Goal: Task Accomplishment & Management: Manage account settings

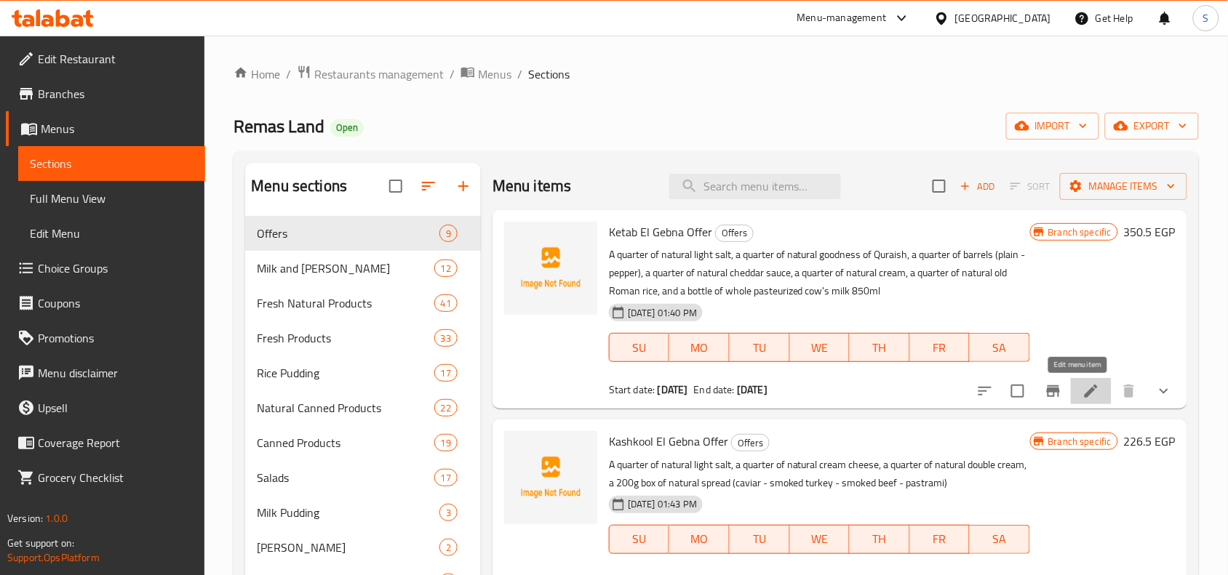
click at [1082, 389] on icon at bounding box center [1090, 391] width 17 height 17
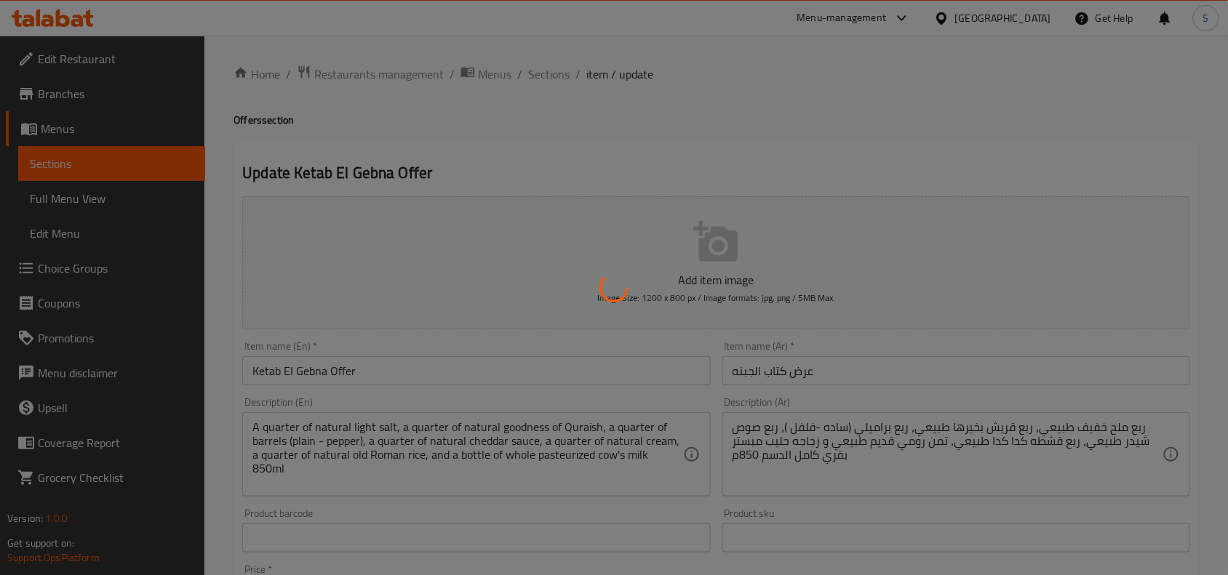
type input "اختيارك من الجبنة البراميلي:"
type input "1"
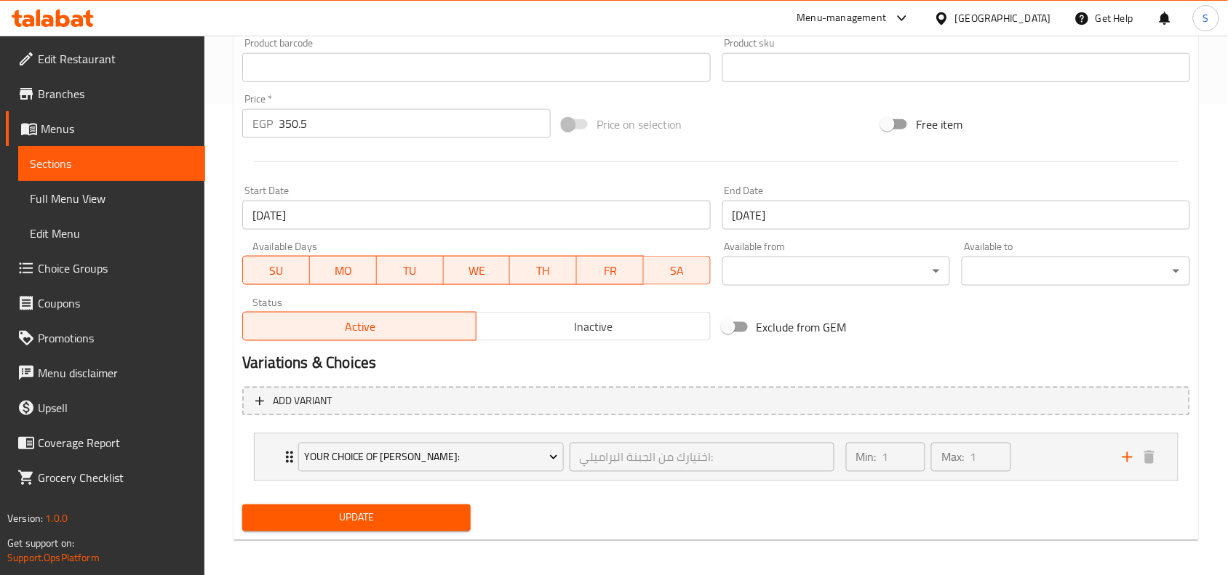
scroll to position [475, 0]
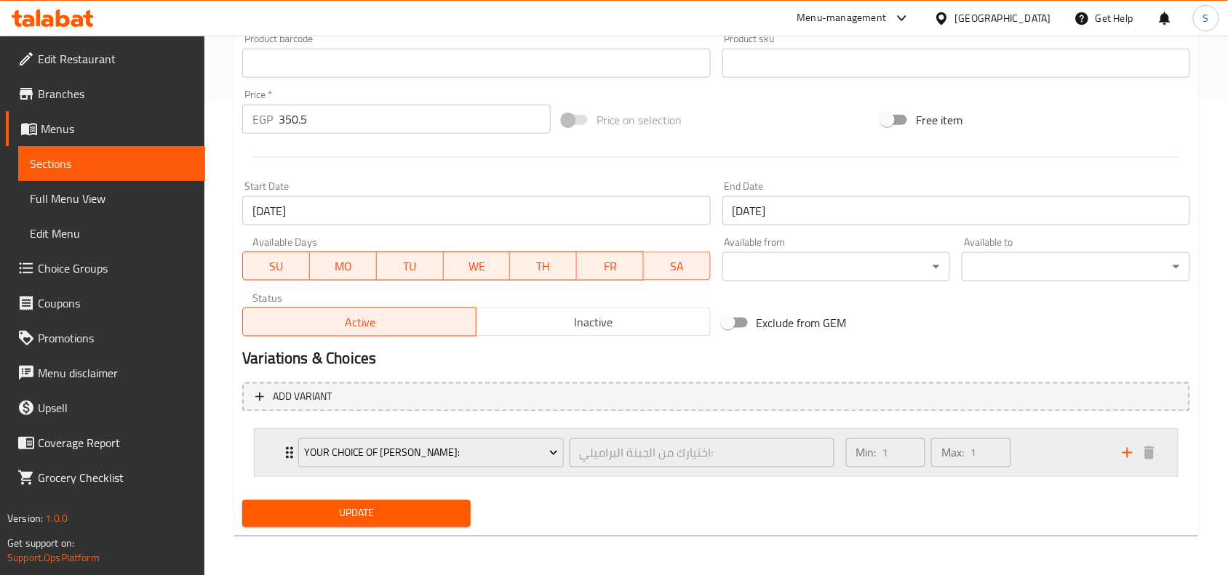
click at [278, 452] on div "Your Choice Of Baramily Cheese: اختيارك من الجبنة البراميلي: ​ Min: 1 ​ Max: 1 ​" at bounding box center [716, 453] width 923 height 47
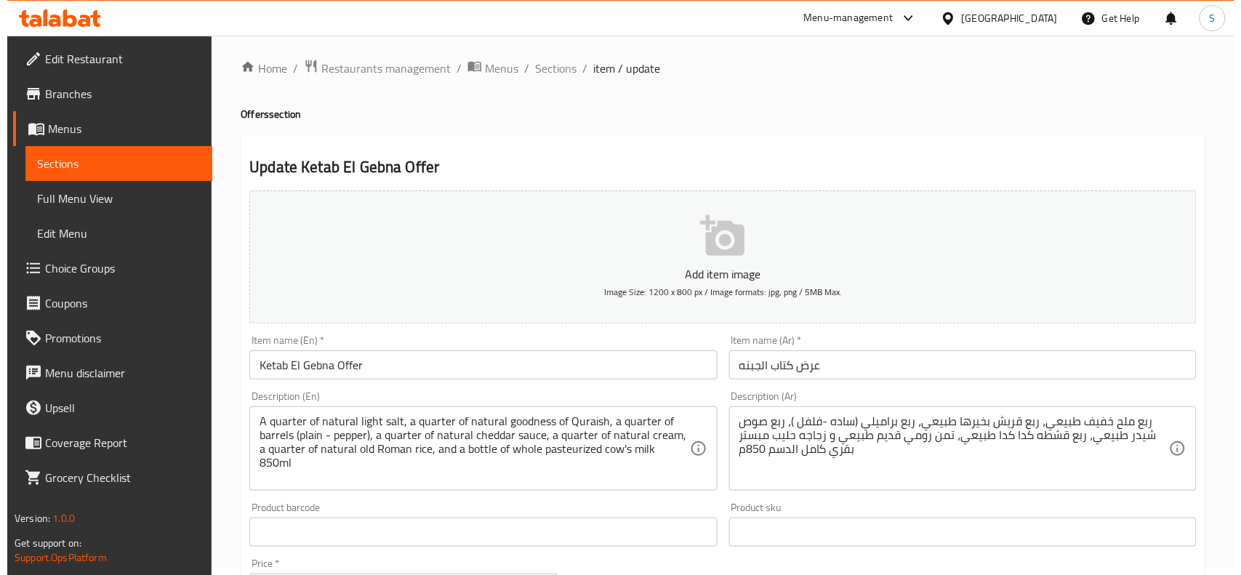
scroll to position [0, 0]
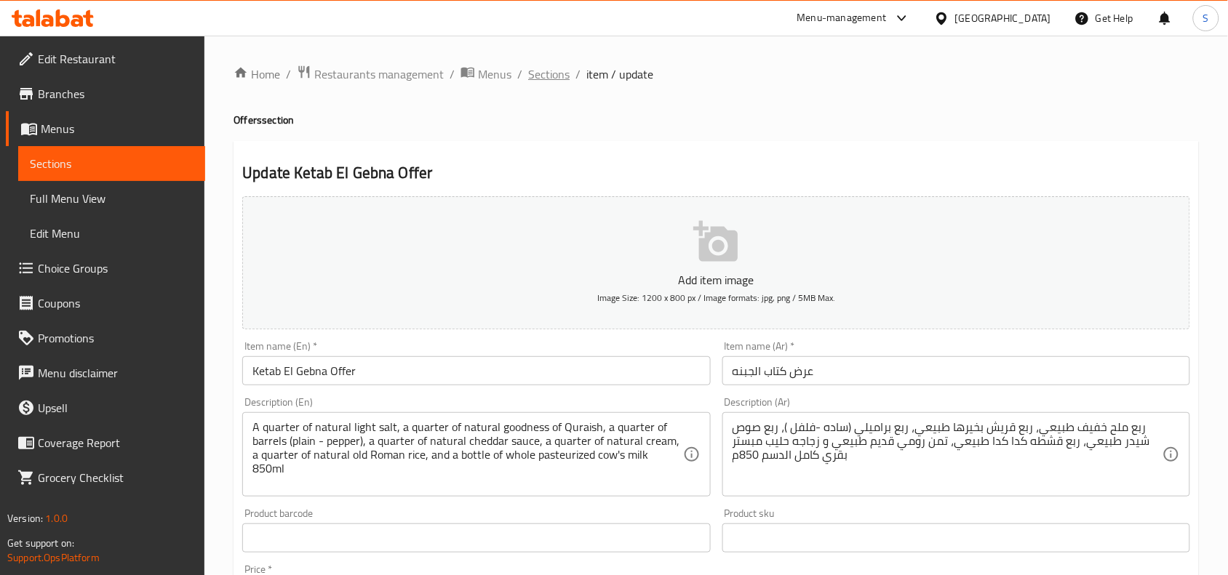
click at [548, 69] on span "Sections" at bounding box center [548, 73] width 41 height 17
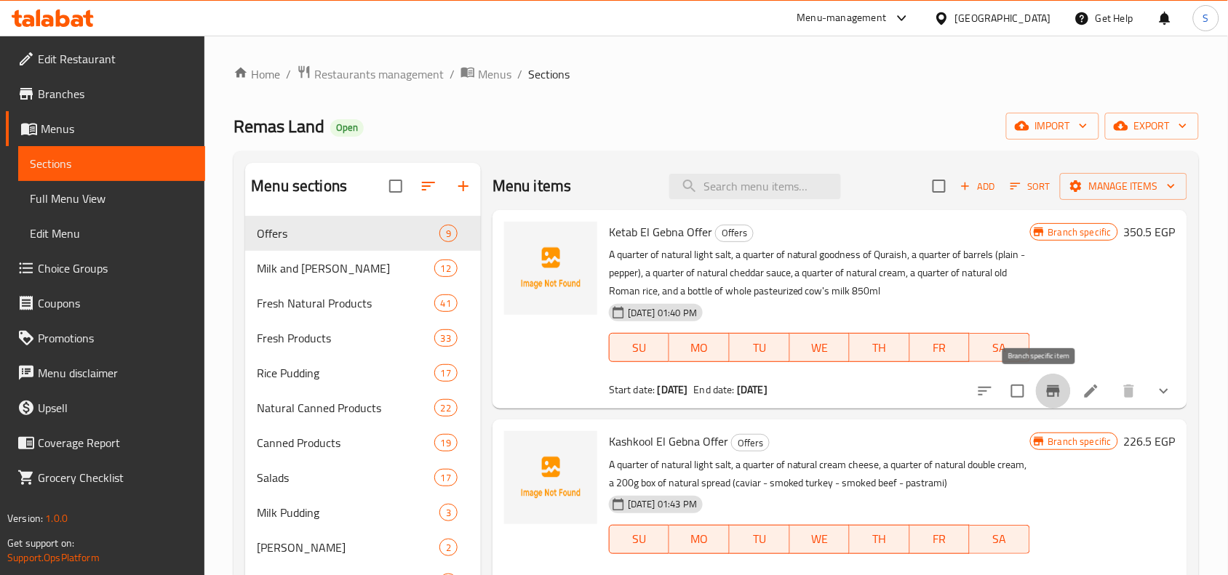
click at [1044, 396] on icon "Branch-specific-item" at bounding box center [1052, 391] width 17 height 17
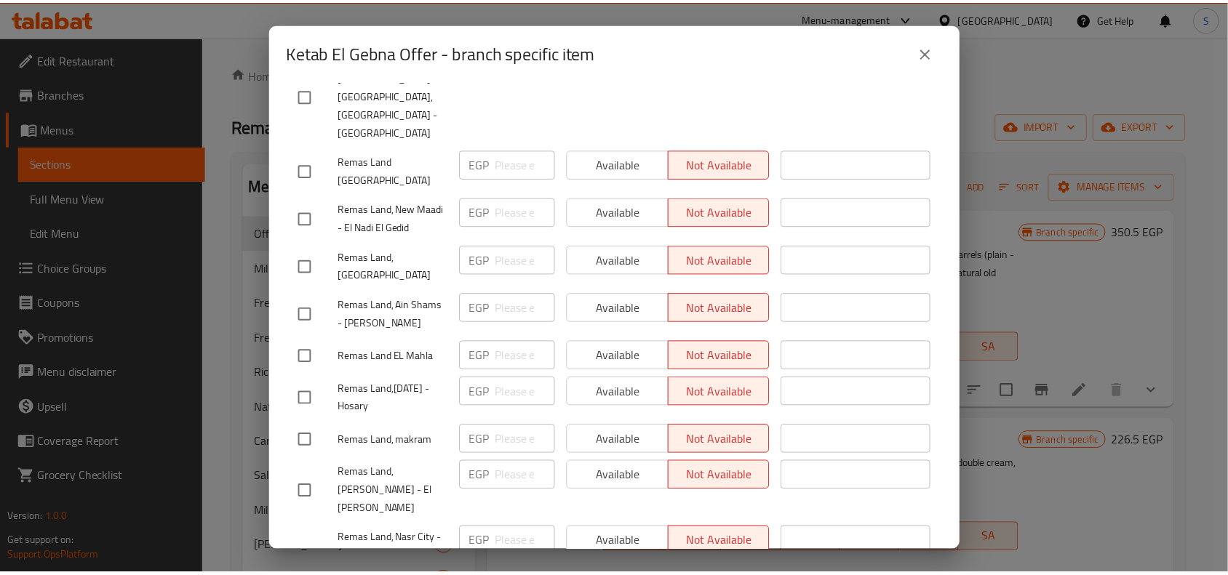
scroll to position [818, 0]
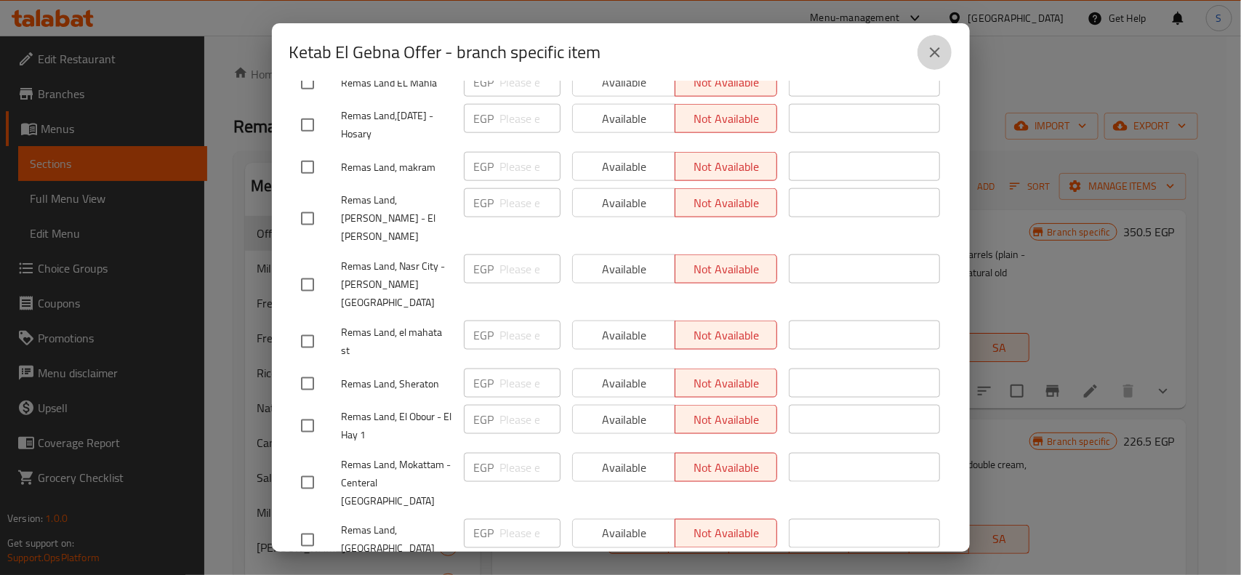
click at [933, 44] on icon "close" at bounding box center [935, 52] width 17 height 17
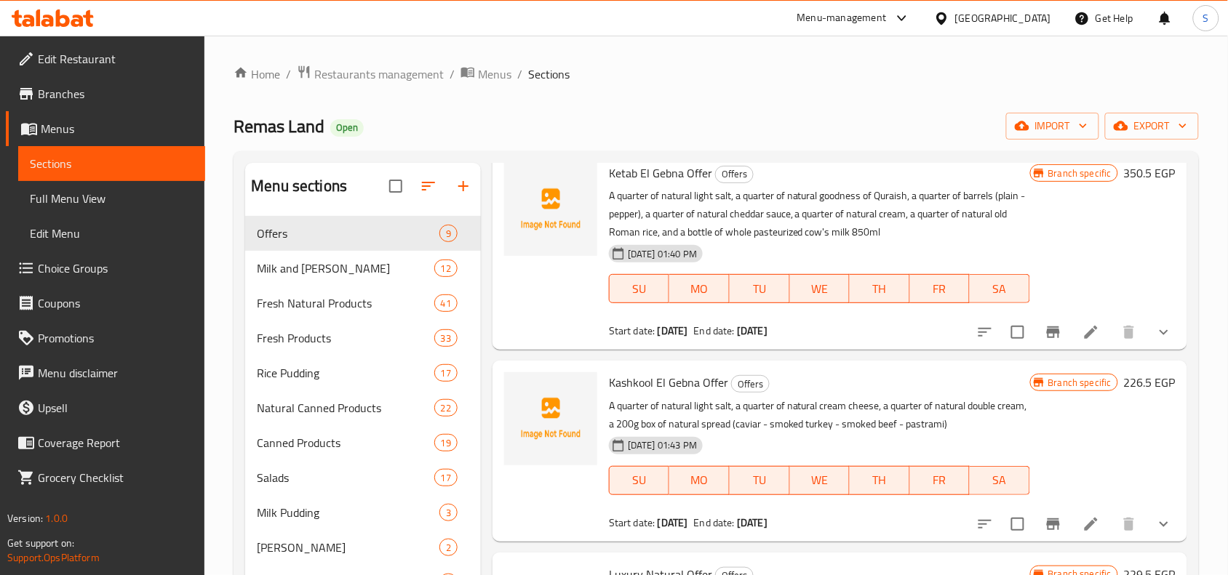
scroll to position [91, 0]
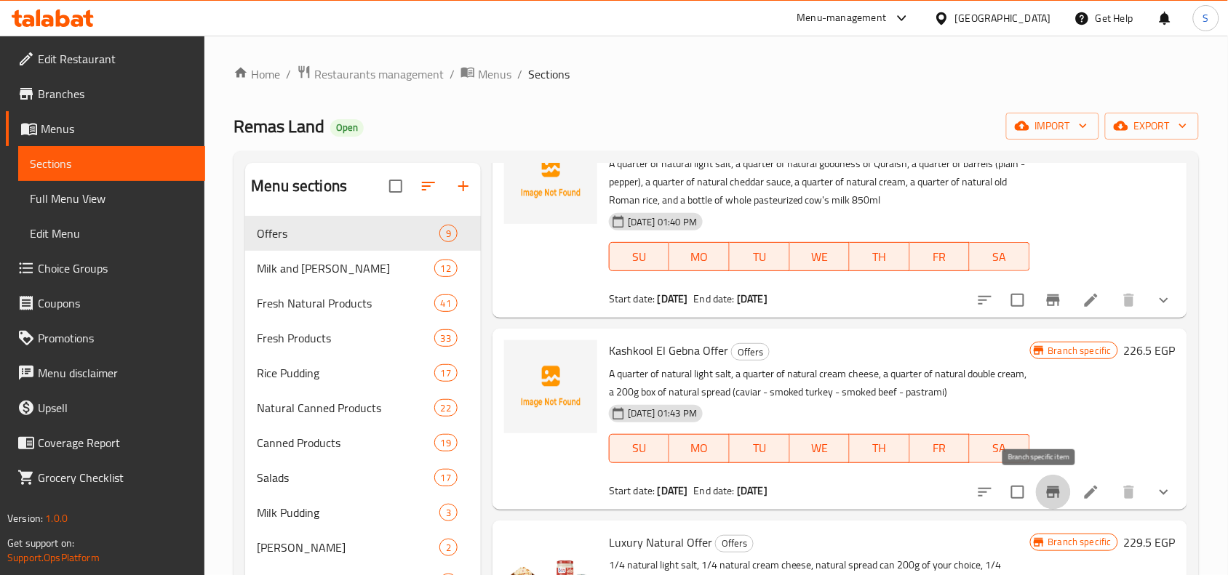
click at [1047, 492] on icon "Branch-specific-item" at bounding box center [1053, 493] width 13 height 12
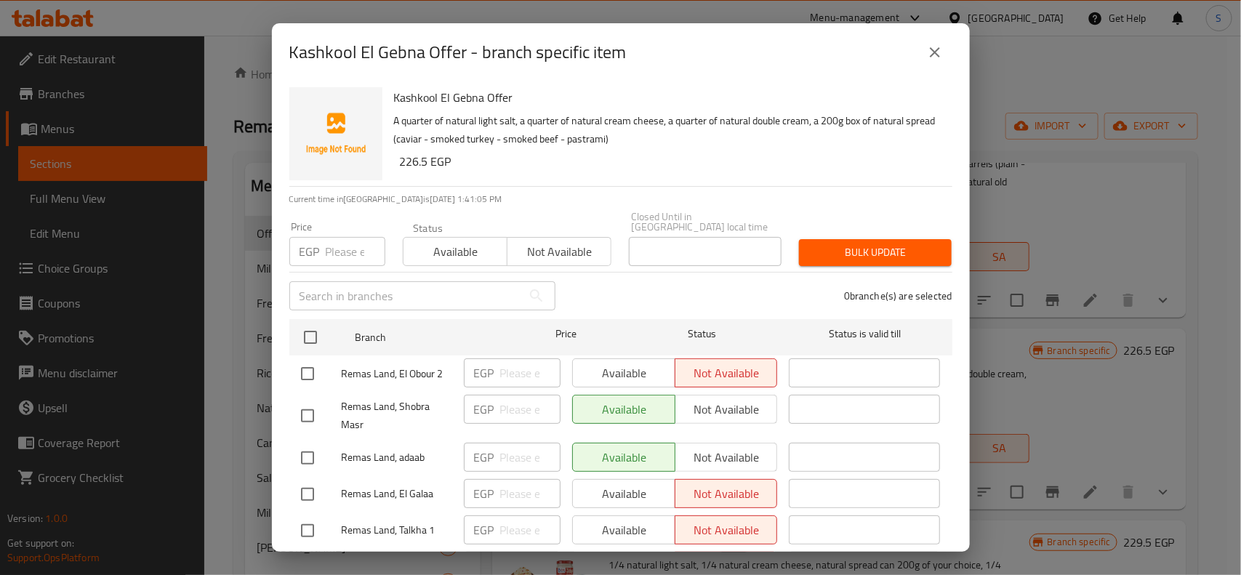
click at [222, 171] on div "Kashkool El Gebna Offer - branch specific item Kashkool El Gebna Offer A quarte…" at bounding box center [620, 287] width 1241 height 575
click at [940, 49] on icon "close" at bounding box center [935, 52] width 17 height 17
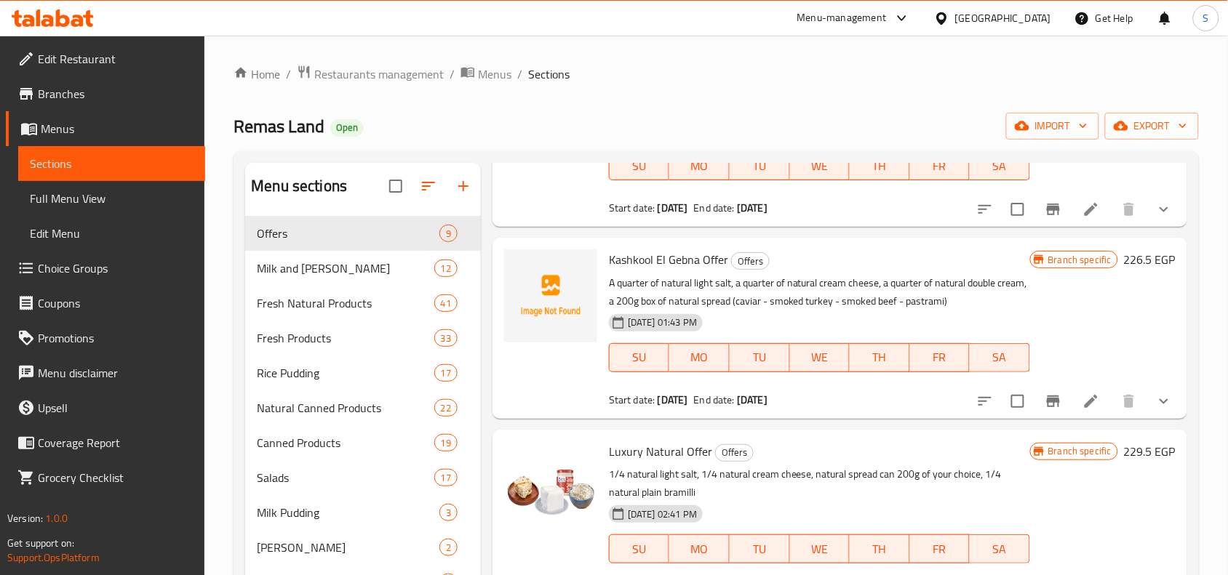
scroll to position [259, 0]
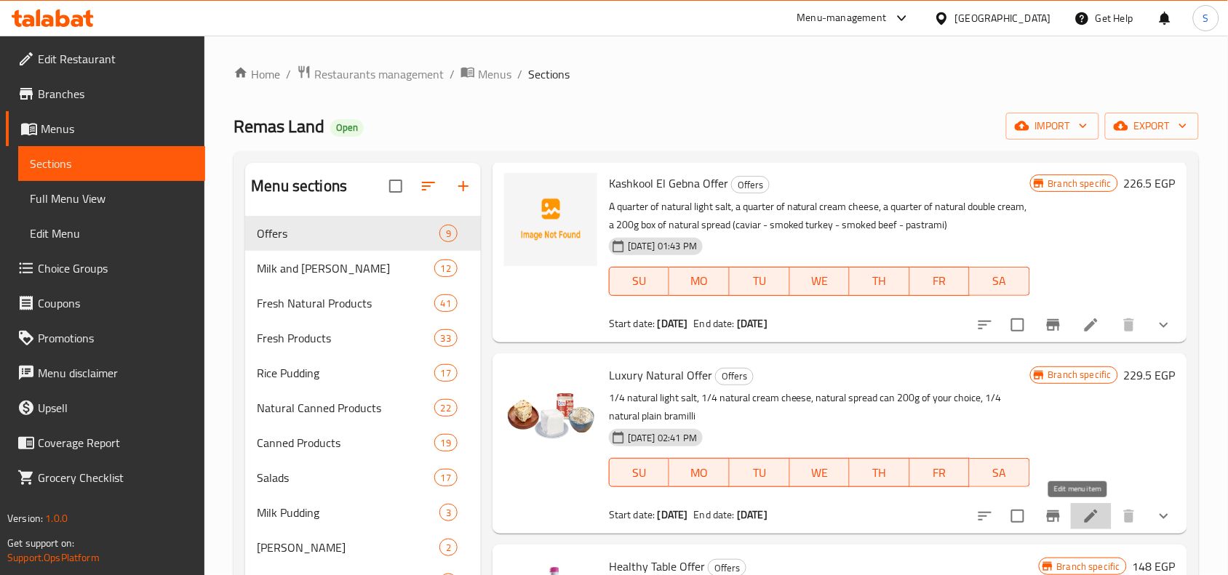
click at [1082, 509] on icon at bounding box center [1090, 516] width 17 height 17
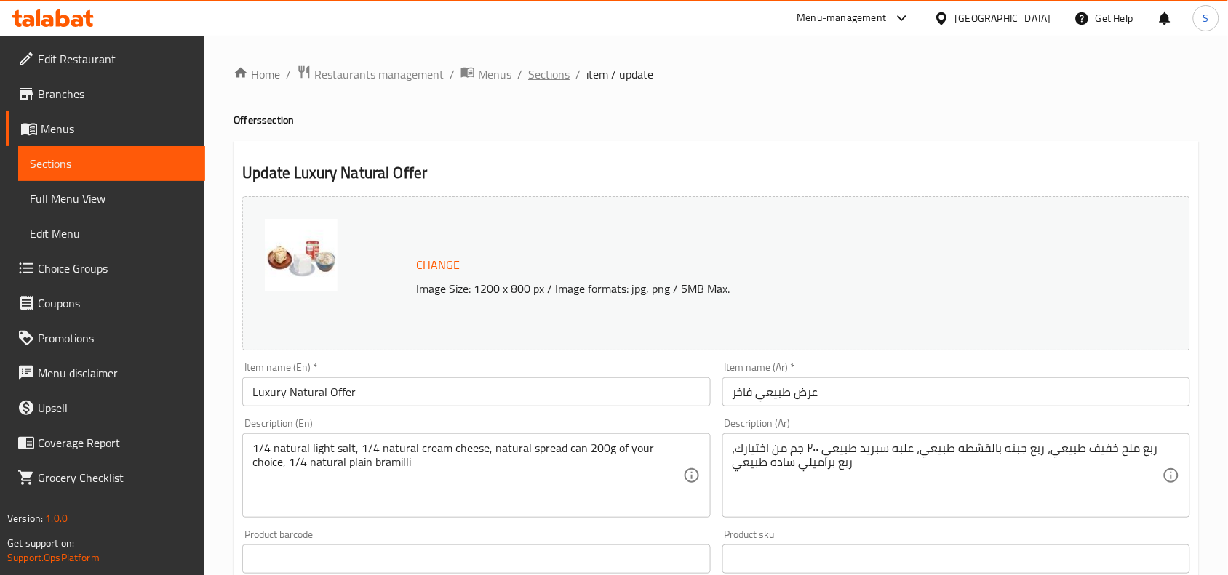
click at [550, 80] on span "Sections" at bounding box center [548, 73] width 41 height 17
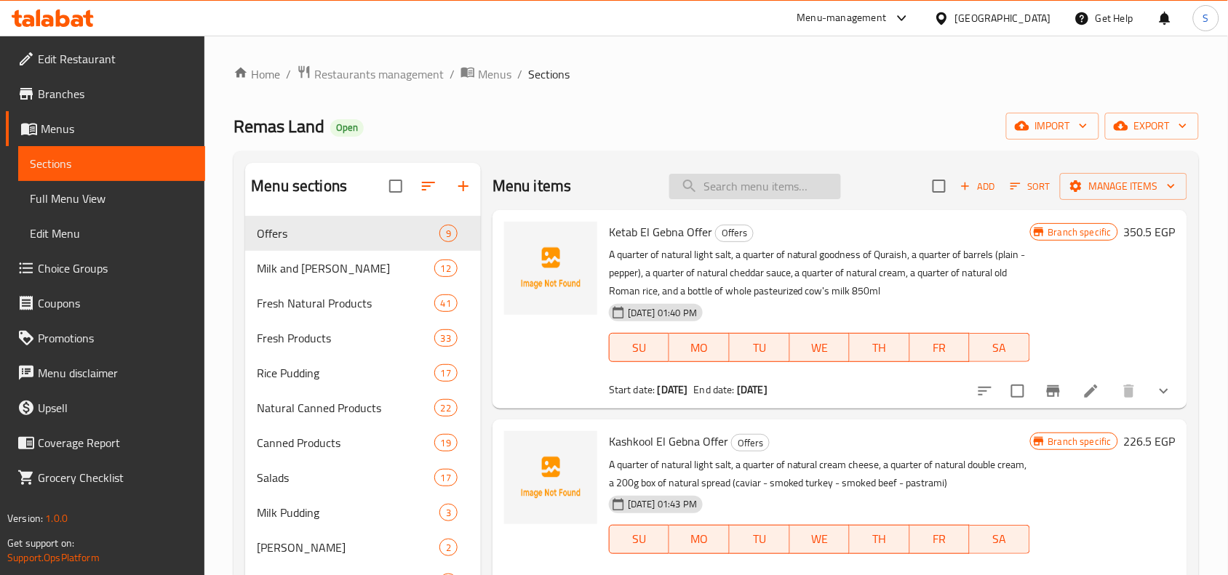
click at [791, 191] on input "search" at bounding box center [755, 186] width 172 height 25
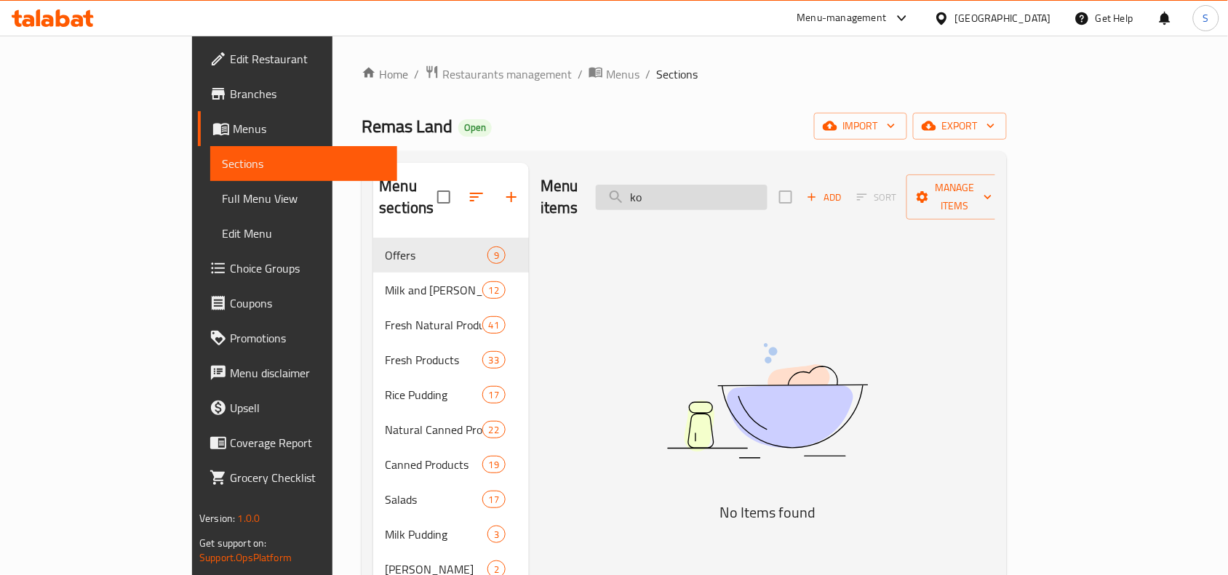
type input "k"
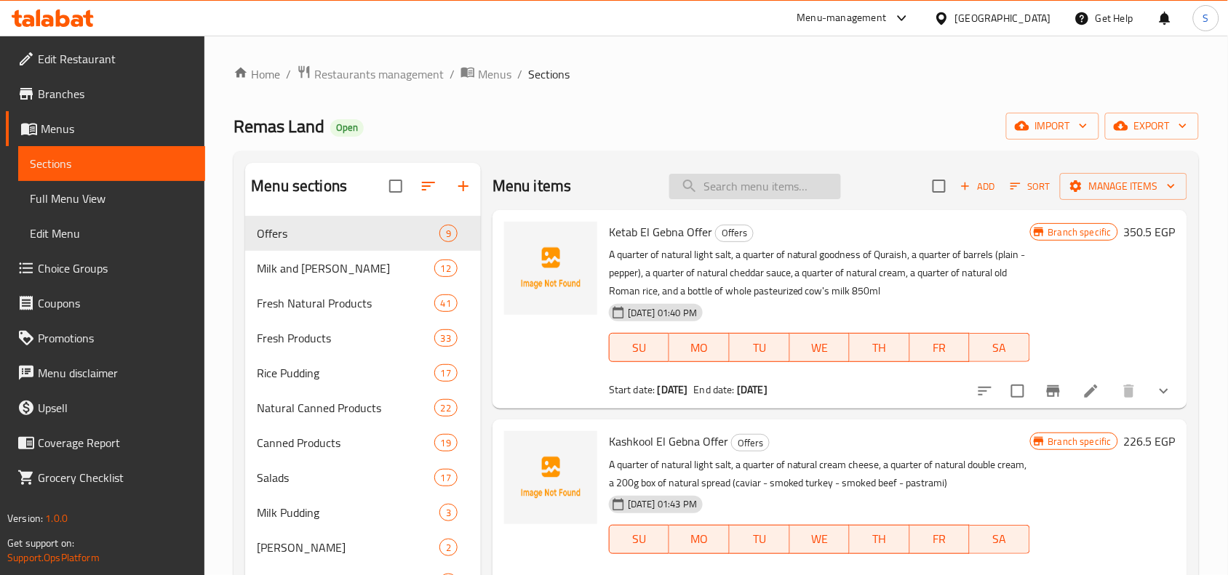
click at [755, 190] on input "search" at bounding box center [755, 186] width 172 height 25
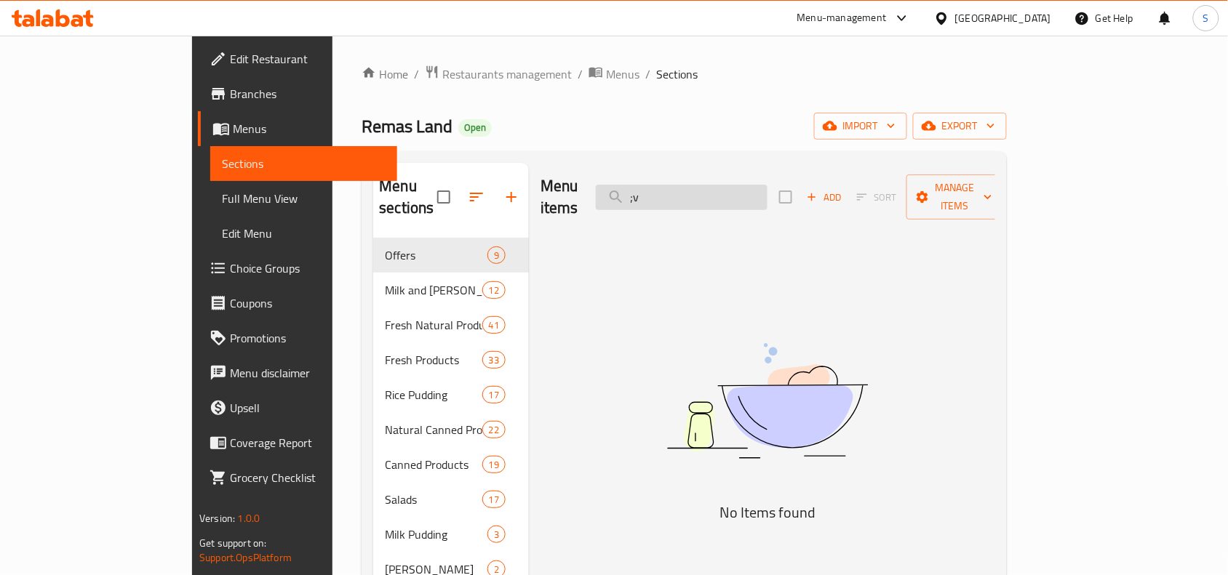
type input ";"
type input "ك"
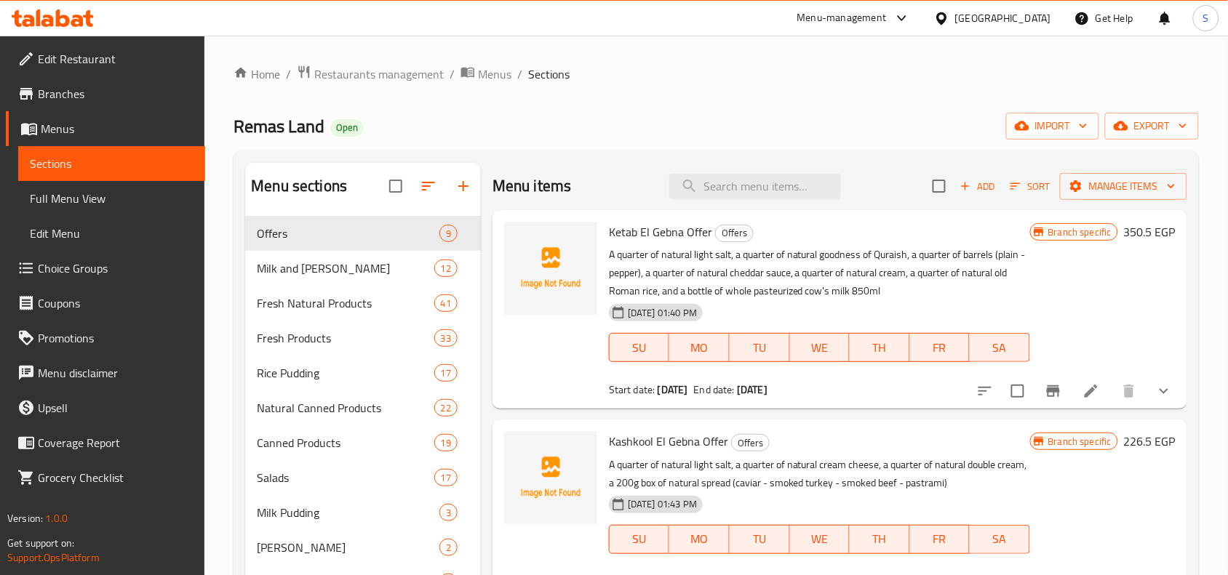
scroll to position [91, 0]
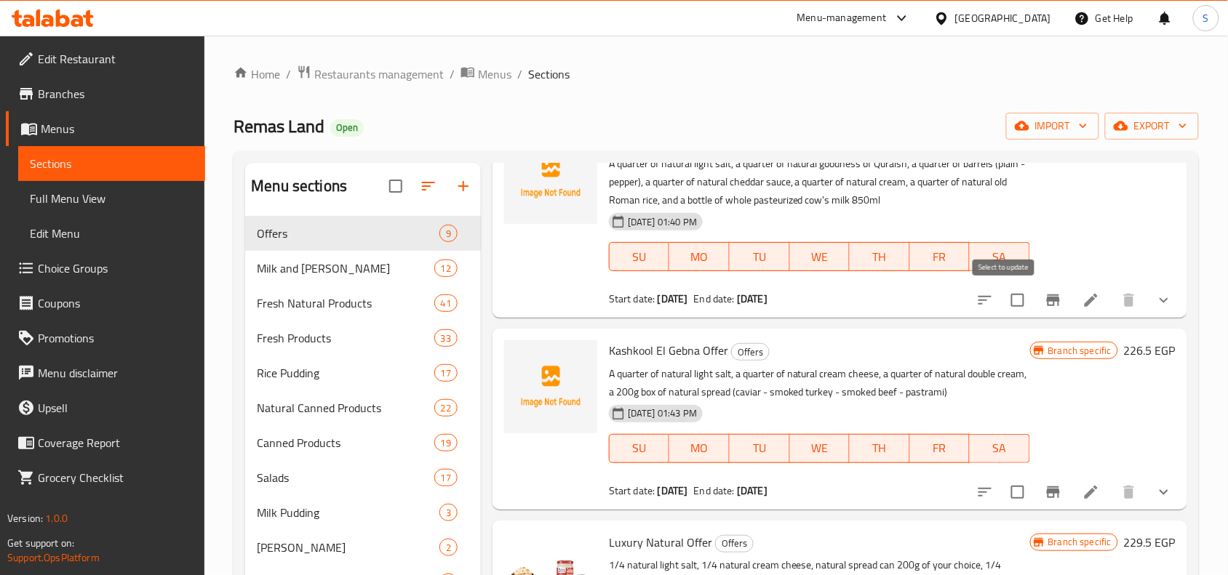
click at [1005, 300] on input "checkbox" at bounding box center [1017, 300] width 31 height 31
checkbox input "true"
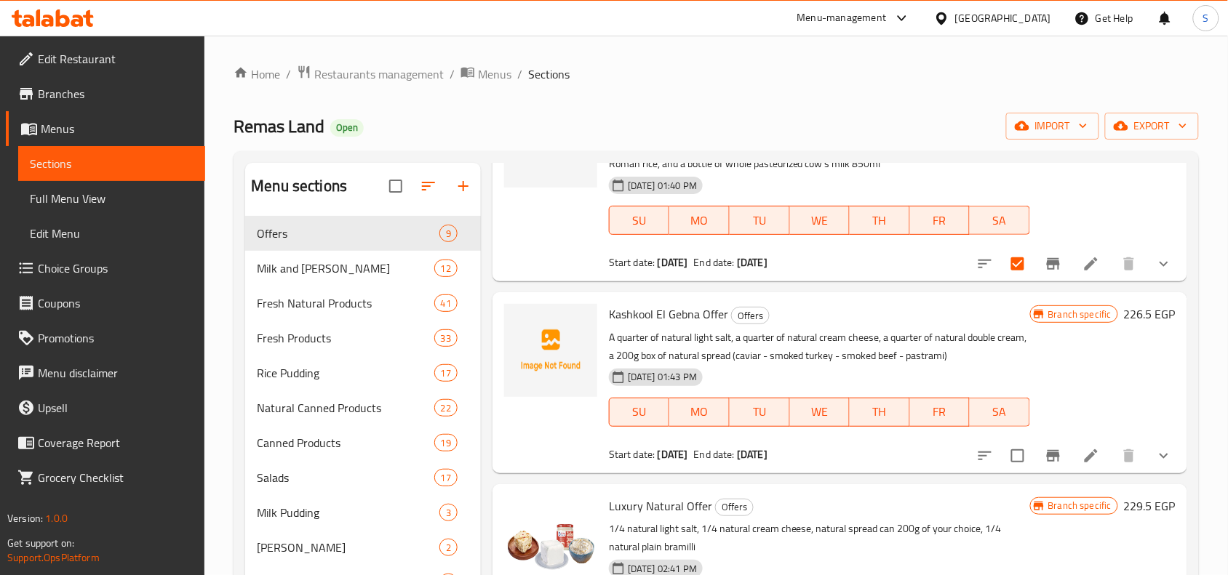
scroll to position [182, 0]
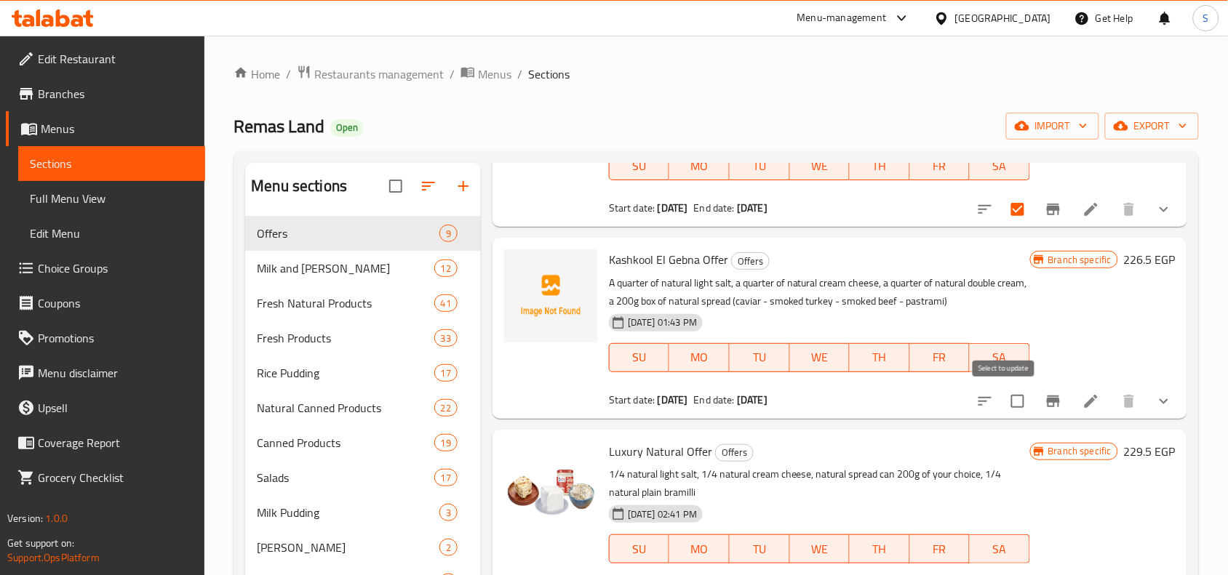
click at [1007, 401] on input "checkbox" at bounding box center [1017, 401] width 31 height 31
checkbox input "true"
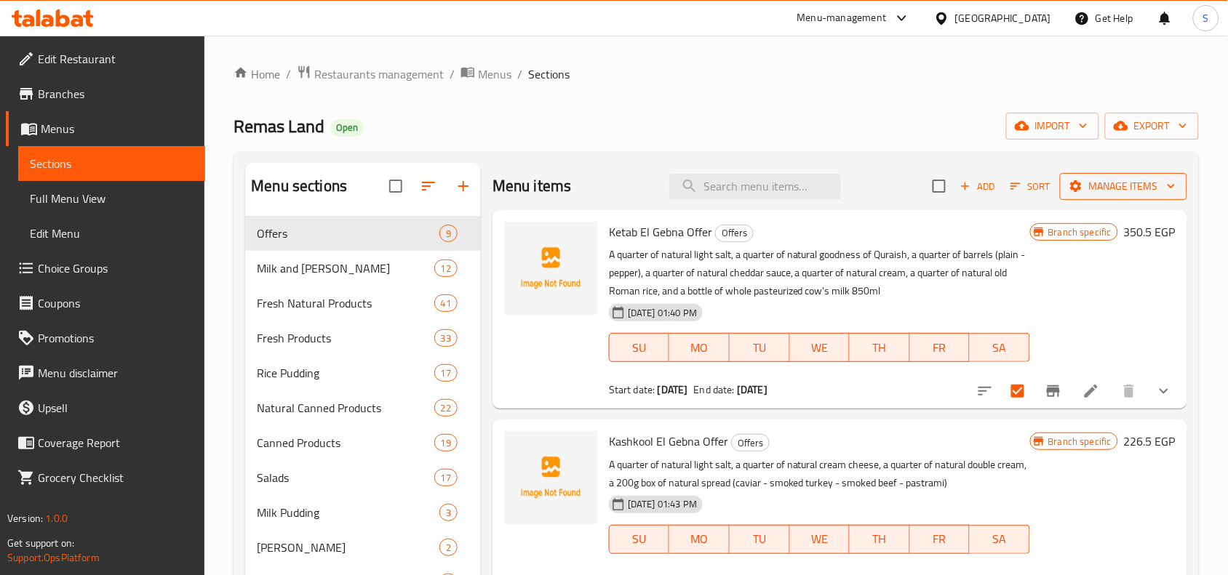
click at [1121, 190] on span "Manage items" at bounding box center [1123, 186] width 104 height 18
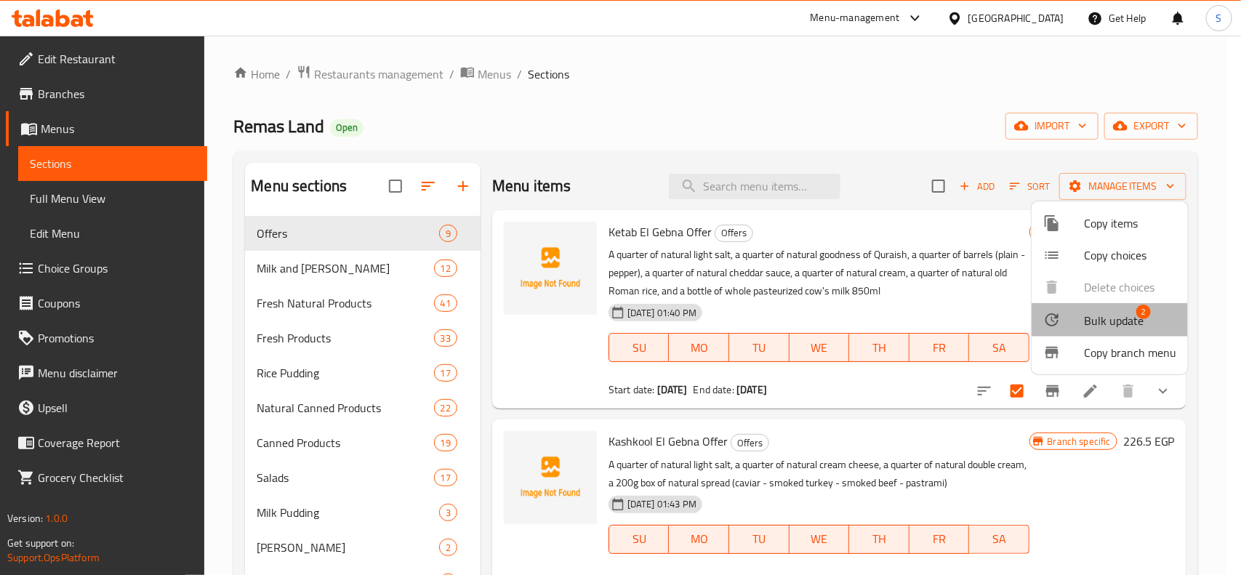
click at [1133, 322] on span "Bulk update" at bounding box center [1114, 320] width 60 height 17
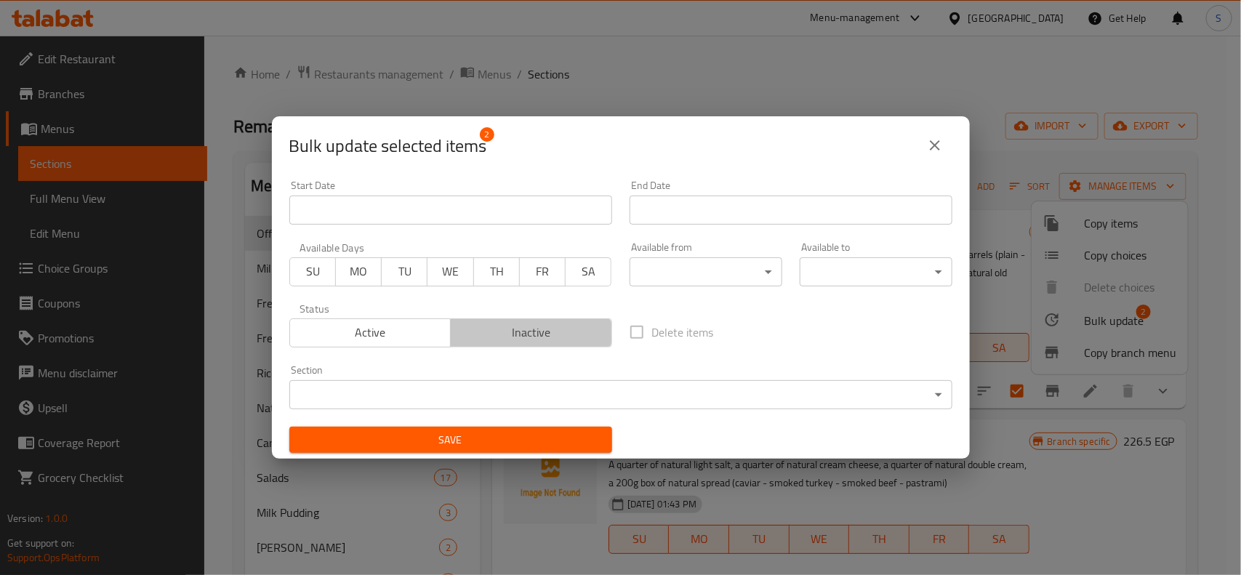
click at [540, 342] on span "Inactive" at bounding box center [532, 332] width 150 height 21
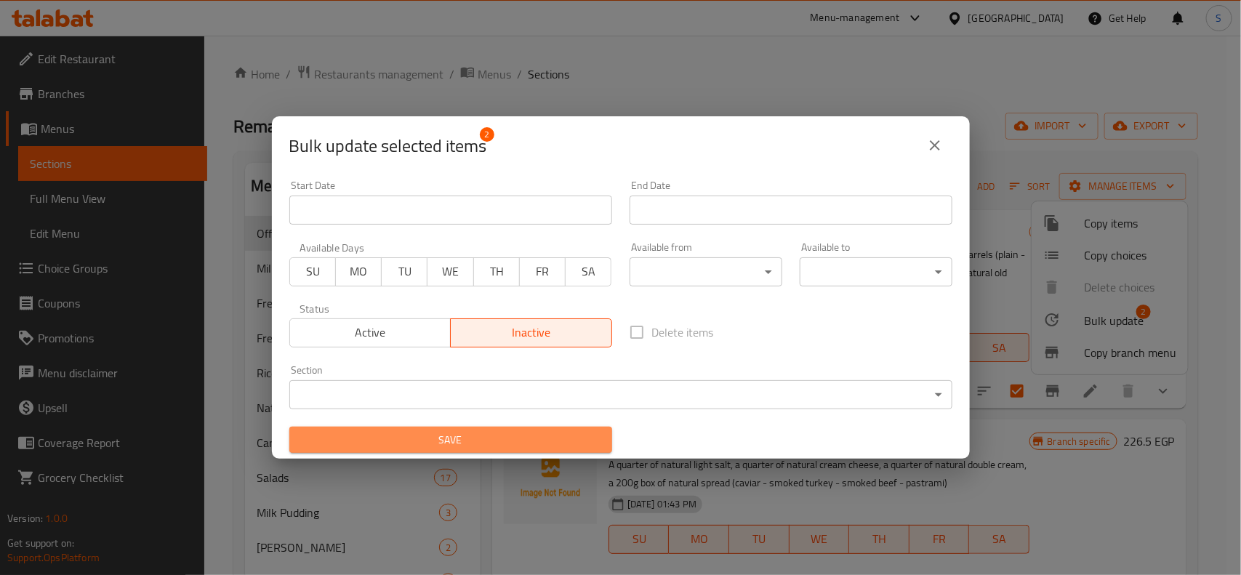
click at [468, 440] on span "Save" at bounding box center [451, 440] width 300 height 18
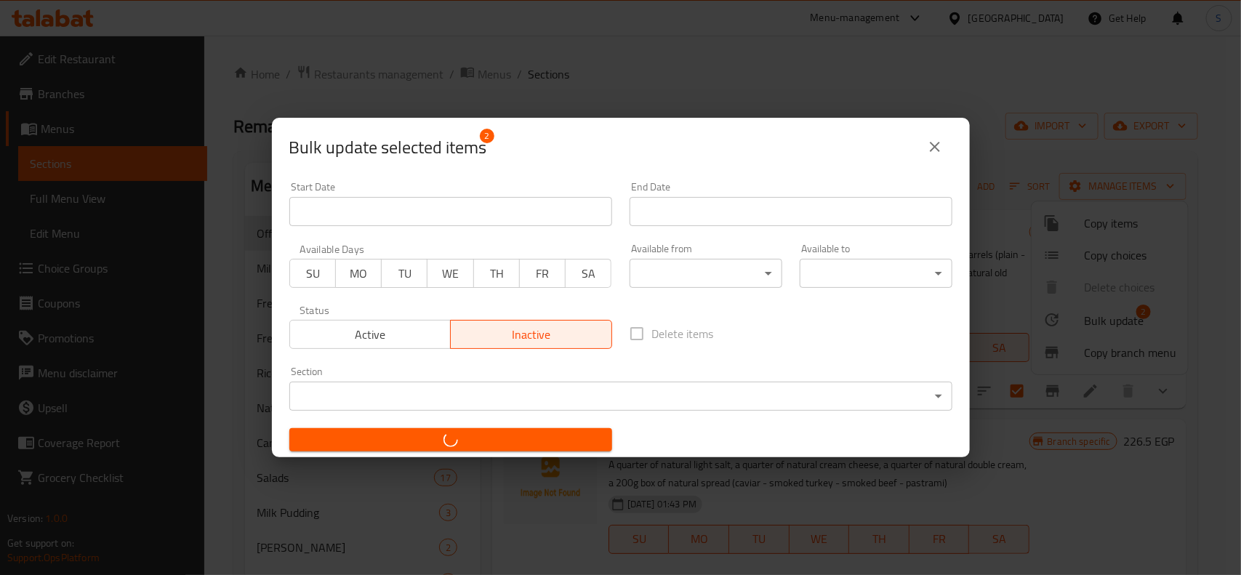
checkbox input "false"
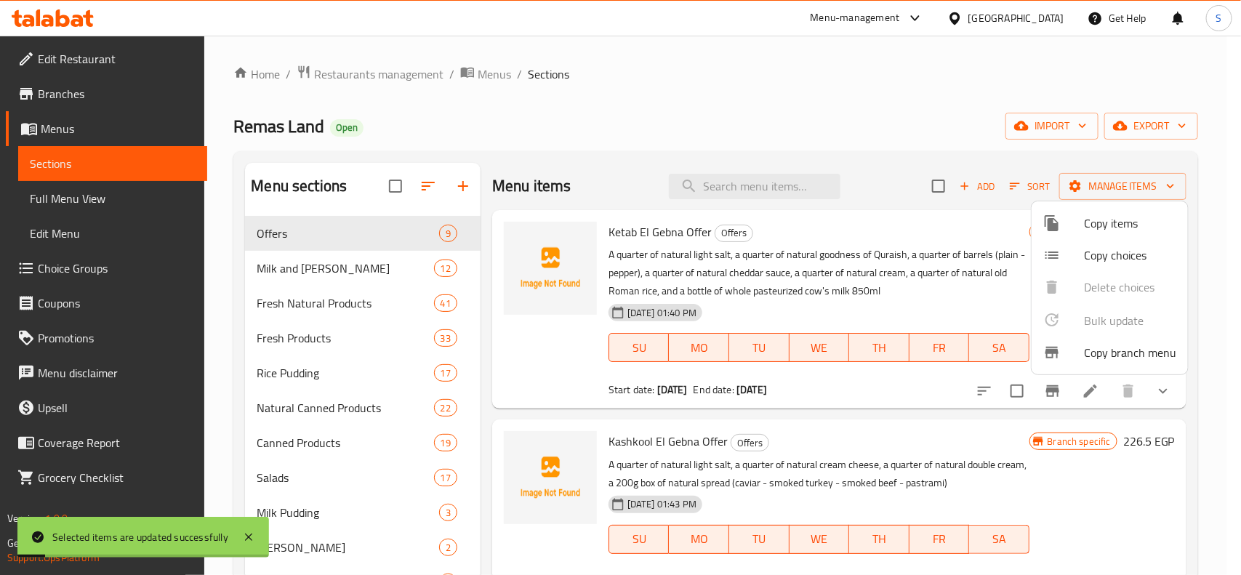
drag, startPoint x: 817, startPoint y: 78, endPoint x: 817, endPoint y: 89, distance: 11.6
click at [817, 82] on div at bounding box center [620, 287] width 1241 height 575
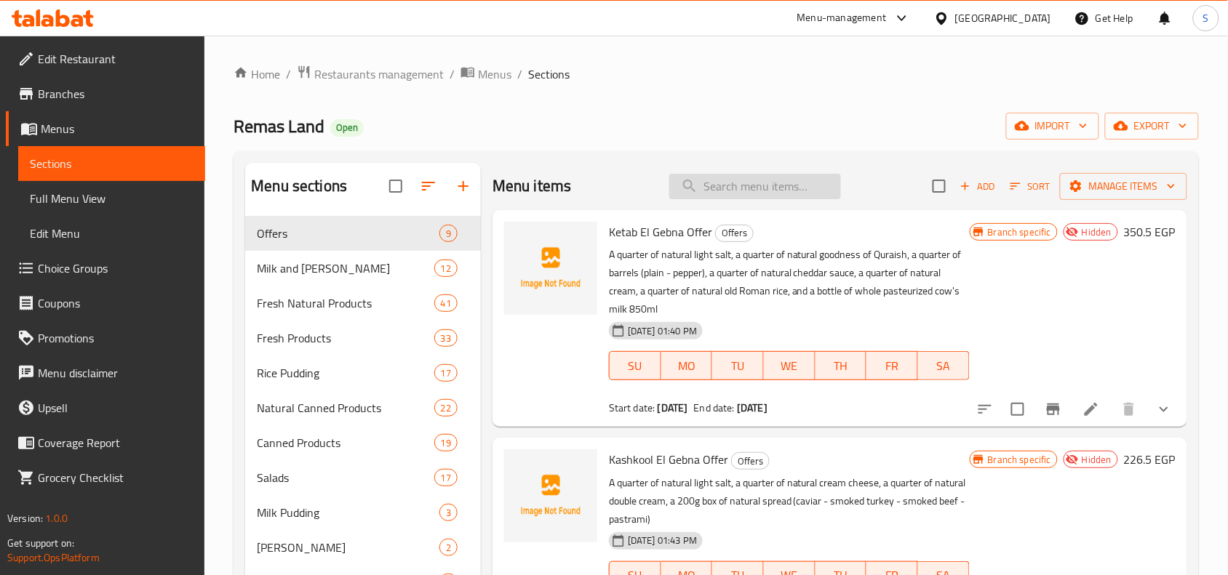
click at [766, 193] on input "search" at bounding box center [755, 186] width 172 height 25
click at [780, 187] on input "offer" at bounding box center [755, 186] width 172 height 25
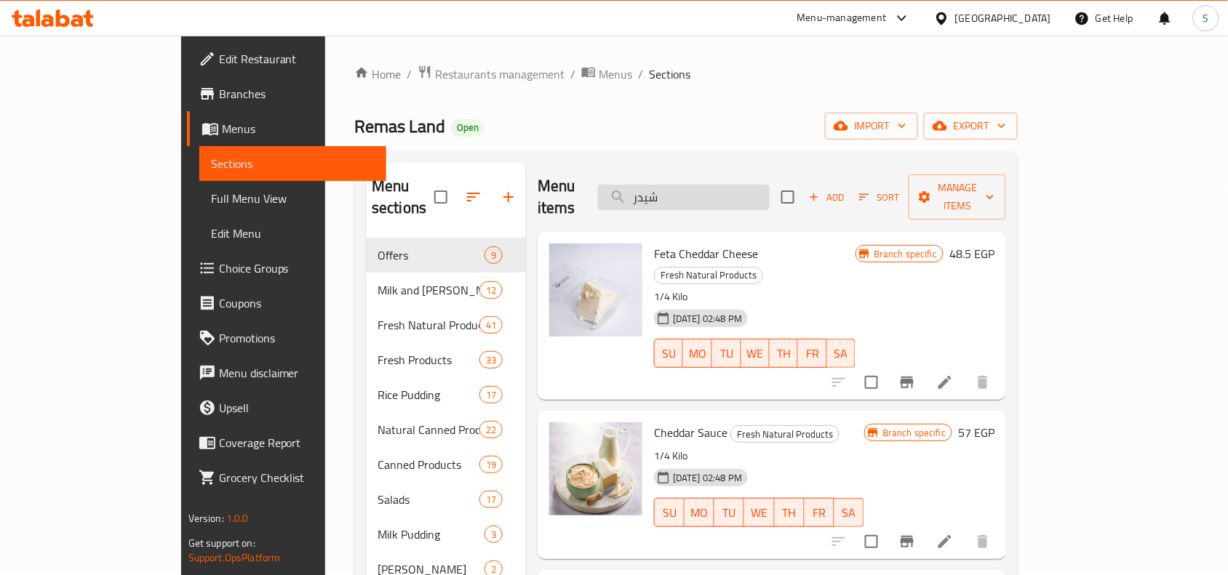
click at [769, 190] on input "شيدر" at bounding box center [684, 197] width 172 height 25
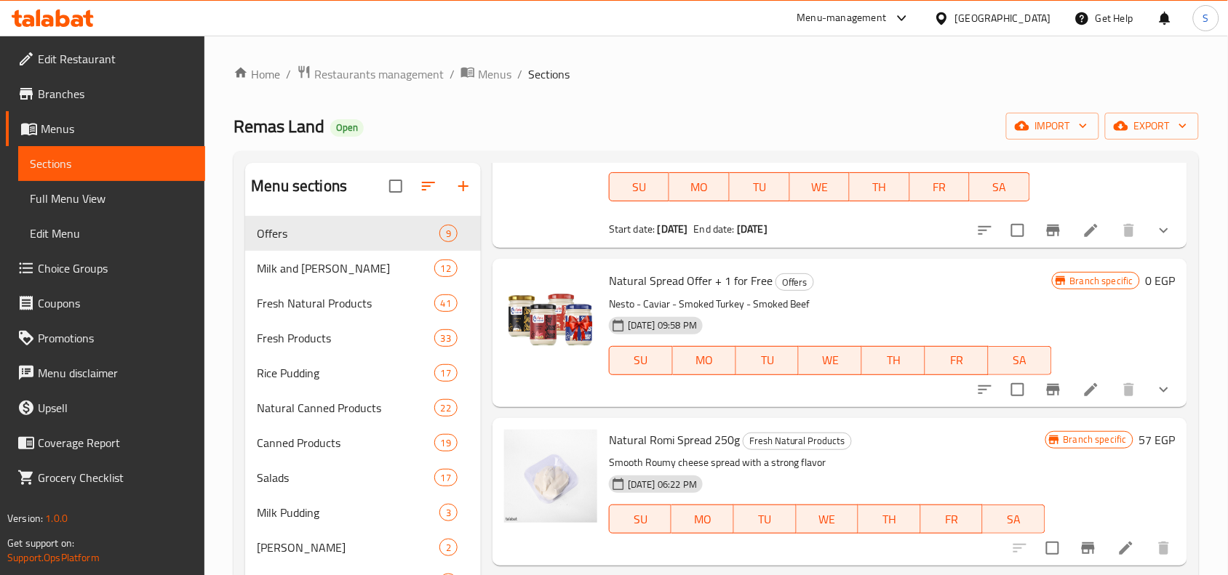
scroll to position [545, 0]
type input "spread"
click at [1084, 388] on icon at bounding box center [1090, 388] width 13 height 13
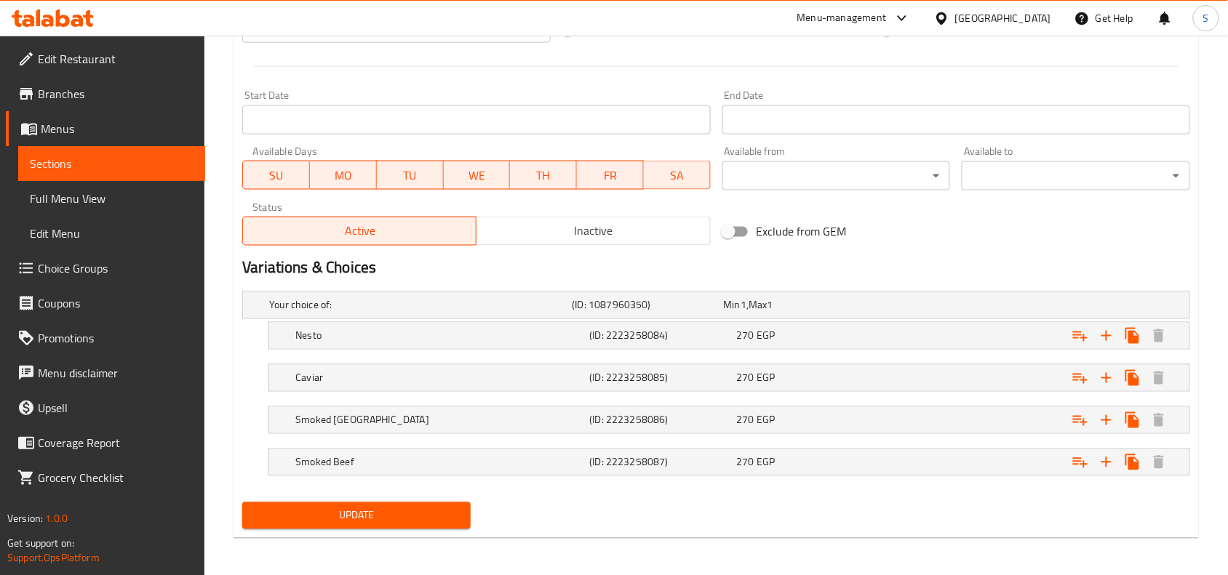
scroll to position [591, 0]
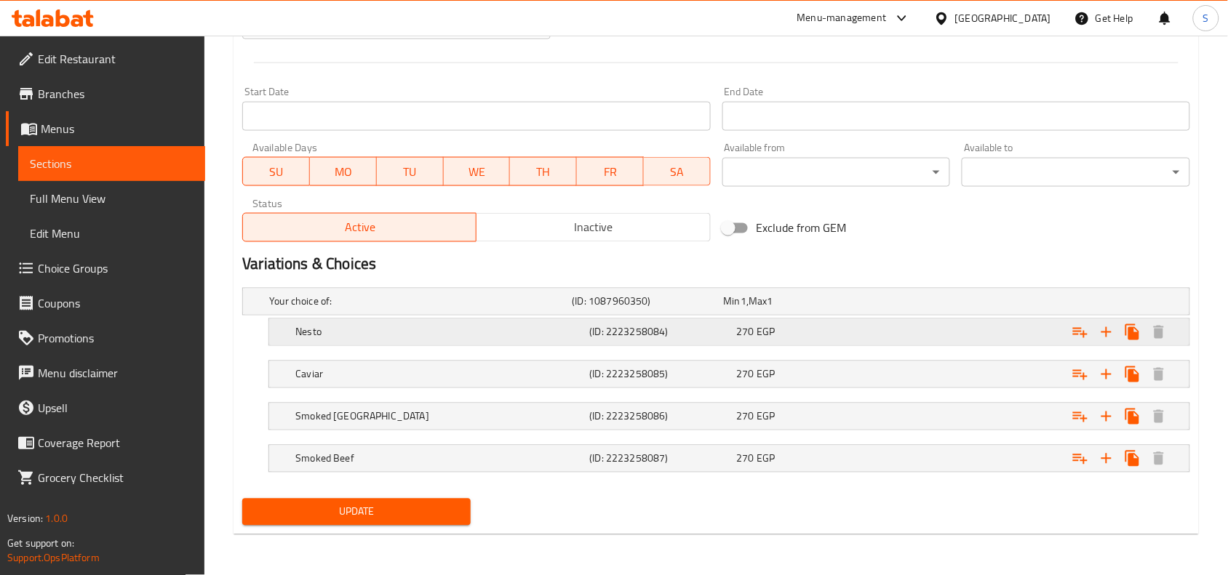
click at [369, 332] on h5 "Nesto" at bounding box center [439, 332] width 288 height 15
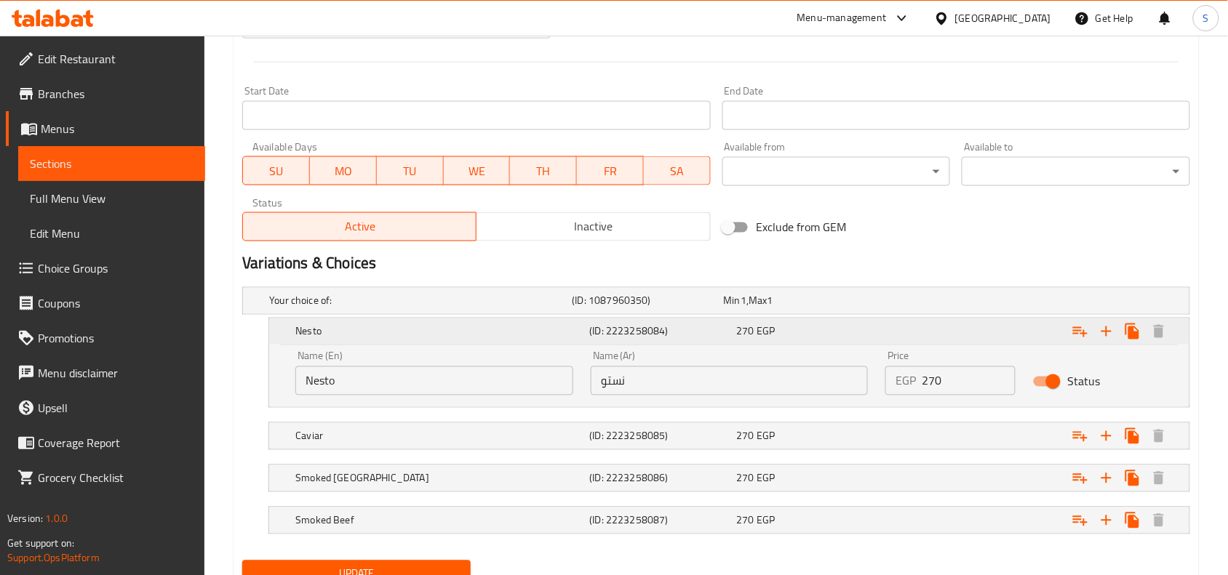
click at [369, 332] on h5 "Nesto" at bounding box center [439, 331] width 288 height 15
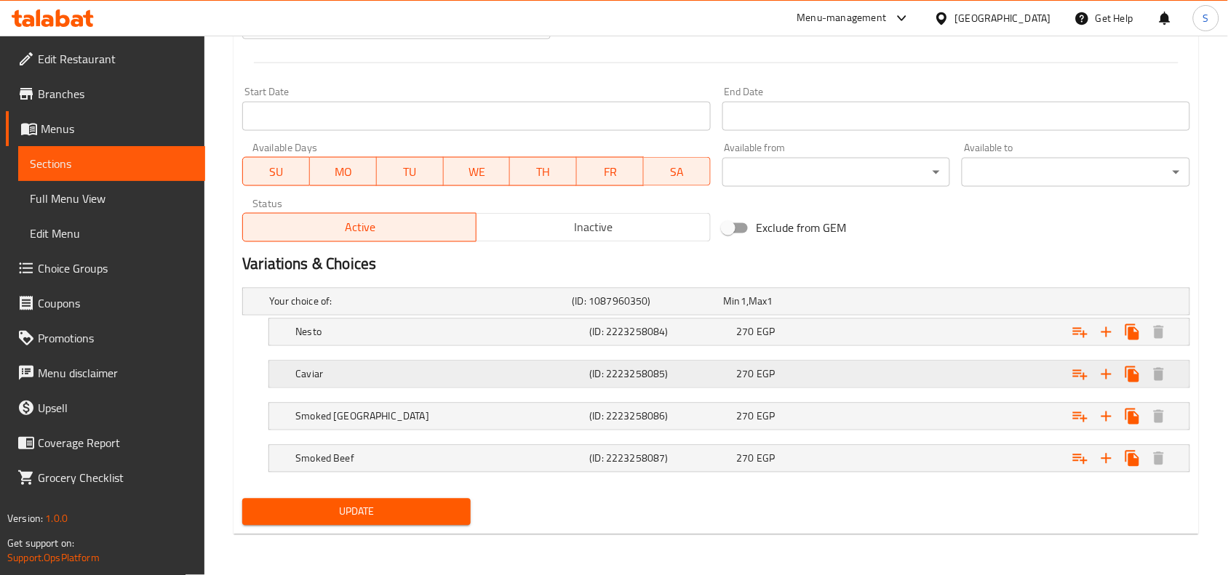
click at [377, 367] on h5 "Caviar" at bounding box center [439, 374] width 288 height 15
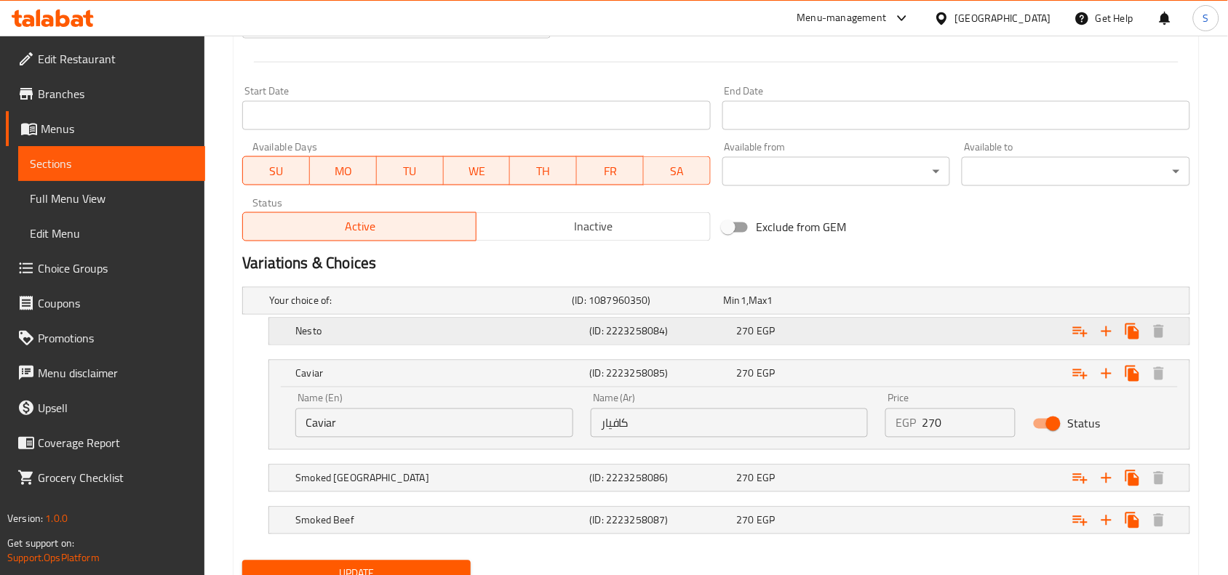
click at [388, 340] on div "Nesto" at bounding box center [439, 331] width 294 height 20
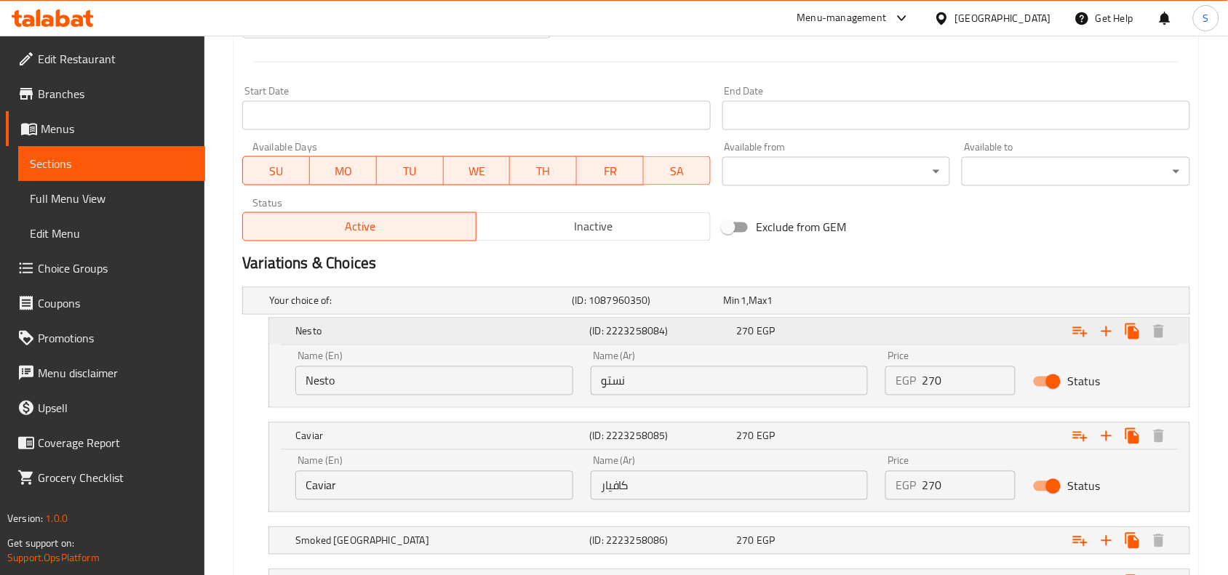
click at [388, 340] on div "Nesto" at bounding box center [439, 331] width 294 height 20
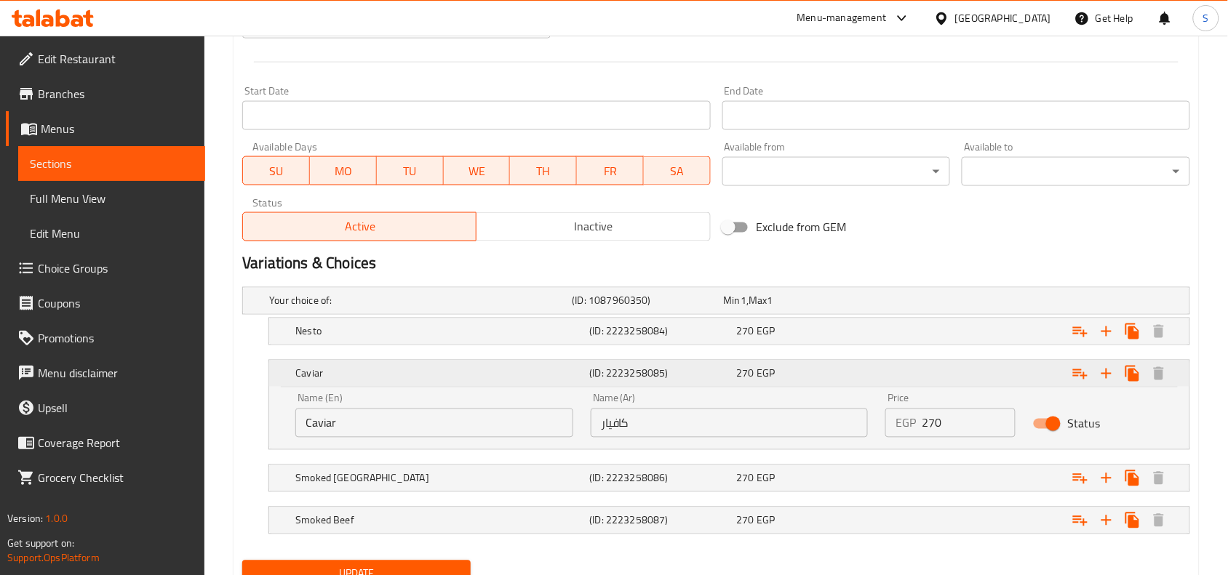
click at [412, 373] on h5 "Caviar" at bounding box center [439, 374] width 288 height 15
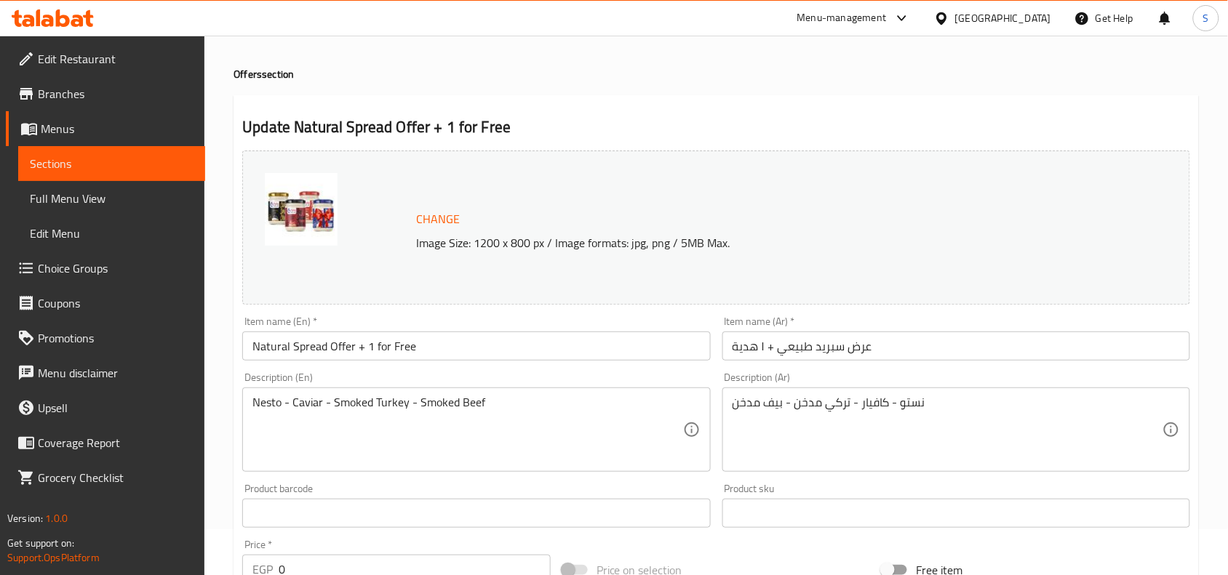
scroll to position [0, 0]
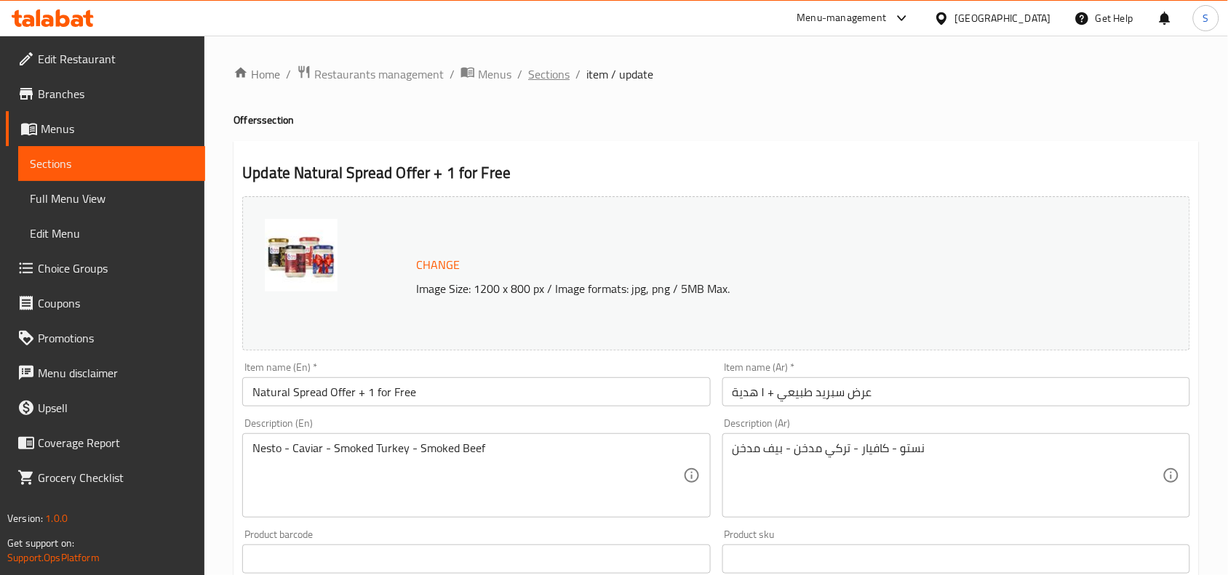
click at [543, 77] on span "Sections" at bounding box center [548, 73] width 41 height 17
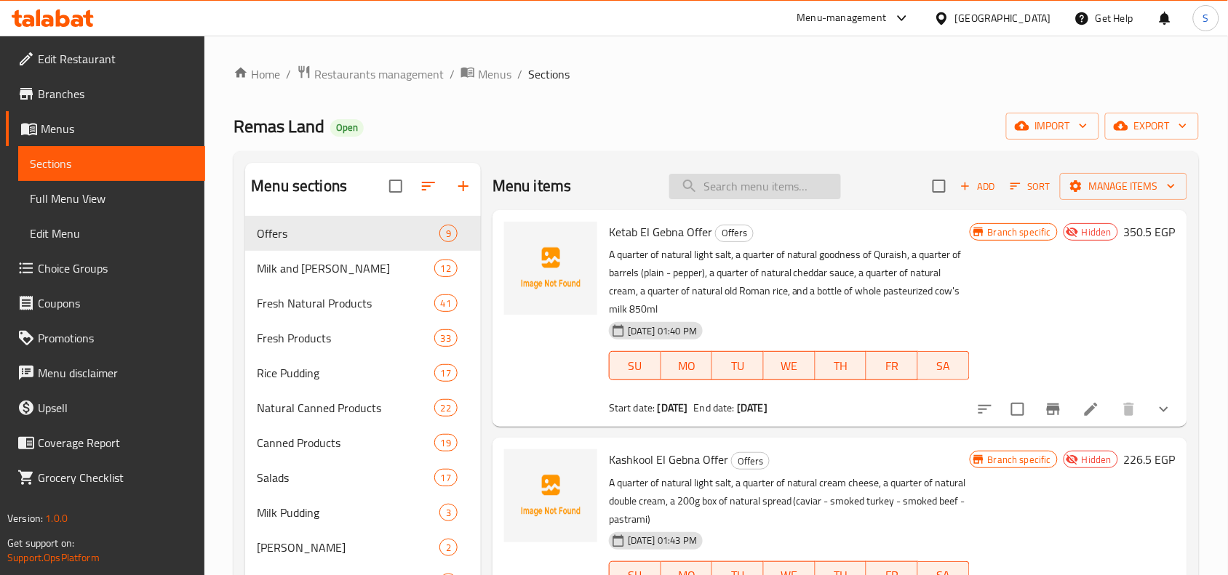
click at [769, 183] on input "search" at bounding box center [755, 186] width 172 height 25
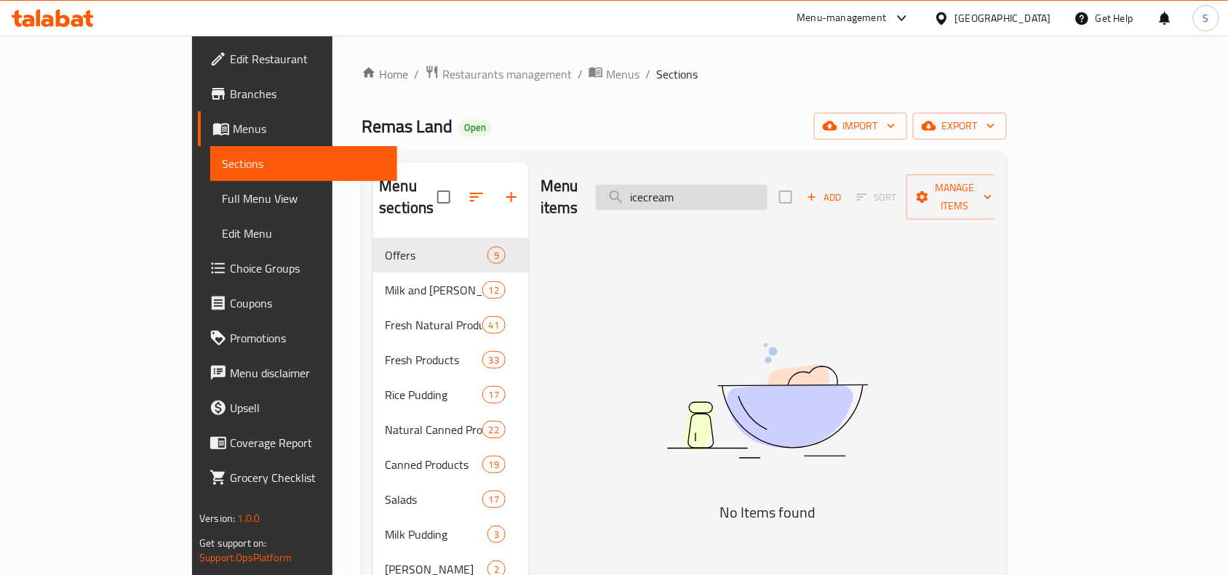
click at [721, 186] on input "icecream" at bounding box center [682, 197] width 172 height 25
click at [717, 189] on input "icecream" at bounding box center [682, 197] width 172 height 25
click at [717, 190] on input "icecream" at bounding box center [682, 197] width 172 height 25
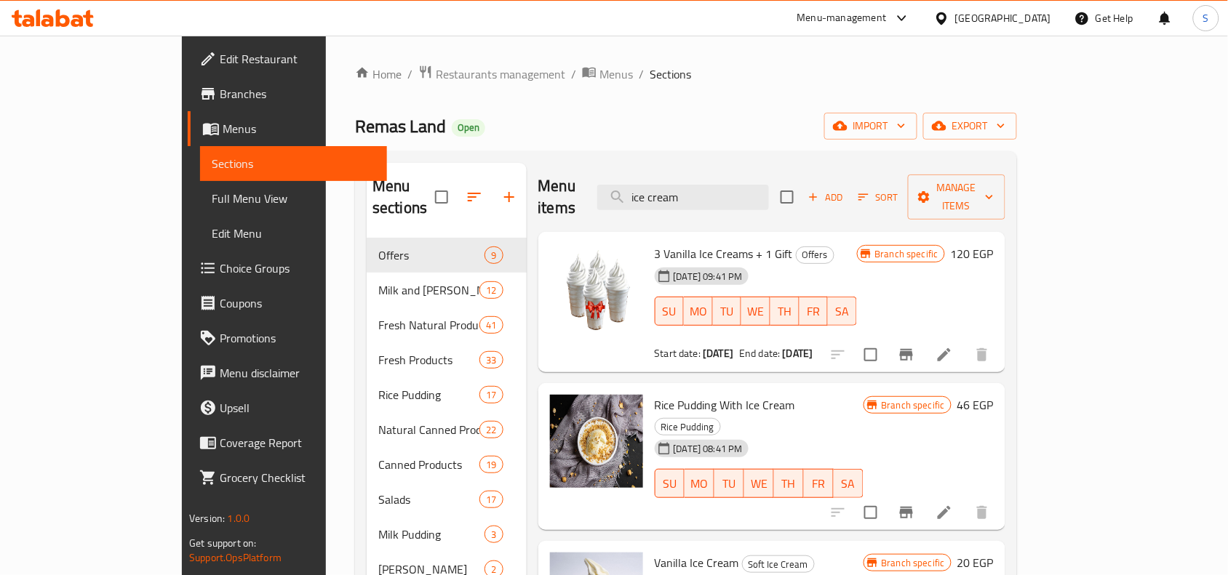
type input "icecream"
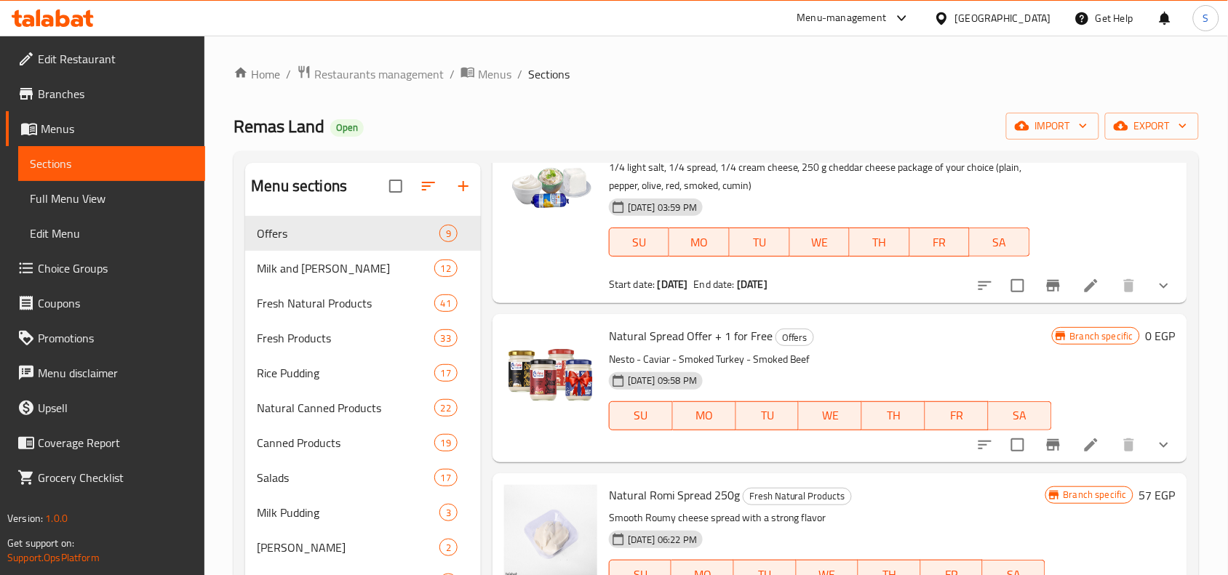
scroll to position [545, 0]
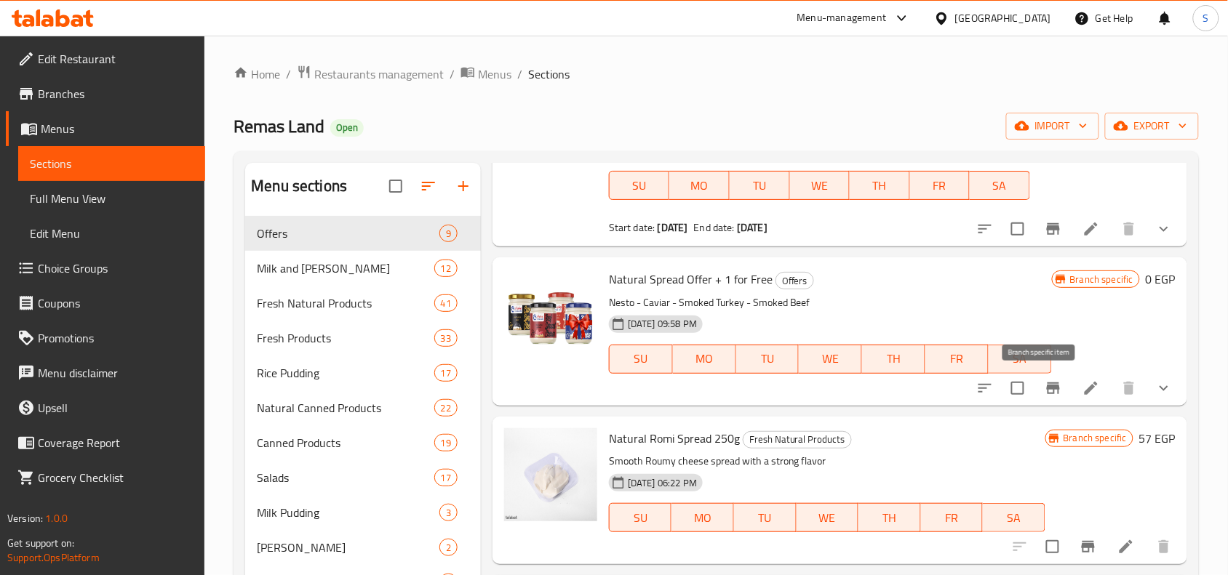
click at [1046, 385] on icon "Branch-specific-item" at bounding box center [1052, 388] width 17 height 17
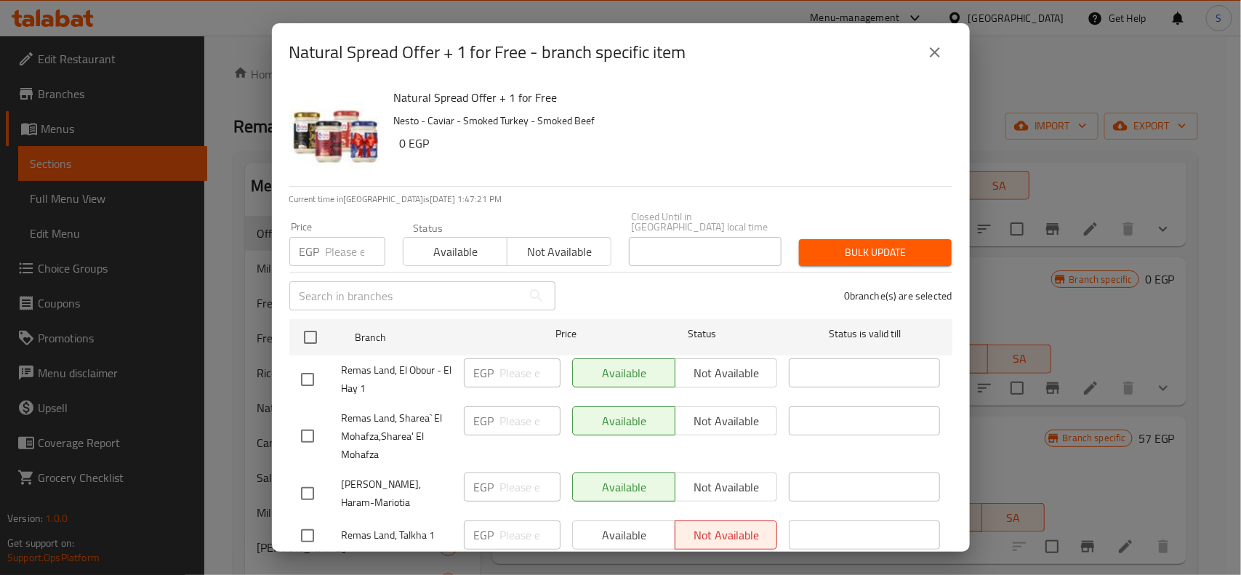
click at [942, 56] on icon "close" at bounding box center [935, 52] width 17 height 17
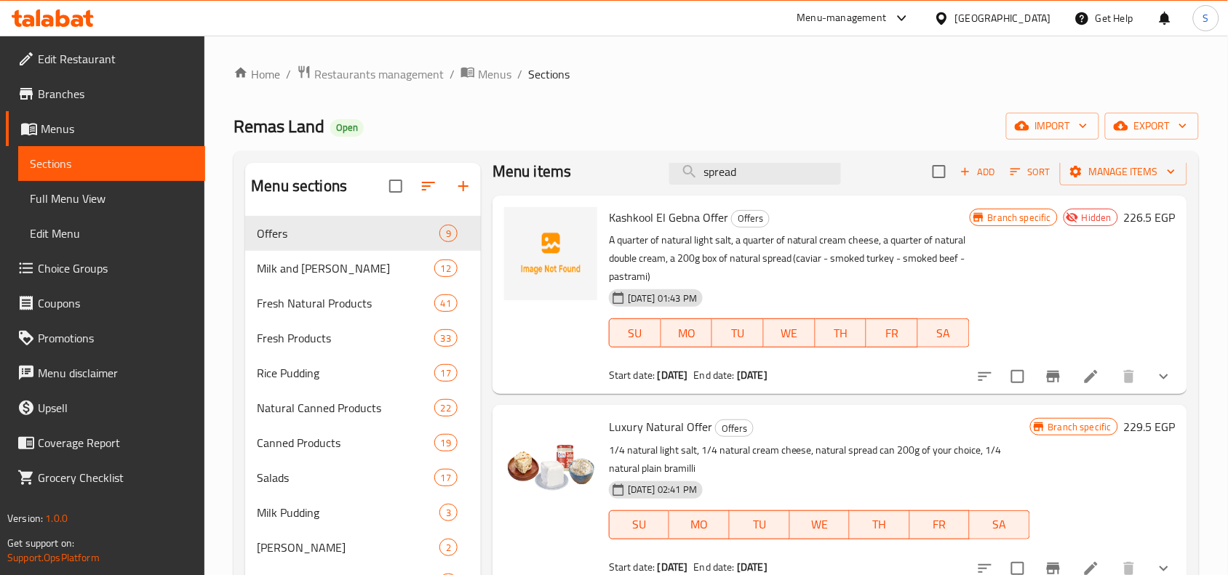
scroll to position [0, 0]
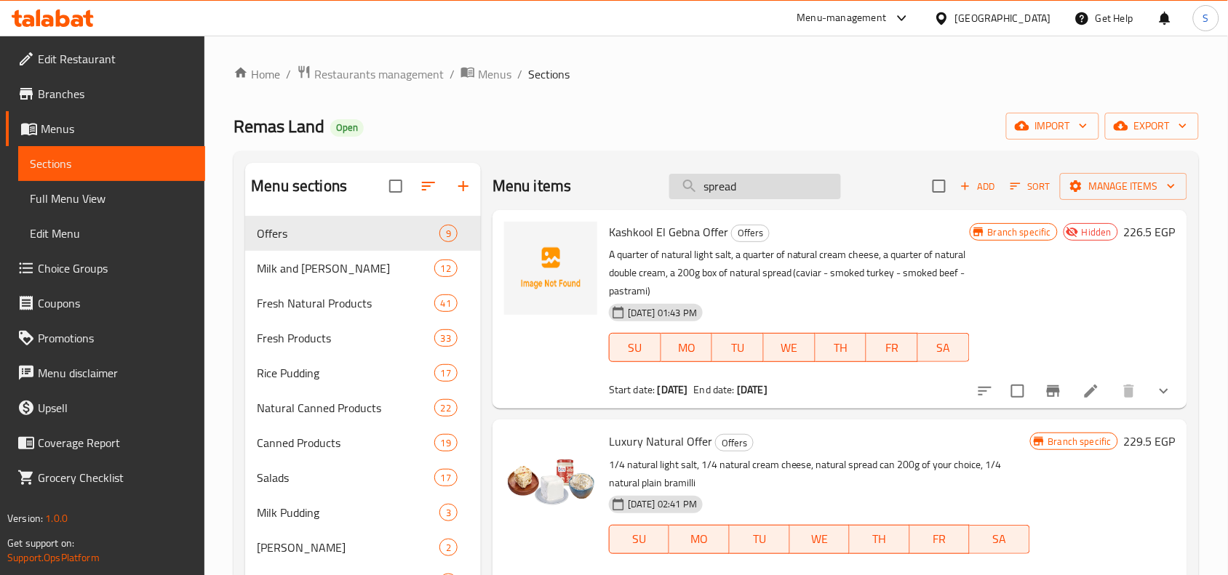
click at [771, 191] on input "spread" at bounding box center [755, 186] width 172 height 25
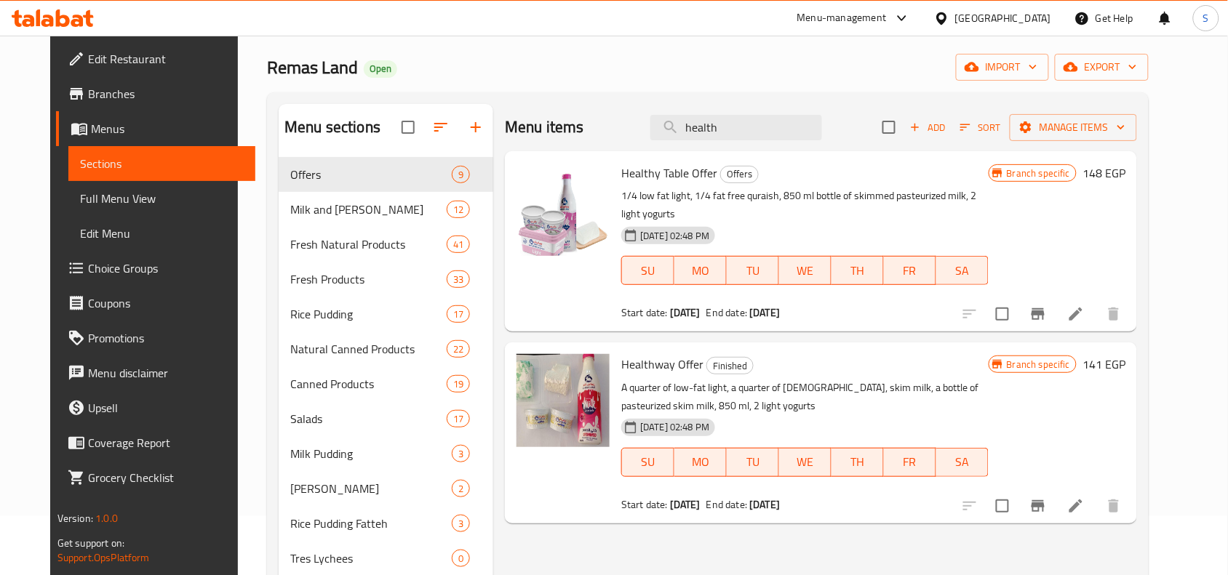
scroll to position [91, 0]
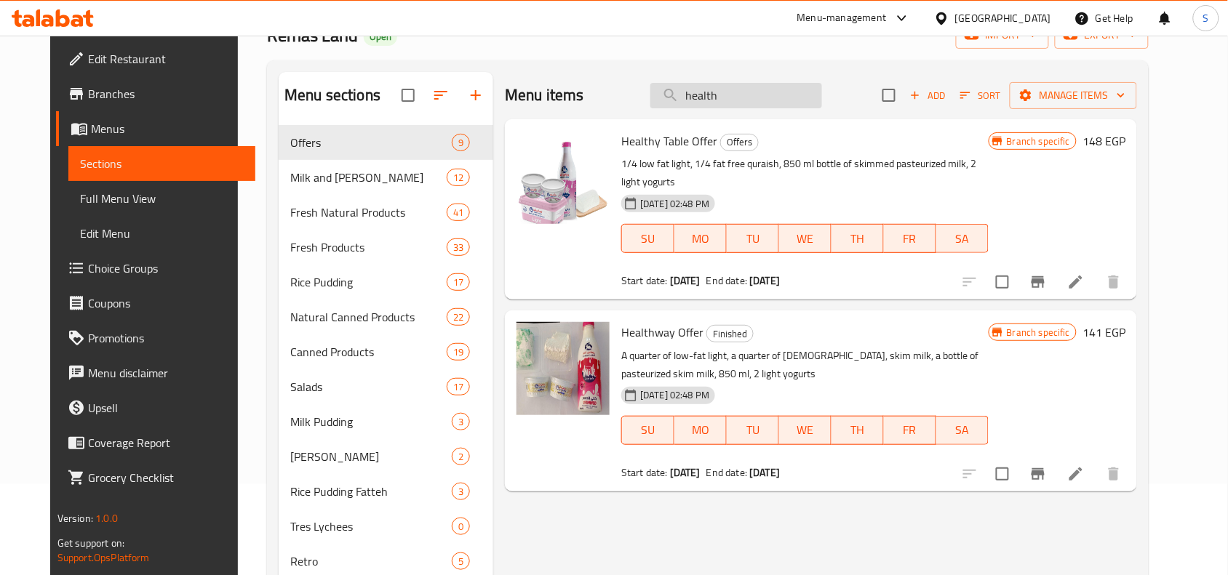
click at [753, 95] on input "health" at bounding box center [736, 95] width 172 height 25
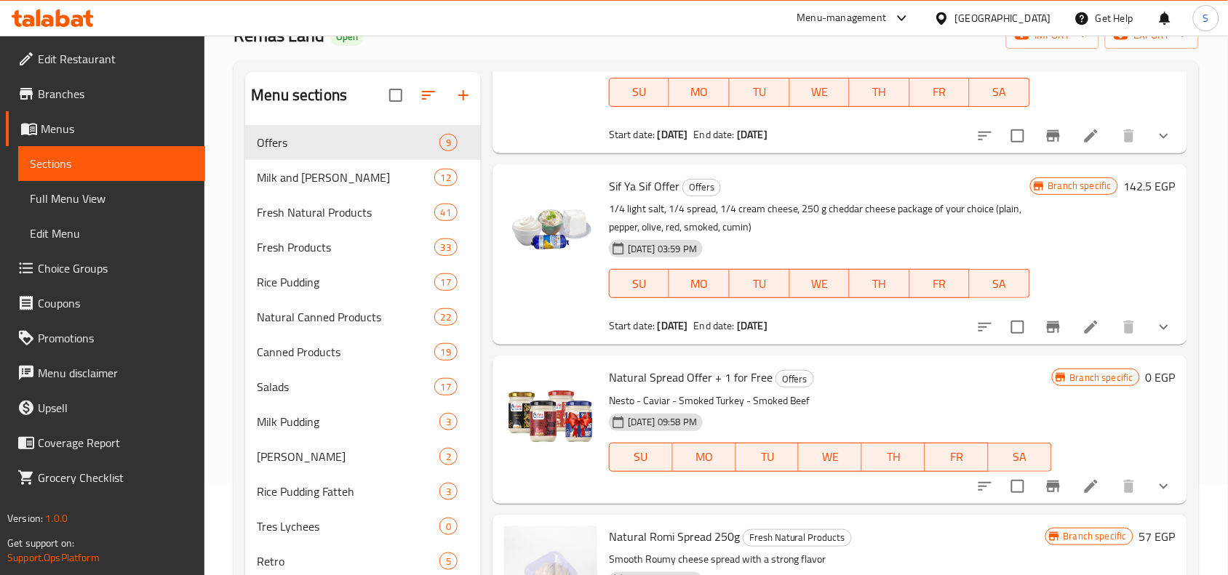
scroll to position [364, 0]
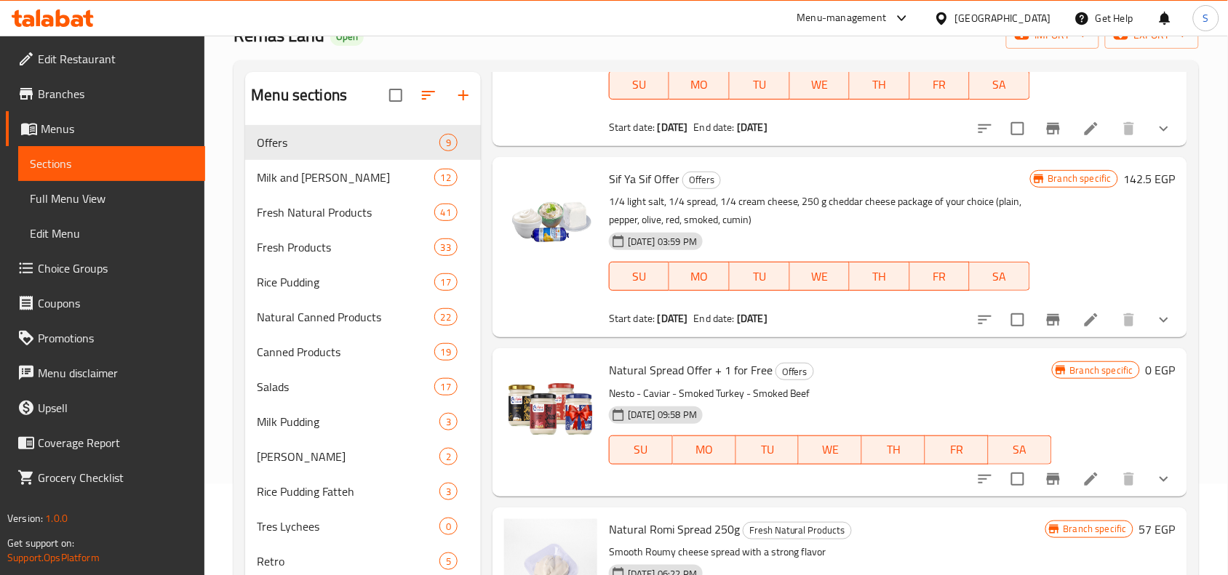
click at [765, 378] on span "Natural Spread Offer + 1 for Free" at bounding box center [691, 370] width 164 height 22
drag, startPoint x: 767, startPoint y: 371, endPoint x: 605, endPoint y: 369, distance: 162.2
click at [605, 369] on div "Natural Spread Offer + 1 for Free Offers Nesto - Caviar - Smoked Turkey - Smoke…" at bounding box center [830, 422] width 455 height 136
copy span "Natural Spread Offer + 1 for Free"
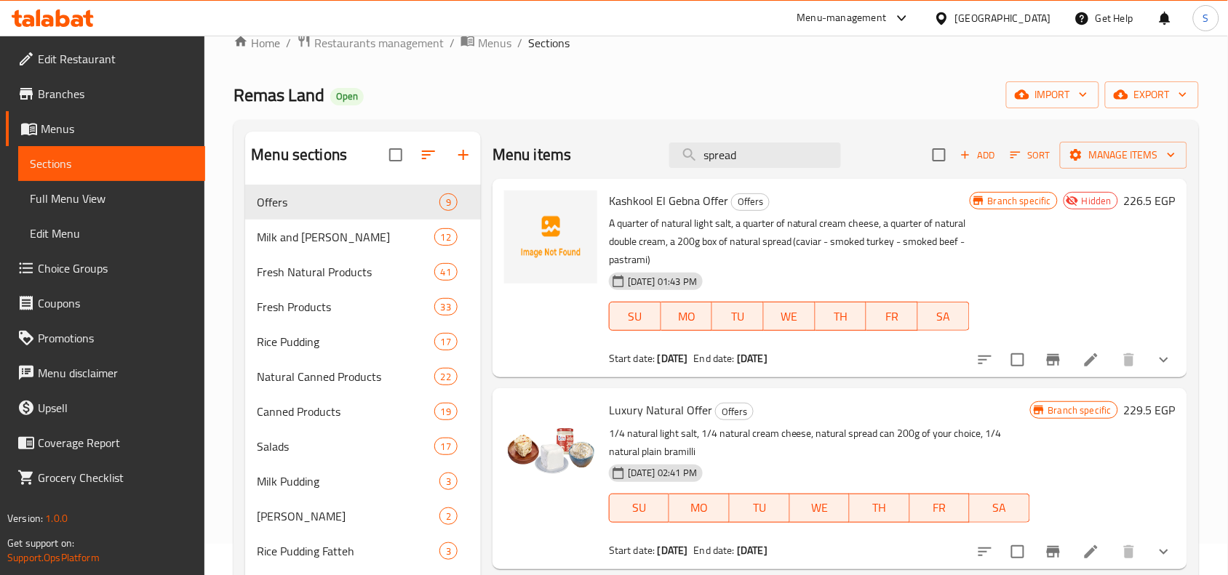
scroll to position [0, 0]
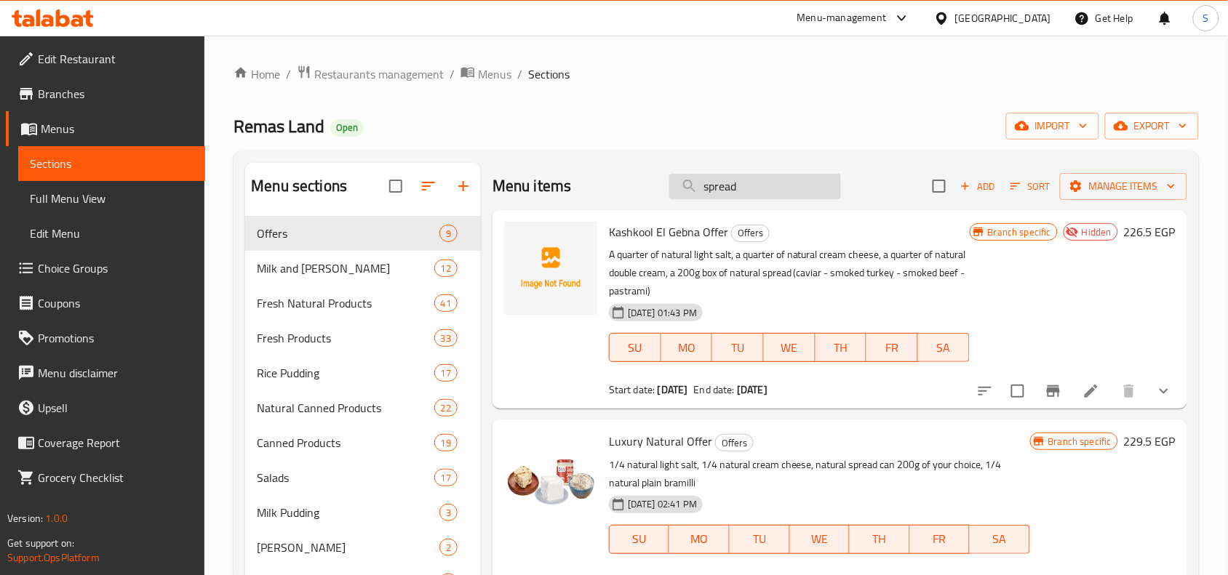
click at [756, 180] on input "spread" at bounding box center [755, 186] width 172 height 25
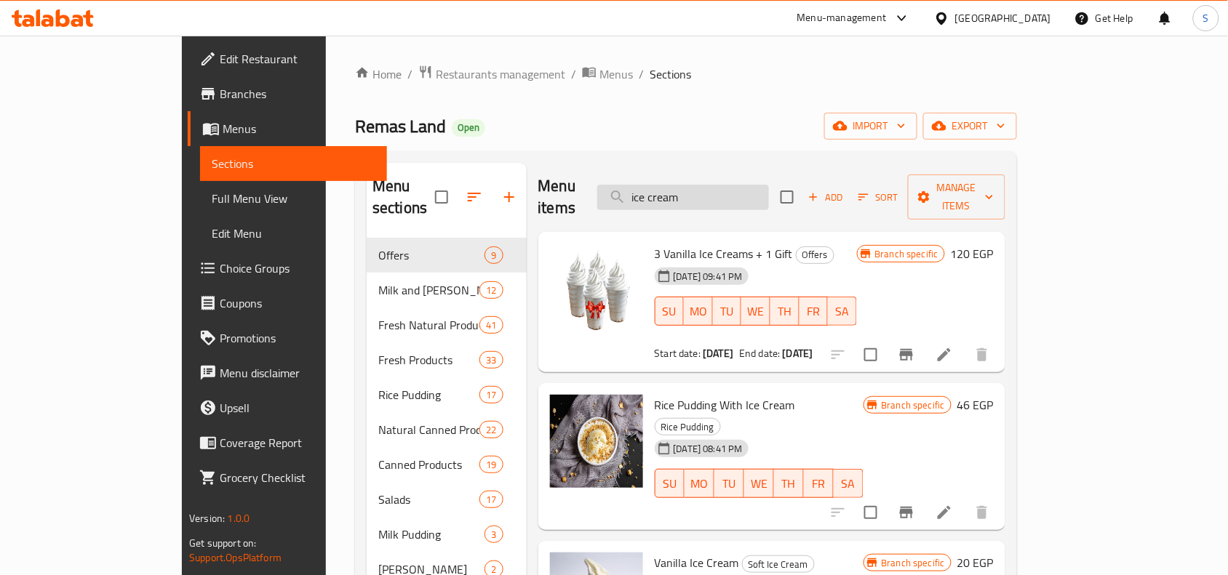
click at [767, 193] on input "ice cream" at bounding box center [683, 197] width 172 height 25
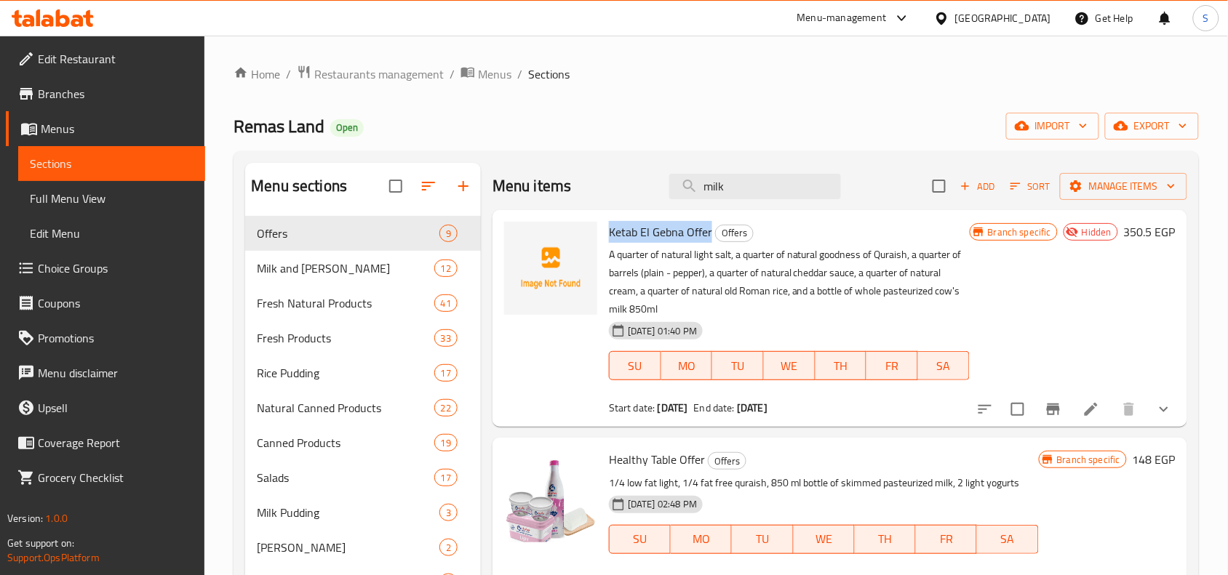
drag, startPoint x: 711, startPoint y: 229, endPoint x: 611, endPoint y: 233, distance: 99.7
click at [611, 233] on h6 "Ketab El Gebna Offer Offers" at bounding box center [789, 232] width 361 height 20
click at [809, 234] on h6 "Ketab El Gebna Offer Offers" at bounding box center [789, 232] width 361 height 20
click at [710, 189] on input "milk" at bounding box center [755, 186] width 172 height 25
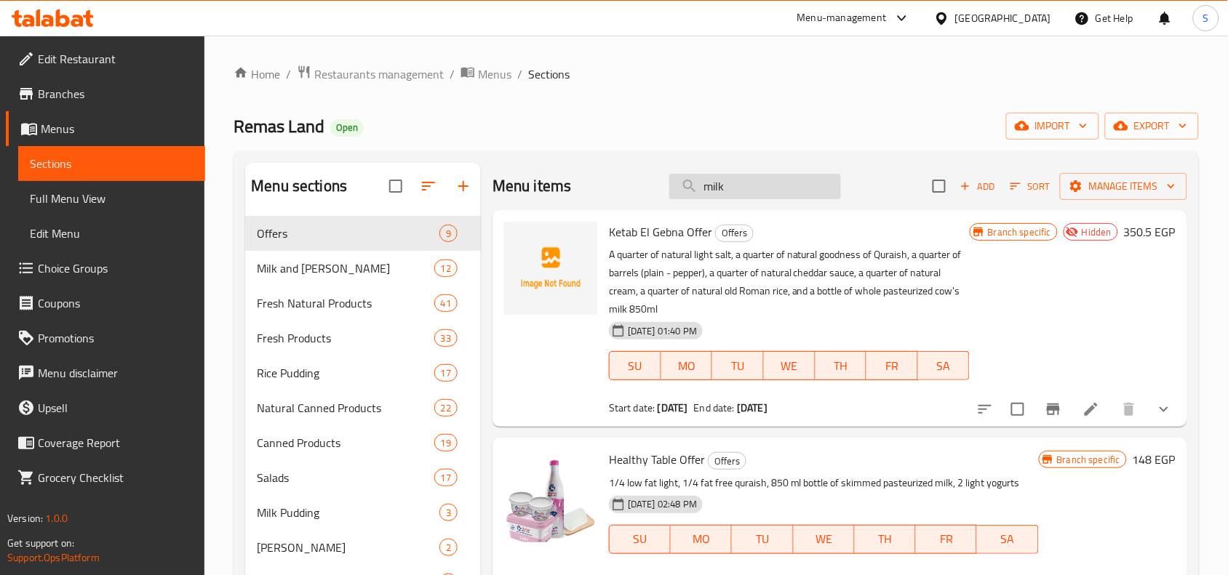
click at [710, 189] on input "milk" at bounding box center [755, 186] width 172 height 25
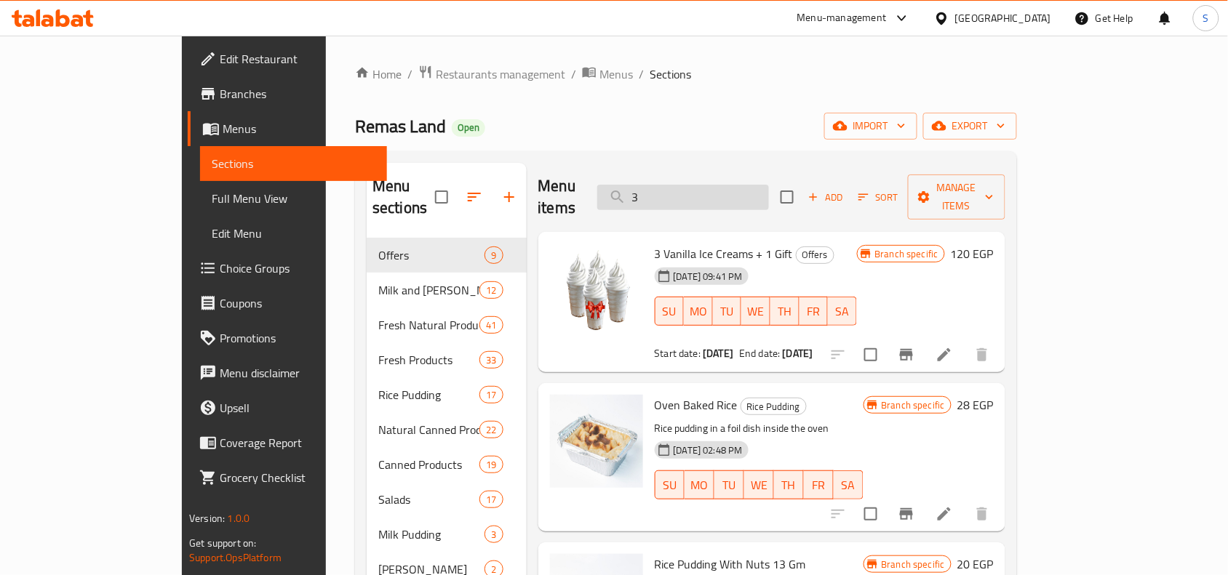
click at [738, 191] on input "3" at bounding box center [683, 197] width 172 height 25
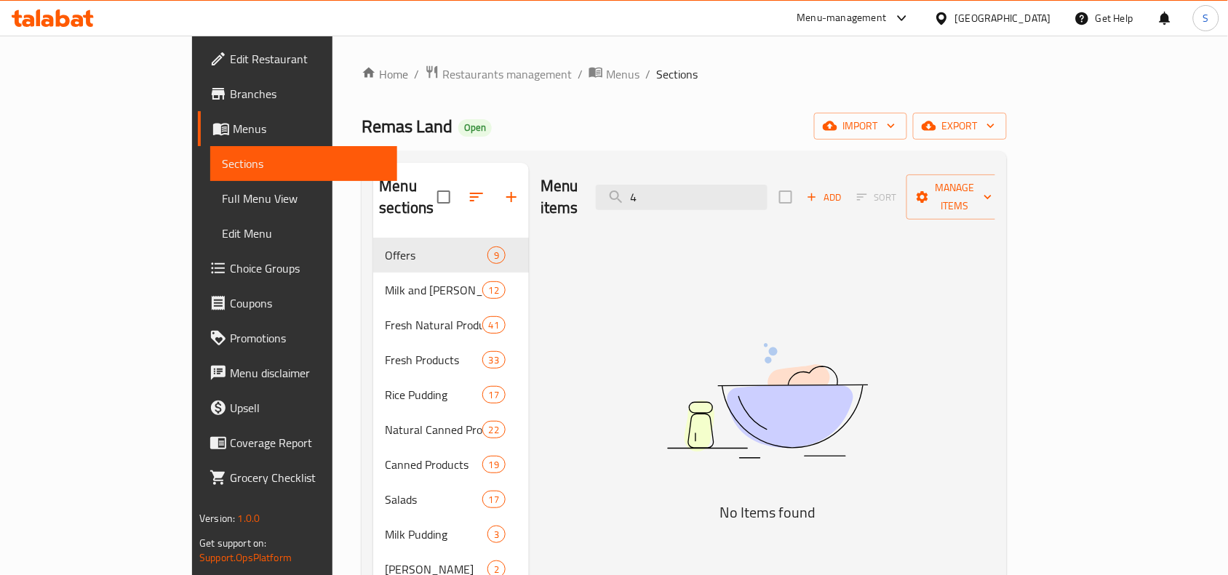
type input "4"
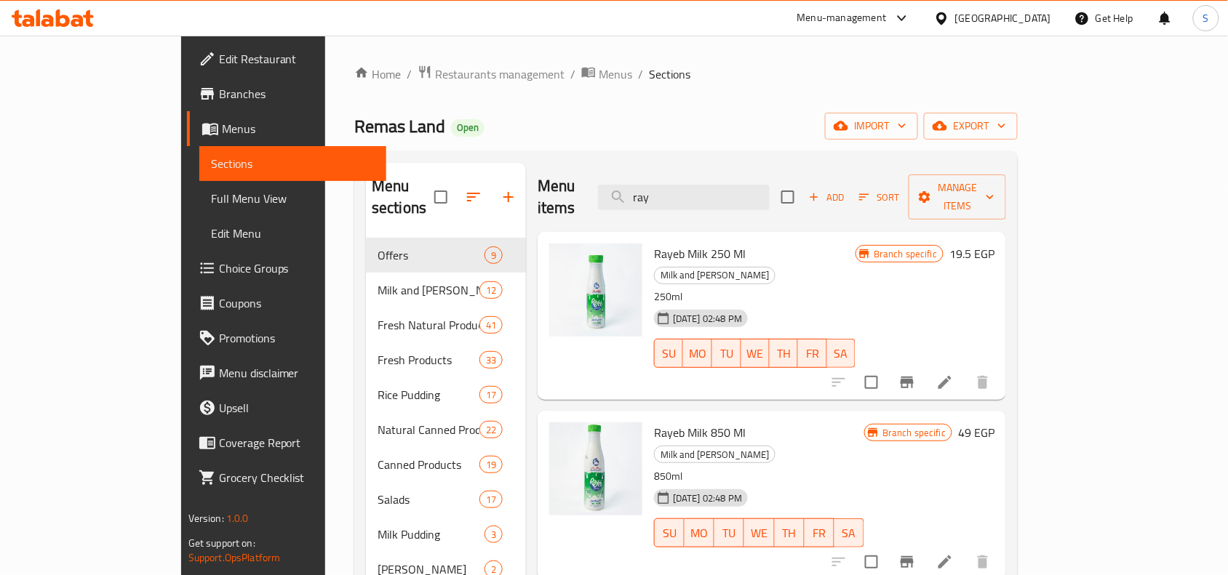
type input "ray"
click at [744, 193] on input "ray" at bounding box center [684, 197] width 172 height 25
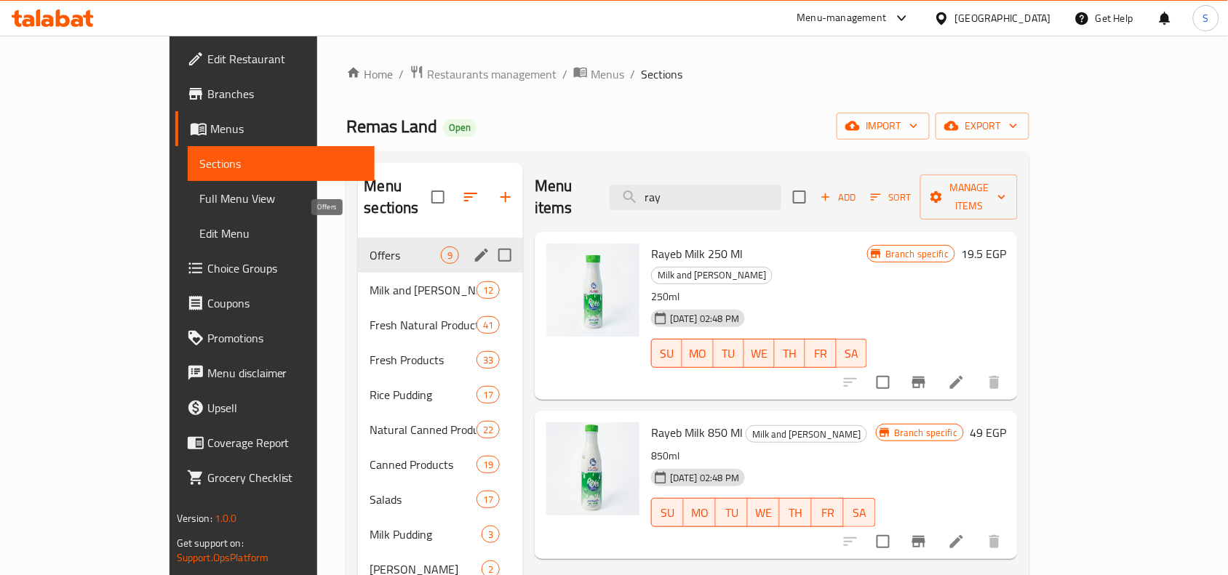
click at [369, 247] on span "Offers" at bounding box center [404, 255] width 71 height 17
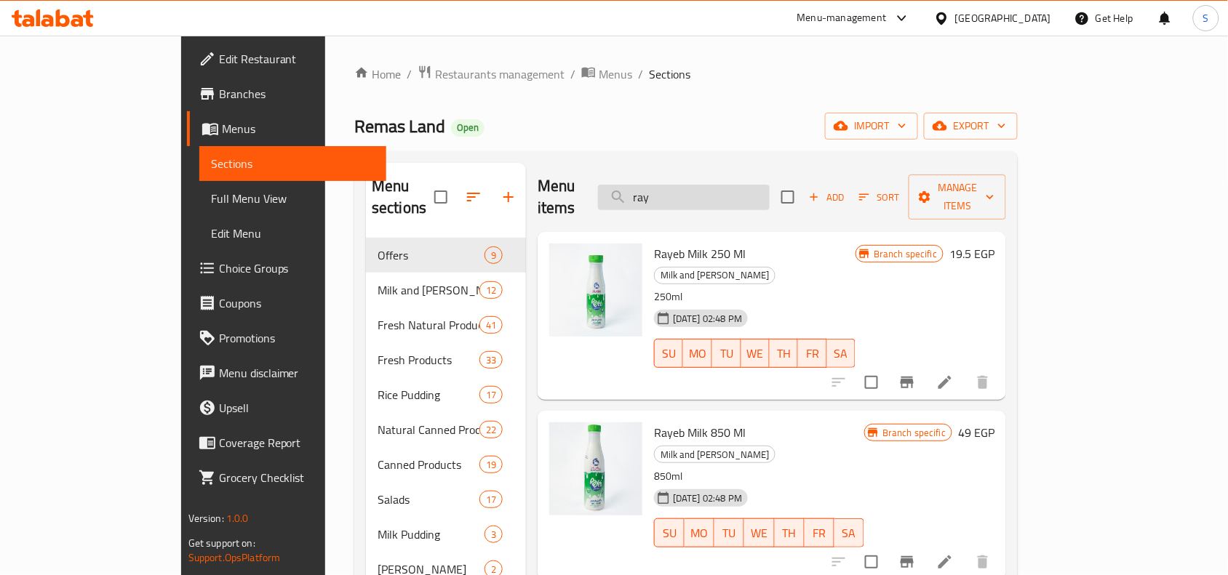
click at [769, 191] on input "ray" at bounding box center [684, 197] width 172 height 25
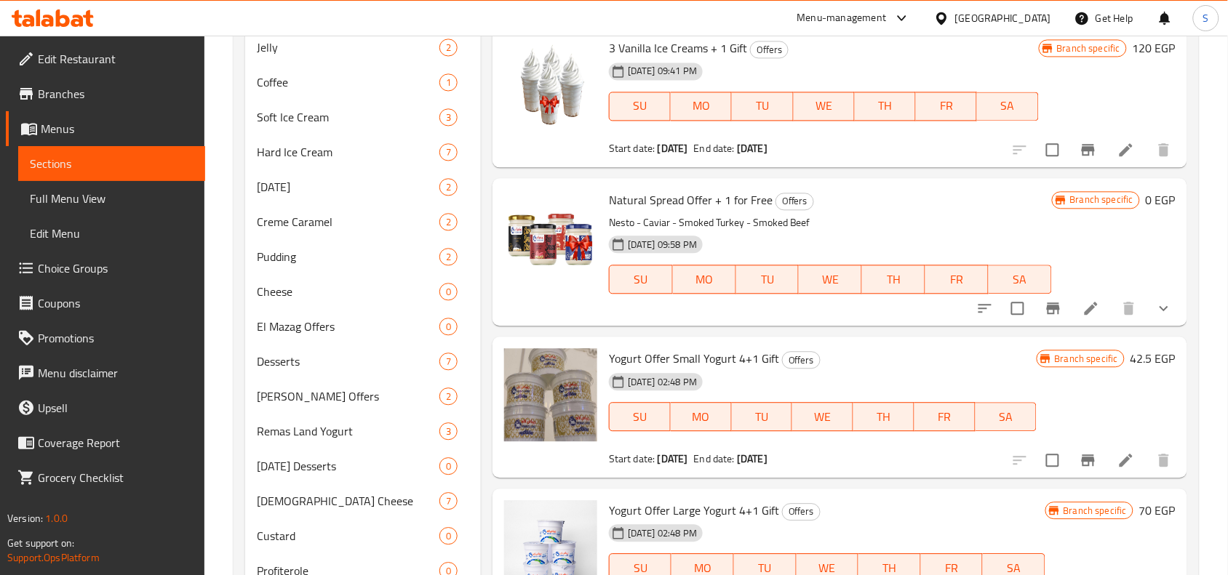
scroll to position [909, 0]
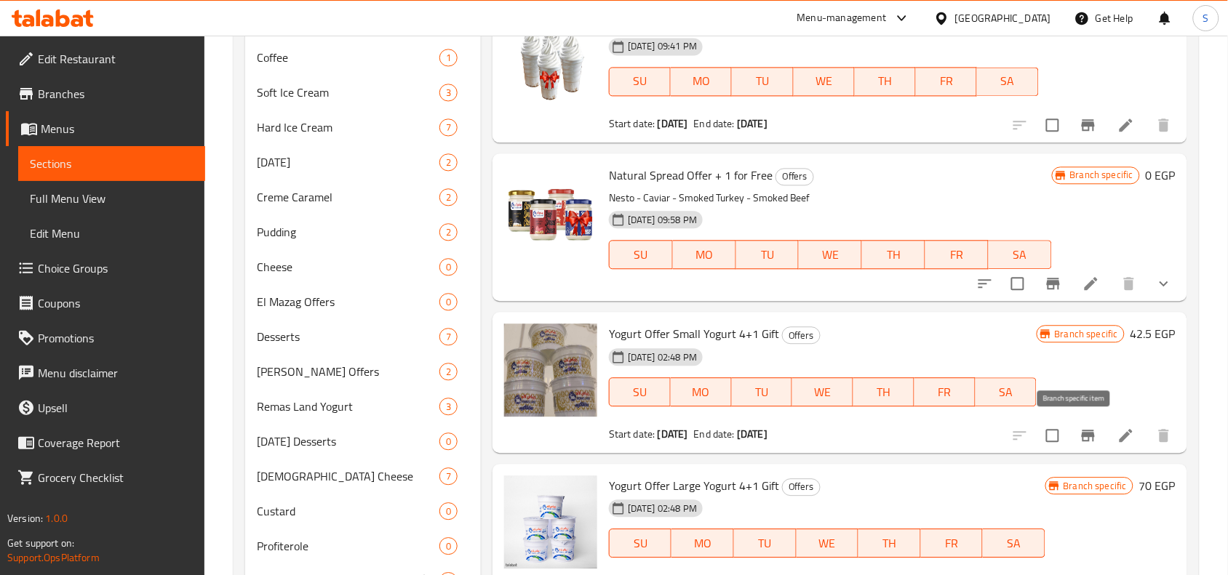
click at [1071, 423] on button "Branch-specific-item" at bounding box center [1088, 435] width 35 height 35
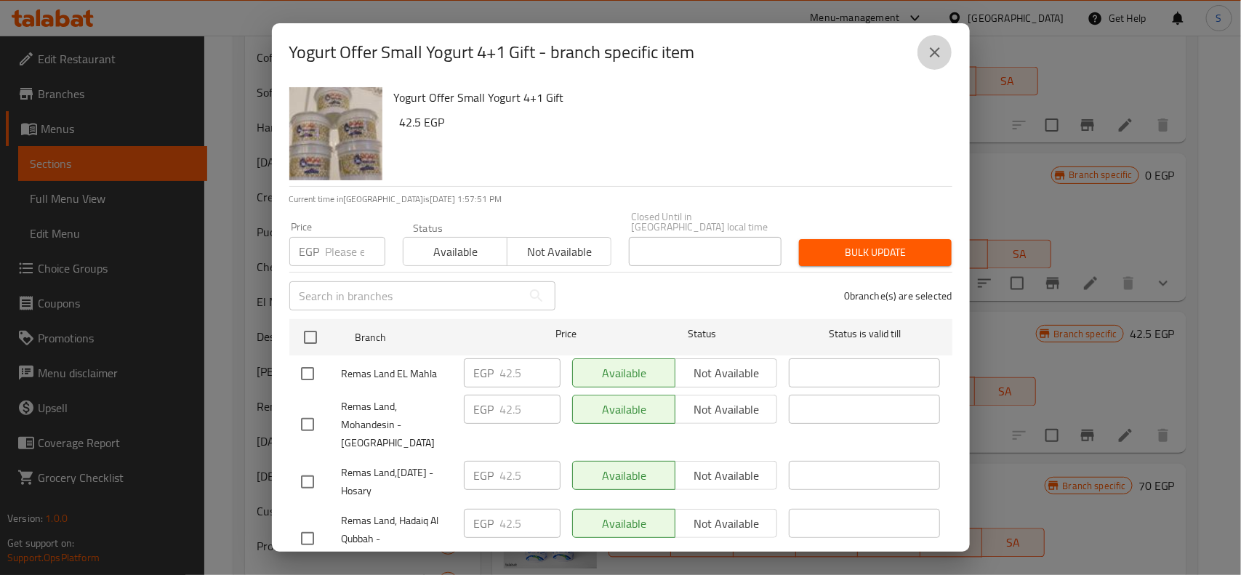
click at [940, 49] on icon "close" at bounding box center [935, 52] width 17 height 17
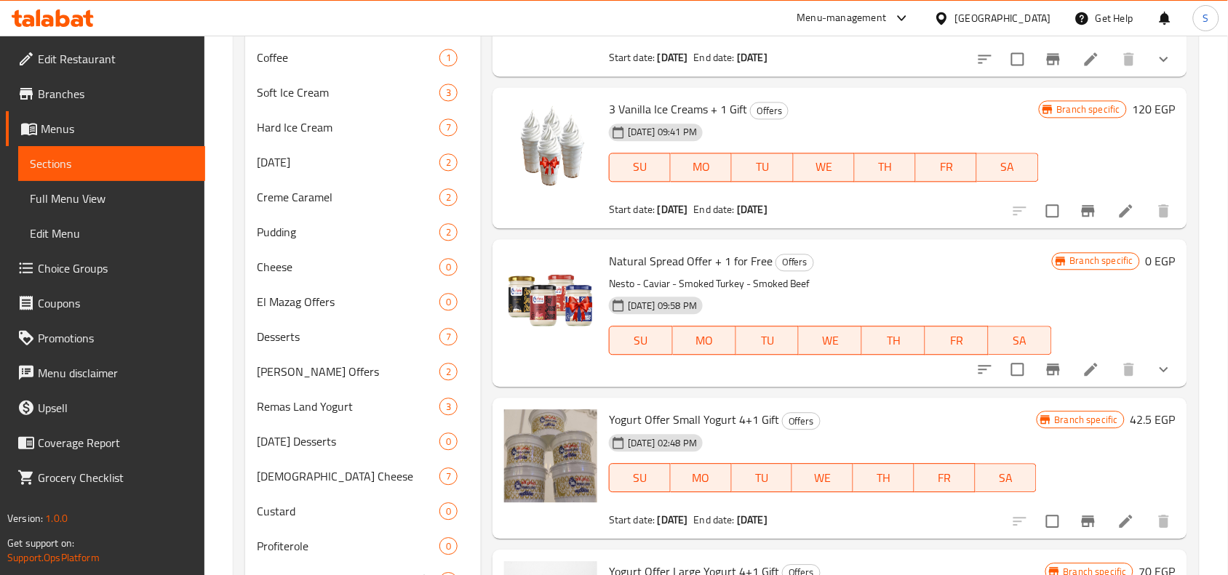
scroll to position [273, 0]
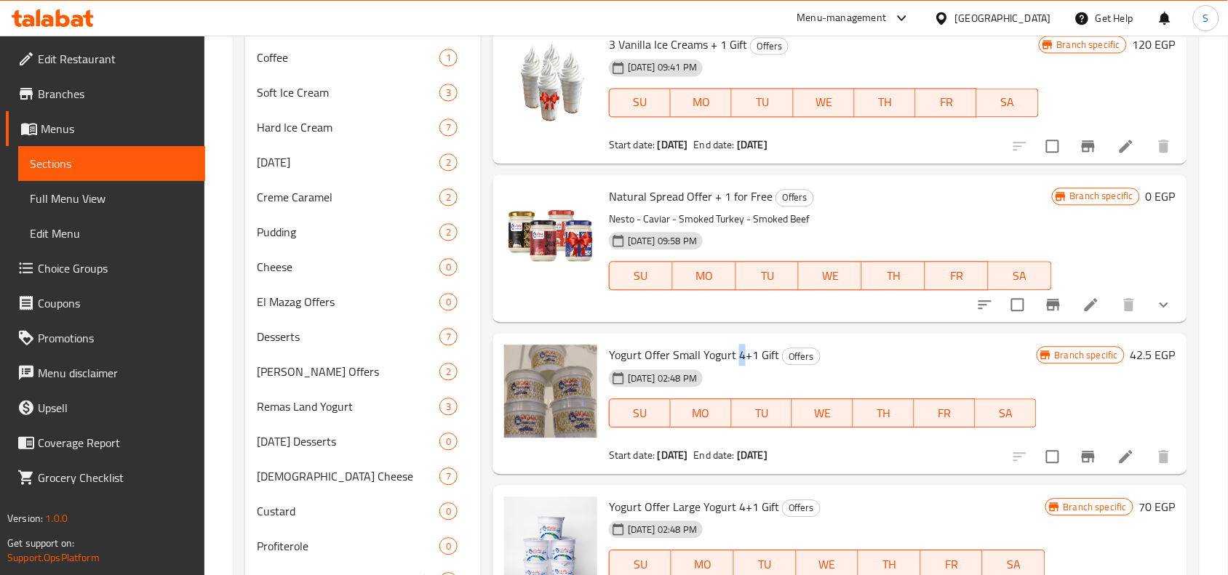
click at [737, 354] on span "Yogurt Offer Small Yogurt 4+1 Gift" at bounding box center [694, 355] width 170 height 22
click at [630, 200] on span "Natural Spread Offer + 1 for Free" at bounding box center [691, 196] width 164 height 22
drag, startPoint x: 630, startPoint y: 200, endPoint x: 675, endPoint y: 199, distance: 45.1
click at [675, 199] on span "Natural Spread Offer + 1 for Free" at bounding box center [691, 196] width 164 height 22
click at [655, 196] on span "Natural Spread Offer + 1 for Free" at bounding box center [691, 196] width 164 height 22
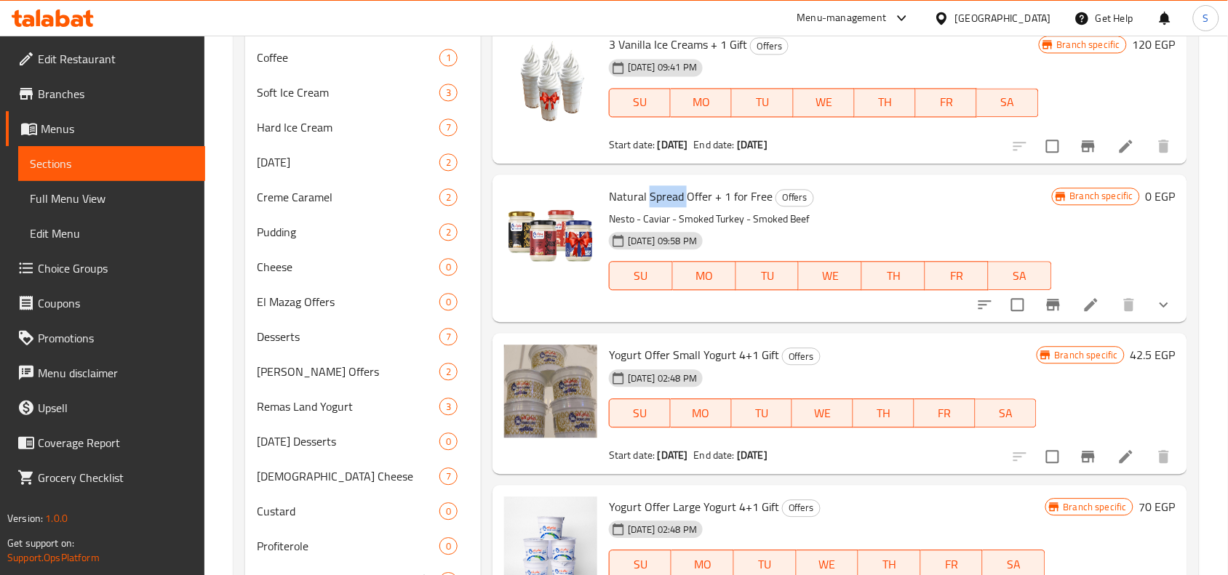
click at [655, 196] on span "Natural Spread Offer + 1 for Free" at bounding box center [691, 196] width 164 height 22
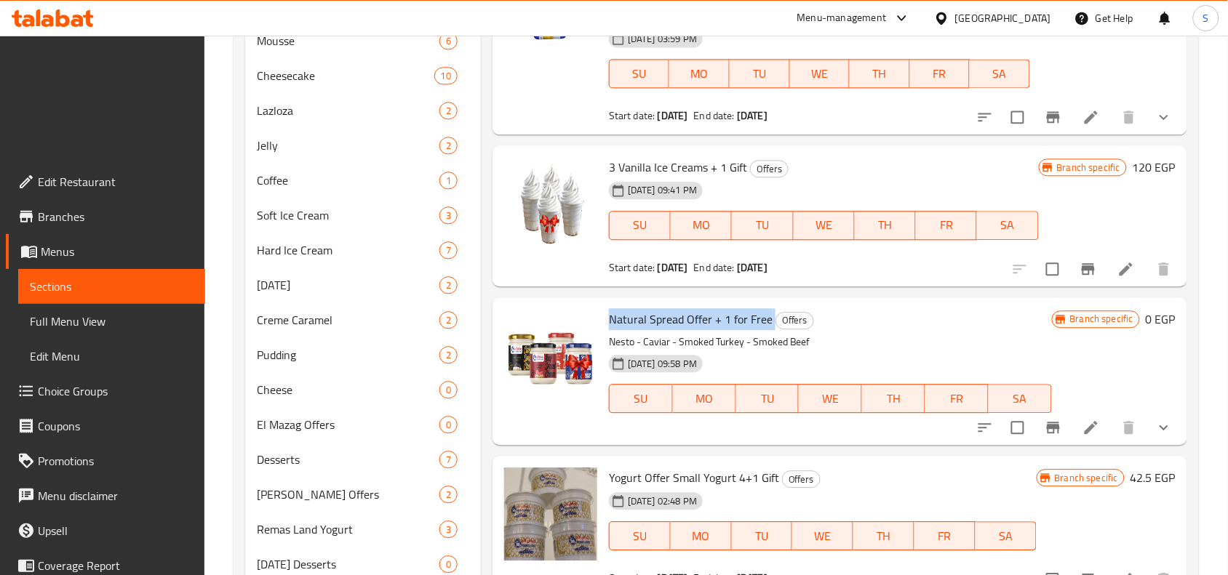
click at [655, 308] on span "Natural Spread Offer + 1 for Free" at bounding box center [691, 319] width 164 height 22
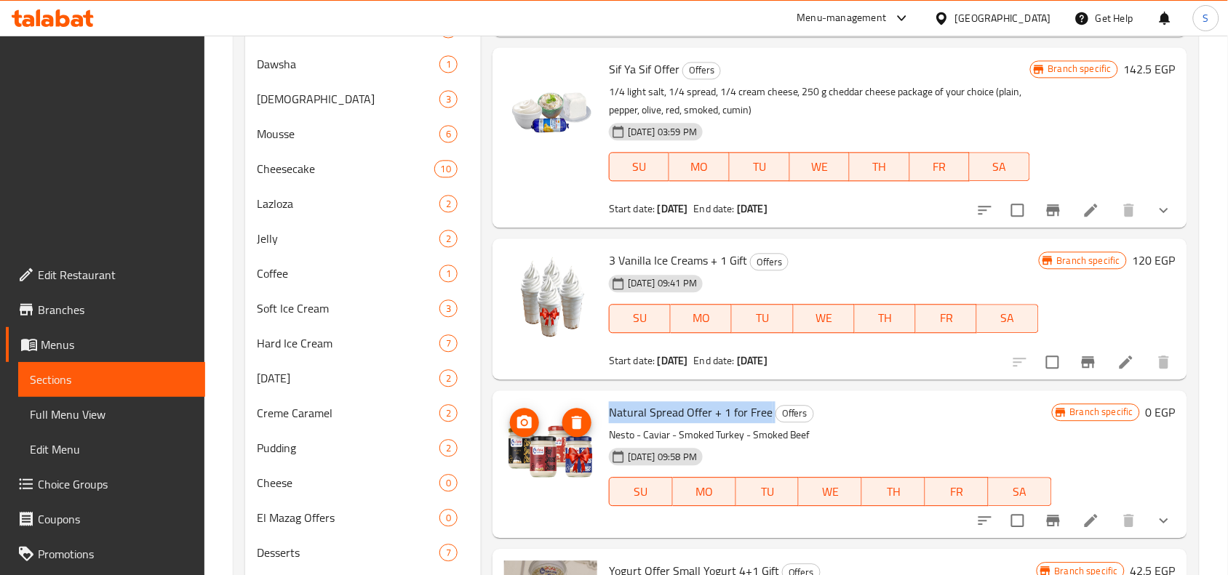
click at [525, 402] on img at bounding box center [550, 448] width 93 height 93
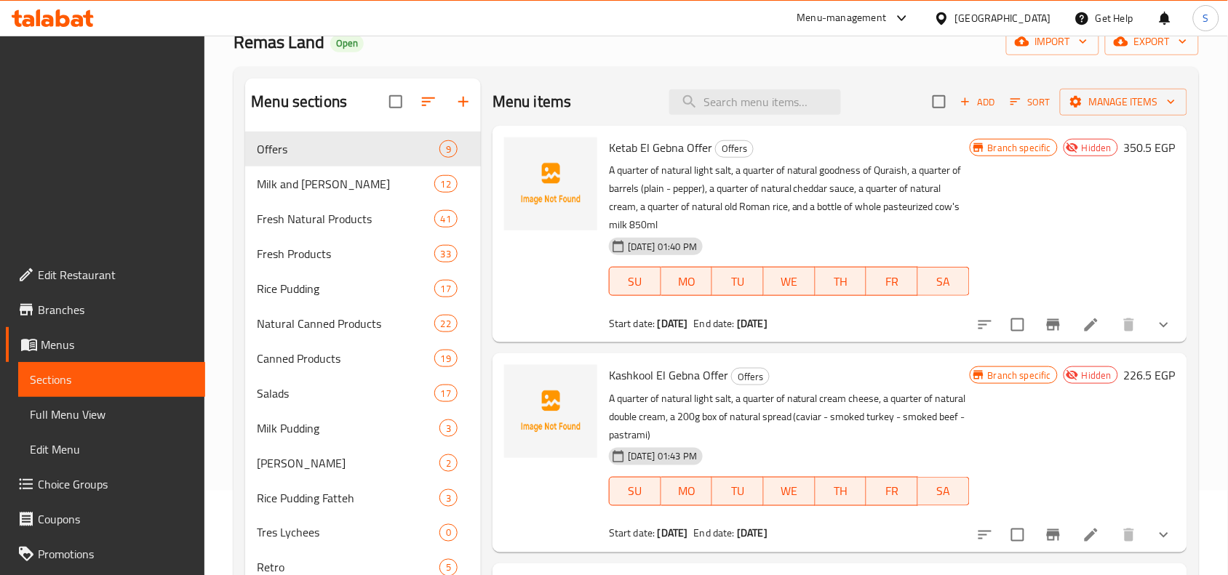
scroll to position [91, 0]
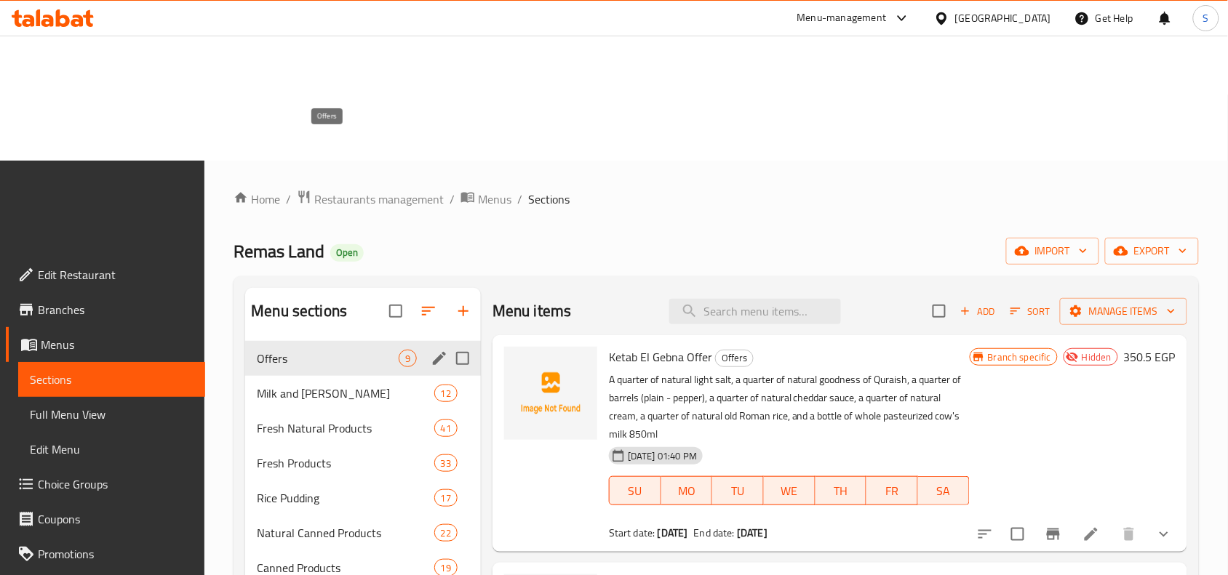
click at [315, 350] on span "Offers" at bounding box center [328, 358] width 142 height 17
click at [721, 299] on input "search" at bounding box center [755, 311] width 172 height 25
paste input "Sif Ya Sif Offer"
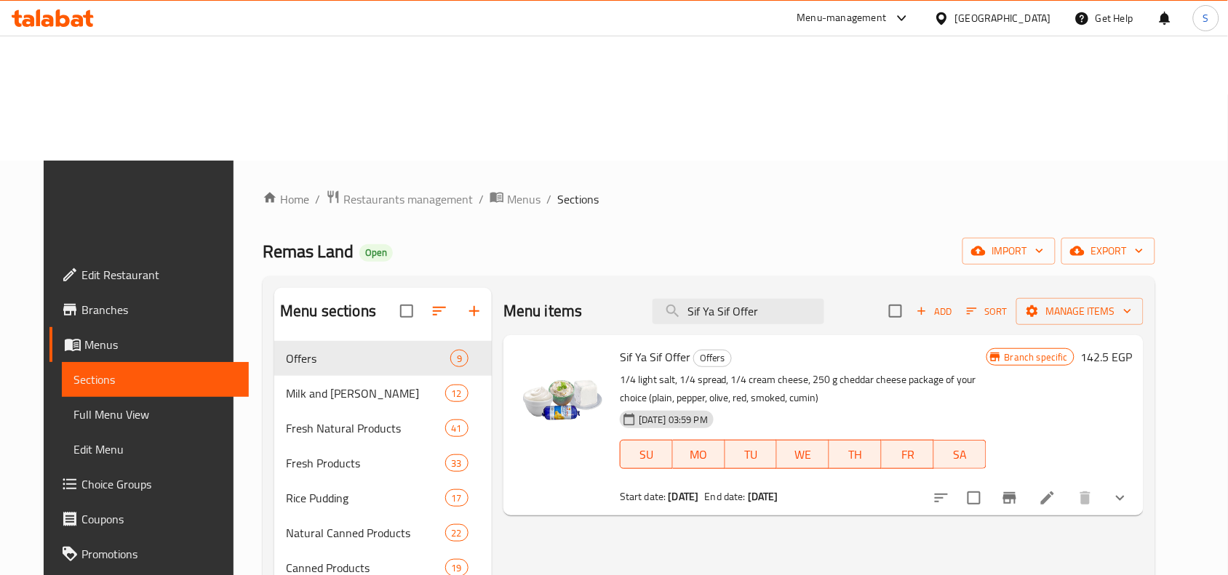
type input "Sif Ya Sif Offer"
click at [88, 301] on span "Branches" at bounding box center [159, 309] width 156 height 17
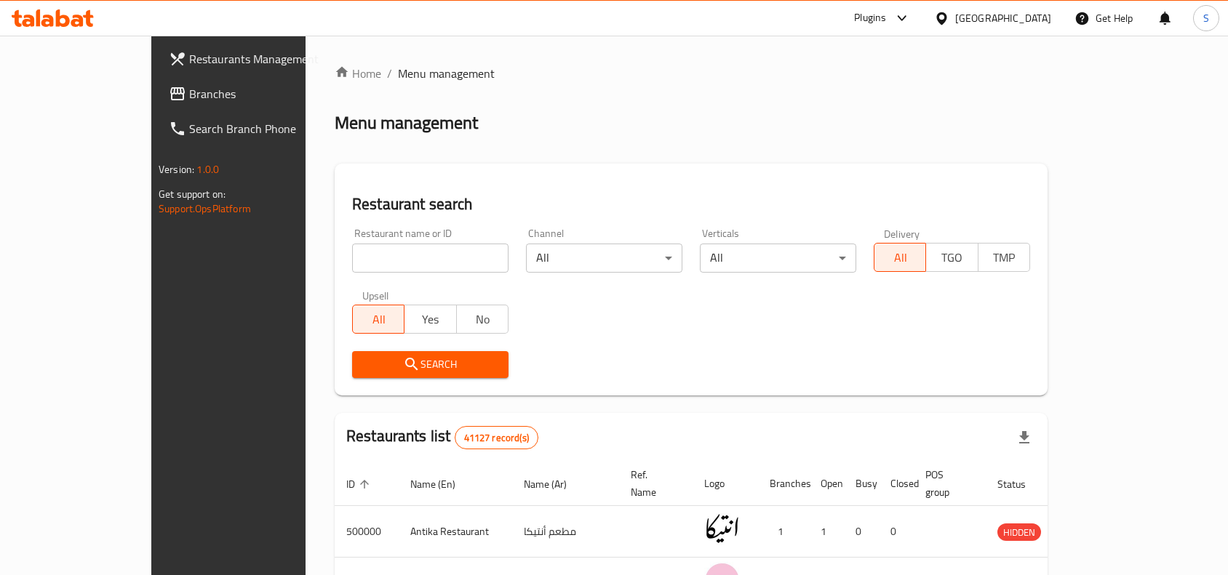
scroll to position [471, 0]
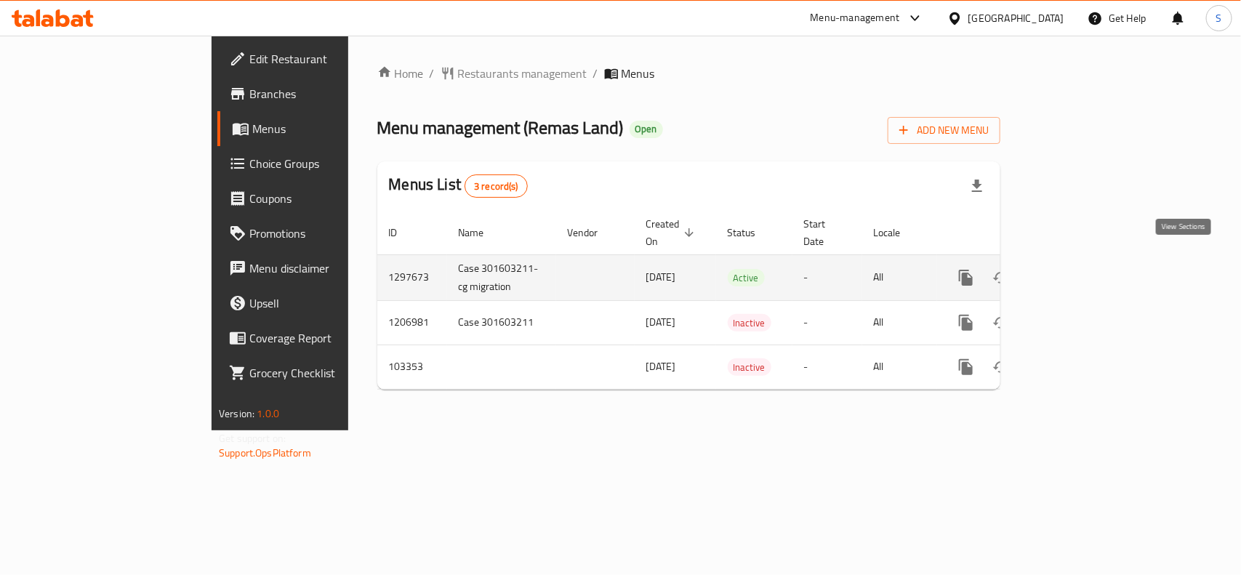
click at [1080, 269] on icon "enhanced table" at bounding box center [1071, 277] width 17 height 17
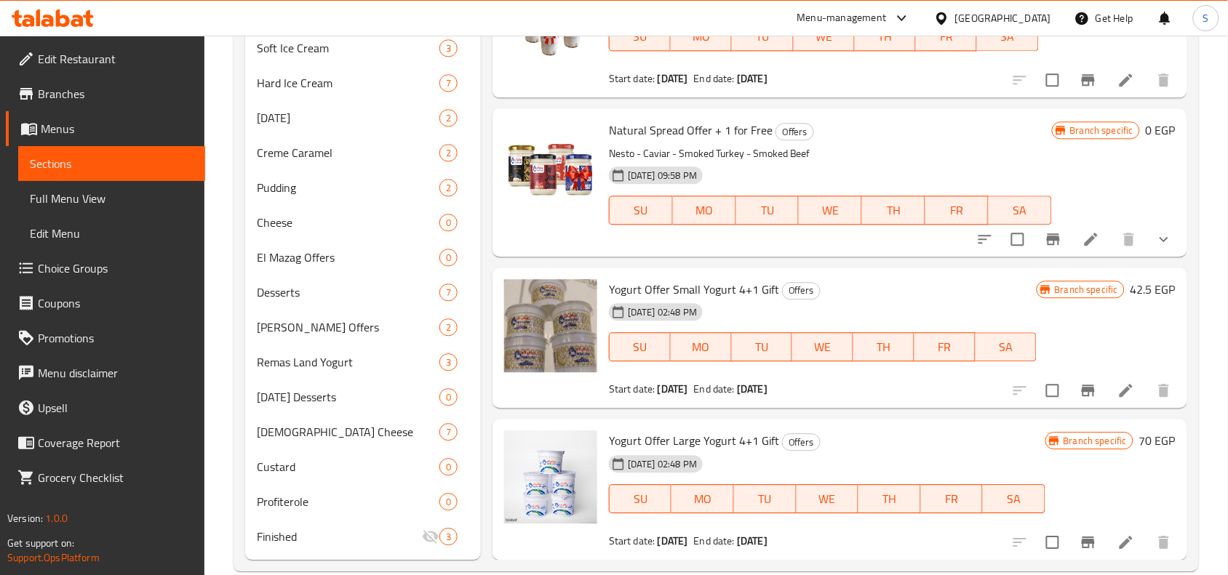
scroll to position [977, 0]
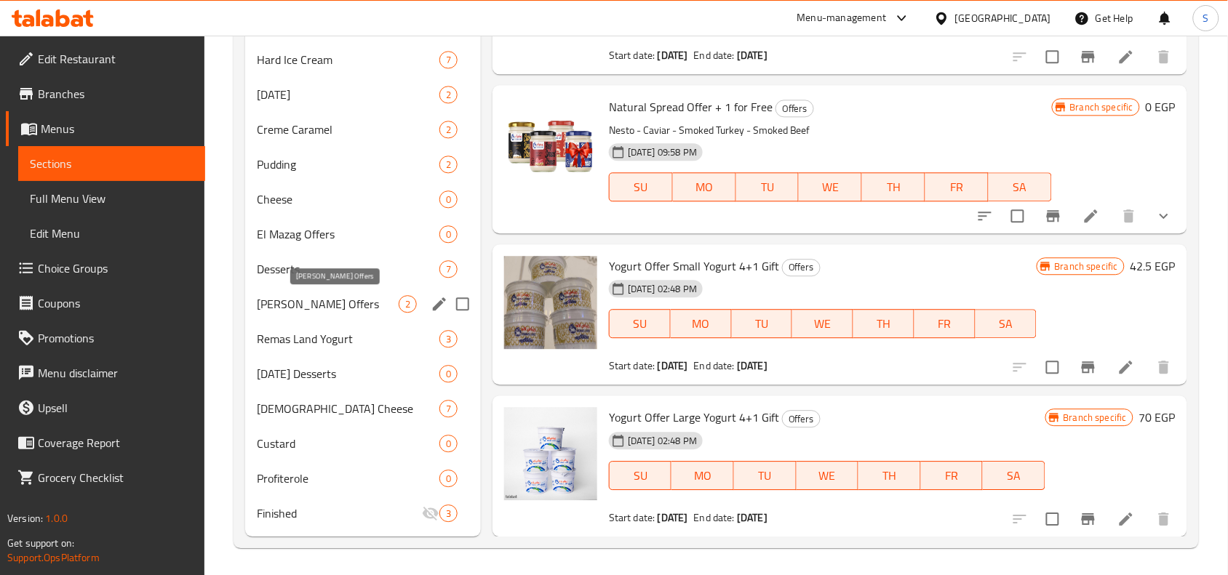
click at [357, 308] on span "[PERSON_NAME] Offers" at bounding box center [328, 303] width 142 height 17
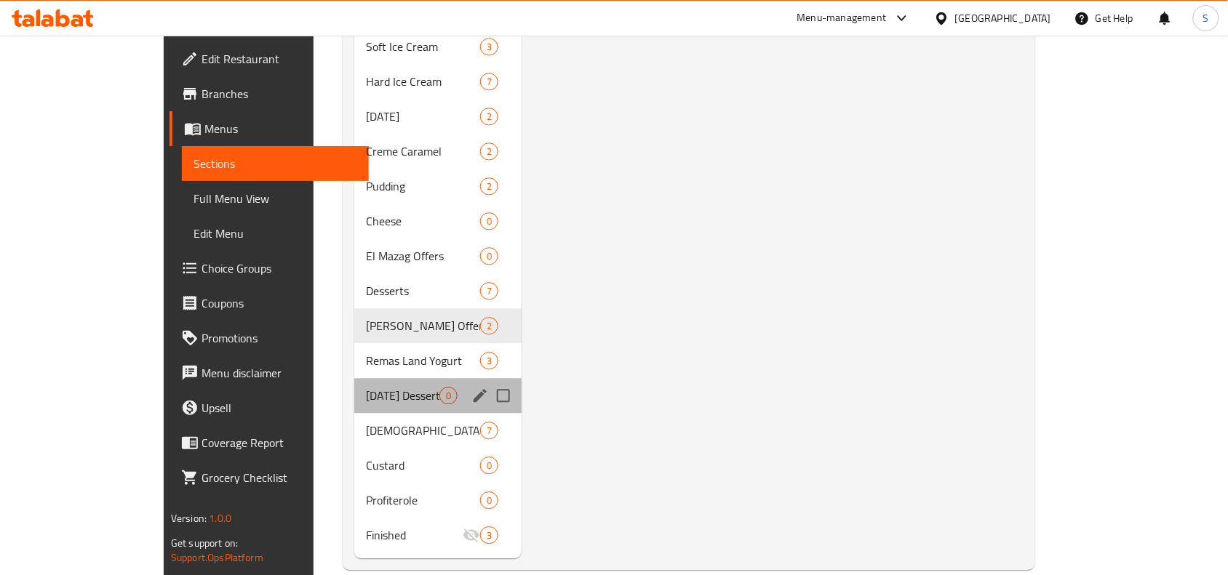
click at [354, 378] on div "Ramadan Desserts 0" at bounding box center [437, 395] width 167 height 35
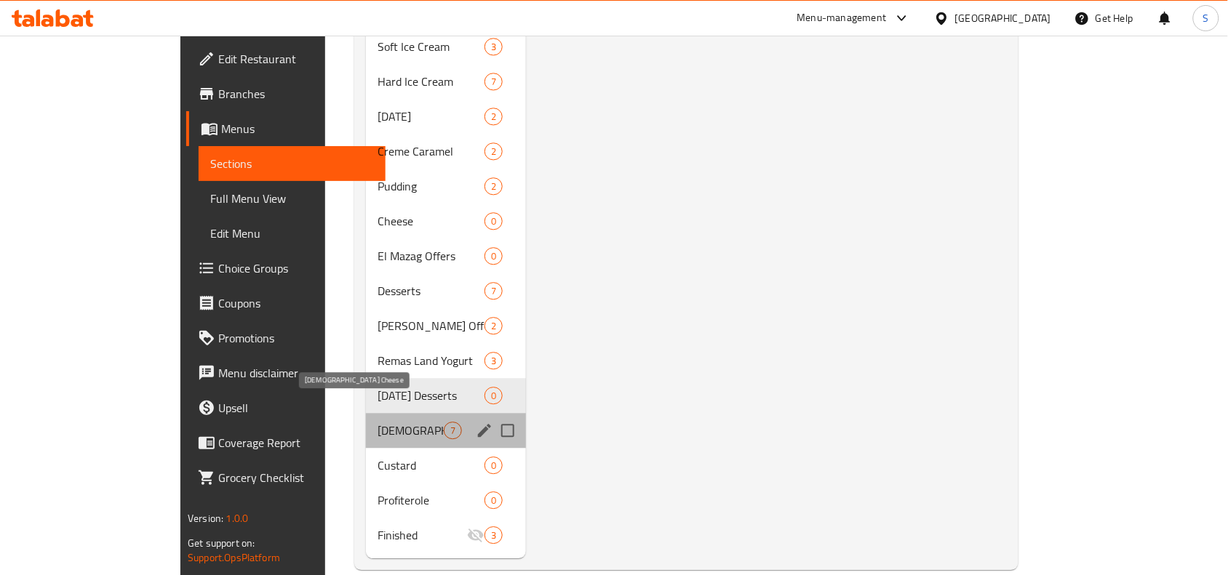
click at [377, 422] on span "Syrian Cheese" at bounding box center [410, 430] width 66 height 17
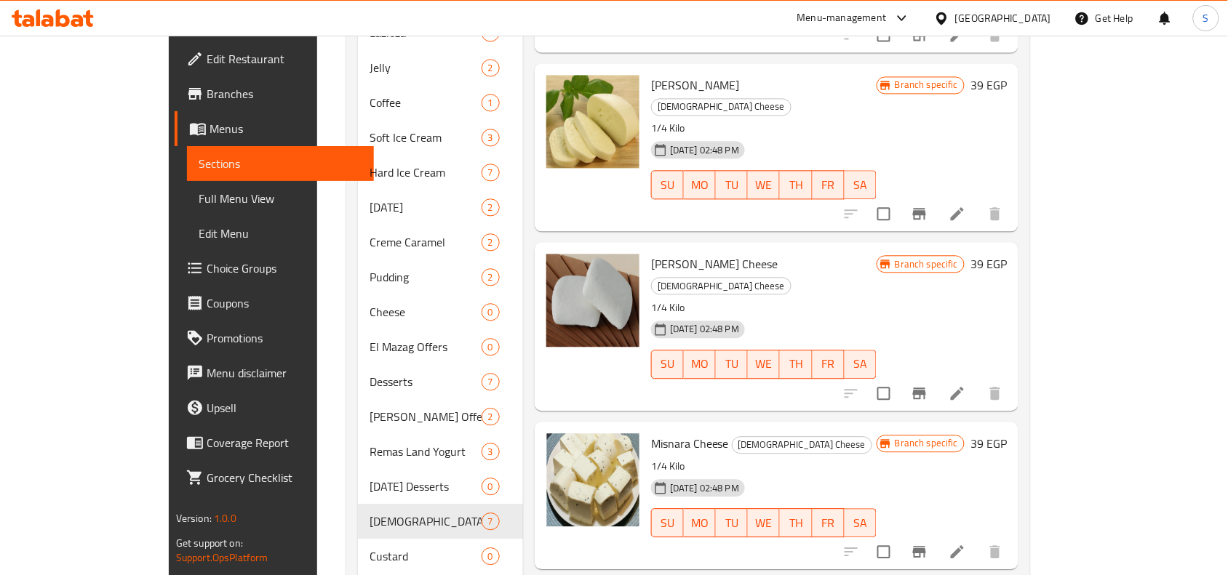
scroll to position [977, 0]
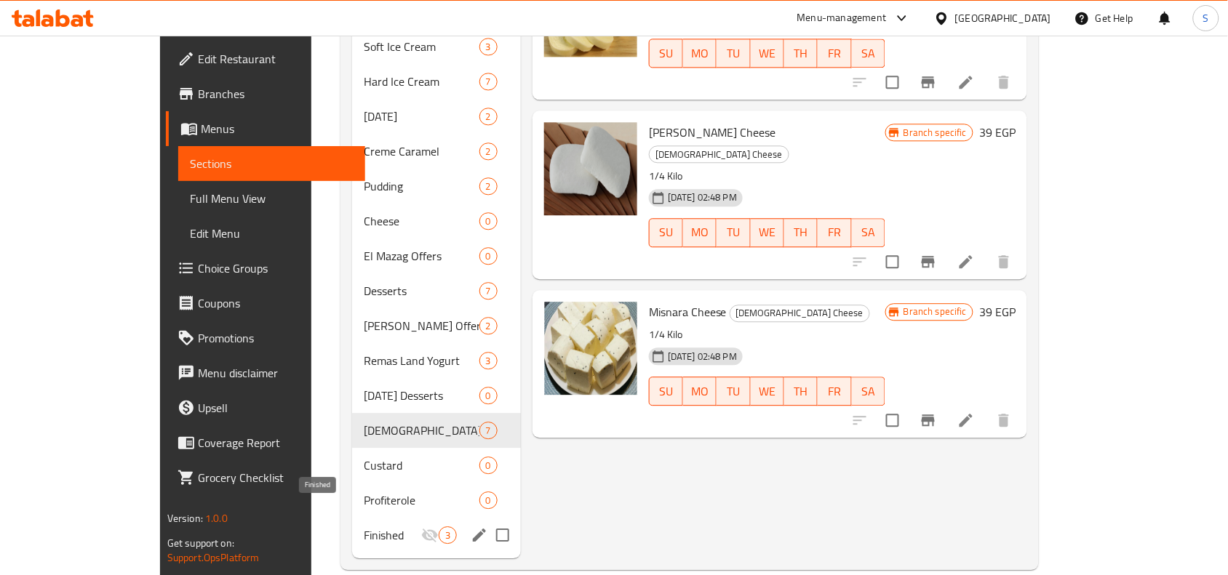
click at [364, 527] on span "Finished" at bounding box center [392, 535] width 57 height 17
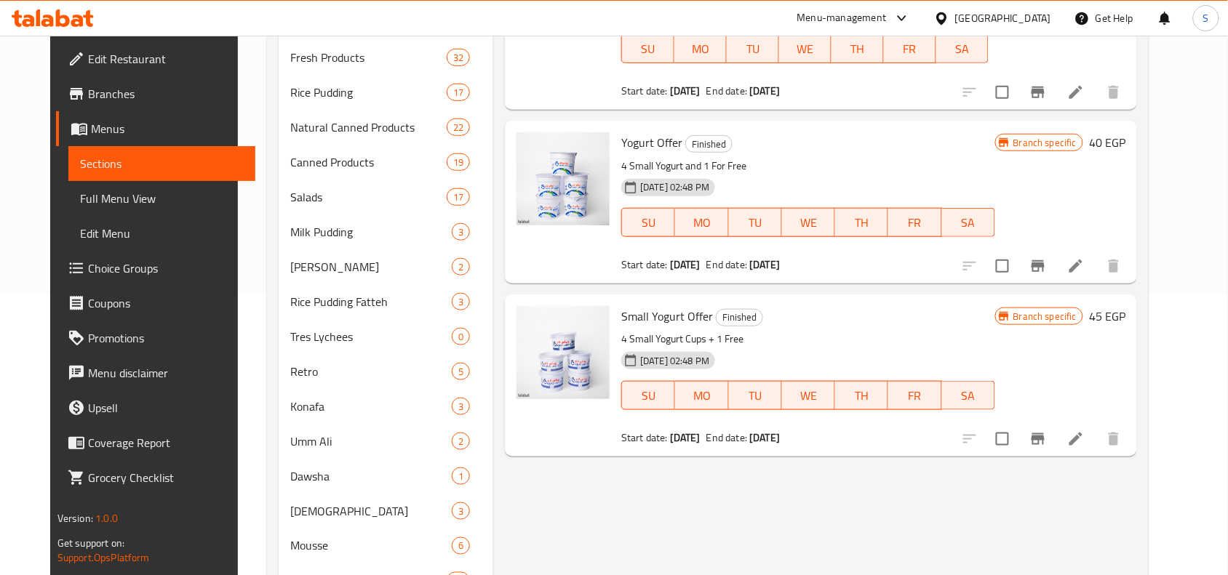
scroll to position [249, 0]
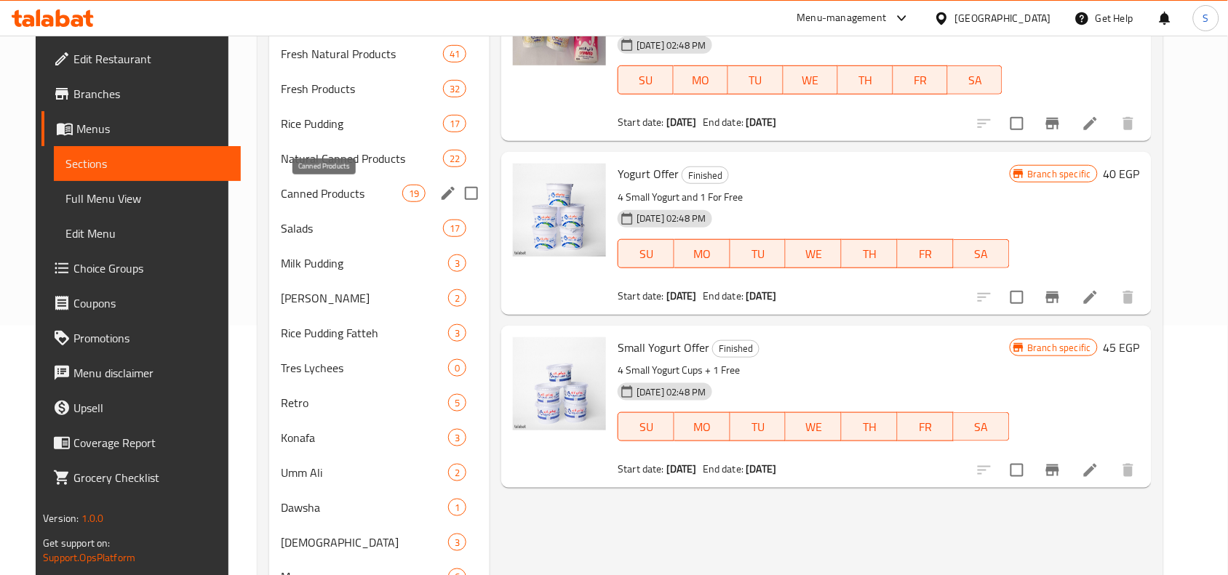
click at [305, 197] on span "Canned Products" at bounding box center [341, 193] width 121 height 17
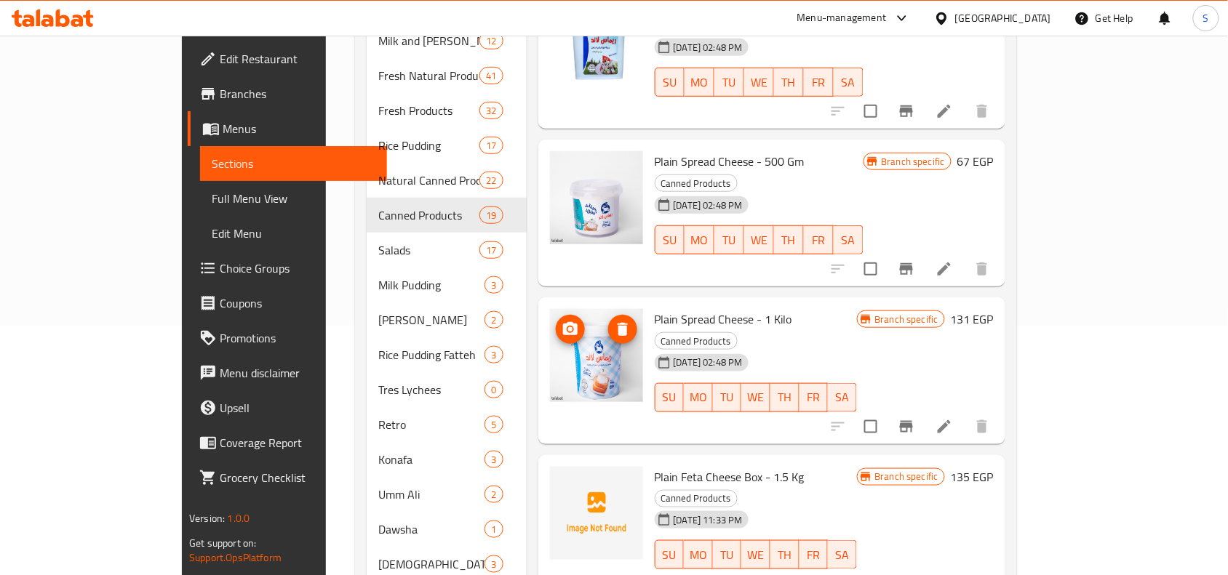
scroll to position [182, 0]
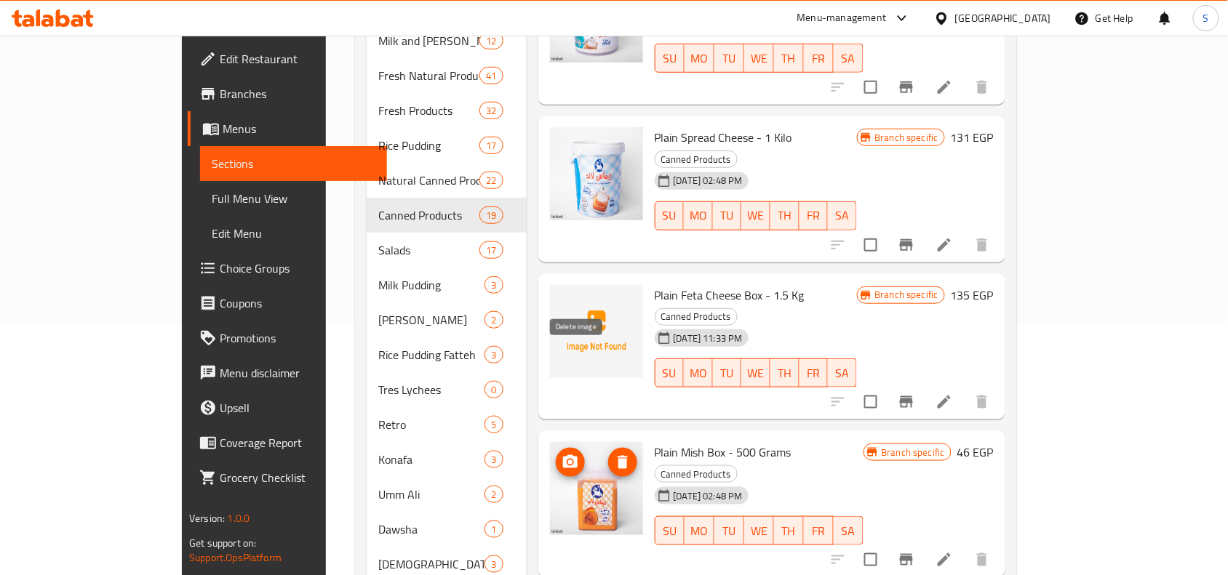
click at [617, 456] on icon "delete image" at bounding box center [622, 462] width 10 height 13
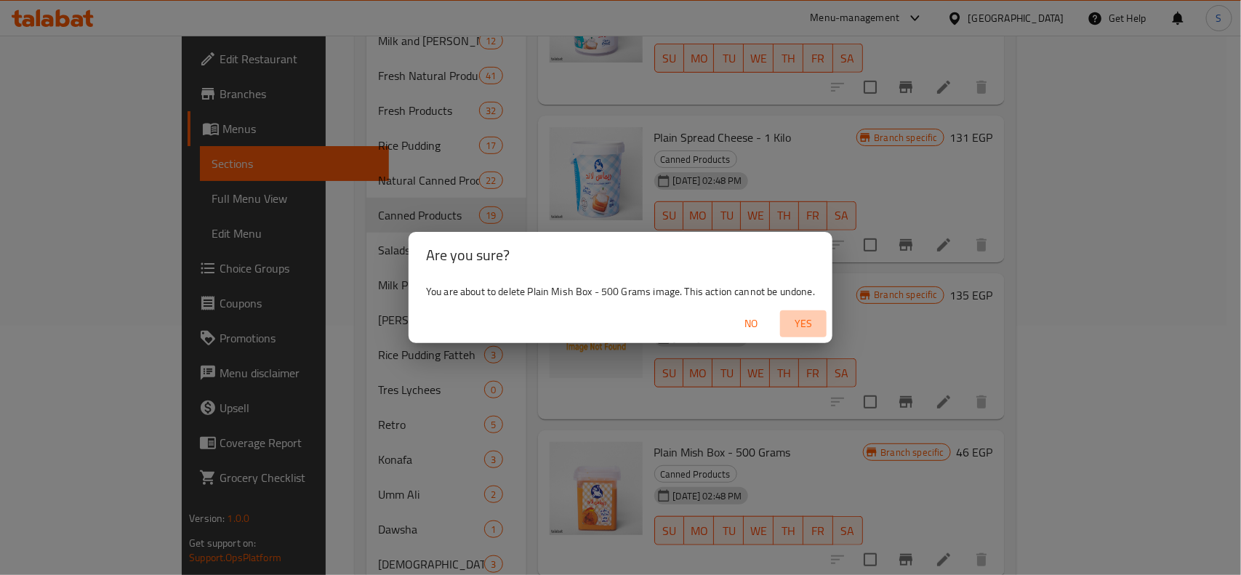
click at [799, 324] on span "Yes" at bounding box center [803, 324] width 35 height 18
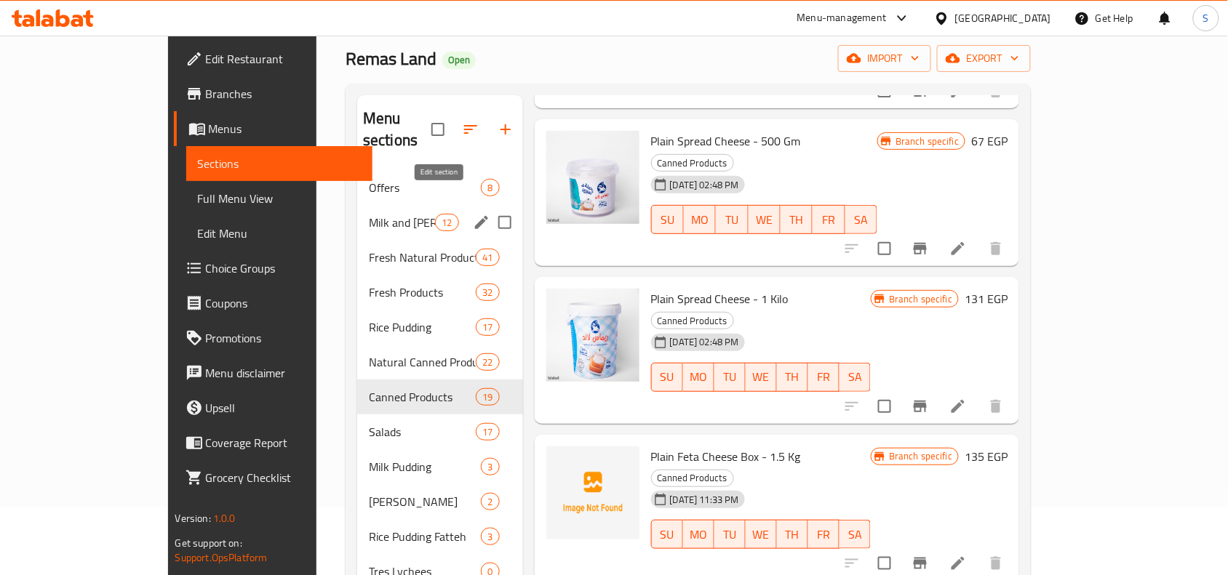
scroll to position [0, 0]
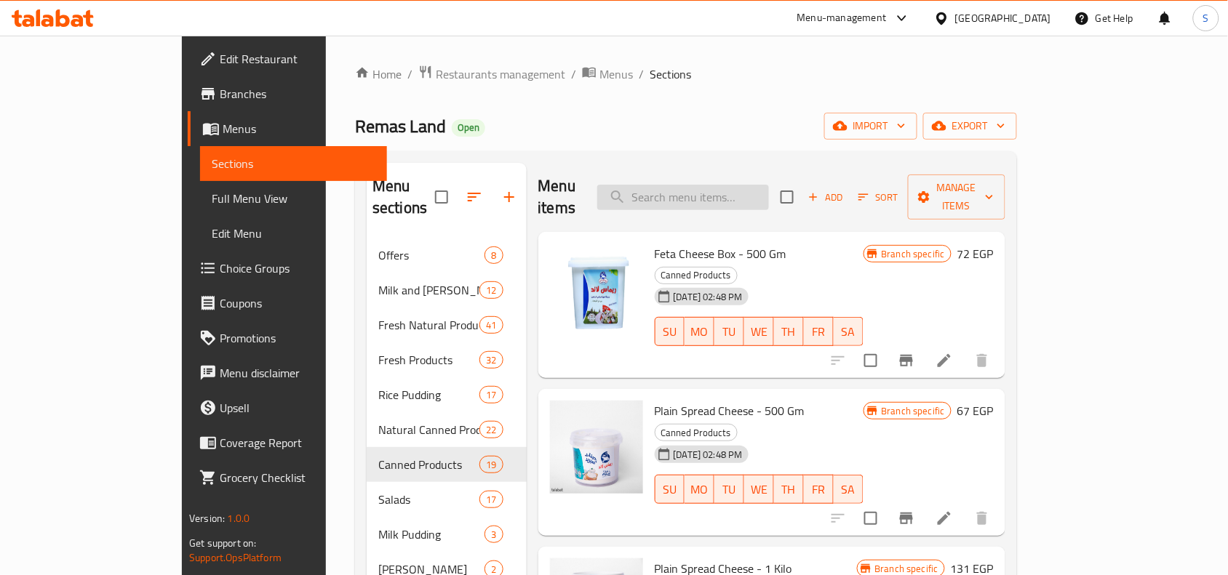
click at [769, 196] on input "search" at bounding box center [683, 197] width 172 height 25
paste input "عروض الجبنة عرض كتاب الجبنة ربع ملح خفيف طبيعي ربع قريش بخيرها طبيعي ربع براميل…"
type input "عروض الجبنة عرض كتاب الجبنة ربع ملح خفيف طبيعي ربع قريش بخيرها طبيعي ربع براميل…"
click at [751, 185] on input "search" at bounding box center [683, 197] width 172 height 25
paste input "Sif Ya Sif Offer"
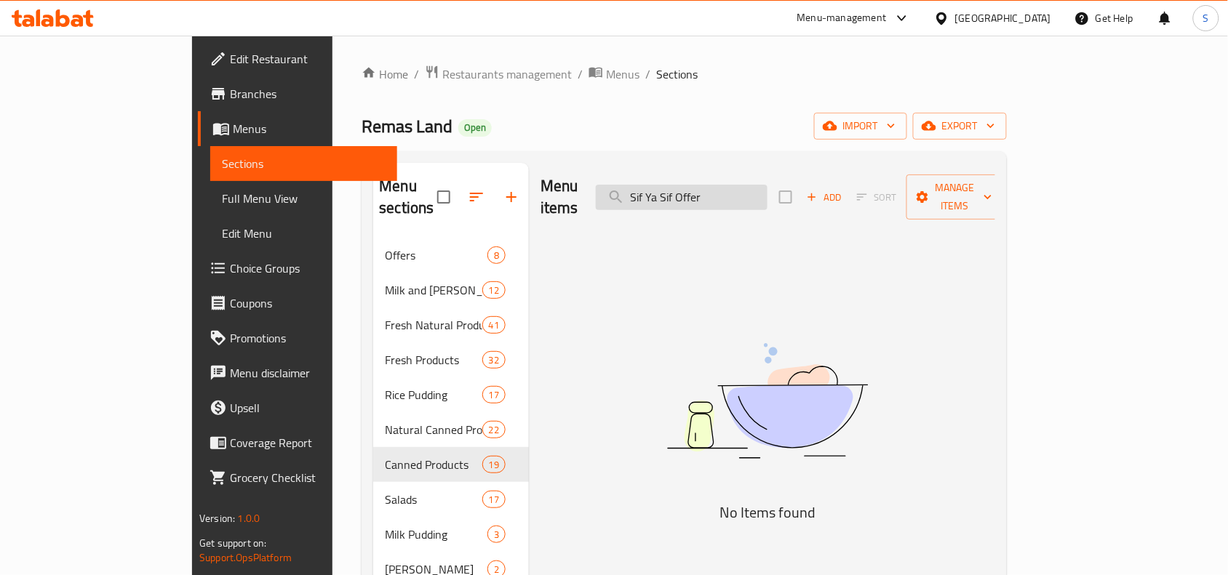
click at [706, 189] on input "Sif Ya Sif Offer" at bounding box center [682, 197] width 172 height 25
drag, startPoint x: 716, startPoint y: 186, endPoint x: 791, endPoint y: 183, distance: 75.0
click at [767, 185] on input "Sif Ya Sif Offer" at bounding box center [682, 197] width 172 height 25
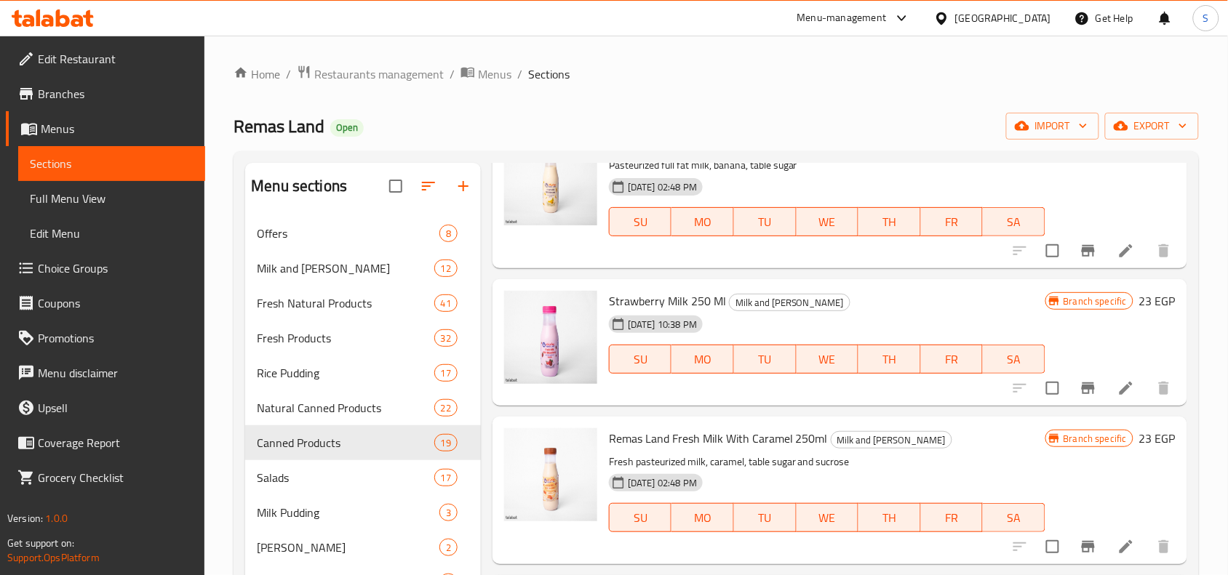
scroll to position [2364, 0]
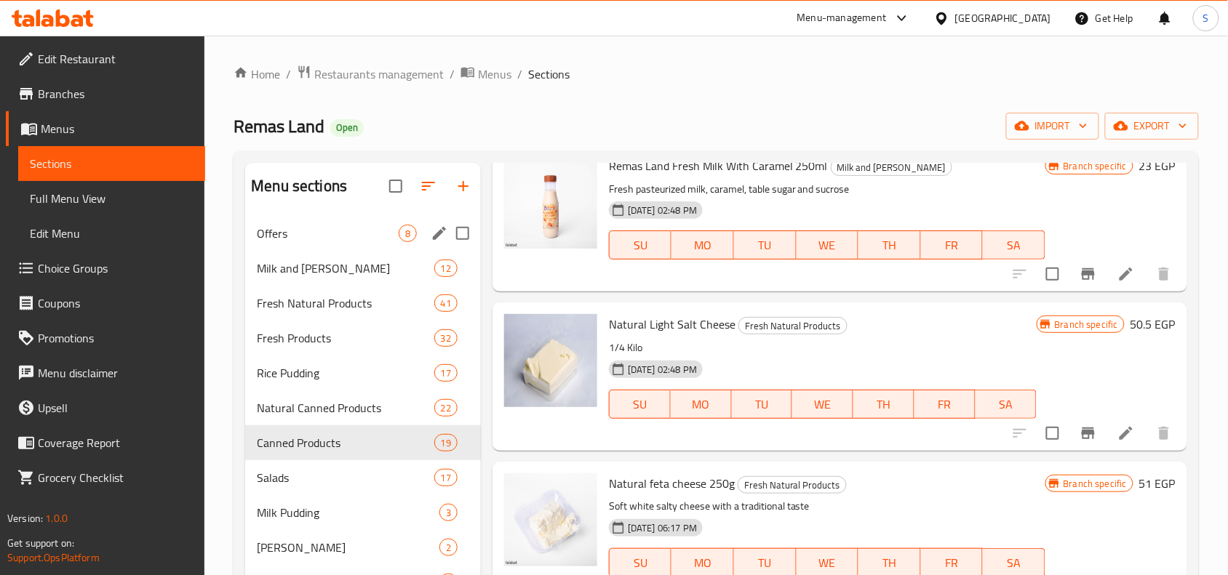
type input "S"
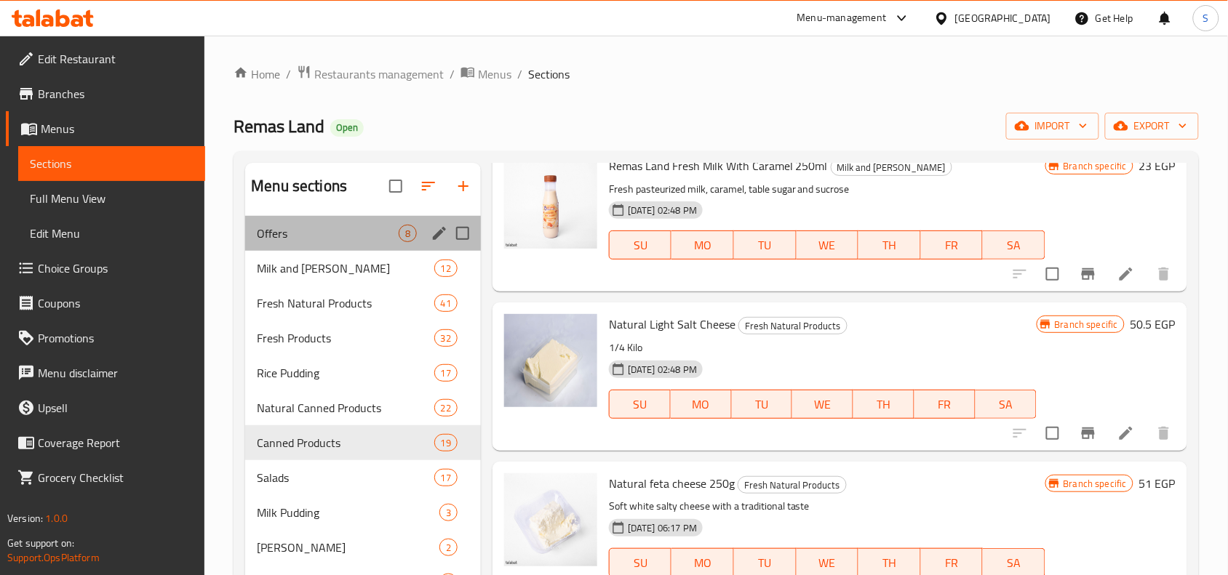
click at [339, 244] on div "Offers 8" at bounding box center [363, 233] width 236 height 35
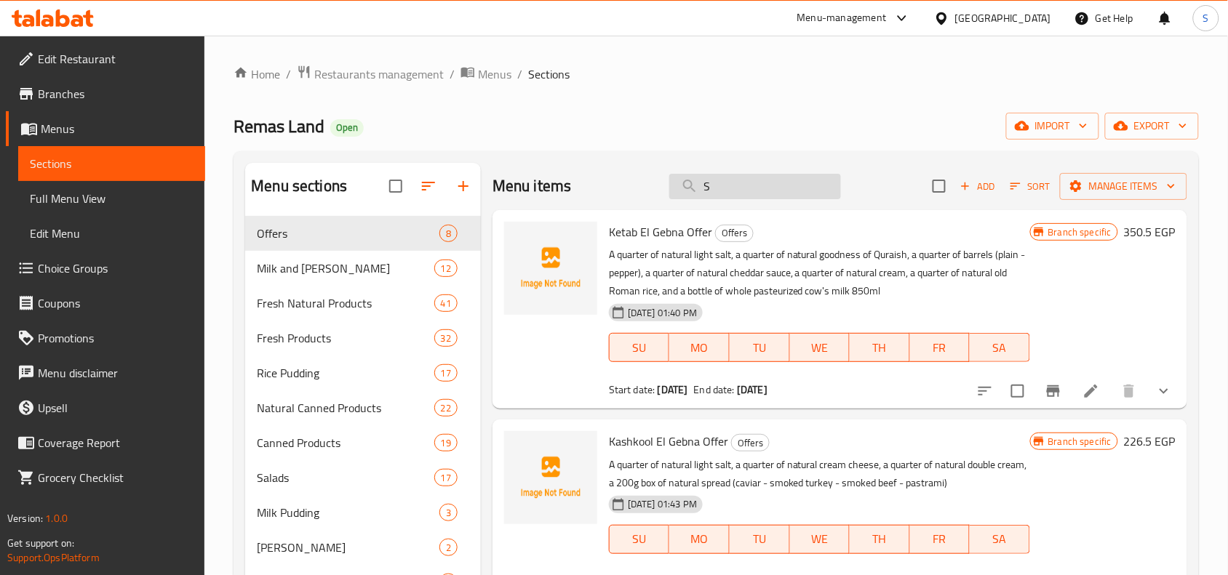
click at [804, 177] on input "S" at bounding box center [755, 186] width 172 height 25
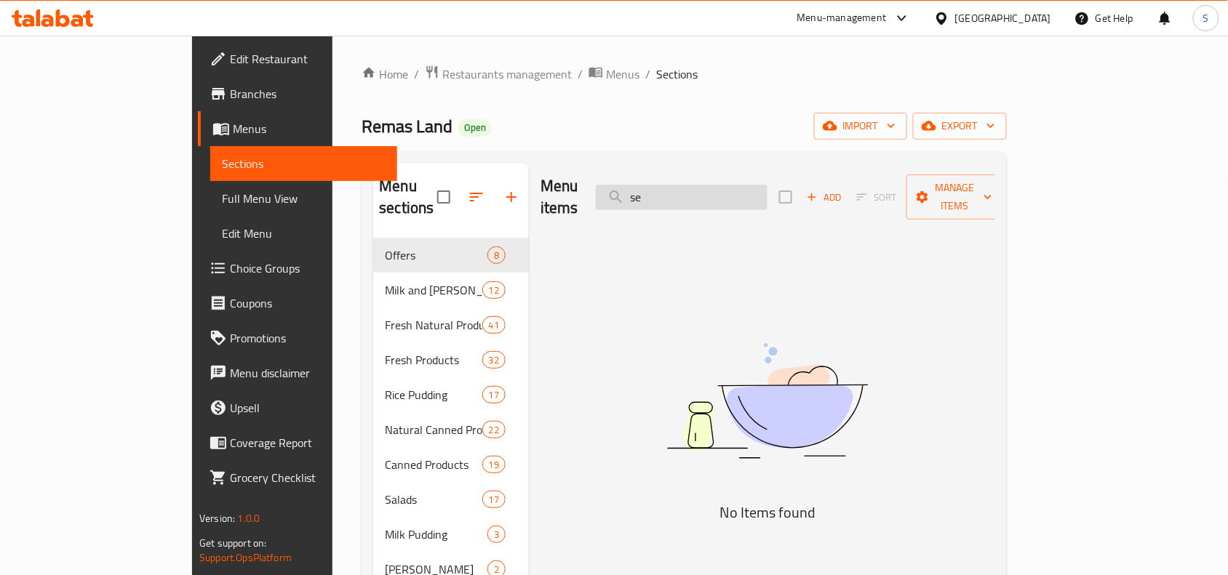
type input "s"
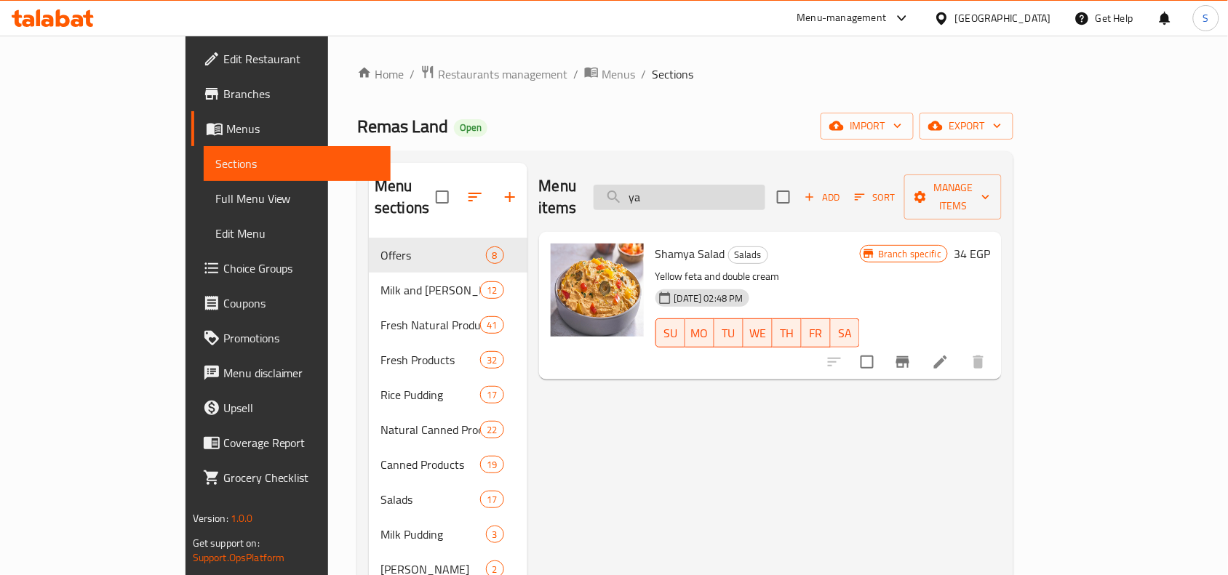
drag, startPoint x: 733, startPoint y: 190, endPoint x: 677, endPoint y: 185, distance: 56.2
click at [677, 185] on input "ya" at bounding box center [679, 197] width 172 height 25
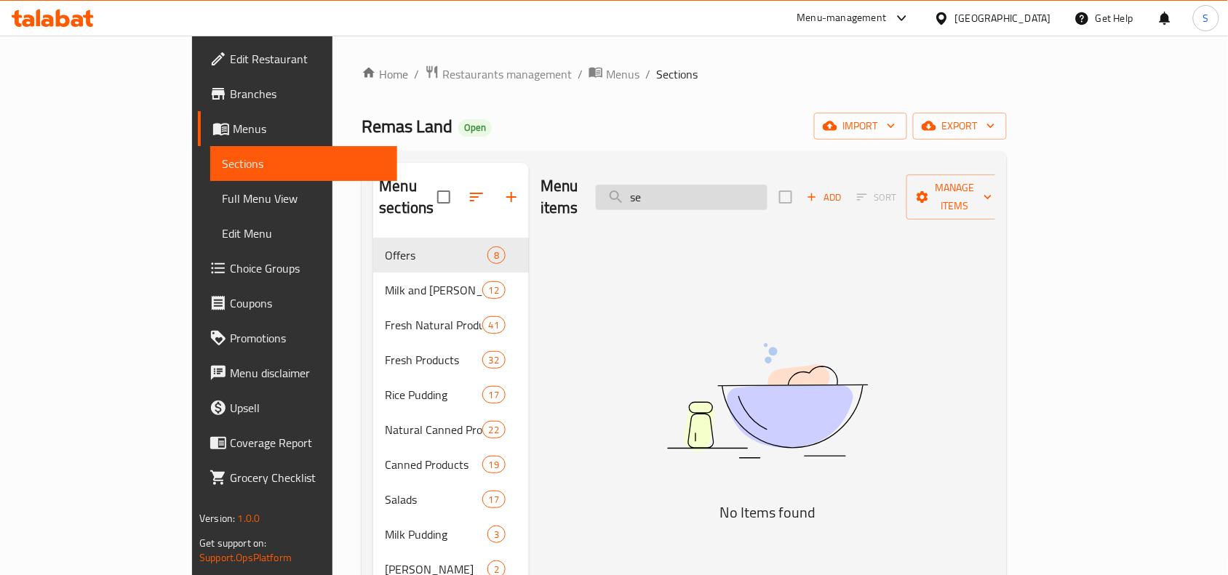
type input "s"
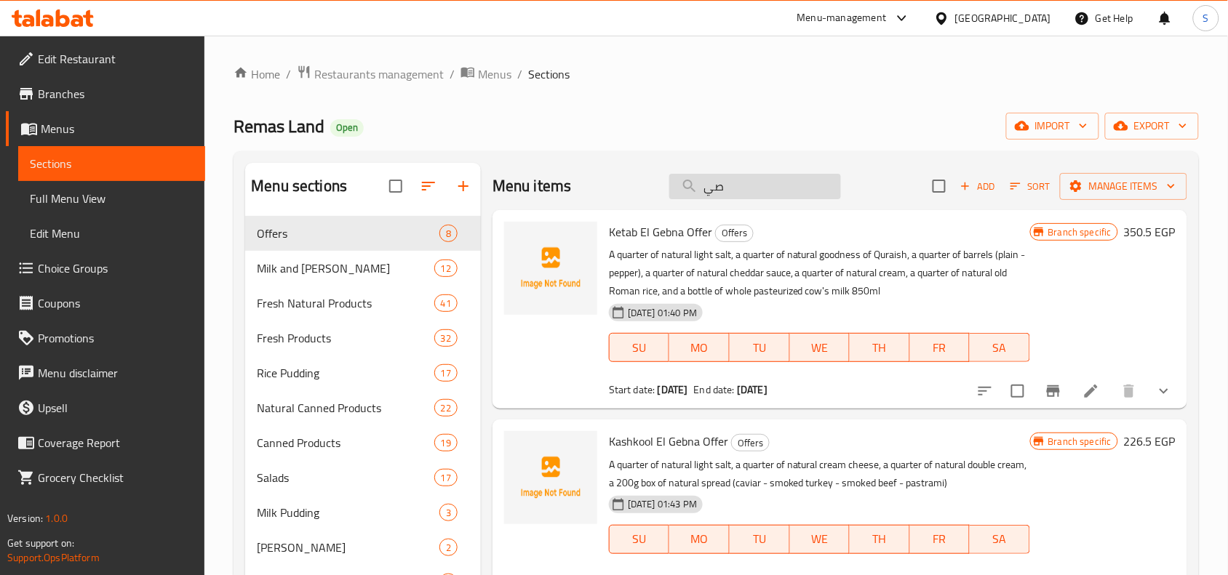
type input "صيف"
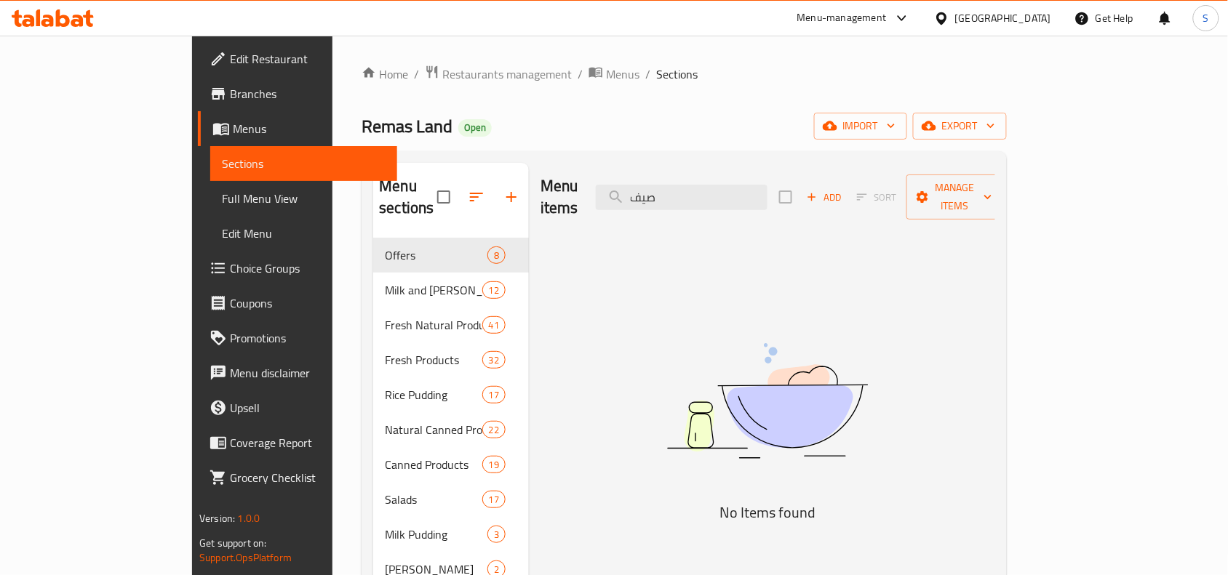
drag, startPoint x: 735, startPoint y: 180, endPoint x: 651, endPoint y: 176, distance: 84.4
click at [651, 176] on div "Menu items صيف Add Sort Manage items" at bounding box center [767, 197] width 455 height 69
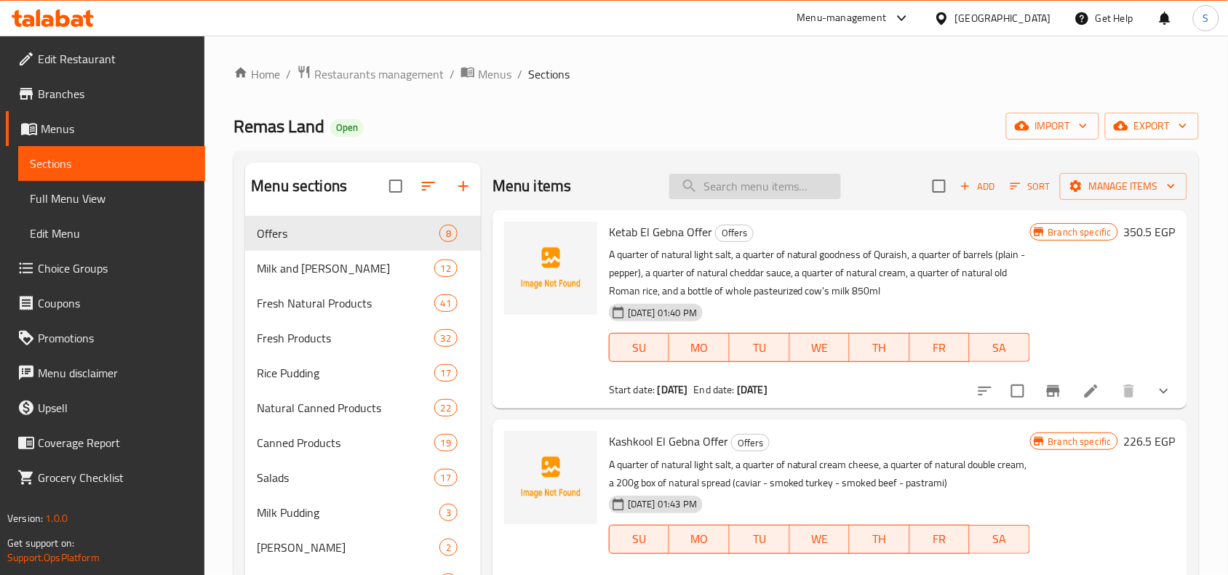
click at [740, 184] on input "search" at bounding box center [755, 186] width 172 height 25
paste input "Sif Ya Sif Offer"
type input "Sif Ya Sif Offer"
click at [758, 189] on input "search" at bounding box center [755, 186] width 172 height 25
click at [739, 190] on input "search" at bounding box center [755, 186] width 172 height 25
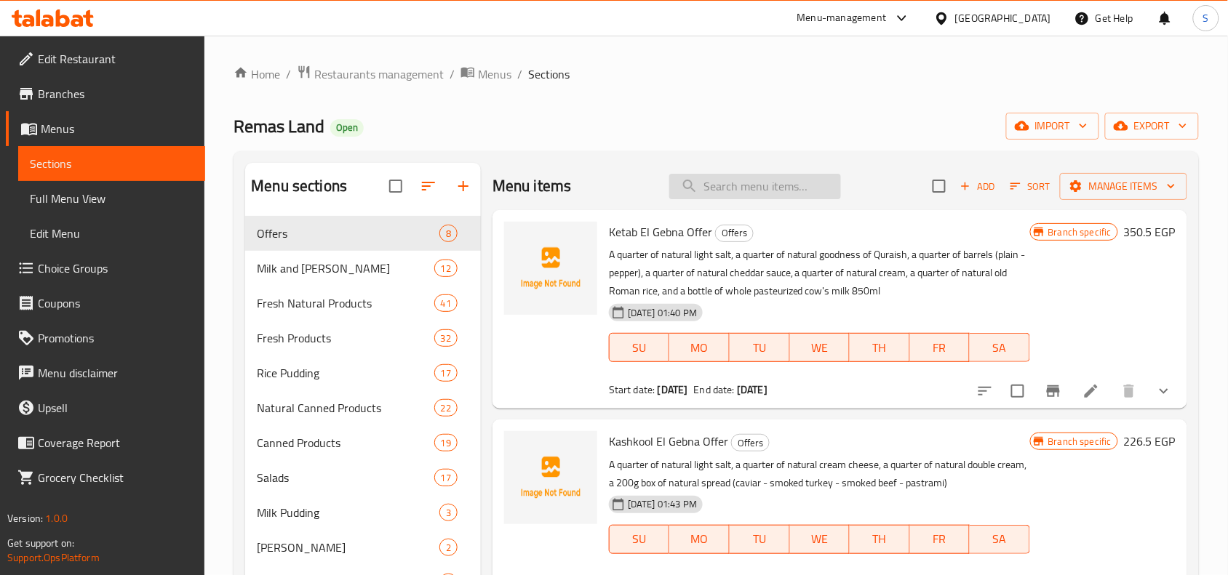
click at [739, 190] on input "search" at bounding box center [755, 186] width 172 height 25
paste input "Healthawya Offer"
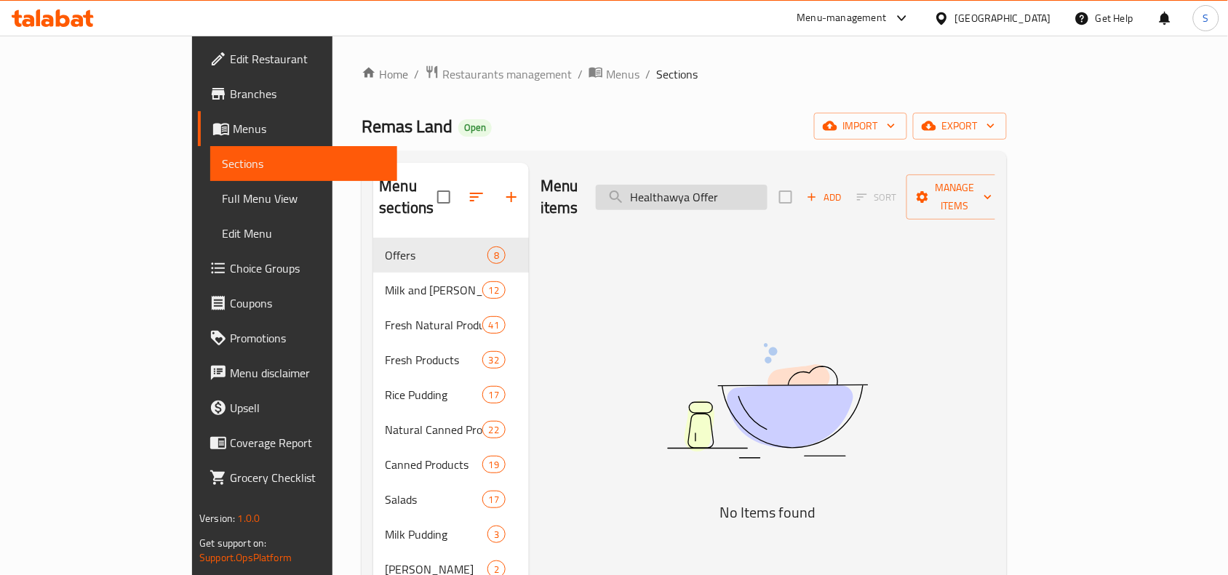
click at [759, 190] on input "Healthawya Offer" at bounding box center [682, 197] width 172 height 25
drag, startPoint x: 706, startPoint y: 193, endPoint x: 671, endPoint y: 193, distance: 35.6
click at [671, 193] on input "Healthawya Offer" at bounding box center [682, 197] width 172 height 25
click at [767, 185] on input "Healthawya Offer" at bounding box center [682, 197] width 172 height 25
click at [765, 187] on input "Healthawya Offer" at bounding box center [682, 197] width 172 height 25
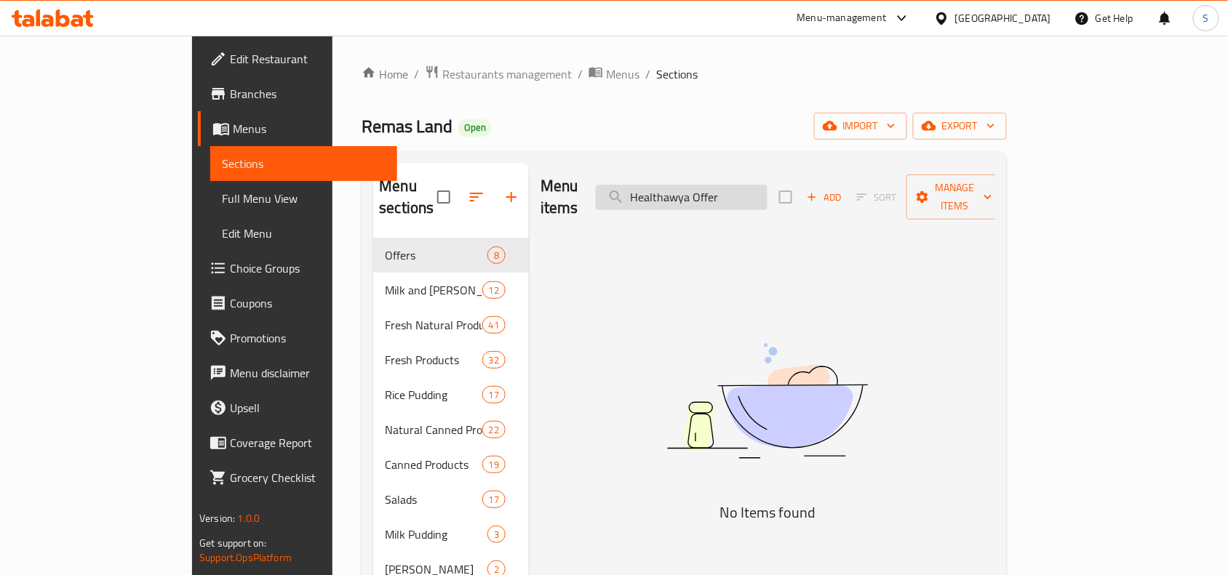
drag, startPoint x: 787, startPoint y: 190, endPoint x: 750, endPoint y: 191, distance: 37.1
click at [750, 191] on input "Healthawya Offer" at bounding box center [682, 197] width 172 height 25
click at [767, 193] on input "Healthawr" at bounding box center [682, 197] width 172 height 25
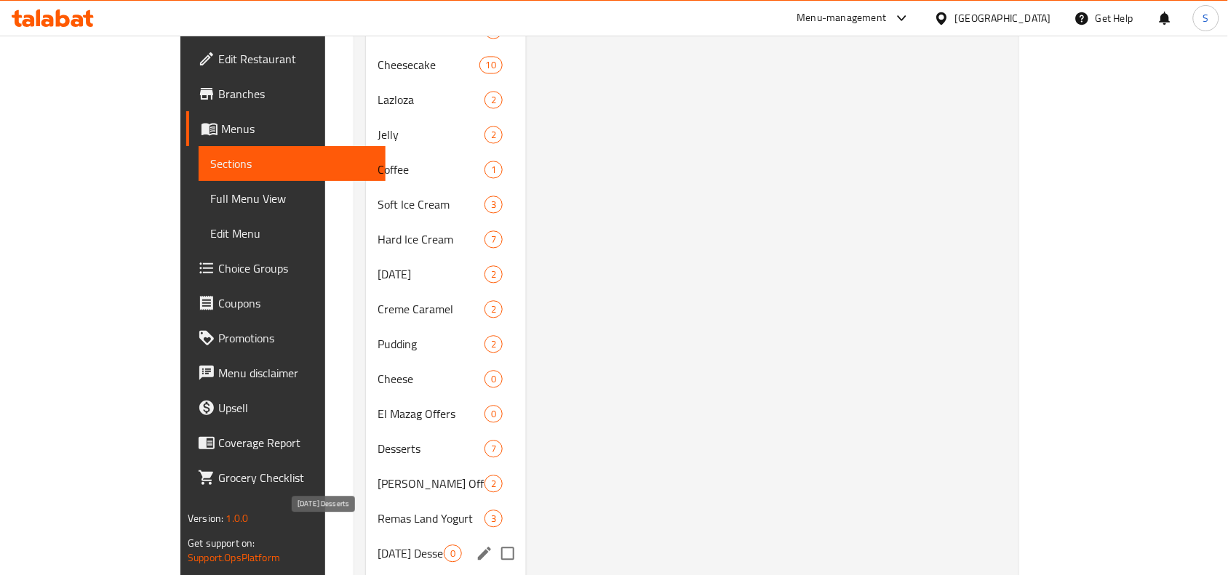
scroll to position [977, 0]
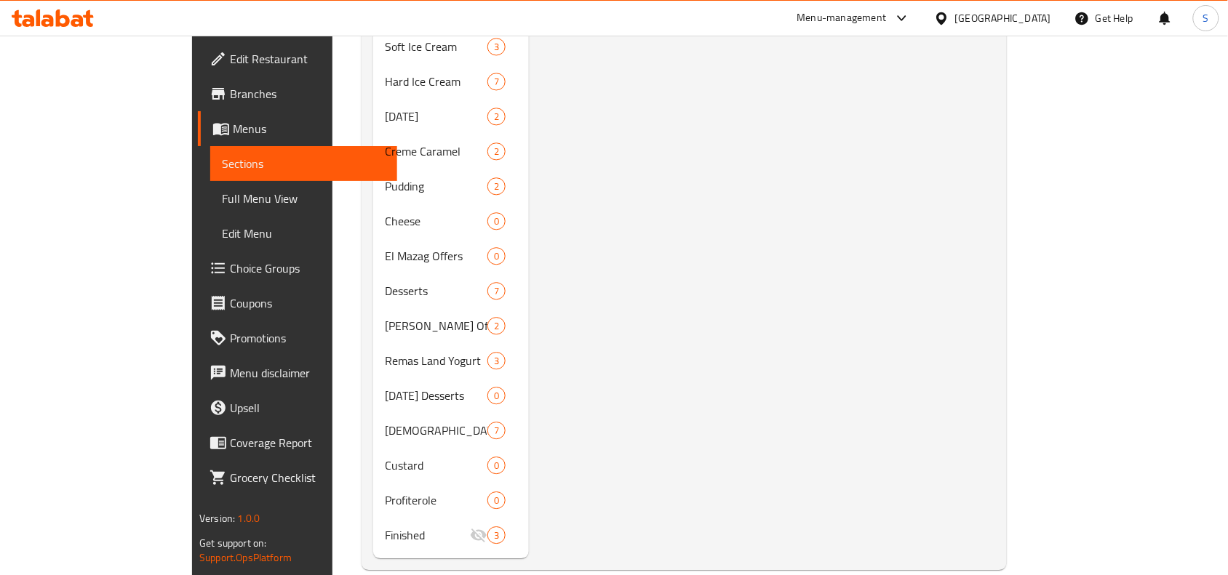
type input "Healthaw"
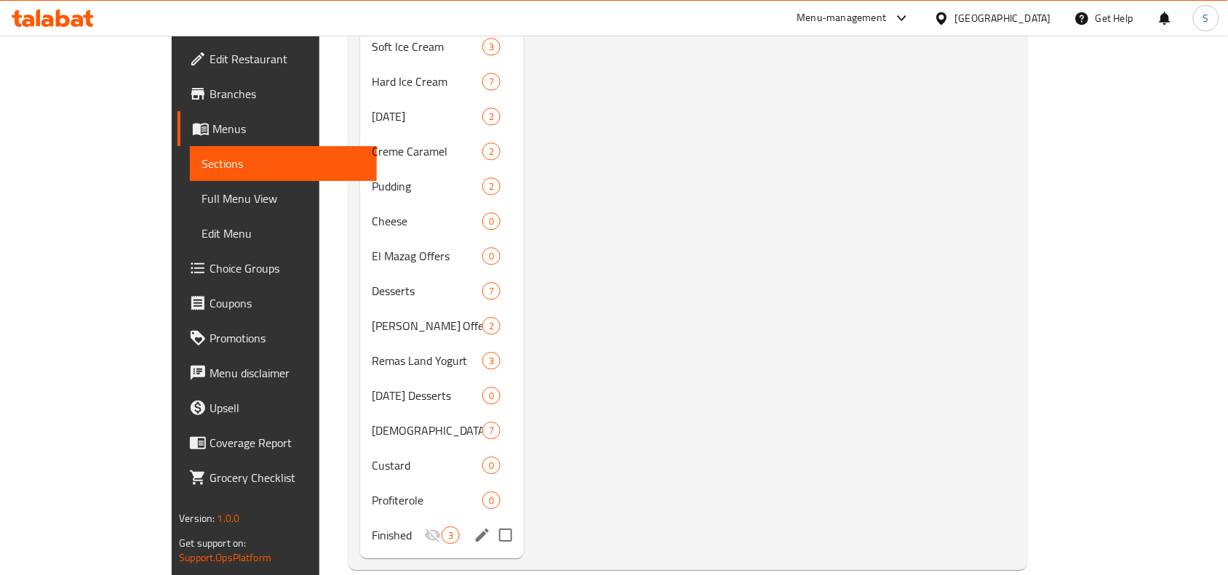
click at [372, 527] on span "Finished" at bounding box center [398, 535] width 52 height 17
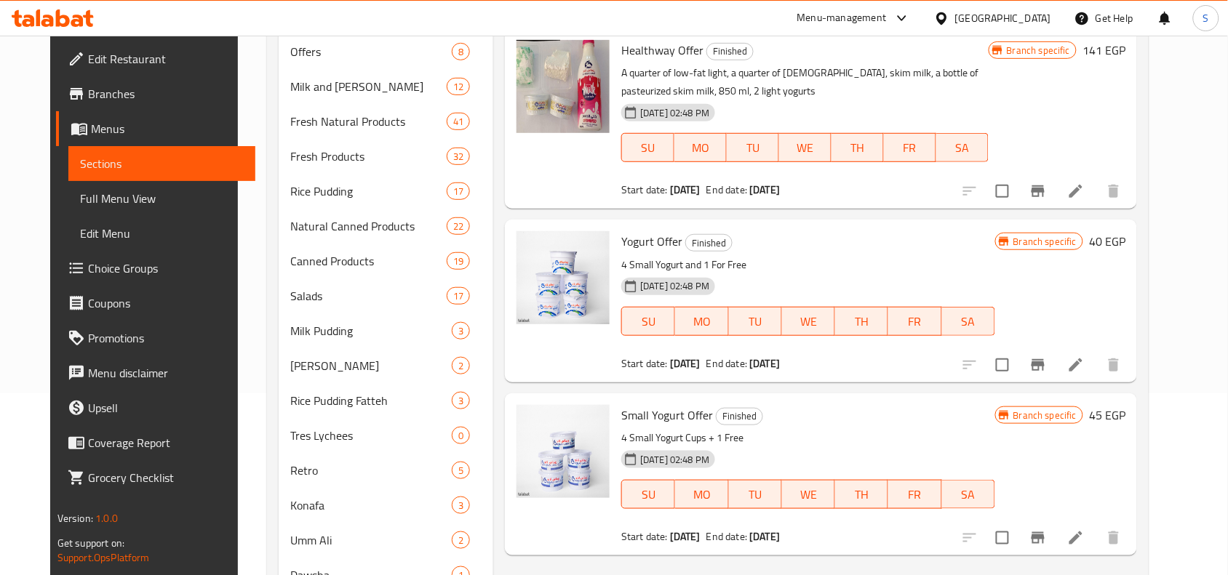
scroll to position [68, 0]
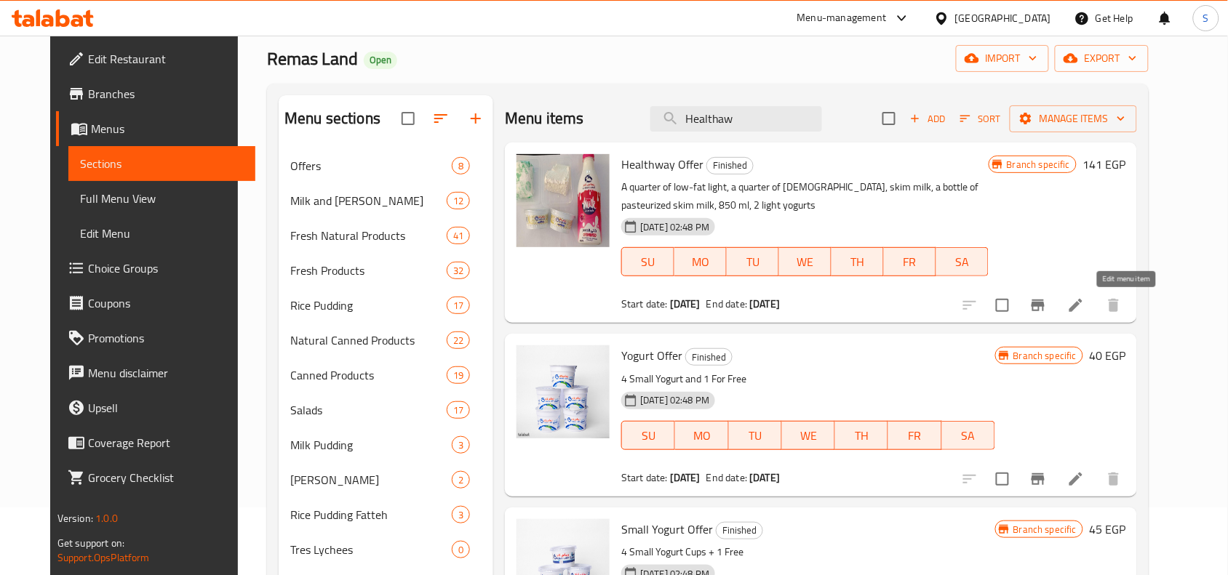
click at [1084, 304] on icon at bounding box center [1075, 305] width 17 height 17
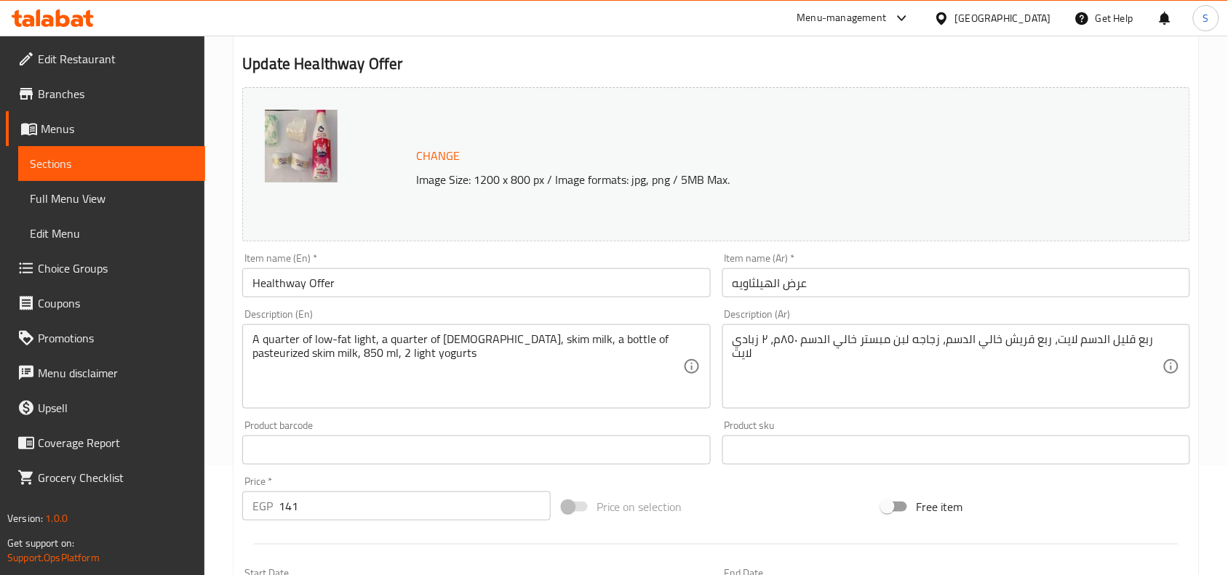
scroll to position [108, 0]
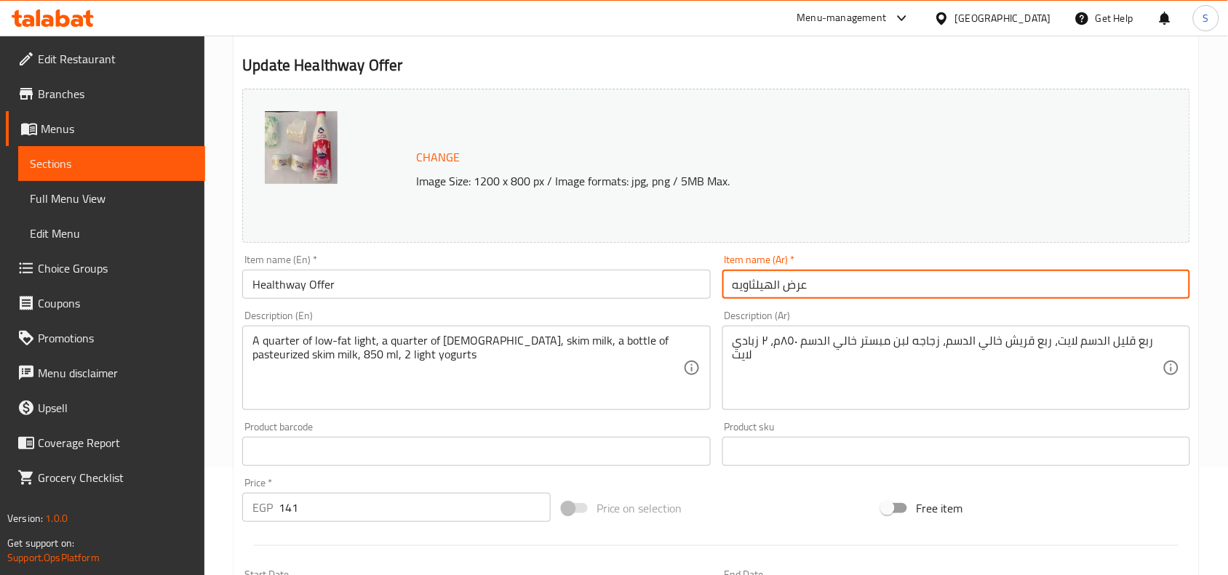
click at [921, 288] on input "عرض الهيلثاويه" at bounding box center [956, 284] width 468 height 29
paste input "دول الهيلثي"
type input "عرض جدول الهيلثي"
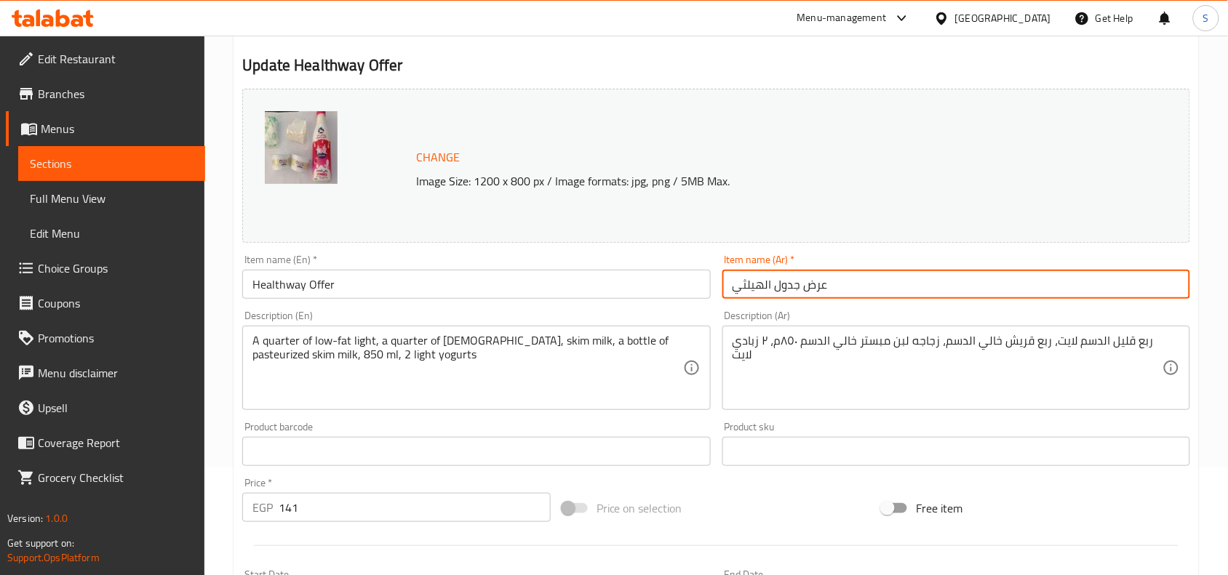
click at [438, 292] on input "Healthway Offer" at bounding box center [476, 284] width 468 height 29
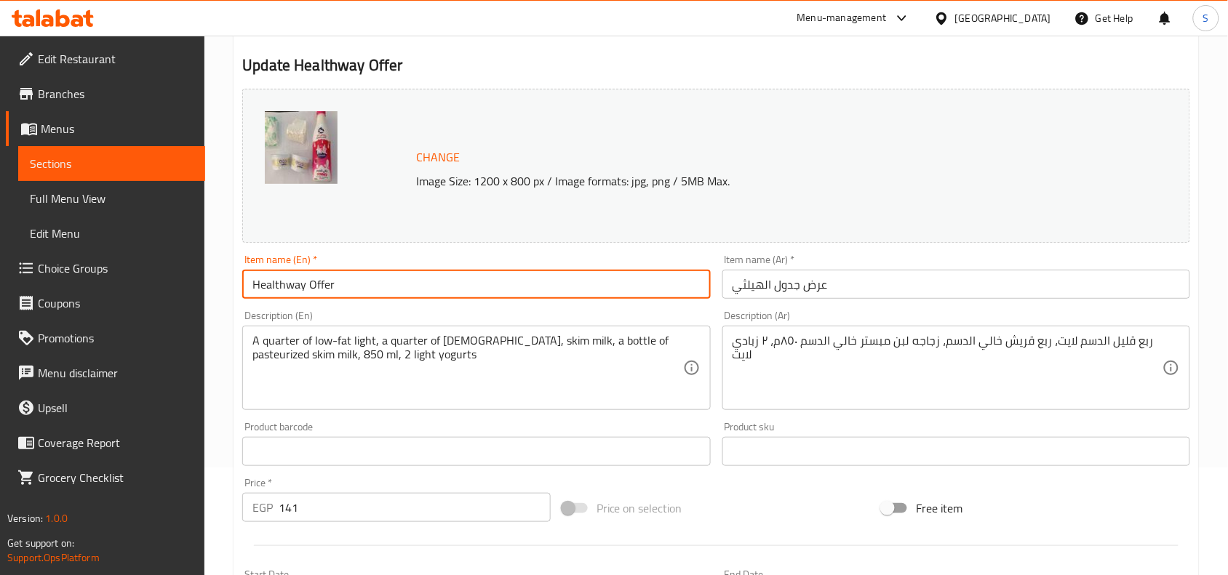
click at [438, 292] on input "Healthway Offer" at bounding box center [476, 284] width 468 height 29
type input "Gadwal El Healthy Offer"
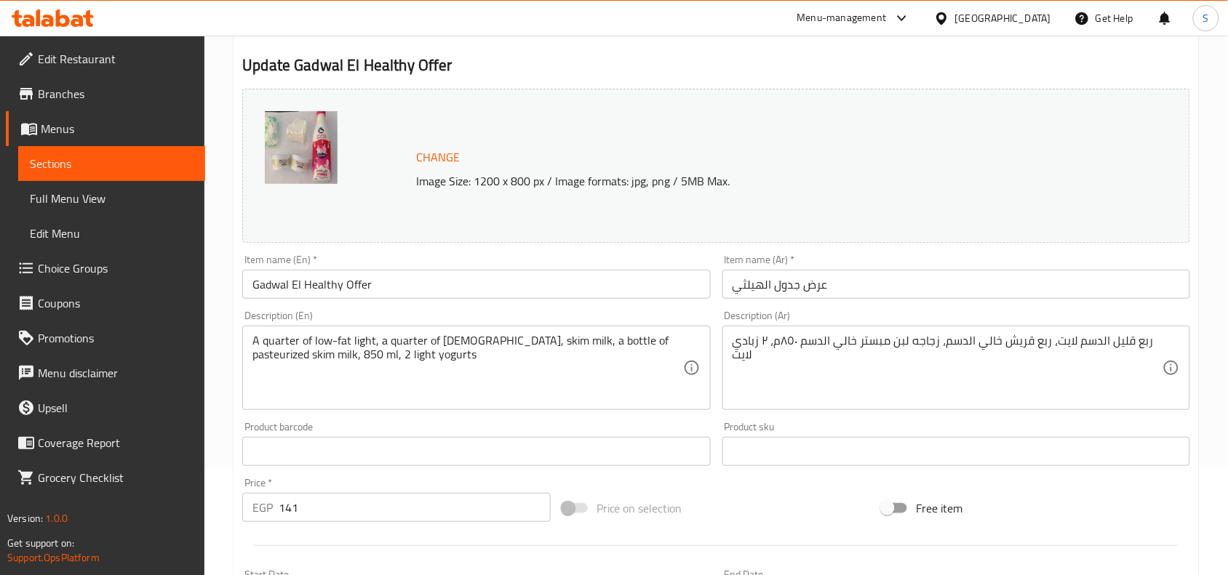
click at [231, 376] on div "Home / Restaurants management / Menus / Sections / item / update Finished secti…" at bounding box center [715, 434] width 1023 height 1013
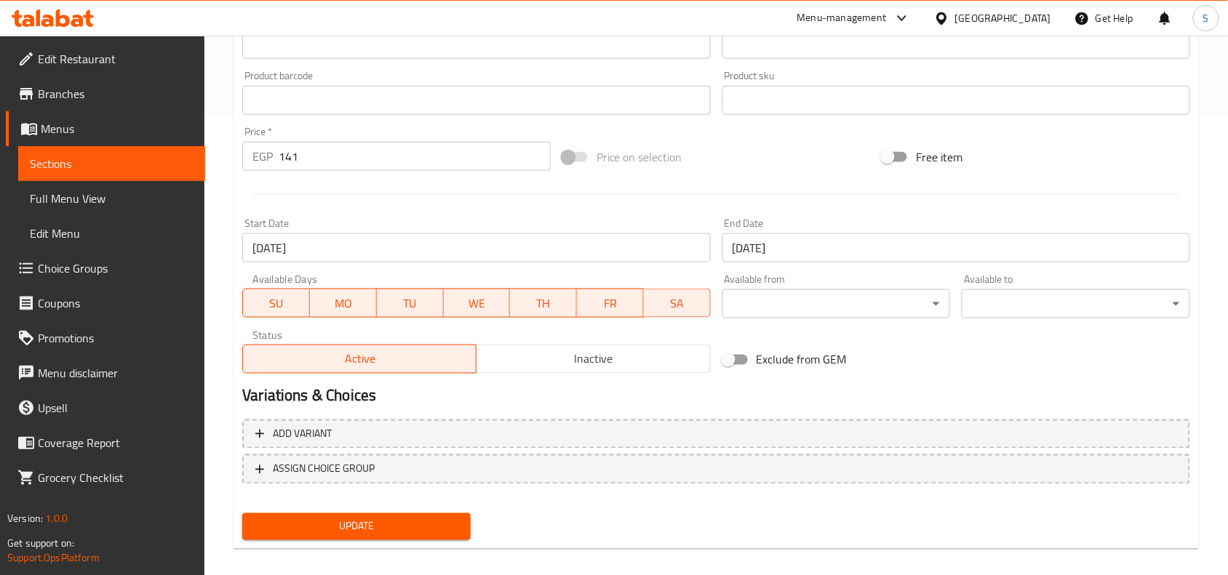
scroll to position [471, 0]
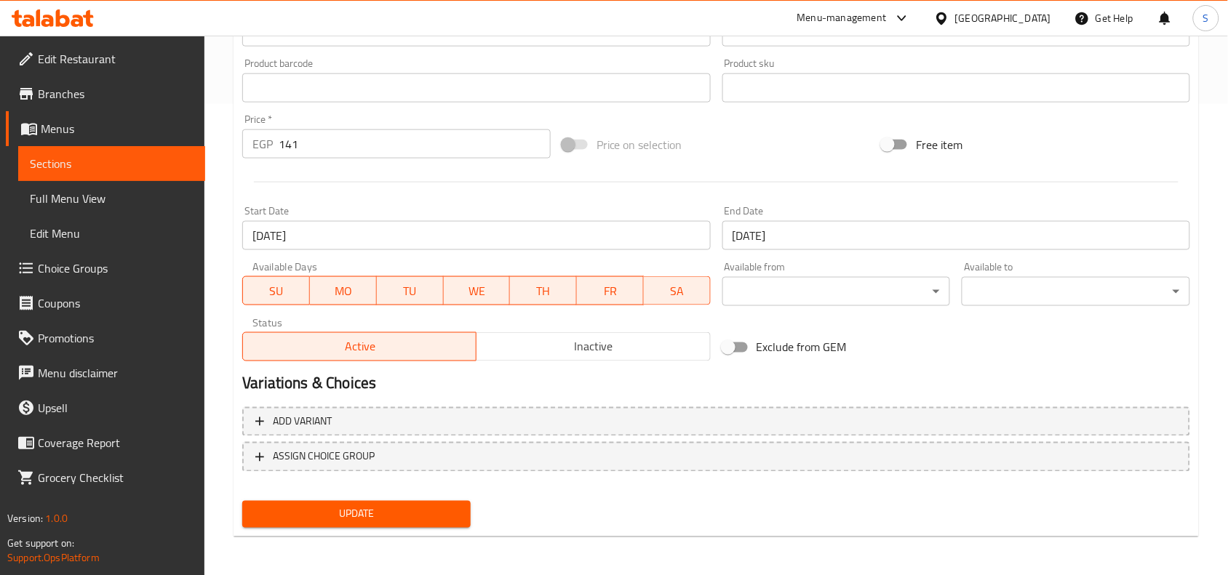
click at [348, 509] on span "Update" at bounding box center [356, 514] width 205 height 18
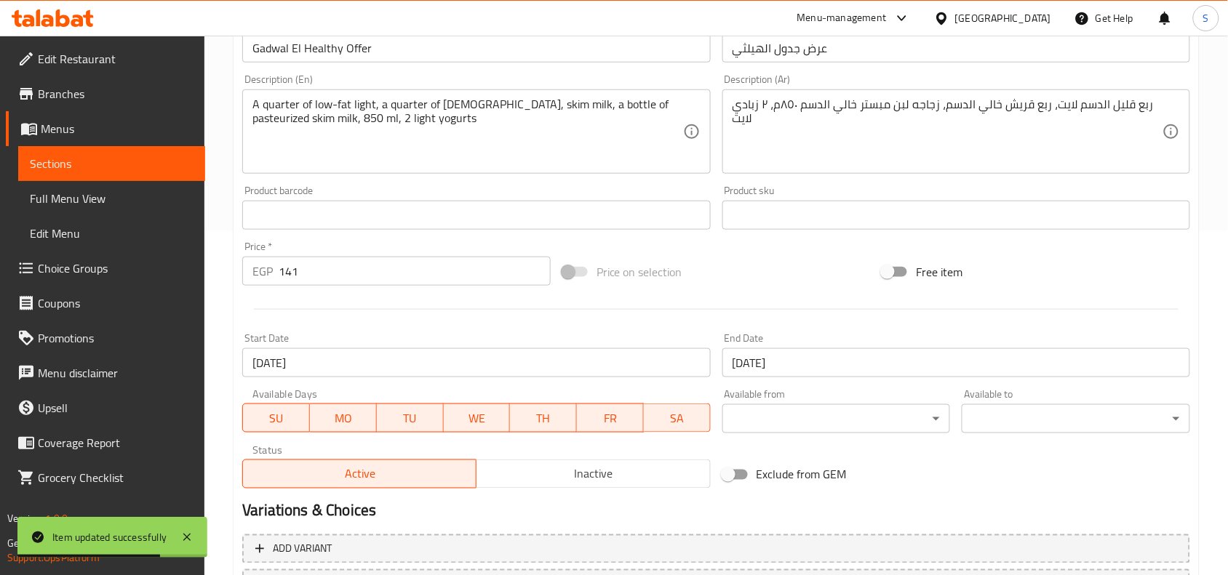
scroll to position [108, 0]
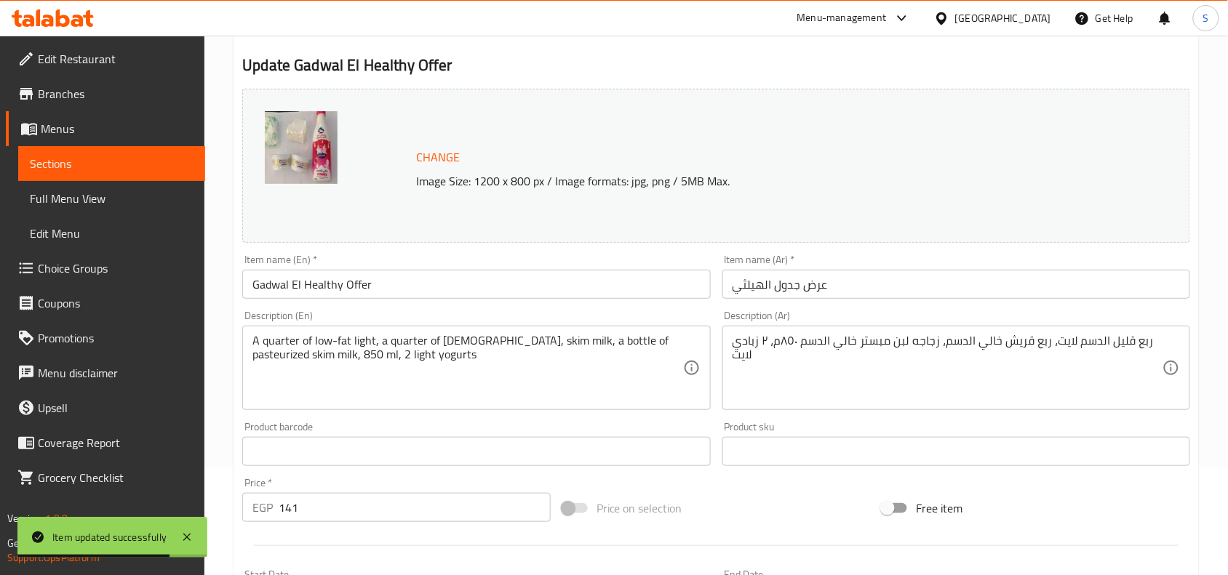
click at [361, 287] on input "Gadwal El Healthy Offer" at bounding box center [476, 284] width 468 height 29
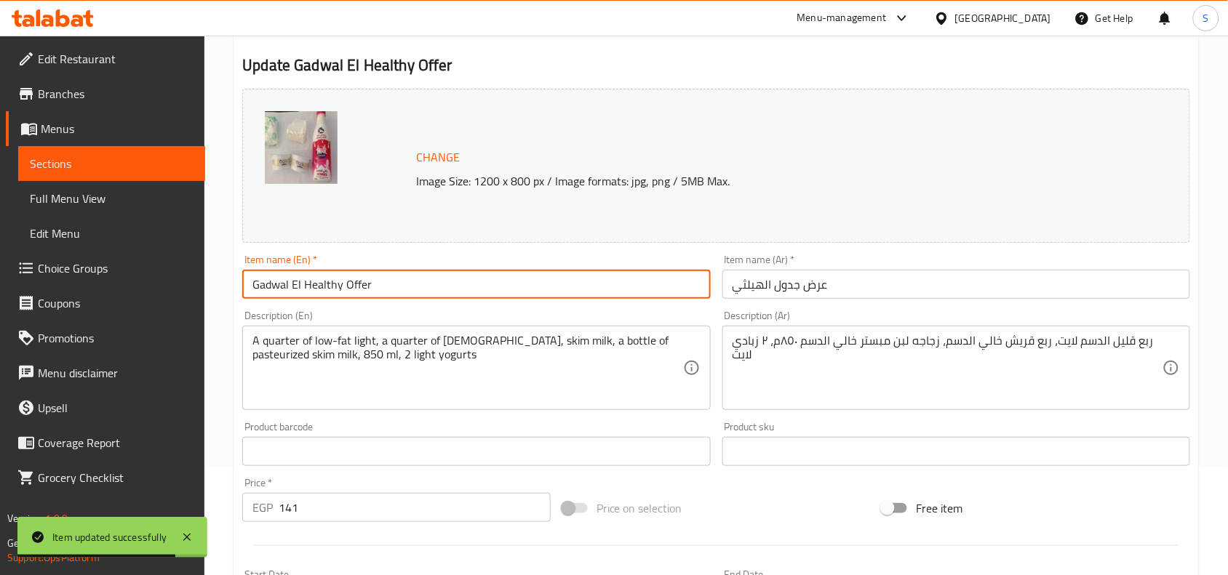
click at [361, 287] on input "Gadwal El Healthy Offer" at bounding box center [476, 284] width 468 height 29
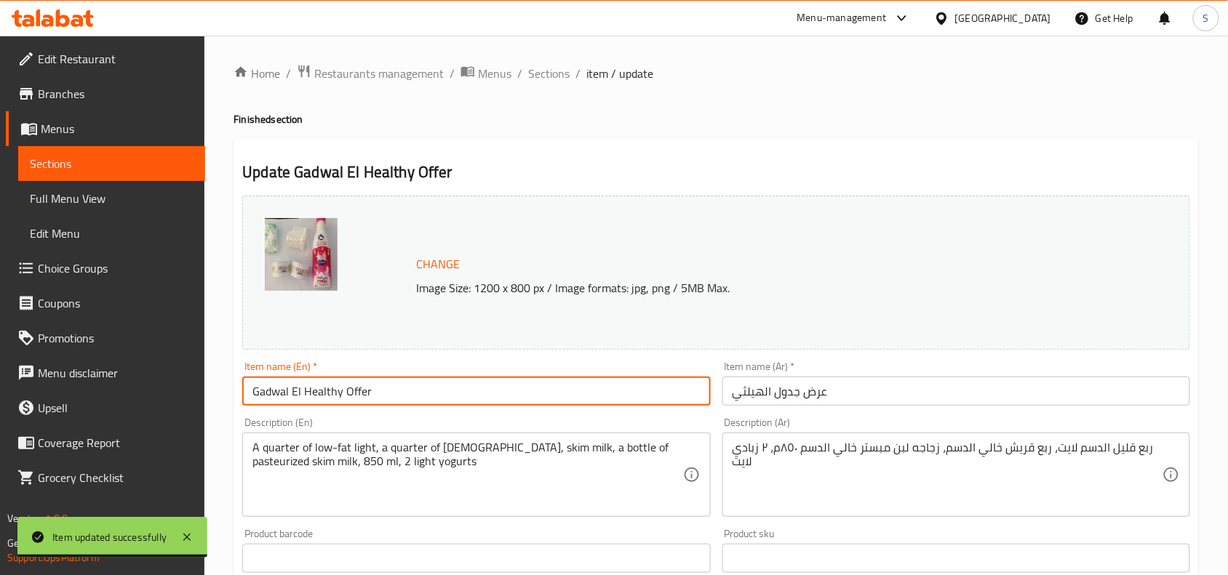
scroll to position [0, 0]
click at [553, 86] on div "Home / Restaurants management / Menus / Sections / item / update Finished secti…" at bounding box center [715, 542] width 965 height 955
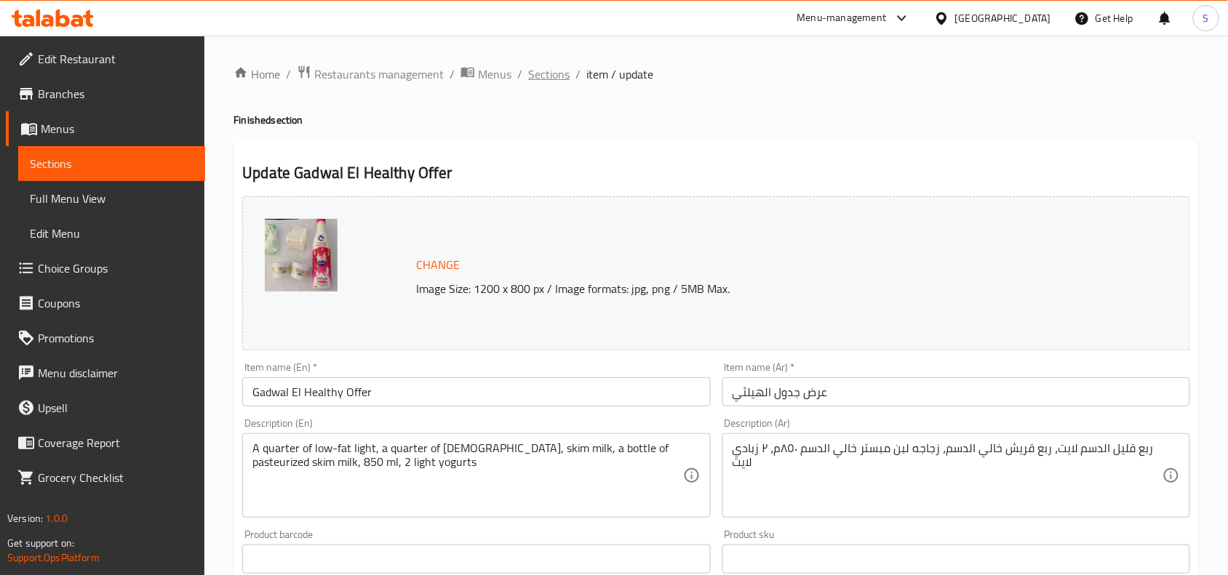
click at [551, 76] on span "Sections" at bounding box center [548, 73] width 41 height 17
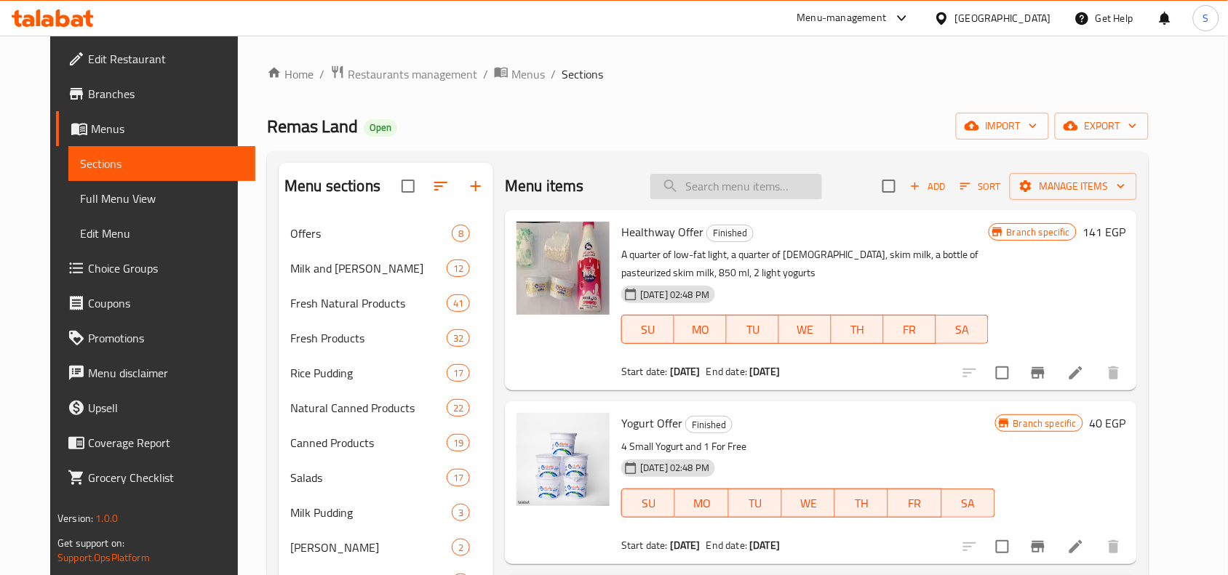
click at [801, 180] on input "search" at bounding box center [736, 186] width 172 height 25
paste input "Gadwal El Healthy Offer"
type input "Gadwal El Healthy Offer"
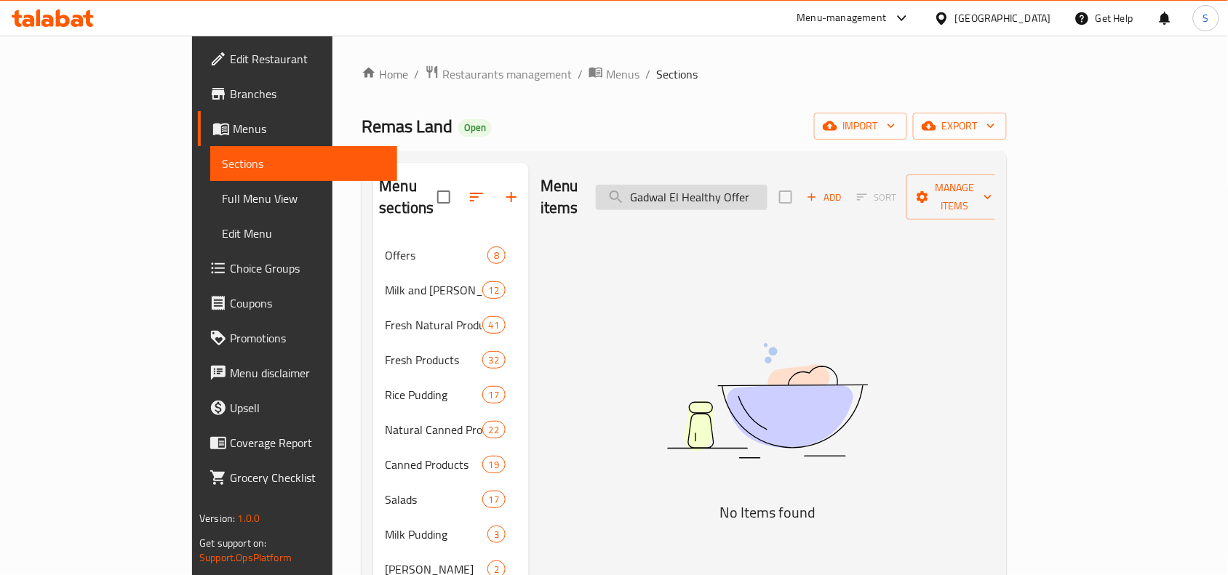
drag, startPoint x: 705, startPoint y: 183, endPoint x: 676, endPoint y: 184, distance: 29.1
click at [676, 185] on input "Gadwal El Healthy Offer" at bounding box center [682, 197] width 172 height 25
click at [767, 185] on input "Gadwal El Healthy Offer" at bounding box center [682, 197] width 172 height 25
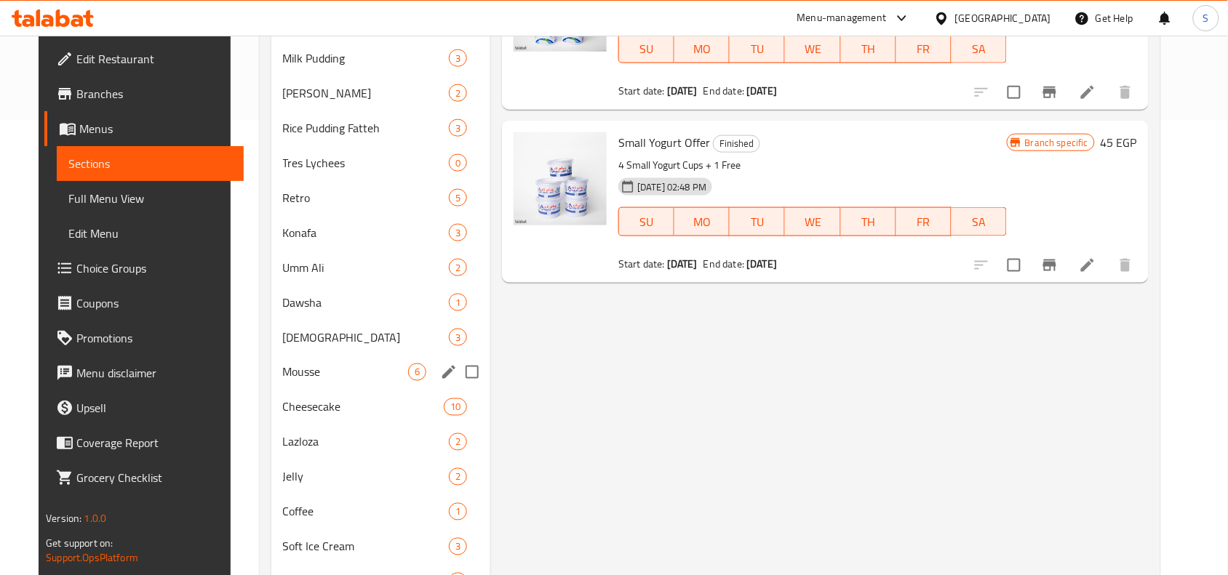
scroll to position [977, 0]
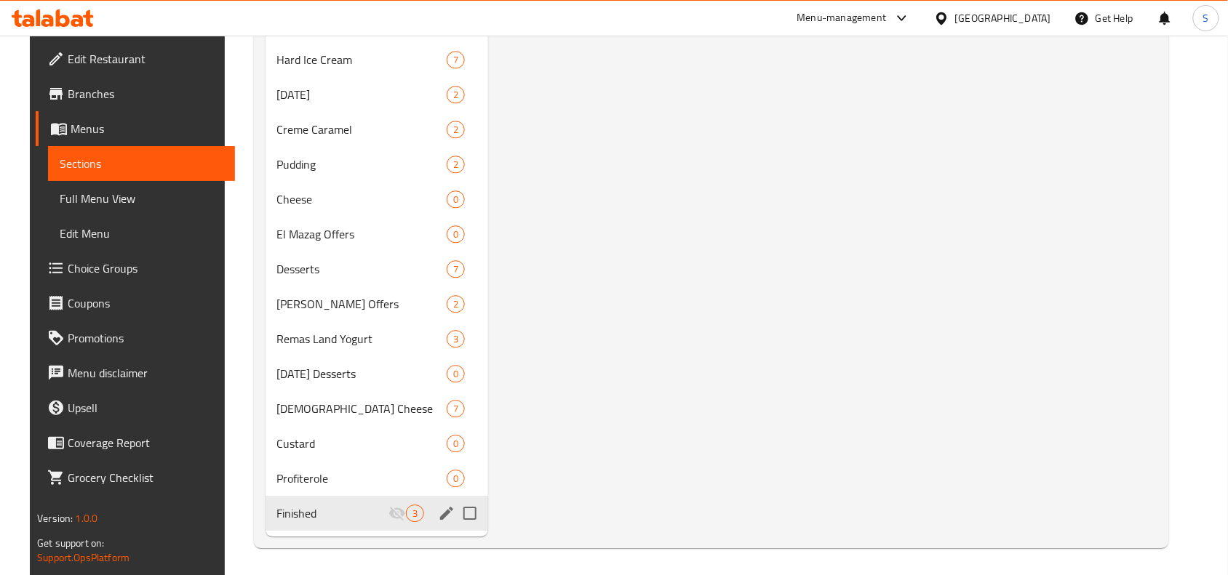
click at [329, 505] on span "Finished" at bounding box center [333, 513] width 112 height 17
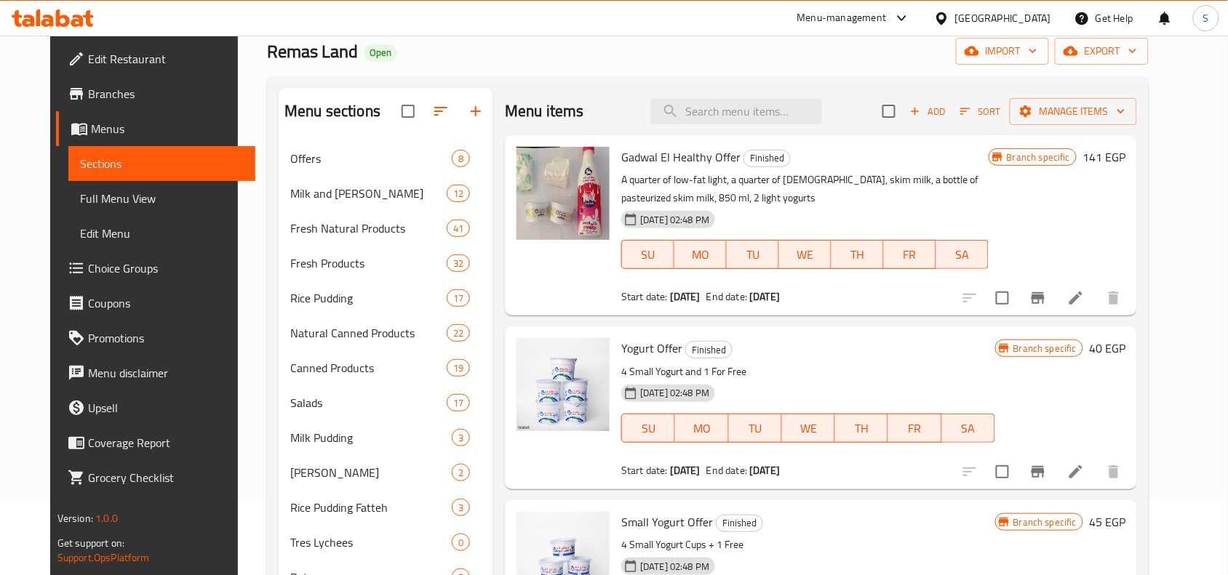
scroll to position [68, 0]
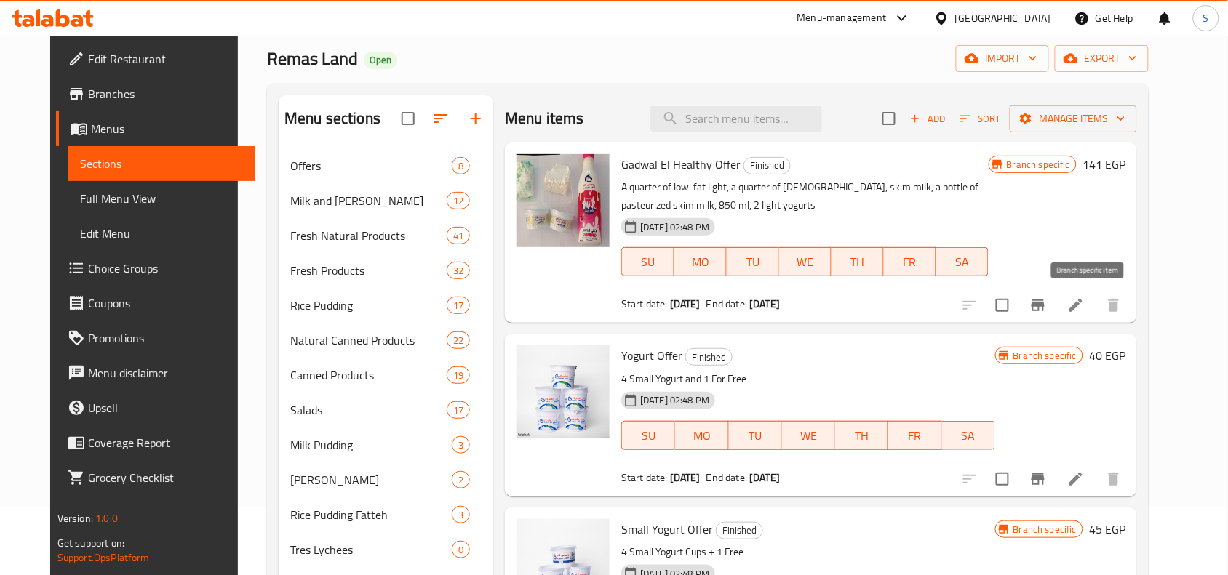
click at [1044, 300] on icon "Branch-specific-item" at bounding box center [1037, 306] width 13 height 12
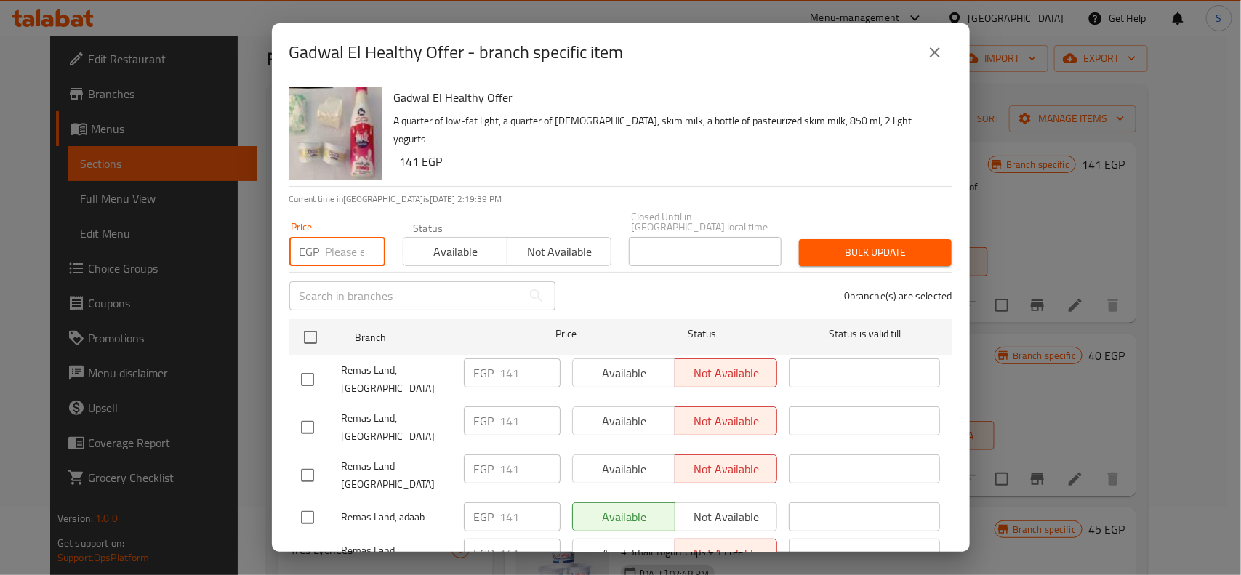
click at [336, 249] on input "number" at bounding box center [356, 251] width 60 height 29
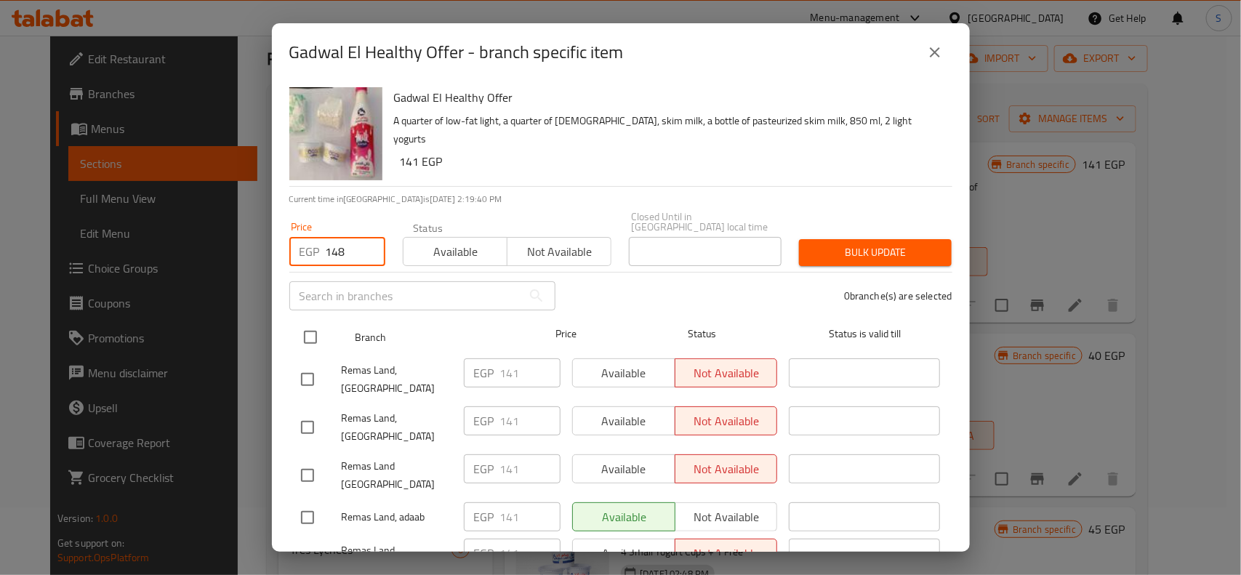
type input "148"
click at [303, 328] on input "checkbox" at bounding box center [310, 337] width 31 height 31
checkbox input "true"
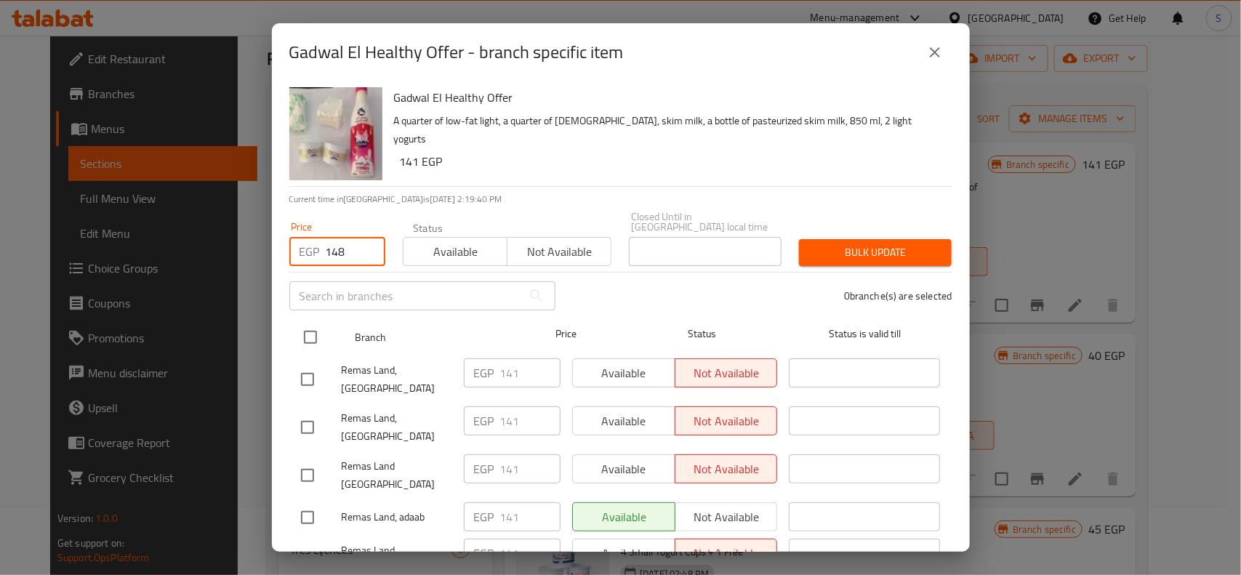
checkbox input "true"
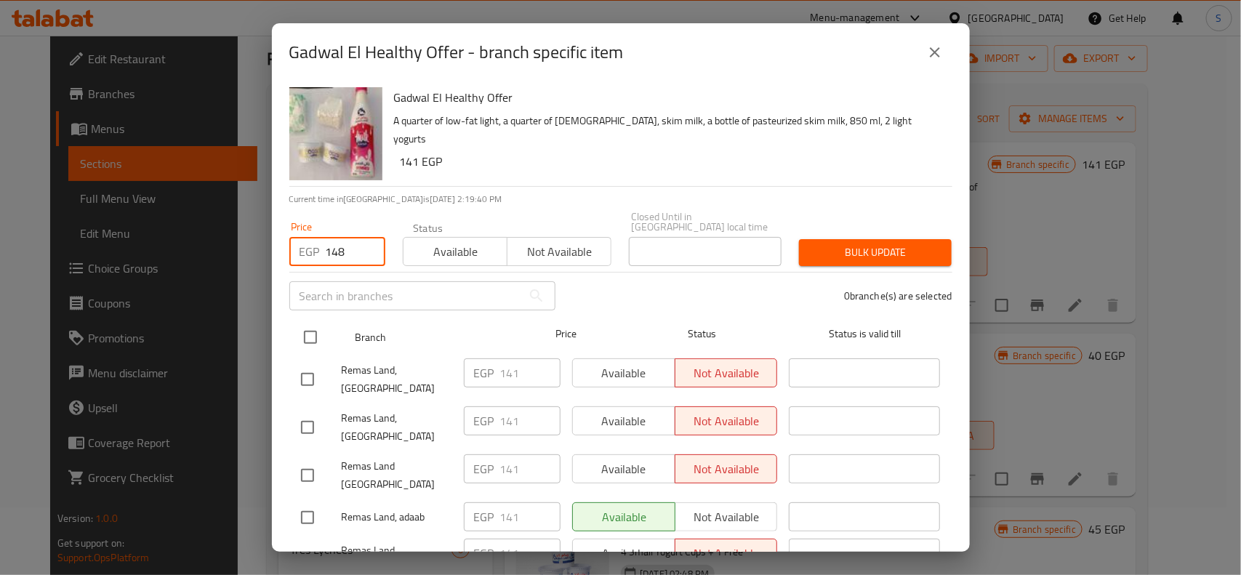
checkbox input "true"
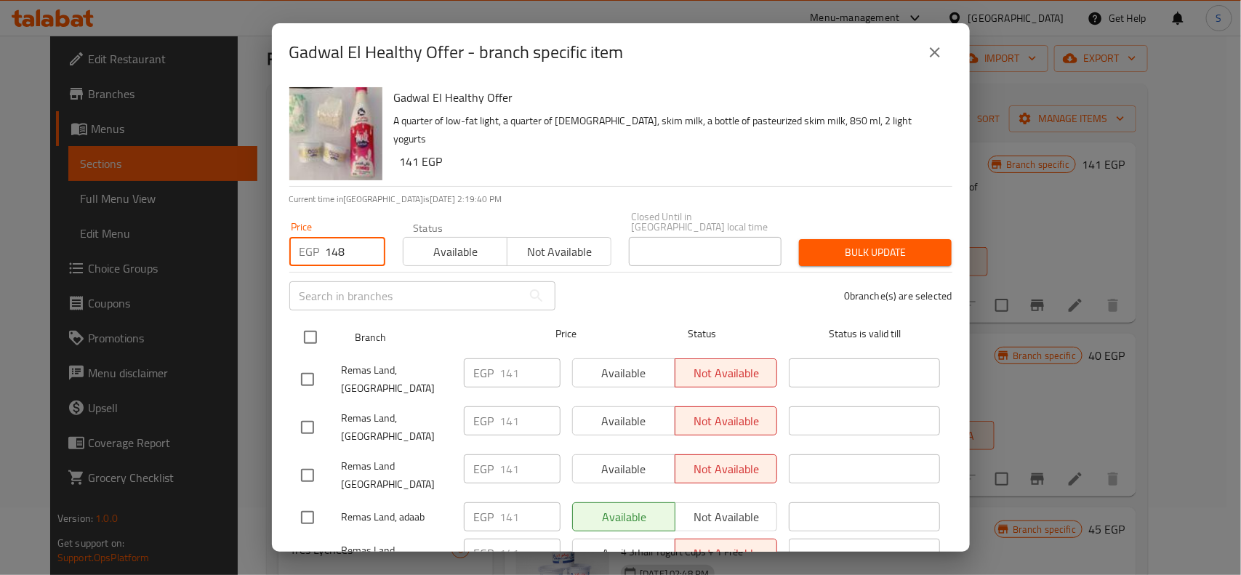
checkbox input "true"
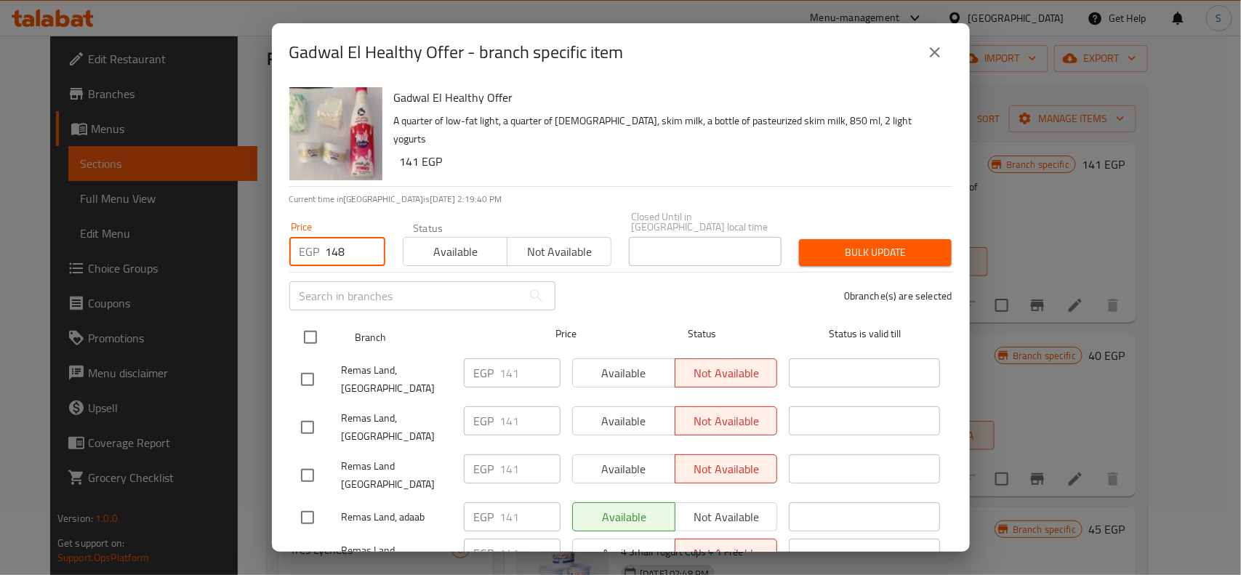
checkbox input "true"
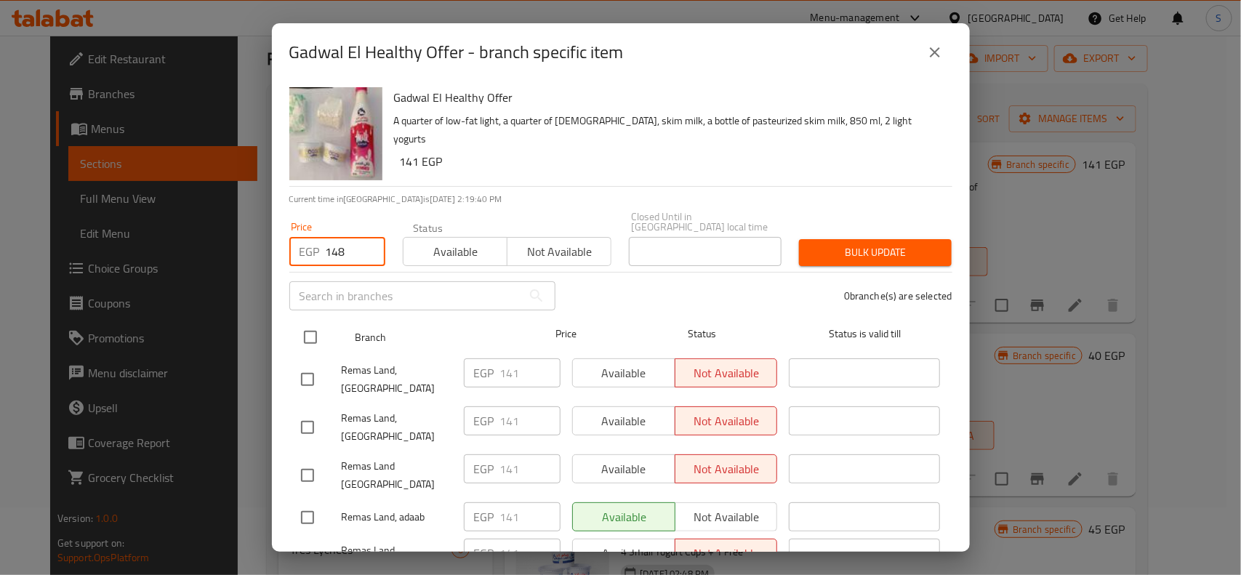
checkbox input "true"
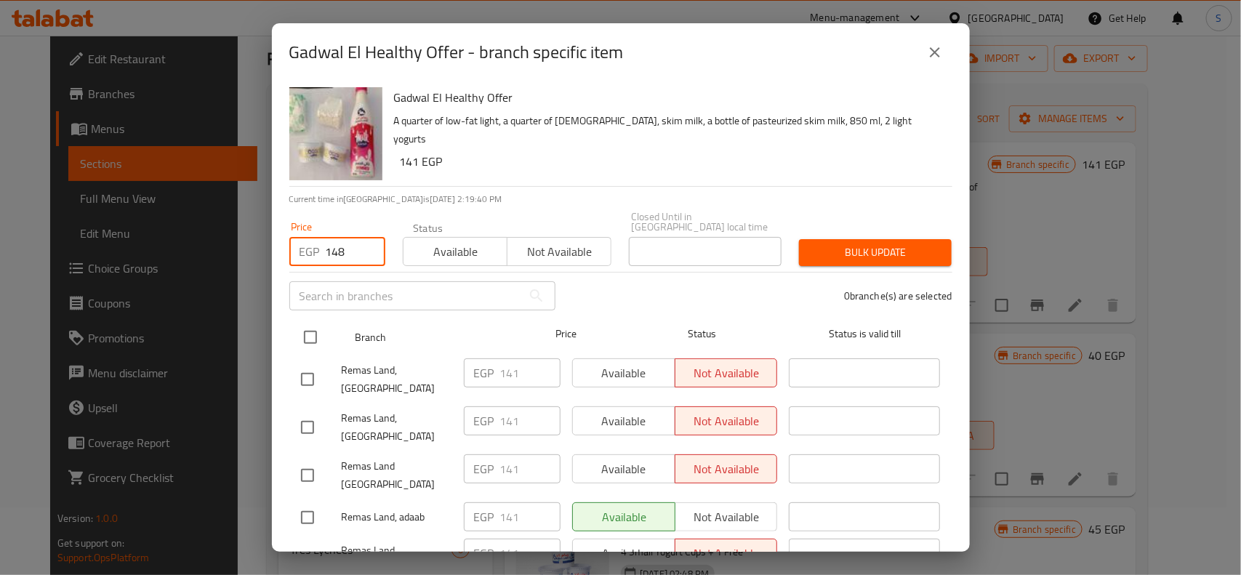
checkbox input "true"
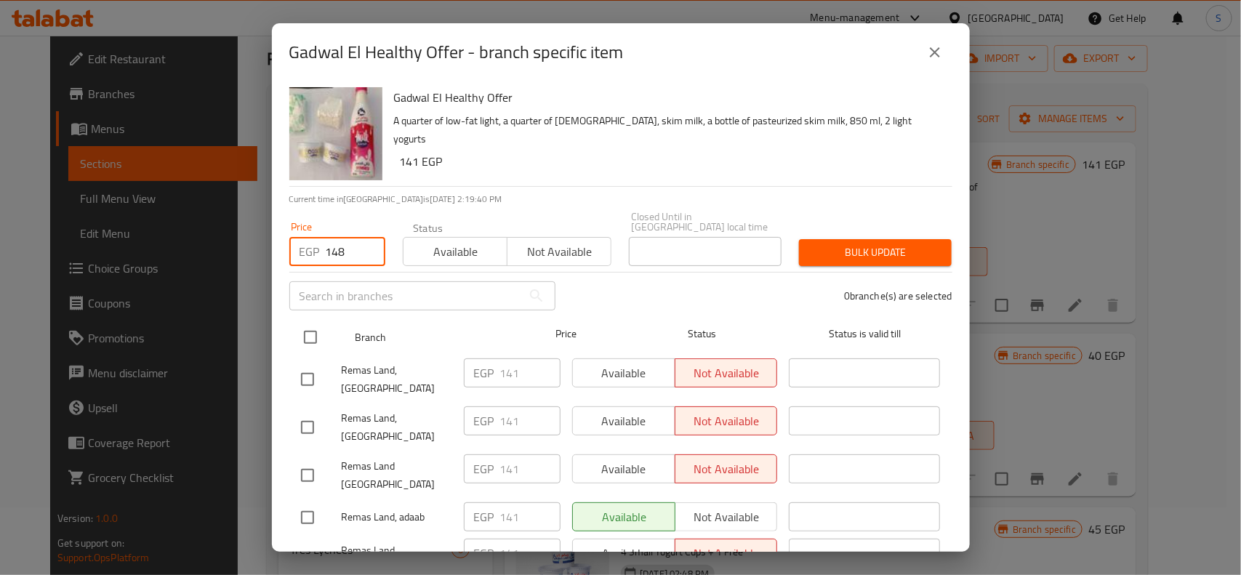
checkbox input "true"
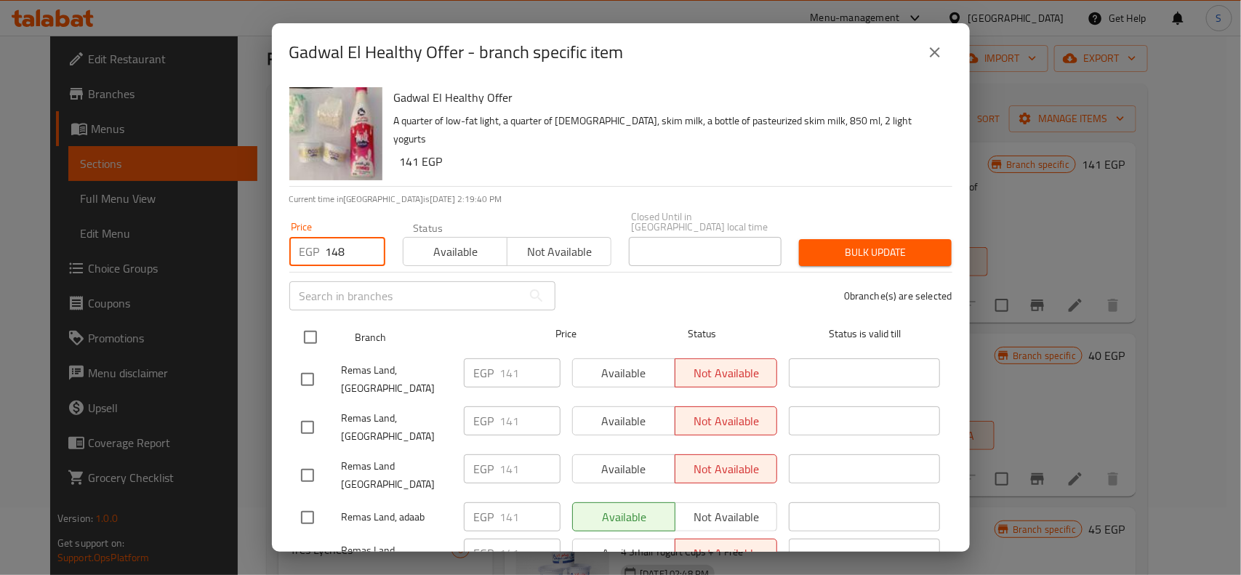
checkbox input "true"
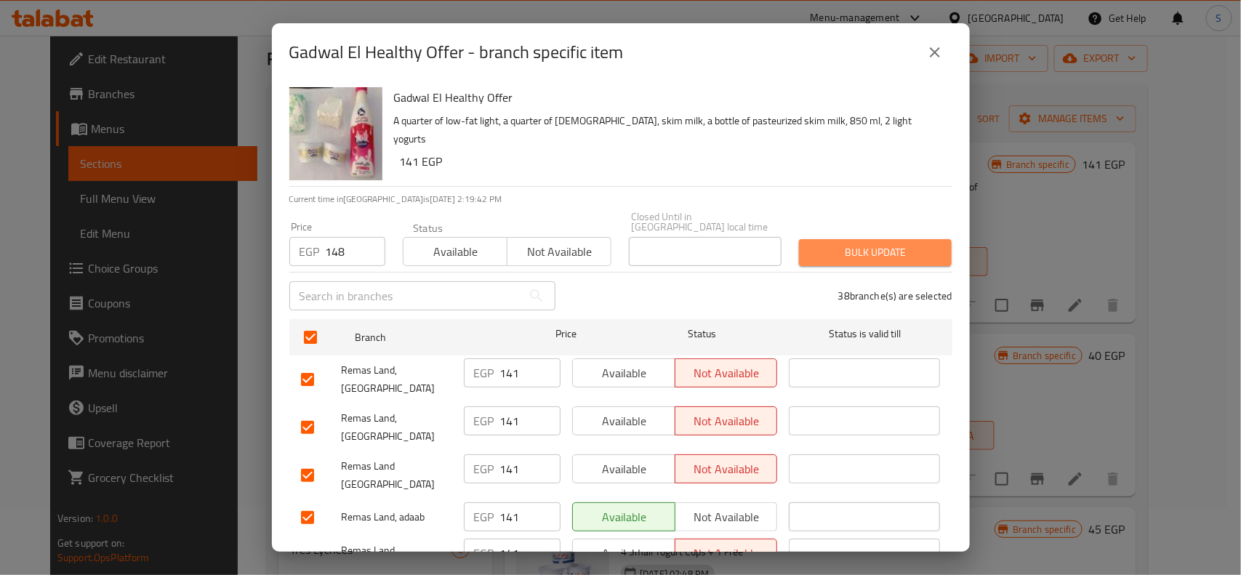
click at [897, 244] on span "Bulk update" at bounding box center [875, 253] width 129 height 18
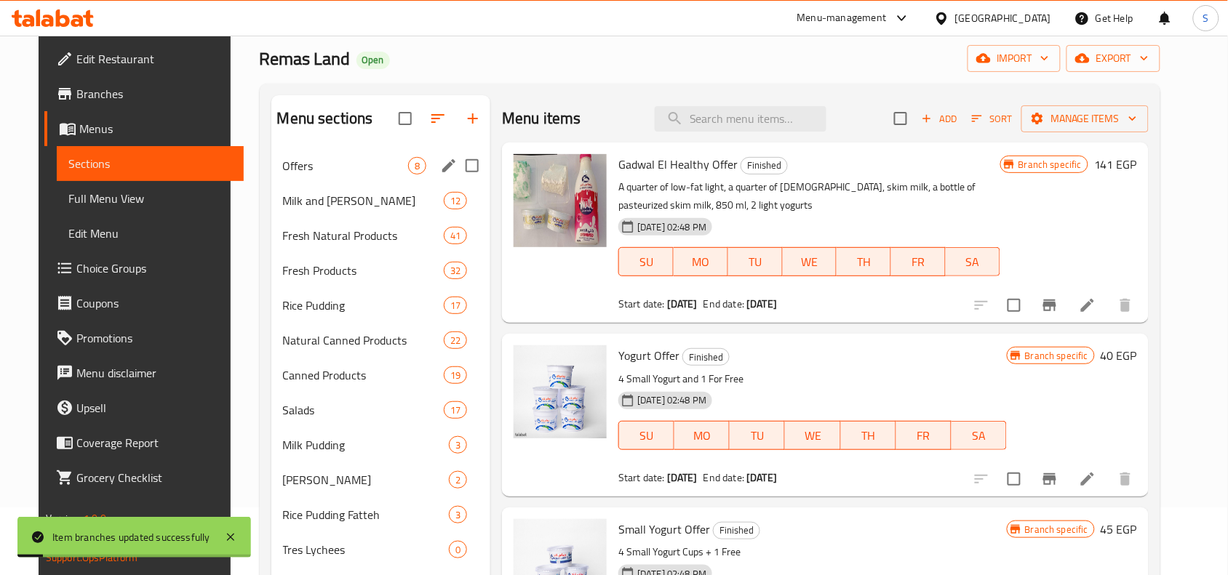
click at [335, 177] on div "Offers 8" at bounding box center [381, 165] width 220 height 35
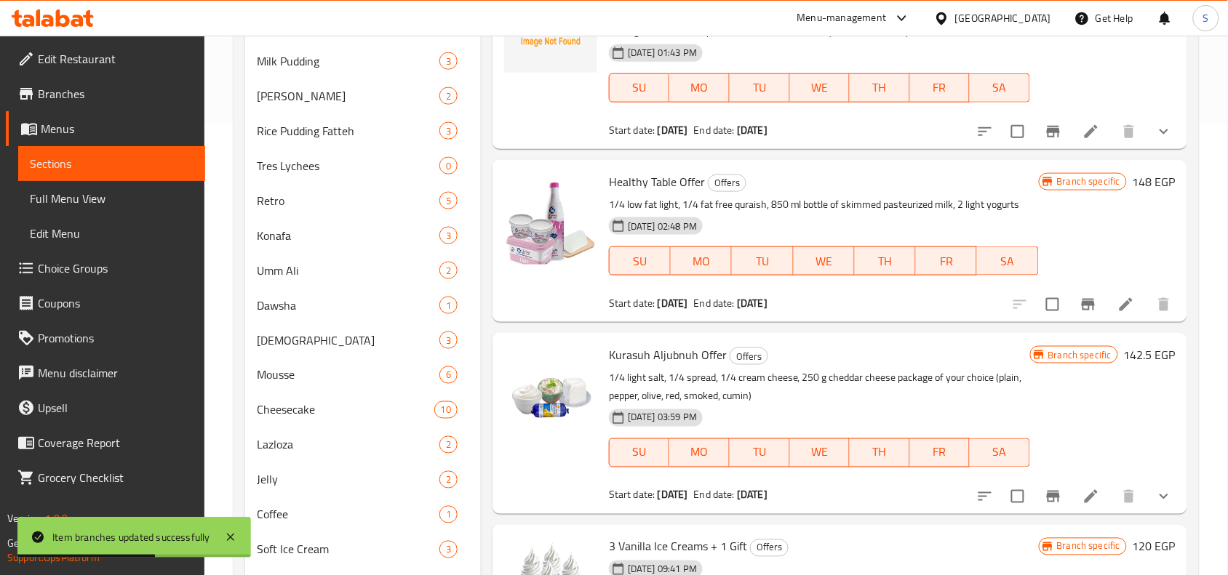
scroll to position [431, 0]
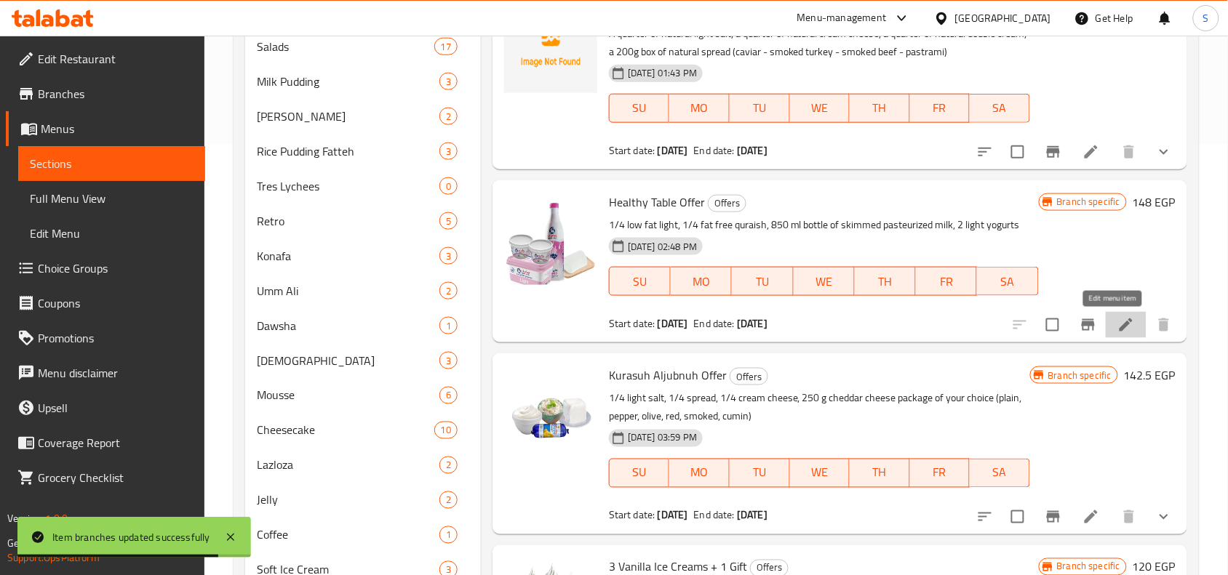
click at [1117, 327] on icon at bounding box center [1125, 324] width 17 height 17
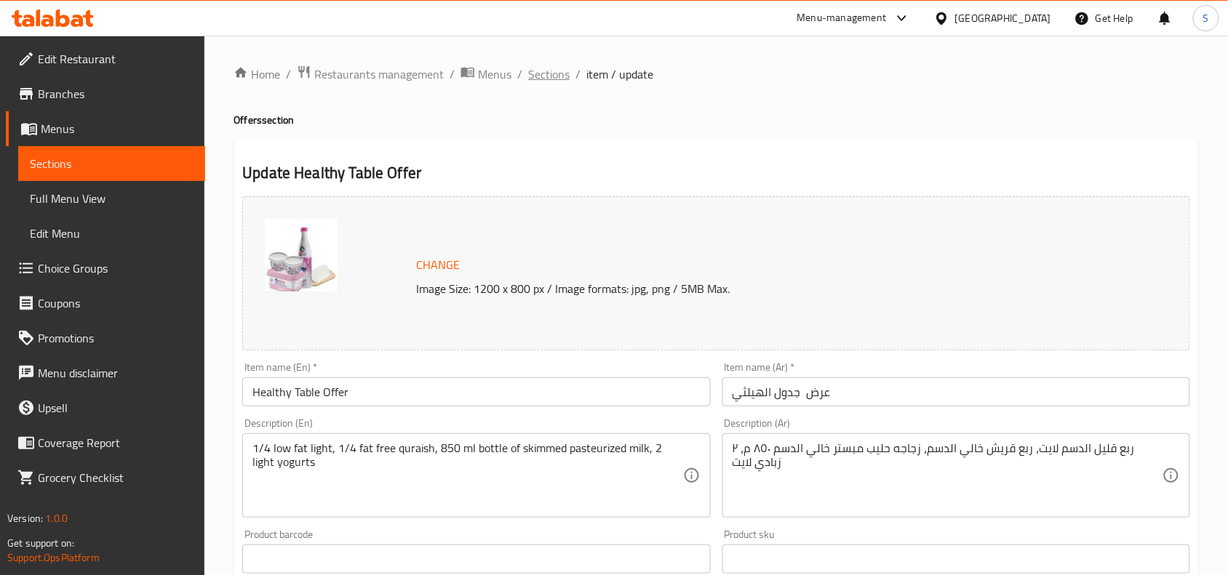
click at [540, 77] on span "Sections" at bounding box center [548, 73] width 41 height 17
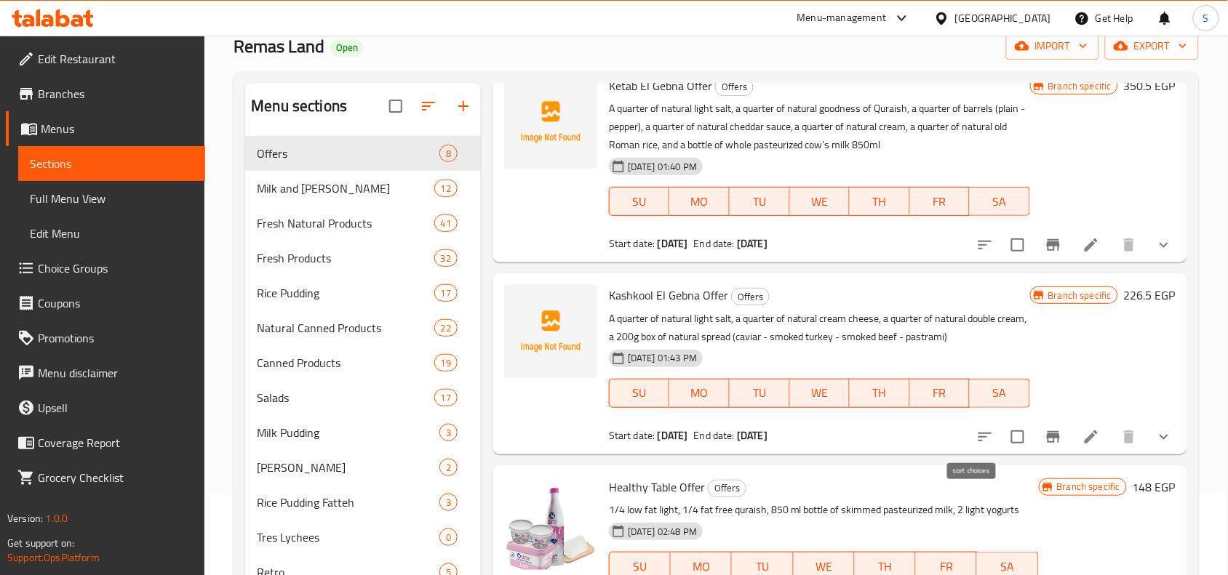
scroll to position [182, 0]
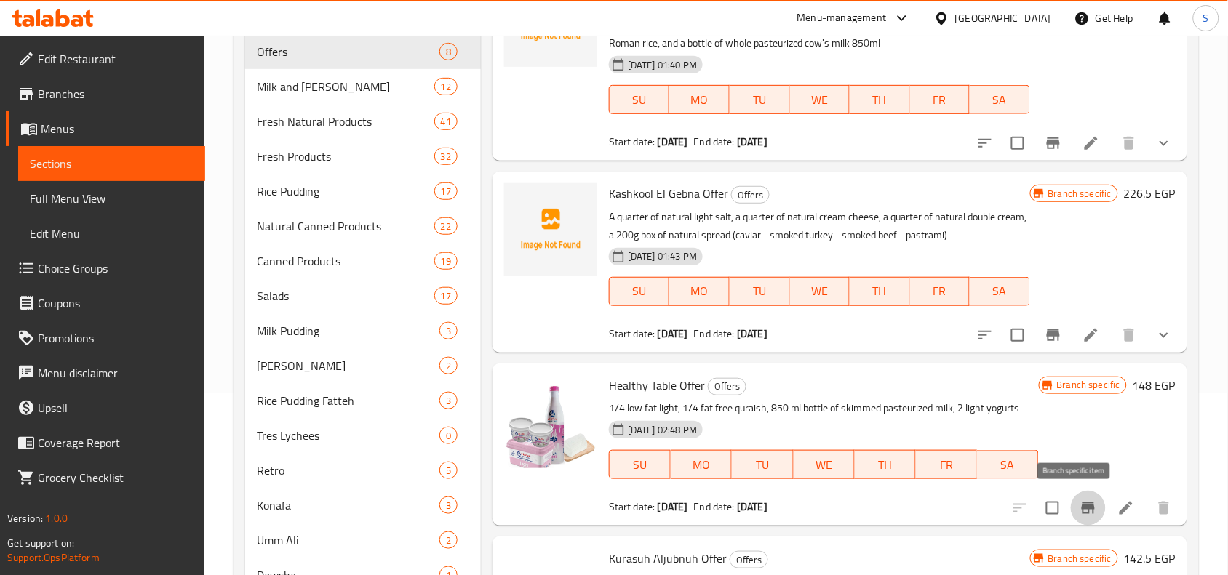
click at [1081, 509] on icon "Branch-specific-item" at bounding box center [1087, 509] width 13 height 12
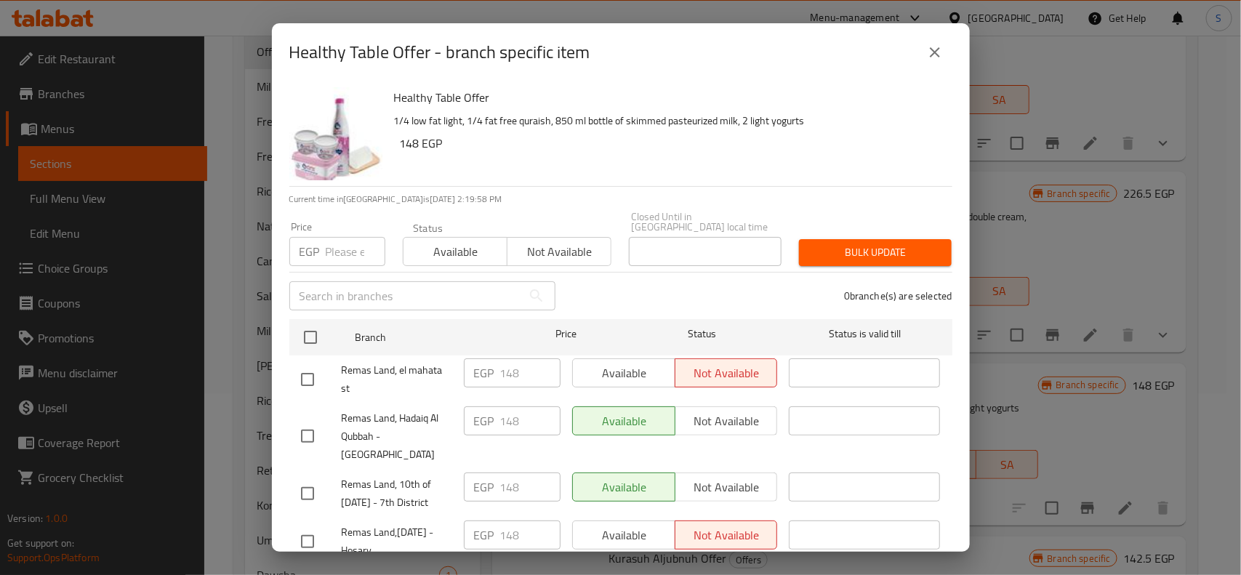
click at [933, 47] on icon "close" at bounding box center [935, 52] width 17 height 17
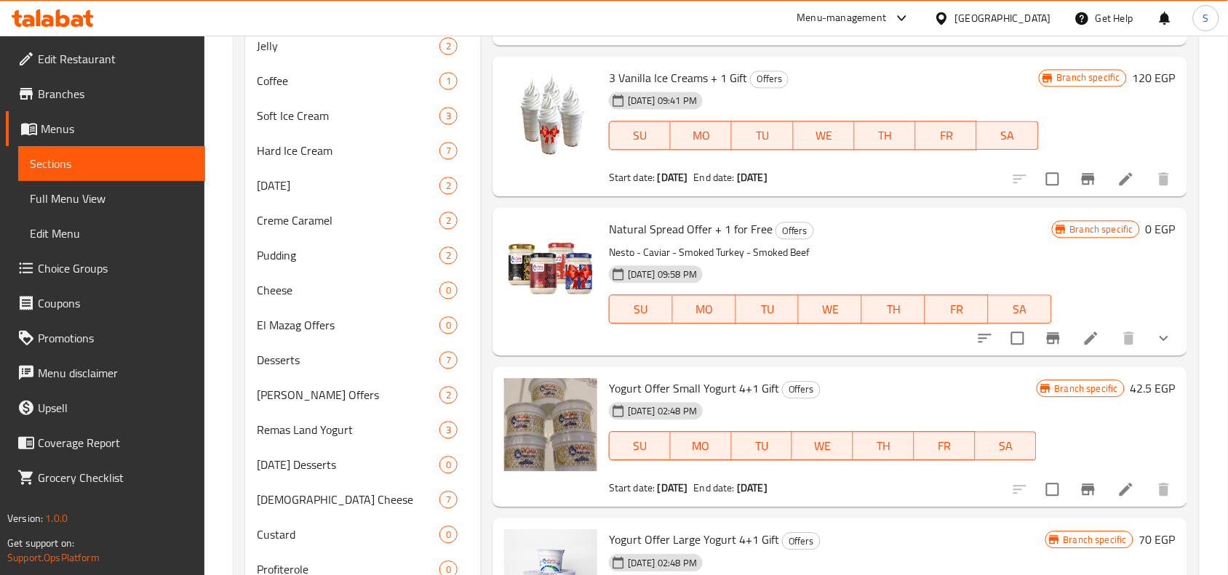
scroll to position [68, 0]
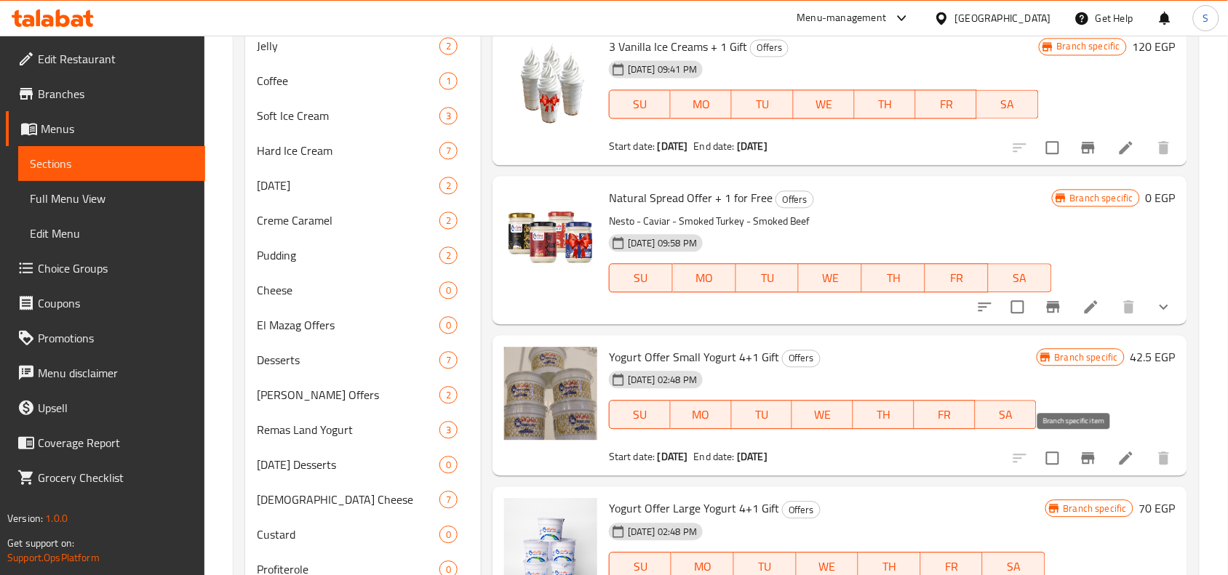
click at [1079, 452] on icon "Branch-specific-item" at bounding box center [1087, 457] width 17 height 17
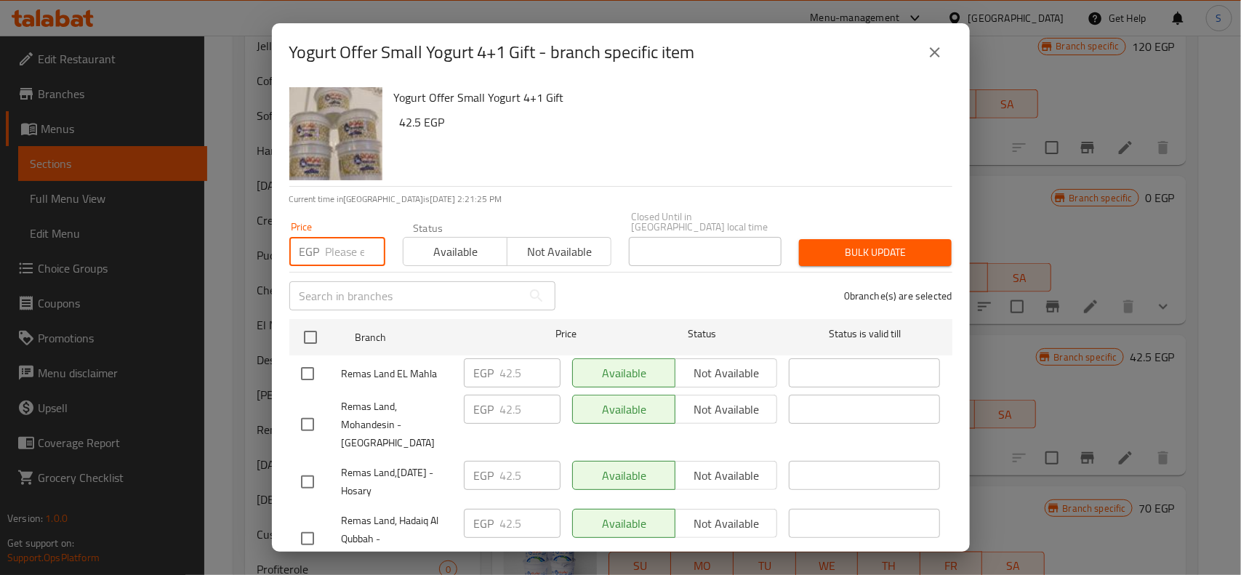
click at [344, 239] on input "number" at bounding box center [356, 251] width 60 height 29
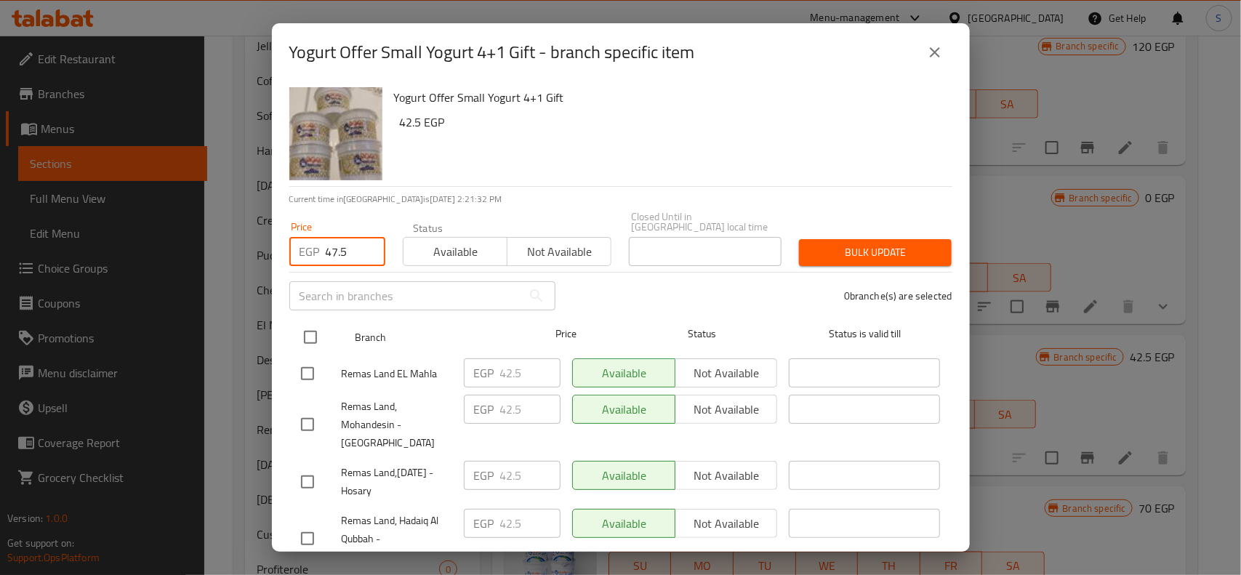
type input "47.5"
click at [305, 336] on input "checkbox" at bounding box center [310, 337] width 31 height 31
checkbox input "true"
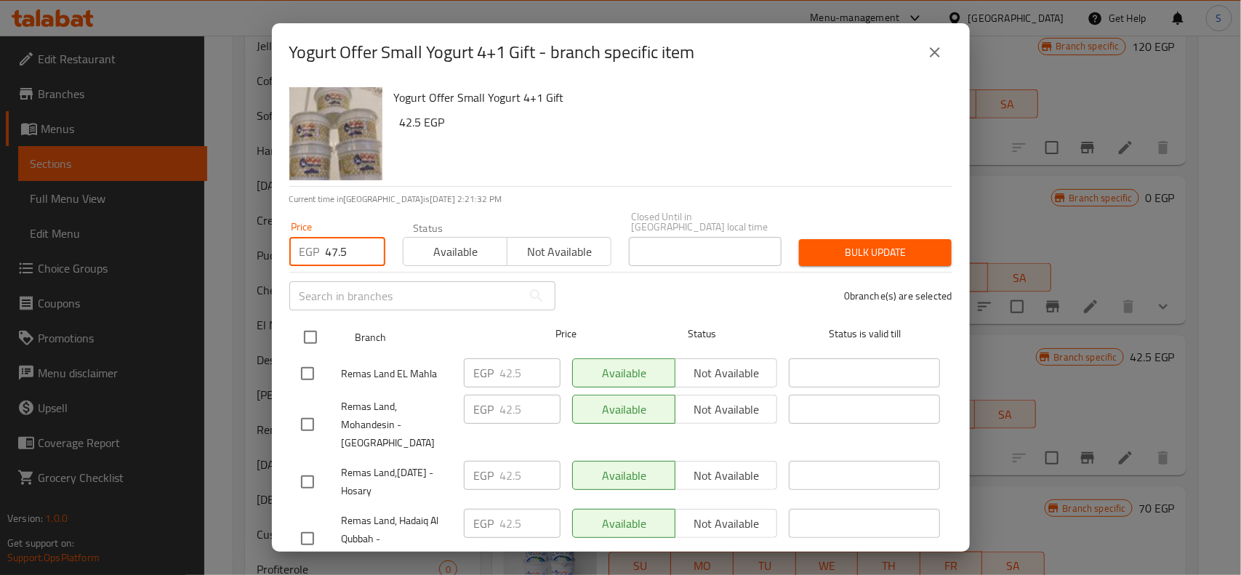
checkbox input "true"
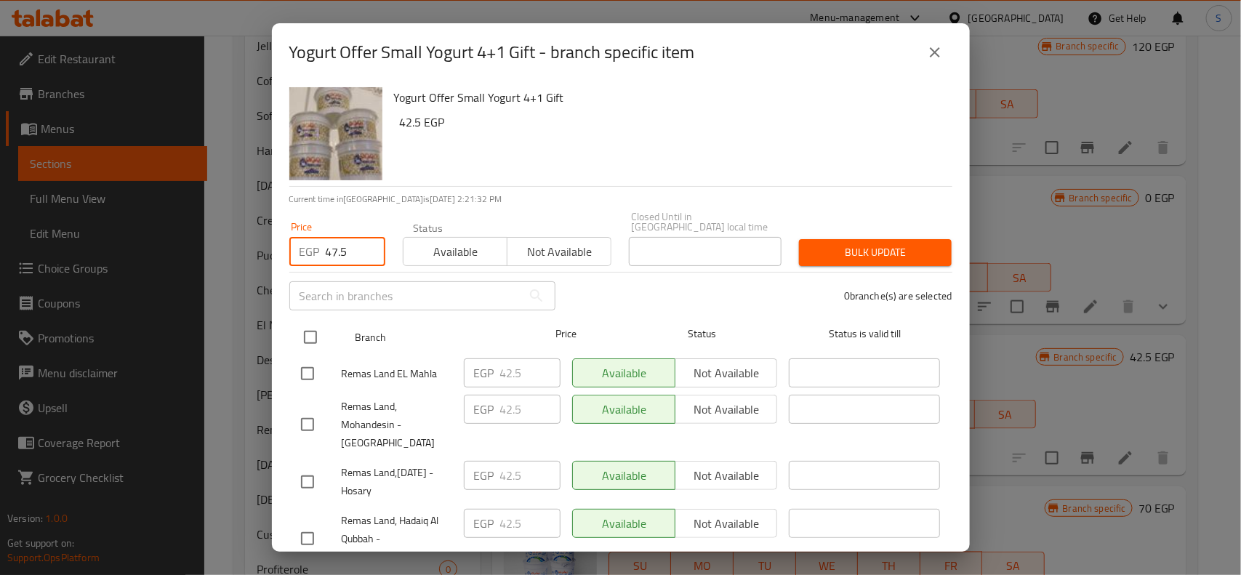
checkbox input "true"
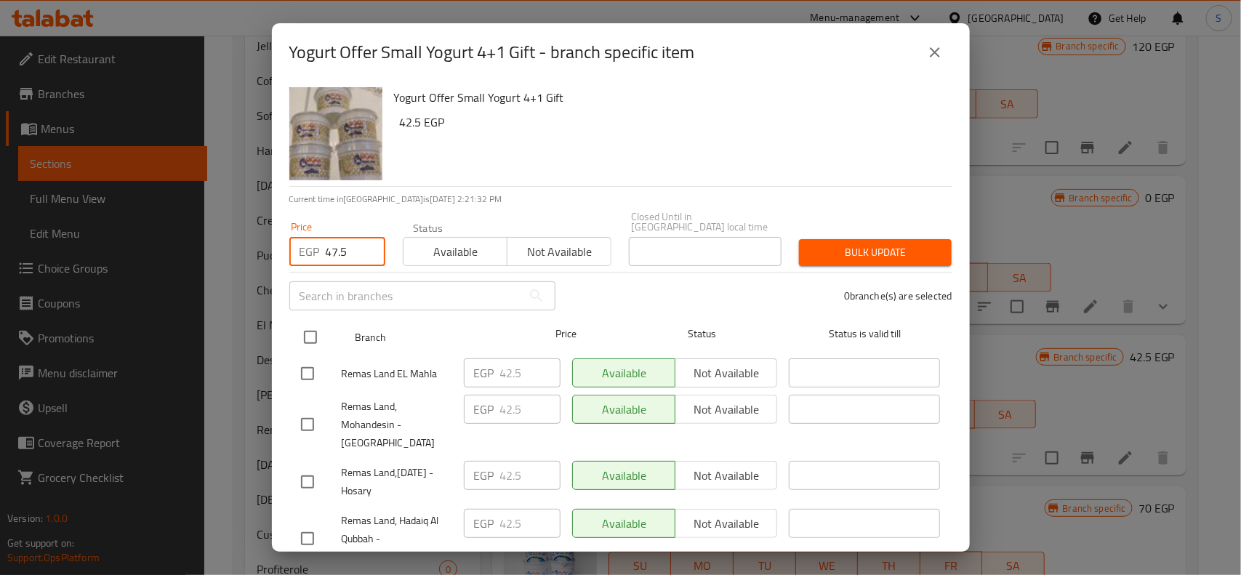
checkbox input "true"
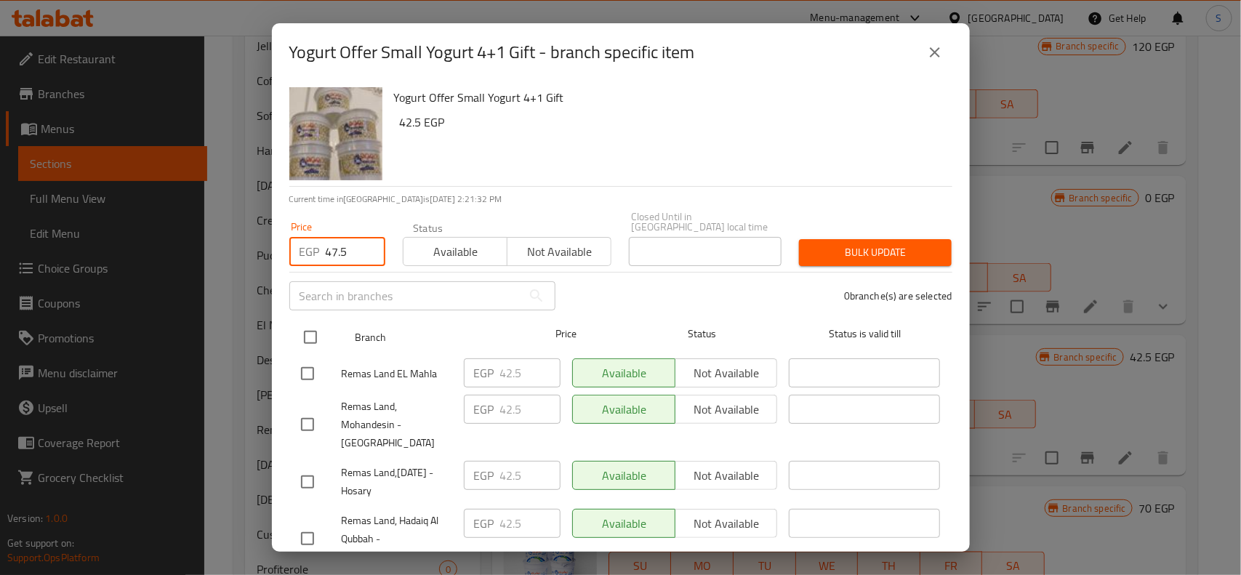
checkbox input "true"
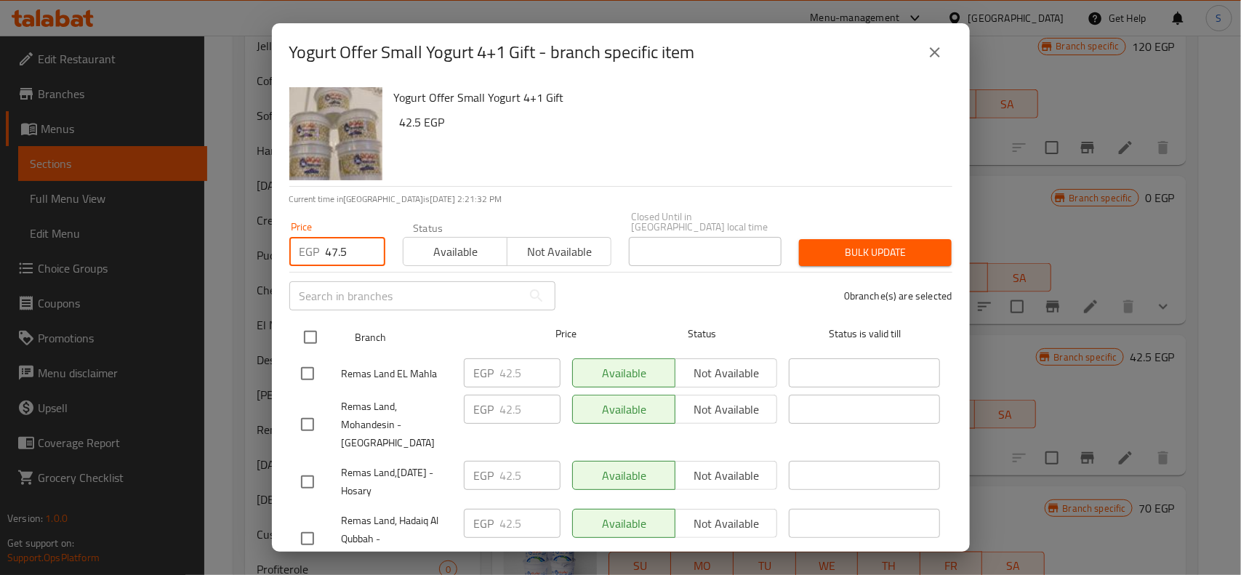
checkbox input "true"
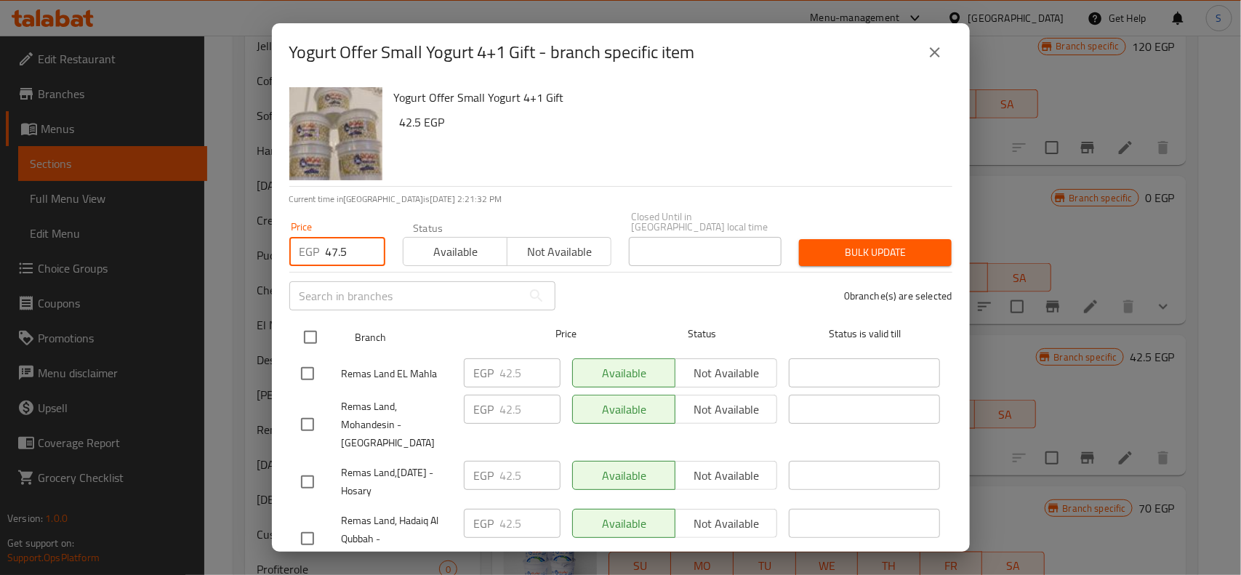
checkbox input "true"
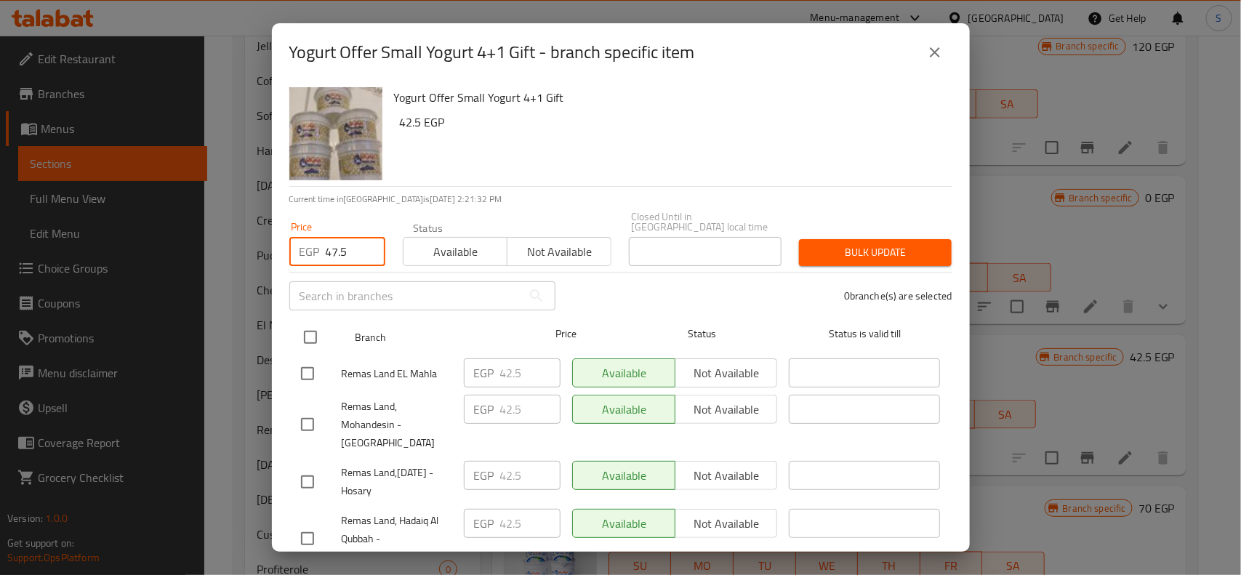
checkbox input "true"
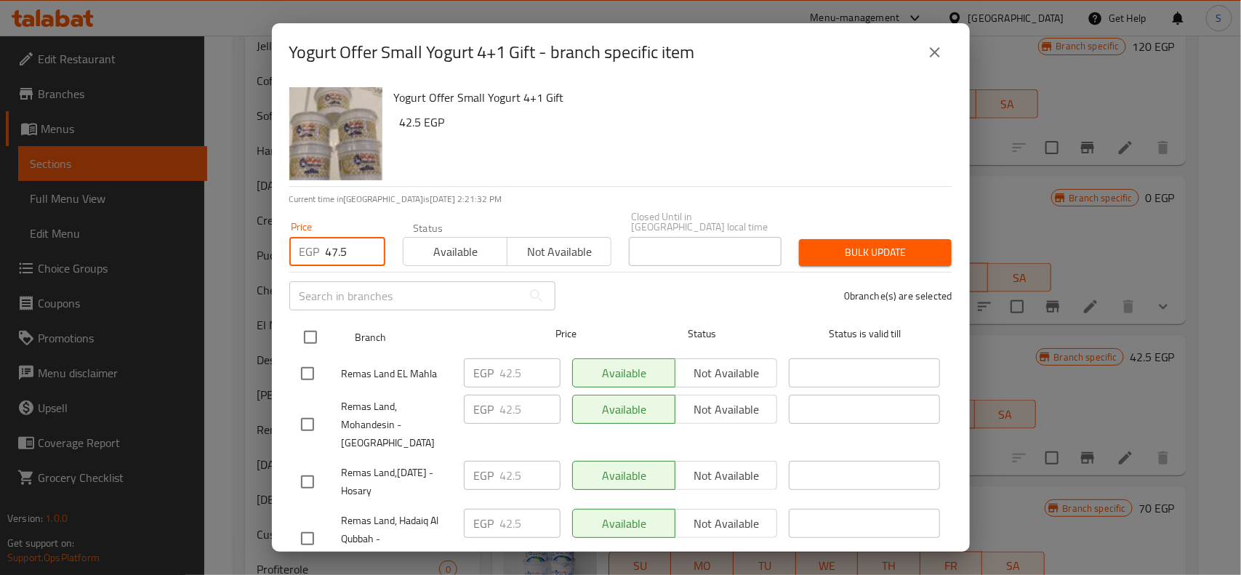
checkbox input "true"
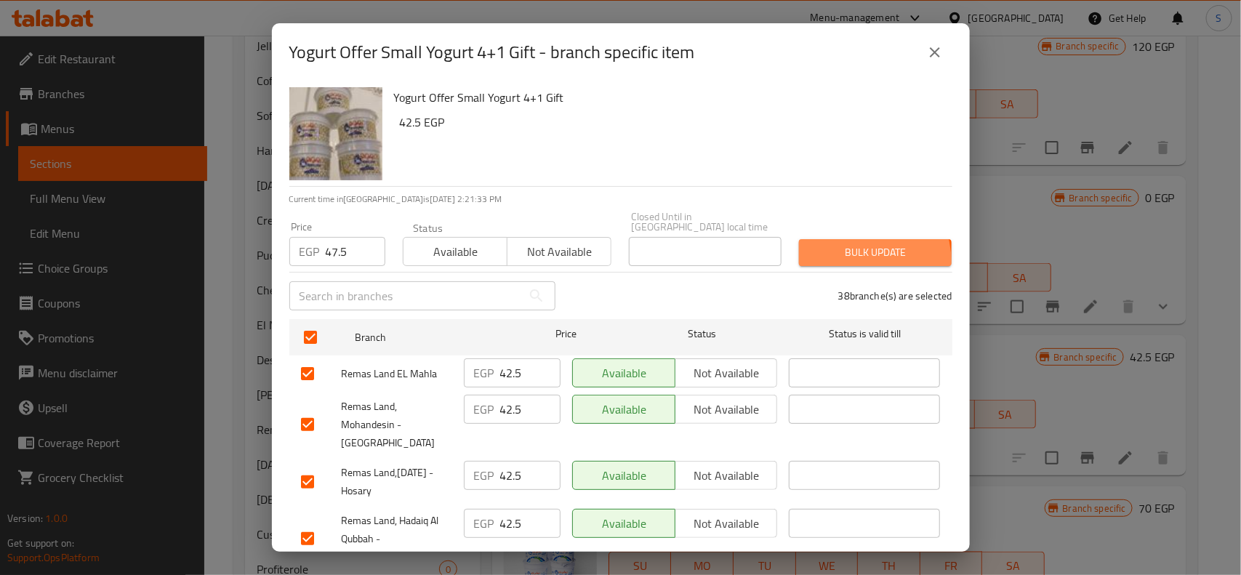
click at [841, 252] on button "Bulk update" at bounding box center [875, 252] width 153 height 27
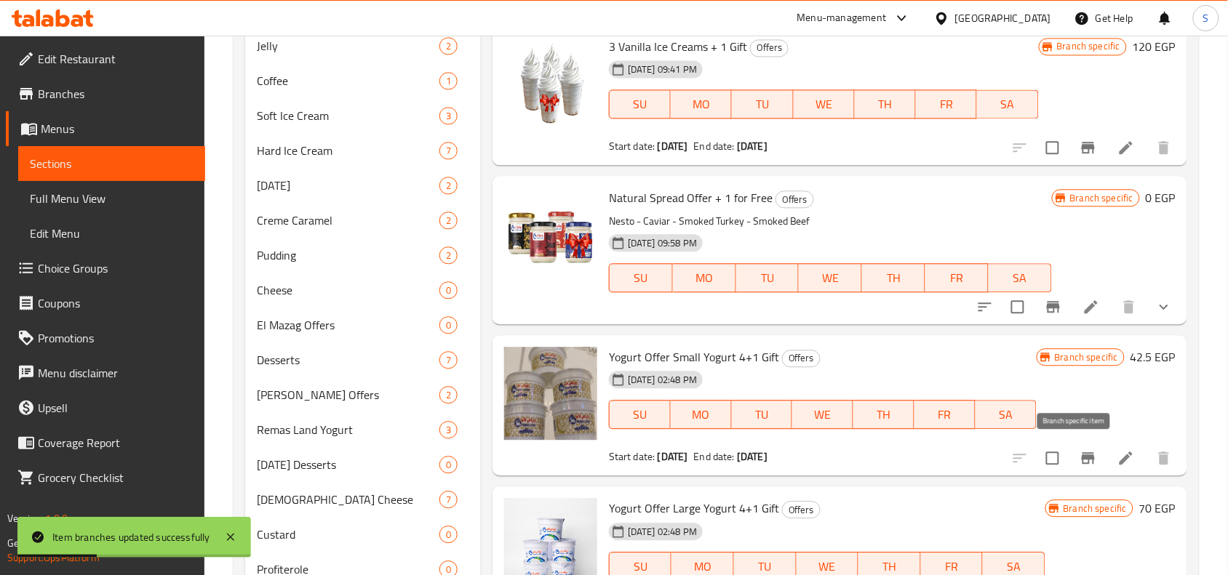
scroll to position [977, 0]
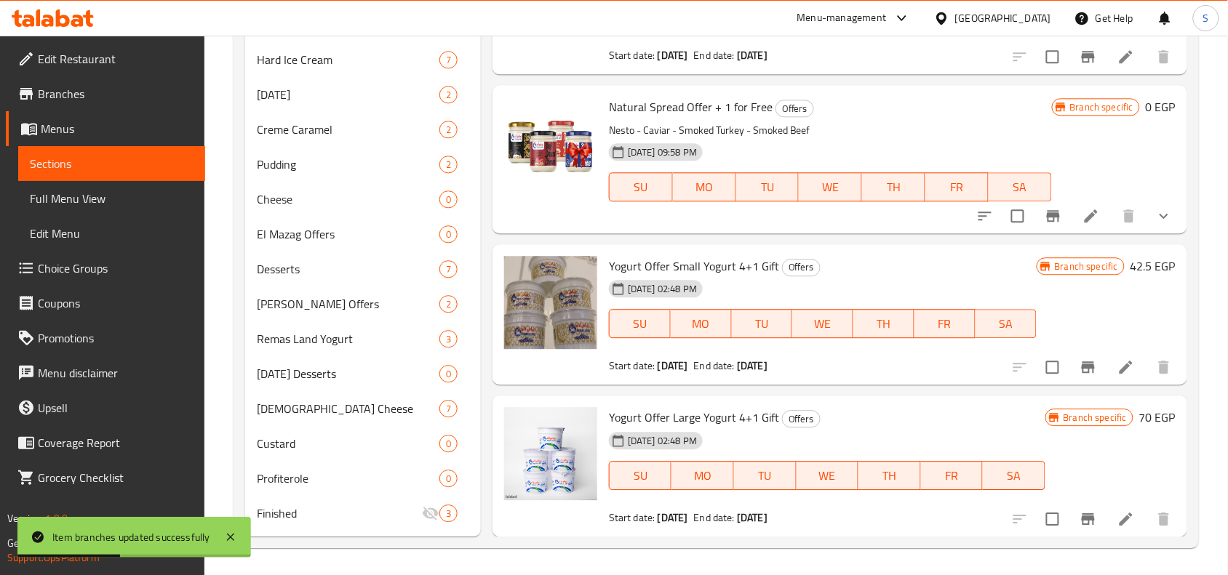
click at [1081, 533] on div at bounding box center [1091, 519] width 179 height 35
click at [1079, 517] on icon "Branch-specific-item" at bounding box center [1087, 519] width 17 height 17
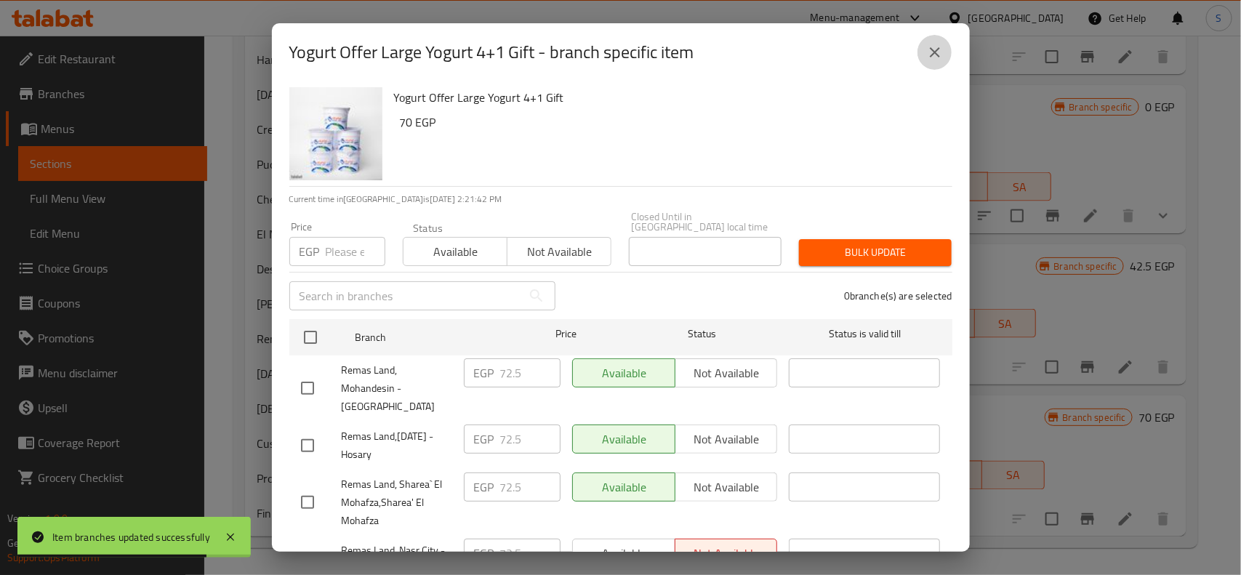
click at [938, 49] on icon "close" at bounding box center [935, 52] width 10 height 10
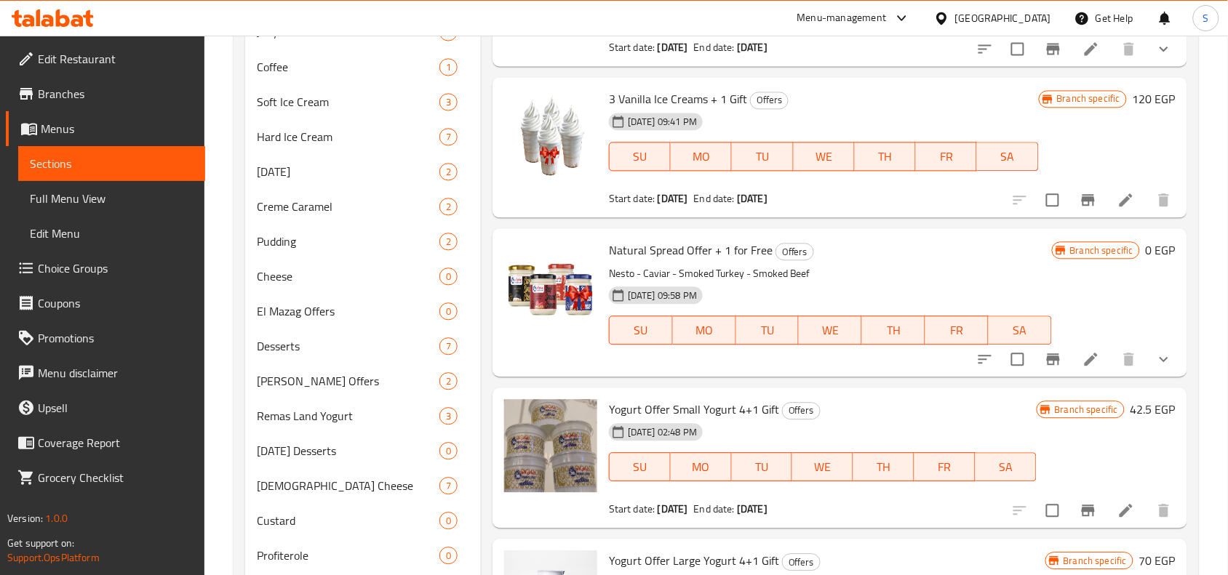
scroll to position [795, 0]
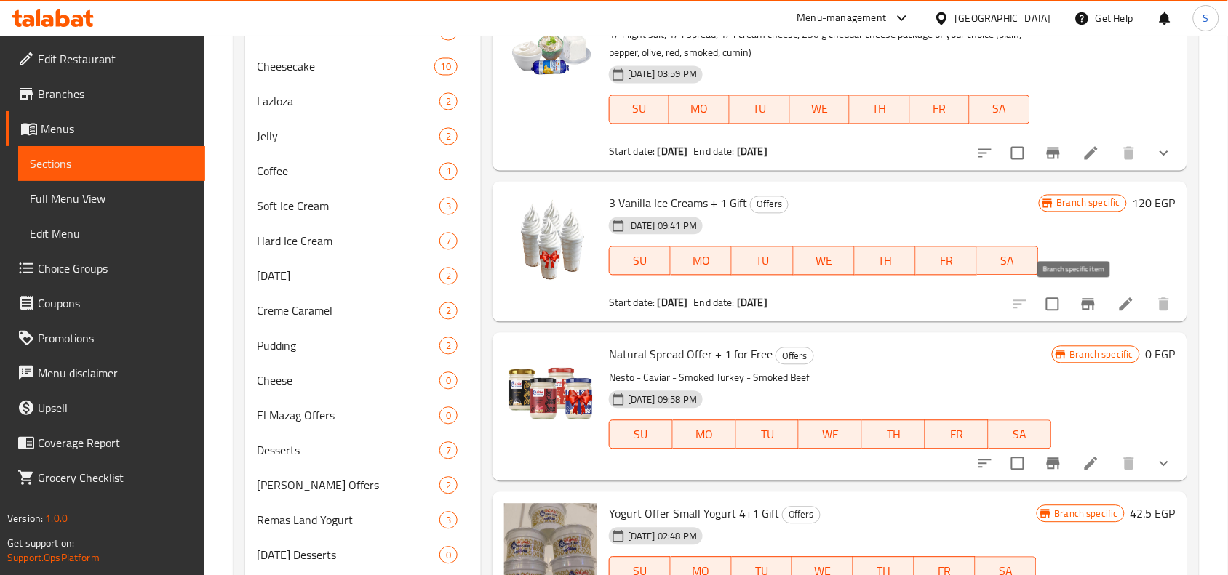
click at [1081, 309] on icon "Branch-specific-item" at bounding box center [1087, 305] width 13 height 12
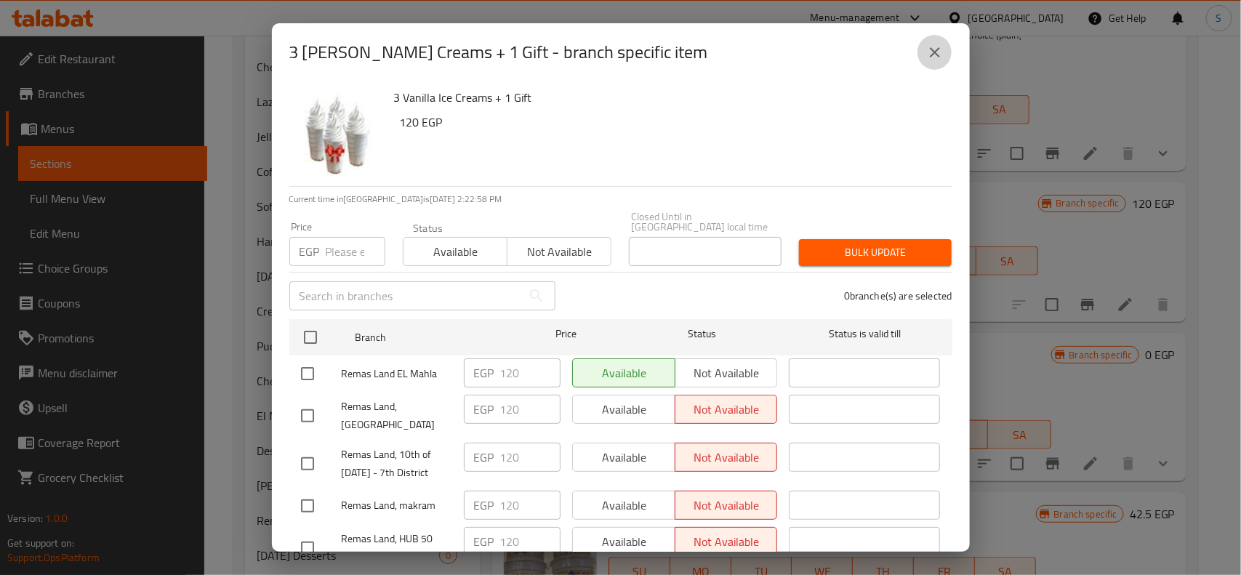
click at [927, 57] on icon "close" at bounding box center [935, 52] width 17 height 17
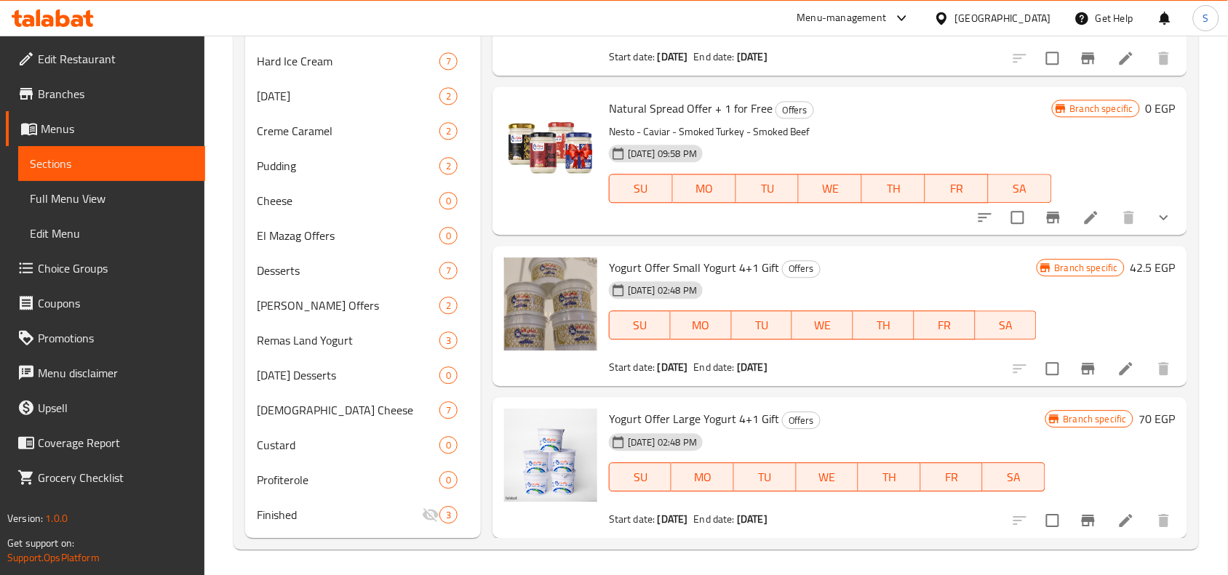
scroll to position [977, 0]
click at [96, 86] on span "Branches" at bounding box center [116, 93] width 156 height 17
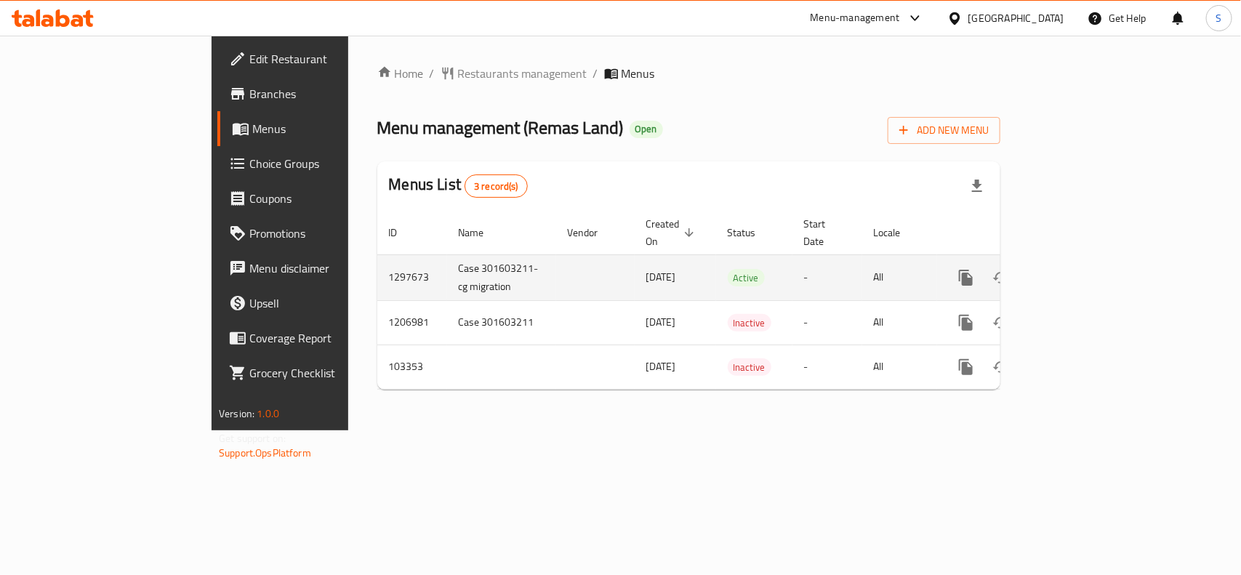
click at [1078, 271] on icon "enhanced table" at bounding box center [1071, 277] width 13 height 13
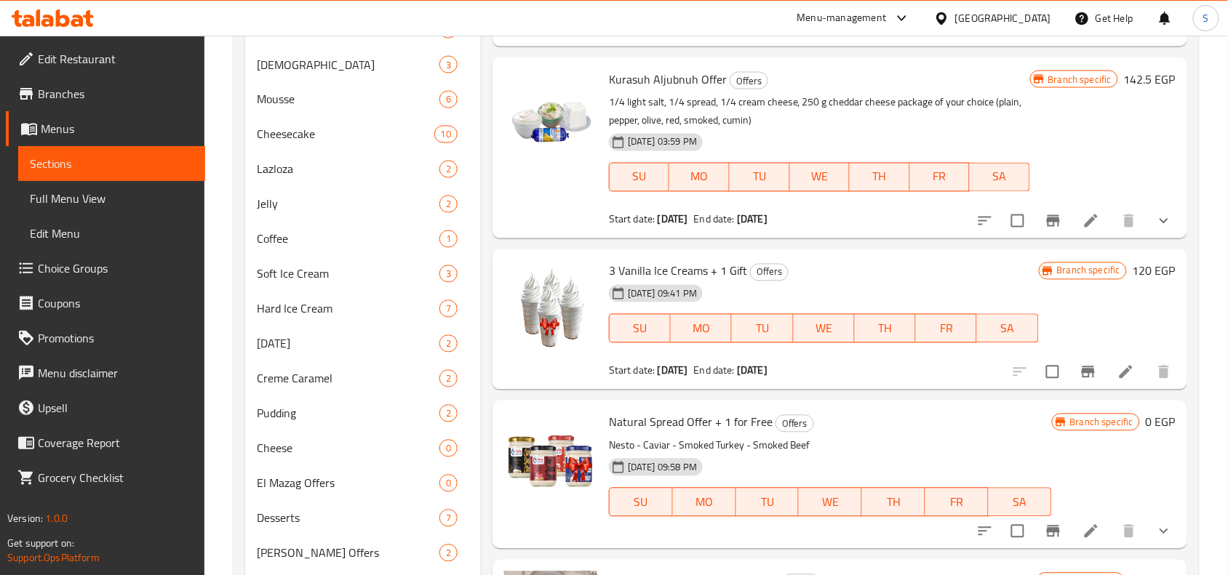
scroll to position [909, 0]
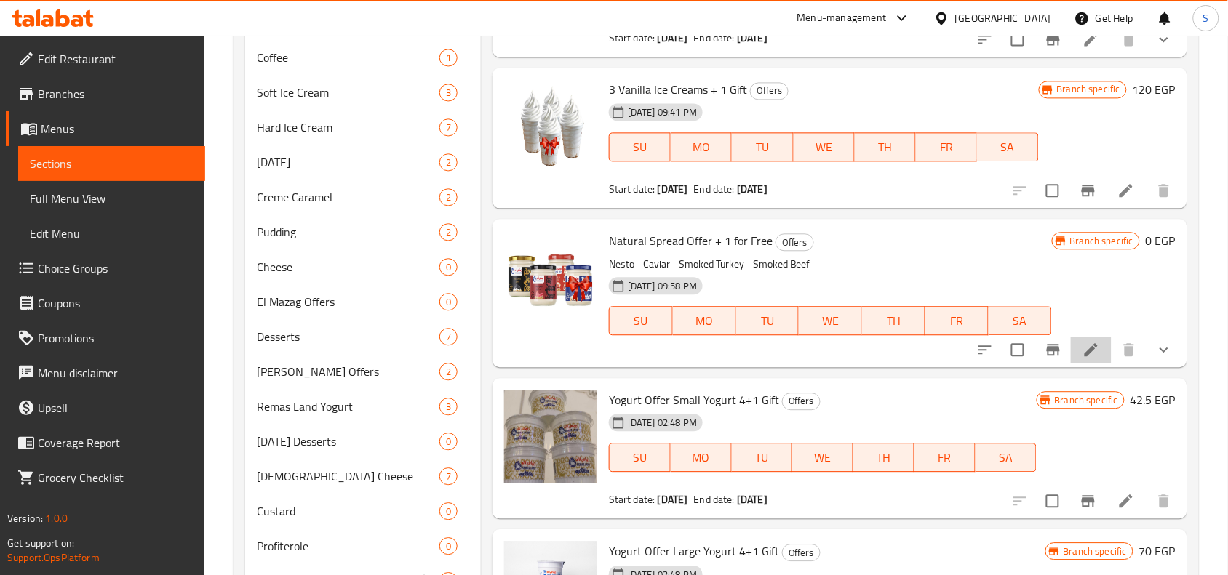
click at [1089, 355] on li at bounding box center [1091, 350] width 41 height 26
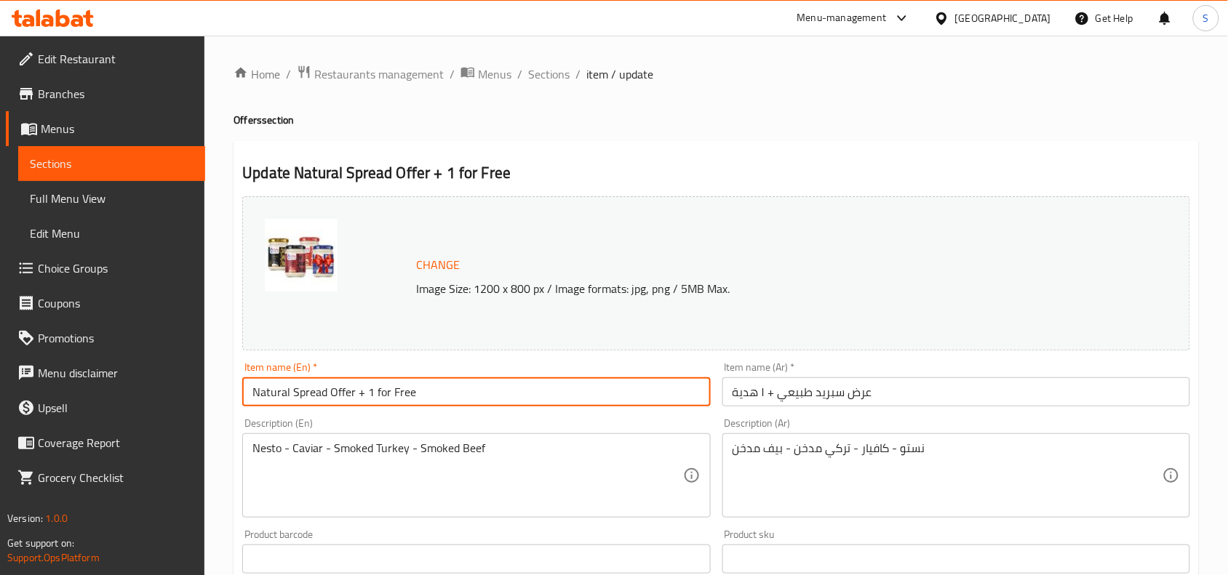
click at [255, 393] on input "Natural Spread Offer + 1 for Free" at bounding box center [476, 391] width 468 height 29
type input "3 Natural Spread Offer + 1 for Free"
click at [908, 393] on input "عرض سبريد طبيعي + ١ هدية" at bounding box center [956, 391] width 468 height 29
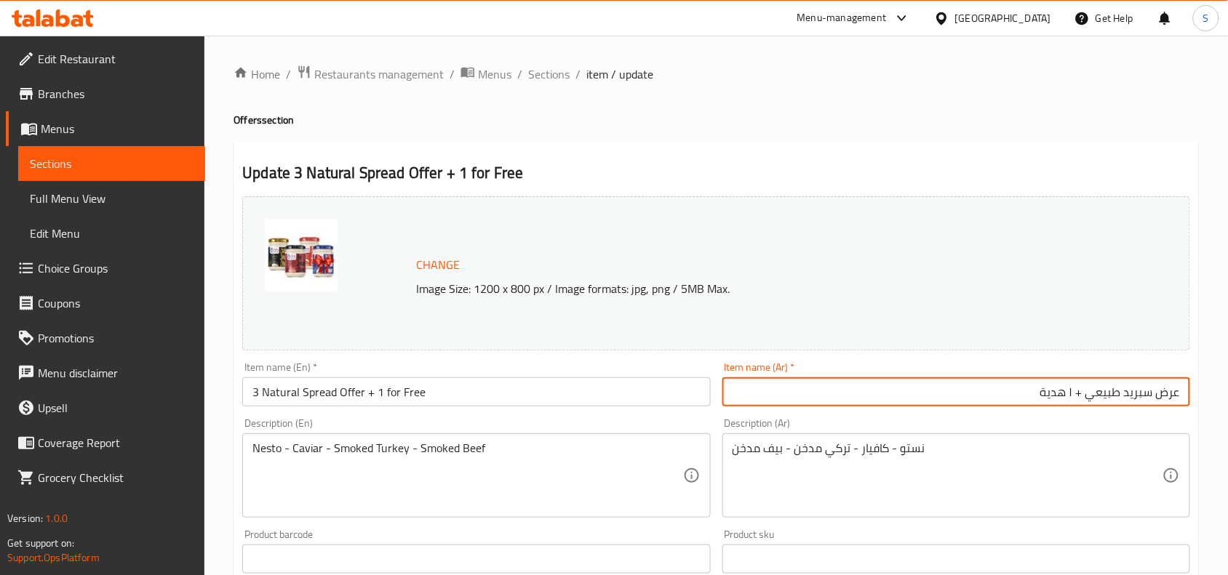
click at [1178, 397] on input "عرض سبريد طبيعي + ١ هدية" at bounding box center [956, 391] width 468 height 29
type input "3 عرض سبريد طبيعي + ١ هدية"
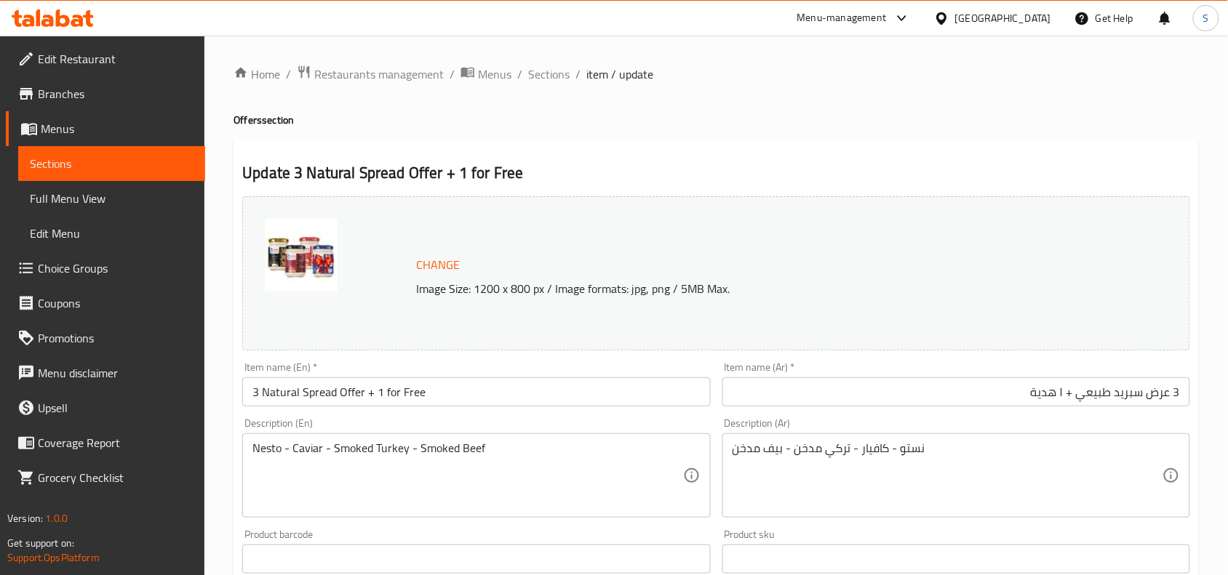
click at [665, 369] on div "Item name (En)   * 3 Natural Spread Offer + 1 for Free Item name (En) *" at bounding box center [476, 384] width 468 height 44
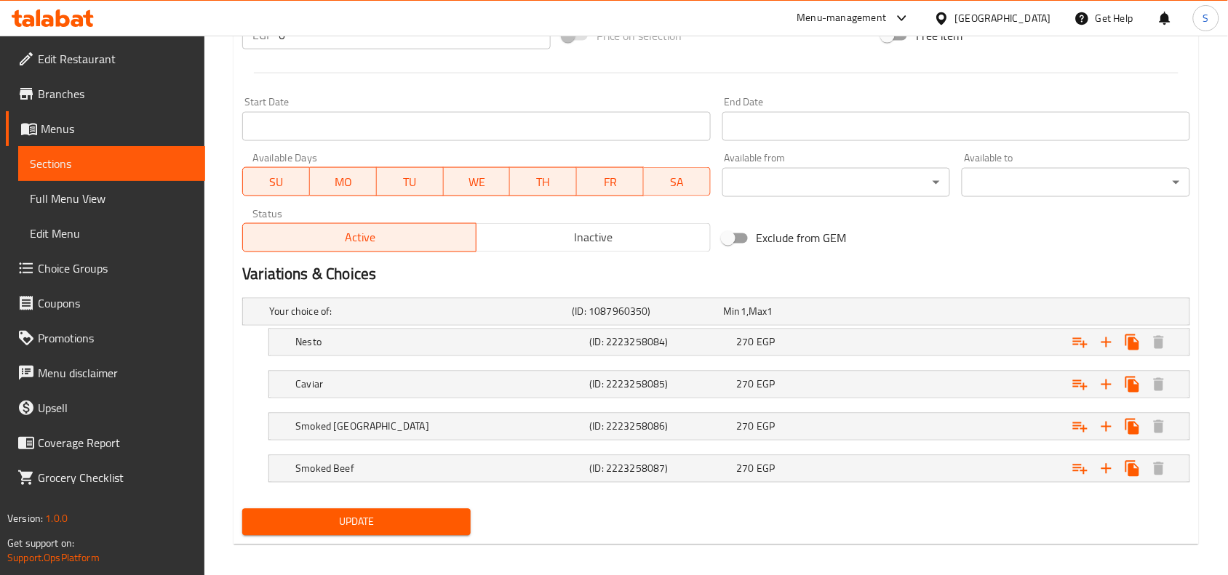
scroll to position [591, 0]
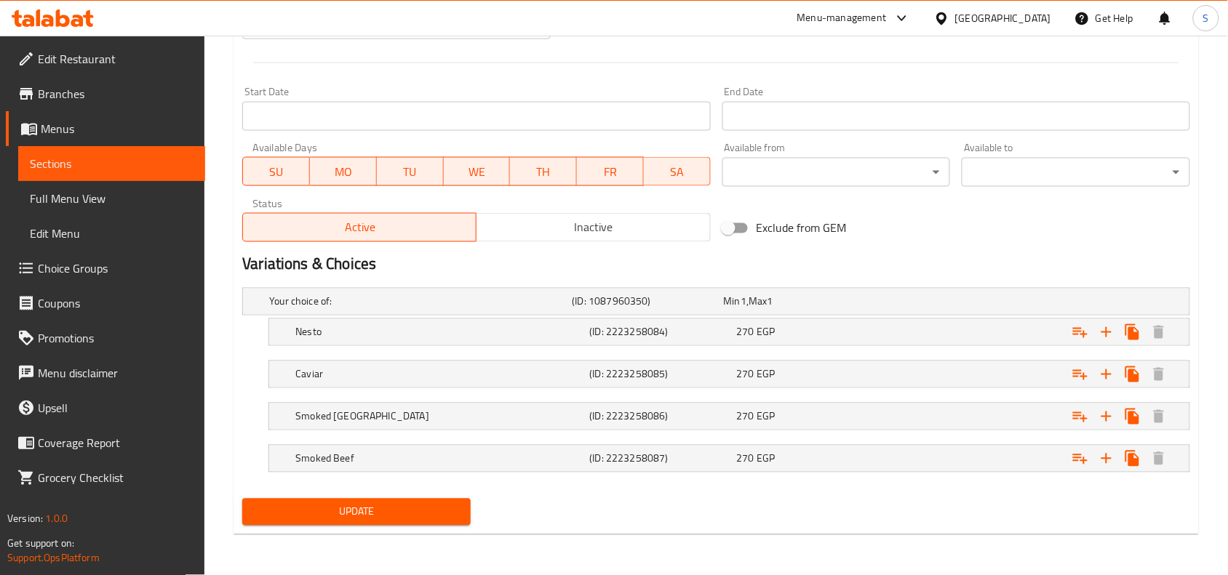
click at [336, 504] on span "Update" at bounding box center [356, 512] width 205 height 18
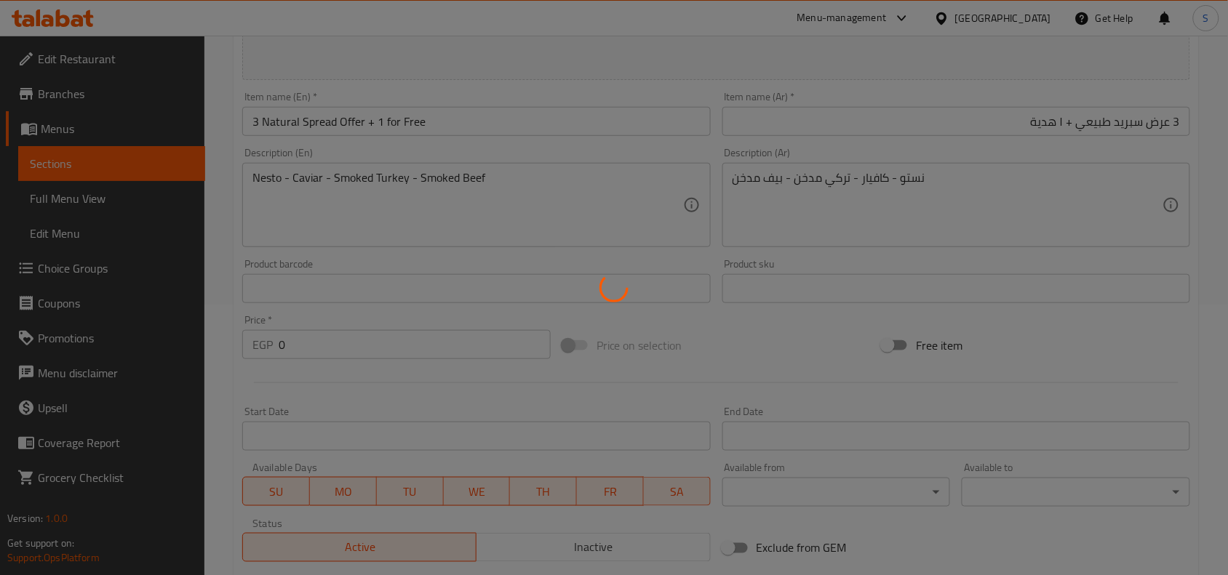
scroll to position [228, 0]
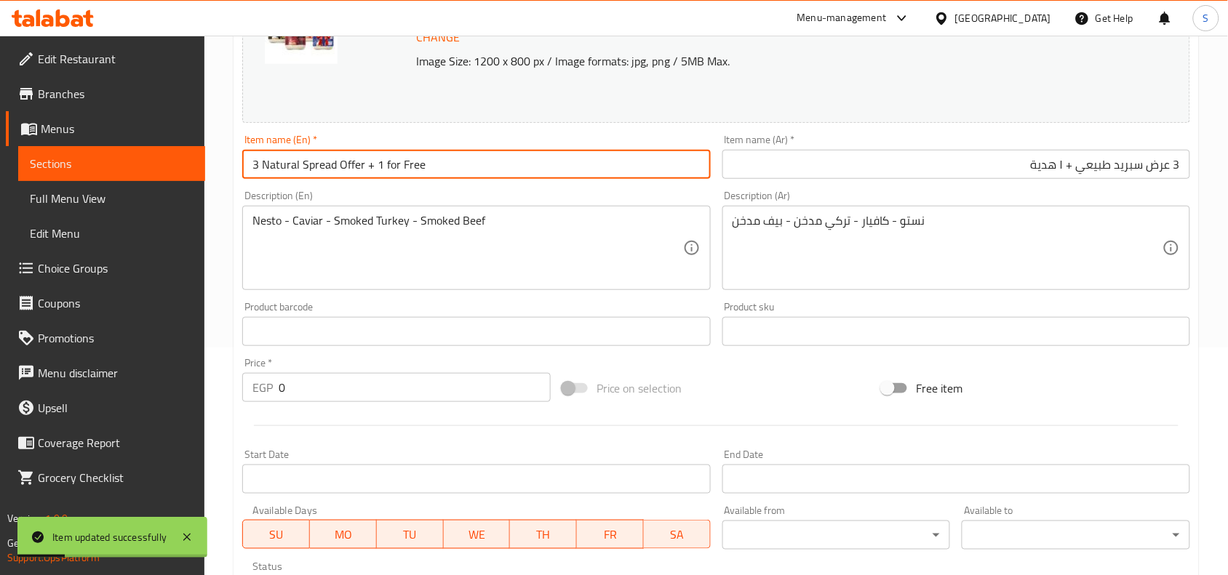
drag, startPoint x: 364, startPoint y: 164, endPoint x: 245, endPoint y: 161, distance: 119.3
click at [245, 161] on input "3 Natural Spread Offer + 1 for Free" at bounding box center [476, 164] width 468 height 29
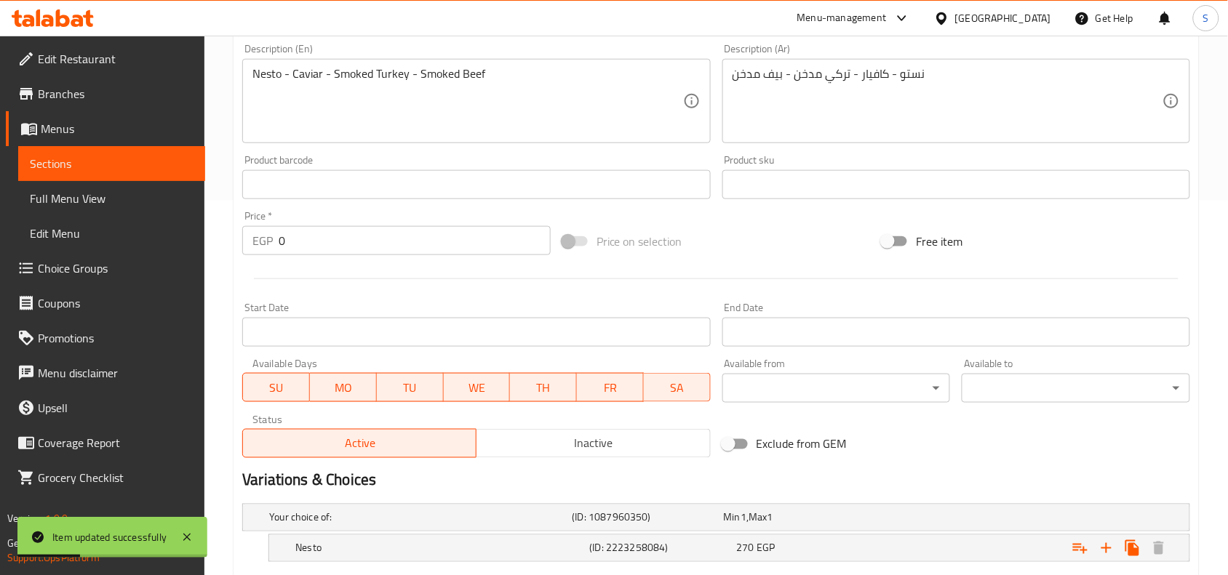
scroll to position [409, 0]
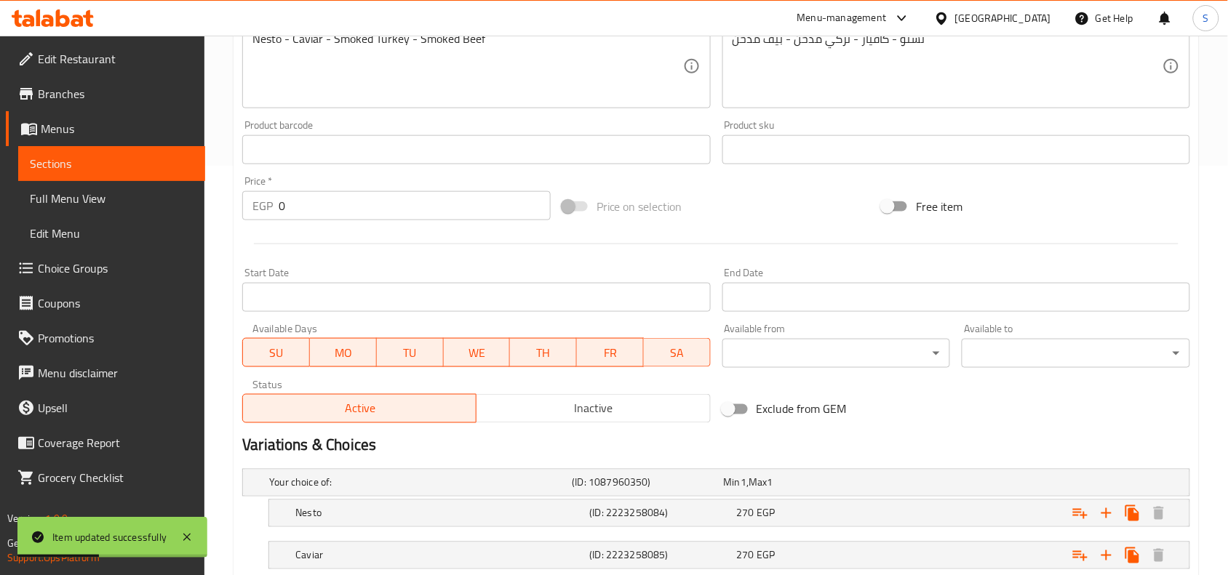
click at [223, 383] on div "Home / Restaurants management / Menus / Sections / item / update Offers section…" at bounding box center [715, 191] width 1023 height 1130
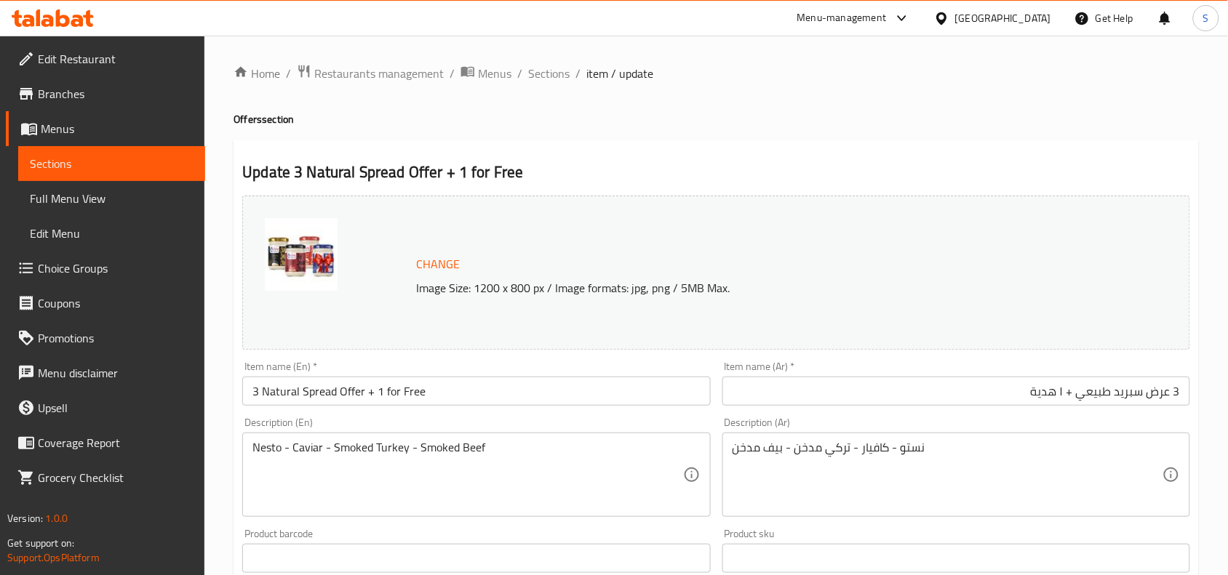
scroll to position [0, 0]
click at [528, 73] on span "Sections" at bounding box center [548, 73] width 41 height 17
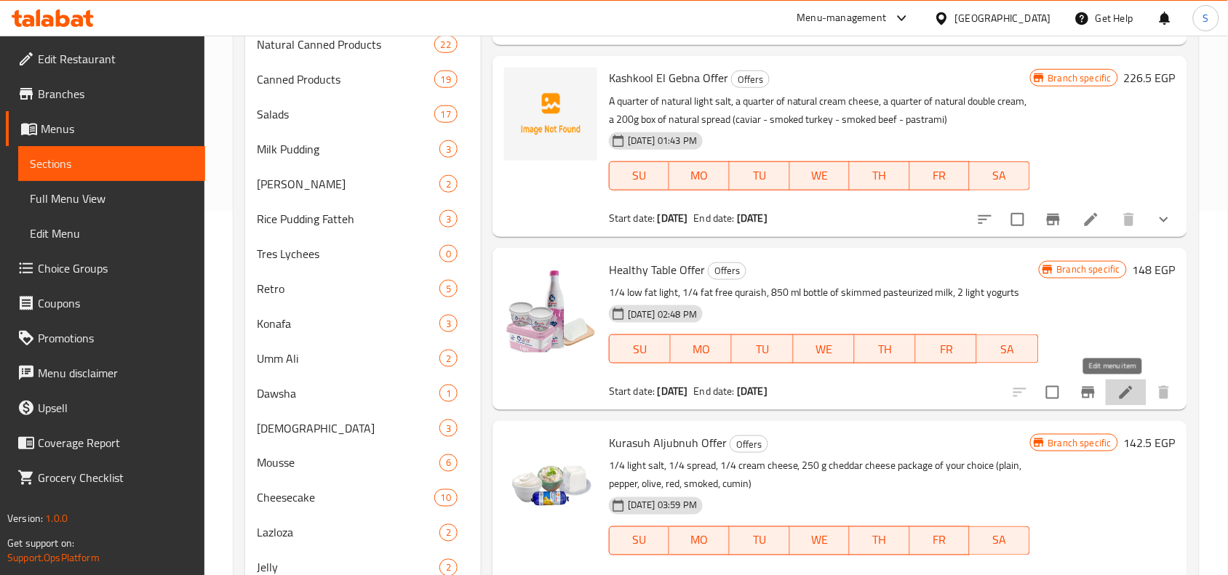
click at [1117, 384] on icon at bounding box center [1125, 392] width 17 height 17
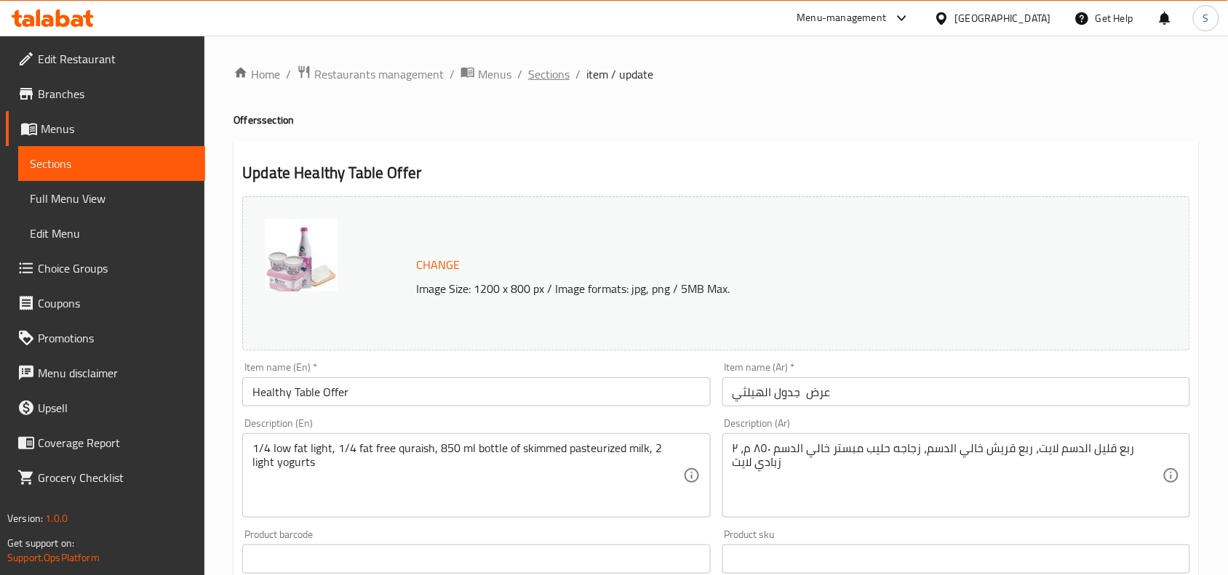
click at [551, 68] on span "Sections" at bounding box center [548, 73] width 41 height 17
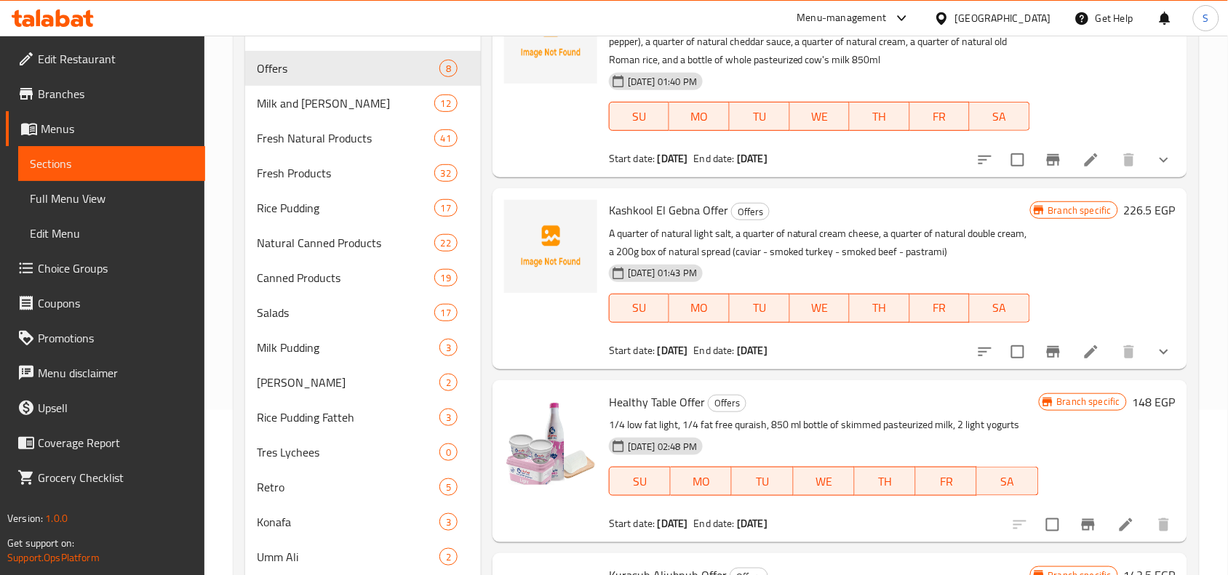
scroll to position [182, 0]
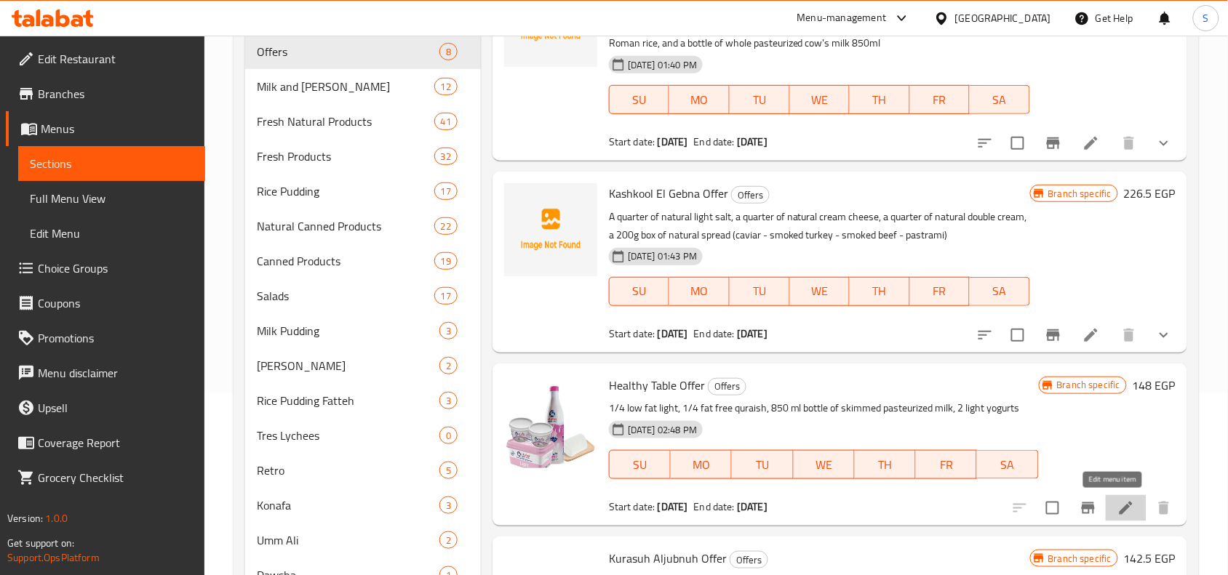
click at [1117, 500] on icon at bounding box center [1125, 508] width 17 height 17
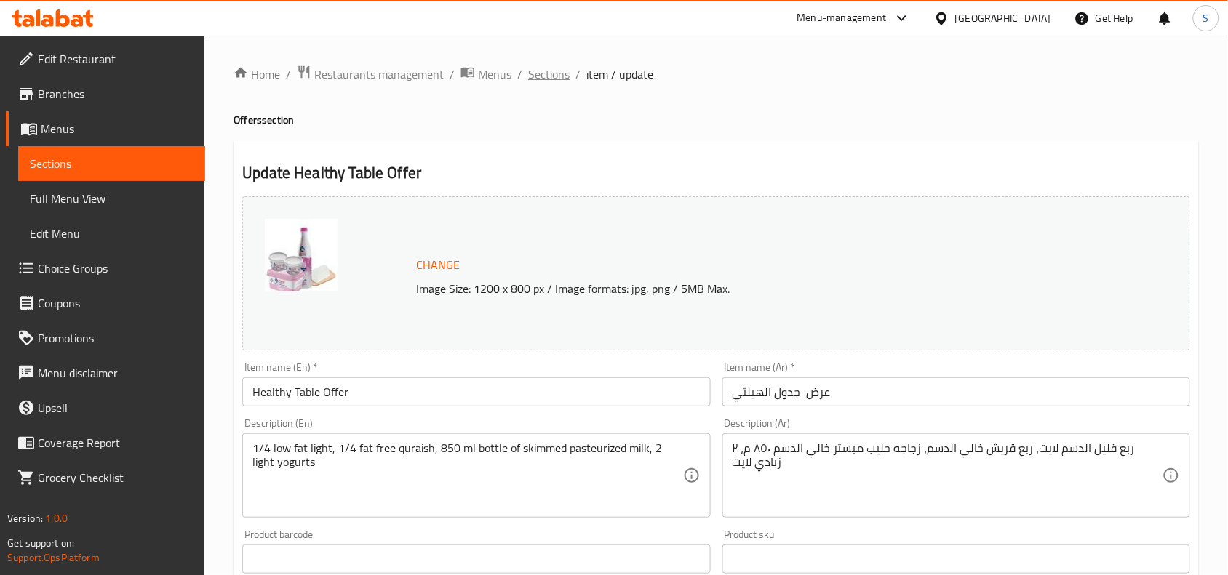
click at [545, 73] on span "Sections" at bounding box center [548, 73] width 41 height 17
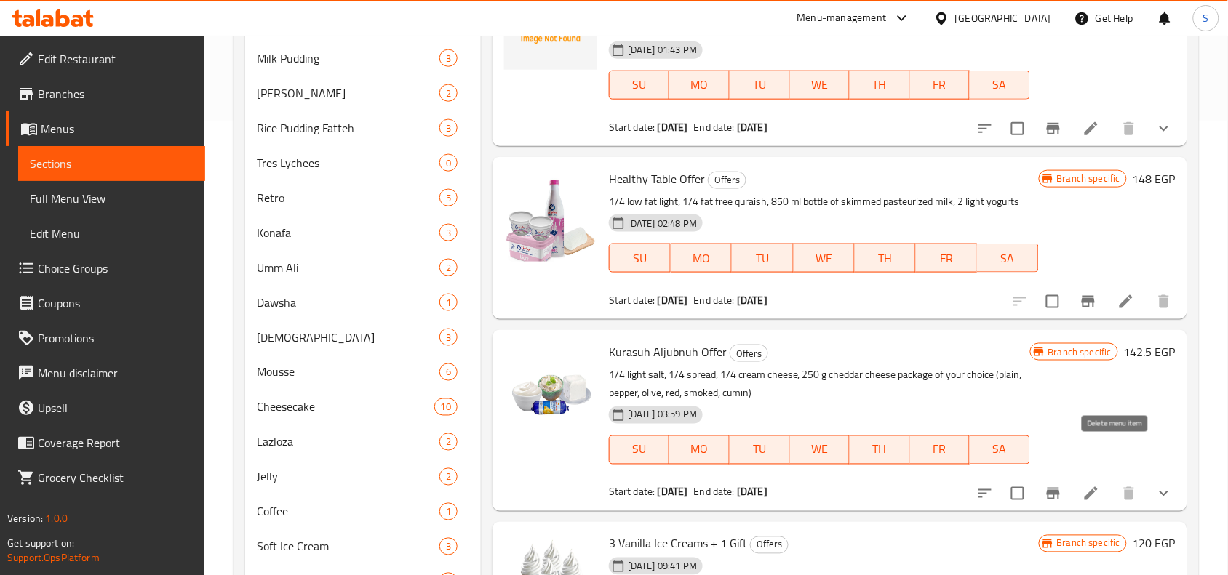
scroll to position [68, 0]
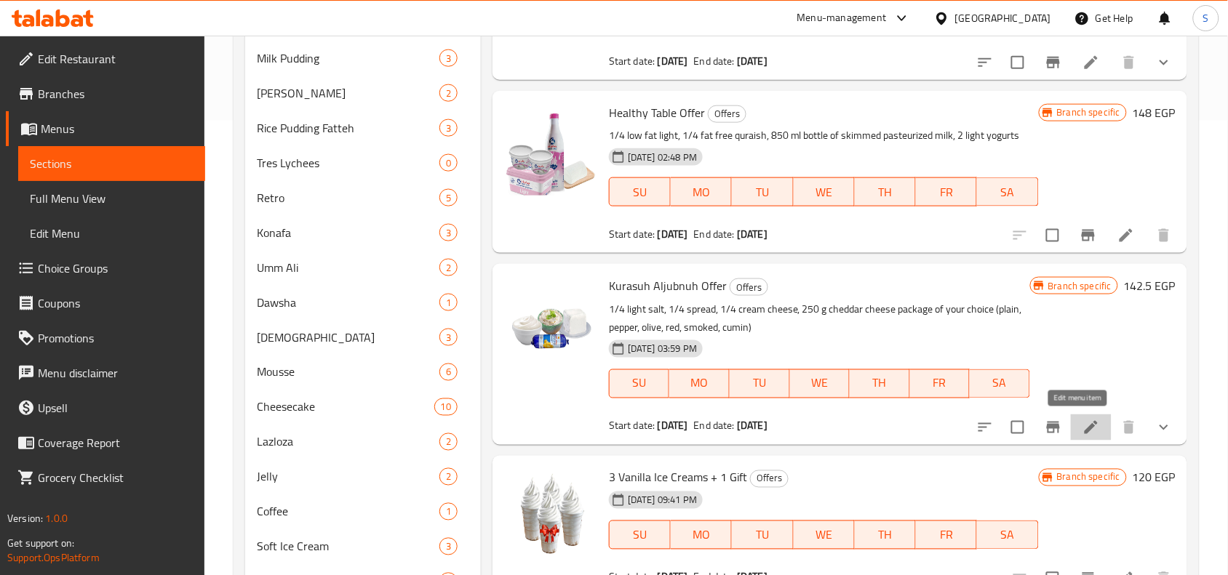
click at [1082, 433] on icon at bounding box center [1090, 427] width 17 height 17
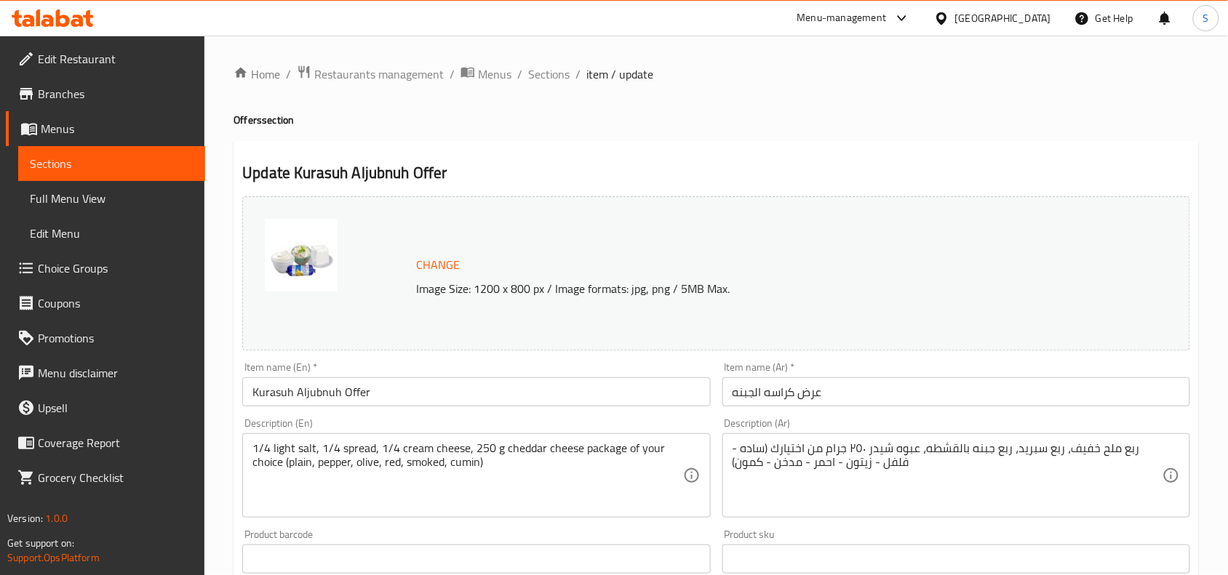
click at [560, 84] on div "Home / Restaurants management / Menus / Sections / item / update Offers section…" at bounding box center [715, 554] width 965 height 979
click at [550, 74] on span "Sections" at bounding box center [548, 73] width 41 height 17
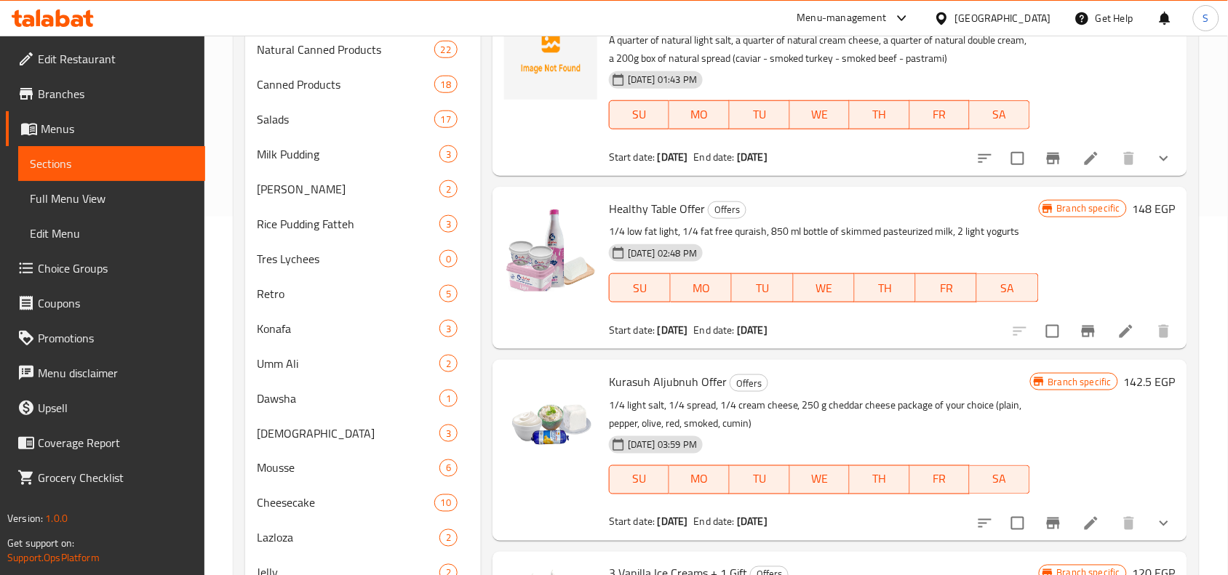
scroll to position [364, 0]
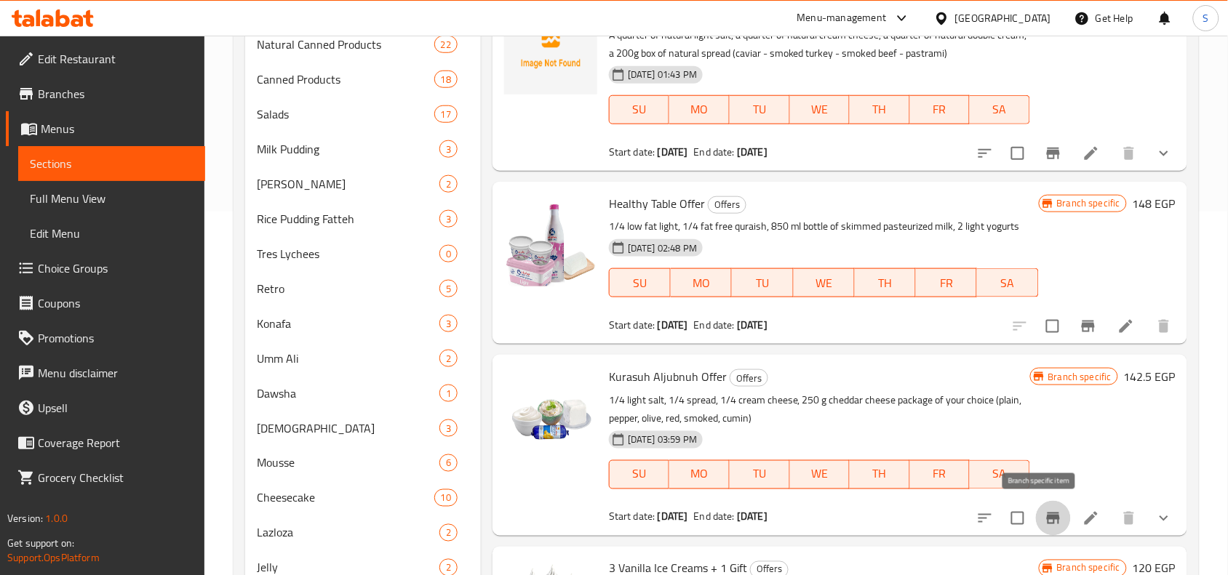
click at [1049, 513] on button "Branch-specific-item" at bounding box center [1053, 518] width 35 height 35
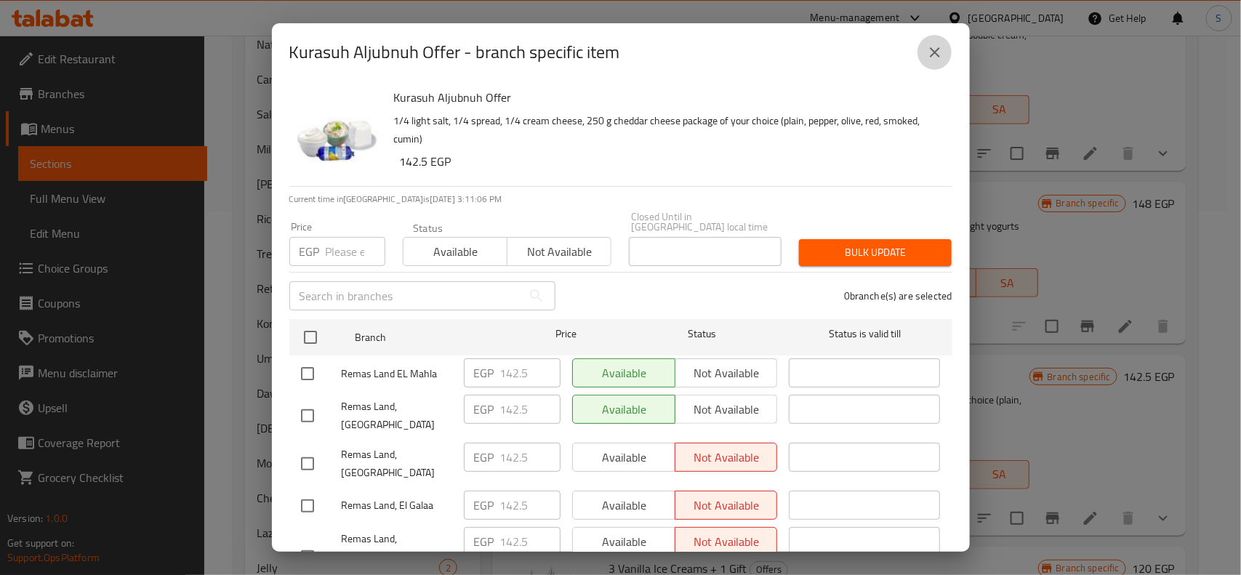
click at [932, 47] on icon "close" at bounding box center [935, 52] width 17 height 17
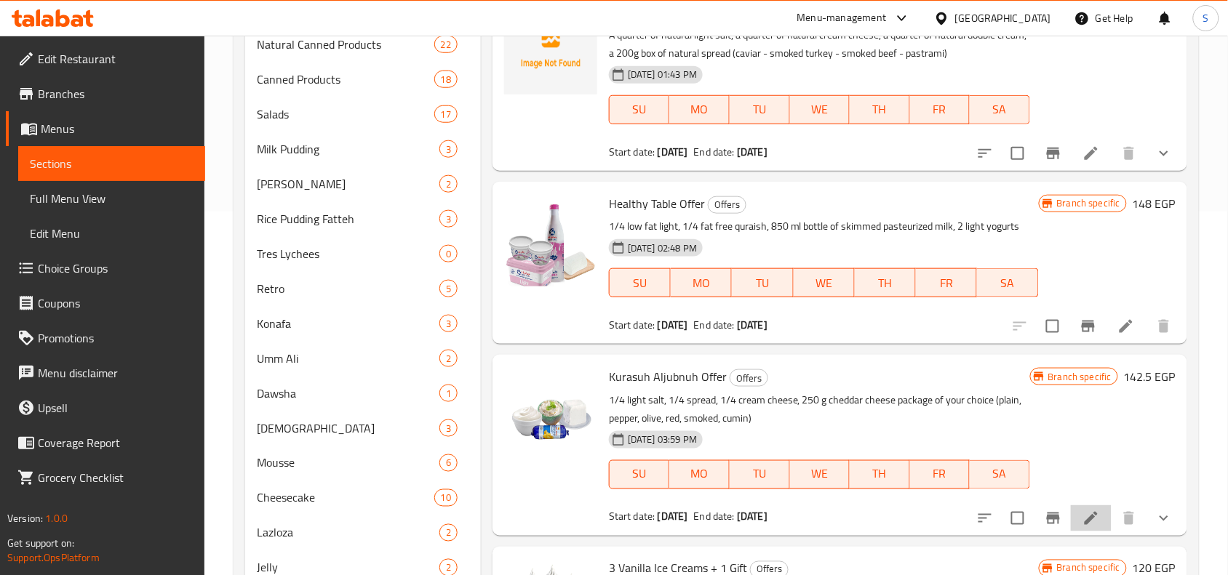
click at [1084, 515] on icon at bounding box center [1090, 518] width 13 height 13
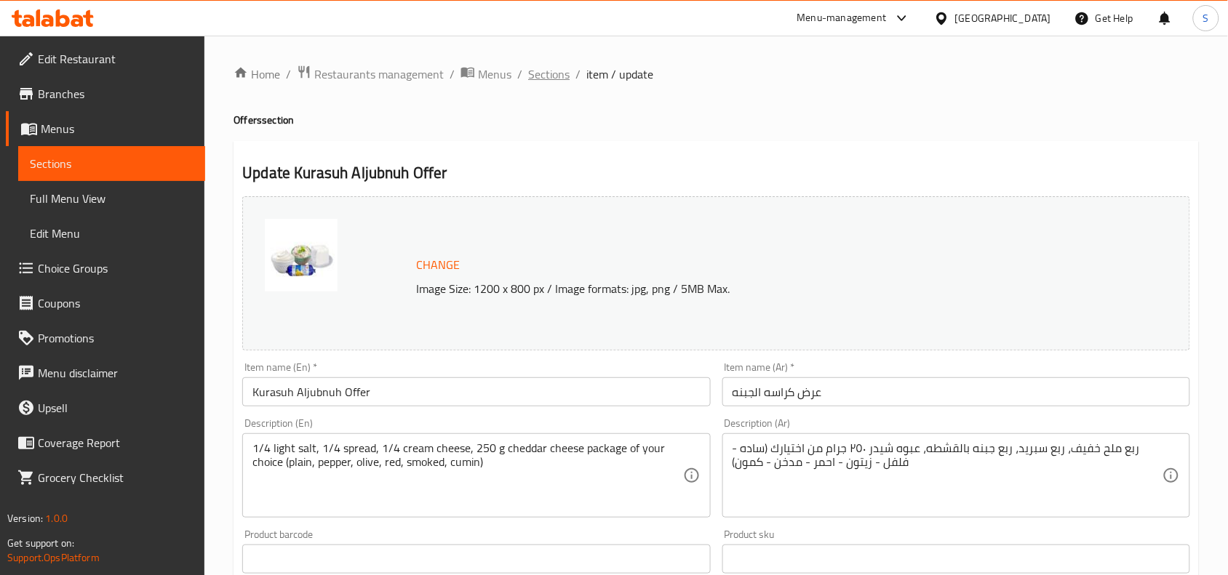
click at [545, 77] on span "Sections" at bounding box center [548, 73] width 41 height 17
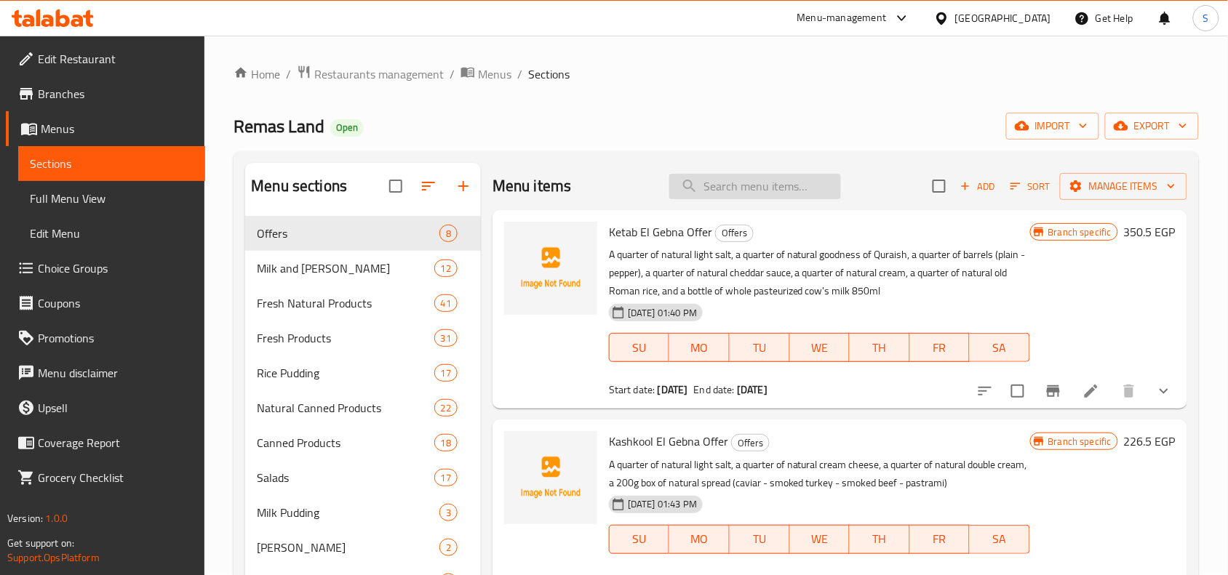
click at [766, 183] on input "search" at bounding box center [755, 186] width 172 height 25
paste input "عرض 3 شيدر +1 هديه"
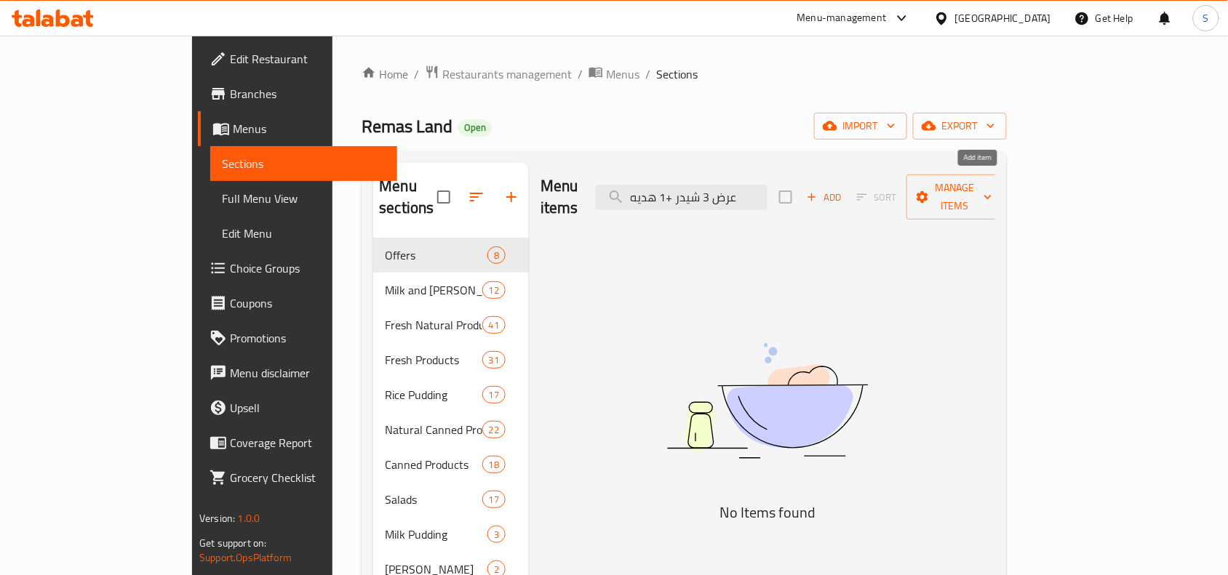
type input "عرض 3 شيدر +1 هديه"
click at [844, 194] on span "Add" at bounding box center [823, 197] width 39 height 17
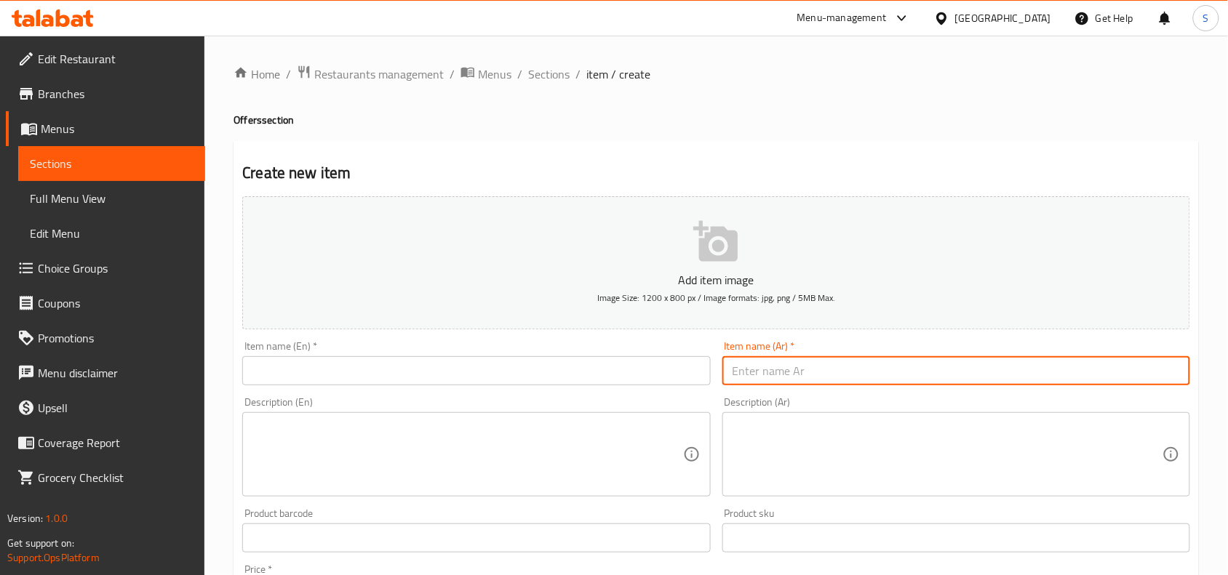
click at [900, 372] on input "text" at bounding box center [956, 370] width 468 height 29
paste input "عرض 3 شيدر +1 هديه"
click at [768, 373] on input "عرض 3 شيدر +1 هديه" at bounding box center [956, 370] width 468 height 29
click at [769, 371] on input "عرض 3 شيدر +1 هديه" at bounding box center [956, 370] width 468 height 29
type input "عرض 3 شيدر +1 هديه"
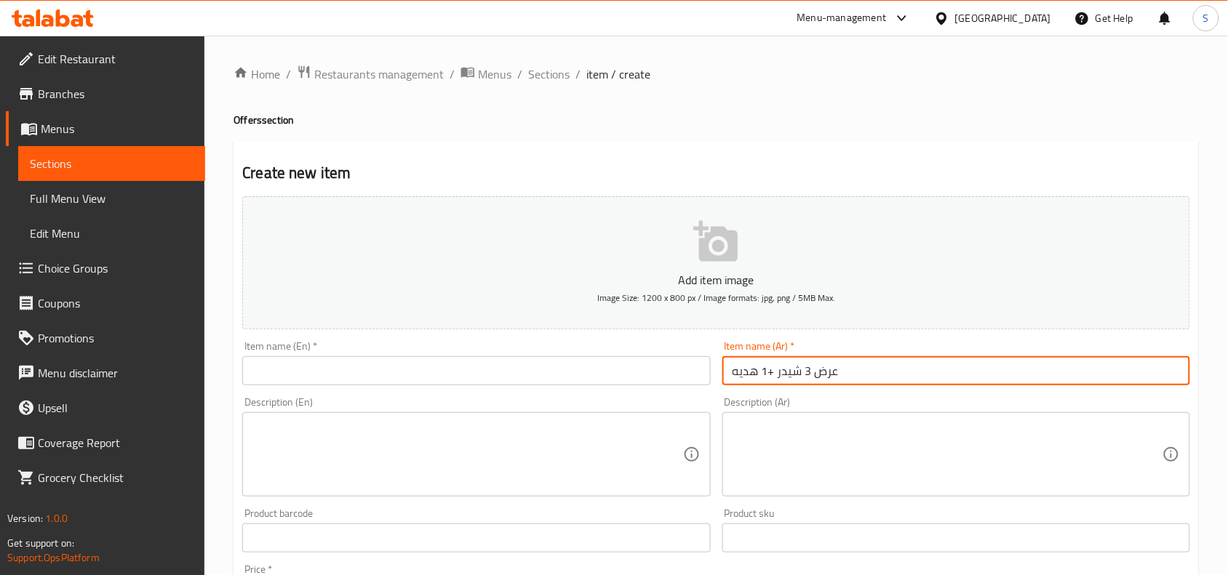
click at [476, 383] on input "text" at bounding box center [476, 370] width 468 height 29
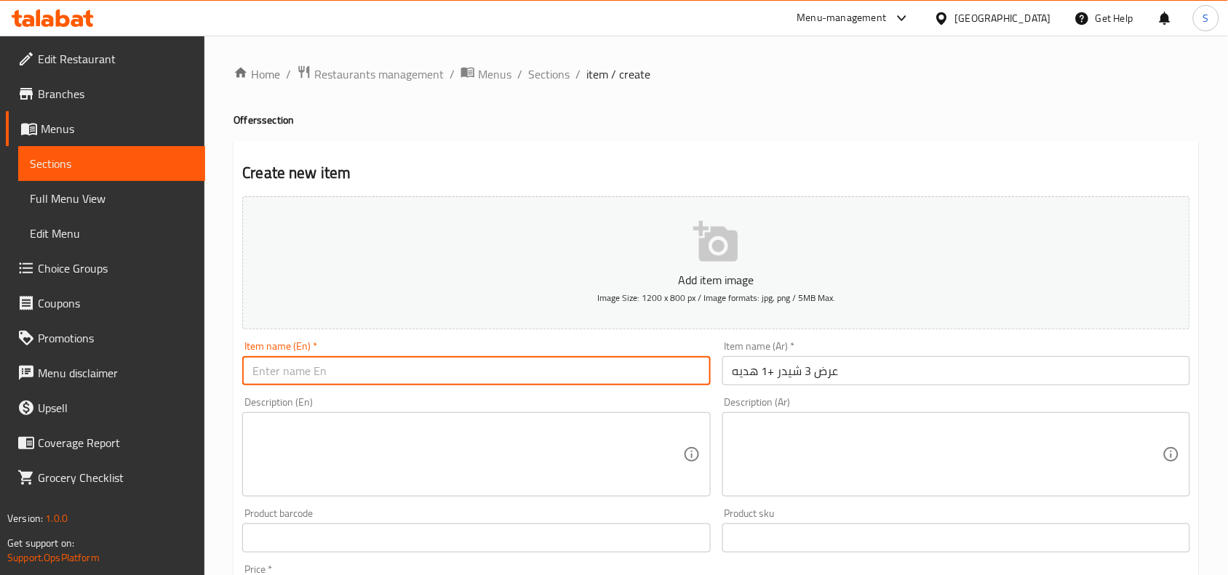
paste input "3 Cheddars + 1 Gift Offer"
click at [310, 373] on input "3 Cheddars + 1 Gift Offer" at bounding box center [476, 370] width 468 height 29
type input "3 Cheddar + 1 Gift Offer"
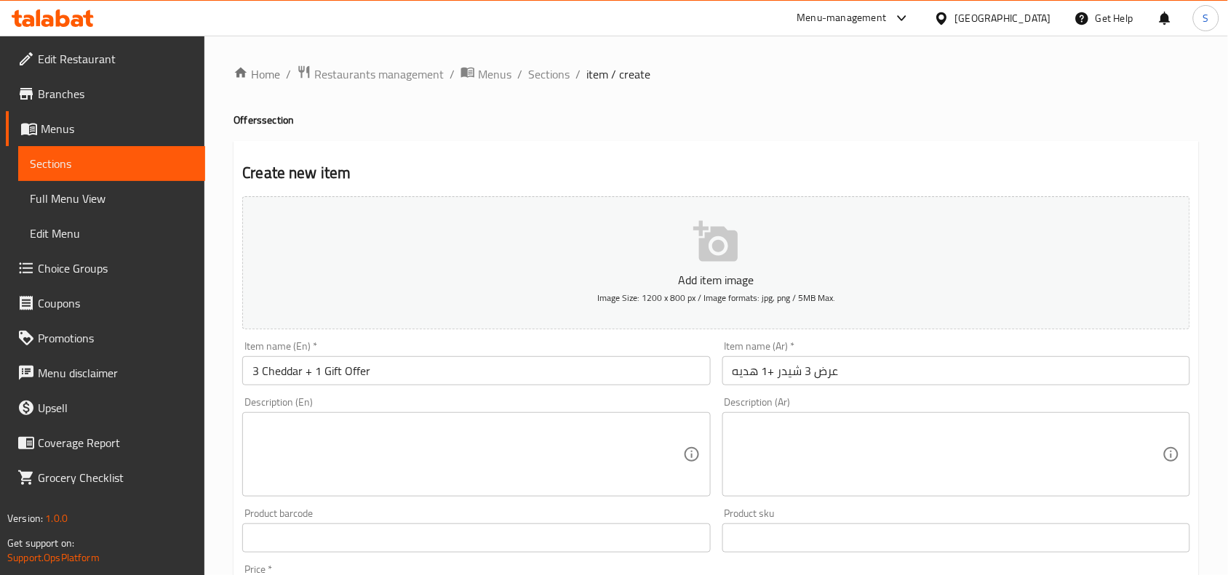
click at [817, 425] on textarea at bounding box center [947, 454] width 430 height 69
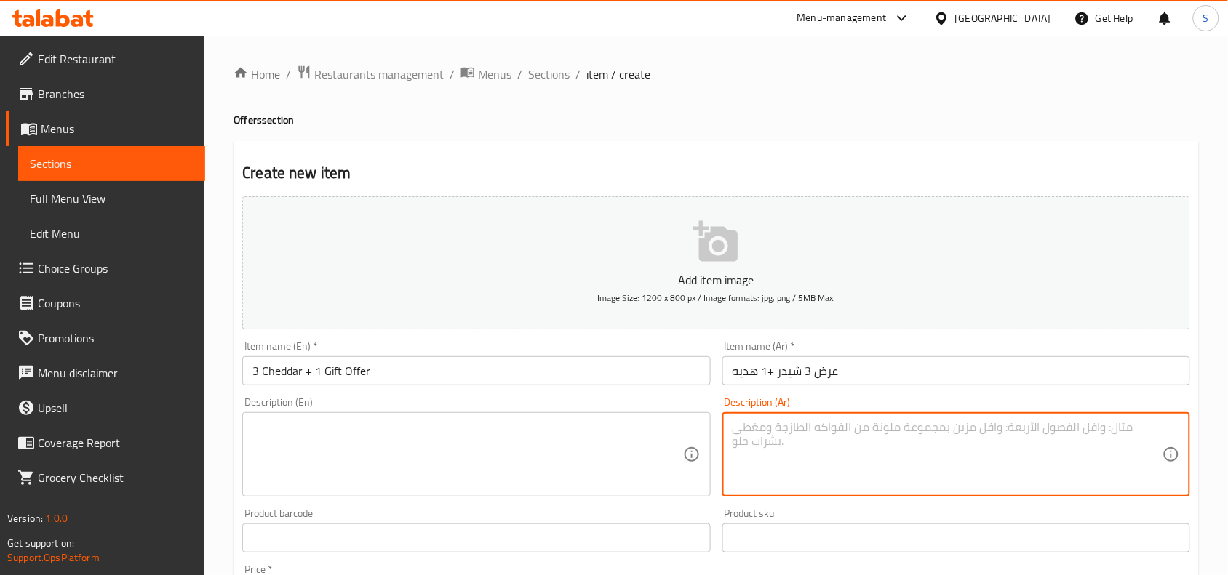
paste textarea "ساده-زيتون -فلفل-مدخن -كمون"
type textarea "ساده-زيتون -فلفل-مدخن -كمون"
click at [547, 448] on textarea at bounding box center [467, 454] width 430 height 69
paste textarea "Plain - olive - pepper - smoked - cumin"
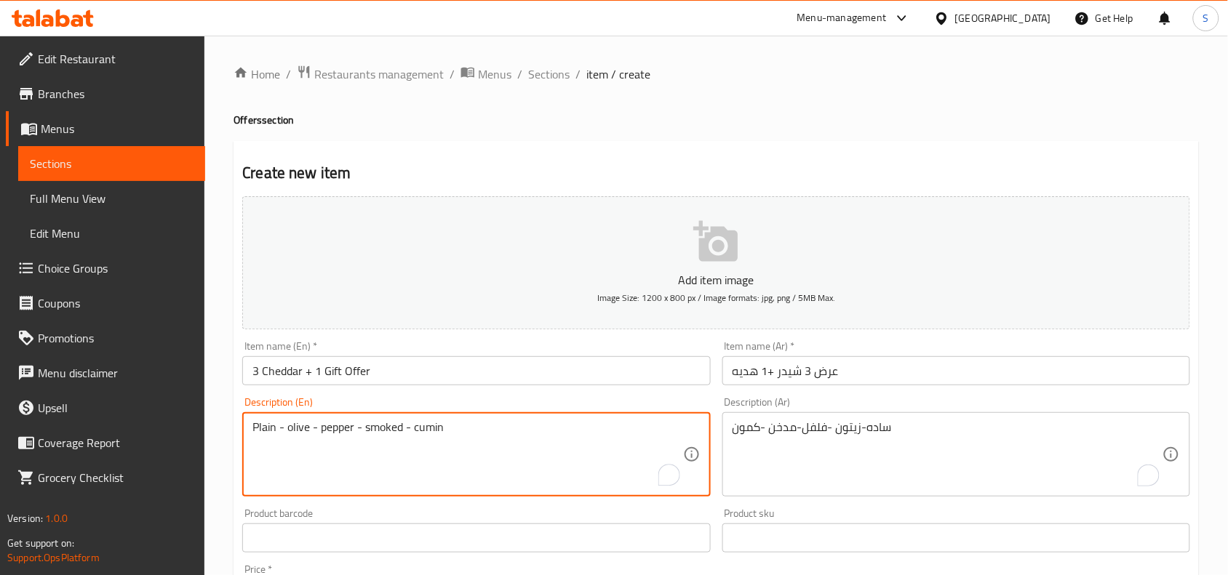
type textarea "Plain - olive - pepper - smoked - cumin"
click at [471, 336] on div "Item name (En)   * 3 Cheddar + 1 Gift Offer Item name (En) *" at bounding box center [475, 363] width 479 height 56
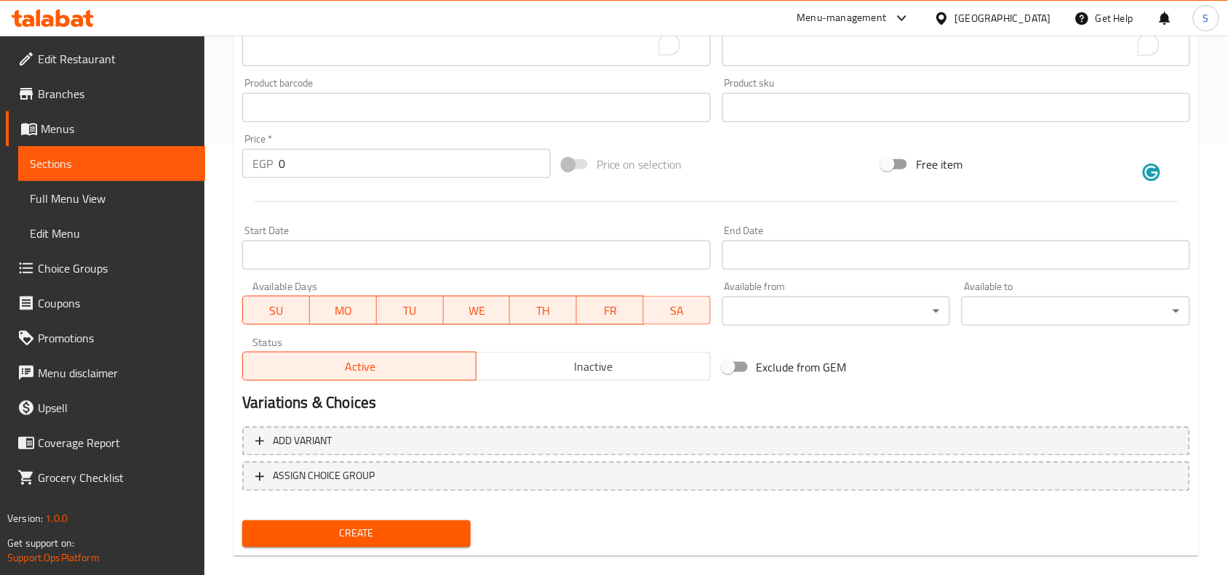
scroll to position [449, 0]
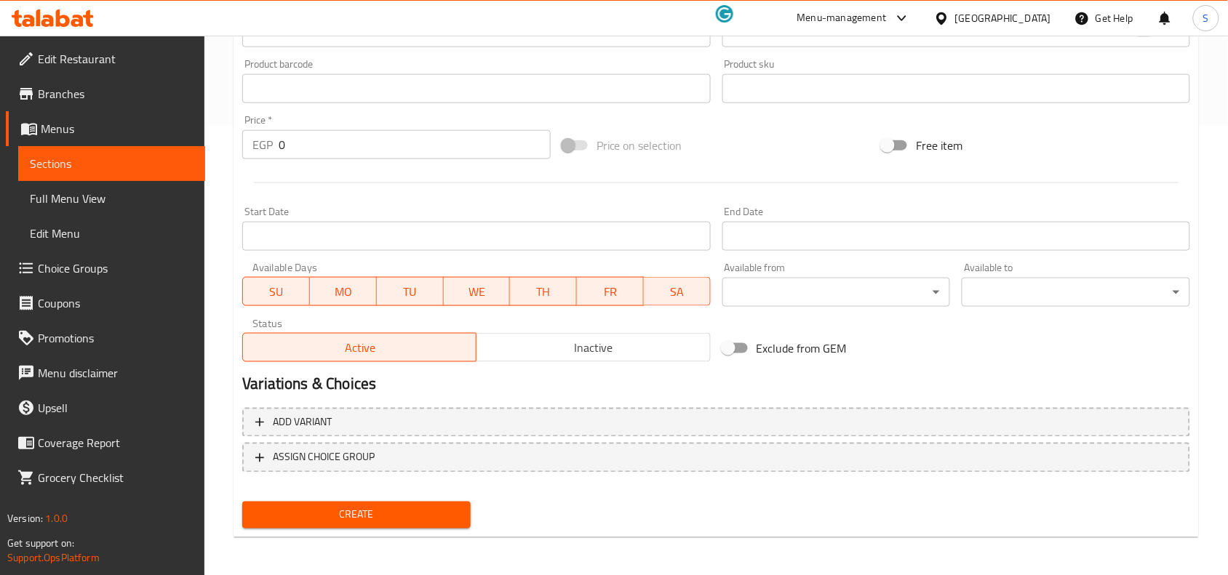
click at [558, 351] on span "Inactive" at bounding box center [593, 347] width 222 height 21
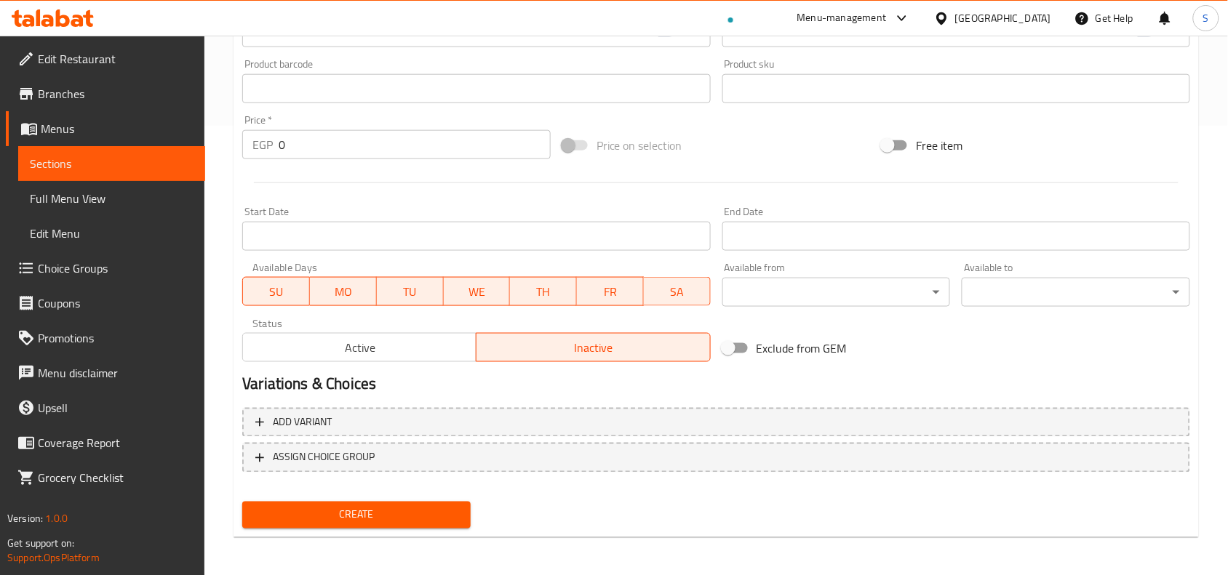
click at [436, 246] on input "Start Date" at bounding box center [476, 236] width 468 height 29
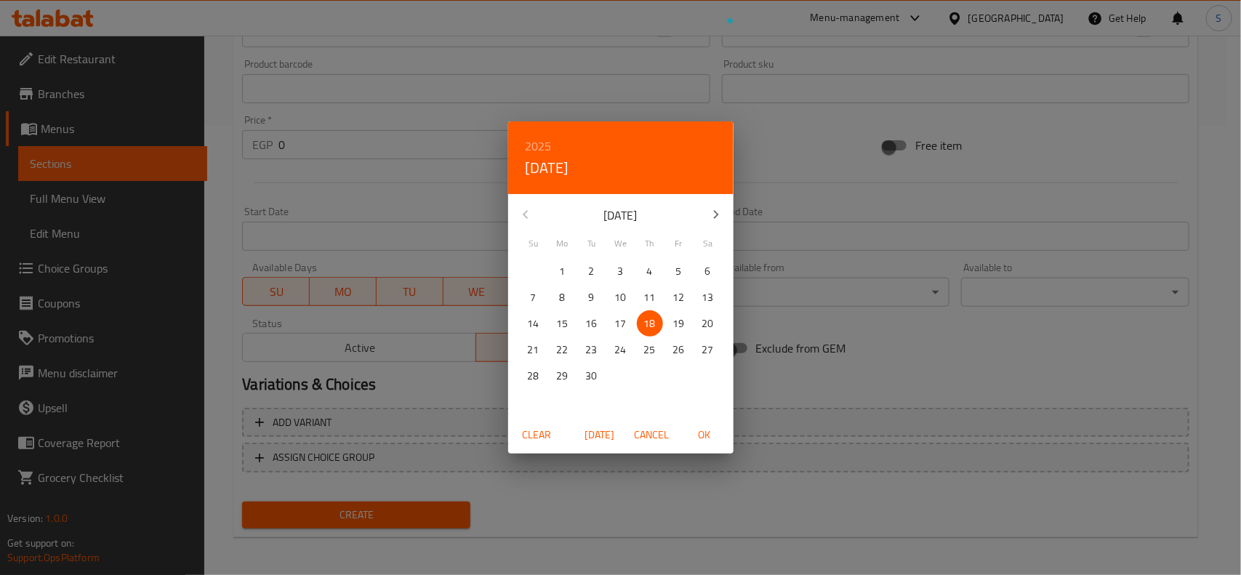
click at [918, 349] on div "2025 Thu, Sep 18 September 2025 Su Mo Tu We Th Fr Sa 31 1 2 3 4 5 6 7 8 9 10 11…" at bounding box center [620, 287] width 1241 height 575
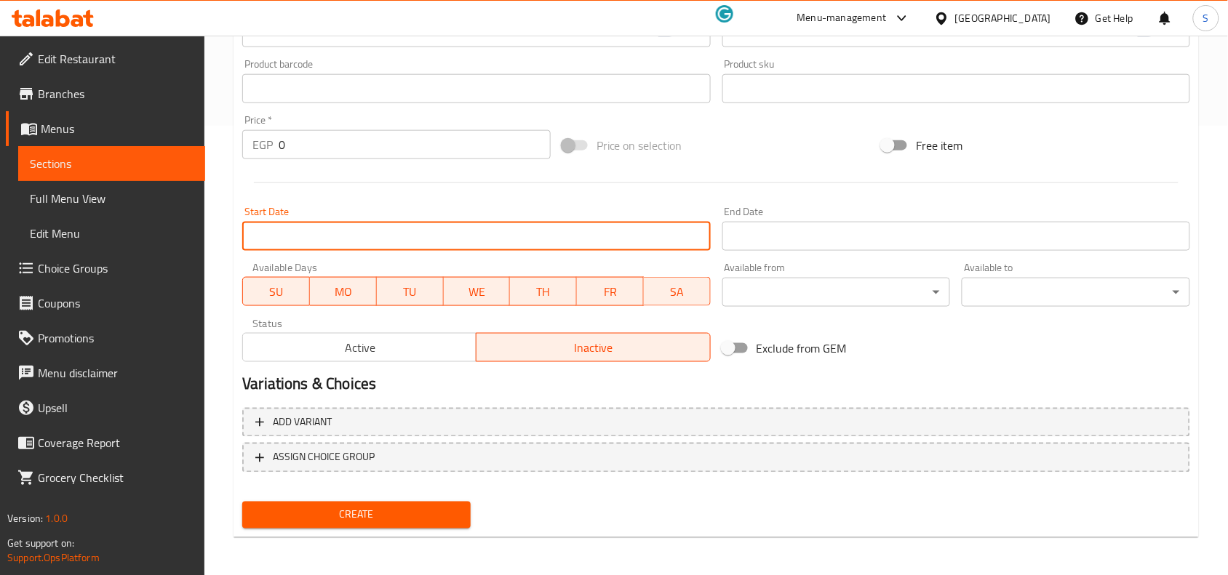
click at [497, 236] on input "Start Date" at bounding box center [476, 236] width 468 height 29
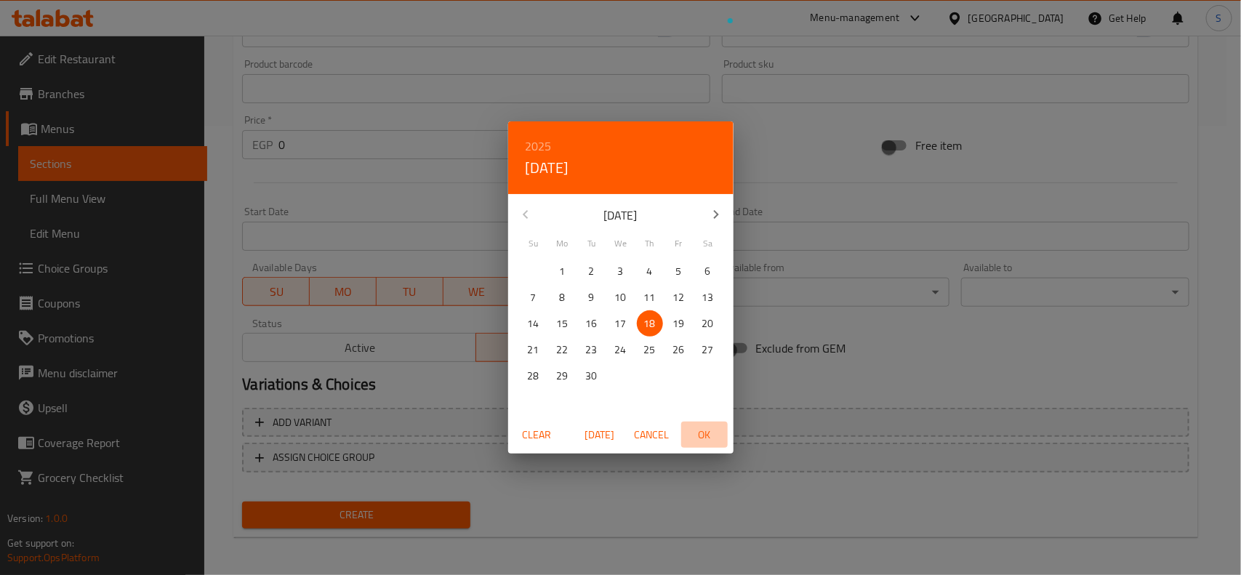
drag, startPoint x: 715, startPoint y: 445, endPoint x: 713, endPoint y: 437, distance: 8.3
click at [715, 441] on button "OK" at bounding box center [704, 435] width 47 height 27
type input "[DATE]"
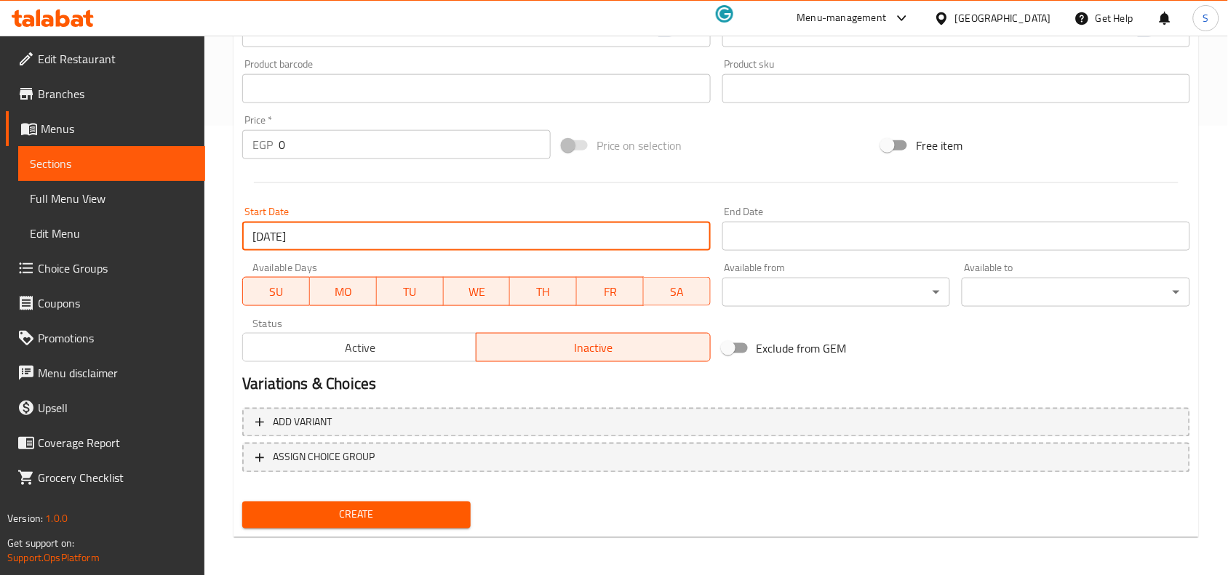
click at [858, 241] on input "Start Date" at bounding box center [956, 236] width 468 height 29
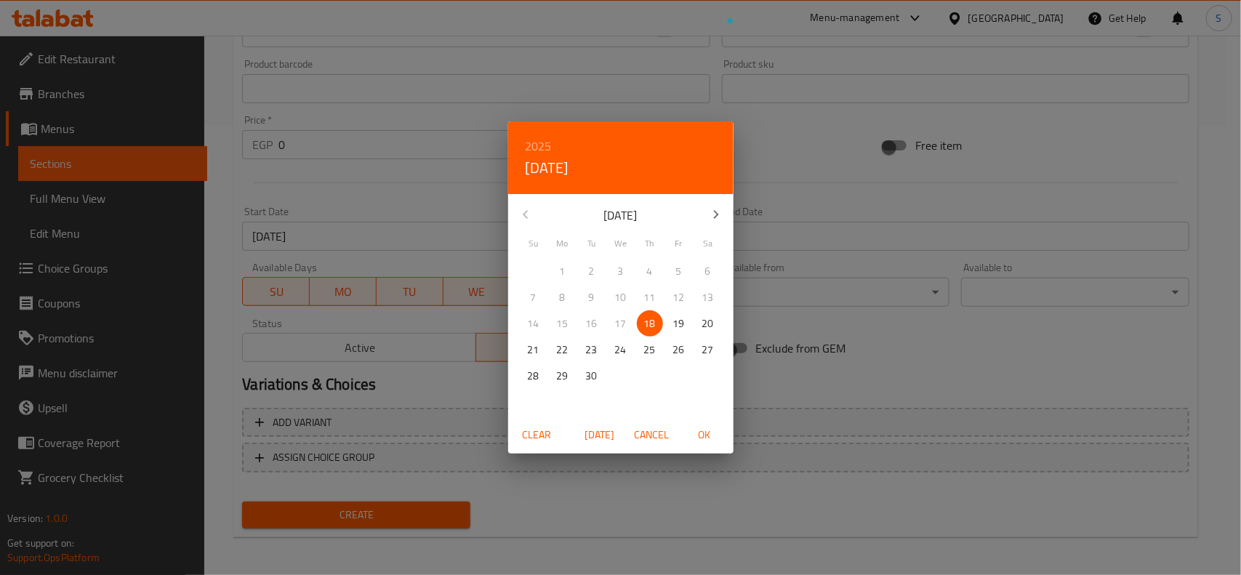
click at [699, 209] on button "button" at bounding box center [716, 214] width 35 height 35
click at [616, 375] on p "31" at bounding box center [621, 376] width 12 height 18
click at [696, 431] on span "OK" at bounding box center [704, 435] width 35 height 18
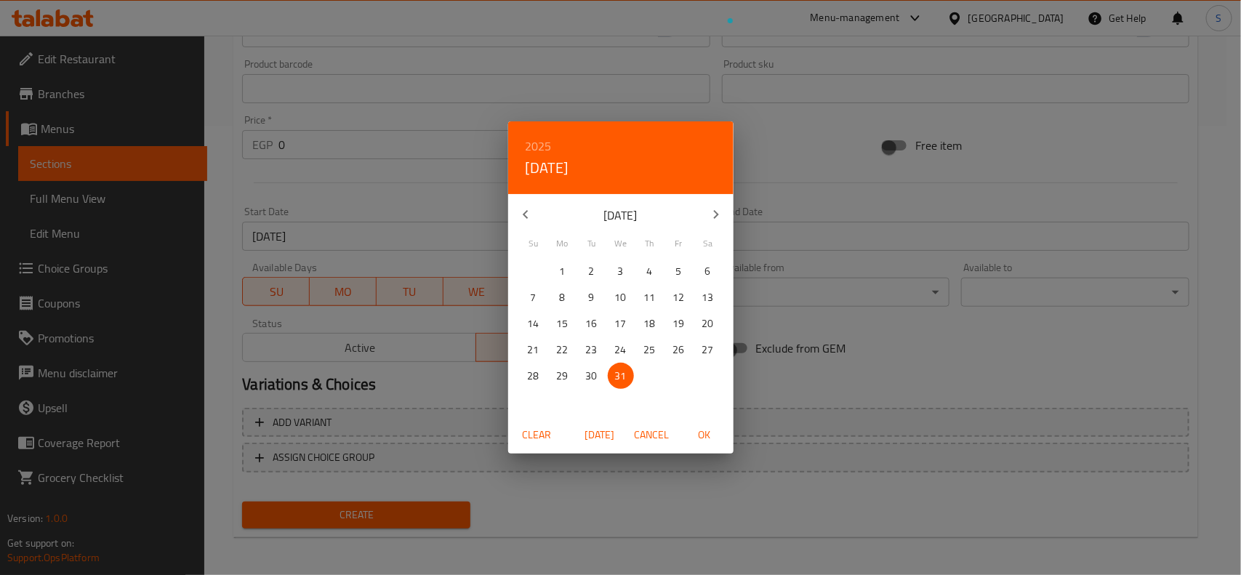
type input "[DATE]"
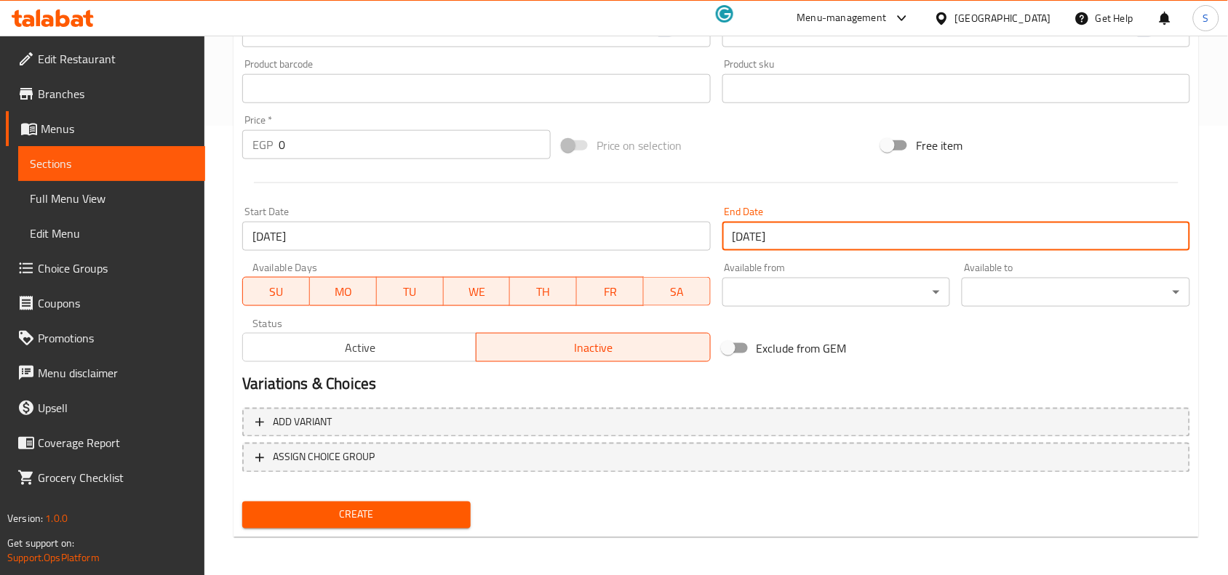
click at [416, 526] on div "Create" at bounding box center [356, 515] width 240 height 39
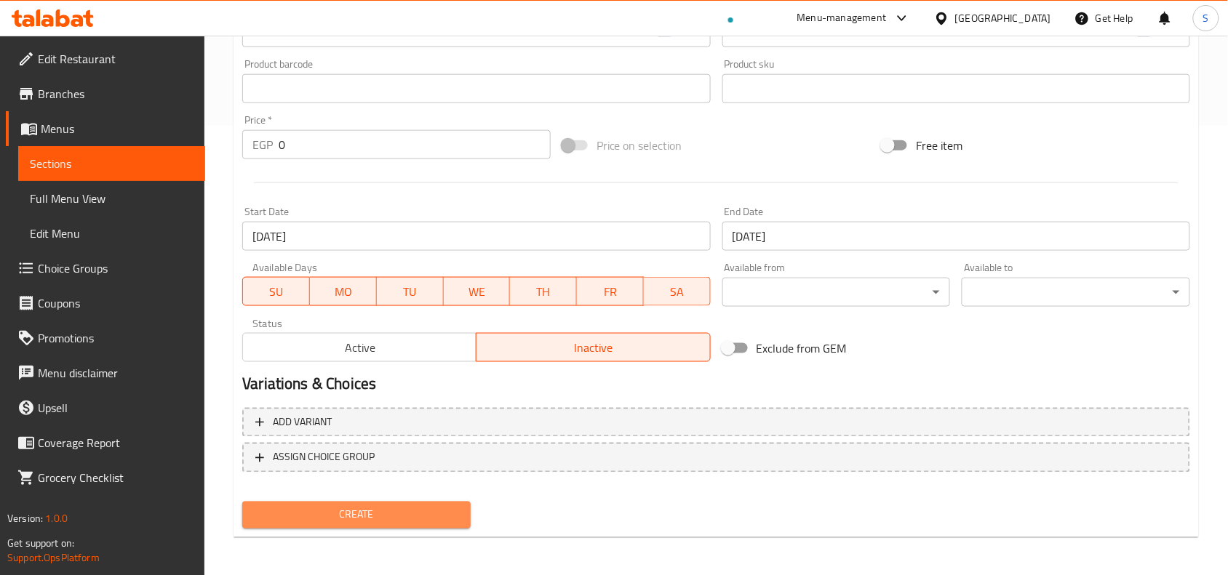
click at [435, 516] on span "Create" at bounding box center [356, 515] width 205 height 18
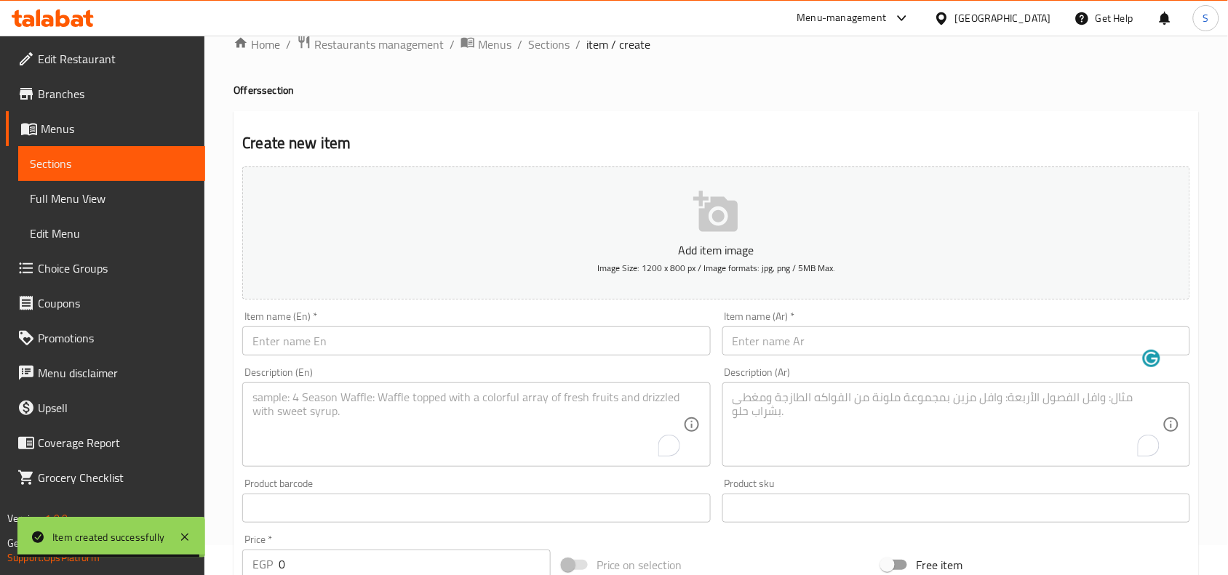
scroll to position [0, 0]
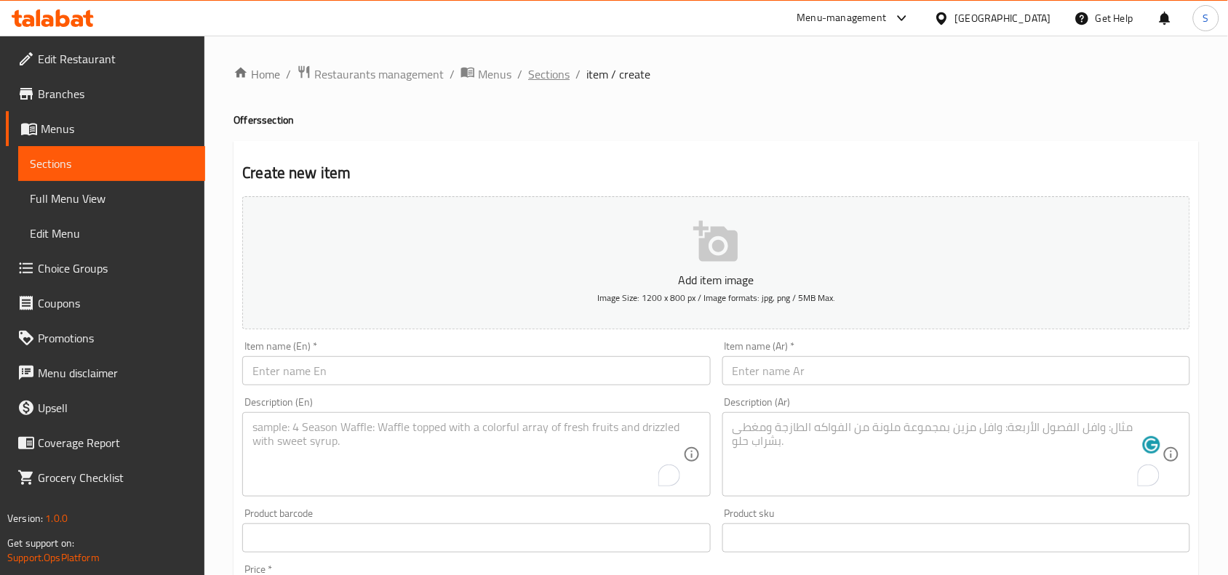
click at [553, 77] on span "Sections" at bounding box center [548, 73] width 41 height 17
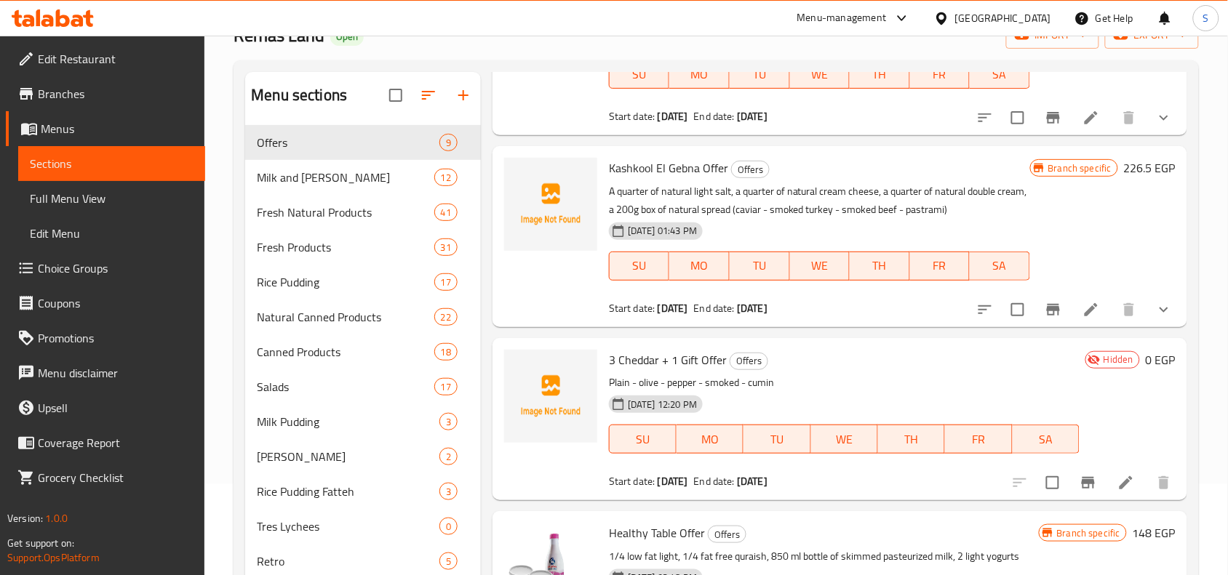
scroll to position [150, 0]
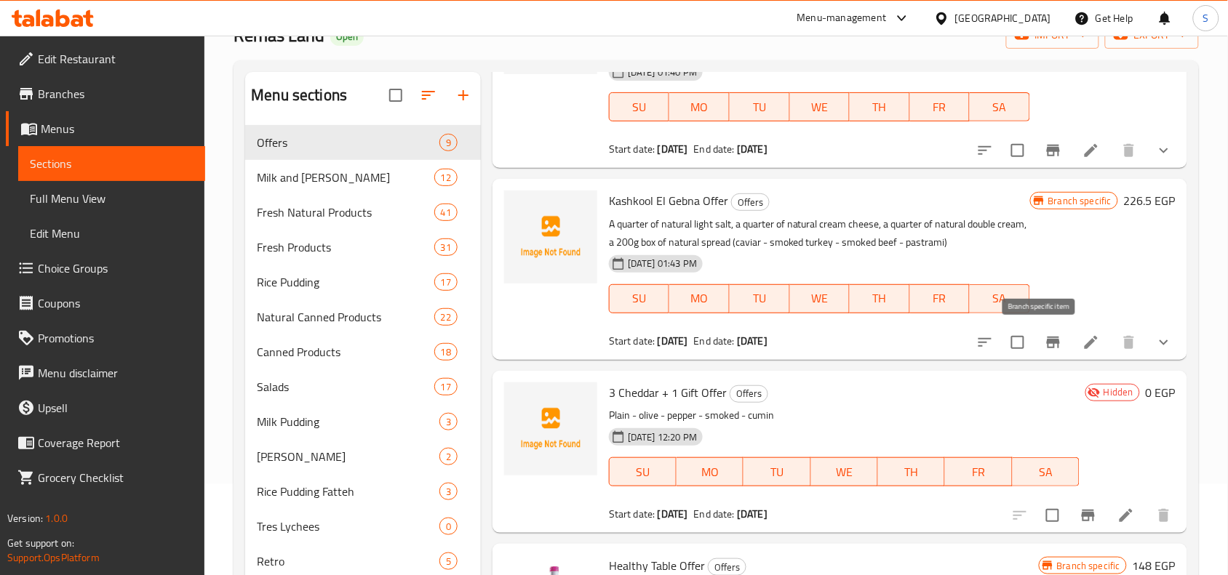
click at [1044, 339] on icon "Branch-specific-item" at bounding box center [1052, 342] width 17 height 17
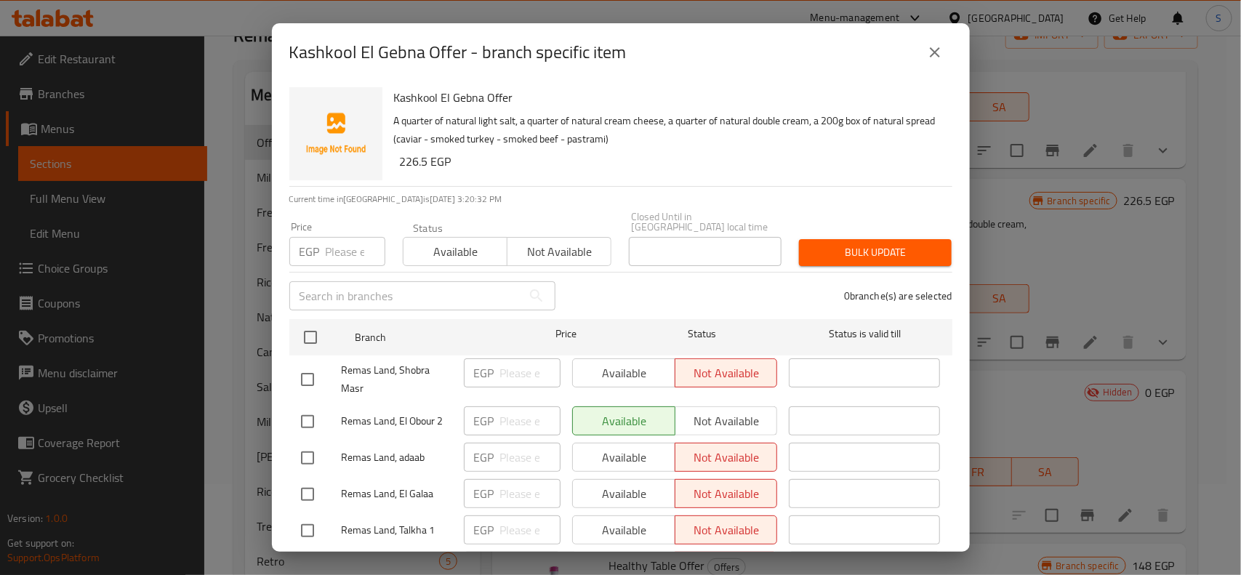
click at [539, 241] on span "Not available" at bounding box center [559, 251] width 92 height 21
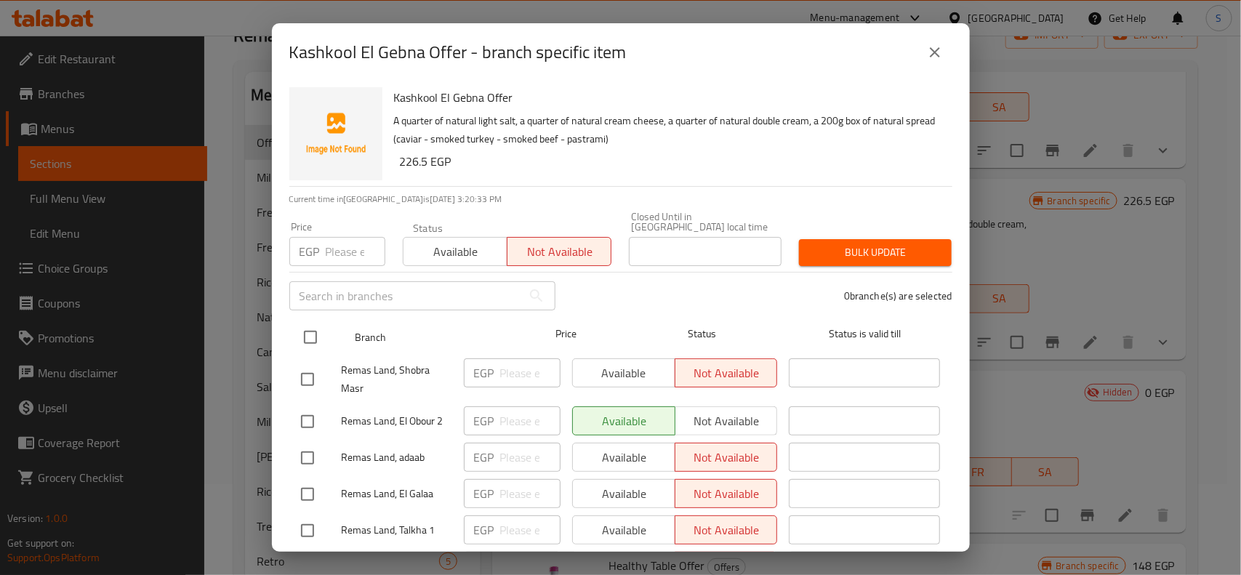
click at [299, 322] on input "checkbox" at bounding box center [310, 337] width 31 height 31
checkbox input "true"
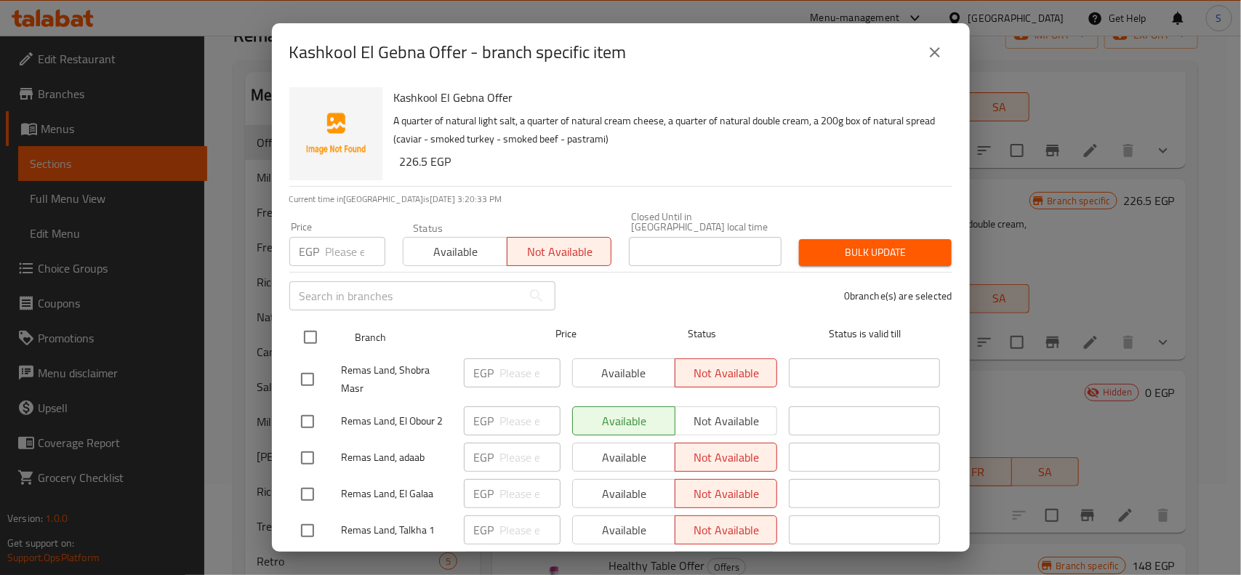
checkbox input "true"
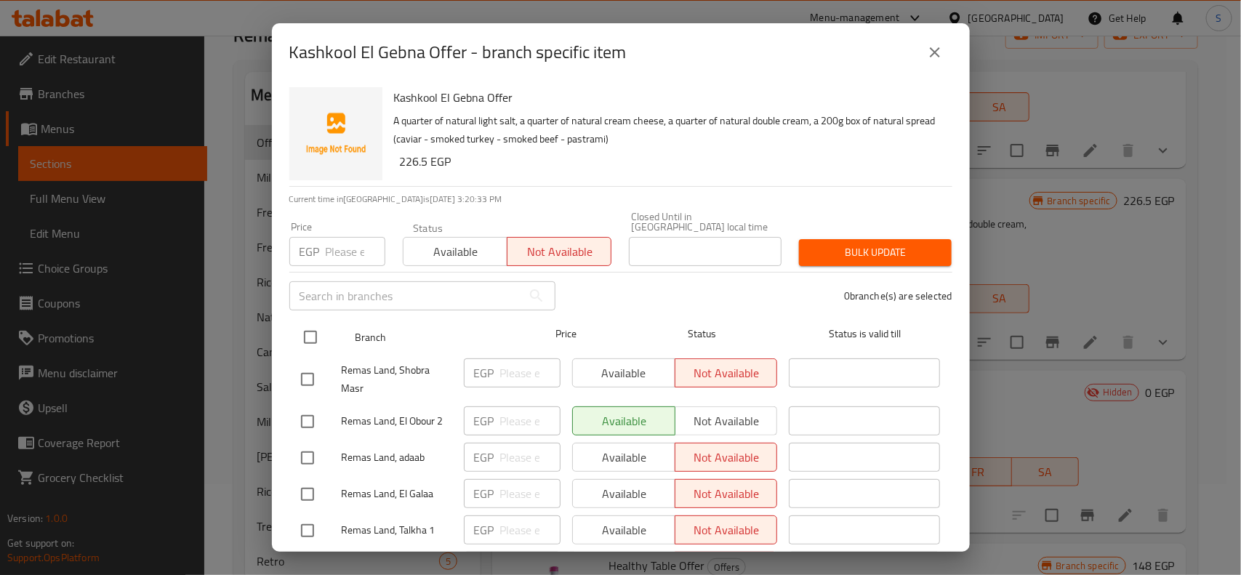
checkbox input "true"
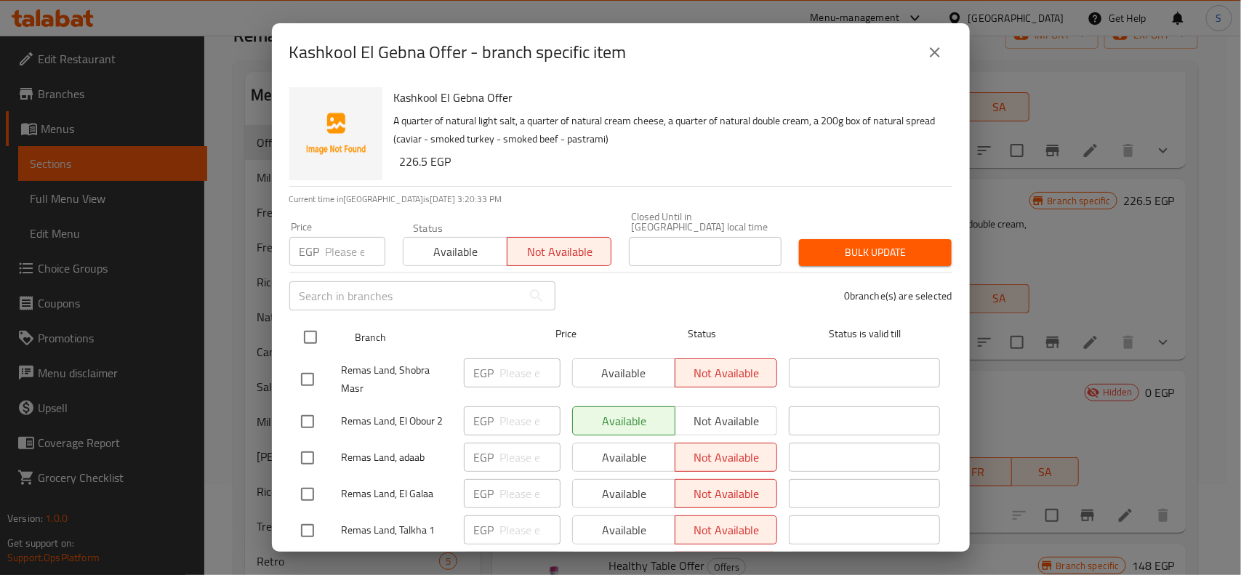
checkbox input "true"
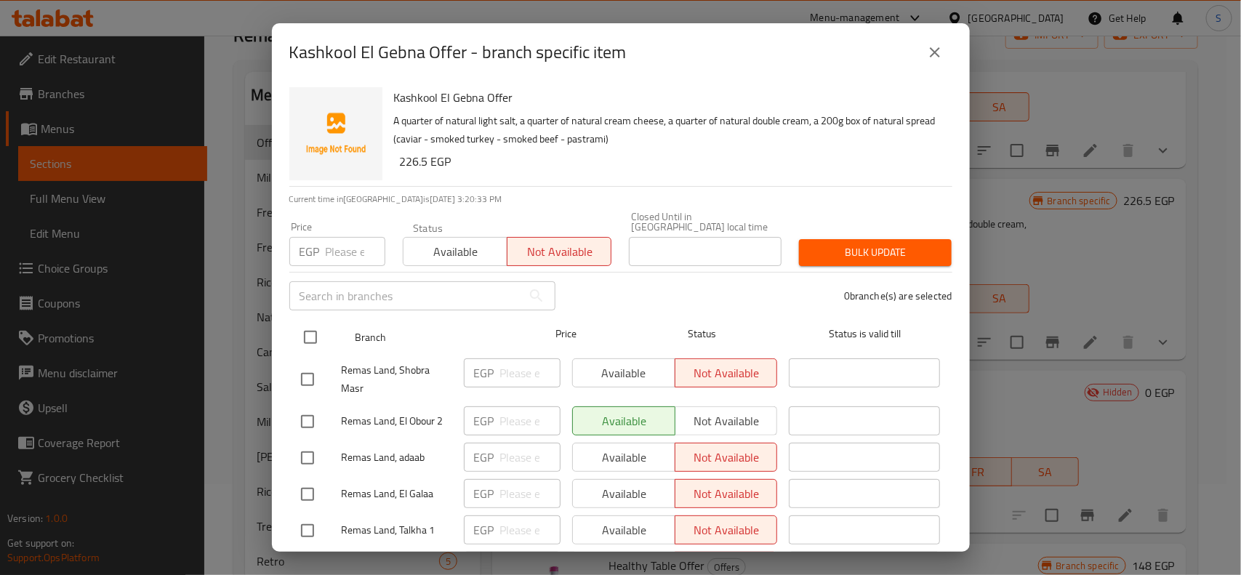
checkbox input "true"
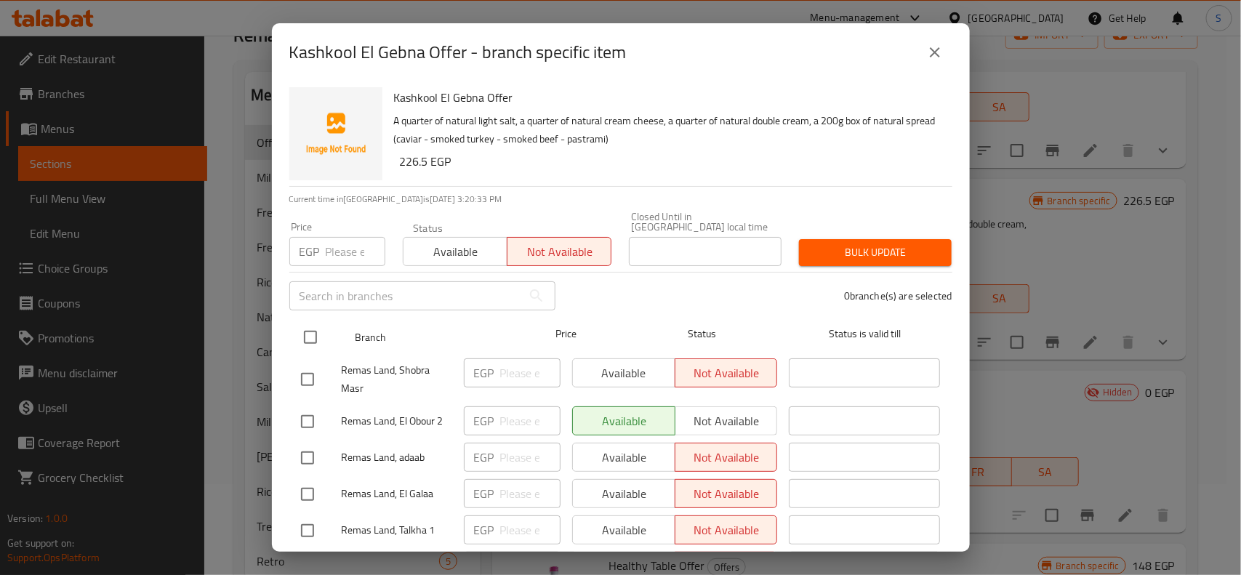
checkbox input "true"
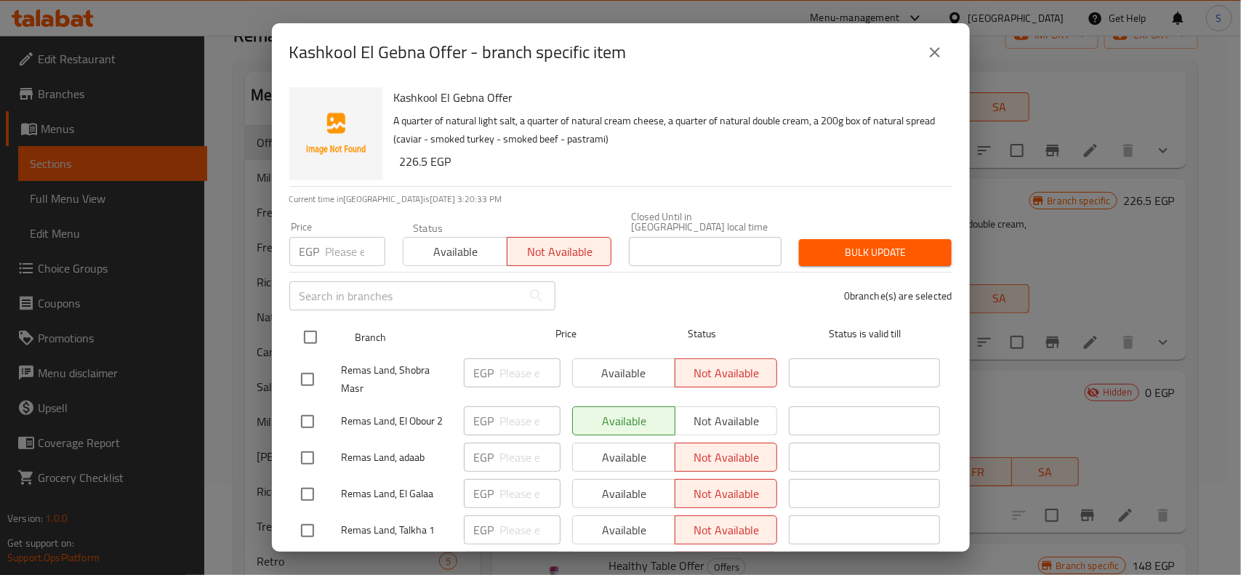
checkbox input "true"
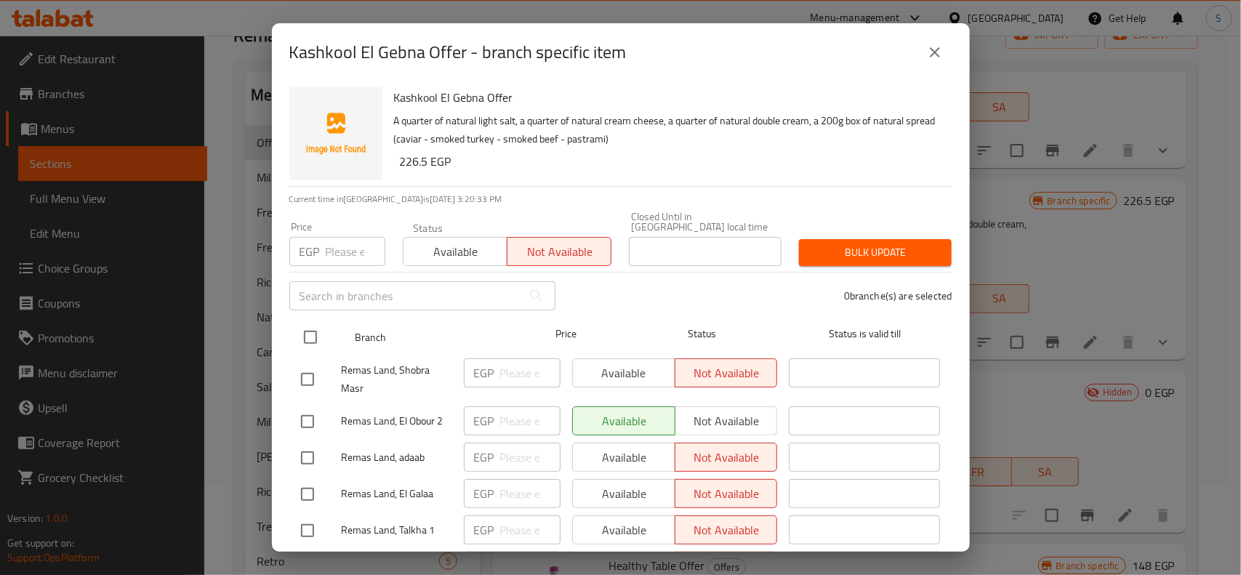
checkbox input "true"
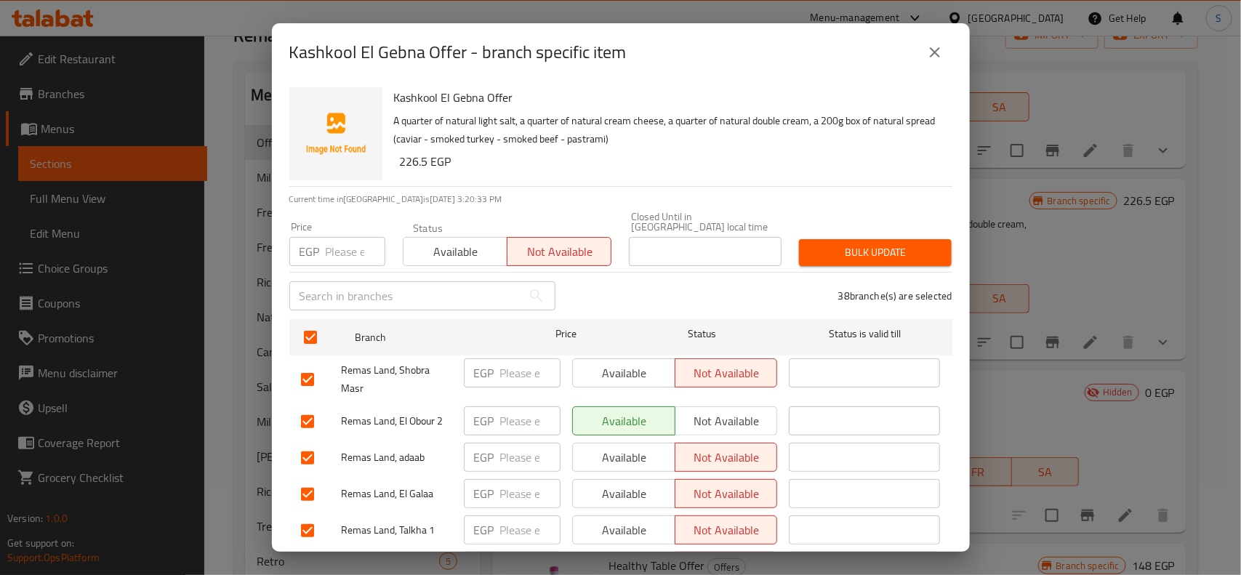
click at [831, 244] on span "Bulk update" at bounding box center [875, 253] width 129 height 18
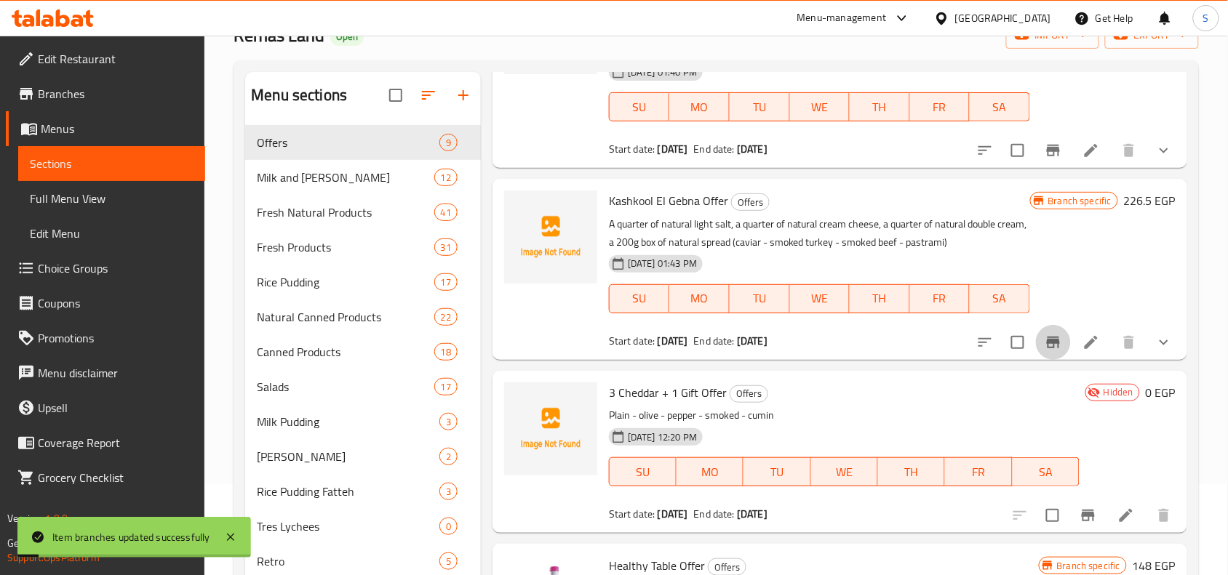
click at [1044, 343] on icon "Branch-specific-item" at bounding box center [1052, 342] width 17 height 17
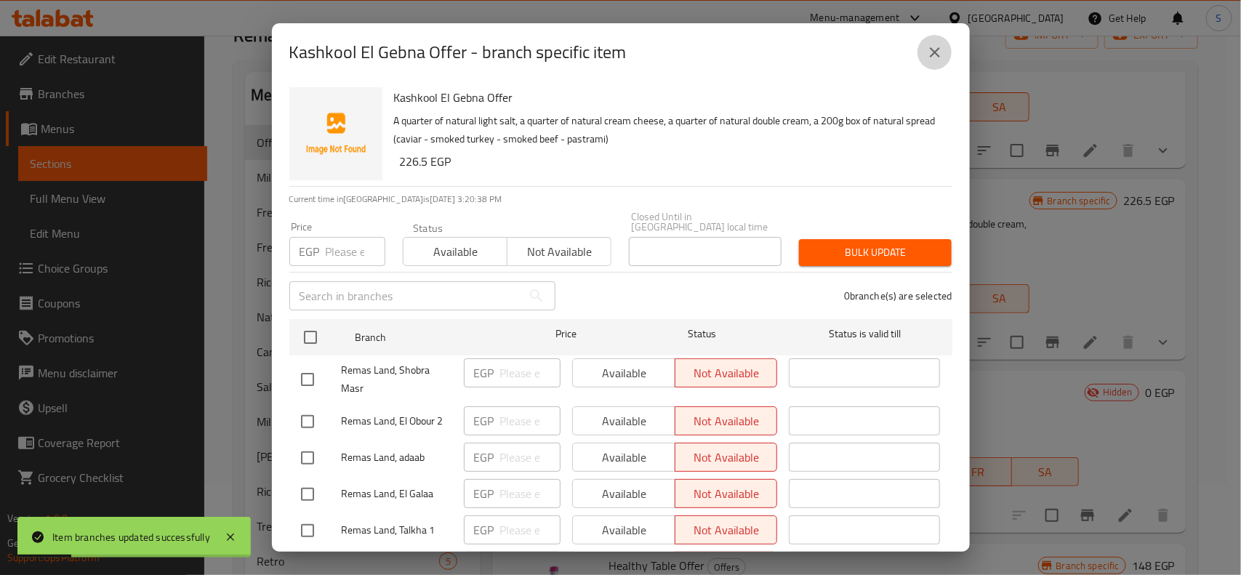
click at [924, 46] on button "close" at bounding box center [935, 52] width 35 height 35
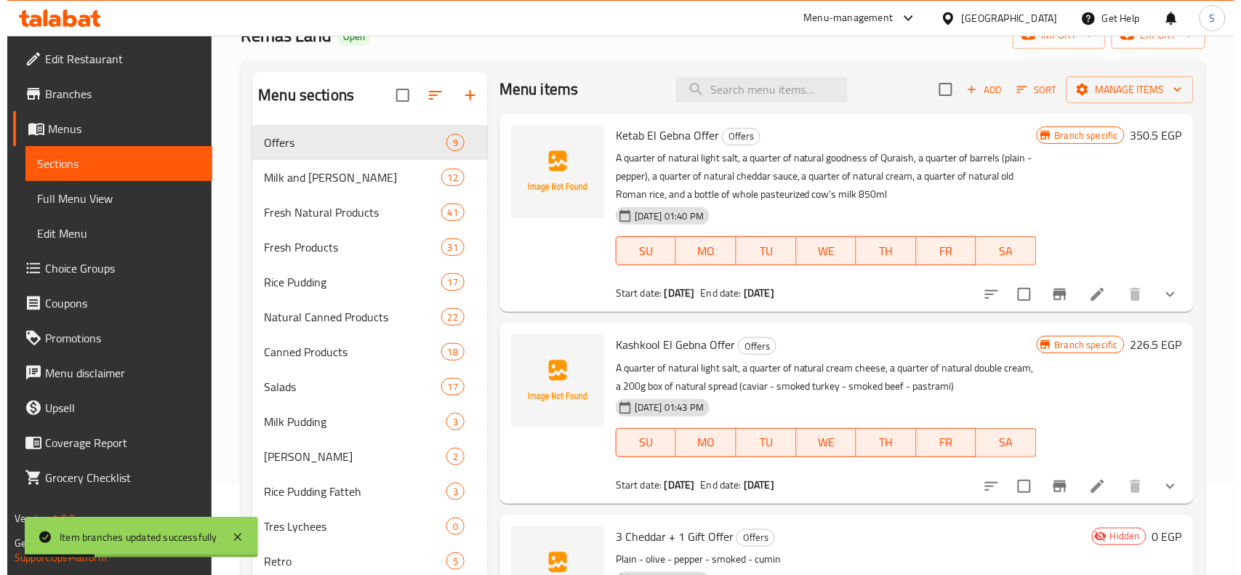
scroll to position [0, 0]
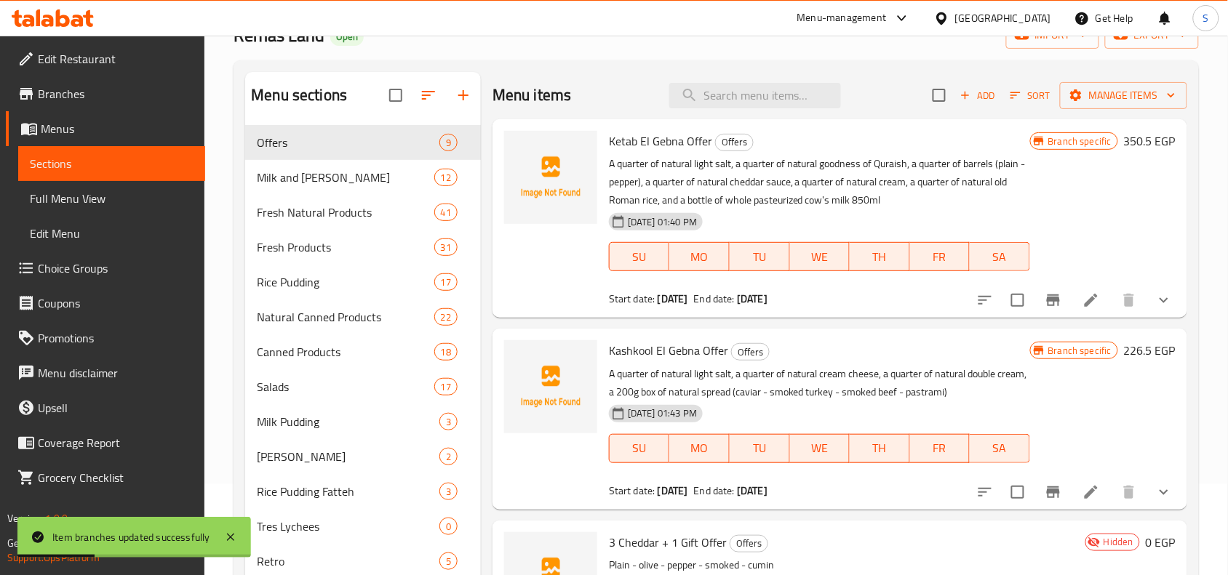
click at [1036, 311] on button "Branch-specific-item" at bounding box center [1053, 300] width 35 height 35
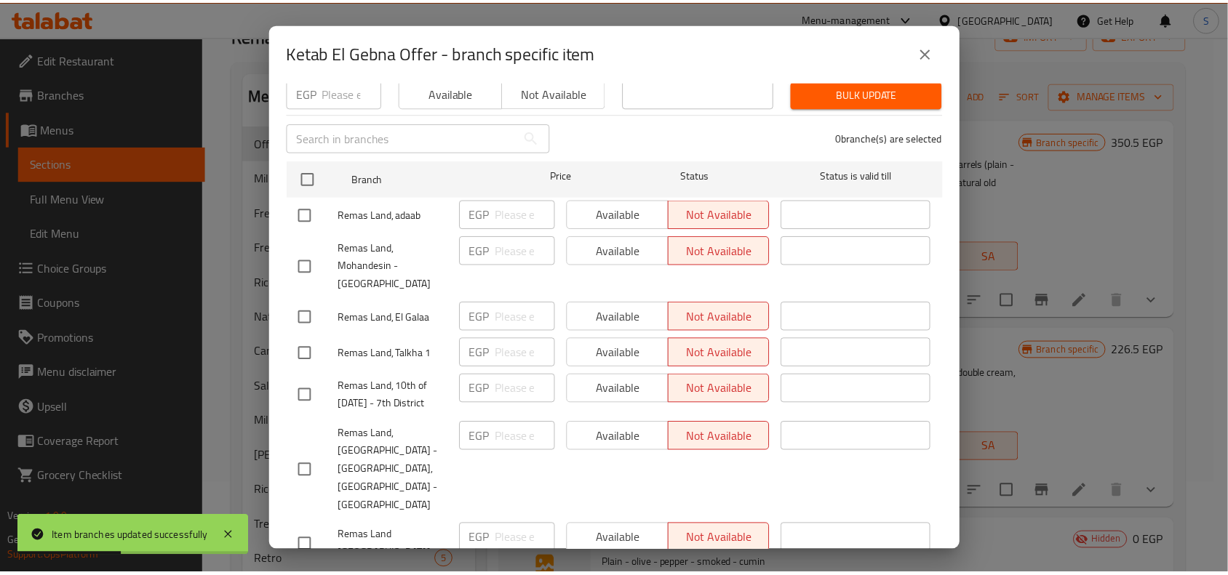
scroll to position [455, 0]
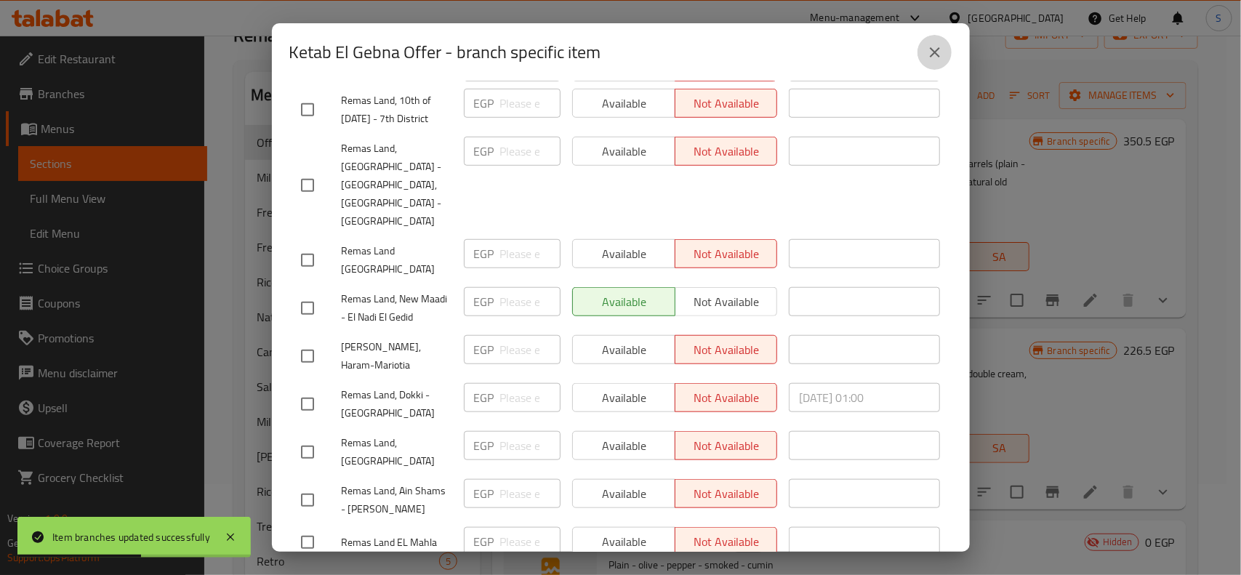
click at [935, 41] on button "close" at bounding box center [935, 52] width 35 height 35
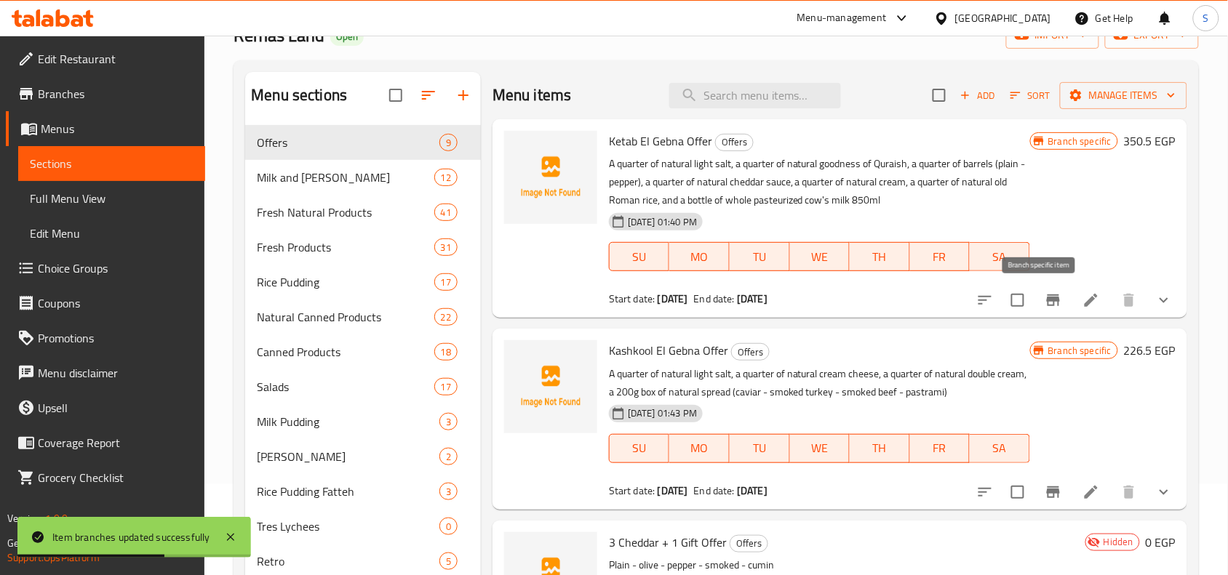
click at [1044, 295] on icon "Branch-specific-item" at bounding box center [1052, 300] width 17 height 17
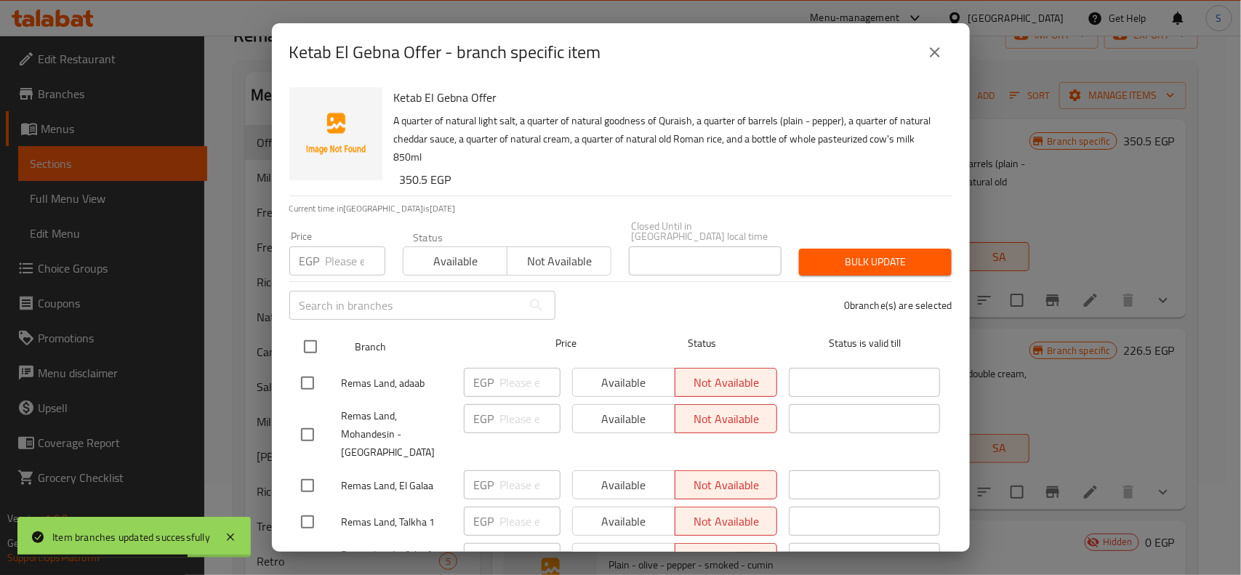
click at [309, 332] on input "checkbox" at bounding box center [310, 347] width 31 height 31
checkbox input "true"
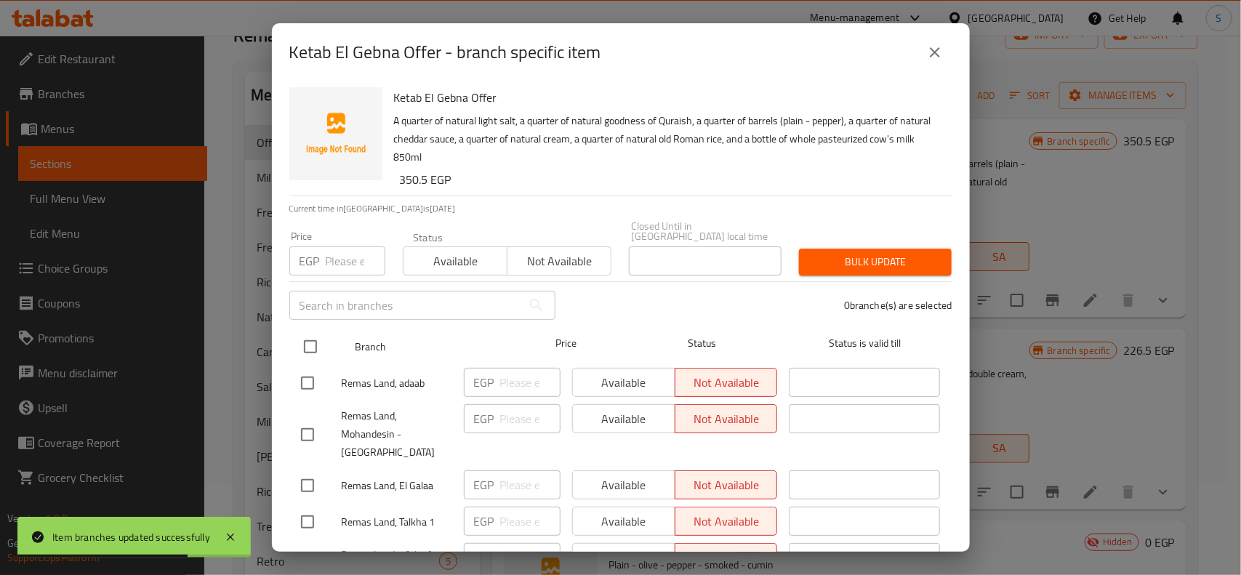
checkbox input "true"
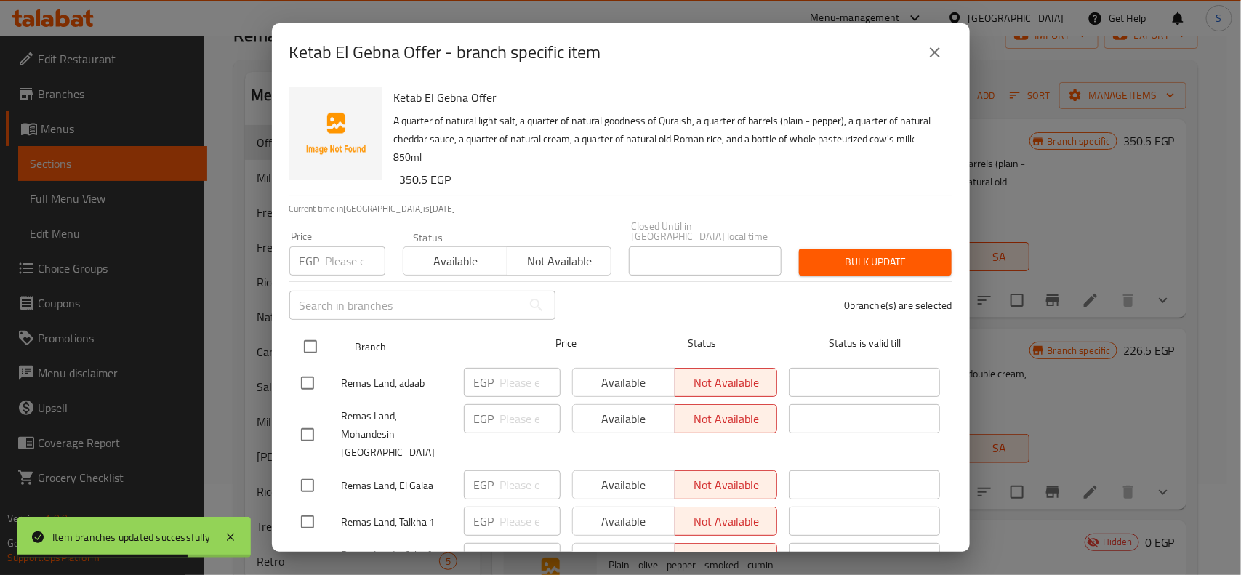
checkbox input "true"
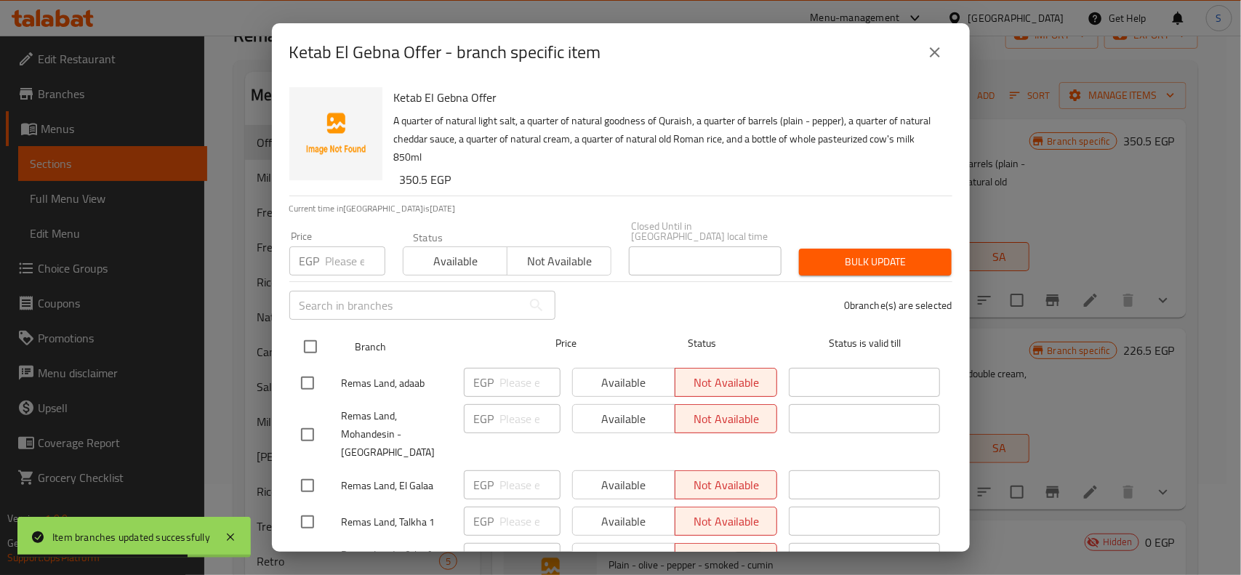
checkbox input "true"
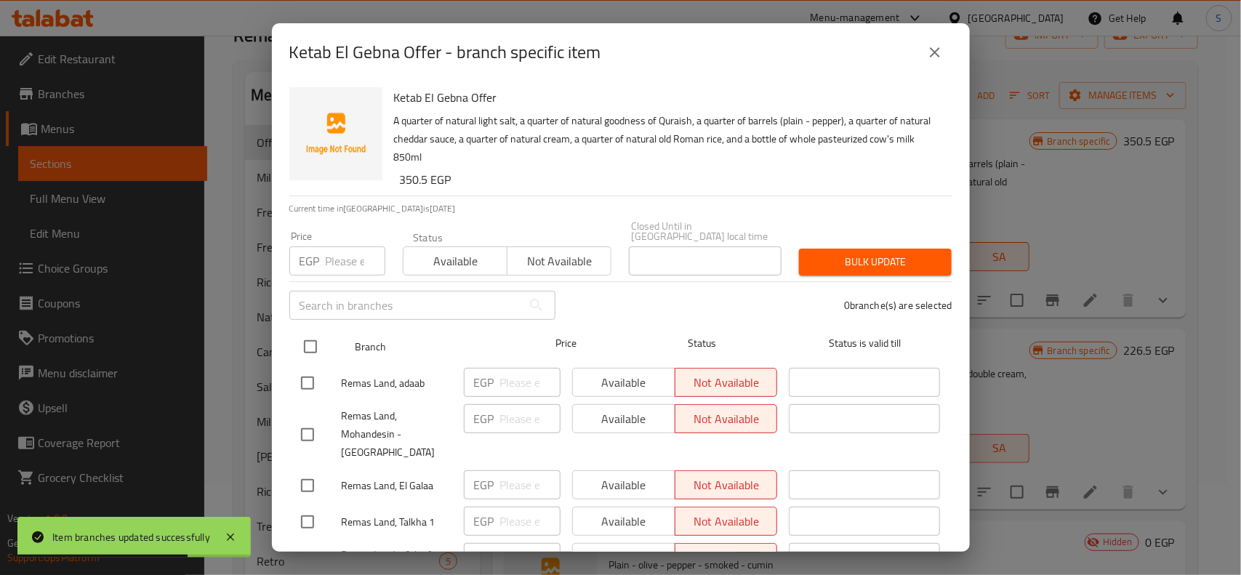
checkbox input "true"
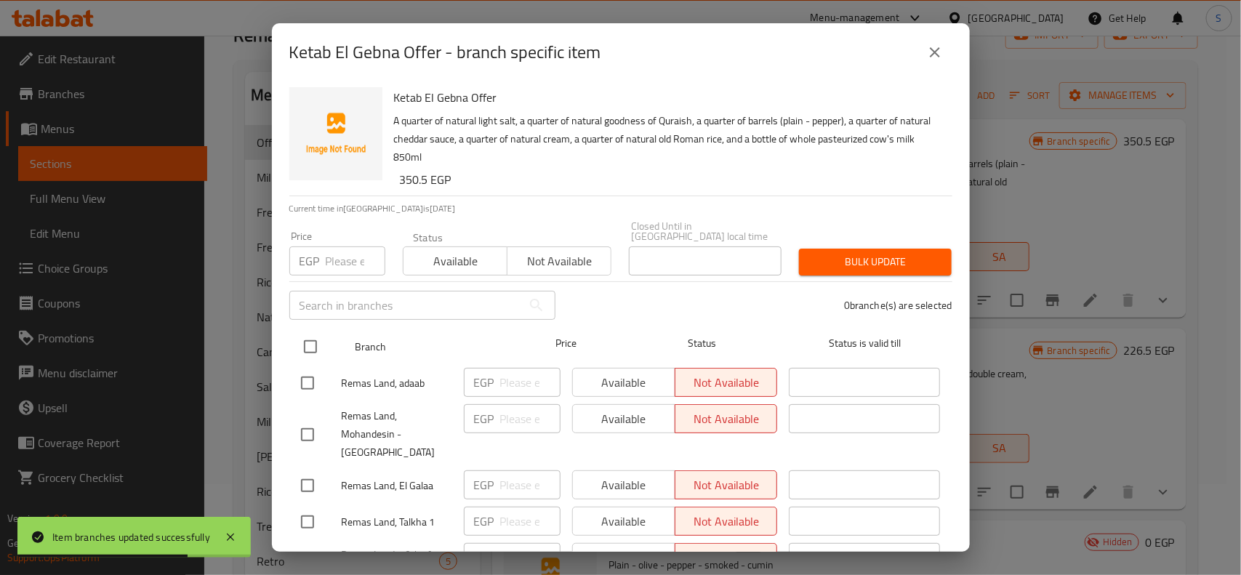
checkbox input "true"
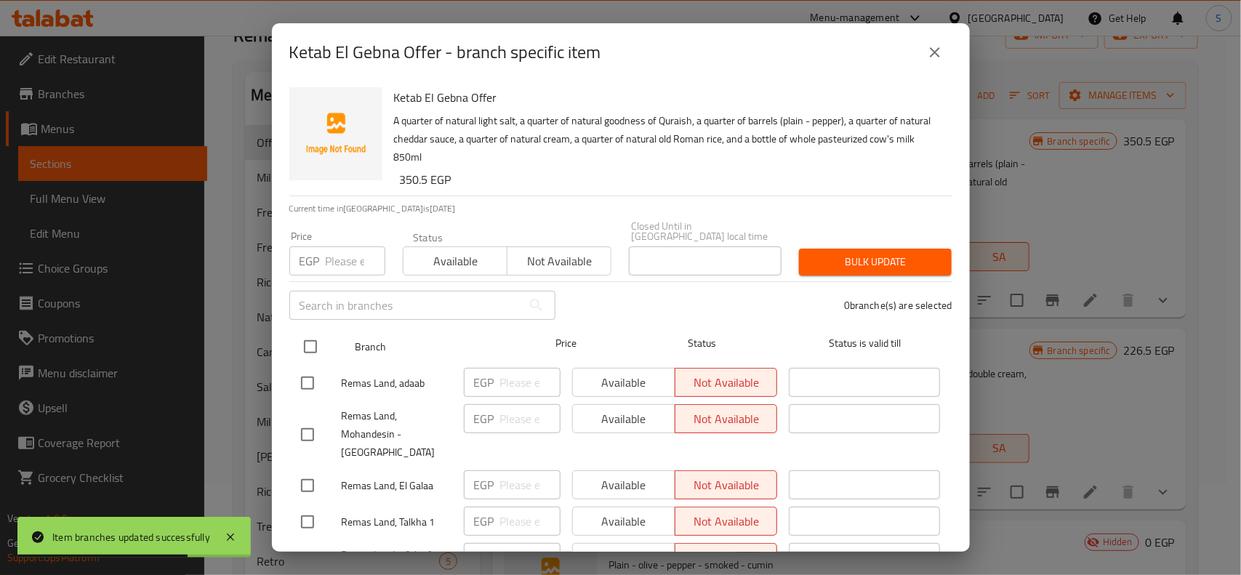
checkbox input "true"
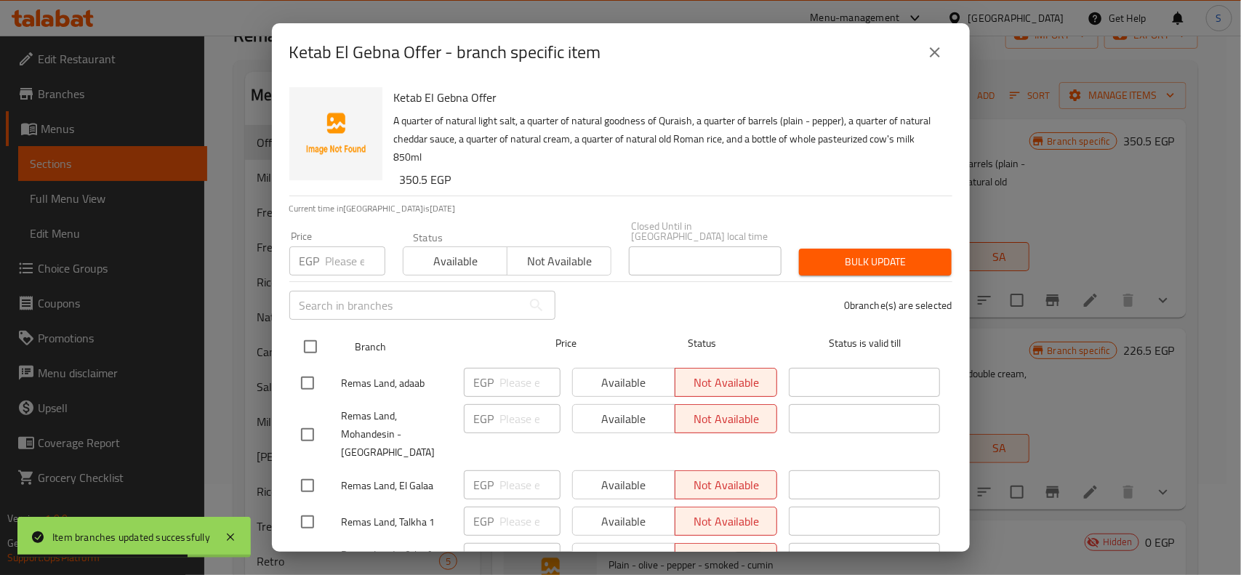
checkbox input "true"
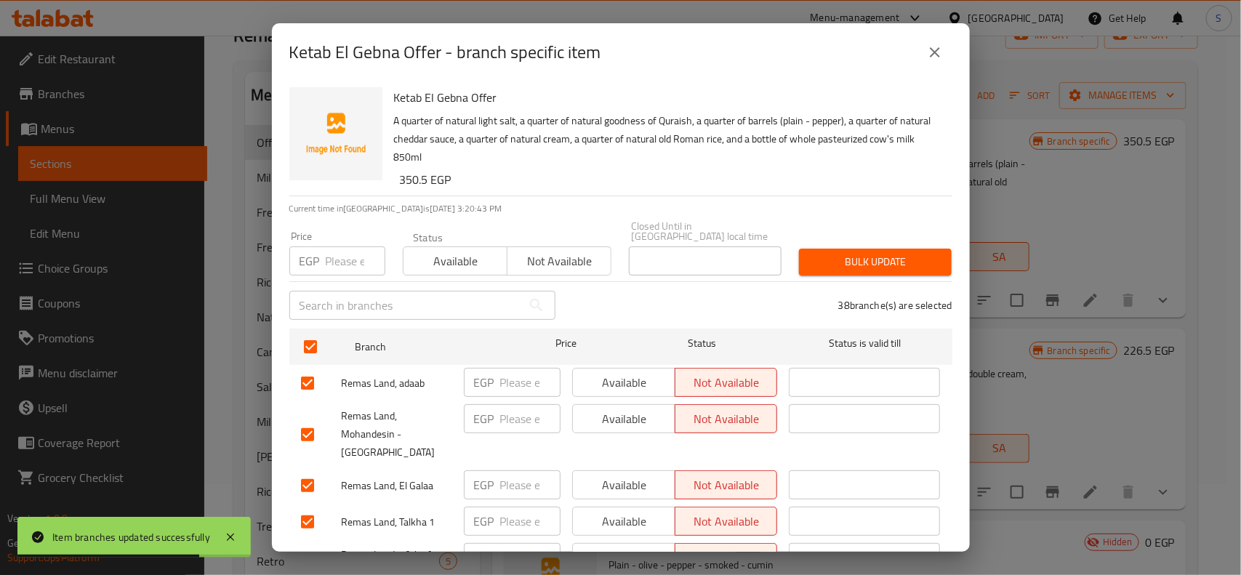
click at [620, 231] on div "Closed Until in Egypt local time Closed Until in Egypt local time" at bounding box center [705, 248] width 170 height 72
click at [566, 251] on span "Not available" at bounding box center [559, 261] width 92 height 21
click at [819, 253] on span "Bulk update" at bounding box center [875, 262] width 129 height 18
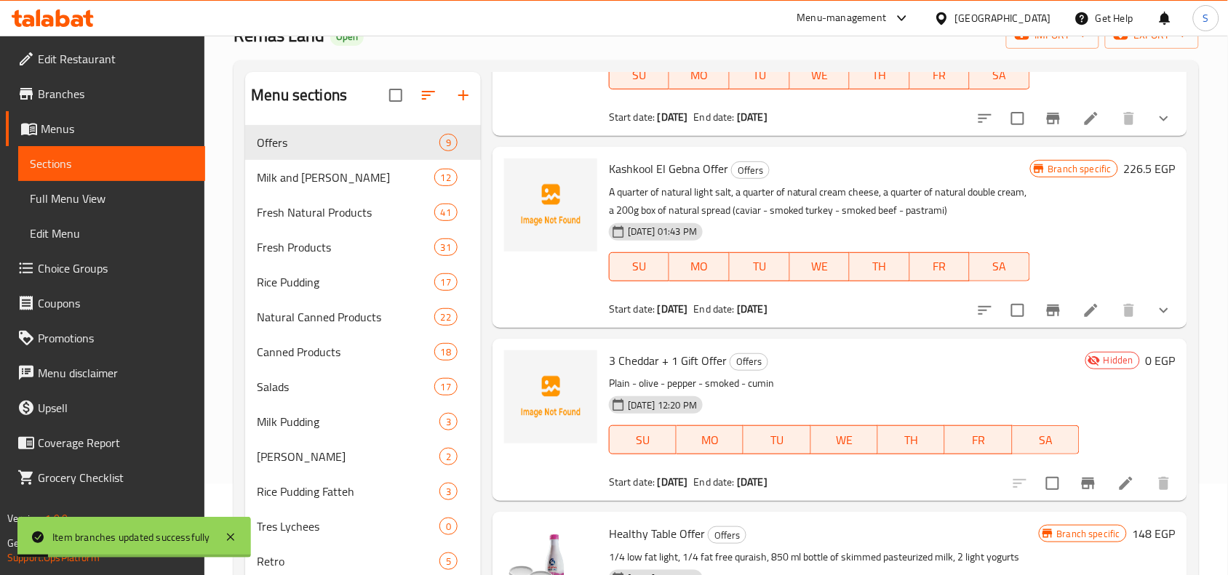
scroll to position [241, 0]
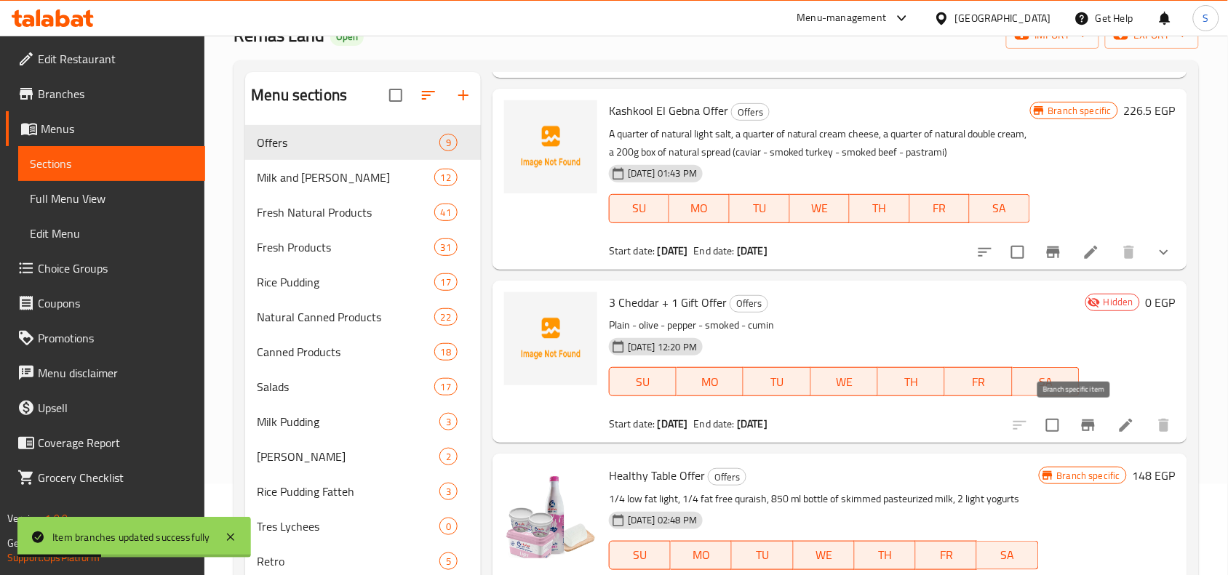
click at [1079, 417] on icon "Branch-specific-item" at bounding box center [1087, 425] width 17 height 17
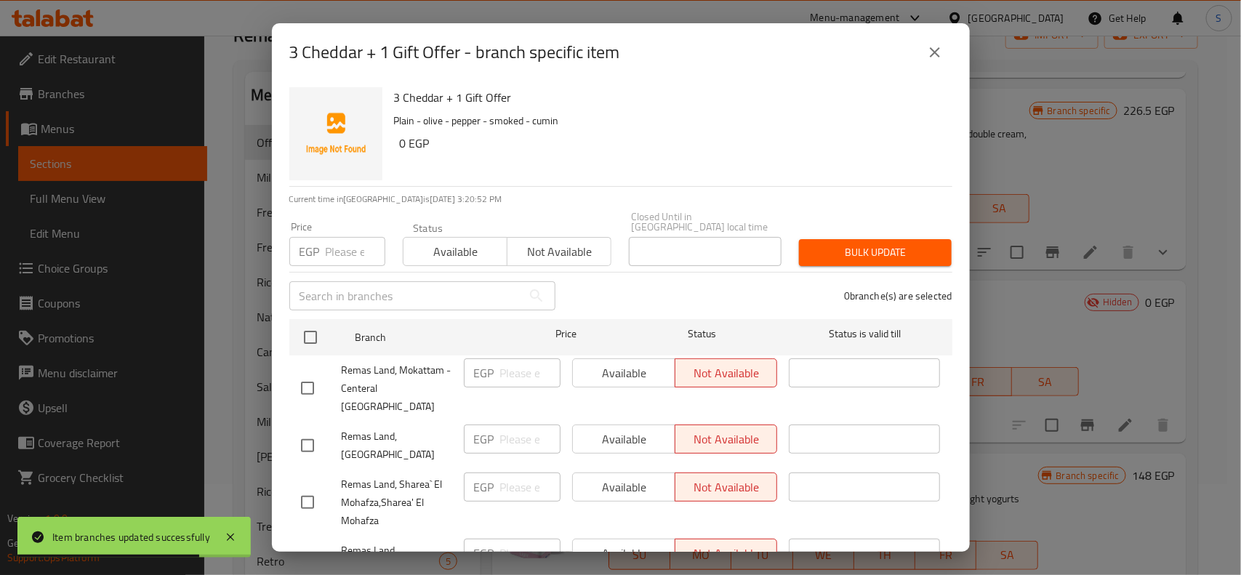
click at [932, 49] on icon "close" at bounding box center [935, 52] width 10 height 10
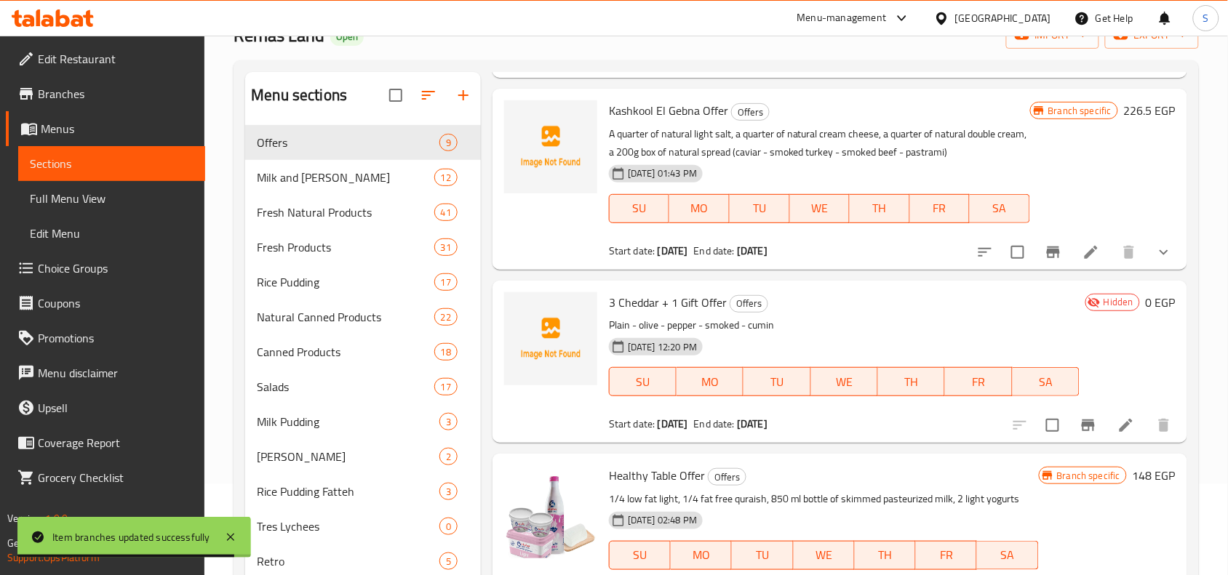
click at [1117, 423] on icon at bounding box center [1125, 425] width 17 height 17
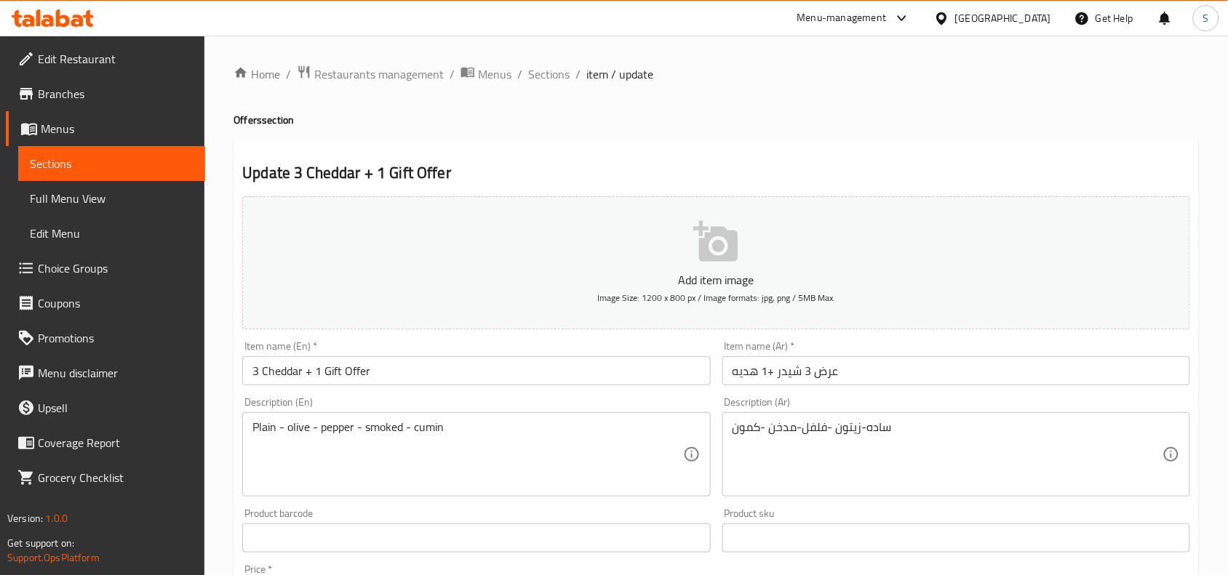
click at [673, 146] on div "Update 3 Cheddar + 1 Gift Offer Add item image Image Size: 1200 x 800 px / Imag…" at bounding box center [715, 564] width 965 height 847
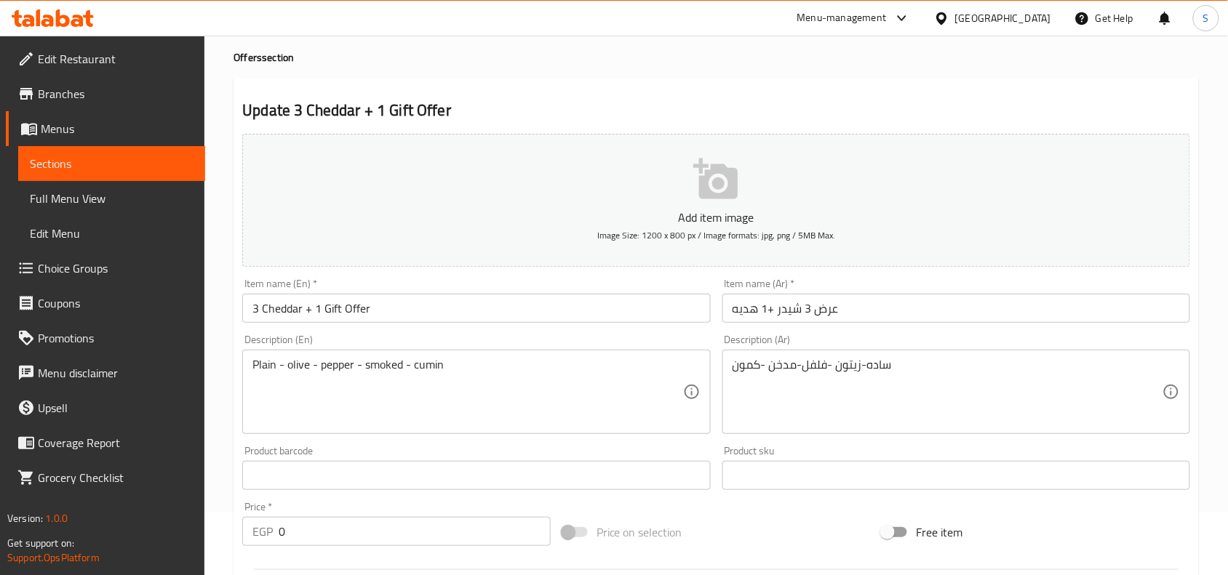
scroll to position [273, 0]
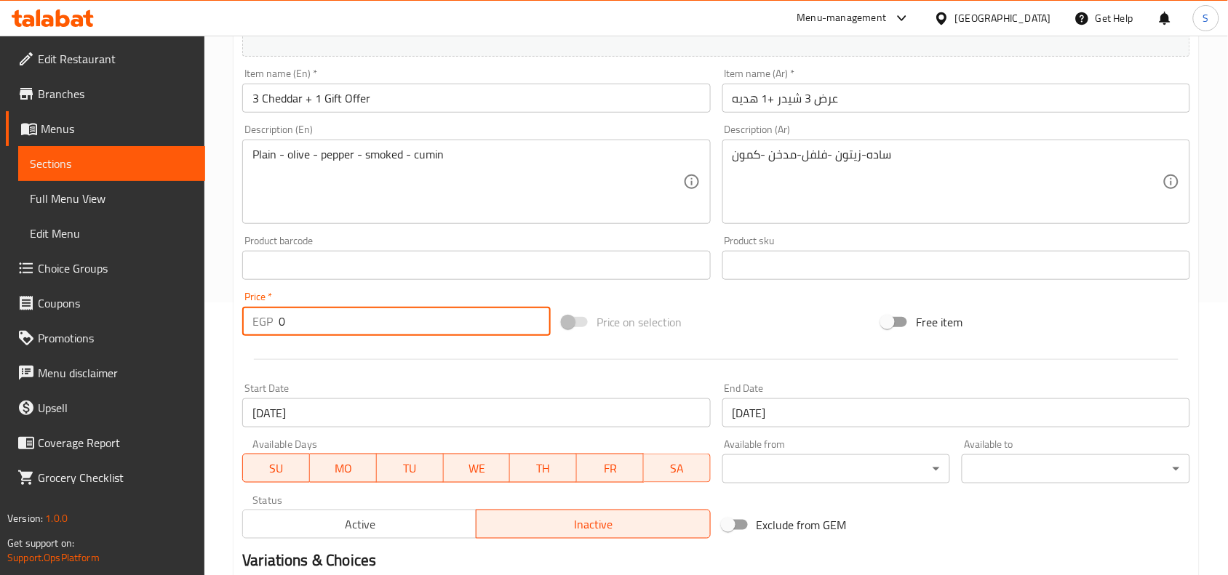
drag, startPoint x: 324, startPoint y: 321, endPoint x: 211, endPoint y: 319, distance: 112.7
click at [211, 319] on div "Home / Restaurants management / Menus / Sections / item / update Offers section…" at bounding box center [715, 259] width 1023 height 992
type input "156"
click at [802, 332] on div "Price on selection" at bounding box center [716, 322] width 320 height 39
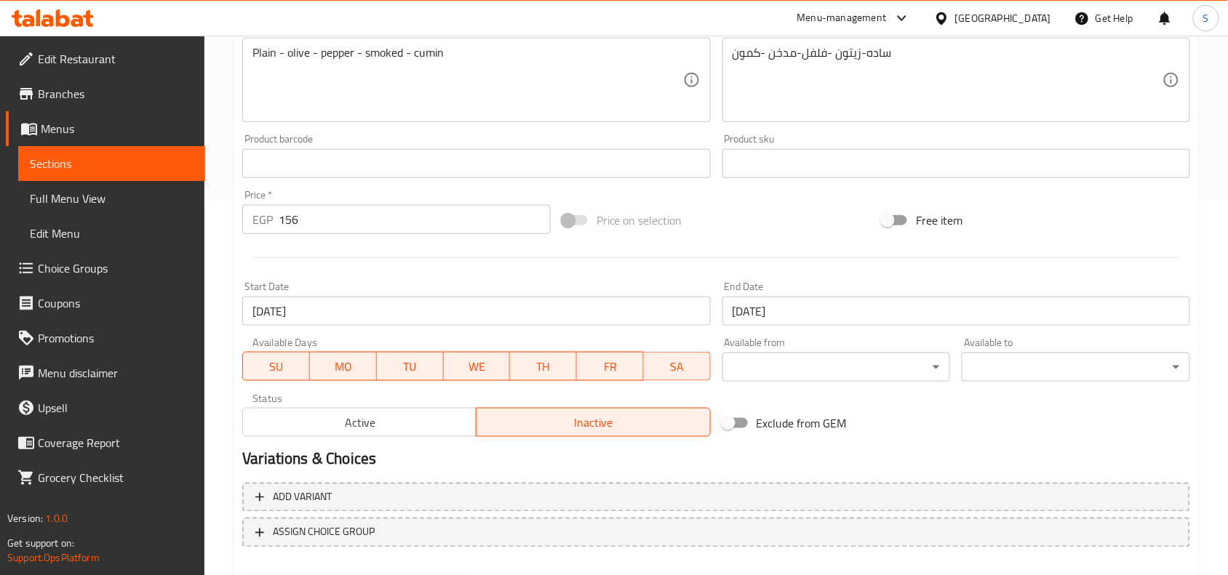
scroll to position [449, 0]
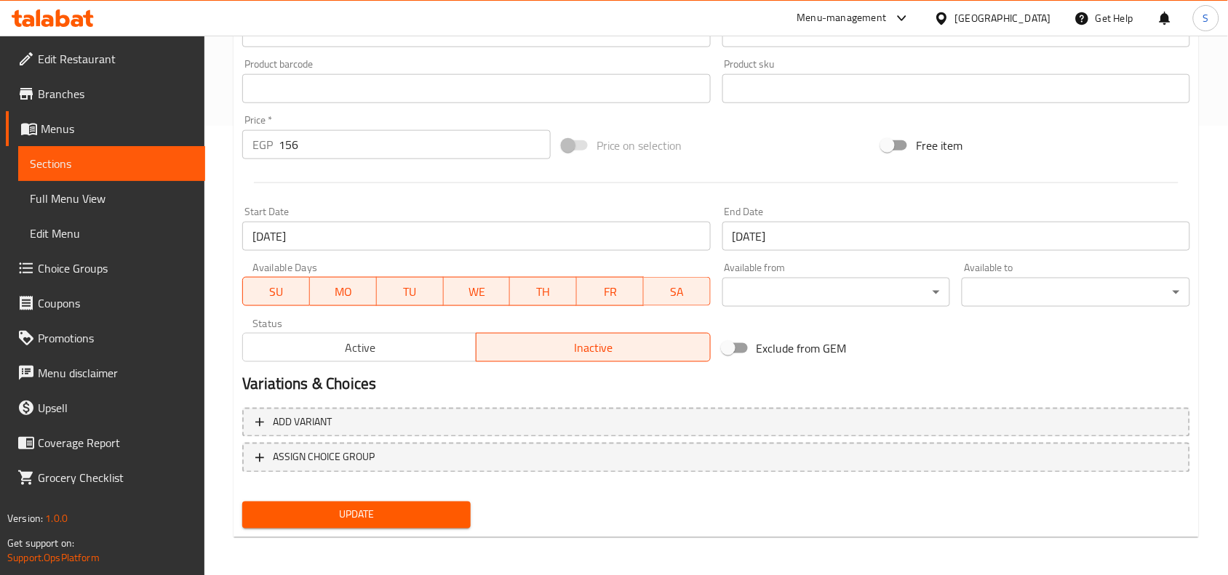
click at [345, 509] on span "Update" at bounding box center [356, 515] width 205 height 18
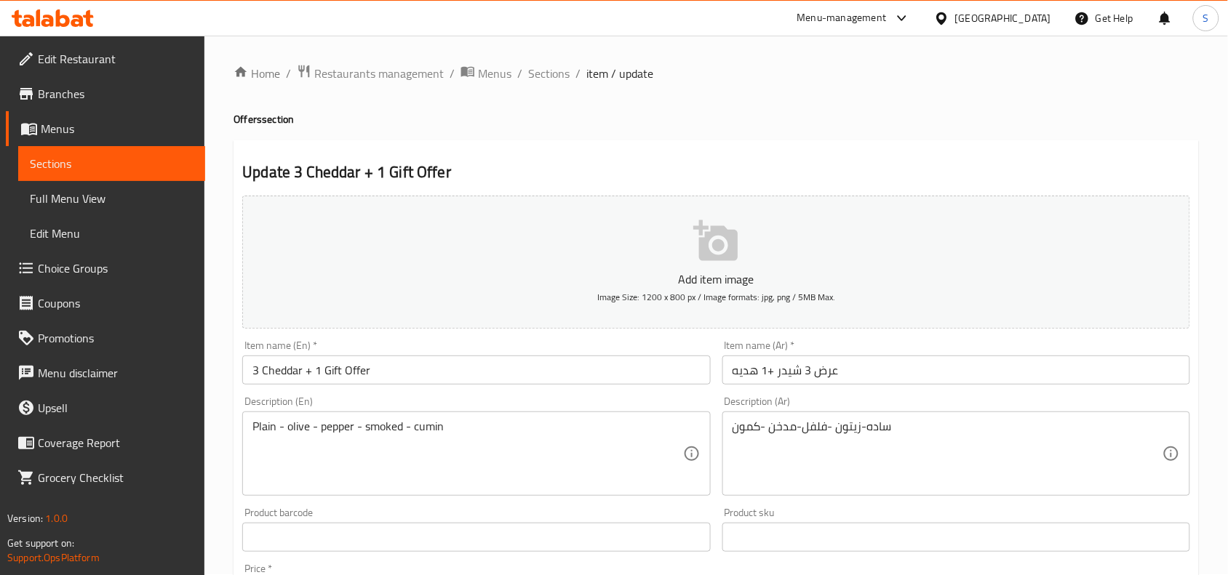
scroll to position [0, 0]
click at [572, 75] on ol "Home / Restaurants management / Menus / Sections / item / update" at bounding box center [715, 74] width 965 height 19
click at [560, 75] on span "Sections" at bounding box center [548, 73] width 41 height 17
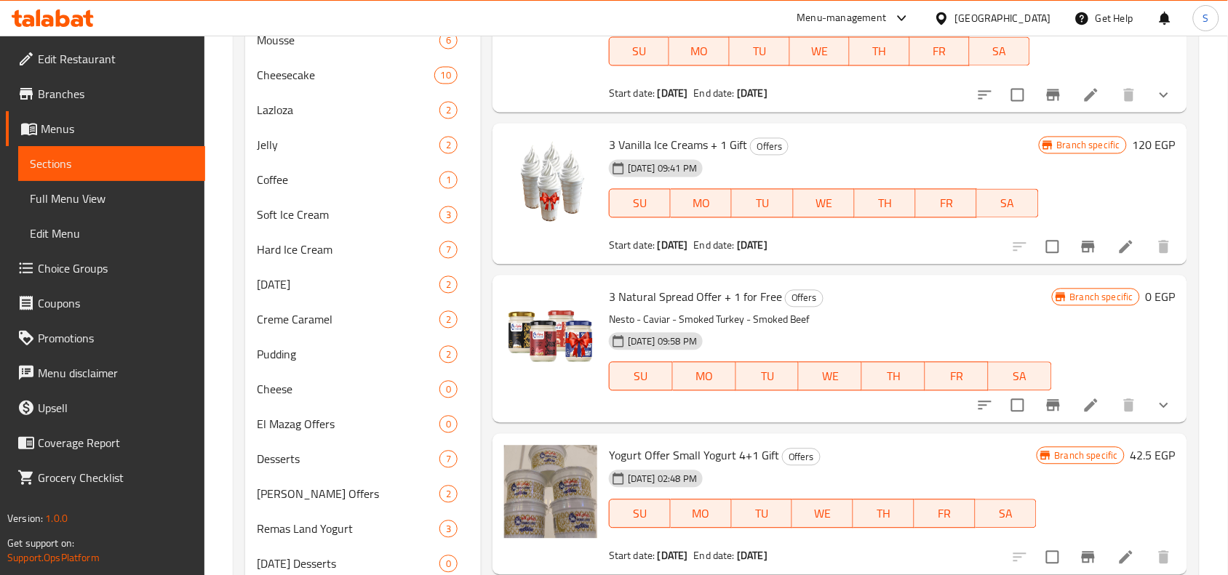
scroll to position [818, 0]
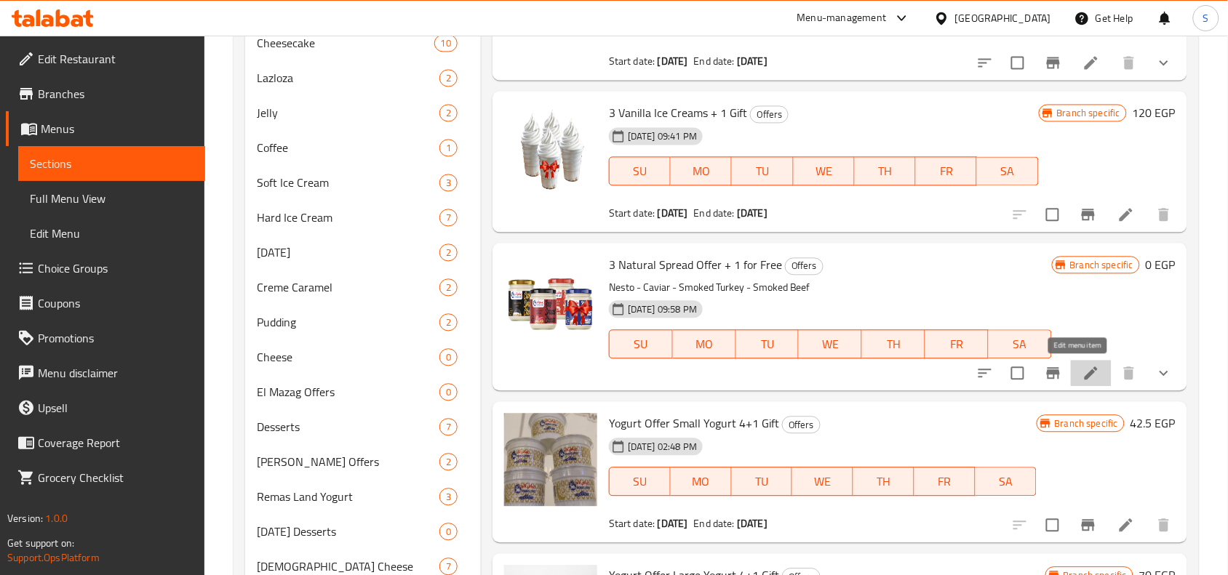
click at [1084, 373] on icon at bounding box center [1090, 373] width 13 height 13
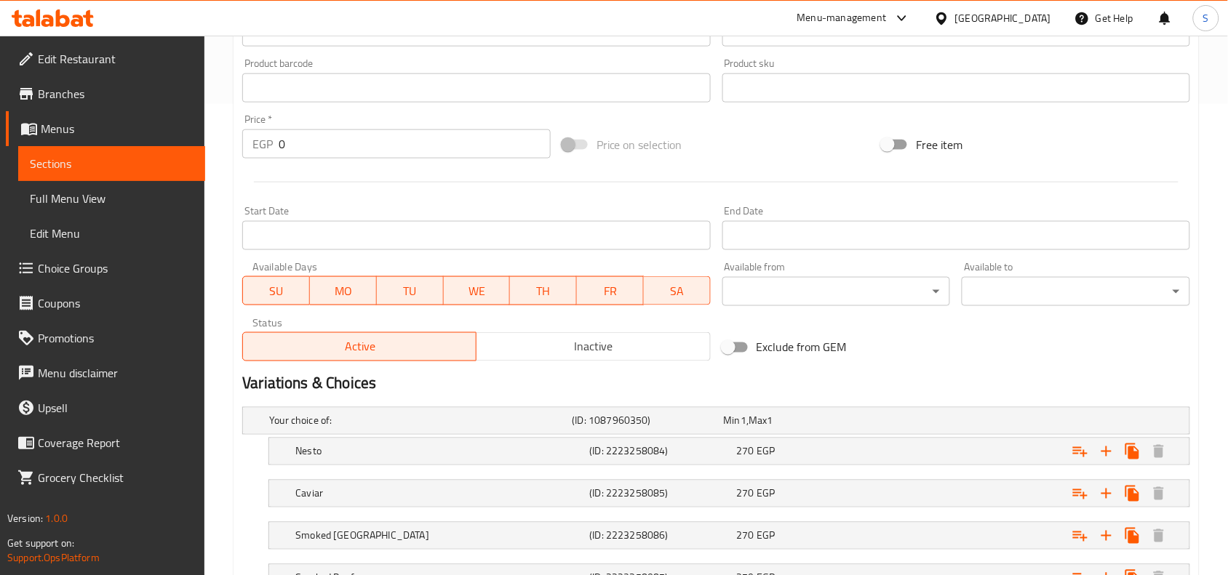
scroll to position [500, 0]
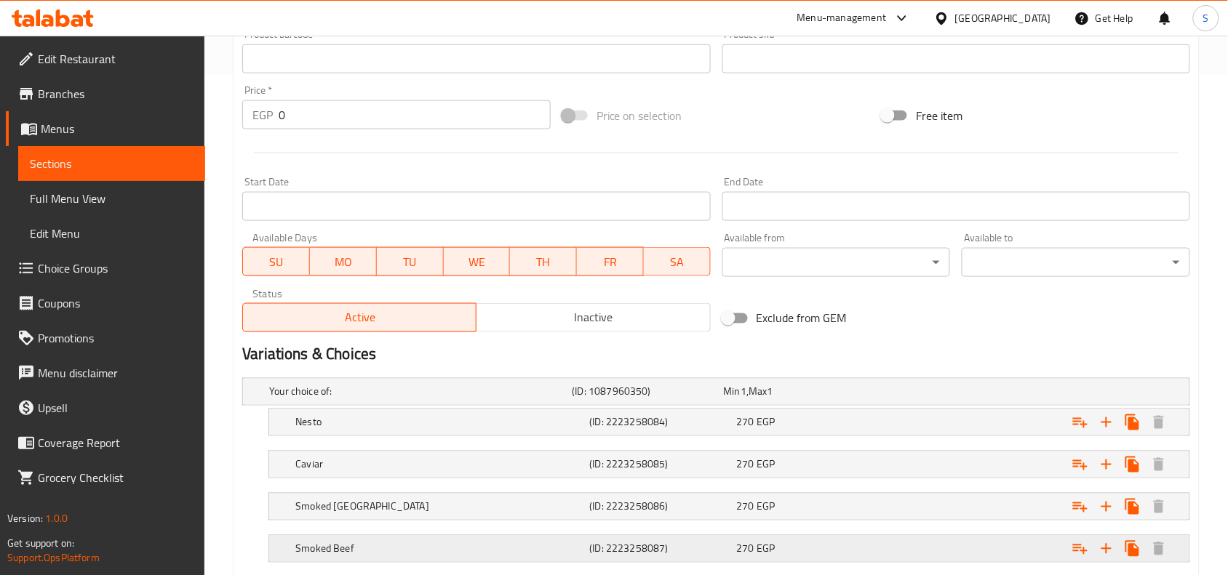
click at [840, 542] on div "270 EGP" at bounding box center [807, 549] width 141 height 15
click at [835, 503] on div "270 EGP" at bounding box center [807, 507] width 141 height 15
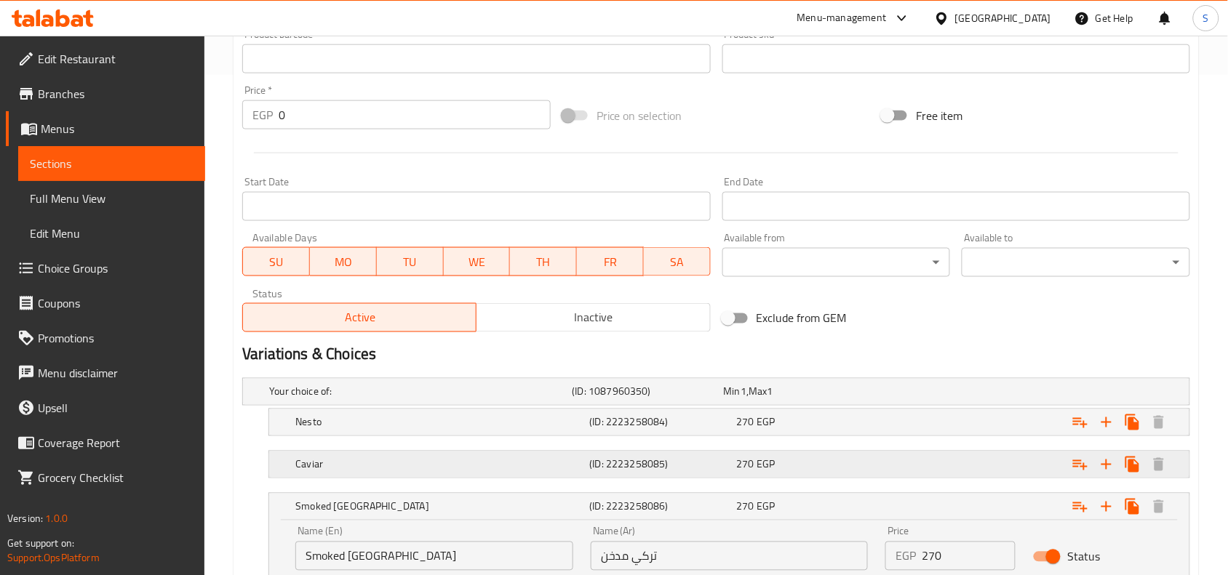
click at [833, 468] on div "270 EGP" at bounding box center [807, 464] width 141 height 15
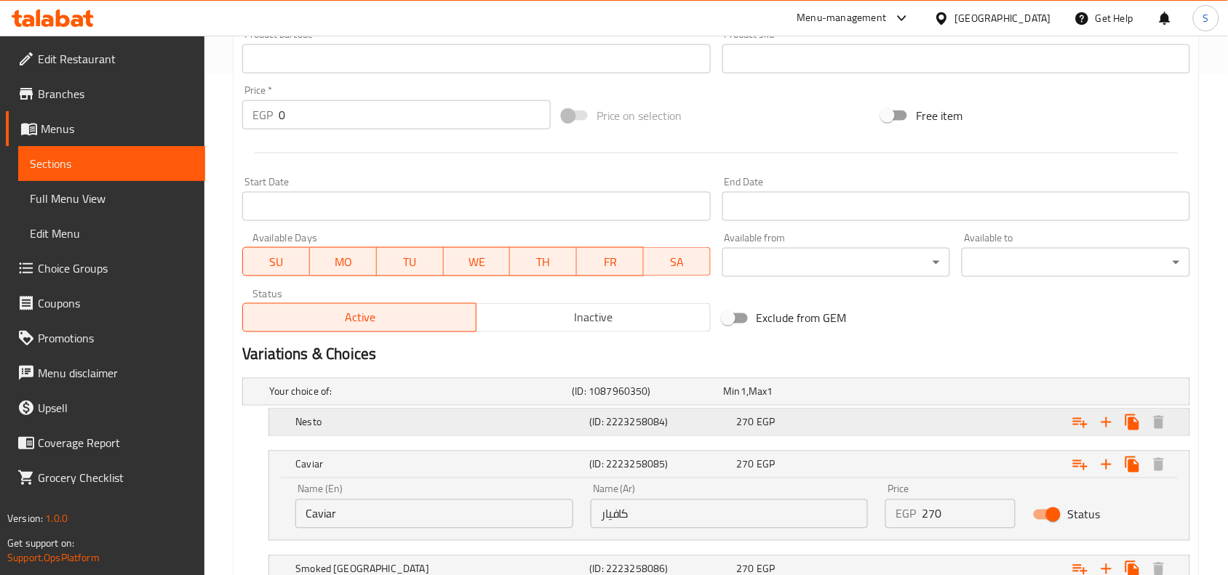
click at [830, 422] on div "270 EGP" at bounding box center [807, 422] width 141 height 15
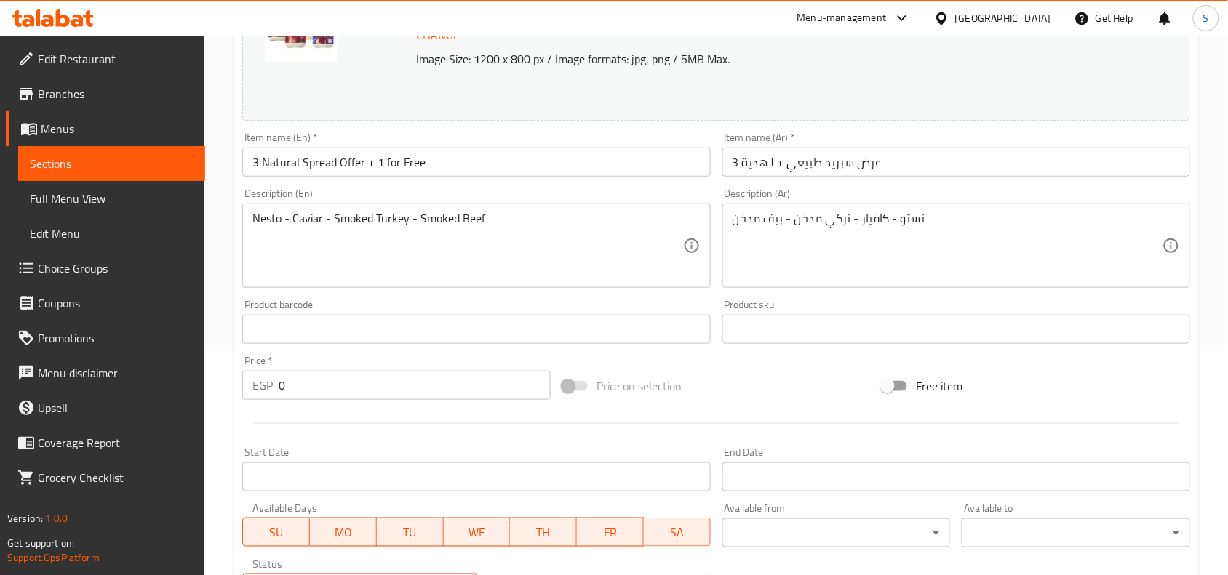
scroll to position [228, 0]
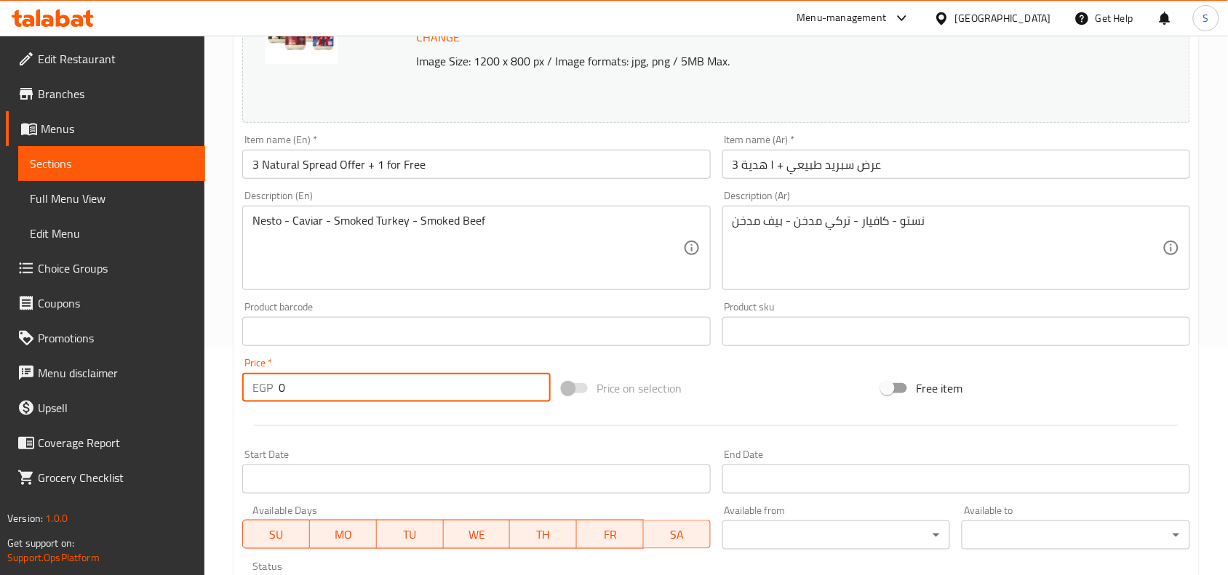
drag, startPoint x: 298, startPoint y: 390, endPoint x: 260, endPoint y: 391, distance: 38.6
click at [260, 391] on div "EGP 0 Price *" at bounding box center [396, 387] width 308 height 29
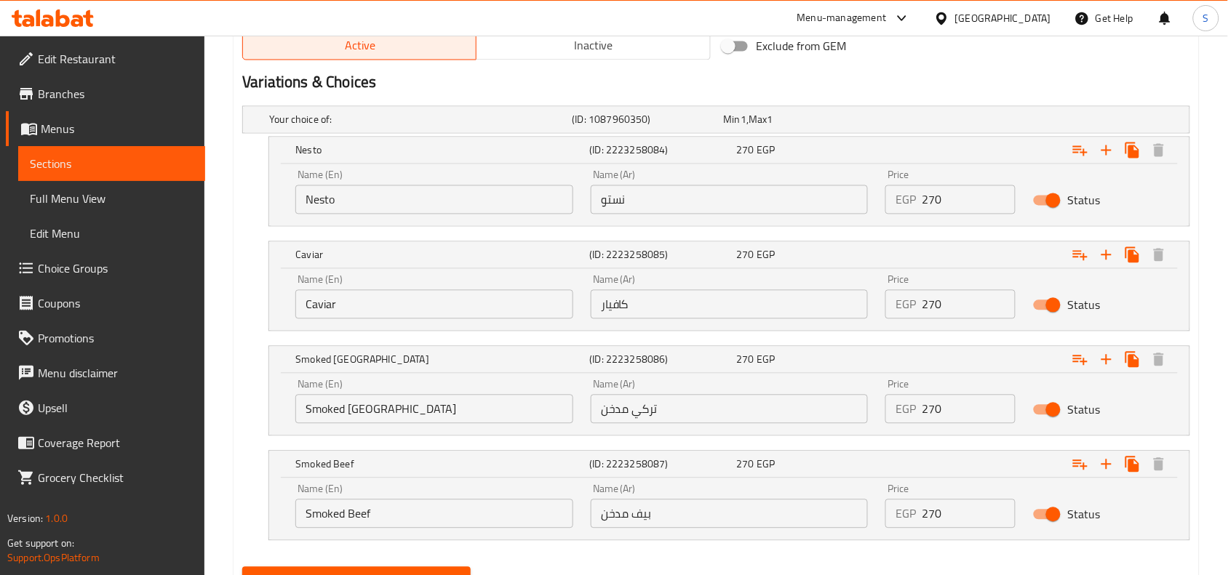
scroll to position [773, 0]
type input "270"
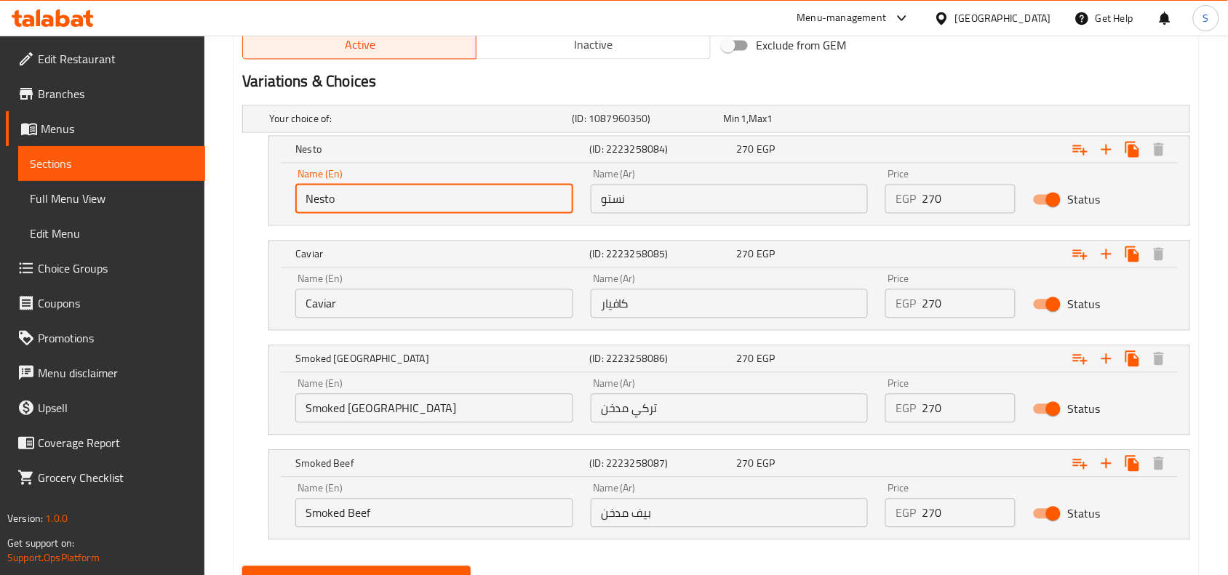
click at [500, 204] on input "Nesto" at bounding box center [434, 199] width 278 height 29
click at [486, 149] on h5 "Nesto" at bounding box center [439, 150] width 288 height 15
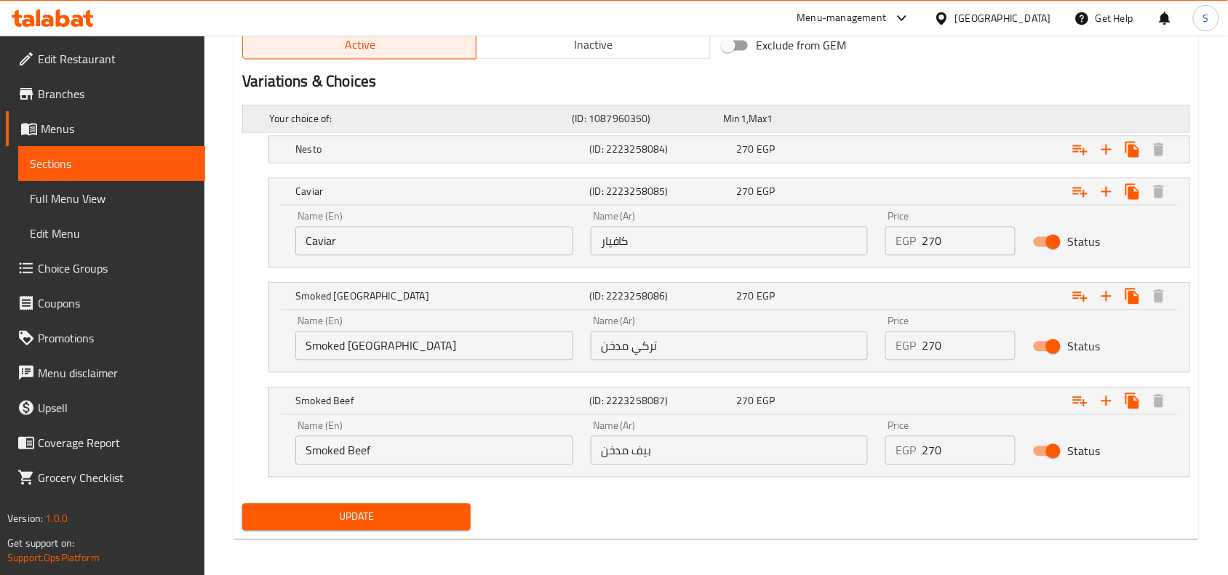
click at [474, 119] on h5 "Your choice of:" at bounding box center [417, 119] width 297 height 15
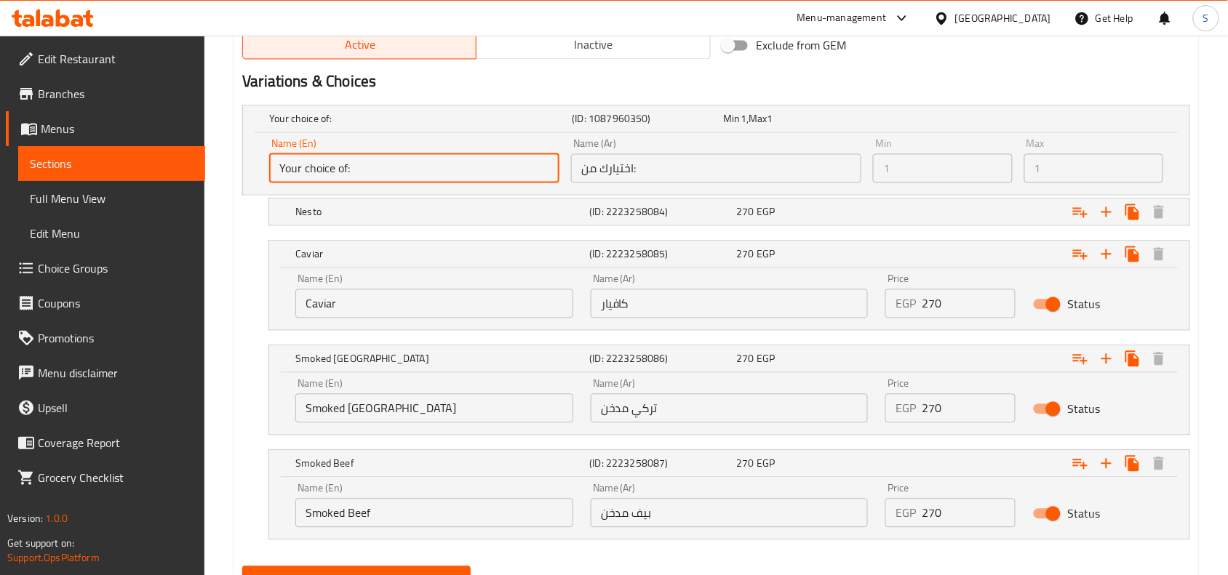
click at [514, 162] on input "Your choice of:" at bounding box center [414, 168] width 290 height 29
click at [488, 161] on input "Your choice of:" at bounding box center [414, 168] width 290 height 29
click at [380, 169] on input "Your choice of:" at bounding box center [414, 168] width 290 height 29
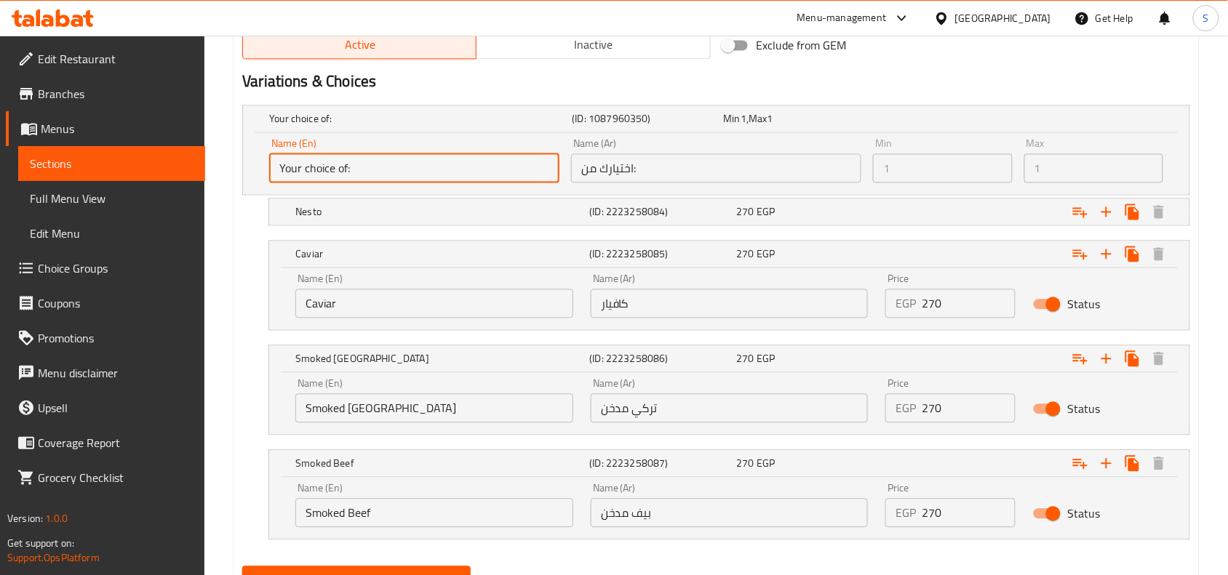
click at [380, 169] on input "Your choice of:" at bounding box center [414, 168] width 290 height 29
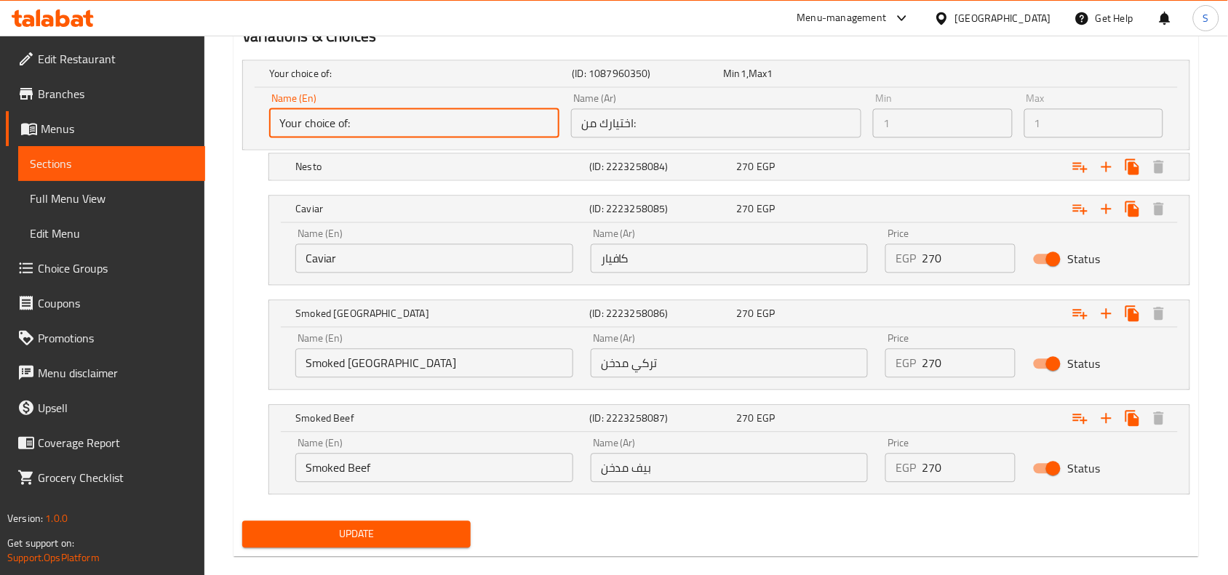
scroll to position [841, 0]
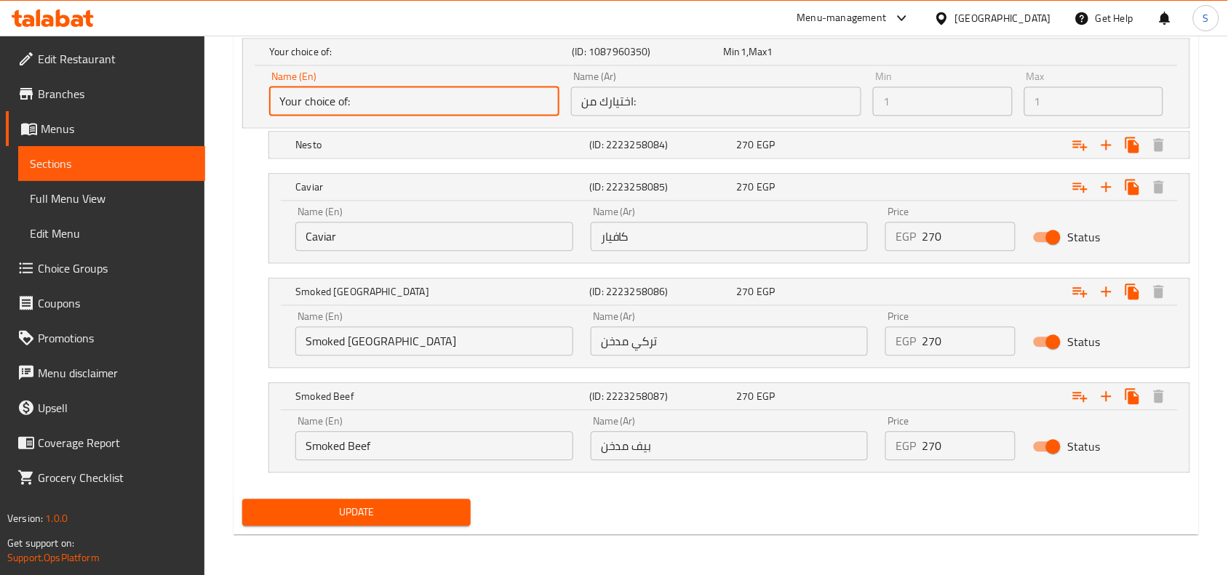
click at [422, 499] on button "Update" at bounding box center [356, 512] width 228 height 27
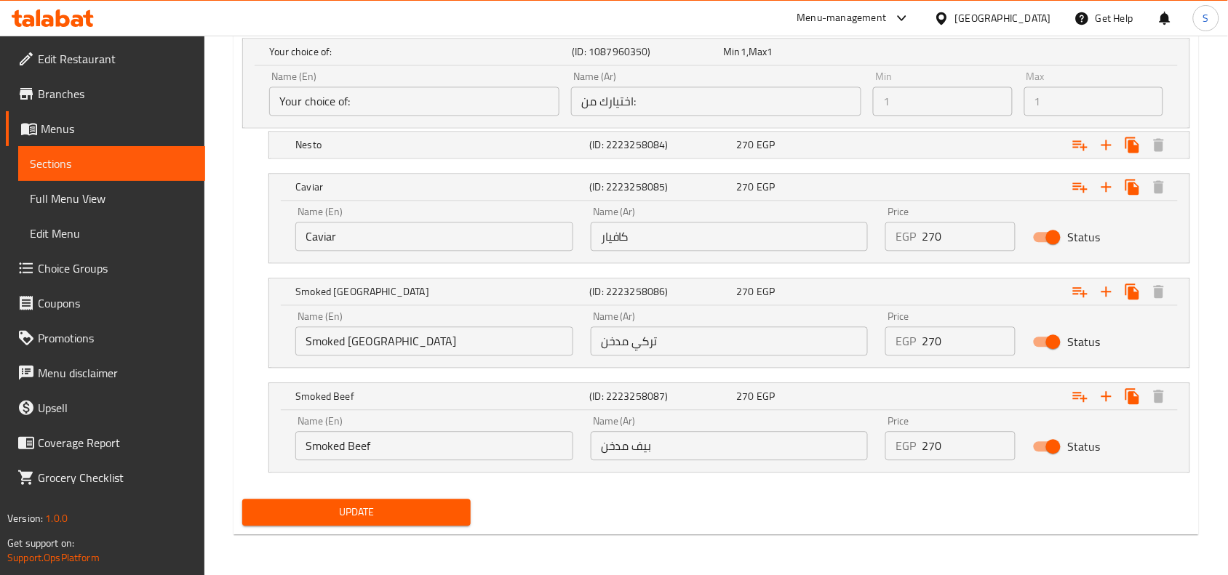
click at [426, 100] on input "Your choice of:" at bounding box center [414, 101] width 290 height 29
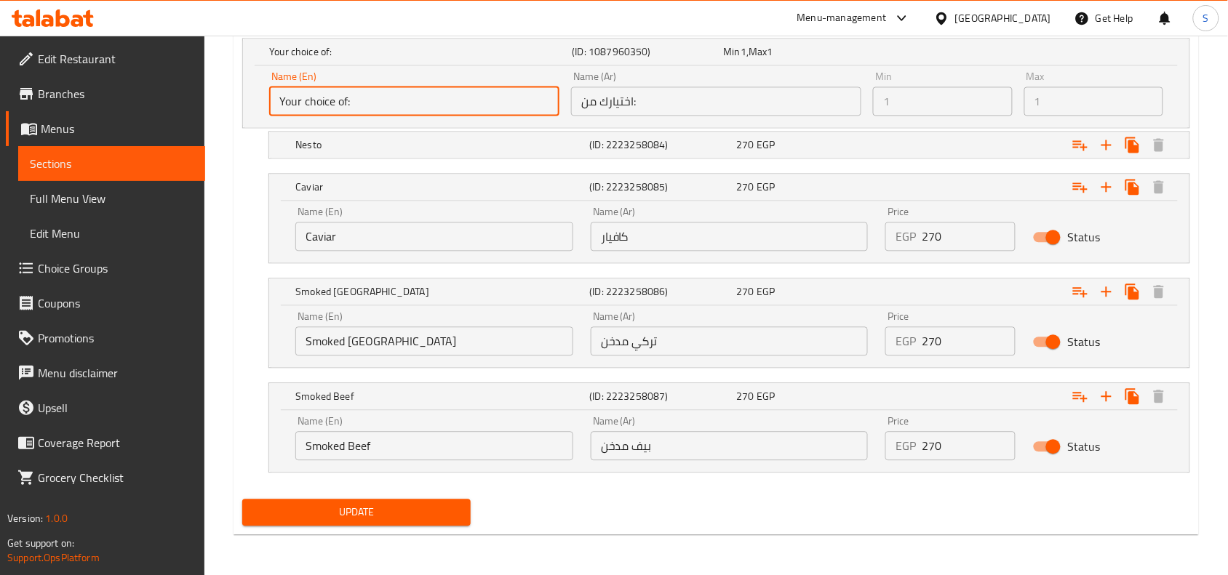
click at [361, 98] on input "Your choice of:" at bounding box center [414, 101] width 290 height 29
click at [380, 240] on input "Caviar" at bounding box center [434, 236] width 278 height 29
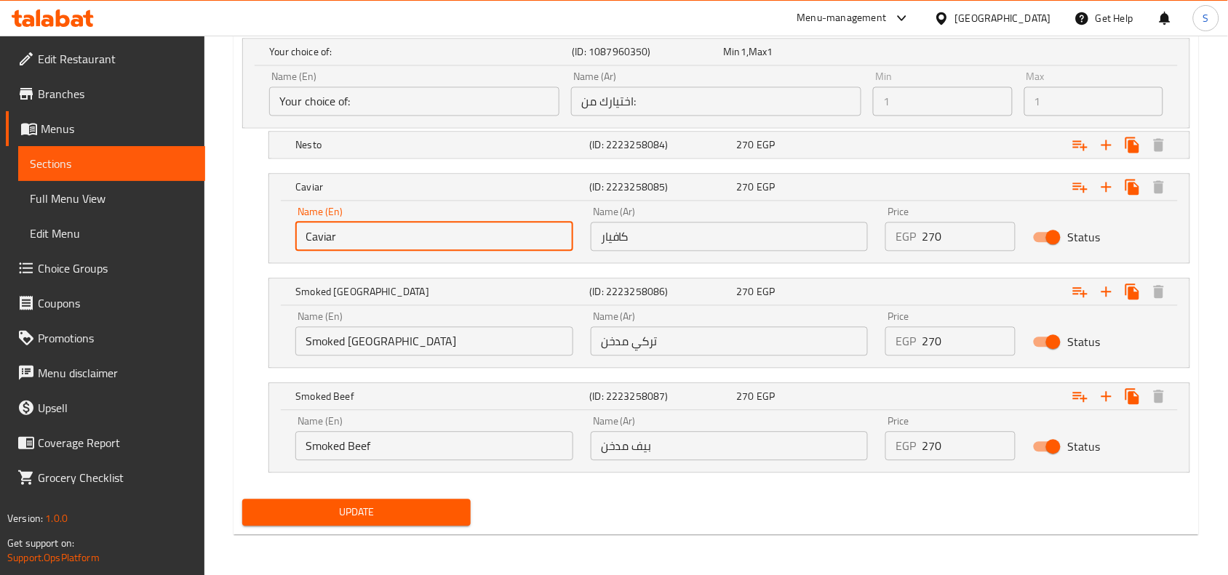
click at [380, 239] on input "Caviar" at bounding box center [434, 236] width 278 height 29
click at [386, 118] on div "Name (En) Your choice of: Name (En)" at bounding box center [414, 93] width 302 height 56
click at [380, 159] on div "Nesto (ID: 2223258084) 270 EGP" at bounding box center [733, 145] width 882 height 32
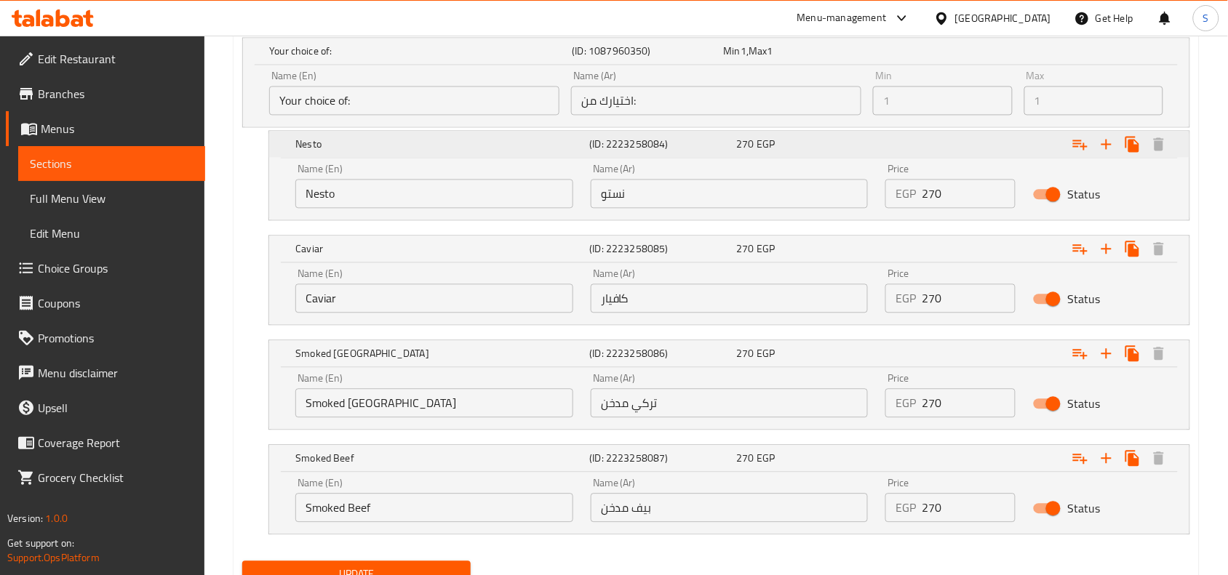
click at [389, 147] on h5 "Nesto" at bounding box center [439, 144] width 288 height 15
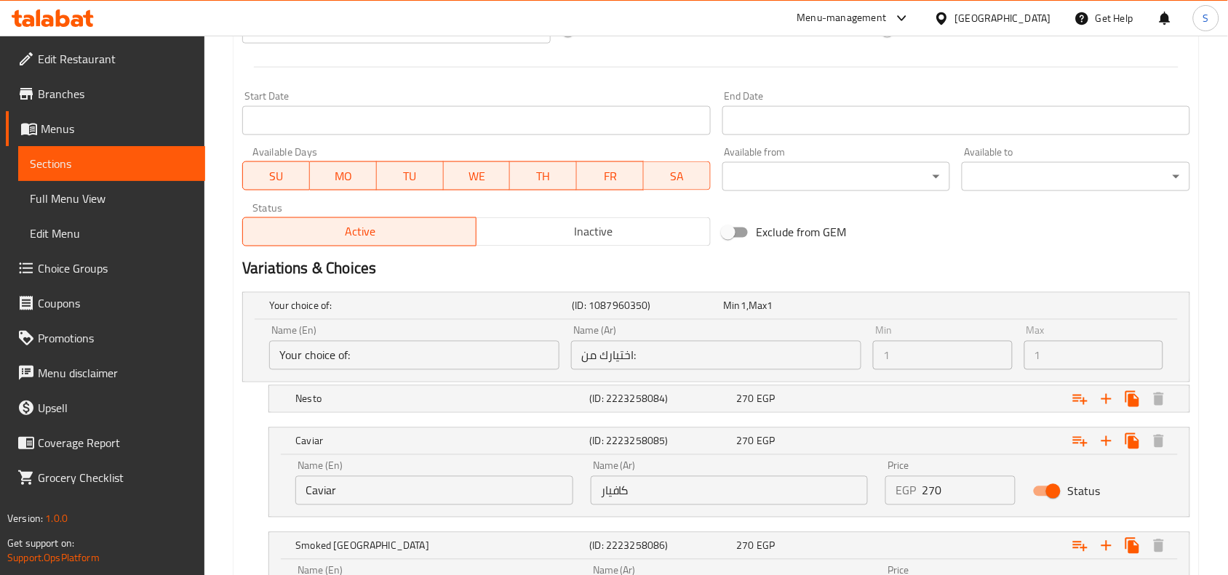
scroll to position [569, 0]
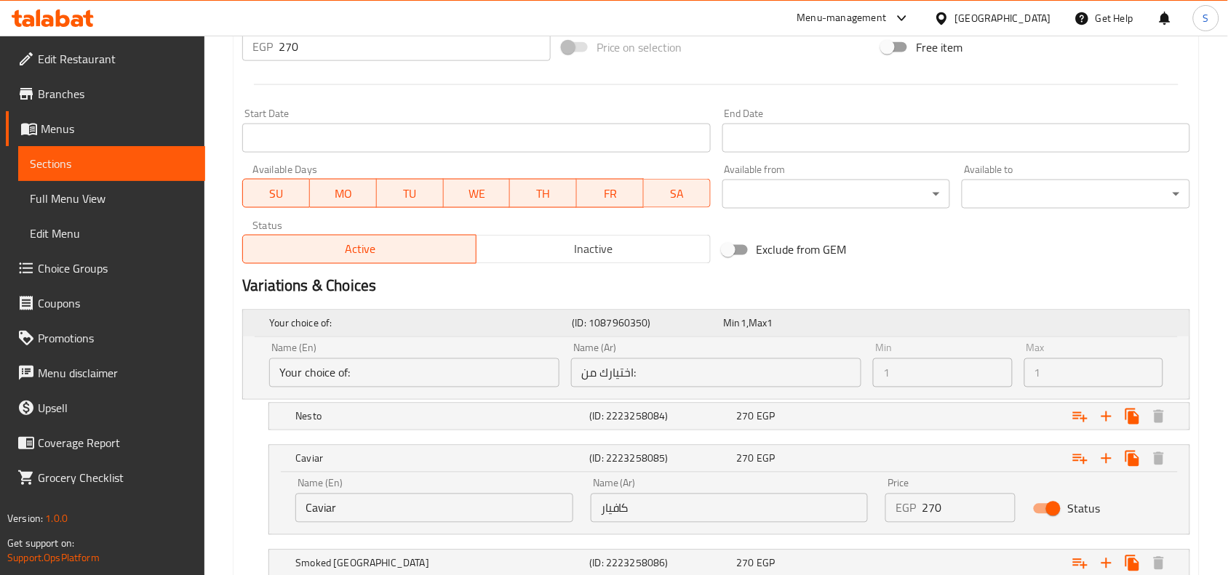
click at [401, 319] on h5 "Your choice of:" at bounding box center [417, 323] width 297 height 15
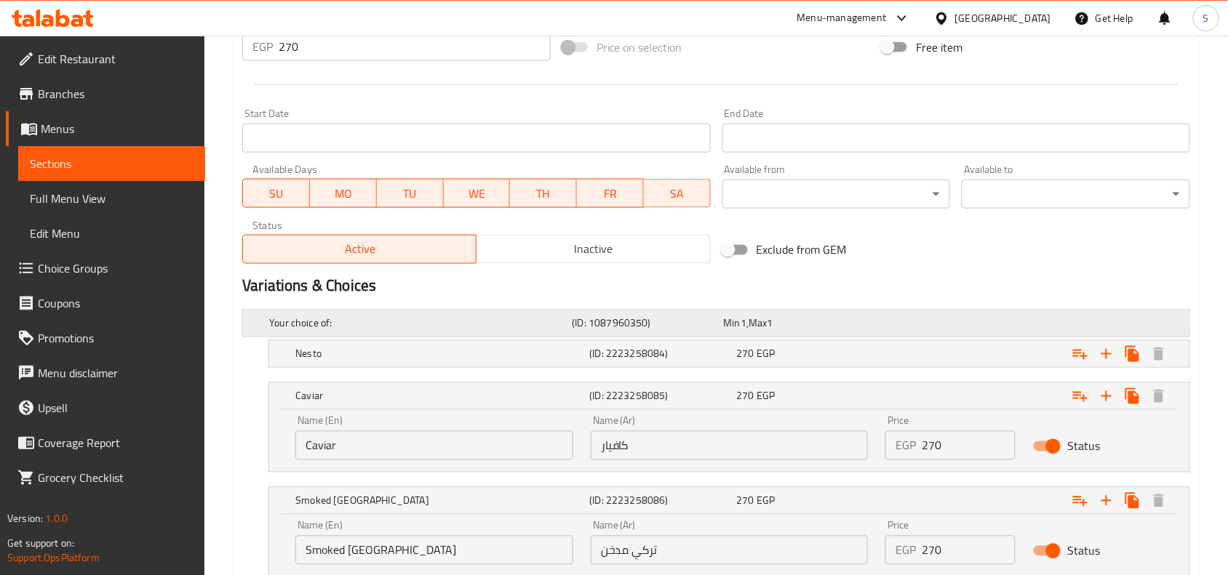
scroll to position [478, 0]
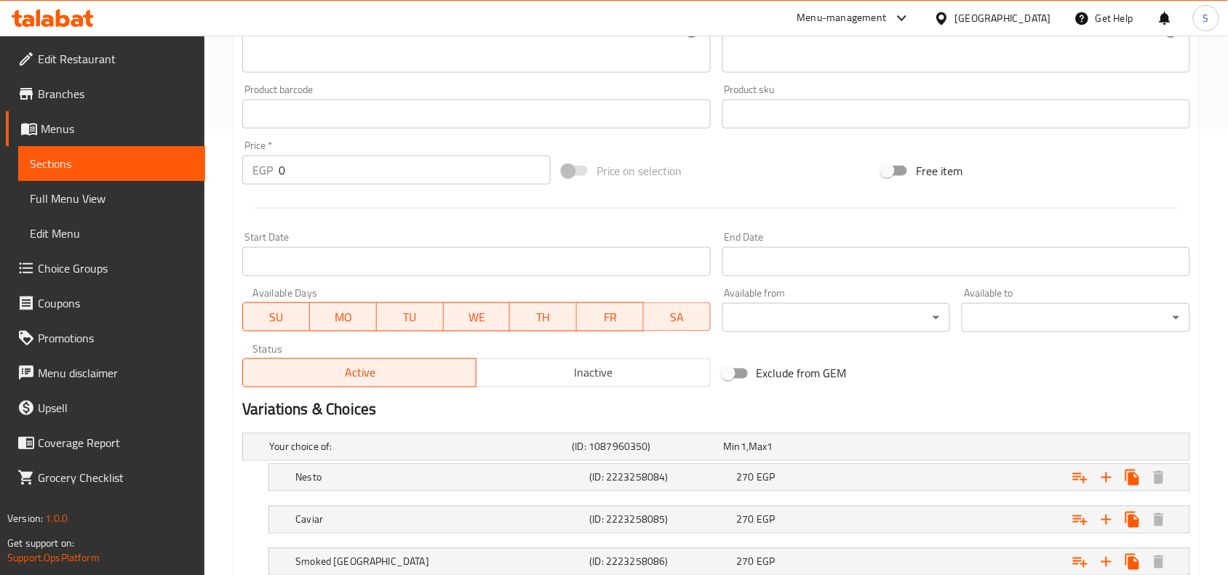
scroll to position [137, 0]
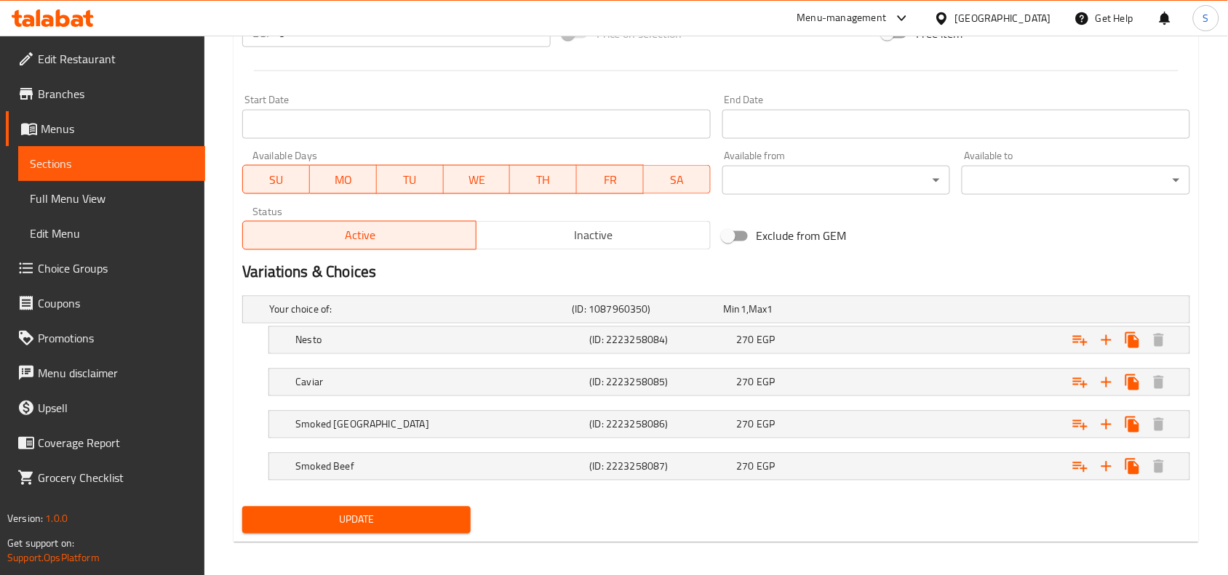
scroll to position [591, 0]
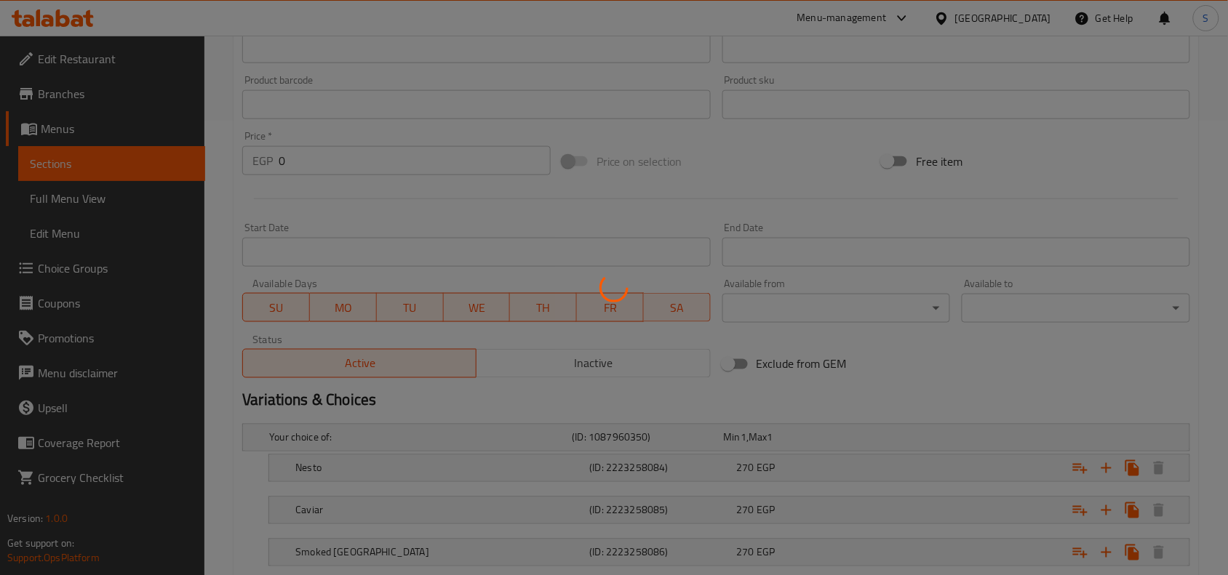
scroll to position [591, 0]
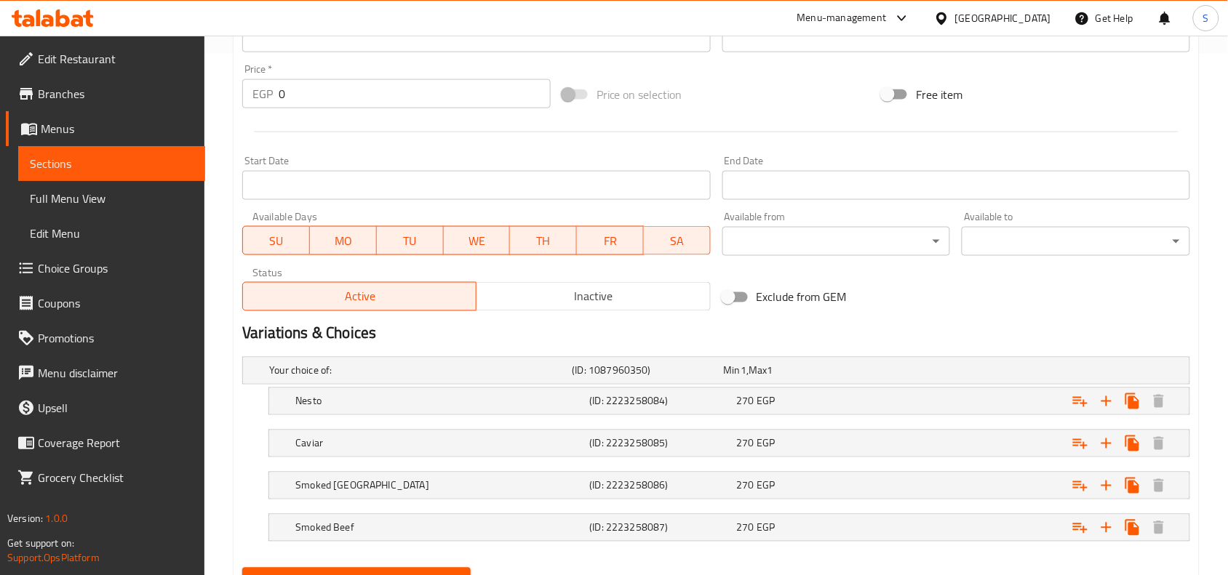
scroll to position [591, 0]
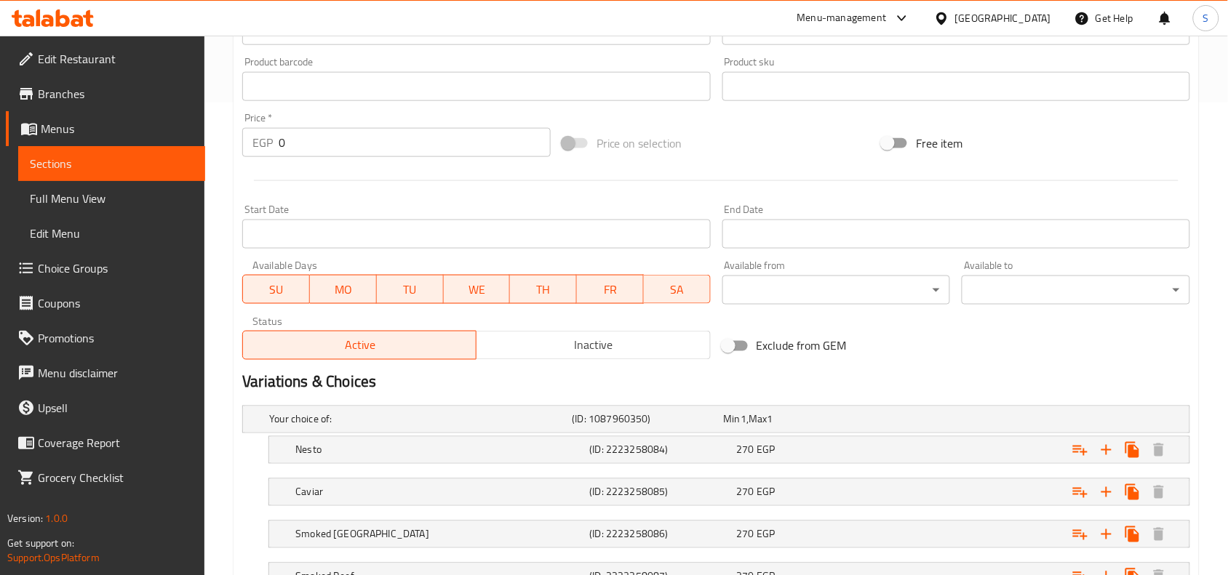
scroll to position [409, 0]
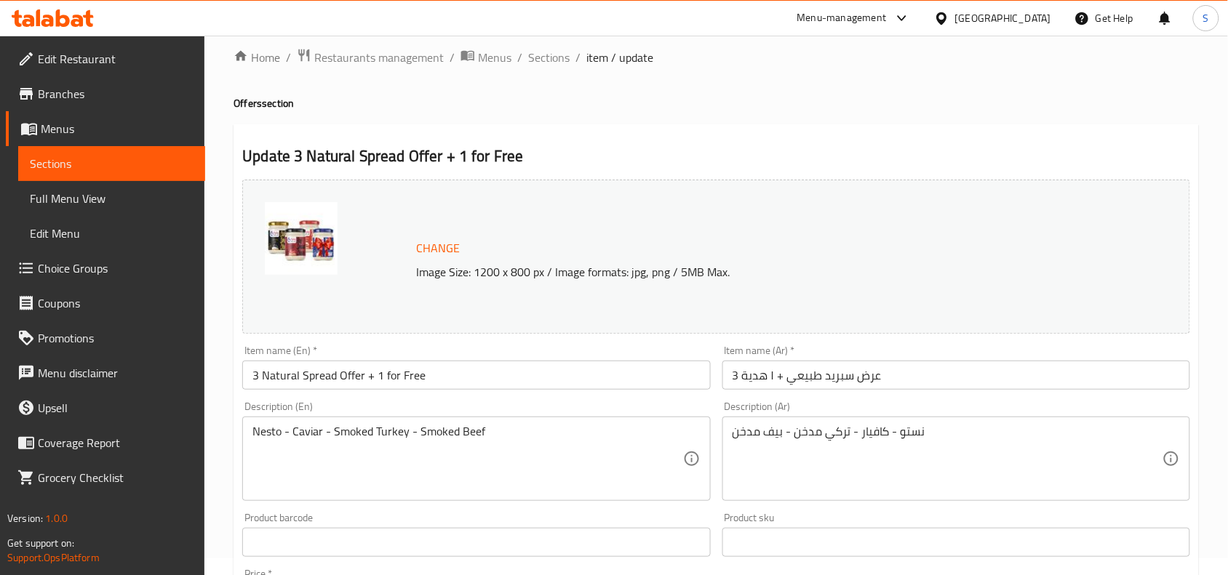
scroll to position [289, 0]
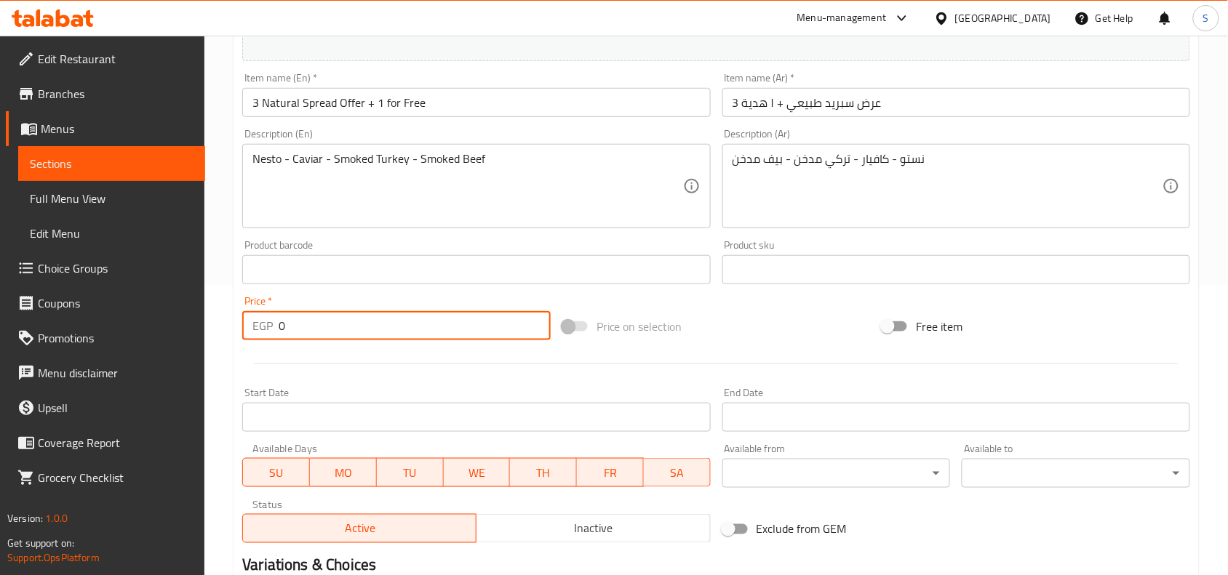
drag, startPoint x: 296, startPoint y: 328, endPoint x: 122, endPoint y: 303, distance: 175.7
click at [122, 303] on div "Edit Restaurant Branches Menus Sections Full Menu View Edit Menu Choice Groups …" at bounding box center [614, 252] width 1228 height 1013
type input "270"
click at [722, 316] on div "Price on selection" at bounding box center [716, 326] width 320 height 39
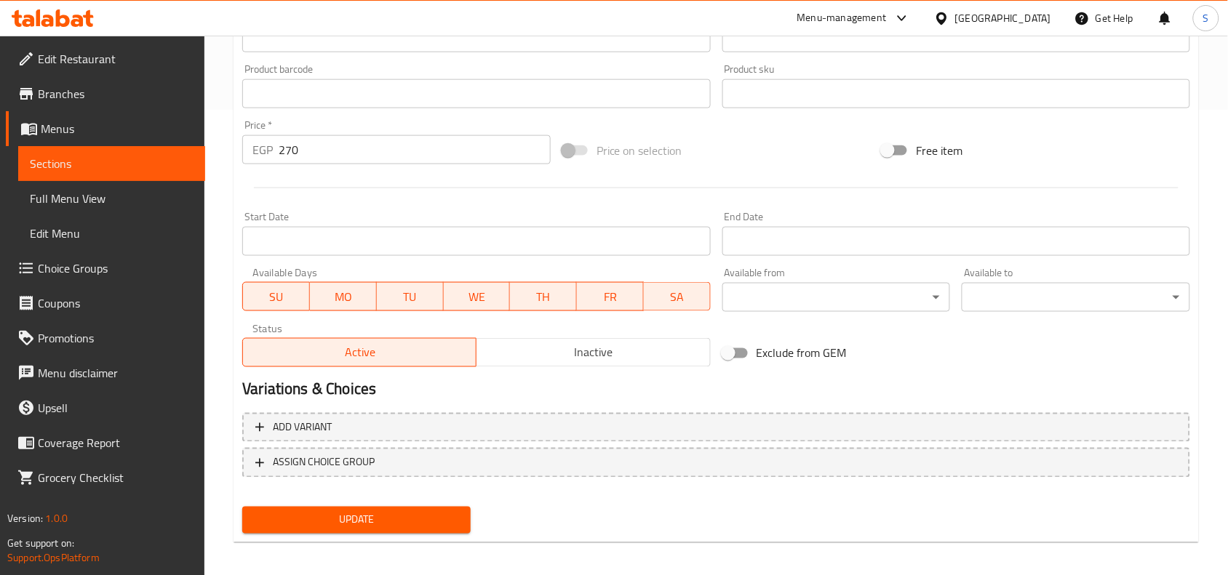
scroll to position [471, 0]
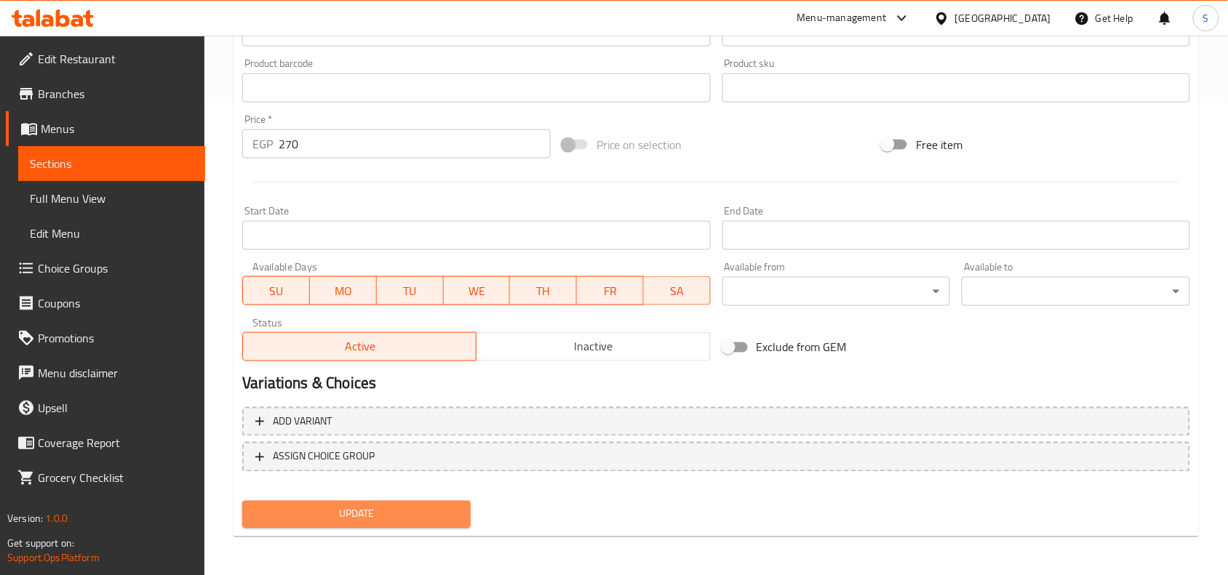
click at [404, 513] on span "Update" at bounding box center [356, 514] width 205 height 18
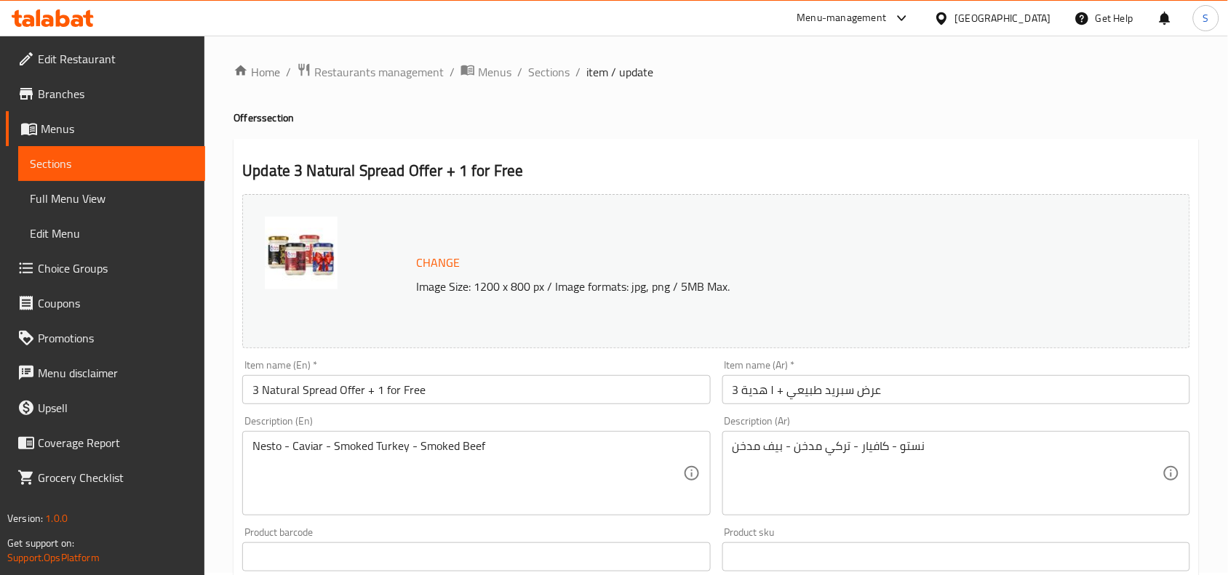
scroll to position [0, 0]
click at [539, 70] on span "Sections" at bounding box center [548, 73] width 41 height 17
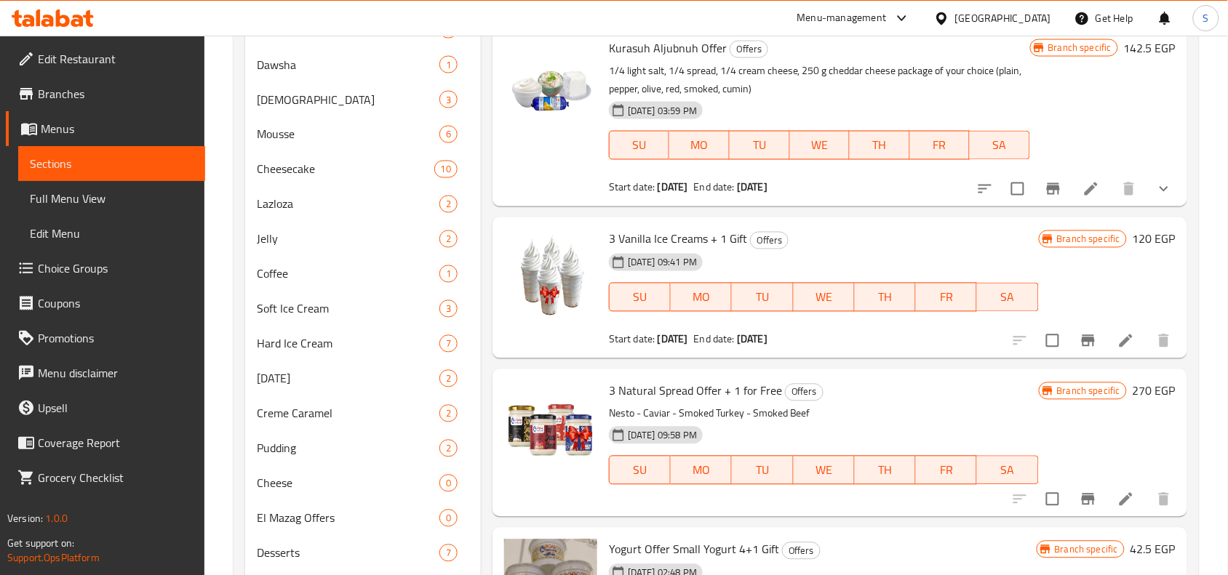
scroll to position [727, 0]
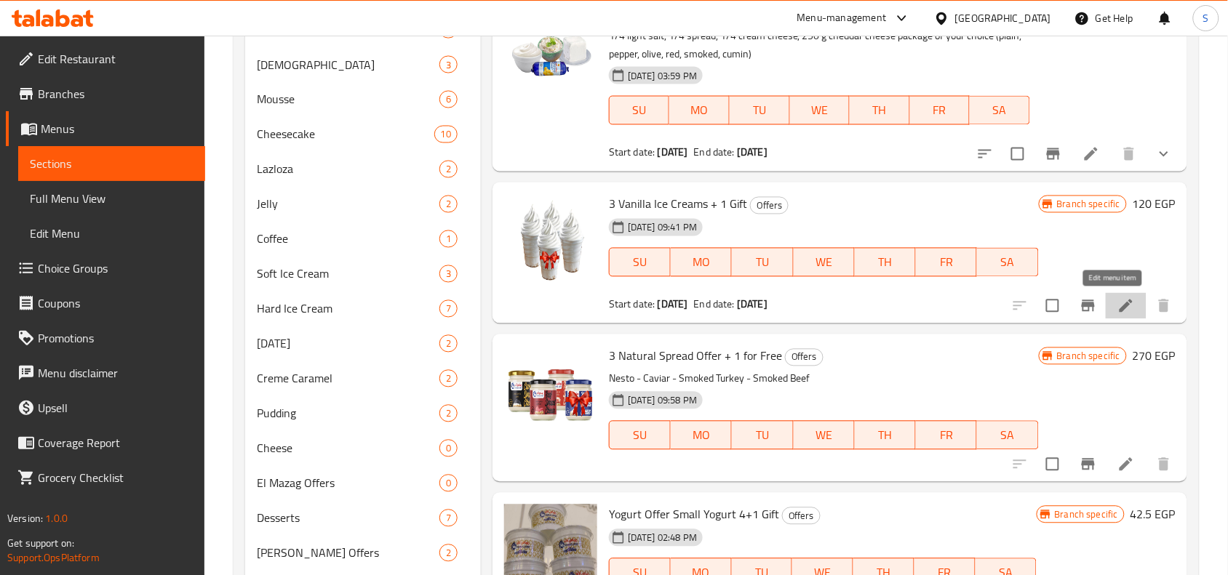
click at [1117, 300] on icon at bounding box center [1125, 305] width 17 height 17
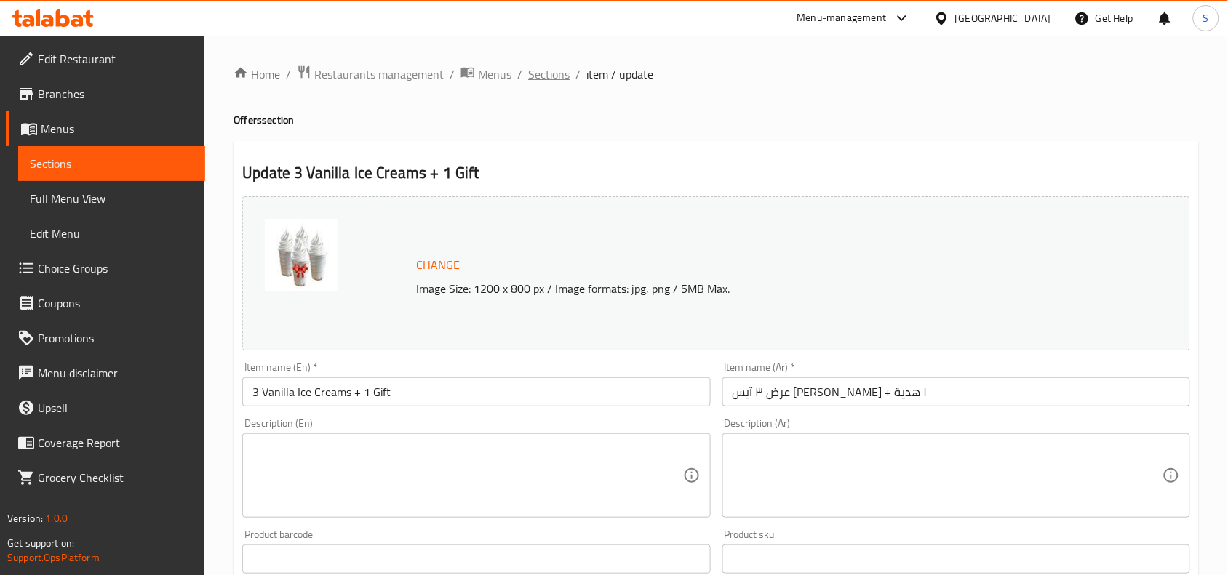
click at [536, 73] on span "Sections" at bounding box center [548, 73] width 41 height 17
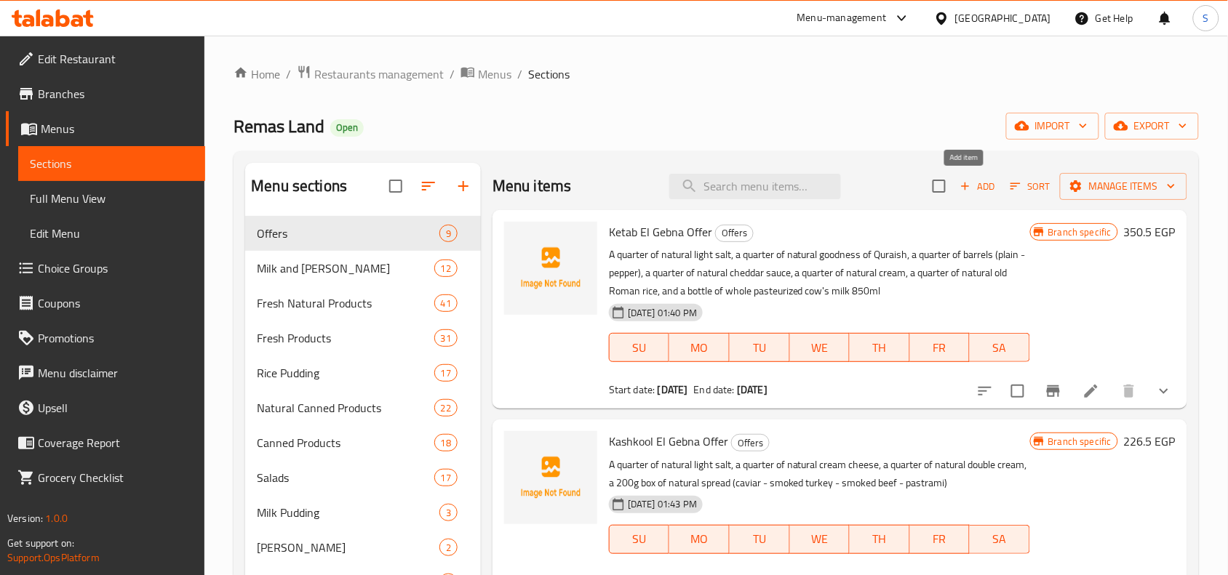
click at [967, 178] on span "Add" at bounding box center [977, 186] width 39 height 17
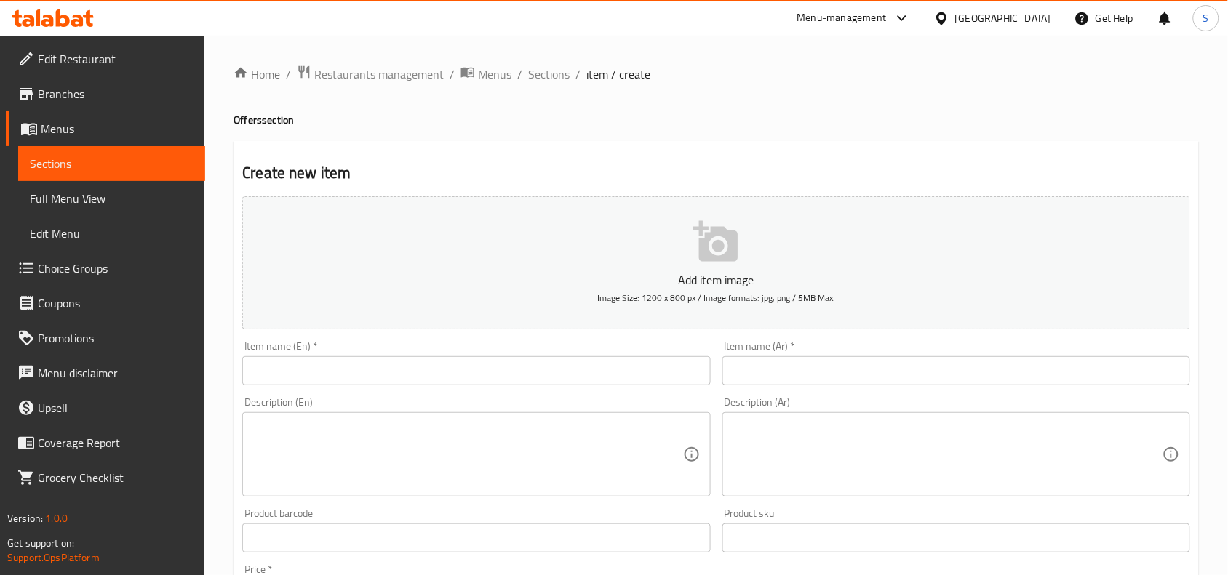
click at [1007, 359] on input "text" at bounding box center [956, 370] width 468 height 29
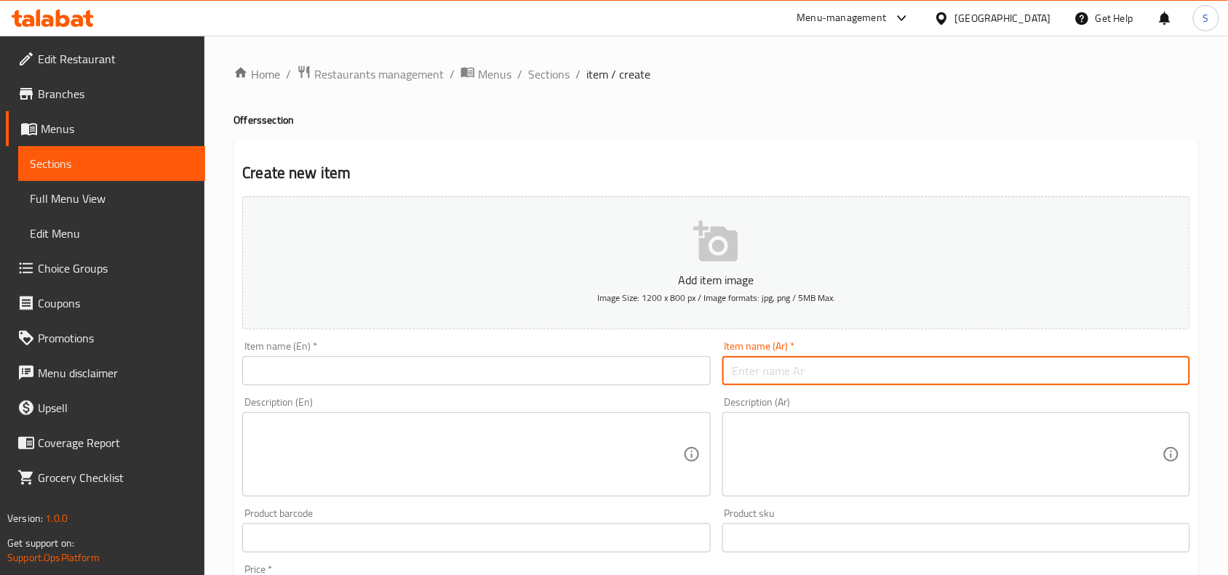
paste input "عرض 3 حليب"
type input "عرض 3 حليب"
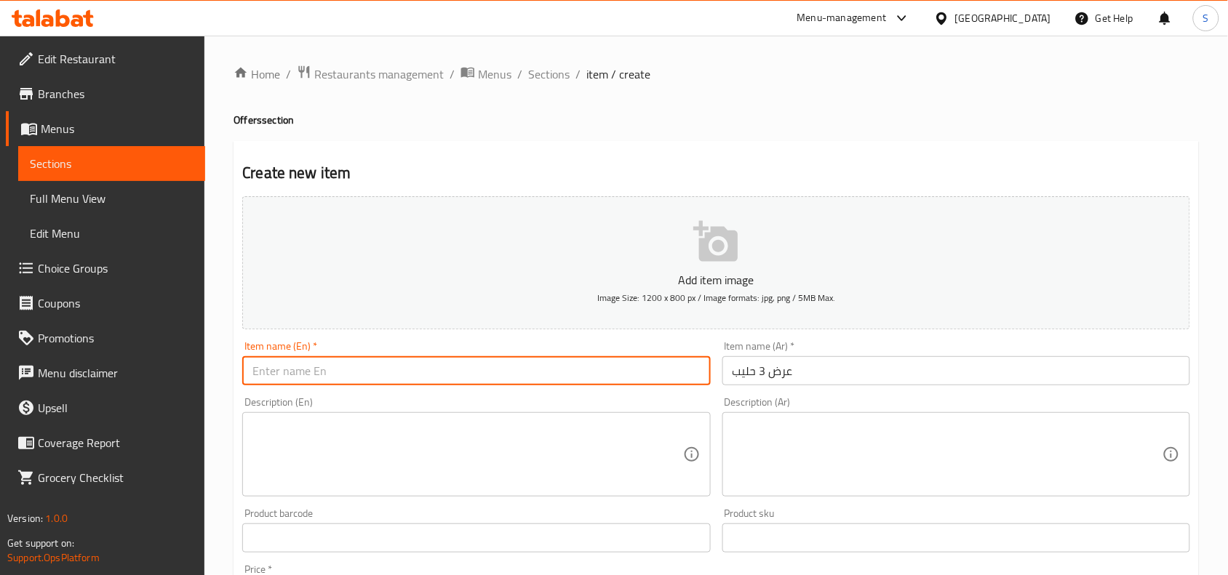
click at [449, 371] on input "text" at bounding box center [476, 370] width 468 height 29
paste input "Offer 3 milk"
type input "Offer 3 milk"
click at [537, 460] on textarea at bounding box center [467, 454] width 430 height 69
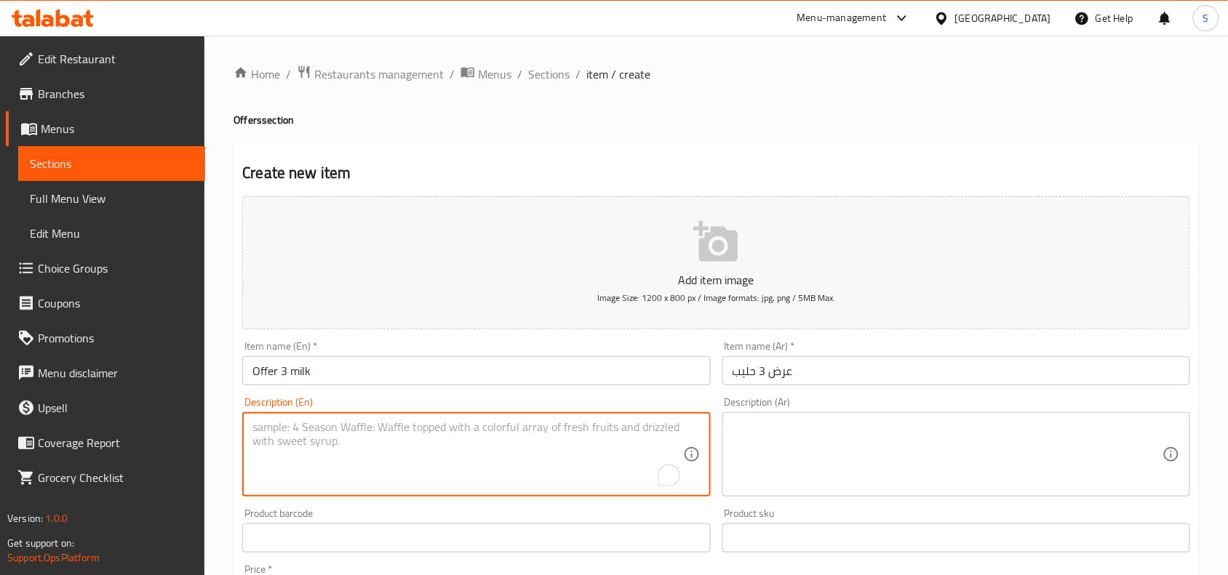
drag, startPoint x: 772, startPoint y: 382, endPoint x: 722, endPoint y: 383, distance: 49.5
click at [772, 382] on input "عرض 3 حليب" at bounding box center [956, 370] width 468 height 29
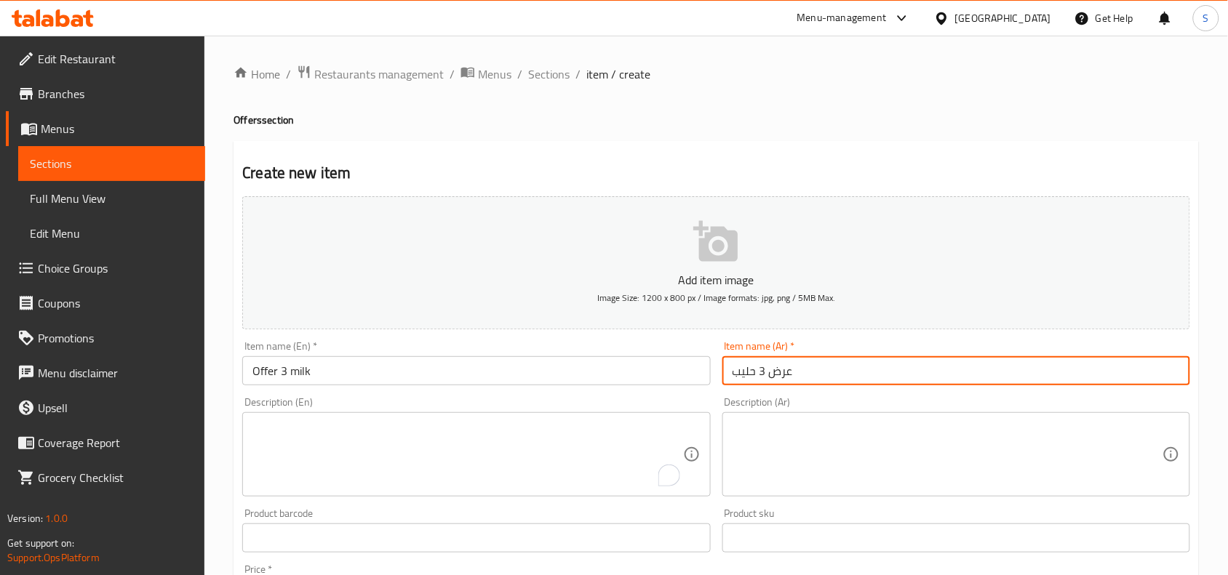
click at [812, 384] on input "عرض 3 حليب" at bounding box center [956, 370] width 468 height 29
paste input "+1 هديه"
click at [776, 375] on input "عرض 3 حليب+1 هديه" at bounding box center [956, 370] width 468 height 29
click at [768, 372] on input "عرض 3 حليب +1 هديه" at bounding box center [956, 370] width 468 height 29
type input "عرض 3 حليب +1 هديه"
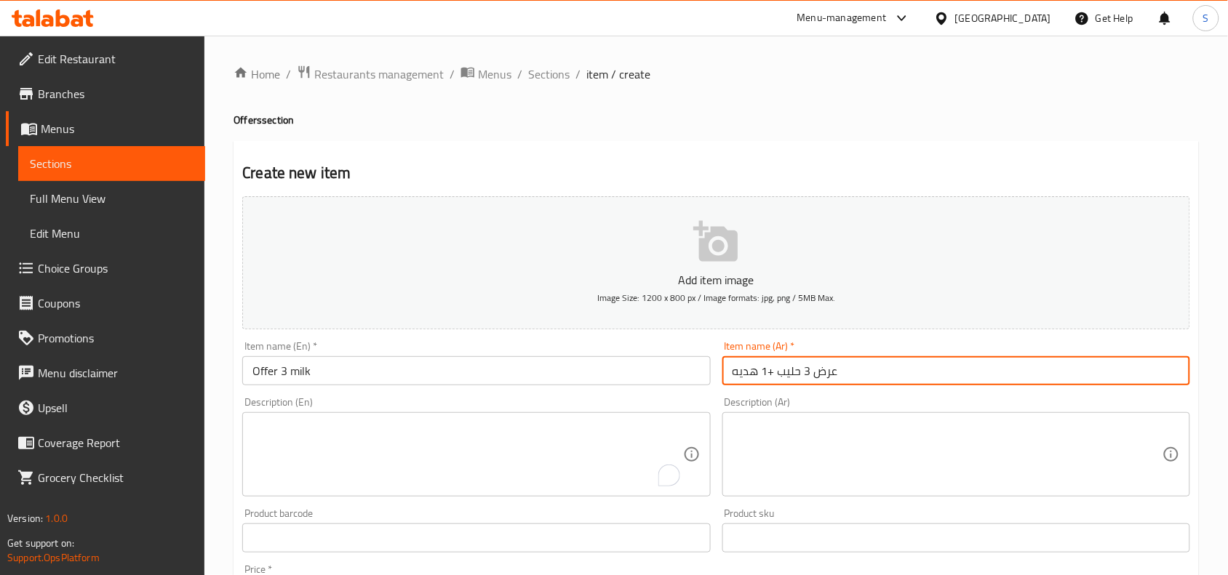
click at [429, 380] on input "Offer 3 milk" at bounding box center [476, 370] width 468 height 29
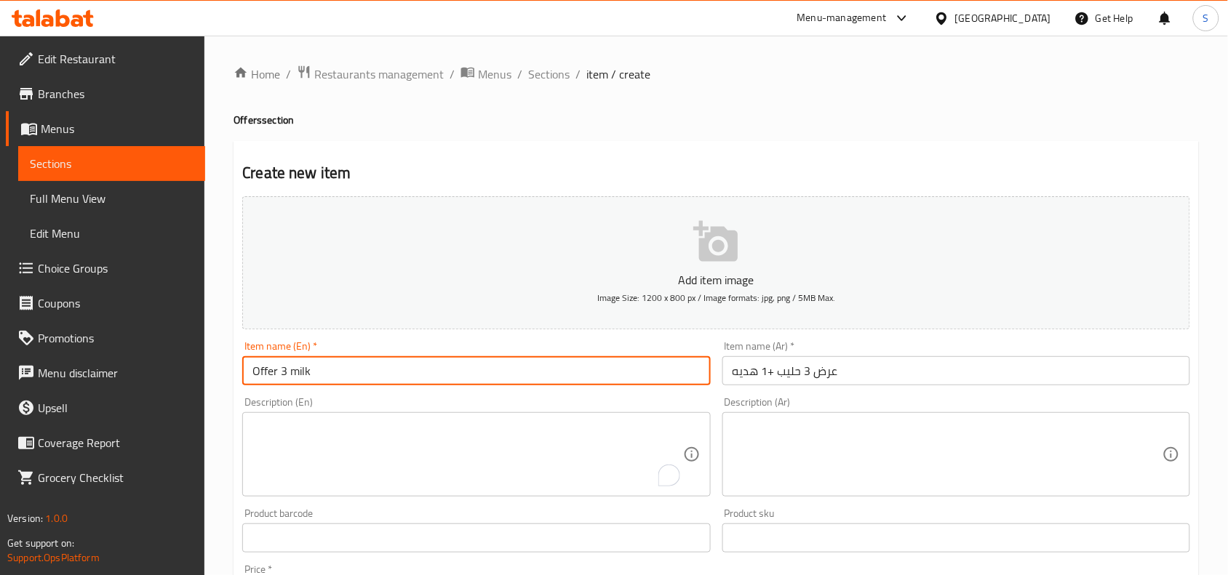
click at [851, 378] on input "عرض 3 حليب +1 هديه" at bounding box center [956, 370] width 468 height 29
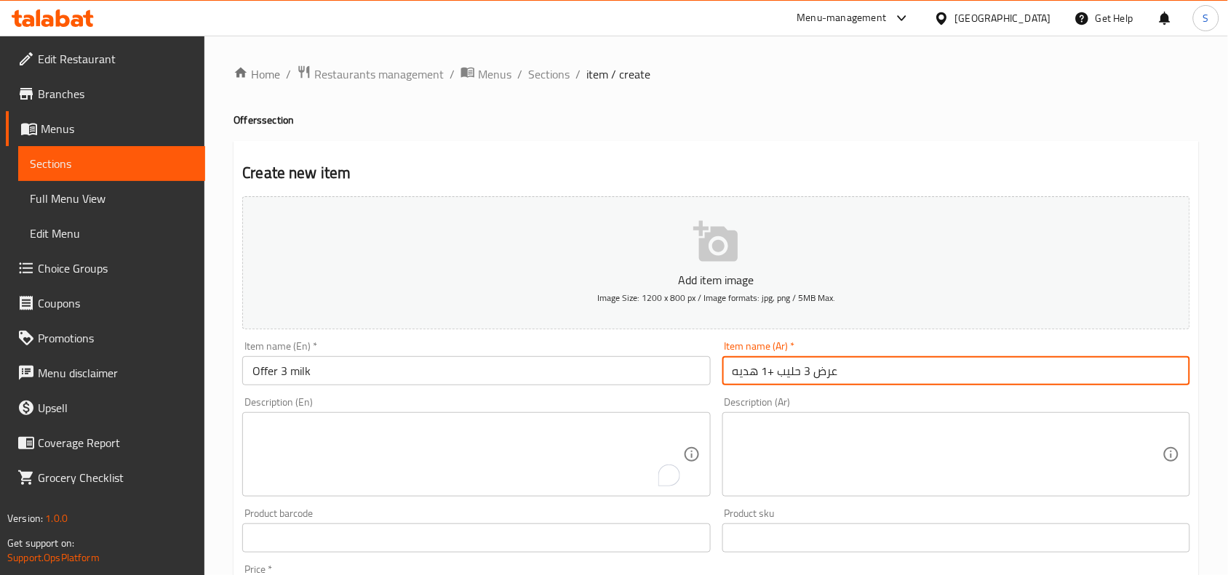
click at [851, 378] on input "عرض 3 حليب +1 هديه" at bounding box center [956, 370] width 468 height 29
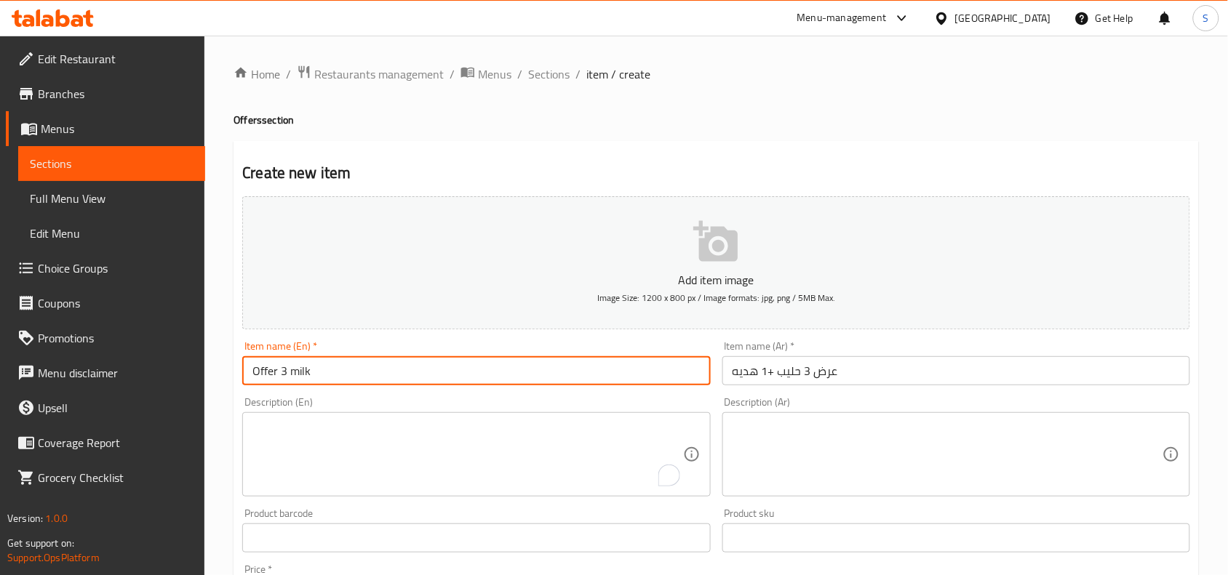
click at [500, 377] on input "Offer 3 milk" at bounding box center [476, 370] width 468 height 29
paste input "s + 1 gift"
click at [500, 377] on input "Offer 3 milks + 1 gift" at bounding box center [476, 370] width 468 height 29
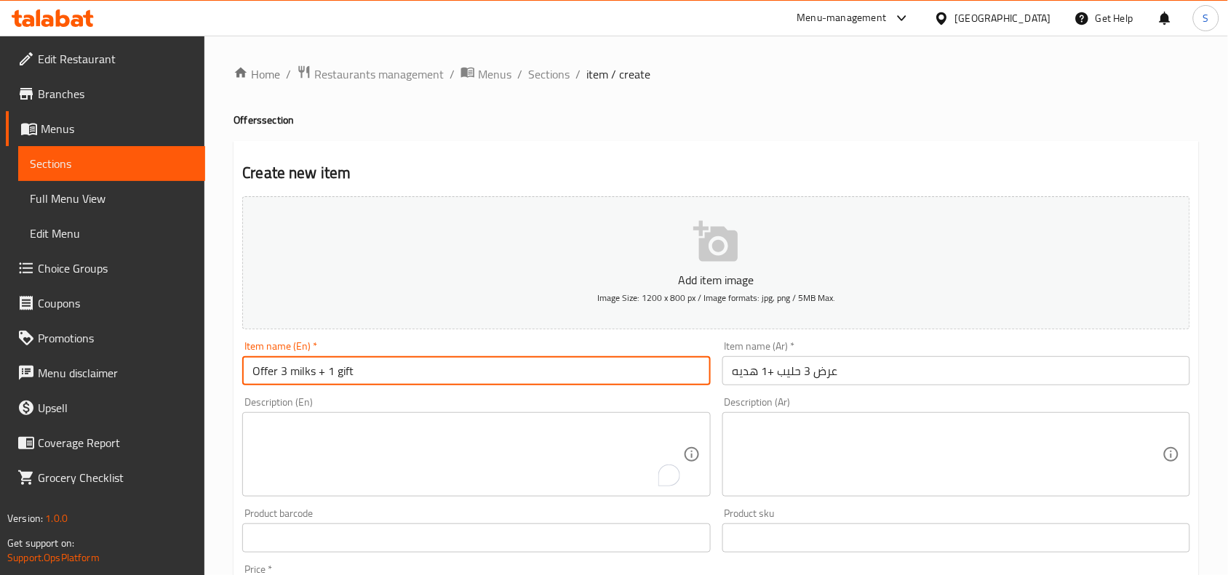
click at [500, 377] on input "Offer 3 milks + 1 gift" at bounding box center [476, 370] width 468 height 29
click at [412, 368] on input "Offer 3 Milks + 1 Gift" at bounding box center [476, 370] width 468 height 29
type input "Offer 3 Milks + 1 Gift"
click at [848, 431] on textarea at bounding box center [947, 454] width 430 height 69
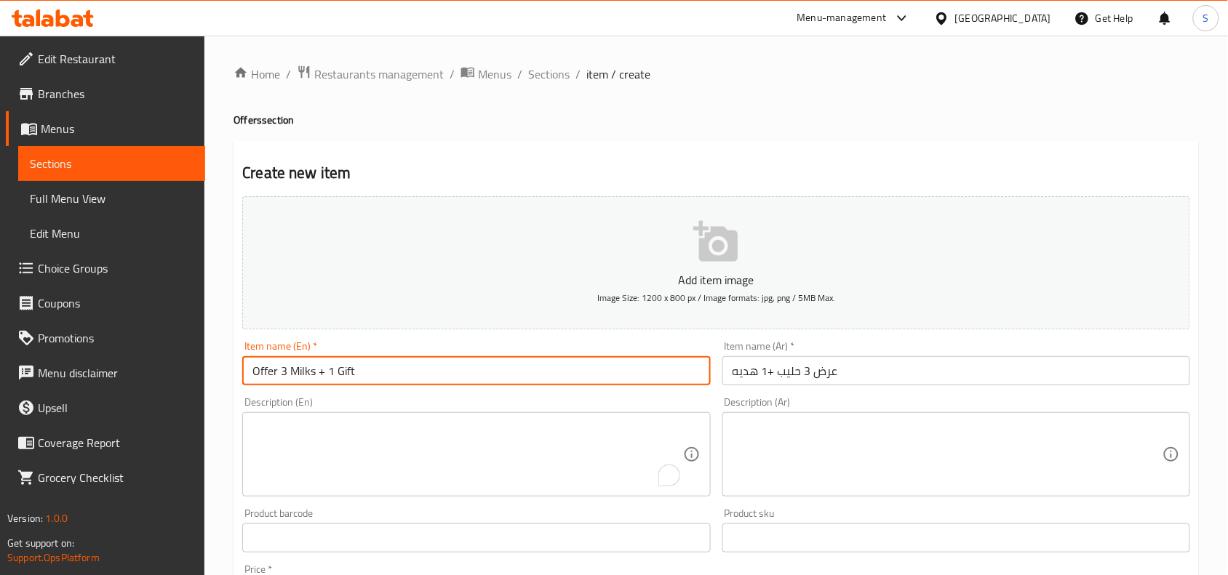
paste textarea "(موز-فراوله-كارميل )"
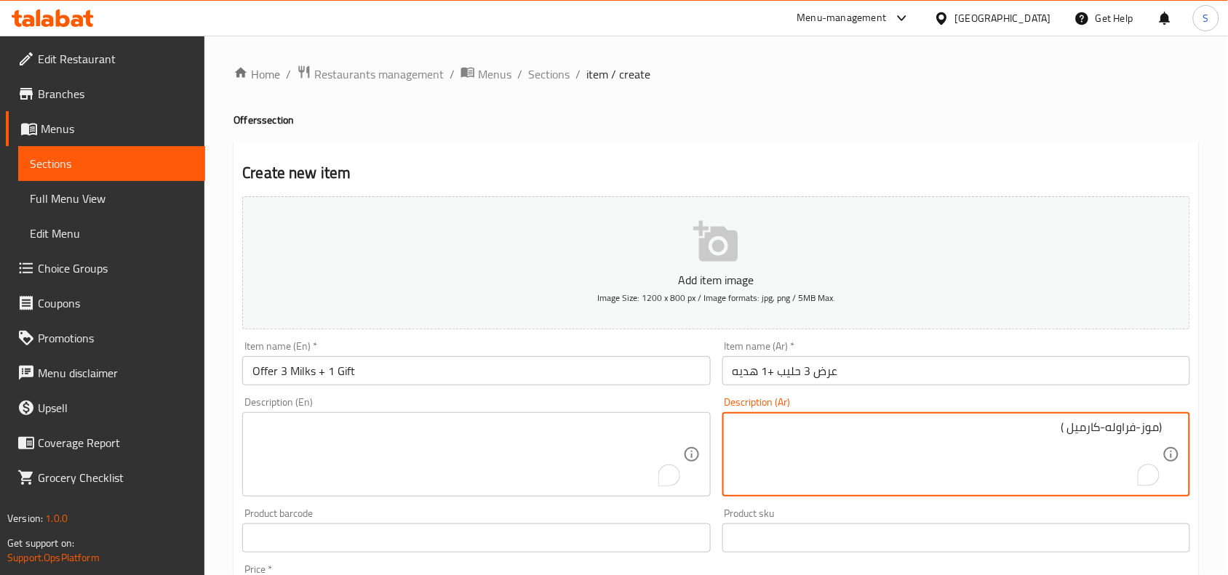
click at [990, 427] on textarea "(موز-فراوله-كارميل )" at bounding box center [947, 454] width 430 height 69
click at [1052, 436] on textarea "(موز-فراوله-كارميل )و الهدية قهوة أو تمر" at bounding box center [947, 454] width 430 height 69
type textarea "(موز-فراوله-كارميل )و الهدية قهوة أو تمر"
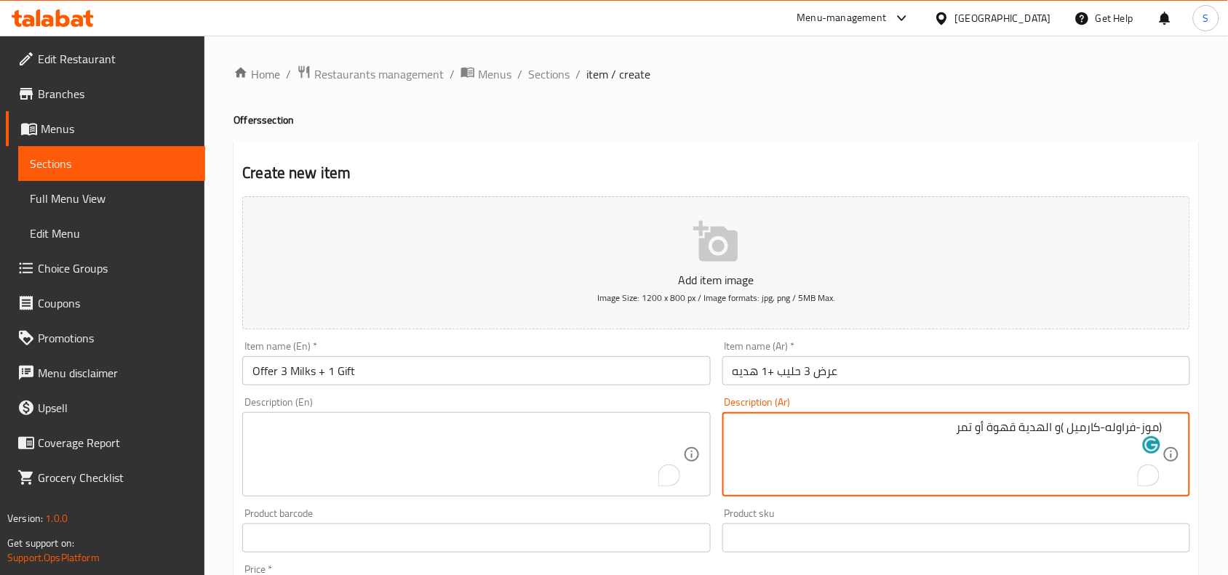
click at [497, 433] on textarea "To enrich screen reader interactions, please activate Accessibility in Grammarl…" at bounding box center [467, 454] width 430 height 69
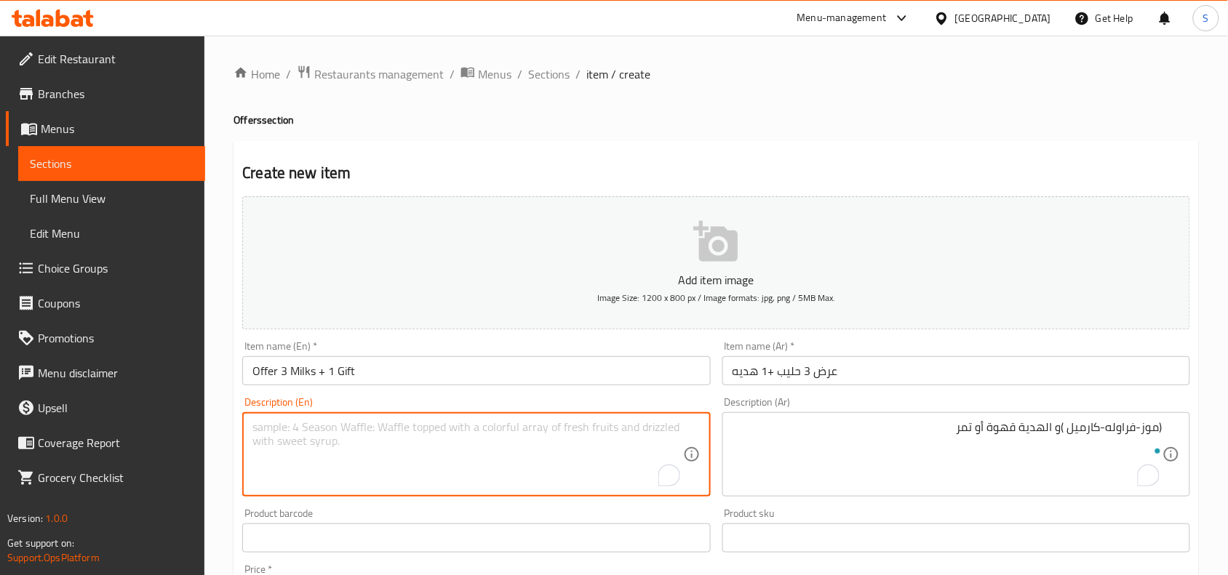
paste textarea "(Banana - Strawberry - Caramel) and the gift is coffee or dates"
type textarea "(Banana - Strawberry - Caramel) and the gift is coffee or dates"
click at [846, 511] on div "Product sku Product sku" at bounding box center [956, 530] width 468 height 44
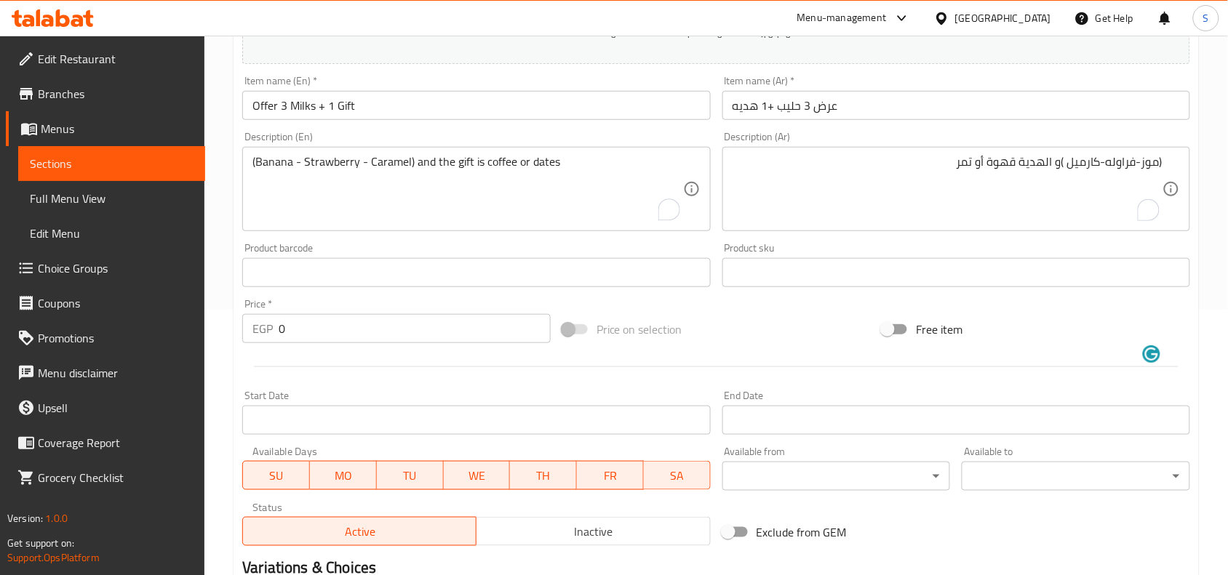
scroll to position [273, 0]
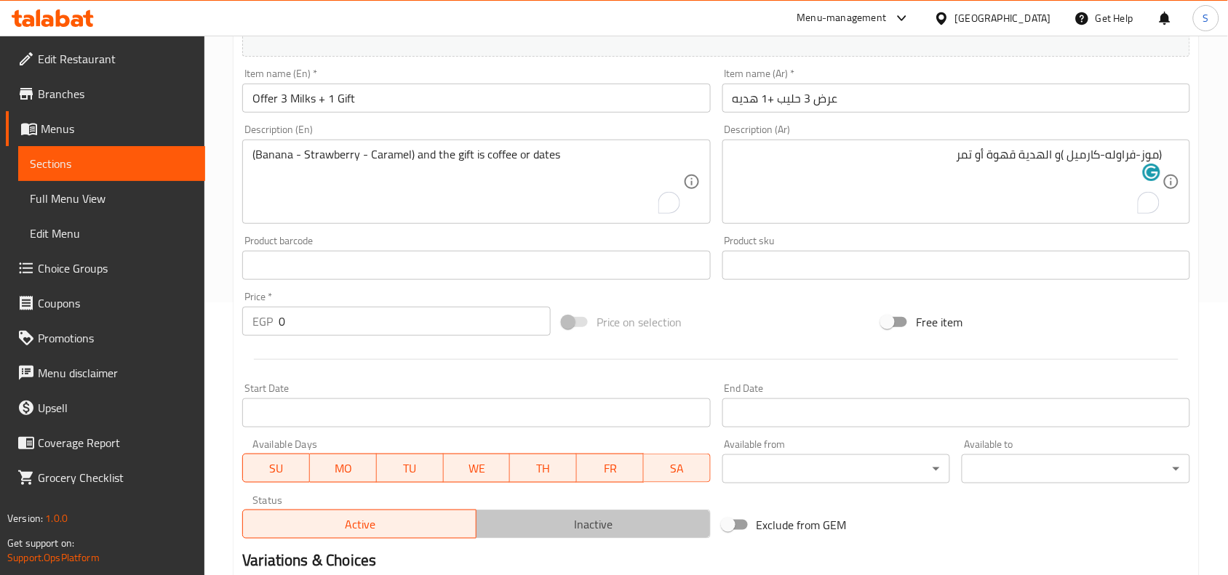
click at [583, 513] on button "Inactive" at bounding box center [593, 524] width 234 height 29
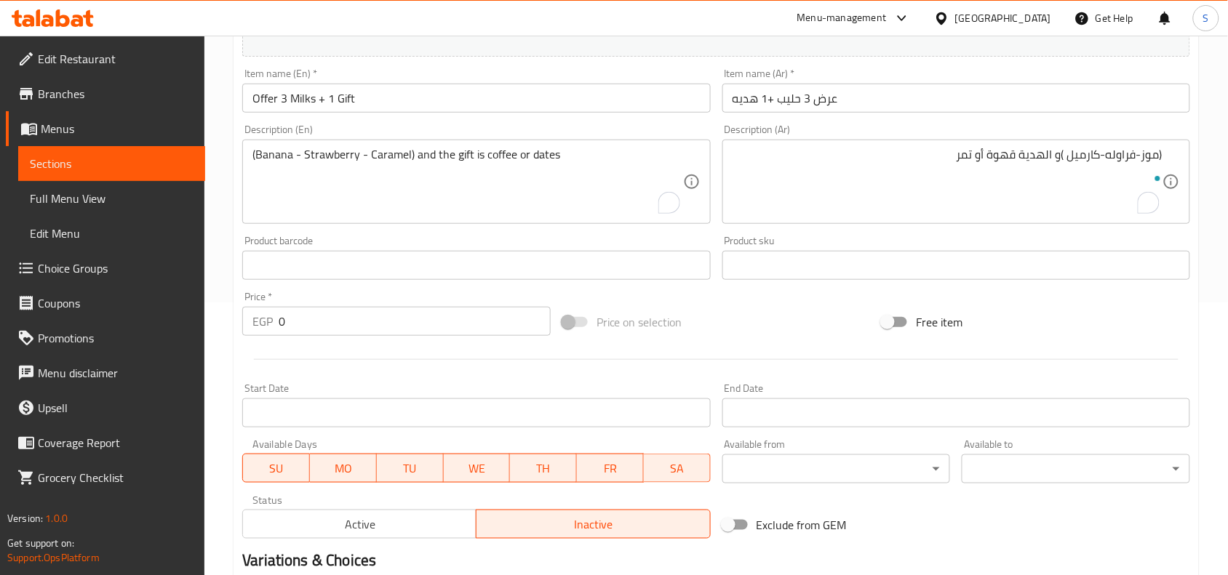
click at [484, 422] on input "Start Date" at bounding box center [476, 413] width 468 height 29
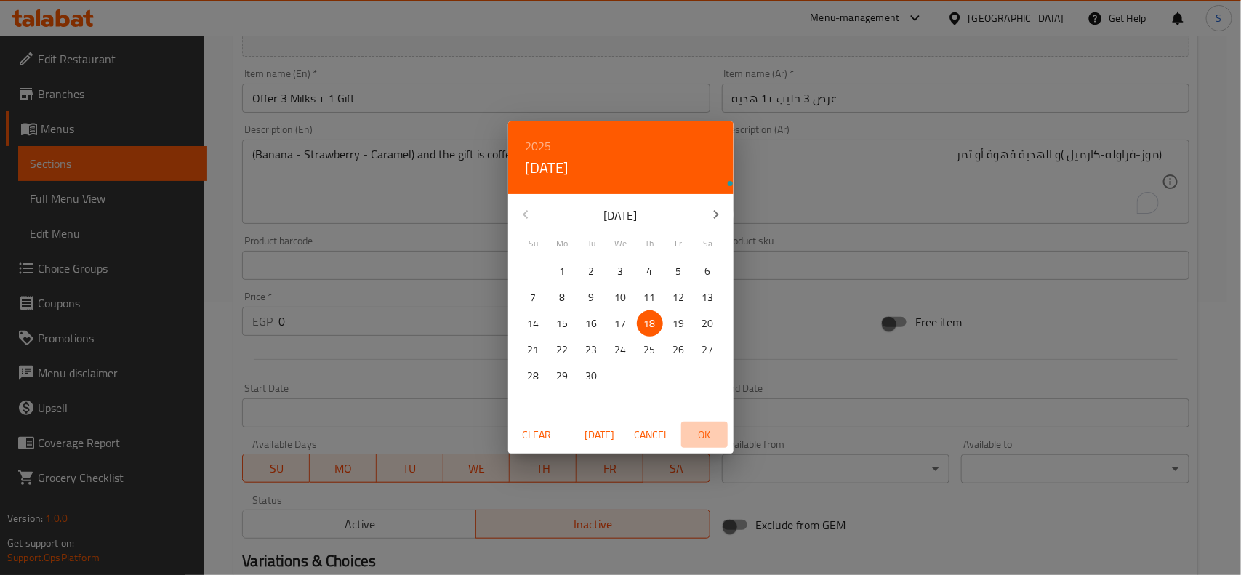
click at [711, 433] on span "OK" at bounding box center [704, 435] width 35 height 18
type input "[DATE]"
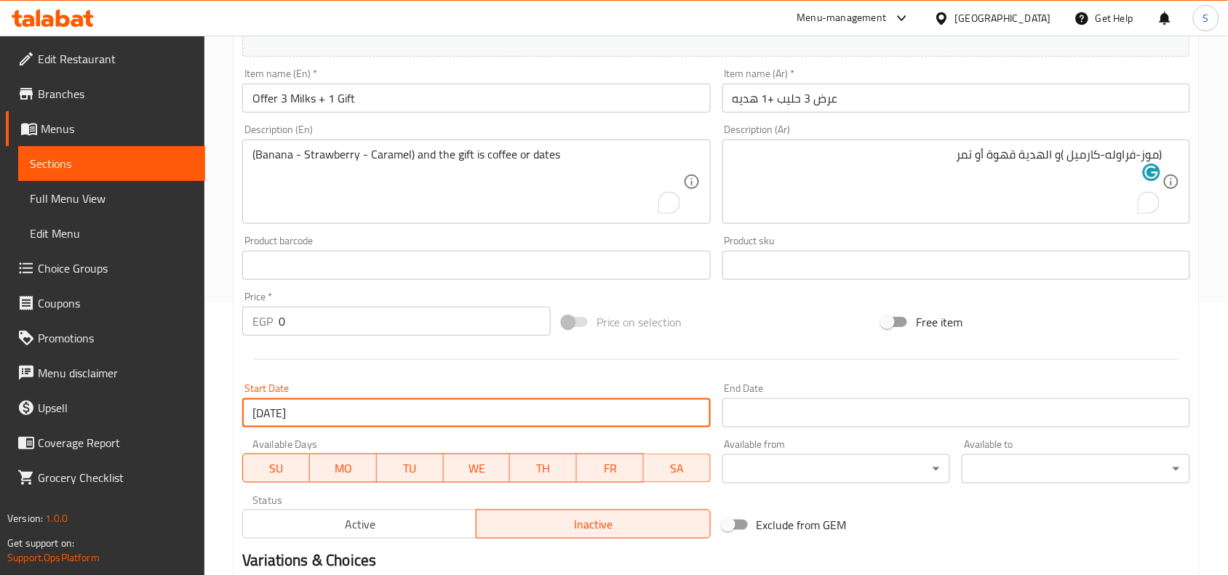
click at [795, 404] on input "Start Date" at bounding box center [956, 413] width 468 height 29
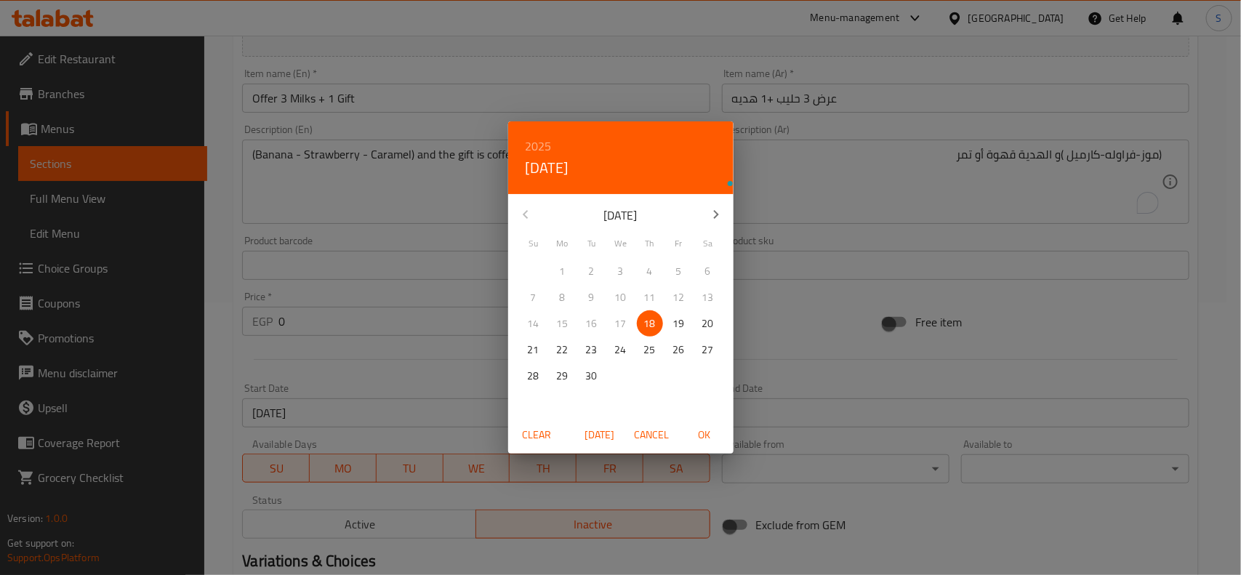
click at [721, 213] on icon "button" at bounding box center [716, 214] width 17 height 17
click at [721, 212] on icon "button" at bounding box center [716, 214] width 17 height 17
click at [633, 375] on span "31" at bounding box center [621, 376] width 26 height 18
click at [703, 435] on span "OK" at bounding box center [704, 435] width 35 height 18
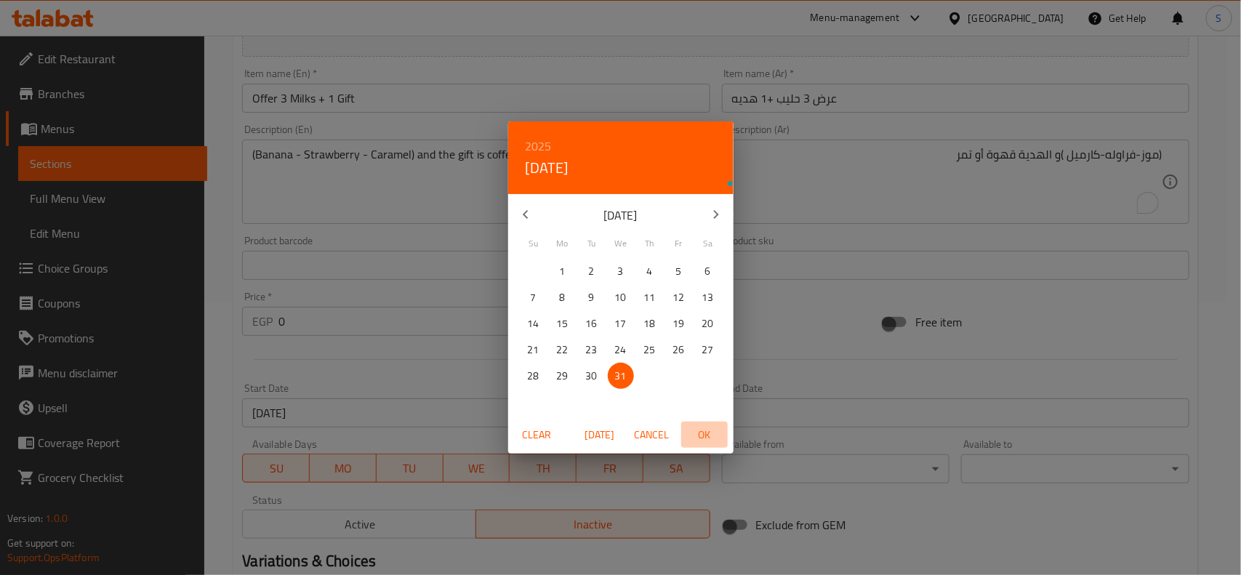
type input "[DATE]"
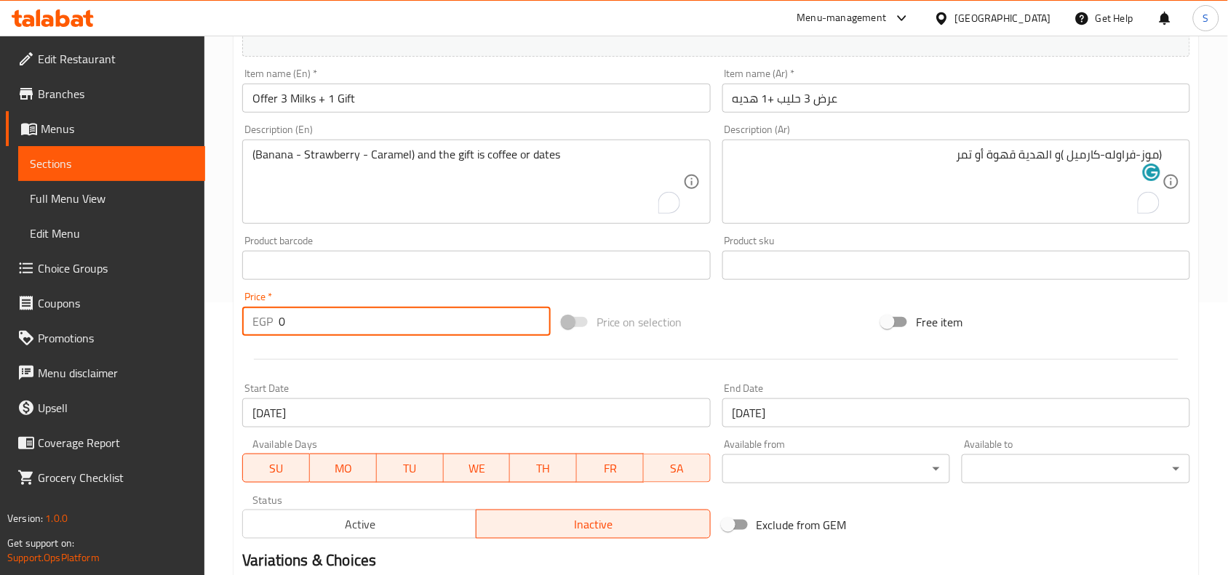
drag, startPoint x: 367, startPoint y: 329, endPoint x: 267, endPoint y: 316, distance: 101.1
click at [267, 316] on div "EGP 0 Price *" at bounding box center [396, 321] width 308 height 29
type input "90.5"
click at [787, 322] on div "Price on selection" at bounding box center [716, 322] width 320 height 39
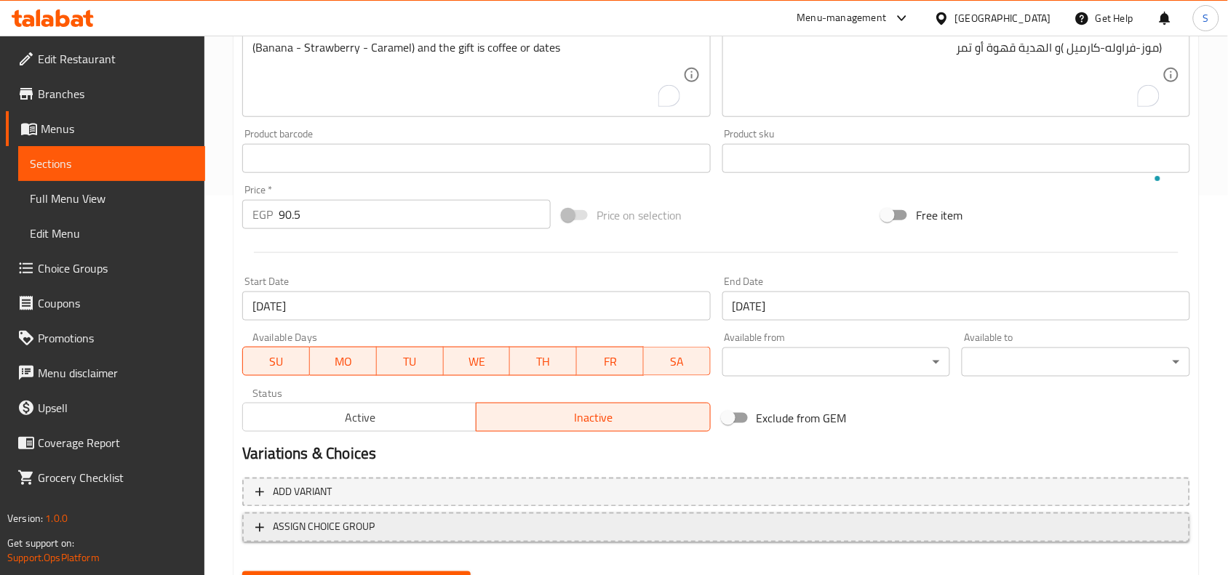
scroll to position [449, 0]
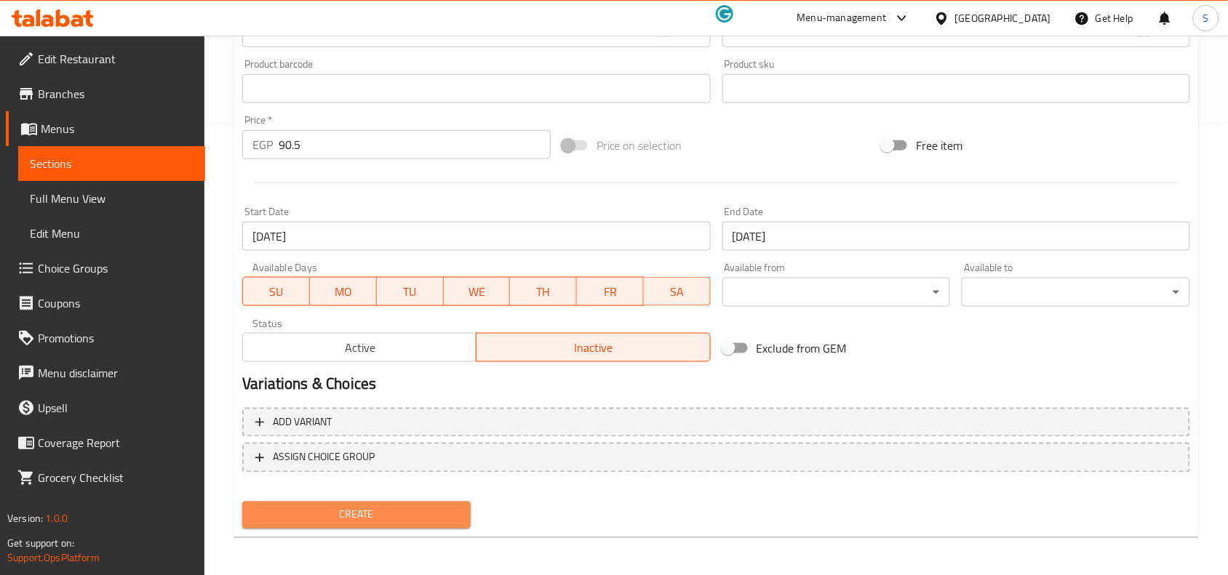
click at [380, 503] on button "Create" at bounding box center [356, 515] width 228 height 27
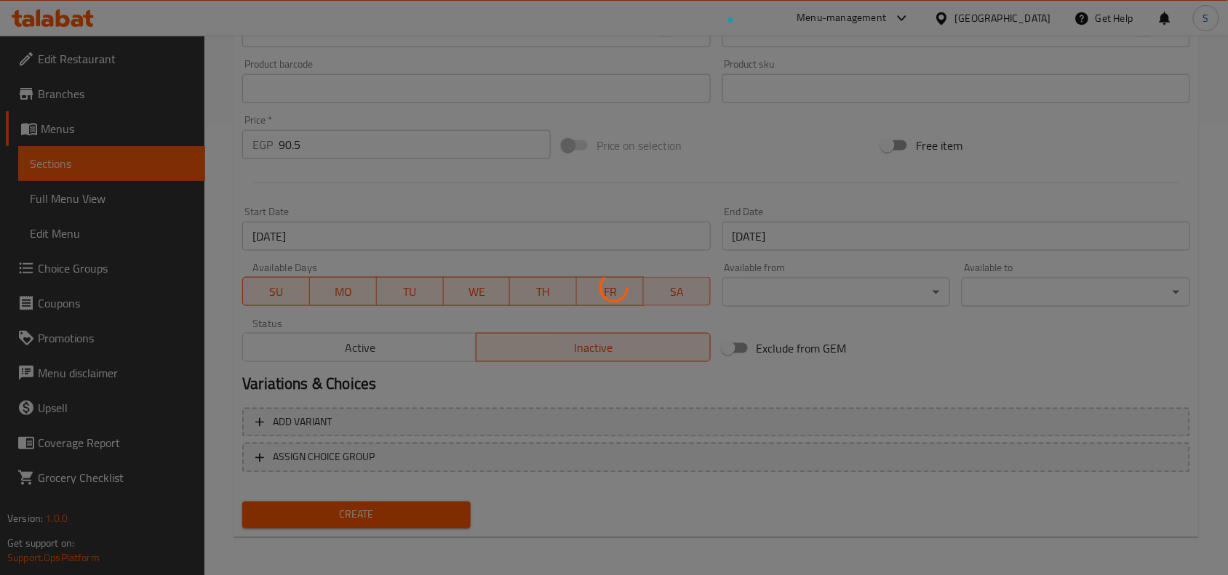
type input "0"
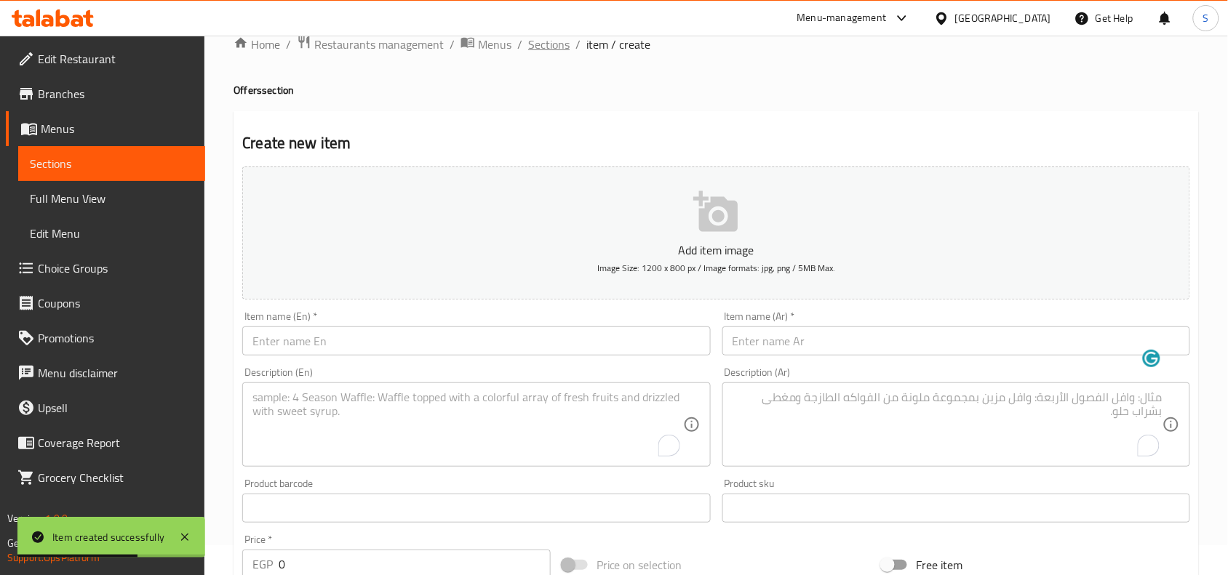
scroll to position [0, 0]
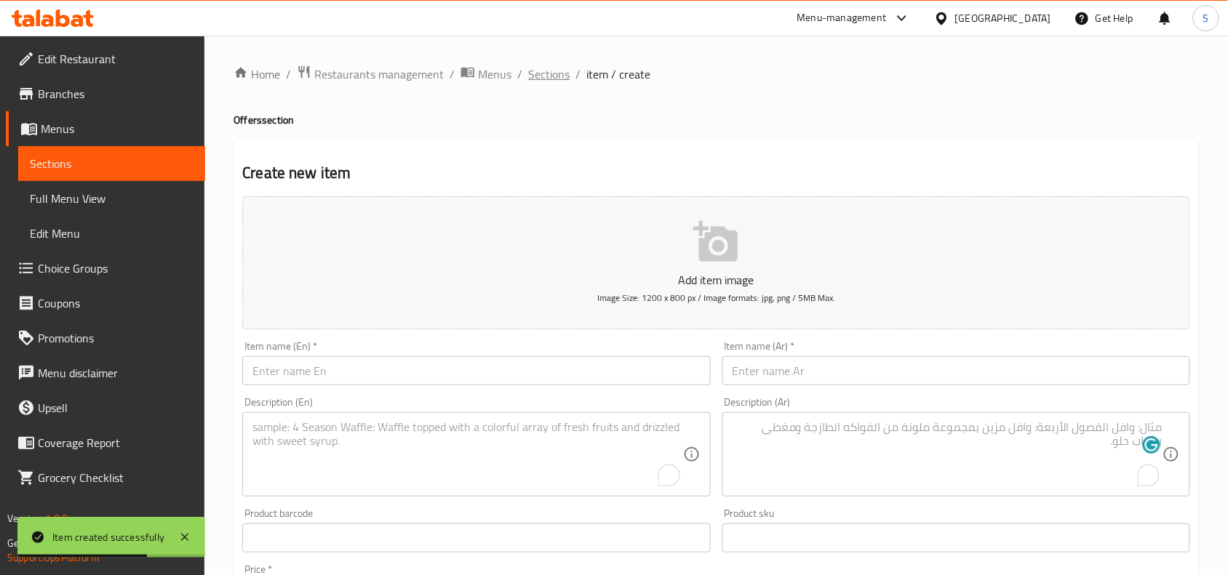
click at [542, 71] on span "Sections" at bounding box center [548, 73] width 41 height 17
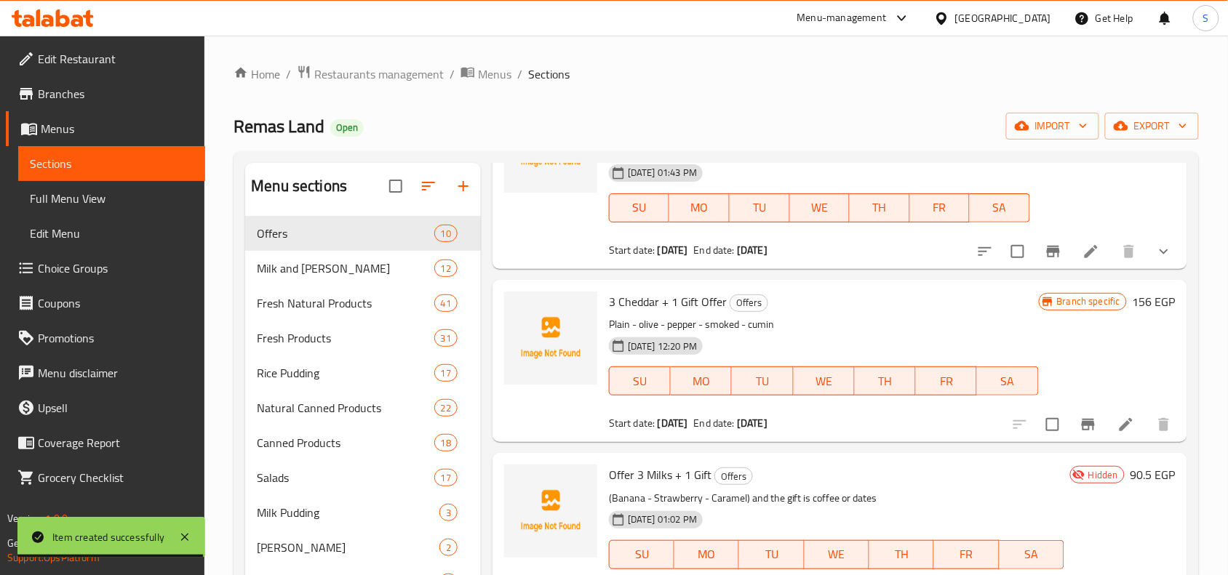
scroll to position [415, 0]
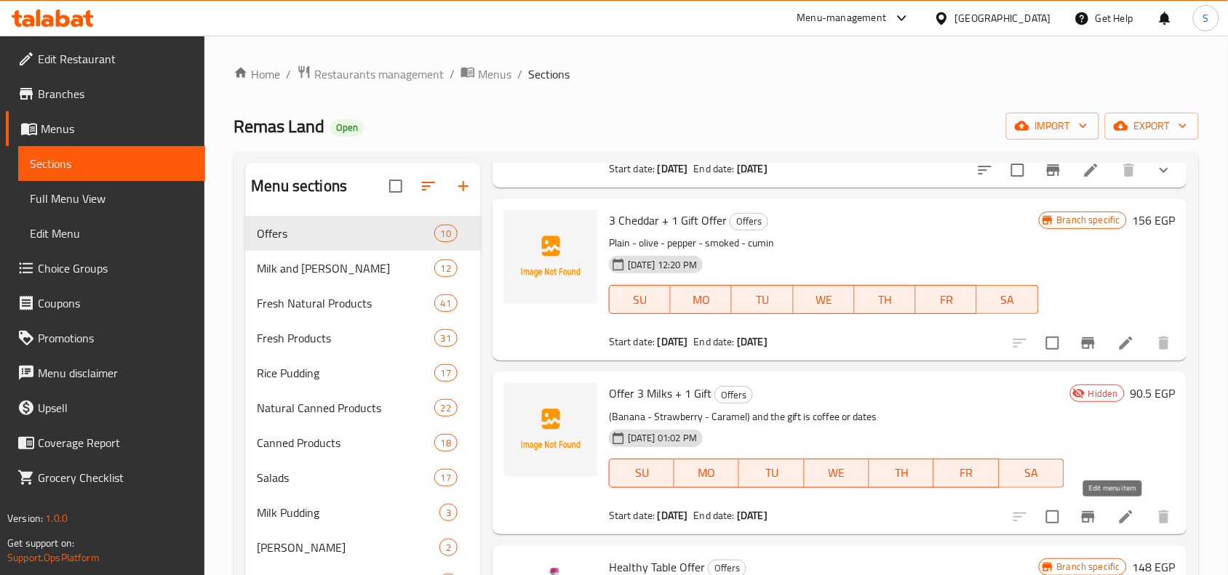
click at [1119, 513] on icon at bounding box center [1125, 517] width 13 height 13
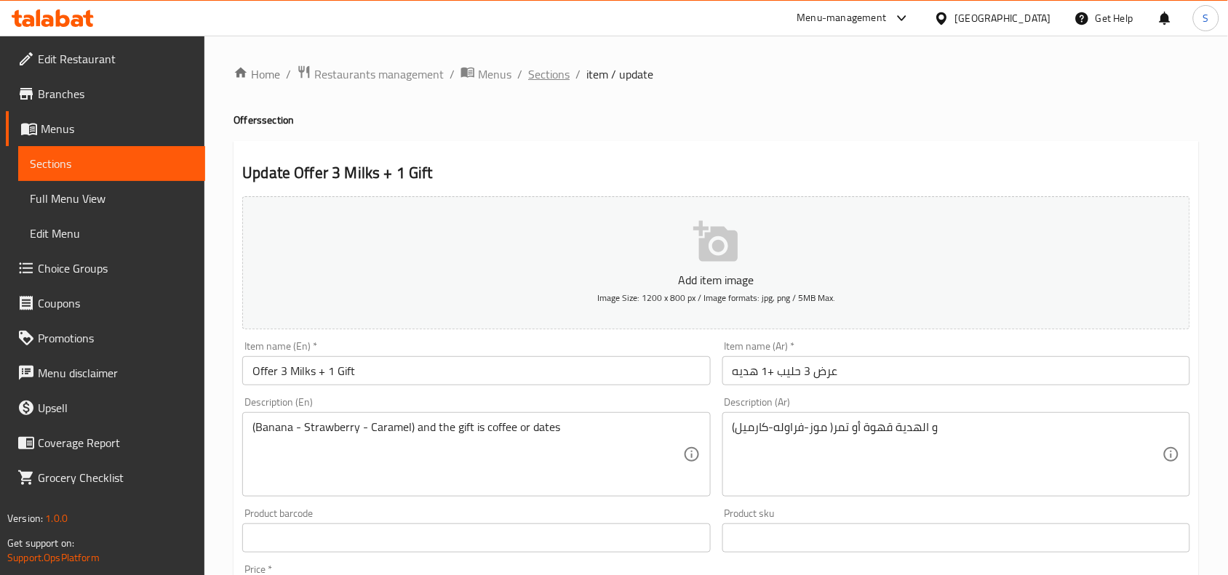
click at [558, 74] on span "Sections" at bounding box center [548, 73] width 41 height 17
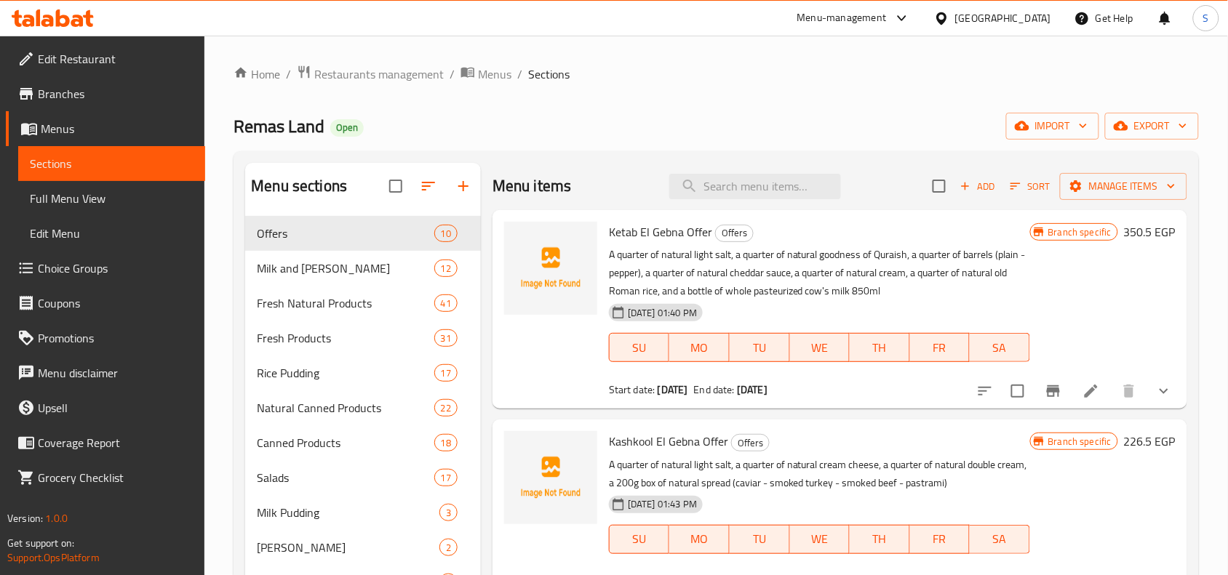
click at [958, 178] on span "Add" at bounding box center [977, 186] width 39 height 17
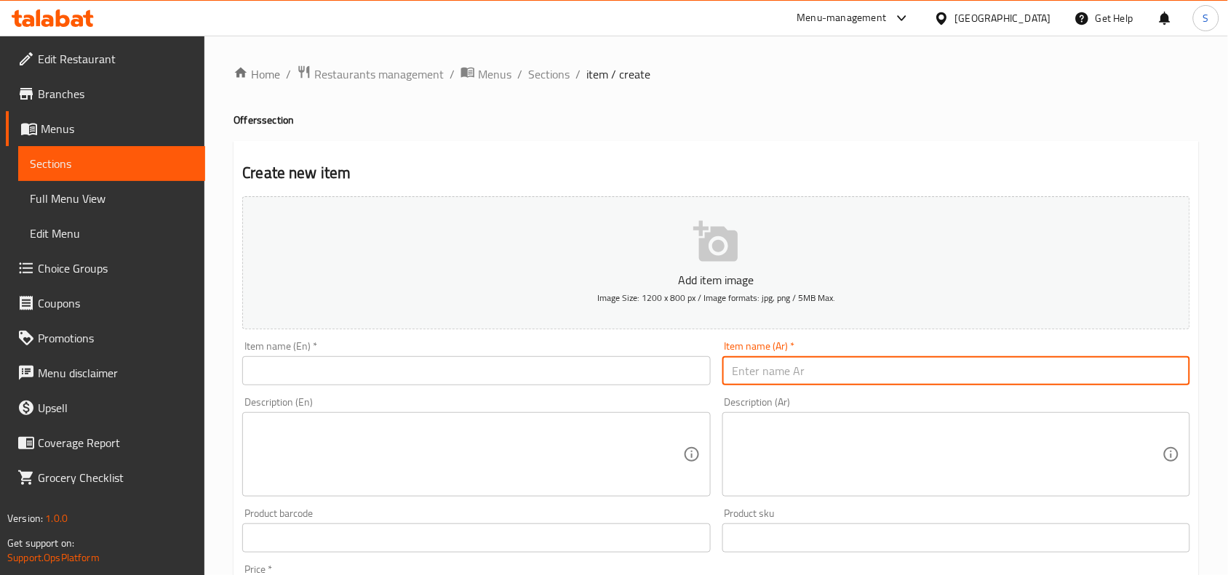
click at [806, 367] on input "text" at bounding box center [956, 370] width 468 height 29
paste input "عرض 4 رايب صغير + 1 هديه"
type input "عرض 4 رايب صغير + 1 هديه"
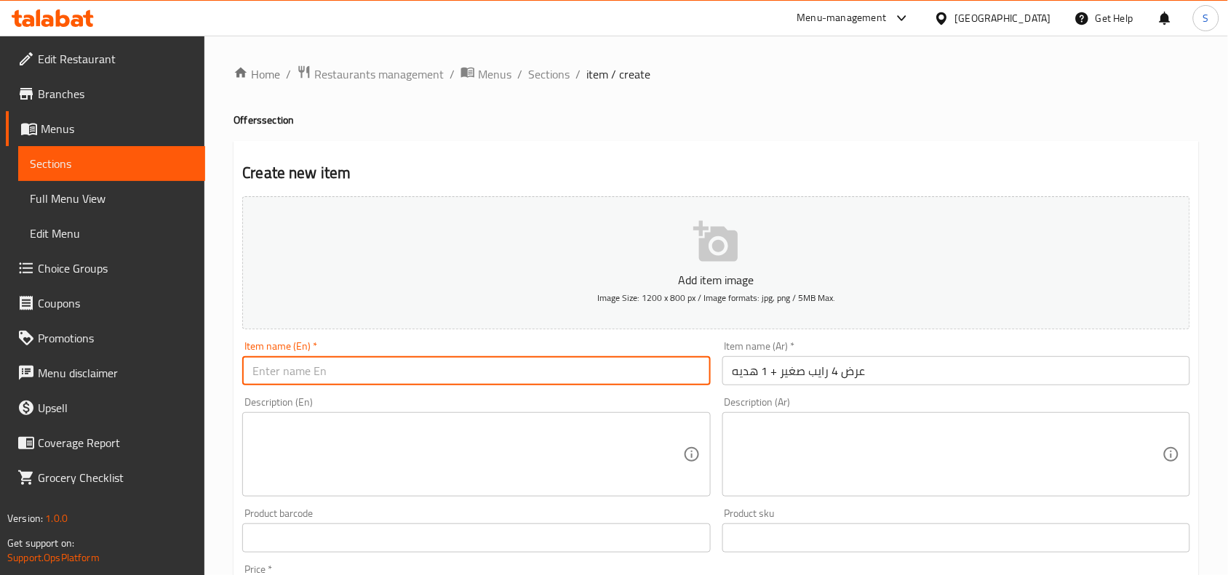
click at [518, 372] on input "text" at bounding box center [476, 370] width 468 height 29
paste input "Offer: 4 small rayebs + 1 gift"
click at [281, 373] on input "Offer: 4 small rayebs + 1 gift" at bounding box center [476, 370] width 468 height 29
click at [327, 369] on input "Offer 4 small rayebs + 1 gift" at bounding box center [476, 370] width 468 height 29
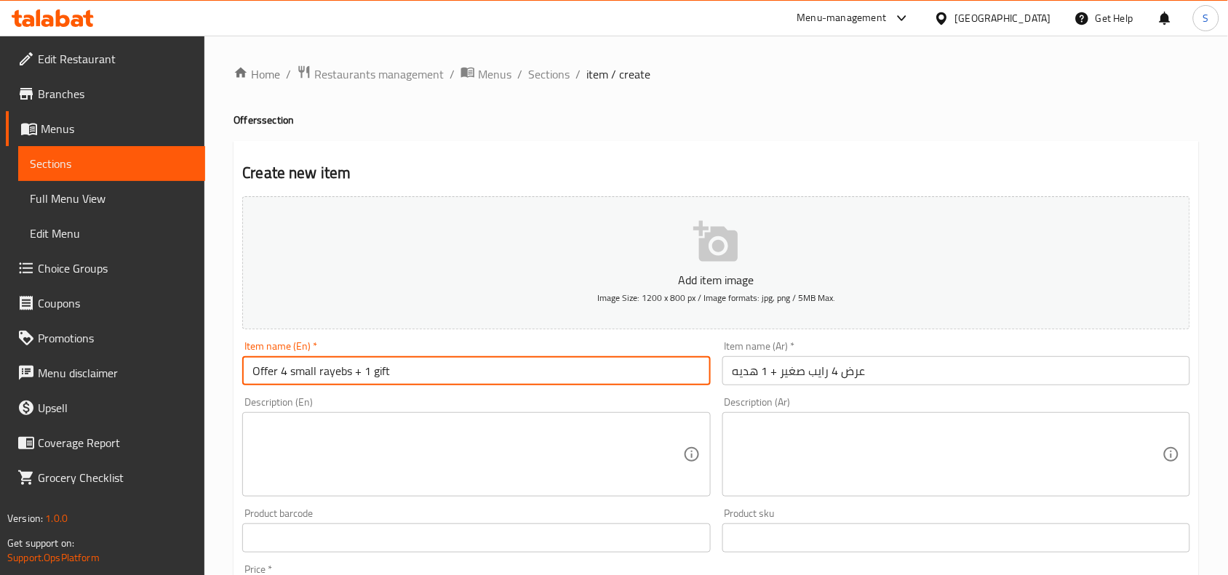
click at [327, 369] on input "Offer 4 small rayebs + 1 gift" at bounding box center [476, 370] width 468 height 29
click at [405, 372] on input "Offer 4 Small Rayebs + 1 Gift" at bounding box center [476, 370] width 468 height 29
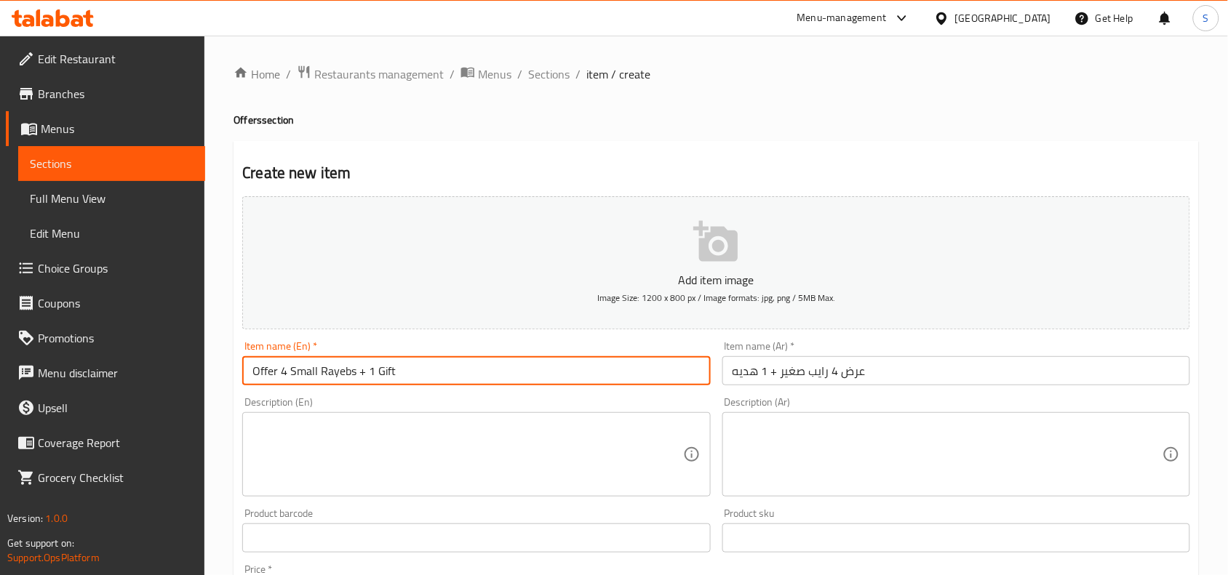
click at [358, 375] on input "Offer 4 Small Rayebs + 1 Gift" at bounding box center [476, 370] width 468 height 29
type input "Offer 4 Small Rayeb + 1 Gift"
click at [413, 447] on textarea at bounding box center [467, 454] width 430 height 69
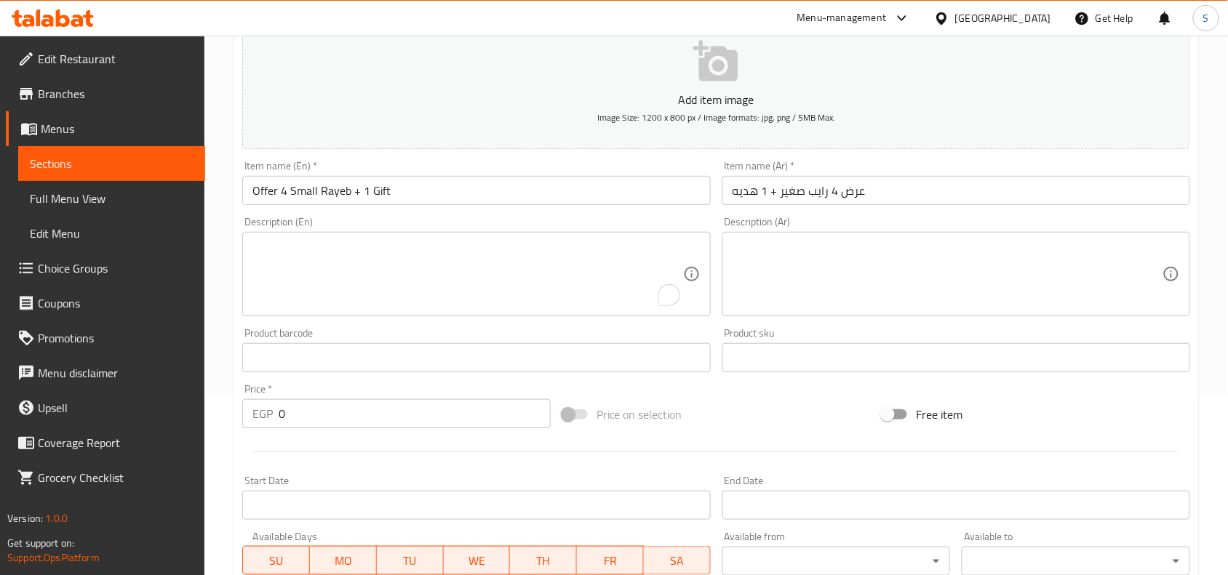
scroll to position [182, 0]
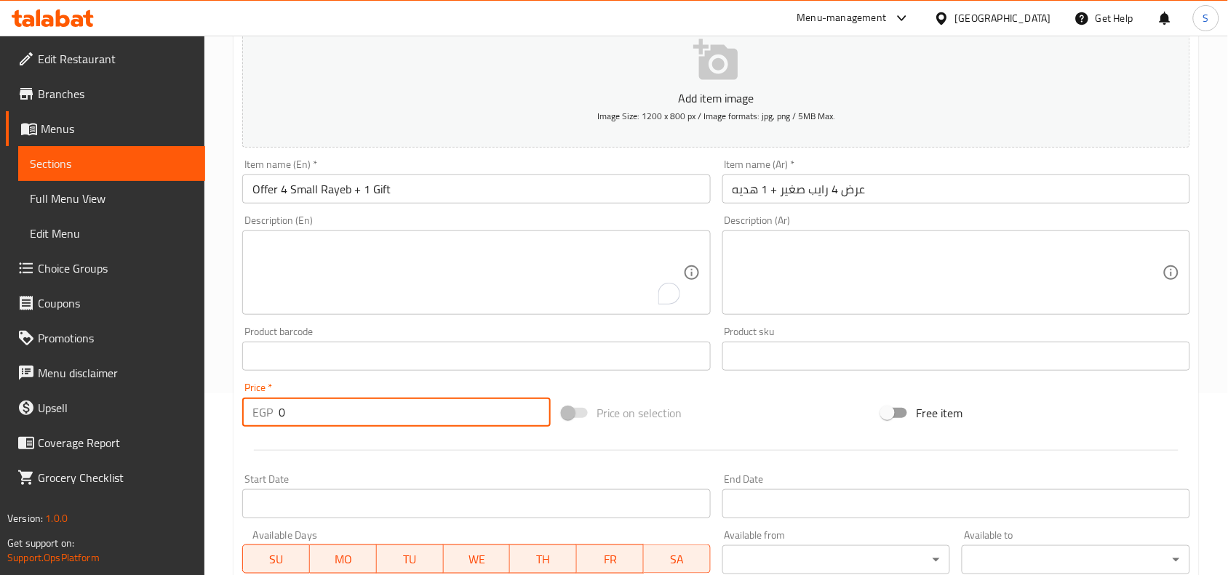
drag, startPoint x: 279, startPoint y: 413, endPoint x: 200, endPoint y: 407, distance: 78.8
click at [200, 407] on div "Edit Restaurant Branches Menus Sections Full Menu View Edit Menu Choice Groups …" at bounding box center [614, 350] width 1228 height 992
type input "97.54"
click at [806, 423] on div "Price on selection" at bounding box center [716, 412] width 320 height 39
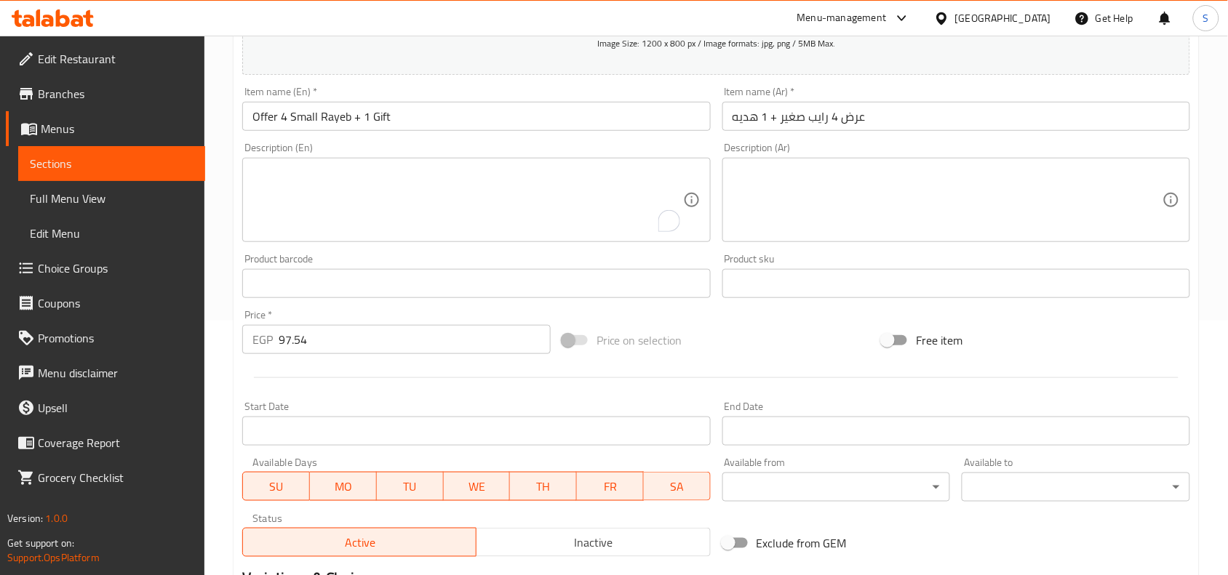
scroll to position [364, 0]
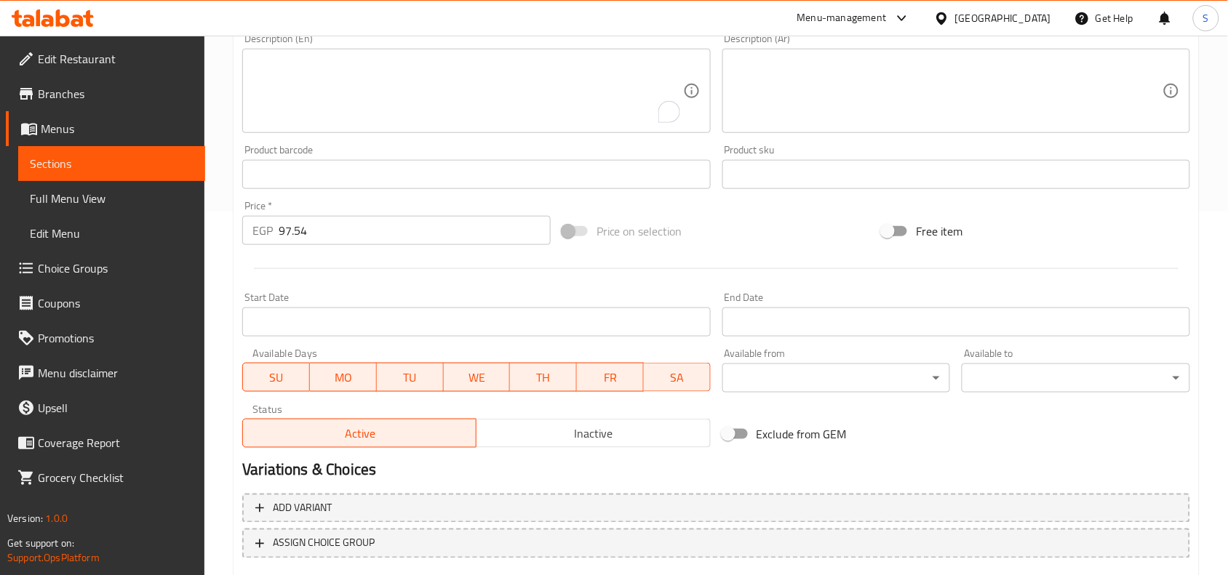
click at [669, 429] on span "Inactive" at bounding box center [593, 433] width 222 height 21
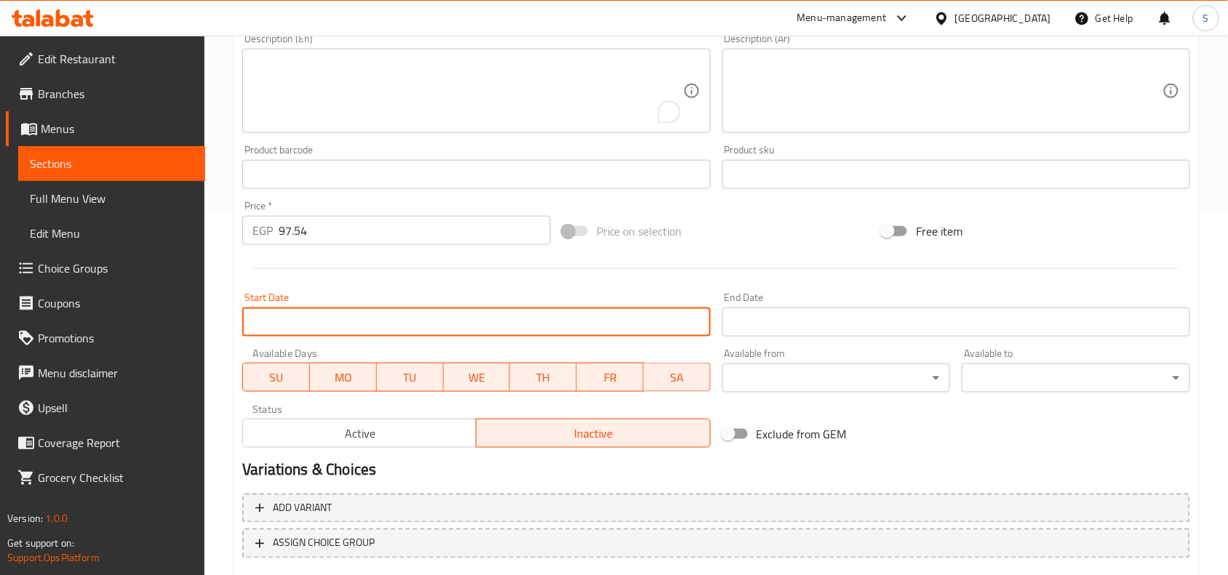
click at [579, 327] on input "Start Date" at bounding box center [476, 322] width 468 height 29
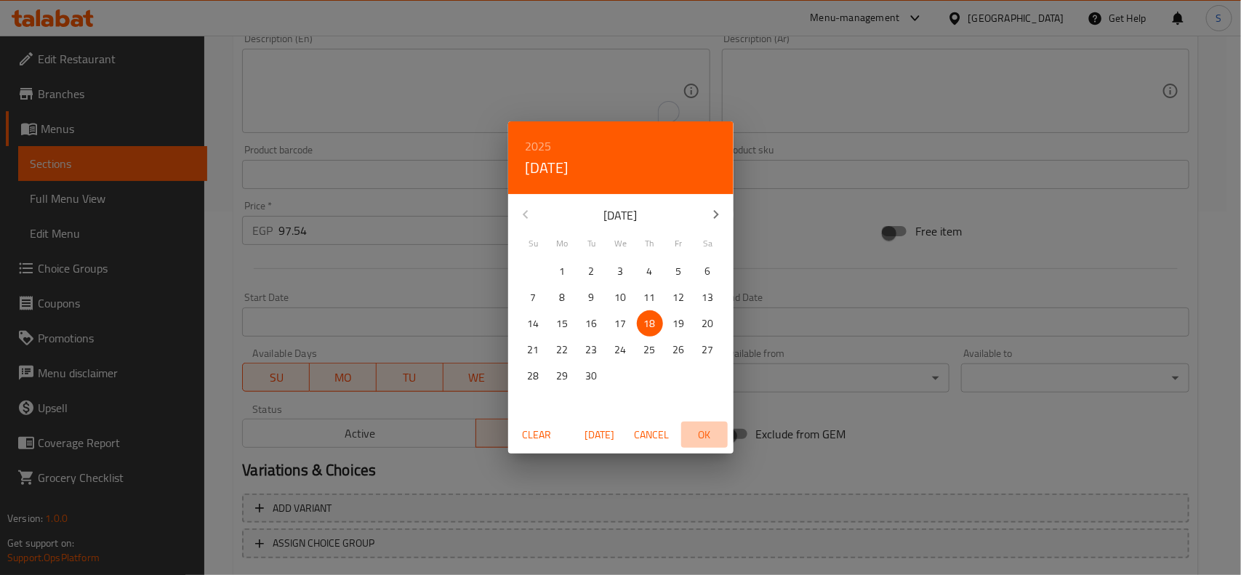
click at [703, 431] on span "OK" at bounding box center [704, 435] width 35 height 18
type input "[DATE]"
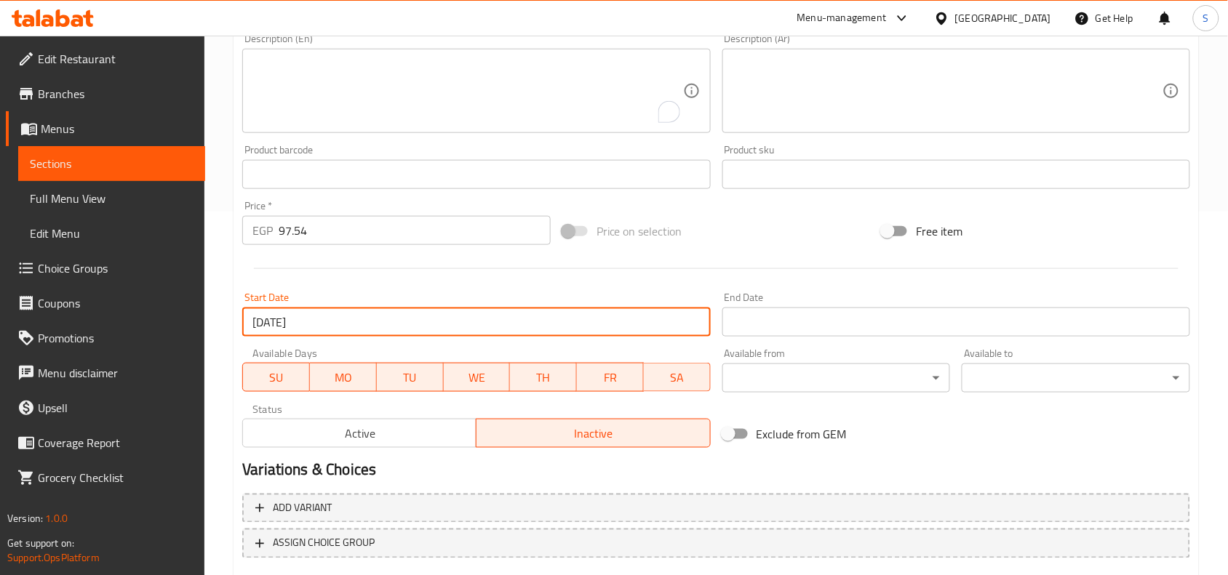
click at [797, 299] on div "End Date End Date" at bounding box center [956, 314] width 468 height 44
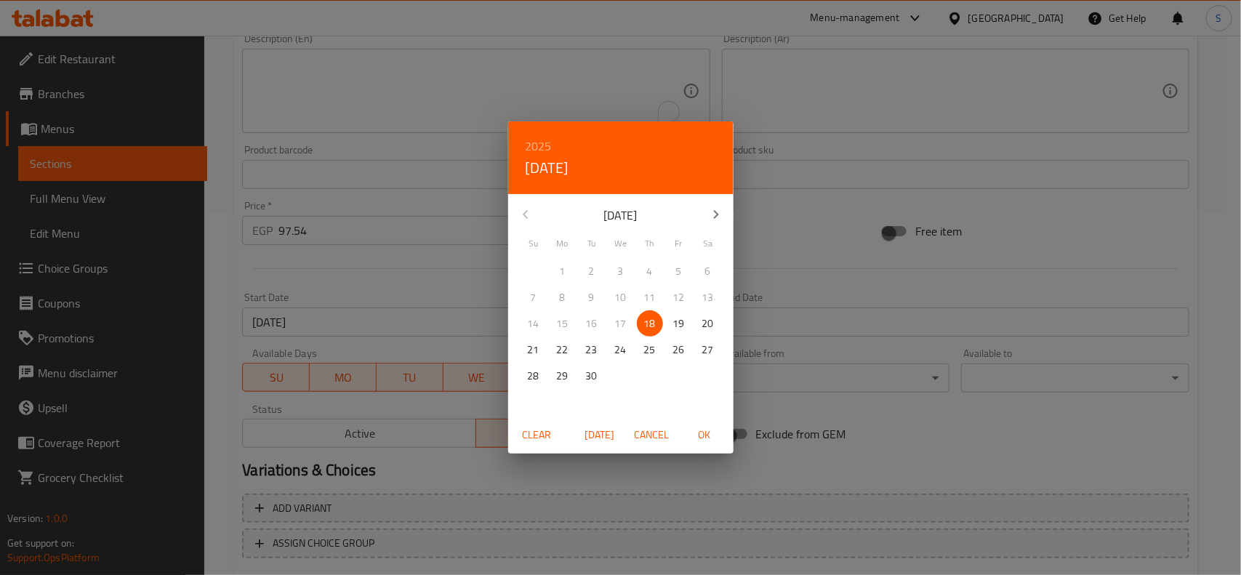
click at [786, 320] on div "2025 Thu, Sep [DATE] Mo Tu We Th Fr Sa 31 1 2 3 4 5 6 7 8 9 10 11 12 13 14 15 1…" at bounding box center [620, 287] width 1241 height 575
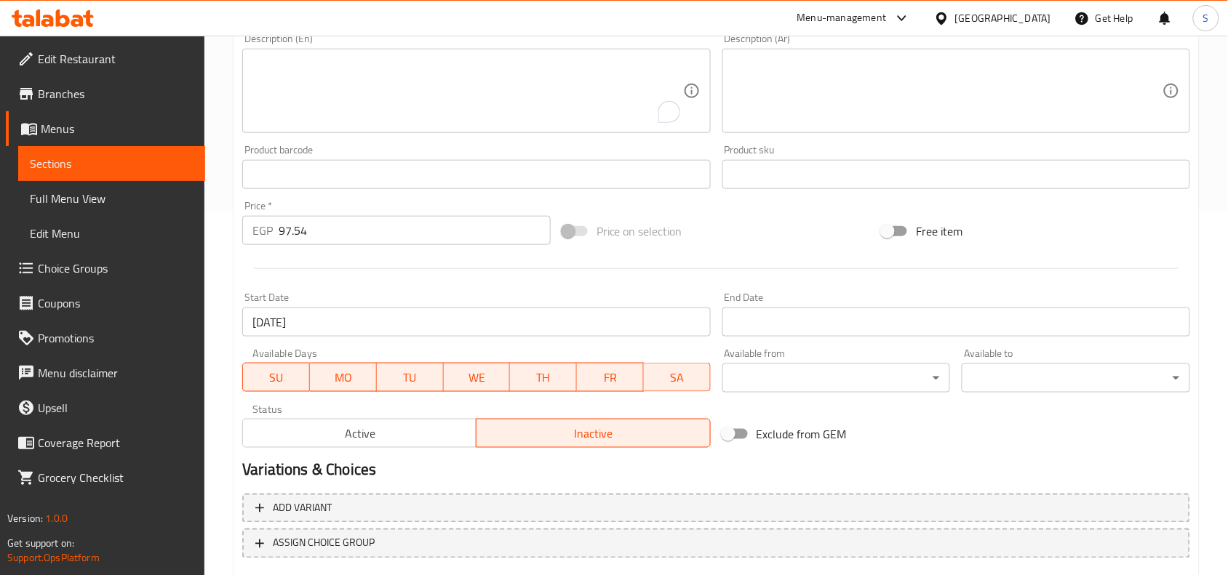
click at [767, 321] on input "Start Date" at bounding box center [956, 322] width 468 height 29
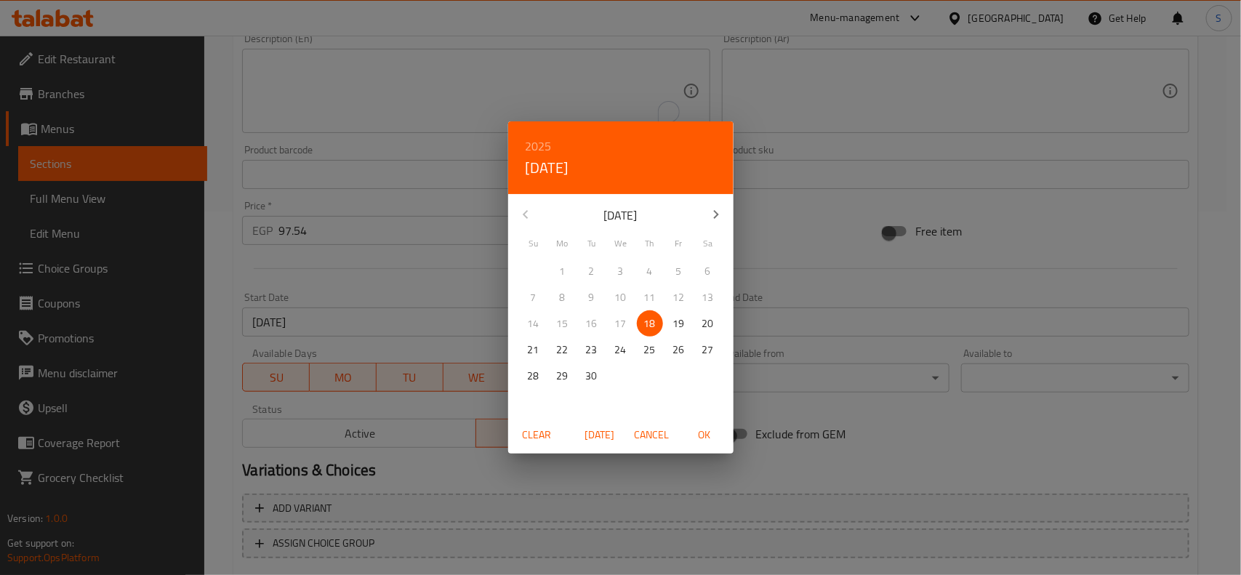
click at [708, 219] on icon "button" at bounding box center [716, 214] width 17 height 17
click at [708, 218] on icon "button" at bounding box center [716, 214] width 17 height 17
click at [622, 375] on p "31" at bounding box center [621, 376] width 12 height 18
click at [708, 440] on span "OK" at bounding box center [704, 435] width 35 height 18
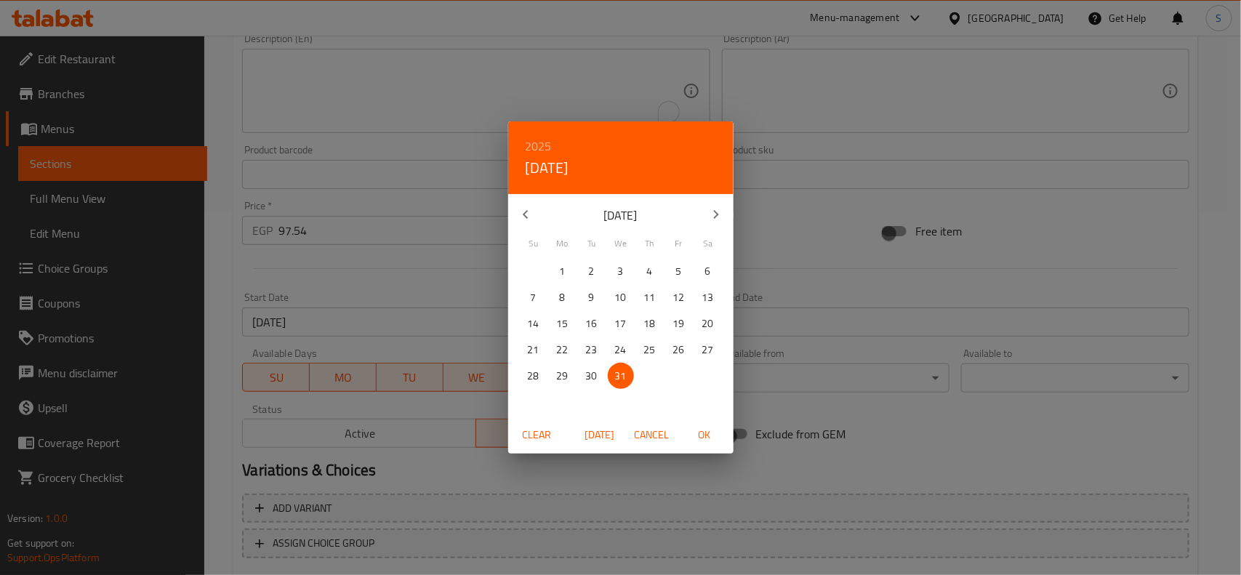
type input "[DATE]"
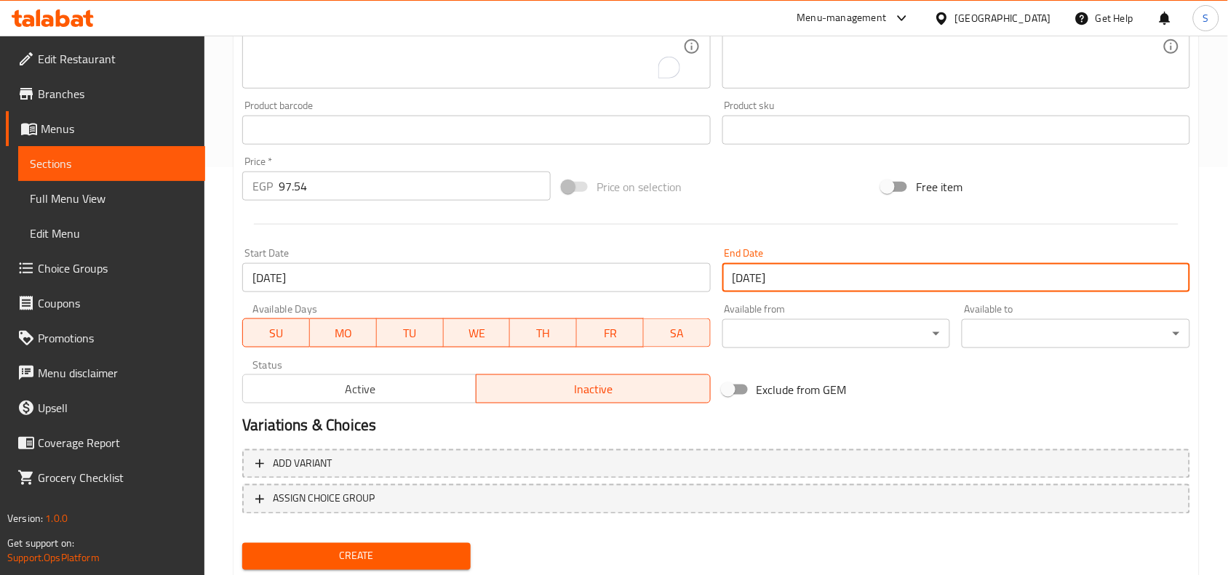
scroll to position [449, 0]
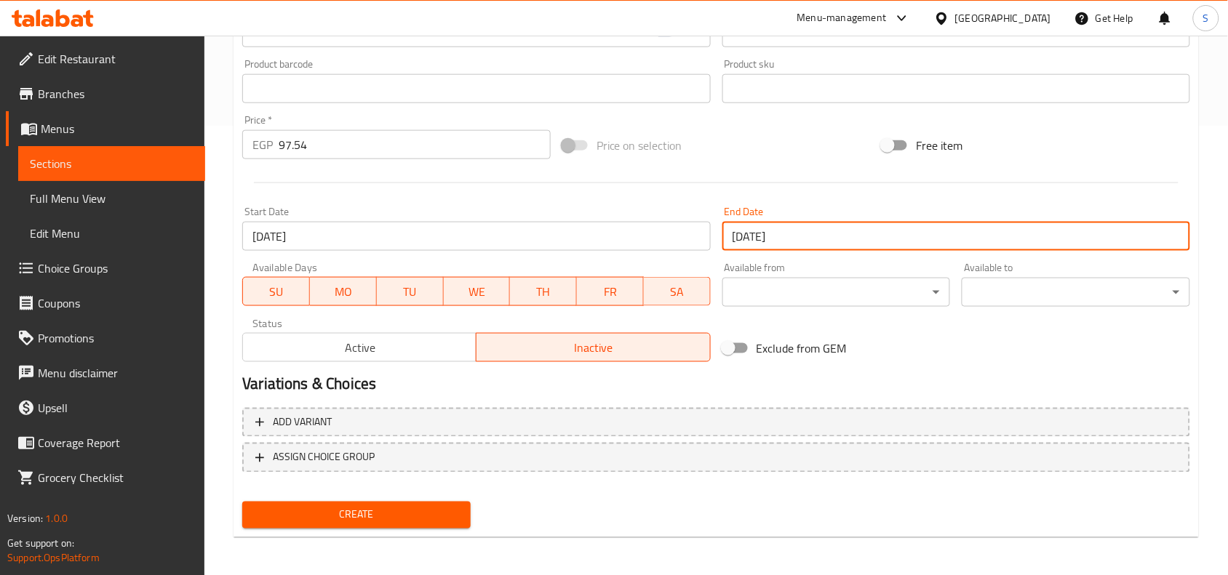
click at [365, 513] on span "Create" at bounding box center [356, 515] width 205 height 18
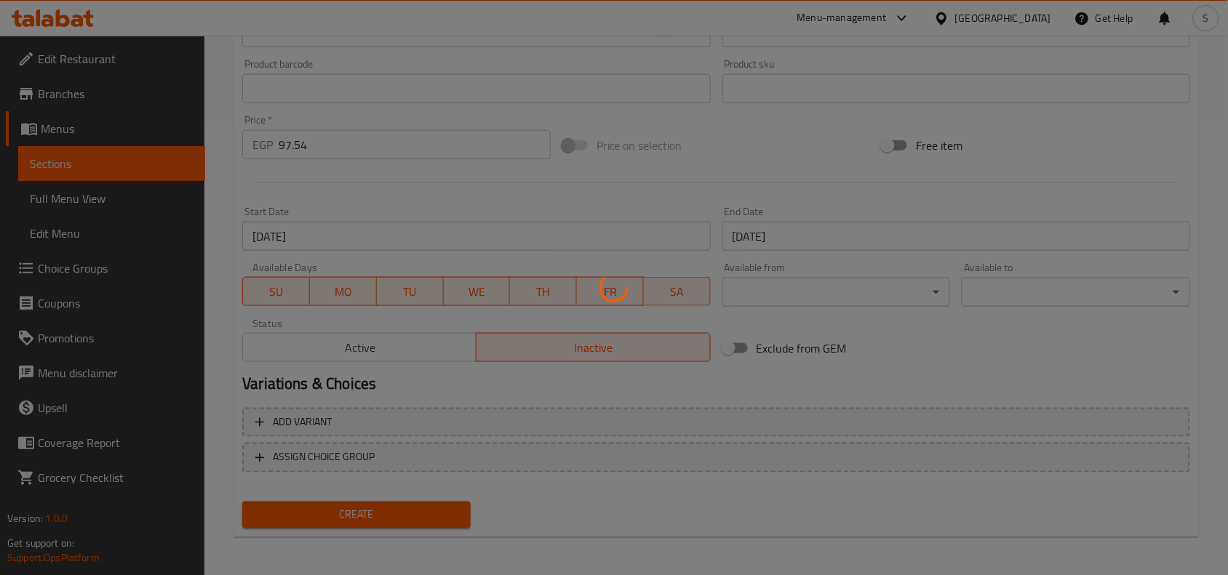
type input "0"
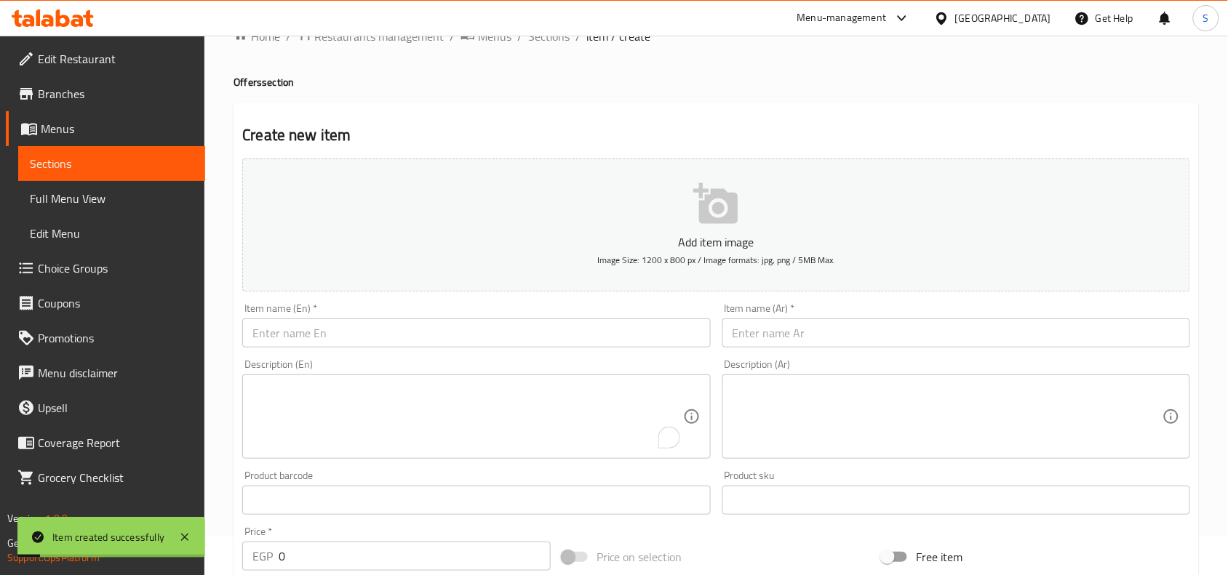
scroll to position [0, 0]
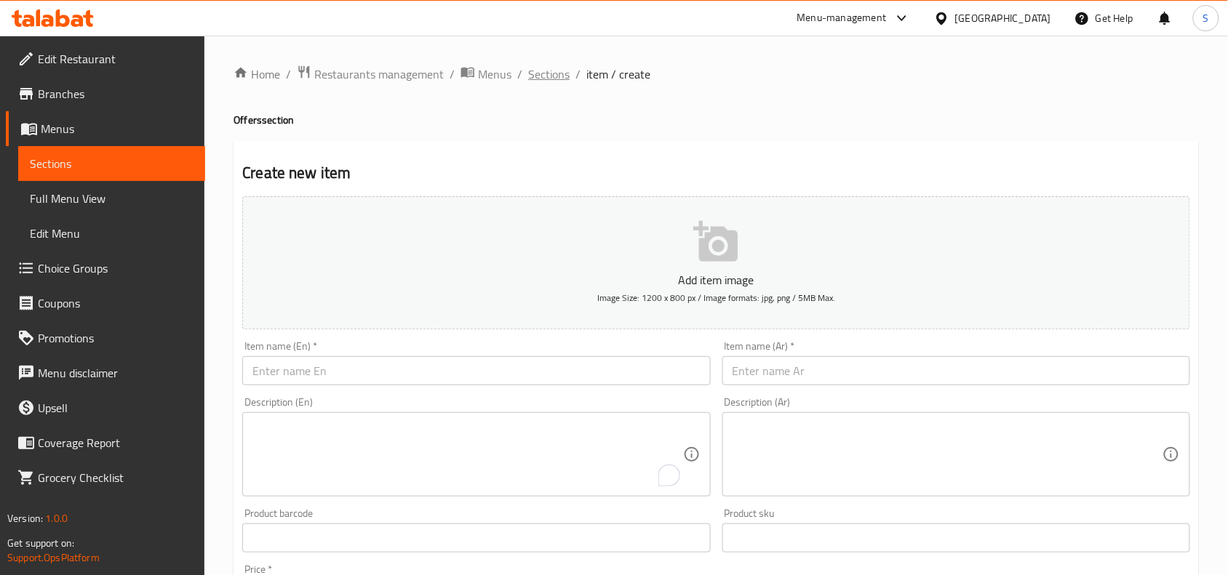
click at [550, 71] on span "Sections" at bounding box center [548, 73] width 41 height 17
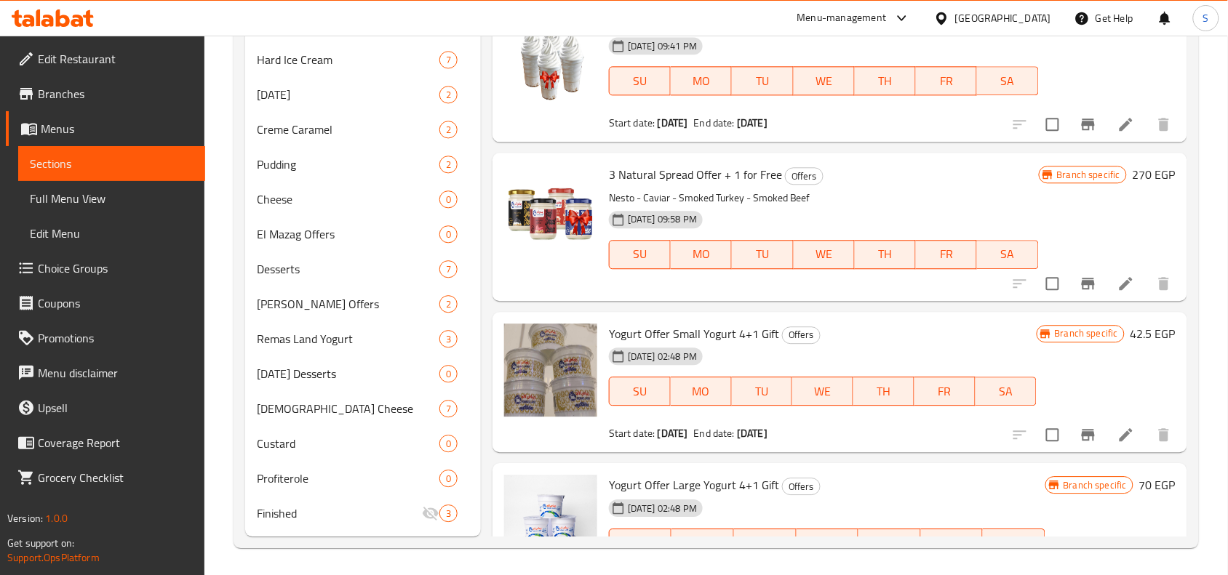
scroll to position [415, 0]
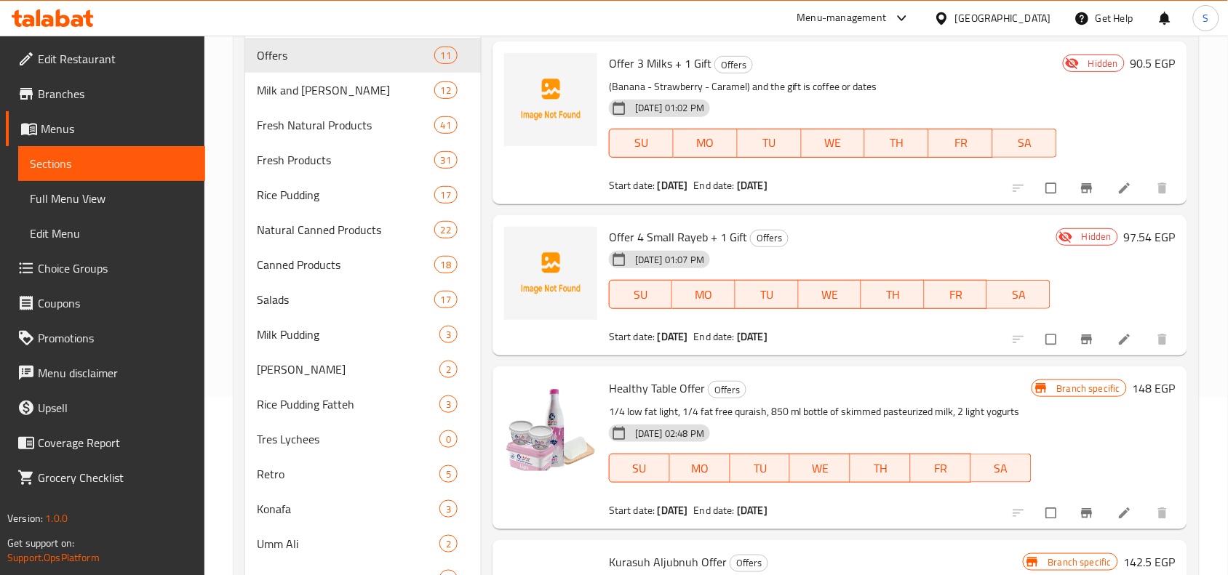
scroll to position [182, 0]
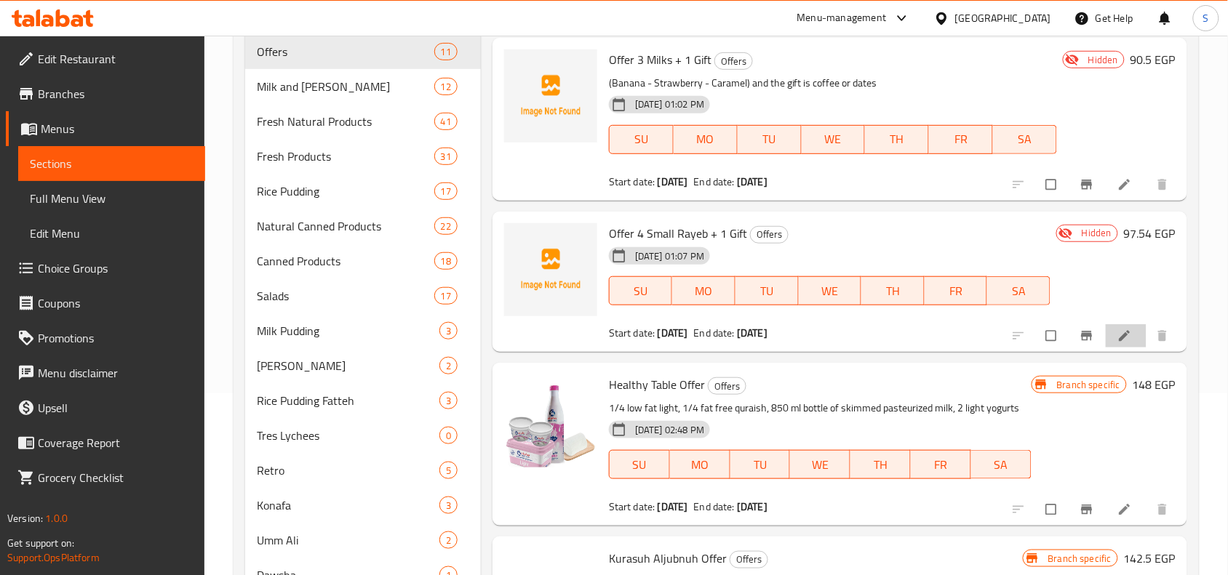
click at [1105, 335] on li at bounding box center [1125, 335] width 41 height 23
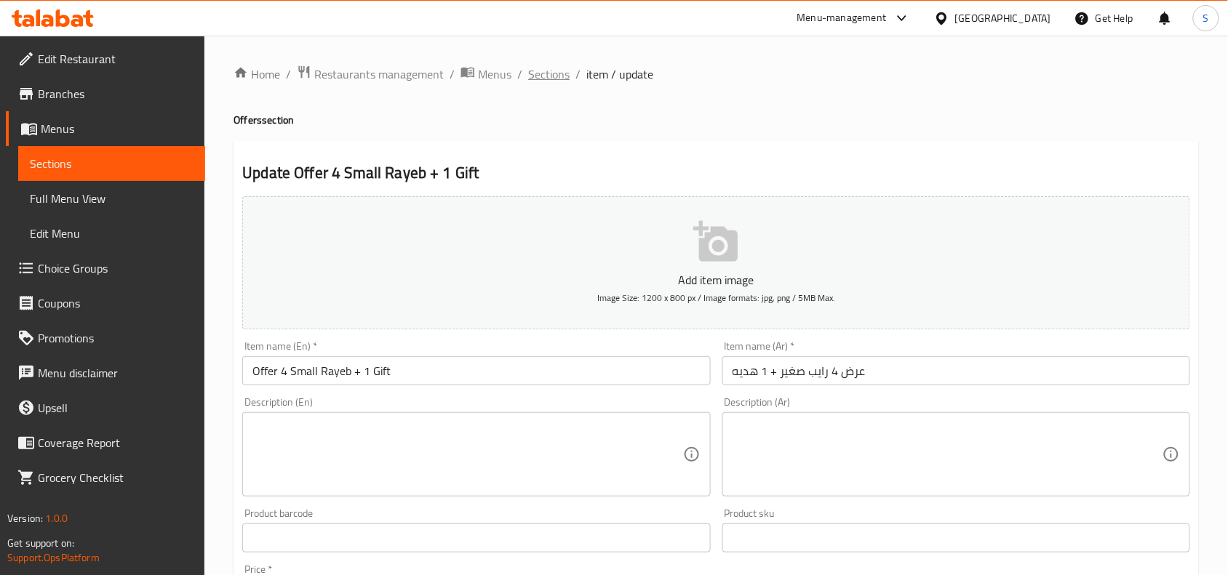
click at [559, 71] on span "Sections" at bounding box center [548, 73] width 41 height 17
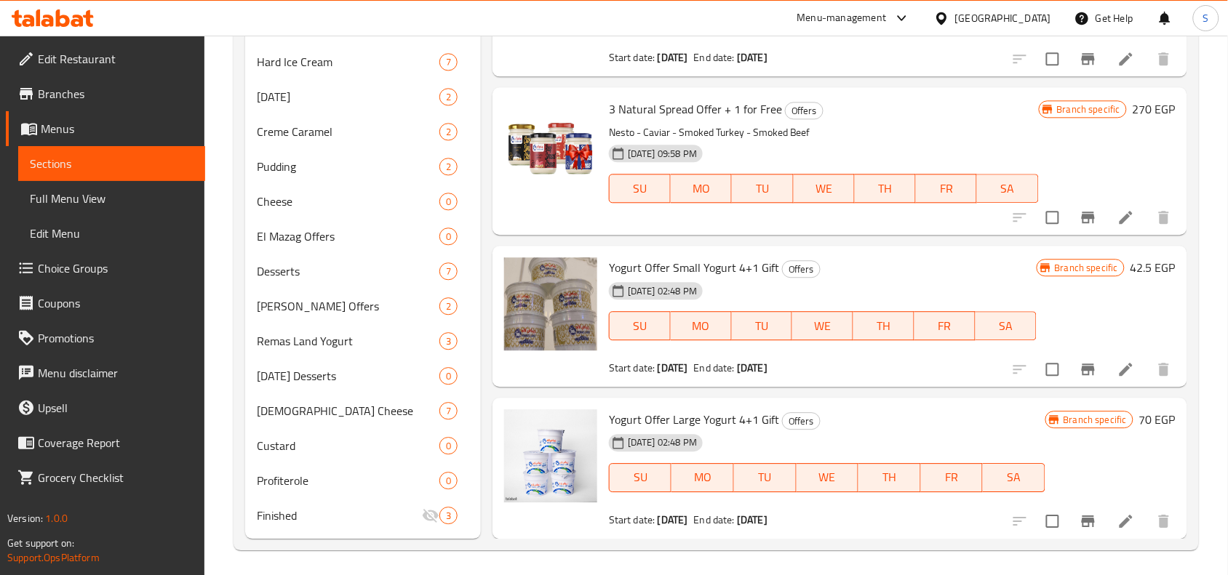
scroll to position [977, 0]
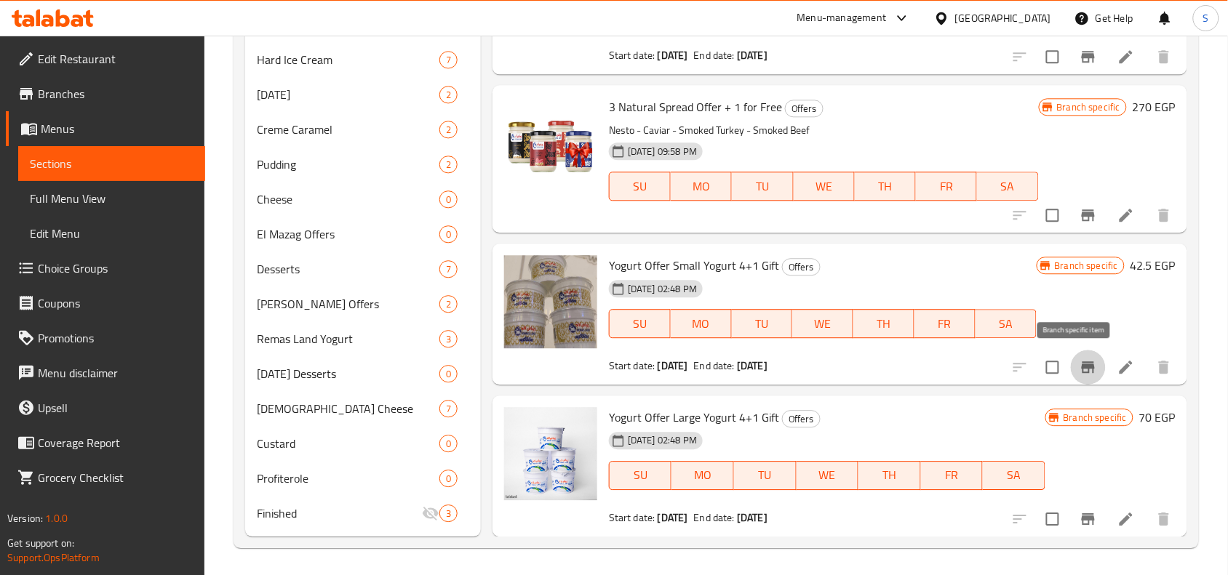
click at [1081, 361] on icon "Branch-specific-item" at bounding box center [1087, 367] width 13 height 12
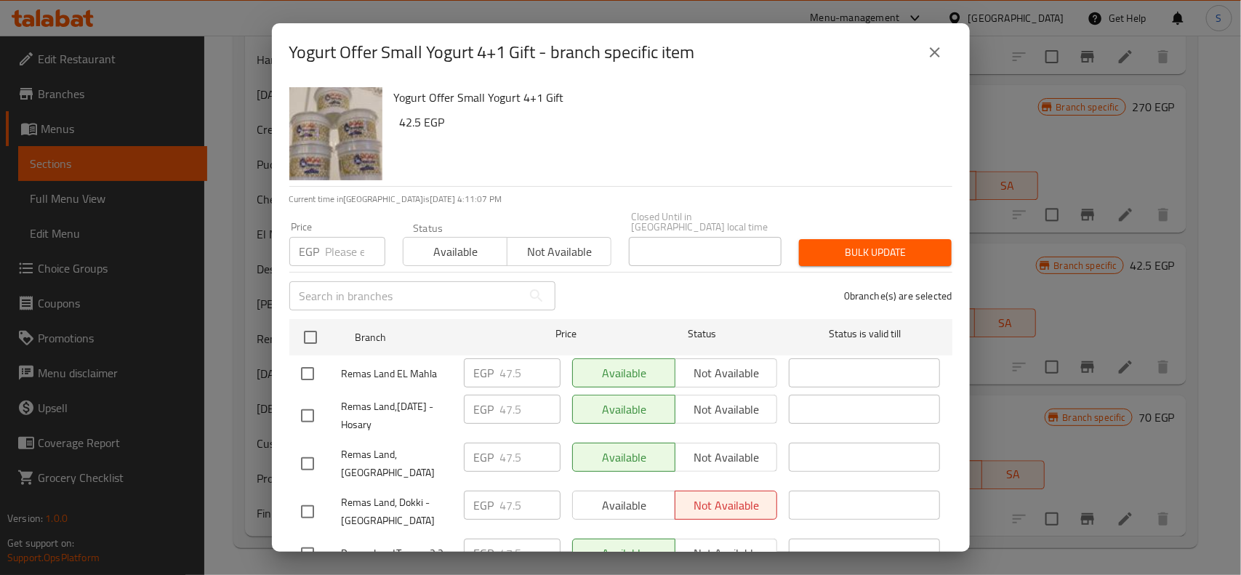
click at [338, 241] on input "number" at bounding box center [356, 251] width 60 height 29
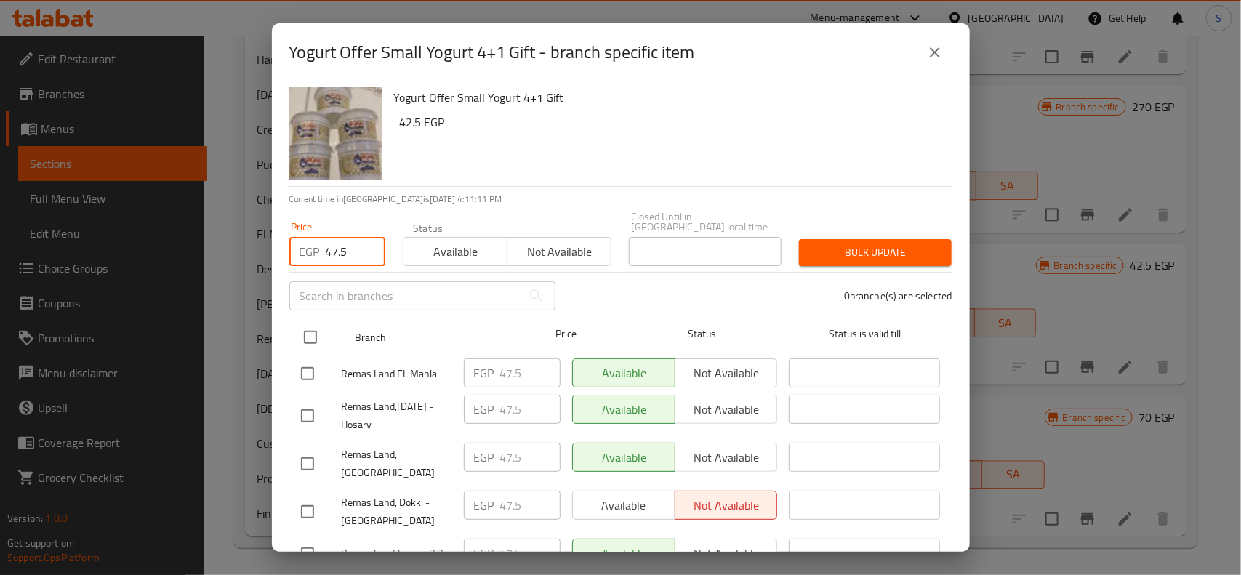
type input "47.5"
click at [303, 322] on input "checkbox" at bounding box center [310, 337] width 31 height 31
checkbox input "true"
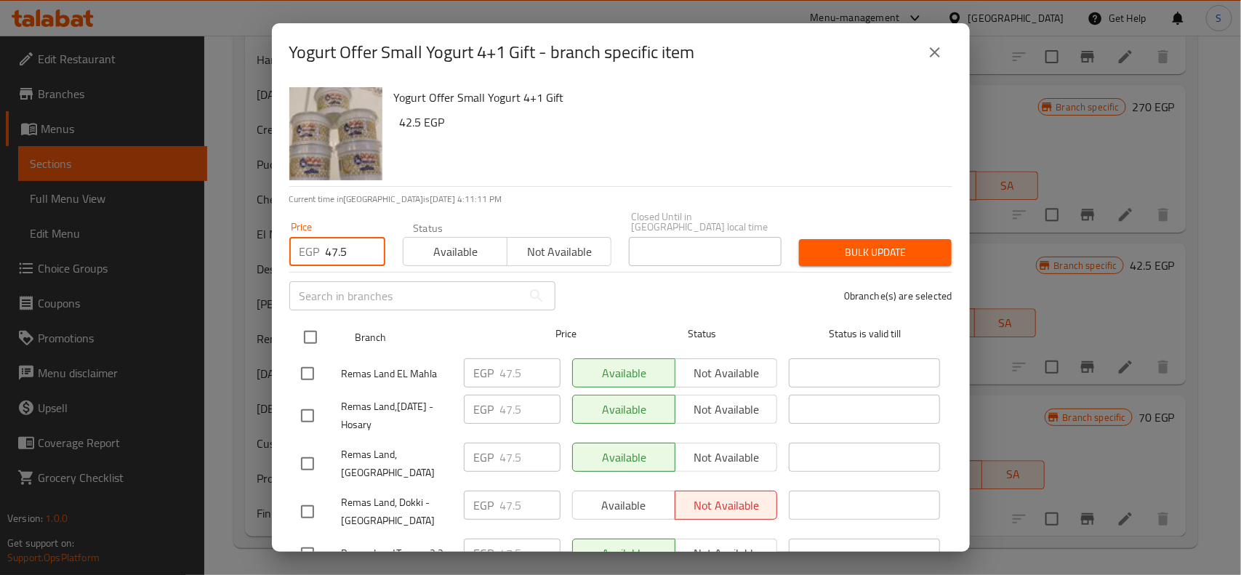
checkbox input "true"
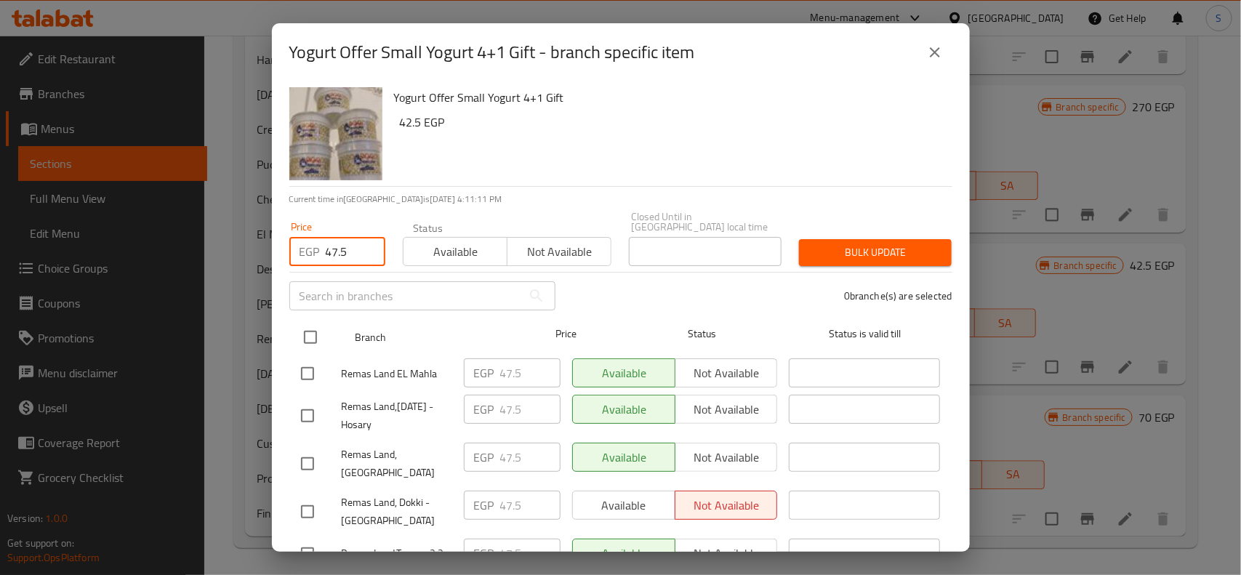
checkbox input "true"
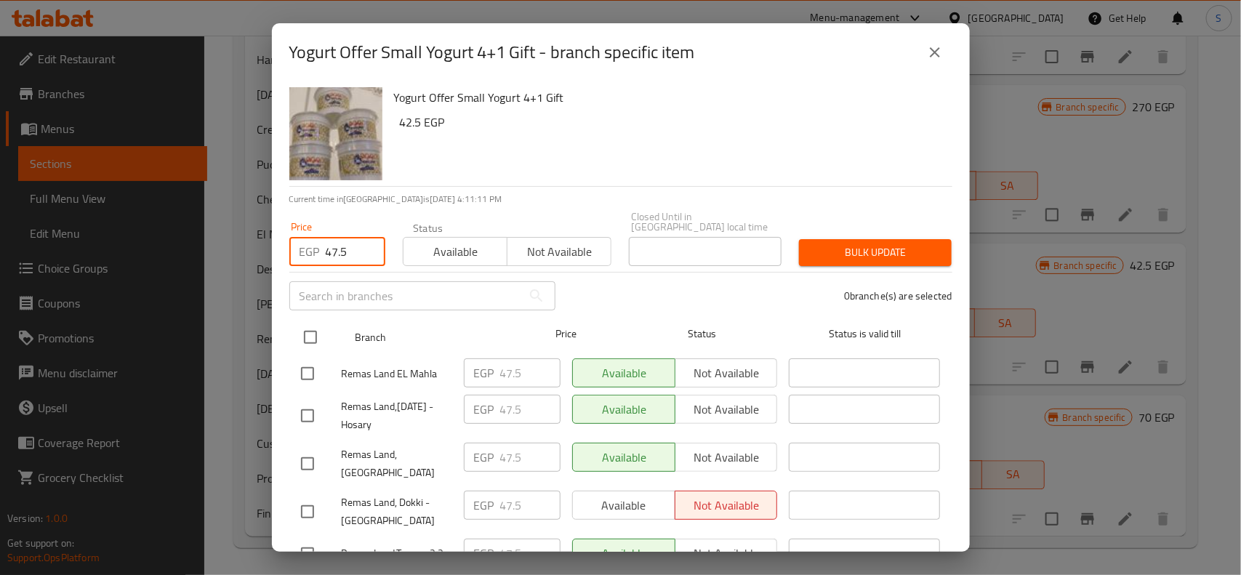
checkbox input "true"
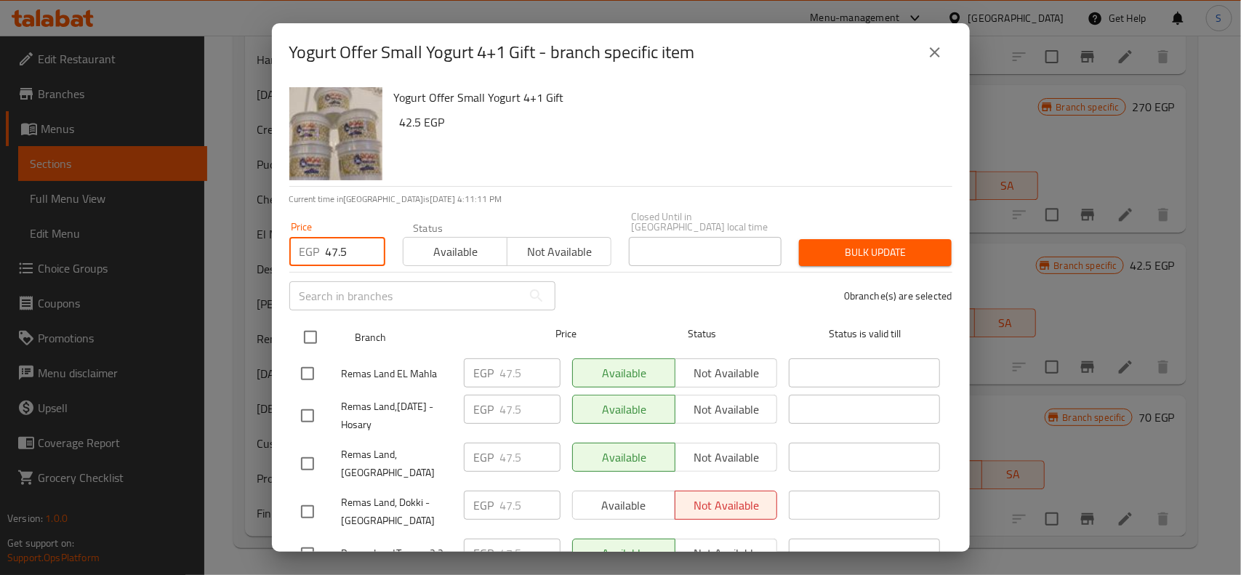
checkbox input "true"
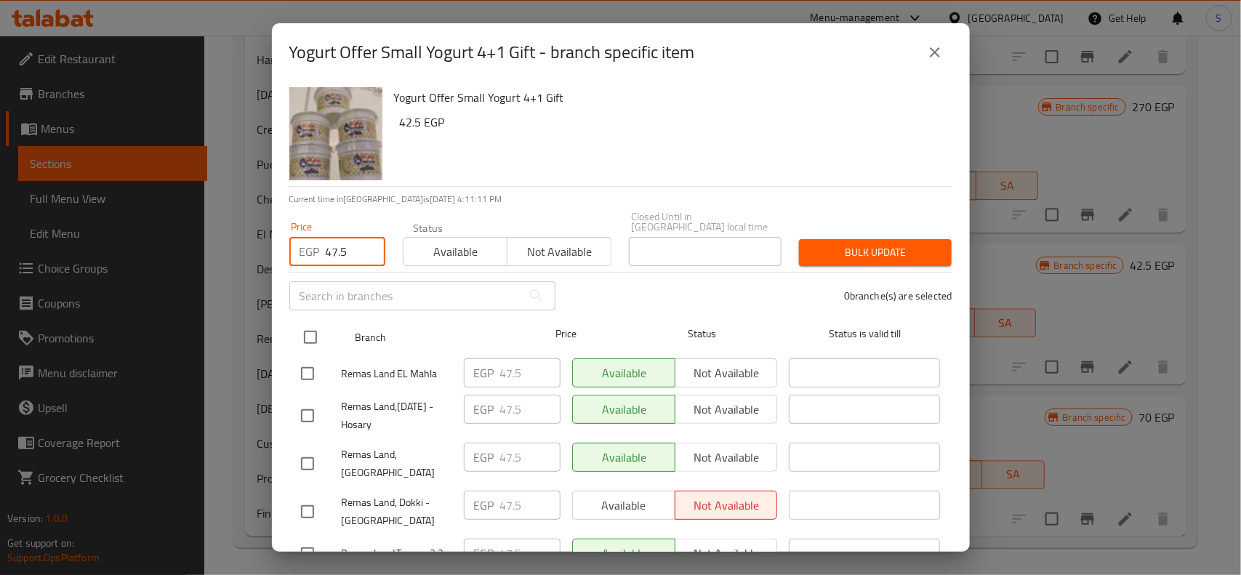
checkbox input "true"
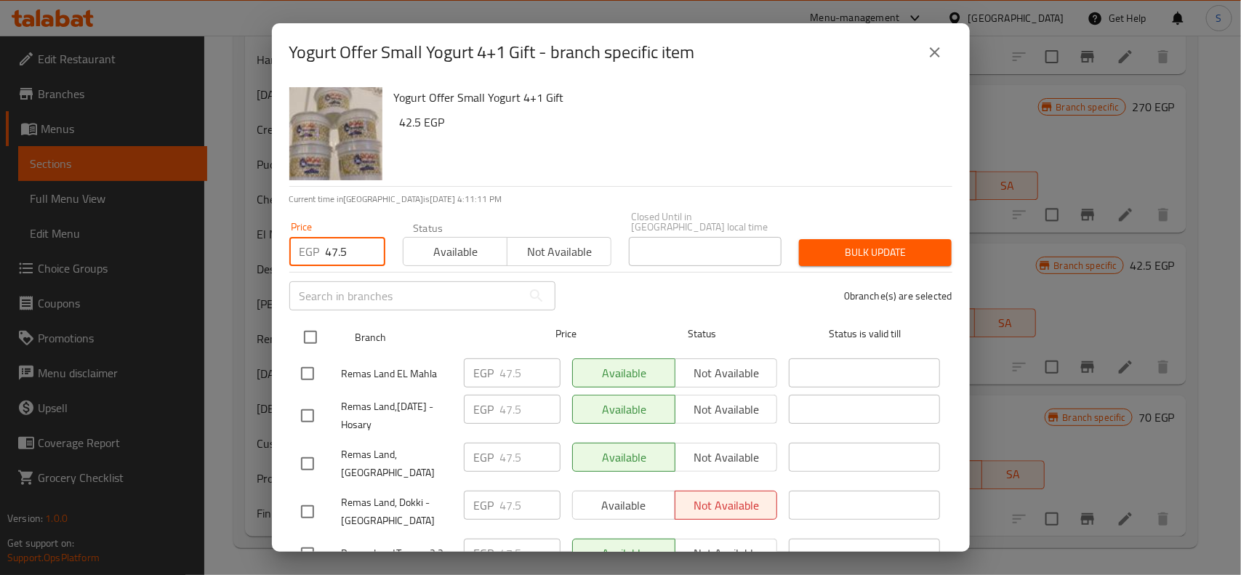
checkbox input "true"
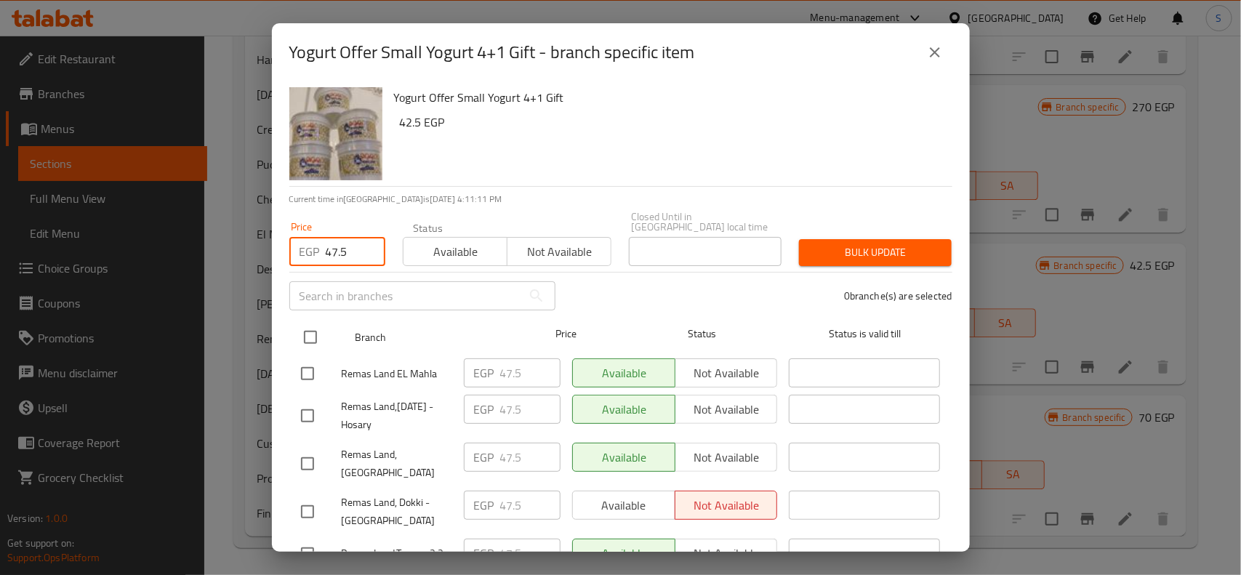
checkbox input "true"
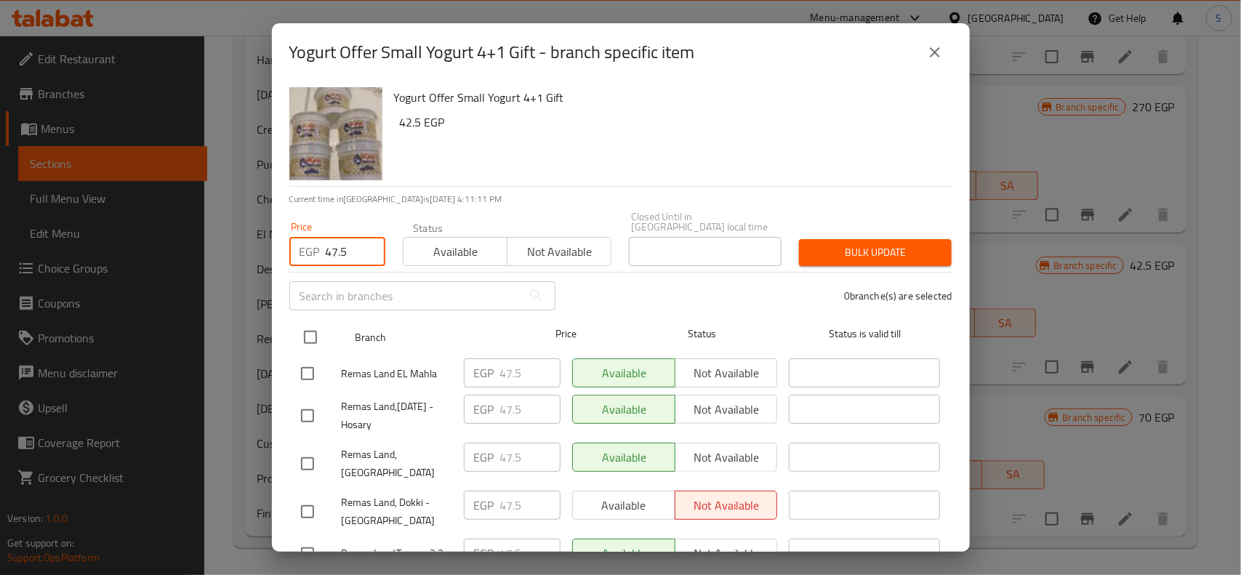
checkbox input "true"
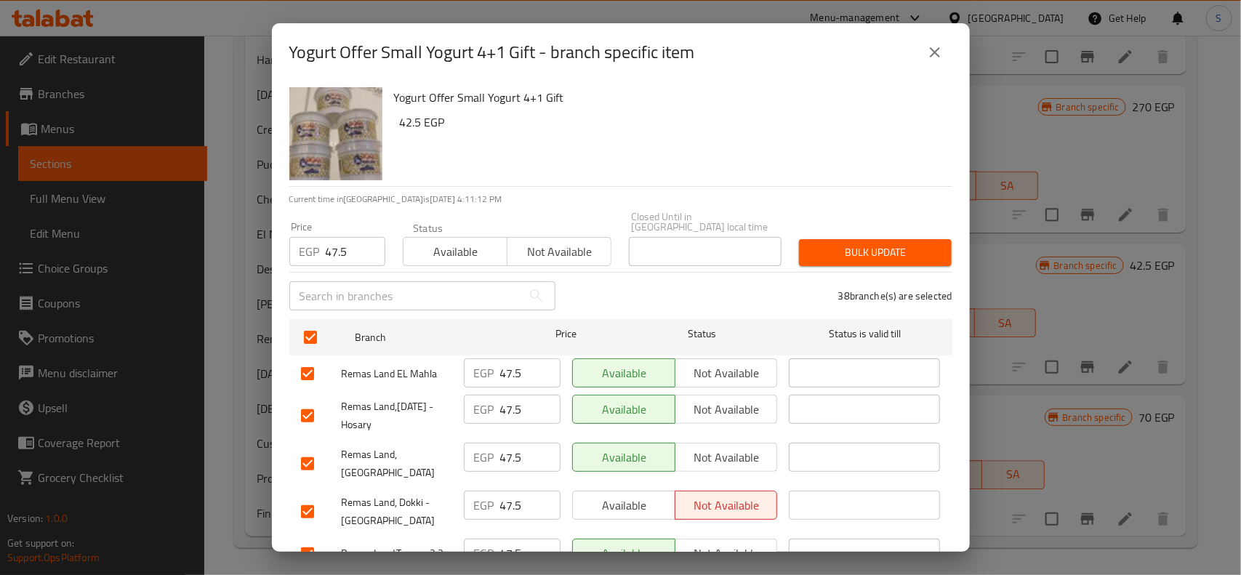
click at [824, 244] on span "Bulk update" at bounding box center [875, 253] width 129 height 18
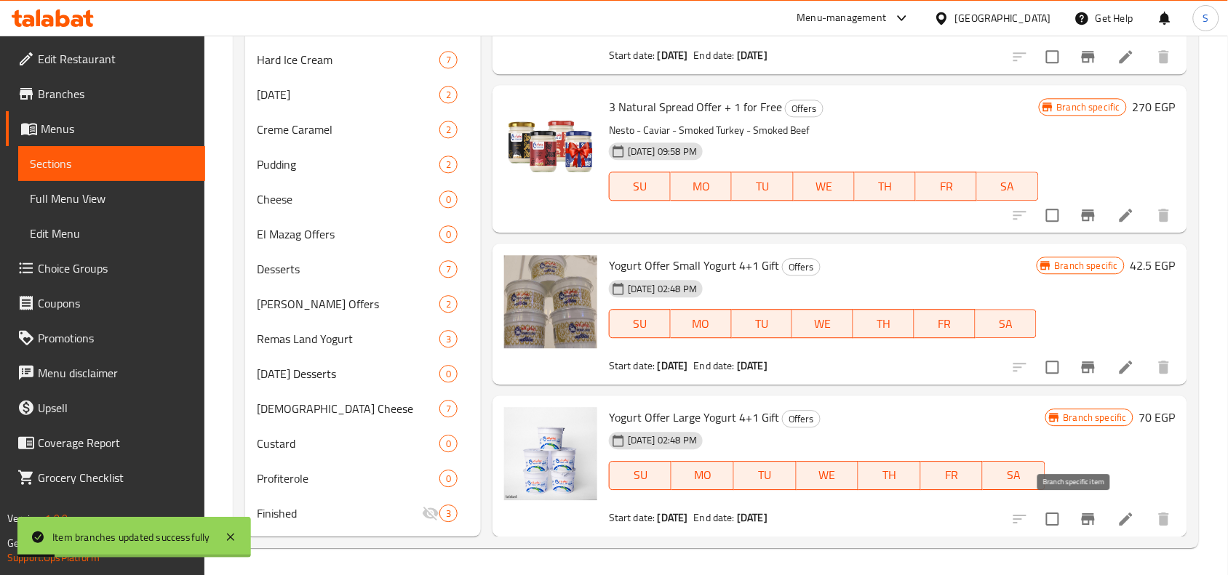
click at [1081, 514] on icon "Branch-specific-item" at bounding box center [1087, 519] width 13 height 12
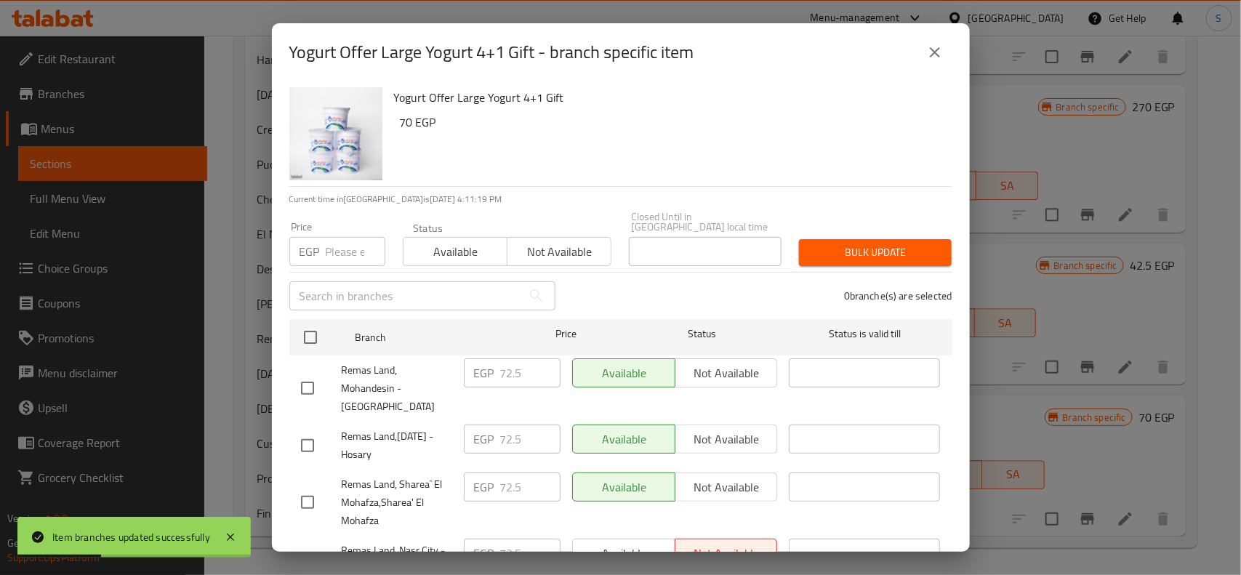
click at [340, 237] on input "number" at bounding box center [356, 251] width 60 height 29
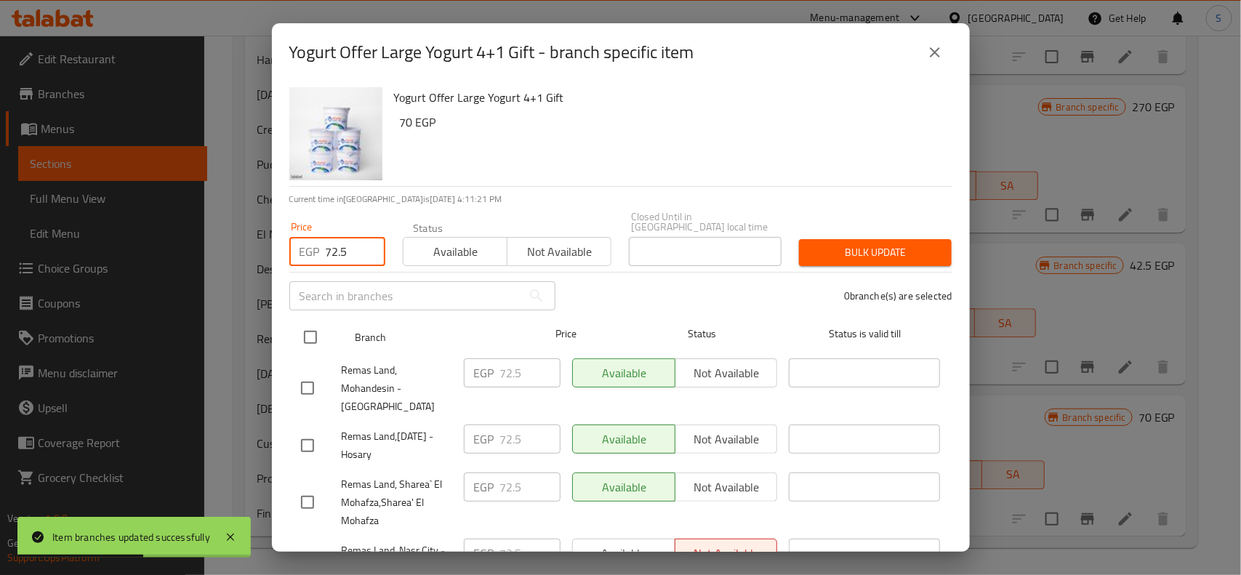
type input "72.5"
click at [311, 322] on input "checkbox" at bounding box center [310, 337] width 31 height 31
checkbox input "true"
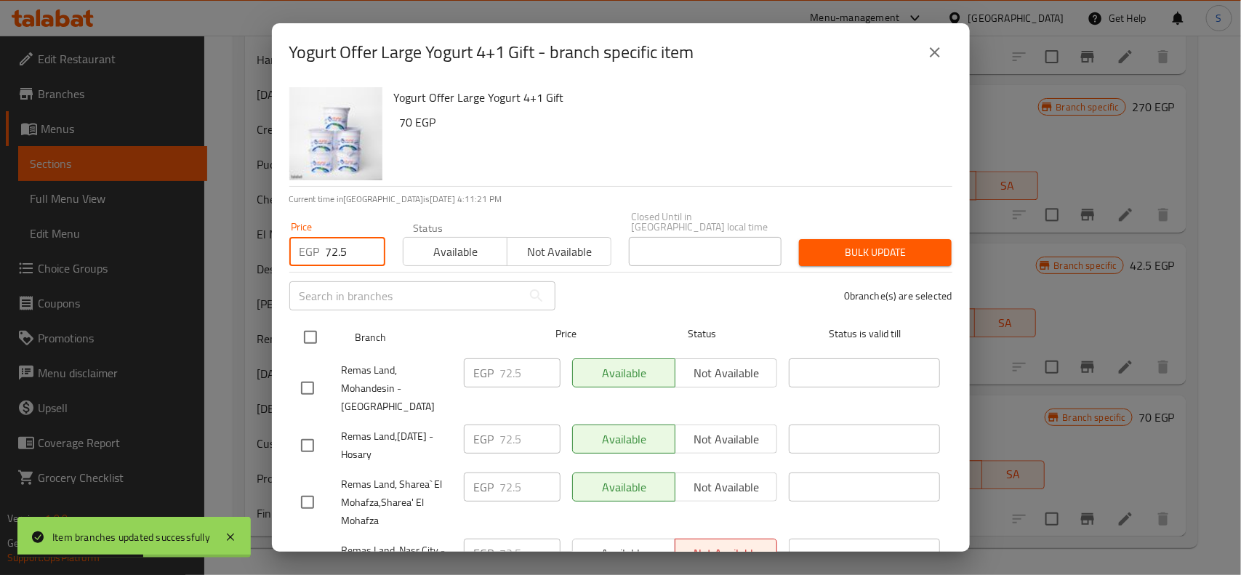
checkbox input "true"
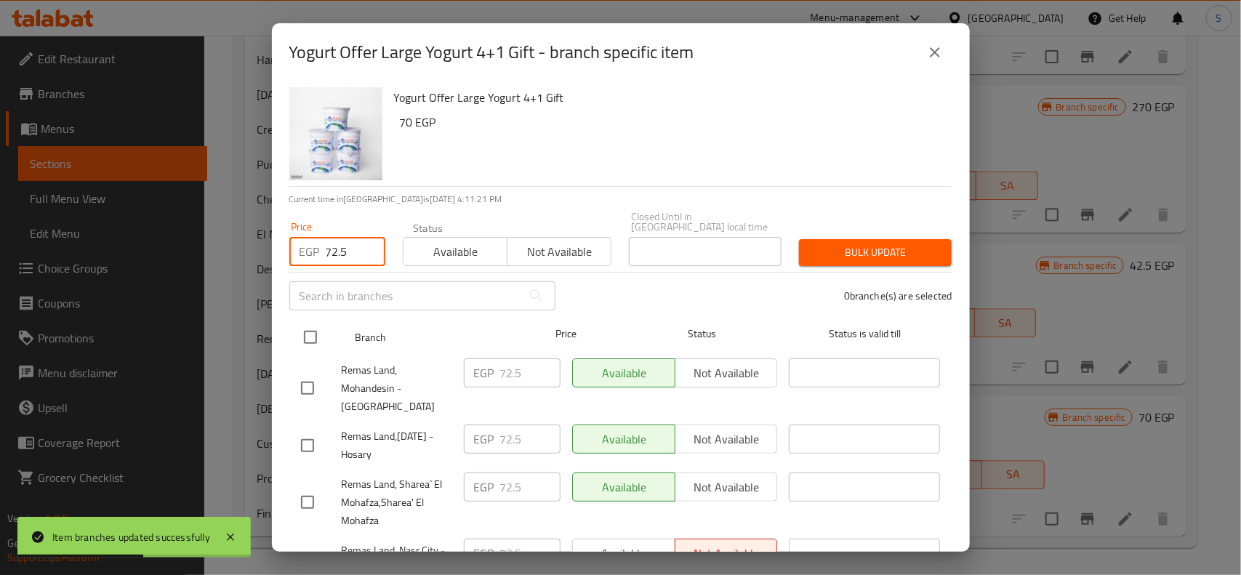
checkbox input "true"
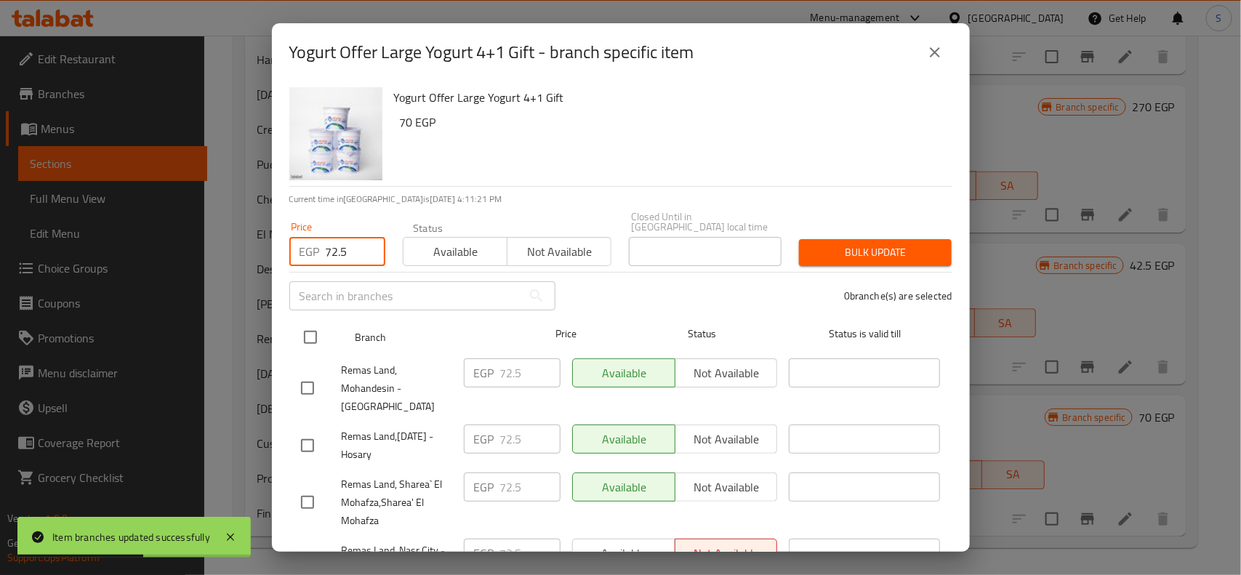
checkbox input "true"
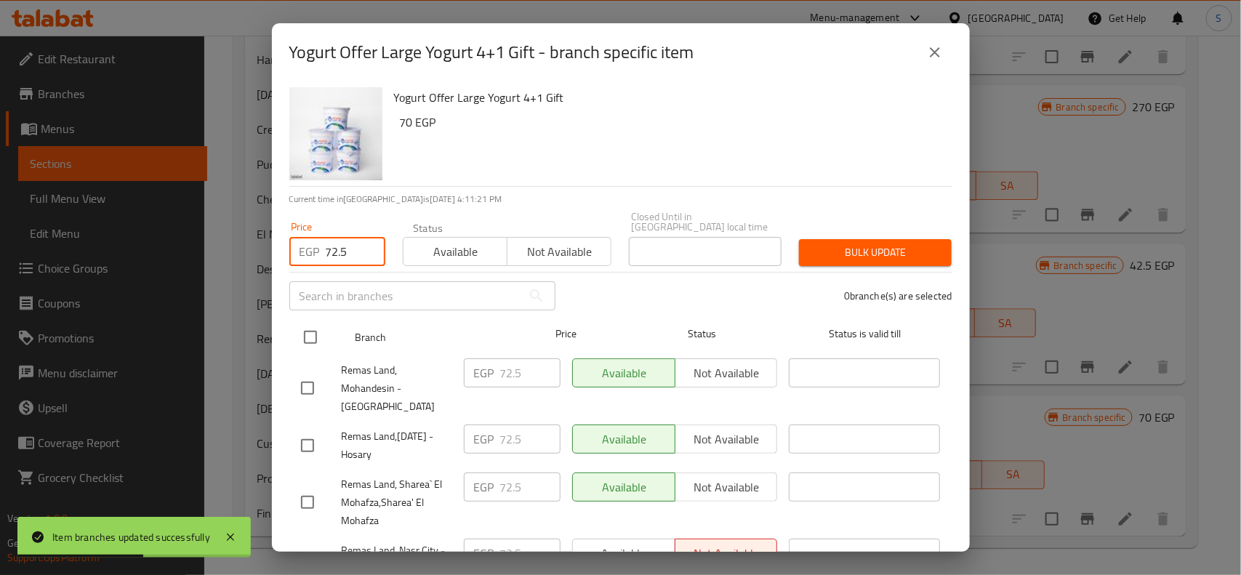
checkbox input "true"
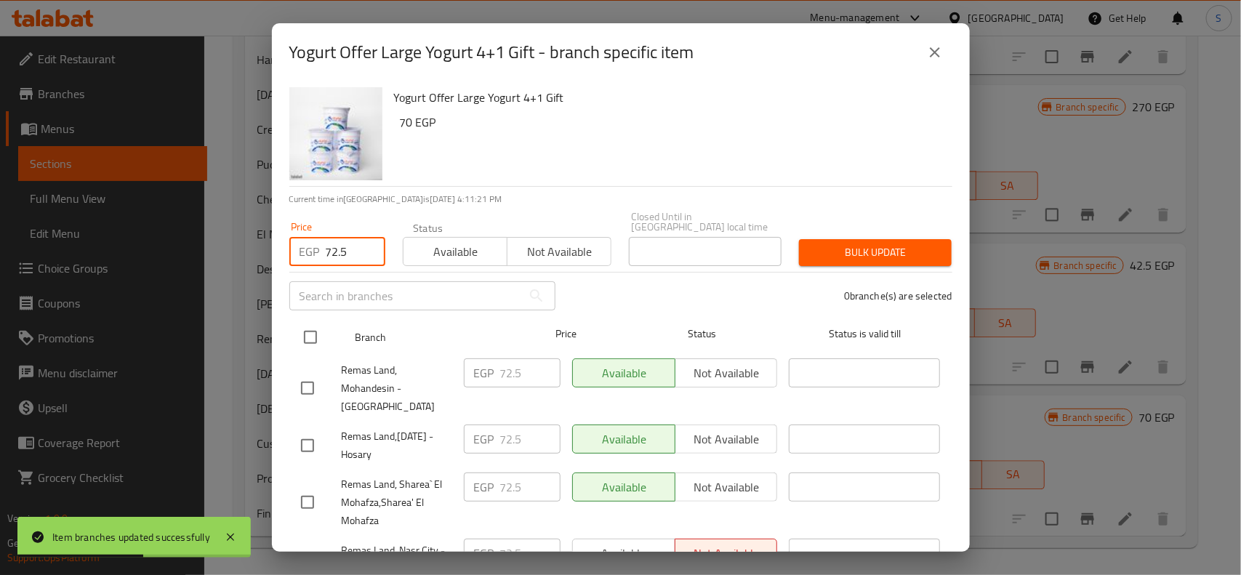
checkbox input "true"
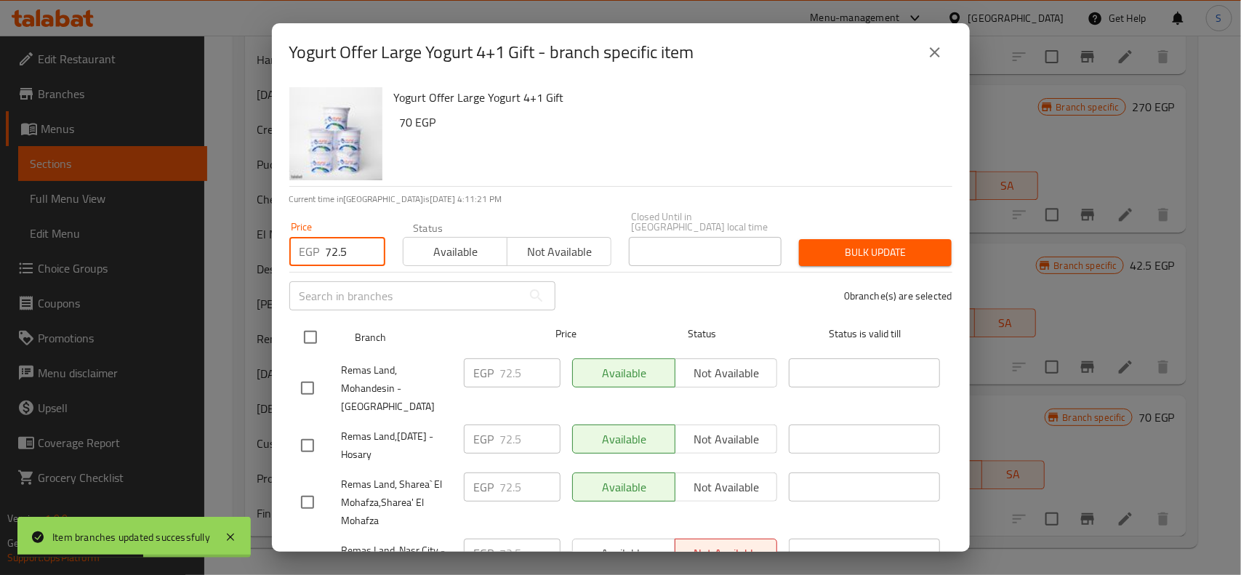
checkbox input "true"
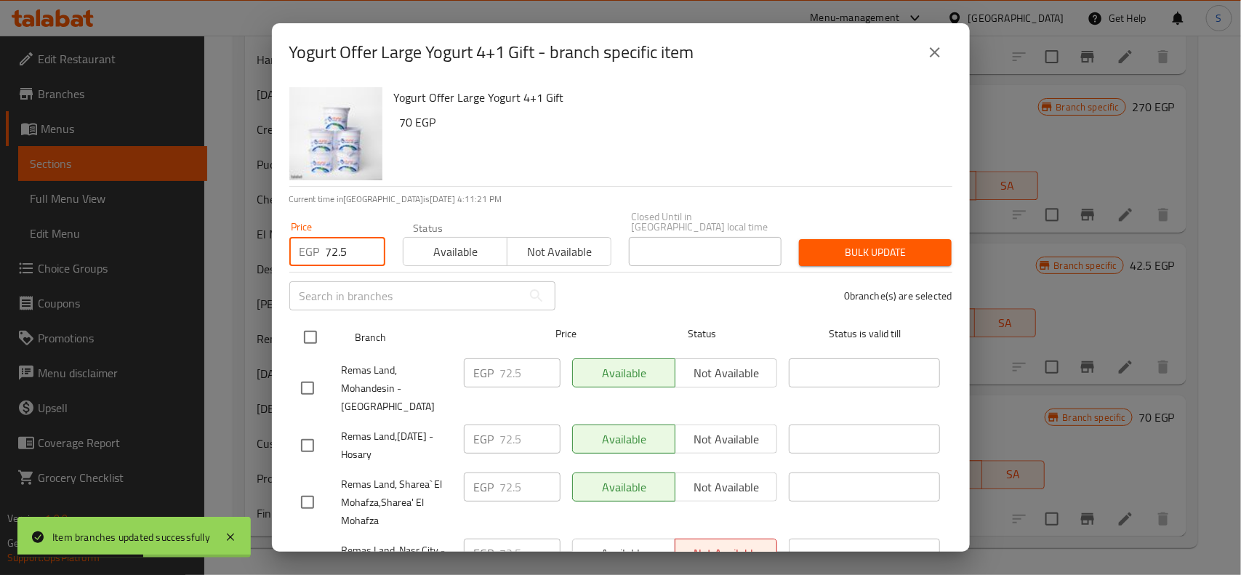
checkbox input "true"
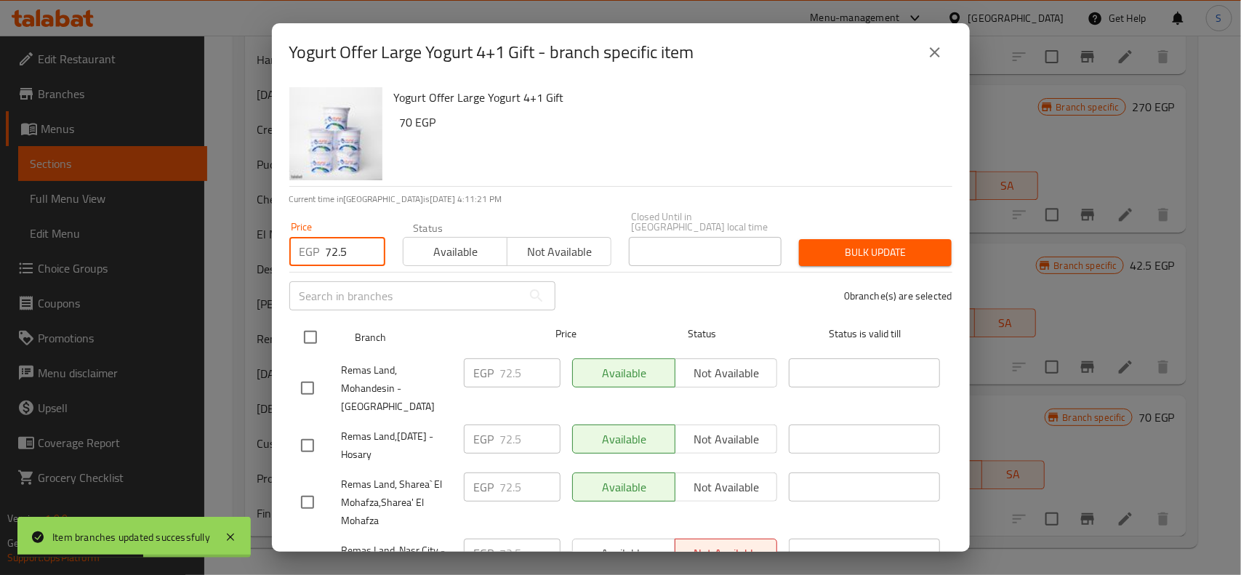
checkbox input "true"
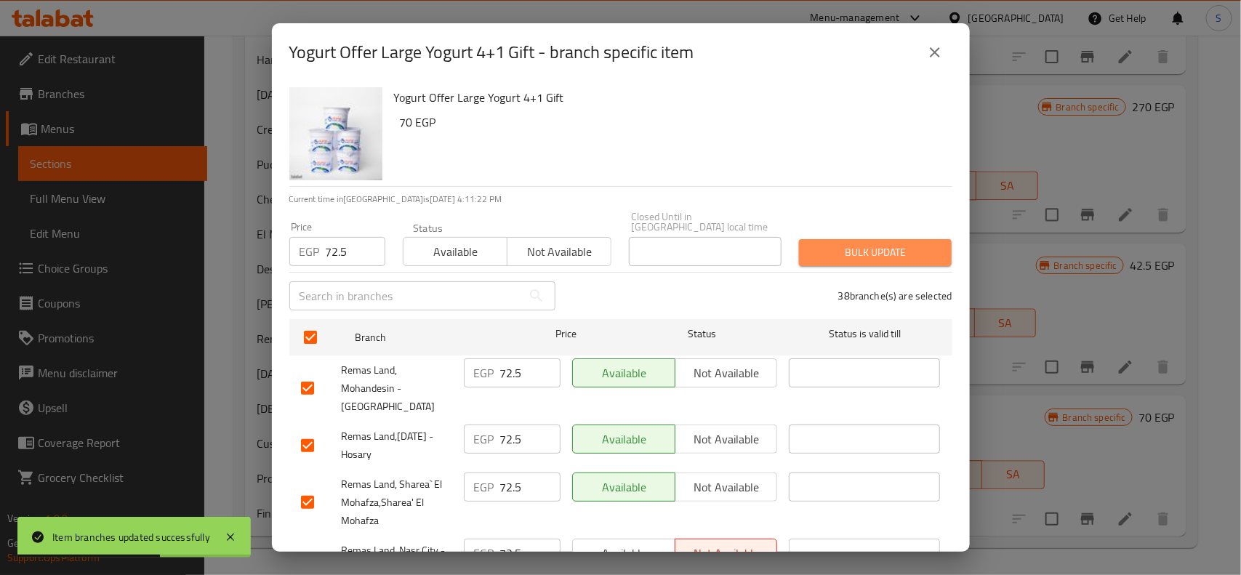
click at [880, 244] on span "Bulk update" at bounding box center [875, 253] width 129 height 18
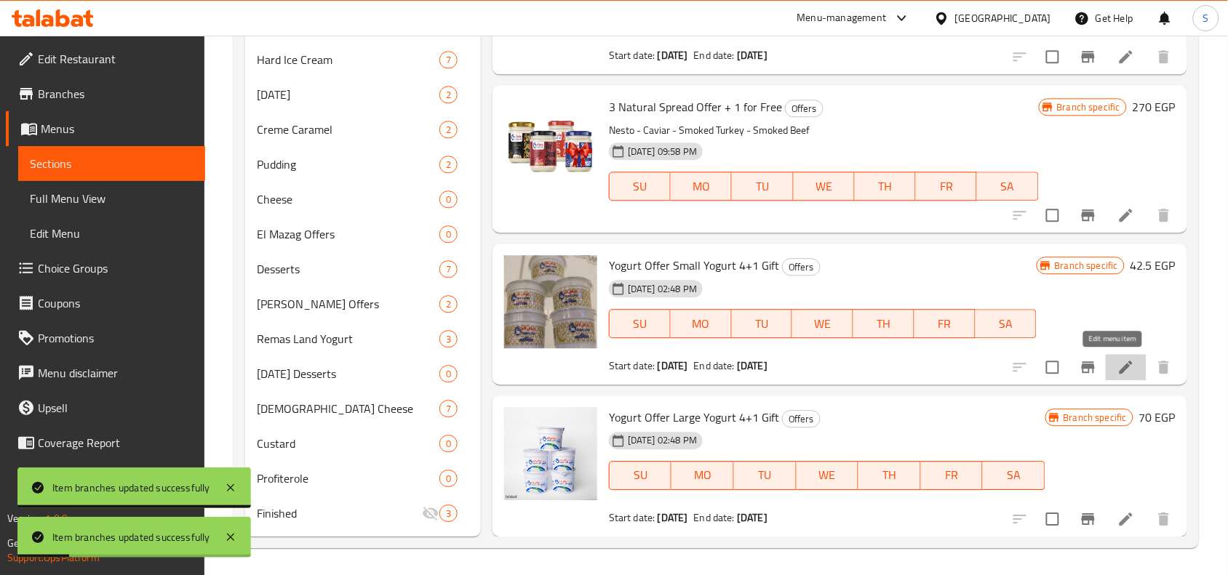
click at [1117, 362] on icon at bounding box center [1125, 367] width 17 height 17
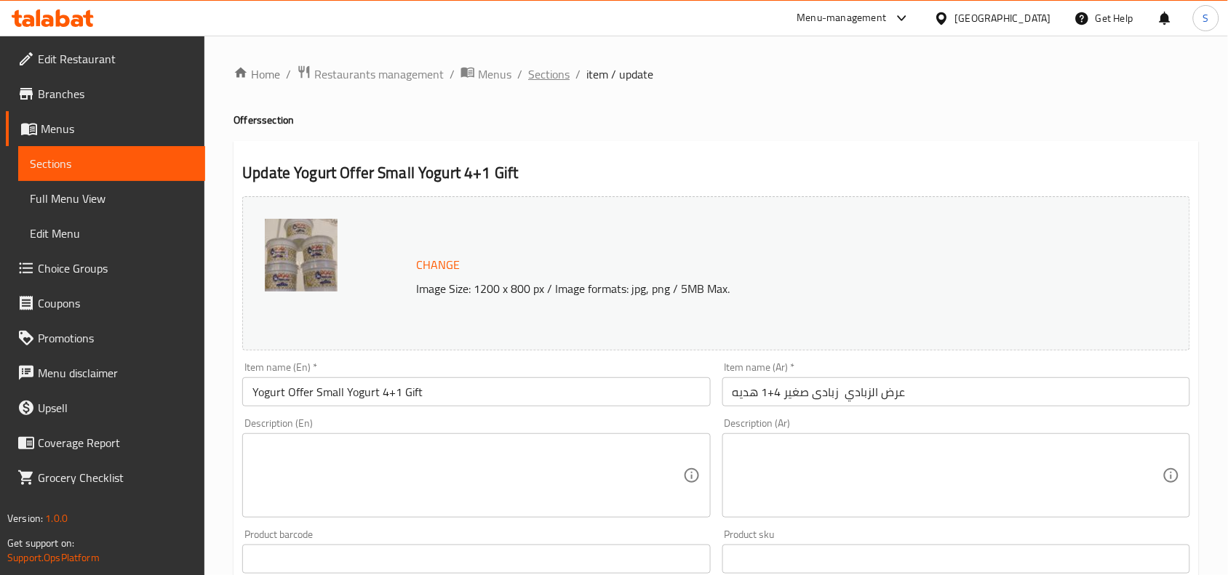
click at [535, 73] on span "Sections" at bounding box center [548, 73] width 41 height 17
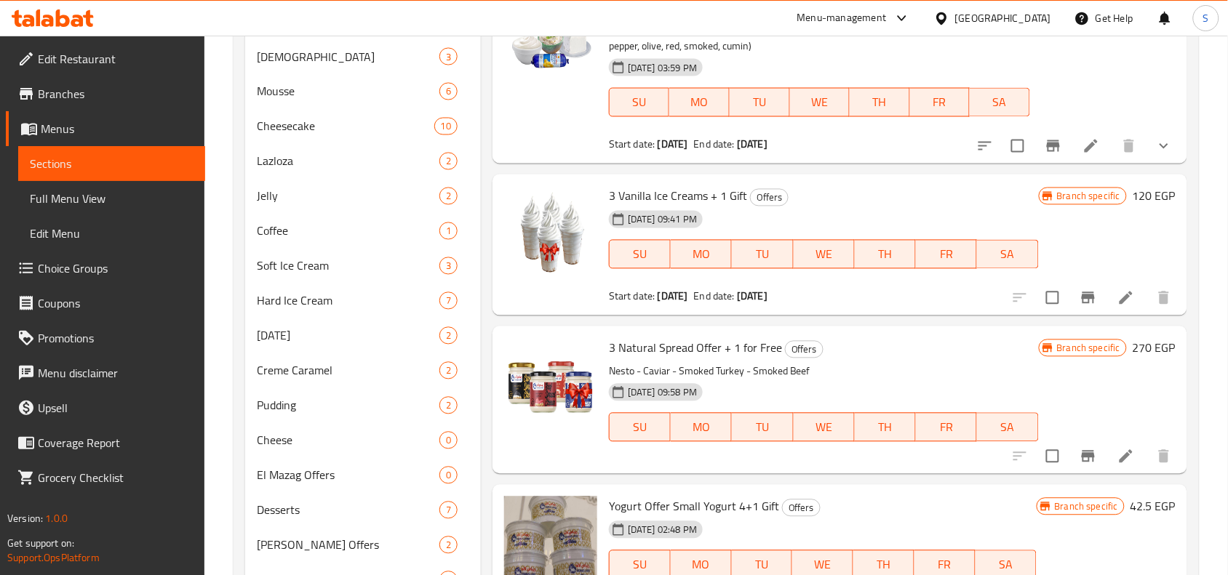
scroll to position [977, 0]
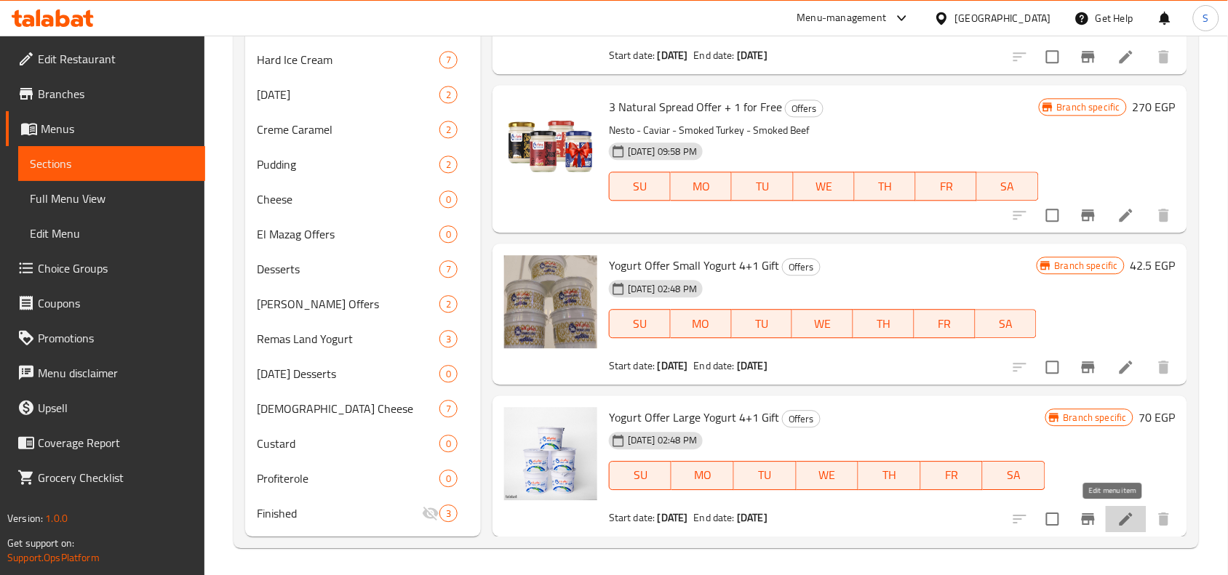
click at [1119, 516] on icon at bounding box center [1125, 519] width 17 height 17
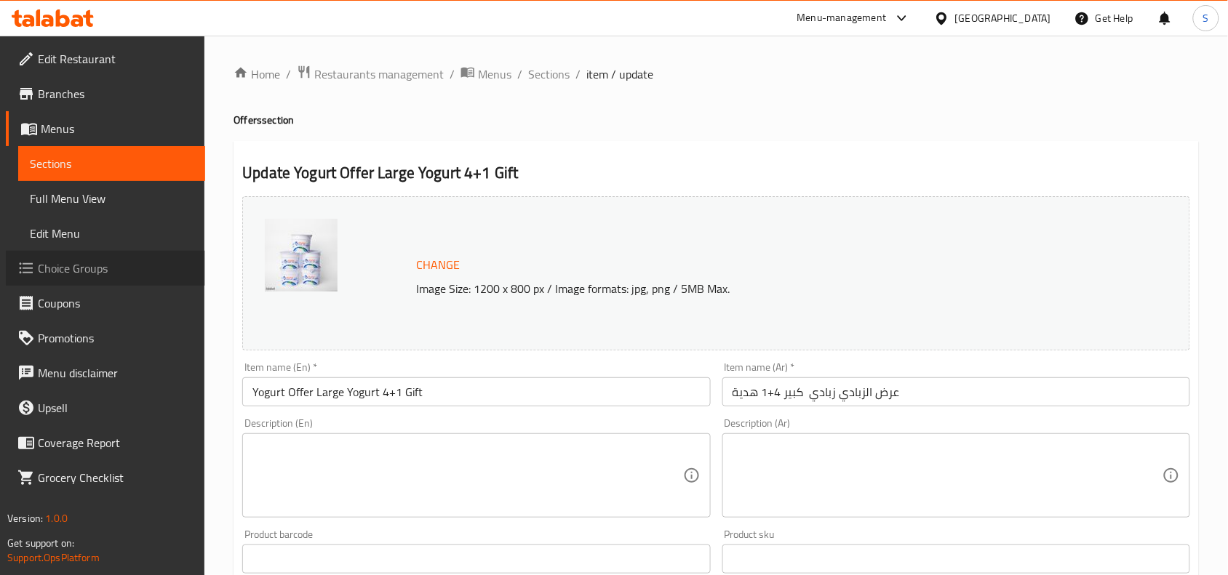
click at [93, 269] on span "Choice Groups" at bounding box center [116, 268] width 156 height 17
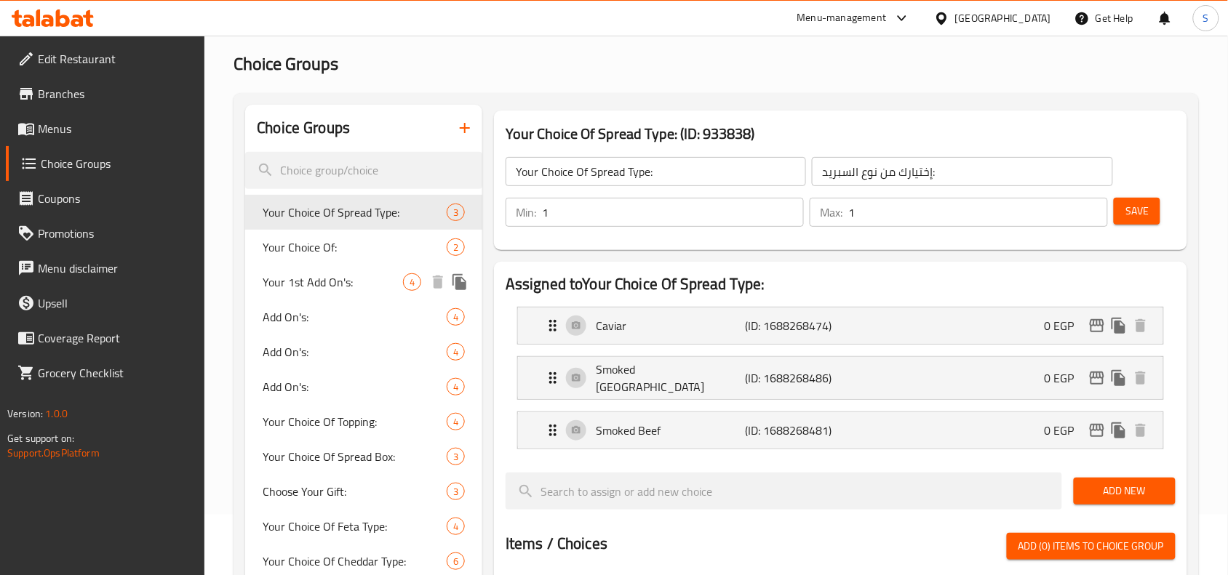
scroll to position [91, 0]
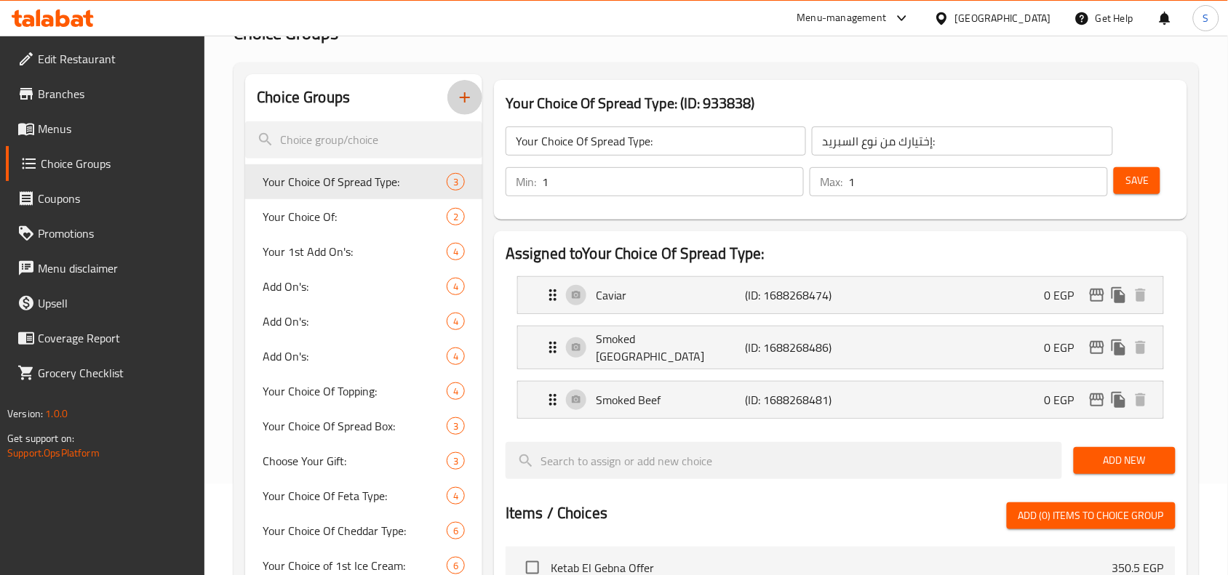
click at [465, 95] on icon "button" at bounding box center [465, 97] width 10 height 10
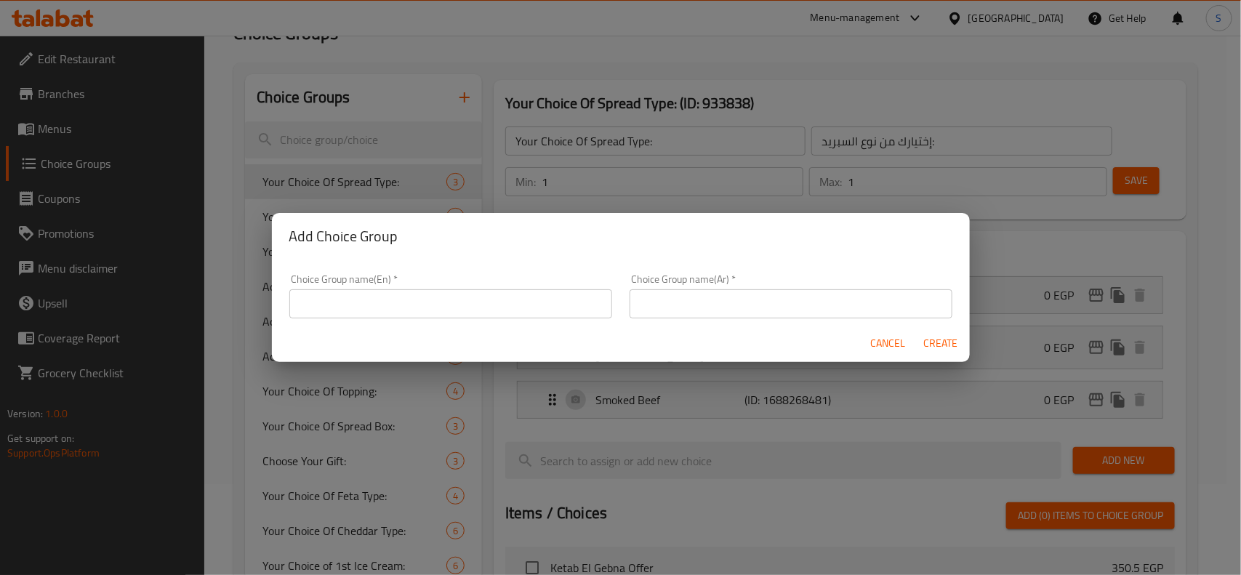
click at [444, 292] on input "text" at bounding box center [450, 303] width 323 height 29
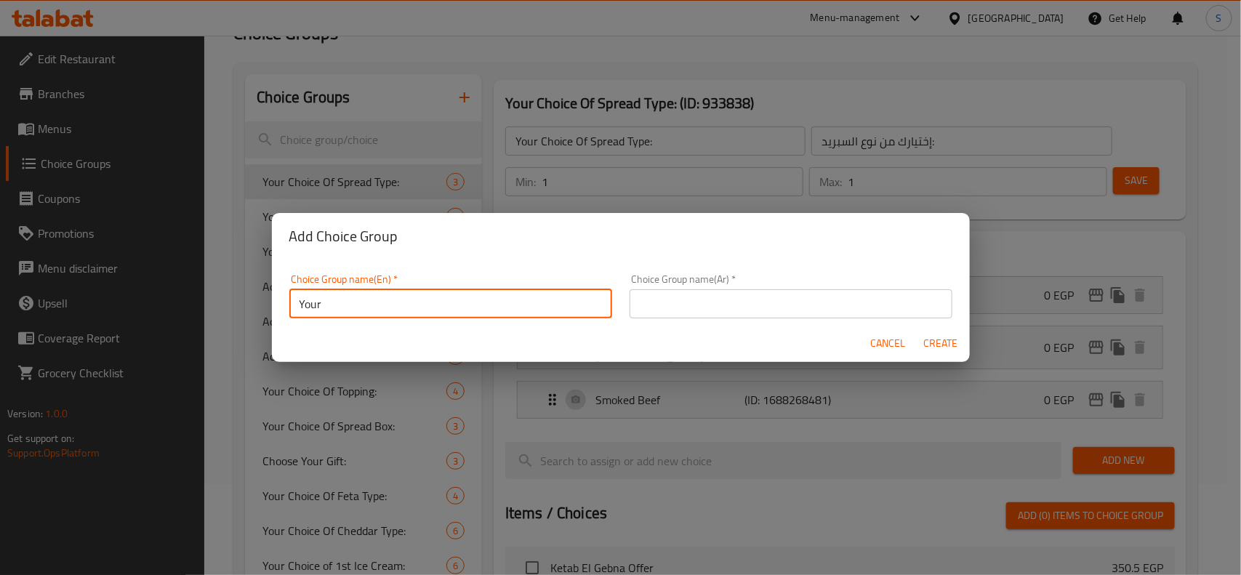
type input "Your"
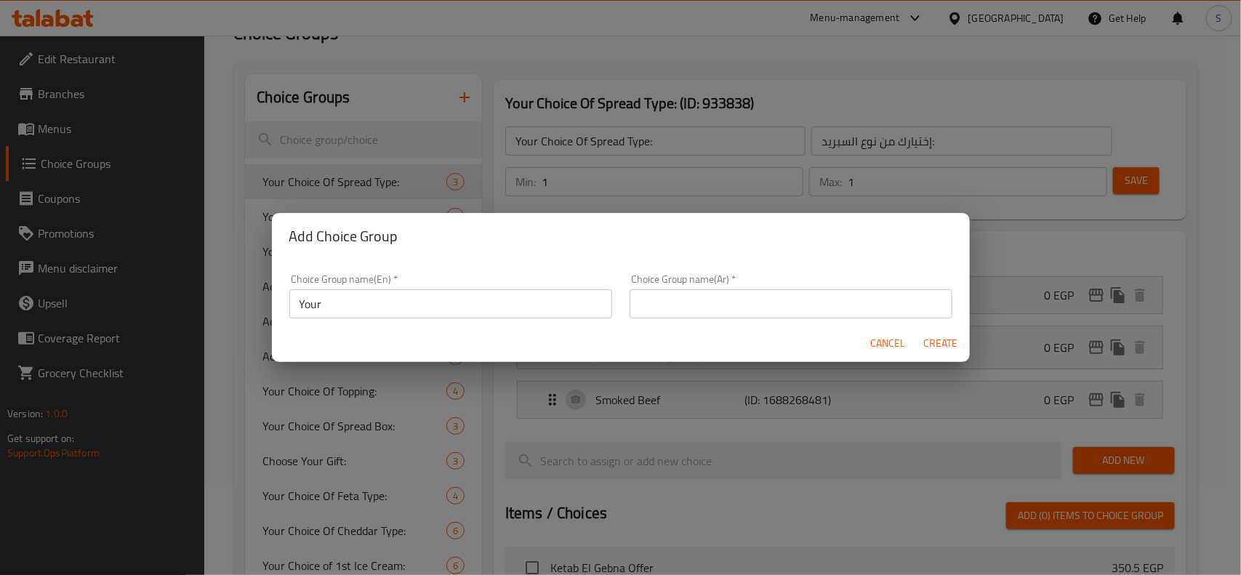
drag, startPoint x: 413, startPoint y: 103, endPoint x: 436, endPoint y: 100, distance: 23.5
click at [413, 103] on div "Add Choice Group Choice Group name(En)   * Your Choice Group name(En) * Choice …" at bounding box center [620, 287] width 1241 height 575
click at [885, 347] on span "Cancel" at bounding box center [888, 344] width 35 height 18
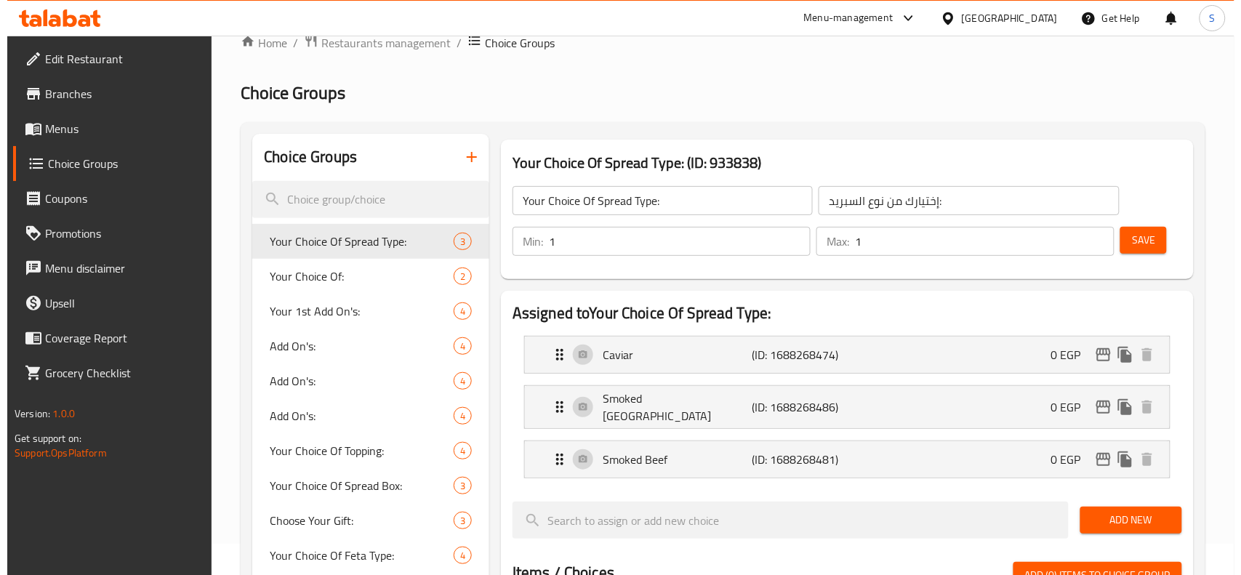
scroll to position [0, 0]
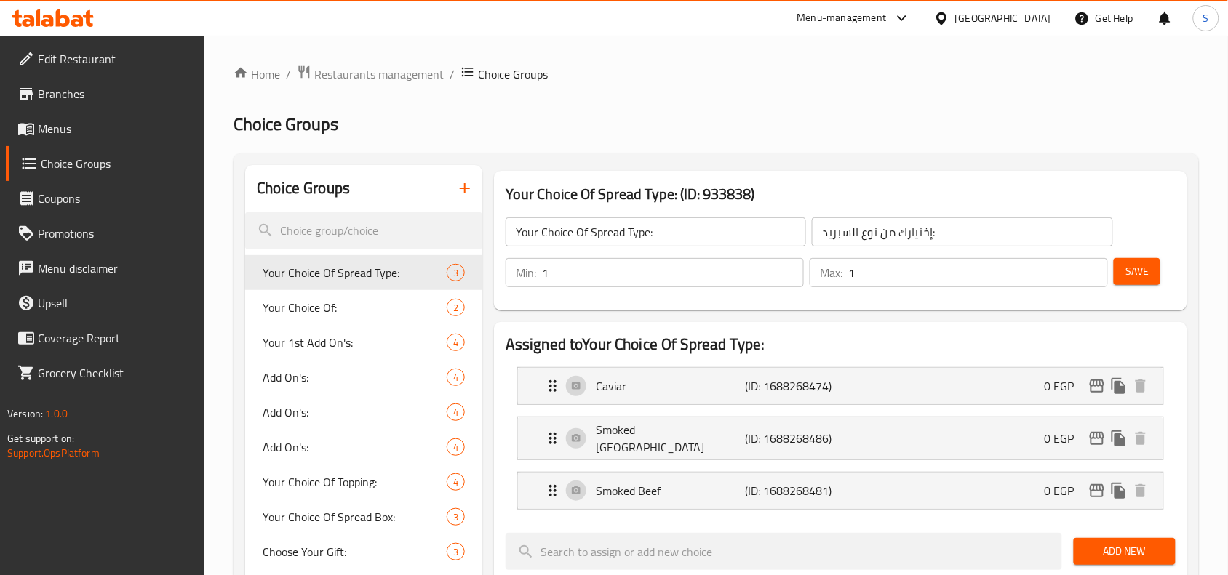
click at [464, 187] on icon "button" at bounding box center [465, 188] width 10 height 10
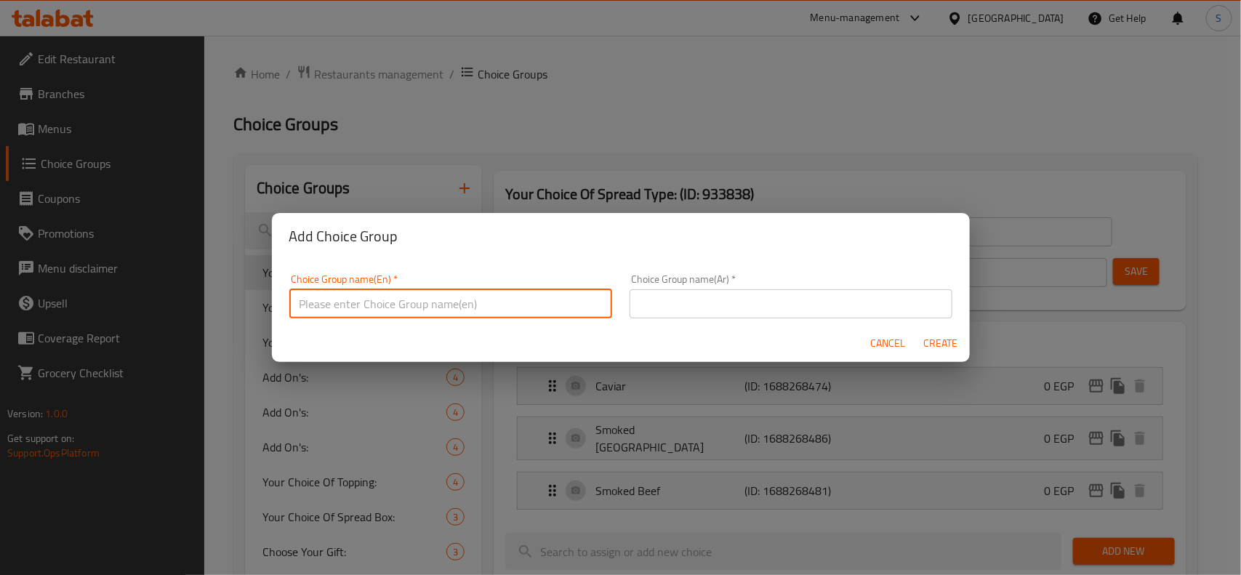
click at [489, 306] on input "text" at bounding box center [450, 303] width 323 height 29
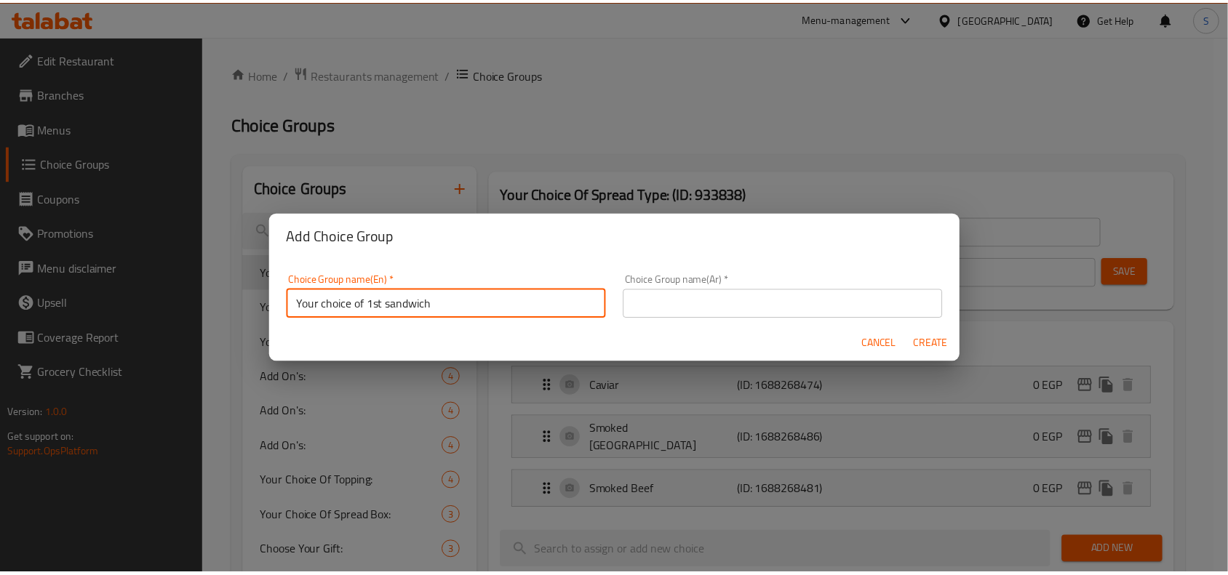
scroll to position [2, 0]
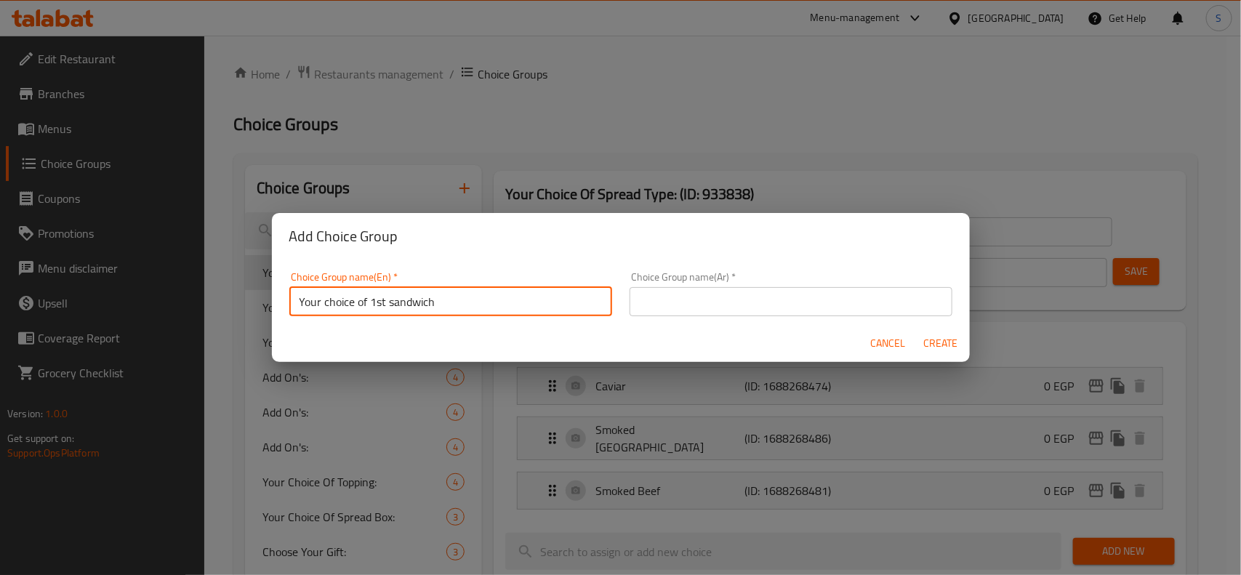
drag, startPoint x: 445, startPoint y: 307, endPoint x: 388, endPoint y: 304, distance: 57.5
click at [388, 304] on input "Your choice of 1st sandwich" at bounding box center [450, 301] width 323 height 29
type input "Your choice of 1st cheddar"
click at [473, 284] on div "Choice Group name(En)   * Your choice of 1st cheddar Choice Group name(En) *" at bounding box center [450, 294] width 323 height 44
click at [471, 291] on input "Your choice of 1st cheddar" at bounding box center [450, 301] width 323 height 29
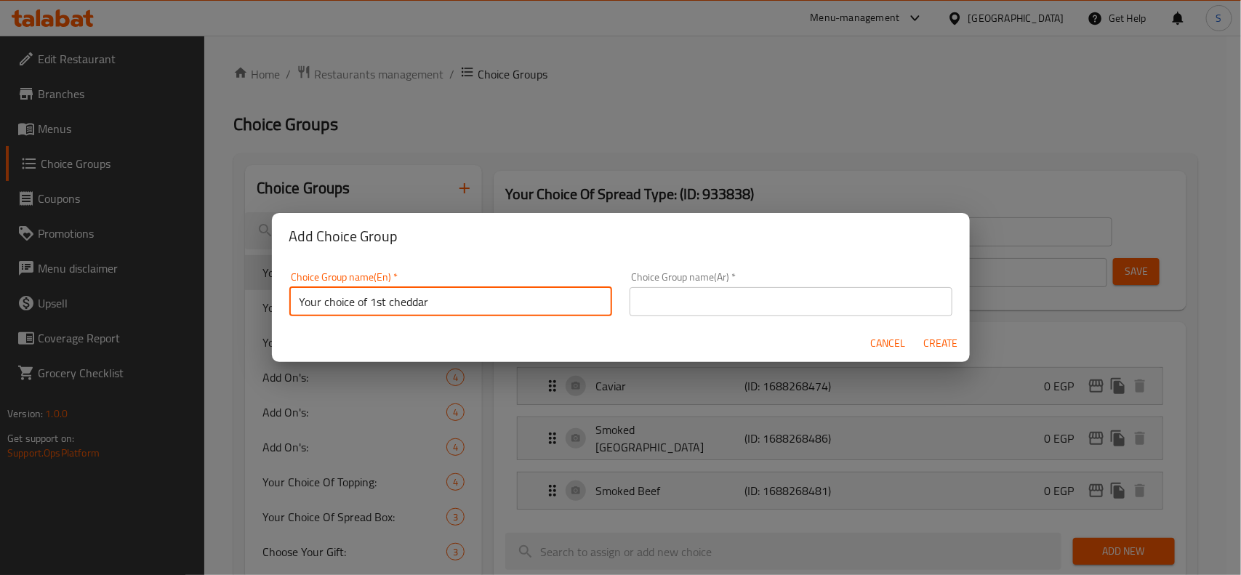
click at [471, 291] on input "Your choice of 1st cheddar" at bounding box center [450, 301] width 323 height 29
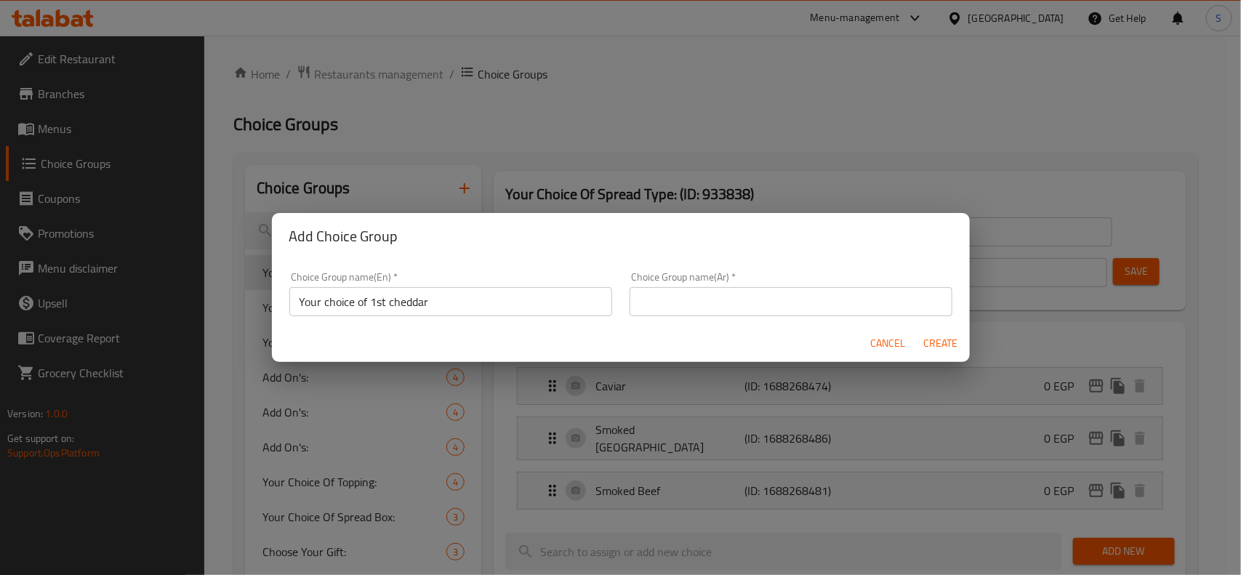
click at [790, 295] on input "text" at bounding box center [791, 301] width 323 height 29
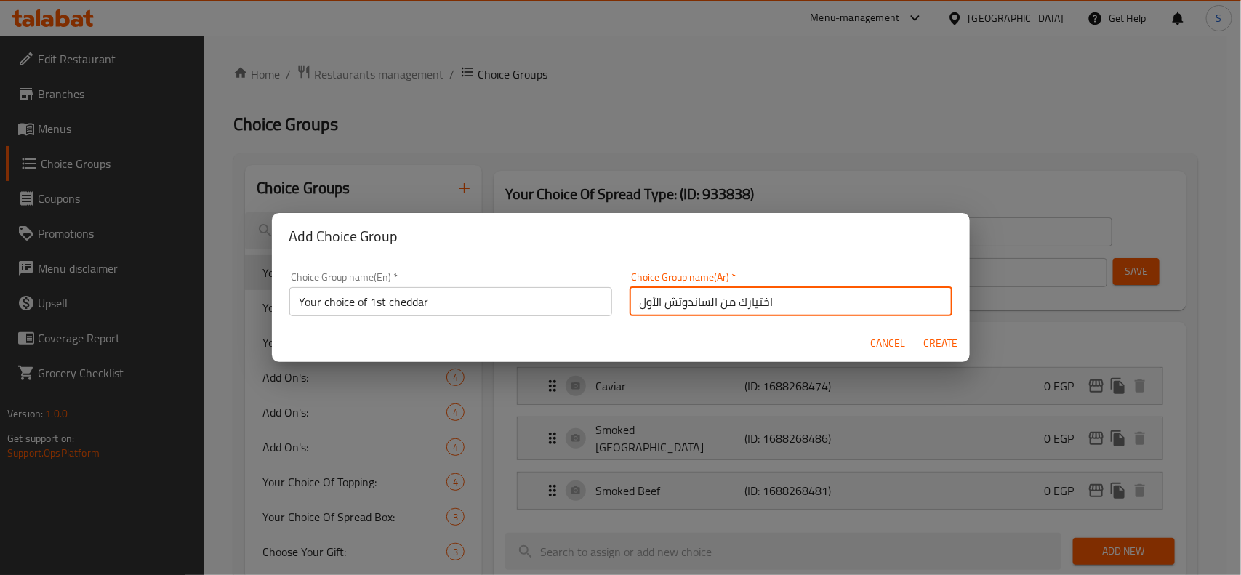
click at [709, 300] on input "اختيارك من الساندوتش الأول" at bounding box center [791, 301] width 323 height 29
click at [703, 303] on input "اختيارك من الساندوتش الأول" at bounding box center [791, 301] width 323 height 29
drag, startPoint x: 704, startPoint y: 303, endPoint x: 662, endPoint y: 300, distance: 42.3
click at [662, 300] on input "اختيارك من الساندوتش الأول" at bounding box center [791, 301] width 323 height 29
click at [807, 308] on input "اختيارك من الشيدار الأول" at bounding box center [791, 301] width 323 height 29
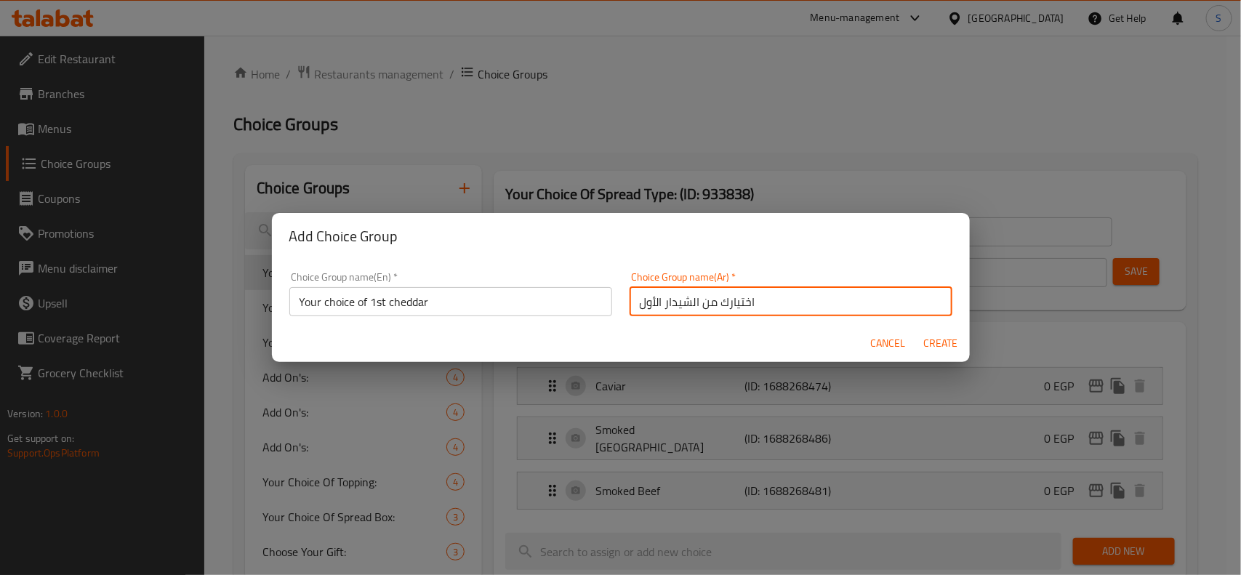
click at [807, 308] on input "اختيارك من الشيدار الأول" at bounding box center [791, 301] width 323 height 29
type input "اختيارك من الشيدار الأول"
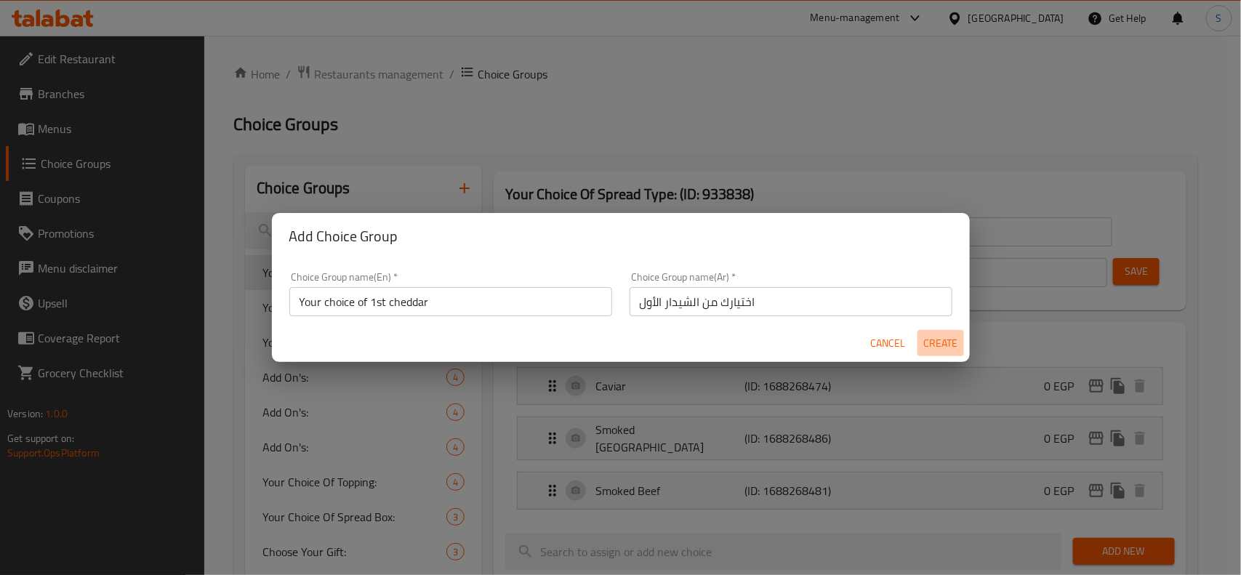
click at [937, 335] on span "Create" at bounding box center [941, 344] width 35 height 18
type input "Your choice of 1st cheddar"
type input "اختيارك من الشيدار الأول"
type input "0"
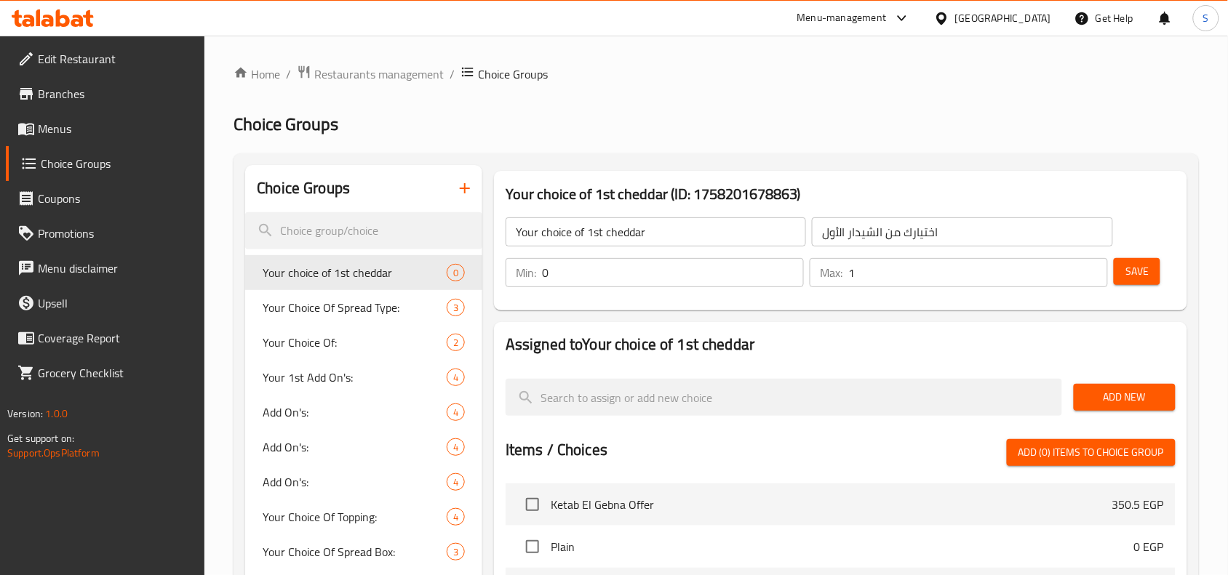
type input "1"
click at [1093, 263] on input "1" at bounding box center [978, 272] width 260 height 29
type input "1"
click at [787, 264] on input "1" at bounding box center [673, 272] width 262 height 29
click at [1127, 268] on span "Save" at bounding box center [1136, 272] width 23 height 18
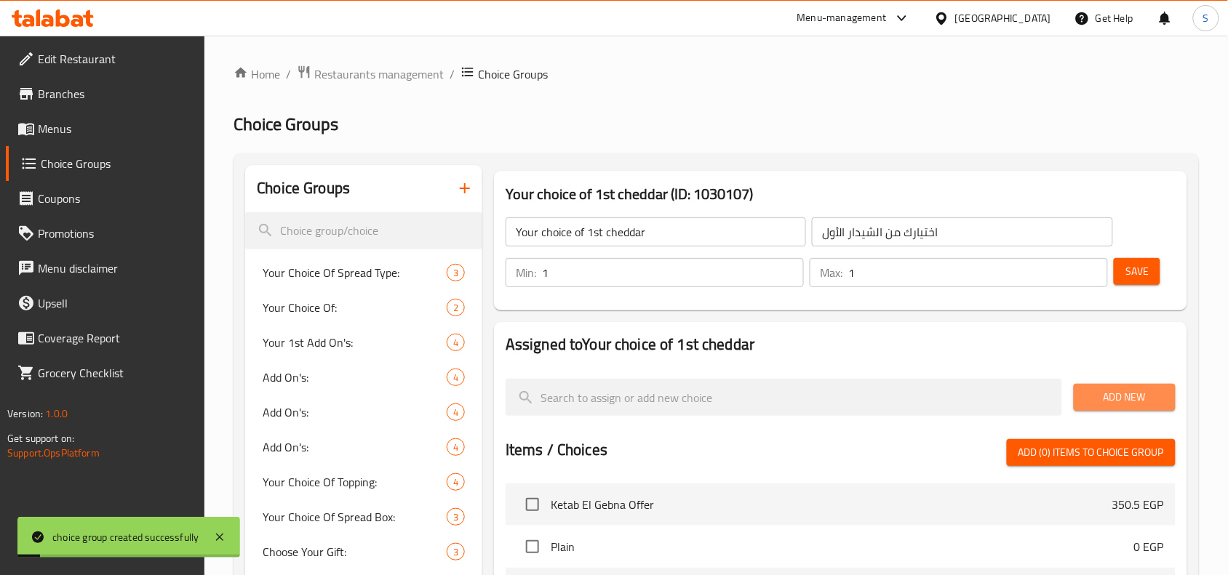
click at [1132, 398] on span "Add New" at bounding box center [1124, 397] width 79 height 18
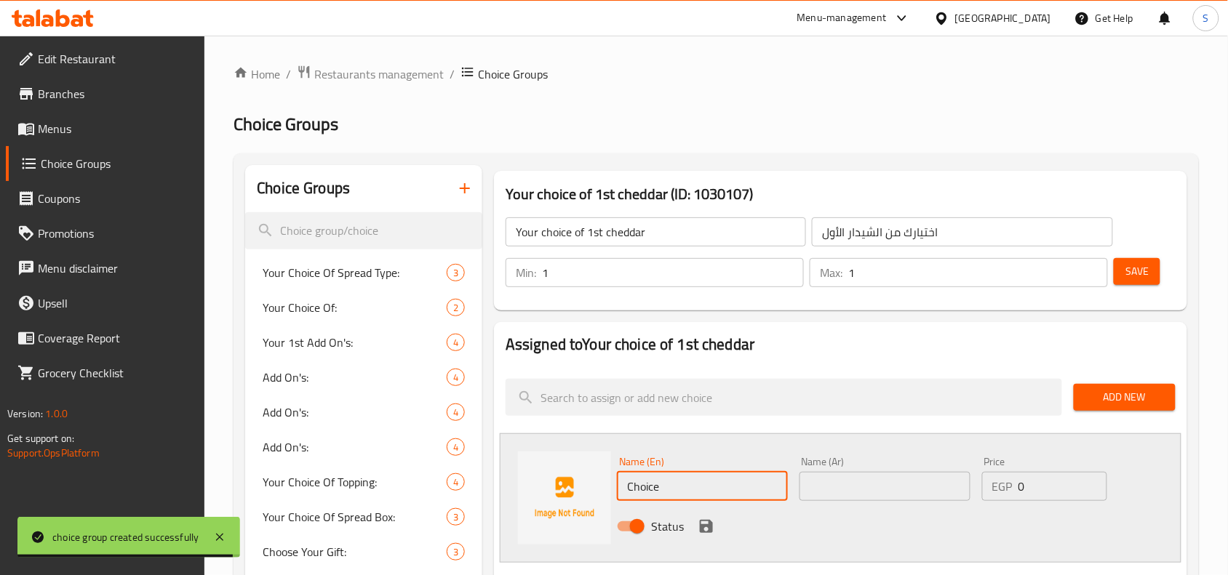
click at [693, 479] on input "Choice" at bounding box center [702, 486] width 171 height 29
click at [695, 479] on input "Choice" at bounding box center [702, 486] width 171 height 29
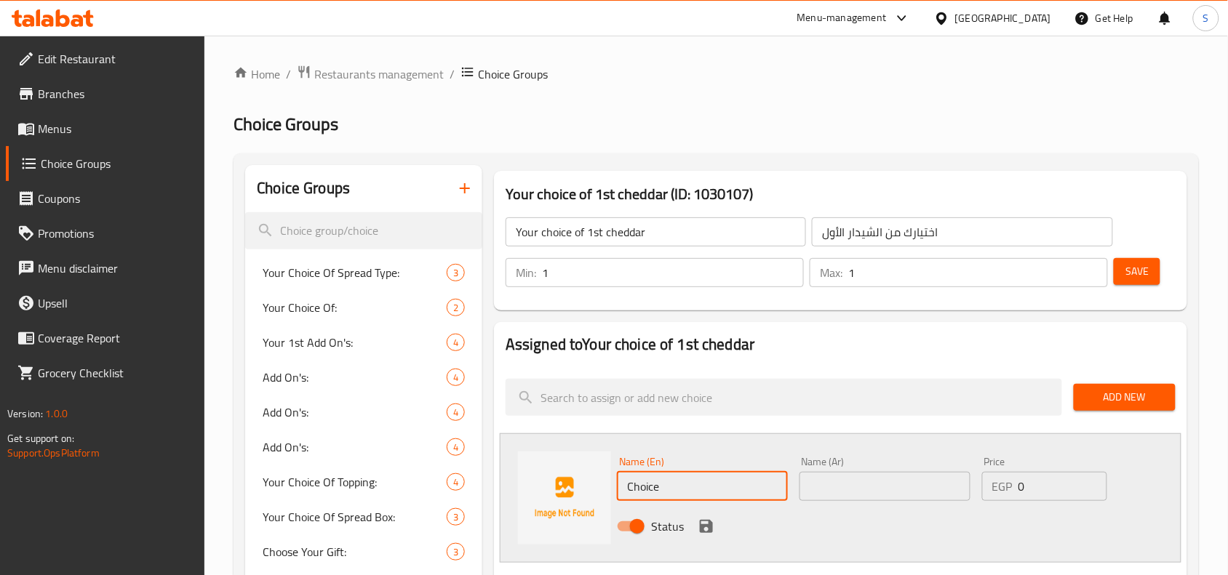
paste input "ساده"
type input "ساده"
click at [892, 482] on input "text" at bounding box center [884, 486] width 171 height 29
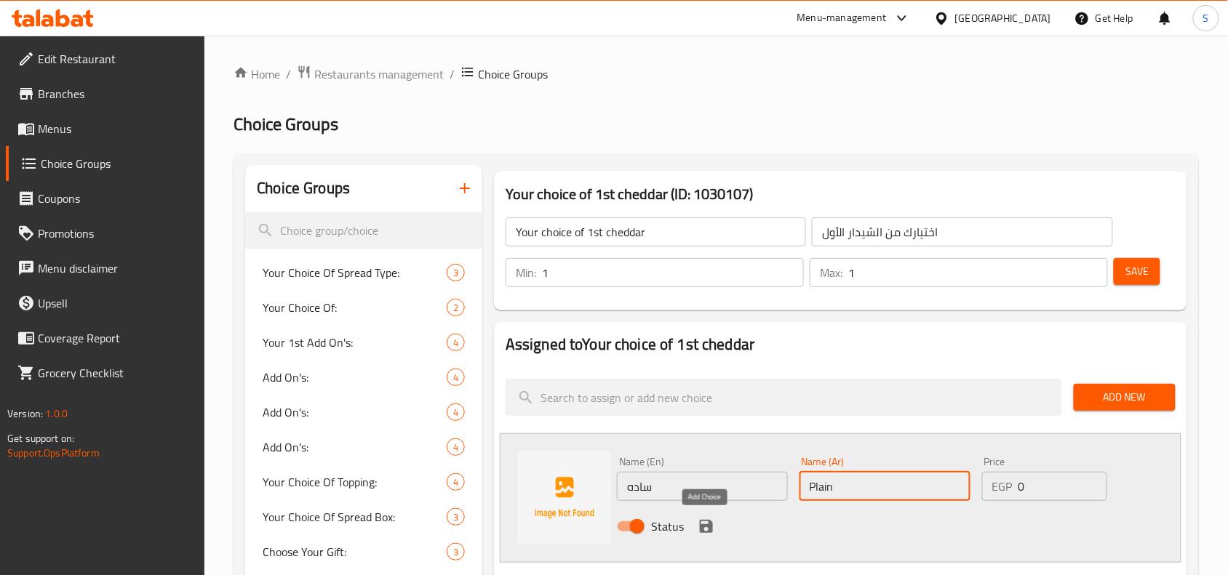
type input "Plain"
click at [708, 529] on icon "save" at bounding box center [706, 526] width 13 height 13
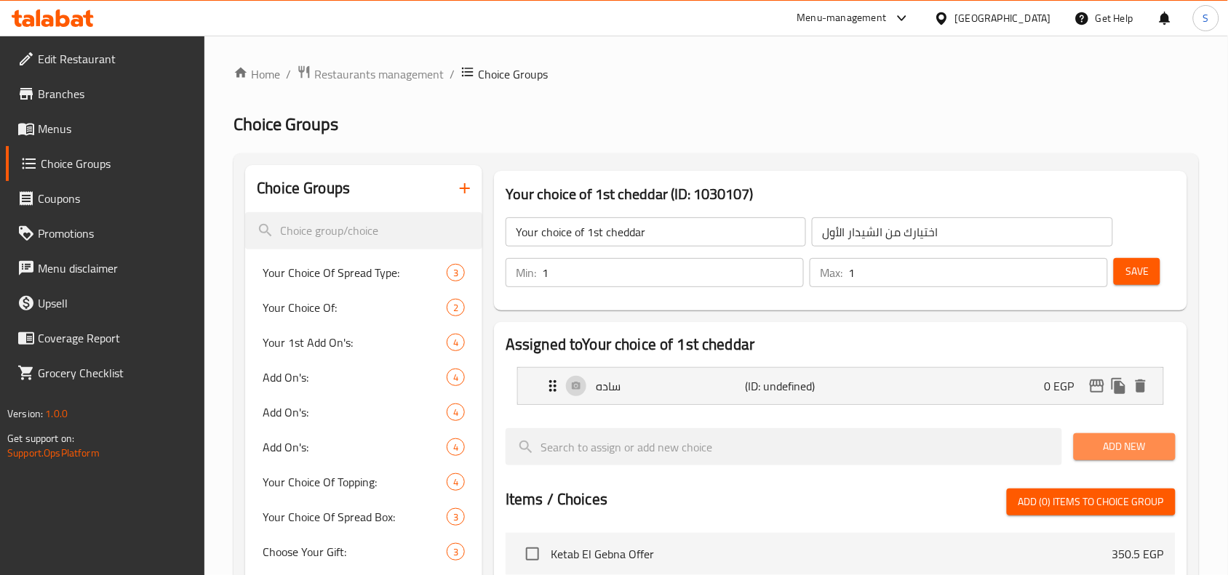
click at [1132, 442] on span "Add New" at bounding box center [1124, 447] width 79 height 18
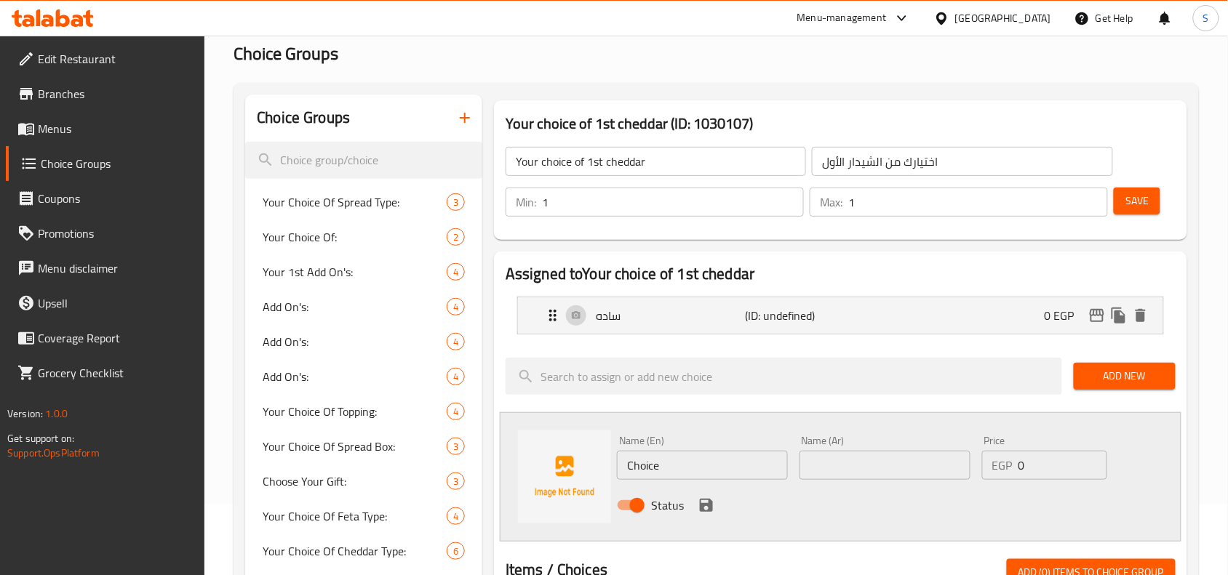
scroll to position [182, 0]
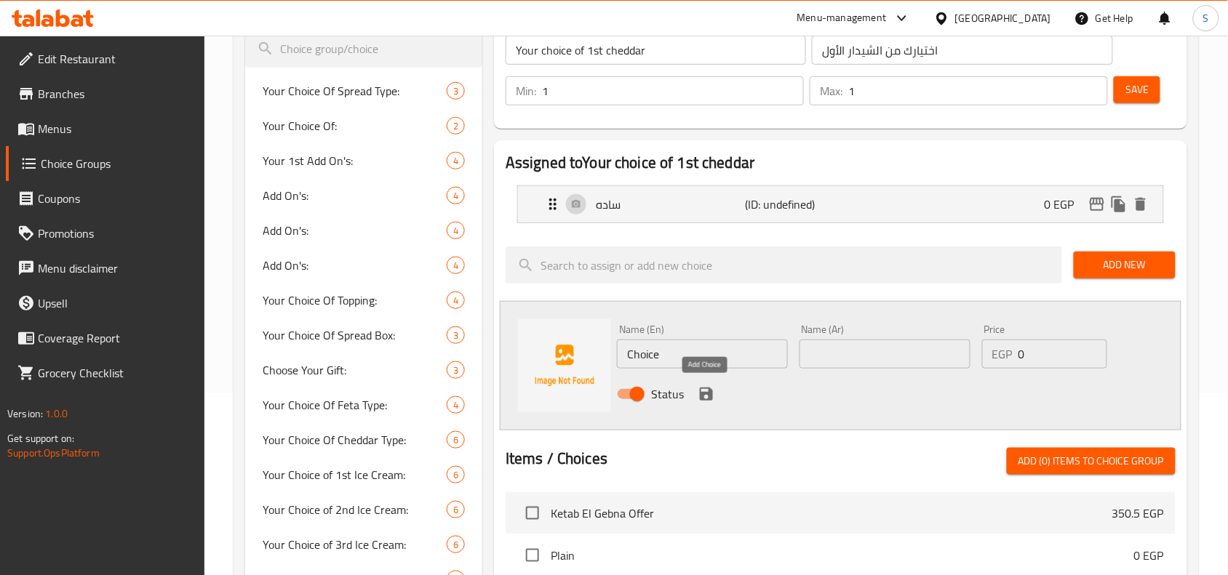
click at [700, 396] on icon "save" at bounding box center [706, 394] width 13 height 13
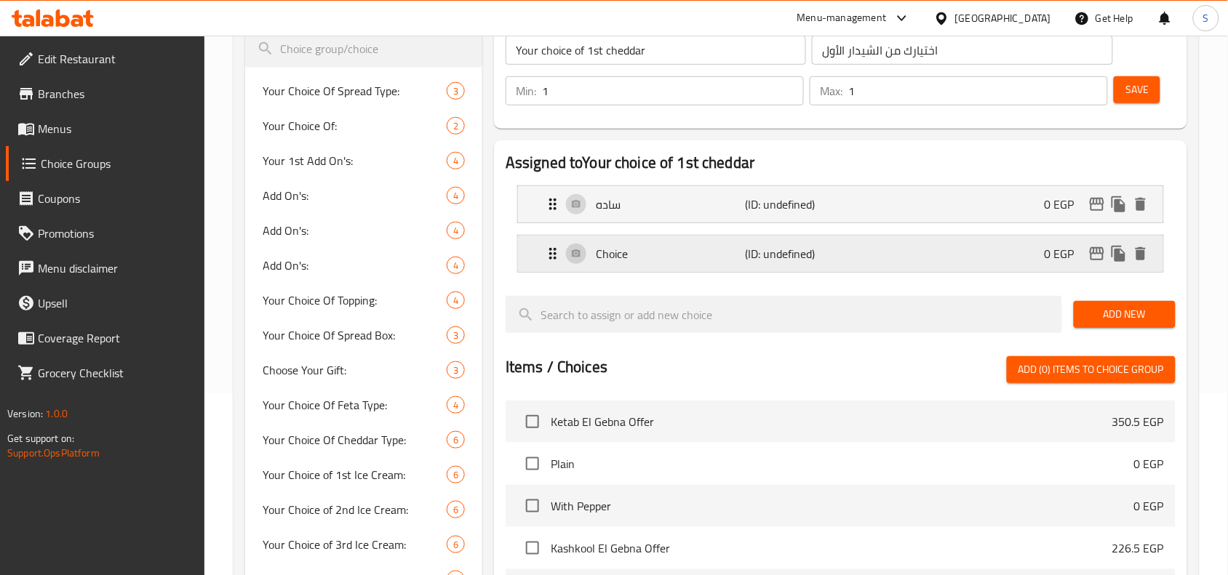
click at [655, 249] on p "Choice" at bounding box center [670, 253] width 149 height 17
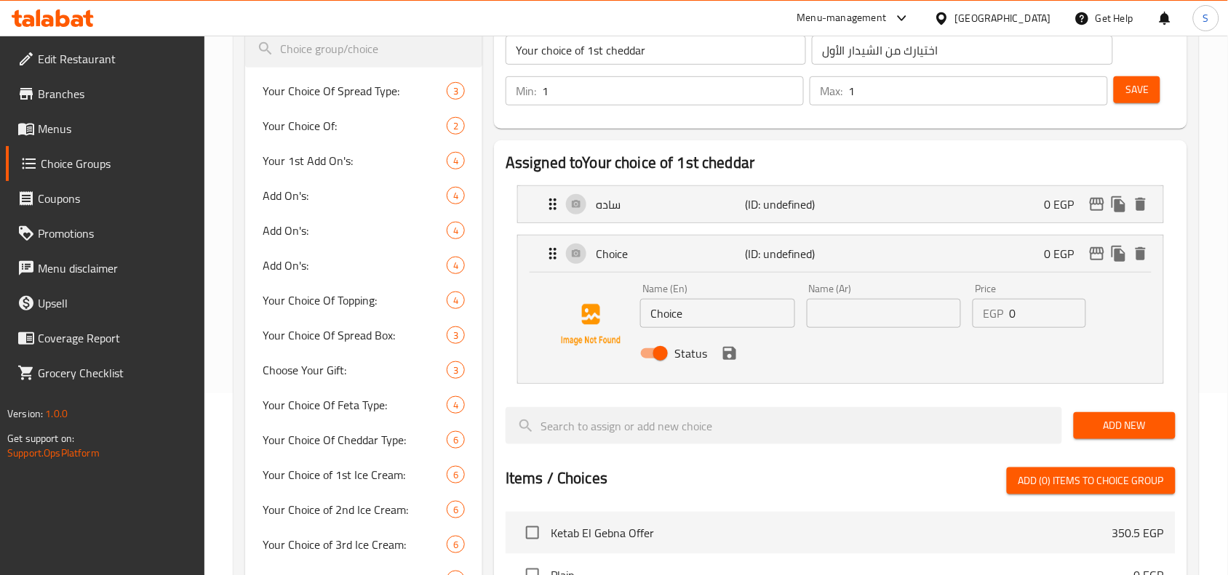
click at [702, 321] on input "Choice" at bounding box center [717, 313] width 155 height 29
paste input "زيتون"
type input "زيتون"
click at [893, 319] on input "text" at bounding box center [884, 313] width 155 height 29
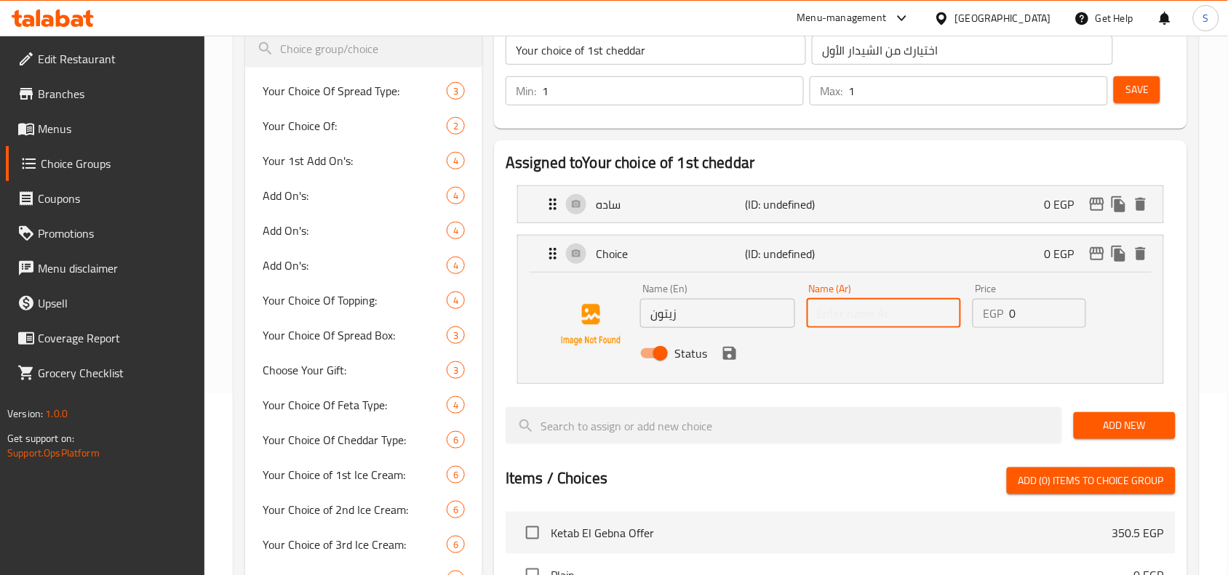
paste input "olive"
click at [731, 359] on icon "save" at bounding box center [729, 353] width 13 height 13
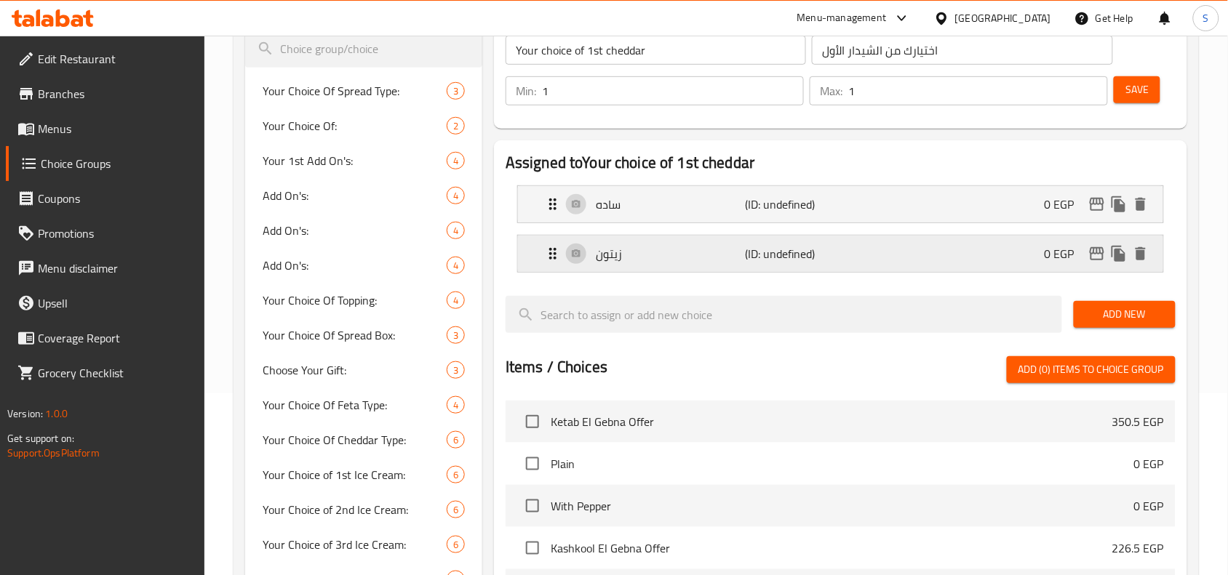
type input "olive"
click at [1086, 311] on span "Add New" at bounding box center [1124, 314] width 79 height 18
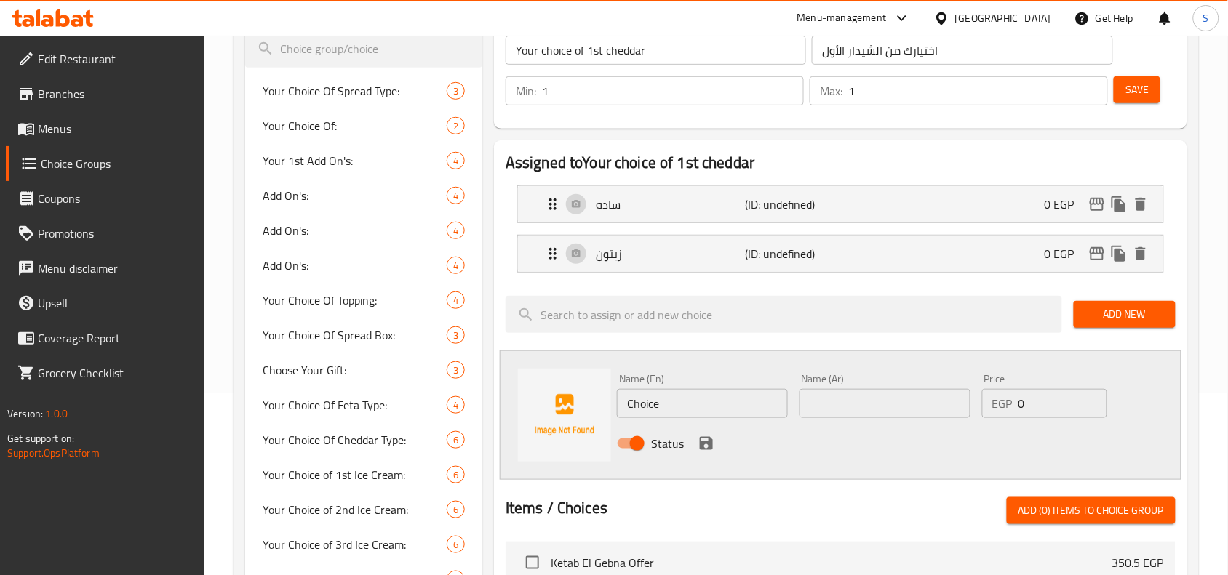
click at [743, 409] on input "Choice" at bounding box center [702, 403] width 171 height 29
paste input "فلفل"
type input "فلفل"
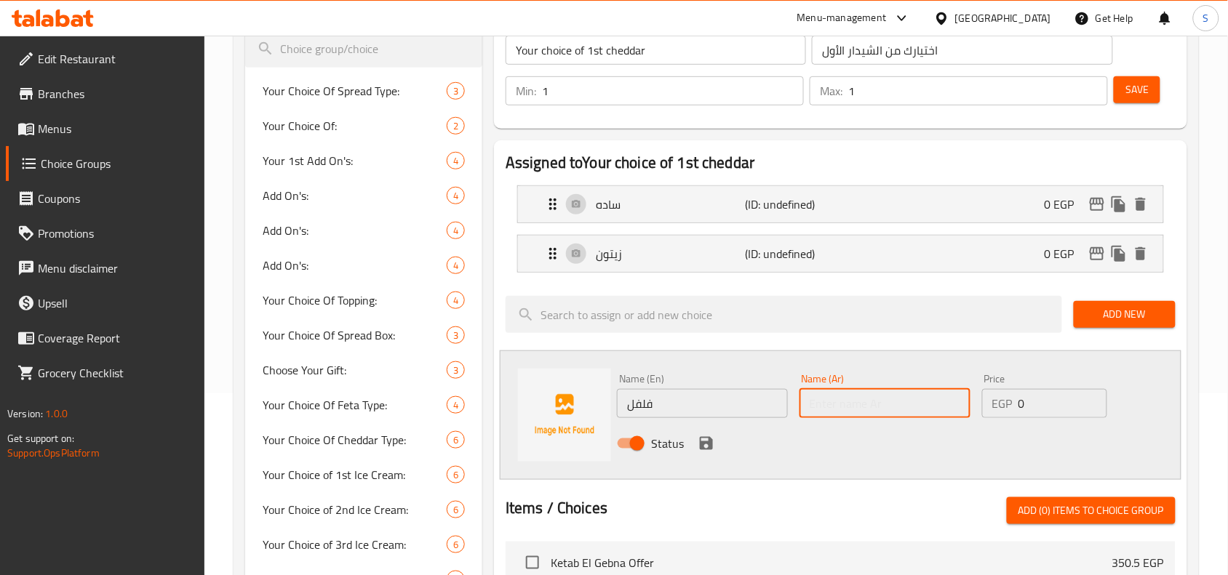
click at [878, 406] on input "text" at bounding box center [884, 403] width 171 height 29
paste input "pepper"
type input "pepper"
click at [704, 442] on icon "save" at bounding box center [706, 443] width 13 height 13
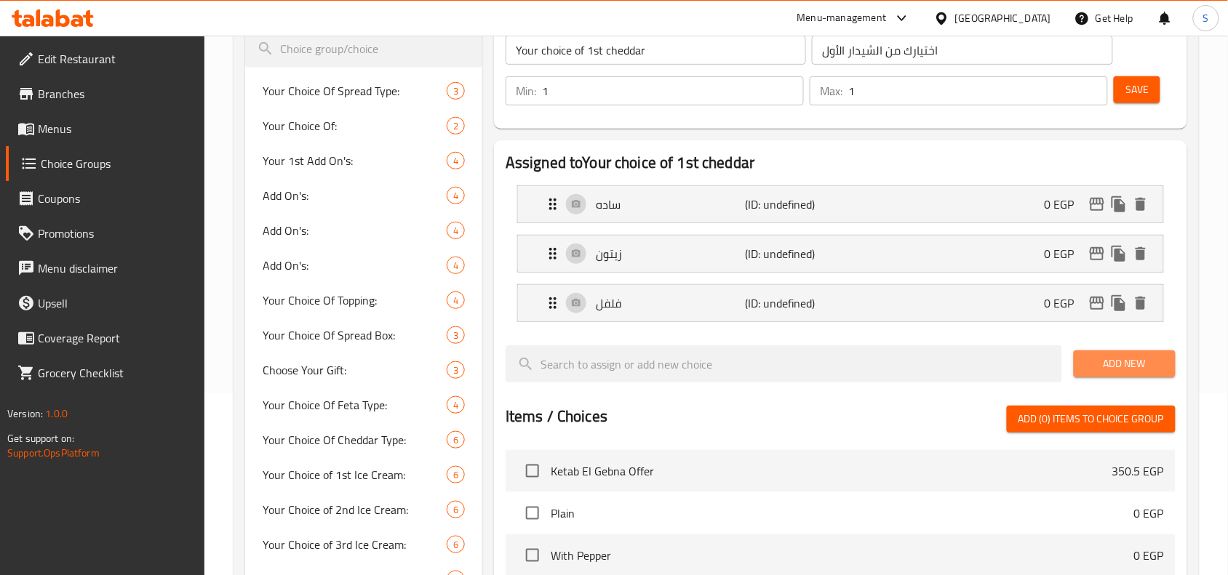
click at [1149, 364] on span "Add New" at bounding box center [1124, 364] width 79 height 18
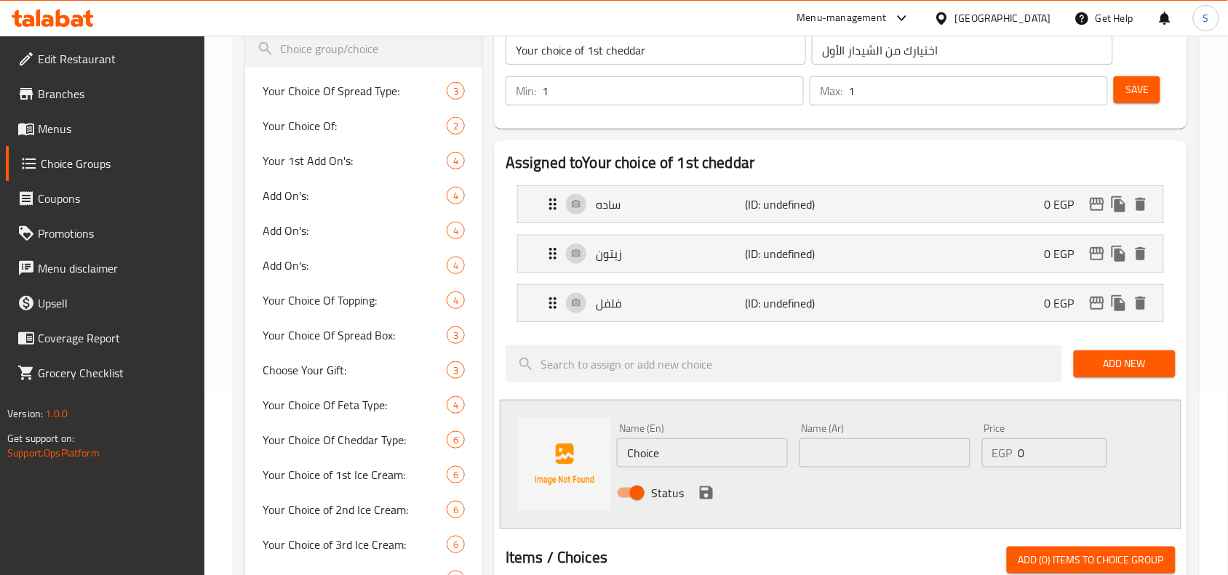
click at [696, 444] on input "Choice" at bounding box center [702, 453] width 171 height 29
paste input "مدخن"
type input "مدخن"
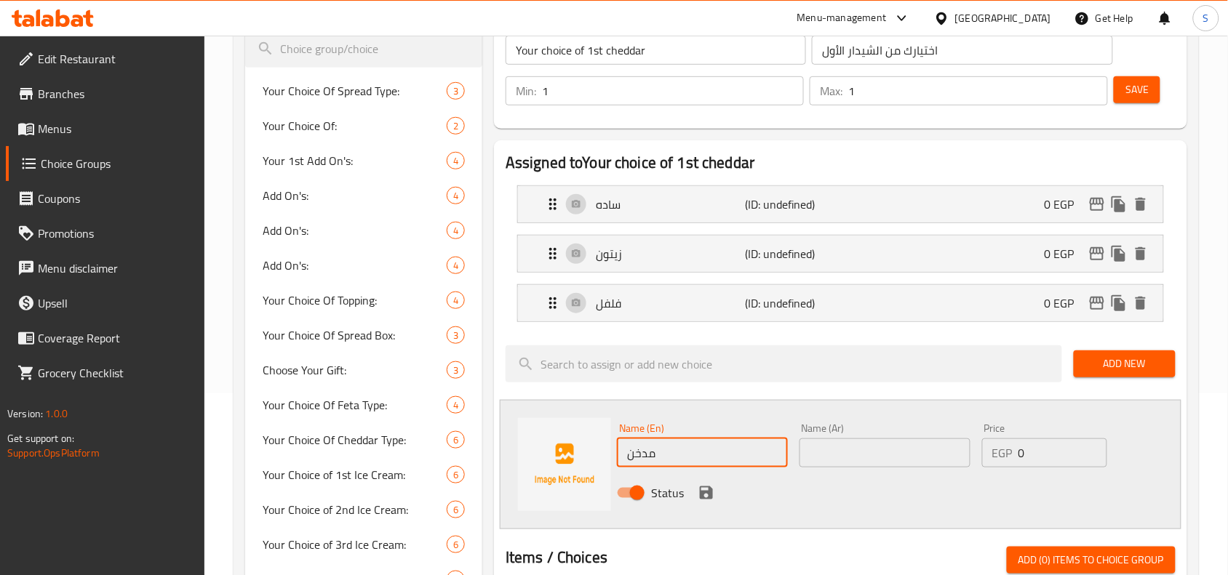
click at [858, 453] on input "text" at bounding box center [884, 453] width 171 height 29
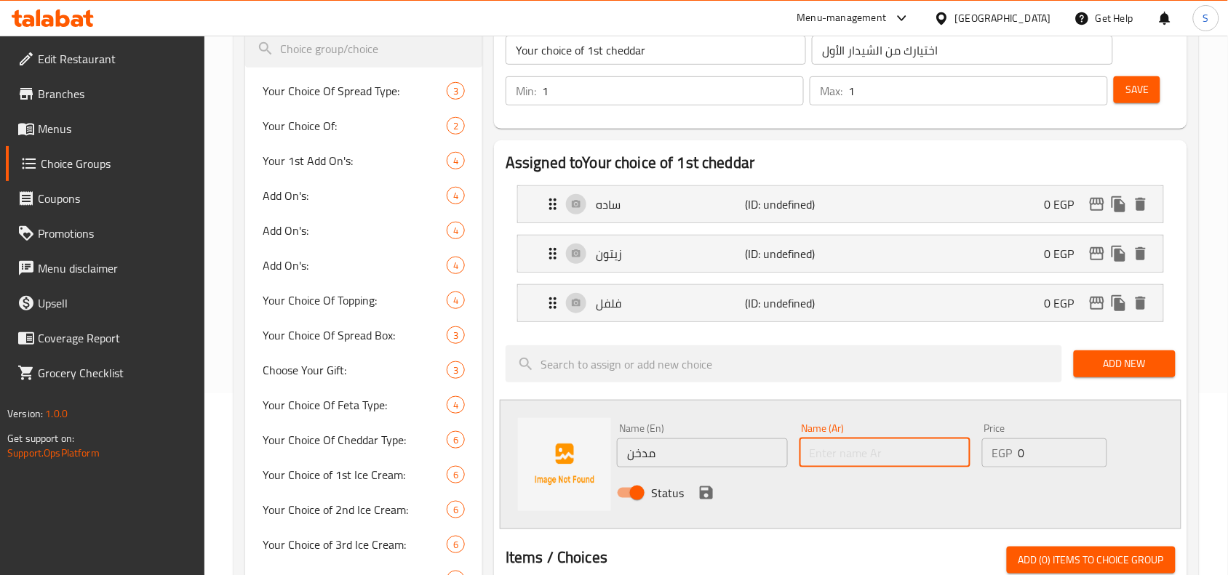
paste input "Smoker"
type input "Smokey"
click at [703, 493] on icon "save" at bounding box center [706, 493] width 13 height 13
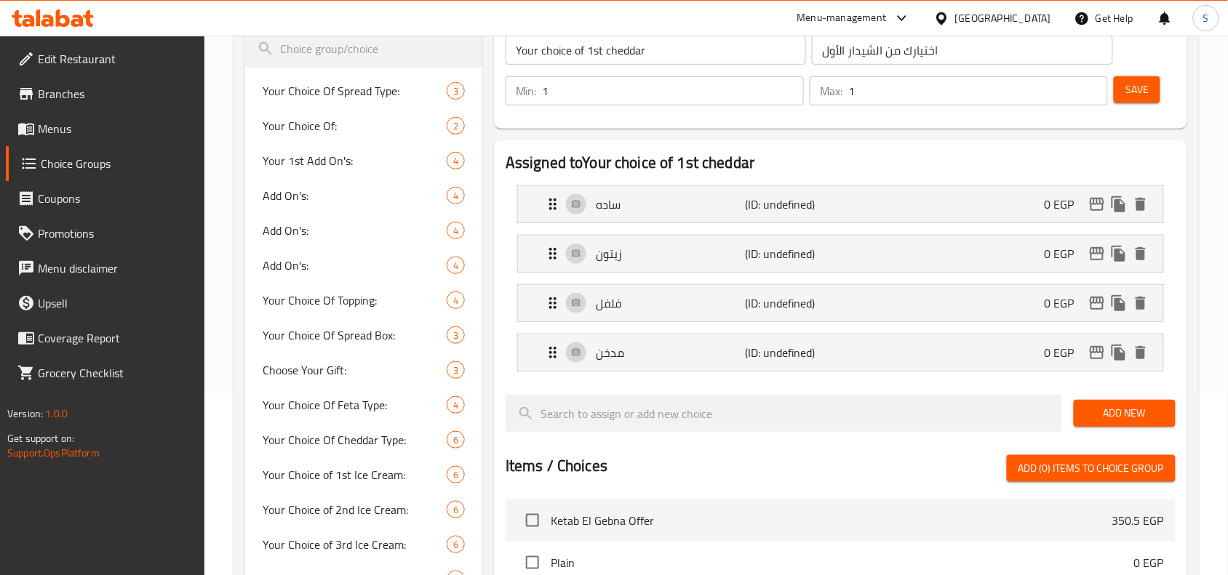
click at [1097, 429] on div "Add New" at bounding box center [1124, 413] width 113 height 49
click at [1103, 416] on span "Add New" at bounding box center [1124, 413] width 79 height 18
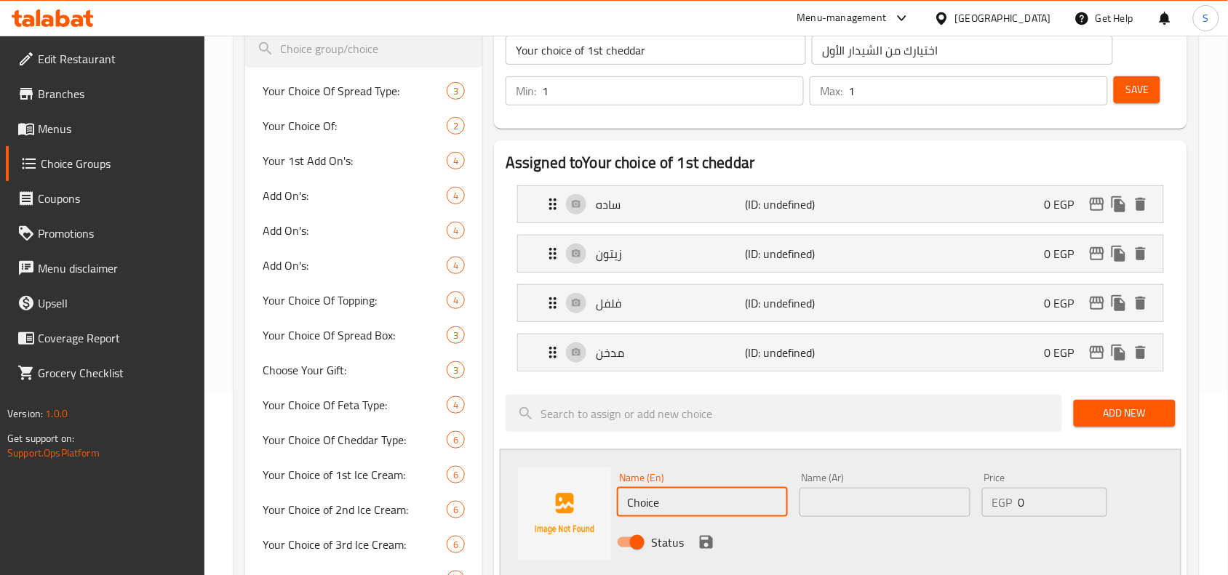
click at [692, 498] on input "Choice" at bounding box center [702, 502] width 171 height 29
paste input "كمون"
type input "كمون"
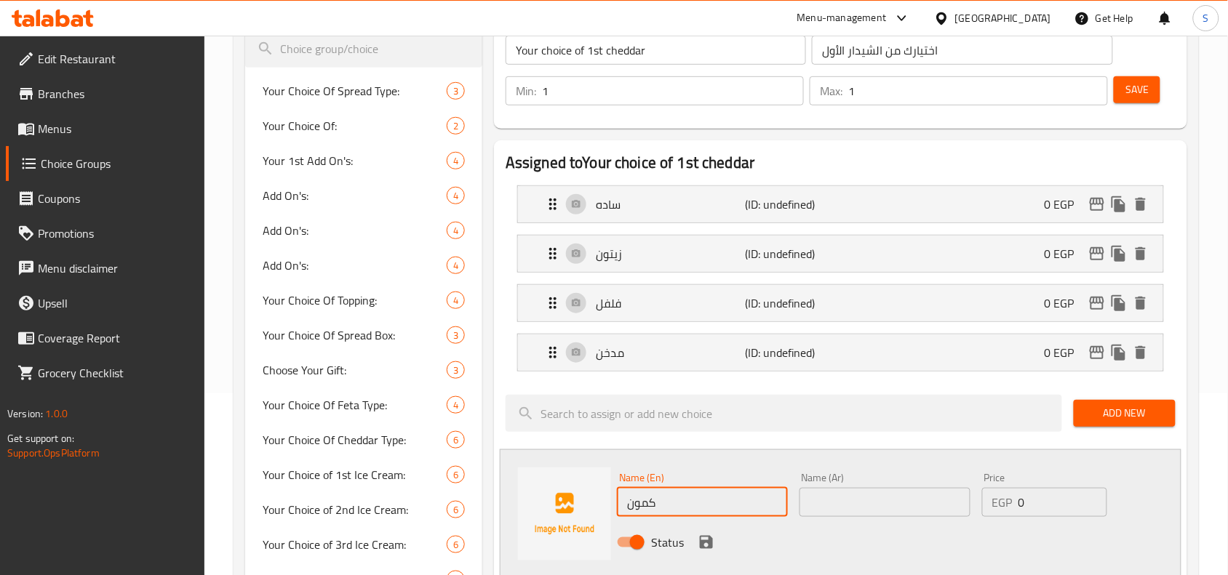
click at [903, 508] on input "text" at bounding box center [884, 502] width 171 height 29
paste input "cumin"
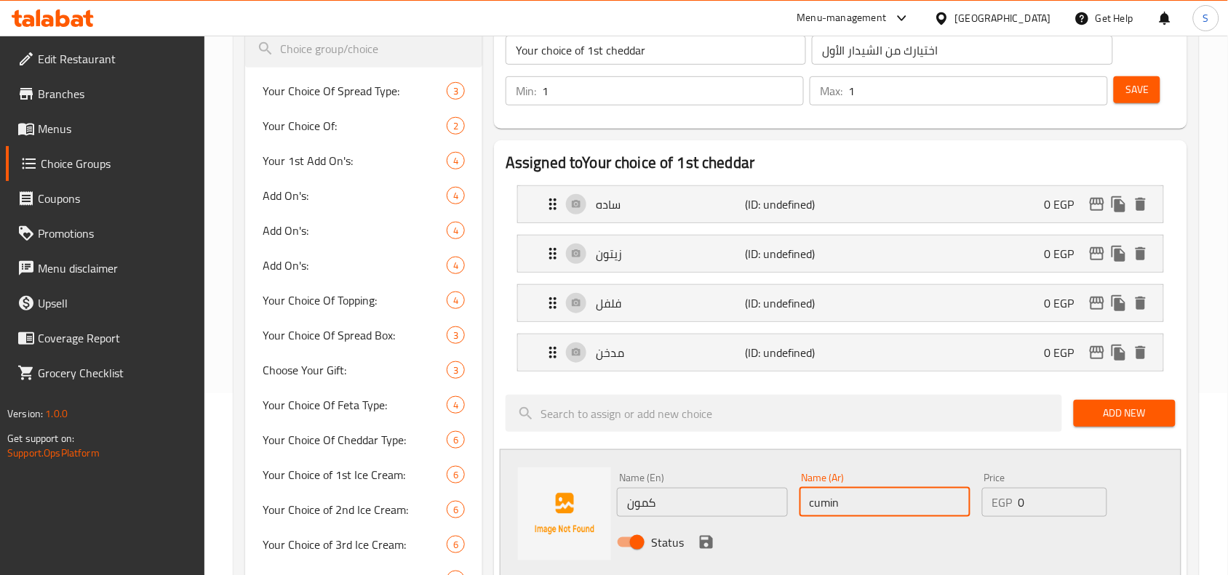
click at [846, 500] on input "cumin" at bounding box center [884, 502] width 171 height 29
type input "Cumin"
click at [717, 540] on div "Status" at bounding box center [884, 542] width 547 height 39
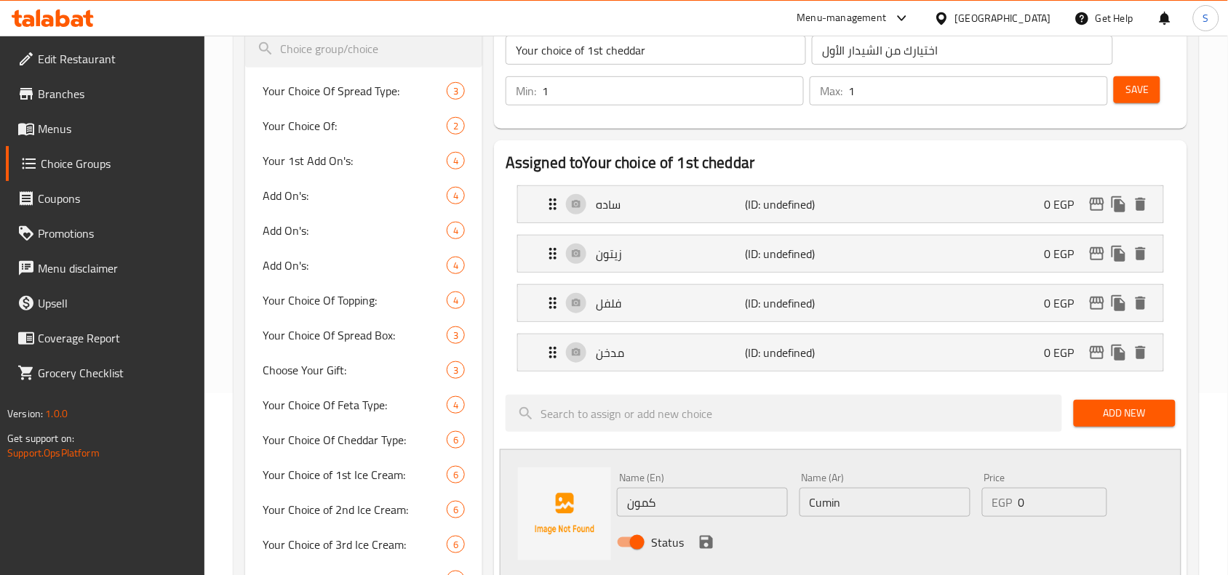
click at [711, 543] on icon "save" at bounding box center [706, 542] width 13 height 13
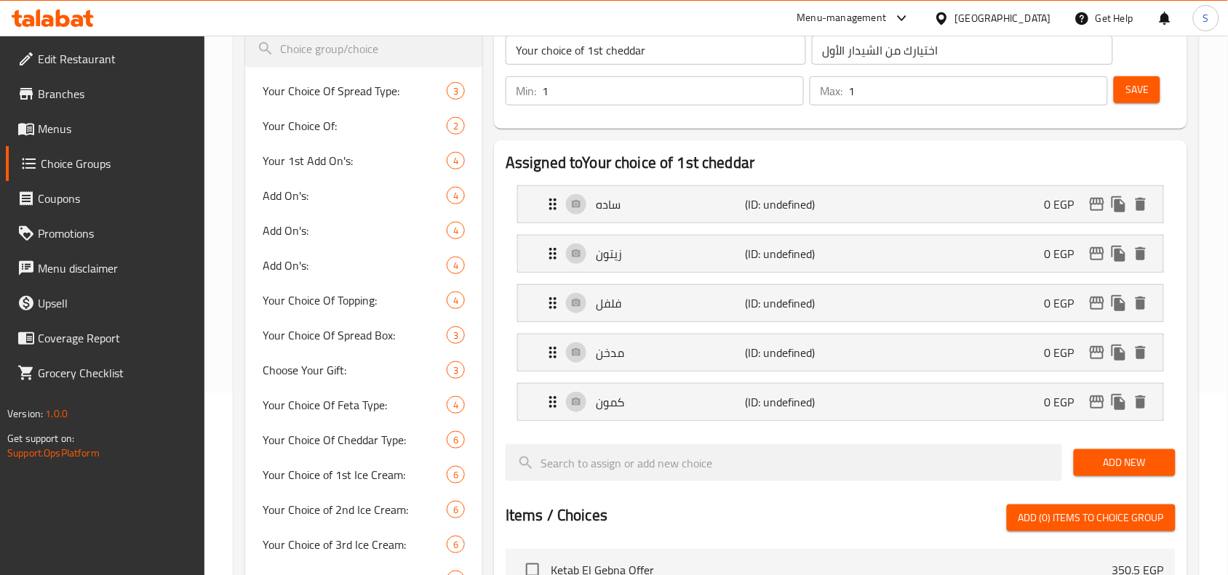
click at [1132, 89] on span "Save" at bounding box center [1136, 90] width 23 height 18
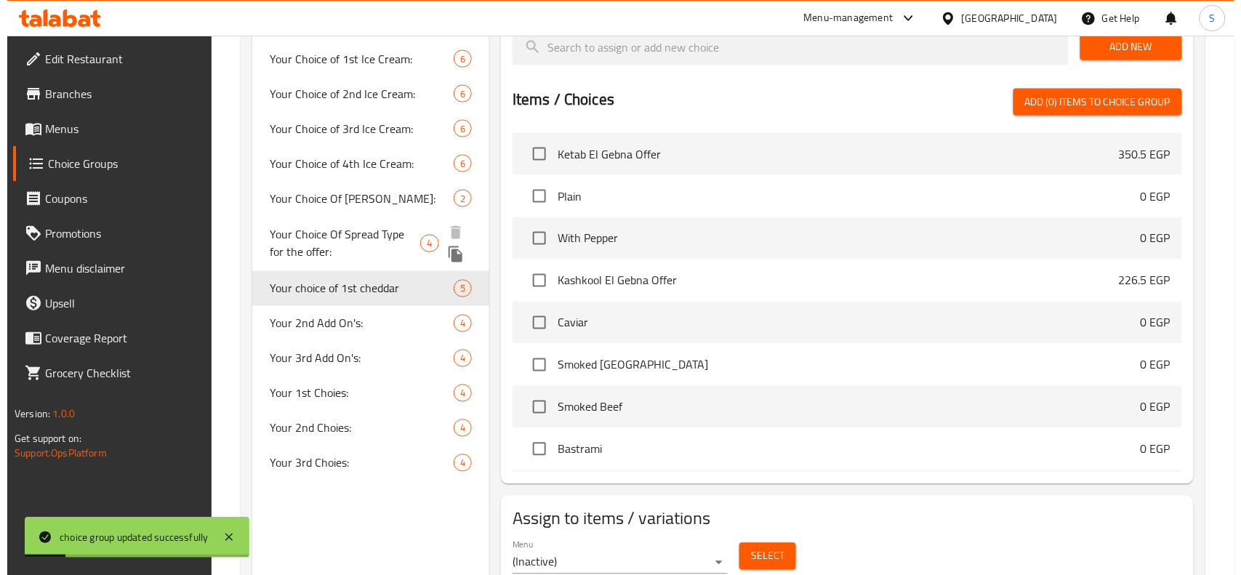
scroll to position [656, 0]
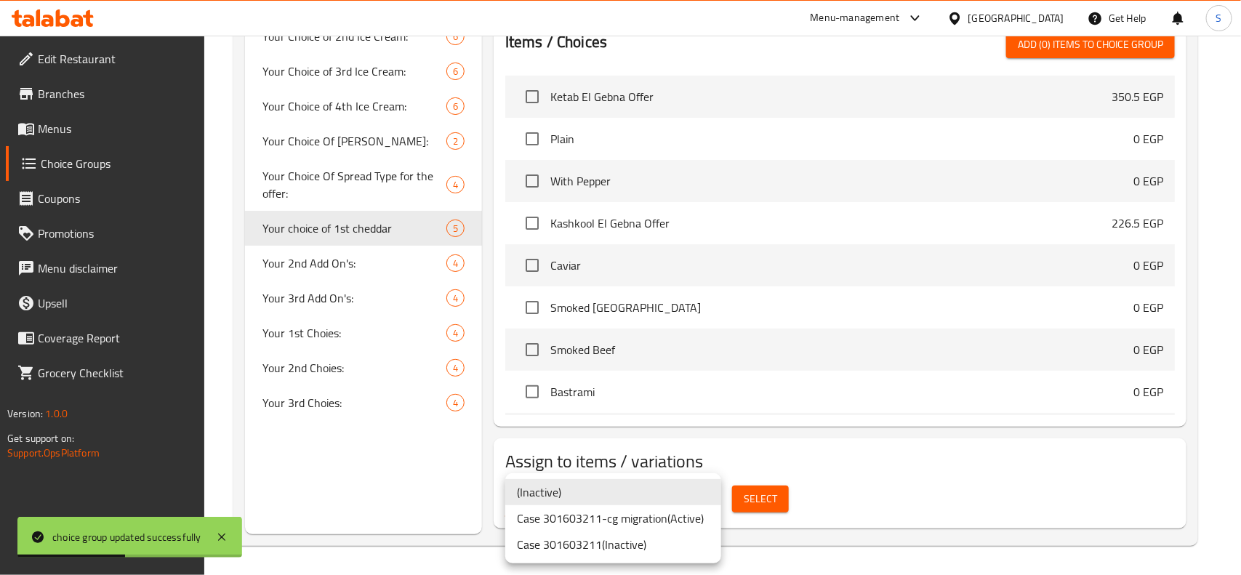
click at [635, 517] on li "Case 301603211-cg migration ( Active )" at bounding box center [613, 518] width 216 height 26
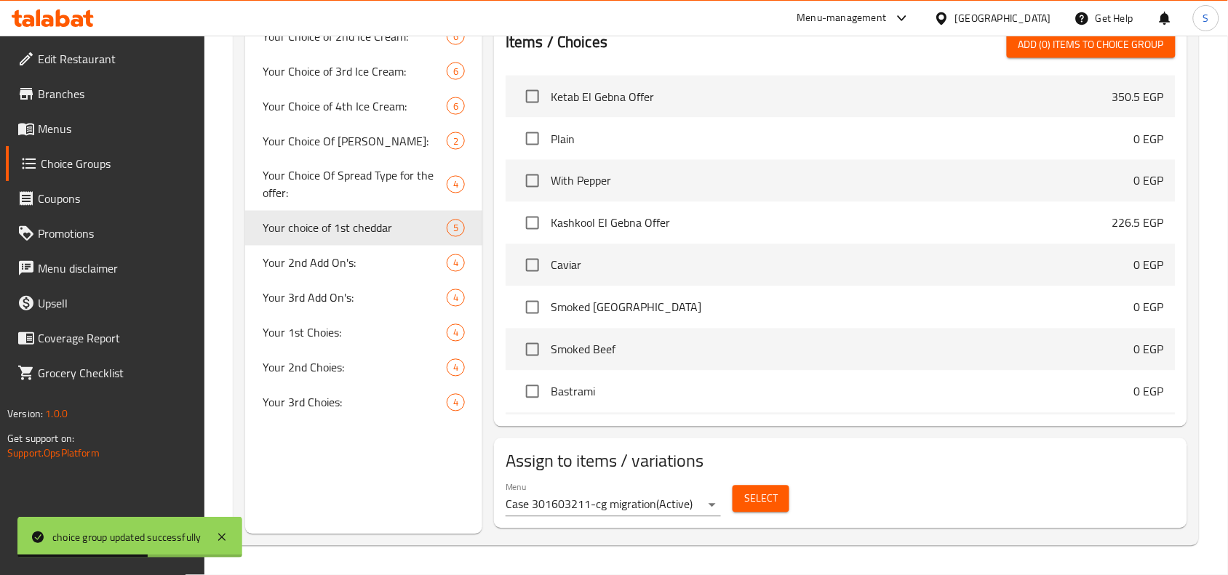
click at [777, 484] on div "Select" at bounding box center [761, 499] width 68 height 39
click at [762, 491] on span "Select" at bounding box center [760, 499] width 33 height 18
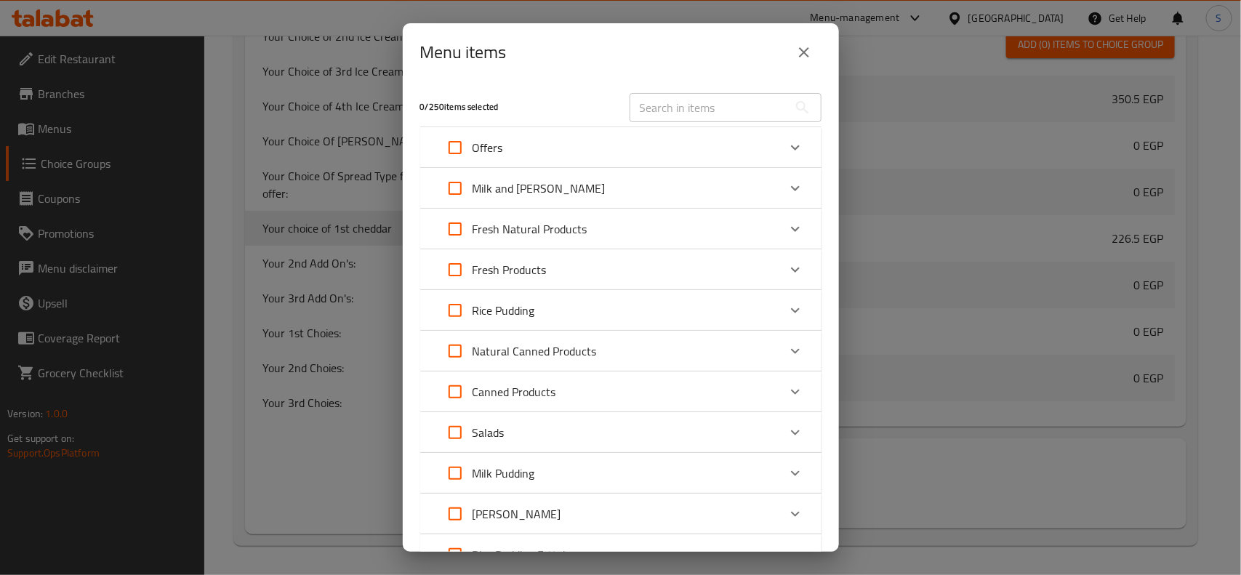
click at [625, 145] on div "Offers" at bounding box center [608, 147] width 340 height 35
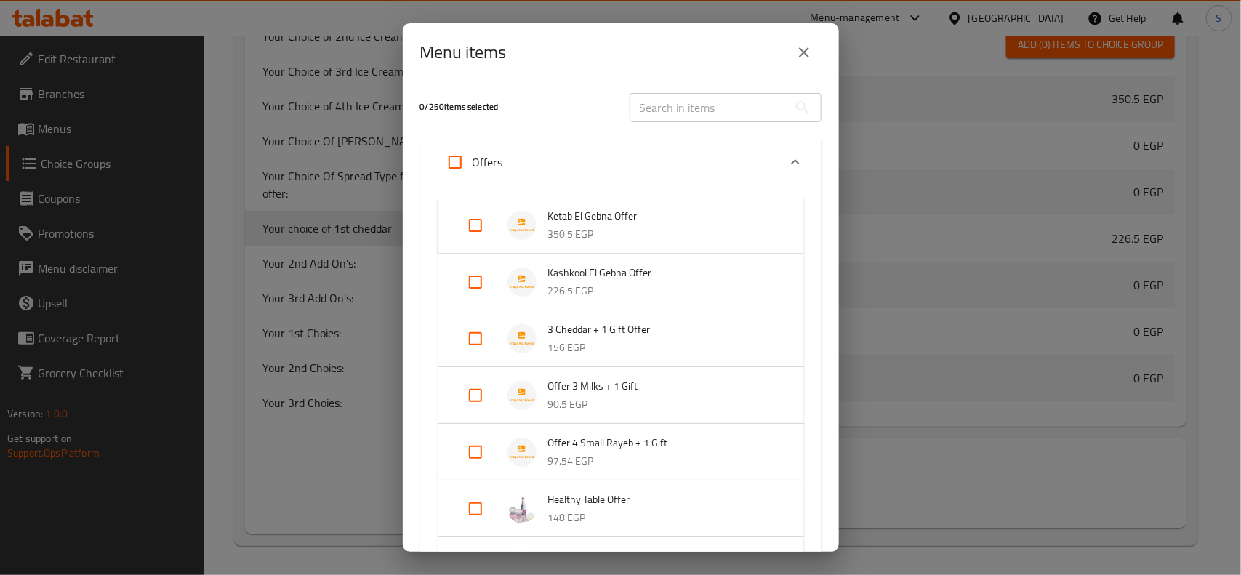
click at [477, 335] on input "Expand" at bounding box center [475, 338] width 35 height 35
checkbox input "true"
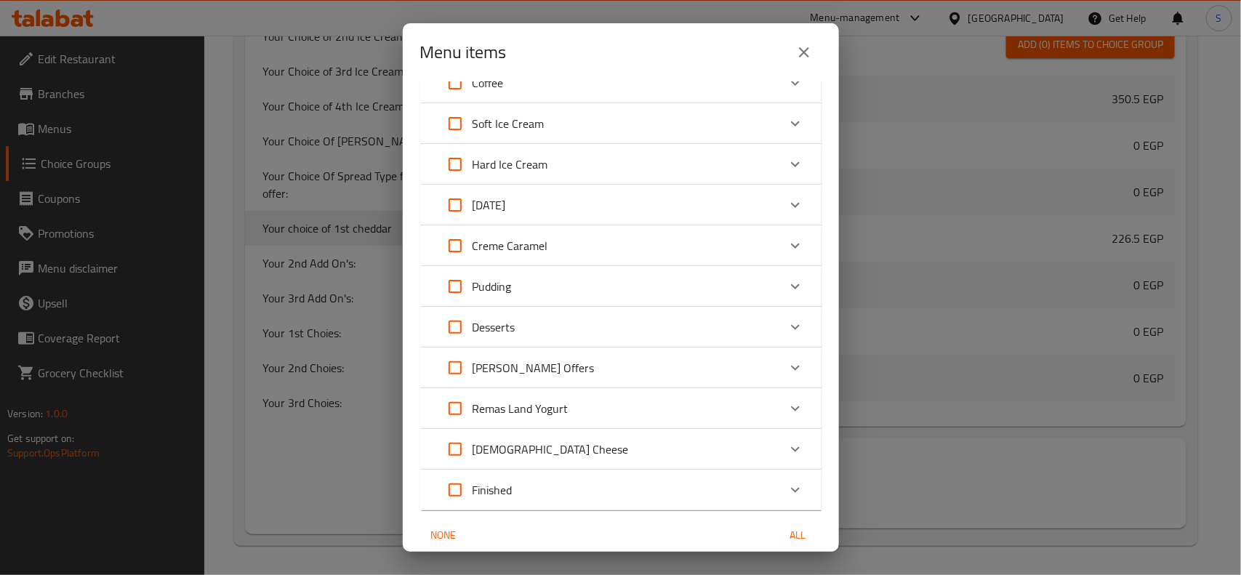
scroll to position [1648, 0]
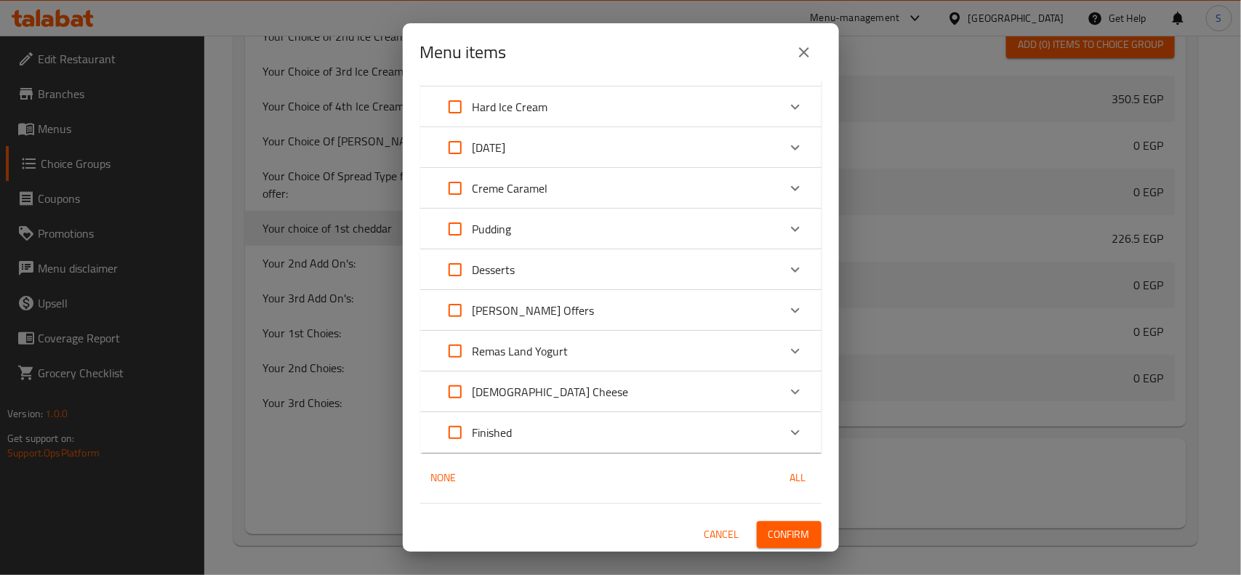
click at [788, 533] on span "Confirm" at bounding box center [789, 535] width 41 height 18
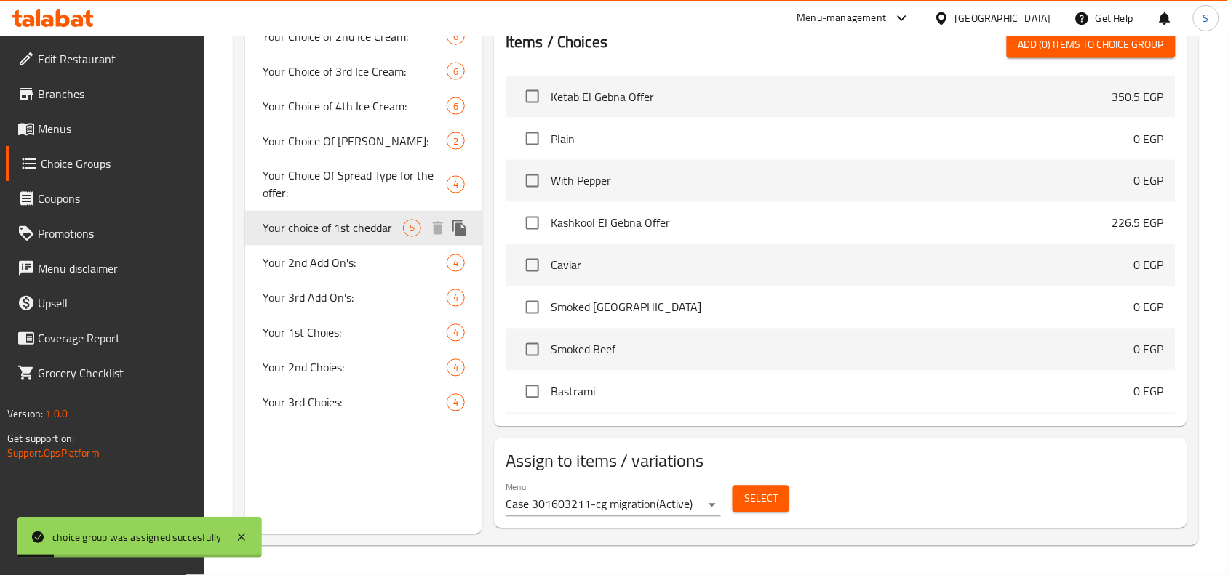
click at [460, 231] on icon "duplicate" at bounding box center [459, 228] width 14 height 16
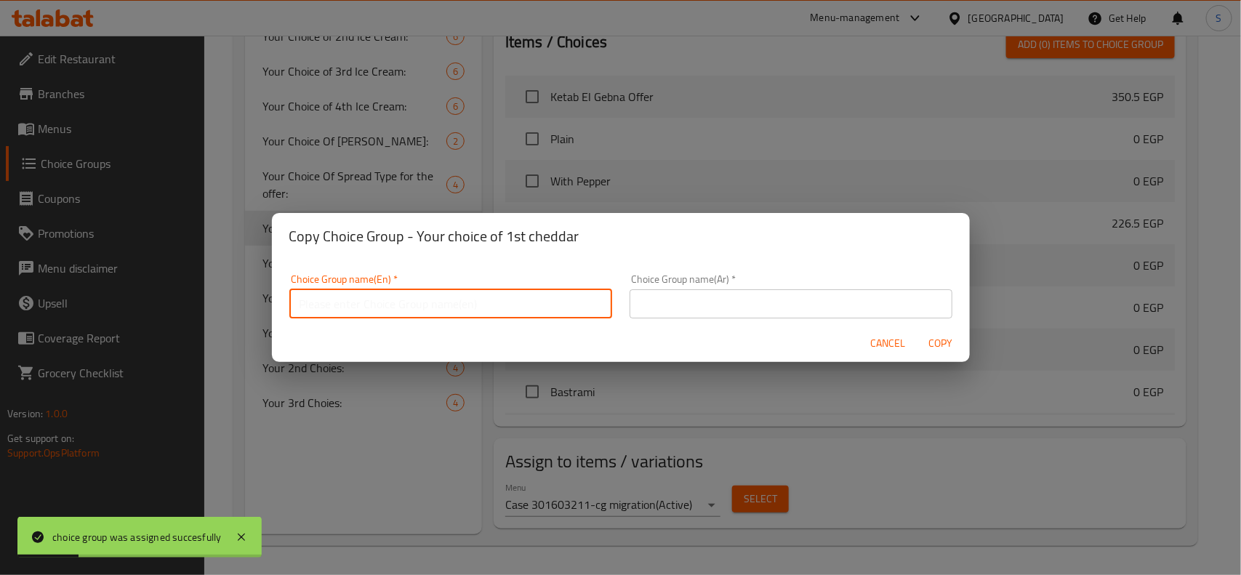
click at [498, 300] on input "text" at bounding box center [450, 303] width 323 height 29
click at [456, 305] on input "text" at bounding box center [450, 303] width 323 height 29
paste input "Your choice of 1st cheddar"
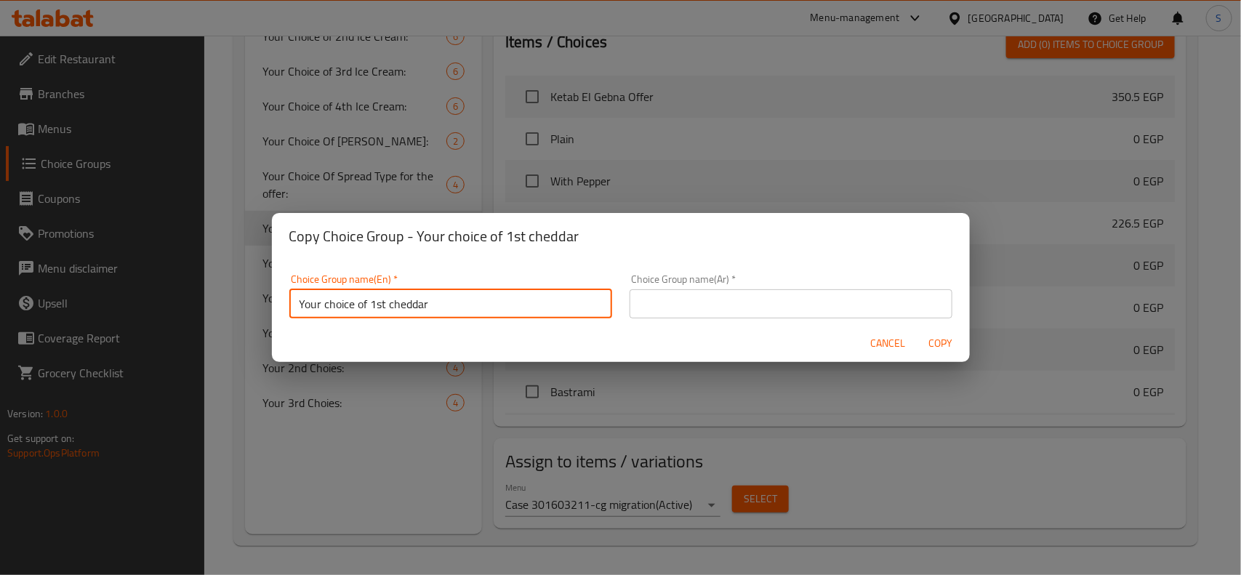
drag, startPoint x: 372, startPoint y: 303, endPoint x: 384, endPoint y: 303, distance: 12.4
click at [384, 303] on input "Your choice of 1st cheddar" at bounding box center [450, 303] width 323 height 29
type input "Your choice of 2nd cheddar"
click at [687, 300] on input "text" at bounding box center [791, 303] width 323 height 29
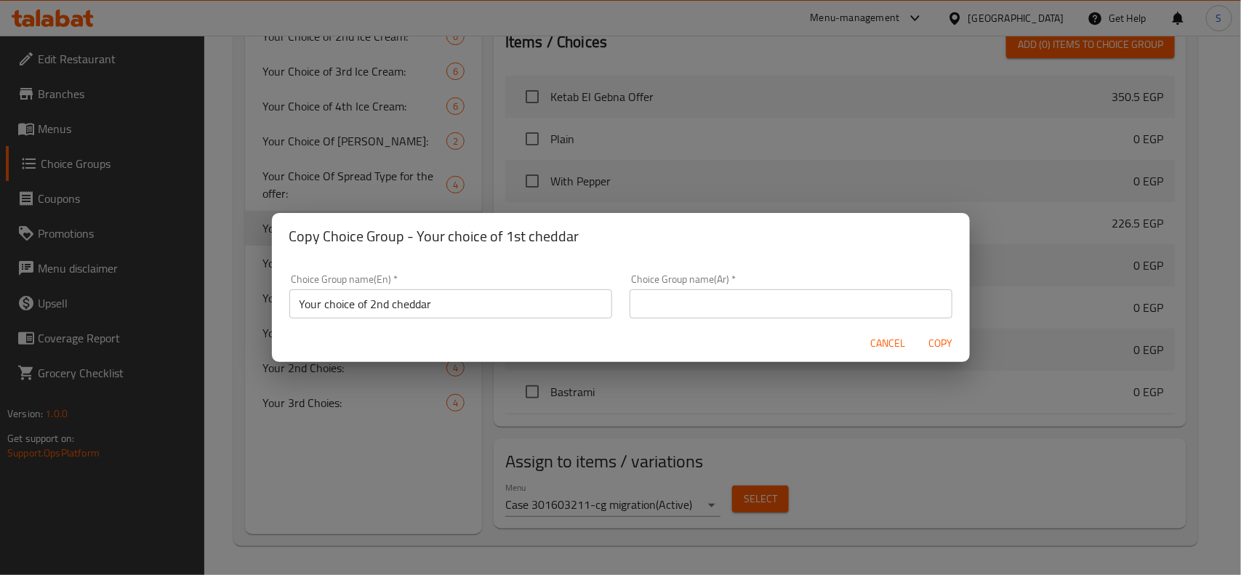
click at [680, 305] on input "text" at bounding box center [791, 303] width 323 height 29
paste input "اختيارك من الشيدار الأول"
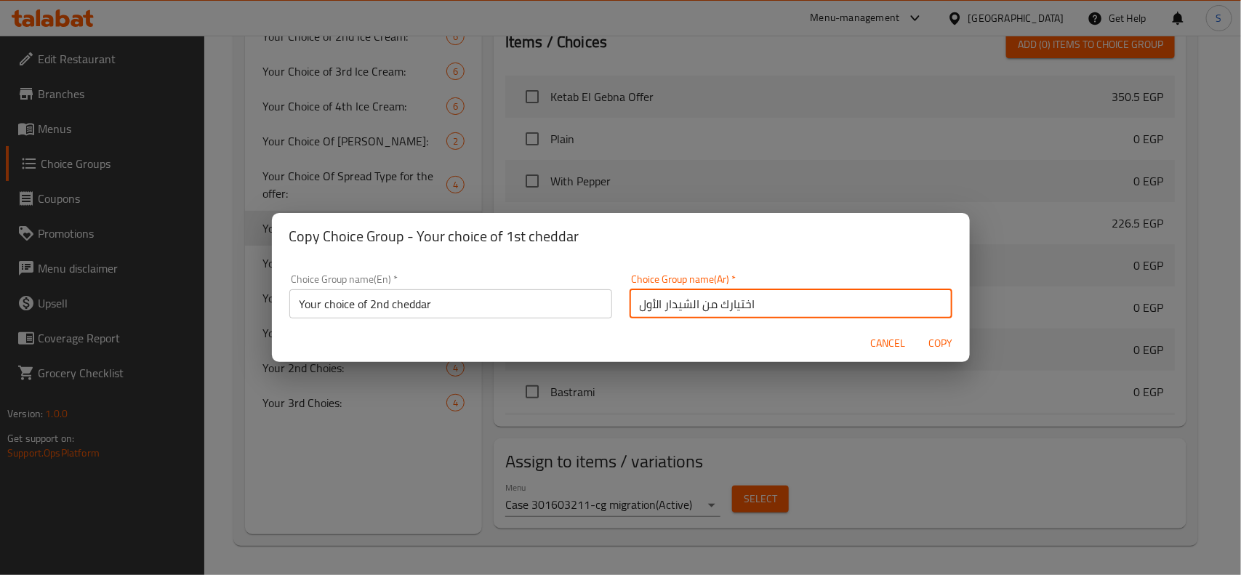
drag, startPoint x: 651, startPoint y: 305, endPoint x: 618, endPoint y: 306, distance: 32.7
click at [621, 306] on div "Choice Group name(Ar)   * اختيارك من الشيدار الأول Choice Group name(Ar) *" at bounding box center [791, 296] width 340 height 62
type input "اختيارك من الشيدار الثاني"
click at [931, 343] on span "Copy" at bounding box center [941, 344] width 35 height 18
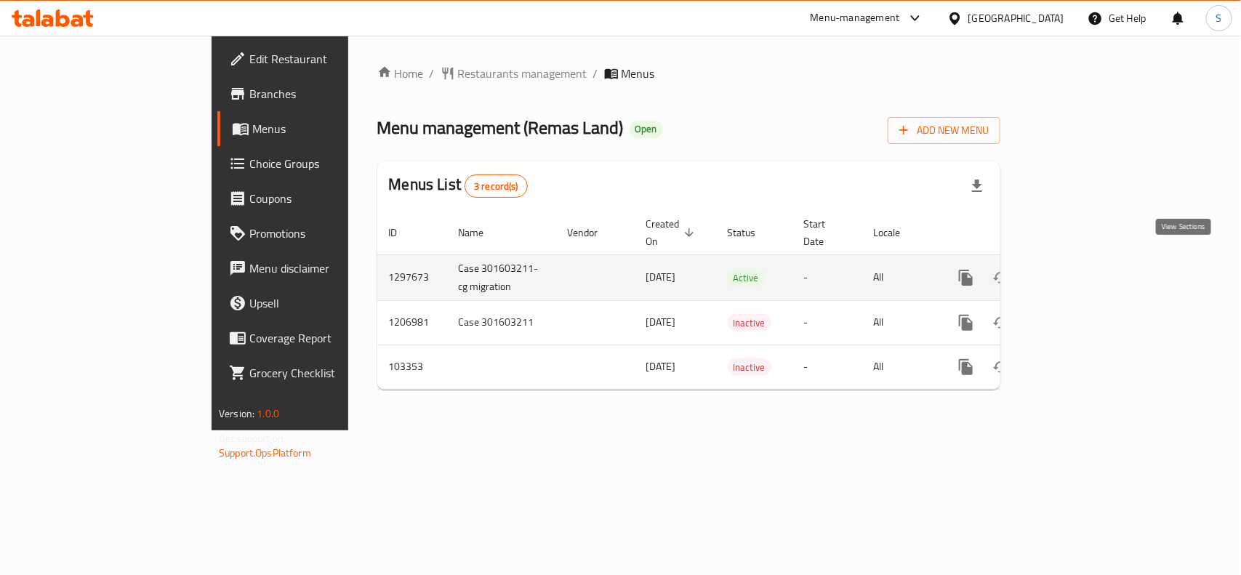
click at [1080, 269] on icon "enhanced table" at bounding box center [1071, 277] width 17 height 17
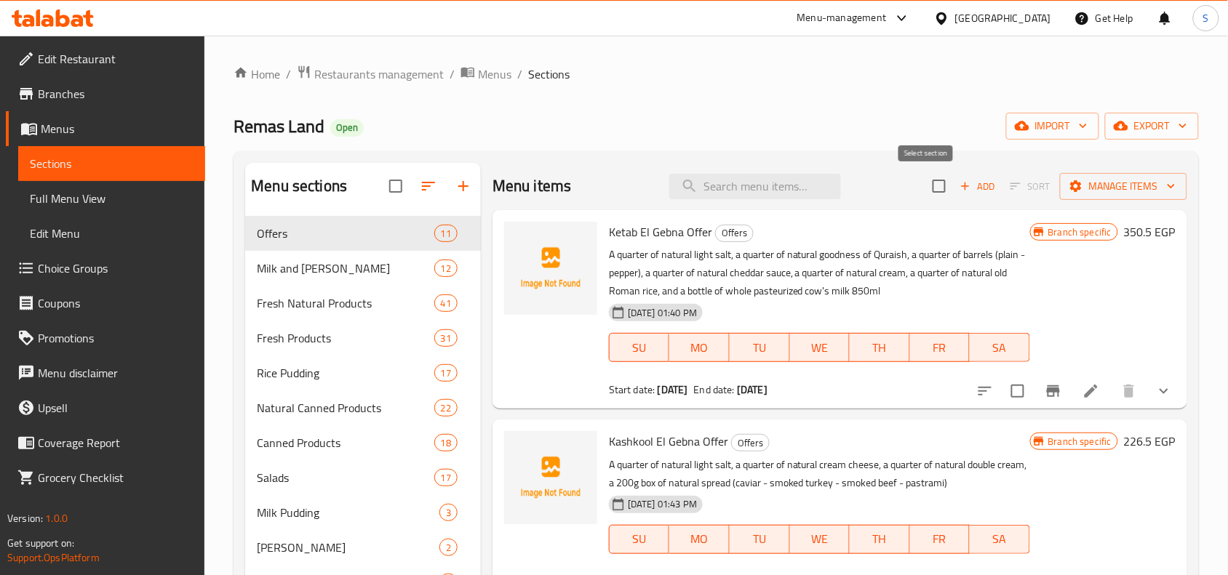
click at [925, 191] on input "checkbox" at bounding box center [939, 186] width 31 height 31
checkbox input "true"
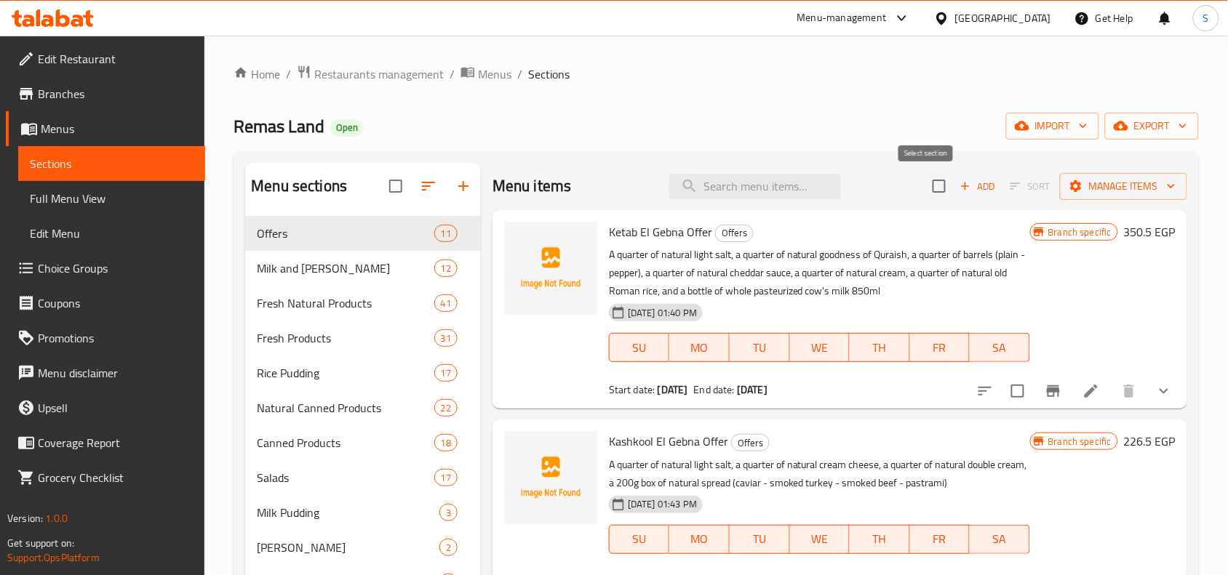
checkbox input "true"
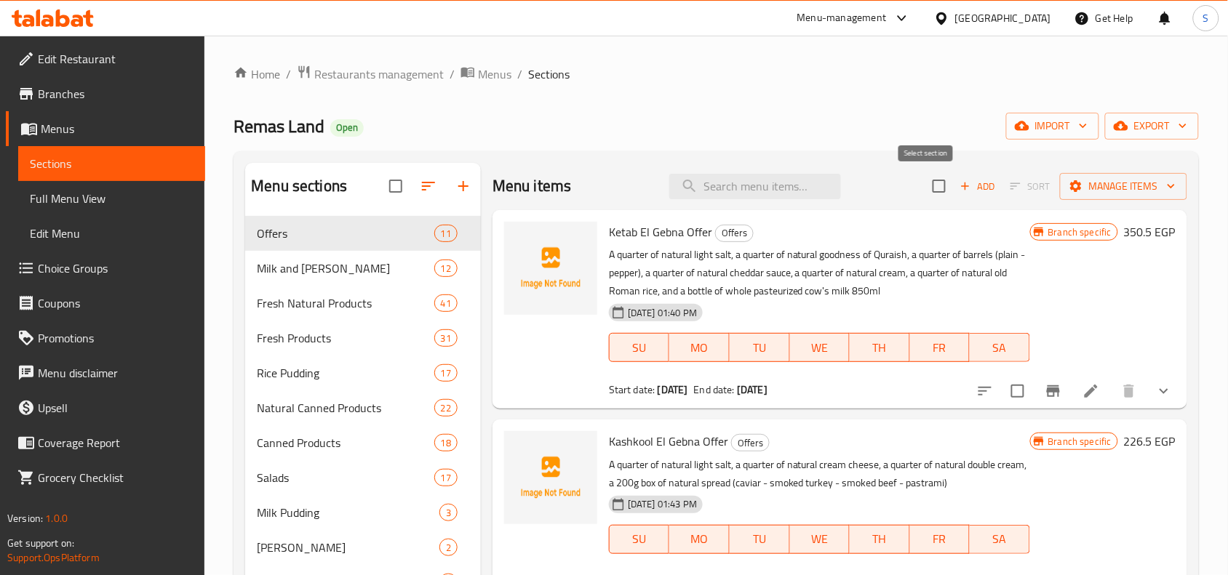
checkbox input "true"
click at [1164, 188] on icon "button" at bounding box center [1171, 186] width 15 height 15
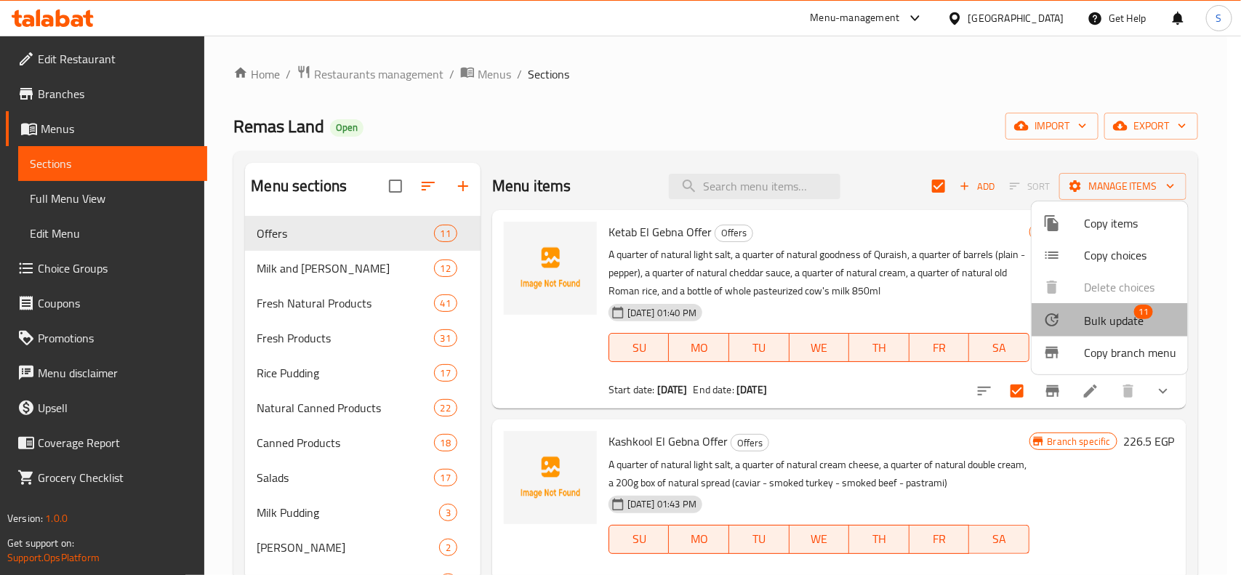
click at [1127, 319] on span "Bulk update" at bounding box center [1114, 320] width 60 height 17
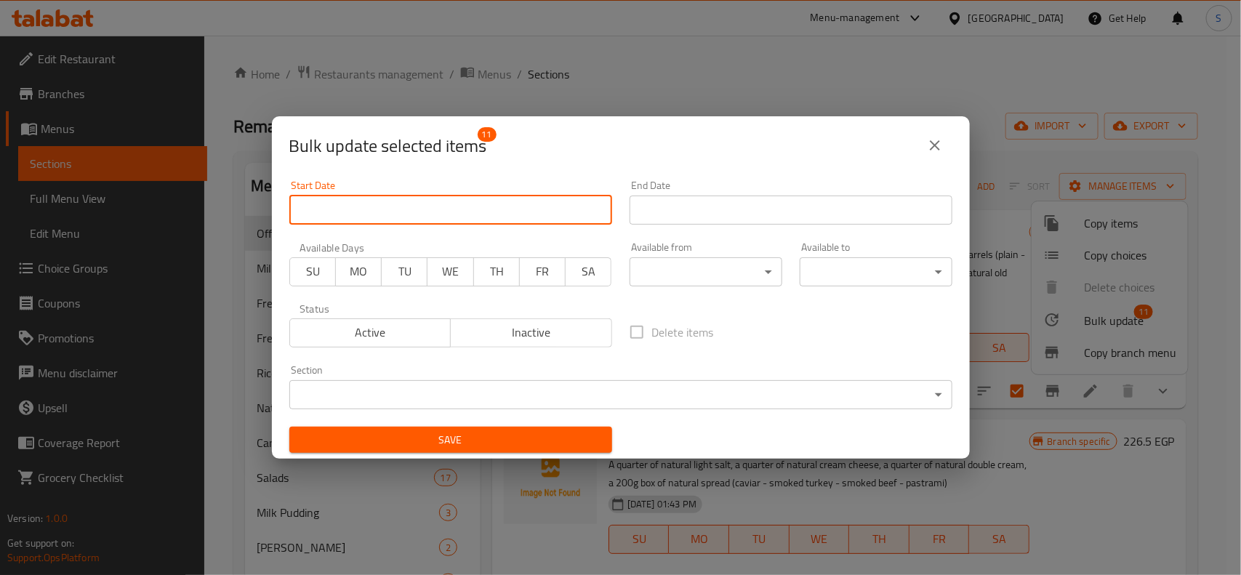
click at [481, 215] on input "Start Date" at bounding box center [450, 210] width 323 height 29
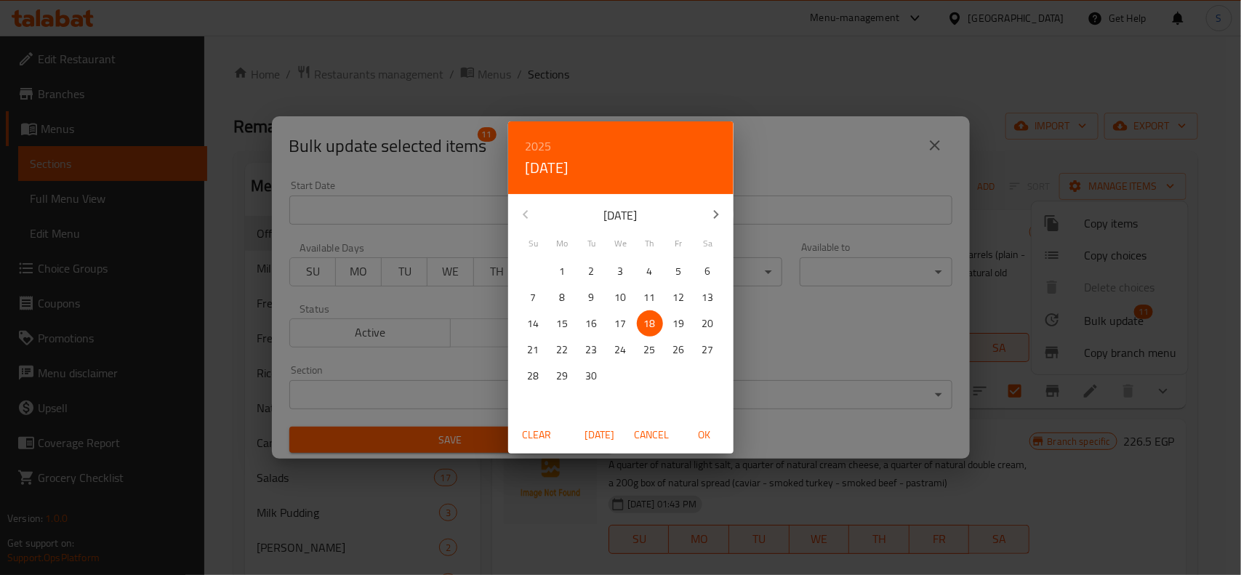
click at [713, 434] on span "OK" at bounding box center [704, 435] width 35 height 18
type input "[DATE]"
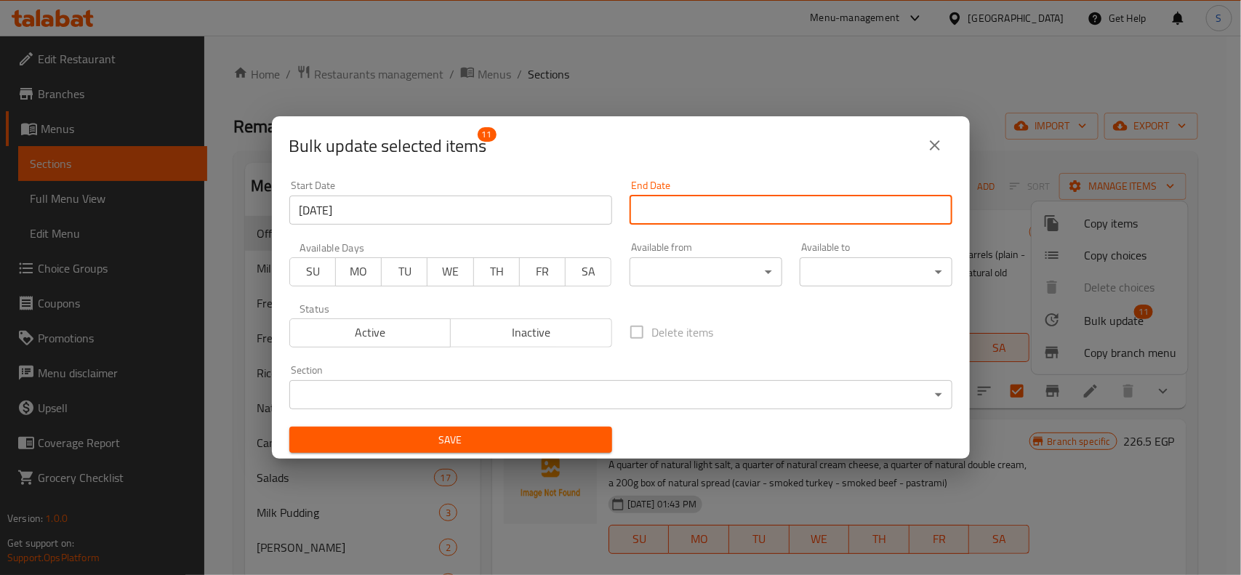
click at [793, 201] on input "Start Date" at bounding box center [791, 210] width 323 height 29
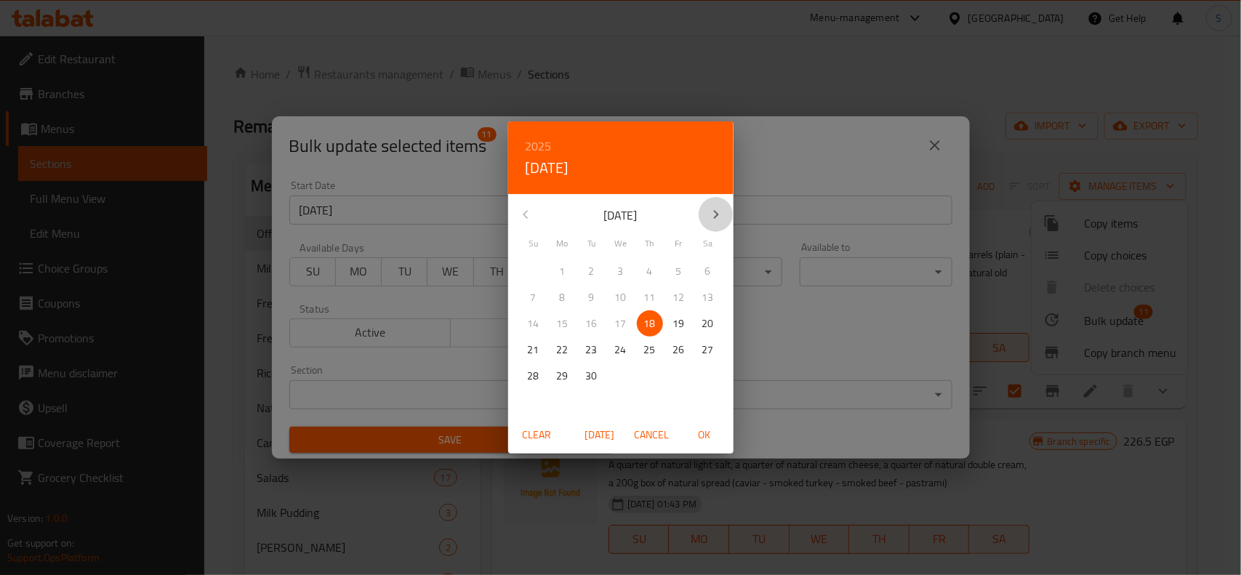
click at [724, 209] on icon "button" at bounding box center [716, 214] width 17 height 17
click at [612, 377] on span "31" at bounding box center [621, 376] width 26 height 18
click at [707, 437] on span "OK" at bounding box center [704, 435] width 35 height 18
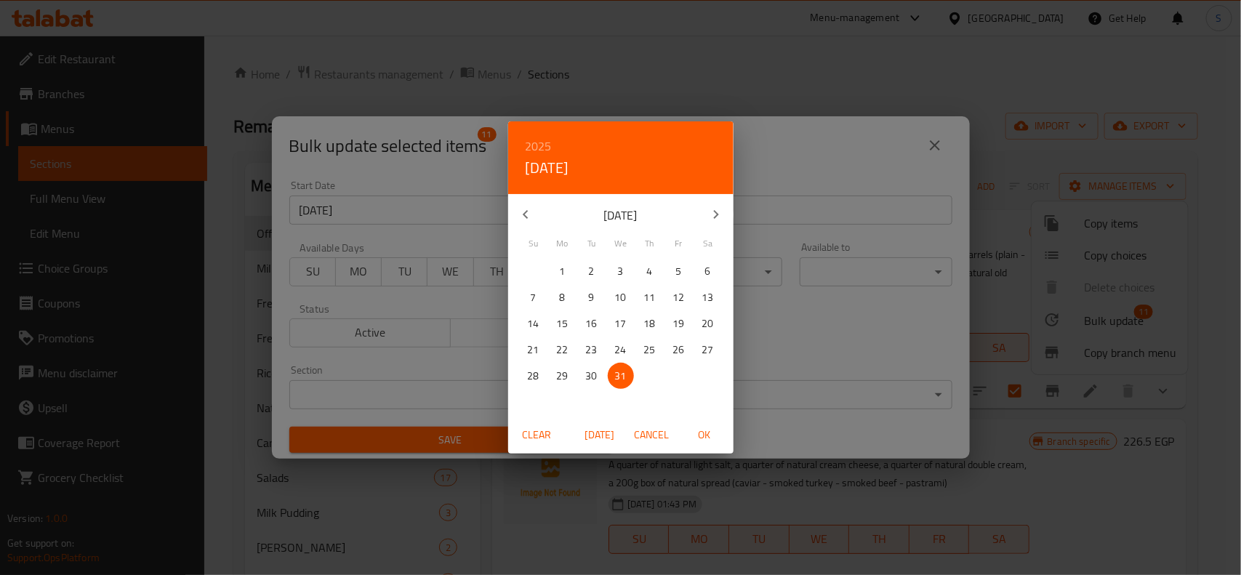
type input "[DATE]"
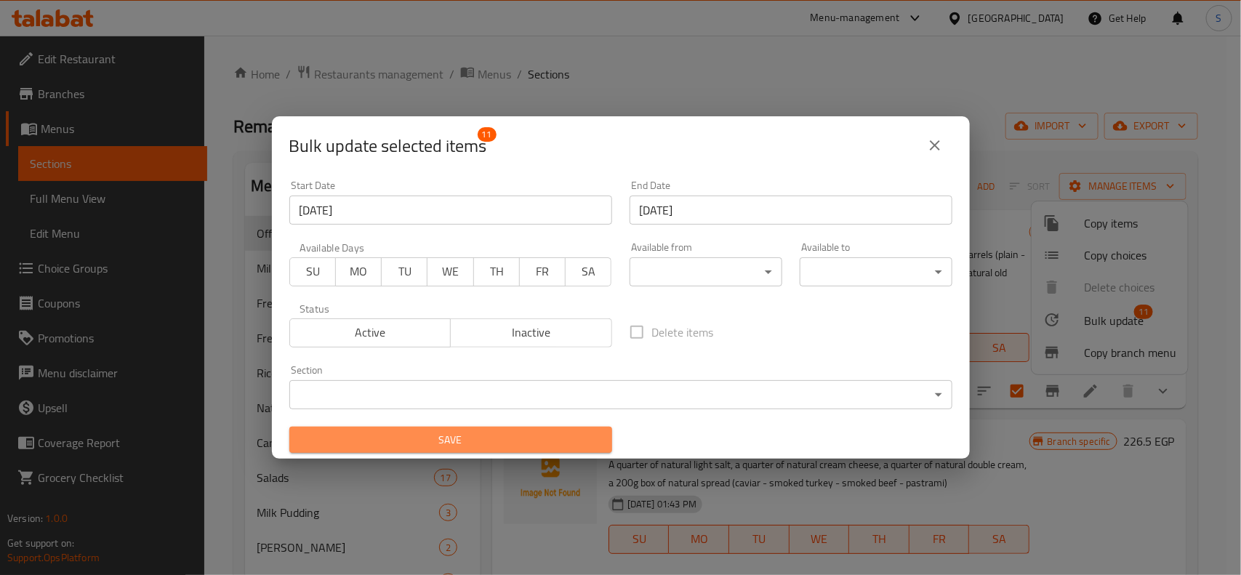
click at [554, 431] on span "Save" at bounding box center [451, 440] width 300 height 18
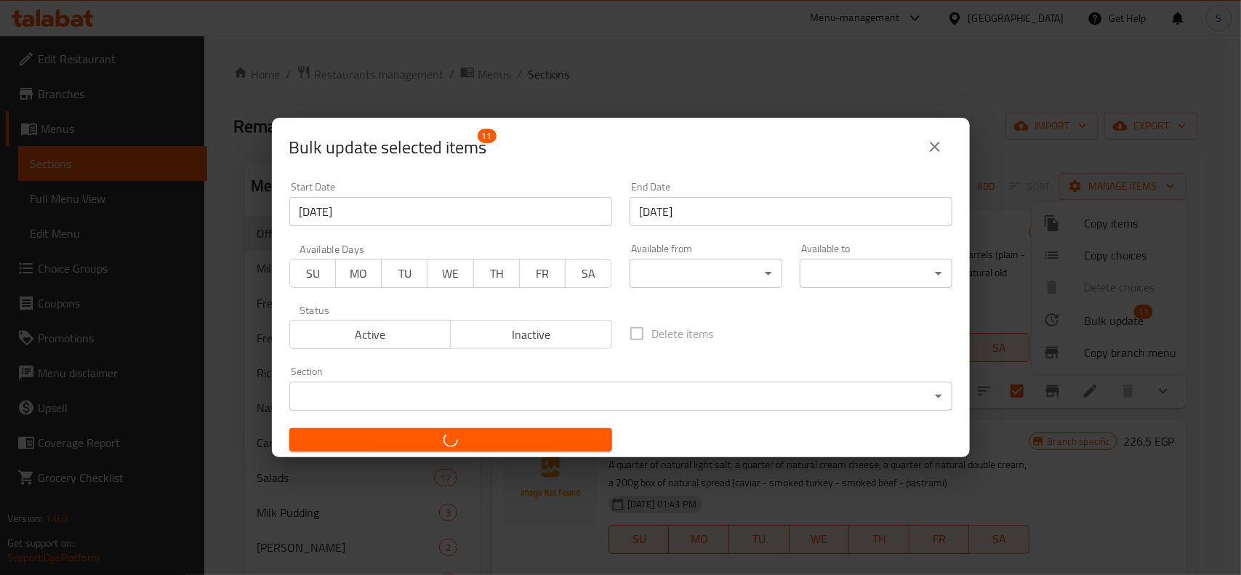
checkbox input "false"
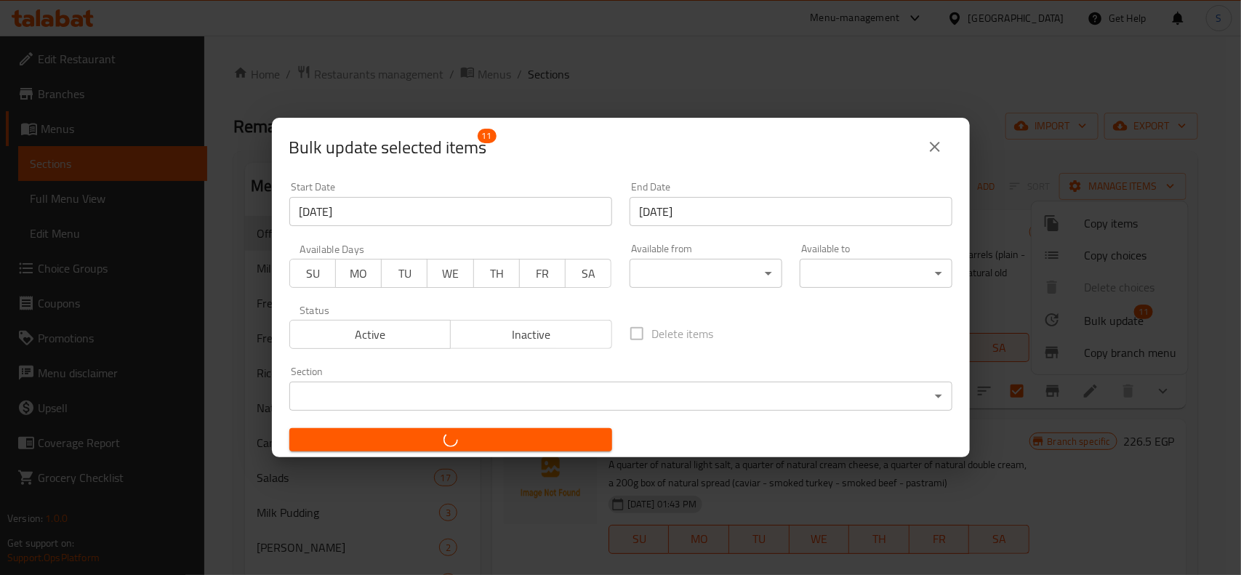
checkbox input "false"
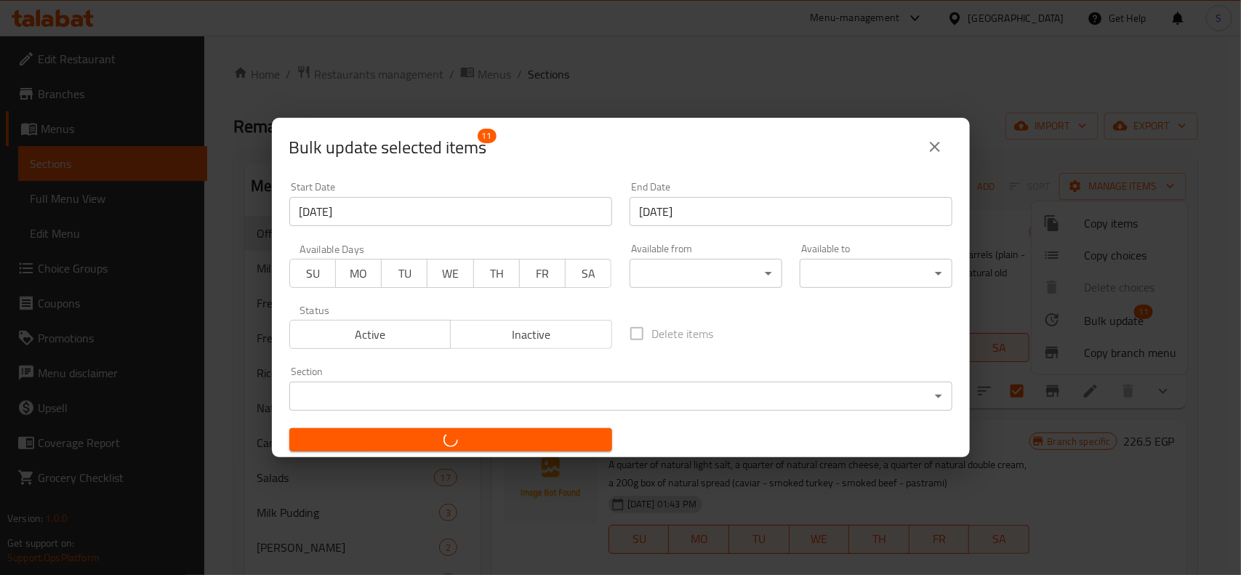
checkbox input "false"
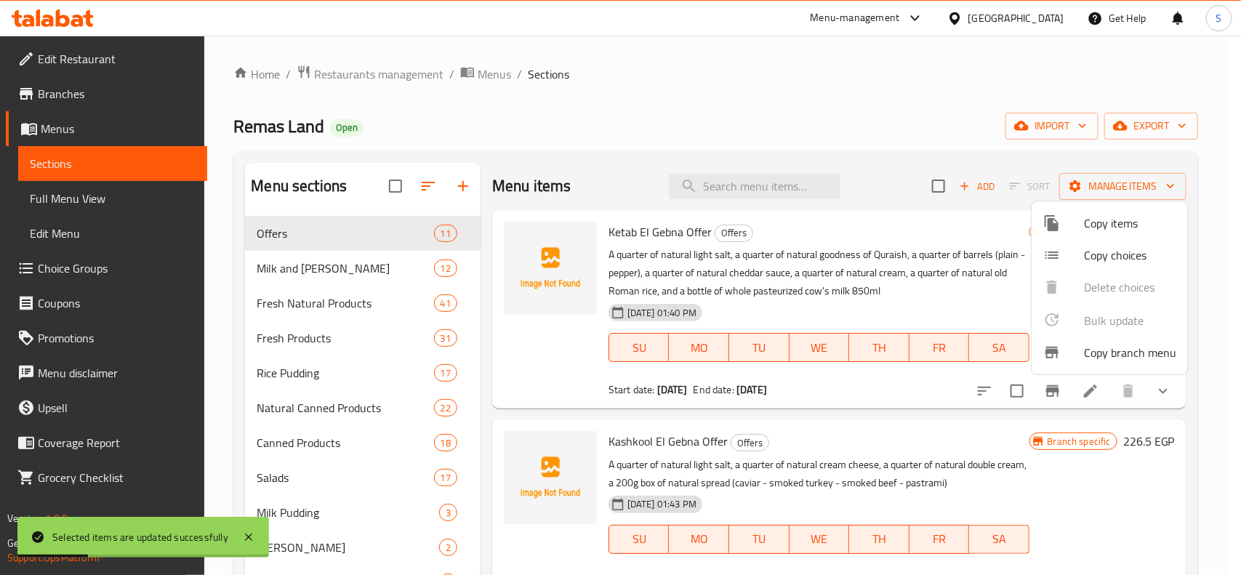
click at [783, 82] on div at bounding box center [620, 287] width 1241 height 575
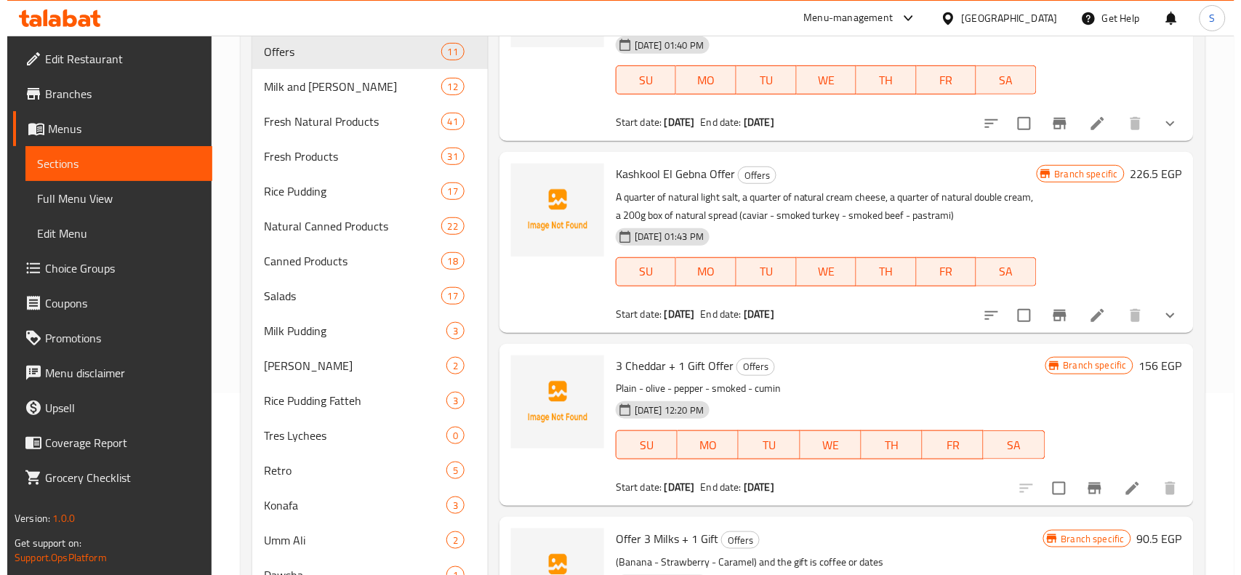
scroll to position [126, 0]
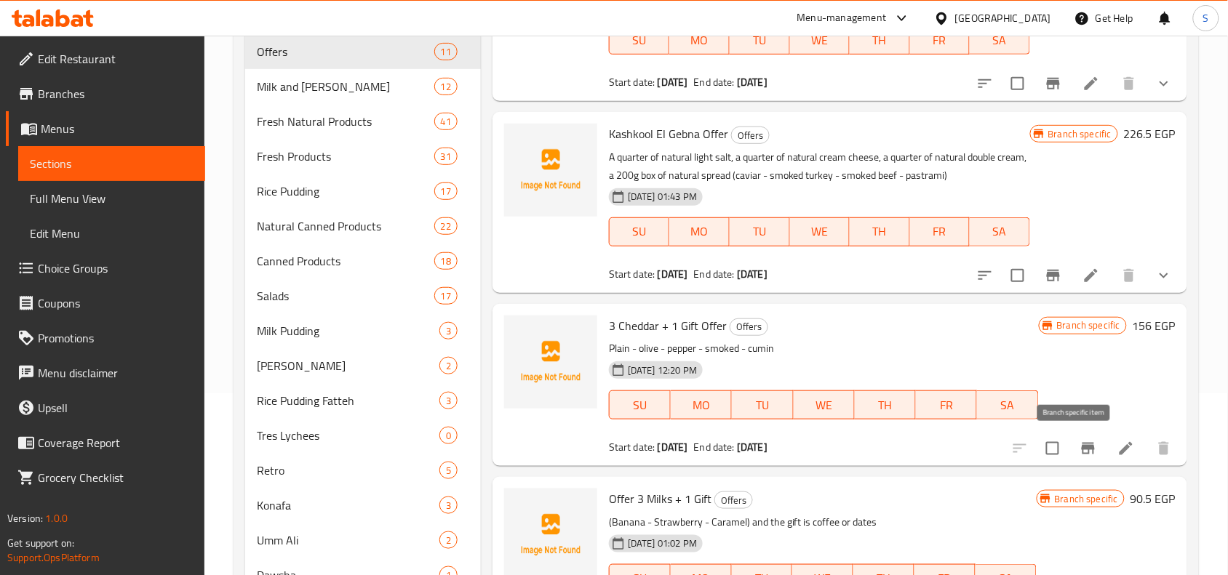
click at [1081, 445] on icon "Branch-specific-item" at bounding box center [1087, 449] width 13 height 12
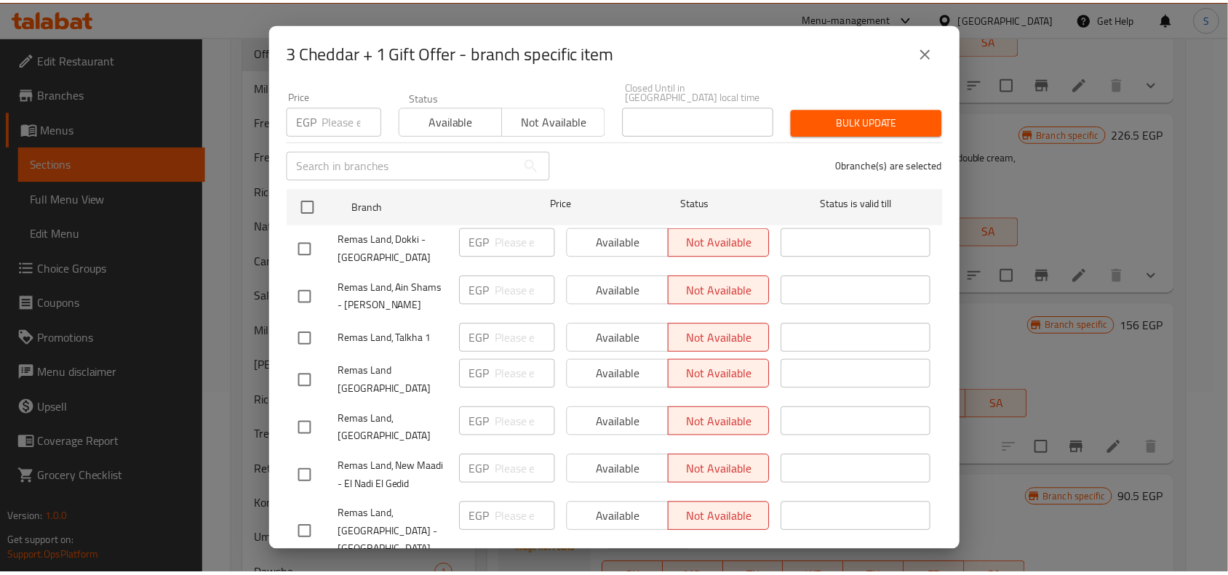
scroll to position [455, 0]
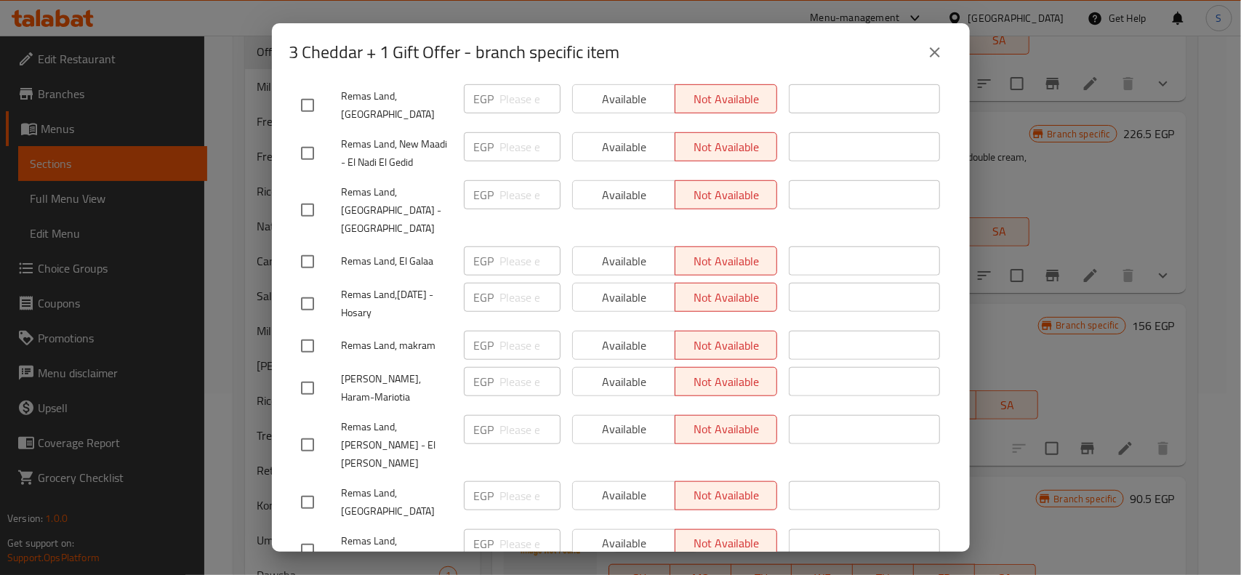
click at [929, 48] on icon "close" at bounding box center [935, 52] width 17 height 17
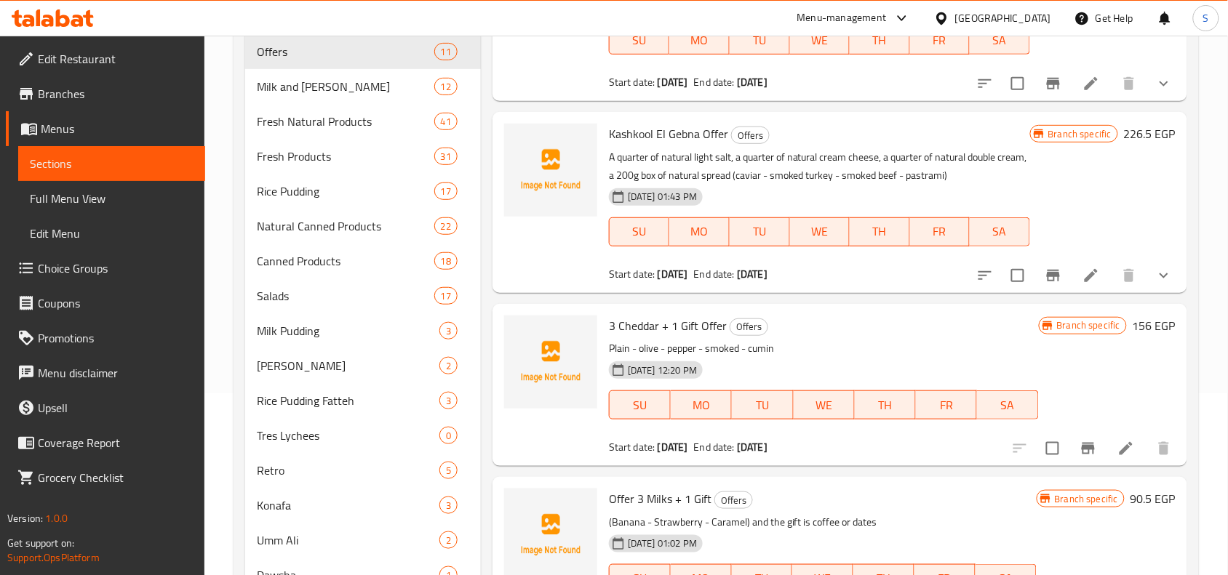
click at [1044, 271] on icon "Branch-specific-item" at bounding box center [1052, 275] width 17 height 17
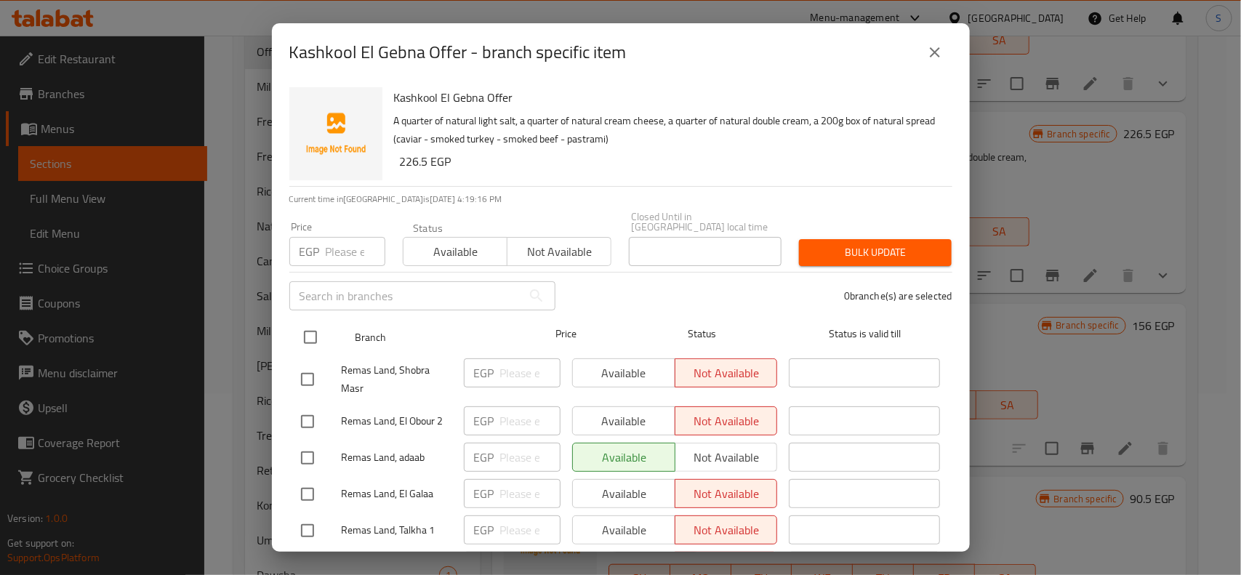
click at [308, 322] on input "checkbox" at bounding box center [310, 337] width 31 height 31
checkbox input "true"
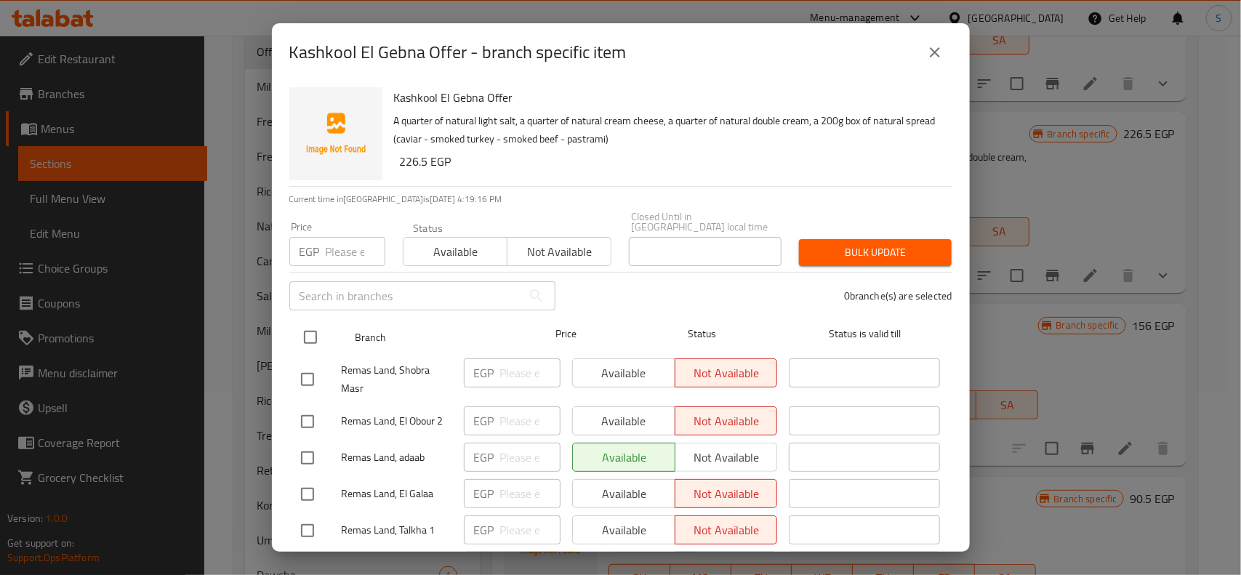
checkbox input "true"
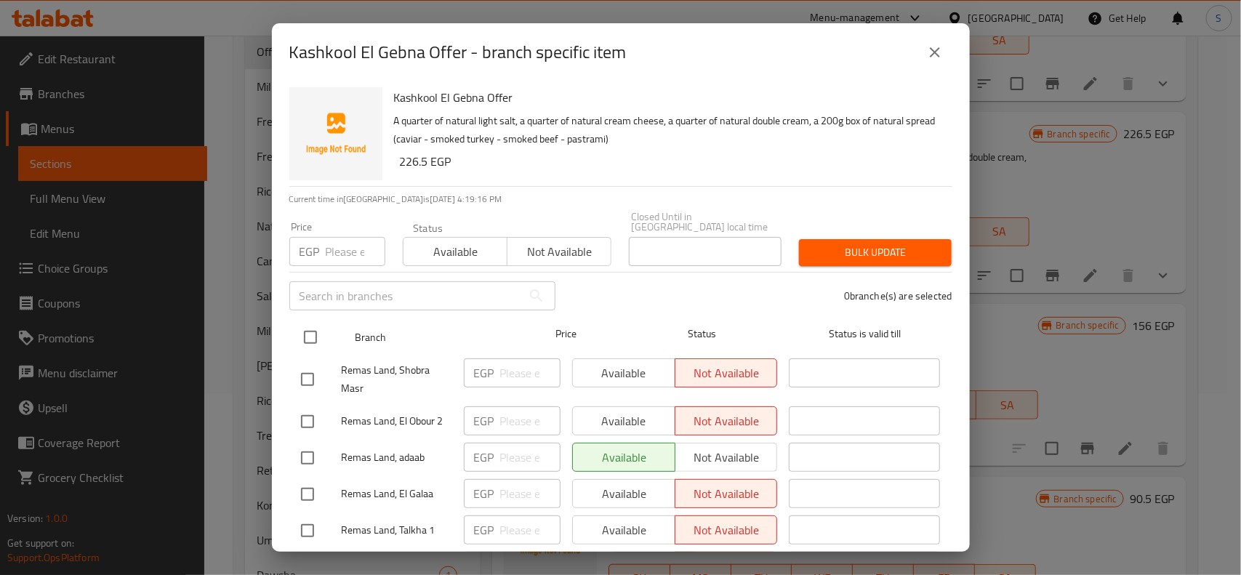
checkbox input "true"
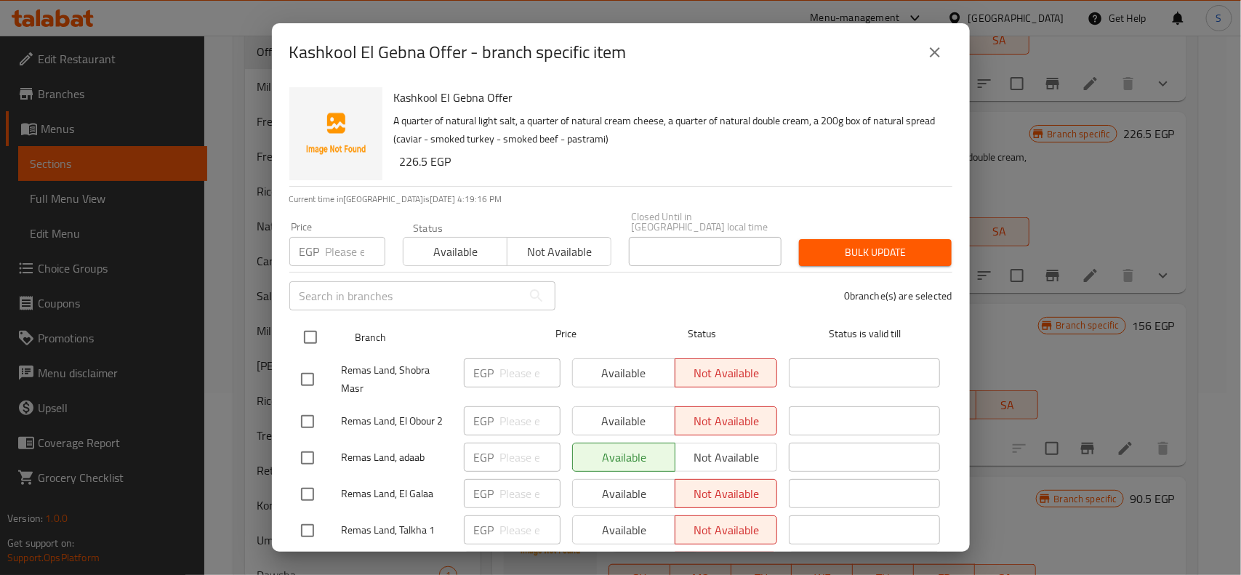
checkbox input "true"
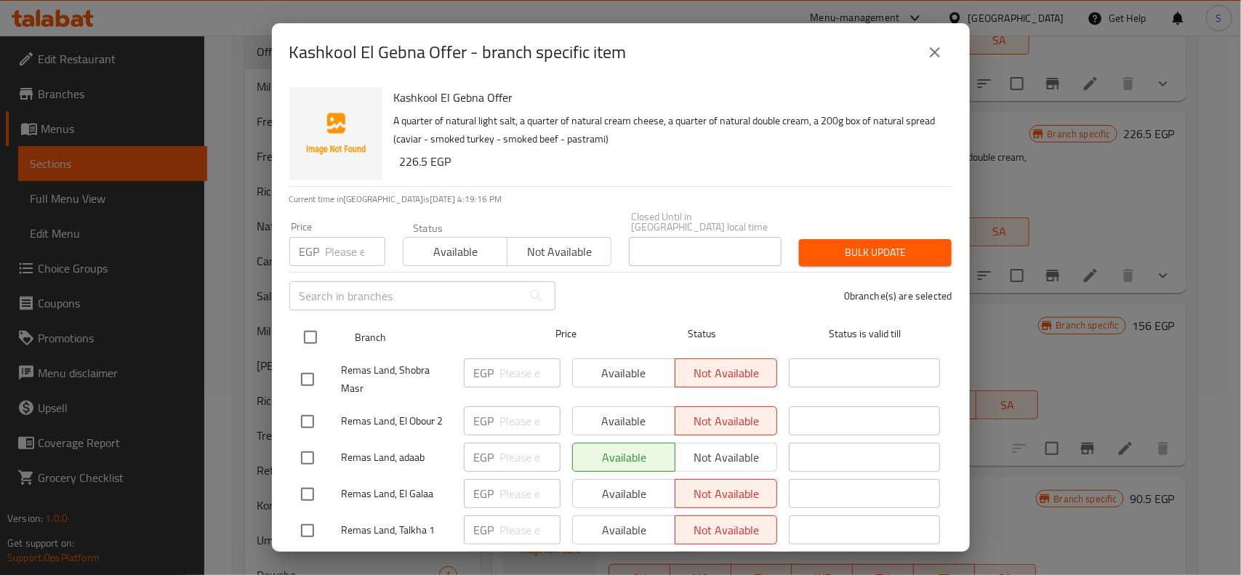
checkbox input "true"
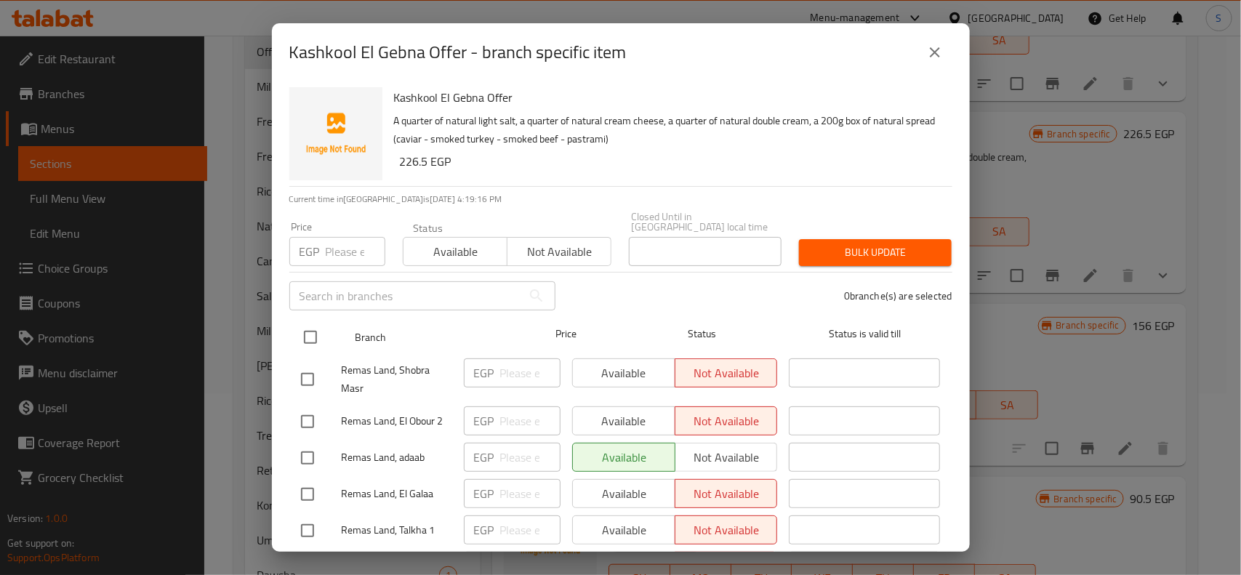
checkbox input "true"
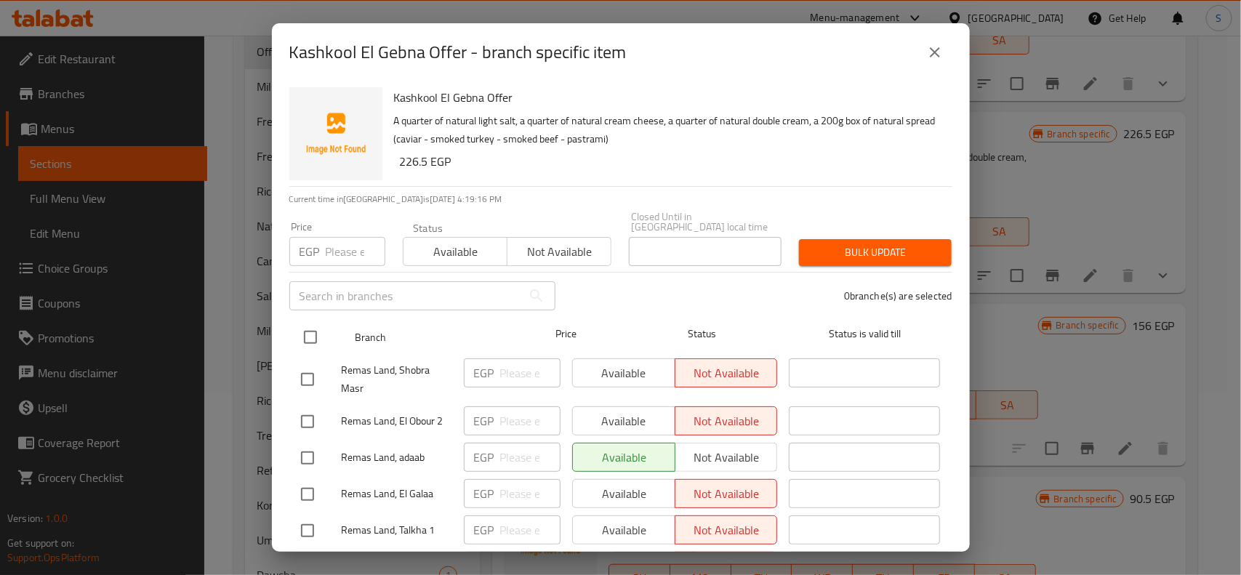
checkbox input "true"
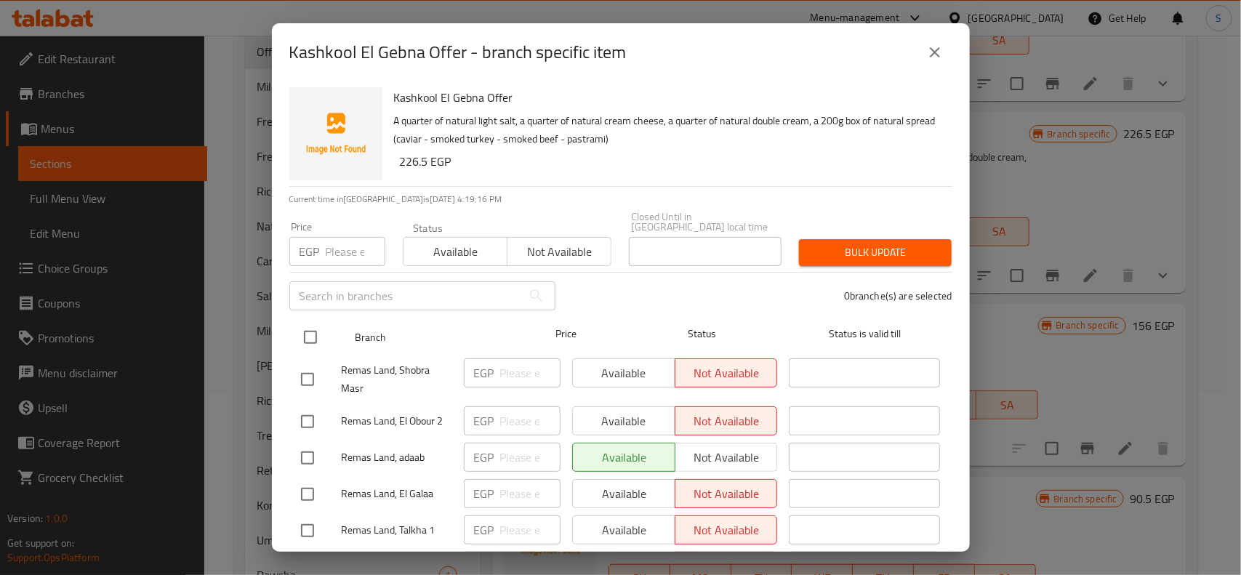
checkbox input "true"
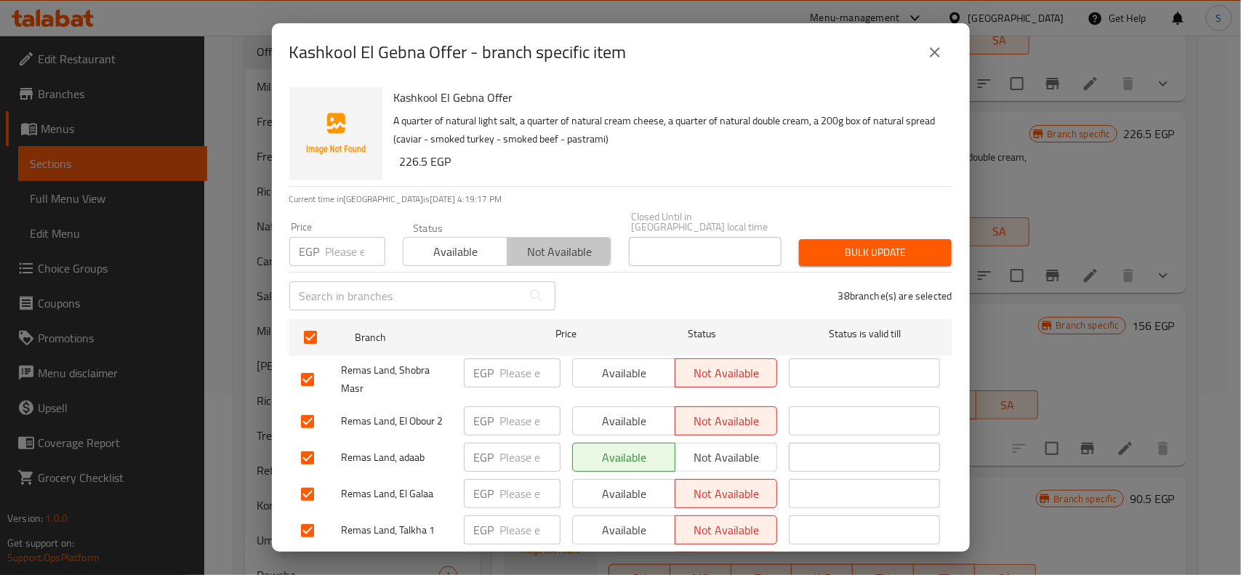
click at [533, 241] on span "Not available" at bounding box center [559, 251] width 92 height 21
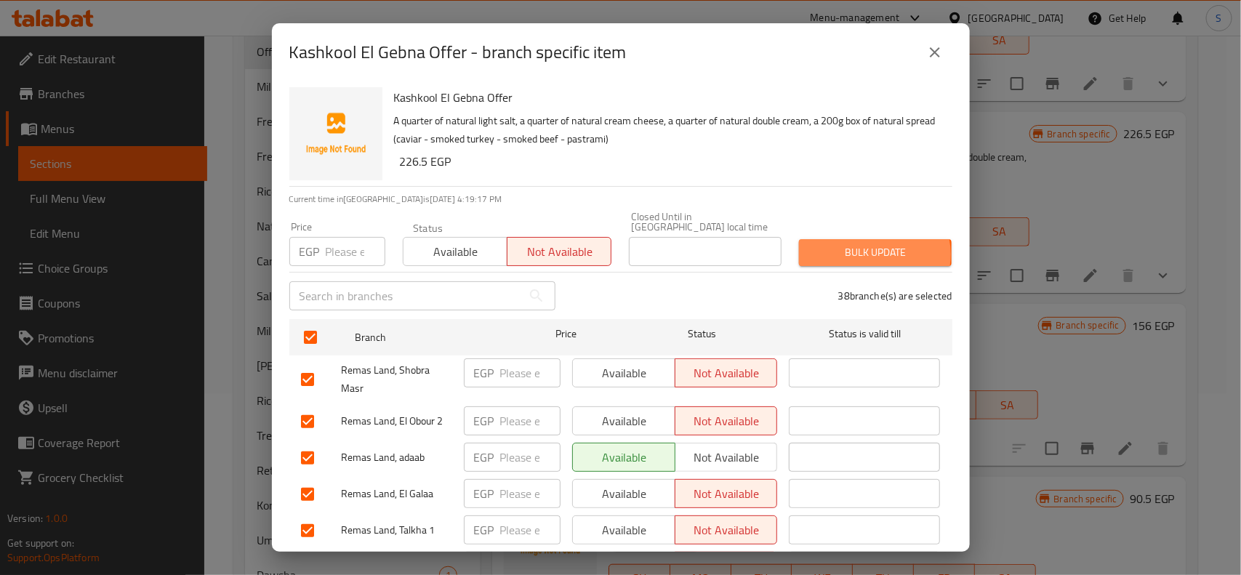
click at [860, 244] on span "Bulk update" at bounding box center [875, 253] width 129 height 18
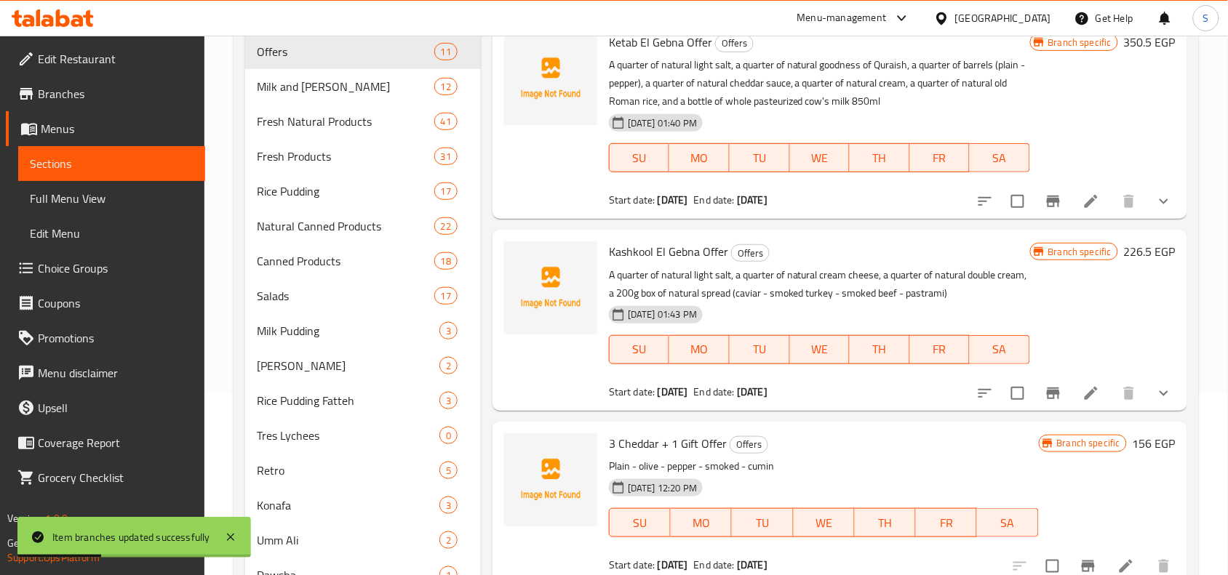
scroll to position [0, 0]
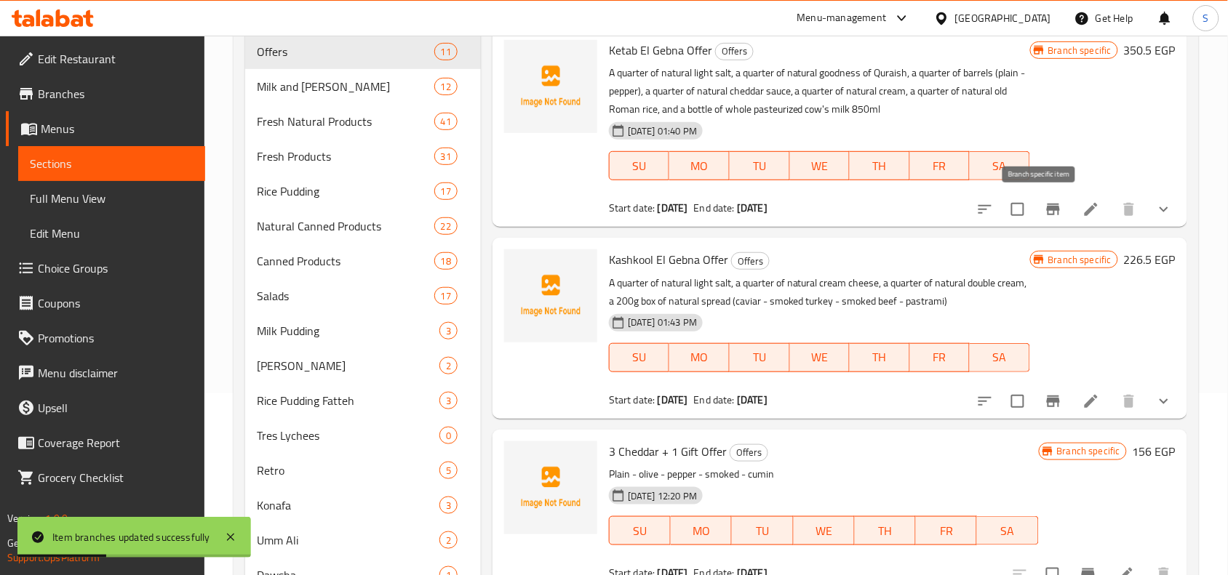
click at [1044, 202] on icon "Branch-specific-item" at bounding box center [1052, 209] width 17 height 17
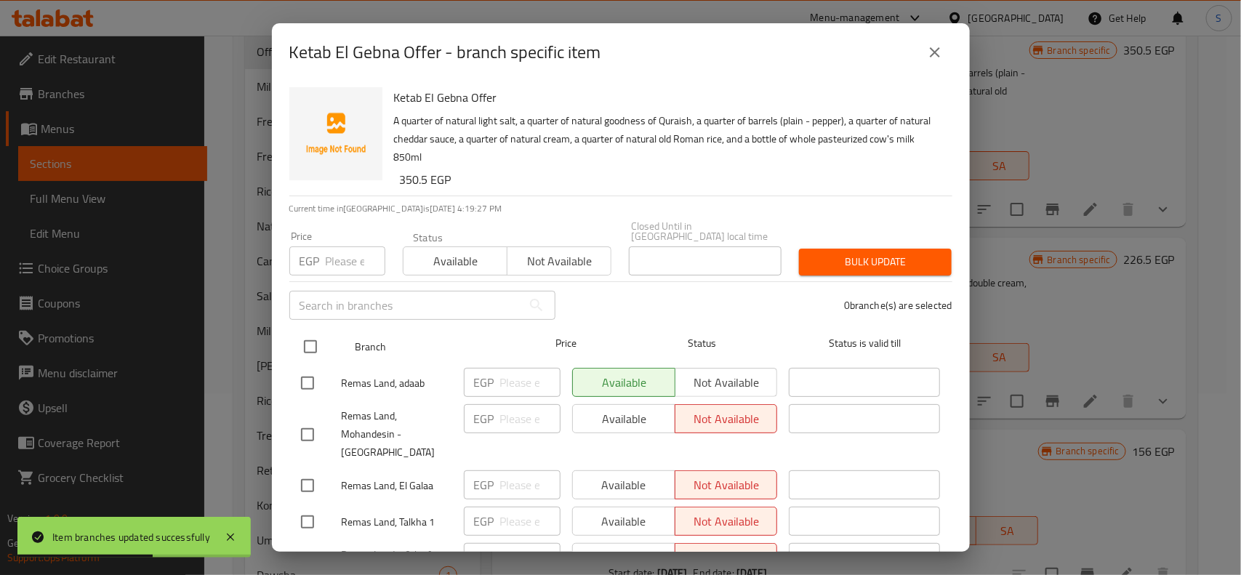
drag, startPoint x: 308, startPoint y: 336, endPoint x: 471, endPoint y: 337, distance: 163.6
click at [314, 336] on input "checkbox" at bounding box center [310, 347] width 31 height 31
checkbox input "true"
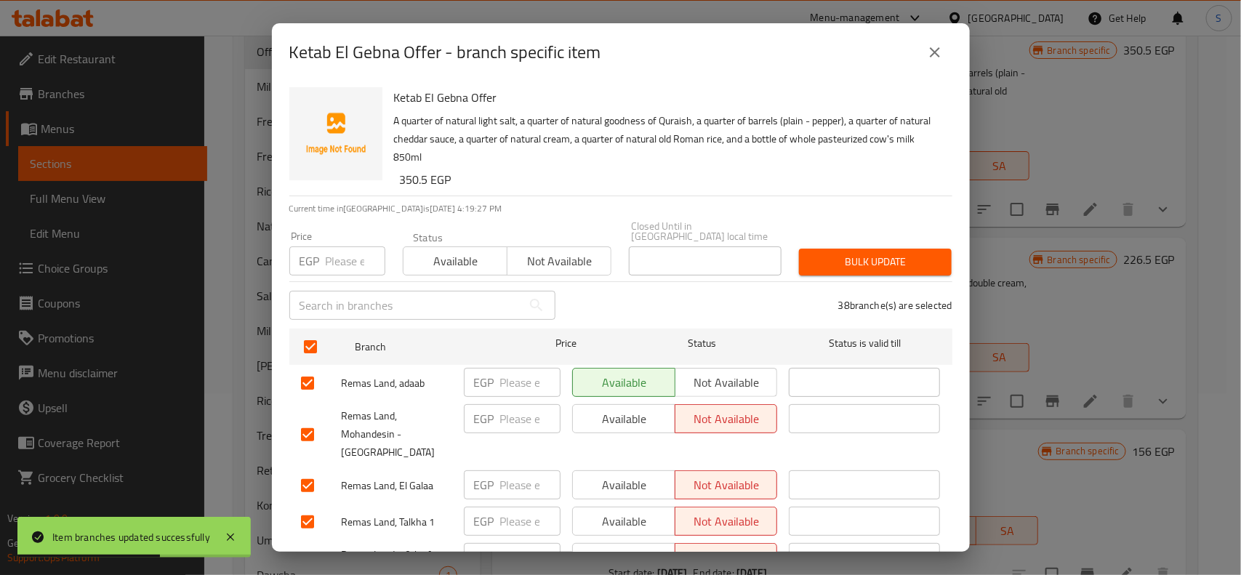
checkbox input "true"
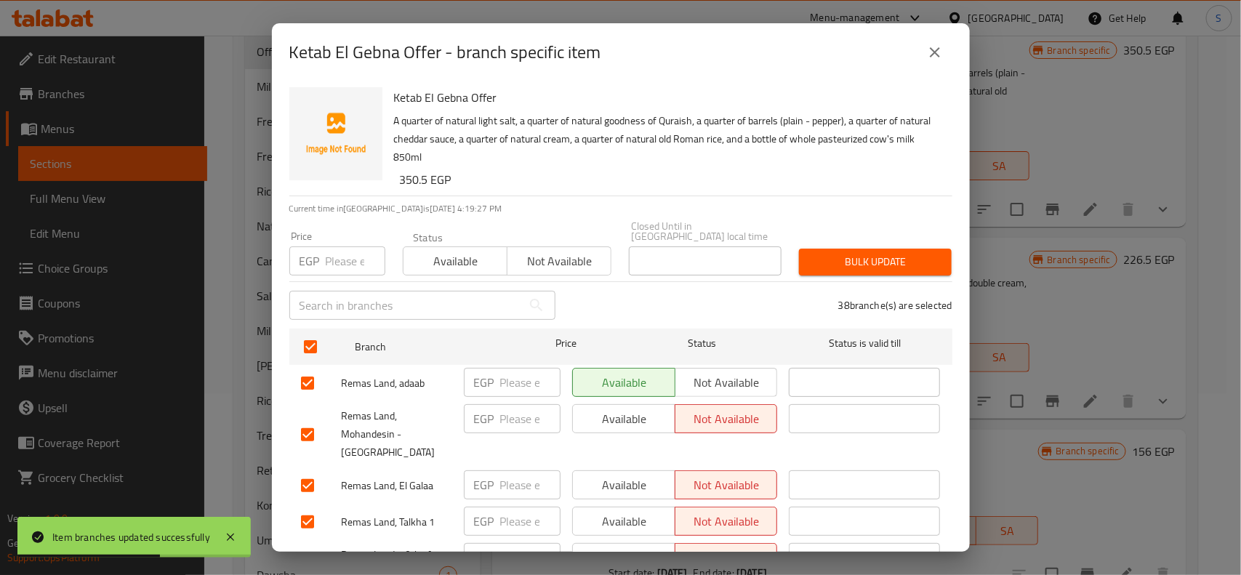
checkbox input "true"
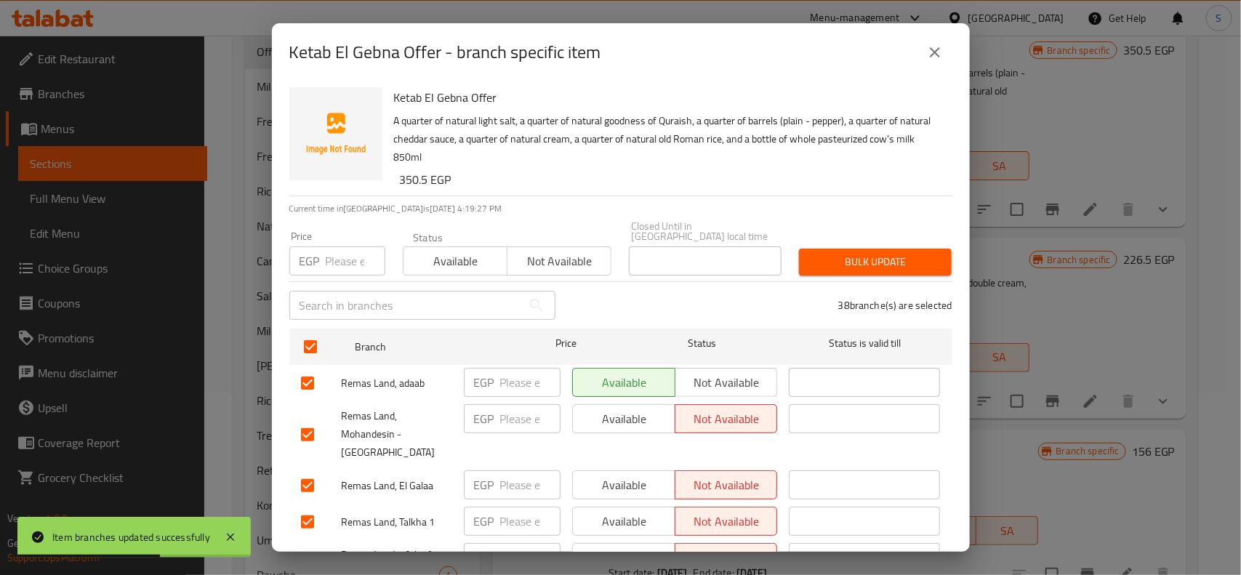
checkbox input "true"
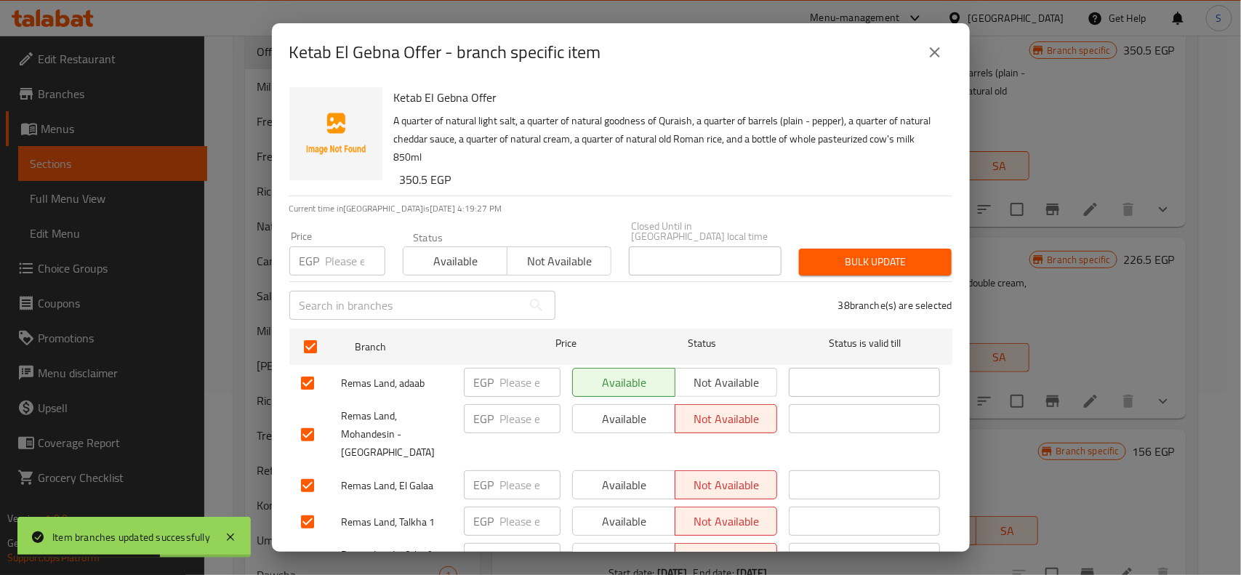
checkbox input "true"
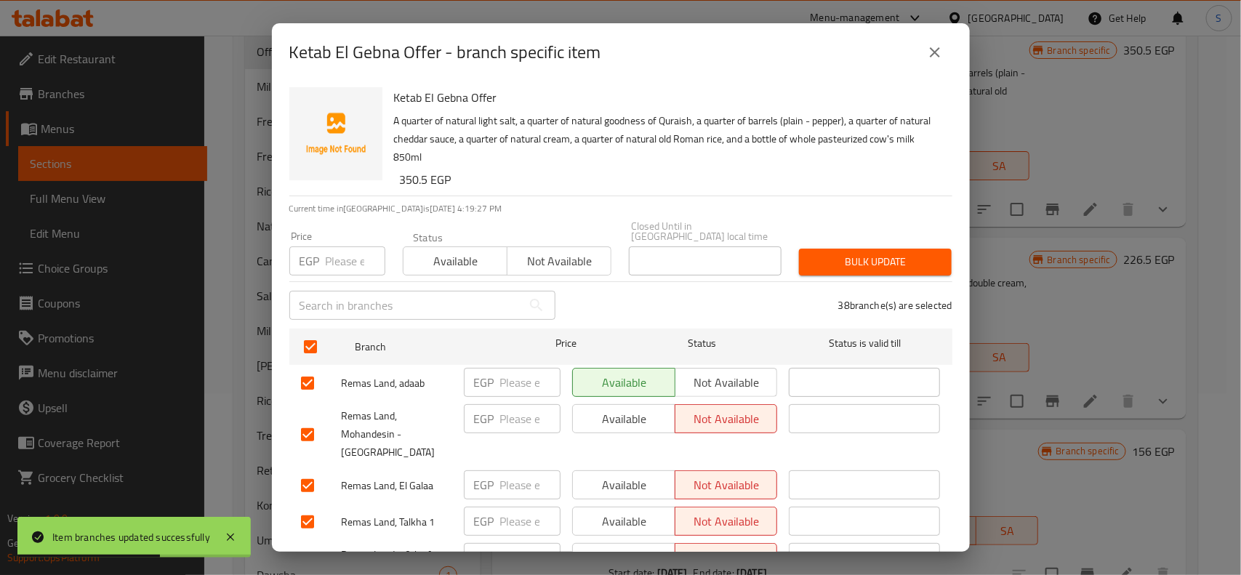
checkbox input "true"
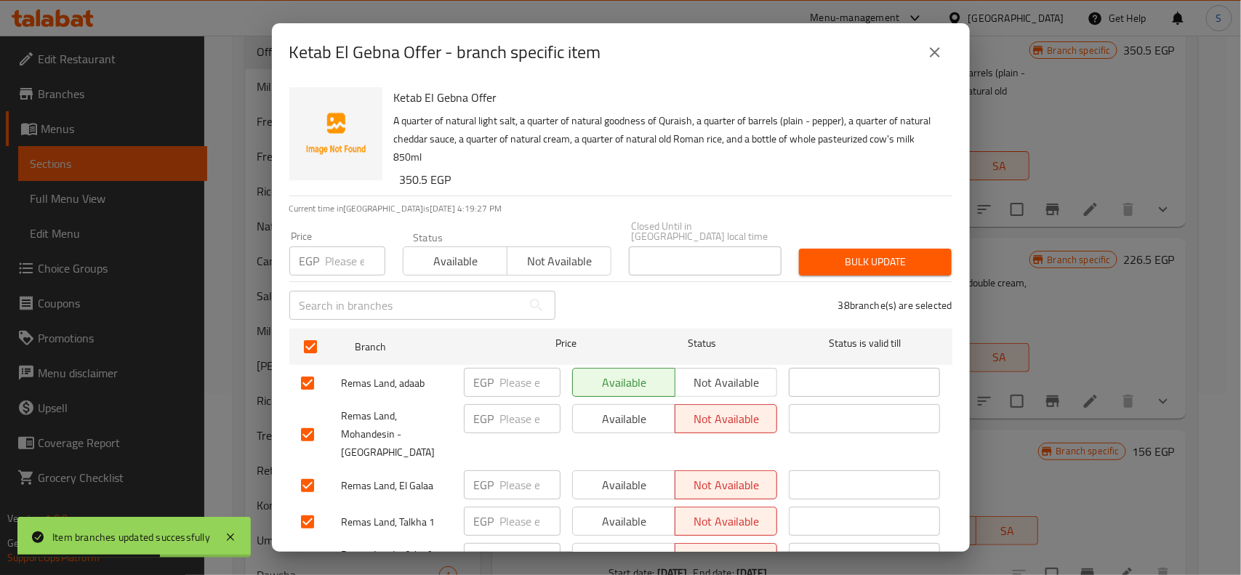
checkbox input "true"
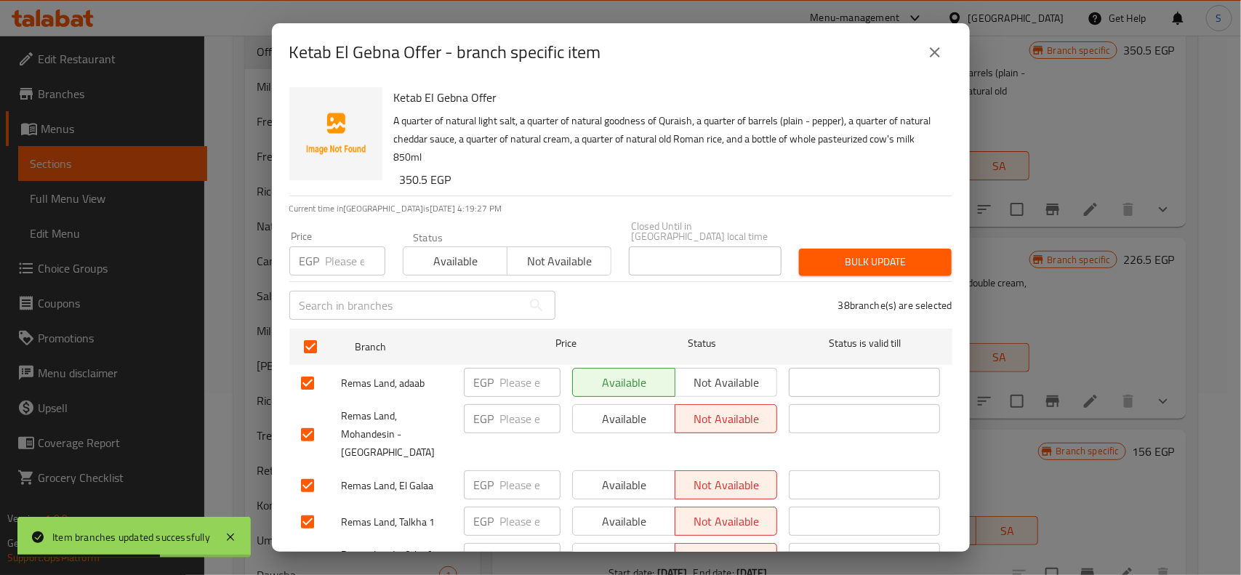
checkbox input "true"
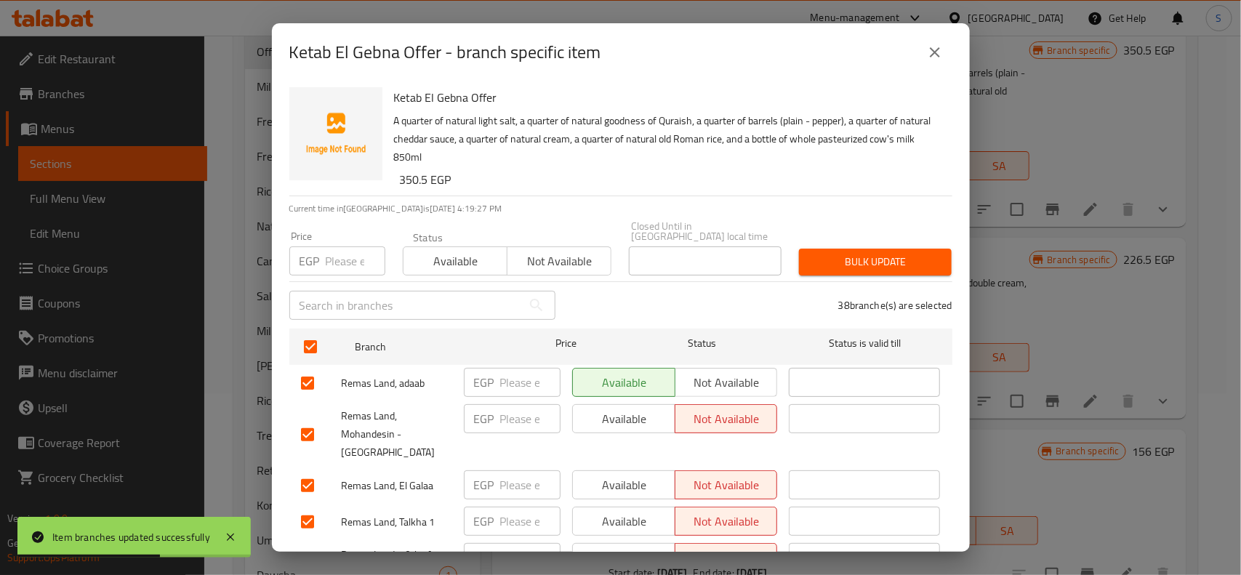
checkbox input "true"
click at [583, 252] on span "Not available" at bounding box center [559, 261] width 92 height 21
click at [877, 255] on span "Bulk update" at bounding box center [875, 262] width 129 height 18
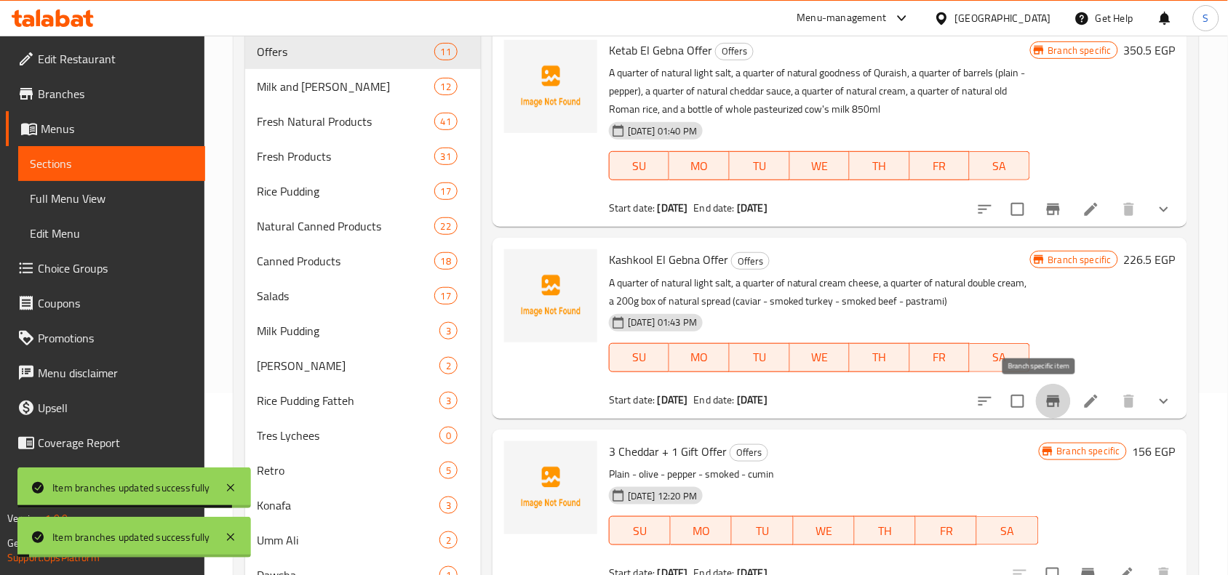
click at [1047, 401] on icon "Branch-specific-item" at bounding box center [1053, 402] width 13 height 12
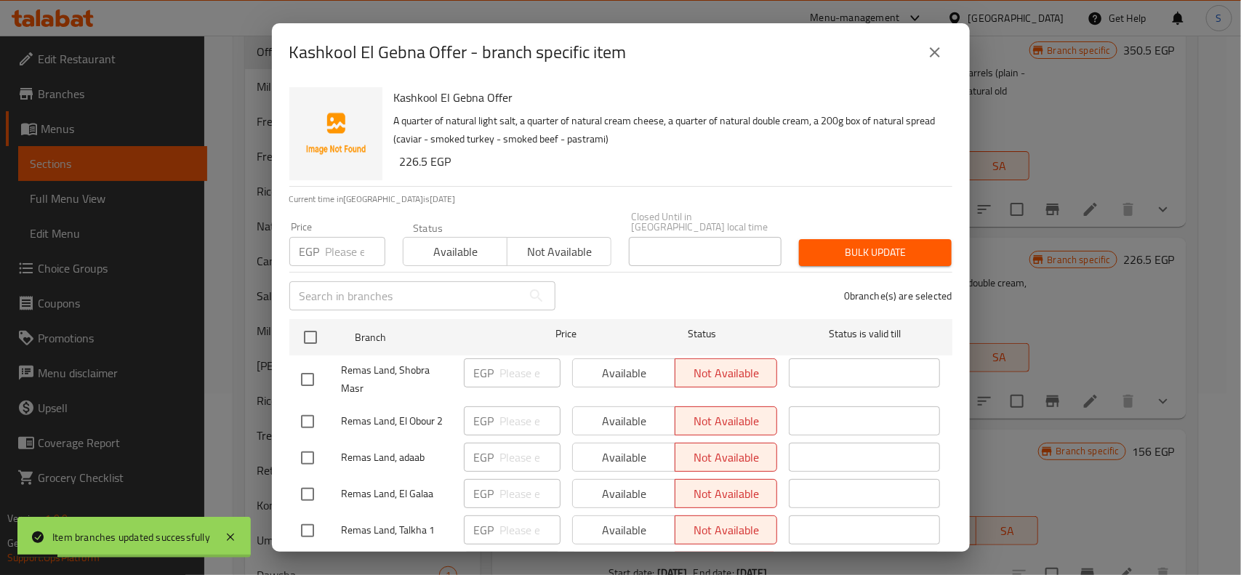
click at [950, 51] on button "close" at bounding box center [935, 52] width 35 height 35
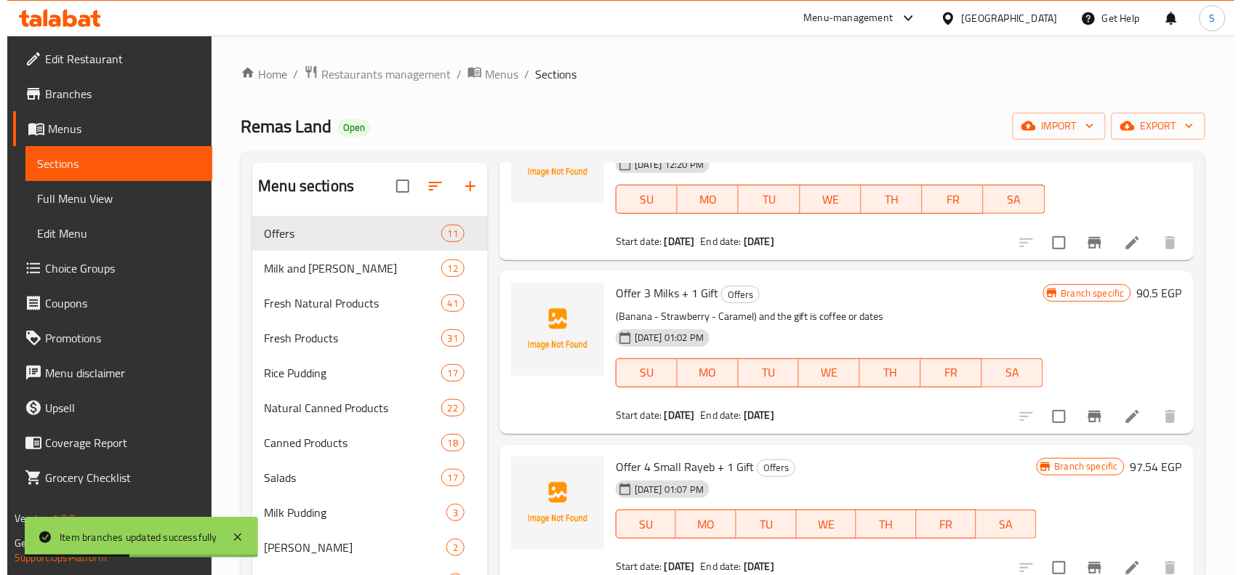
scroll to position [545, 0]
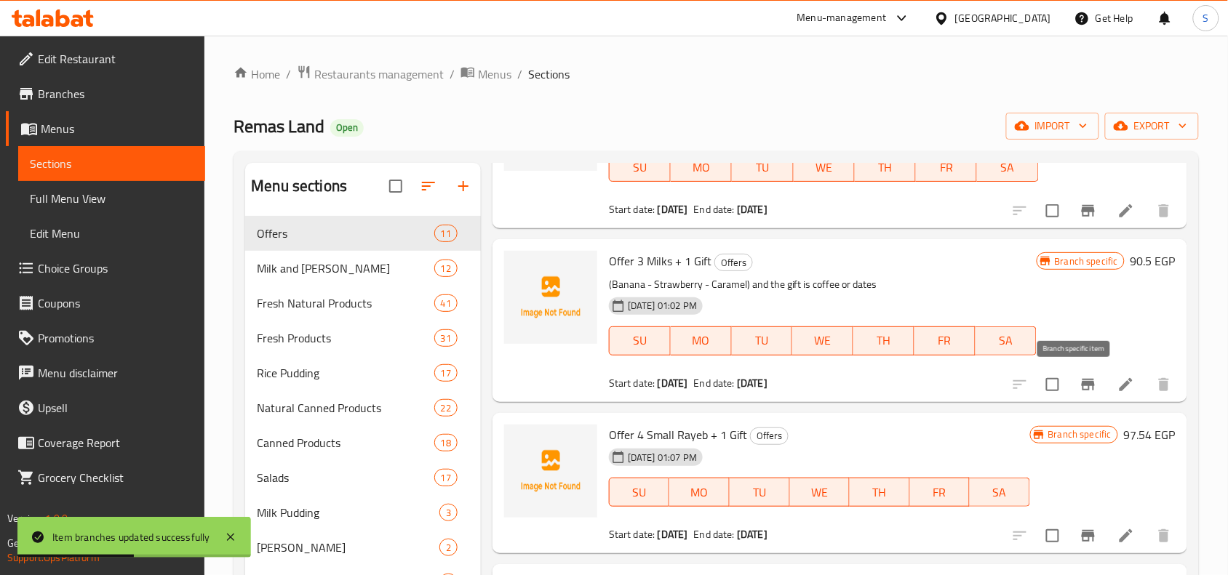
click at [1079, 379] on icon "Branch-specific-item" at bounding box center [1087, 384] width 17 height 17
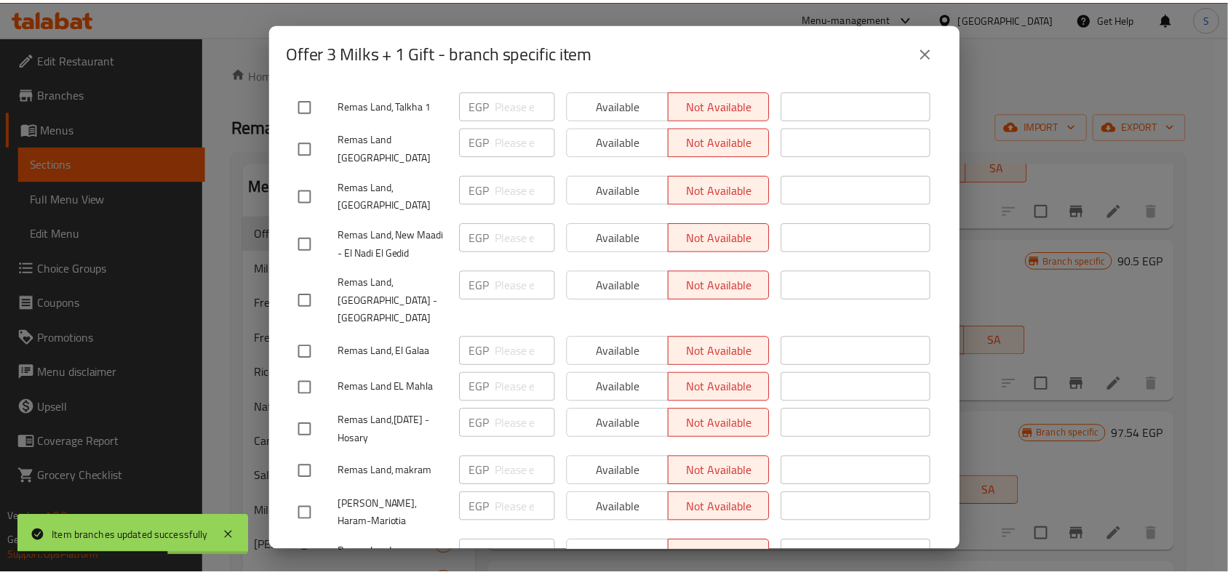
scroll to position [818, 0]
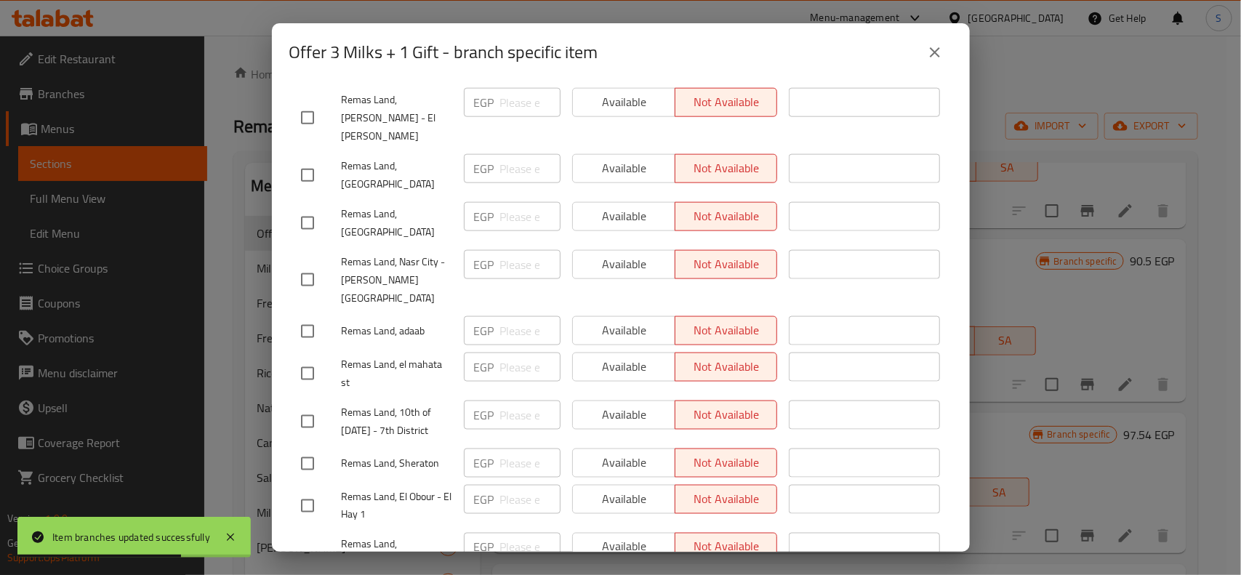
click at [927, 45] on icon "close" at bounding box center [935, 52] width 17 height 17
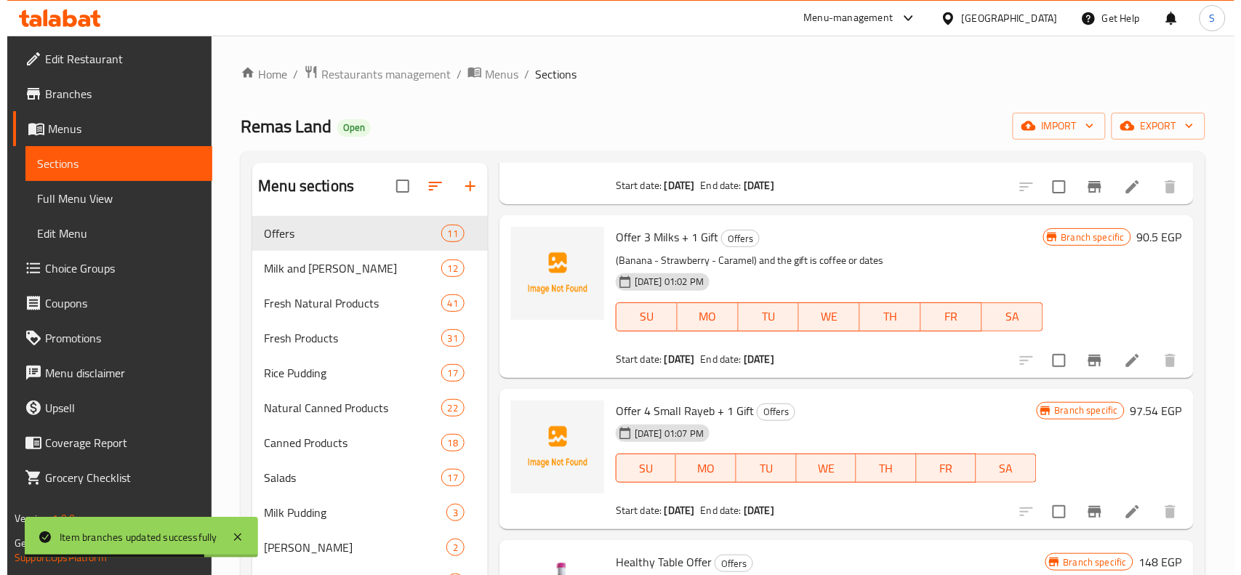
scroll to position [580, 0]
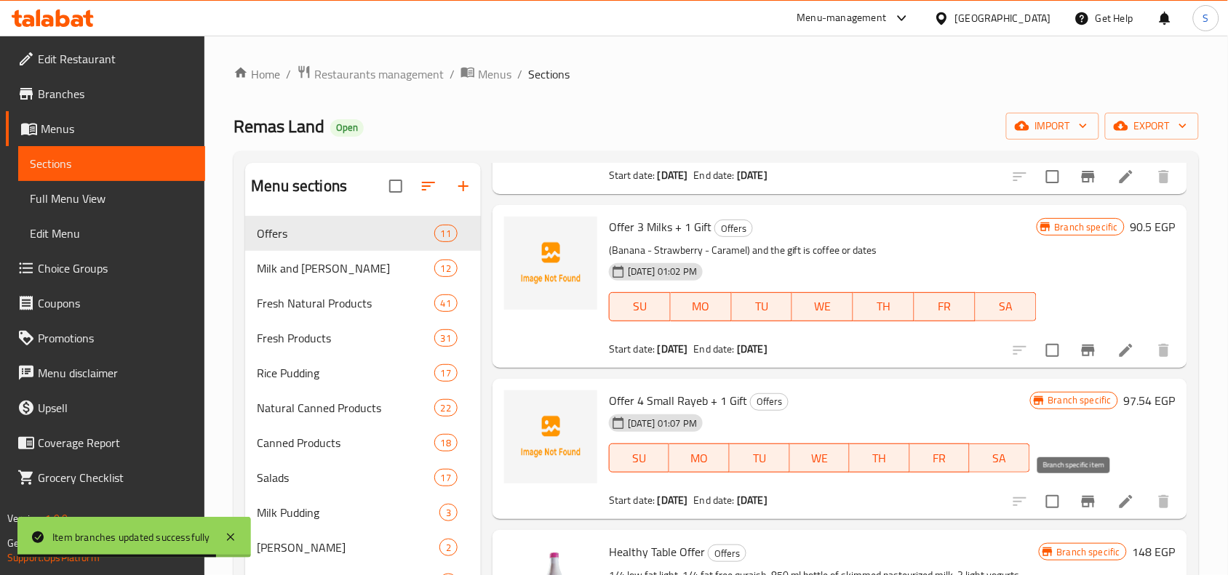
click at [1079, 505] on icon "Branch-specific-item" at bounding box center [1087, 501] width 17 height 17
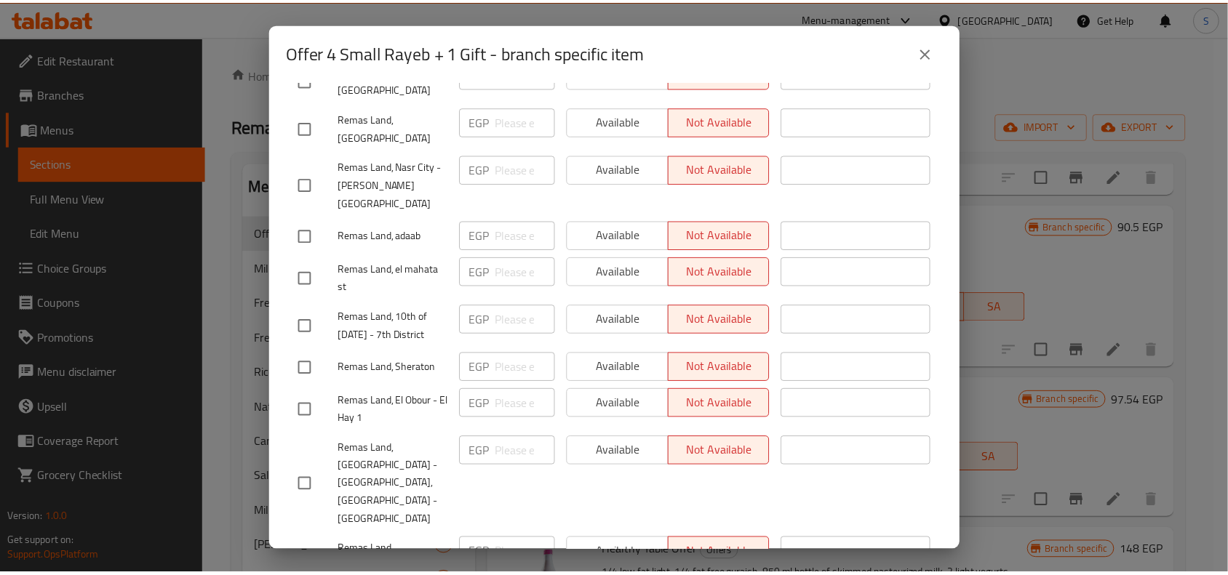
scroll to position [1182, 0]
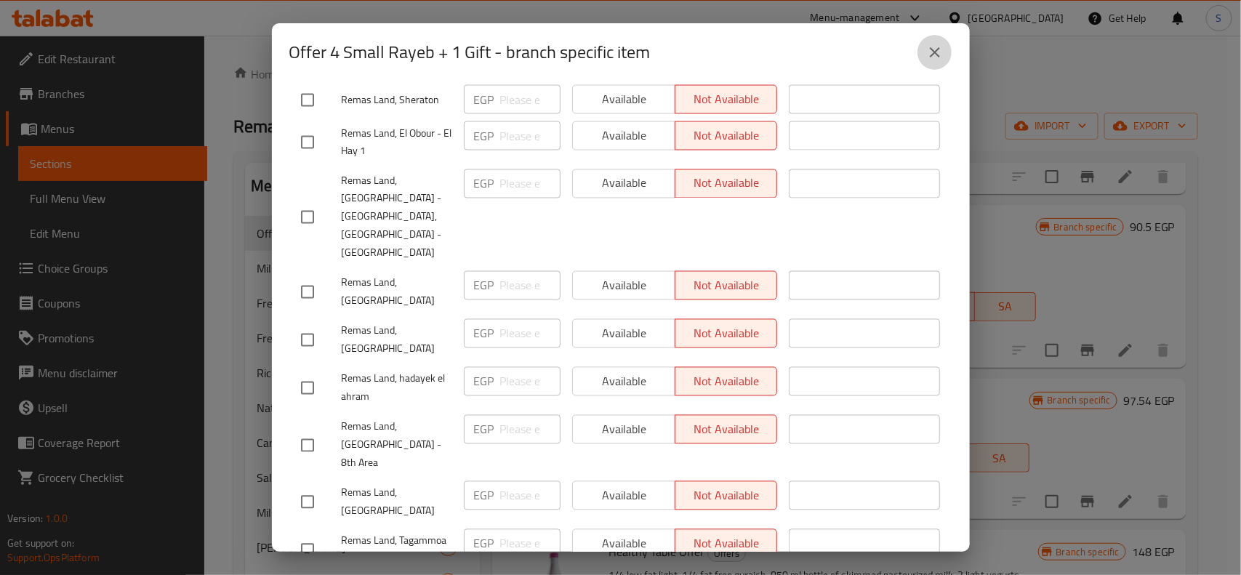
click at [939, 46] on icon "close" at bounding box center [935, 52] width 17 height 17
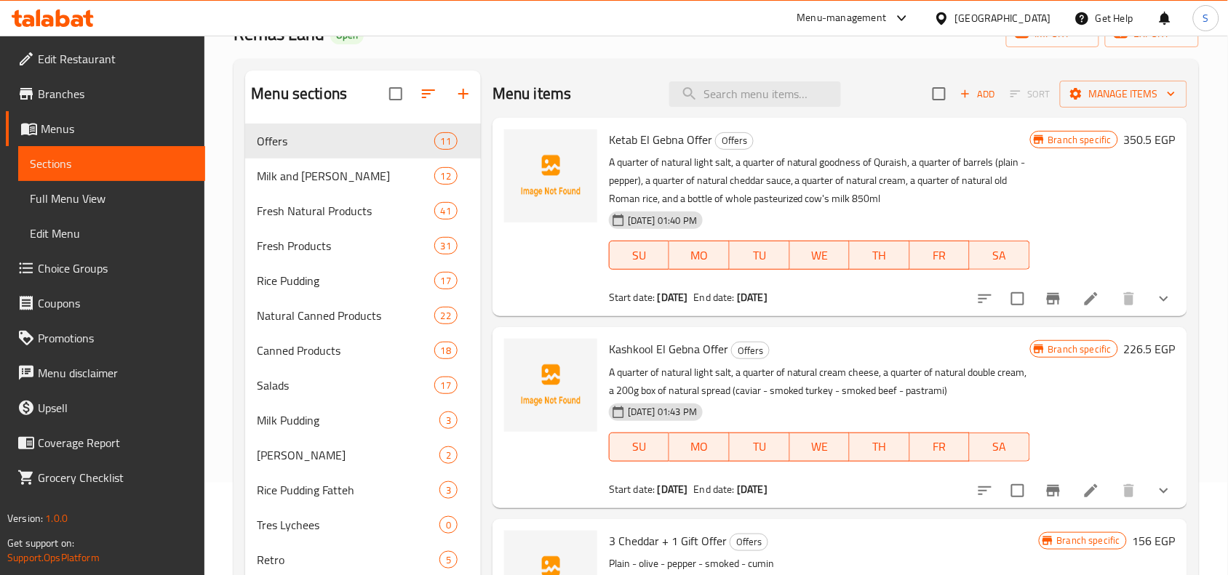
scroll to position [91, 0]
click at [1155, 302] on icon "show more" at bounding box center [1163, 300] width 17 height 17
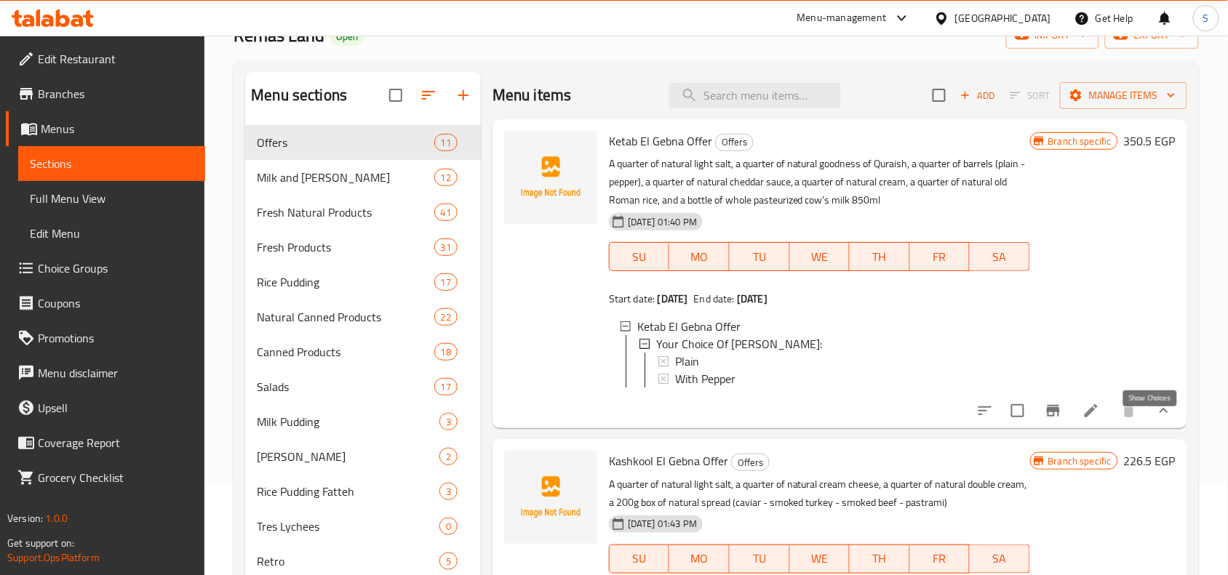
click at [1155, 420] on icon "show more" at bounding box center [1163, 410] width 17 height 17
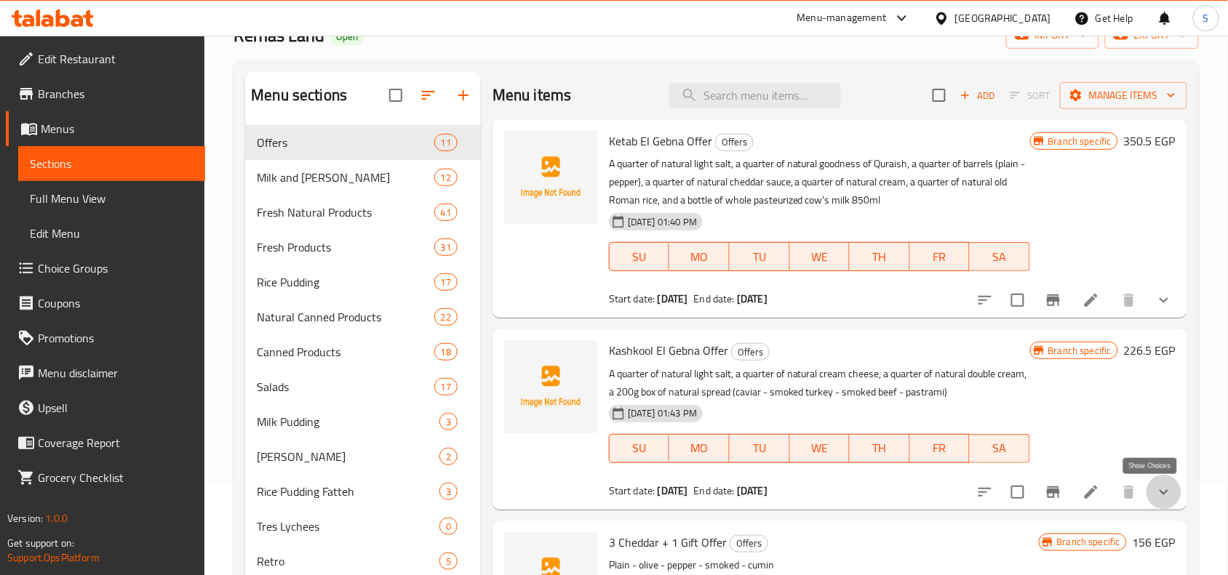
click at [1159, 492] on icon "show more" at bounding box center [1163, 491] width 9 height 5
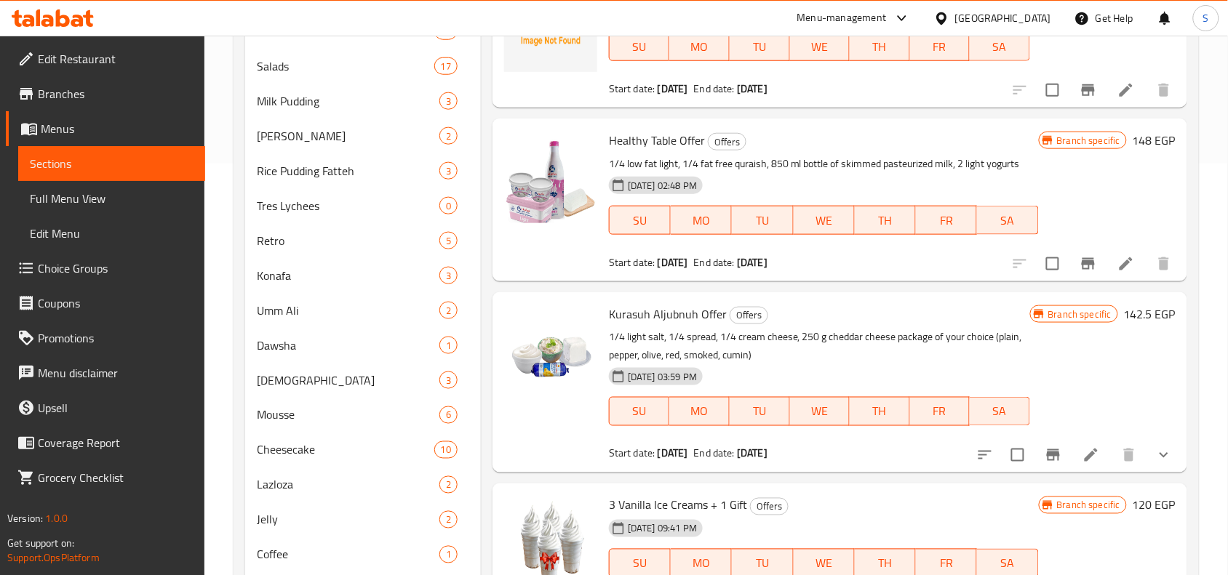
scroll to position [455, 0]
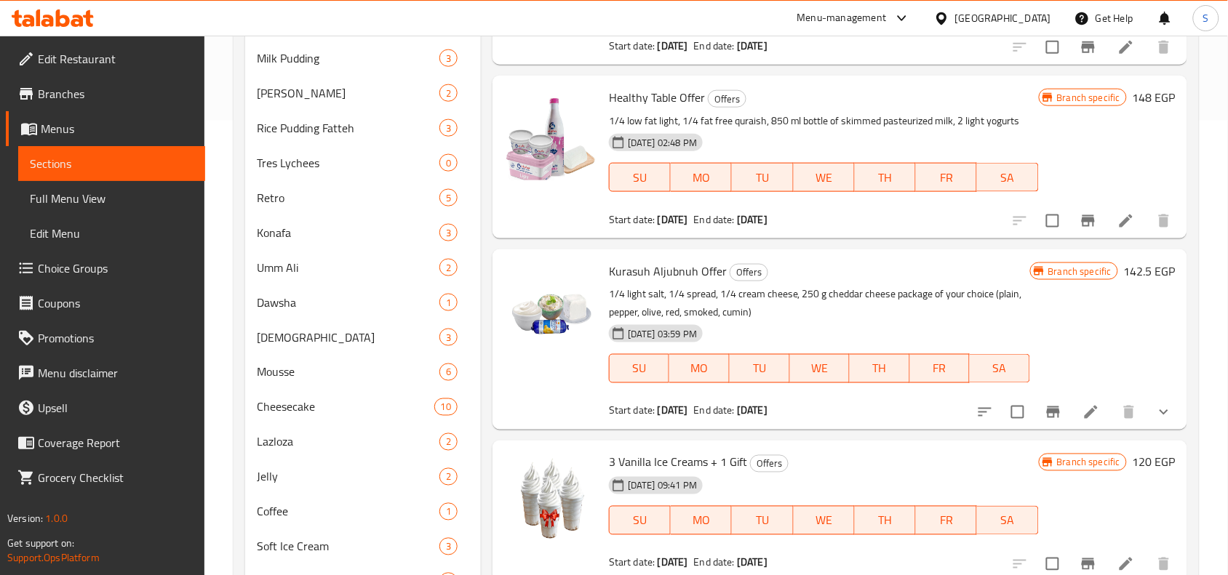
click at [1155, 415] on icon "show more" at bounding box center [1163, 412] width 17 height 17
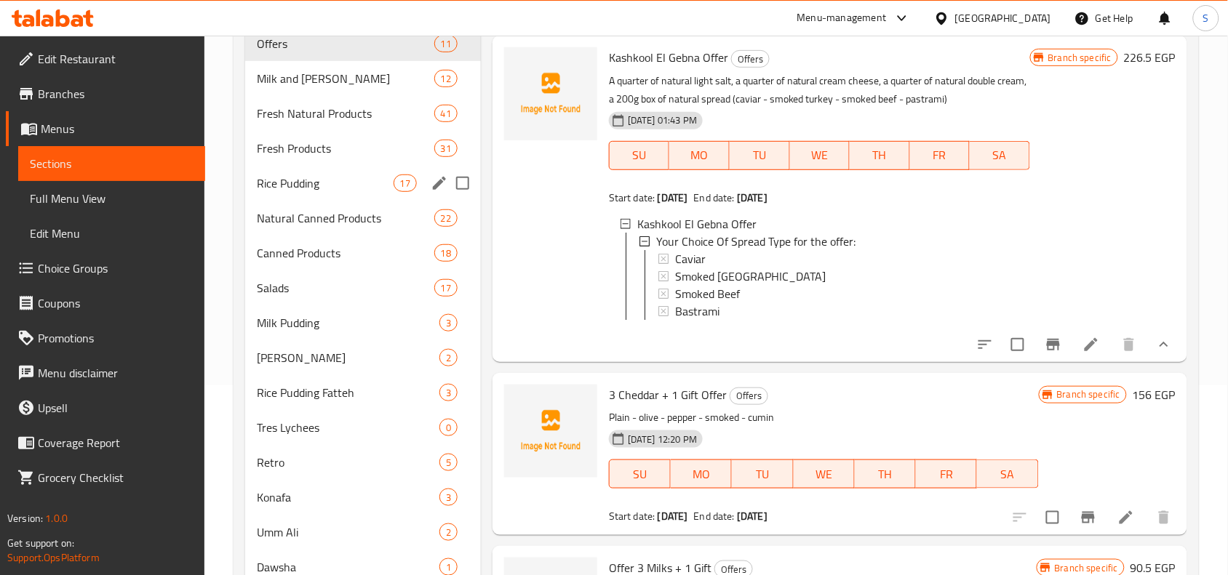
scroll to position [182, 0]
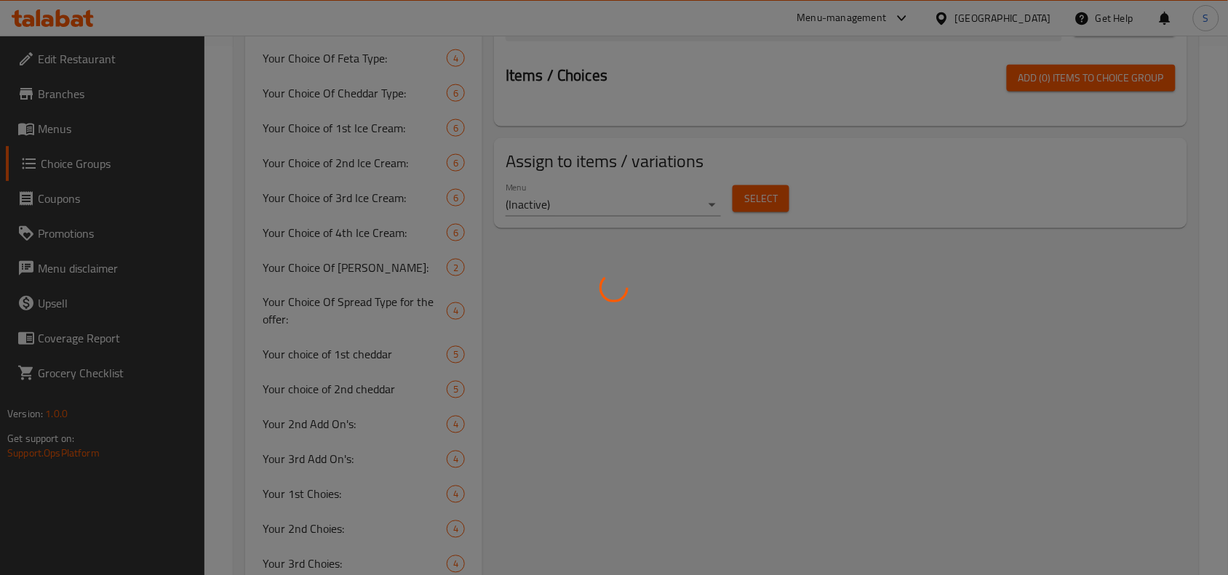
scroll to position [545, 0]
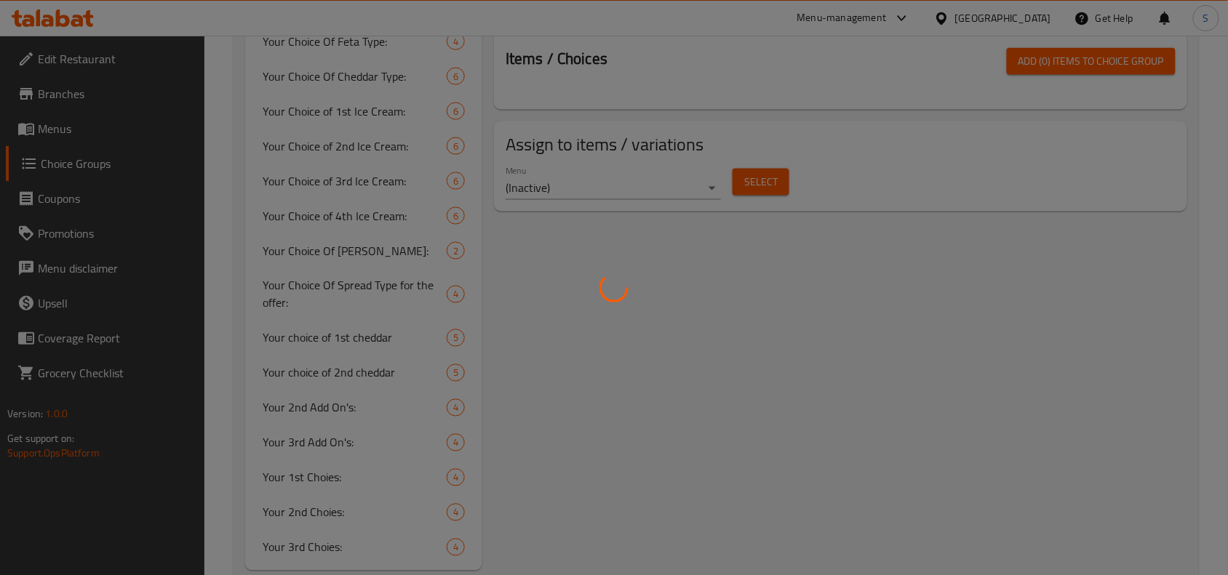
click at [375, 372] on div at bounding box center [614, 287] width 1228 height 575
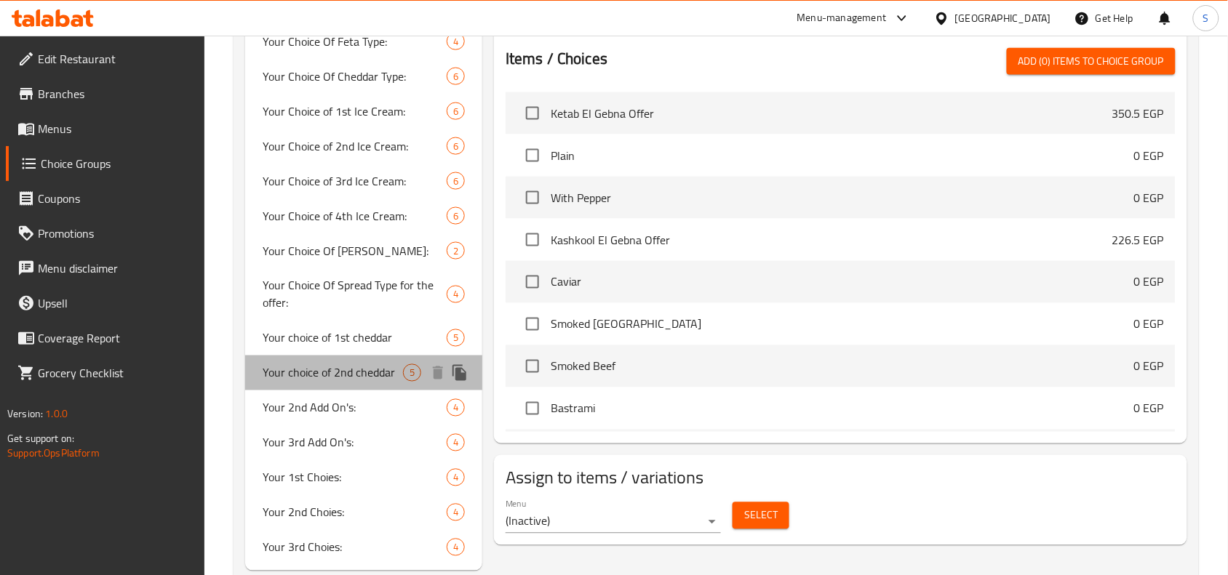
click at [344, 372] on span "Your choice of 2nd cheddar" at bounding box center [333, 372] width 140 height 17
type input "Your choice of 2nd cheddar"
type input "اختيارك من الشيدار الثاني"
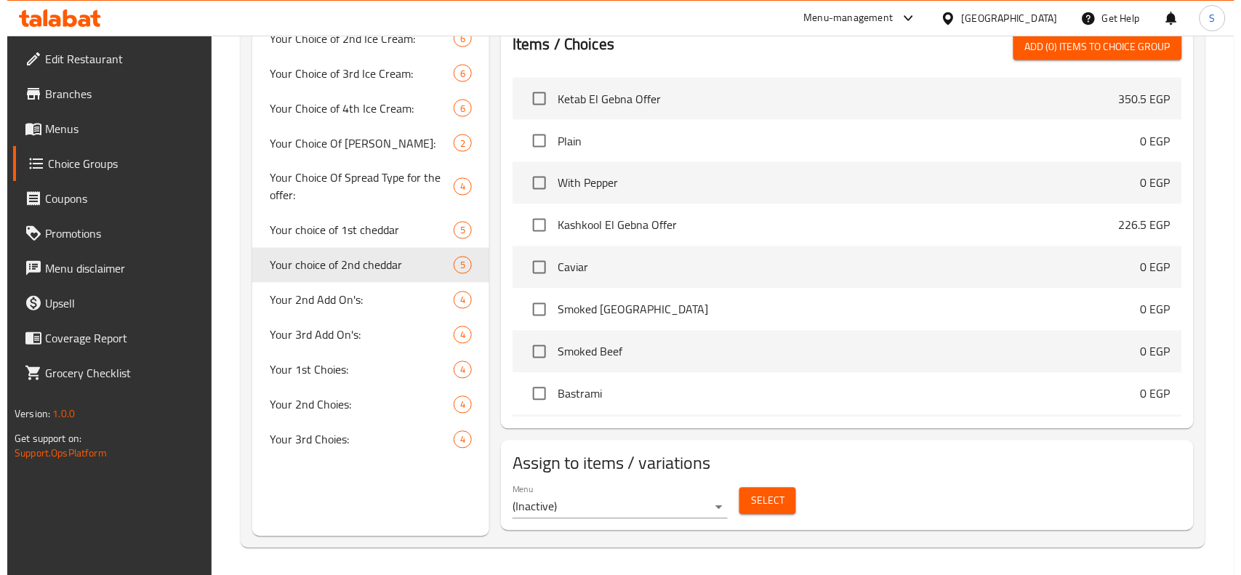
scroll to position [656, 0]
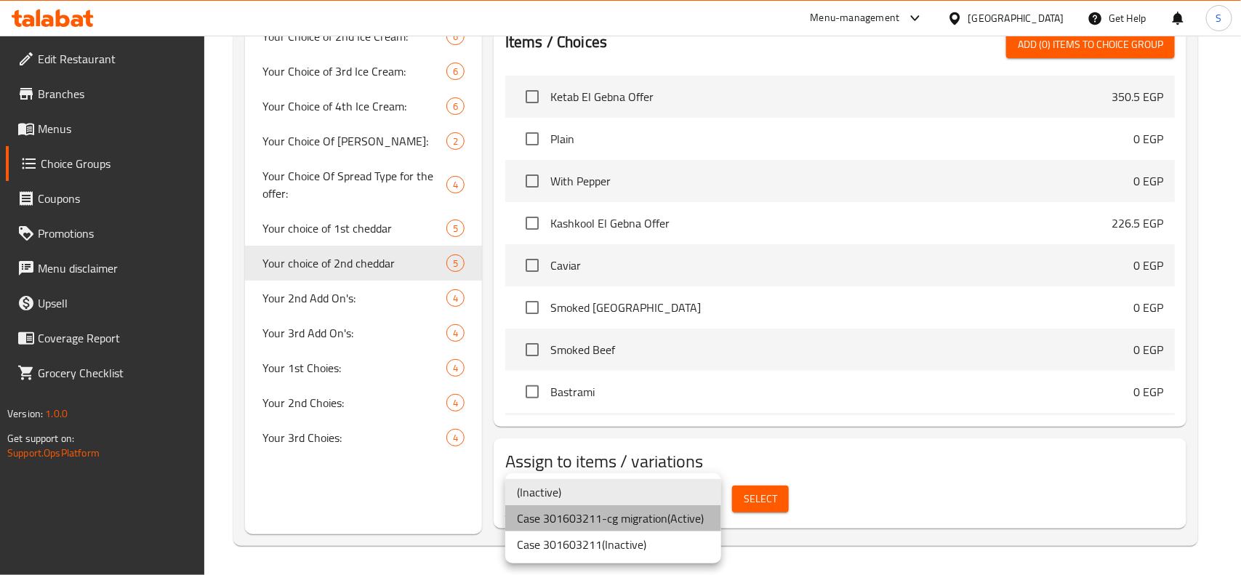
click at [640, 519] on li "Case 301603211-cg migration ( Active )" at bounding box center [613, 518] width 216 height 26
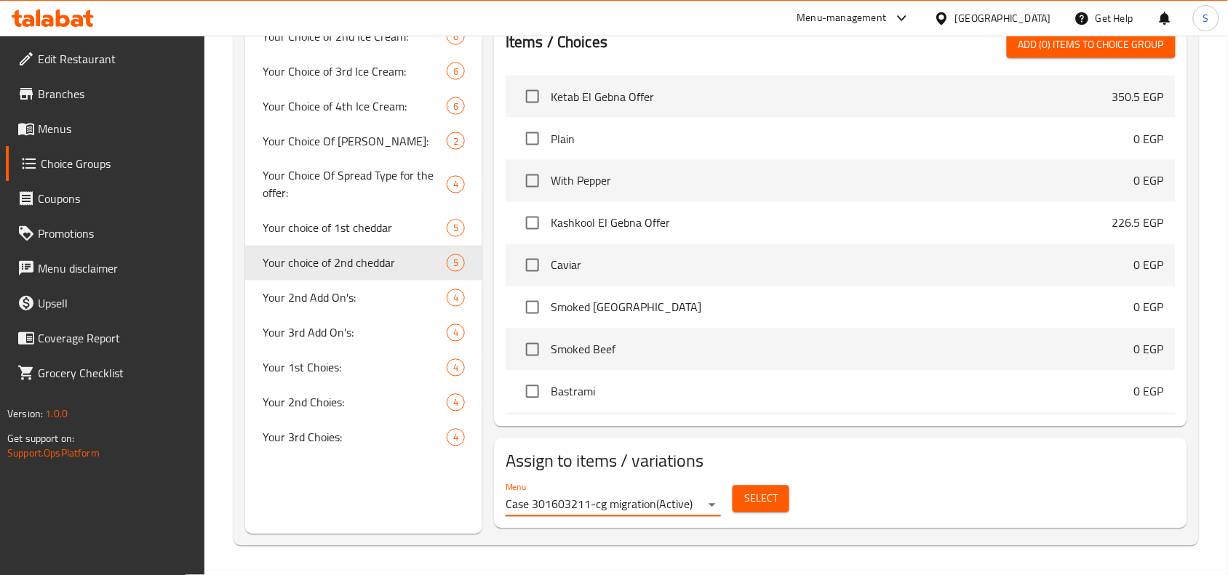
click at [753, 504] on span "Select" at bounding box center [760, 499] width 33 height 18
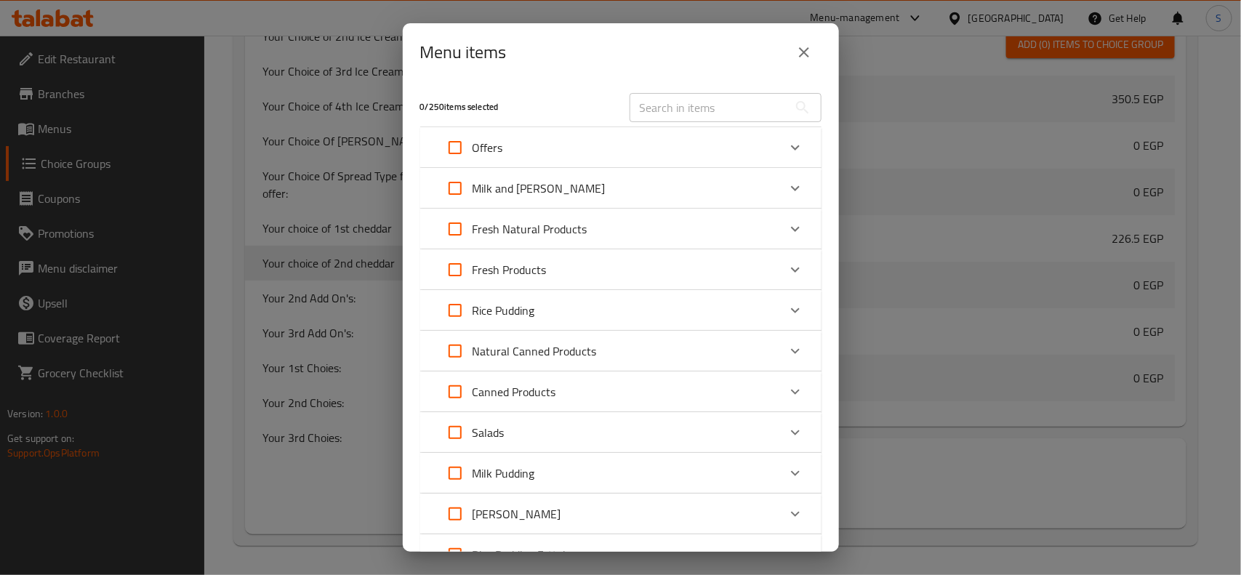
click at [649, 153] on div "Offers" at bounding box center [608, 147] width 340 height 35
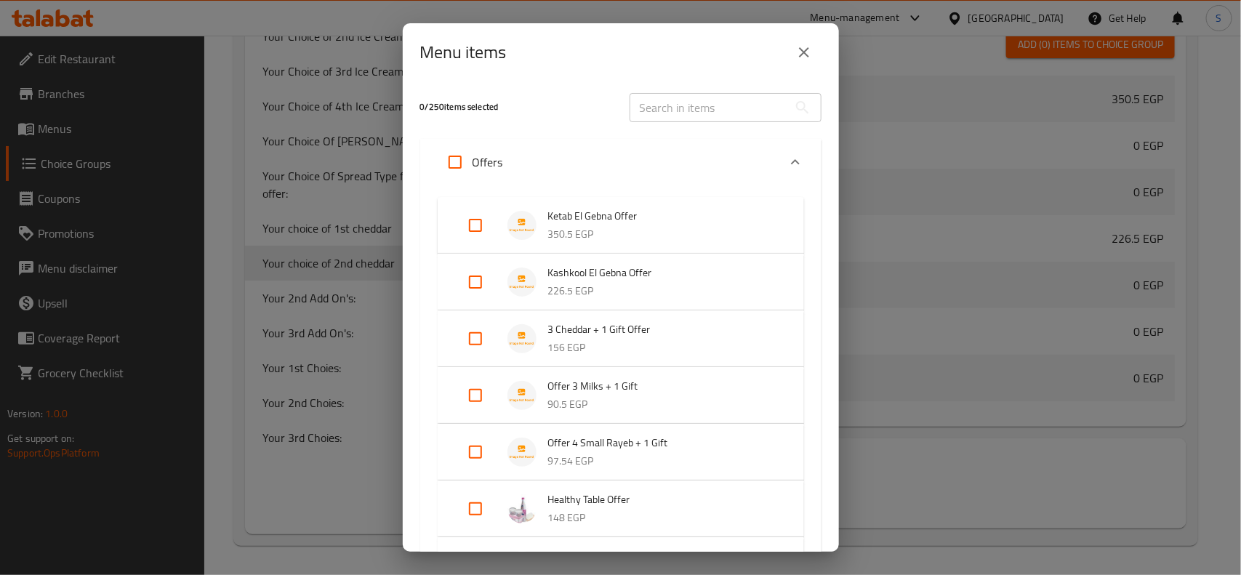
click at [467, 335] on input "Expand" at bounding box center [475, 338] width 35 height 35
checkbox input "true"
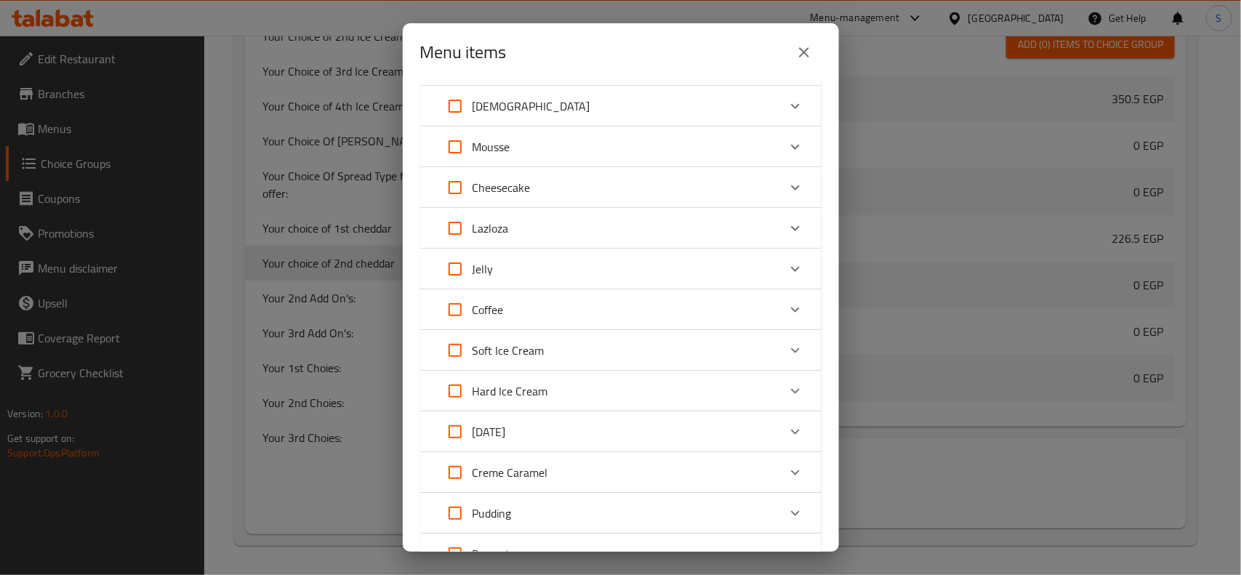
scroll to position [1648, 0]
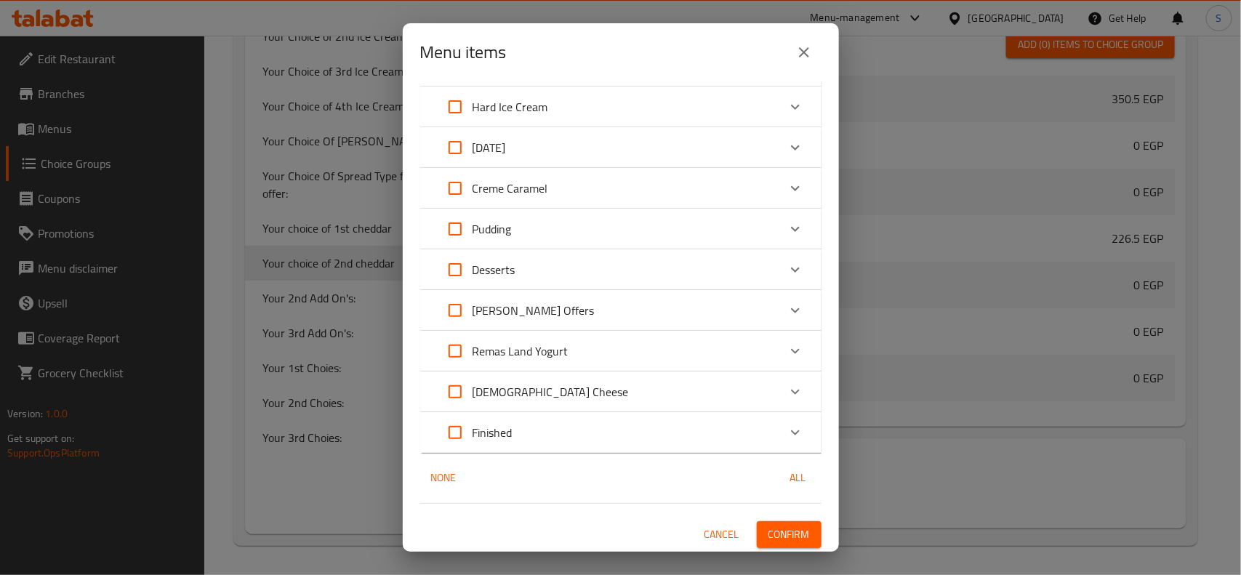
click at [767, 549] on div "1 / 250 items selected ​ Offers Ketab El Gebna Offer 350.5 EGP Kashkool El Gebn…" at bounding box center [621, 316] width 436 height 471
click at [775, 531] on span "Confirm" at bounding box center [789, 535] width 41 height 18
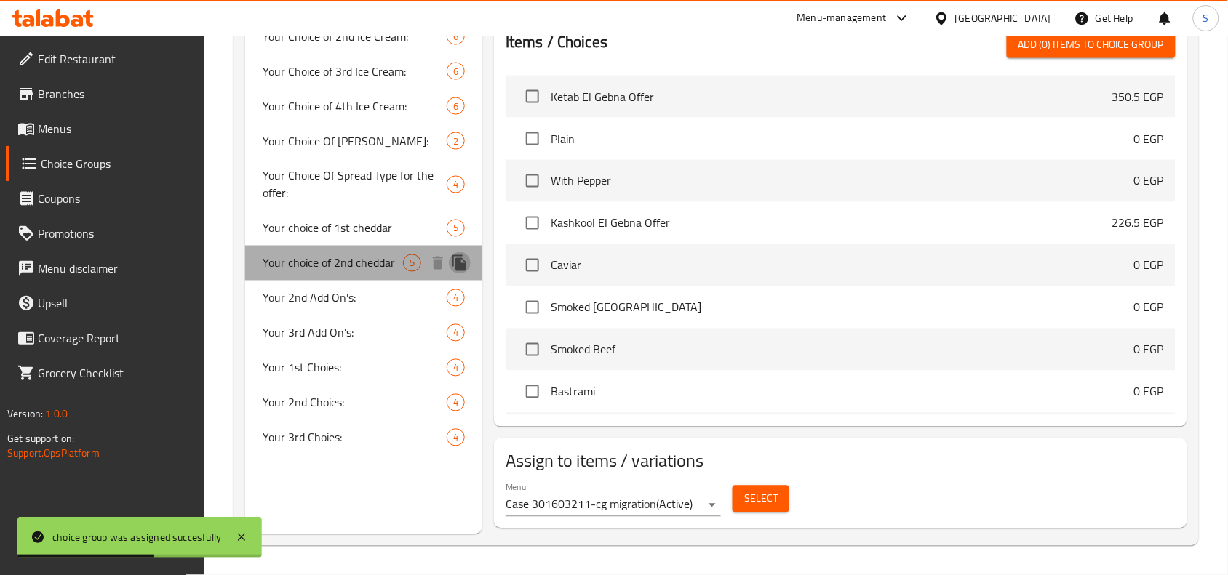
click at [459, 265] on icon "duplicate" at bounding box center [459, 263] width 14 height 16
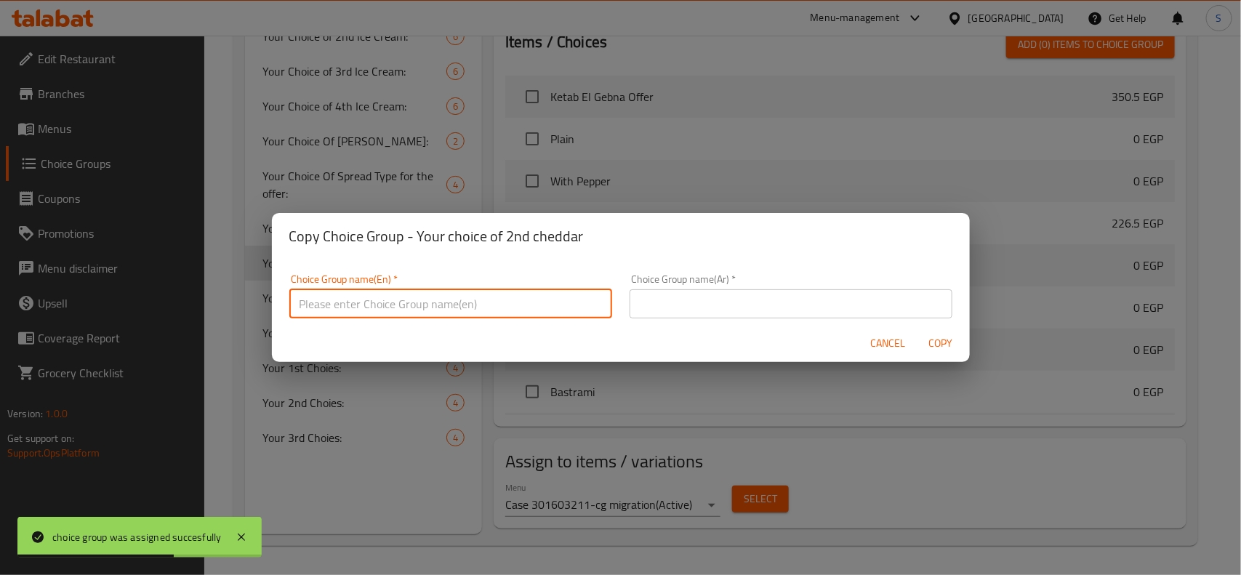
click at [524, 306] on input "text" at bounding box center [450, 303] width 323 height 29
paste input "اختيارك من الشيدار الأول"
type input "اختيارك من الشيدار الأول"
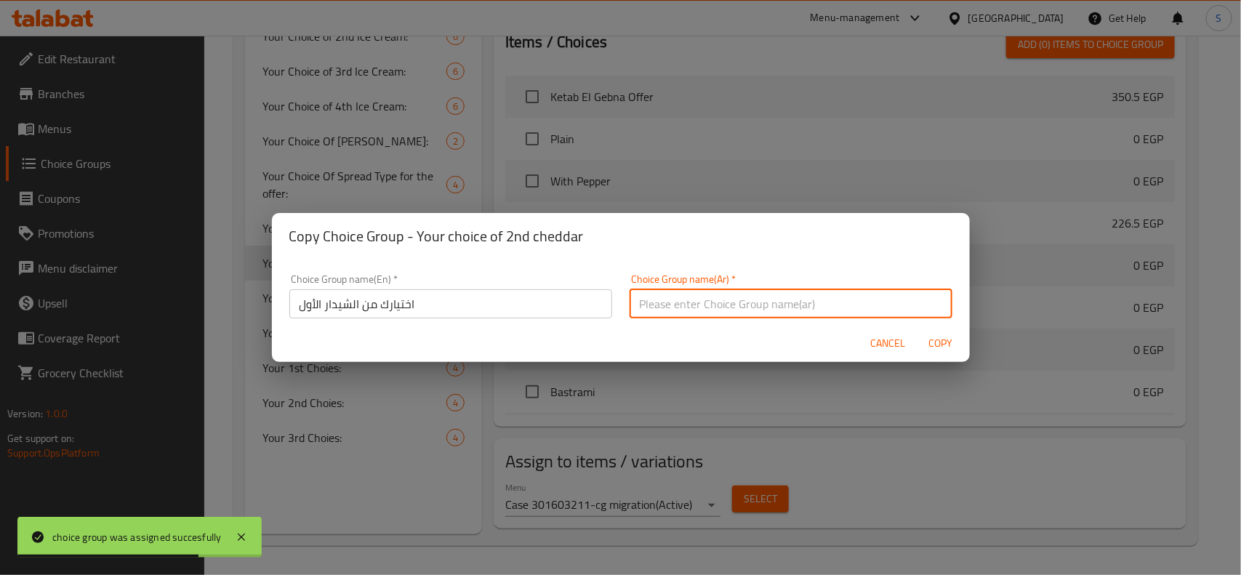
click at [697, 311] on input "text" at bounding box center [791, 303] width 323 height 29
paste input "اختيارك من الشيدار الأول"
drag, startPoint x: 651, startPoint y: 305, endPoint x: 613, endPoint y: 305, distance: 37.8
click at [621, 305] on div "Choice Group name(Ar)   * اختيارك من الشيدار الأول Choice Group name(Ar) *" at bounding box center [791, 296] width 340 height 62
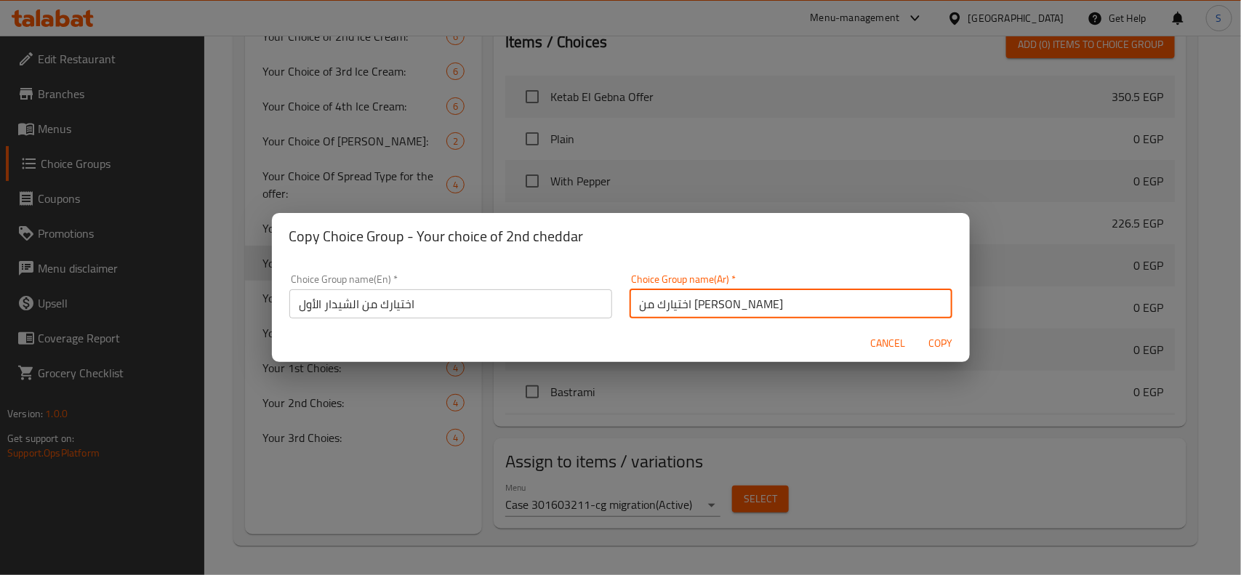
type input "اختيارك من [PERSON_NAME]"
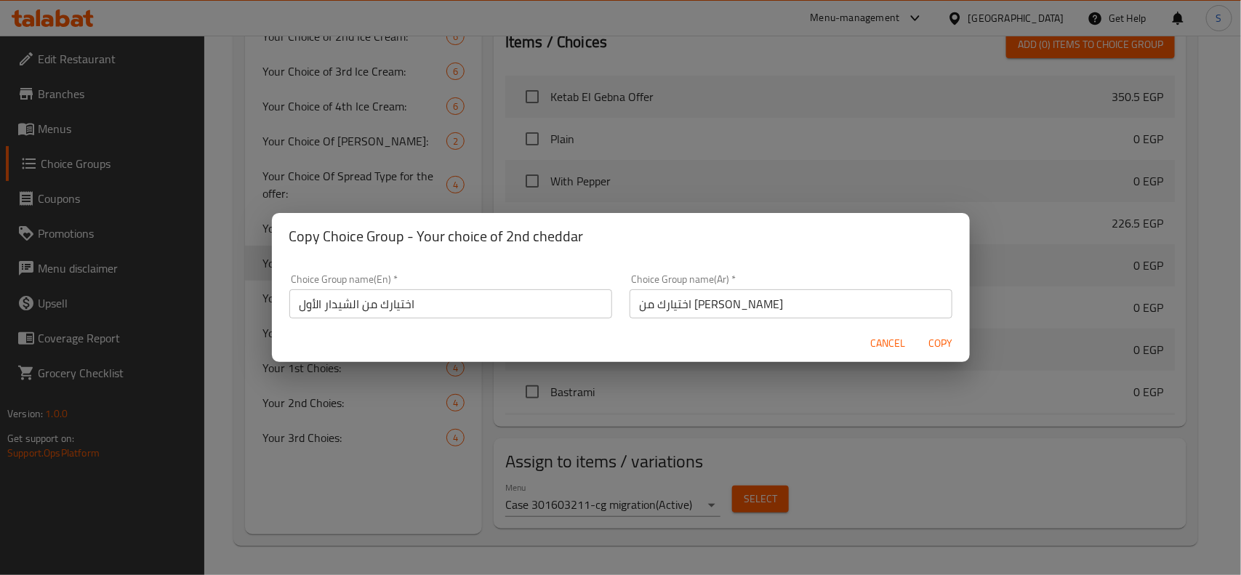
click at [532, 288] on div "Choice Group name(En)   * اختيارك من الشيدار الأول Choice Group name(En) *" at bounding box center [450, 296] width 323 height 44
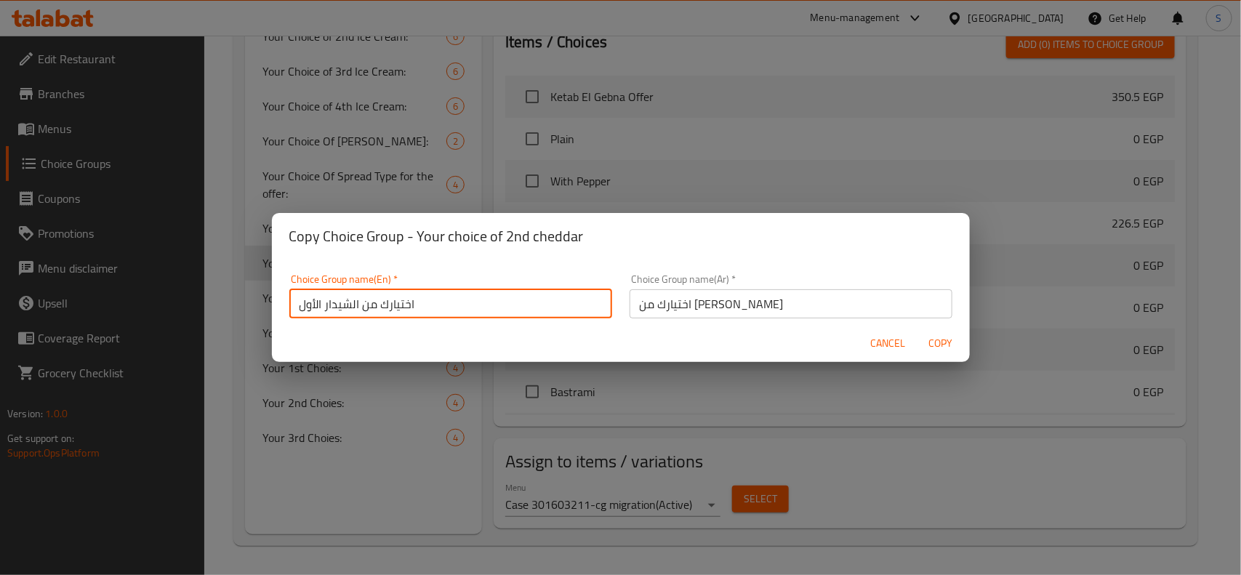
click at [492, 303] on input "اختيارك من الشيدار الأول" at bounding box center [450, 303] width 323 height 29
paste input "Your choice of 1st cheddar"
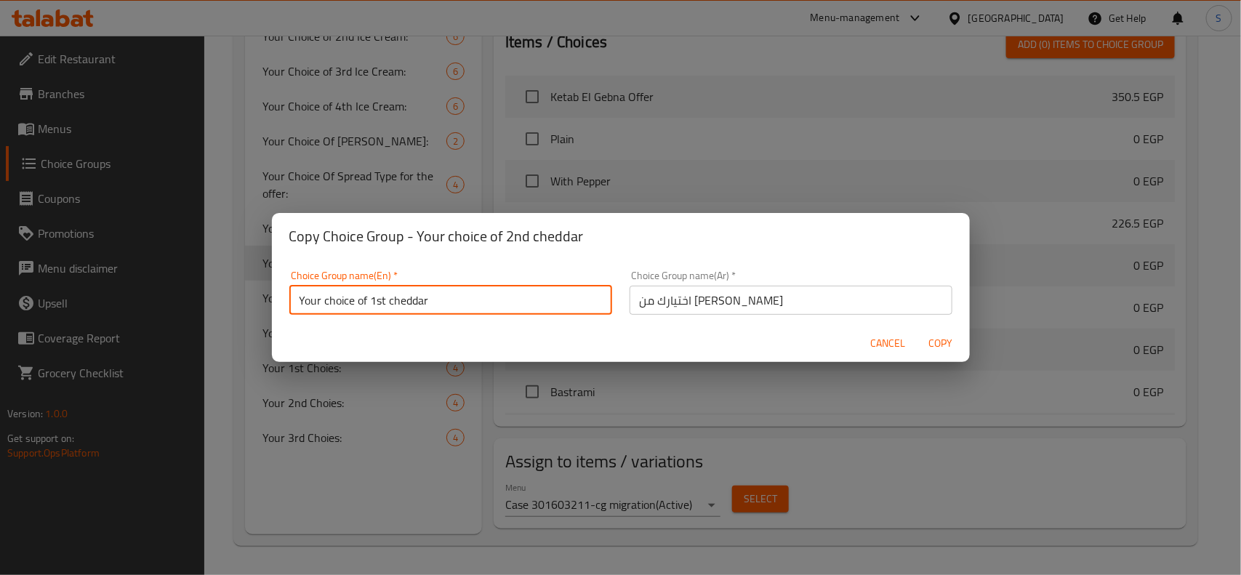
drag, startPoint x: 386, startPoint y: 306, endPoint x: 372, endPoint y: 305, distance: 13.8
click at [372, 305] on input "Your choice of 1st cheddar" at bounding box center [450, 300] width 323 height 29
type input "Your choice of 3rd cheddar"
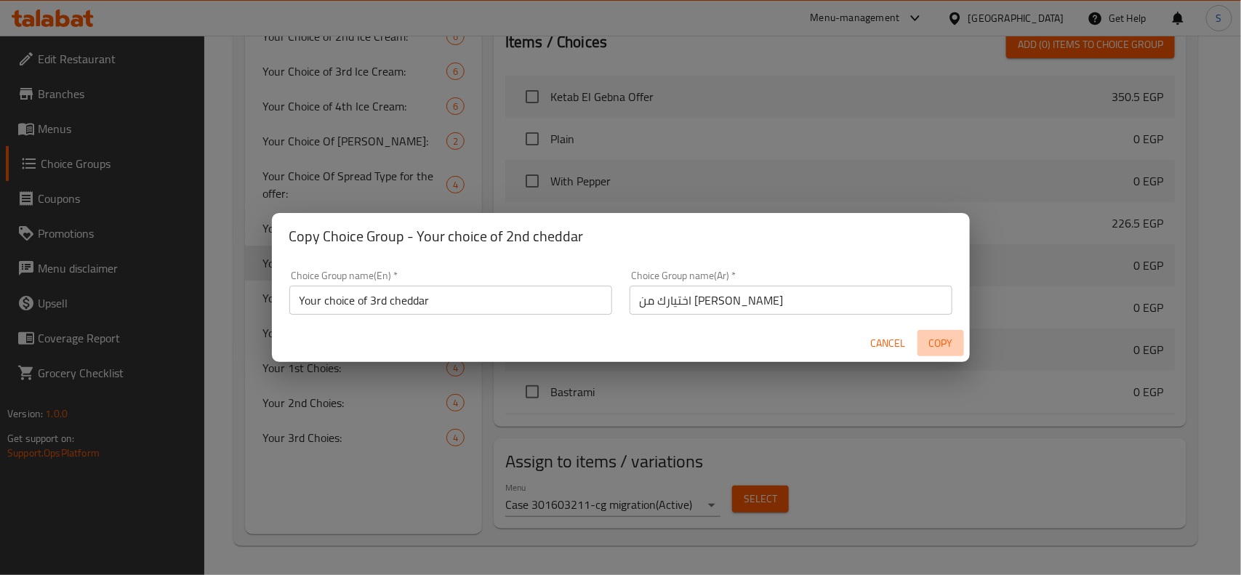
click at [929, 342] on span "Copy" at bounding box center [941, 344] width 35 height 18
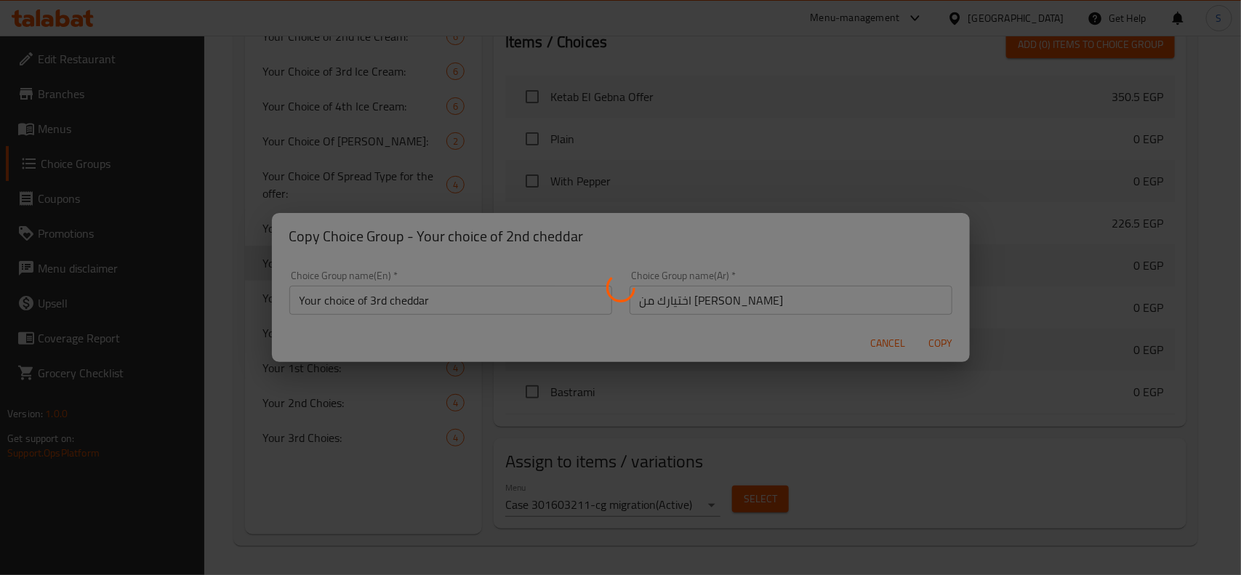
type input "Your choice of 3rd cheddar"
type input "اختيارك من [PERSON_NAME]"
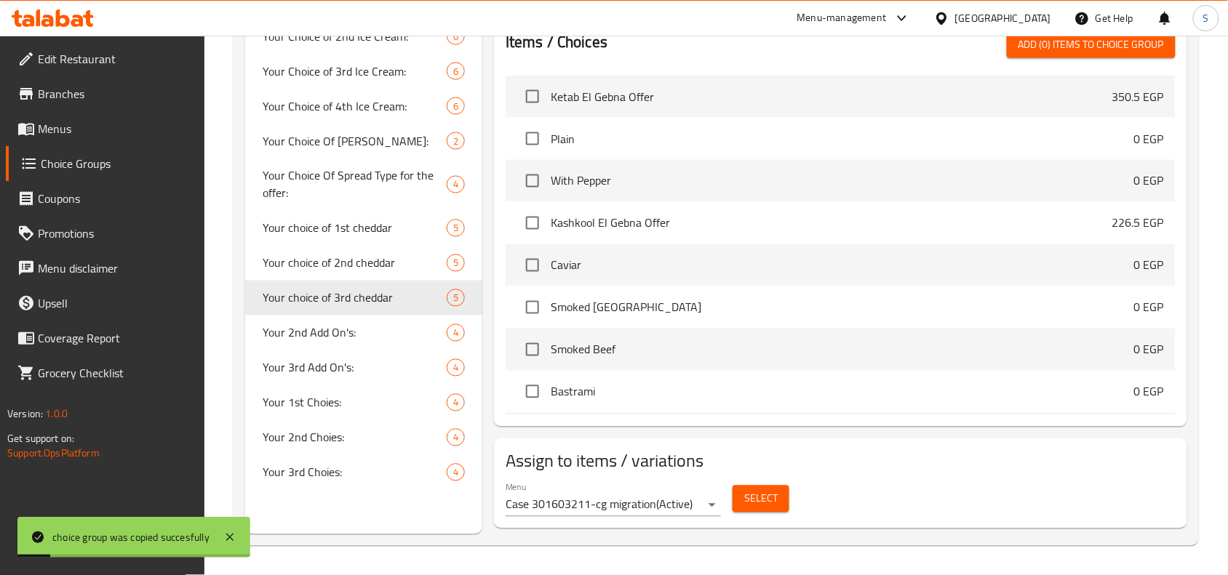
click at [779, 502] on button "Select" at bounding box center [760, 499] width 57 height 27
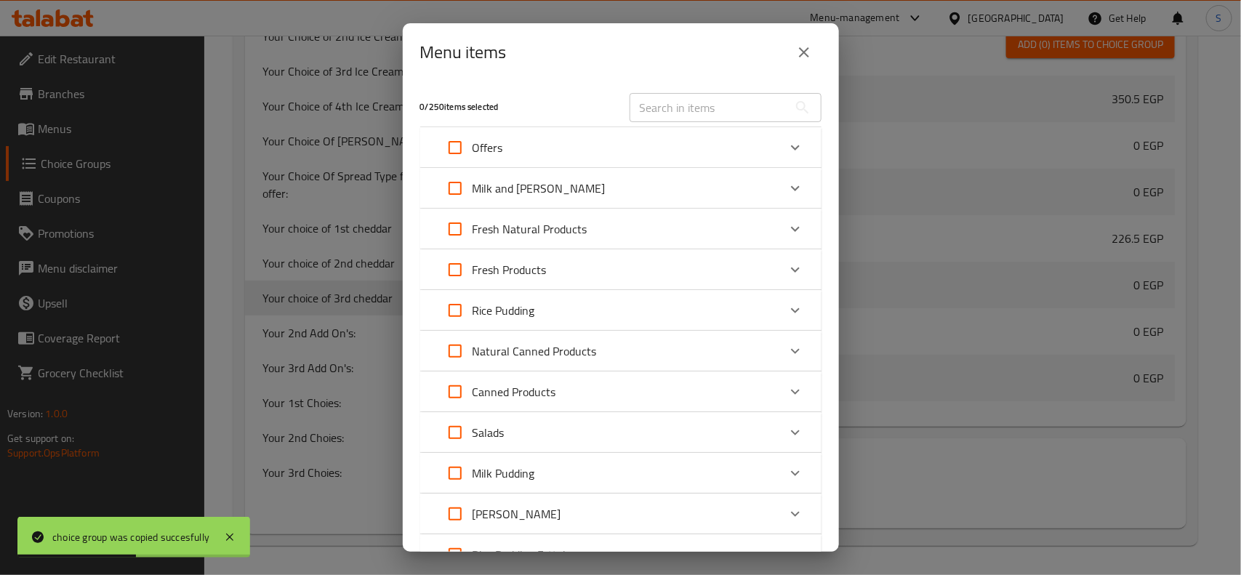
click at [664, 149] on div "Offers" at bounding box center [608, 147] width 340 height 35
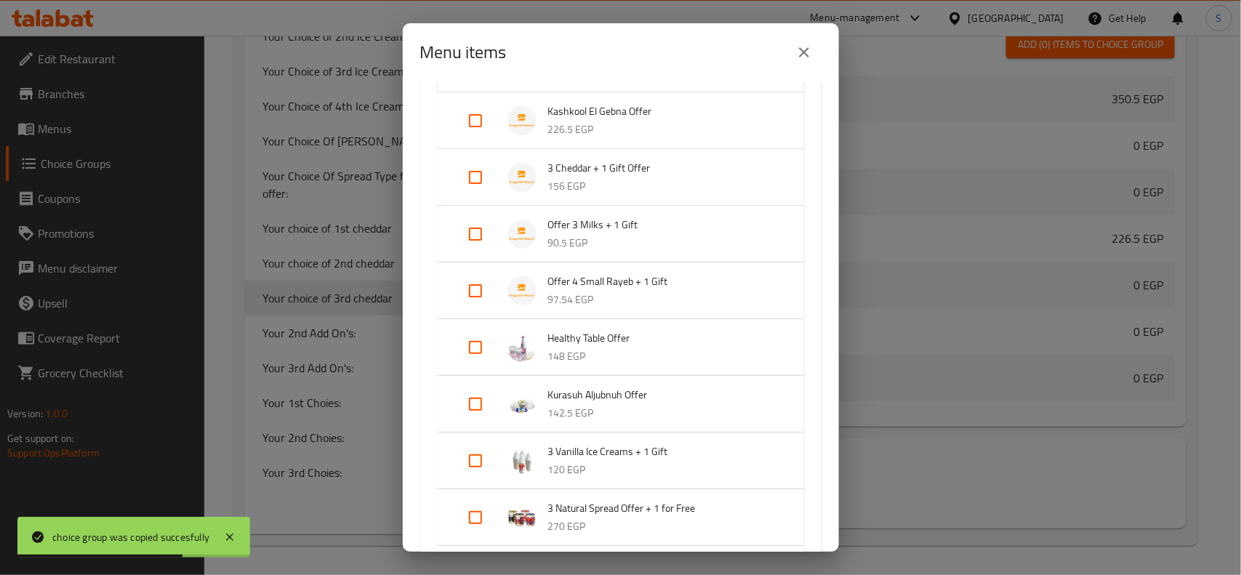
scroll to position [182, 0]
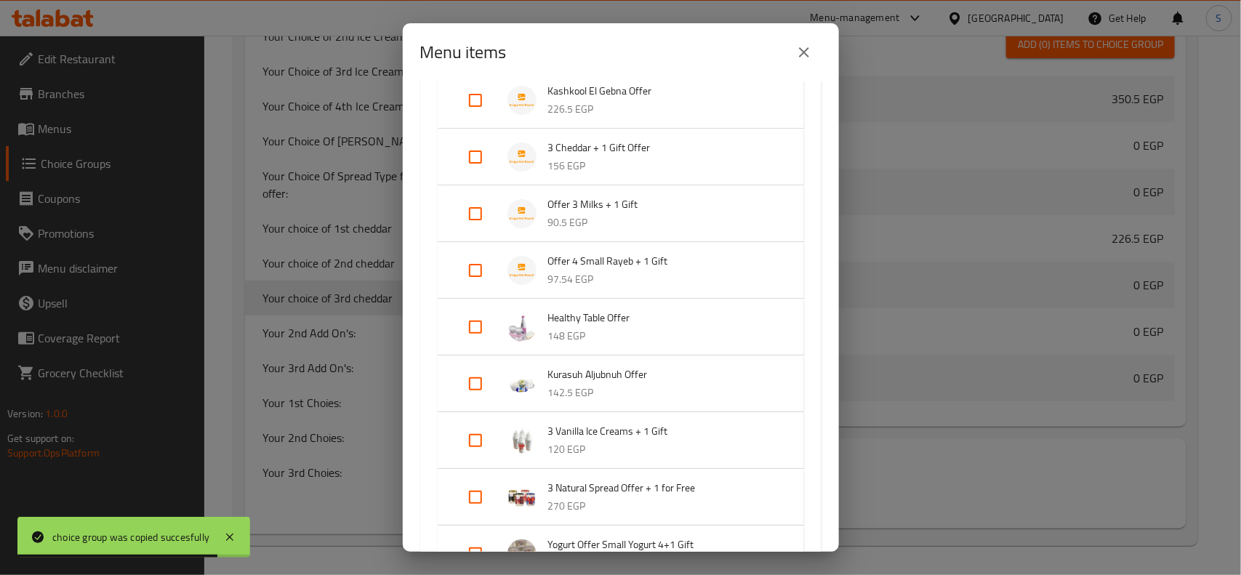
click at [476, 159] on input "Expand" at bounding box center [475, 157] width 35 height 35
checkbox input "true"
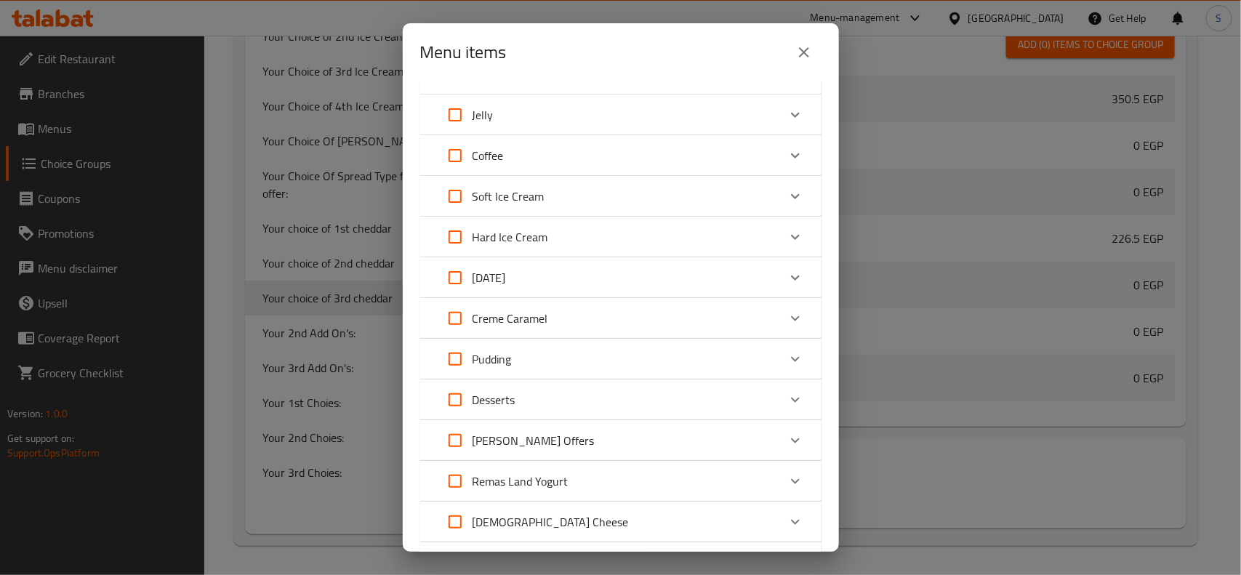
scroll to position [1648, 0]
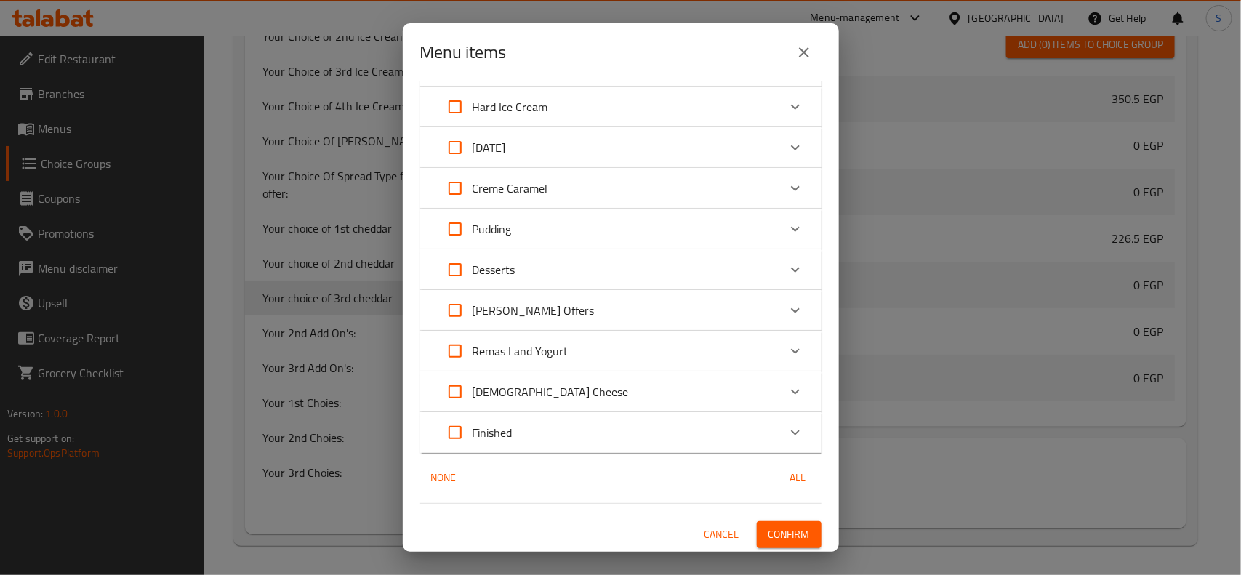
click at [791, 535] on span "Confirm" at bounding box center [789, 535] width 41 height 18
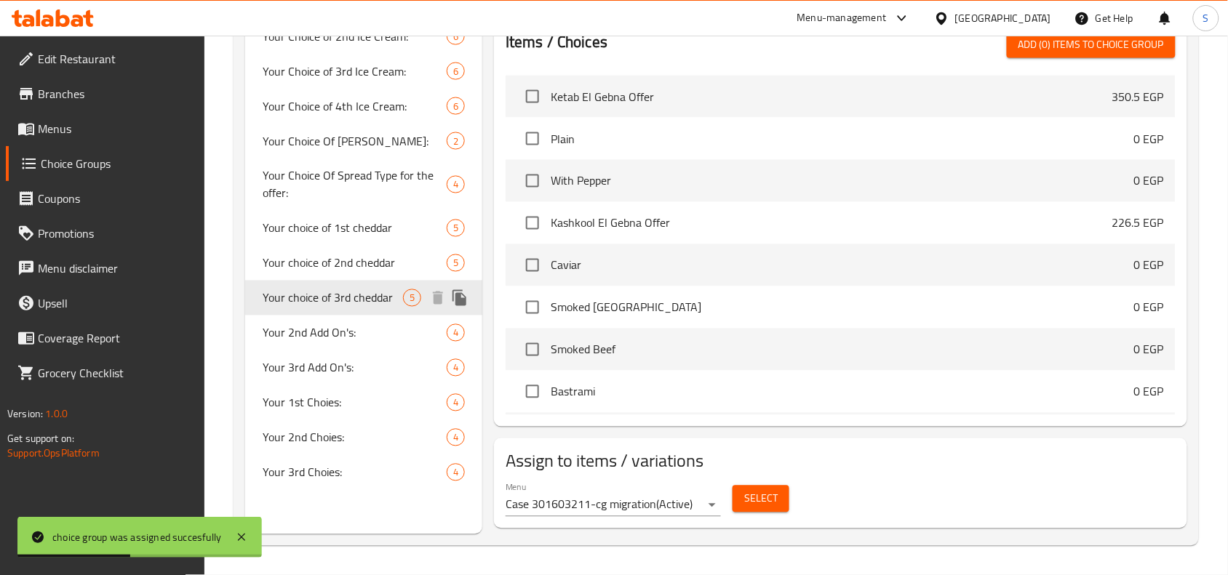
click at [460, 298] on icon "duplicate" at bounding box center [459, 298] width 14 height 16
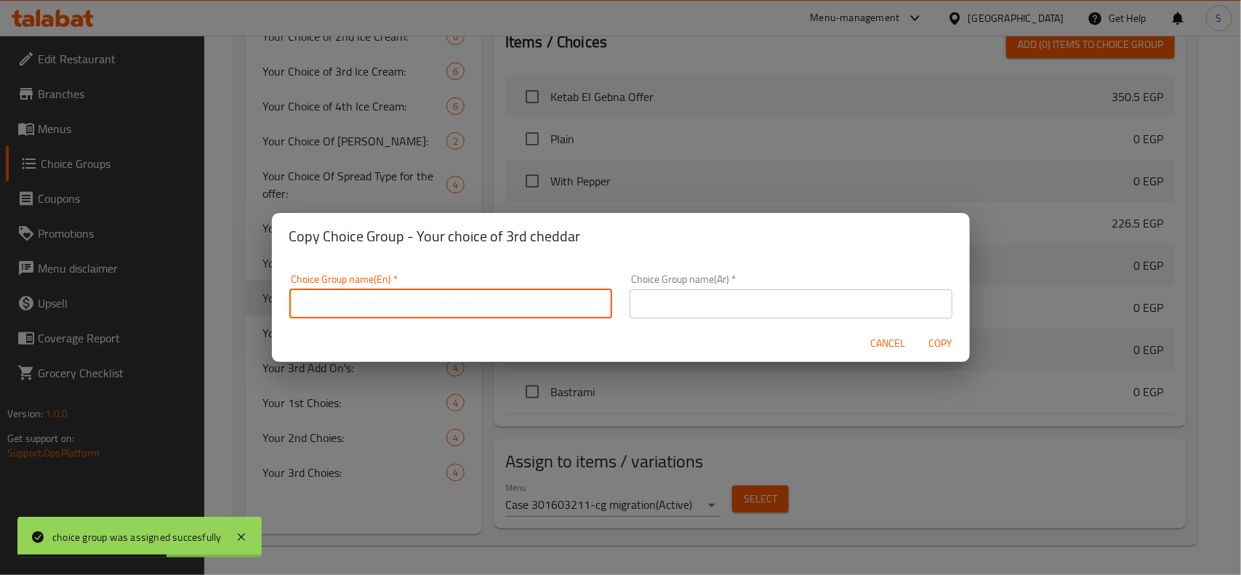
click at [489, 314] on input "text" at bounding box center [450, 303] width 323 height 29
click at [447, 297] on input "text" at bounding box center [450, 303] width 323 height 29
paste input "Your choice of 1st cheddar"
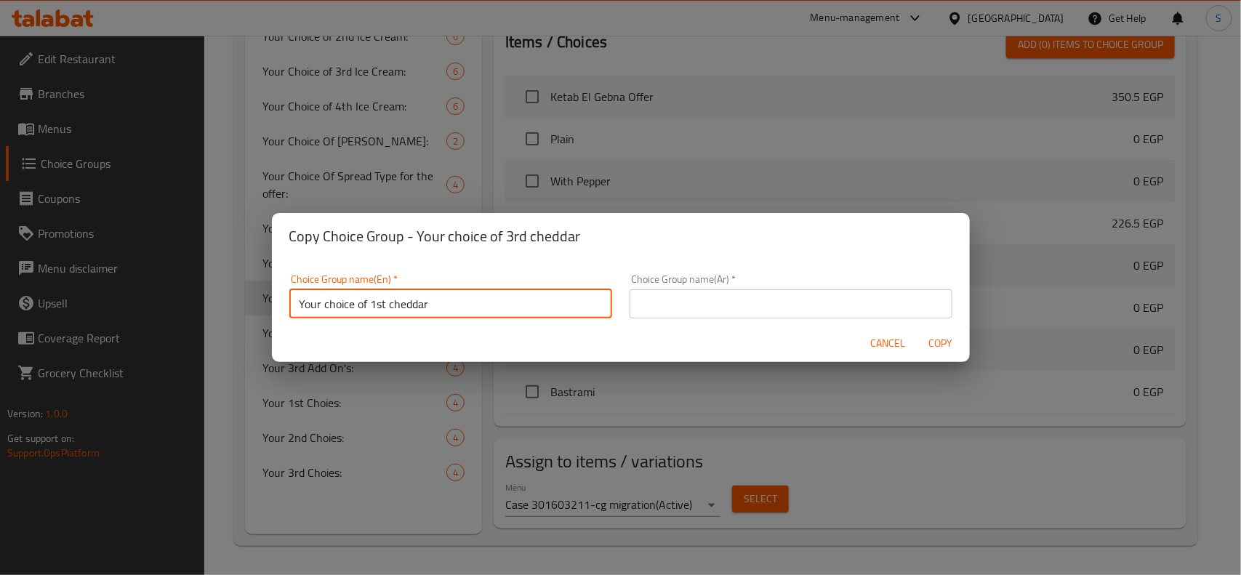
drag, startPoint x: 386, startPoint y: 302, endPoint x: 371, endPoint y: 305, distance: 15.7
click at [371, 305] on input "Your choice of 1st cheddar" at bounding box center [450, 303] width 323 height 29
type input "Your choice of 4th cheddar"
click at [684, 313] on input "text" at bounding box center [791, 303] width 323 height 29
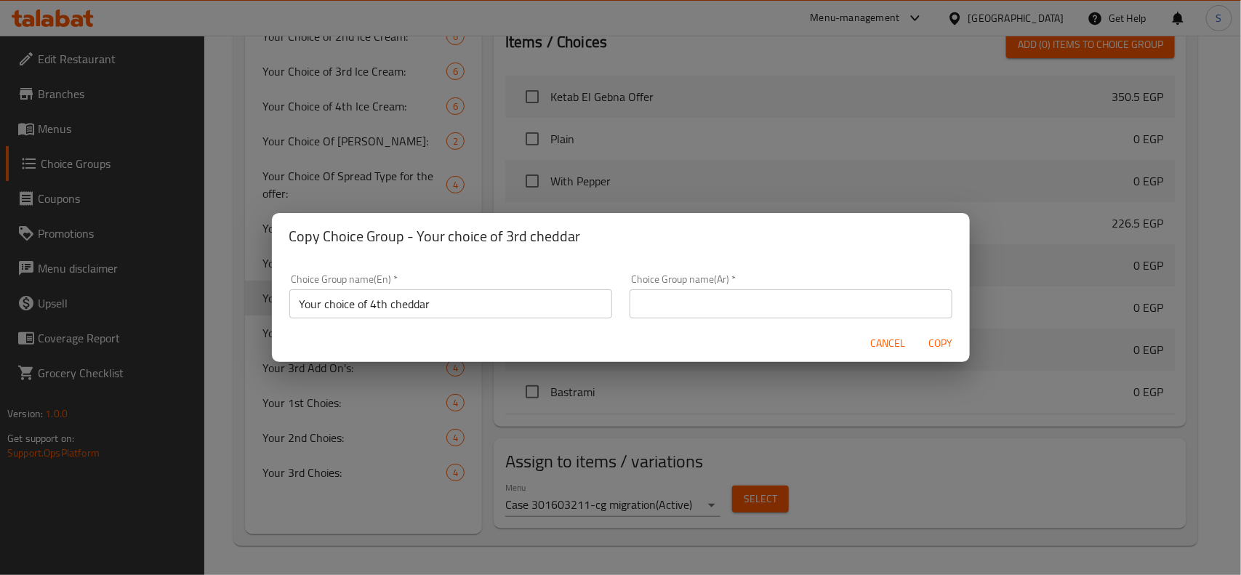
click at [747, 307] on input "text" at bounding box center [791, 303] width 323 height 29
paste input "اختيارك من الشيدار الأول"
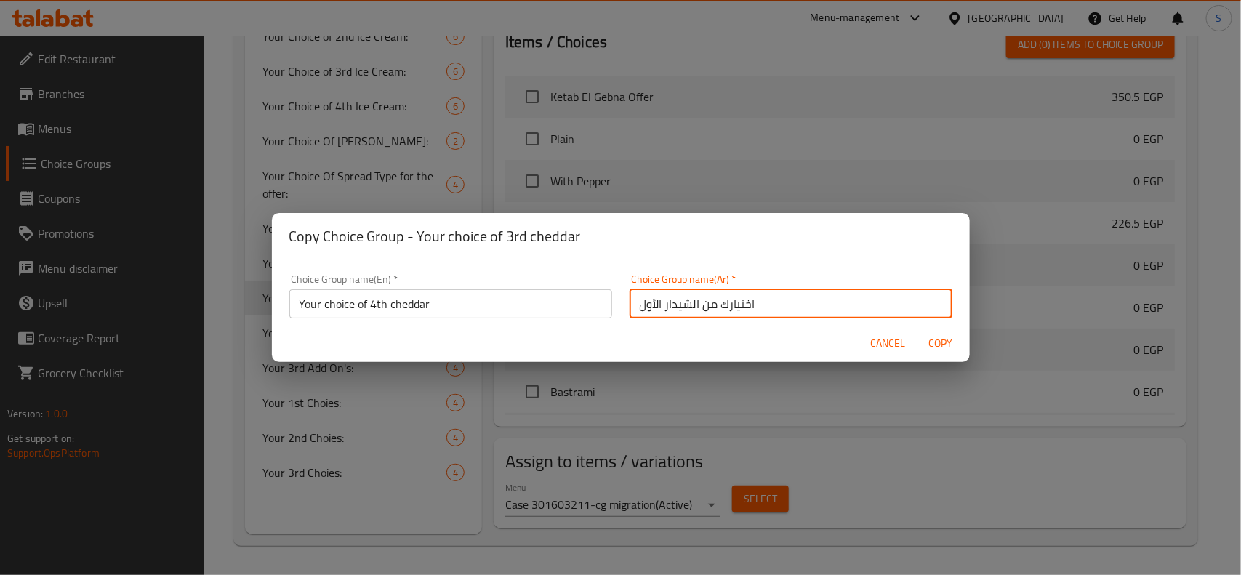
scroll to position [4, 0]
drag, startPoint x: 649, startPoint y: 305, endPoint x: 622, endPoint y: 308, distance: 27.7
click at [622, 308] on div "Choice Group name(Ar)   * اختيارك من الشيدار الأول Choice Group name(Ar) *" at bounding box center [791, 293] width 340 height 62
type input "اختيارك من الشيدار الرابع"
click at [944, 348] on span "Copy" at bounding box center [941, 344] width 35 height 18
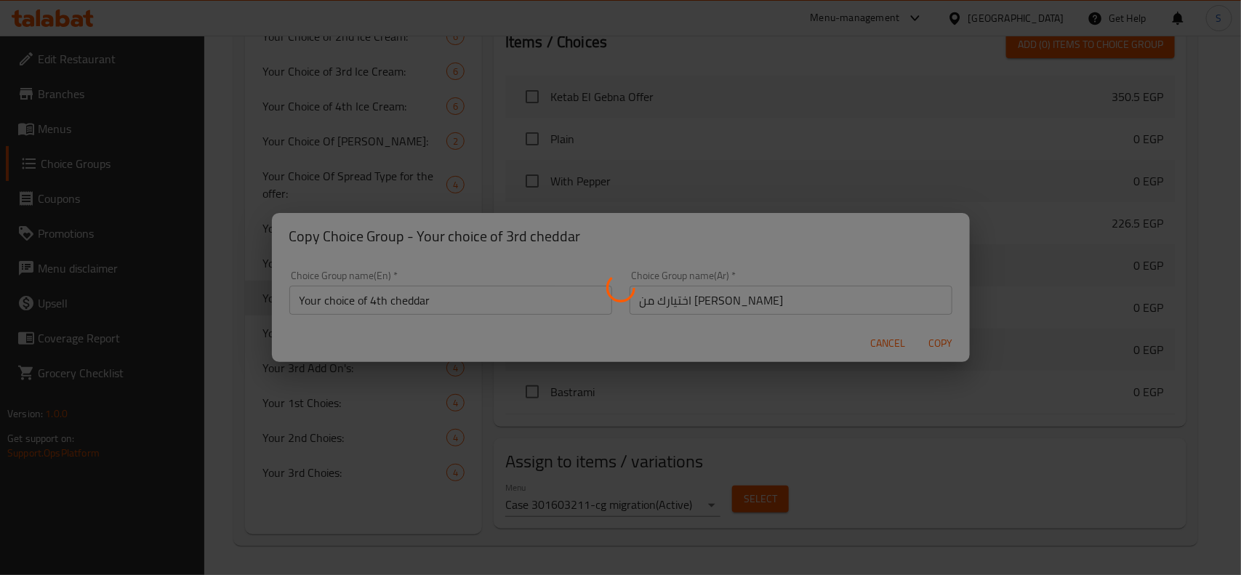
type input "Your choice of 4th cheddar"
type input "اختيارك من الشيدار الرابع"
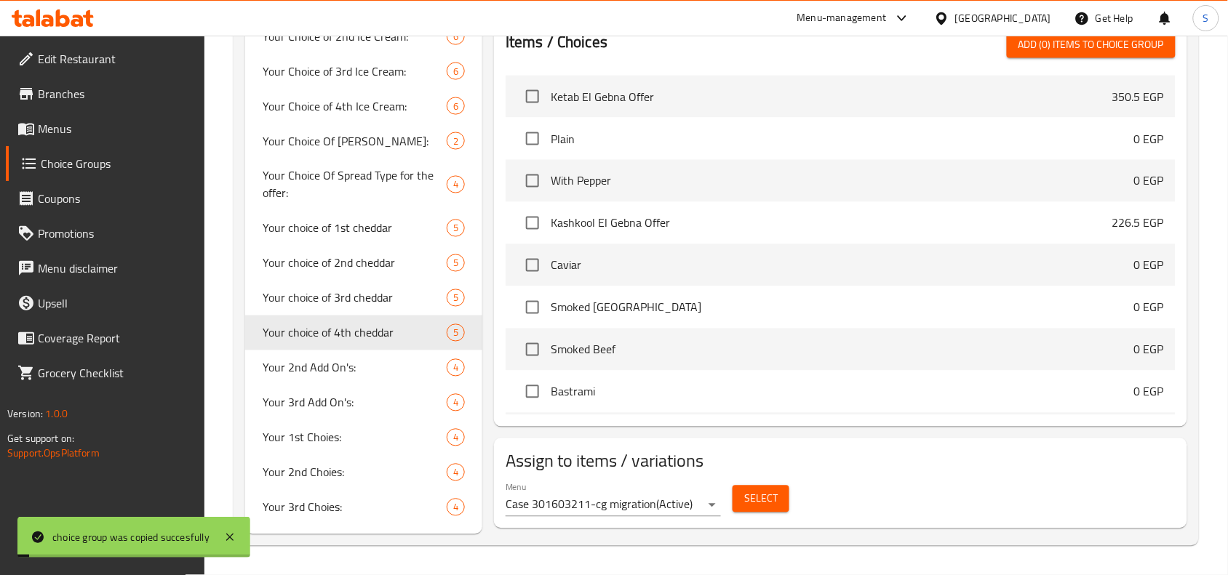
click at [769, 499] on span "Select" at bounding box center [760, 499] width 33 height 18
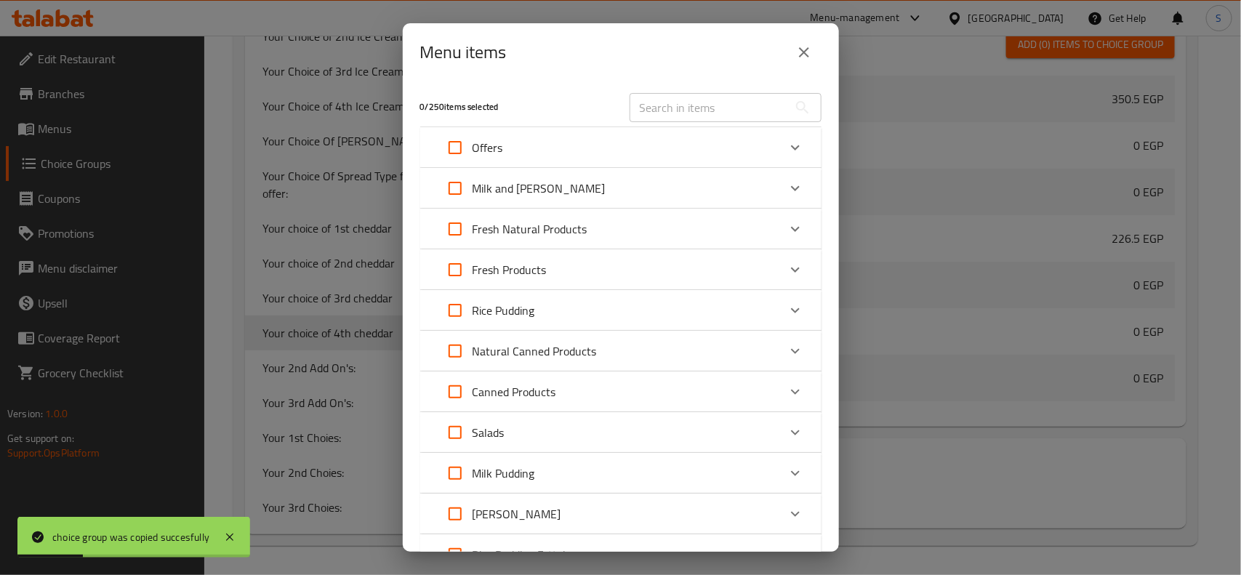
click at [638, 162] on div "Offers" at bounding box center [608, 147] width 340 height 35
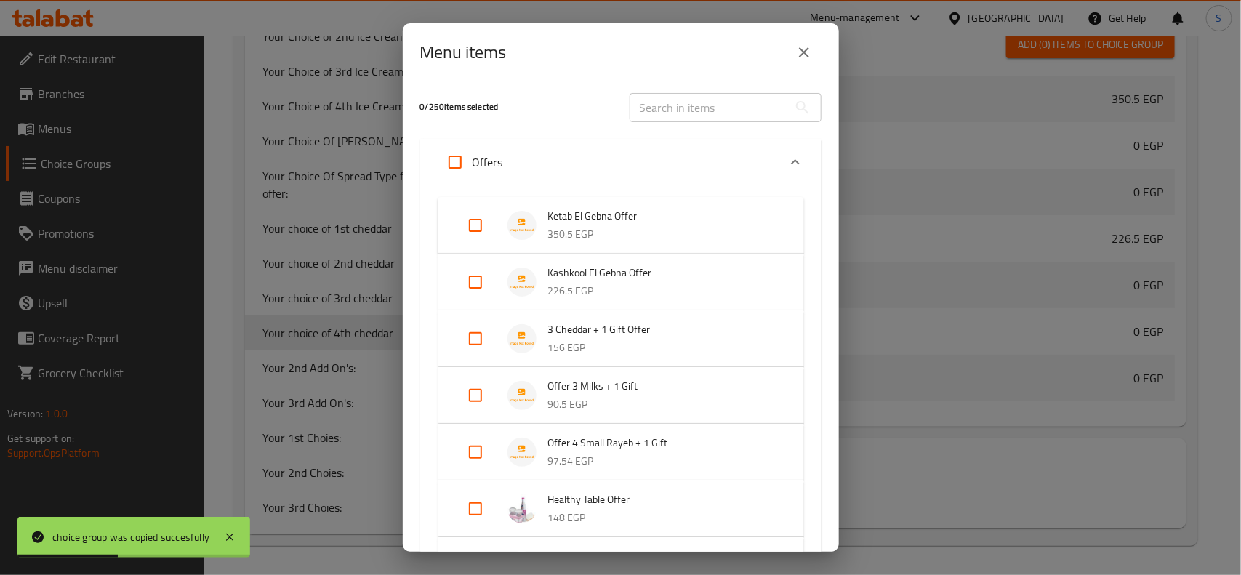
click at [474, 340] on input "Expand" at bounding box center [475, 338] width 35 height 35
checkbox input "true"
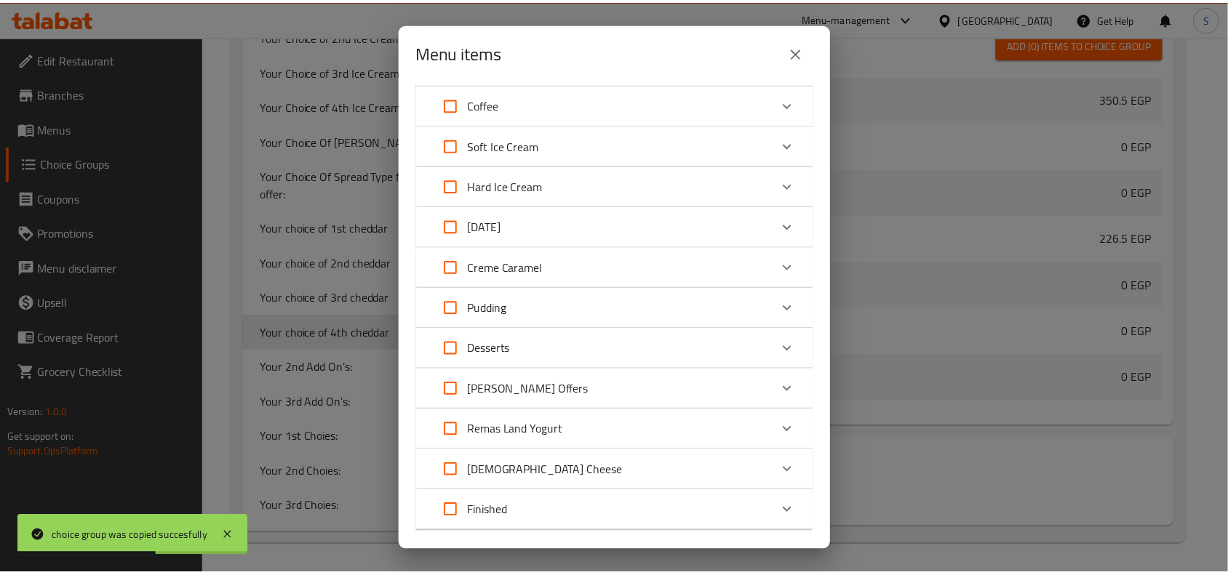
scroll to position [1648, 0]
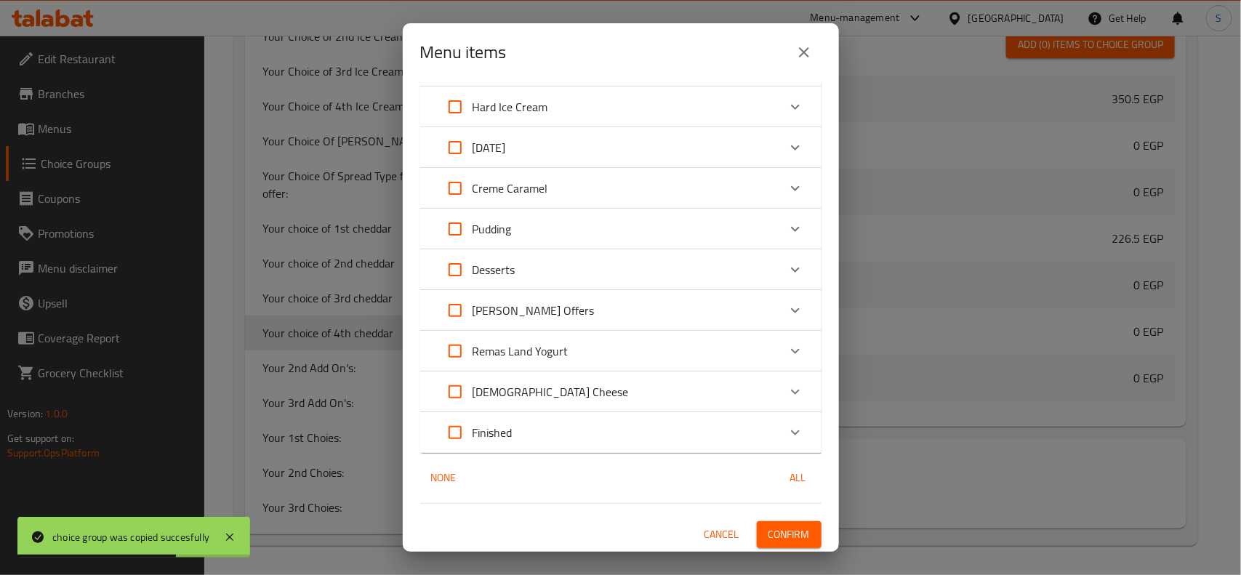
click at [789, 532] on span "Confirm" at bounding box center [789, 535] width 41 height 18
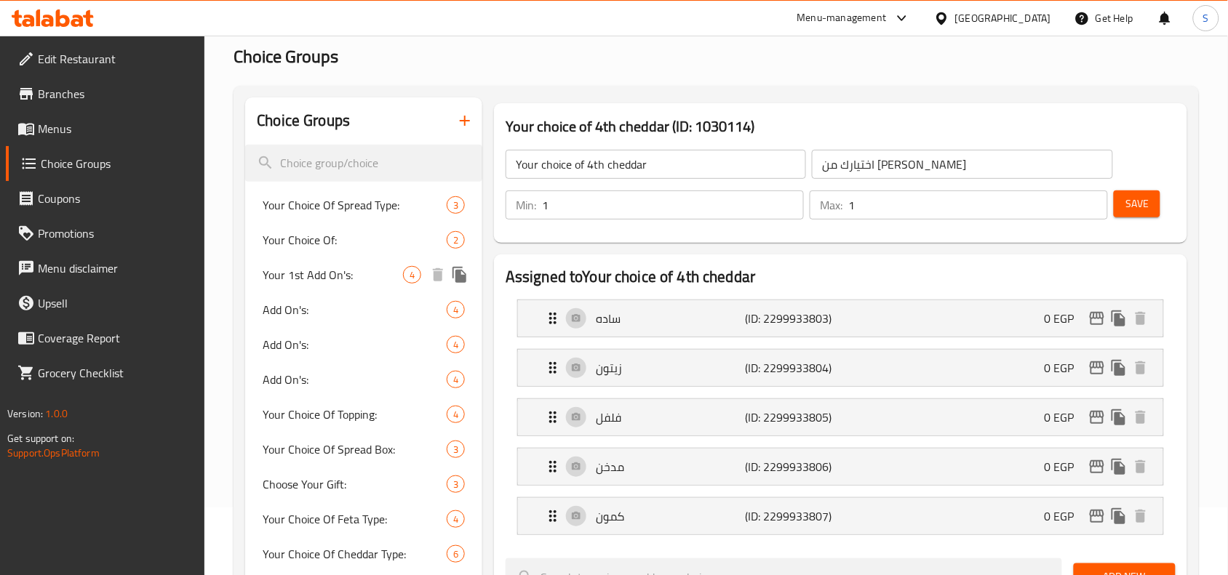
scroll to position [182, 0]
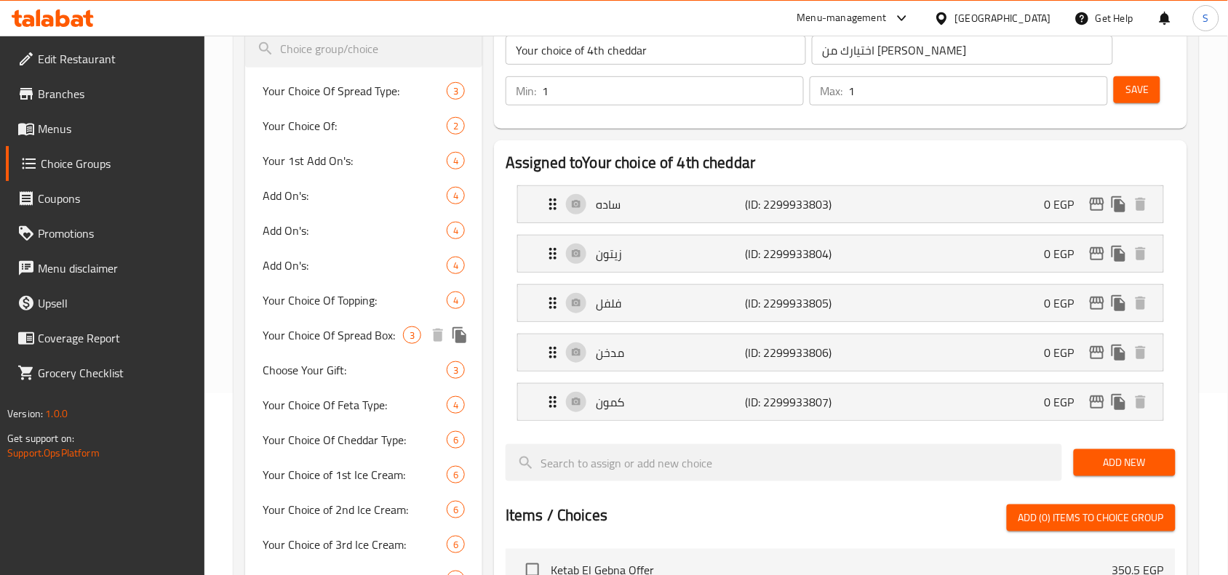
click at [351, 331] on span "Your Choice Of Spread Box:" at bounding box center [333, 335] width 140 height 17
type input "Your Choice Of Spread Box:"
type input "اختيارك من علبة سبريد :"
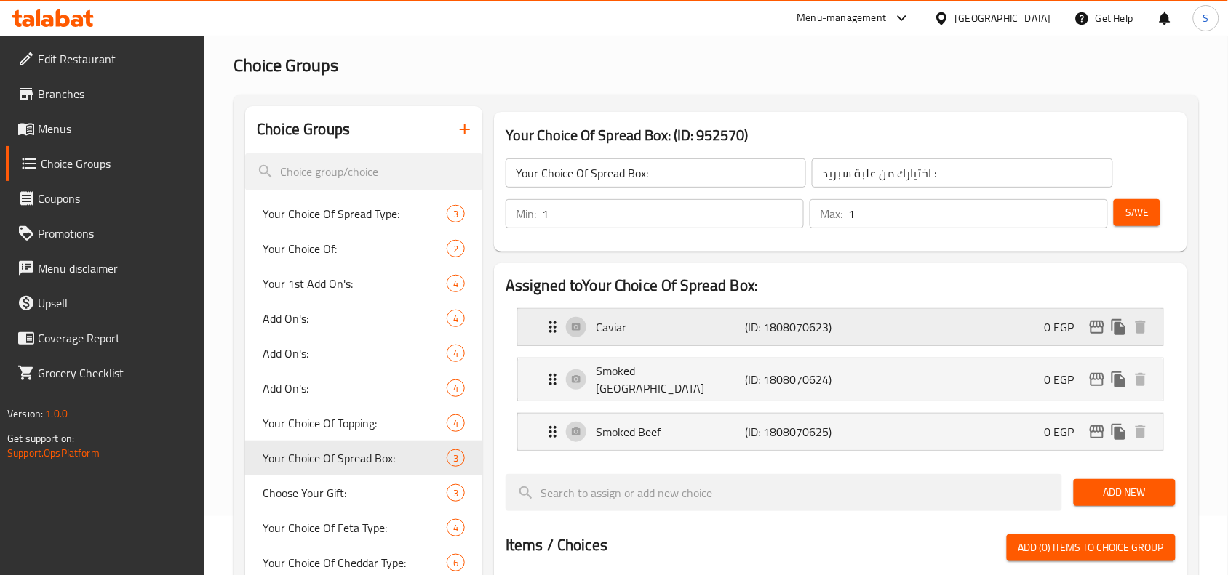
scroll to position [0, 0]
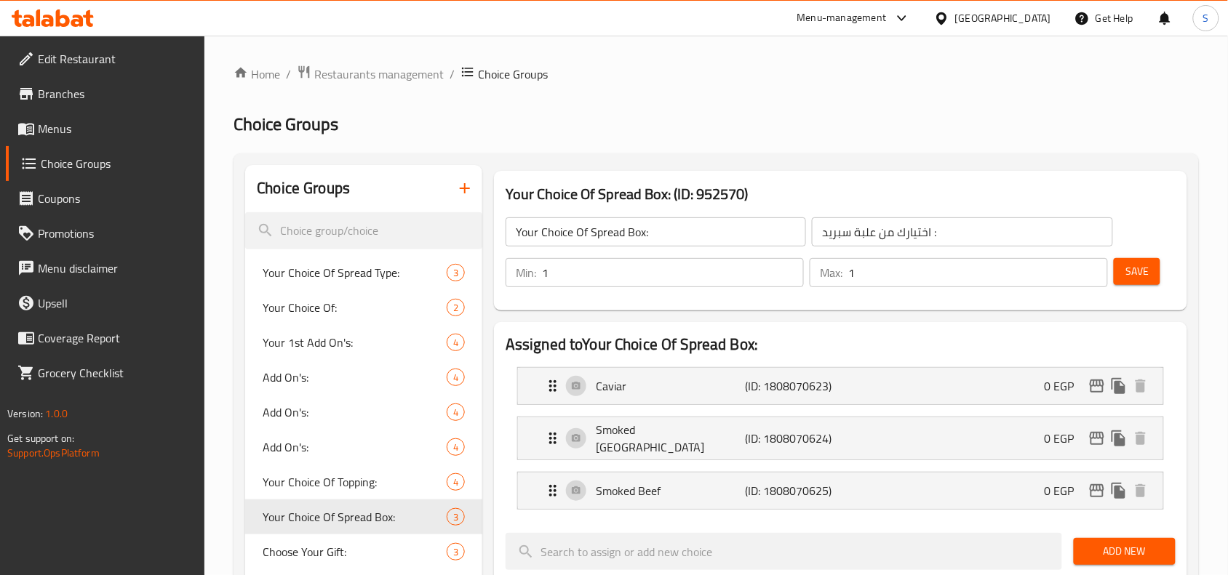
click at [464, 184] on icon "button" at bounding box center [465, 188] width 10 height 10
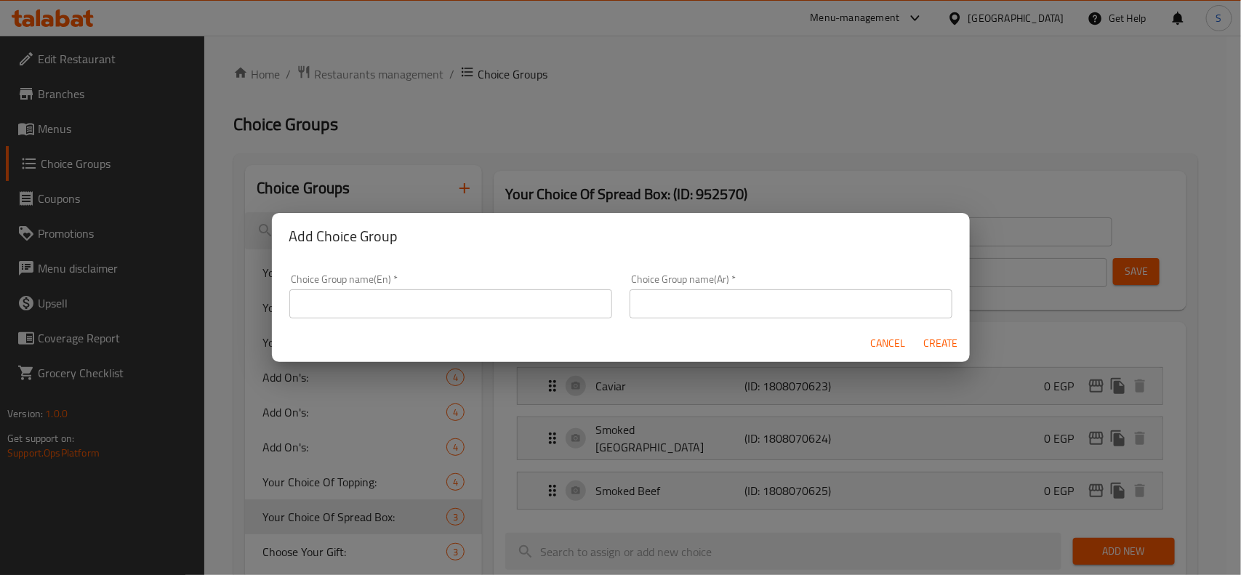
click at [407, 281] on div "Choice Group name(En)   * Choice Group name(En) *" at bounding box center [450, 296] width 323 height 44
click at [411, 299] on input "text" at bounding box center [450, 303] width 323 height 29
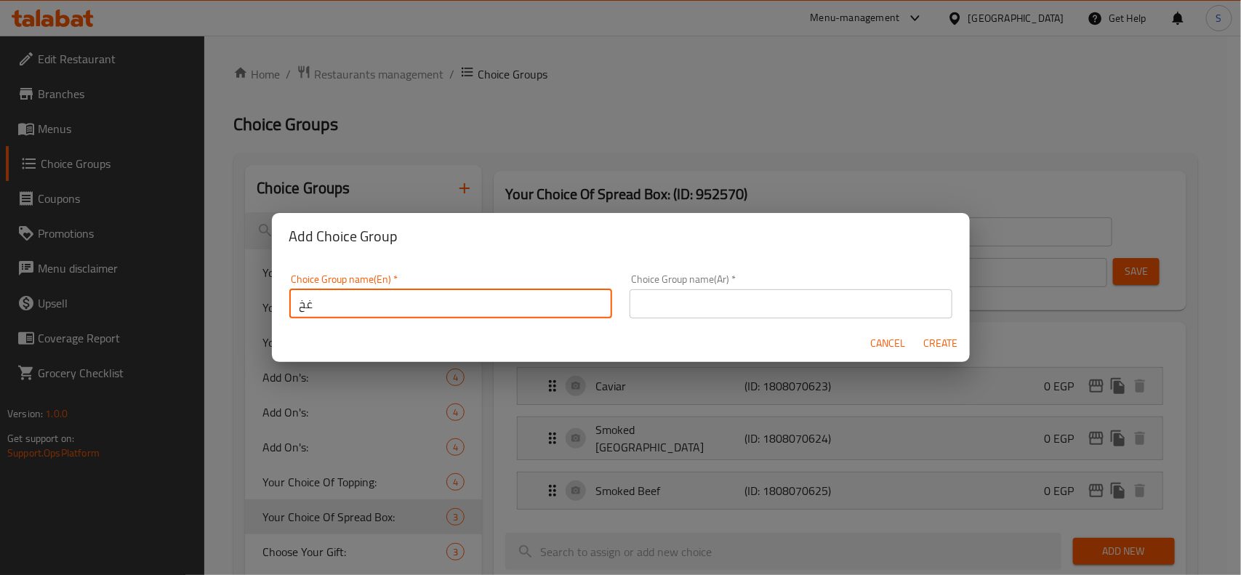
type input "غ"
type input "Your 1st Choice Of Spread"
click at [675, 307] on input "text" at bounding box center [791, 303] width 323 height 29
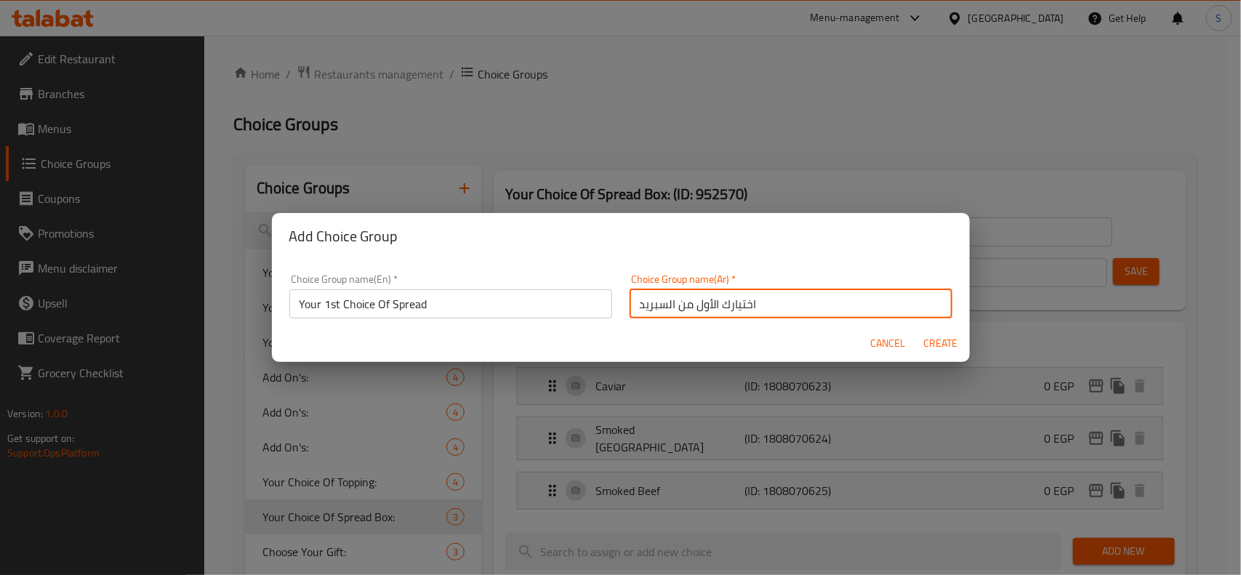
click at [677, 305] on input "اختيارك الأول من السبريد" at bounding box center [791, 303] width 323 height 29
paste input "text"
type input "اختيارك الأول من السبريد"
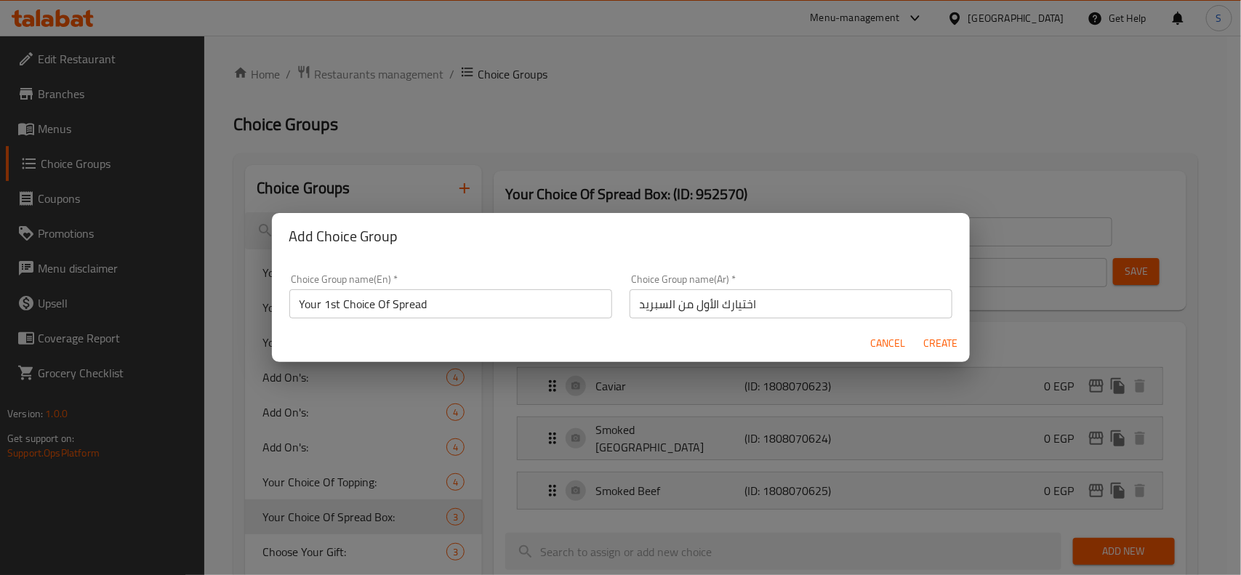
click at [385, 309] on input "Your 1st Choice Of Spread" at bounding box center [450, 303] width 323 height 29
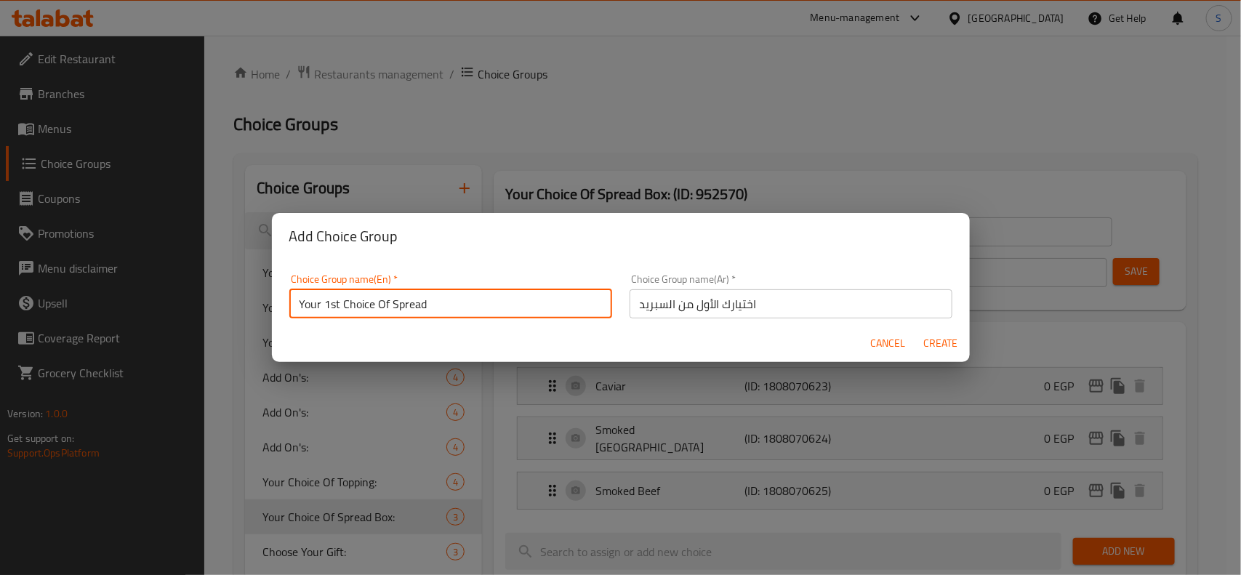
click at [385, 309] on input "Your 1st Choice Of Spread" at bounding box center [450, 303] width 323 height 29
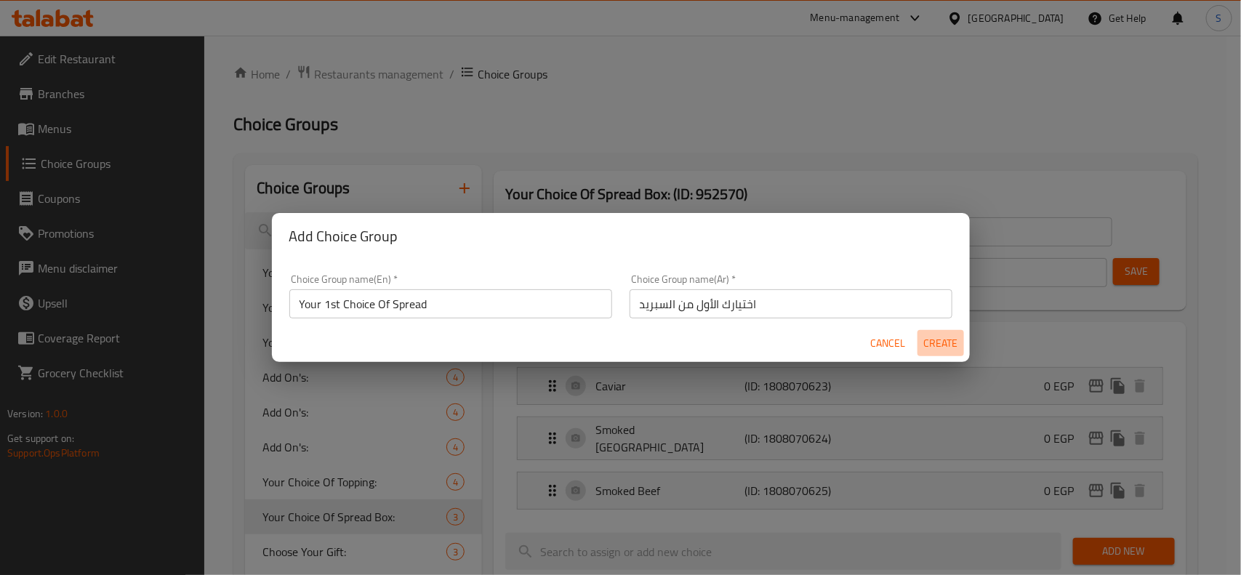
click at [937, 337] on span "Create" at bounding box center [941, 344] width 35 height 18
type input "Your 1st Choice Of Spread"
type input "اختيارك الأول من السبريد"
type input "0"
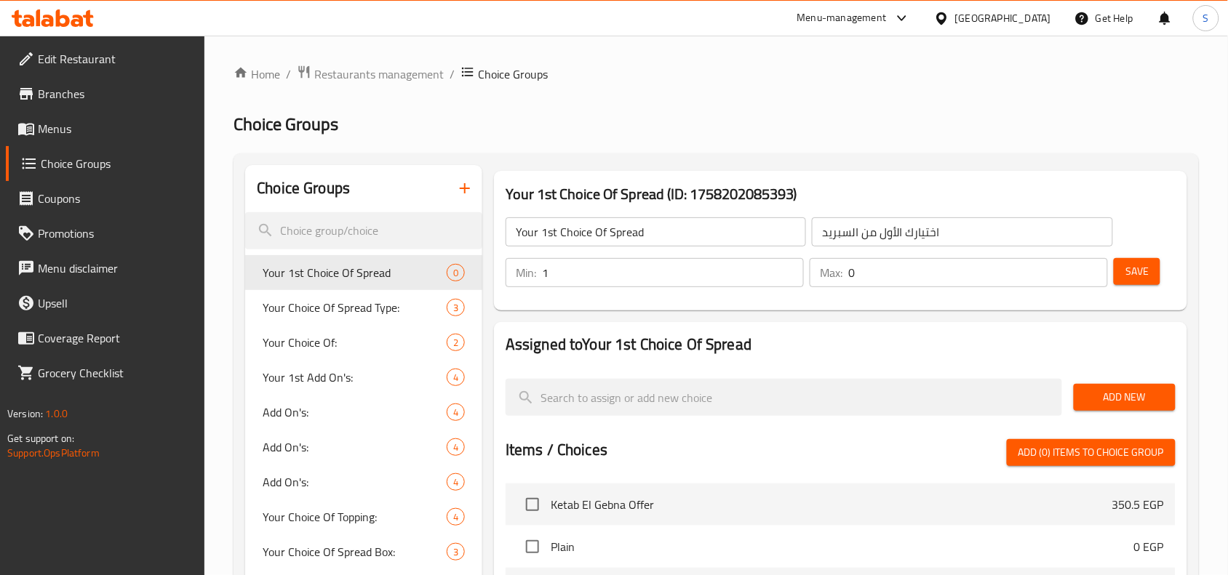
drag, startPoint x: 789, startPoint y: 267, endPoint x: 836, endPoint y: 271, distance: 47.5
type input "1"
click at [789, 267] on input "1" at bounding box center [673, 272] width 262 height 29
click at [1095, 268] on input "1" at bounding box center [978, 272] width 260 height 29
click at [1092, 265] on input "2" at bounding box center [978, 272] width 260 height 29
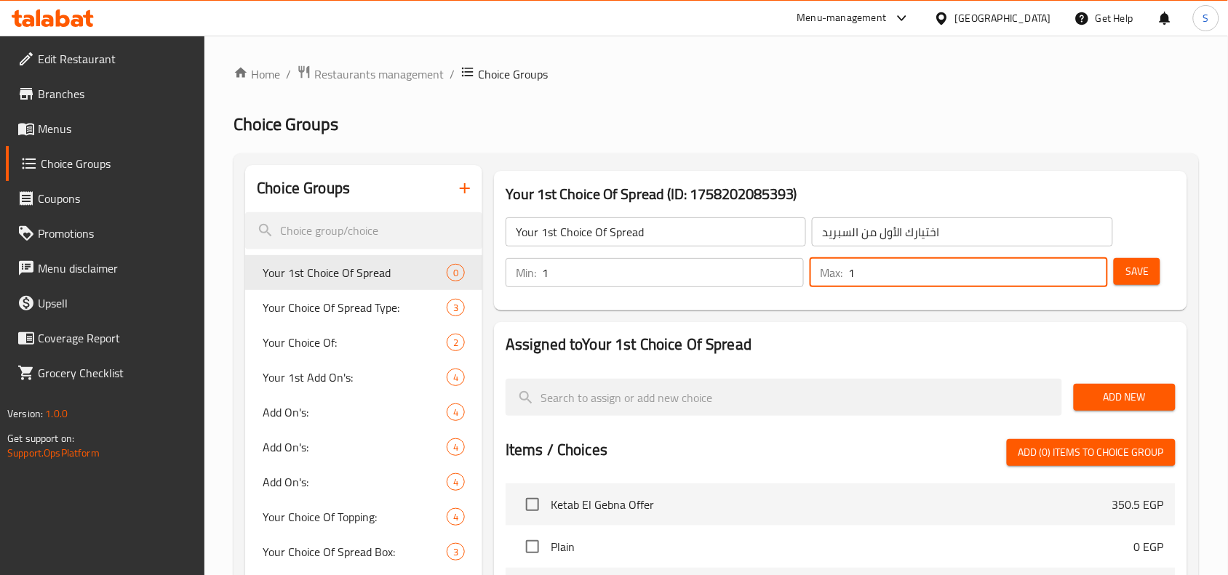
type input "1"
click at [1092, 282] on input "1" at bounding box center [978, 272] width 260 height 29
click at [1111, 396] on span "Add New" at bounding box center [1124, 397] width 79 height 18
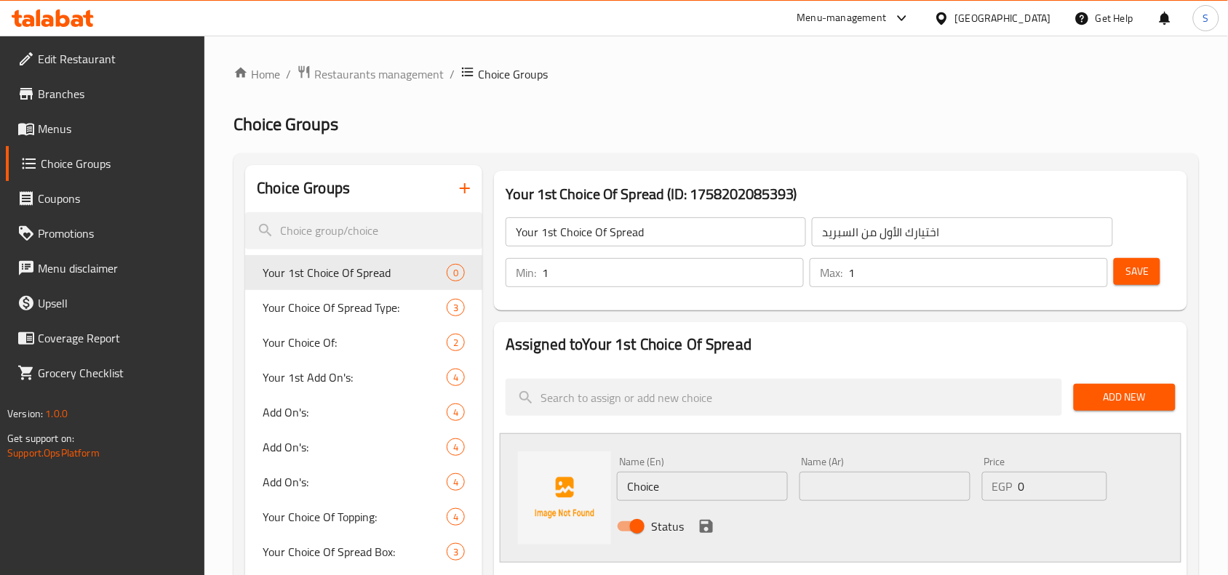
click at [815, 481] on input "text" at bounding box center [884, 486] width 171 height 29
paste input "بسطرمه"
type input "بسطرمه"
click at [684, 482] on input "Choice" at bounding box center [702, 486] width 171 height 29
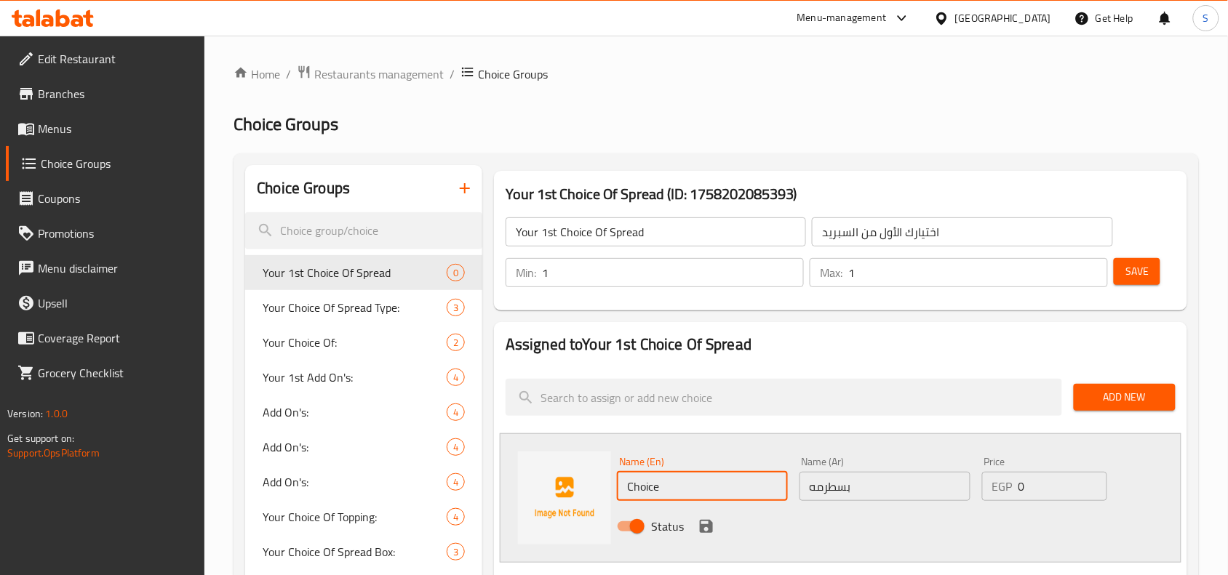
paste input "Pastrami"
type input "Pastrami"
click at [711, 524] on icon "save" at bounding box center [706, 526] width 13 height 13
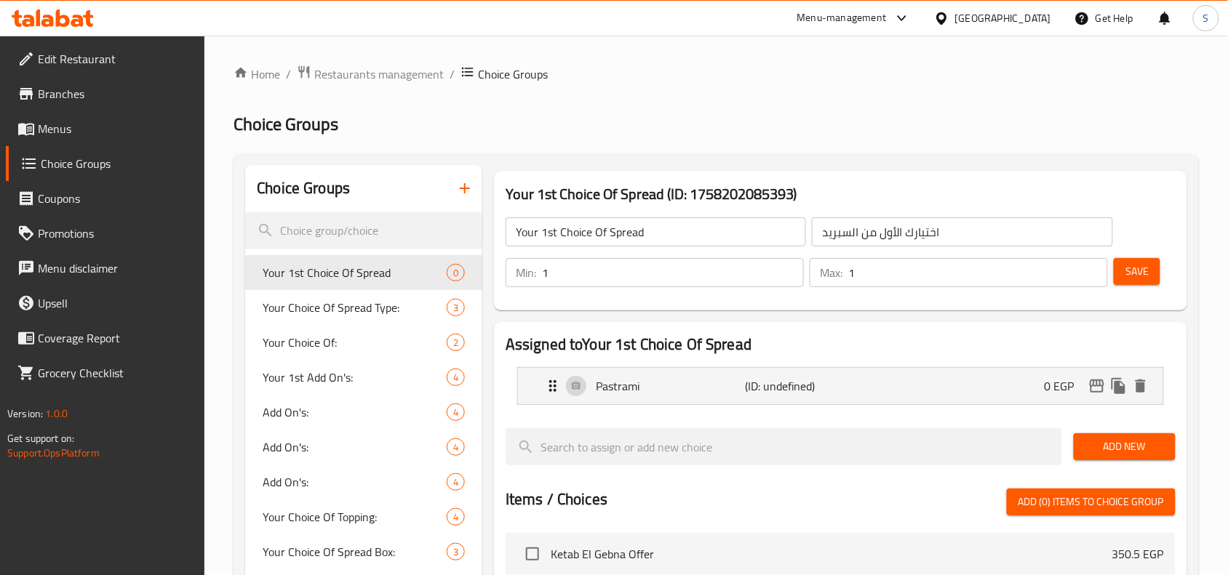
click at [1096, 441] on span "Add New" at bounding box center [1124, 447] width 79 height 18
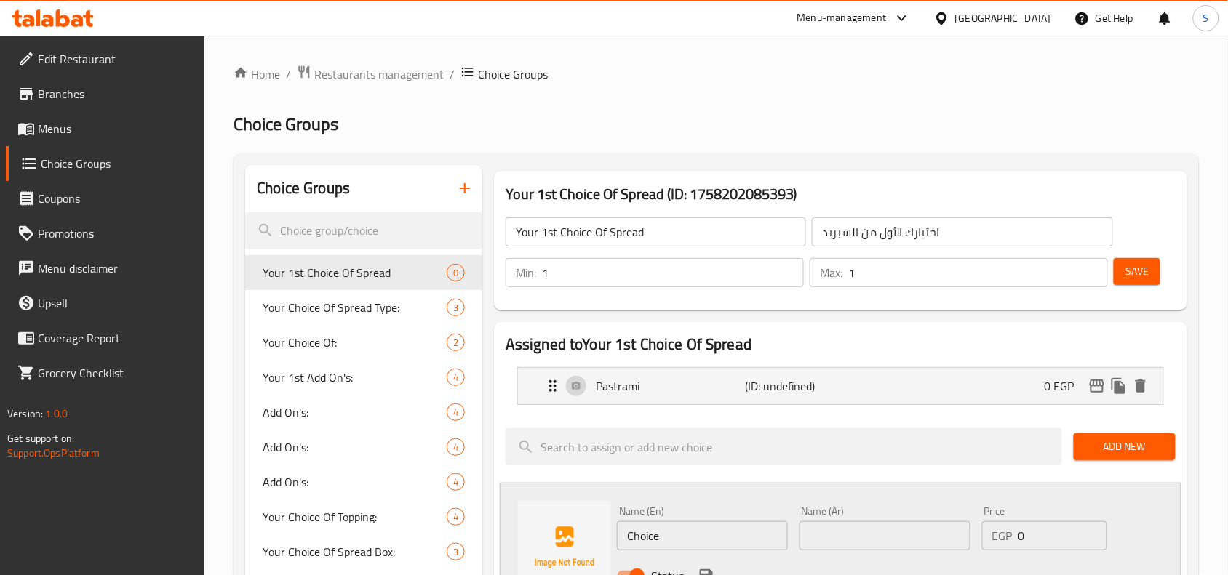
click at [709, 540] on input "Choice" at bounding box center [702, 535] width 171 height 29
paste input "كافيار"
click at [731, 540] on input "كافيار" at bounding box center [702, 535] width 171 height 29
type input "كافيار"
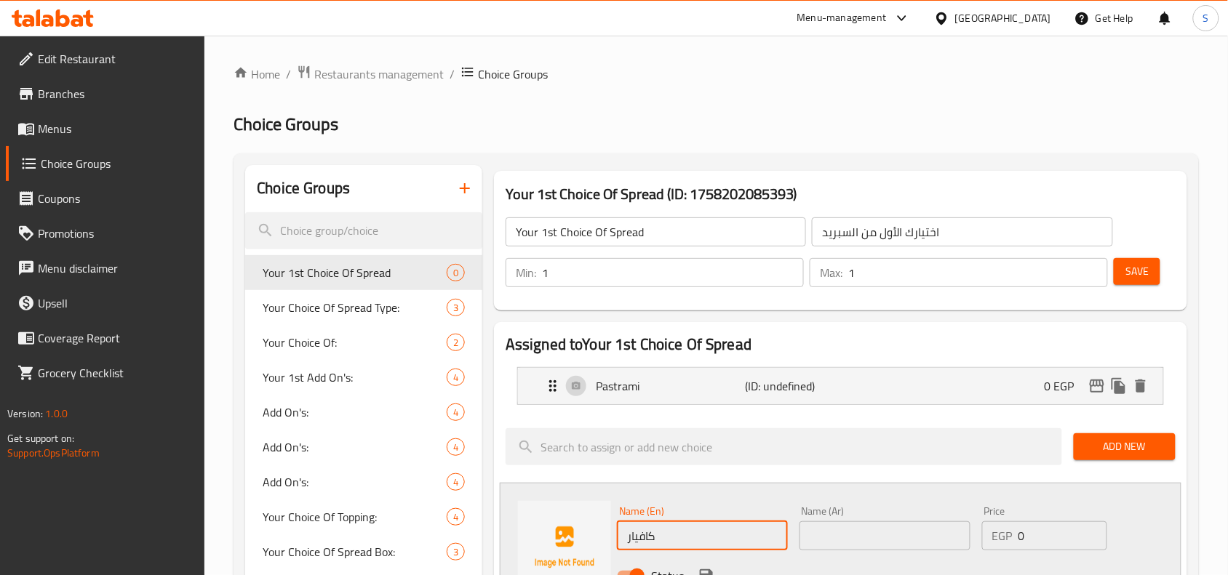
click at [954, 547] on input "text" at bounding box center [884, 535] width 171 height 29
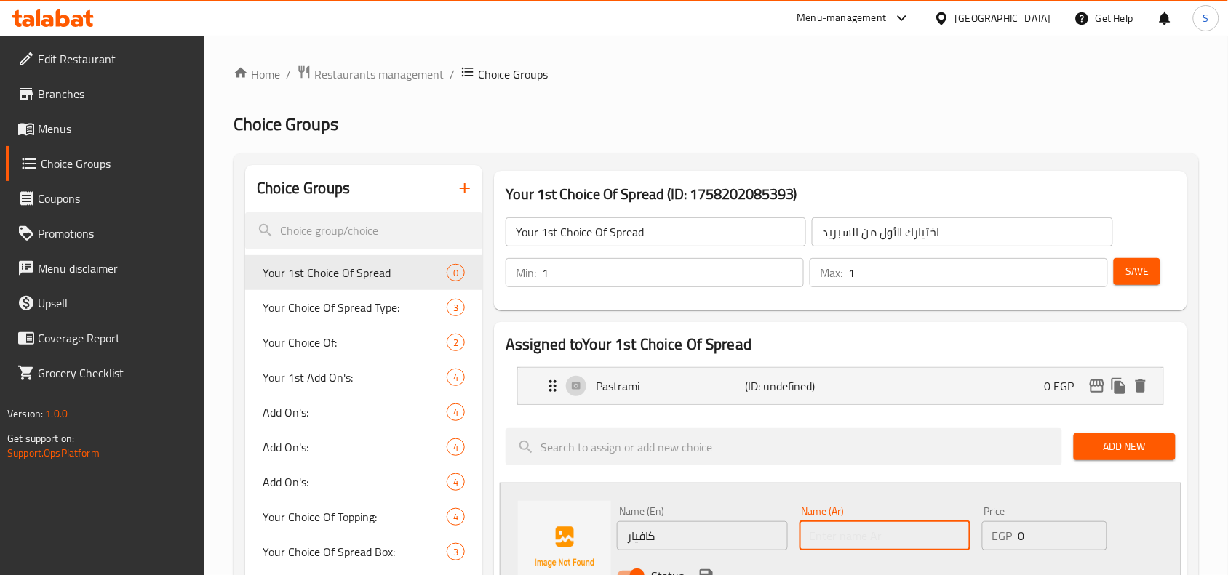
paste input "كافيار"
type input "كافيار"
click at [673, 532] on input "كافيار" at bounding box center [702, 535] width 171 height 29
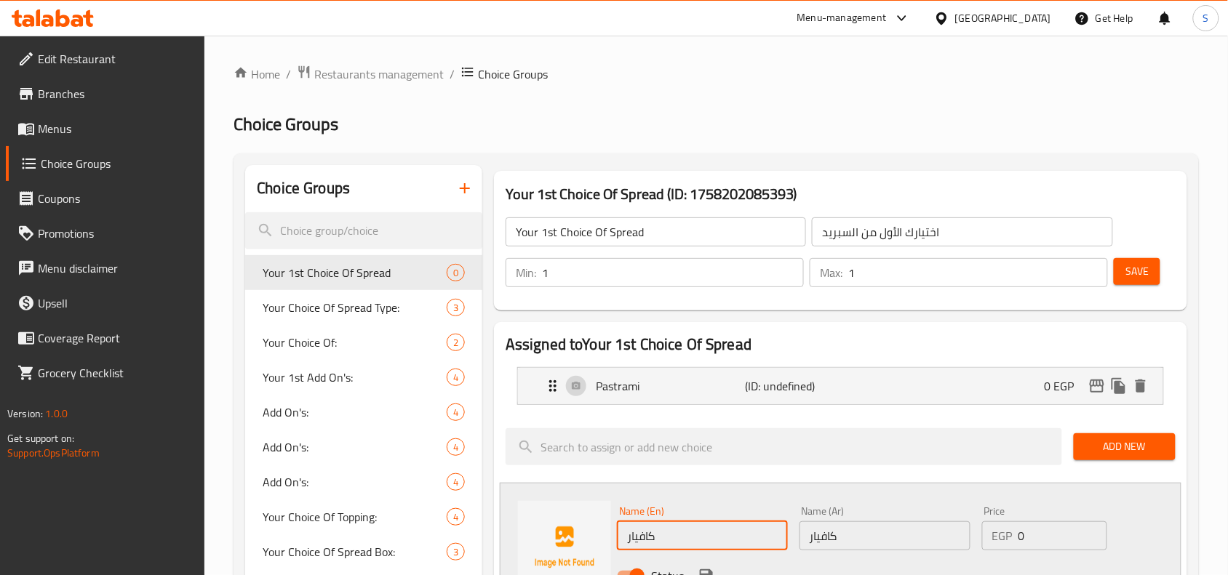
click at [673, 532] on input "كافيار" at bounding box center [702, 535] width 171 height 29
paste input "caviar"
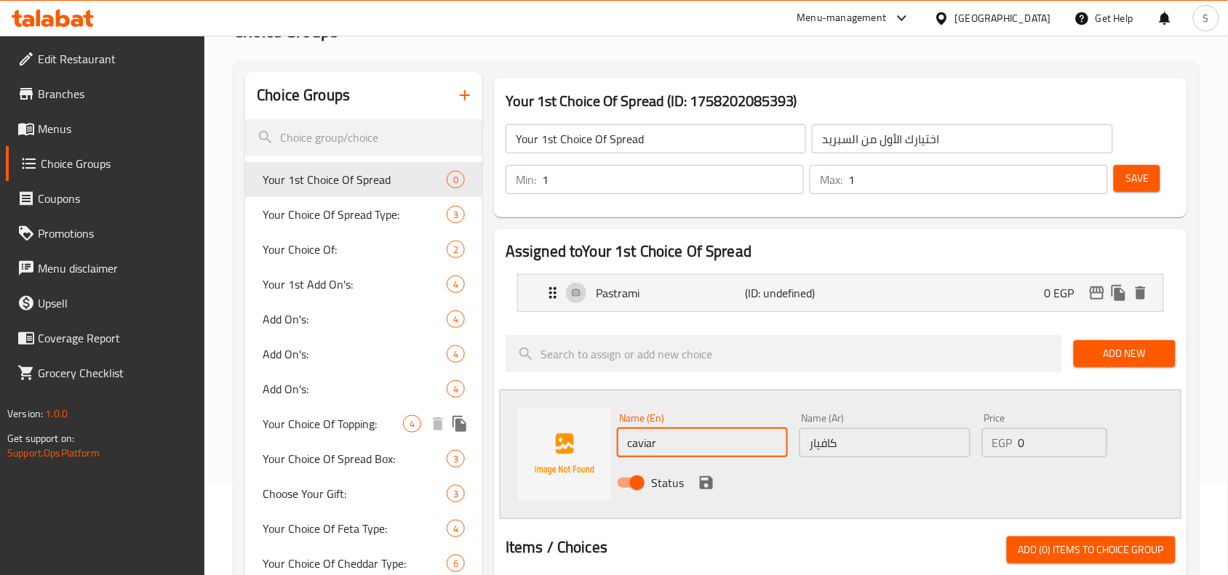
scroll to position [182, 0]
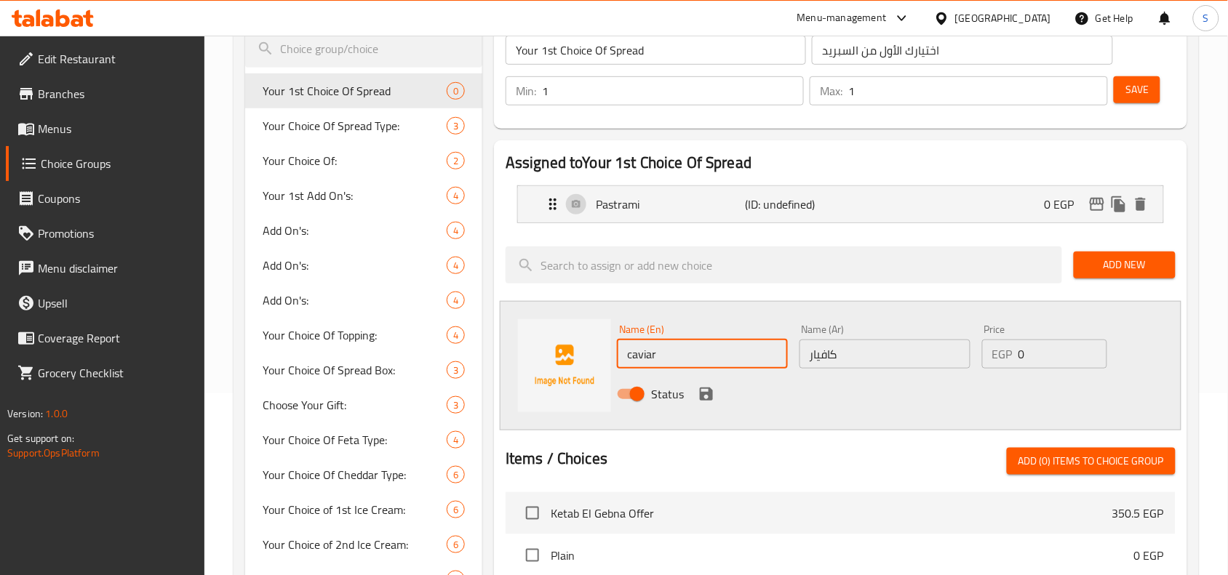
type input "caviar"
click at [705, 389] on icon "save" at bounding box center [706, 394] width 13 height 13
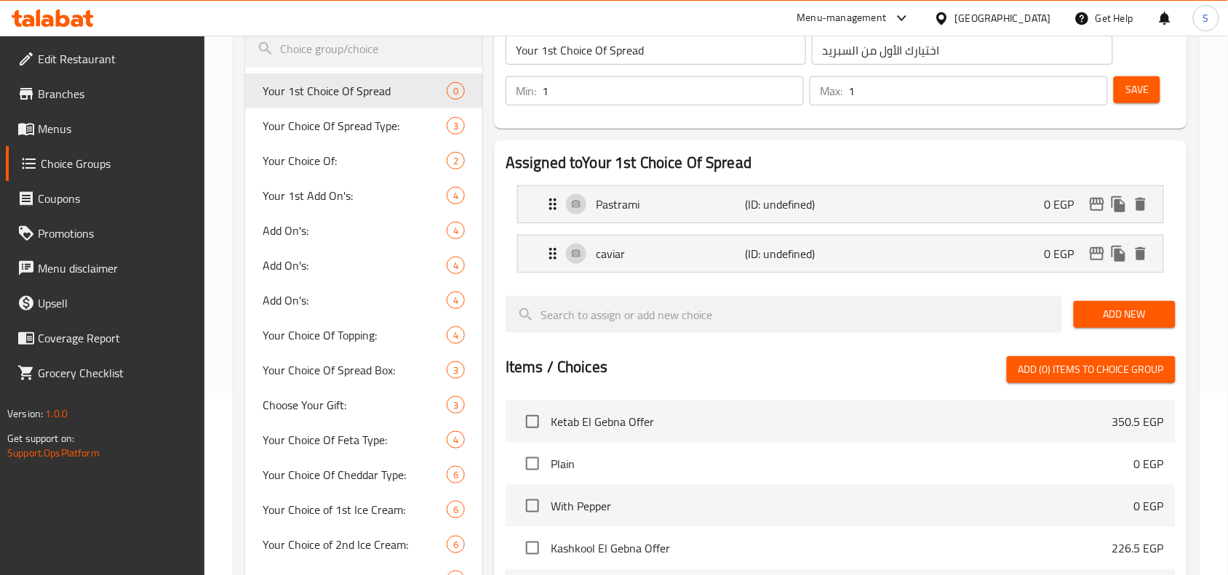
click at [1115, 310] on span "Add New" at bounding box center [1124, 314] width 79 height 18
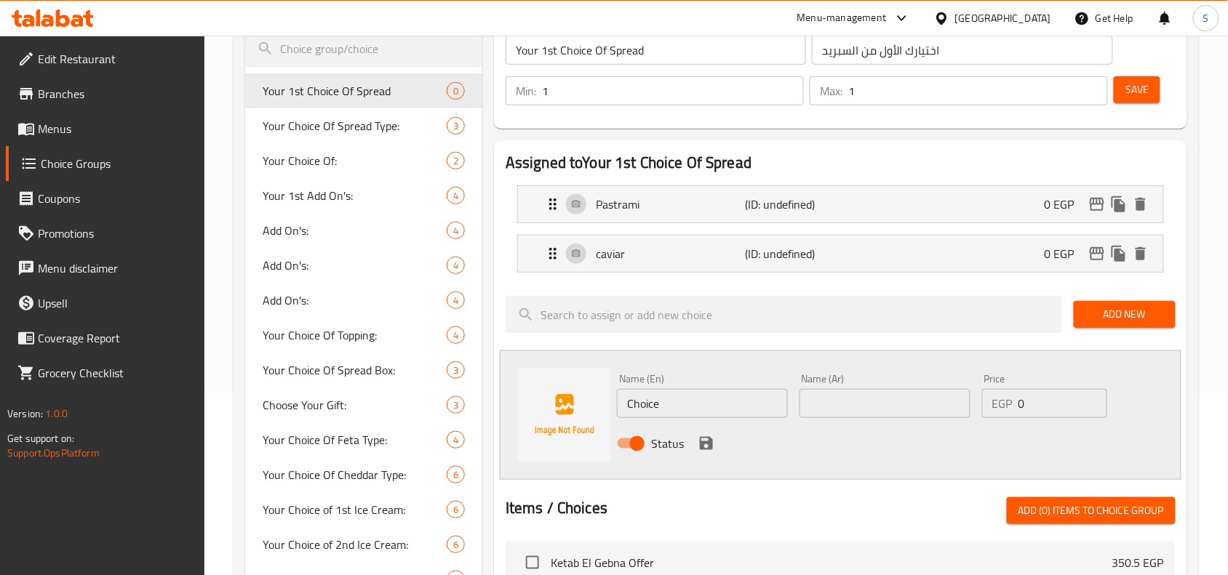
click at [710, 400] on input "Choice" at bounding box center [702, 403] width 171 height 29
click at [871, 405] on input "text" at bounding box center [884, 403] width 171 height 29
click at [668, 406] on input "Choice" at bounding box center [702, 403] width 171 height 29
click at [870, 399] on input "text" at bounding box center [884, 403] width 171 height 29
paste input "تركي مدخن"
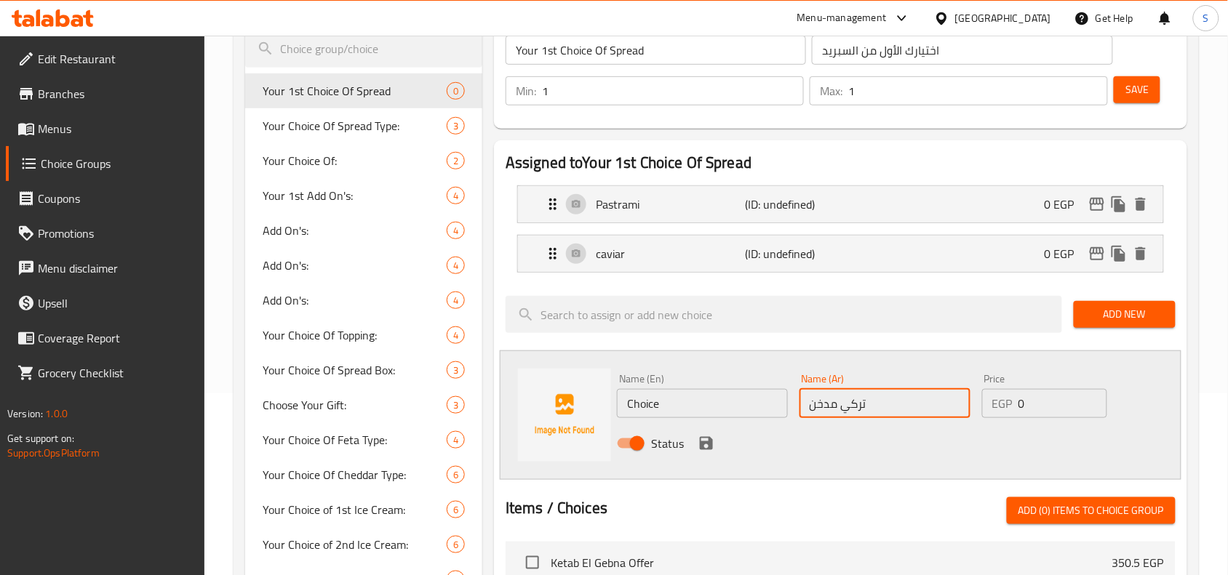
type input "تركي مدخن"
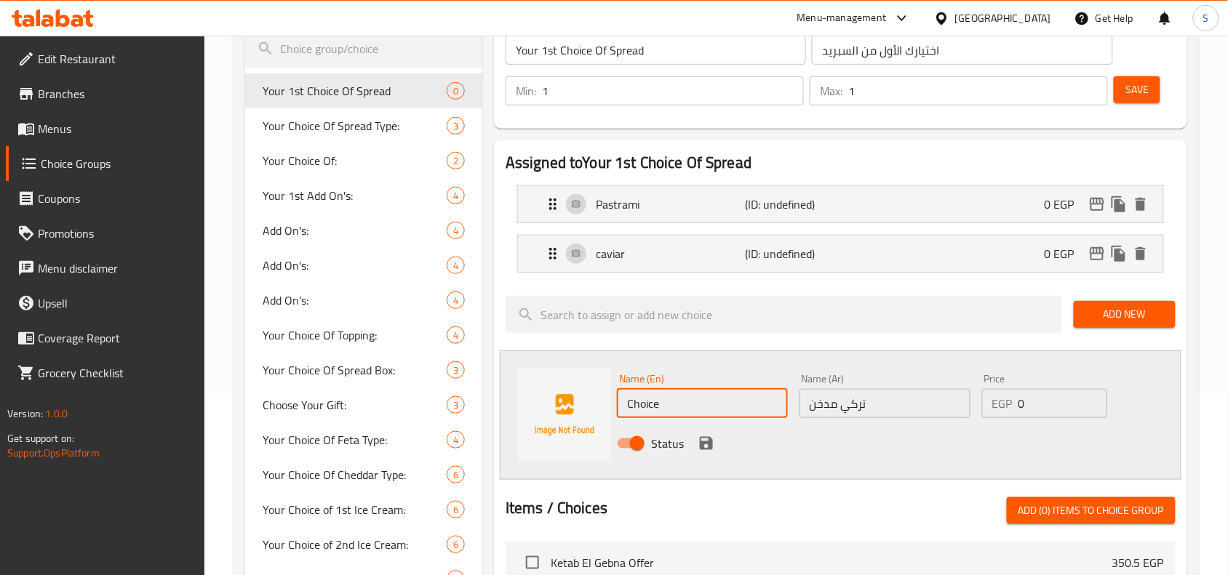
click at [673, 396] on input "Choice" at bounding box center [702, 403] width 171 height 29
click at [674, 396] on input "Choice" at bounding box center [702, 403] width 171 height 29
paste input "Smoked turkey"
type input "Smoked turkey"
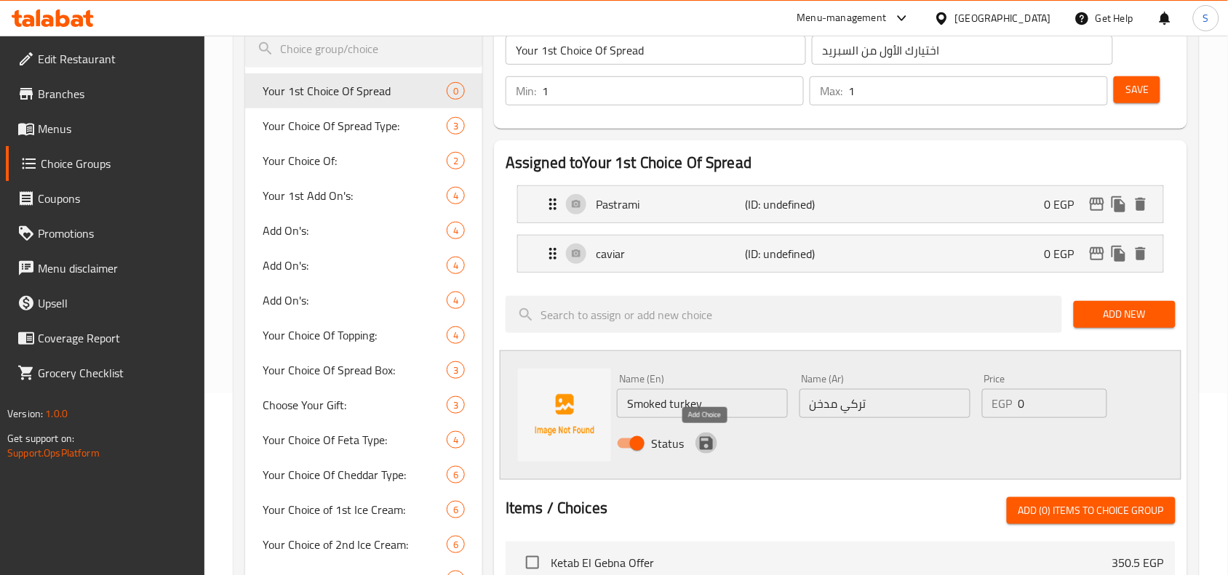
click at [706, 445] on icon "save" at bounding box center [705, 443] width 17 height 17
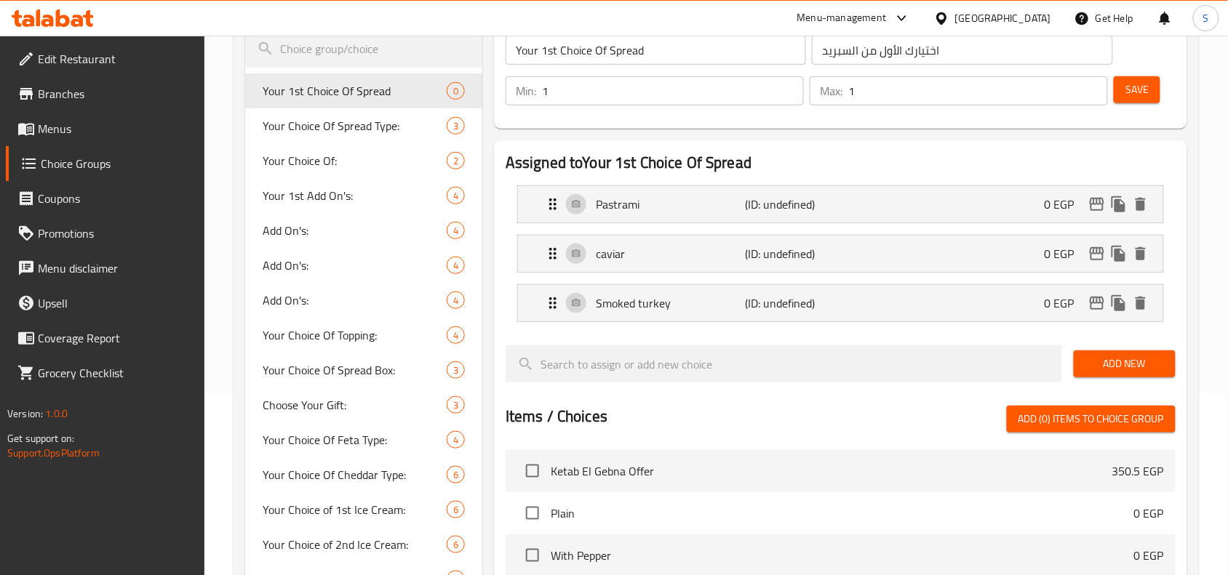
click at [1132, 364] on span "Add New" at bounding box center [1124, 364] width 79 height 18
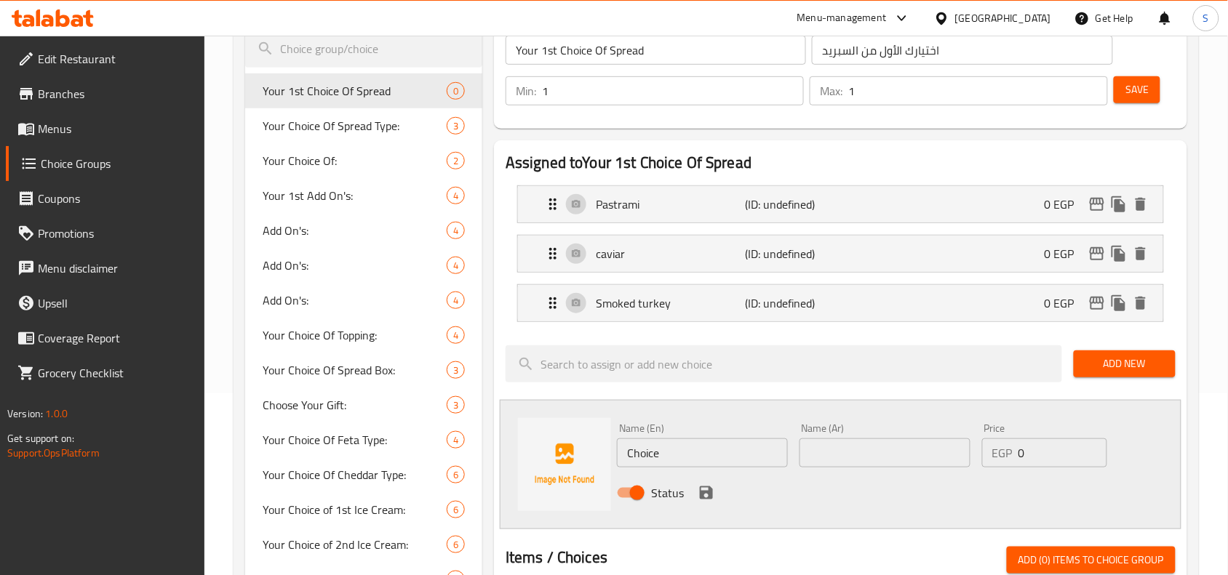
click at [713, 452] on input "Choice" at bounding box center [702, 453] width 171 height 29
click at [885, 458] on input "text" at bounding box center [884, 453] width 171 height 29
paste input "بيف مدخن"
type input "بيف مدخن"
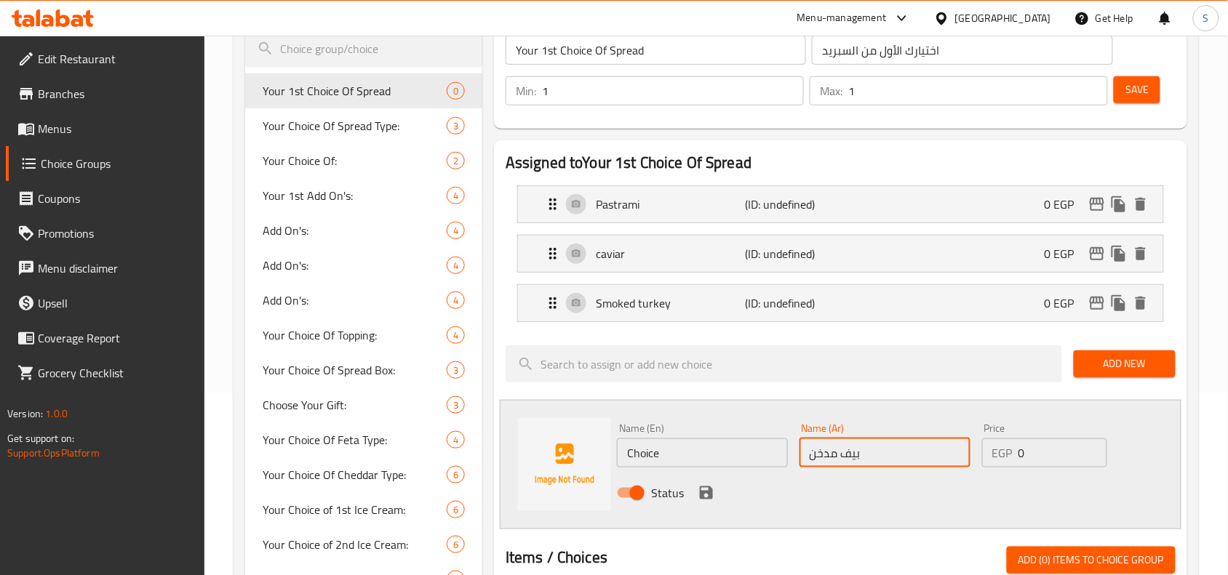
click at [681, 452] on input "Choice" at bounding box center [702, 453] width 171 height 29
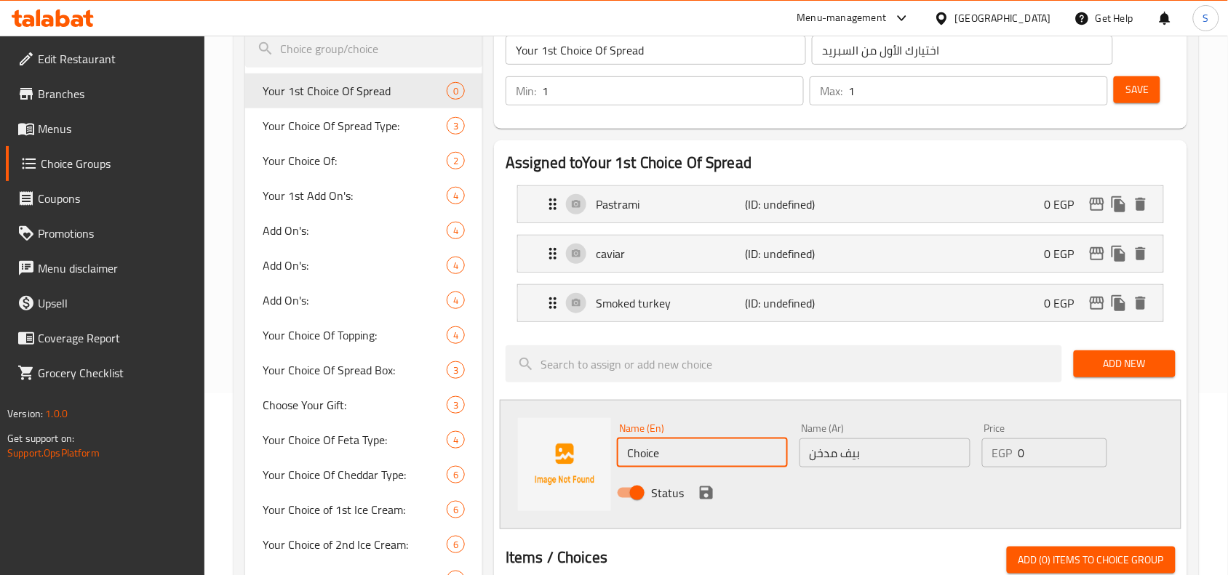
click at [681, 452] on input "Choice" at bounding box center [702, 453] width 171 height 29
paste input "Smoked beef"
type input "Smoked beef"
click at [709, 497] on icon "save" at bounding box center [706, 493] width 13 height 13
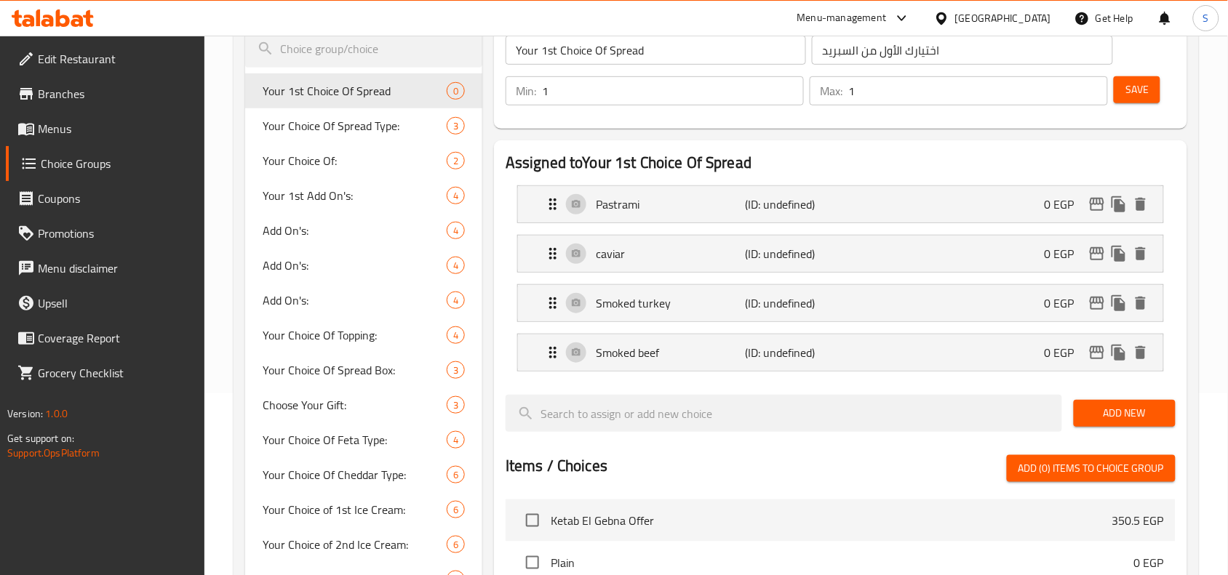
click at [1140, 98] on span "Save" at bounding box center [1136, 90] width 23 height 18
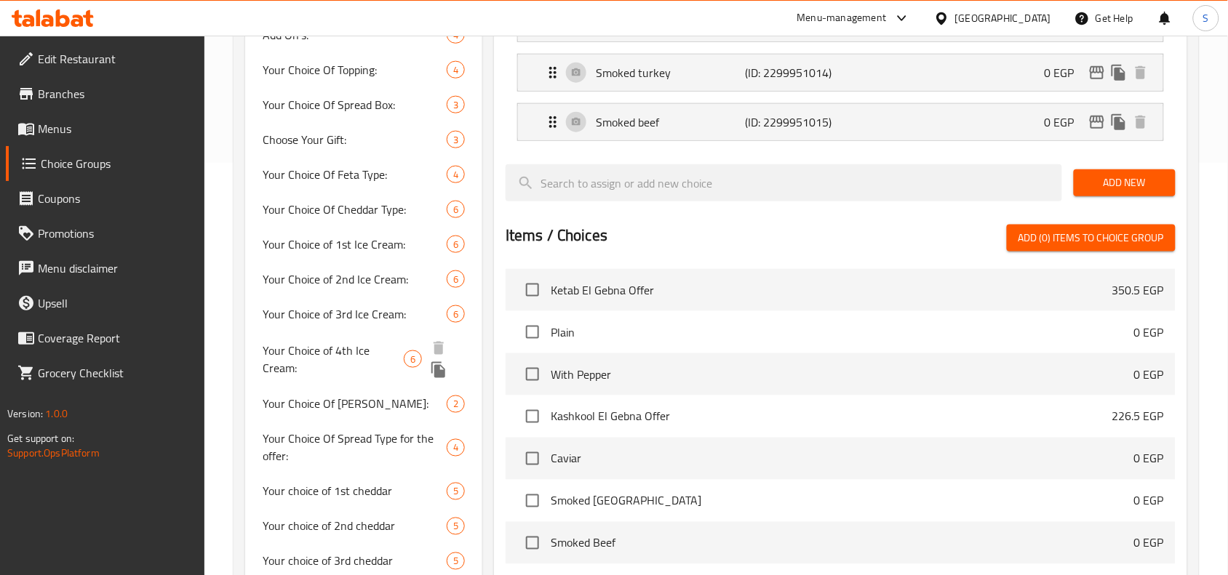
scroll to position [503, 0]
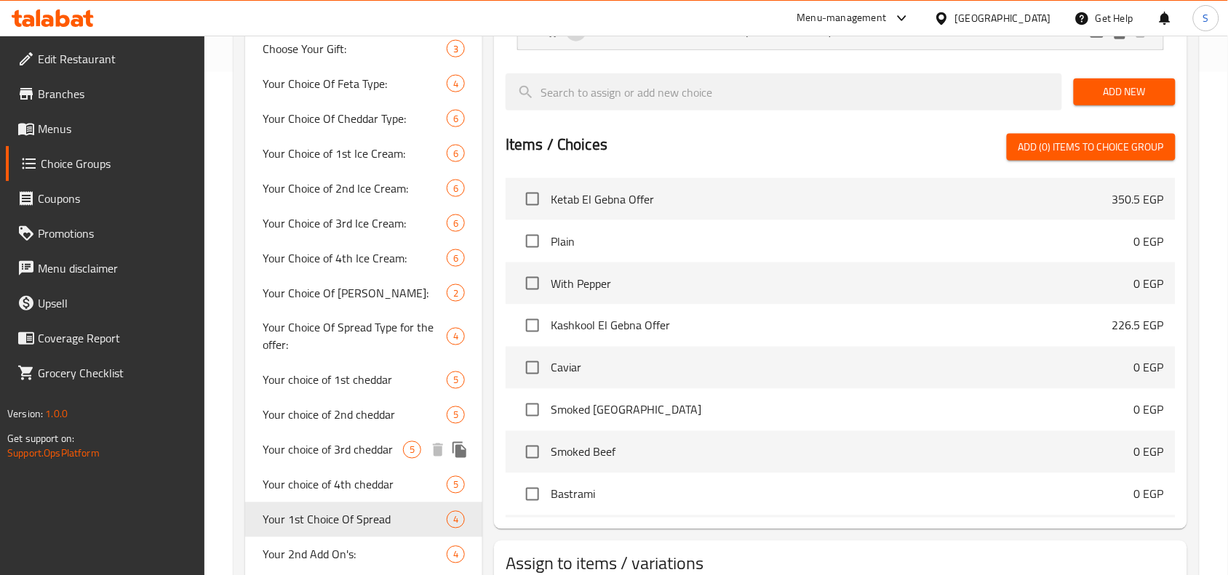
click at [372, 433] on div "Your choice of 3rd cheddar 5" at bounding box center [363, 450] width 237 height 35
type input "Your choice of 3rd cheddar"
type input "اختيارك من الشيدار الثالث"
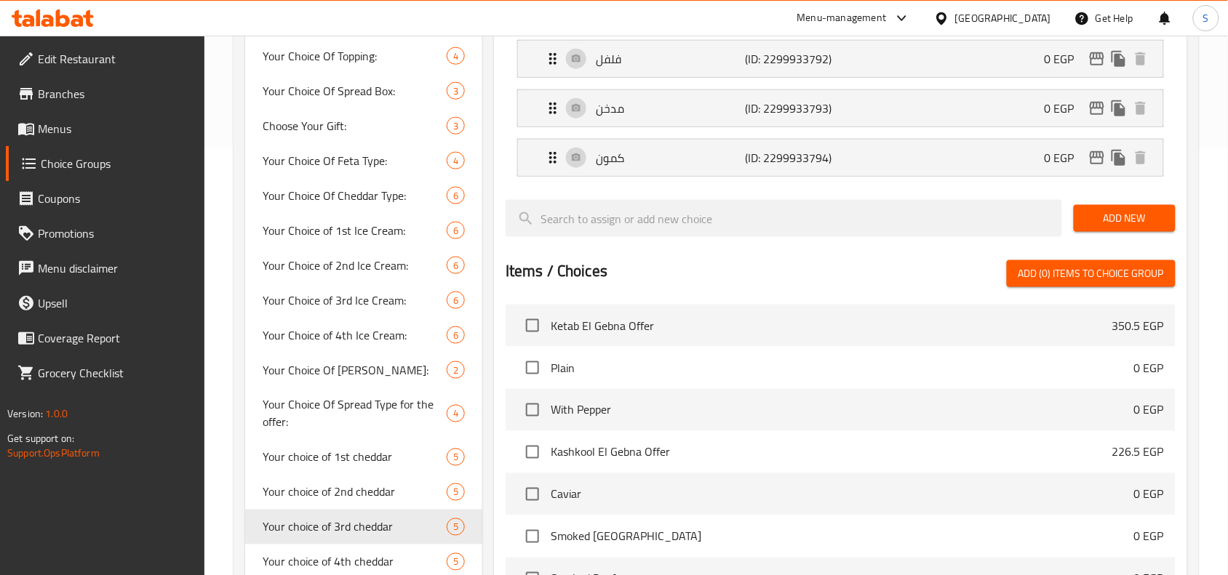
scroll to position [321, 0]
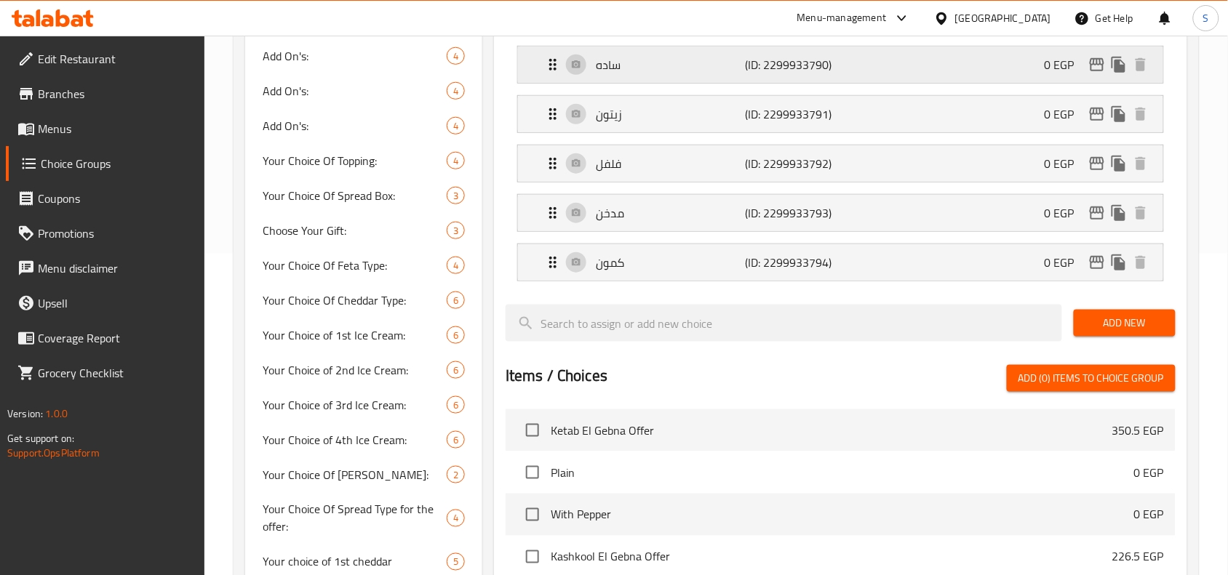
click at [665, 67] on p "ساده" at bounding box center [670, 64] width 149 height 17
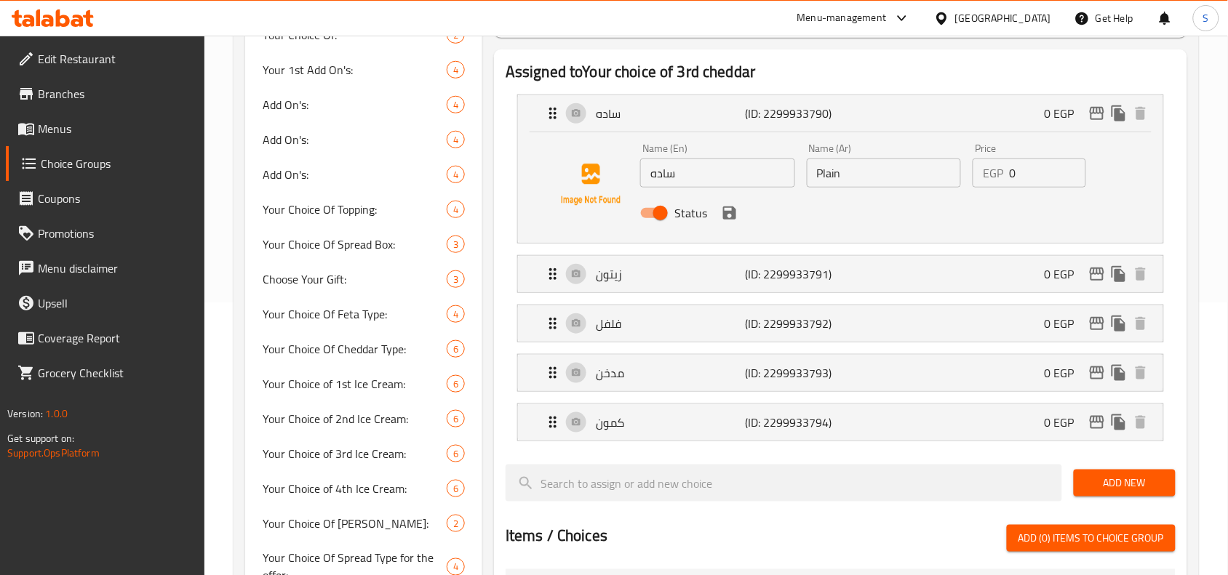
scroll to position [231, 0]
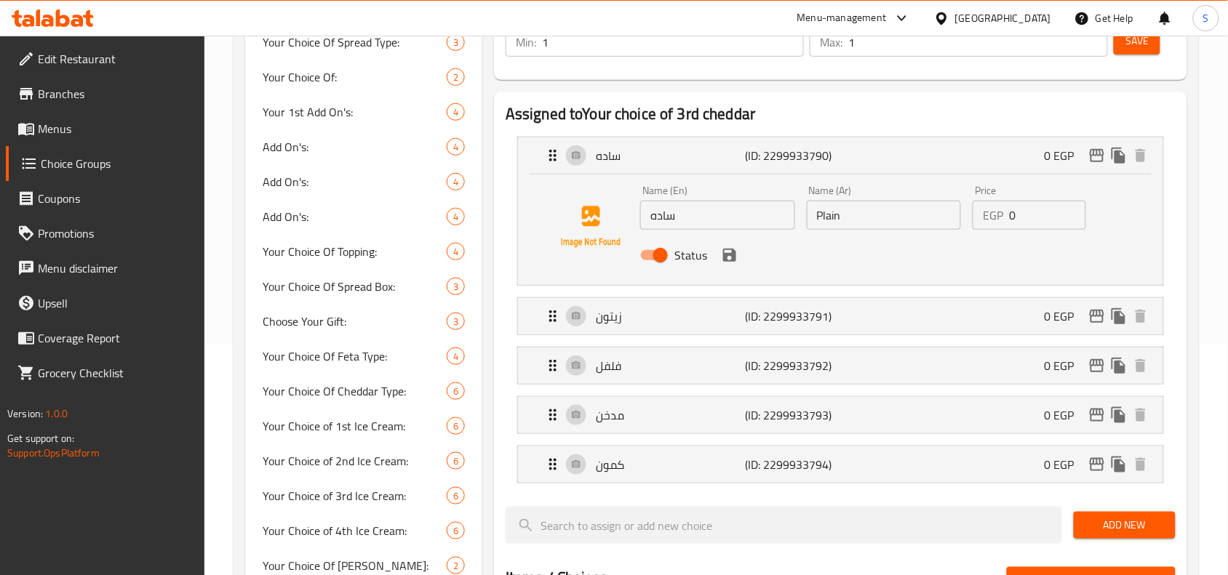
click at [707, 225] on input "ساده" at bounding box center [717, 215] width 155 height 29
click at [874, 220] on input "Plain" at bounding box center [884, 215] width 155 height 29
paste input "ساده"
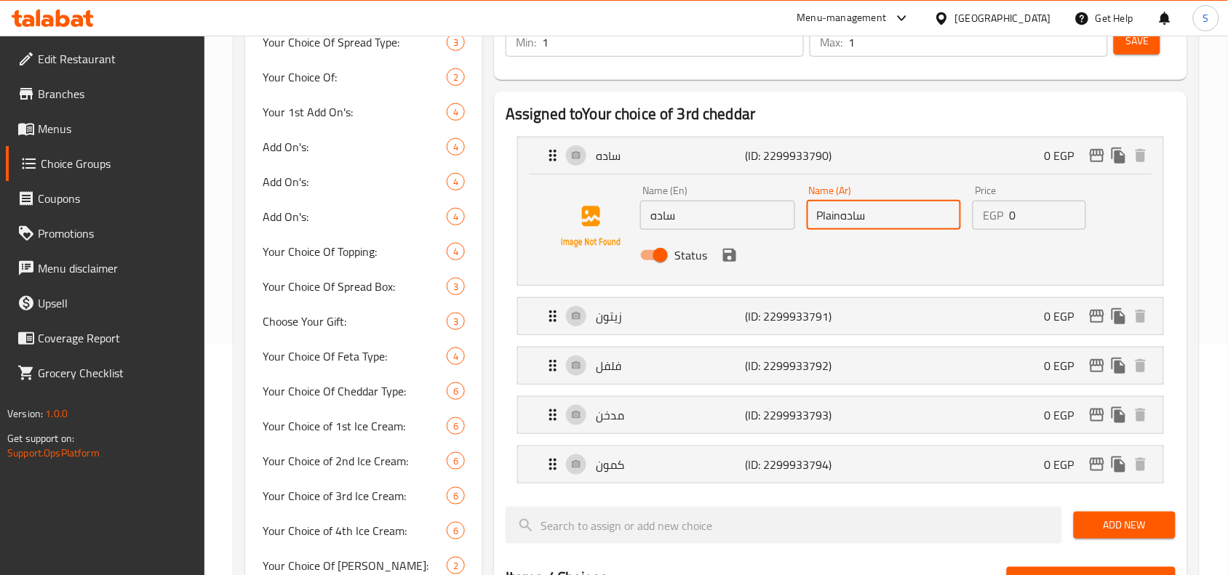
drag, startPoint x: 838, startPoint y: 215, endPoint x: 793, endPoint y: 212, distance: 45.2
click at [793, 212] on div "Name (En) ساده Name (En) Name (Ar) Plainساده Name (Ar) Price EGP 0 Price Status" at bounding box center [883, 227] width 499 height 95
type input "Plainساده"
click at [717, 217] on input "ساده" at bounding box center [717, 215] width 155 height 29
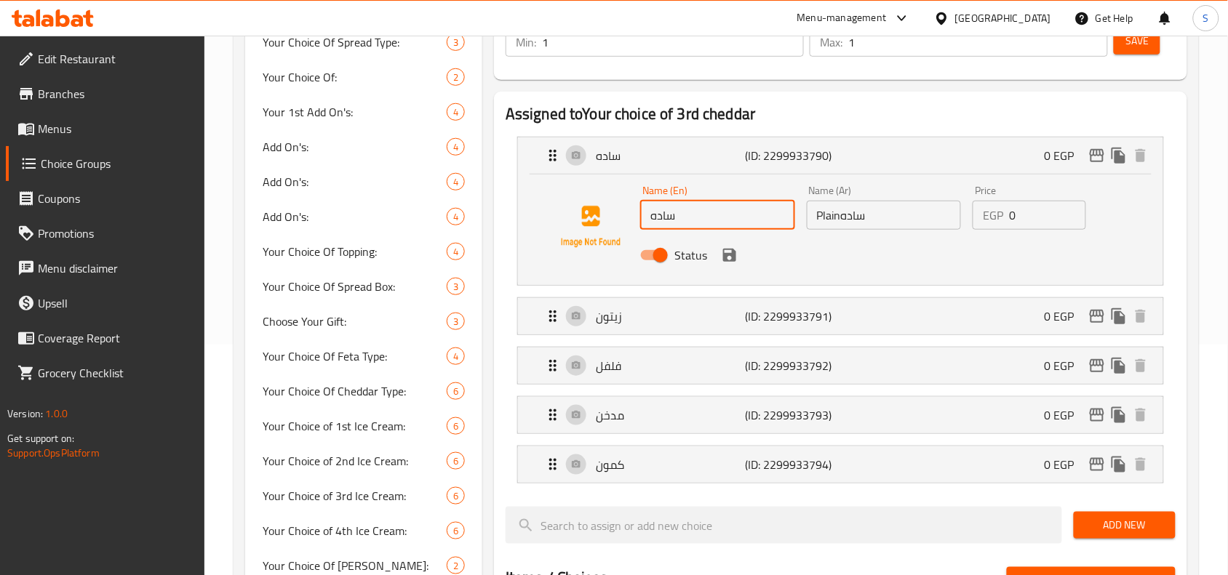
click at [717, 217] on input "ساده" at bounding box center [717, 215] width 155 height 29
paste input "Plain"
type input "Plain"
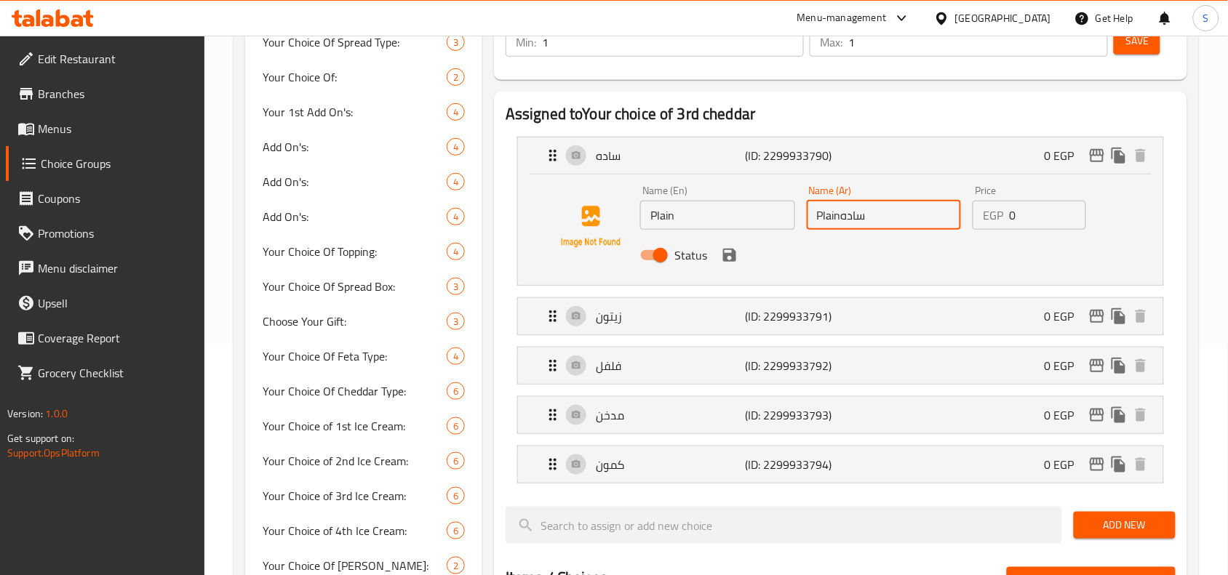
drag, startPoint x: 841, startPoint y: 220, endPoint x: 794, endPoint y: 212, distance: 47.2
click at [794, 212] on div "Name (En) Plain Name (En) Name (Ar) Plainساده Name (Ar) Price EGP 0 Price Status" at bounding box center [883, 227] width 499 height 95
click at [729, 262] on icon "save" at bounding box center [729, 255] width 17 height 17
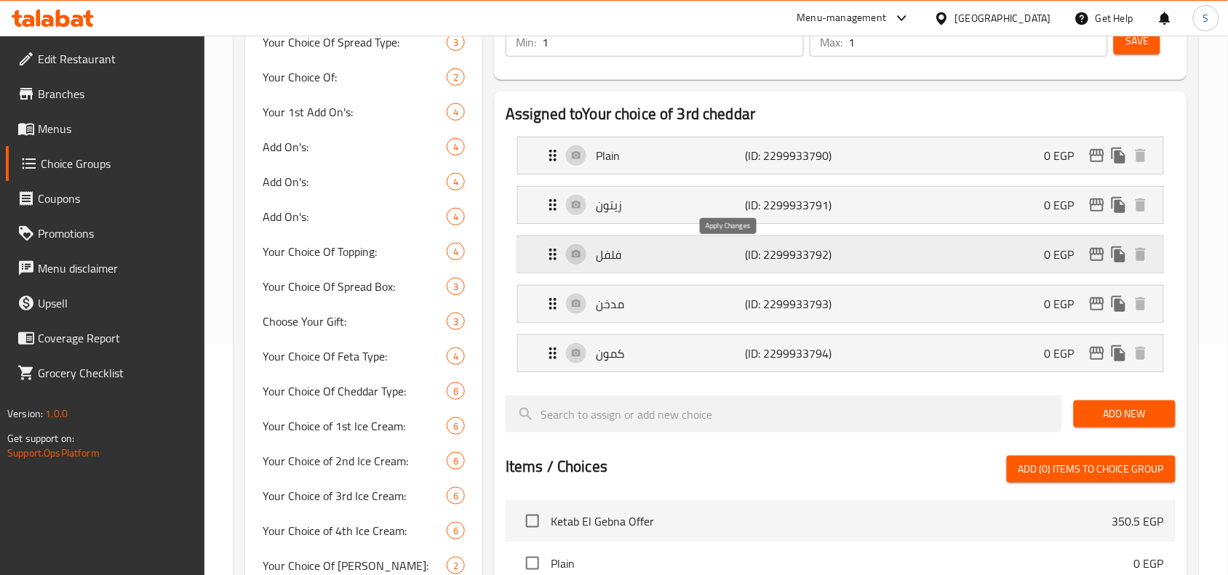
type input "ساده"
click at [684, 207] on p "زيتون" at bounding box center [670, 204] width 149 height 17
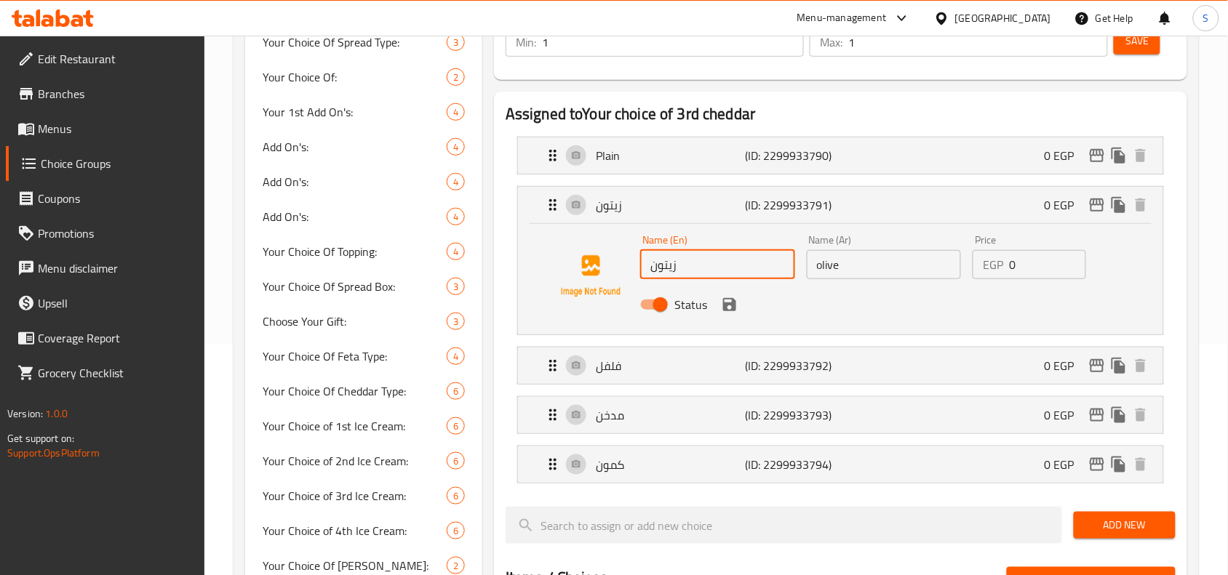
drag, startPoint x: 688, startPoint y: 263, endPoint x: 655, endPoint y: 260, distance: 33.6
click at [655, 260] on input "زيتون" at bounding box center [717, 264] width 155 height 29
drag, startPoint x: 691, startPoint y: 268, endPoint x: 645, endPoint y: 260, distance: 46.4
click at [645, 260] on input "زيتون" at bounding box center [717, 264] width 155 height 29
click at [920, 263] on input "olive" at bounding box center [884, 264] width 155 height 29
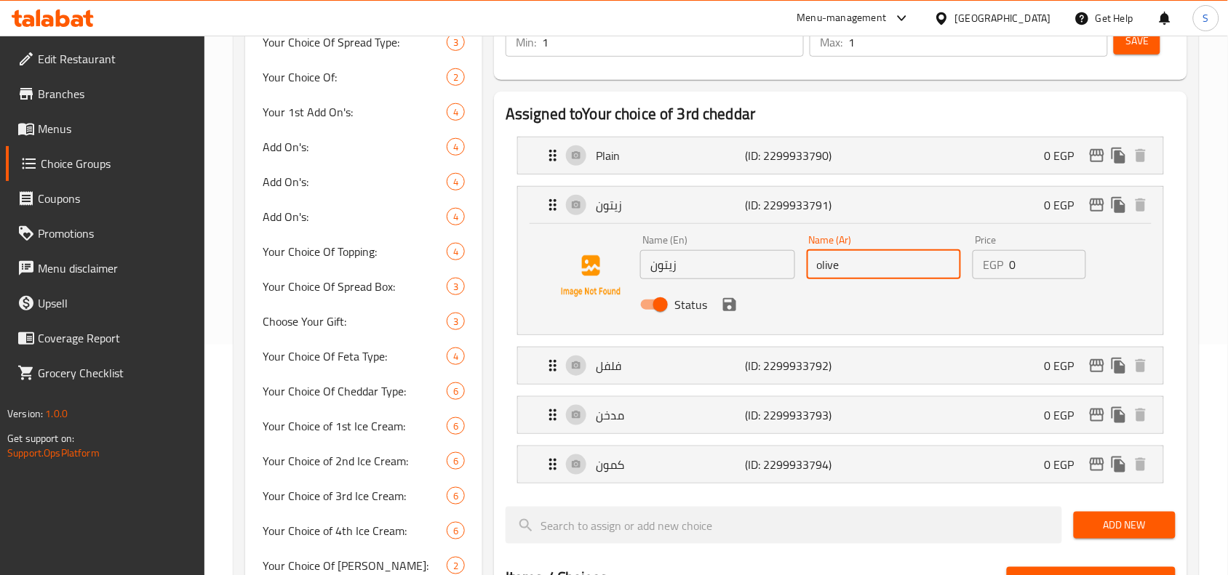
paste input "زيتون"
drag, startPoint x: 840, startPoint y: 266, endPoint x: 793, endPoint y: 263, distance: 46.6
click at [793, 263] on div "Name (En) زيتون Name (En) Name (Ar) olive زيتون Name (Ar) Price EGP 0 Price Sta…" at bounding box center [883, 276] width 499 height 95
type input "olive زيتون"
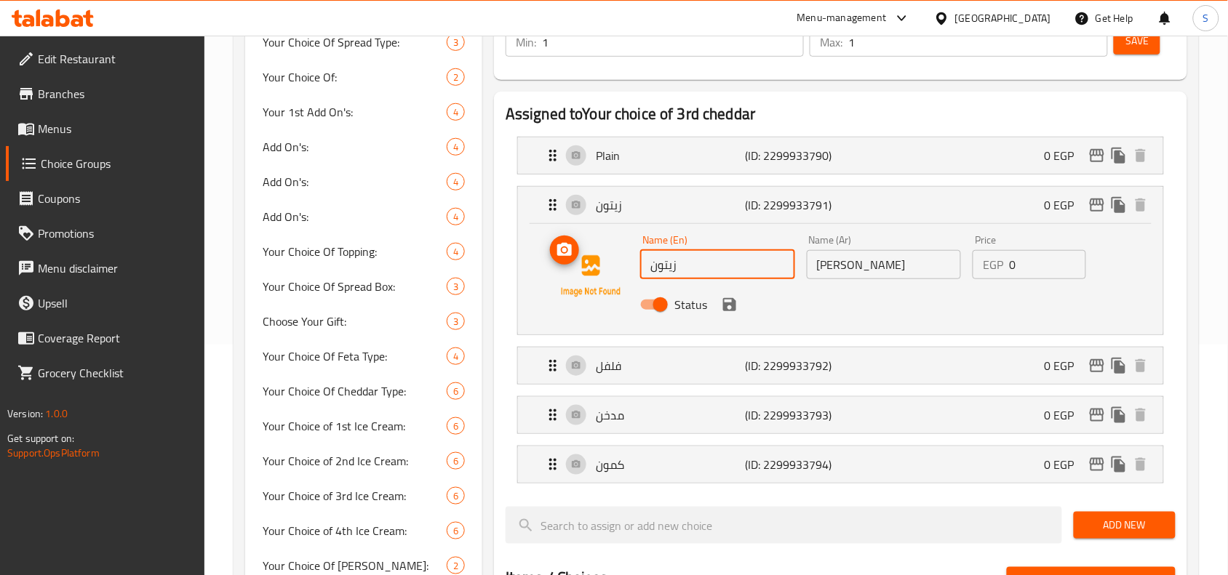
drag, startPoint x: 705, startPoint y: 266, endPoint x: 624, endPoint y: 264, distance: 81.5
click at [624, 264] on div "Name (En) زيتون Name (En) Name (Ar) olive زيتون Name (Ar) Price EGP 0 Price Sta…" at bounding box center [840, 276] width 599 height 99
paste input "olive"
type input "olive"
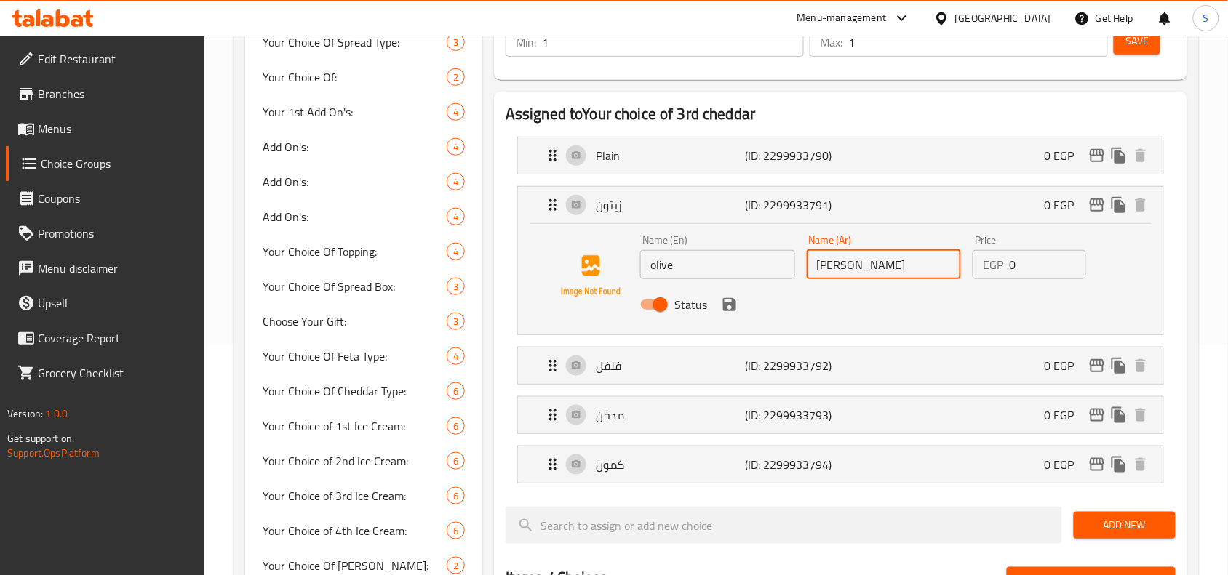
drag, startPoint x: 849, startPoint y: 265, endPoint x: 777, endPoint y: 260, distance: 72.2
click at [777, 260] on div "Name (En) olive Name (En) Name (Ar) olive زيتون Name (Ar) Price EGP 0 Price Sta…" at bounding box center [883, 276] width 499 height 95
click at [729, 306] on icon "save" at bounding box center [729, 304] width 17 height 17
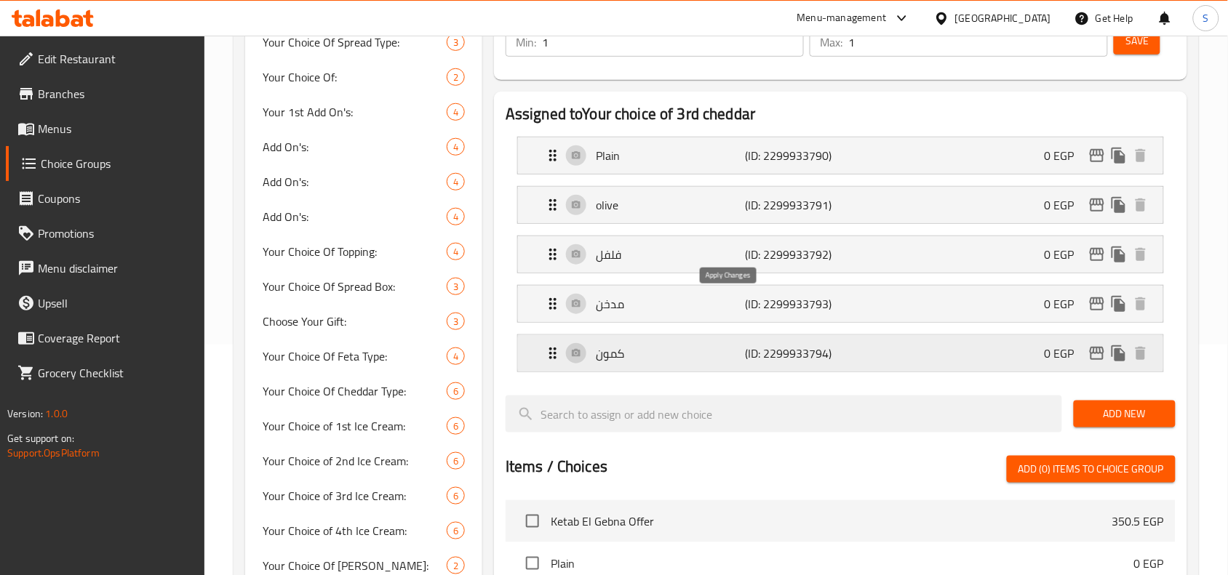
type input "زيتون"
click at [697, 273] on div "فلفل (ID: 2299933792) 0 EGP Name (En) فلفل Name (En) Name (Ar) pepper Name (Ar)…" at bounding box center [840, 255] width 647 height 38
click at [689, 251] on p "فلفل" at bounding box center [670, 254] width 149 height 17
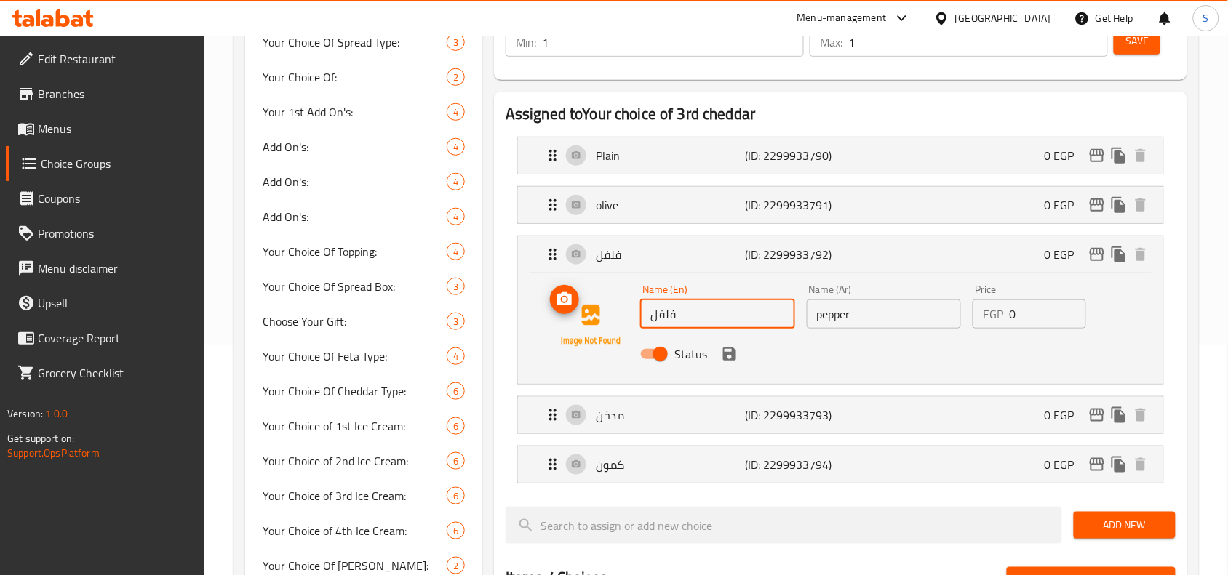
drag, startPoint x: 691, startPoint y: 317, endPoint x: 899, endPoint y: 327, distance: 208.2
click at [620, 308] on div "Name (En) فلفل Name (En) Name (Ar) pepper Name (Ar) Price EGP 0 Price Status" at bounding box center [840, 325] width 599 height 99
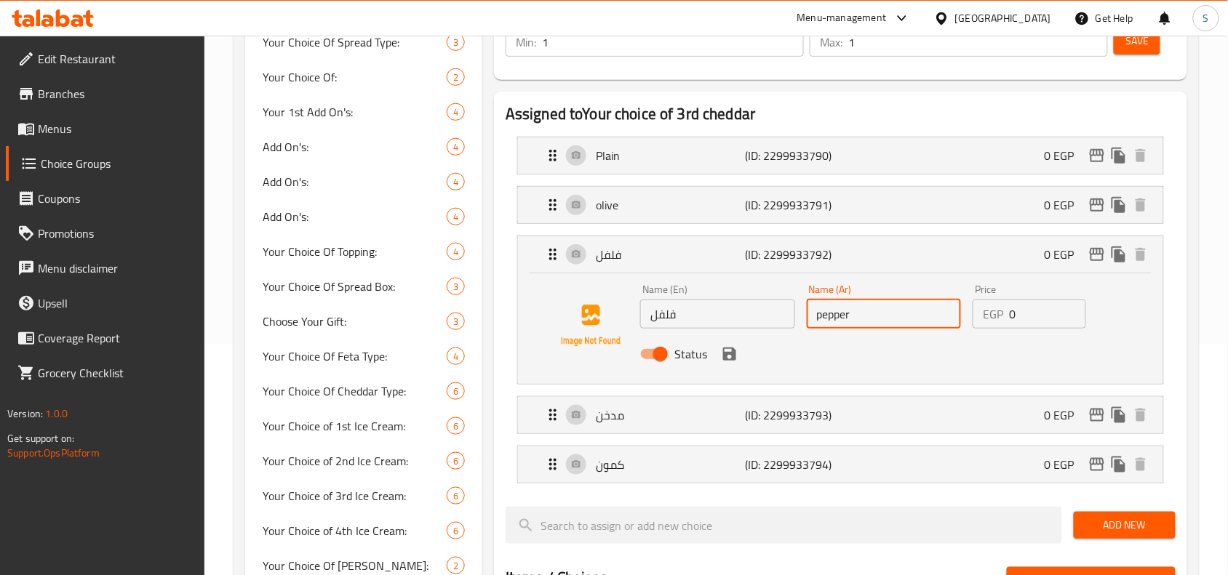
click at [884, 321] on input "pepper" at bounding box center [884, 314] width 155 height 29
paste input "فلفل"
drag, startPoint x: 851, startPoint y: 314, endPoint x: 776, endPoint y: 313, distance: 74.9
click at [776, 313] on div "Name (En) فلفل Name (En) Name (Ar) pepper فلفل Name (Ar) Price EGP 0 Price Stat…" at bounding box center [883, 326] width 499 height 95
type input "pepper فلفل"
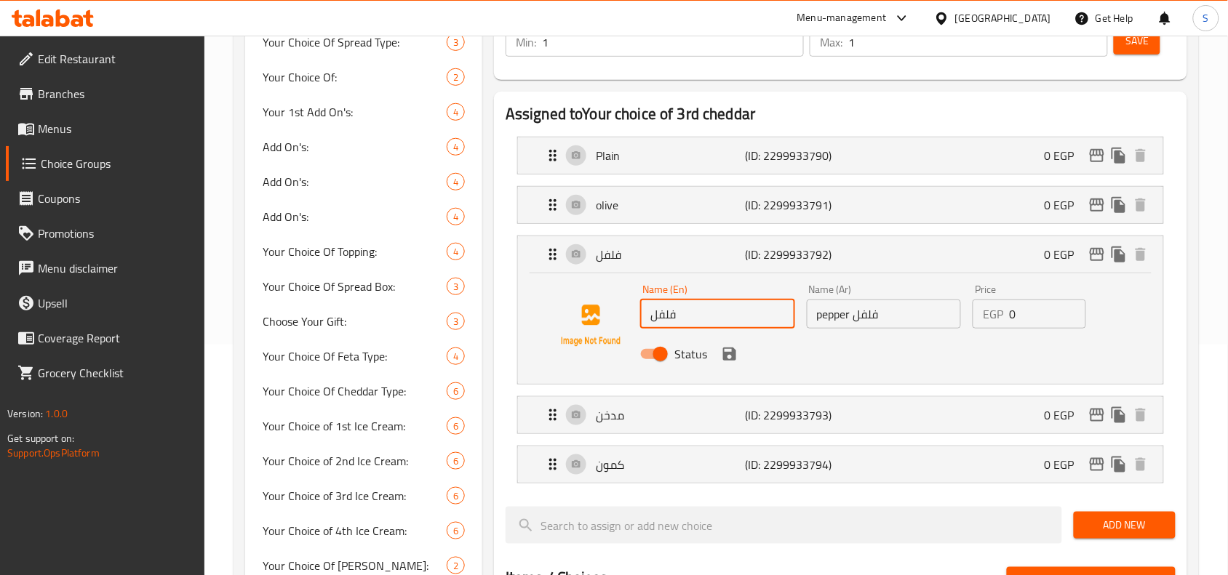
drag, startPoint x: 695, startPoint y: 322, endPoint x: 609, endPoint y: 307, distance: 86.5
click at [609, 307] on div "Name (En) فلفل Name (En) Name (Ar) pepper فلفل Name (Ar) Price EGP 0 Price Stat…" at bounding box center [840, 325] width 599 height 99
paste input "pepper"
type input "pepper"
drag, startPoint x: 852, startPoint y: 311, endPoint x: 751, endPoint y: 303, distance: 102.1
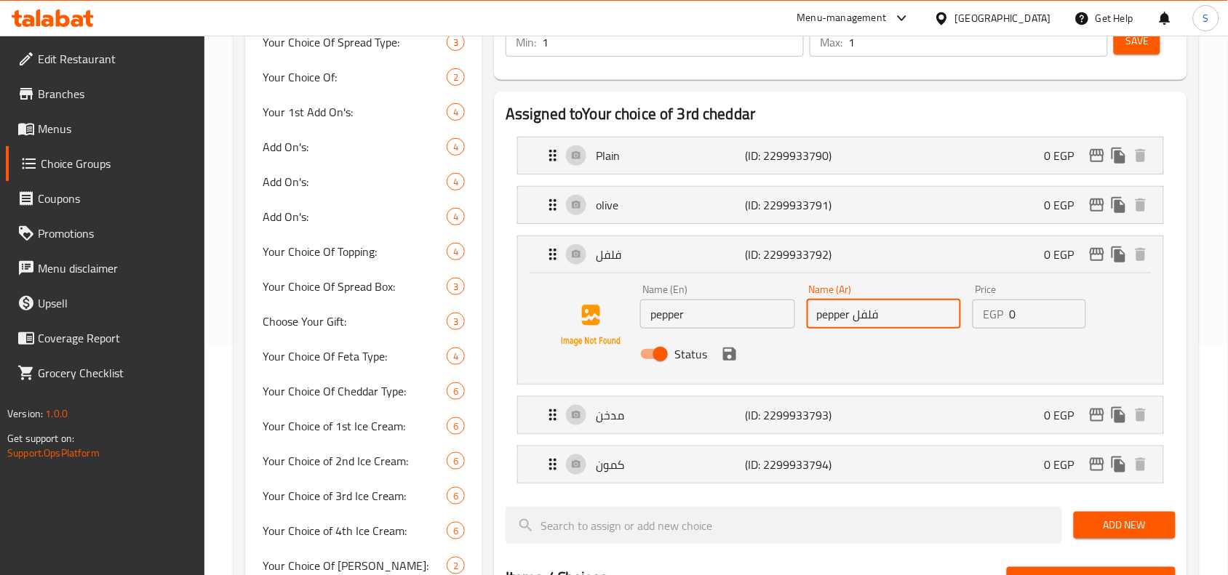
click at [751, 305] on div "Name (En) pepper Name (En) Name (Ar) pepper فلفل Name (Ar) Price EGP 0 Price St…" at bounding box center [883, 326] width 499 height 95
click at [729, 355] on icon "save" at bounding box center [729, 353] width 17 height 17
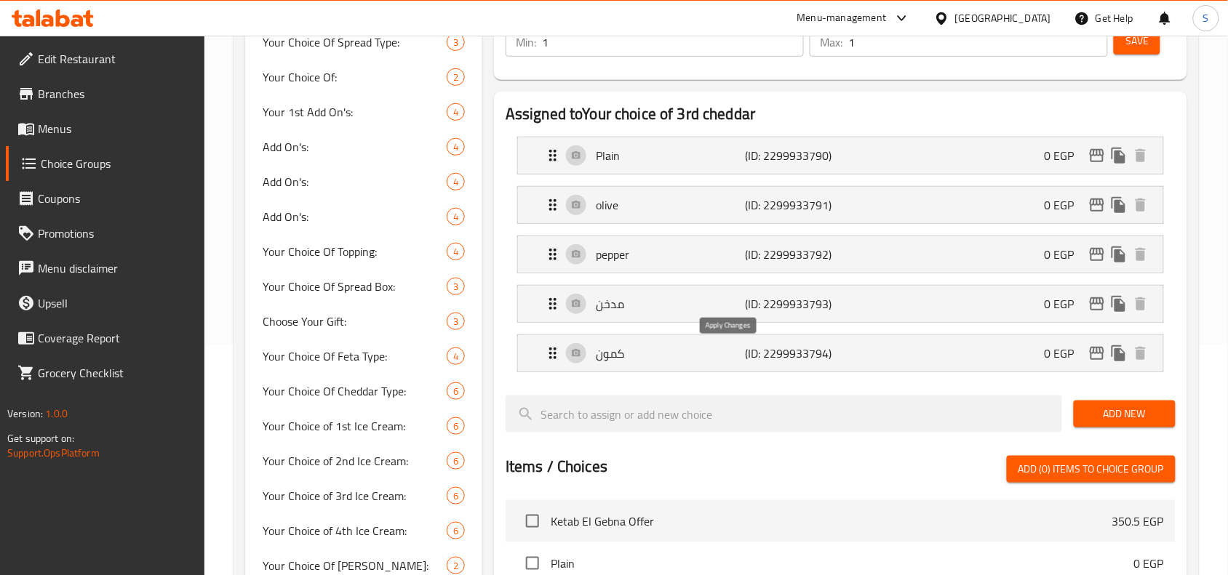
type input "فلفل"
click at [700, 314] on div "مدخن (ID: 2299933793) 0 EGP" at bounding box center [844, 304] width 601 height 36
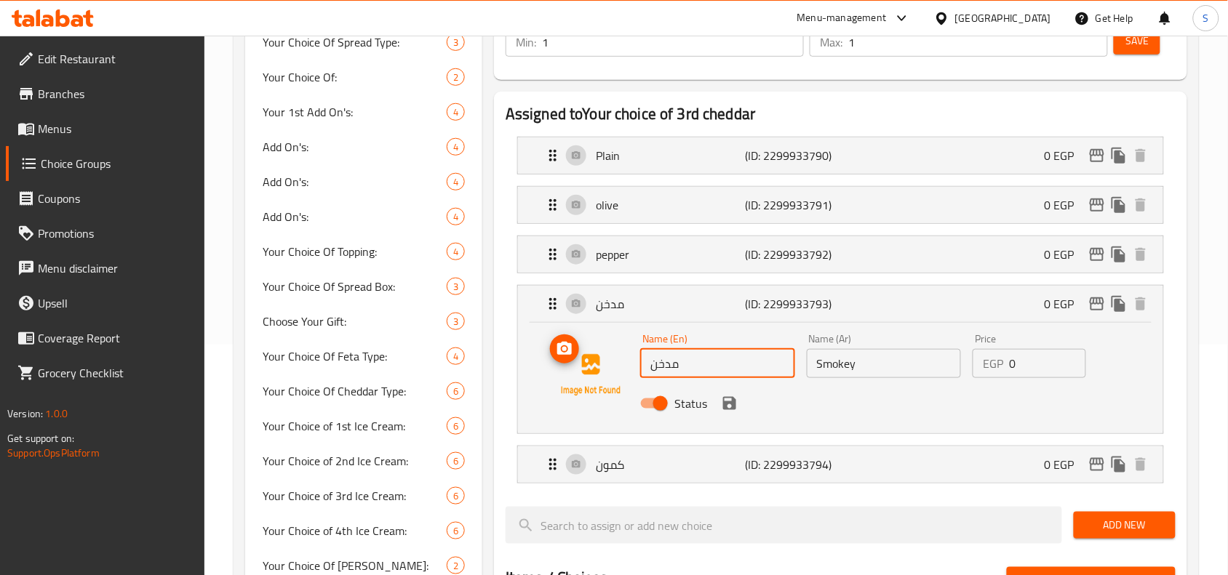
drag, startPoint x: 597, startPoint y: 343, endPoint x: 572, endPoint y: 350, distance: 26.3
click at [573, 347] on div "Name (En) مدخن Name (En) Name (Ar) Smokey Name (Ar) Price EGP 0 Price Status" at bounding box center [840, 375] width 599 height 99
click at [887, 372] on input "Smokey" at bounding box center [884, 363] width 155 height 29
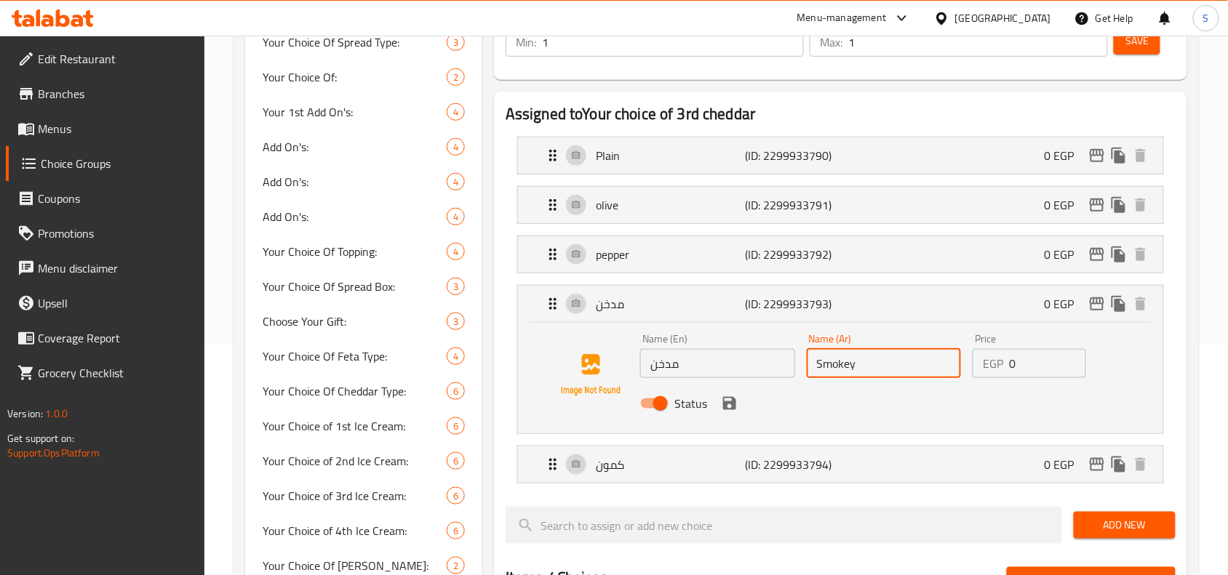
paste input "مدخن"
drag, startPoint x: 852, startPoint y: 364, endPoint x: 788, endPoint y: 365, distance: 64.7
click at [788, 365] on div "Name (En) مدخن Name (En) Name (Ar) Smokey مدخن Name (Ar) Price EGP 0 Price Stat…" at bounding box center [883, 375] width 499 height 95
type input "Smokey مدخن"
click at [732, 373] on input "مدخن" at bounding box center [717, 363] width 155 height 29
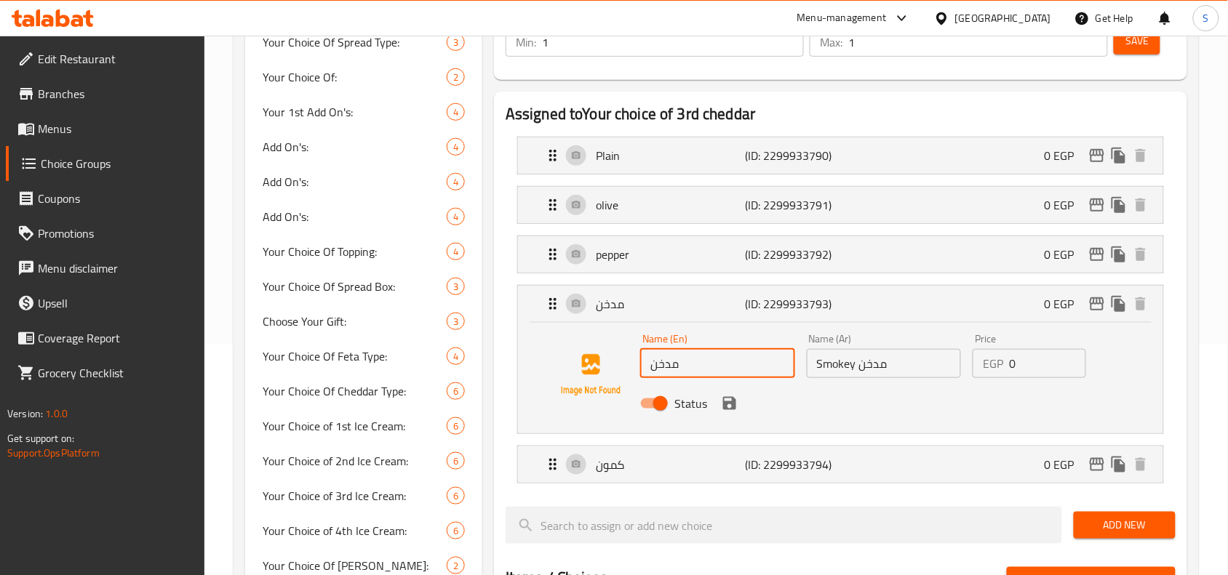
drag, startPoint x: 732, startPoint y: 373, endPoint x: 609, endPoint y: 368, distance: 123.0
click at [609, 368] on div "Name (En) مدخن Name (En) Name (Ar) Smokey مدخن Name (Ar) Price EGP 0 Price Stat…" at bounding box center [840, 375] width 599 height 99
paste input "Smokey"
type input "Smokey"
drag, startPoint x: 859, startPoint y: 364, endPoint x: 703, endPoint y: 360, distance: 155.7
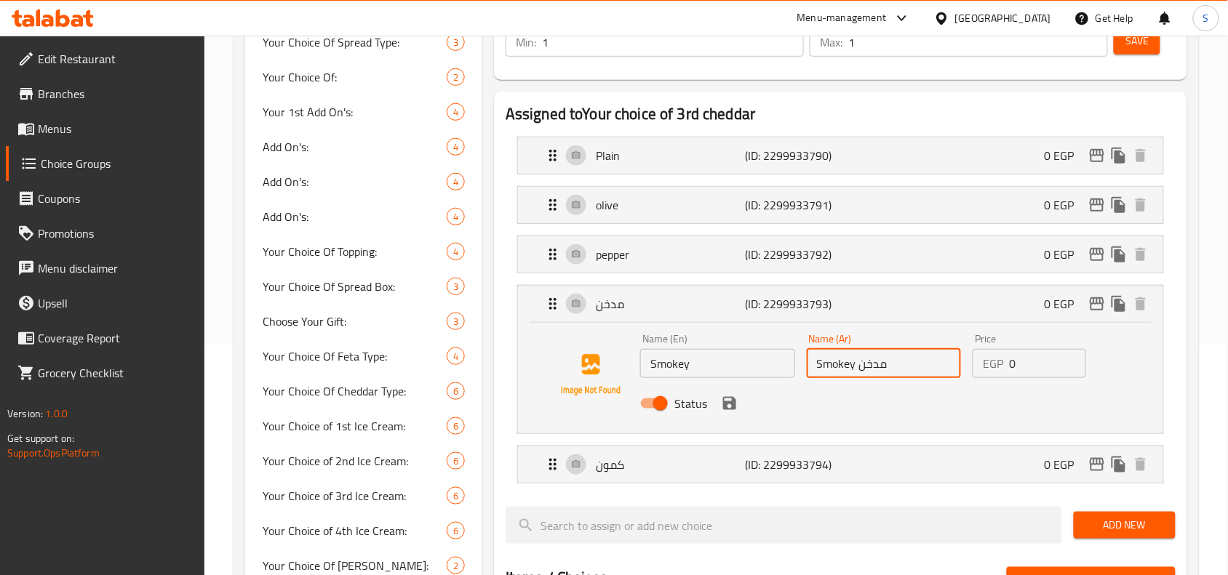
click at [703, 360] on div "Name (En) Smokey Name (En) Name (Ar) Smokey مدخن Name (Ar) Price EGP 0 Price St…" at bounding box center [883, 375] width 499 height 95
click at [725, 405] on icon "save" at bounding box center [729, 403] width 13 height 13
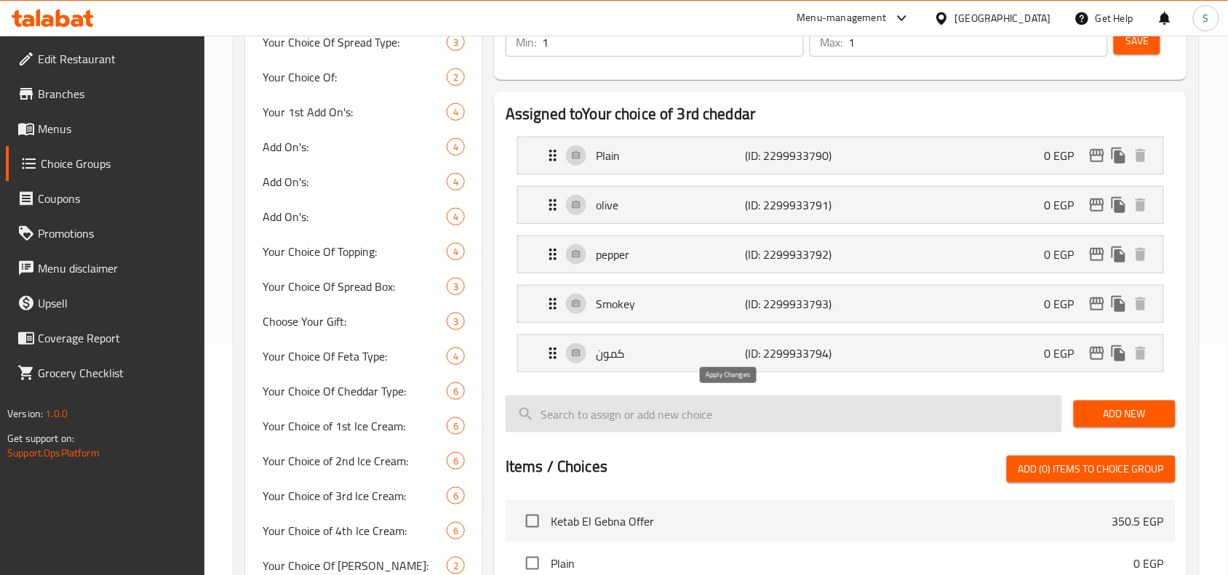
type input "مدخن"
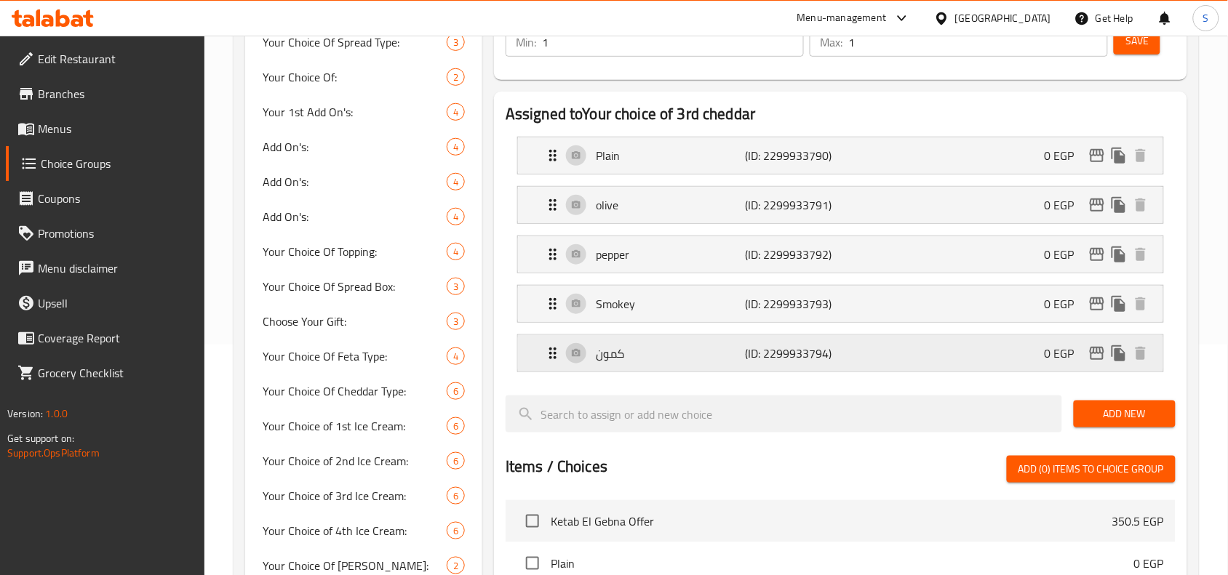
click at [691, 357] on p "كمون" at bounding box center [670, 353] width 149 height 17
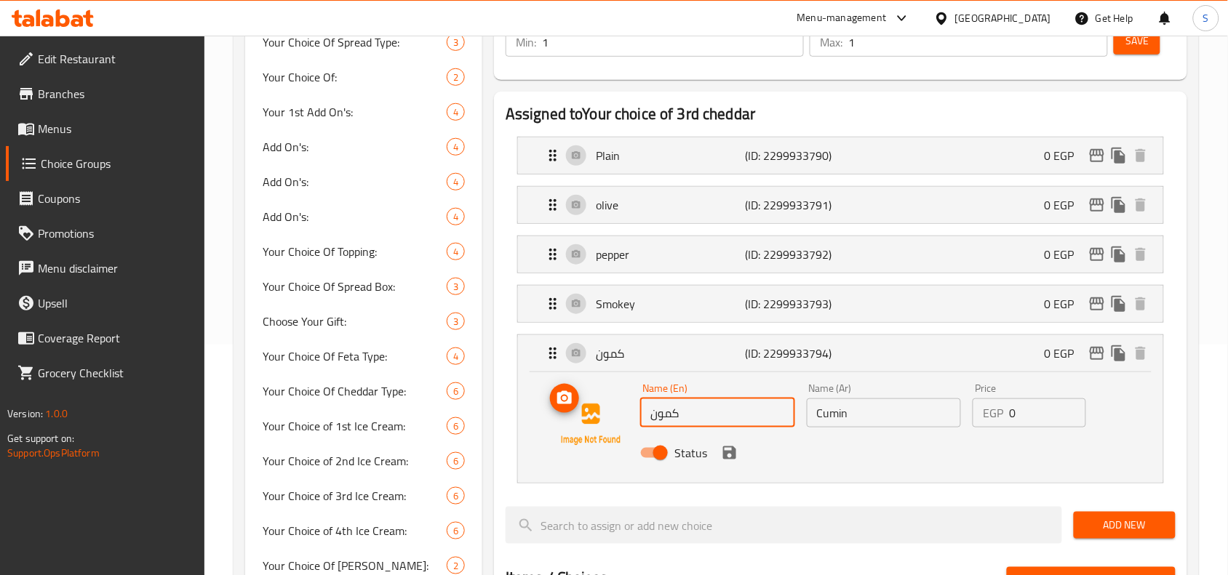
drag, startPoint x: 696, startPoint y: 412, endPoint x: 726, endPoint y: 413, distance: 29.8
click at [620, 402] on div "Name (En) كمون Name (En) Name (Ar) Cumin Name (Ar) Price EGP 0 Price Status" at bounding box center [840, 424] width 599 height 99
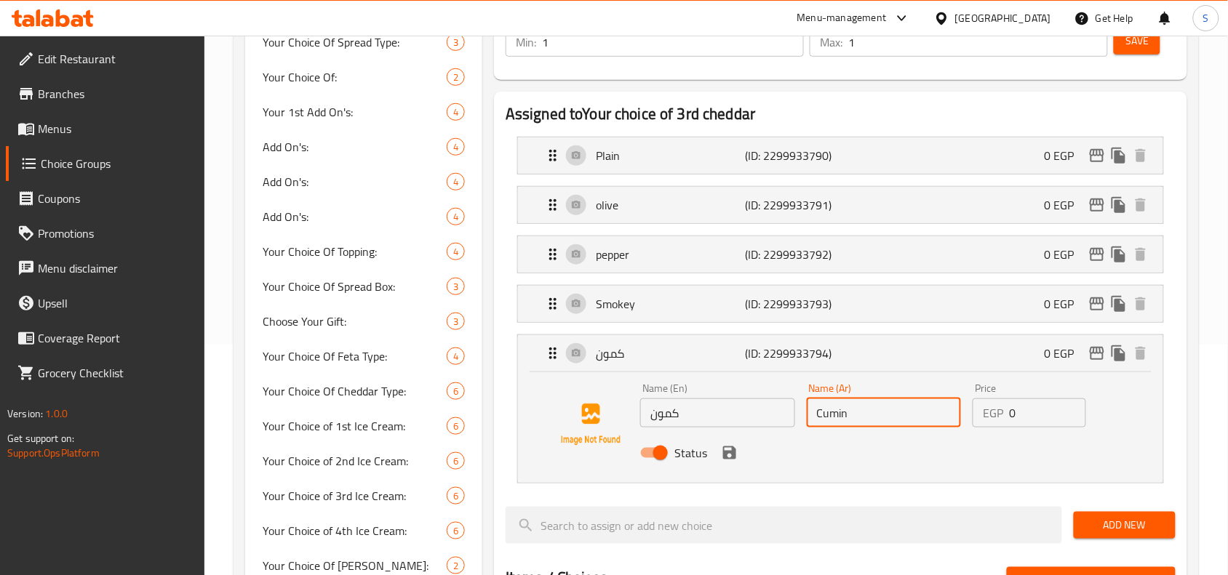
click at [873, 412] on input "Cumin" at bounding box center [884, 413] width 155 height 29
paste input "كمون"
drag, startPoint x: 851, startPoint y: 416, endPoint x: 786, endPoint y: 409, distance: 65.1
click at [786, 409] on div "Name (En) كمون Name (En) Name (Ar) Cumin كمون Name (Ar) Price EGP 0 Price Status" at bounding box center [883, 424] width 499 height 95
type input "Cumin كمون"
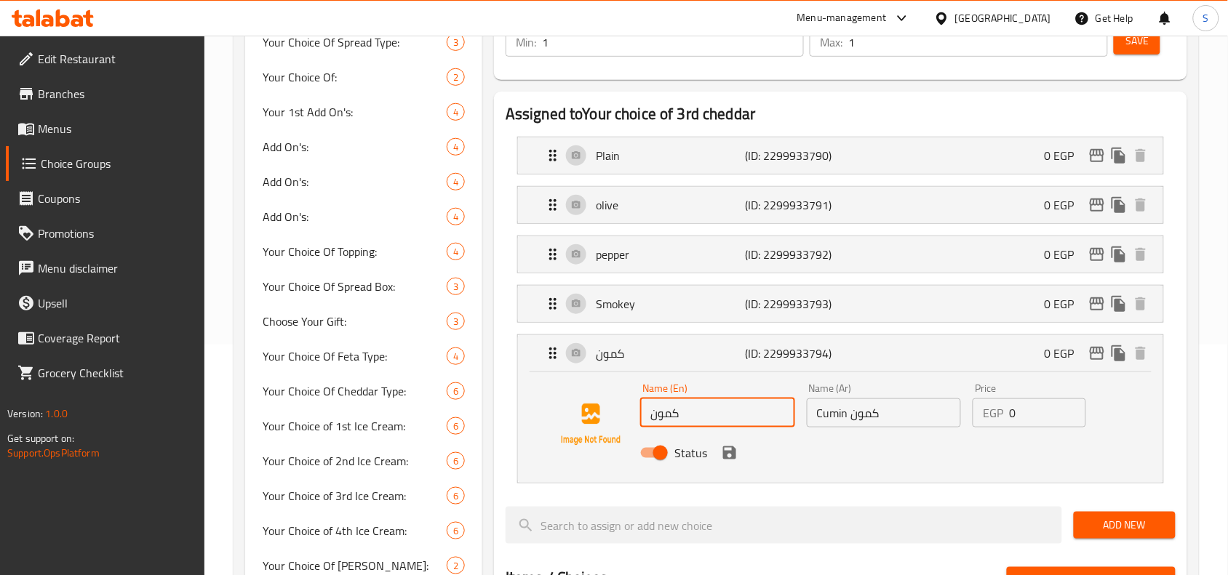
drag, startPoint x: 677, startPoint y: 412, endPoint x: 590, endPoint y: 412, distance: 87.3
click at [590, 412] on div "Name (En) كمون Name (En) Name (Ar) Cumin كمون Name (Ar) Price EGP 0 Price Status" at bounding box center [840, 424] width 599 height 99
paste input "Cumin"
type input "Cumin"
drag, startPoint x: 853, startPoint y: 415, endPoint x: 784, endPoint y: 405, distance: 69.8
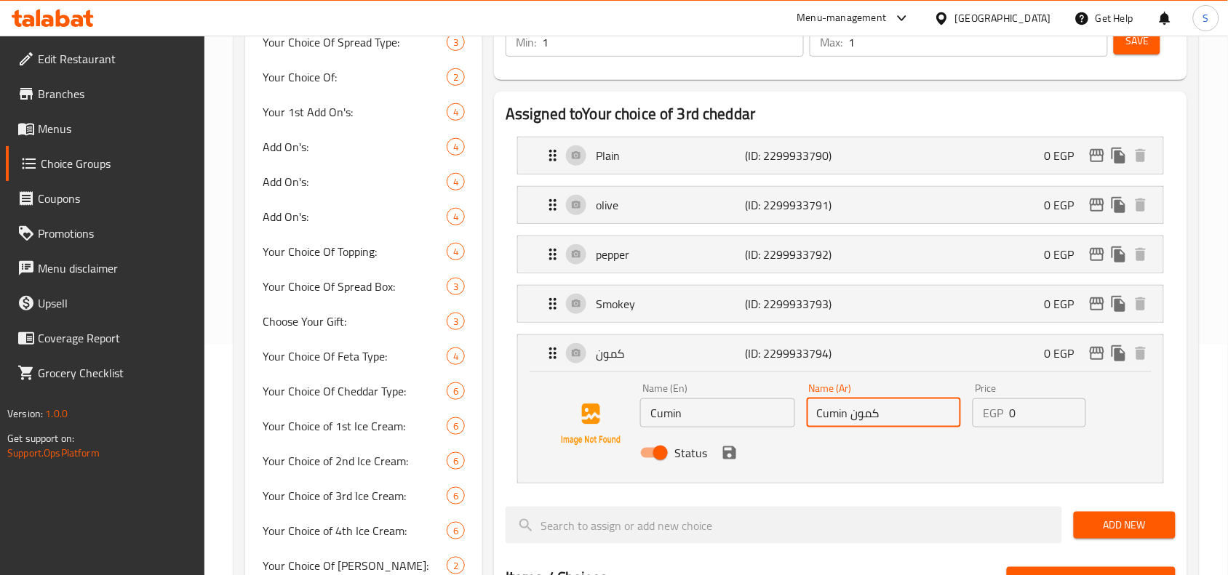
click at [784, 405] on div "Name (En) Cumin Name (En) Name (Ar) Cumin كمون Name (Ar) Price EGP 0 Price Stat…" at bounding box center [883, 424] width 499 height 95
click at [732, 453] on icon "save" at bounding box center [729, 453] width 13 height 13
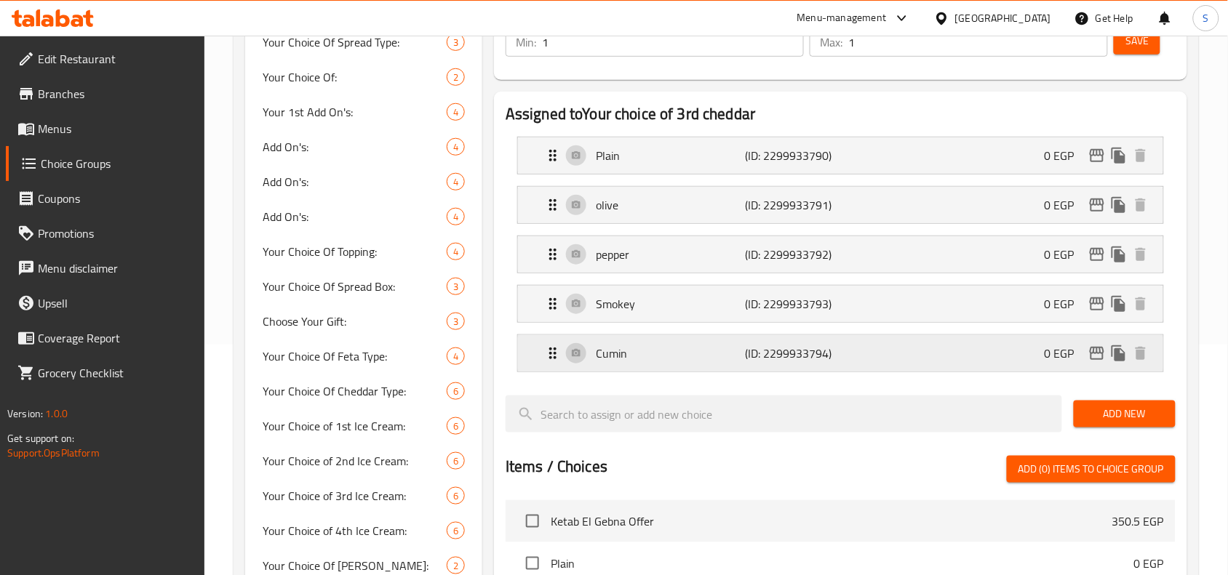
type input "كمون"
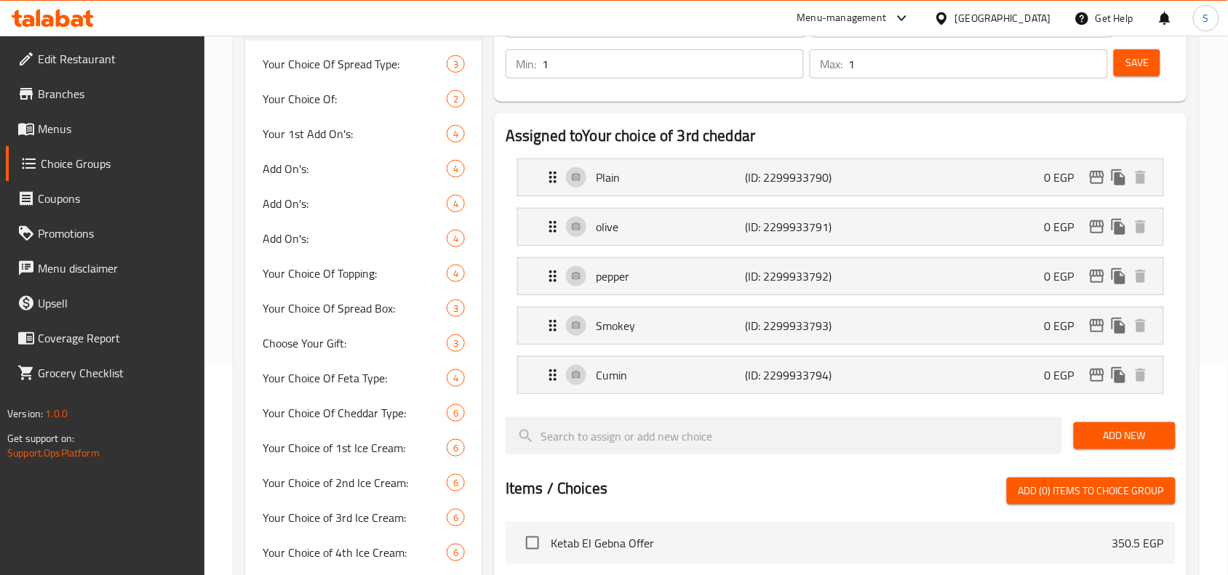
scroll to position [49, 0]
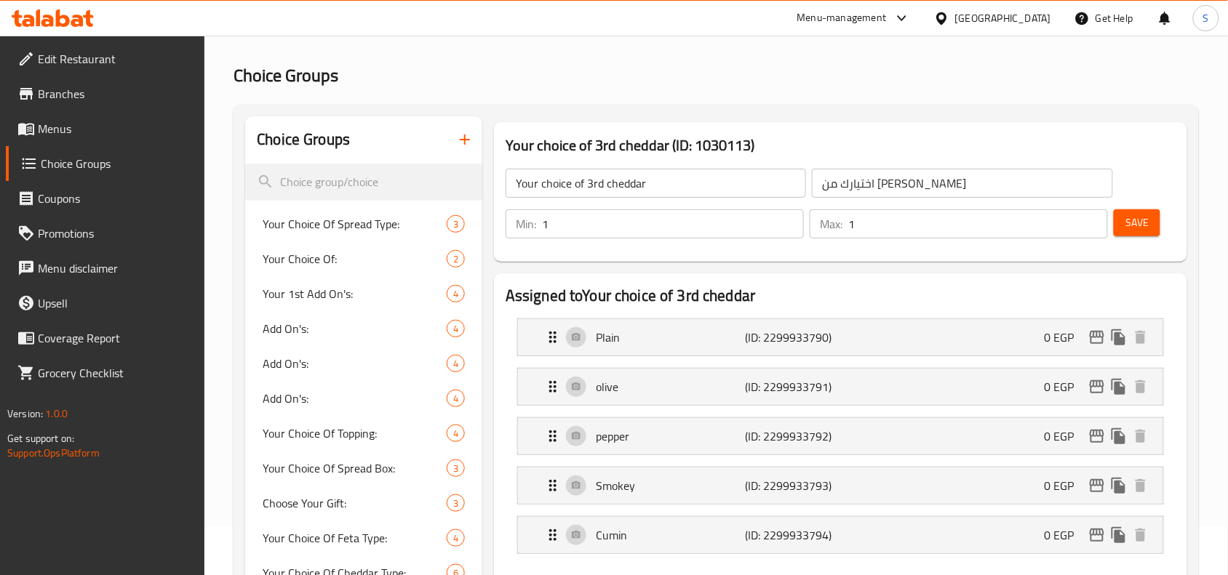
click at [1143, 217] on span "Save" at bounding box center [1136, 223] width 23 height 18
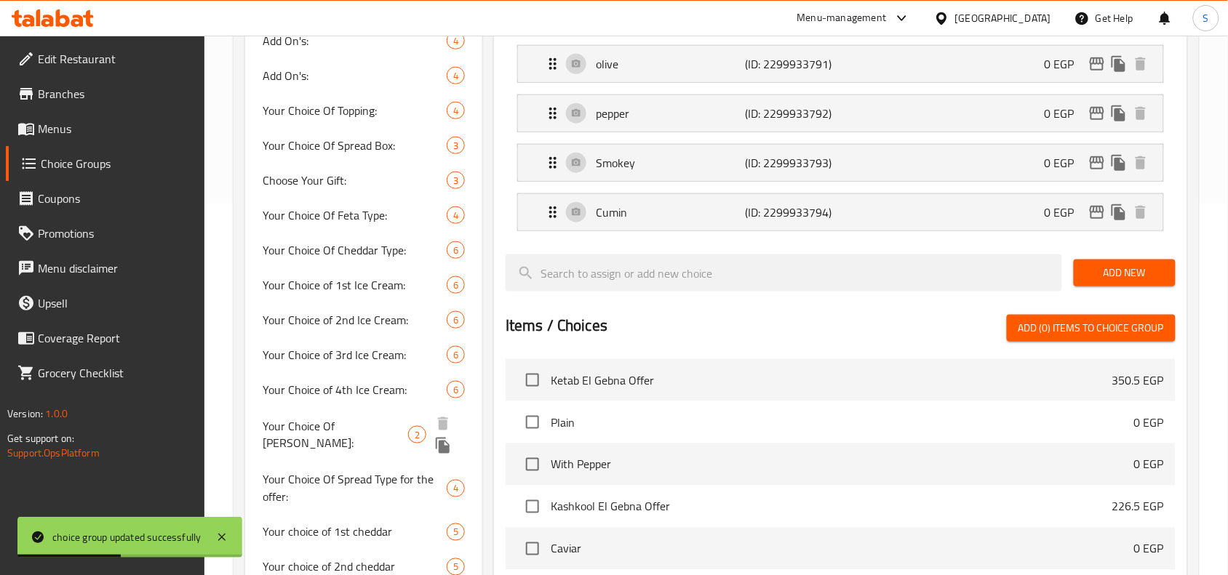
scroll to position [503, 0]
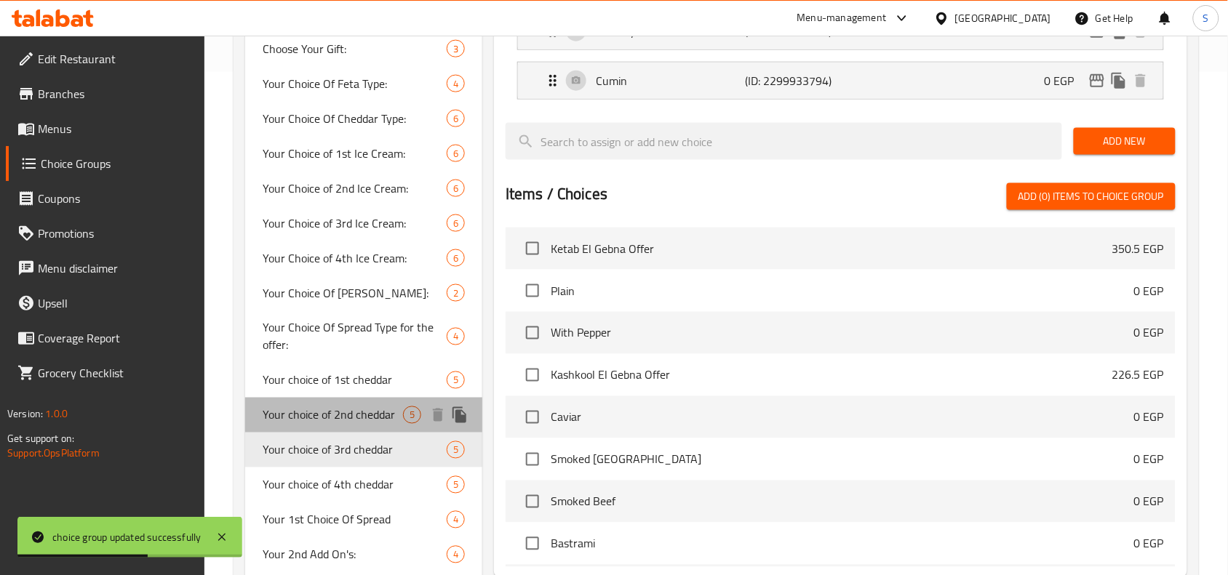
click at [332, 419] on span "Your choice of 2nd cheddar" at bounding box center [333, 415] width 140 height 17
type input "Your choice of 2nd cheddar"
type input "اختيارك من الشيدار الثاني"
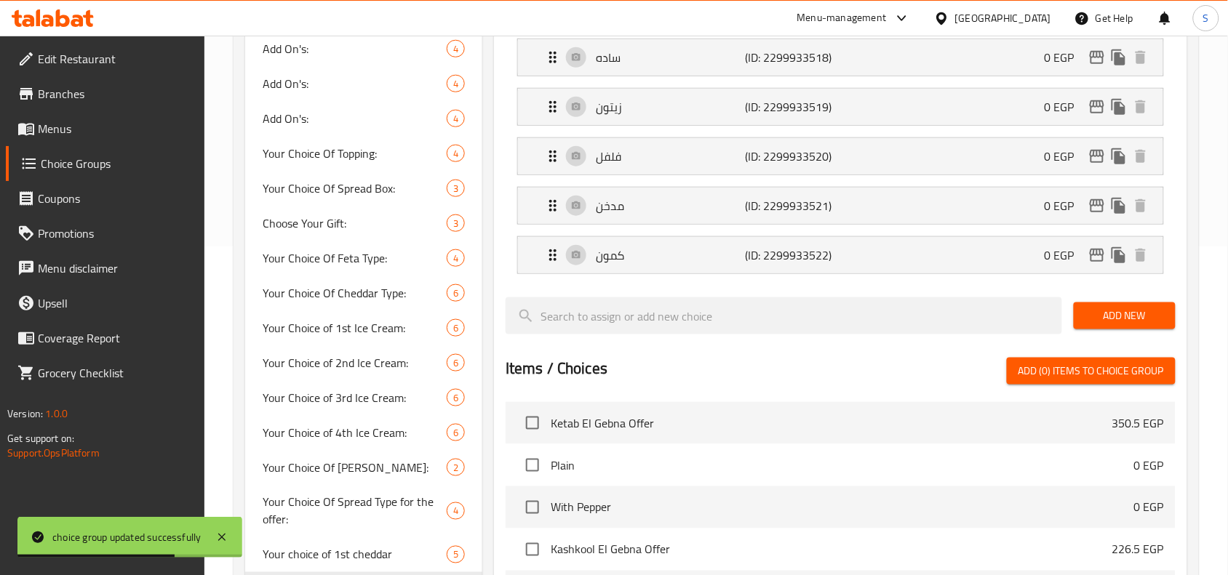
scroll to position [321, 0]
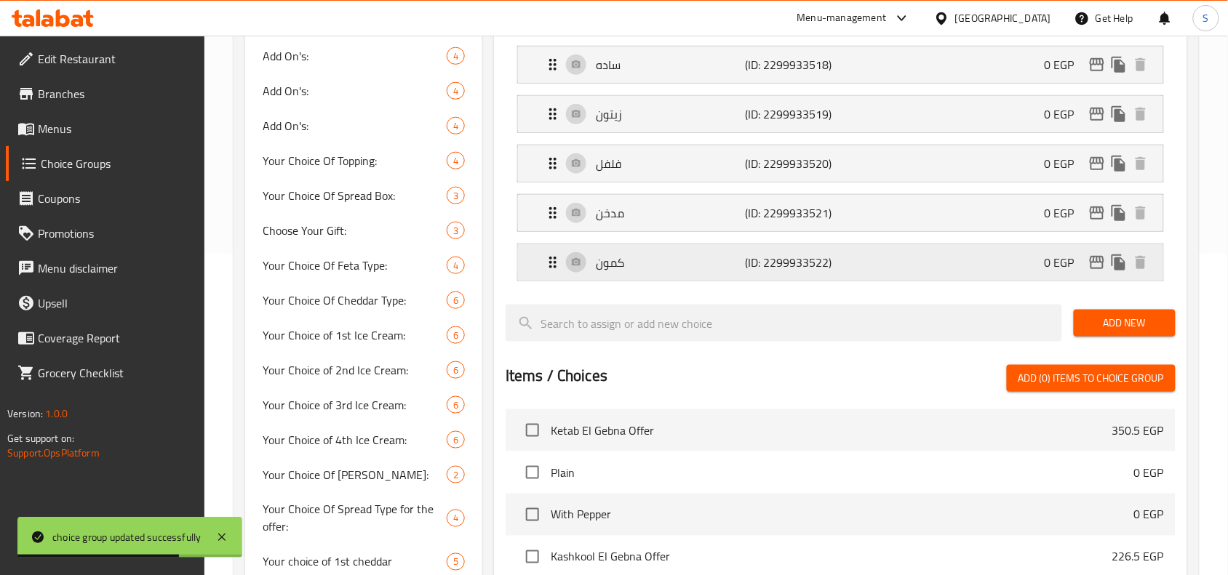
click at [678, 281] on div "كمون (ID: 2299933522) 0 EGP" at bounding box center [844, 262] width 601 height 36
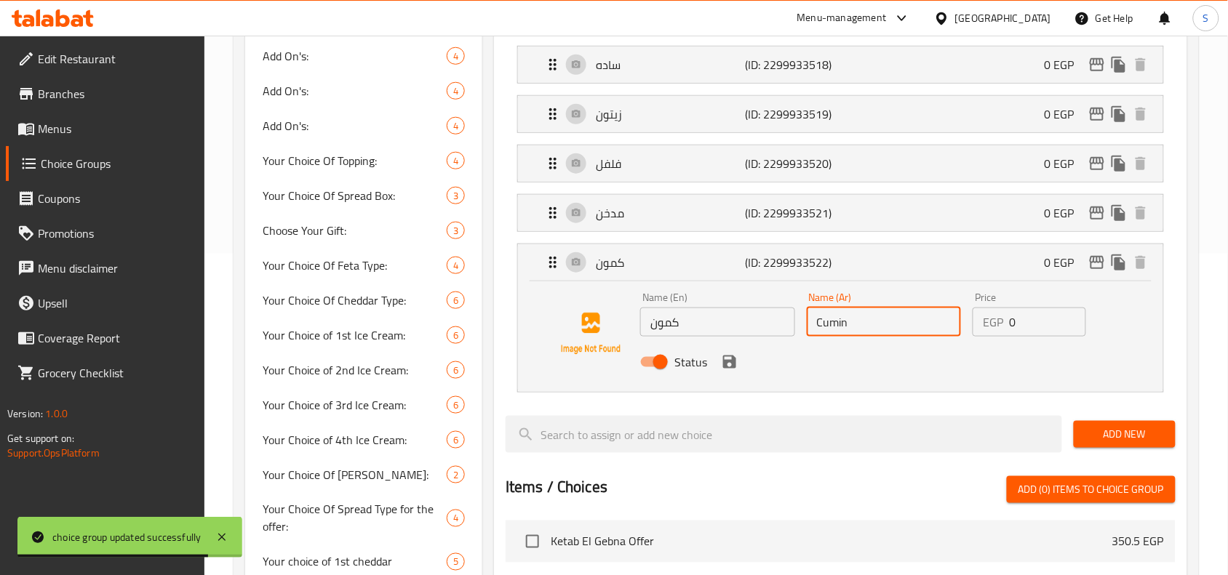
drag, startPoint x: 867, startPoint y: 326, endPoint x: 800, endPoint y: 322, distance: 67.0
click at [801, 322] on div "Name (Ar) Cumin Name (Ar)" at bounding box center [884, 315] width 167 height 56
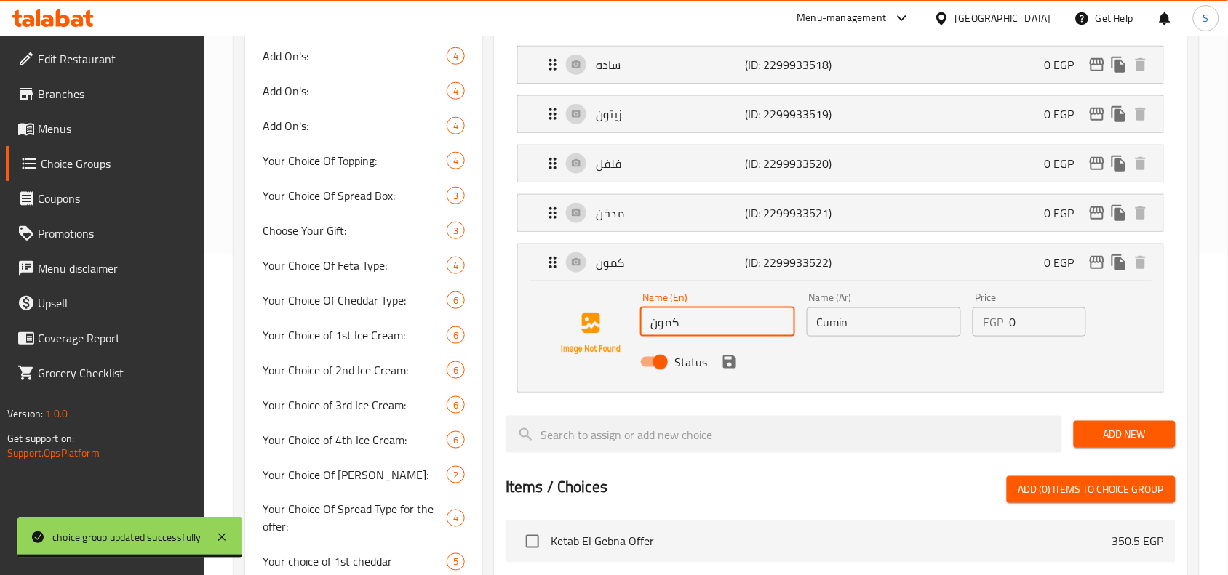
click at [687, 336] on input "كمون" at bounding box center [717, 322] width 155 height 29
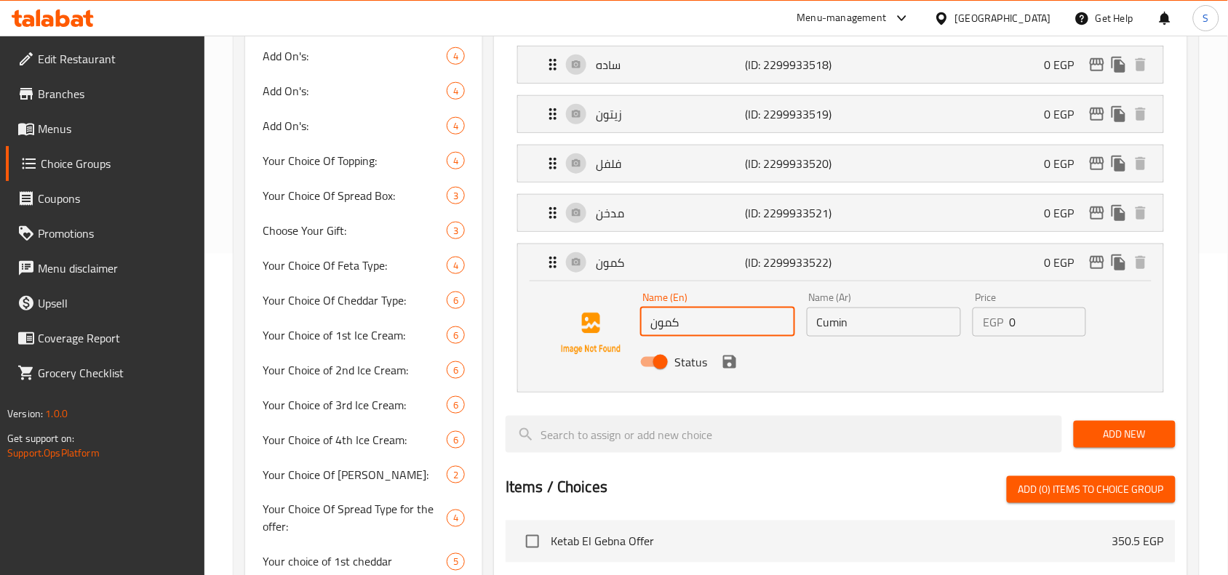
paste input "Cumin"
drag, startPoint x: 684, startPoint y: 326, endPoint x: 627, endPoint y: 324, distance: 57.5
click at [627, 324] on div "Name (En) كمون Cumin Name (En) Name (Ar) Cumin Name (Ar) Price EGP 0 Price Stat…" at bounding box center [840, 333] width 599 height 99
type input "كمون Cumin"
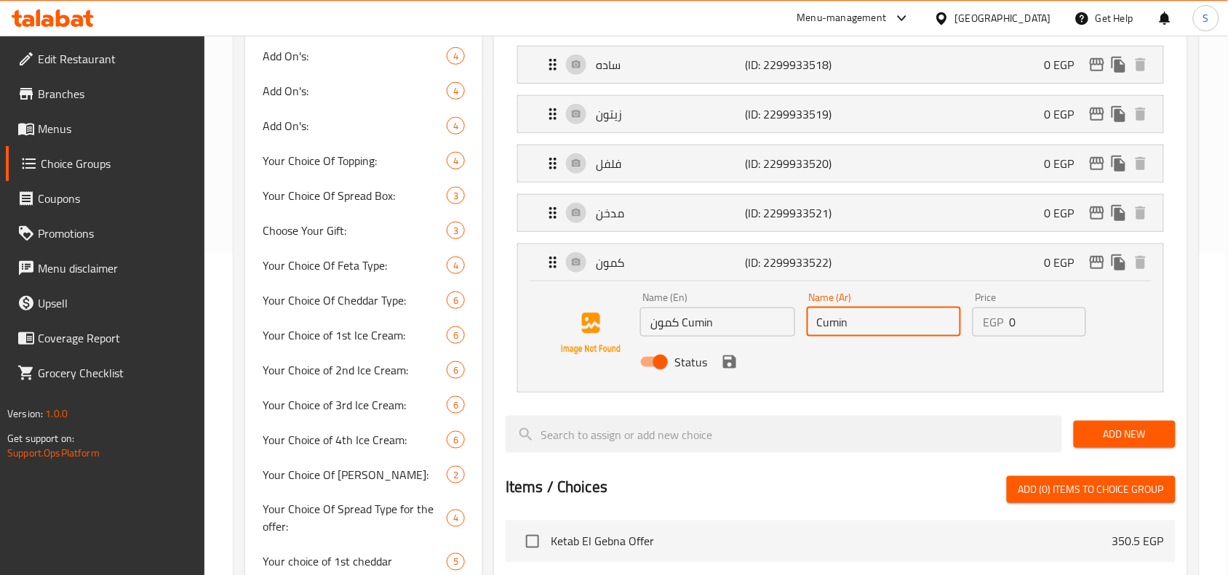
drag, startPoint x: 866, startPoint y: 324, endPoint x: 775, endPoint y: 318, distance: 91.8
click at [775, 318] on div "Name (En) كمون Cumin Name (En) Name (Ar) Cumin Name (Ar) Price EGP 0 Price Stat…" at bounding box center [883, 334] width 499 height 95
paste input "كمون"
type input "كمون"
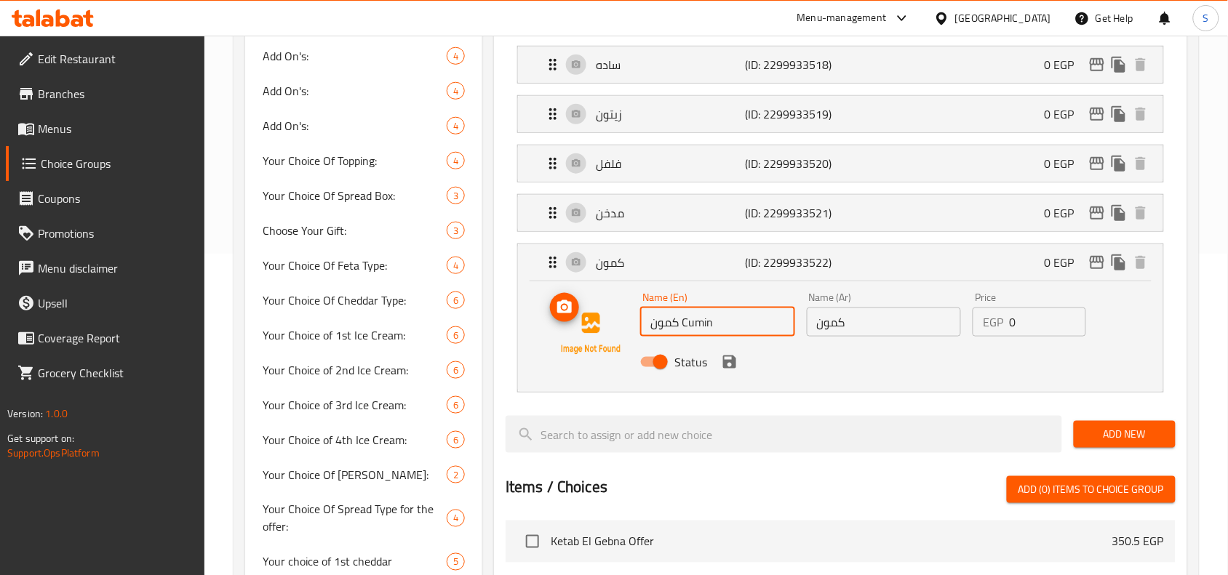
drag, startPoint x: 685, startPoint y: 327, endPoint x: 620, endPoint y: 325, distance: 64.8
click at [620, 325] on div "Name (En) كمون Cumin Name (En) Name (Ar) كمون Name (Ar) Price EGP 0 Price Status" at bounding box center [840, 333] width 599 height 99
click at [682, 326] on input "كمون Cumin" at bounding box center [717, 322] width 155 height 29
drag, startPoint x: 684, startPoint y: 321, endPoint x: 635, endPoint y: 326, distance: 48.9
click at [635, 326] on div "Name (En) كمون Cumin Name (En) Name (Ar) كمون Name (Ar) Price EGP 0 Price Status" at bounding box center [840, 333] width 599 height 99
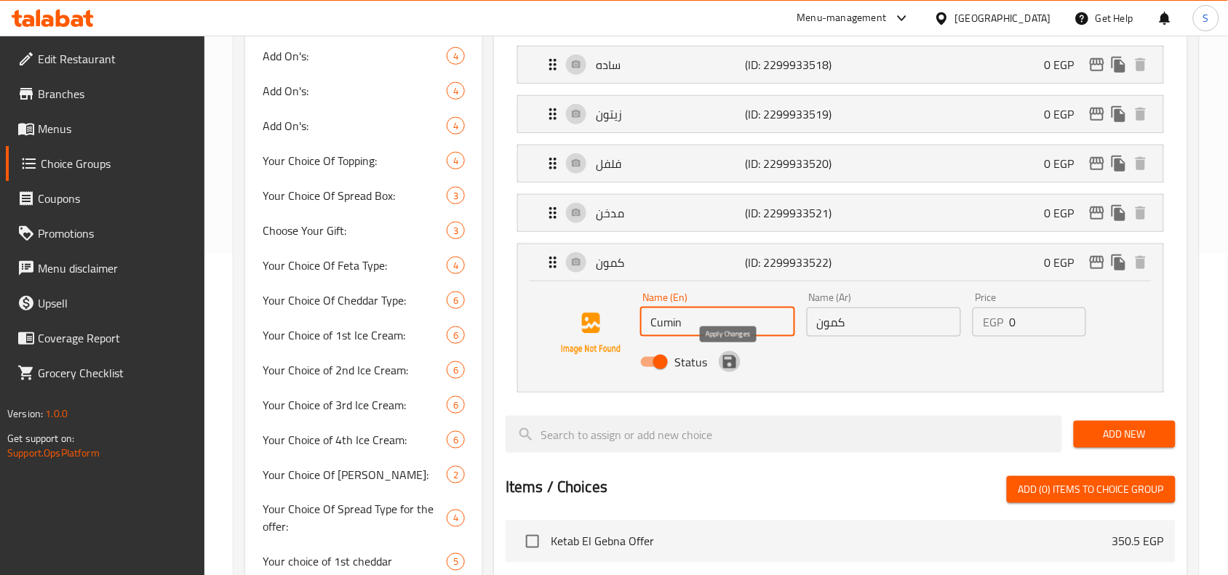
click at [733, 368] on icon "save" at bounding box center [729, 362] width 13 height 13
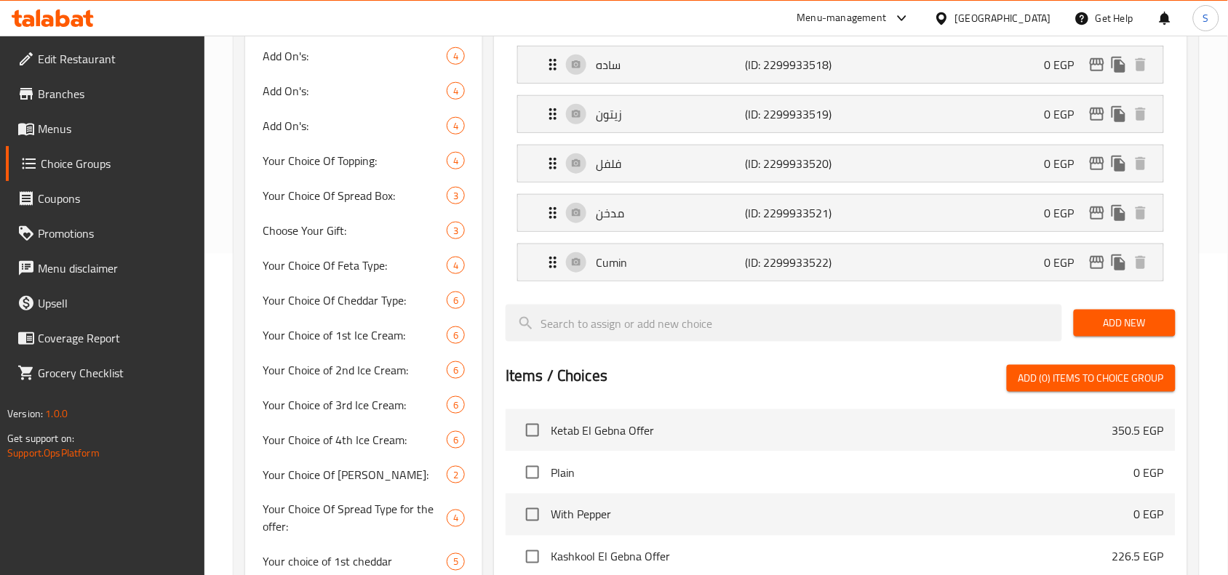
type input "Cumin"
click at [689, 212] on p "مدخن" at bounding box center [670, 212] width 149 height 17
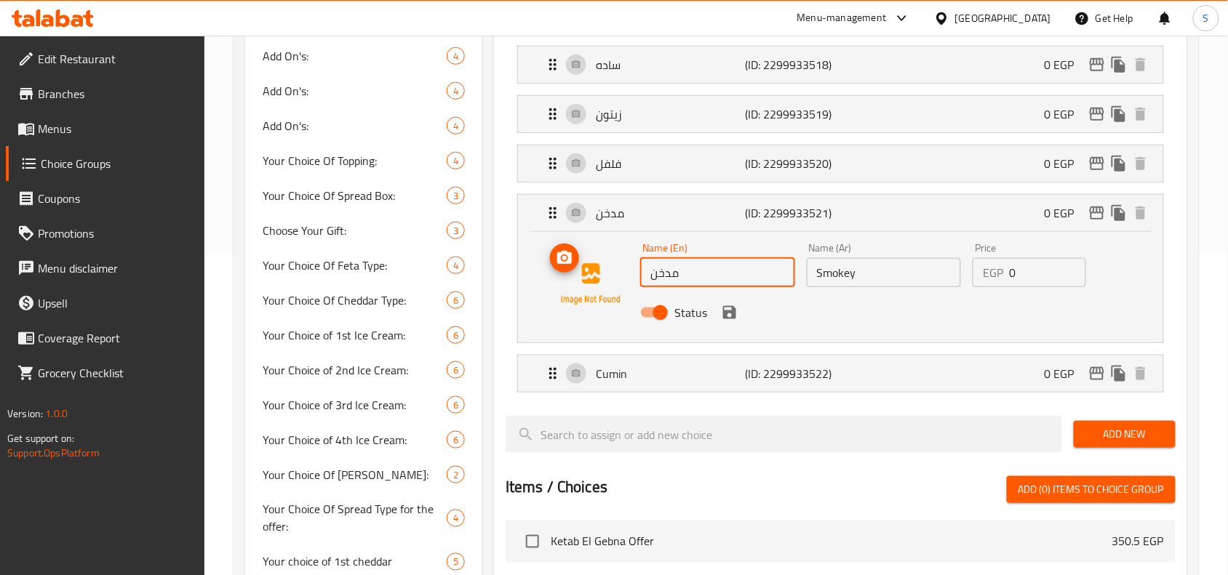
drag, startPoint x: 698, startPoint y: 282, endPoint x: 633, endPoint y: 265, distance: 66.9
click at [633, 265] on div "Name (En) مدخن Name (En) Name (Ar) Smokey Name (Ar) Price EGP 0 Price Status" at bounding box center [840, 284] width 599 height 99
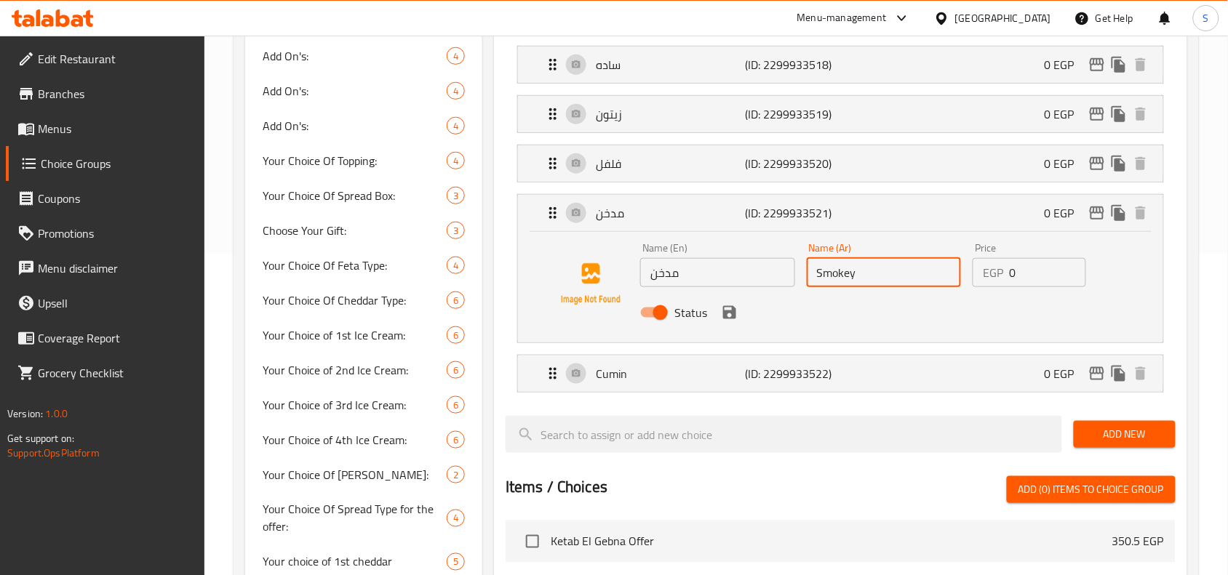
click at [885, 273] on input "Smokey" at bounding box center [884, 272] width 155 height 29
paste input "مدخن"
drag, startPoint x: 860, startPoint y: 273, endPoint x: 767, endPoint y: 268, distance: 92.5
click at [767, 268] on div "Name (En) مدخن Name (En) Name (Ar) Smokey مدخن Name (Ar) Price EGP 0 Price Stat…" at bounding box center [883, 284] width 499 height 95
type input "Smokey مدخن"
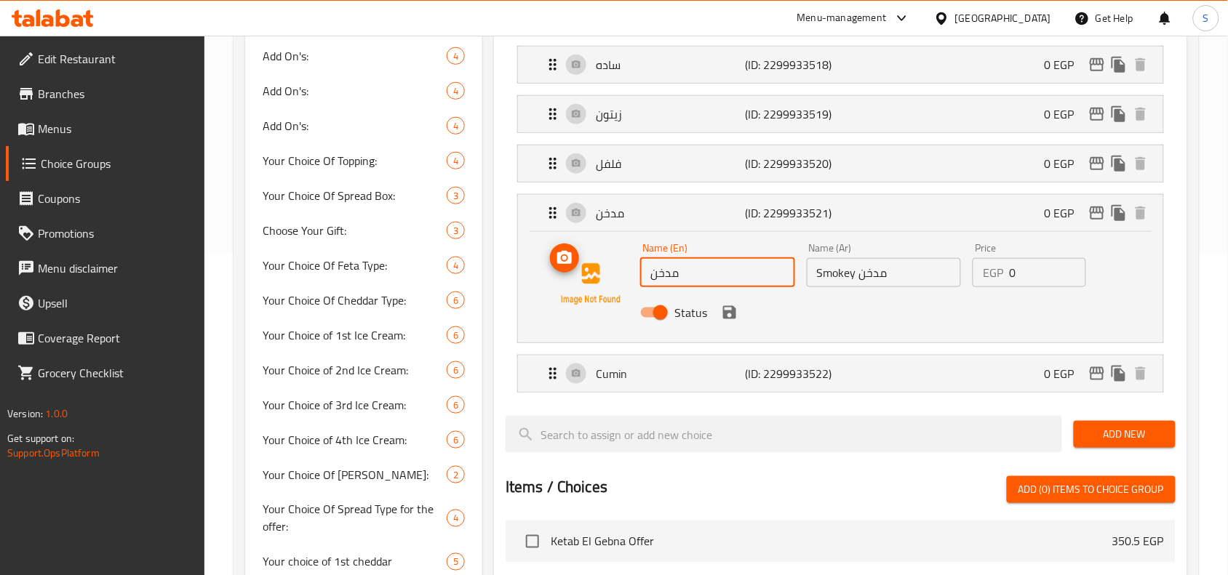
drag, startPoint x: 721, startPoint y: 271, endPoint x: 613, endPoint y: 273, distance: 107.7
click at [613, 273] on div "Name (En) مدخن Name (En) Name (Ar) Smokey مدخن Name (Ar) Price EGP 0 Price Stat…" at bounding box center [840, 284] width 599 height 99
paste input "Smokey"
type input "Smokey"
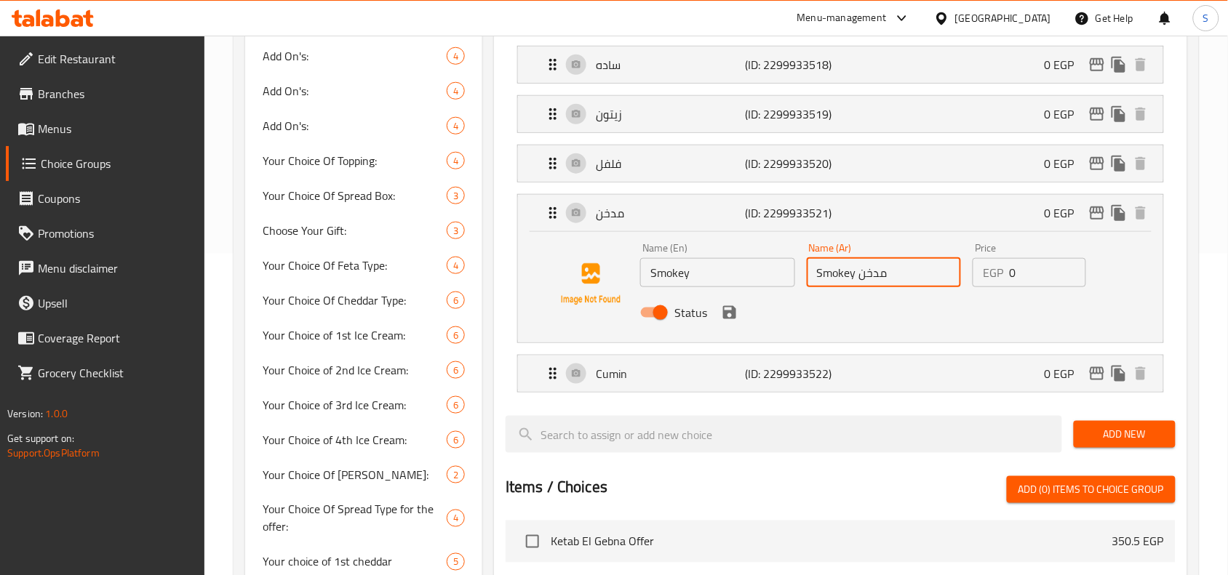
drag, startPoint x: 858, startPoint y: 279, endPoint x: 753, endPoint y: 276, distance: 104.7
click at [753, 276] on div "Name (En) Smokey Name (En) Name (Ar) Smokey مدخن Name (Ar) Price EGP 0 Price St…" at bounding box center [883, 284] width 499 height 95
click at [732, 315] on icon "save" at bounding box center [729, 312] width 13 height 13
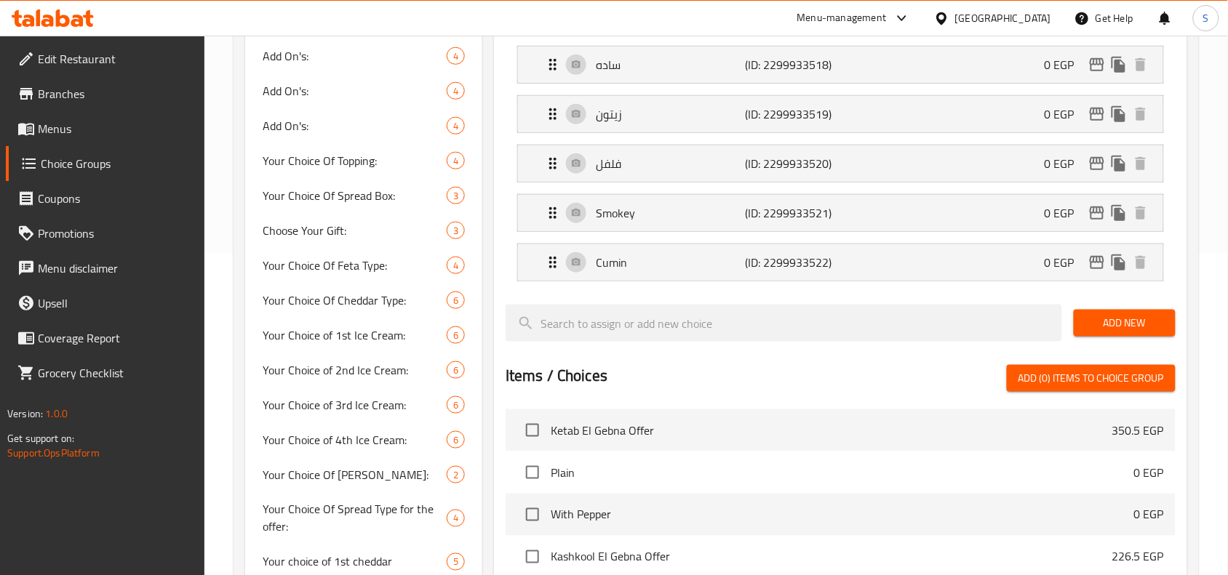
type input "مدخن"
click at [668, 168] on p "فلفل" at bounding box center [670, 163] width 149 height 17
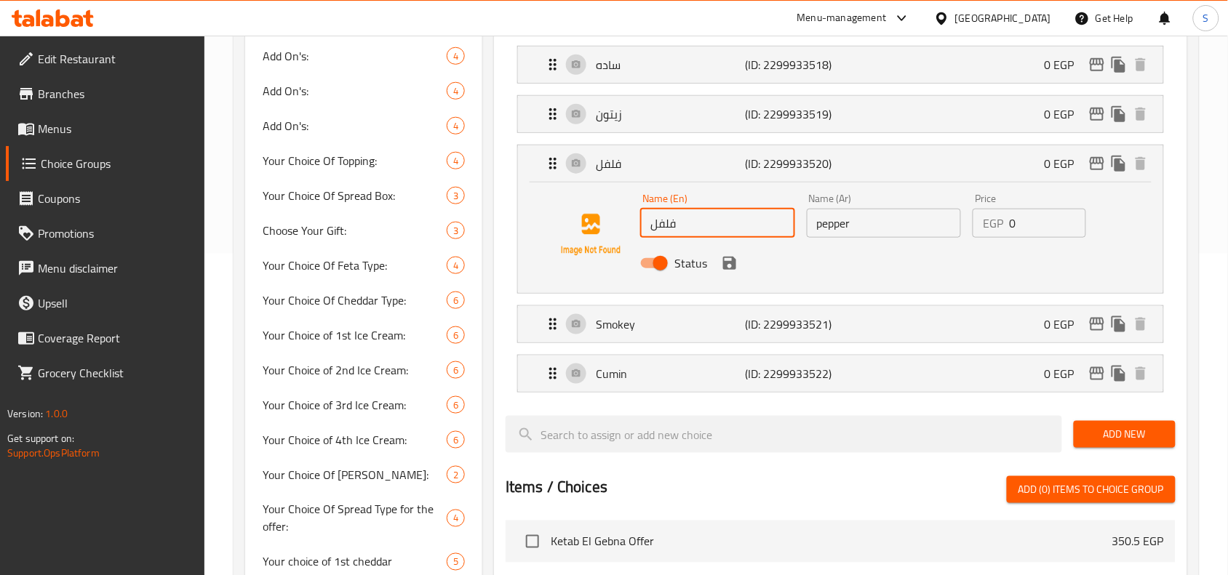
drag, startPoint x: 691, startPoint y: 233, endPoint x: 647, endPoint y: 229, distance: 43.8
click at [647, 229] on input "فلفل" at bounding box center [717, 223] width 155 height 29
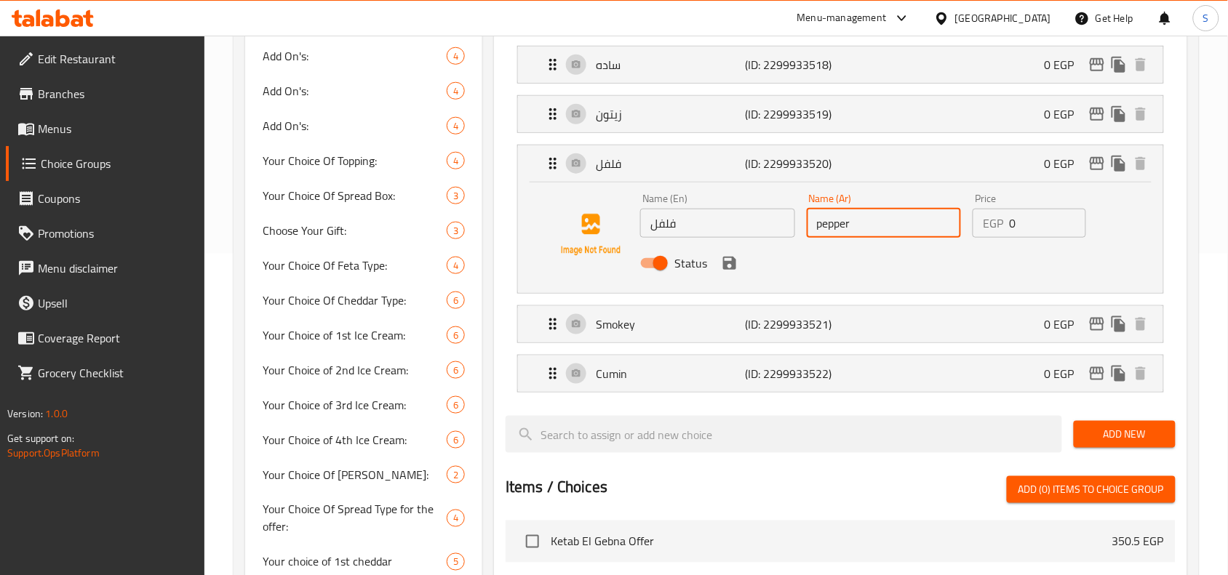
click at [893, 228] on input "pepper" at bounding box center [884, 223] width 155 height 29
paste input "فلفل"
drag, startPoint x: 844, startPoint y: 224, endPoint x: 804, endPoint y: 220, distance: 39.4
click at [804, 220] on div "Name (Ar) pepper فلفل Name (Ar)" at bounding box center [884, 216] width 167 height 56
type input "فلفل"
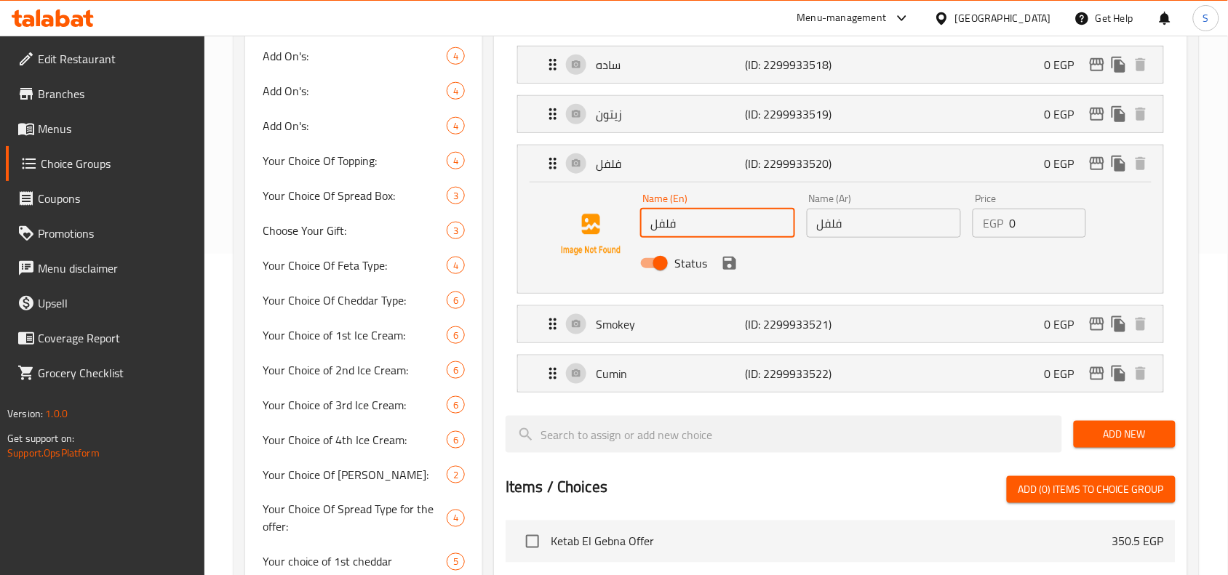
drag, startPoint x: 742, startPoint y: 231, endPoint x: 646, endPoint y: 231, distance: 96.0
click at [646, 231] on input "فلفل" at bounding box center [717, 223] width 155 height 29
paste input "pepper"
click at [729, 266] on icon "save" at bounding box center [729, 263] width 17 height 17
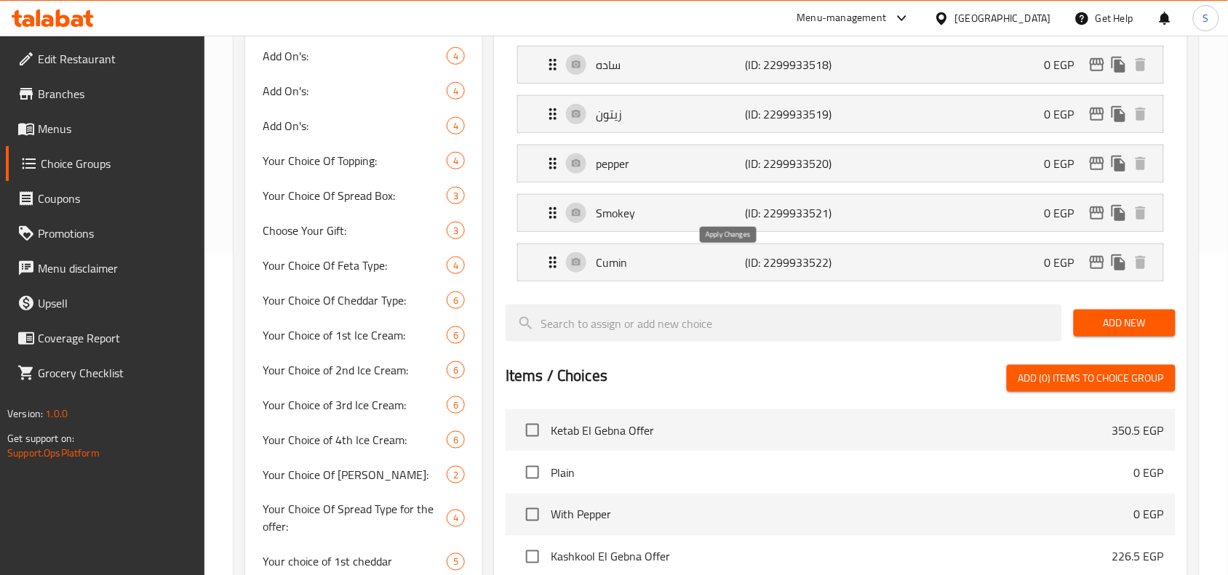
type input "pepper"
click at [652, 119] on p "زيتون" at bounding box center [670, 113] width 149 height 17
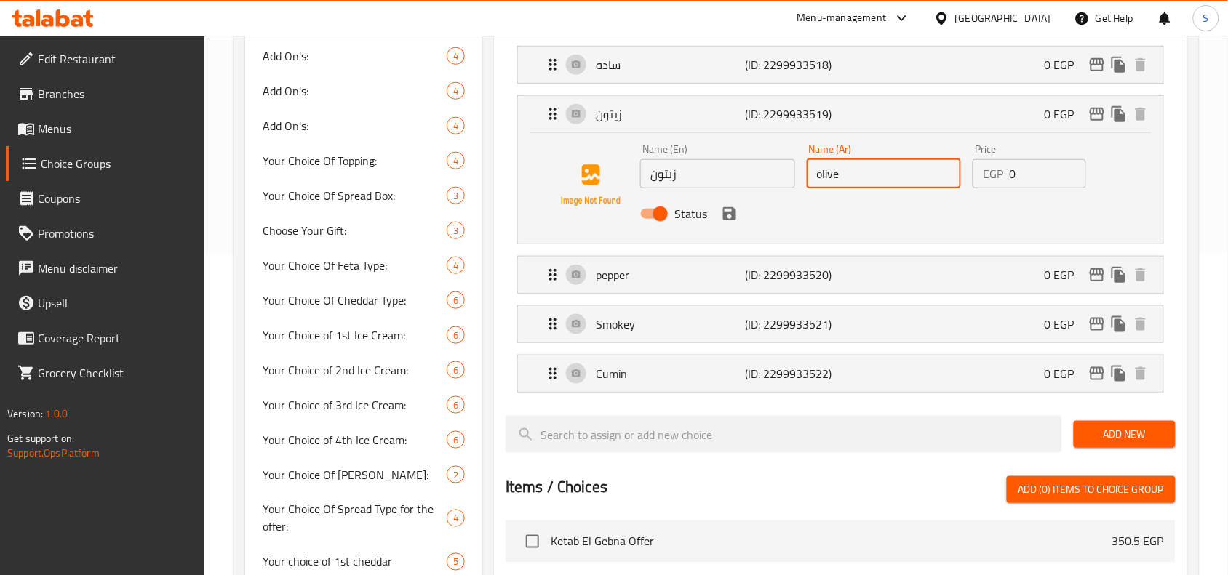
drag, startPoint x: 841, startPoint y: 178, endPoint x: 778, endPoint y: 173, distance: 62.8
click at [773, 175] on div "Name (En) زيتون Name (En) Name (Ar) olive Name (Ar) Price EGP 0 Price Status" at bounding box center [883, 185] width 499 height 95
click at [705, 173] on input "زيتون" at bounding box center [717, 173] width 155 height 29
paste input "olive"
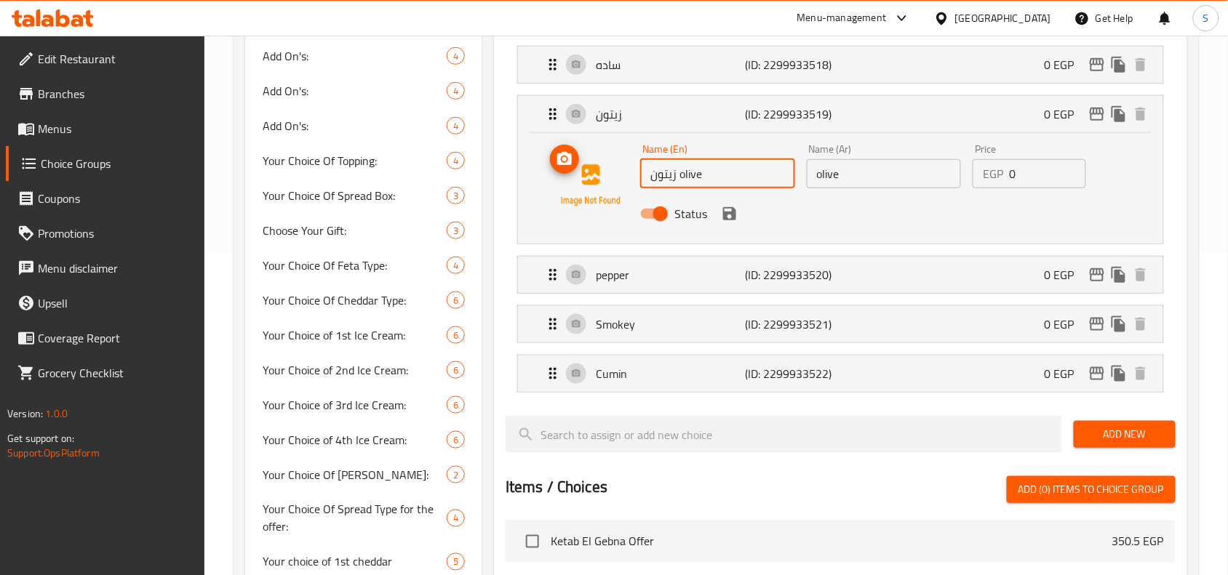
drag, startPoint x: 679, startPoint y: 175, endPoint x: 606, endPoint y: 175, distance: 72.7
click at [606, 175] on div "Name (En) زيتون olive Name (En) Name (Ar) olive Name (Ar) Price EGP 0 Price Sta…" at bounding box center [840, 185] width 599 height 99
type input "olive"
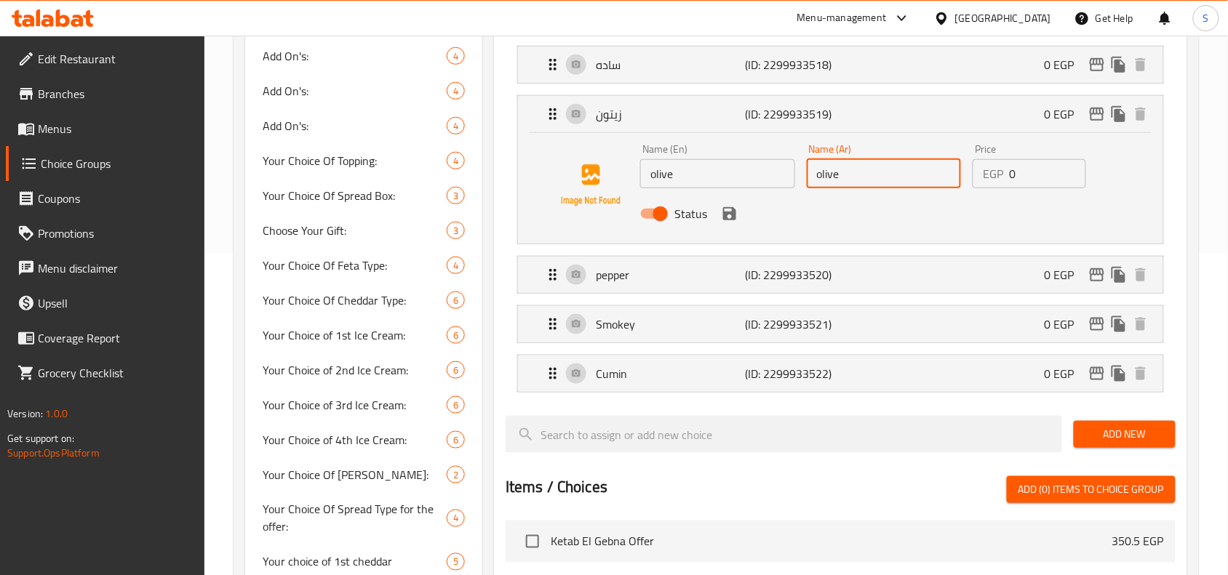
drag, startPoint x: 846, startPoint y: 178, endPoint x: 794, endPoint y: 177, distance: 51.7
click at [789, 178] on div "Name (En) olive Name (En) Name (Ar) olive Name (Ar) Price EGP 0 Price Status" at bounding box center [883, 185] width 499 height 95
paste input "زيتون"
click at [731, 220] on icon "save" at bounding box center [729, 213] width 17 height 17
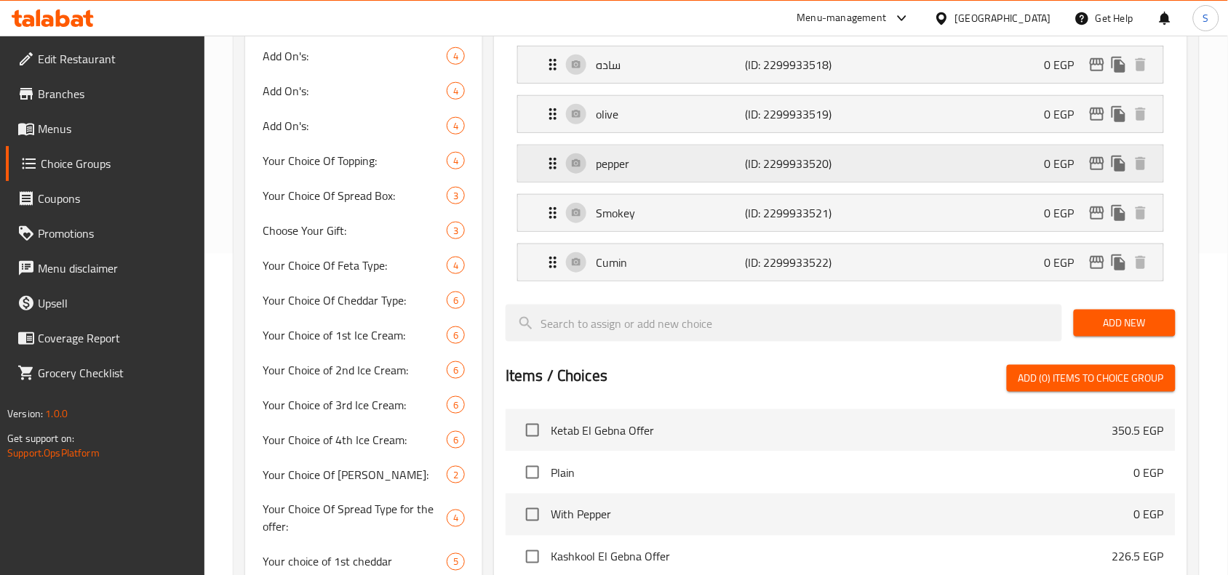
type input "زيتون"
click at [668, 71] on p "ساده" at bounding box center [670, 64] width 149 height 17
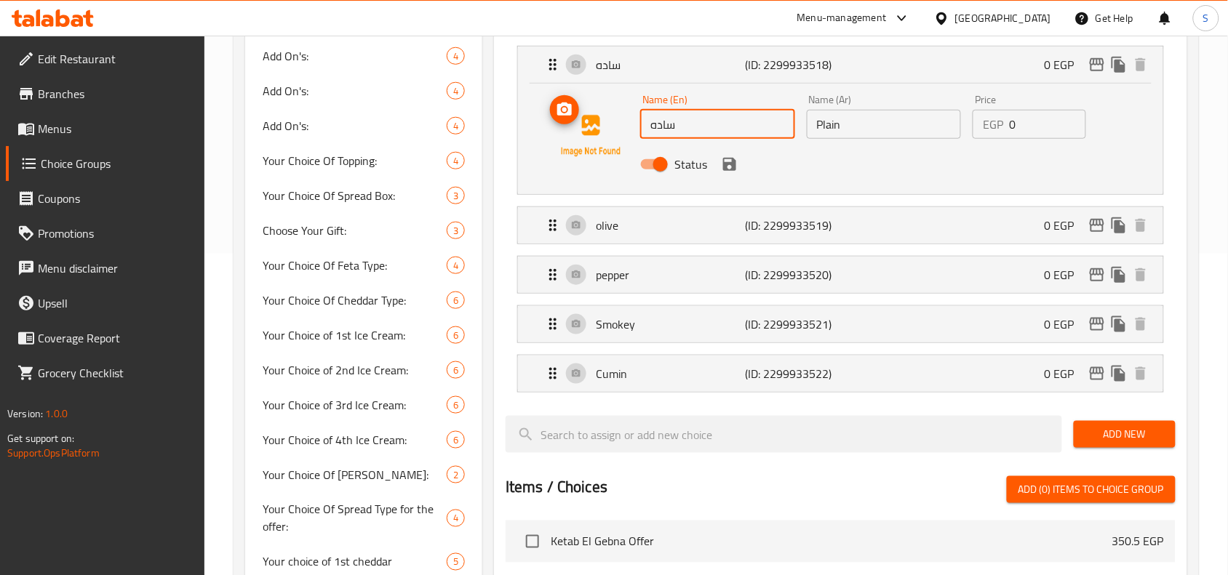
drag, startPoint x: 688, startPoint y: 127, endPoint x: 627, endPoint y: 124, distance: 61.2
click at [627, 124] on div "Name (En) ساده Name (En) Name (Ar) Plain Name (Ar) Price EGP 0 Price Status" at bounding box center [840, 136] width 599 height 99
click at [879, 131] on input "Plain" at bounding box center [884, 124] width 155 height 29
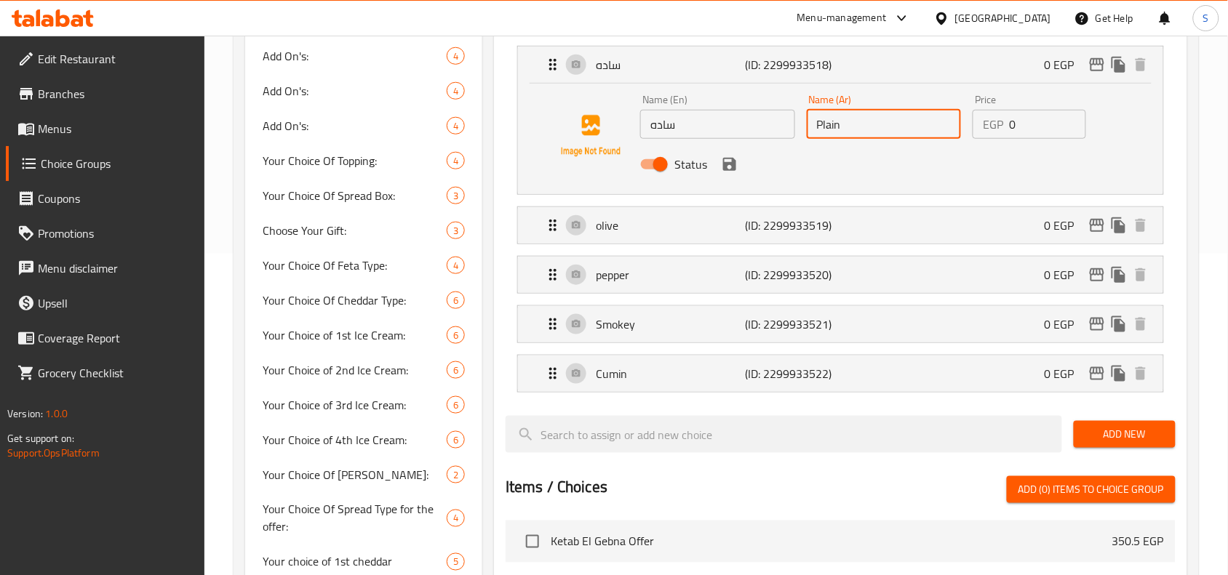
paste input "ساده"
drag, startPoint x: 841, startPoint y: 125, endPoint x: 790, endPoint y: 127, distance: 51.7
click at [790, 127] on div "Name (En) ساده Name (En) Name (Ar) Plain ساده Name (Ar) Price EGP 0 Price Status" at bounding box center [883, 136] width 499 height 95
type input "Plain ساده"
drag, startPoint x: 735, startPoint y: 129, endPoint x: 625, endPoint y: 124, distance: 109.9
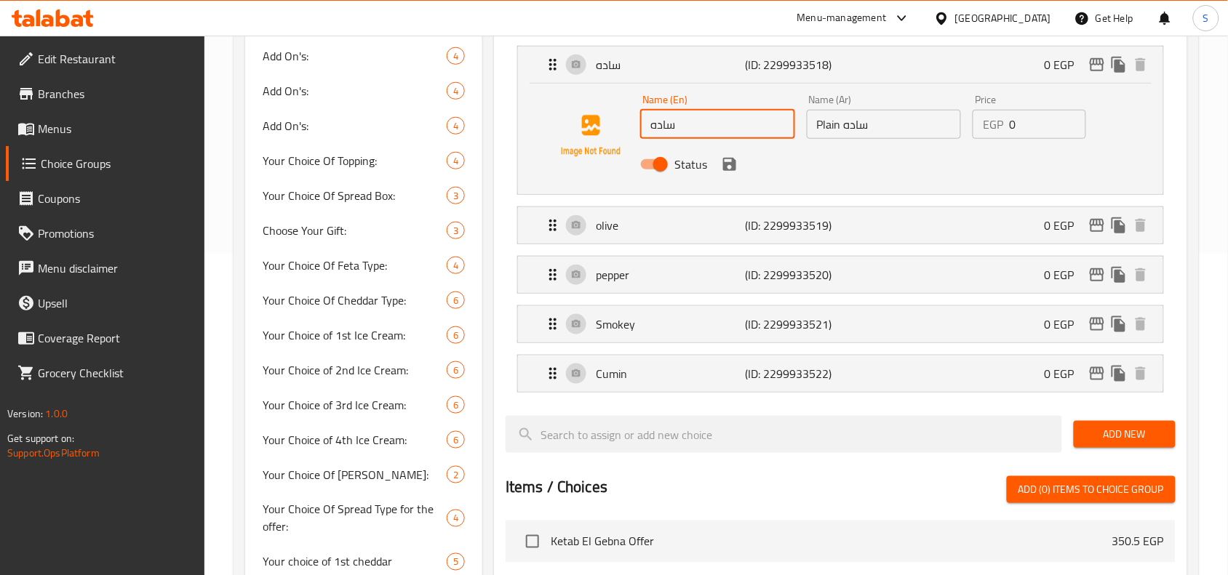
click at [625, 124] on div "Name (En) ساده Name (En) Name (Ar) Plain ساده Name (Ar) Price EGP 0 Price Status" at bounding box center [840, 136] width 599 height 99
paste input "Plain"
type input "Plain"
drag, startPoint x: 842, startPoint y: 125, endPoint x: 775, endPoint y: 124, distance: 67.6
click at [775, 124] on div "Name (En) Plain Name (En) Name (Ar) Plain ساده Name (Ar) Price EGP 0 Price Stat…" at bounding box center [883, 136] width 499 height 95
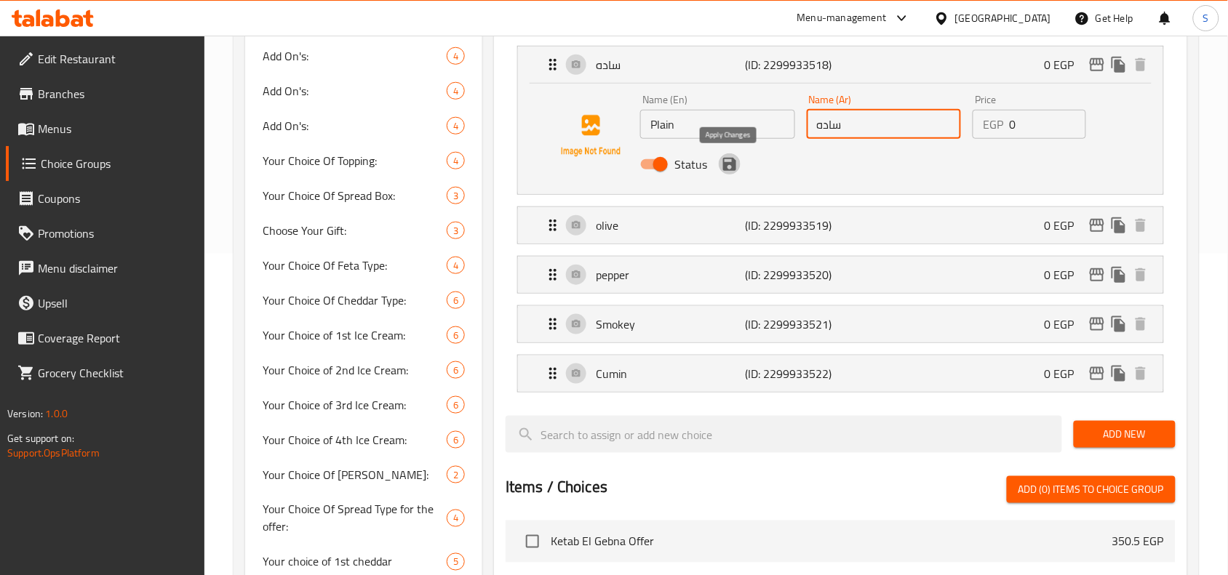
click at [732, 165] on icon "save" at bounding box center [729, 164] width 13 height 13
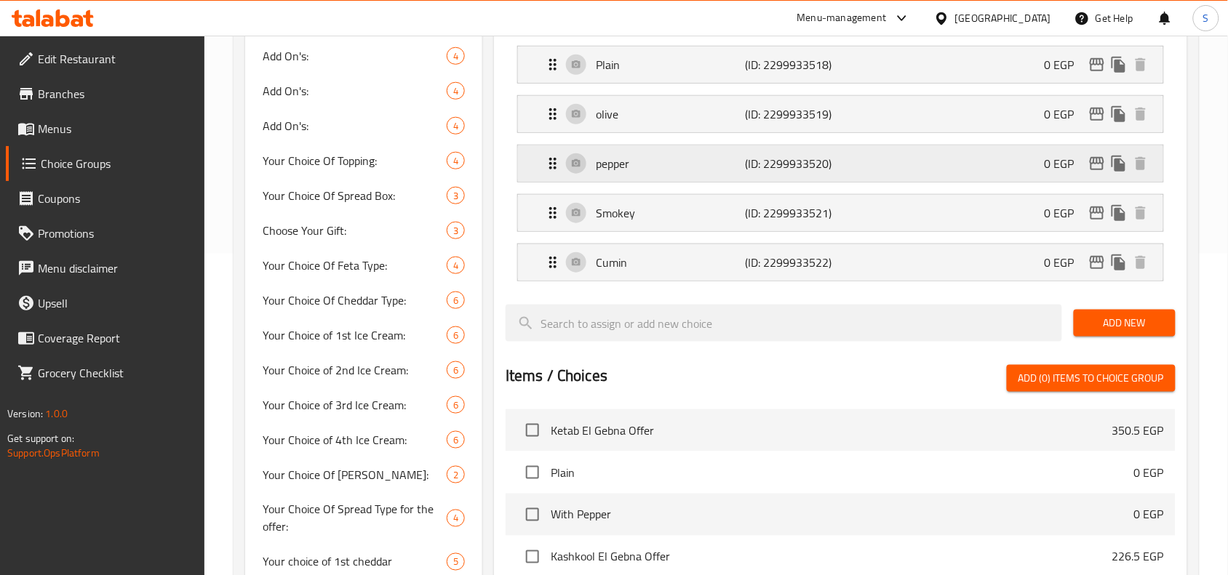
type input "ساده"
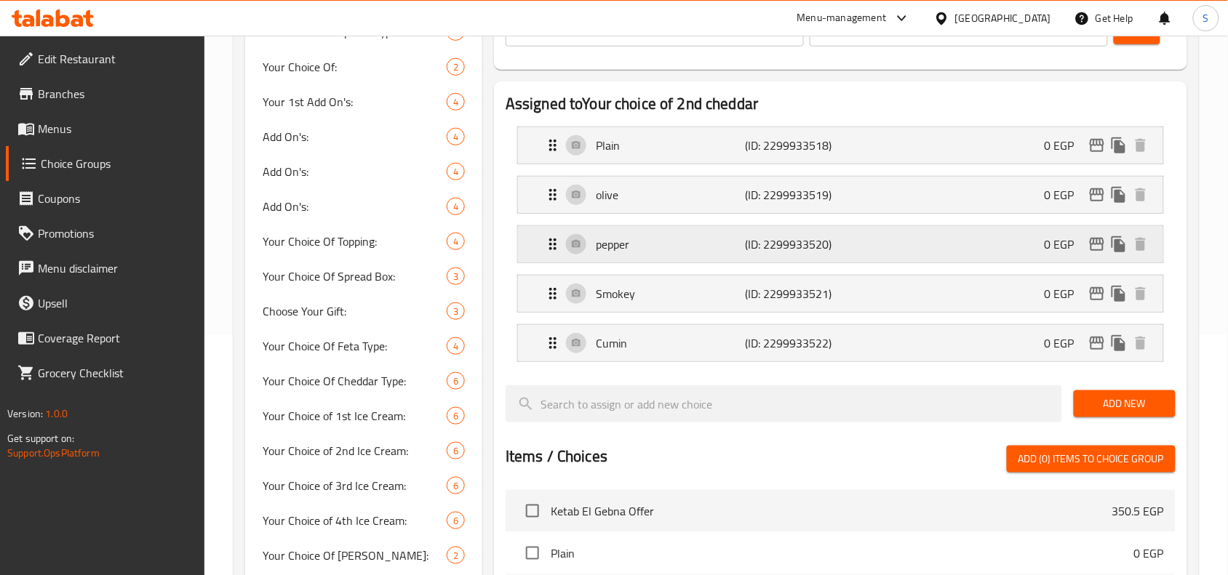
scroll to position [140, 0]
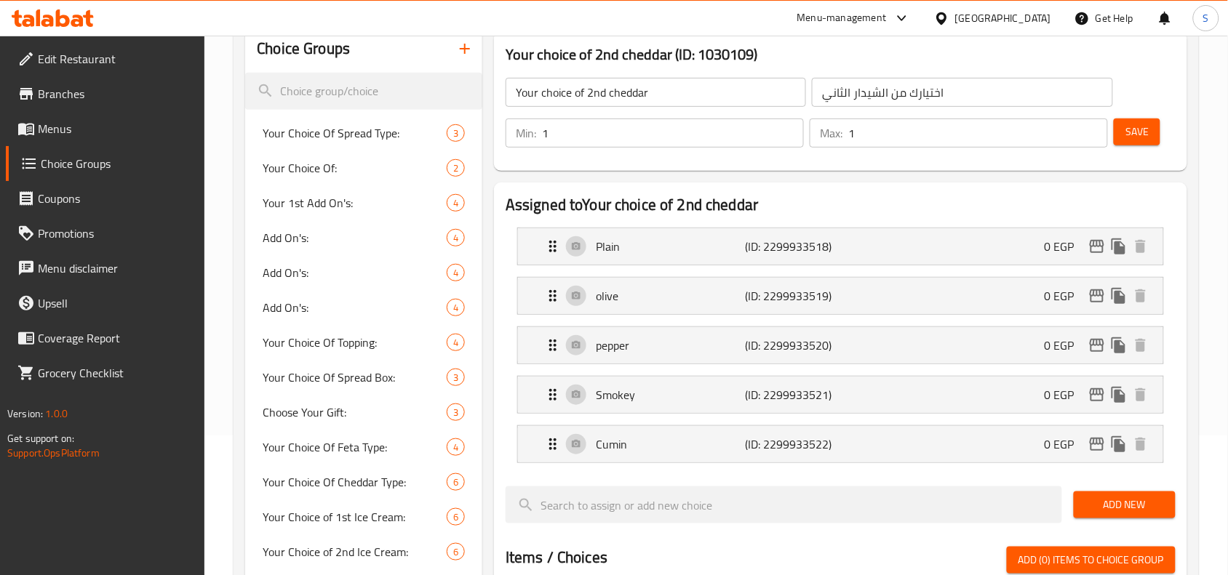
click at [1113, 137] on button "Save" at bounding box center [1136, 132] width 47 height 27
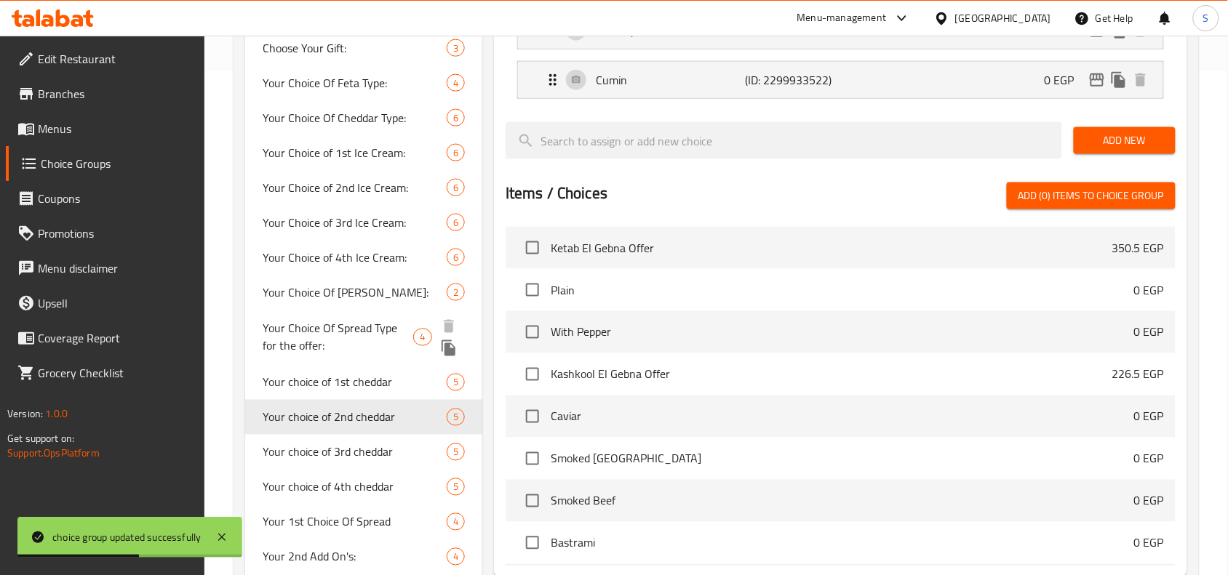
scroll to position [503, 0]
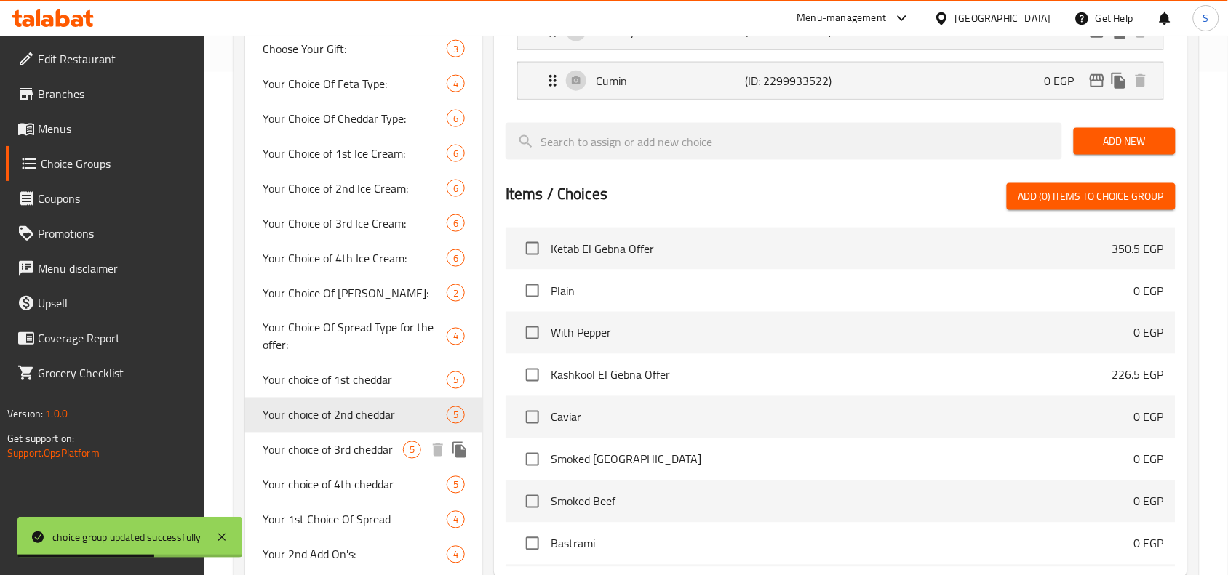
click at [338, 451] on span "Your choice of 3rd cheddar" at bounding box center [333, 449] width 140 height 17
type input "Your choice of 3rd cheddar"
type input "اختيارك من الشيدار الثالث"
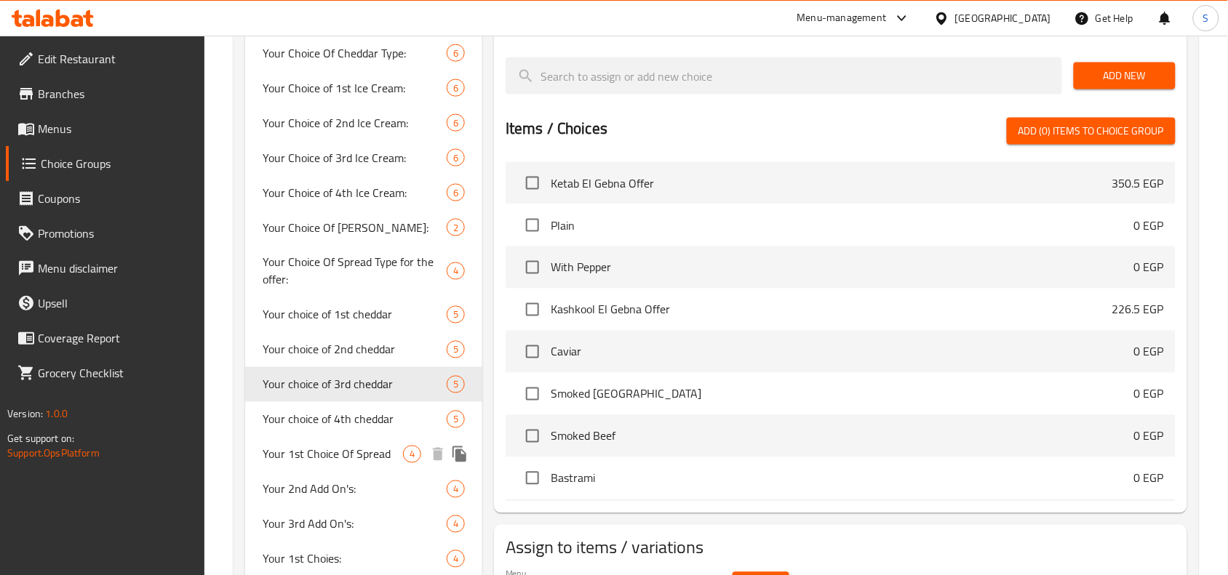
scroll to position [594, 0]
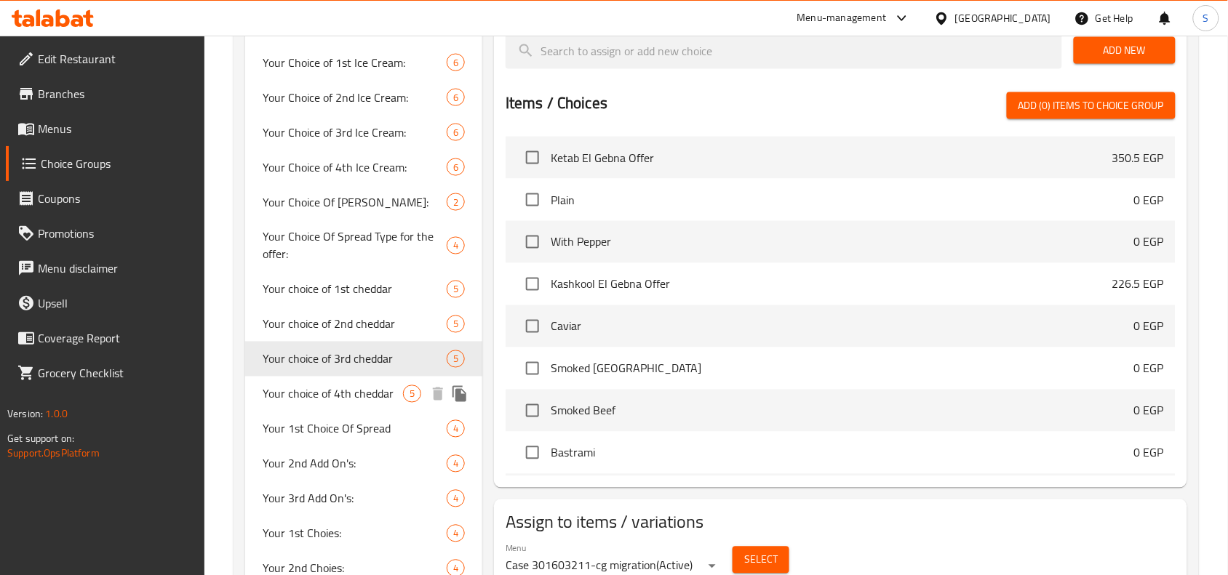
click at [356, 404] on div "Your choice of 4th cheddar 5" at bounding box center [363, 394] width 237 height 35
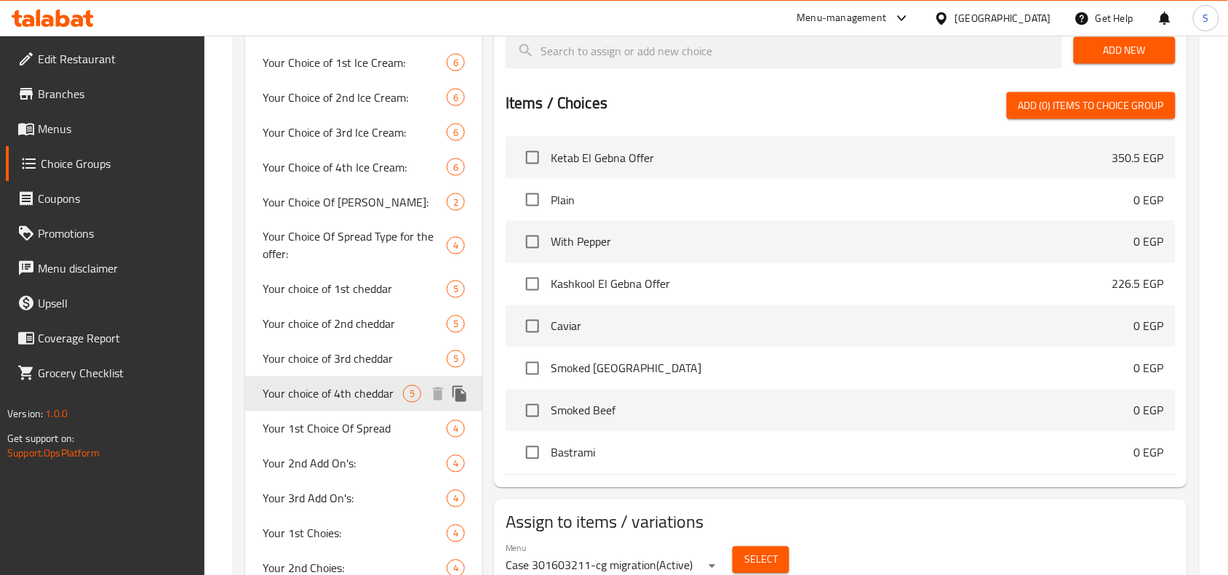
type input "Your choice of 4th cheddar"
type input "اختيارك من الشيدار الرابع"
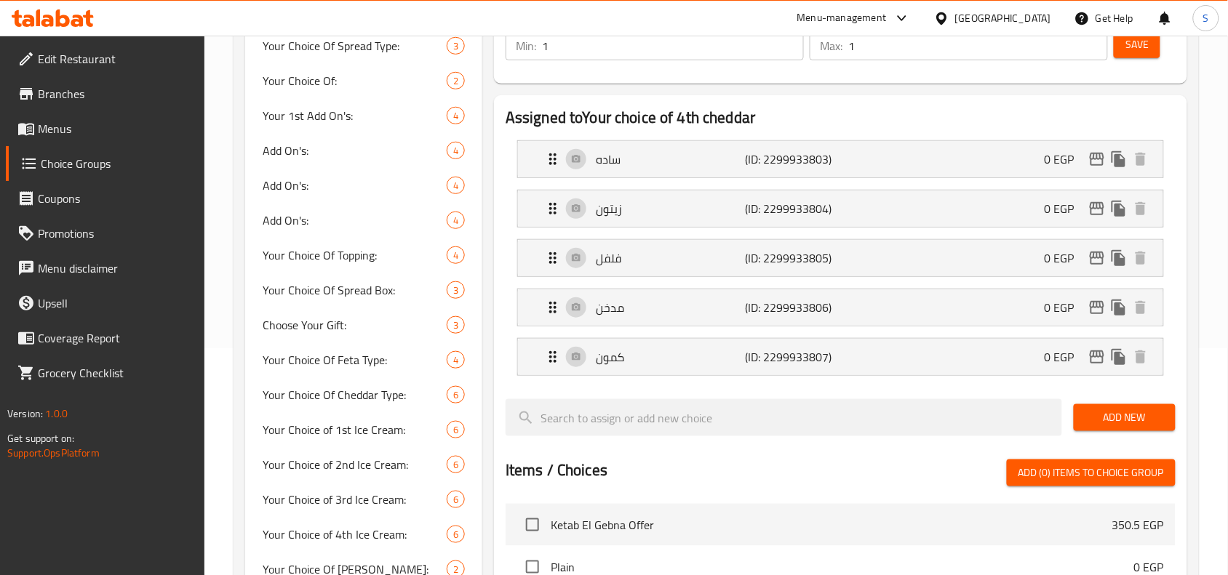
scroll to position [140, 0]
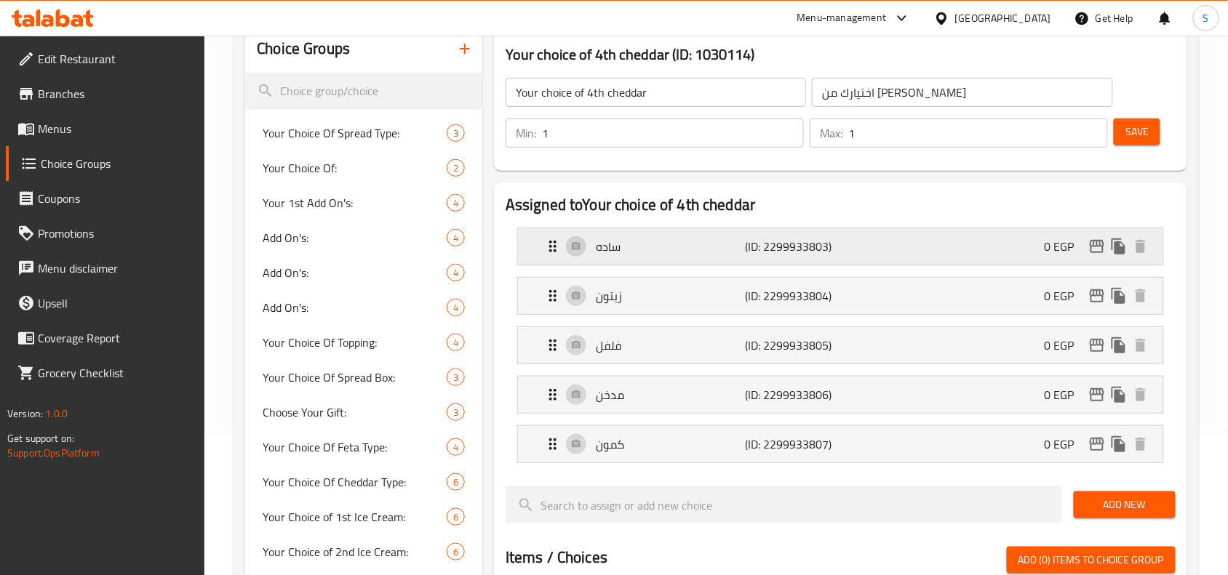
click at [637, 264] on div "ساده (ID: 2299933803) 0 EGP" at bounding box center [844, 246] width 601 height 36
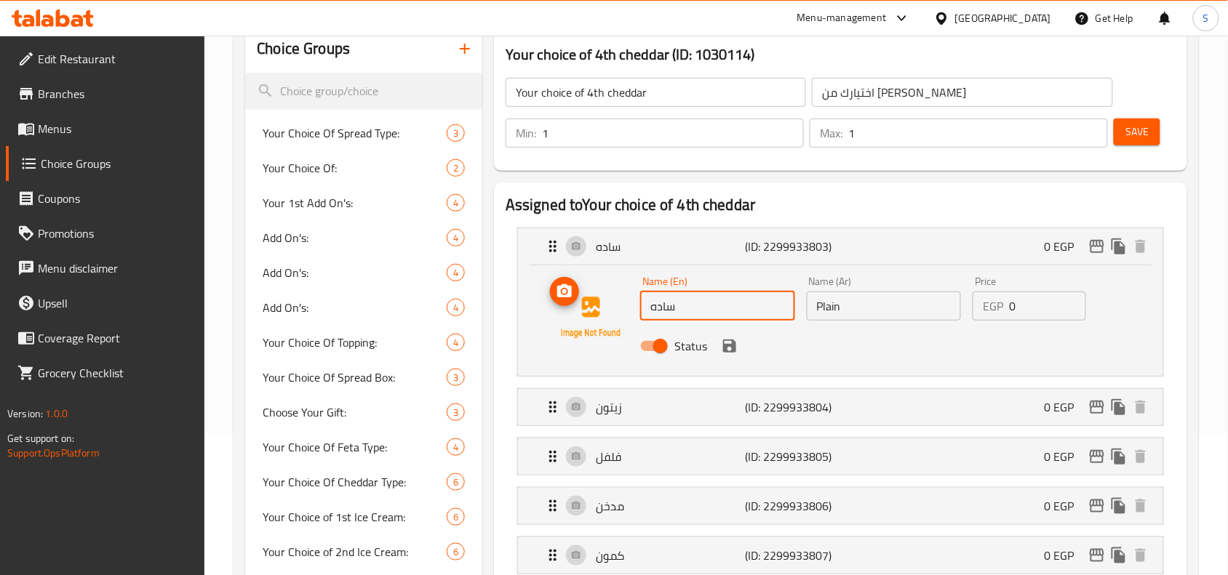
drag, startPoint x: 642, startPoint y: 310, endPoint x: 589, endPoint y: 311, distance: 53.1
click at [589, 311] on div "Name (En) ساده Name (En) Name (Ar) Plain Name (Ar) Price EGP 0 Price Status" at bounding box center [840, 317] width 599 height 99
click at [860, 303] on input "Plain" at bounding box center [884, 306] width 155 height 29
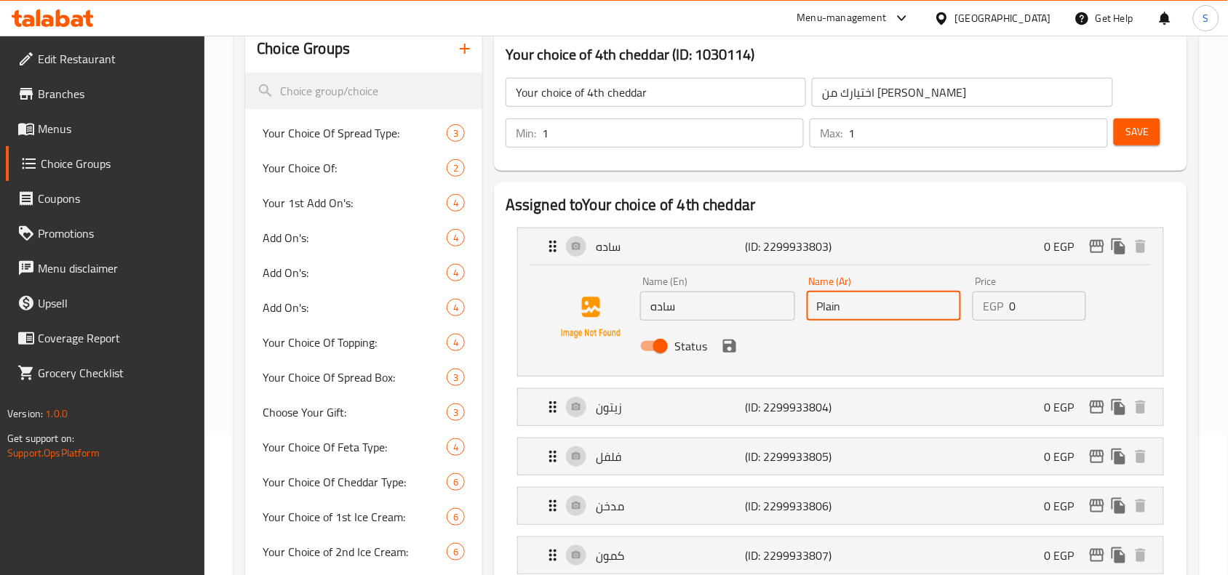
paste input "ساده"
drag, startPoint x: 848, startPoint y: 303, endPoint x: 779, endPoint y: 303, distance: 69.1
click at [779, 303] on div "Name (En) ساده Name (En) Name (Ar) Plain ساده Name (Ar) Price EGP 0 Price Status" at bounding box center [883, 318] width 499 height 95
click at [835, 309] on input "Plain ساده" at bounding box center [884, 306] width 155 height 29
drag, startPoint x: 841, startPoint y: 307, endPoint x: 785, endPoint y: 303, distance: 56.1
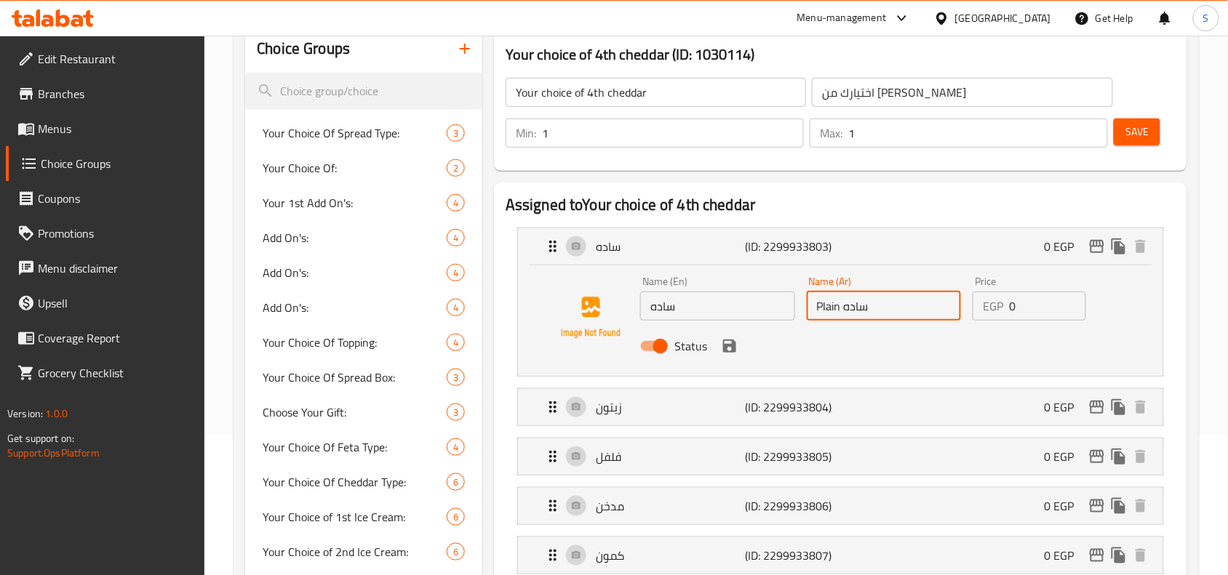
click at [785, 303] on div "Name (En) ساده Name (En) Name (Ar) Plain ساده Name (Ar) Price EGP 0 Price Status" at bounding box center [883, 318] width 499 height 95
type input "ساده"
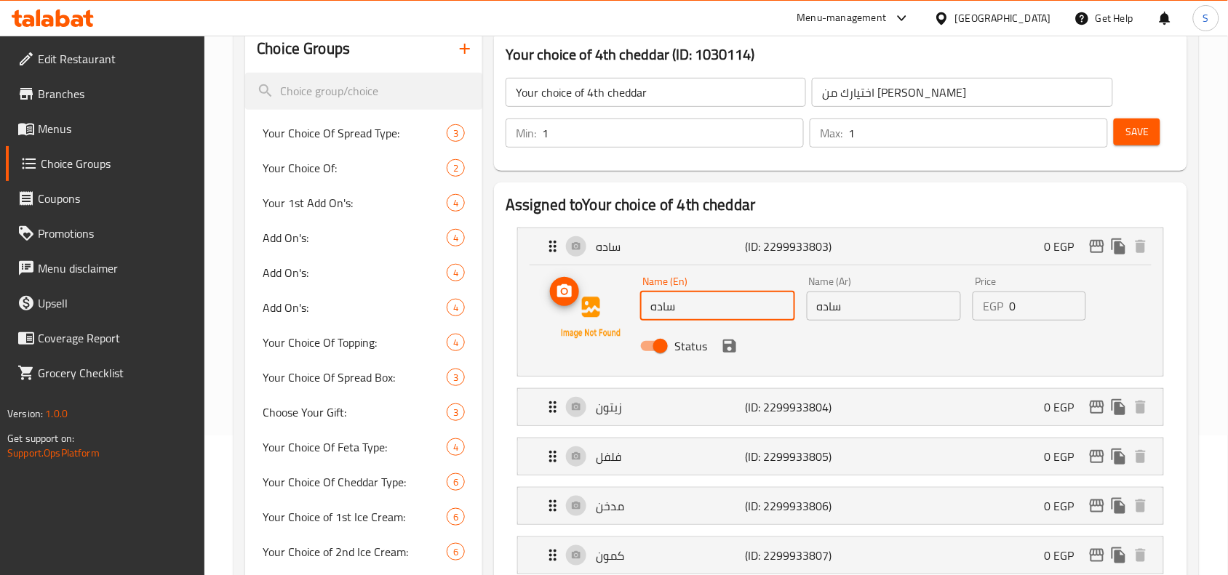
drag, startPoint x: 702, startPoint y: 302, endPoint x: 595, endPoint y: 309, distance: 107.2
click at [595, 309] on div "Name (En) ساده Name (En) Name (Ar) ساده Name (Ar) Price EGP 0 Price Status" at bounding box center [840, 317] width 599 height 99
paste input "Plain"
type input "Plain"
click at [899, 335] on div "Status" at bounding box center [883, 346] width 499 height 39
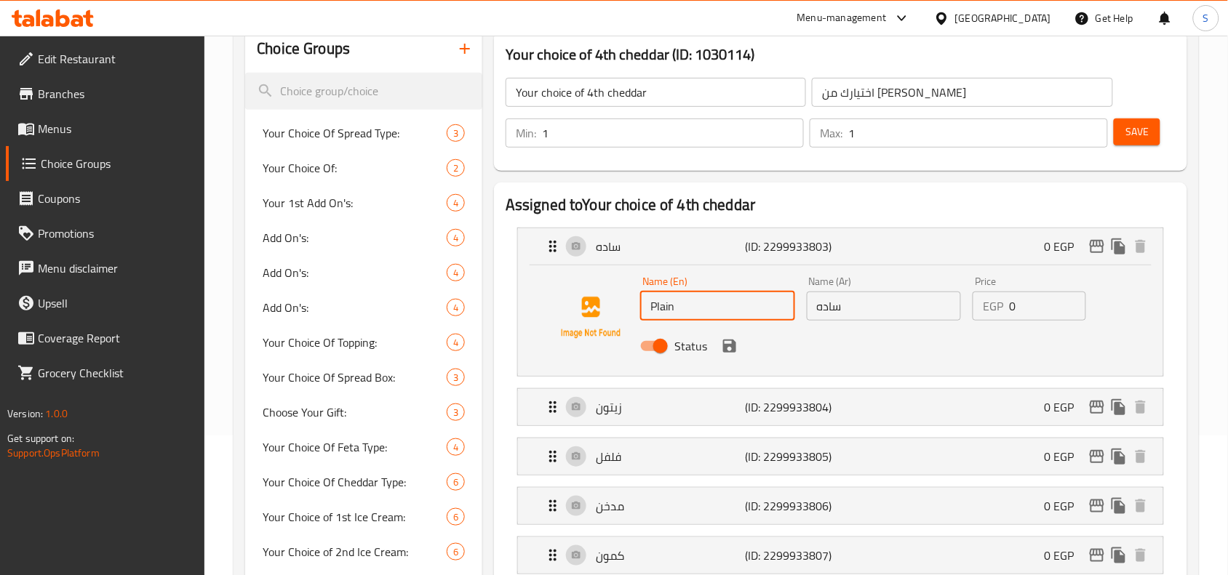
click at [1175, 332] on li "ساده (ID: 2299933803) 0 EGP Name (En) Plain Name (En) Name (Ar) ساده Name (Ar) …" at bounding box center [840, 302] width 670 height 161
click at [557, 358] on img at bounding box center [590, 317] width 93 height 93
click at [714, 304] on input "Plain" at bounding box center [717, 306] width 155 height 29
click at [726, 311] on input "Plain" at bounding box center [717, 306] width 155 height 29
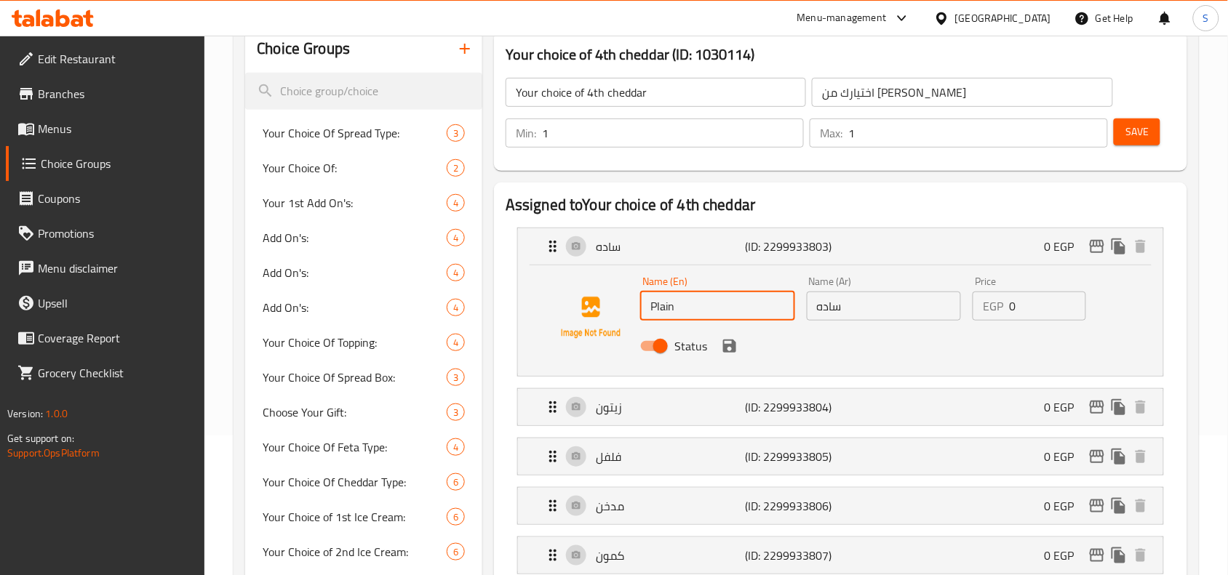
click at [726, 311] on input "Plain" at bounding box center [717, 306] width 155 height 29
paste input "Plain"
click at [728, 345] on icon "save" at bounding box center [729, 346] width 13 height 13
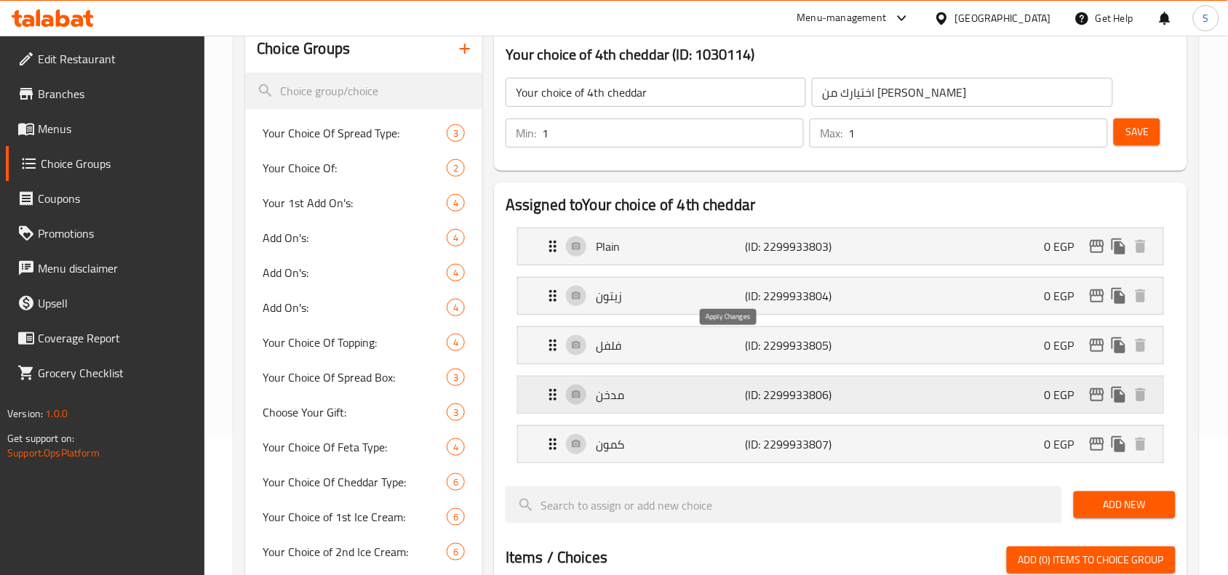
type input "Plain"
click at [668, 304] on p "زيتون" at bounding box center [670, 295] width 149 height 17
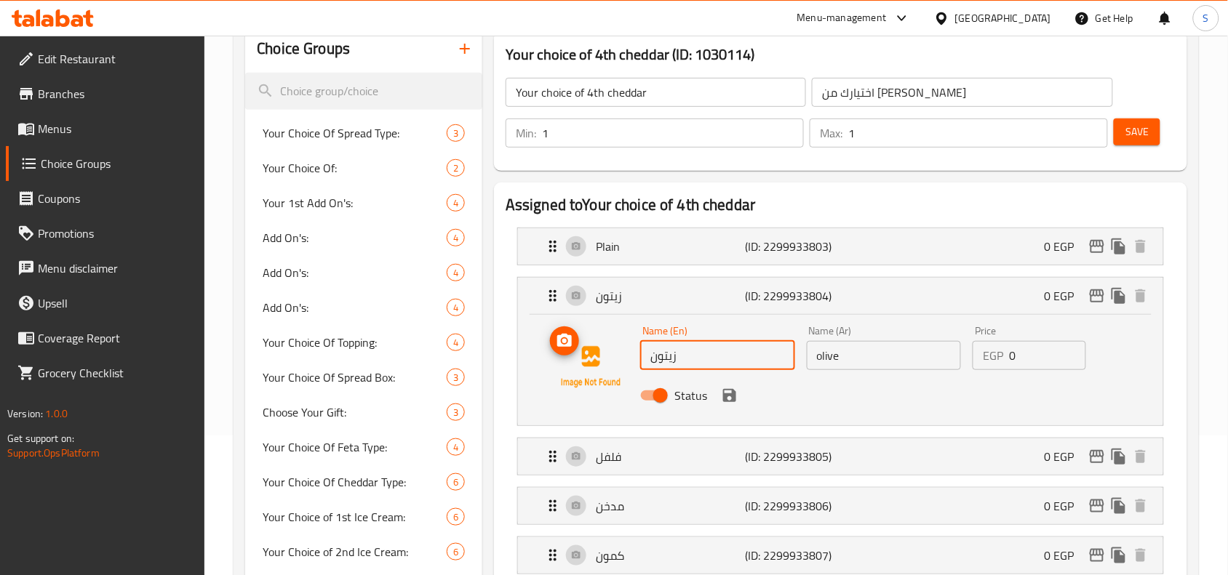
drag, startPoint x: 684, startPoint y: 357, endPoint x: 613, endPoint y: 359, distance: 71.3
click at [613, 359] on div "Name (En) زيتون Name (En) Name (Ar) olive Name (Ar) Price EGP 0 Price Status" at bounding box center [840, 367] width 599 height 99
click at [867, 361] on input "olive" at bounding box center [884, 355] width 155 height 29
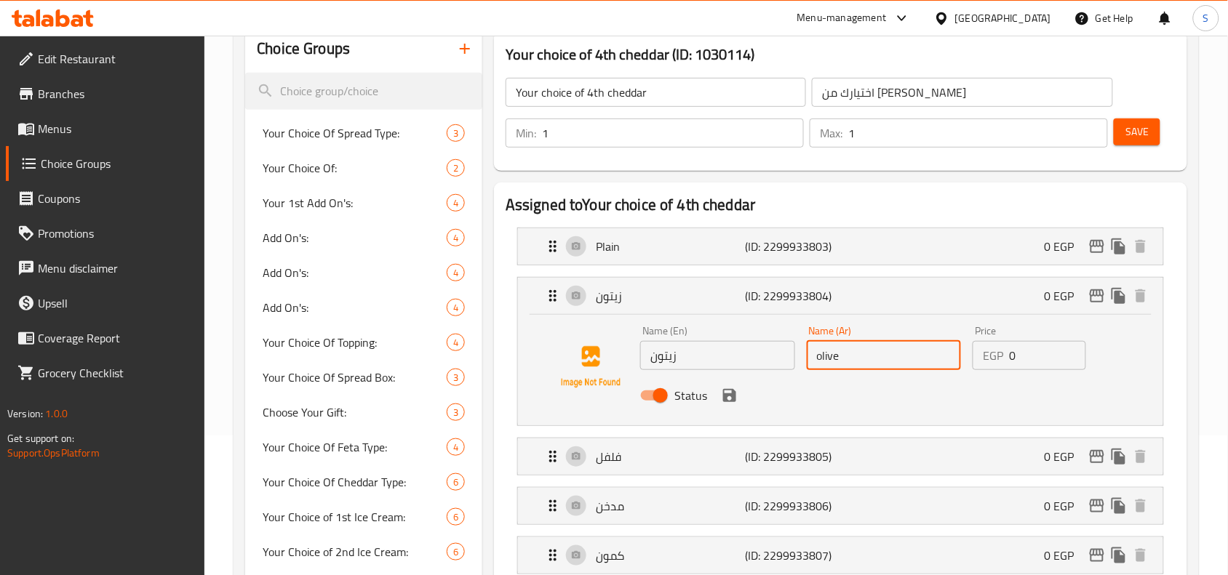
paste input "زيتون"
drag, startPoint x: 842, startPoint y: 359, endPoint x: 772, endPoint y: 353, distance: 70.7
click at [772, 353] on div "Name (En) زيتون Name (En) Name (Ar) olive زيتون Name (Ar) Price EGP 0 Price Sta…" at bounding box center [883, 367] width 499 height 95
type input "زيتون"
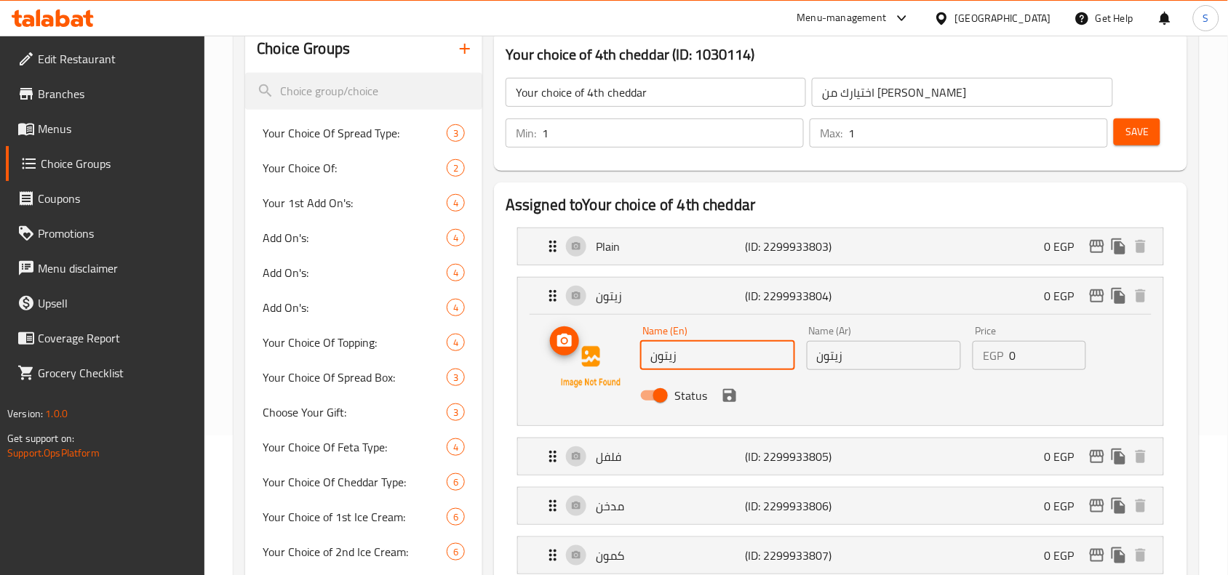
drag, startPoint x: 721, startPoint y: 366, endPoint x: 600, endPoint y: 357, distance: 121.8
click at [600, 357] on div "Name (En) زيتون Name (En) Name (Ar) زيتون Name (Ar) Price EGP 0 Price Status" at bounding box center [840, 367] width 599 height 99
paste input "olive"
click at [728, 399] on icon "save" at bounding box center [729, 395] width 17 height 17
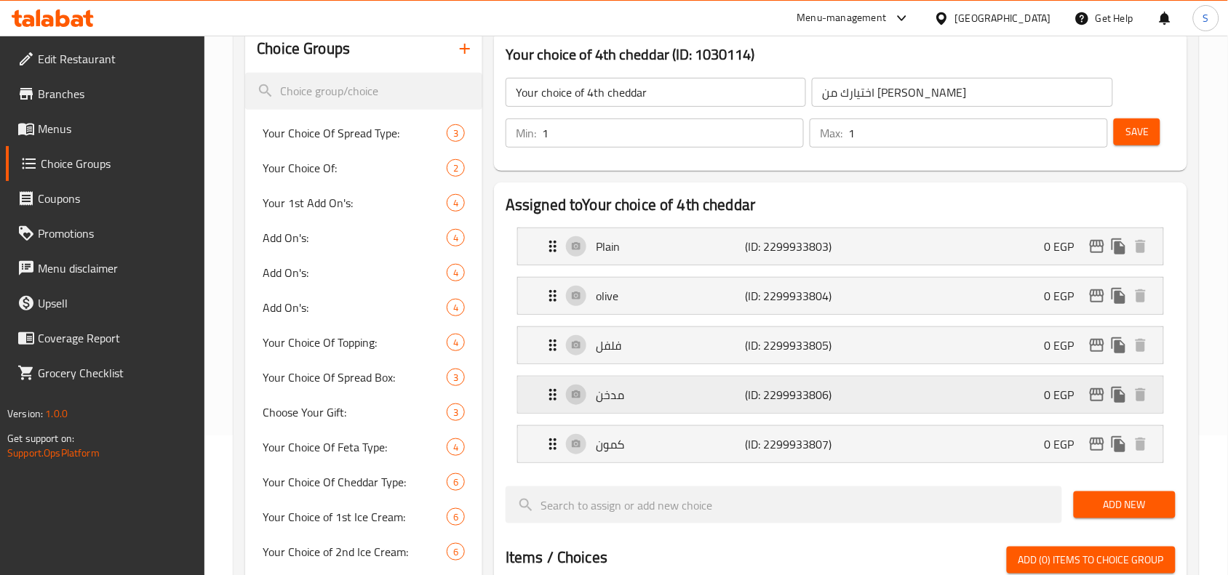
type input "olive"
click at [711, 354] on p "فلفل" at bounding box center [670, 345] width 149 height 17
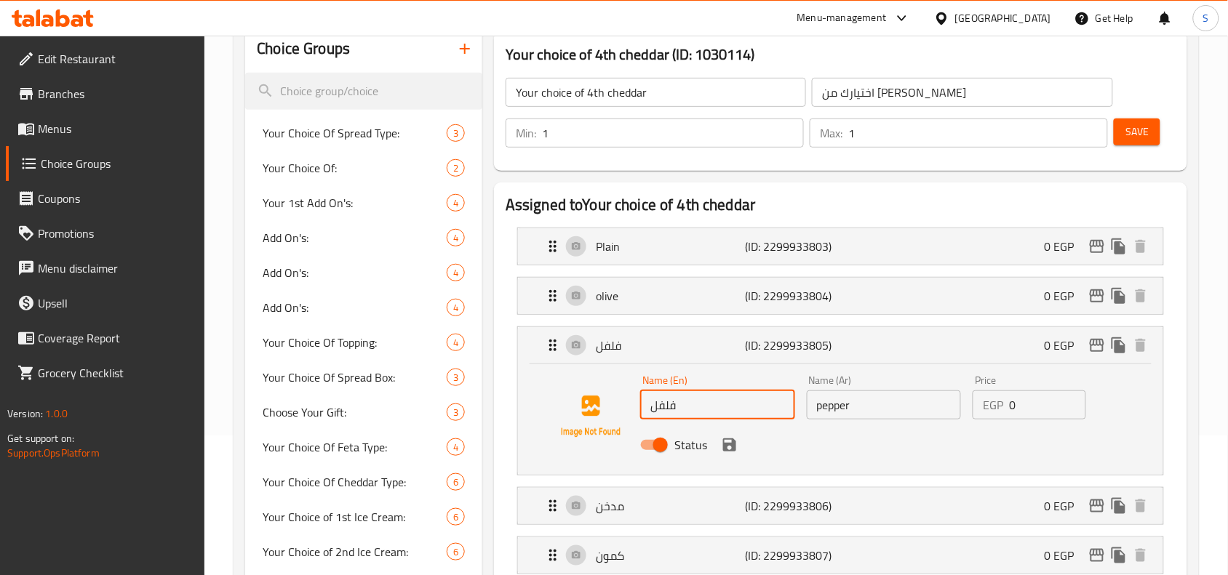
click at [634, 405] on div "Name (En) فلفل Name (En) Name (Ar) pepper Name (Ar) Price EGP 0 Price Status" at bounding box center [840, 416] width 599 height 99
click at [876, 402] on input "pepper" at bounding box center [884, 405] width 155 height 29
paste input "فلفل"
drag, startPoint x: 849, startPoint y: 404, endPoint x: 772, endPoint y: 404, distance: 77.1
click at [772, 404] on div "Name (En) فلفل Name (En) Name (Ar) pepper فلفل Name (Ar) Price EGP 0 Price Stat…" at bounding box center [883, 416] width 499 height 95
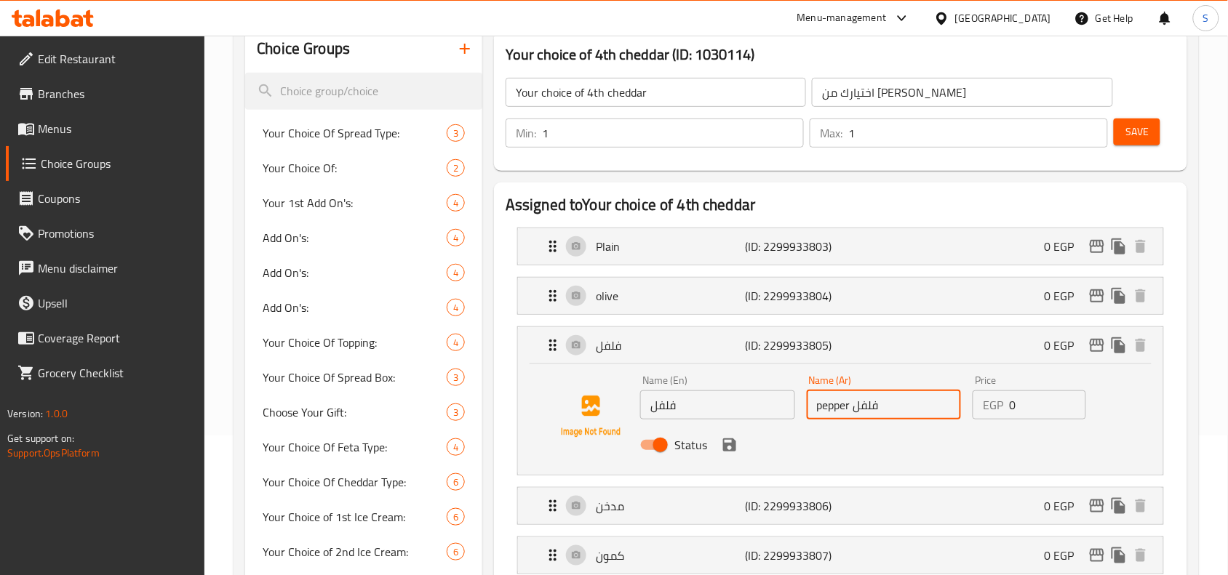
type input "pepper فلفل"
drag, startPoint x: 697, startPoint y: 409, endPoint x: 616, endPoint y: 401, distance: 81.2
click at [616, 401] on div "Name (En) فلفل Name (En) Name (Ar) pepper فلفل Name (Ar) Price EGP 0 Price Stat…" at bounding box center [840, 416] width 599 height 99
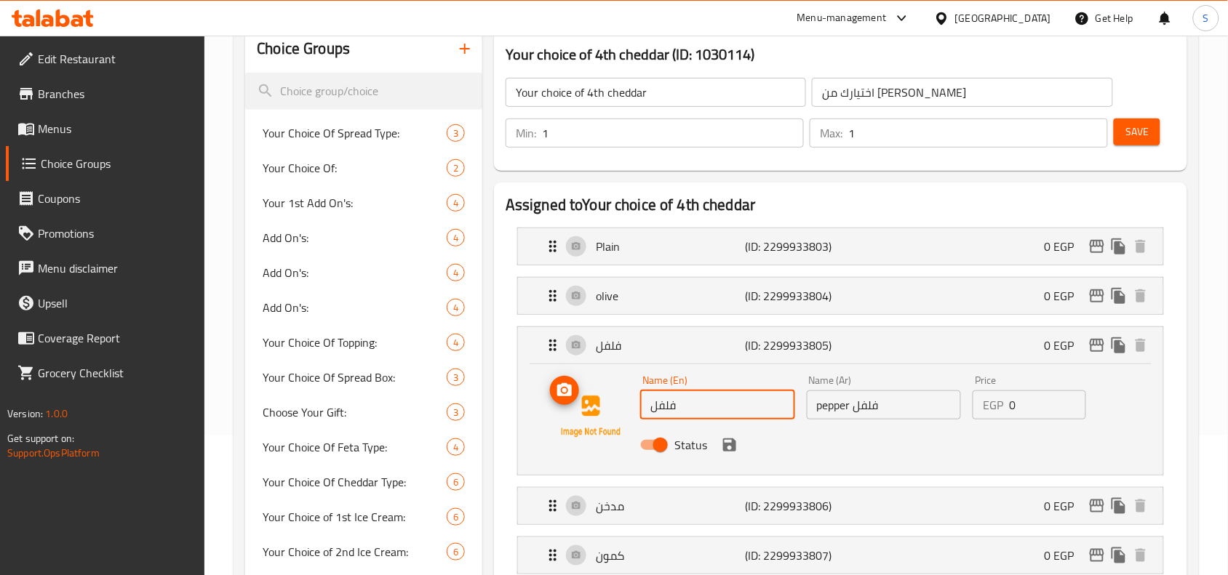
paste input "pepper"
type input "pepper"
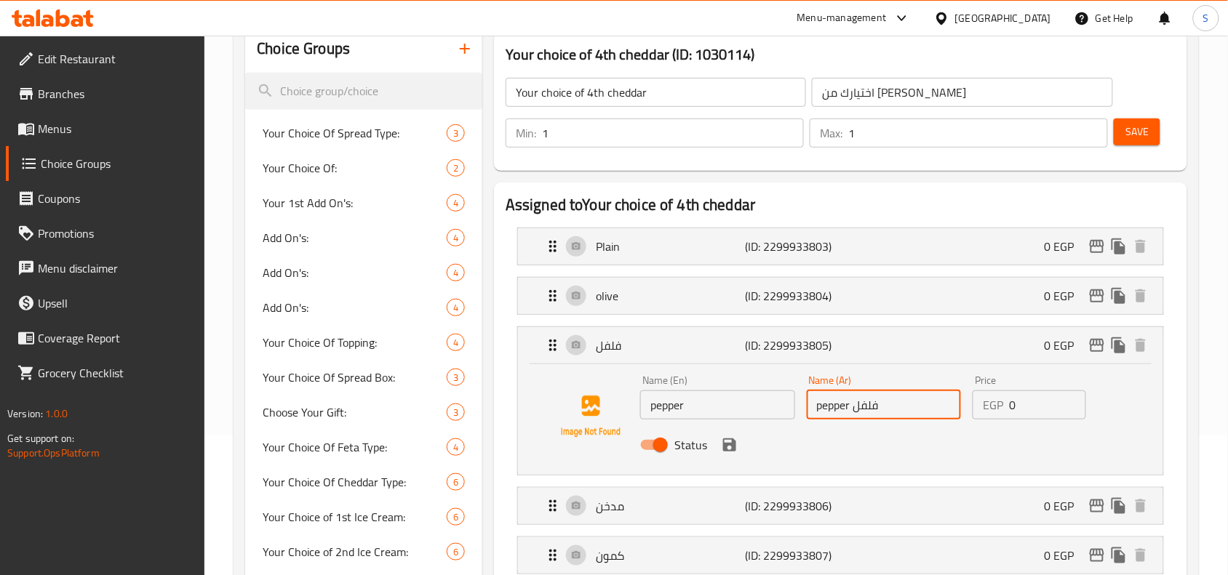
drag, startPoint x: 855, startPoint y: 404, endPoint x: 755, endPoint y: 401, distance: 100.4
click at [755, 398] on div "Name (En) pepper Name (En) Name (Ar) pepper فلفل Name (Ar) Price EGP 0 Price St…" at bounding box center [883, 416] width 499 height 95
click at [729, 441] on icon "save" at bounding box center [729, 444] width 17 height 17
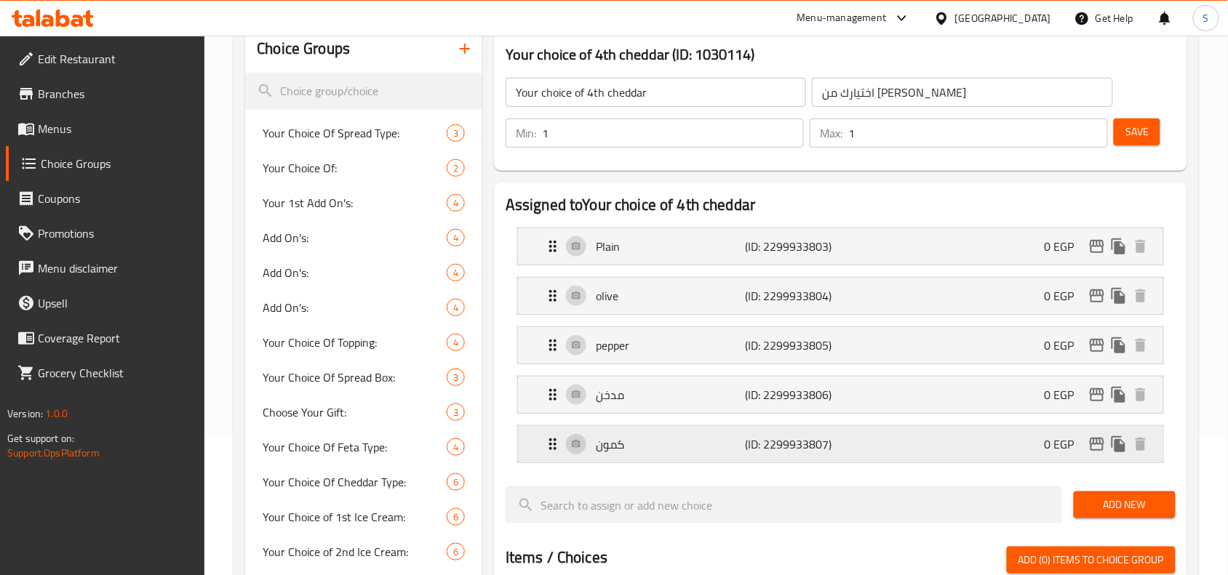
type input "فلفل"
drag, startPoint x: 696, startPoint y: 400, endPoint x: 696, endPoint y: 409, distance: 8.7
click at [696, 399] on p "مدخن" at bounding box center [670, 394] width 149 height 17
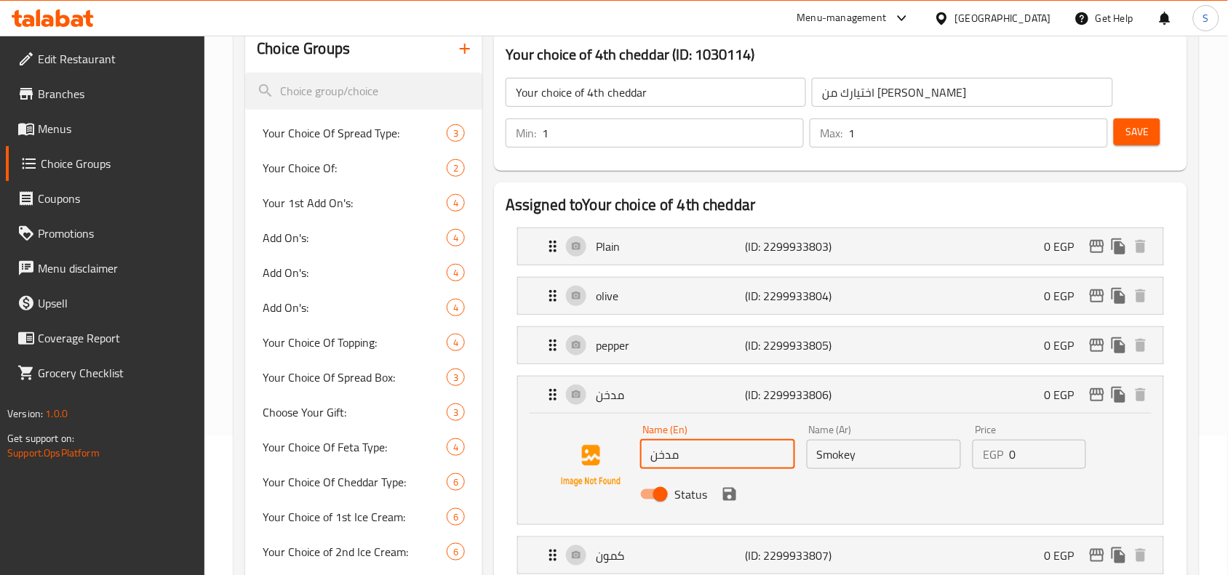
drag, startPoint x: 700, startPoint y: 456, endPoint x: 620, endPoint y: 449, distance: 79.5
click at [620, 449] on div "Name (En) مدخن Name (En) Name (Ar) Smokey Name (Ar) Price EGP 0 Price Status" at bounding box center [840, 466] width 599 height 99
click at [910, 453] on input "Smokey" at bounding box center [884, 454] width 155 height 29
paste input "مدخن"
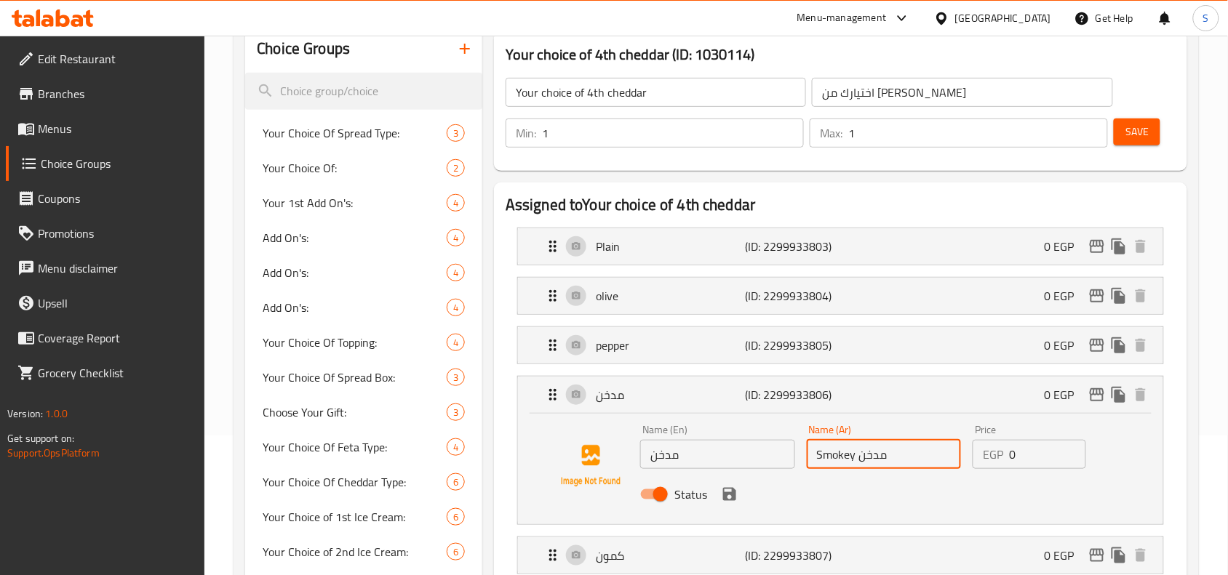
drag, startPoint x: 863, startPoint y: 457, endPoint x: 830, endPoint y: 457, distance: 33.5
click at [801, 457] on div "Name (Ar) Smokey مدخن Name (Ar)" at bounding box center [884, 447] width 167 height 56
click at [852, 456] on input "Smokey مدخن" at bounding box center [884, 454] width 155 height 29
drag, startPoint x: 860, startPoint y: 456, endPoint x: 815, endPoint y: 458, distance: 44.4
click at [815, 458] on input "Smokey مدخن" at bounding box center [884, 454] width 155 height 29
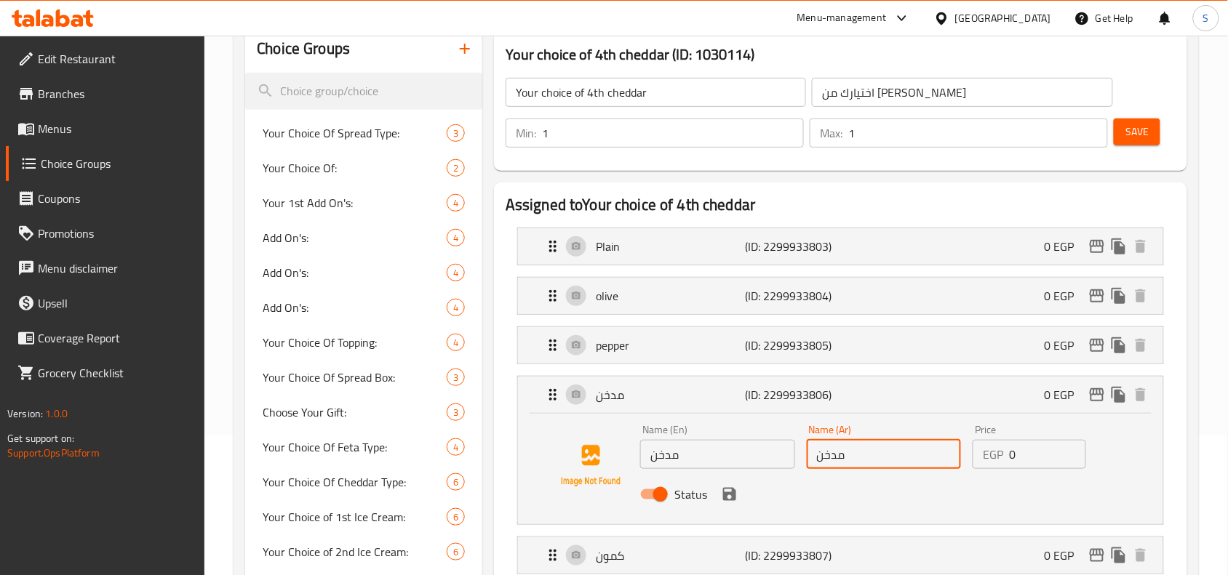
type input "مدخن"
drag, startPoint x: 699, startPoint y: 460, endPoint x: 605, endPoint y: 446, distance: 94.8
click at [605, 446] on div "Name (En) مدخن Name (En) Name (Ar) مدخن Name (Ar) Price EGP 0 Price Status" at bounding box center [840, 466] width 599 height 99
paste input "Smokey"
click at [732, 498] on icon "save" at bounding box center [729, 494] width 13 height 13
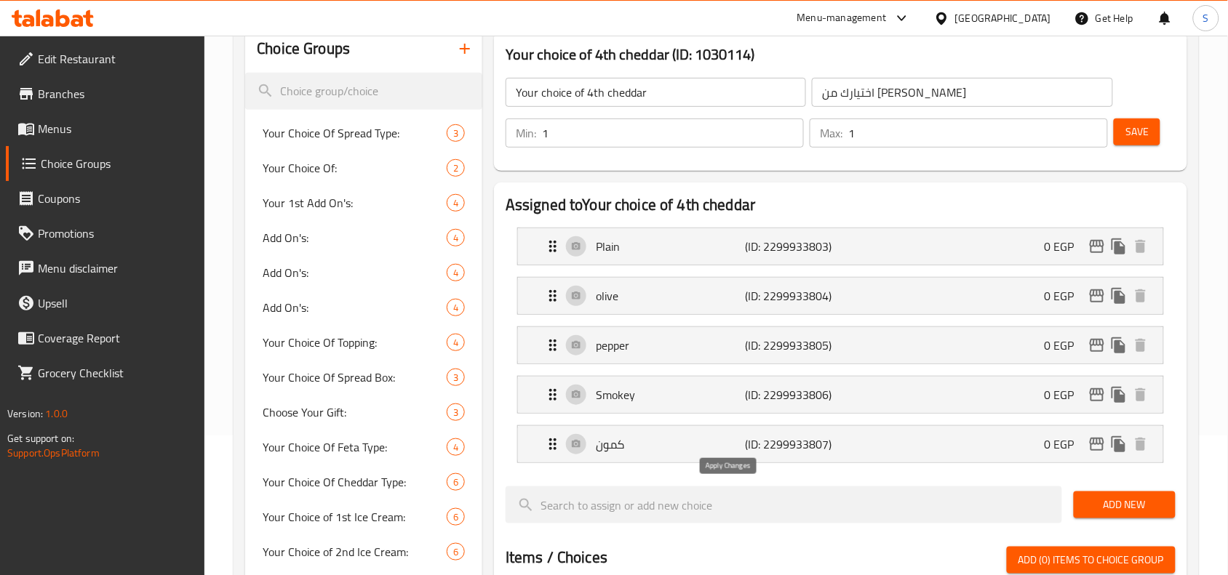
type input "Smokey"
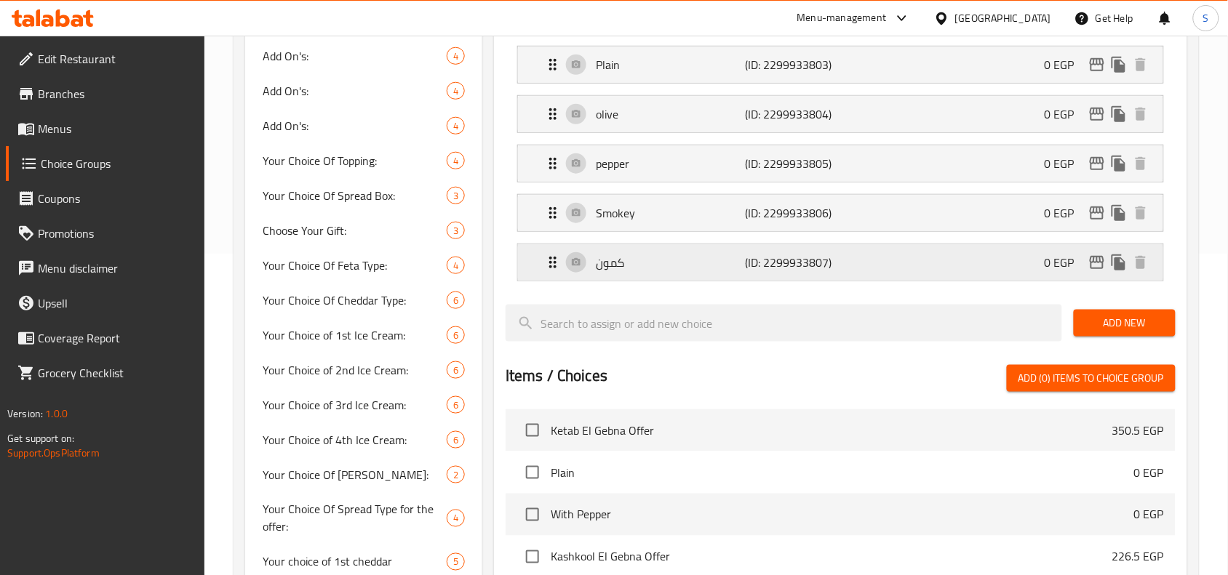
click at [695, 249] on div "كمون (ID: 2299933807) 0 EGP" at bounding box center [844, 262] width 601 height 36
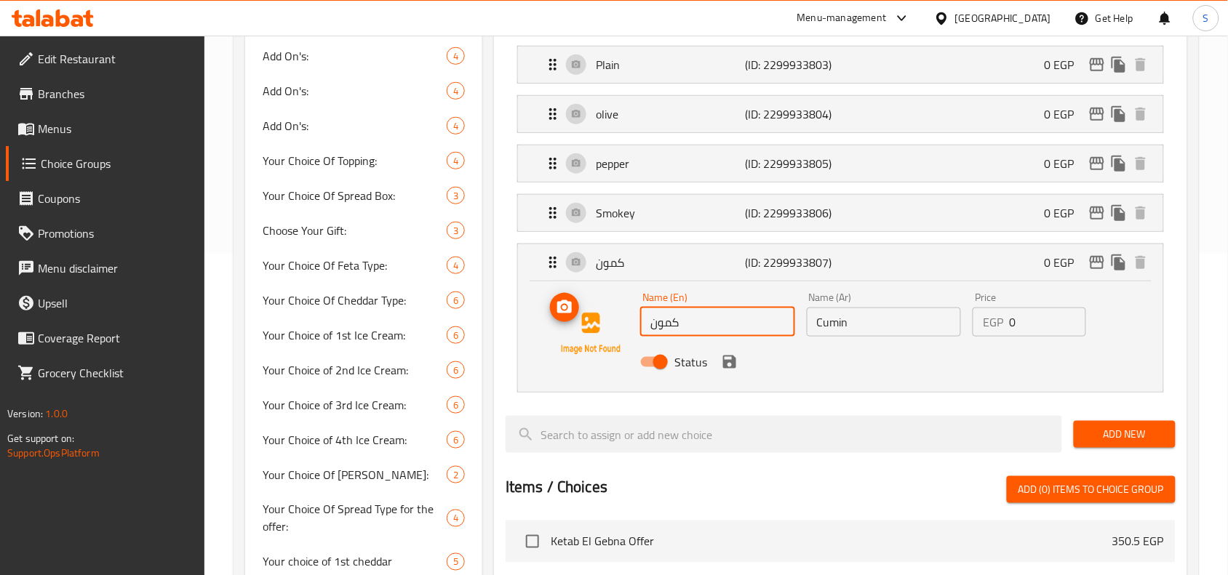
drag, startPoint x: 713, startPoint y: 332, endPoint x: 617, endPoint y: 318, distance: 97.7
click at [617, 318] on div "Name (En) كمون Name (En) Name (Ar) Cumin Name (Ar) Price EGP 0 Price Status" at bounding box center [840, 333] width 599 height 99
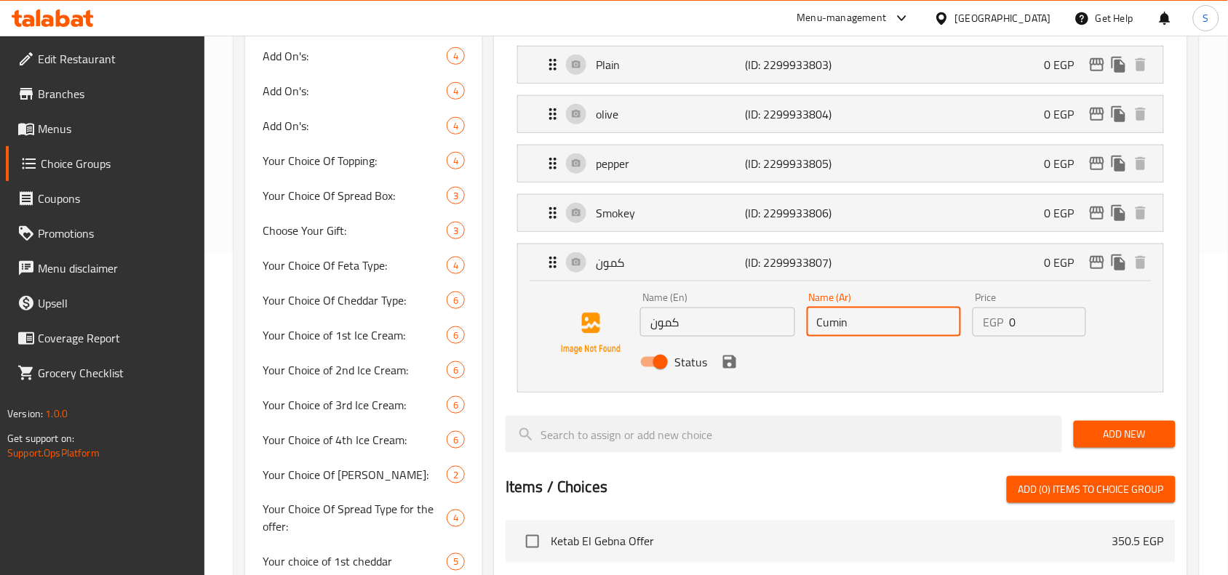
click at [870, 325] on input "Cumin" at bounding box center [884, 322] width 155 height 29
paste input "كمون"
drag, startPoint x: 846, startPoint y: 326, endPoint x: 798, endPoint y: 325, distance: 48.0
click at [798, 325] on div "Name (En) كمون Name (En) Name (Ar) Cumin كمون Name (Ar) Price EGP 0 Price Status" at bounding box center [883, 334] width 499 height 95
type input "Cumin كمون"
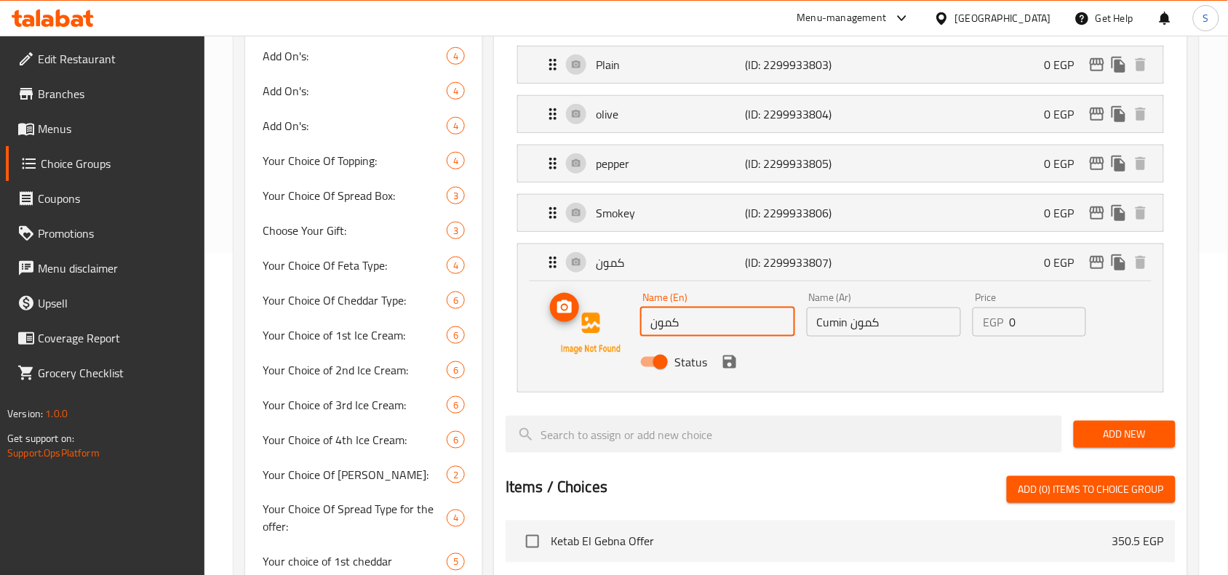
drag, startPoint x: 732, startPoint y: 324, endPoint x: 618, endPoint y: 329, distance: 114.3
click at [618, 329] on div "Name (En) كمون Name (En) Name (Ar) Cumin كمون Name (Ar) Price EGP 0 Price Status" at bounding box center [840, 333] width 599 height 99
paste input "Cumin"
type input "Cumin"
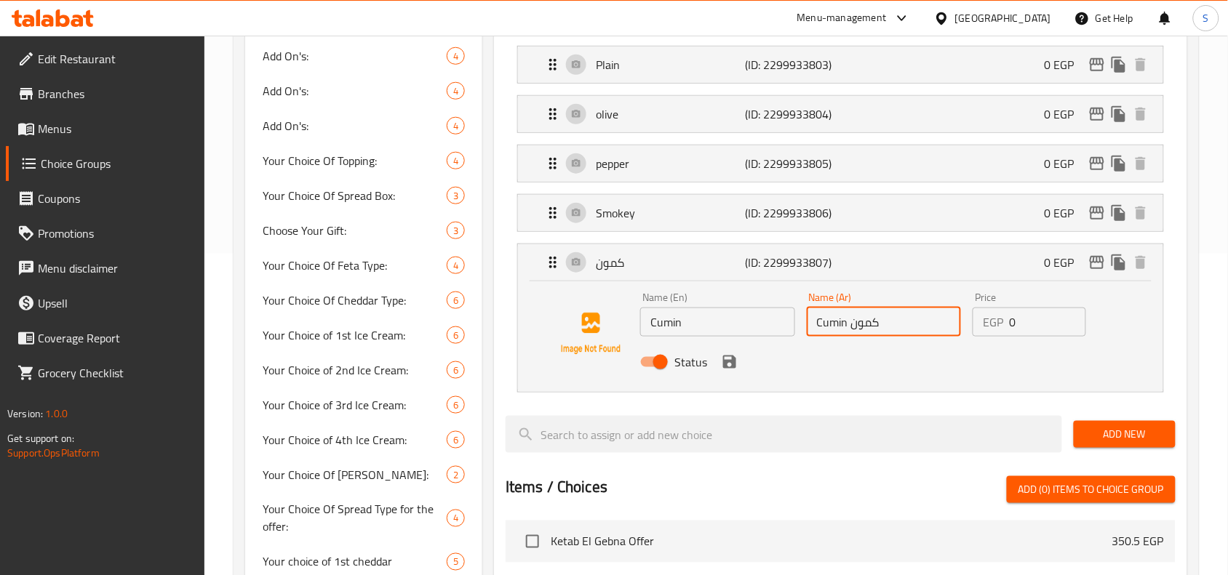
drag, startPoint x: 851, startPoint y: 326, endPoint x: 778, endPoint y: 329, distance: 72.8
click at [778, 329] on div "Name (En) Cumin Name (En) Name (Ar) Cumin كمون Name (Ar) Price EGP 0 Price Stat…" at bounding box center [883, 334] width 499 height 95
click at [716, 372] on div "Status" at bounding box center [883, 362] width 499 height 39
click at [731, 368] on icon "save" at bounding box center [729, 362] width 13 height 13
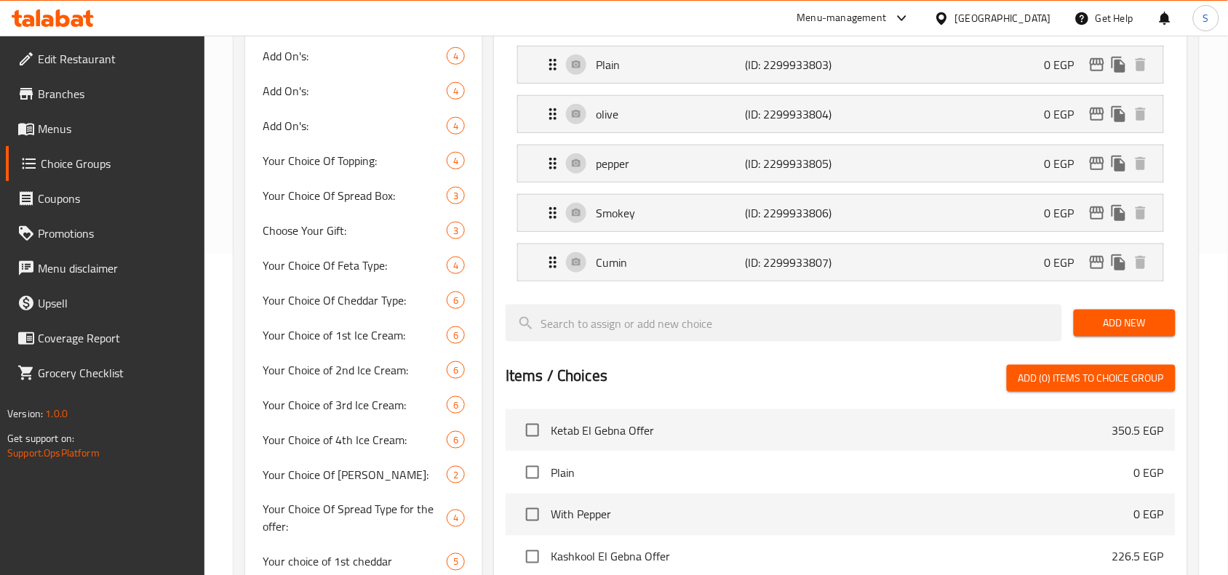
type input "كمون"
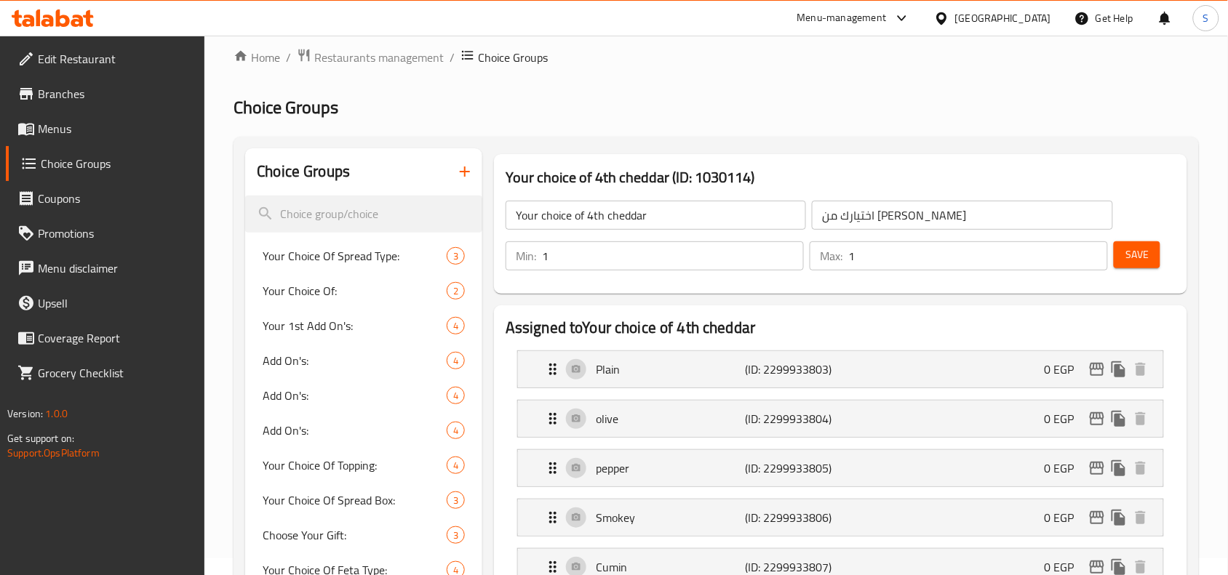
scroll to position [0, 0]
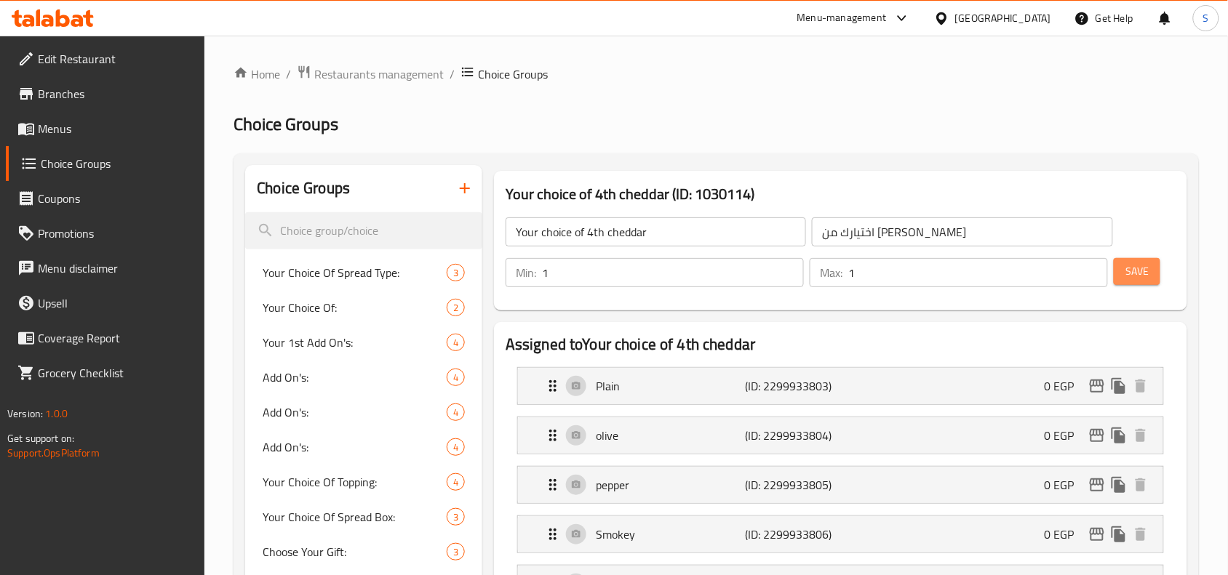
click at [1129, 258] on button "Save" at bounding box center [1136, 271] width 47 height 27
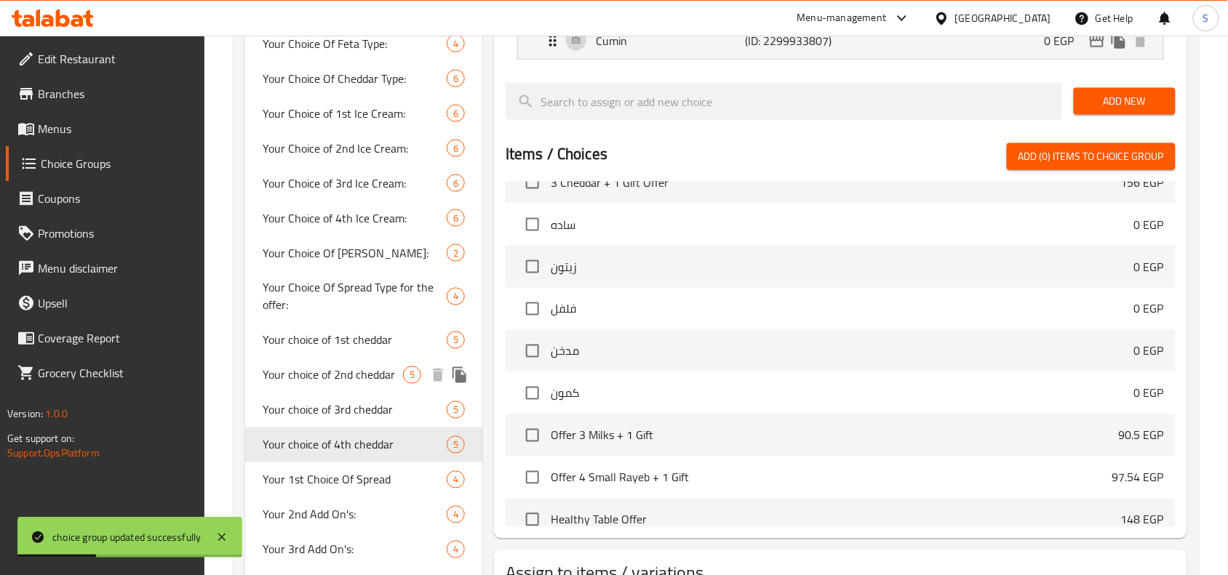
scroll to position [545, 0]
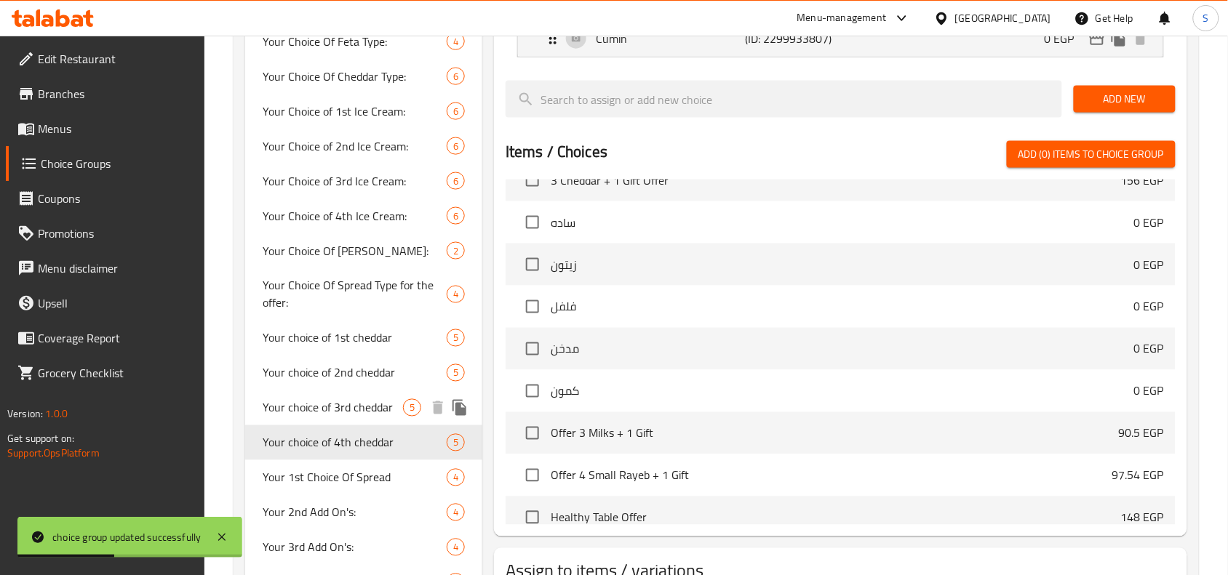
click at [351, 400] on span "Your choice of 3rd cheddar" at bounding box center [333, 407] width 140 height 17
type input "Your choice of 3rd cheddar"
type input "اختيارك من الشيدار الثالث"
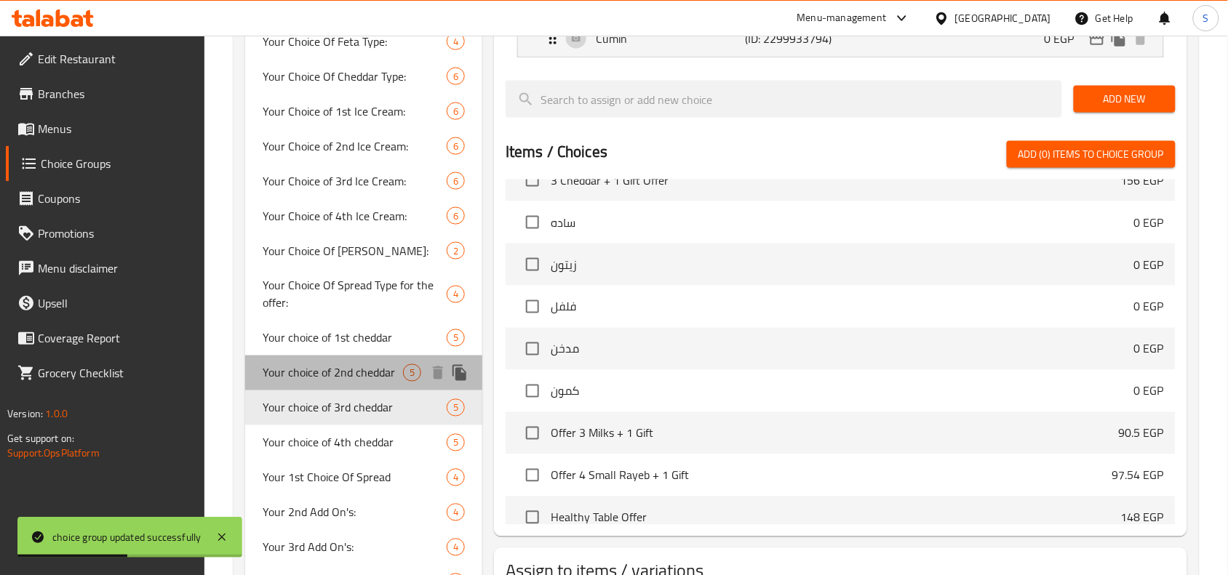
click at [357, 376] on span "Your choice of 2nd cheddar" at bounding box center [333, 372] width 140 height 17
type input "Your choice of 2nd cheddar"
type input "اختيارك من الشيدار الثاني"
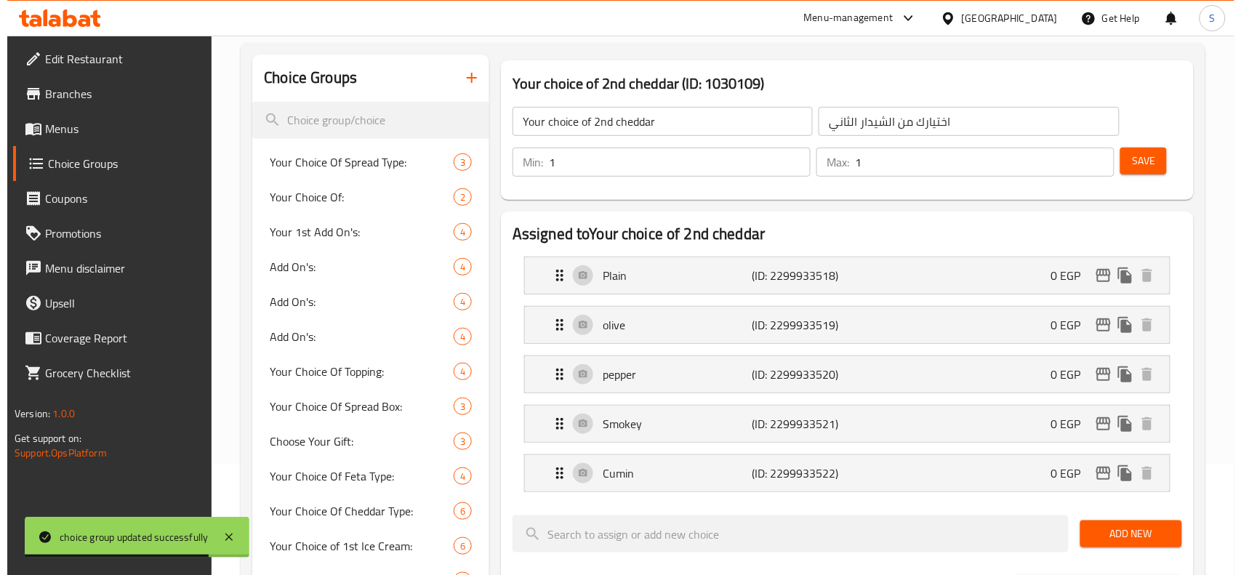
scroll to position [0, 0]
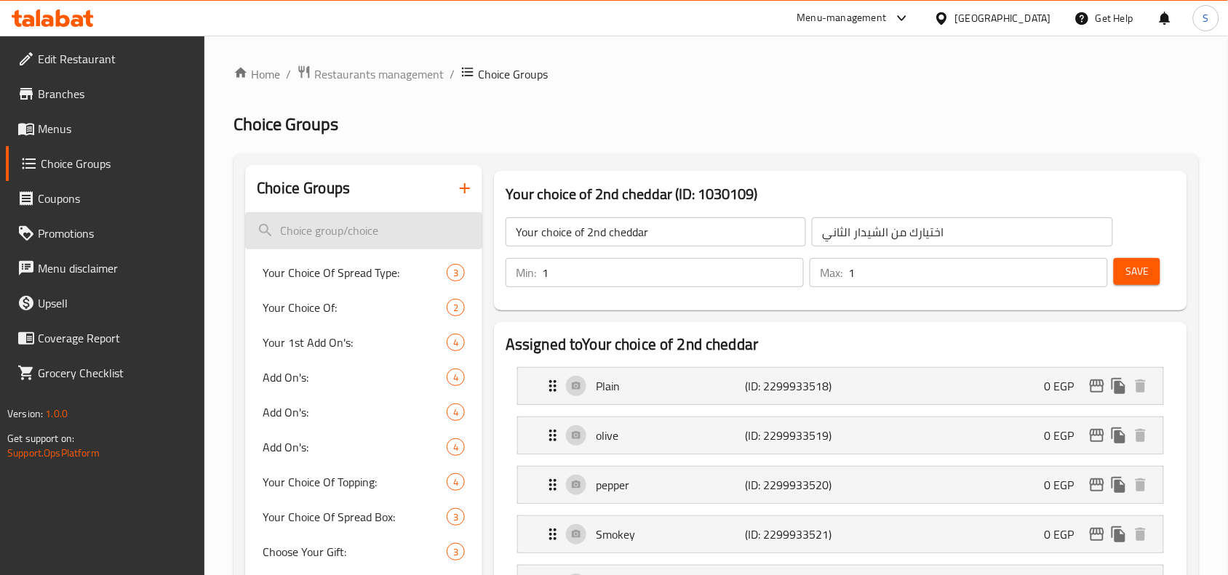
click at [332, 239] on input "search" at bounding box center [363, 230] width 237 height 37
paste input "Your 1st Choice Of Spread"
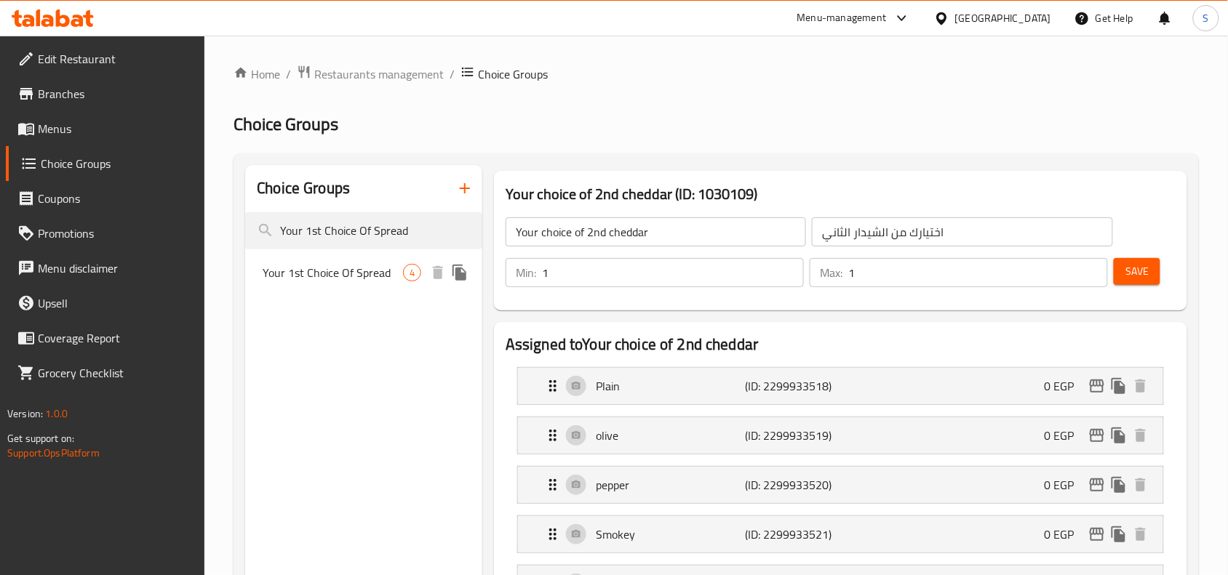
type input "Your 1st Choice Of Spread"
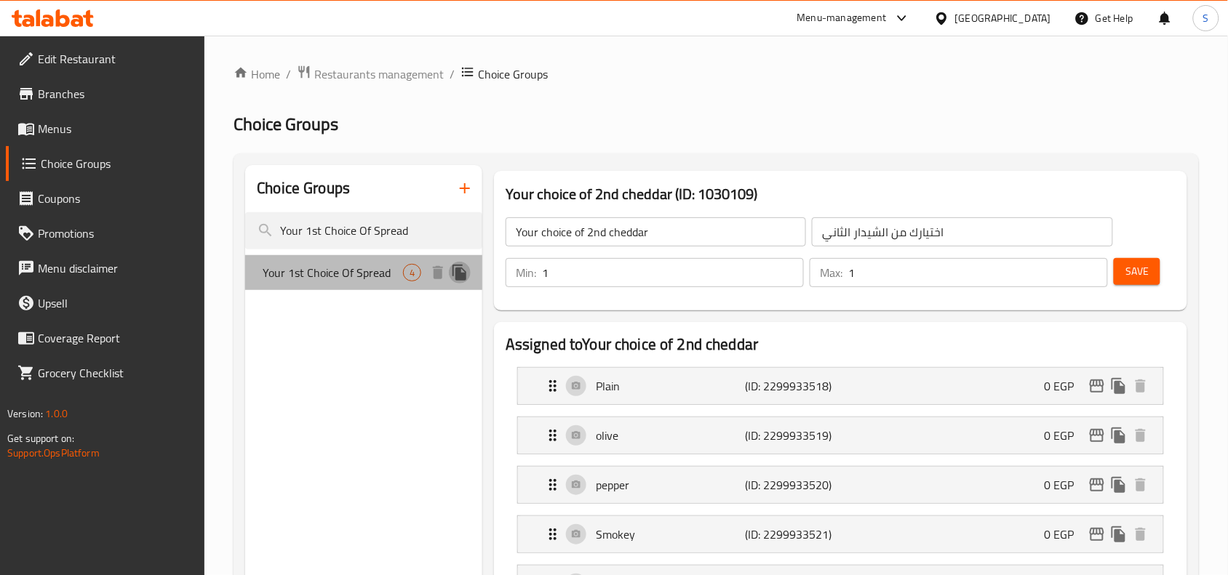
click at [464, 275] on icon "duplicate" at bounding box center [459, 273] width 14 height 16
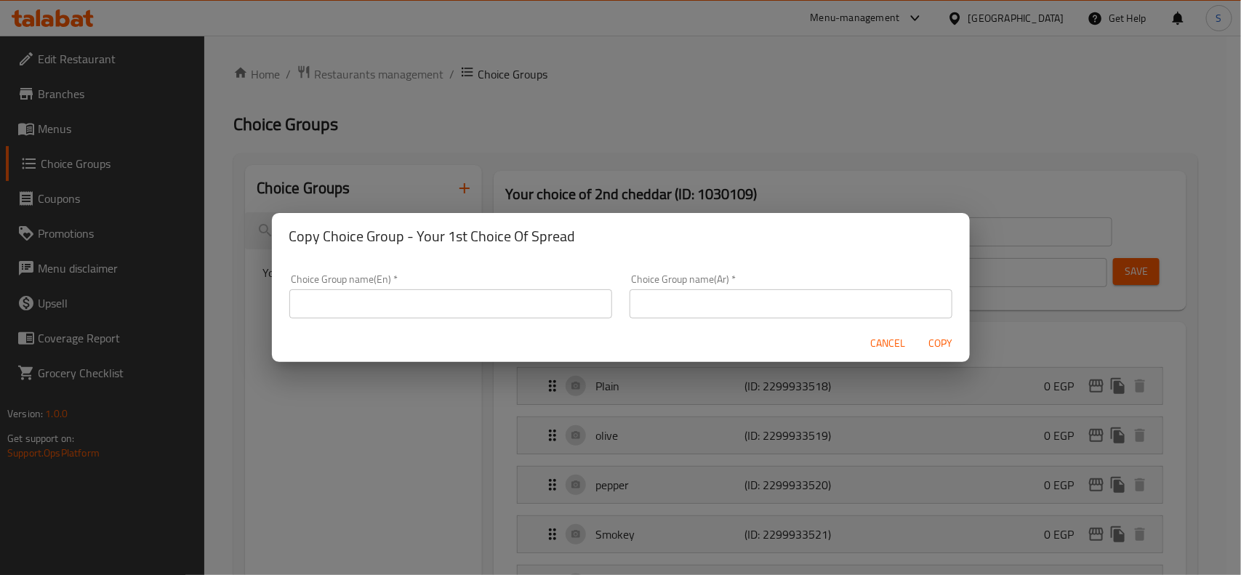
click at [508, 303] on input "text" at bounding box center [450, 303] width 323 height 29
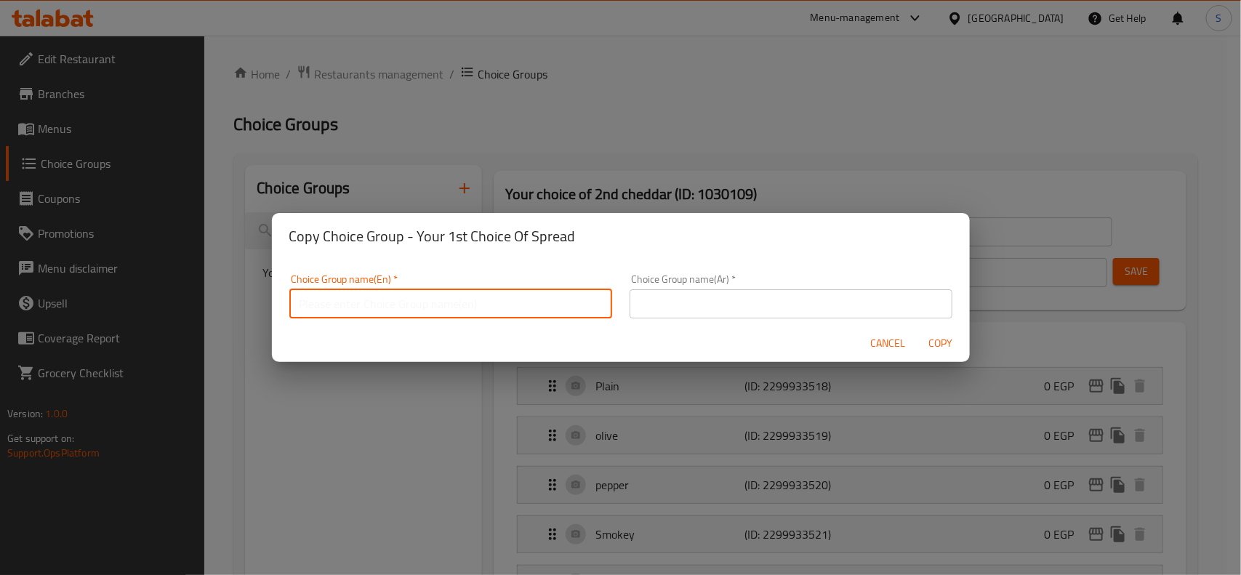
paste input "Your 1st Choice Of Spread"
type input "Your 1st Choice Of Spread"
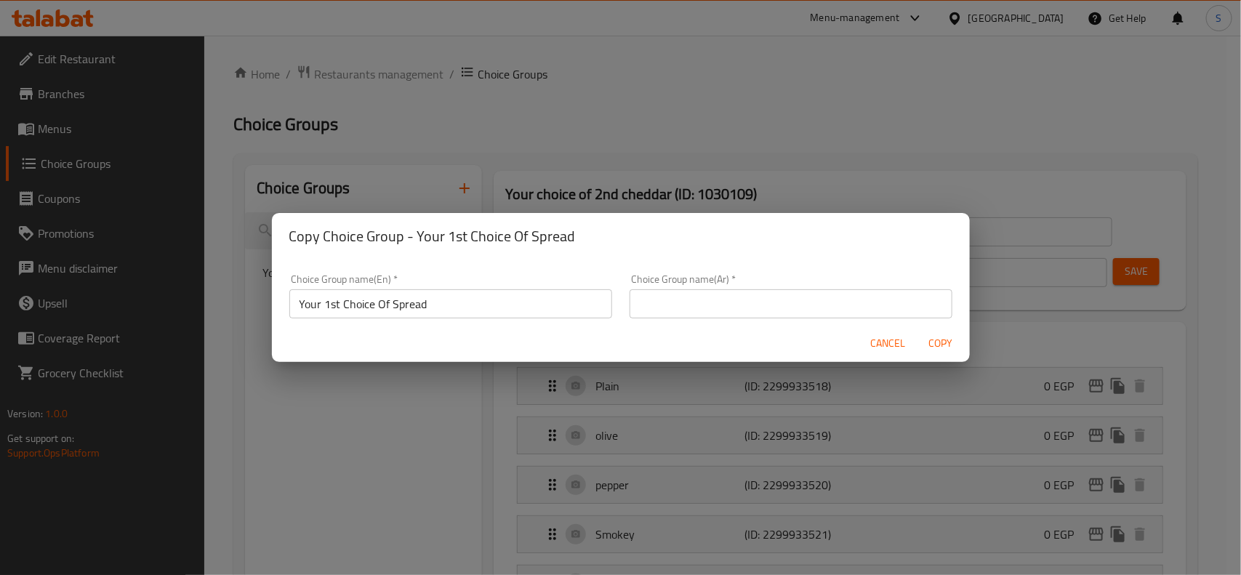
click at [735, 291] on input "text" at bounding box center [791, 303] width 323 height 29
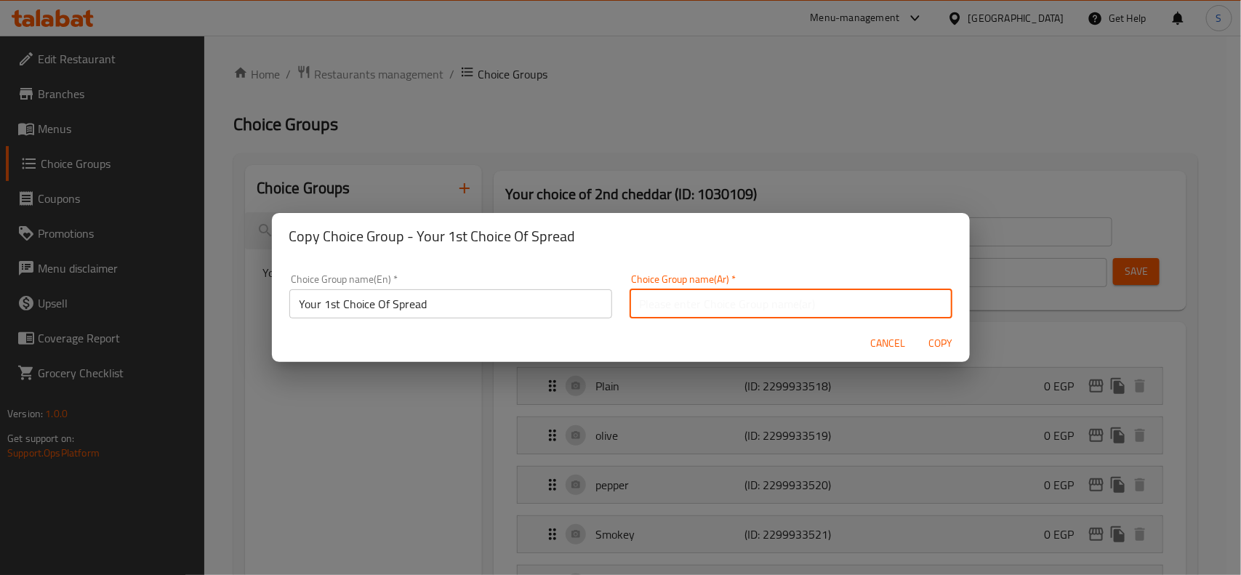
paste input "اختيارك الأول من السبريد"
drag, startPoint x: 705, startPoint y: 303, endPoint x: 691, endPoint y: 306, distance: 14.8
click at [691, 306] on input "اختيارك الأول من السبريد" at bounding box center [791, 303] width 323 height 29
type input "اختيارك الثاني من السبريد"
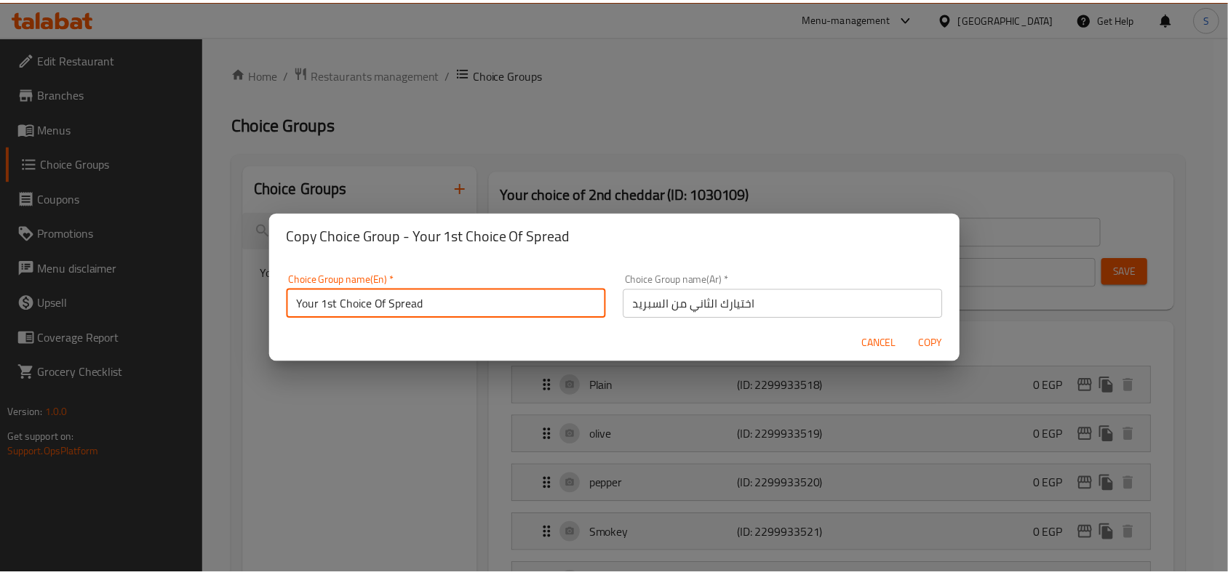
scroll to position [4, 0]
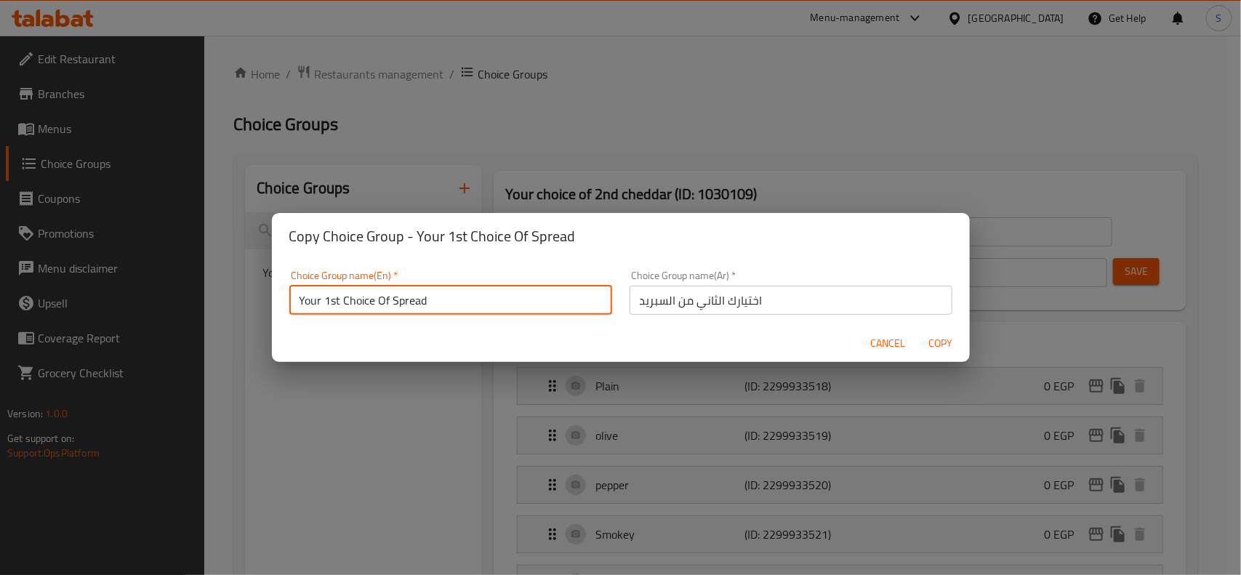
drag, startPoint x: 342, startPoint y: 311, endPoint x: 326, endPoint y: 307, distance: 16.4
click at [326, 307] on input "Your 1st Choice Of Spread" at bounding box center [450, 300] width 323 height 29
type input "Your 2nd Choice Of Spread"
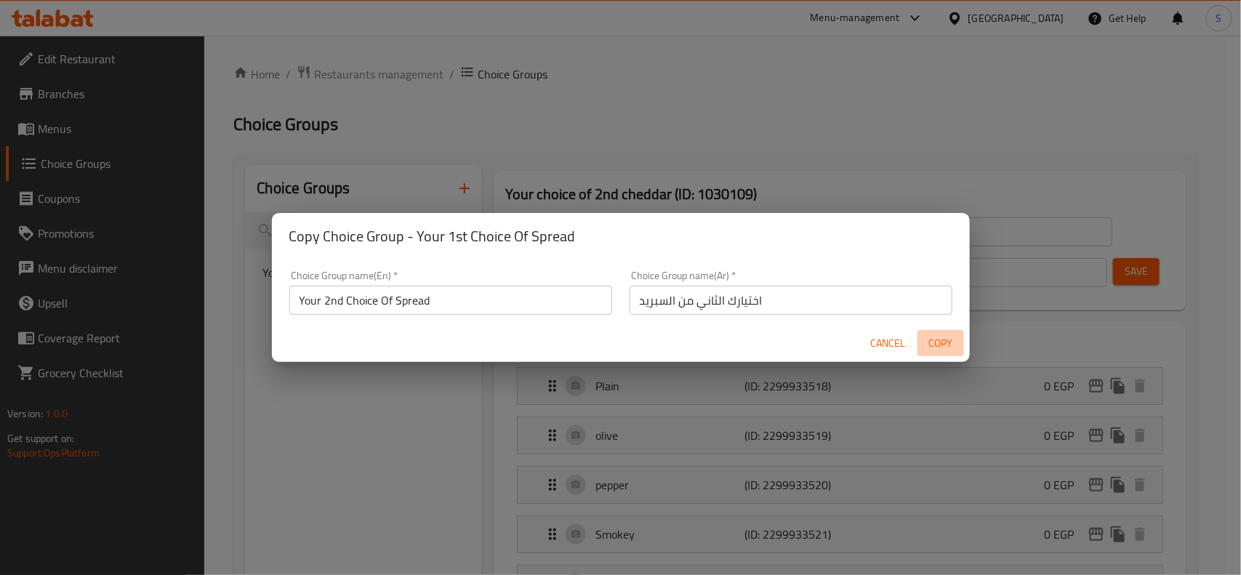
click at [928, 335] on span "Copy" at bounding box center [941, 344] width 35 height 18
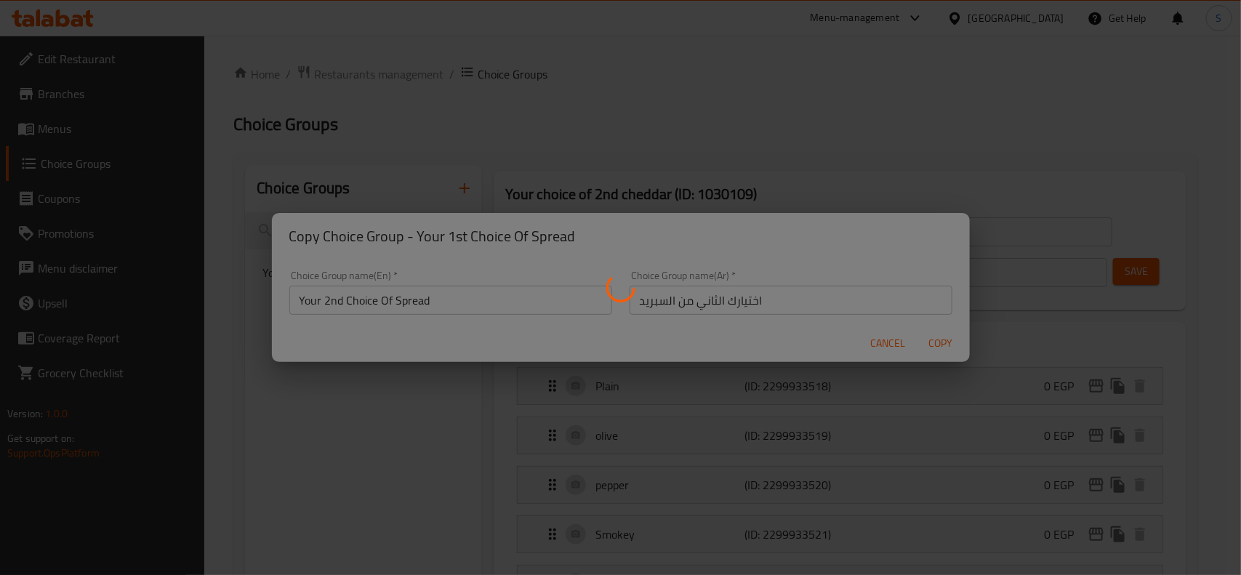
type input "Your 2nd Choice Of Spread"
type input "اختيارك الثاني من السبريد"
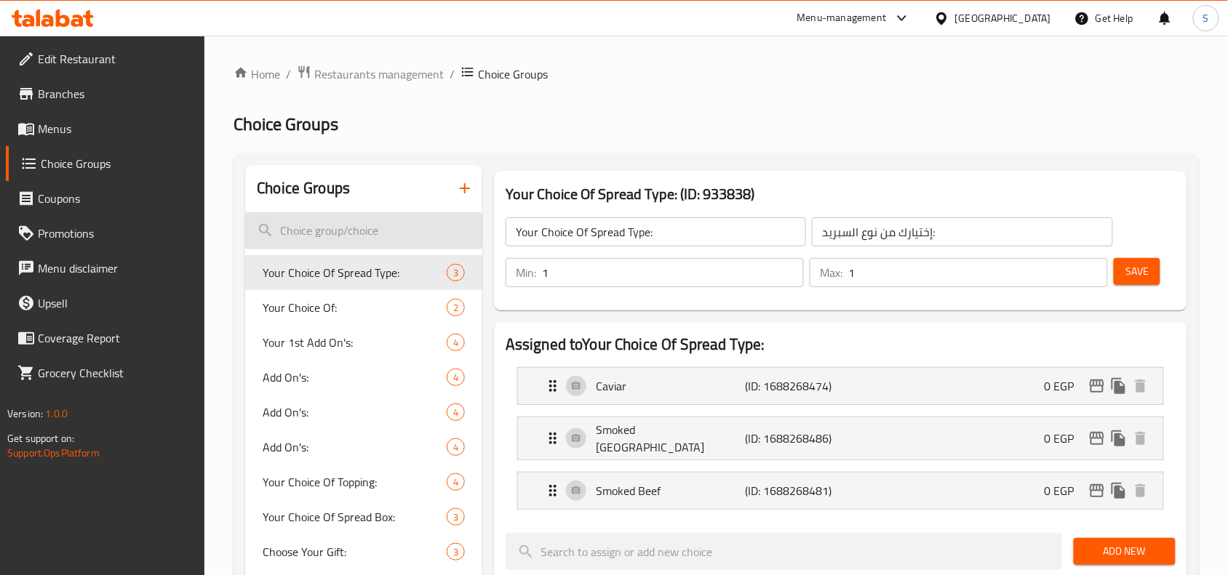
click at [375, 236] on input "search" at bounding box center [363, 230] width 237 height 37
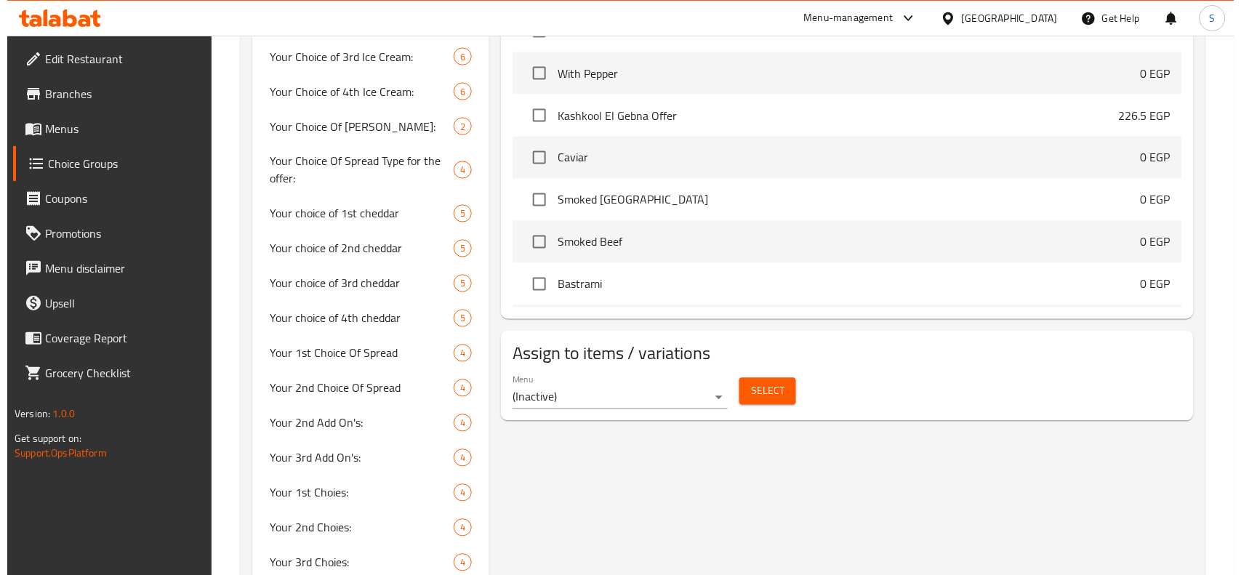
scroll to position [720, 0]
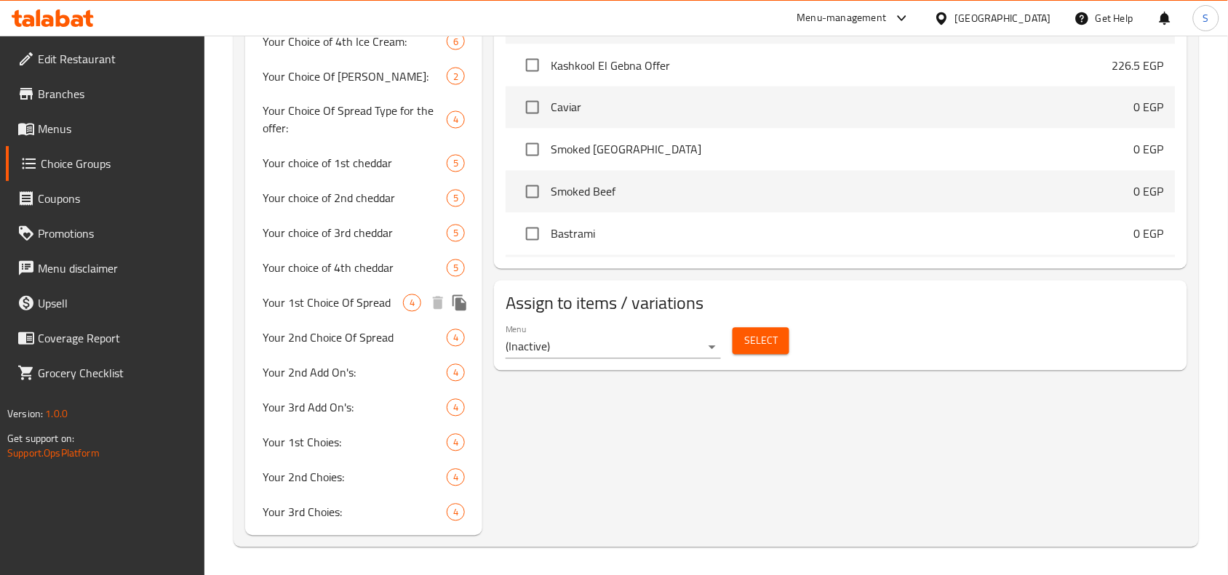
click at [302, 296] on span "Your 1st Choice Of Spread" at bounding box center [333, 303] width 140 height 17
type input "Your 1st Choice Of Spread"
type input "اختيارك الأول من السبريد"
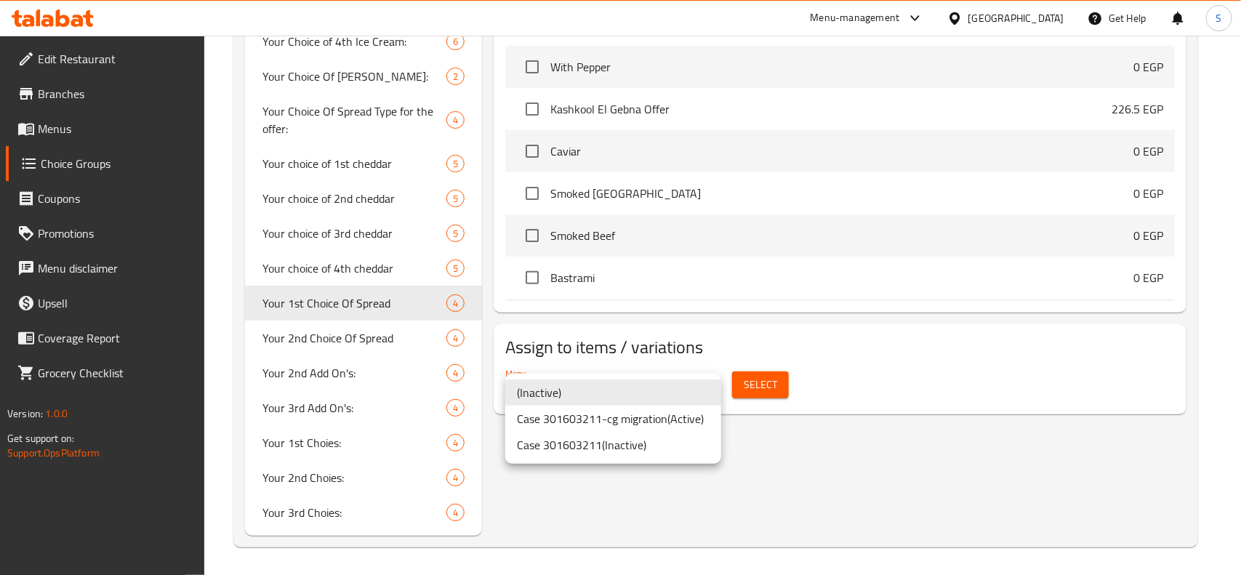
click at [613, 424] on li "Case 301603211-cg migration ( Active )" at bounding box center [613, 419] width 216 height 26
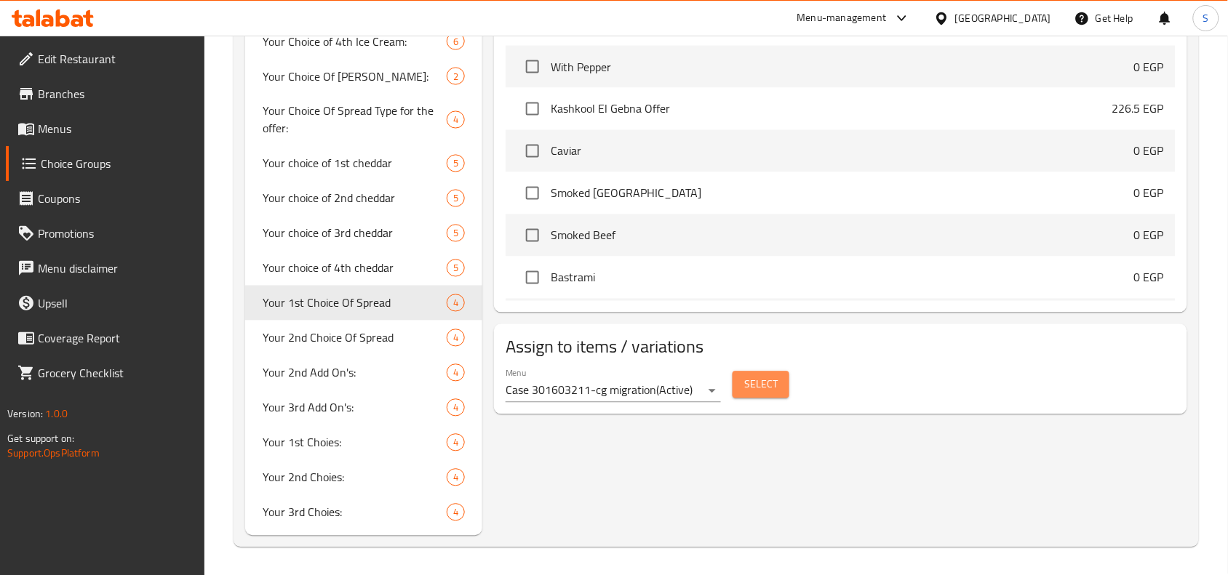
click at [755, 388] on span "Select" at bounding box center [760, 385] width 33 height 18
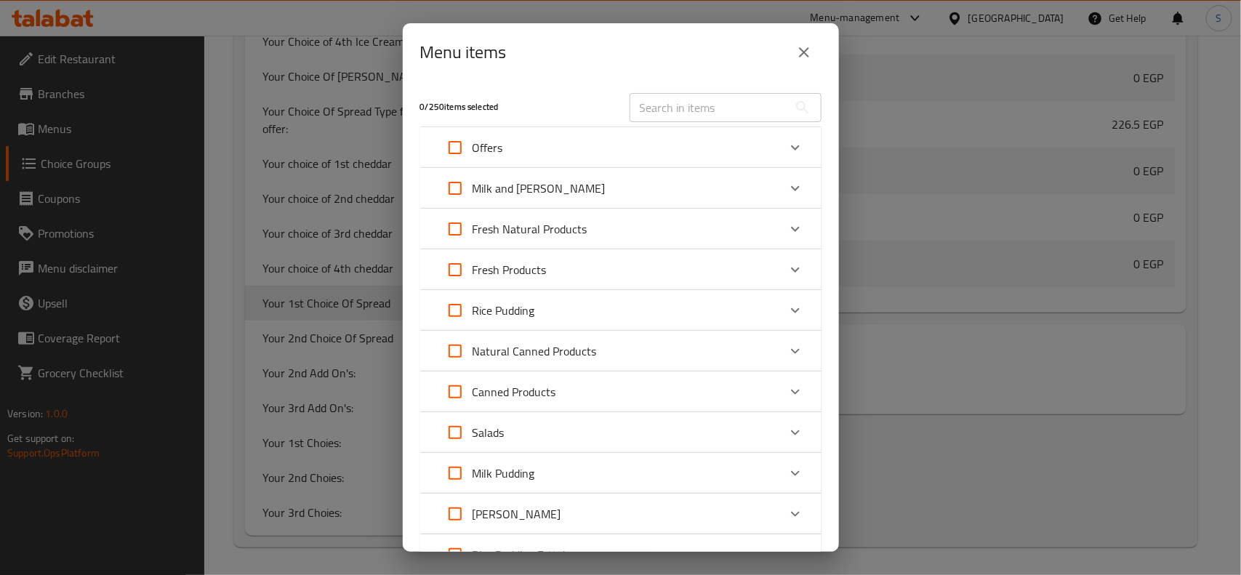
click at [617, 143] on div "Offers" at bounding box center [608, 147] width 340 height 35
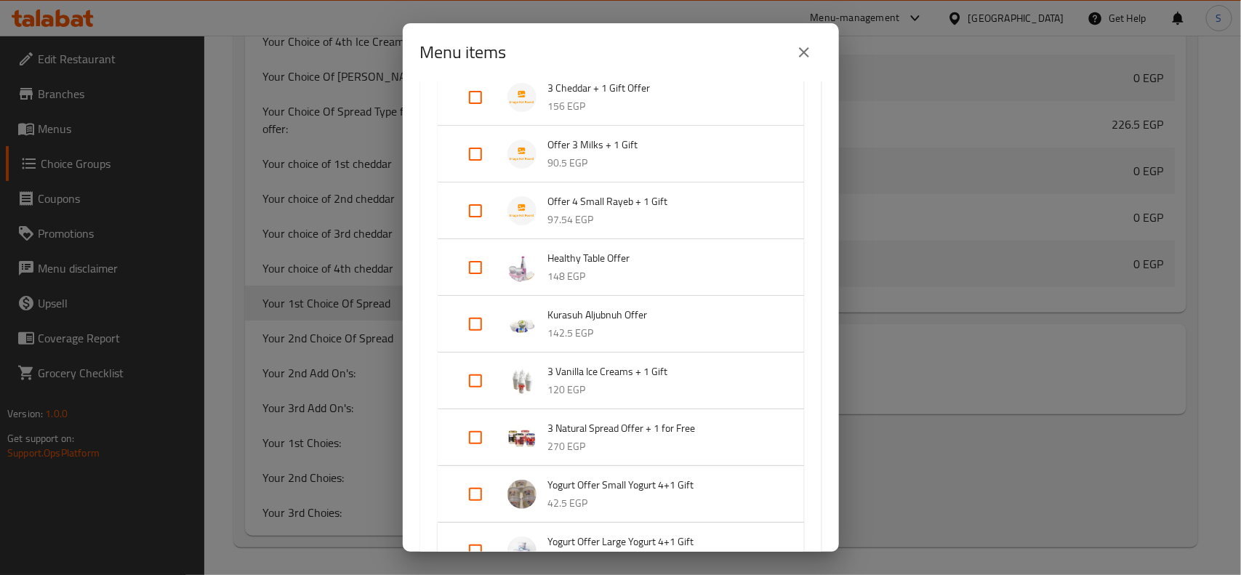
scroll to position [273, 0]
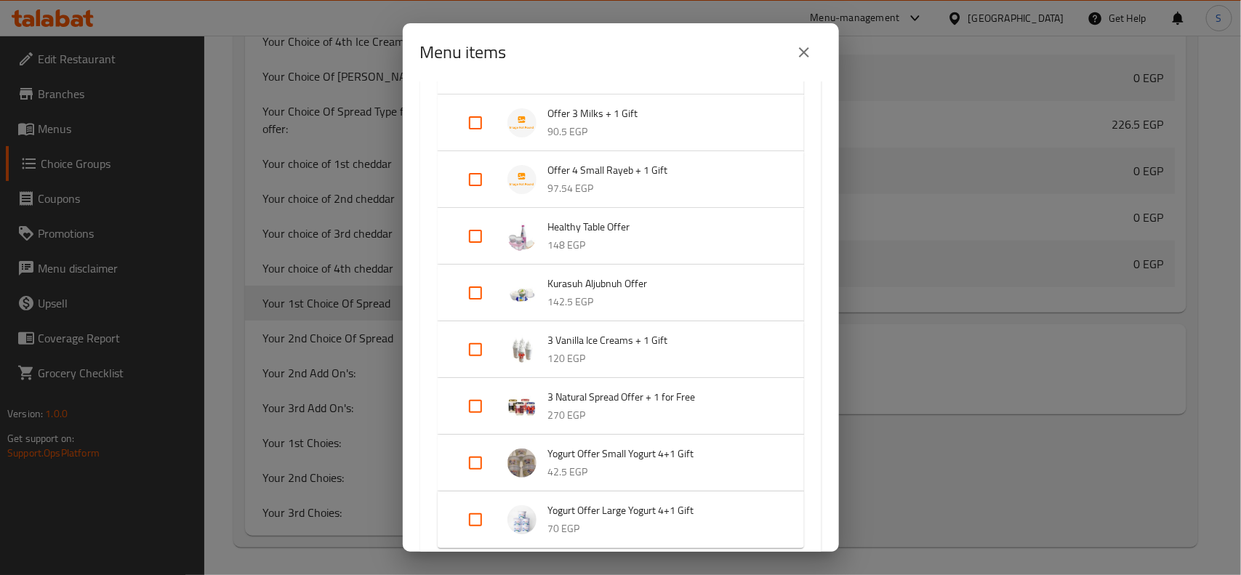
click at [468, 404] on input "Expand" at bounding box center [475, 406] width 35 height 35
checkbox input "true"
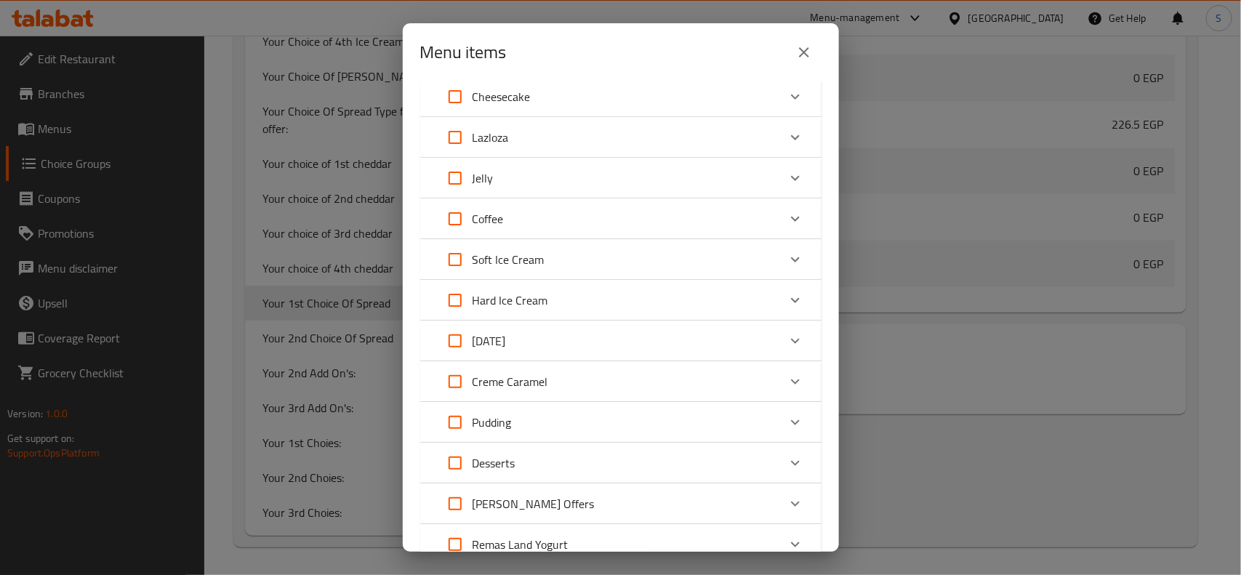
scroll to position [1648, 0]
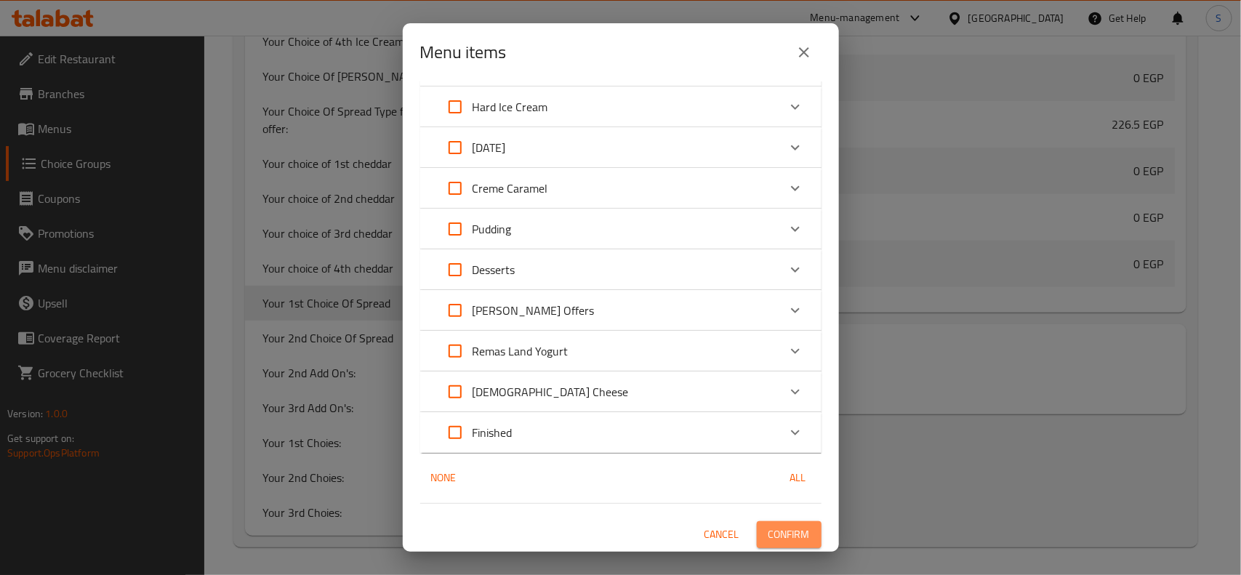
click at [769, 526] on span "Confirm" at bounding box center [789, 535] width 41 height 18
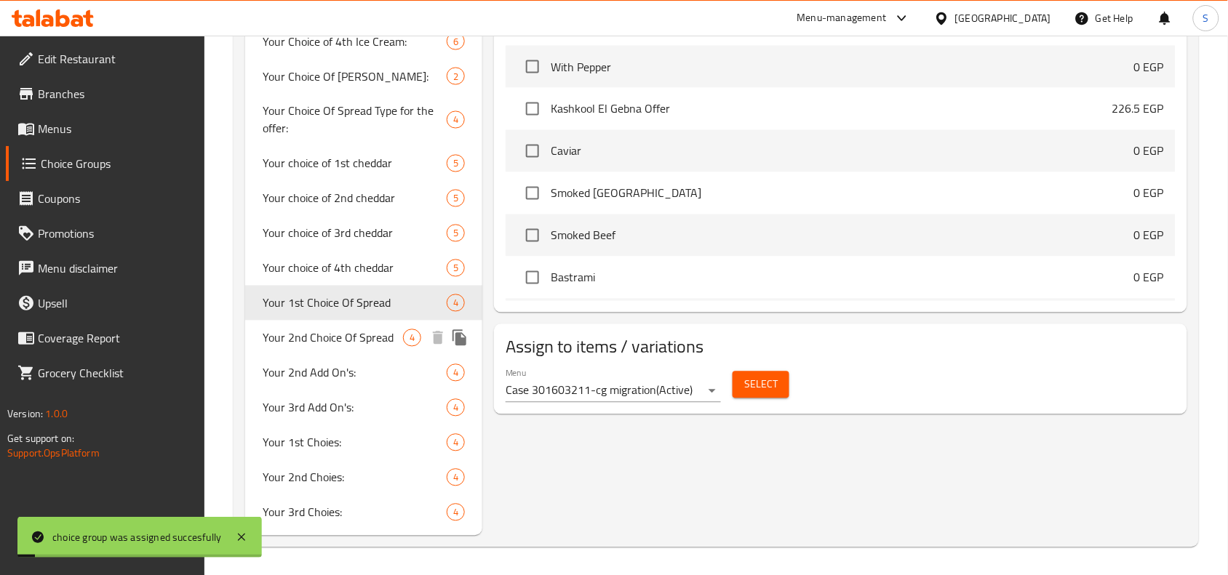
click at [329, 335] on span "Your 2nd Choice Of Spread" at bounding box center [333, 337] width 140 height 17
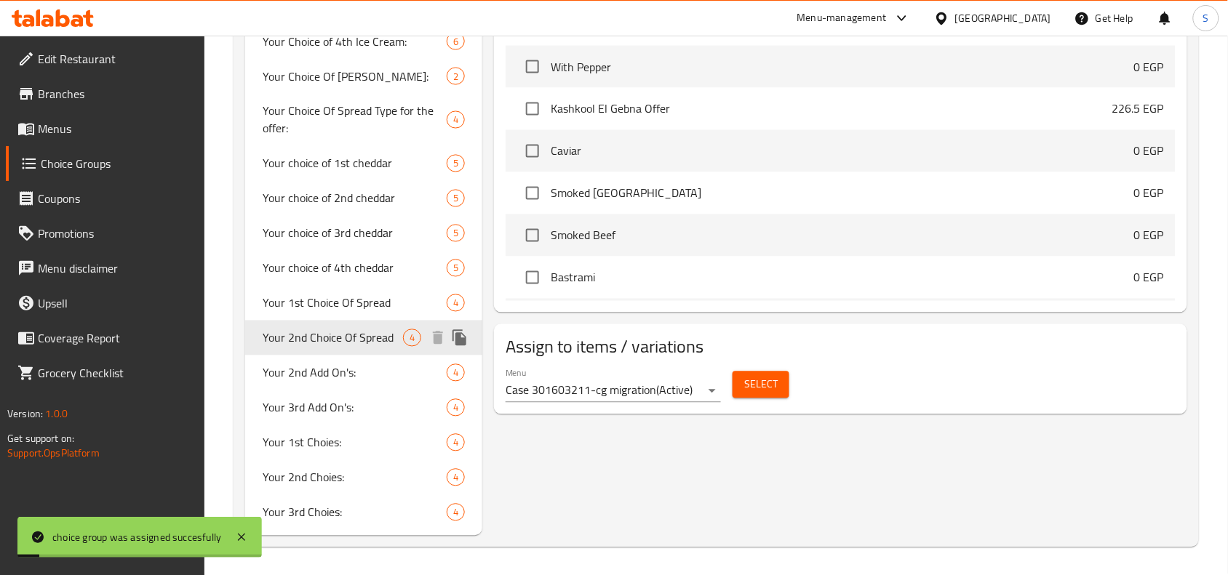
type input "Your 2nd Choice Of Spread"
type input "اختيارك الثاني من السبريد"
click at [761, 389] on span "Select" at bounding box center [760, 385] width 33 height 18
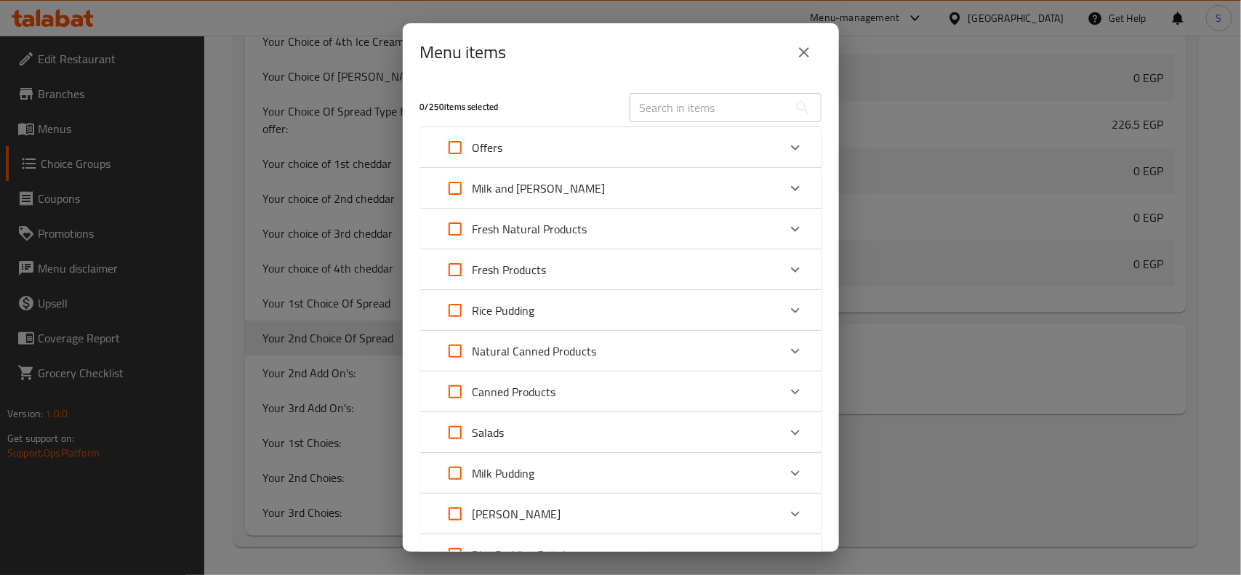
click at [596, 148] on div "Offers" at bounding box center [608, 147] width 340 height 35
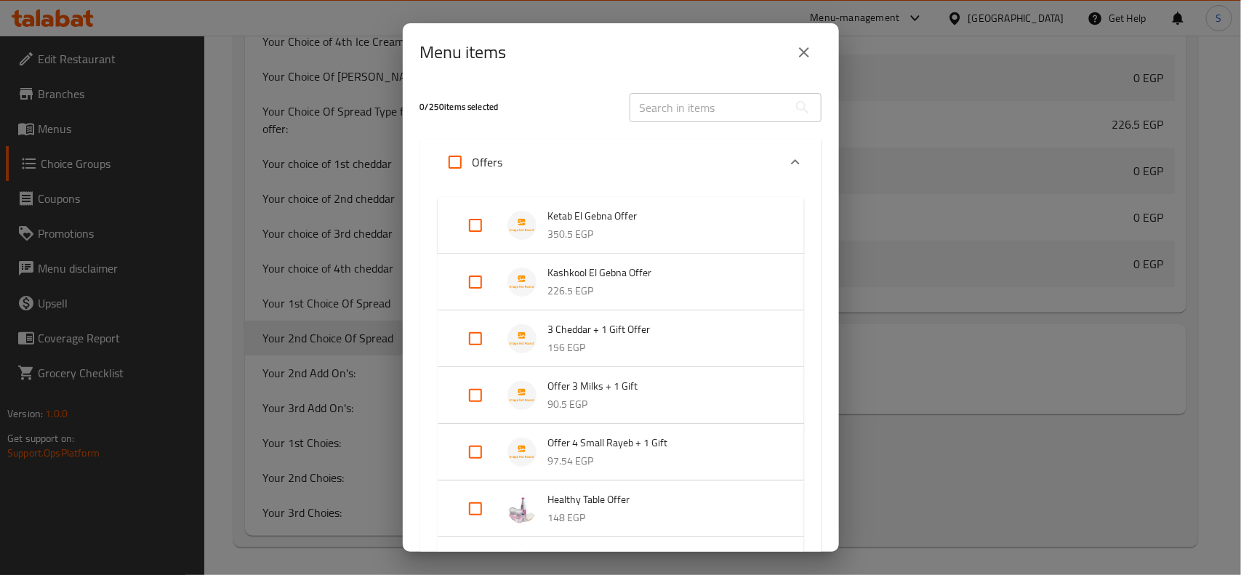
scroll to position [455, 0]
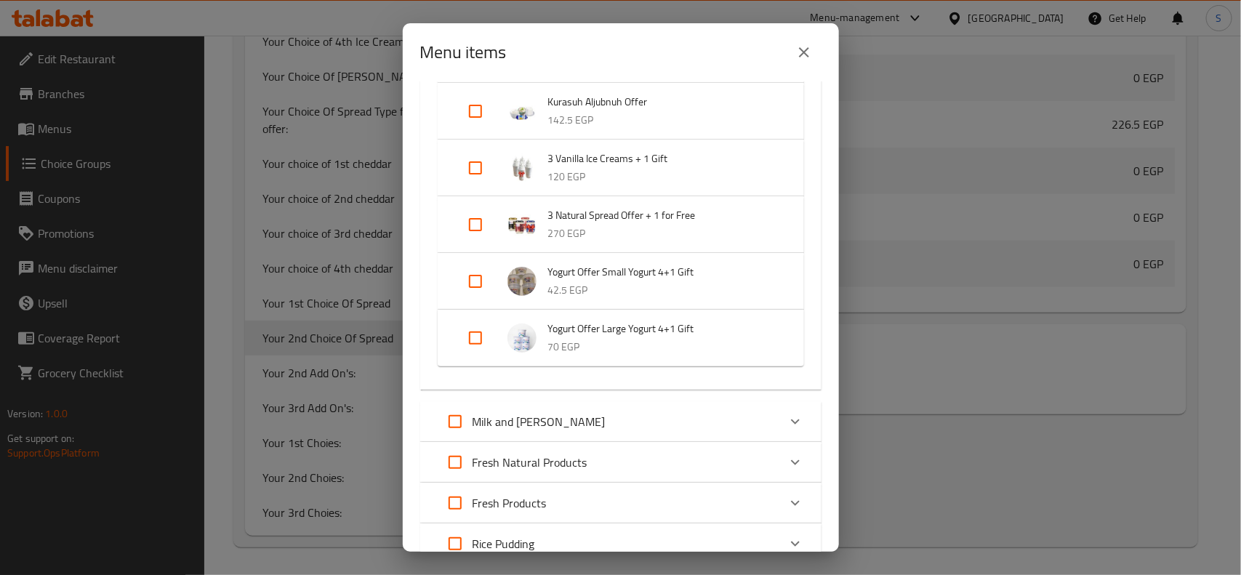
click at [583, 220] on span "3 Natural Spread Offer + 1 for Free" at bounding box center [661, 216] width 227 height 18
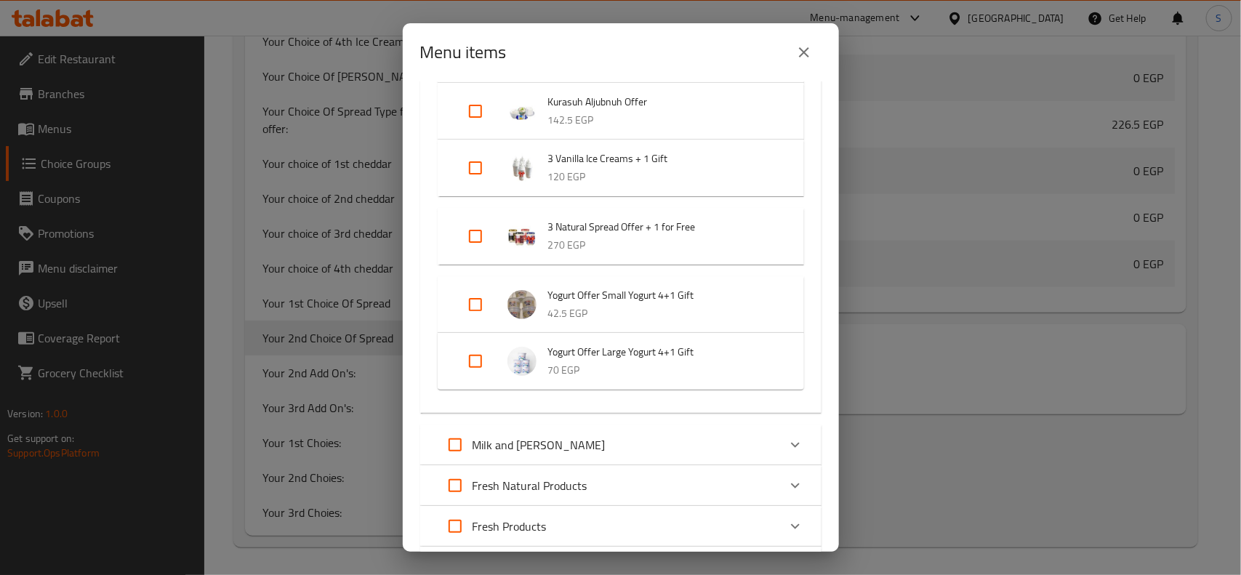
click at [482, 239] on input "Expand" at bounding box center [475, 236] width 35 height 35
checkbox input "true"
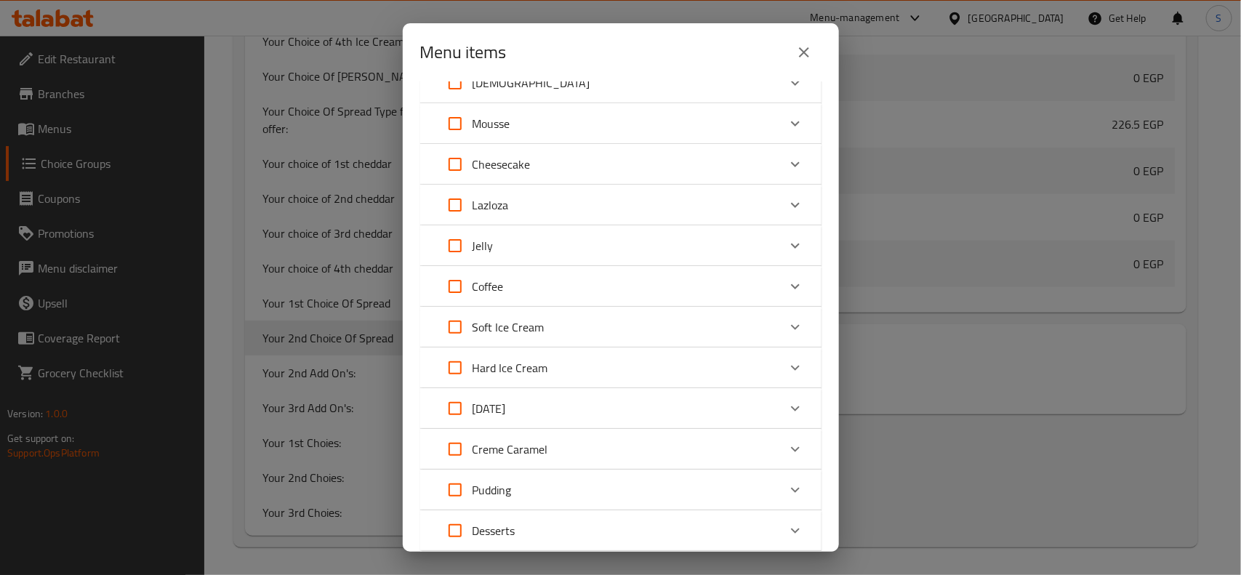
scroll to position [1624, 0]
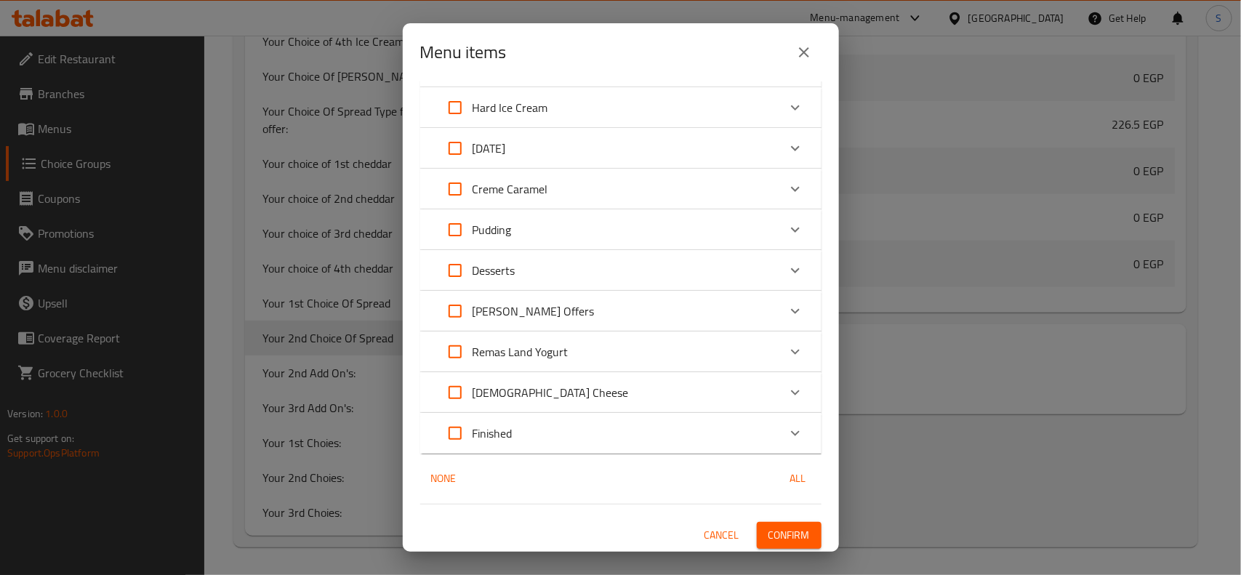
click at [769, 527] on span "Confirm" at bounding box center [789, 536] width 41 height 18
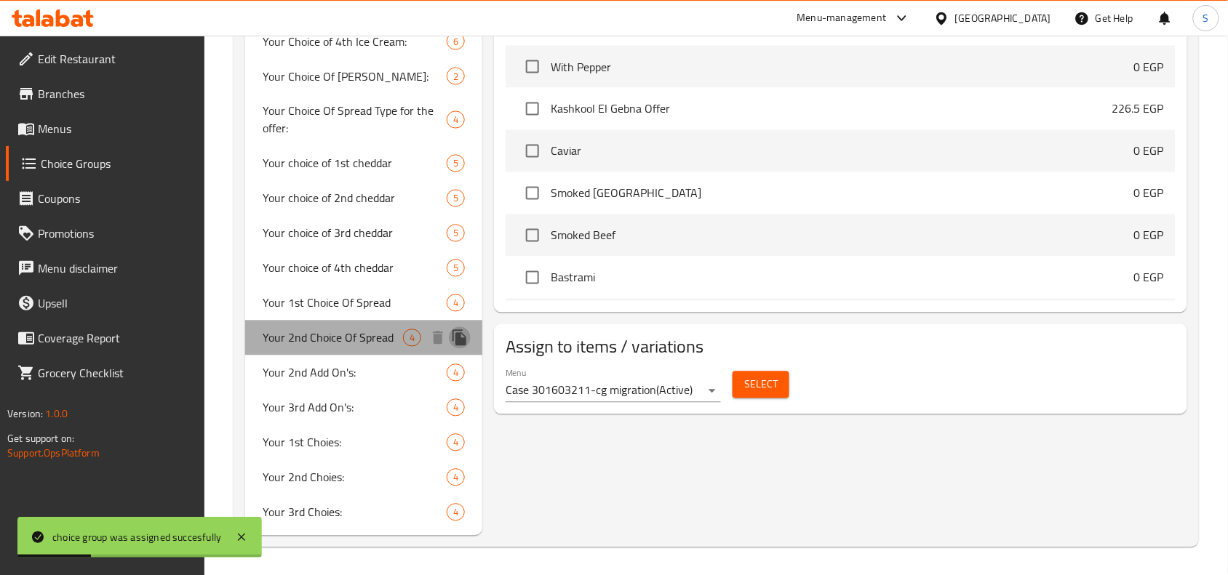
click at [459, 337] on icon "duplicate" at bounding box center [459, 338] width 14 height 16
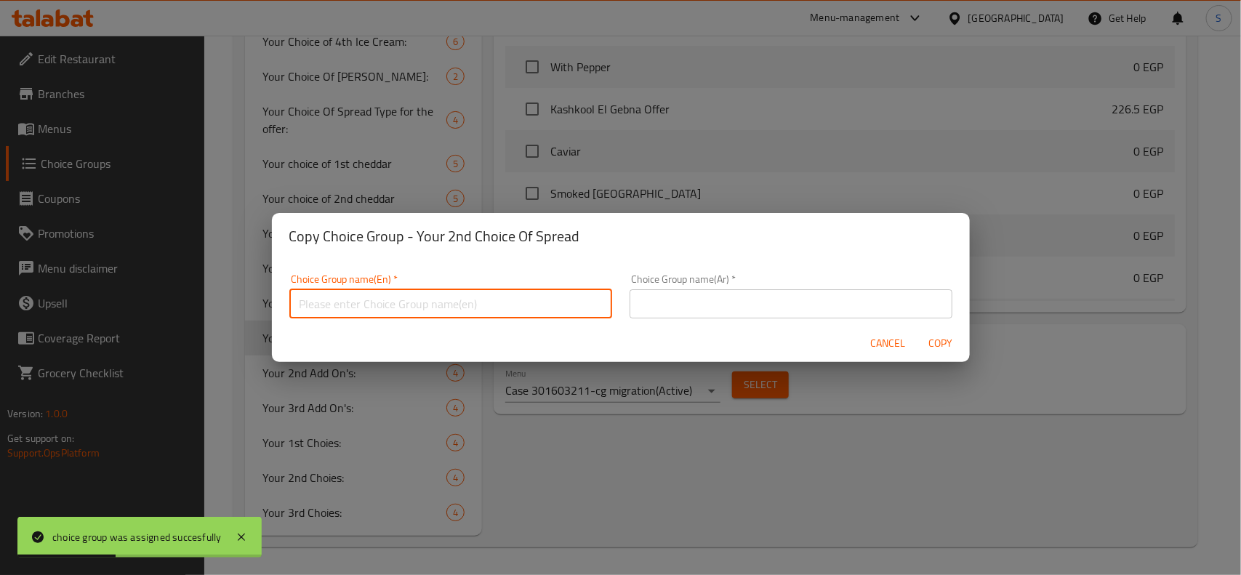
click at [463, 309] on input "text" at bounding box center [450, 303] width 323 height 29
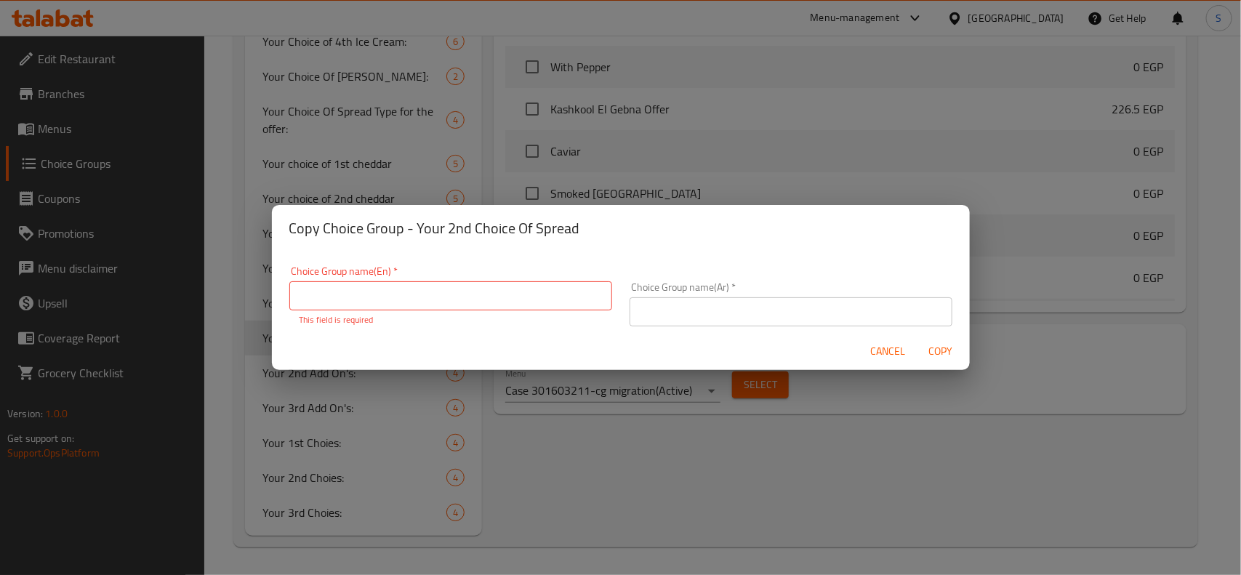
click at [724, 292] on div "Choice Group name(Ar)   * Choice Group name(Ar) *" at bounding box center [791, 304] width 323 height 44
click at [721, 306] on input "text" at bounding box center [791, 311] width 323 height 29
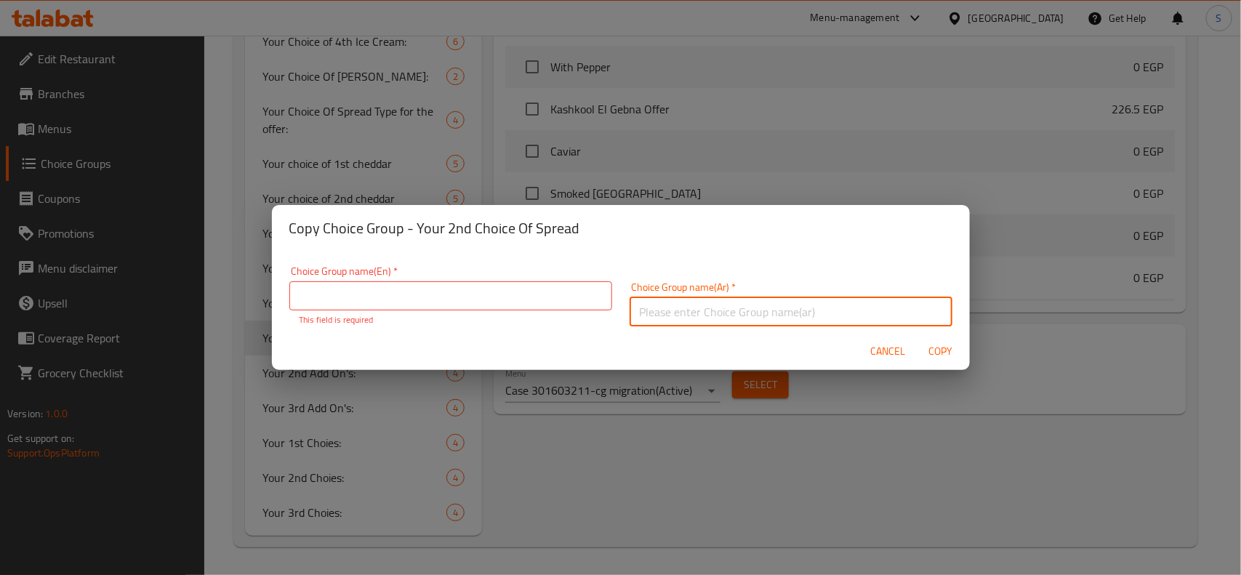
paste input "اختيارك الأول من السبريد"
type input "اختيارك الأول من السبريد"
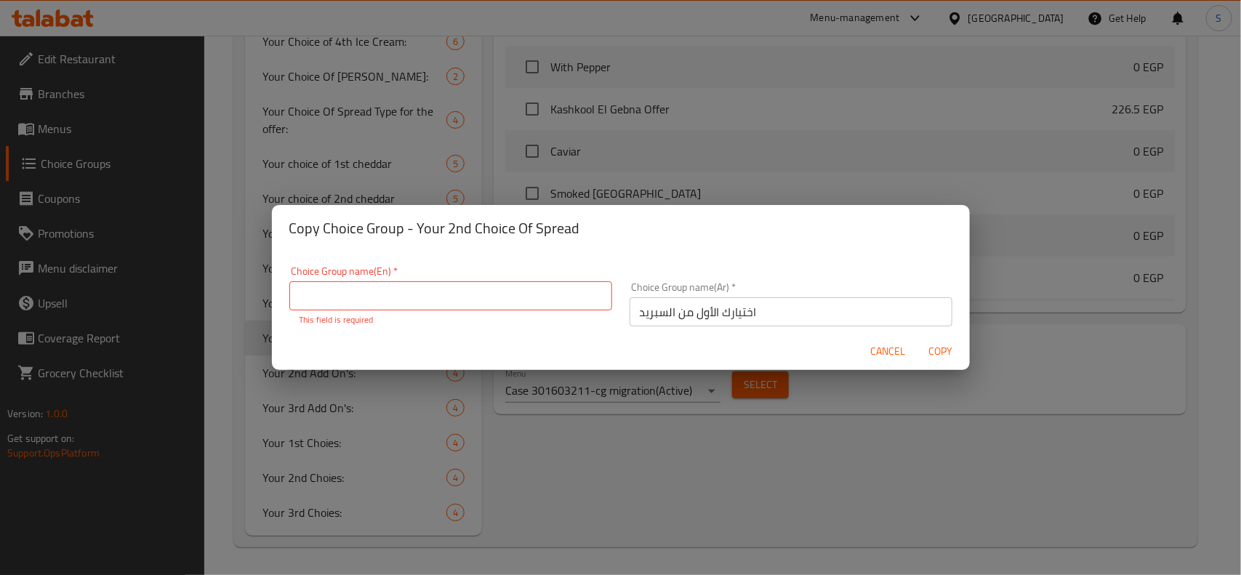
click at [404, 291] on input "text" at bounding box center [450, 295] width 323 height 29
paste input "Your 1st Choice Of Spread"
drag, startPoint x: 324, startPoint y: 293, endPoint x: 340, endPoint y: 302, distance: 18.9
click at [340, 302] on input "Your 1st Choice Of Spread" at bounding box center [450, 295] width 323 height 29
type input "Your 3rd Choice Of Spread"
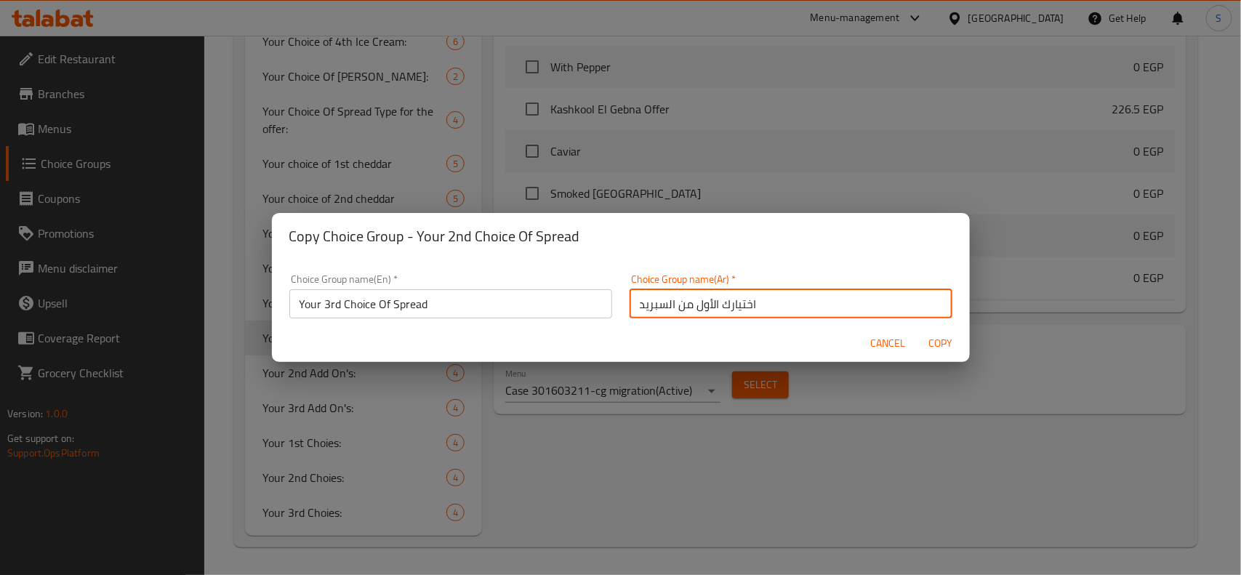
scroll to position [4, 0]
drag, startPoint x: 692, startPoint y: 314, endPoint x: 705, endPoint y: 311, distance: 14.3
click at [705, 311] on input "اختيارك الأول من السبريد" at bounding box center [791, 300] width 323 height 29
type input "اختيارك الثالث من السبريد"
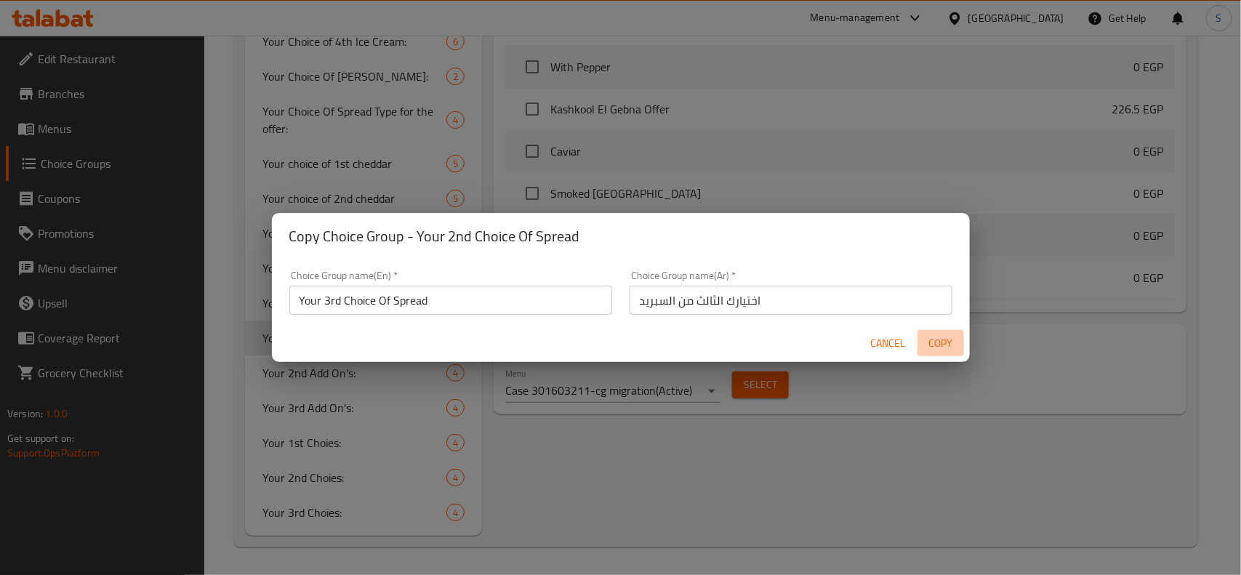
click at [936, 338] on span "Copy" at bounding box center [941, 344] width 35 height 18
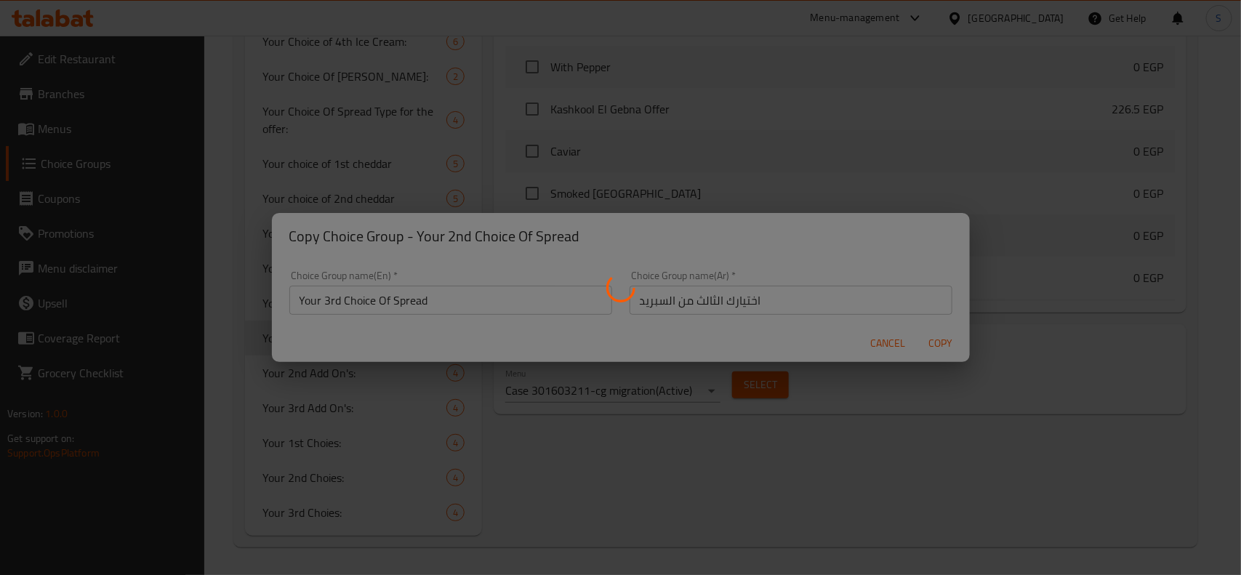
type input "Your 3rd Choice Of Spread"
type input "اختيارك الثالث من السبريد"
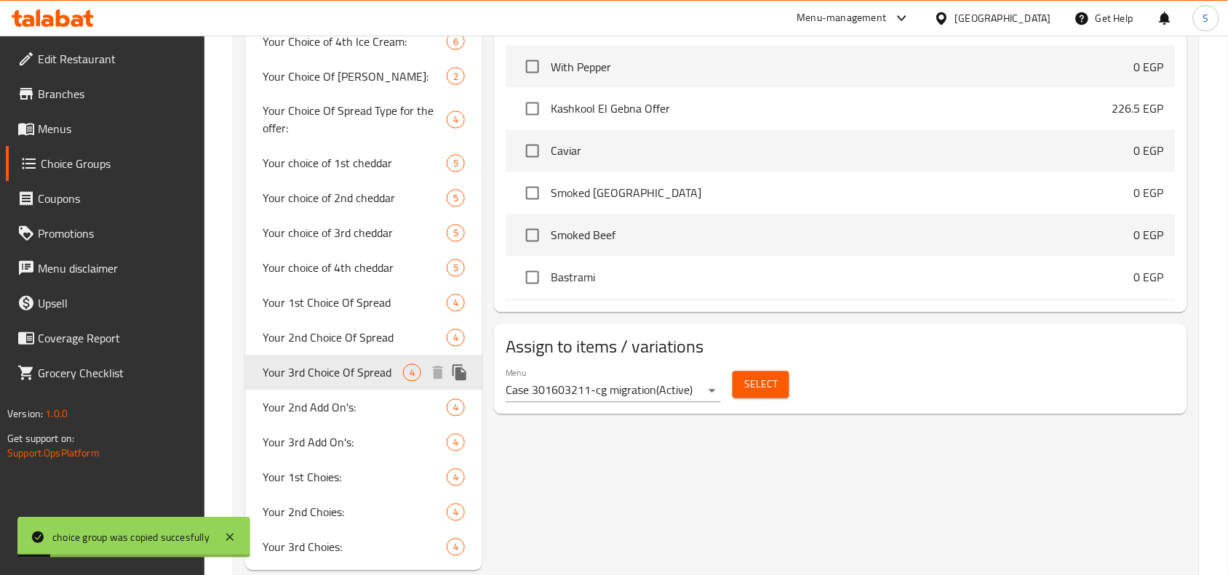
click at [339, 364] on span "Your 3rd Choice Of Spread" at bounding box center [333, 372] width 140 height 17
click at [761, 386] on span "Select" at bounding box center [760, 385] width 33 height 18
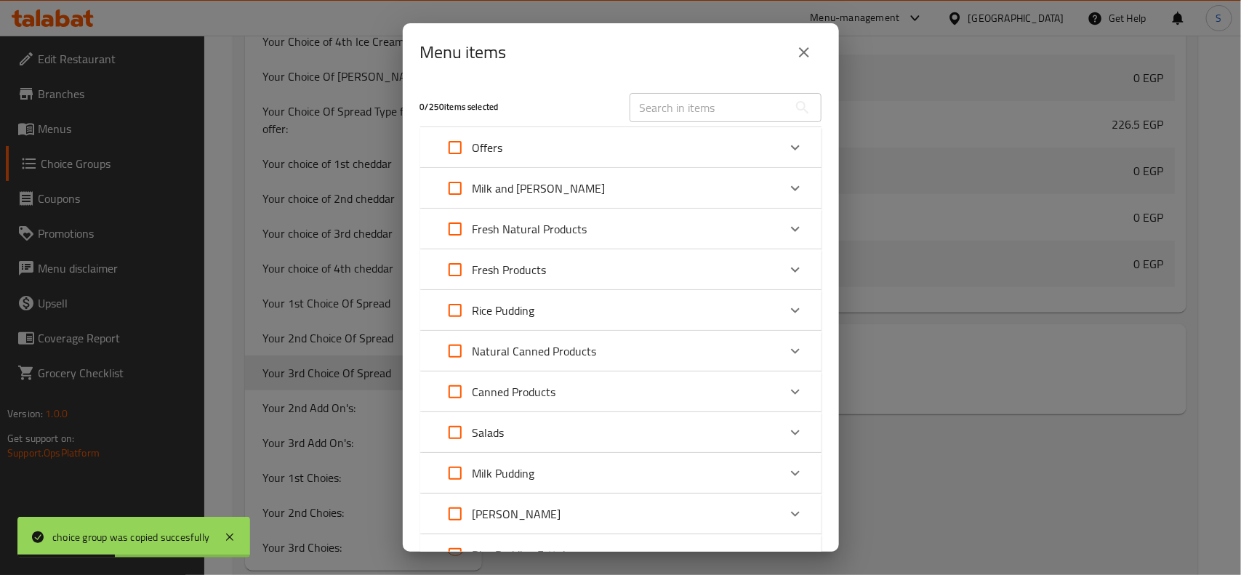
click at [658, 148] on div "Offers" at bounding box center [608, 147] width 340 height 35
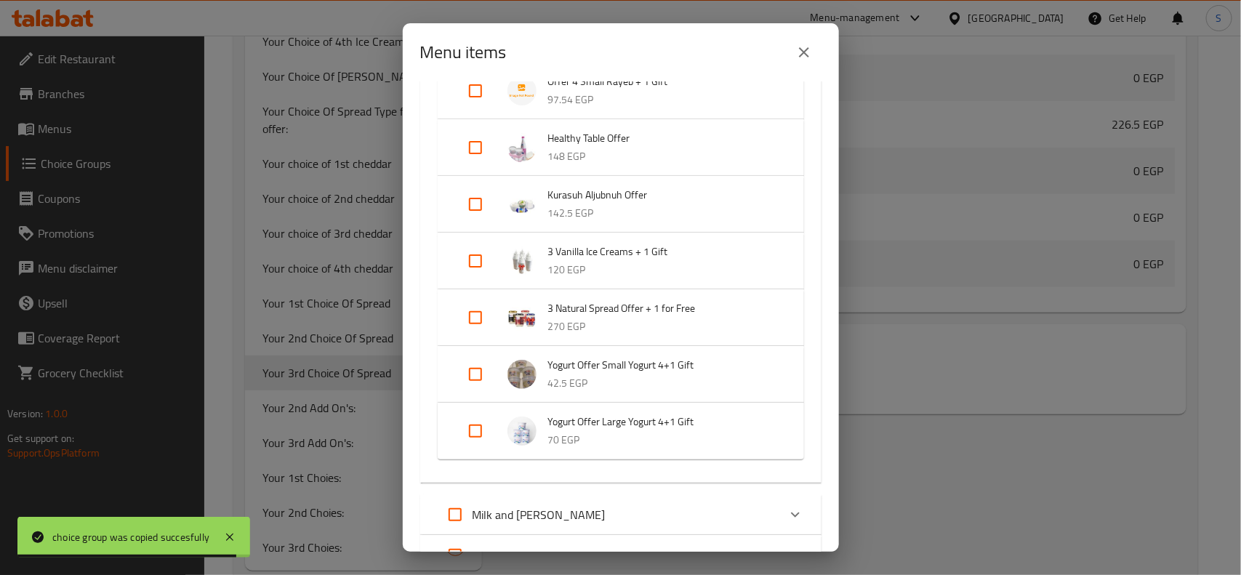
scroll to position [364, 0]
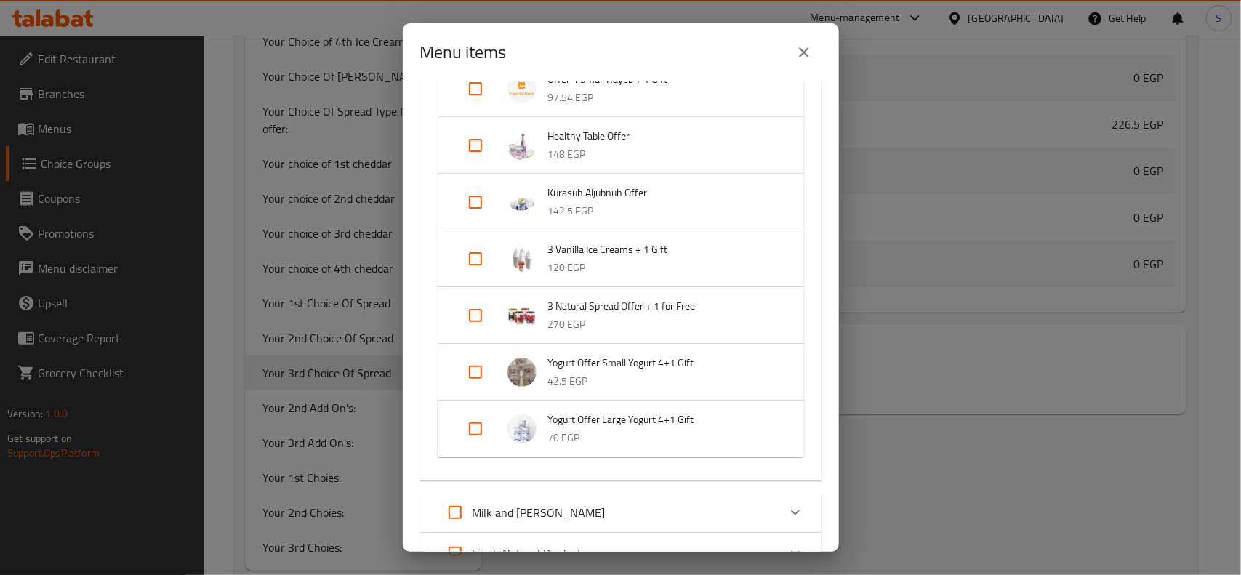
click at [471, 321] on input "Expand" at bounding box center [475, 315] width 35 height 35
checkbox input "true"
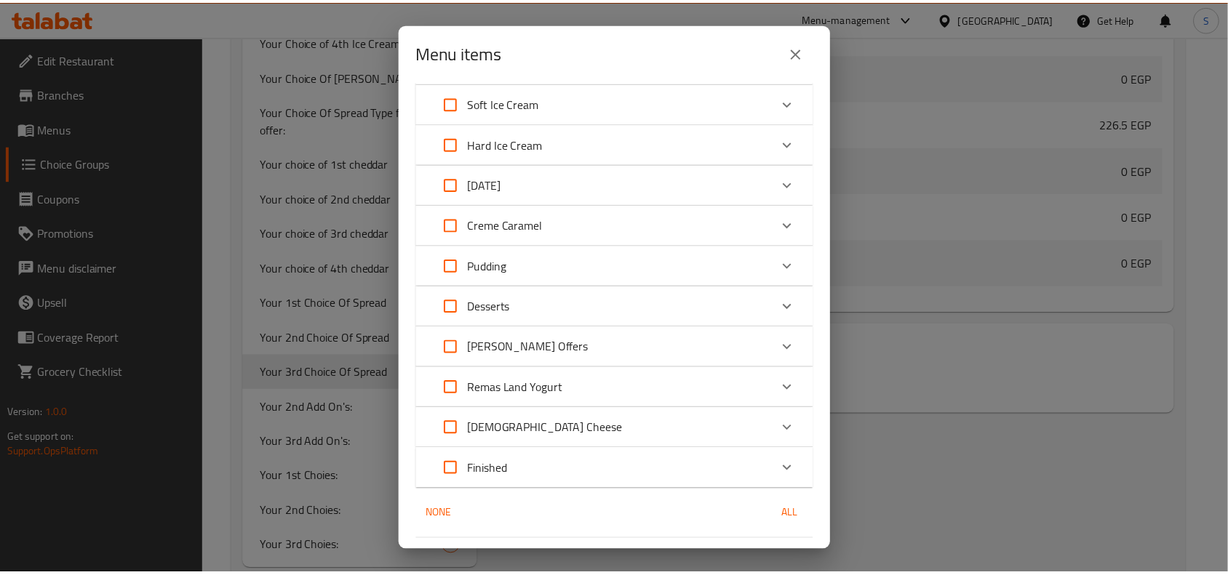
scroll to position [1648, 0]
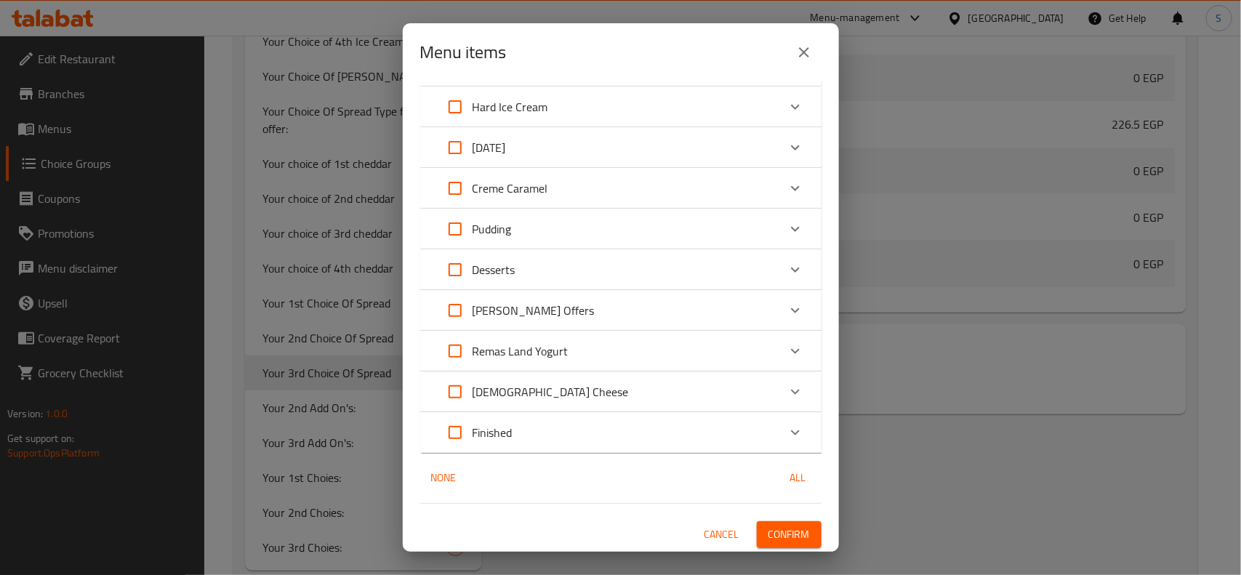
click at [776, 521] on button "Confirm" at bounding box center [789, 534] width 65 height 27
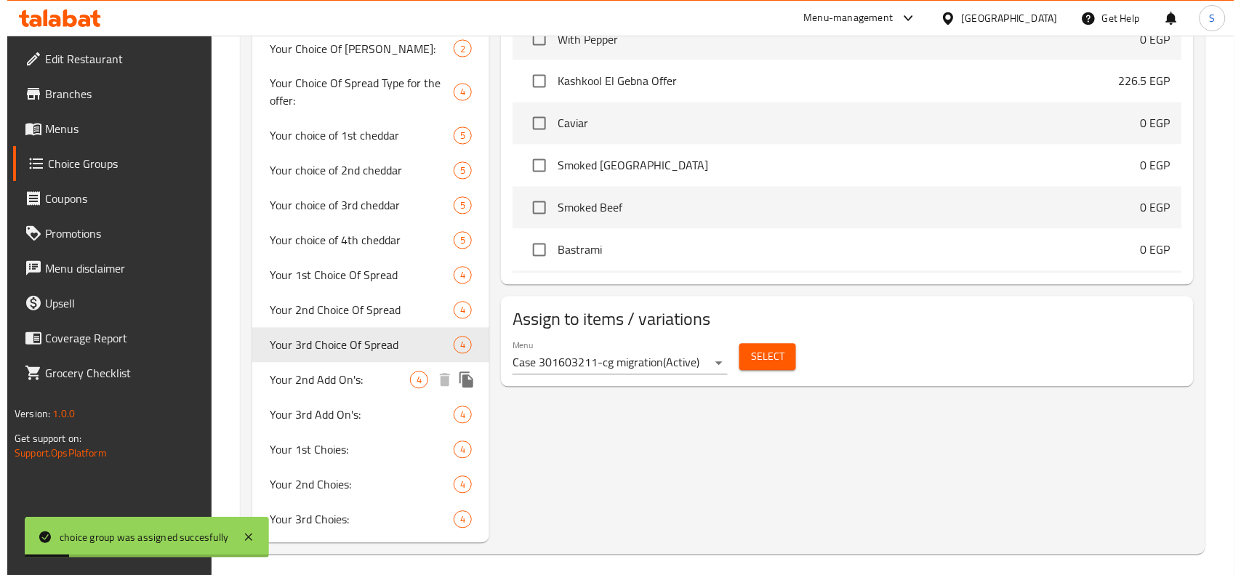
scroll to position [754, 0]
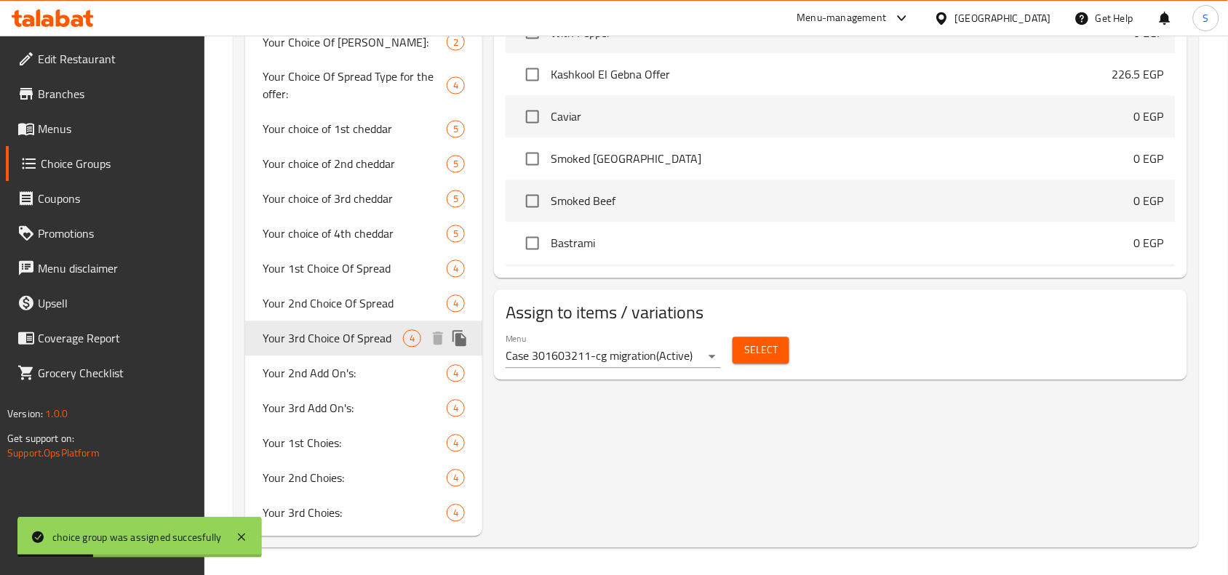
click at [455, 340] on icon "duplicate" at bounding box center [459, 338] width 17 height 17
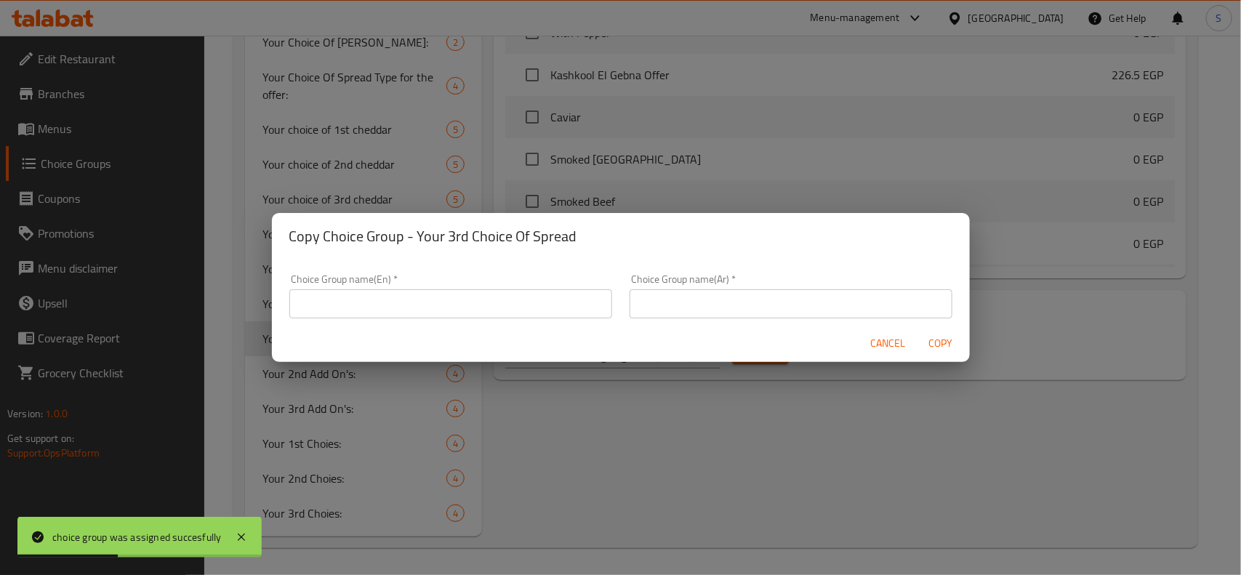
click at [481, 297] on input "text" at bounding box center [450, 303] width 323 height 29
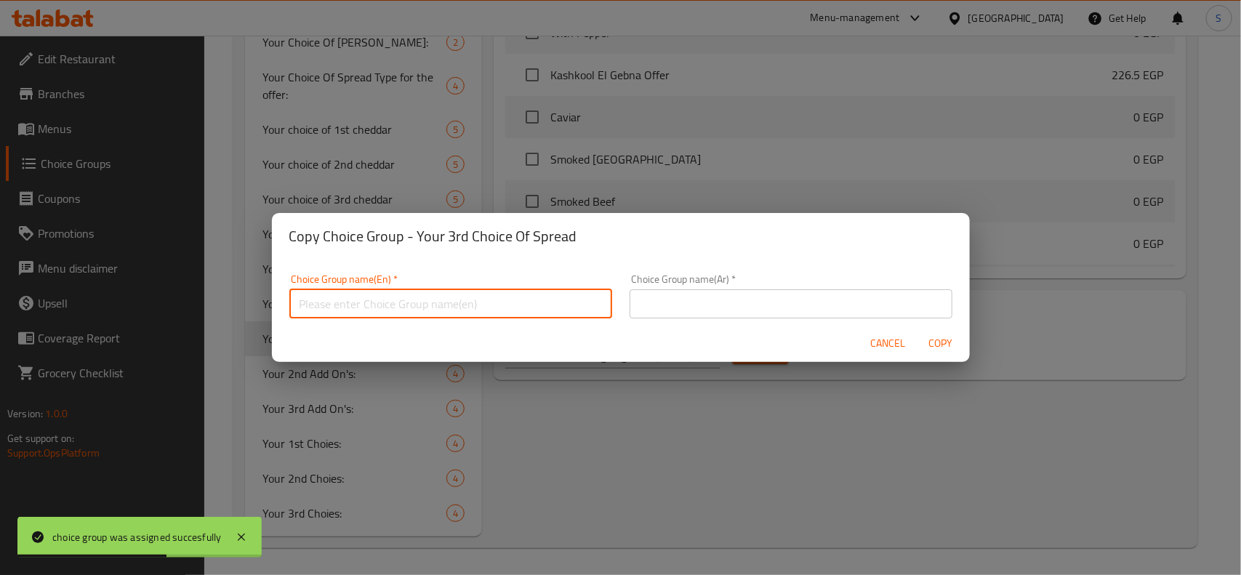
paste input "Your 1st Choice Of Spread"
type input "Your 1st Choice Of Spread"
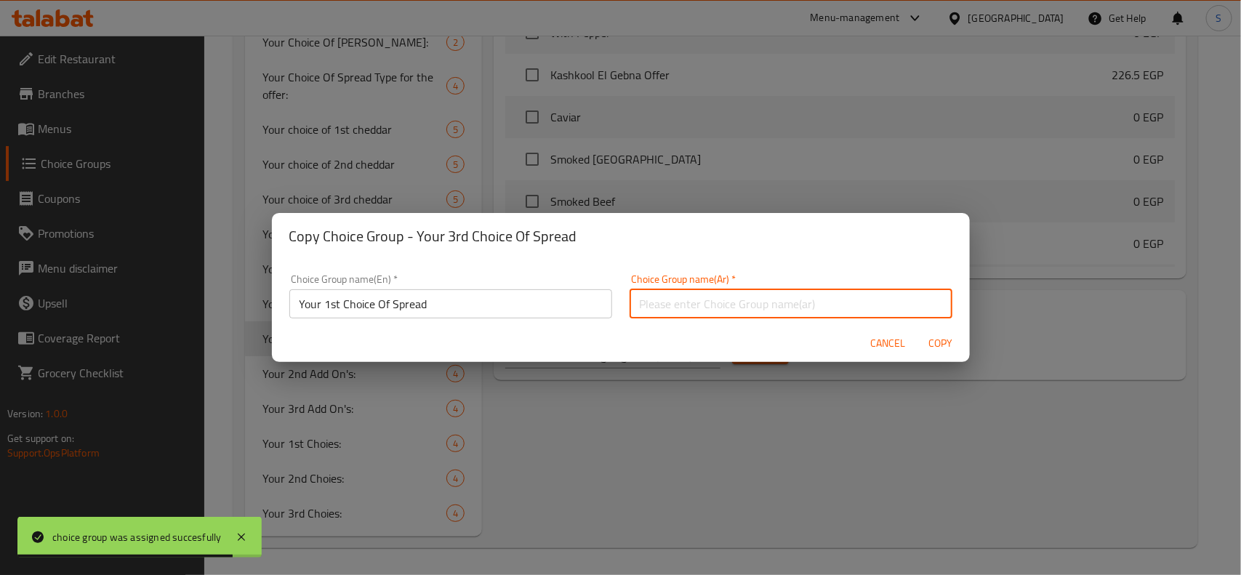
click at [728, 307] on input "text" at bounding box center [791, 303] width 323 height 29
paste input "اختيارك الأول من السبريد"
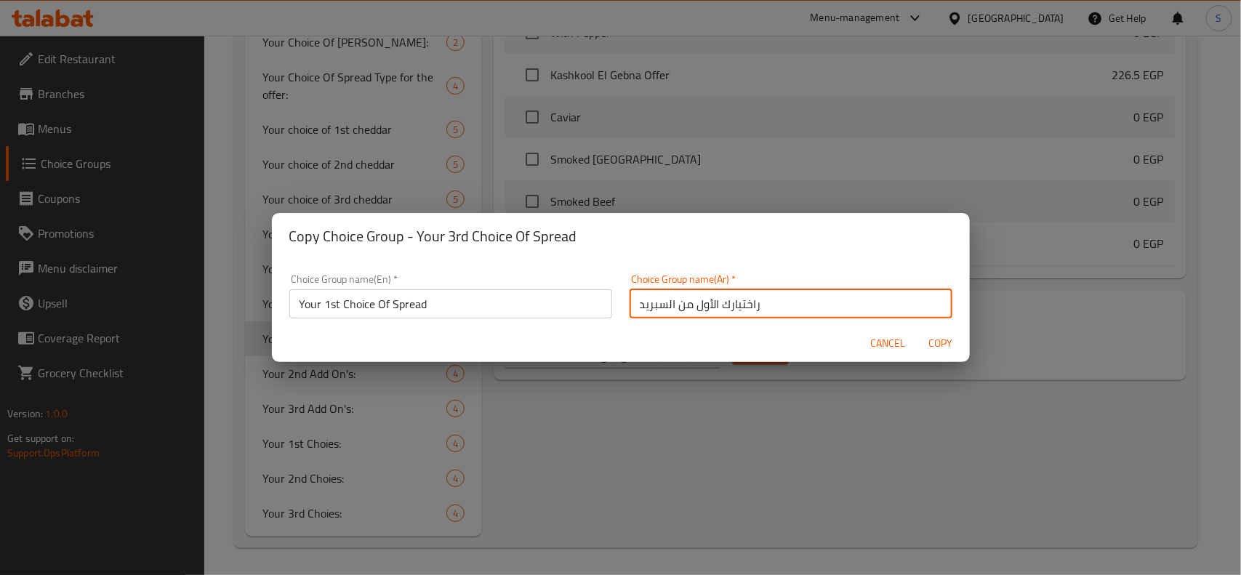
click at [745, 302] on input "راختيارك الأول من السبريد" at bounding box center [791, 303] width 323 height 29
paste input "text"
drag, startPoint x: 706, startPoint y: 304, endPoint x: 692, endPoint y: 306, distance: 14.7
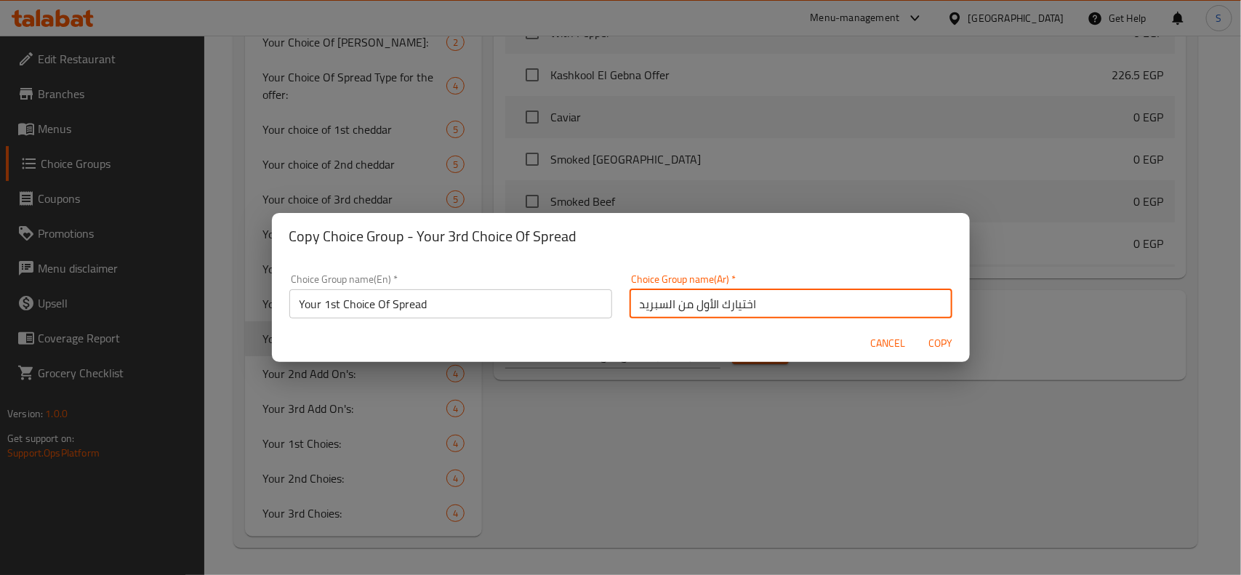
click at [692, 306] on input "اختيارك الأول من السبريد" at bounding box center [791, 303] width 323 height 29
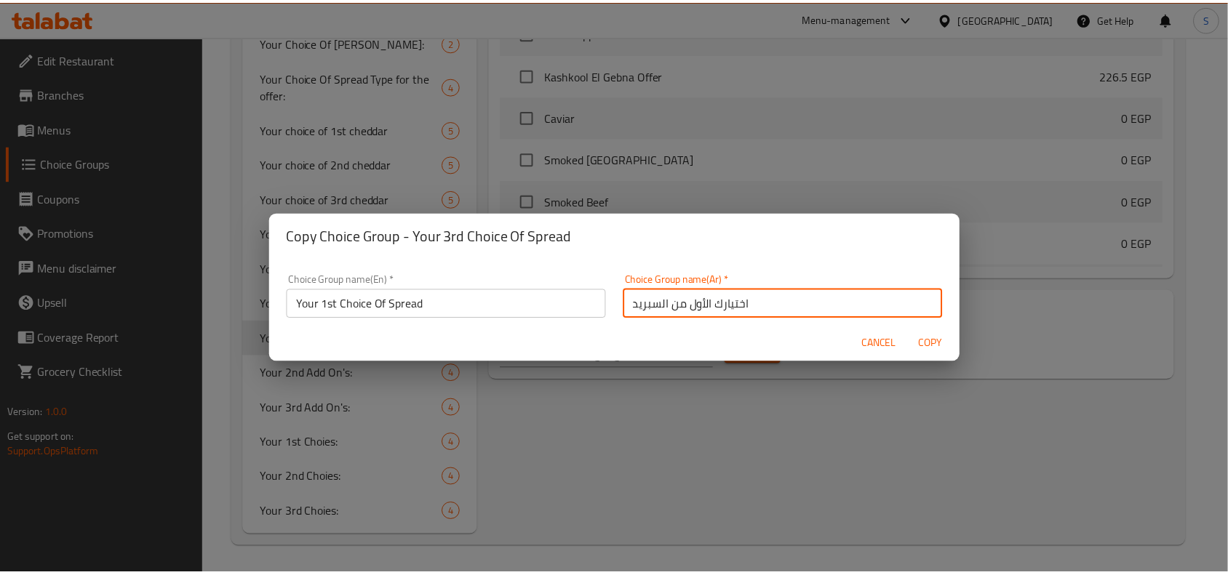
scroll to position [4, 0]
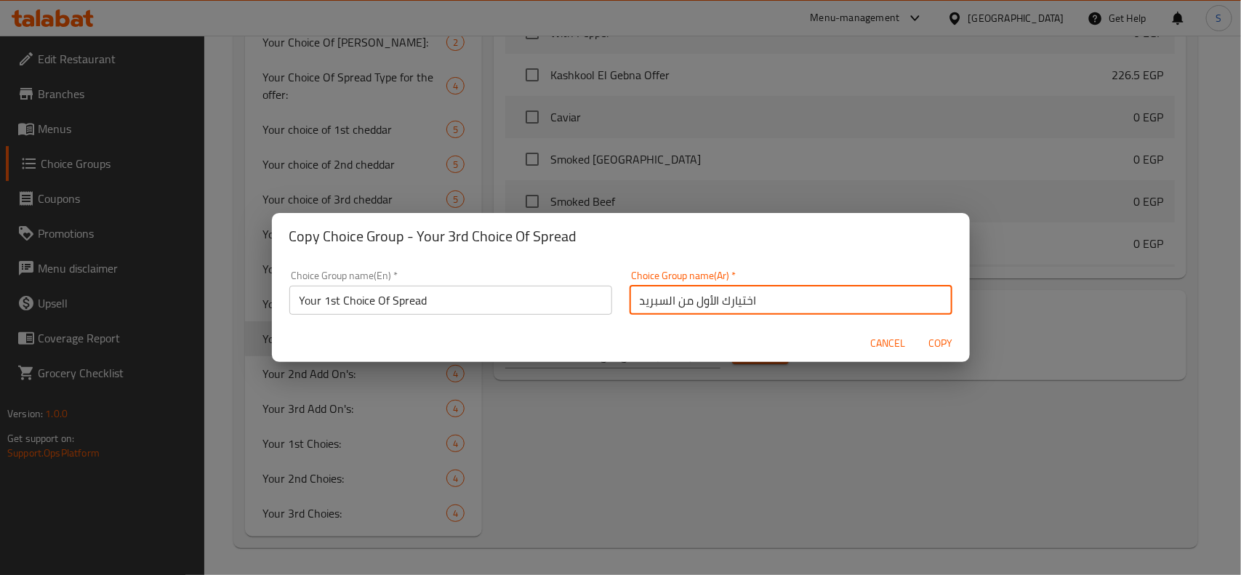
drag, startPoint x: 686, startPoint y: 308, endPoint x: 697, endPoint y: 313, distance: 12.0
click at [697, 313] on input "اختيارك الأول من السبريد" at bounding box center [791, 300] width 323 height 29
click at [691, 295] on input "اختيارك الأول من السبريد" at bounding box center [791, 300] width 323 height 29
drag, startPoint x: 691, startPoint y: 300, endPoint x: 706, endPoint y: 305, distance: 16.1
click at [706, 305] on input "اختيارك الأول من السبريد" at bounding box center [791, 300] width 323 height 29
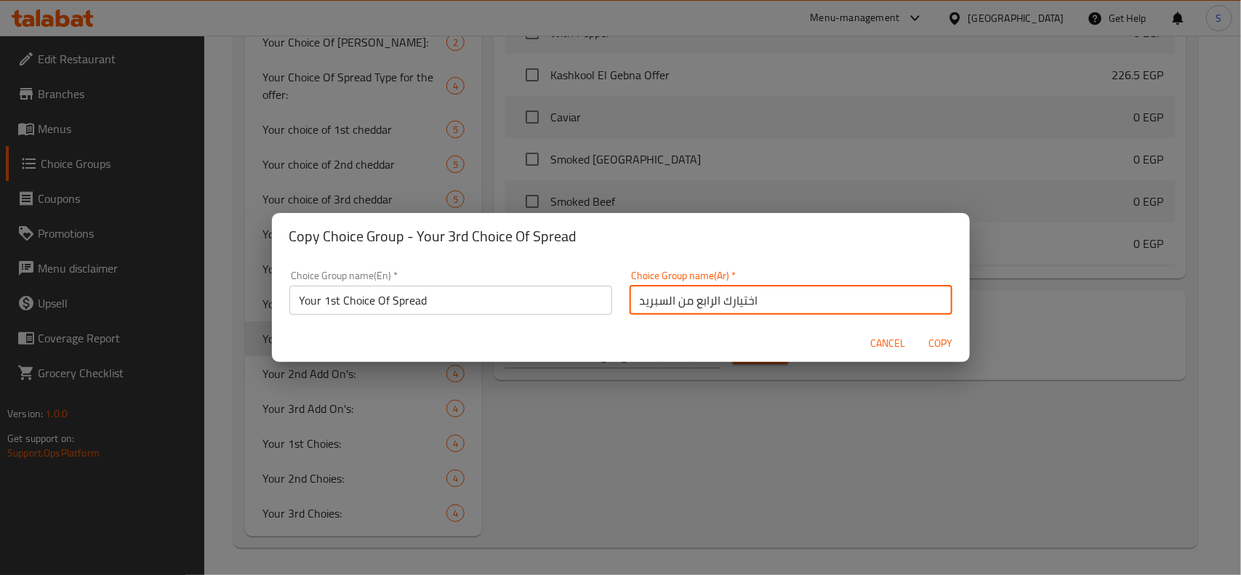
type input "اختيارك الرابع من السبريد"
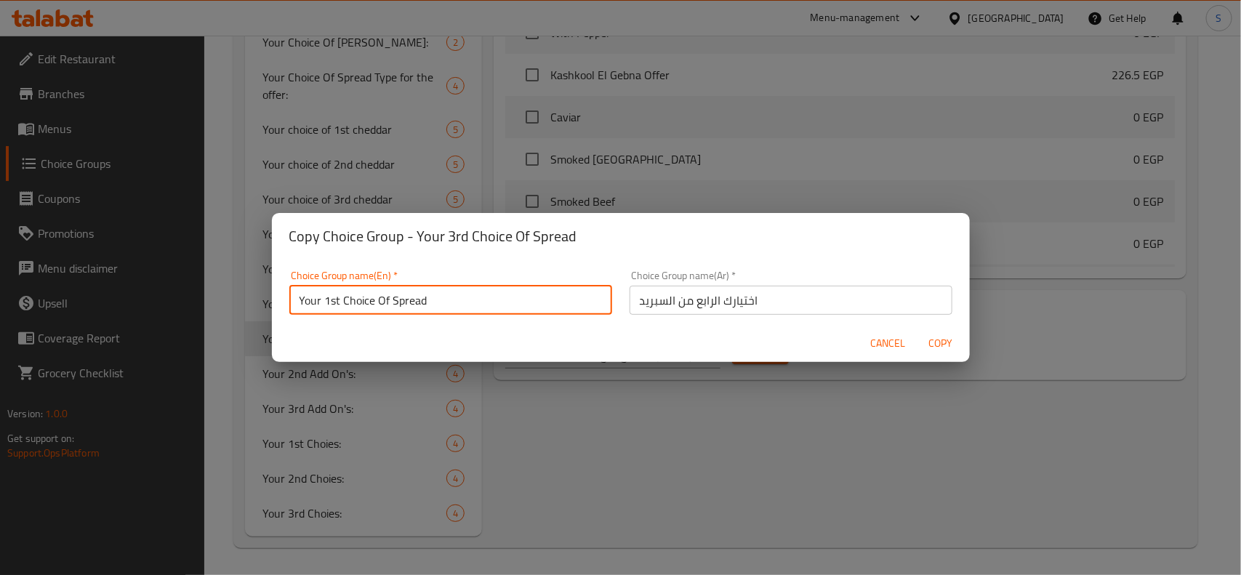
drag, startPoint x: 324, startPoint y: 303, endPoint x: 338, endPoint y: 314, distance: 17.6
click at [338, 314] on input "Your 1st Choice Of Spread" at bounding box center [450, 300] width 323 height 29
type input "Your 4th Choice Of Spread"
click at [938, 335] on span "Copy" at bounding box center [941, 344] width 35 height 18
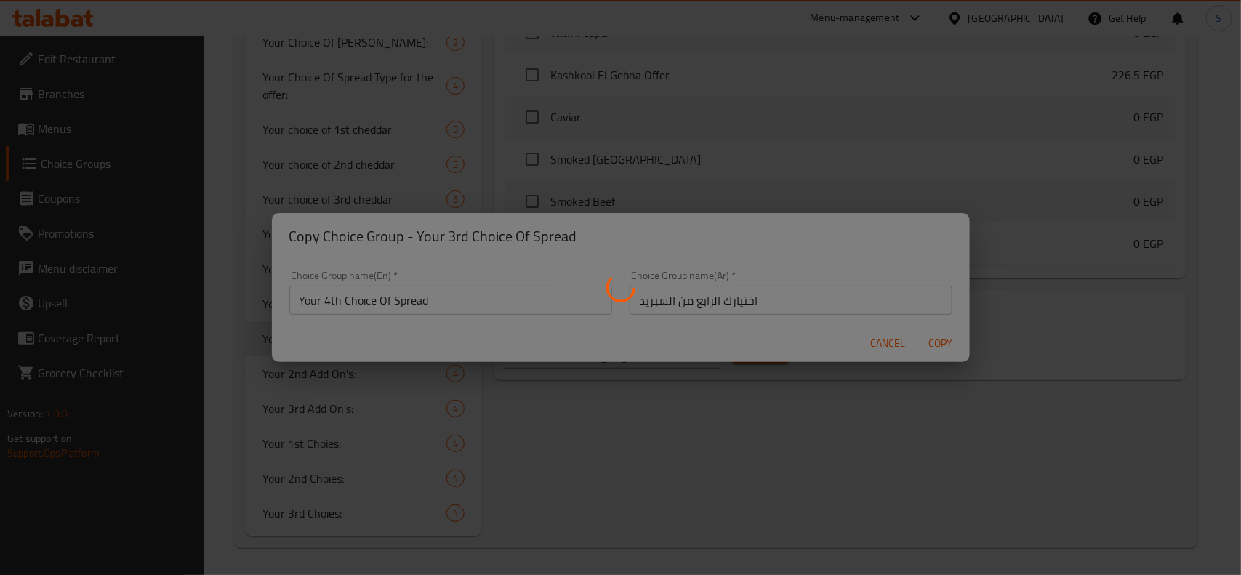
type input "Your 4th Choice Of Spread"
type input "اختيارك الرابع من السبريد"
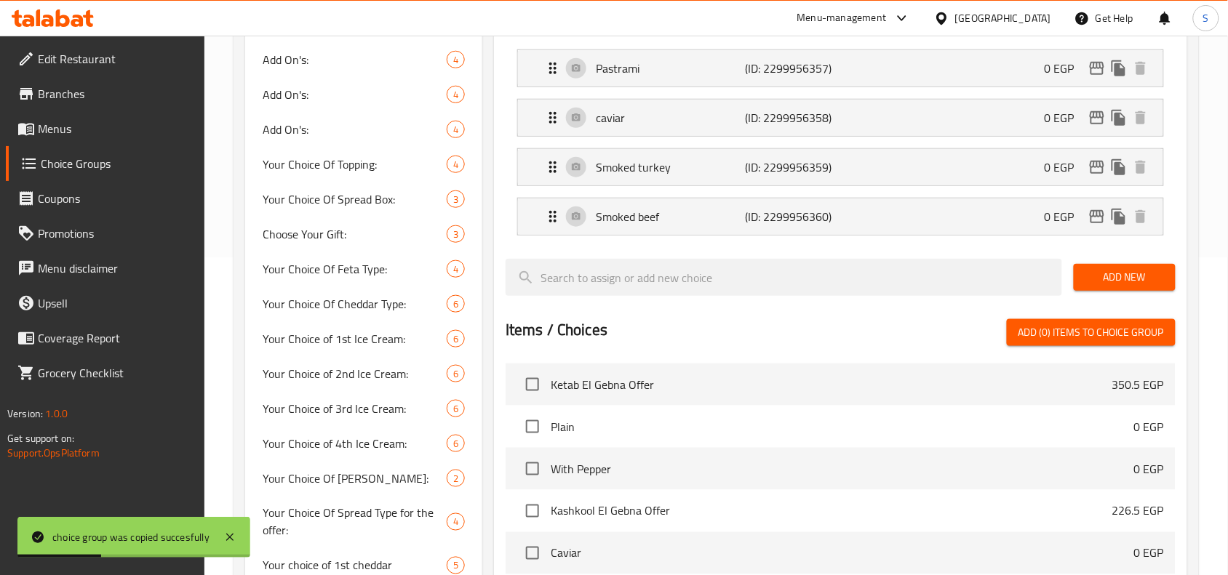
scroll to position [209, 0]
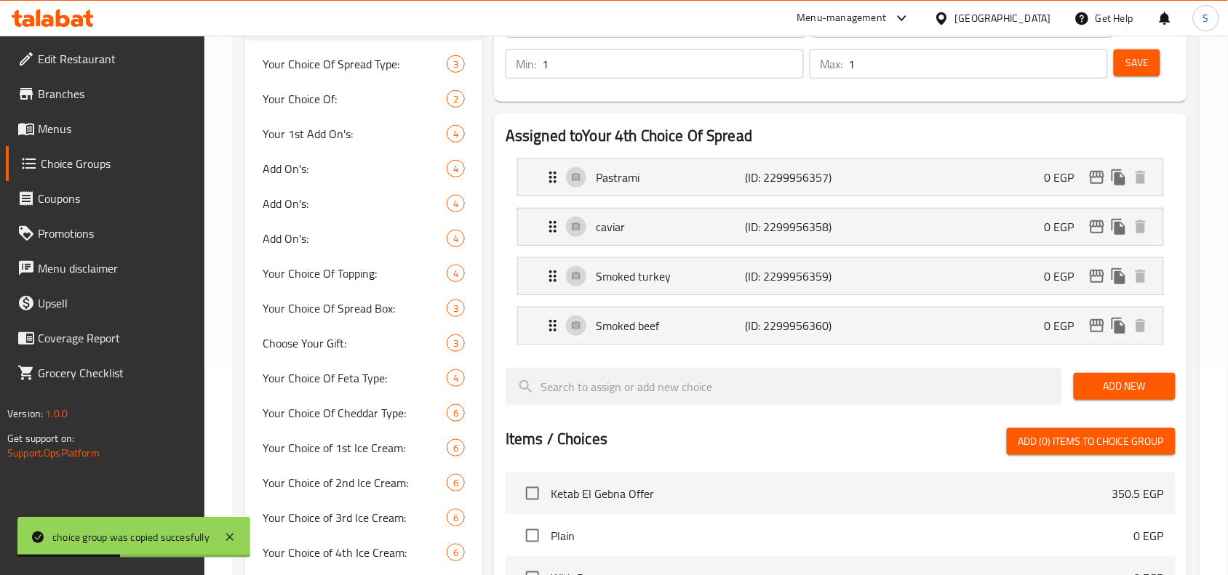
click at [1111, 382] on span "Add New" at bounding box center [1124, 386] width 79 height 18
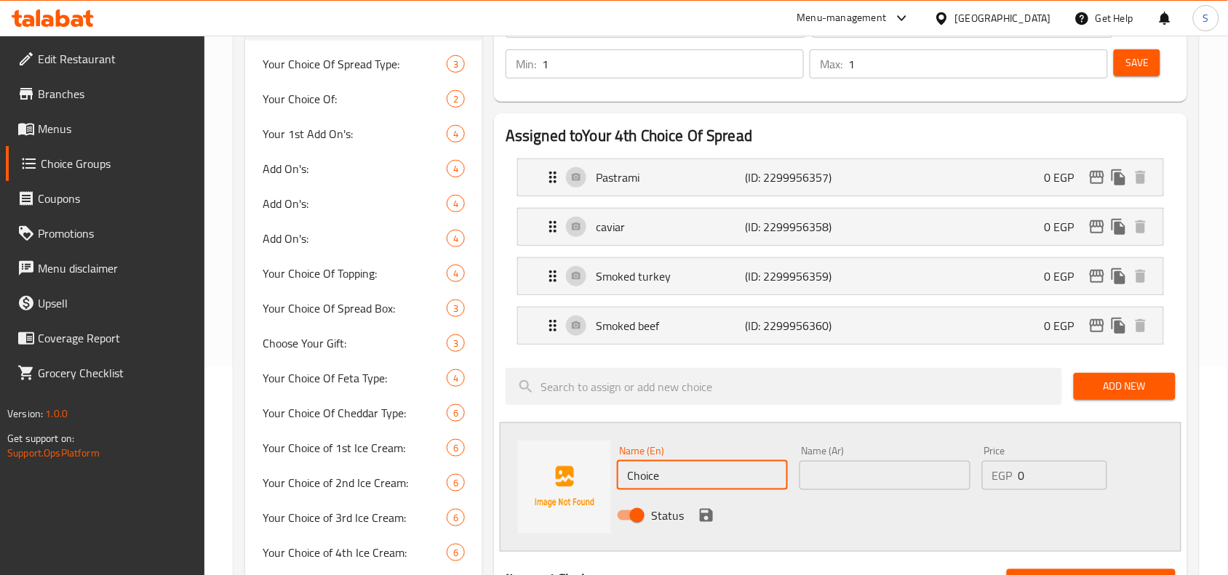
click at [732, 478] on input "Choice" at bounding box center [702, 475] width 171 height 29
paste input "نستو"
type input "نستو"
click at [863, 473] on input "text" at bounding box center [884, 475] width 171 height 29
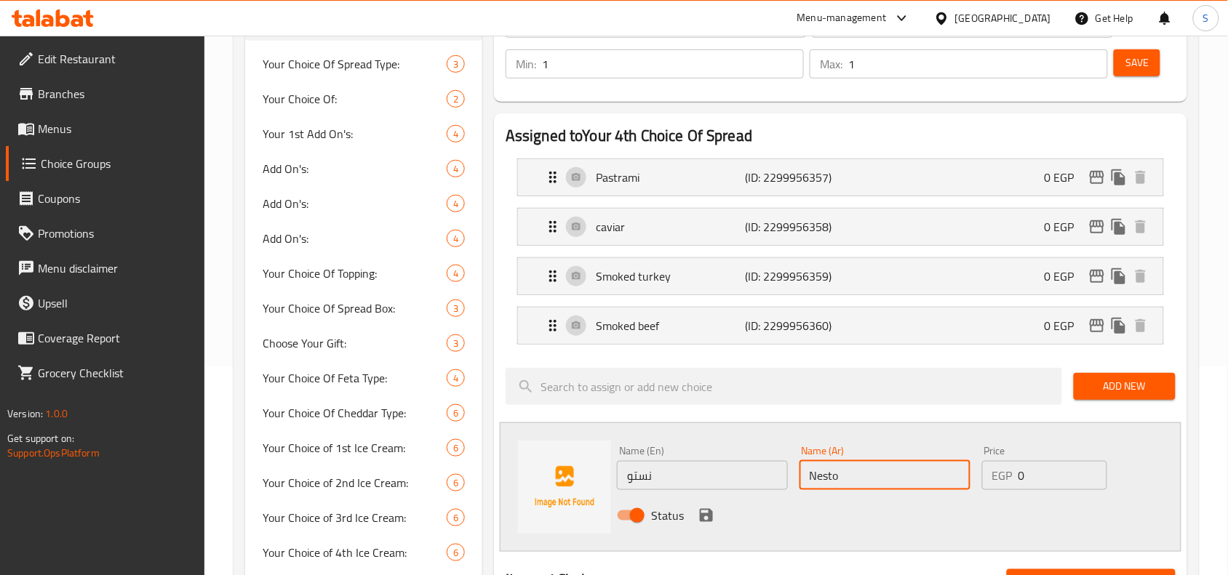
type input "Nesto"
click at [708, 513] on icon "save" at bounding box center [706, 515] width 13 height 13
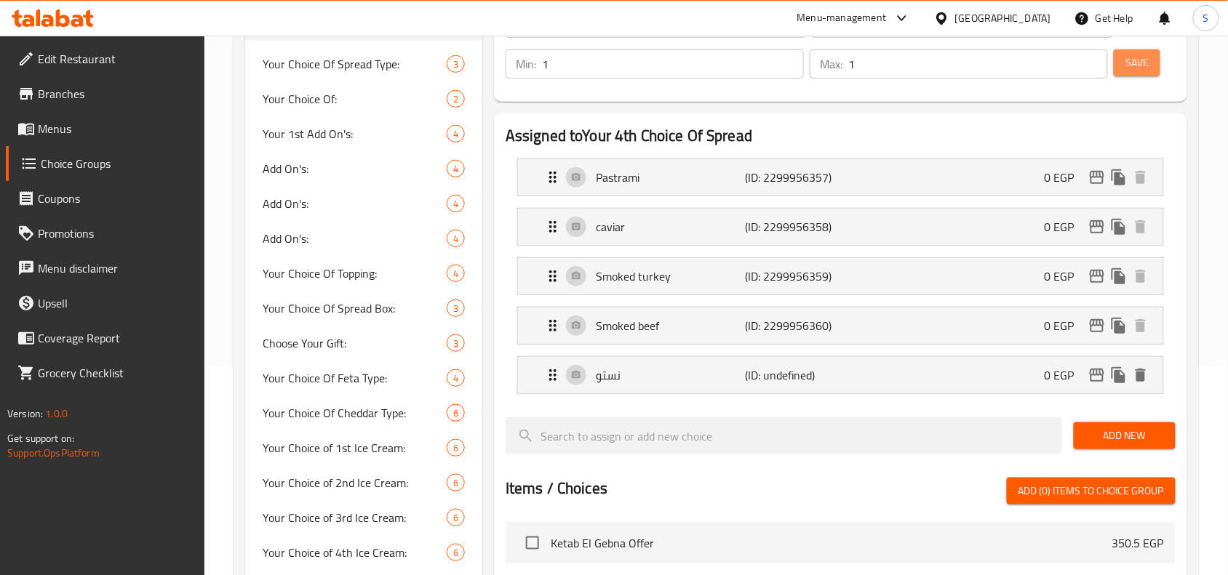
click at [1129, 64] on span "Save" at bounding box center [1136, 63] width 23 height 18
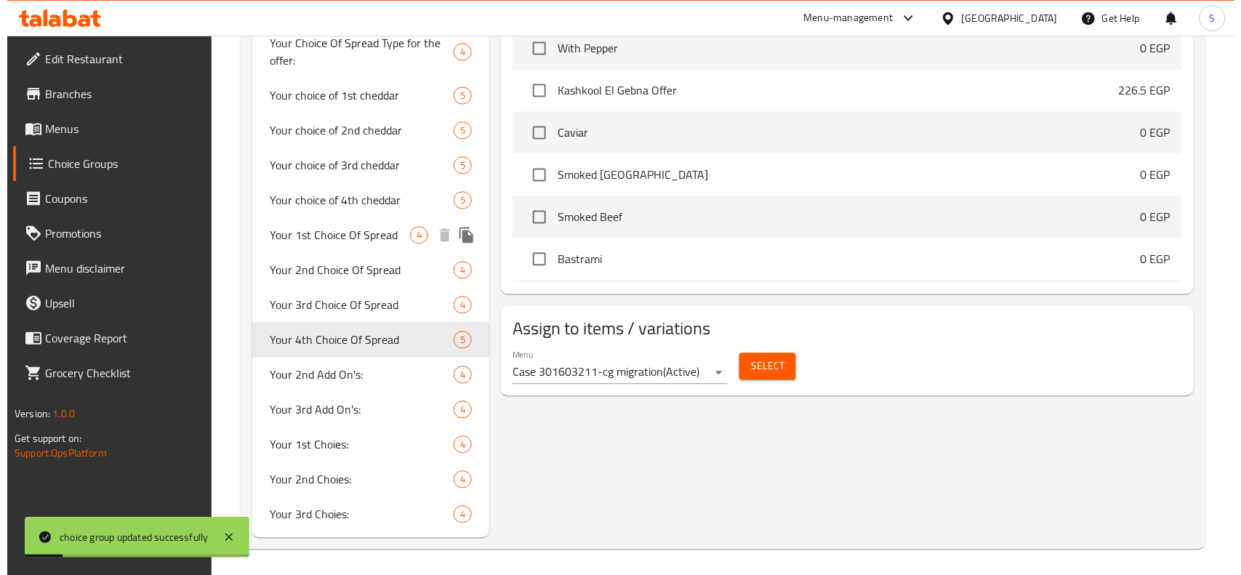
scroll to position [790, 0]
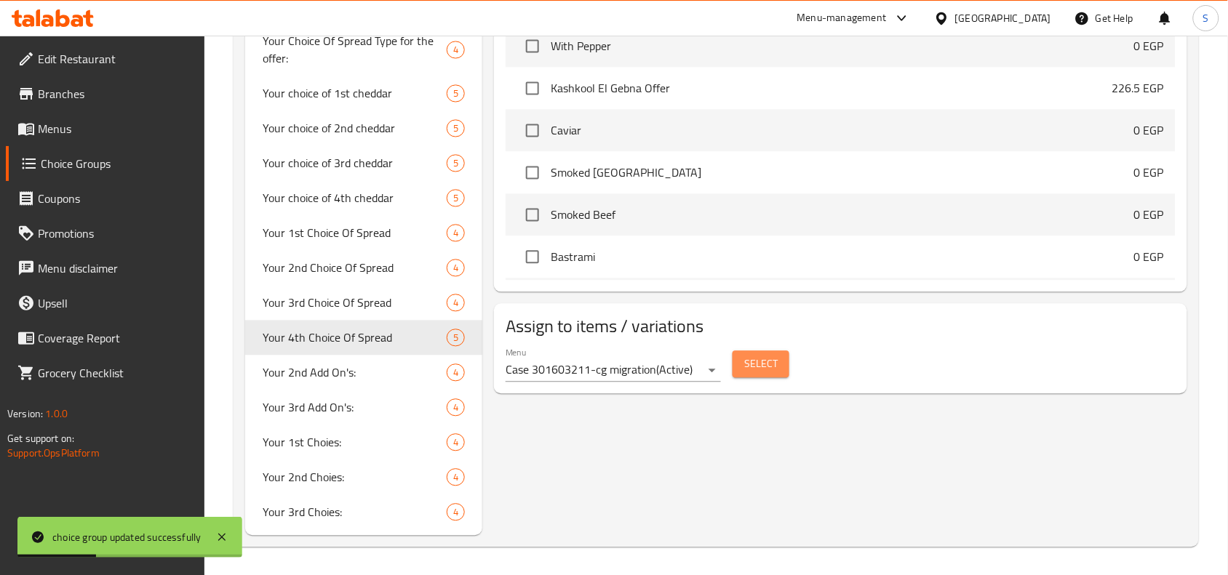
click at [750, 369] on span "Select" at bounding box center [760, 365] width 33 height 18
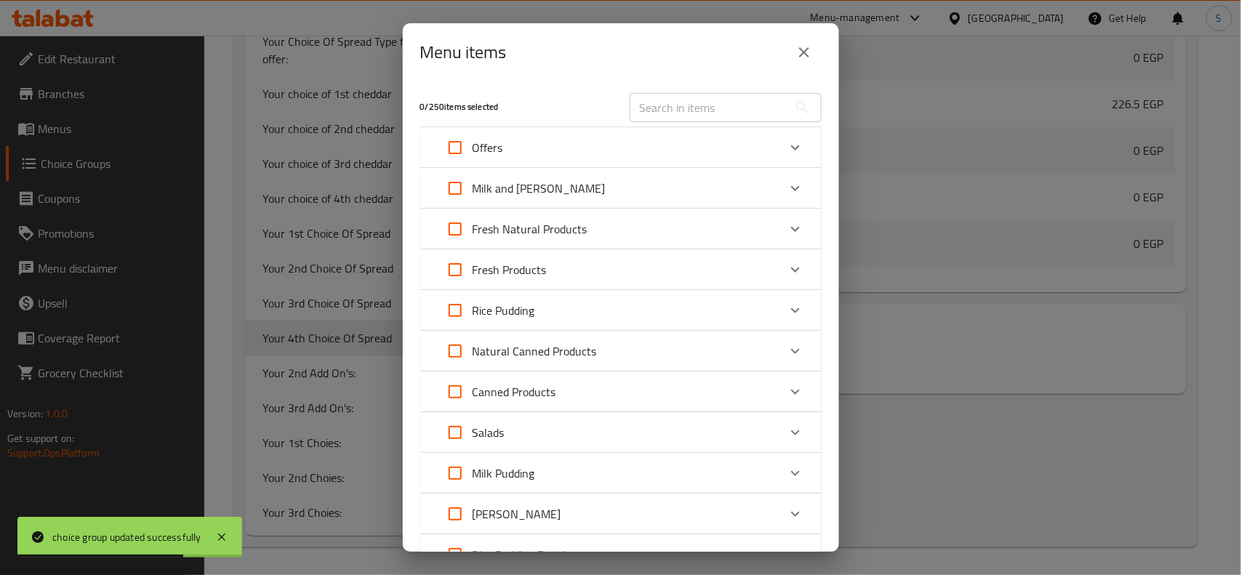
click at [647, 144] on div "Offers" at bounding box center [608, 147] width 340 height 35
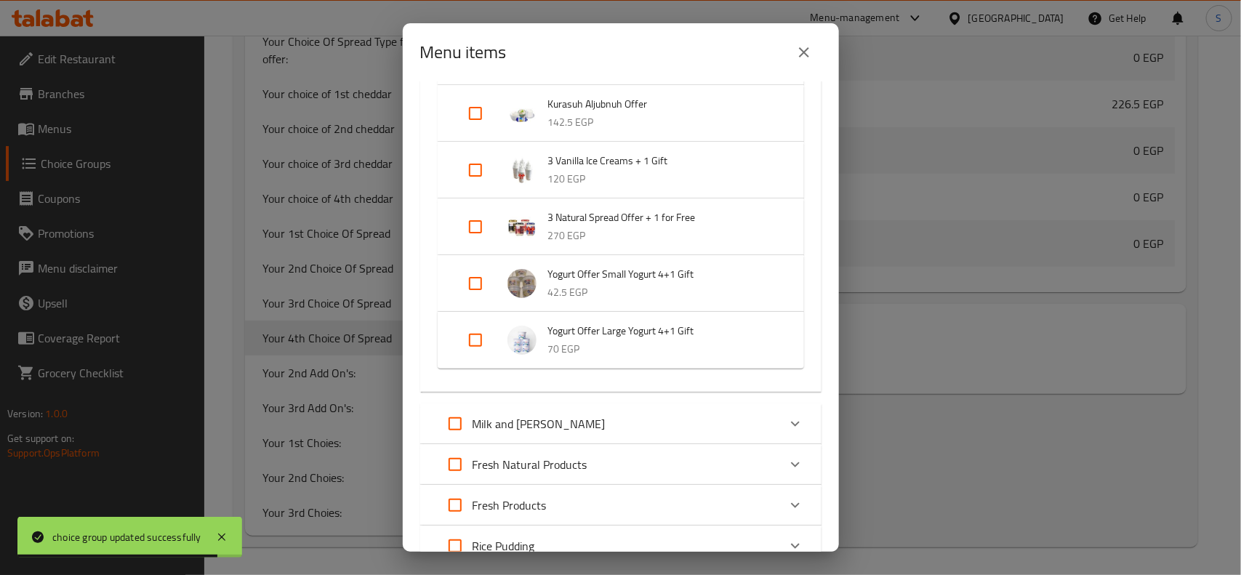
scroll to position [455, 0]
click at [477, 223] on input "Expand" at bounding box center [475, 224] width 35 height 35
checkbox input "true"
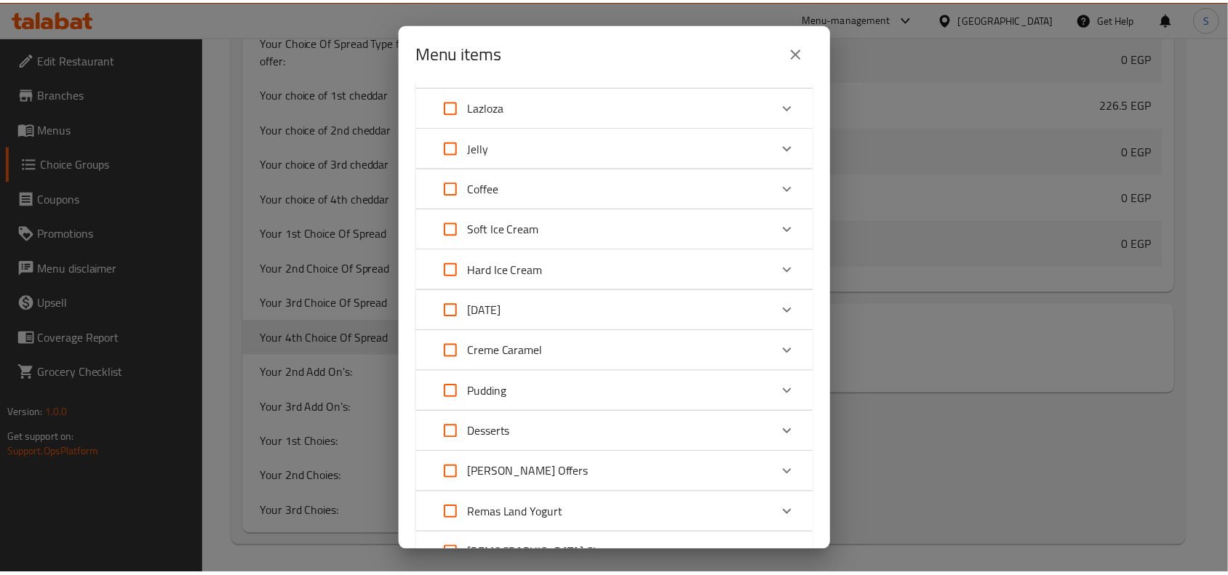
scroll to position [1648, 0]
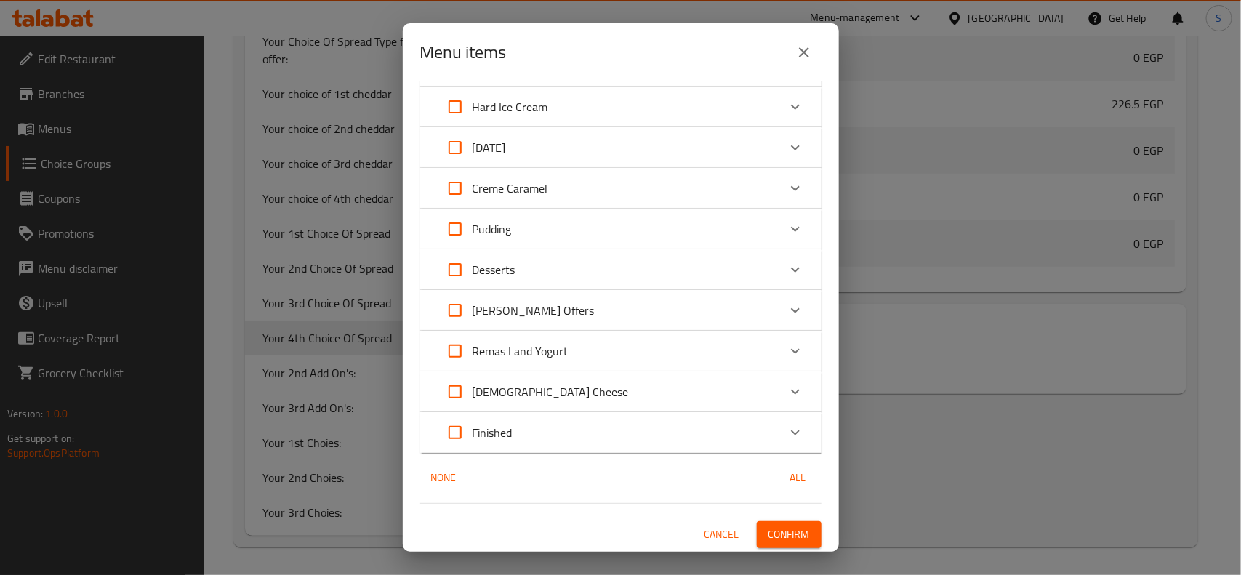
click at [794, 518] on div "1 / 250 items selected ​ Offers Ketab El Gebna Offer 350.5 EGP Kashkool El Gebn…" at bounding box center [621, 316] width 436 height 471
click at [793, 527] on span "Confirm" at bounding box center [789, 535] width 41 height 18
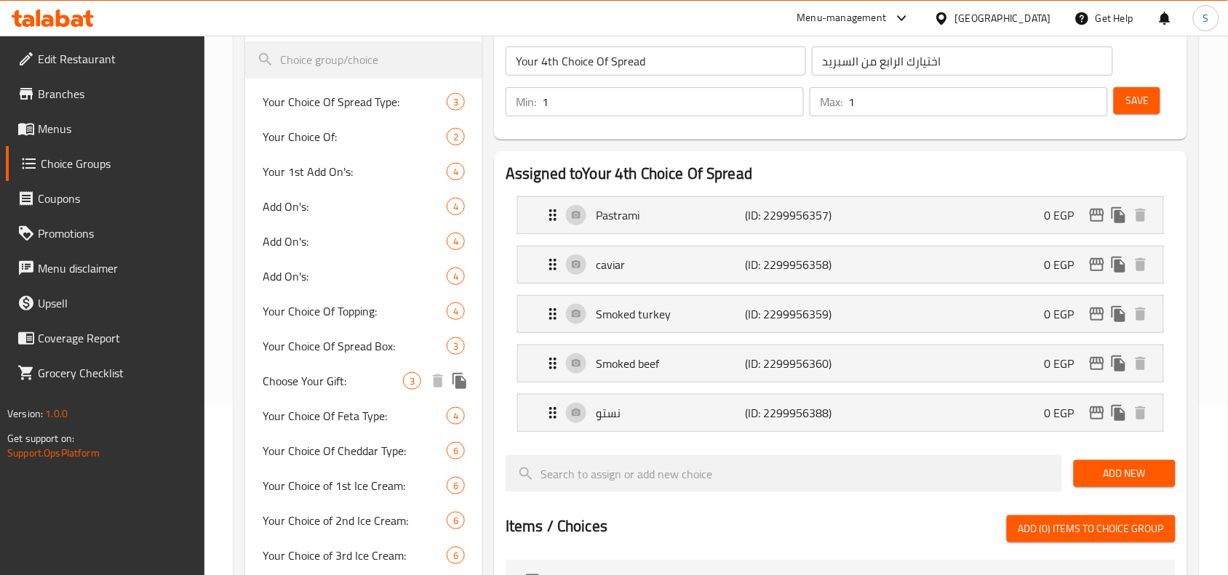
scroll to position [63, 0]
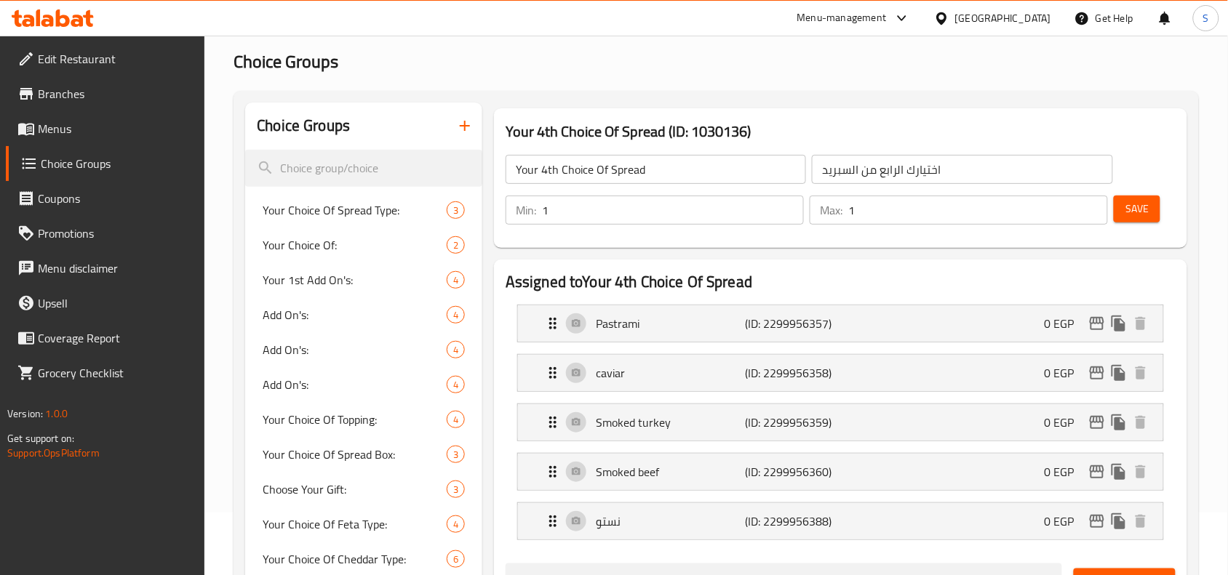
click at [462, 135] on icon "button" at bounding box center [464, 125] width 17 height 17
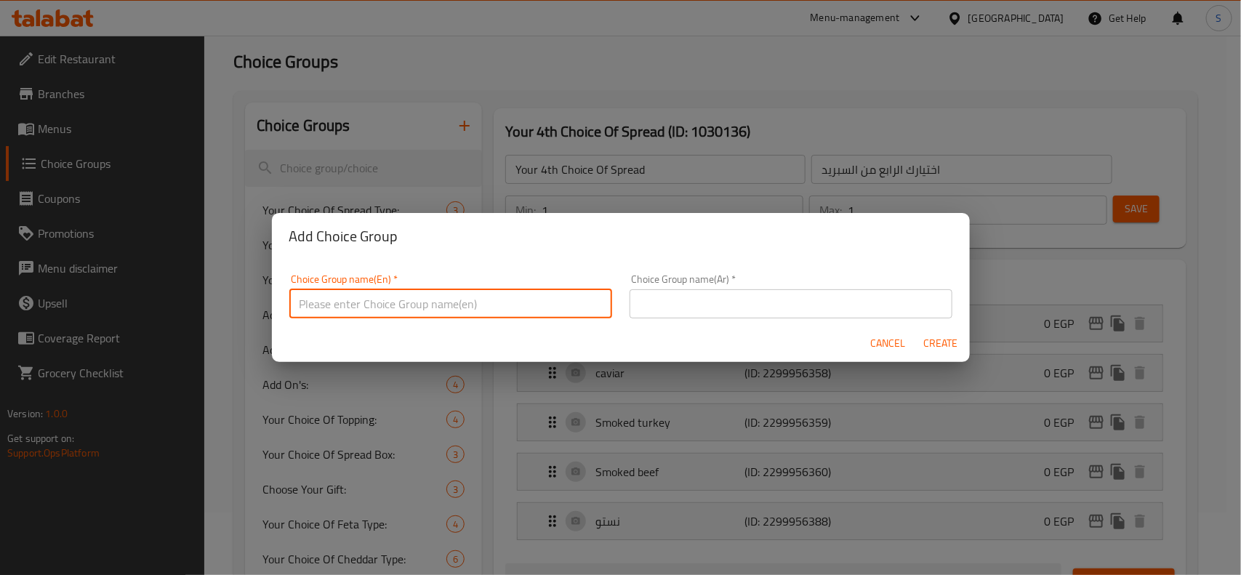
click at [503, 313] on input "text" at bounding box center [450, 303] width 323 height 29
click at [433, 303] on input "Your choice of 1st milk" at bounding box center [450, 303] width 323 height 29
type input "Your Choice of 1st Milk"
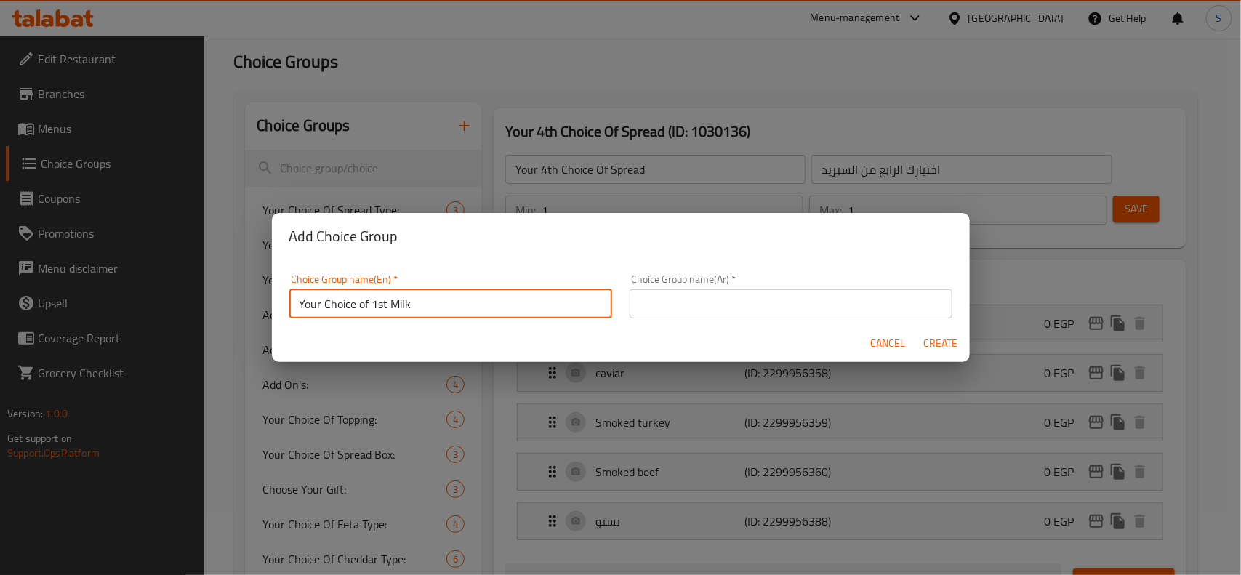
click at [621, 304] on div "Choice Group name(Ar)   * Choice Group name(Ar) *" at bounding box center [791, 296] width 340 height 62
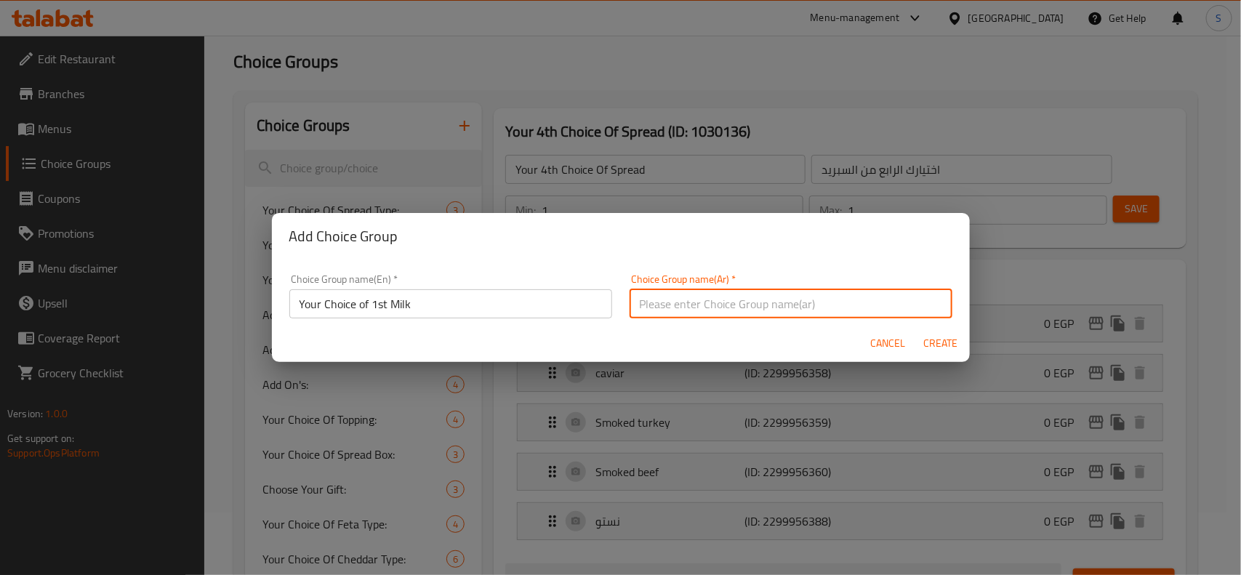
click at [731, 311] on input "text" at bounding box center [791, 303] width 323 height 29
click at [709, 300] on input "اختيارك من الحليب الأول" at bounding box center [791, 303] width 323 height 29
type input "اختيارك من الحليب الأول"
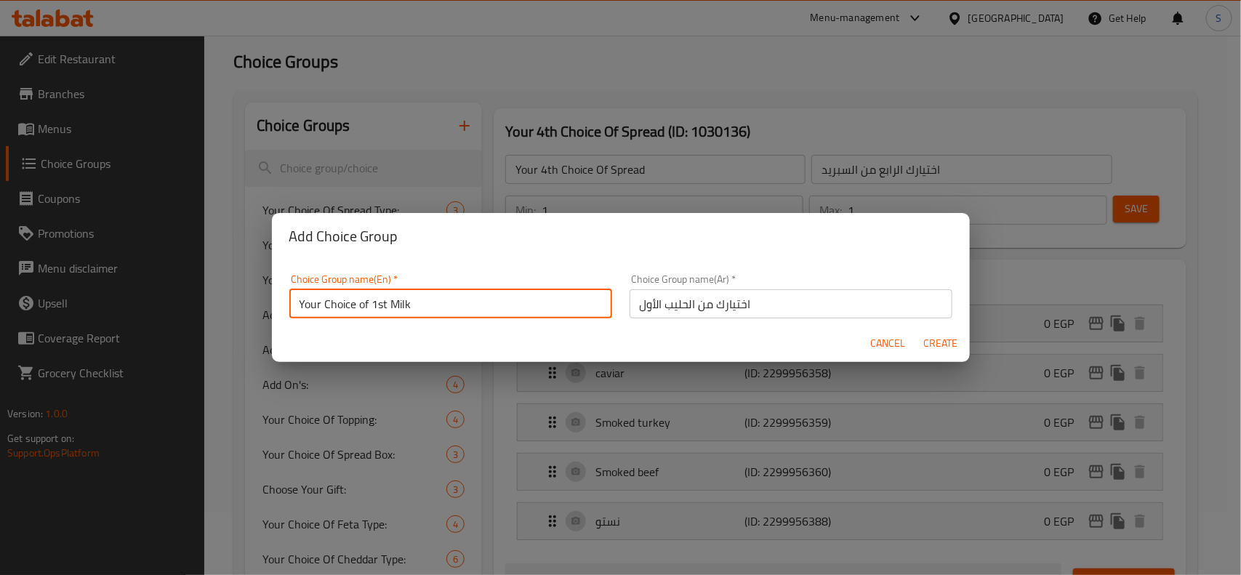
click at [365, 295] on input "Your Choice of 1st Milk" at bounding box center [450, 303] width 323 height 29
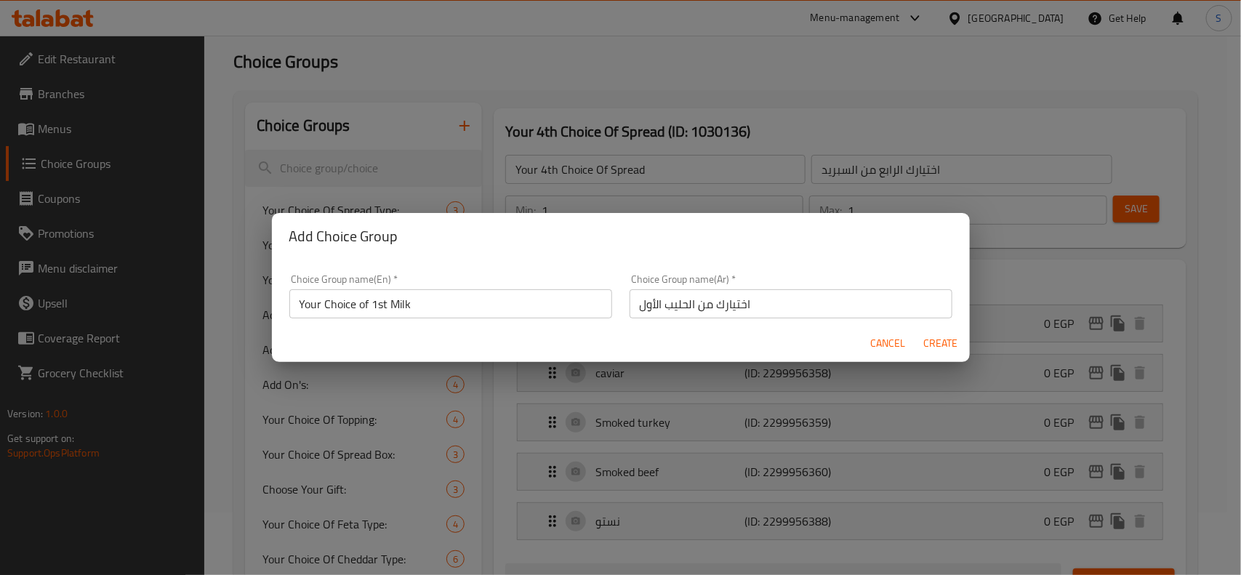
click at [944, 338] on span "Create" at bounding box center [941, 344] width 35 height 18
type input "Your Choice of 1st Milk"
type input "اختيارك من الحليب الأول"
type input "0"
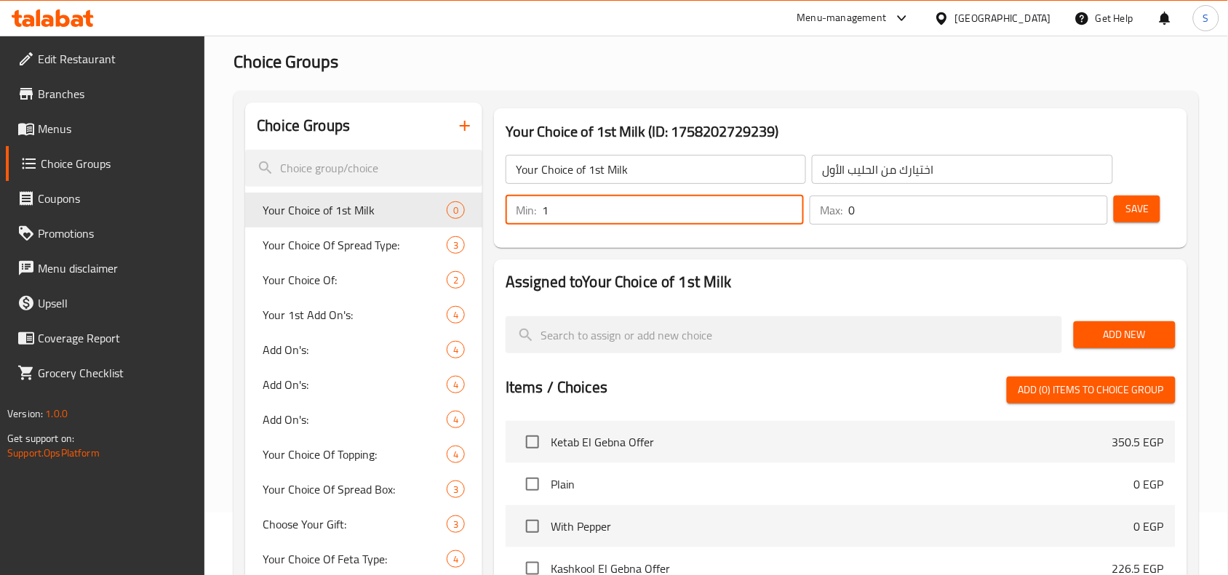
type input "1"
click at [788, 201] on input "1" at bounding box center [673, 210] width 262 height 29
type input "1"
click at [1092, 200] on input "1" at bounding box center [978, 210] width 260 height 29
click at [1135, 209] on span "Save" at bounding box center [1136, 209] width 23 height 18
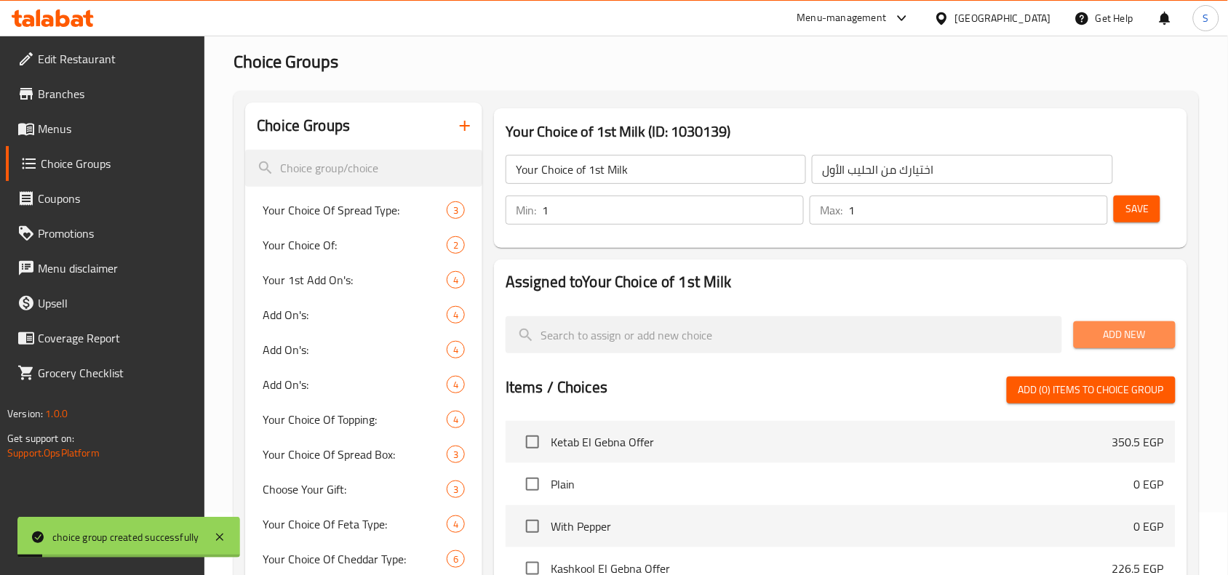
click at [1153, 333] on span "Add New" at bounding box center [1124, 335] width 79 height 18
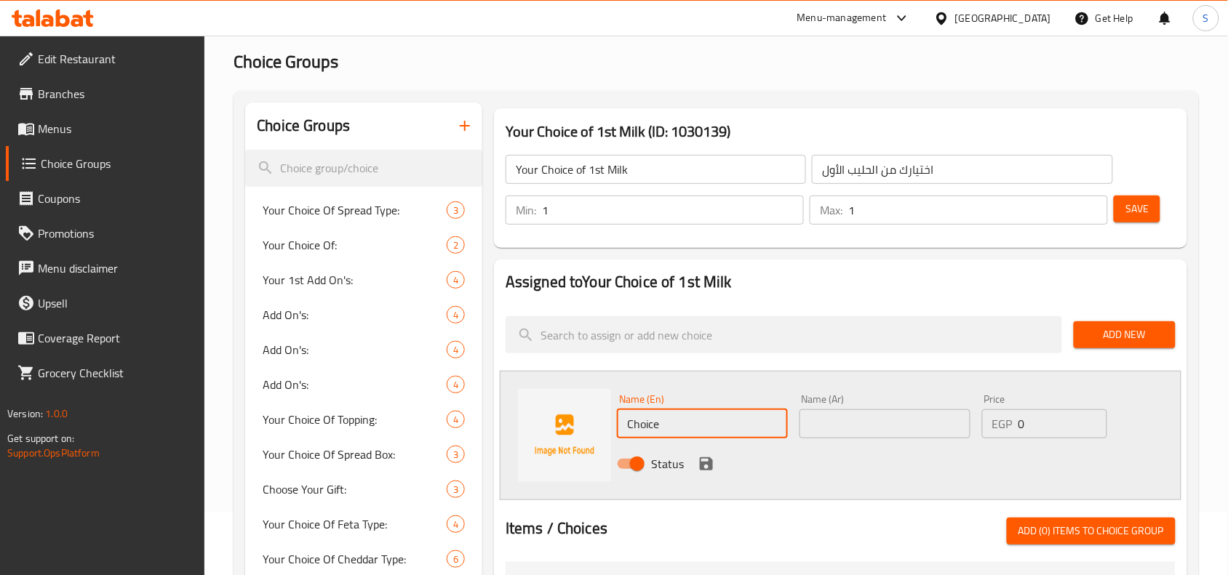
click at [673, 426] on input "Choice" at bounding box center [702, 423] width 171 height 29
paste input "موز"
type input "موز"
click at [828, 425] on input "text" at bounding box center [884, 423] width 171 height 29
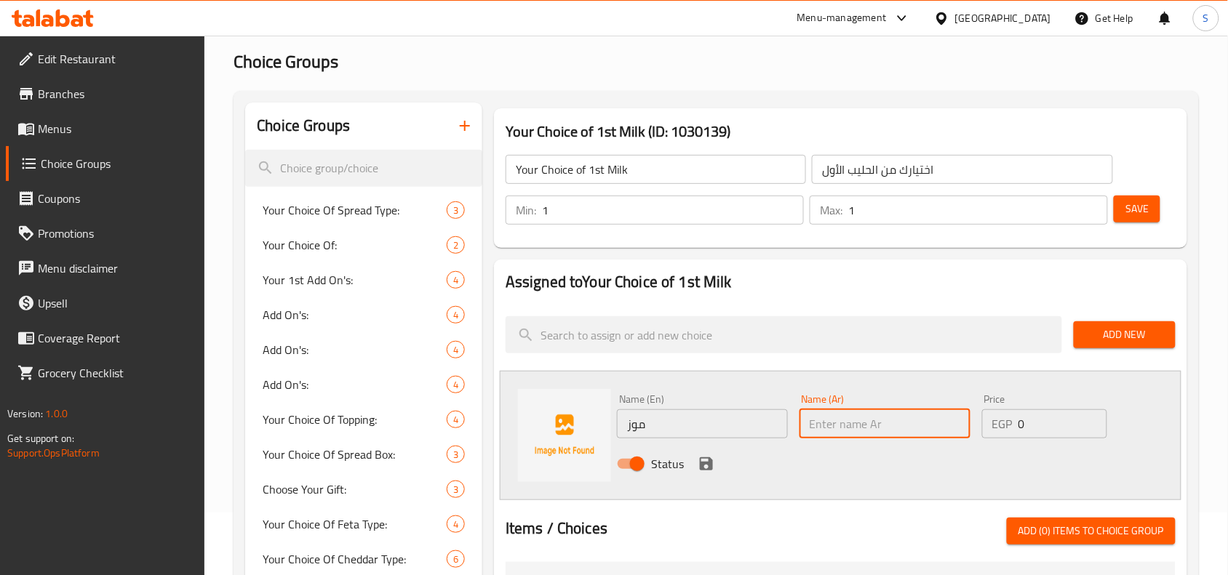
click at [828, 425] on input "text" at bounding box center [884, 423] width 171 height 29
paste input "موز"
type input "موز"
click at [687, 424] on input "موز" at bounding box center [702, 423] width 171 height 29
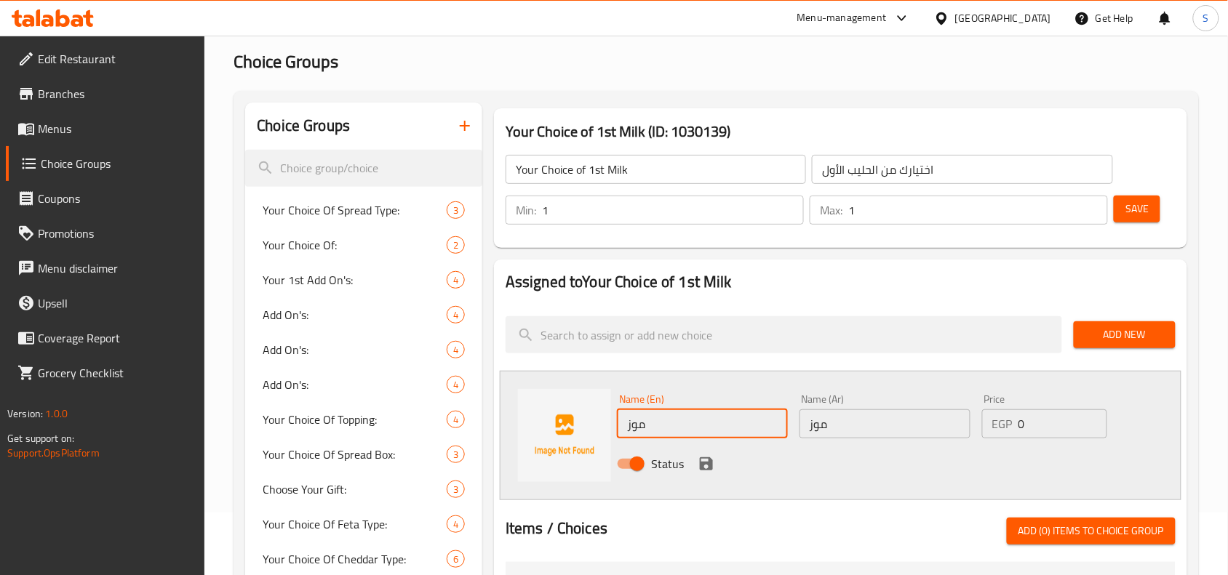
click at [687, 424] on input "موز" at bounding box center [702, 423] width 171 height 29
paste input "banana"
type input "banana"
click at [751, 513] on div at bounding box center [840, 512] width 670 height 12
click at [702, 458] on icon "save" at bounding box center [706, 463] width 13 height 13
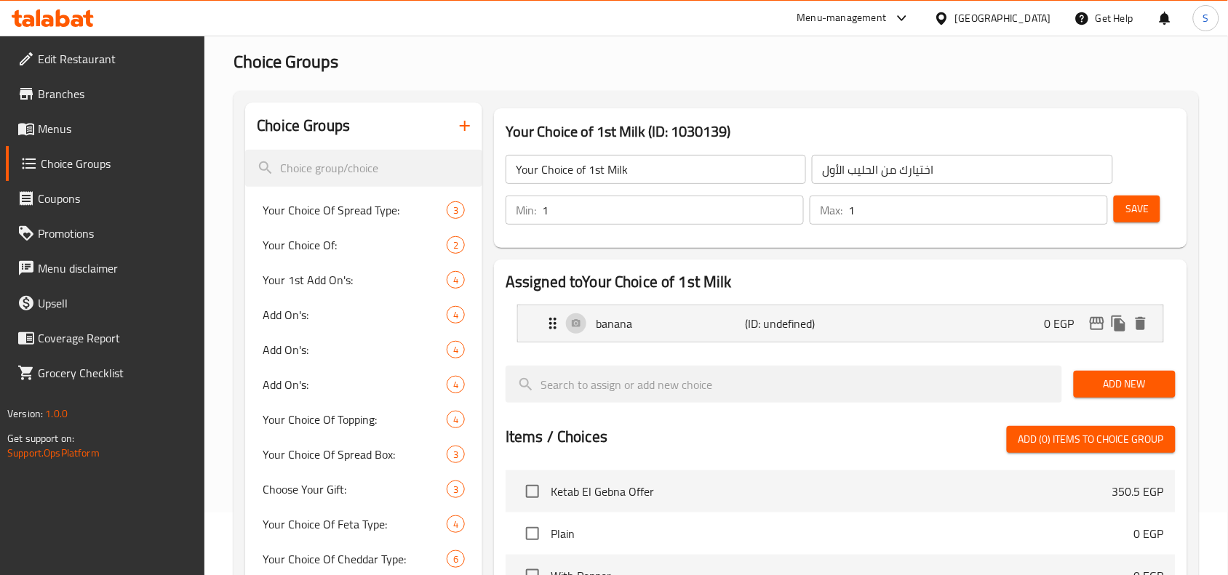
click at [1125, 384] on span "Add New" at bounding box center [1124, 384] width 79 height 18
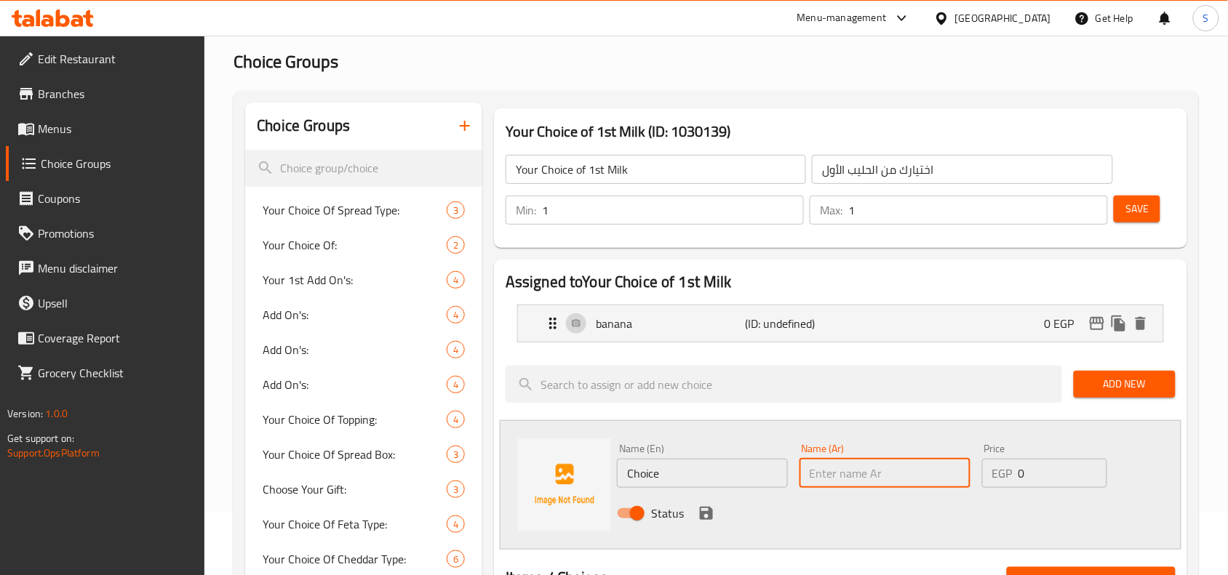
click at [876, 468] on input "text" at bounding box center [884, 473] width 171 height 29
paste input "فراوله"
type input "فراوله"
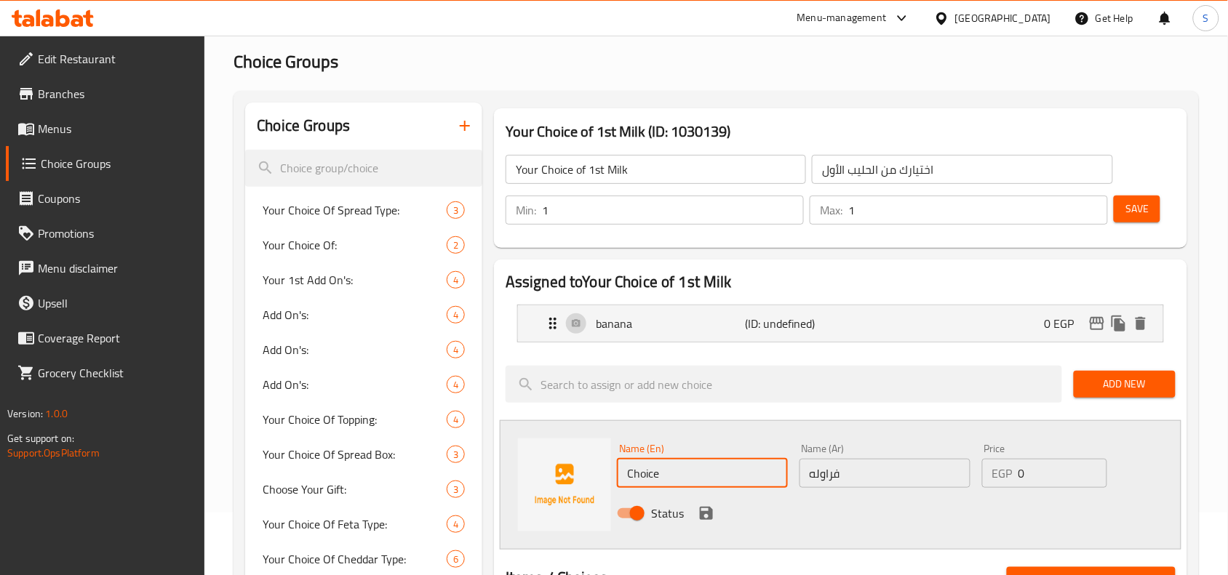
click at [721, 463] on input "Choice" at bounding box center [702, 473] width 171 height 29
paste input "Strawberry"
type input "Strawberry"
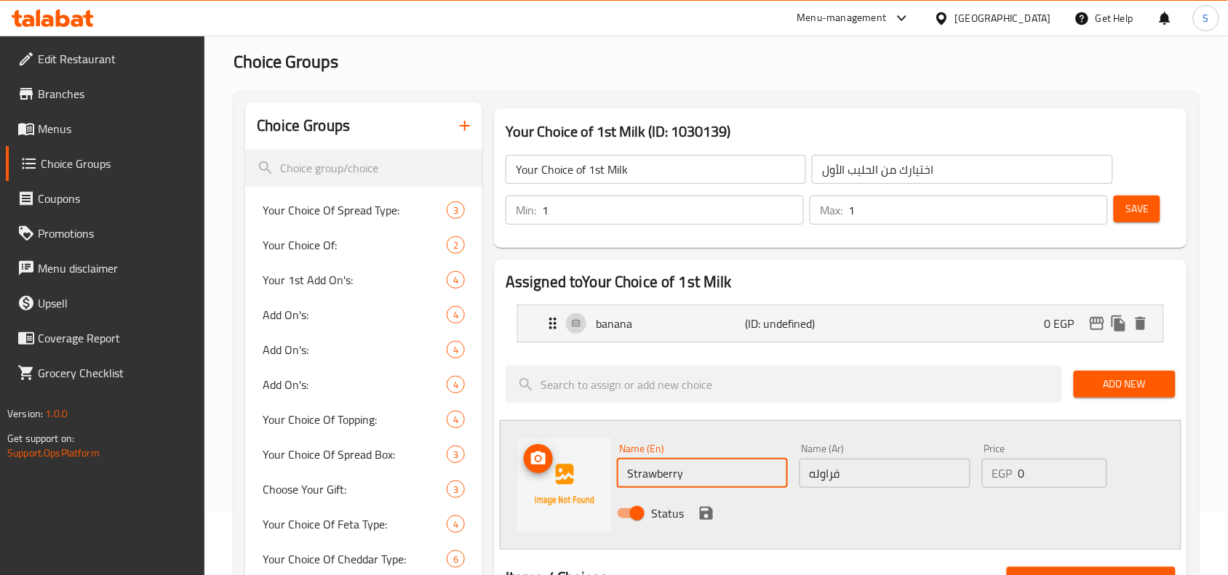
click at [572, 521] on img at bounding box center [564, 485] width 93 height 93
click at [700, 511] on icon "save" at bounding box center [705, 513] width 17 height 17
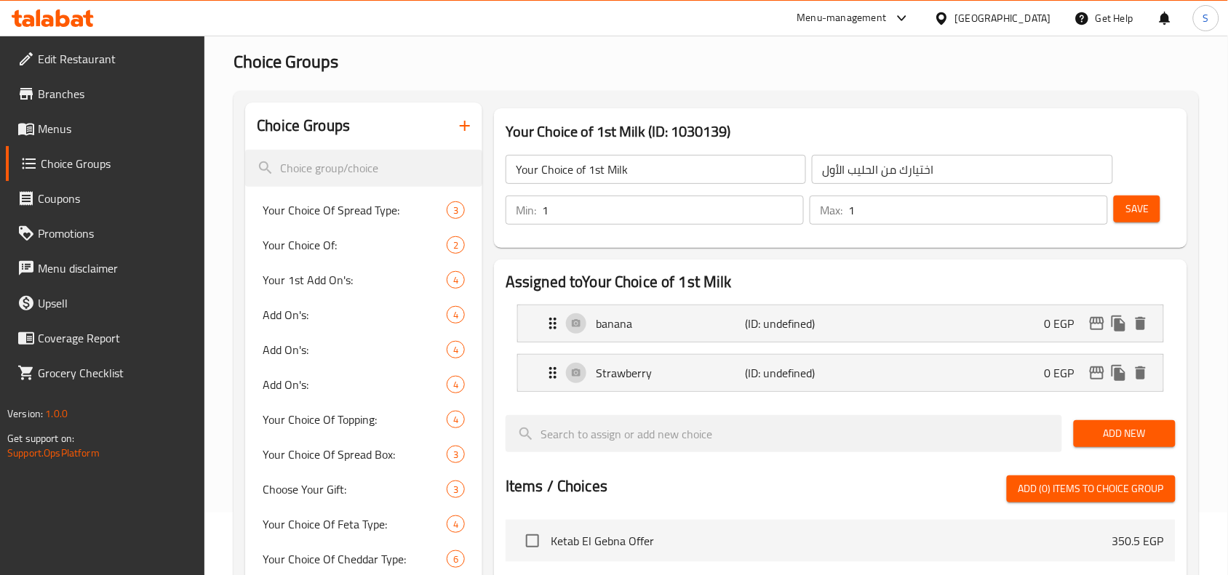
click at [1146, 433] on span "Add New" at bounding box center [1124, 434] width 79 height 18
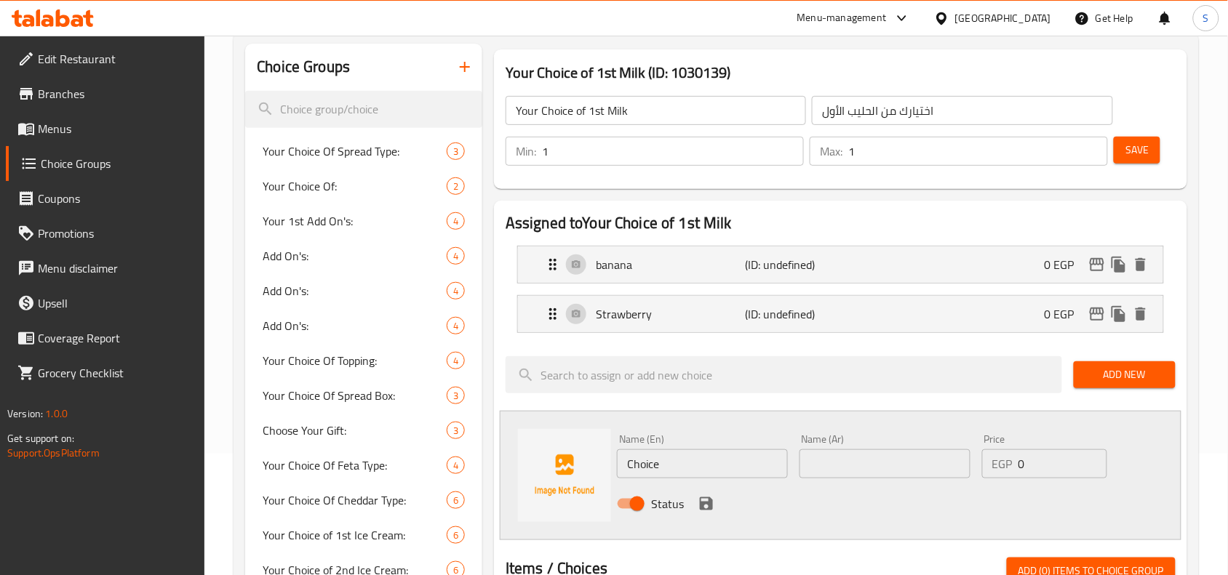
scroll to position [153, 0]
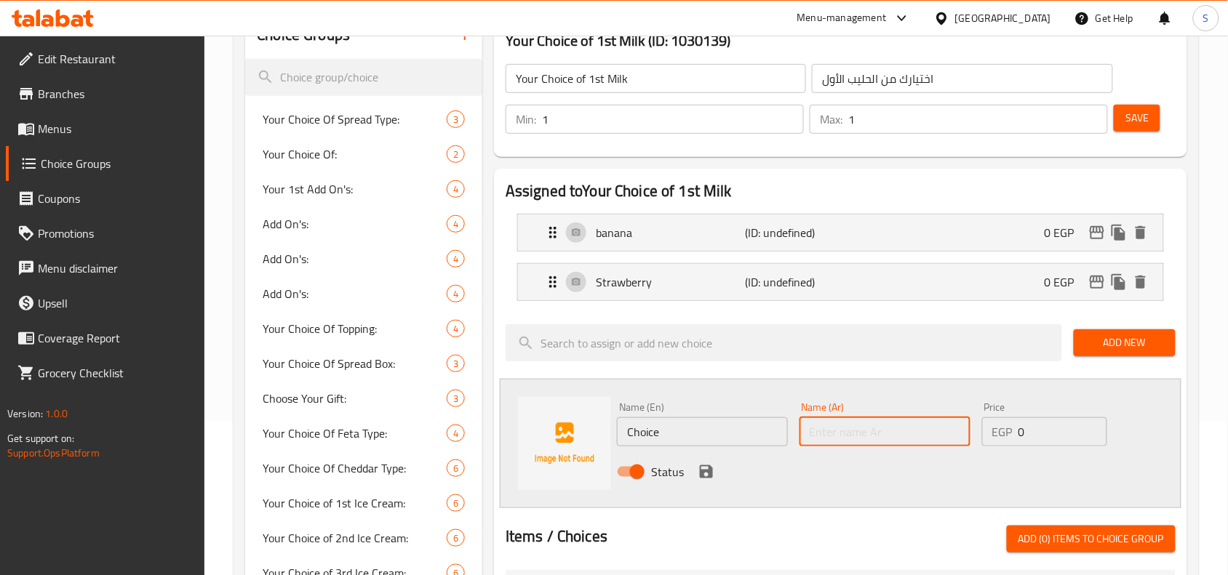
click at [831, 433] on input "text" at bounding box center [884, 431] width 171 height 29
paste input "كارميل"
type input "كارميل"
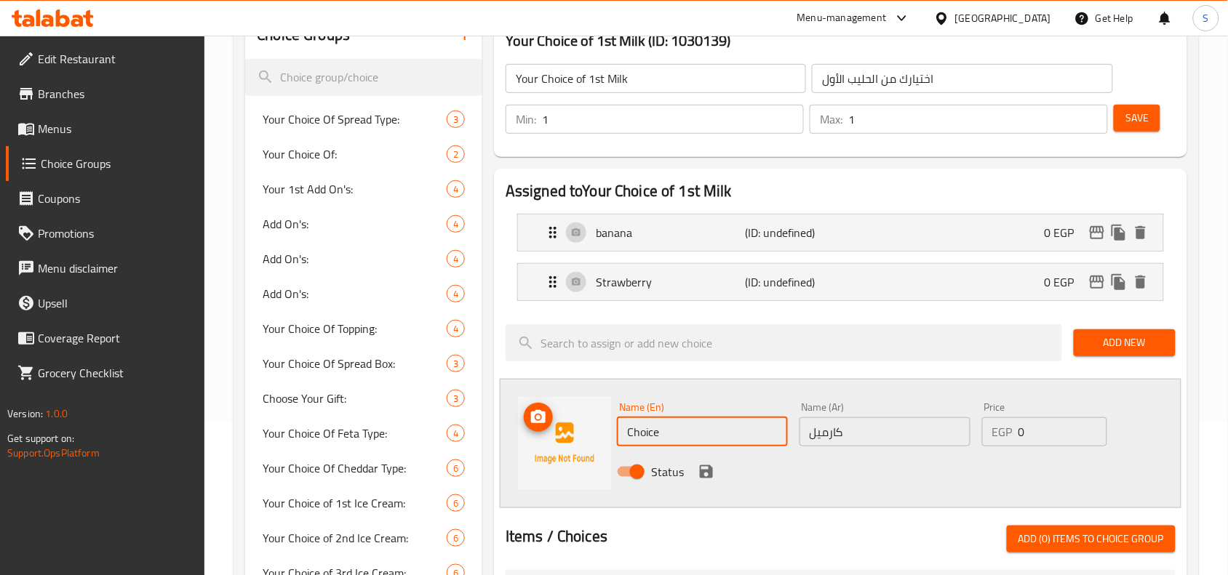
drag, startPoint x: 716, startPoint y: 435, endPoint x: 611, endPoint y: 430, distance: 105.6
click at [611, 430] on div "Name (En) Choice Name (En) Name (Ar) كارميل Name (Ar) Price EGP 0 Price Status" at bounding box center [840, 443] width 681 height 129
paste input "aramel"
type input "Caramel"
click at [653, 500] on div "Name (En) Caramel Name (En) Name (Ar) كارميل Name (Ar) Price EGP 0 Price Status" at bounding box center [840, 443] width 681 height 129
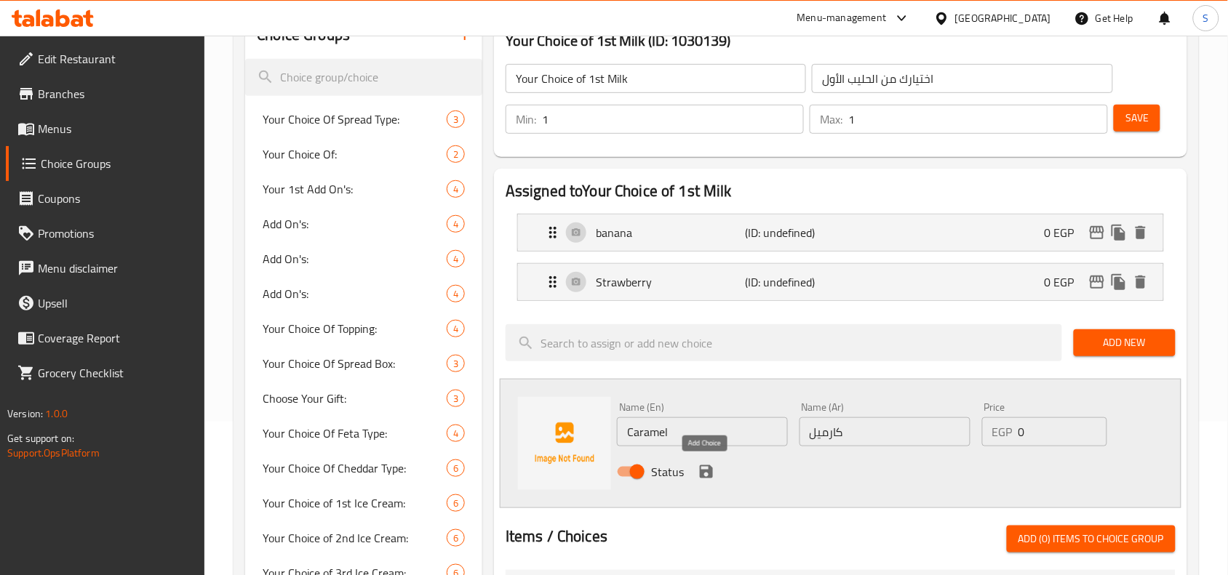
click at [700, 466] on icon "save" at bounding box center [706, 471] width 13 height 13
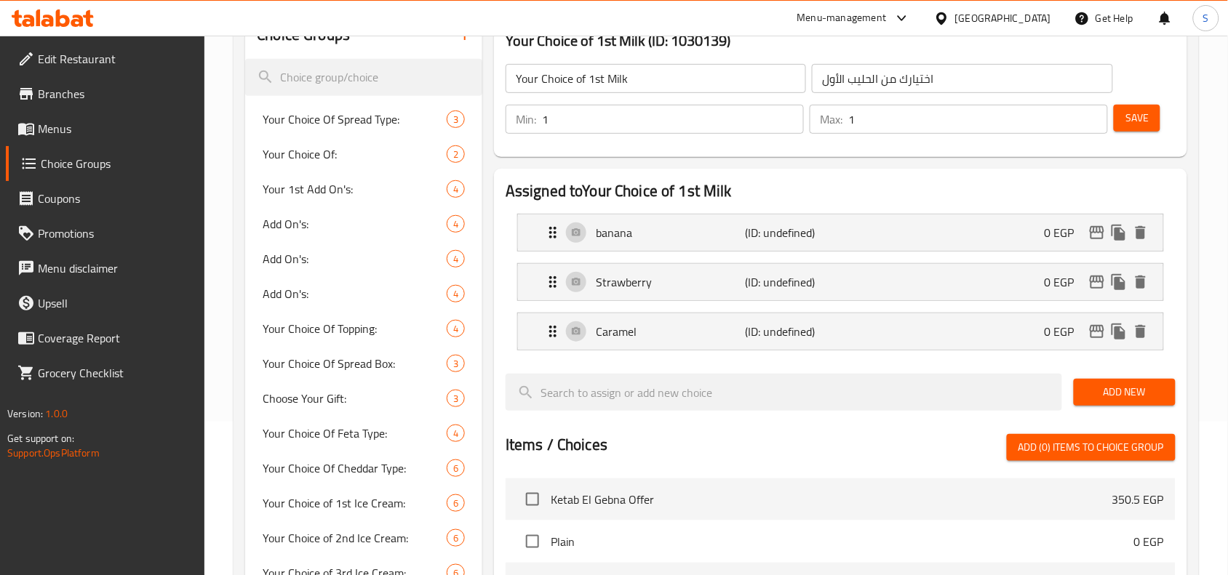
click at [1137, 121] on span "Save" at bounding box center [1136, 118] width 23 height 18
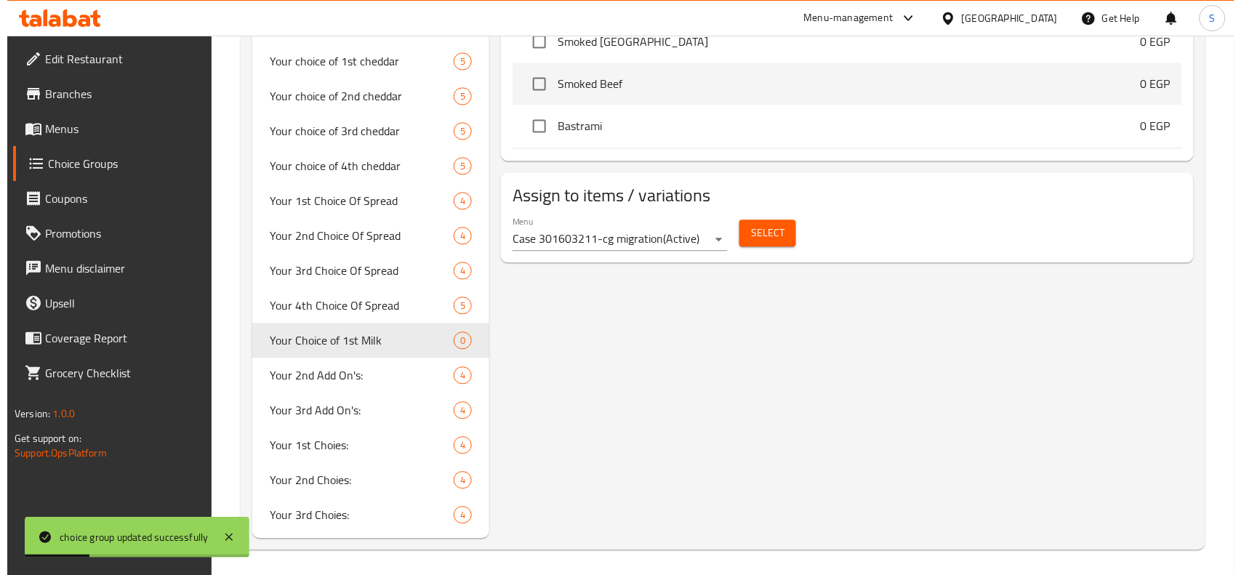
scroll to position [824, 0]
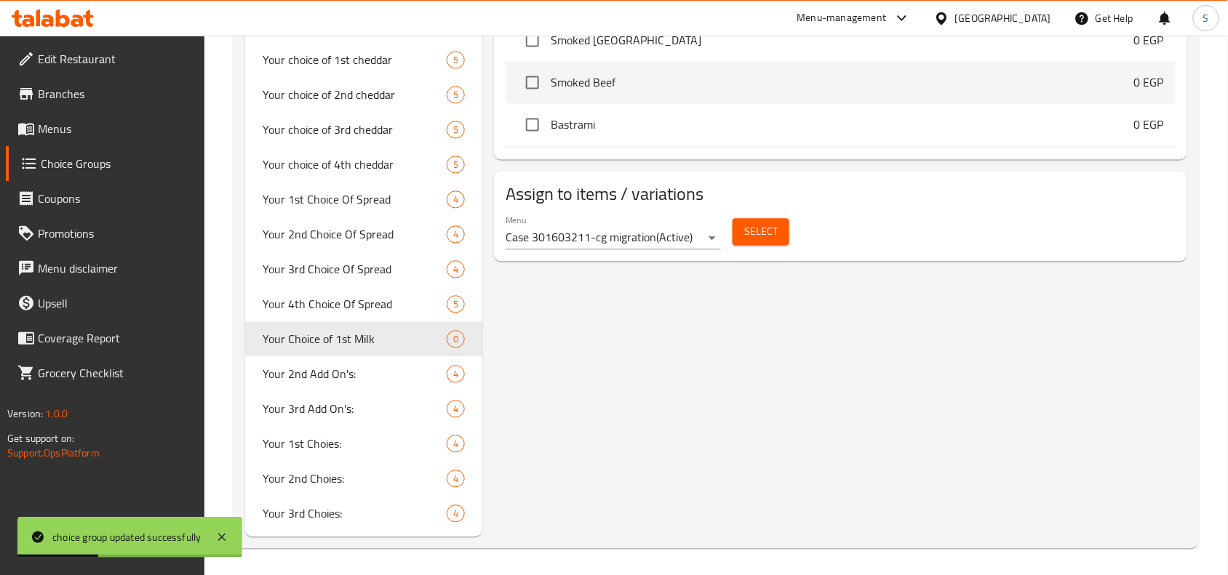
click at [748, 241] on span "Select" at bounding box center [760, 232] width 33 height 18
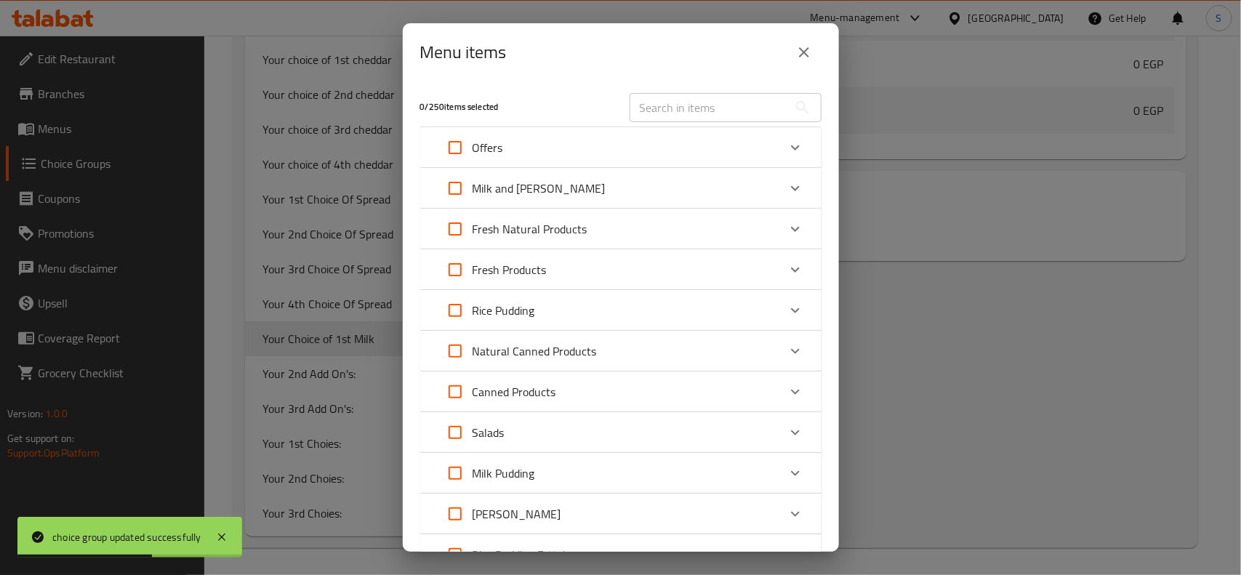
click at [553, 148] on div "Offers" at bounding box center [608, 147] width 340 height 35
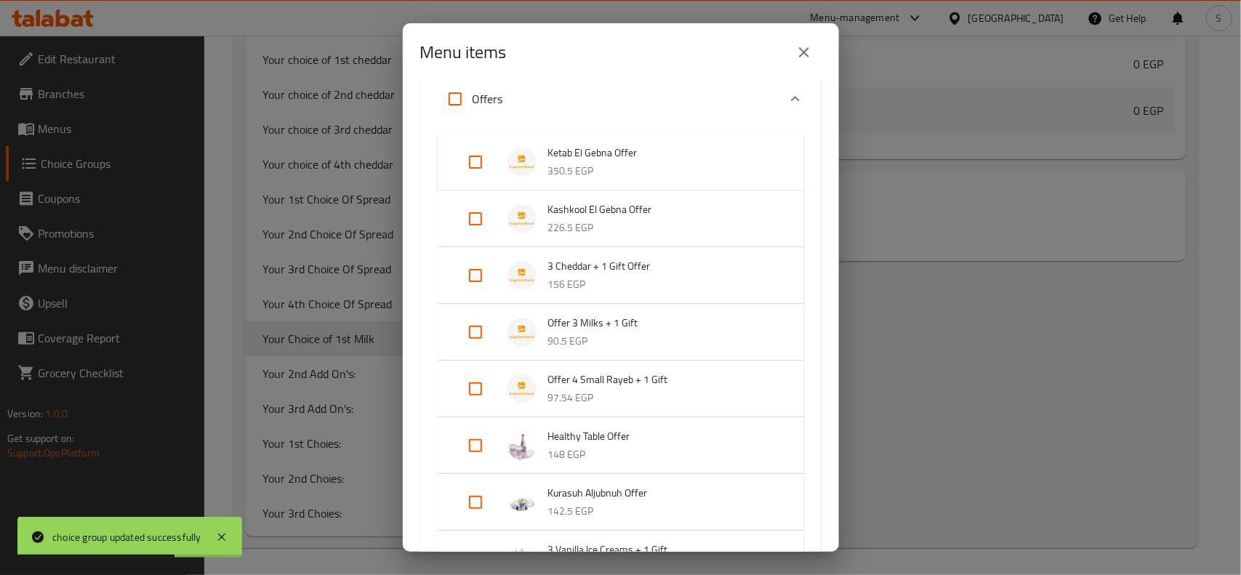
scroll to position [91, 0]
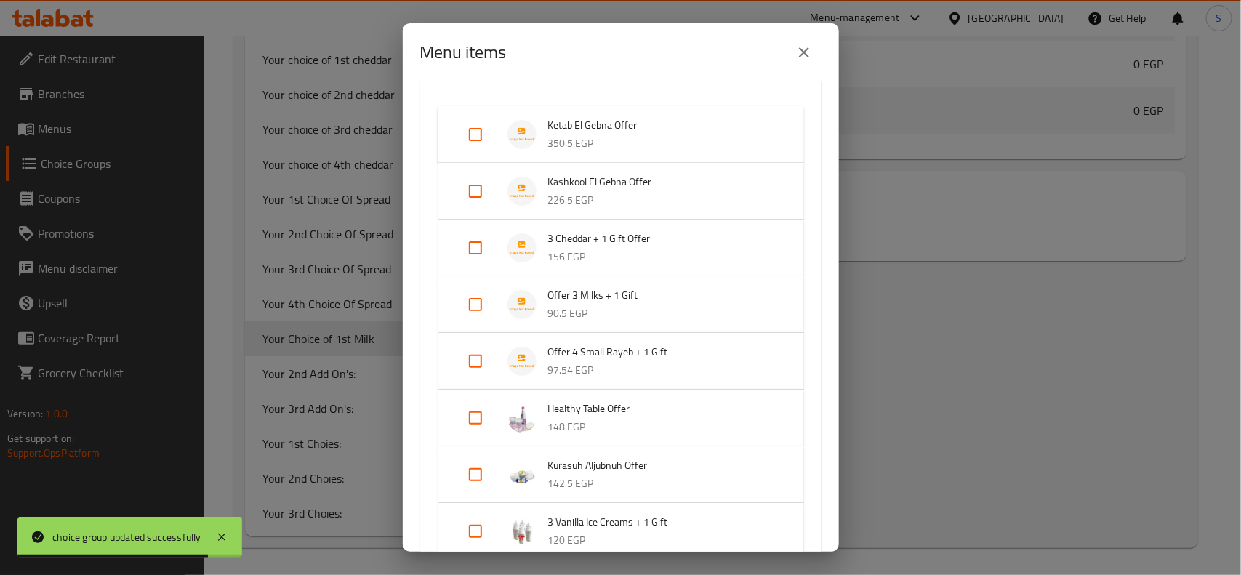
click at [474, 295] on input "Expand" at bounding box center [475, 304] width 35 height 35
checkbox input "true"
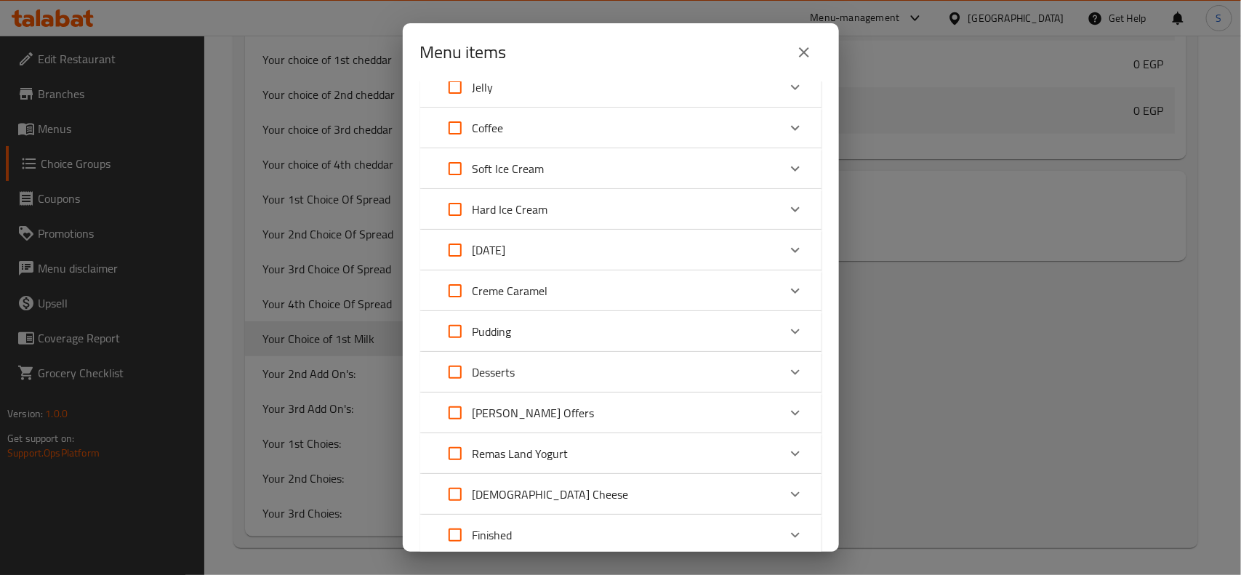
scroll to position [1648, 0]
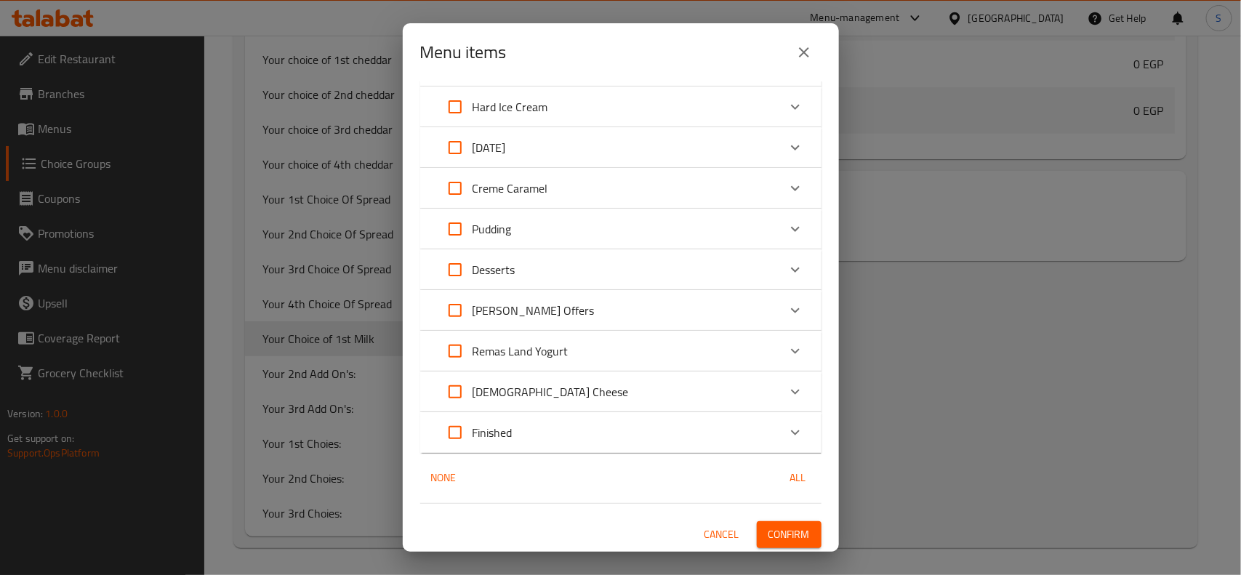
click at [775, 526] on span "Confirm" at bounding box center [789, 535] width 41 height 18
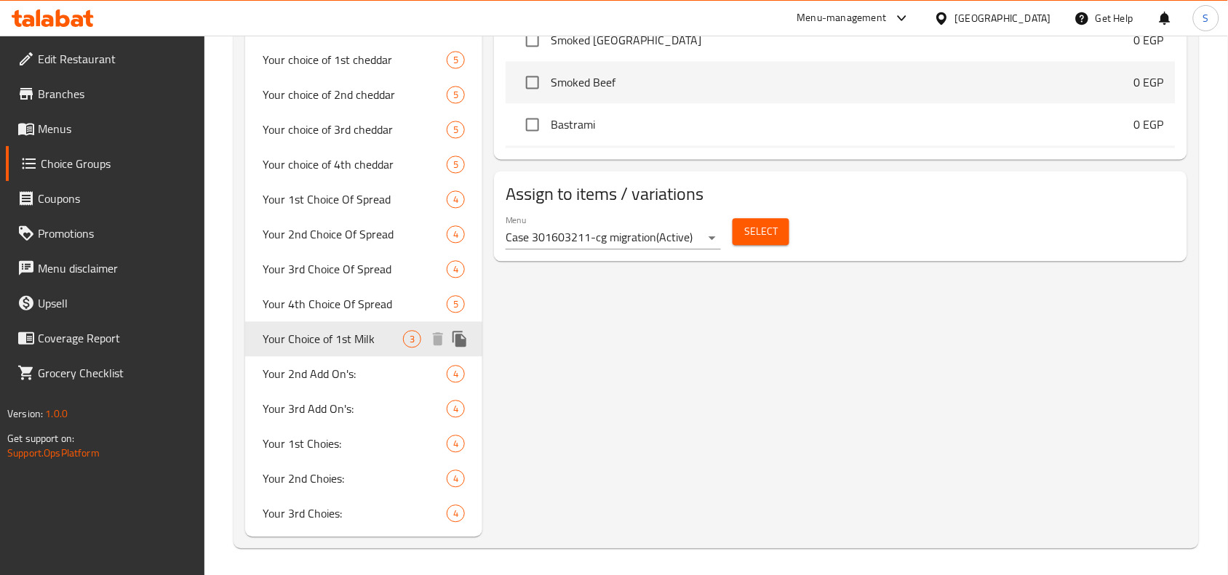
click at [369, 332] on span "Your Choice of 1st Milk" at bounding box center [333, 338] width 140 height 17
click at [466, 336] on icon "duplicate" at bounding box center [459, 338] width 17 height 17
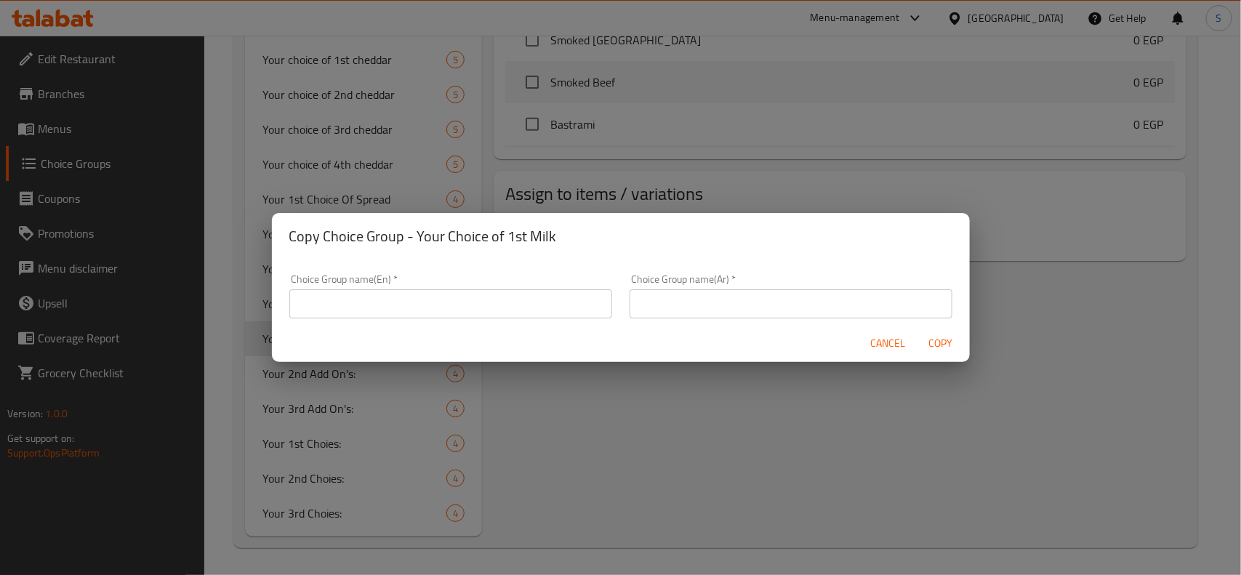
click at [682, 309] on input "text" at bounding box center [791, 303] width 323 height 29
click at [748, 303] on input "text" at bounding box center [791, 303] width 323 height 29
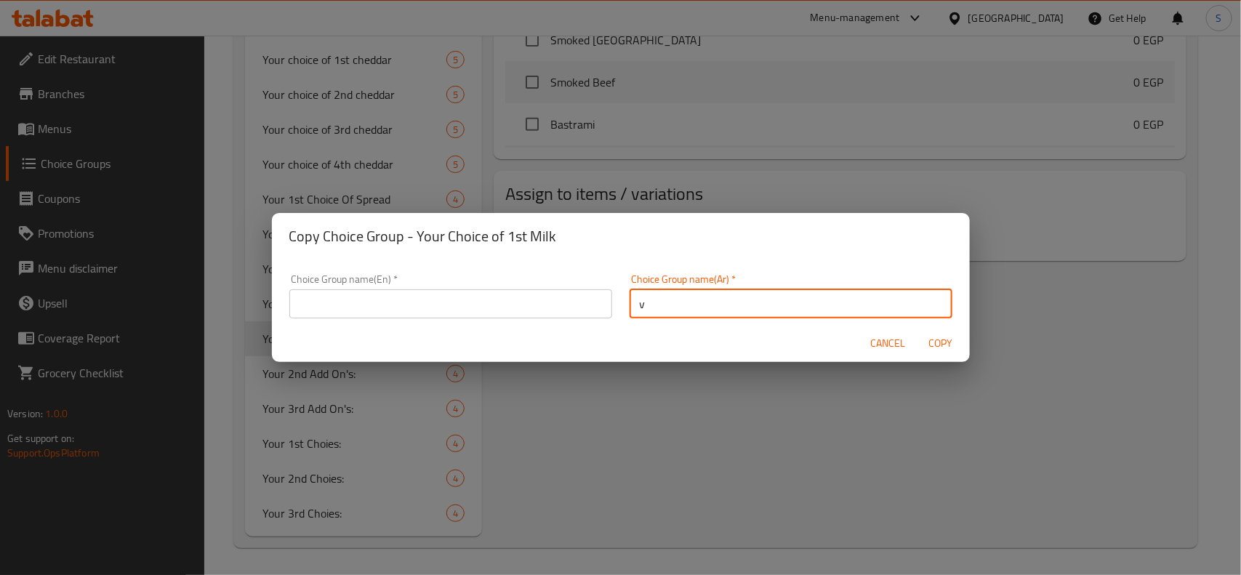
click at [750, 303] on input "v" at bounding box center [791, 303] width 323 height 29
paste input "اختيارك من الحليب الأول"
type input "اختيارك من الحليب الأول"
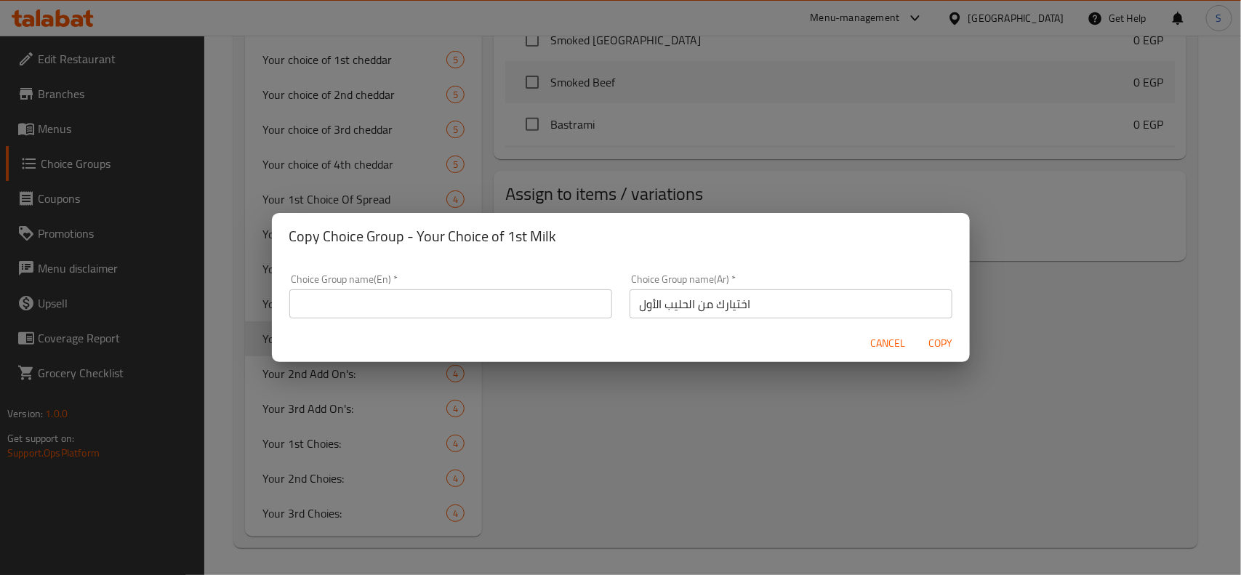
click at [333, 309] on input "text" at bounding box center [450, 303] width 323 height 29
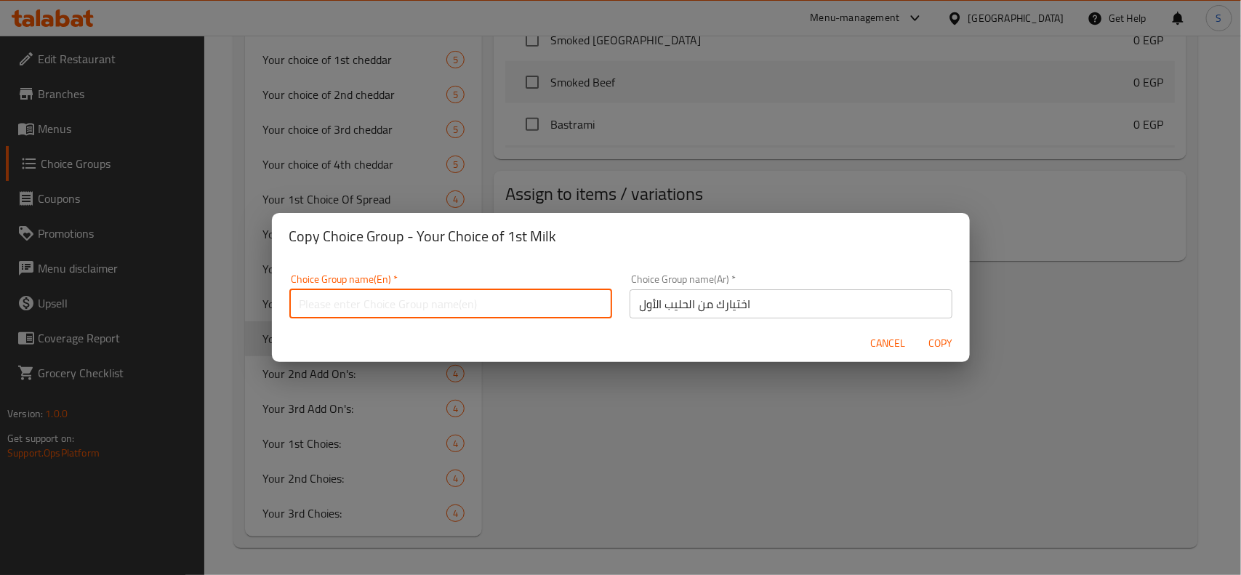
paste input "Your Choice of 1st Milk"
drag, startPoint x: 369, startPoint y: 304, endPoint x: 385, endPoint y: 305, distance: 16.1
click at [385, 305] on input "Your Choice of 1st Milk" at bounding box center [450, 303] width 323 height 29
type input "Your Choice of 2nd Milk"
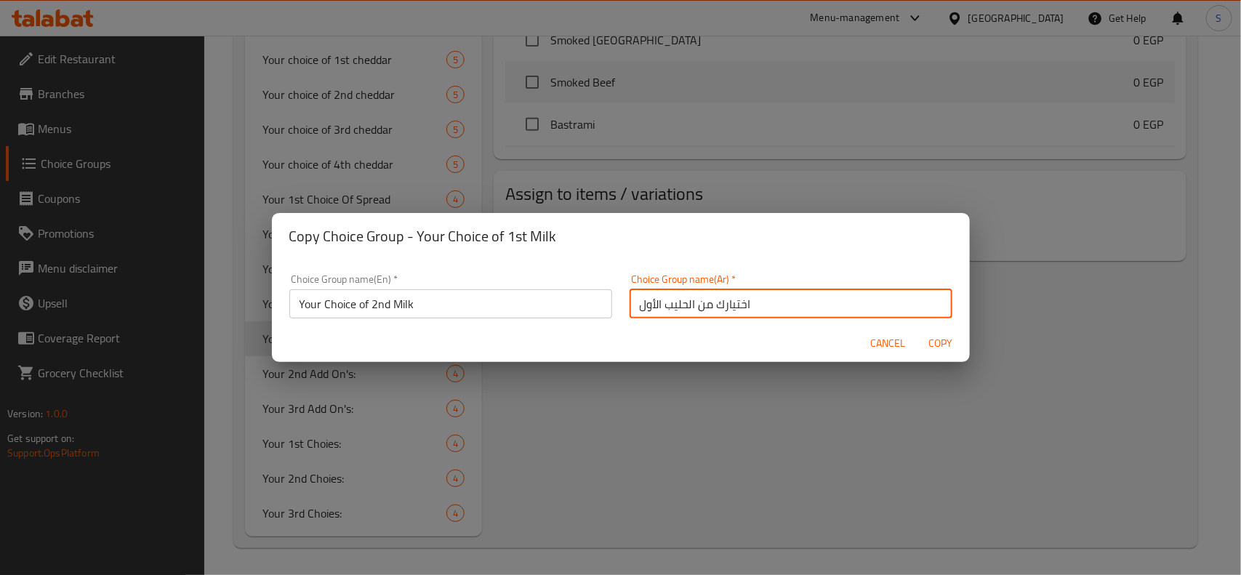
drag, startPoint x: 651, startPoint y: 304, endPoint x: 634, endPoint y: 304, distance: 16.7
click at [634, 304] on input "اختيارك من الحليب الأول" at bounding box center [791, 303] width 323 height 29
type input "اختيارك من الحليب الثاني"
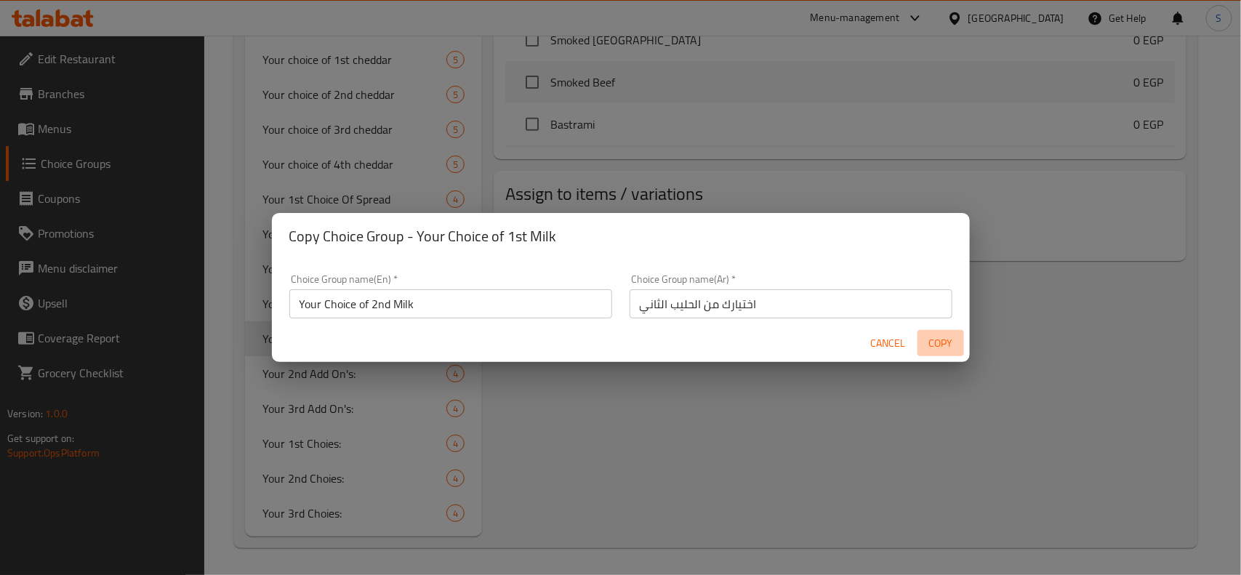
click at [951, 336] on span "Copy" at bounding box center [941, 344] width 35 height 18
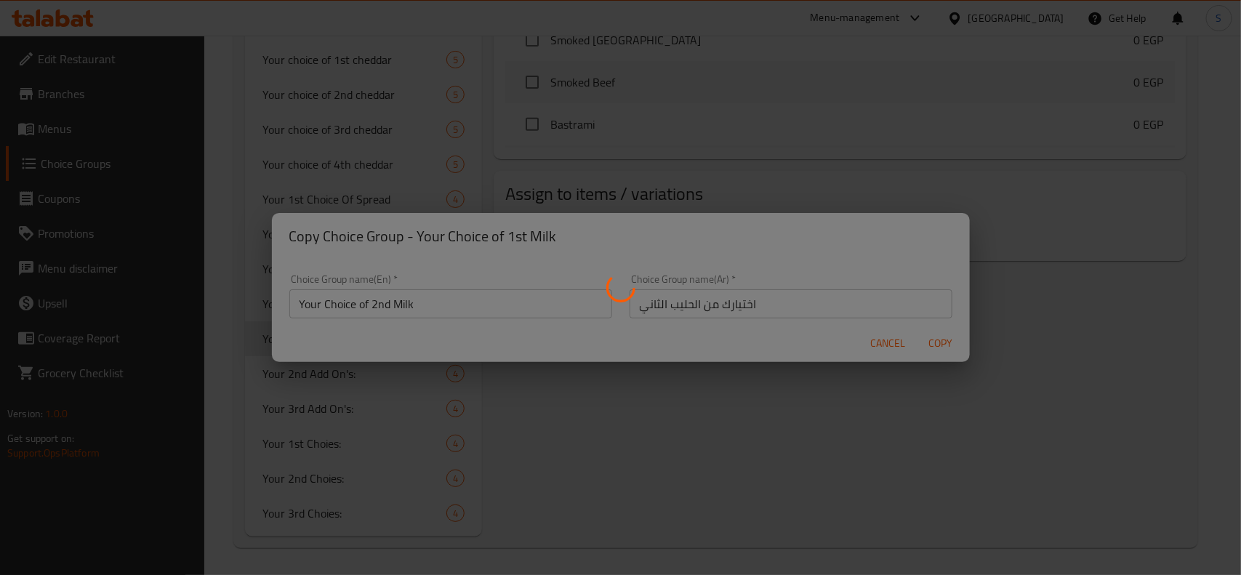
type input "Your Choice of 2nd Milk"
type input "اختيارك من الحليب الثاني"
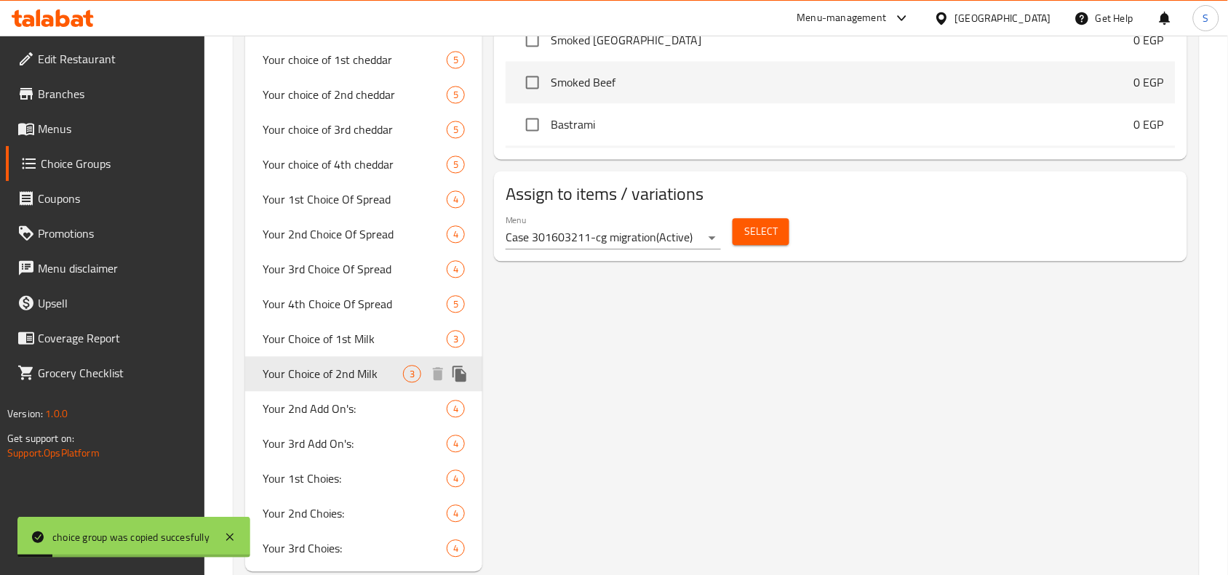
click at [463, 377] on icon "duplicate" at bounding box center [459, 374] width 14 height 16
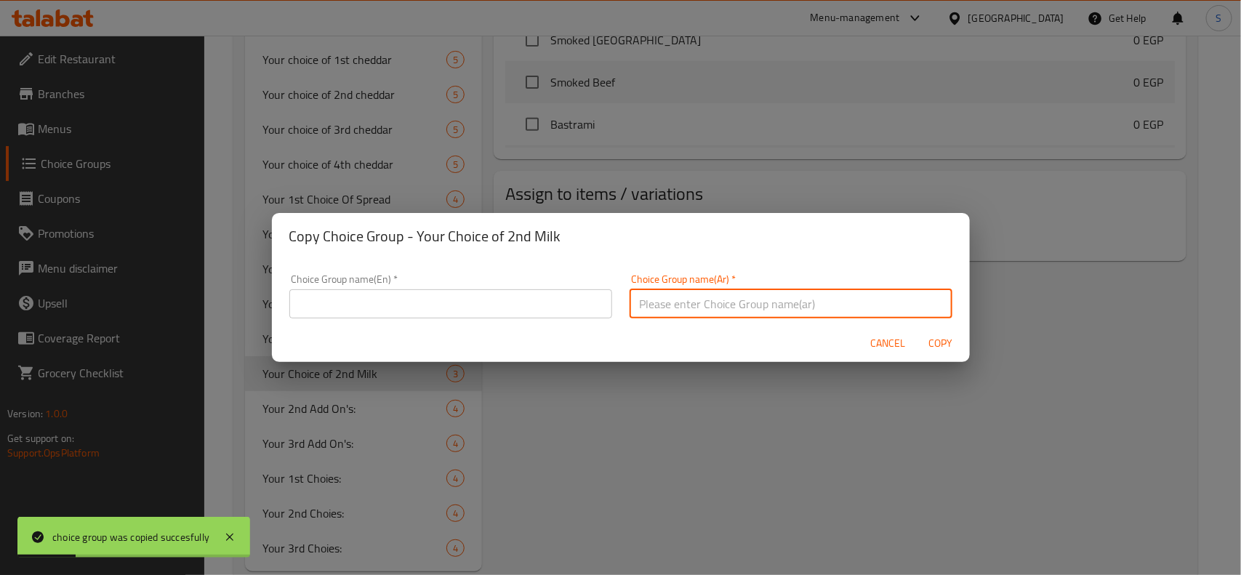
click at [705, 311] on input "text" at bounding box center [791, 303] width 323 height 29
paste input "Your Choice of 1st Milk"
type input "Your Choice of 1st Milk"
click at [516, 310] on input "text" at bounding box center [450, 303] width 323 height 29
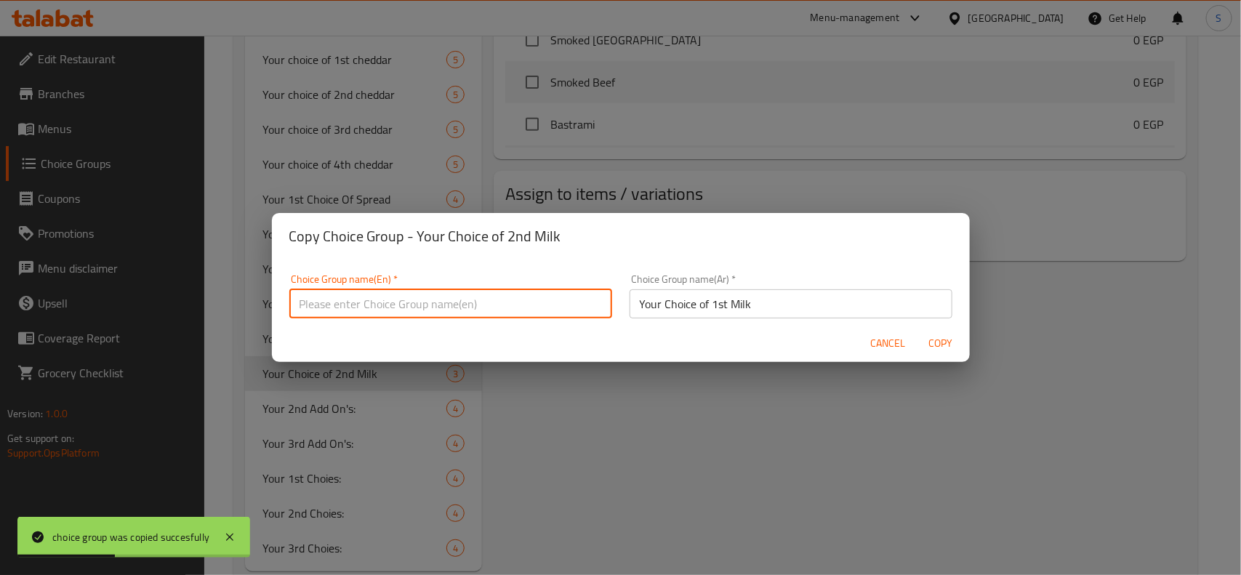
click at [516, 310] on input "text" at bounding box center [450, 303] width 323 height 29
paste input "Your Choice of 1st Milk"
type input "Your Choice of 1st Milk"
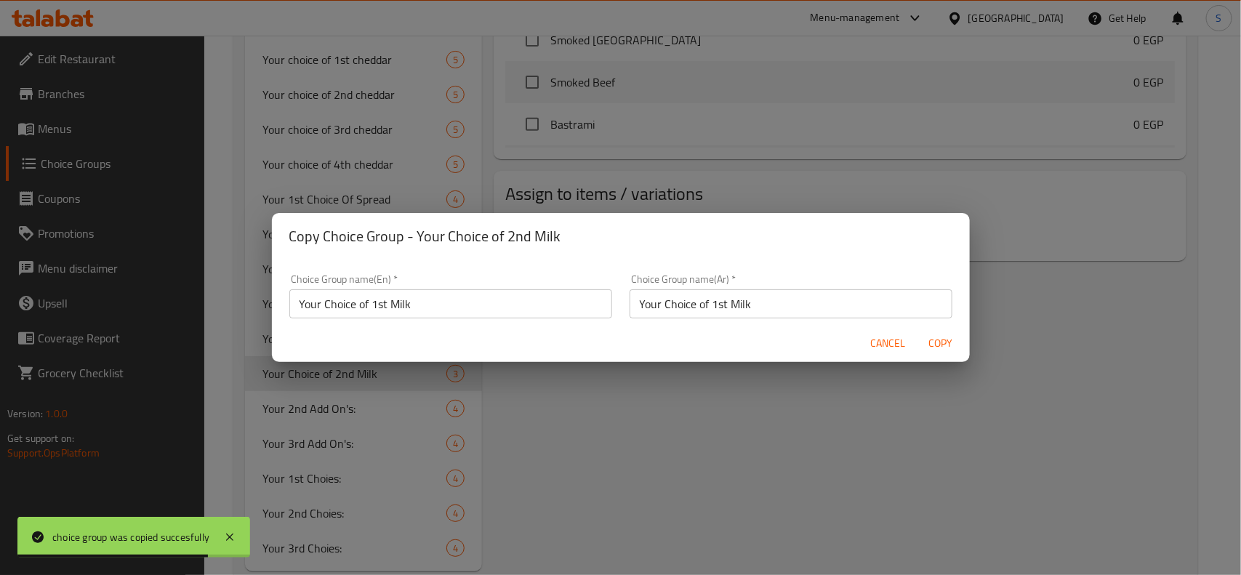
click at [699, 305] on input "Your Choice of 1st Milk" at bounding box center [791, 303] width 323 height 29
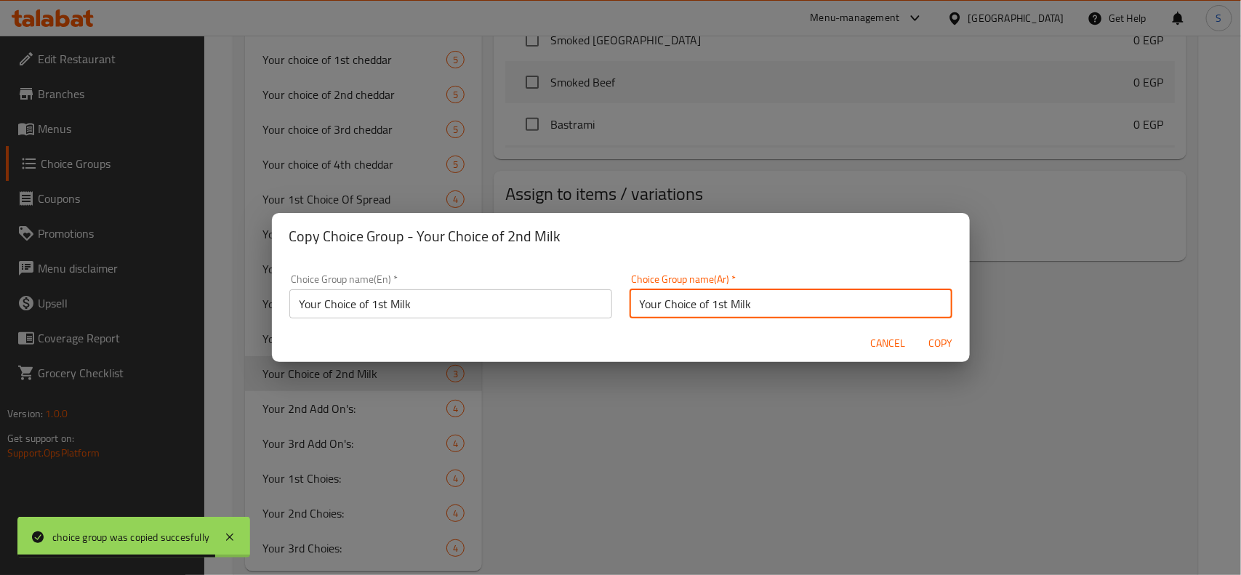
click at [699, 305] on input "Your Choice of 1st Milk" at bounding box center [791, 303] width 323 height 29
paste input "اختيارك من الحليب الأول"
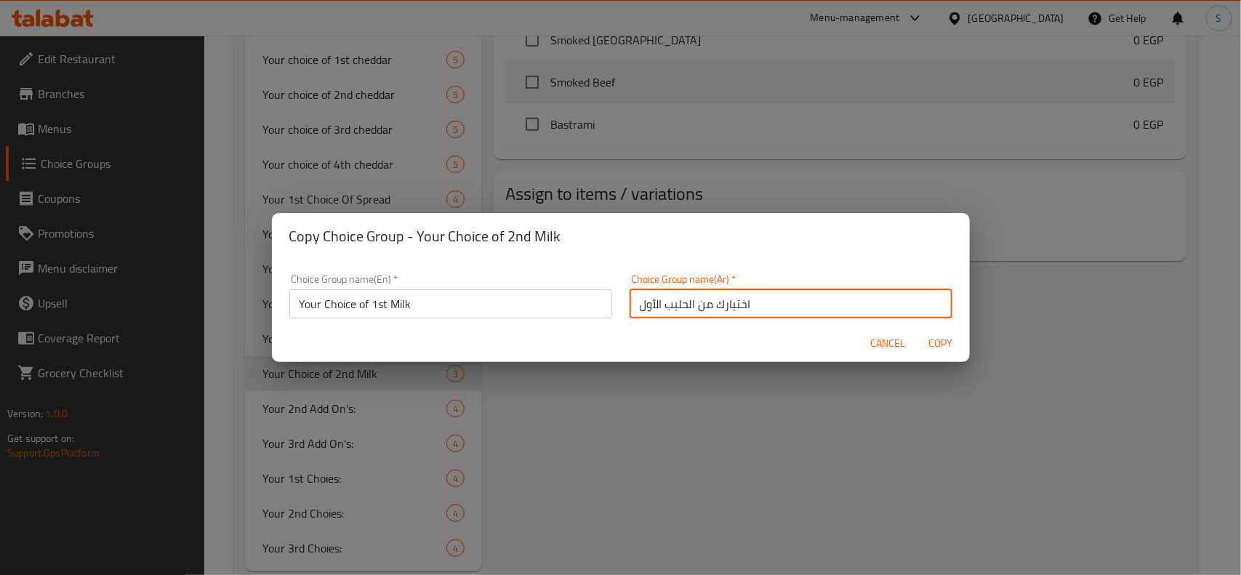
type input "اختيارك من الحليب الأول"
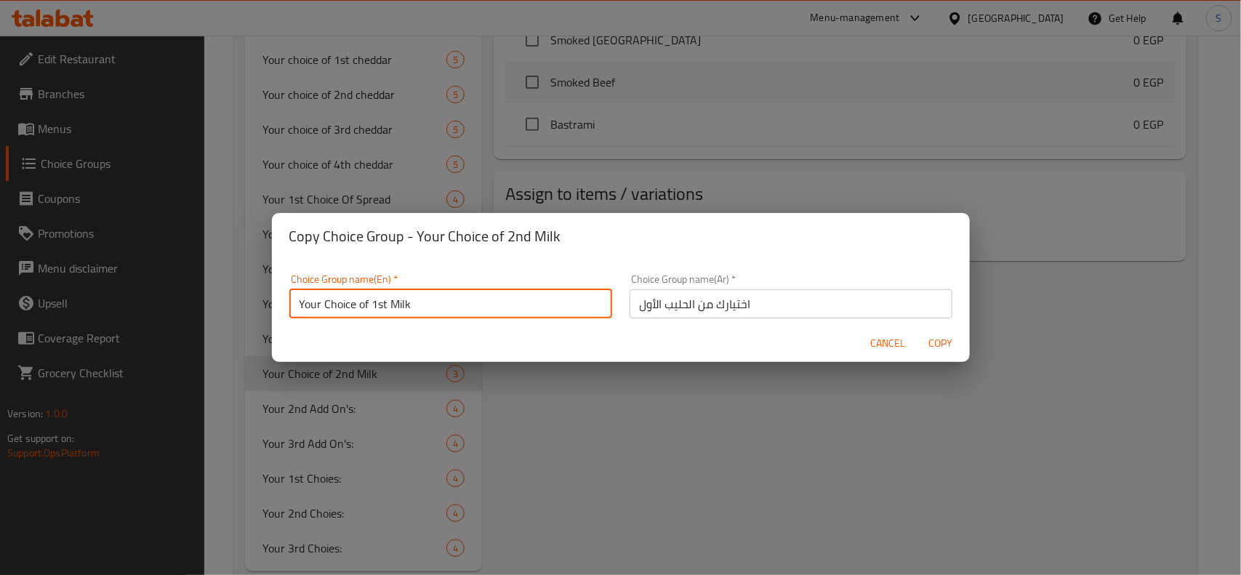
drag, startPoint x: 372, startPoint y: 303, endPoint x: 382, endPoint y: 305, distance: 10.6
click at [382, 305] on input "Your Choice of 1st Milk" at bounding box center [450, 303] width 323 height 29
type input "Your Choice of 3rdt Milk"
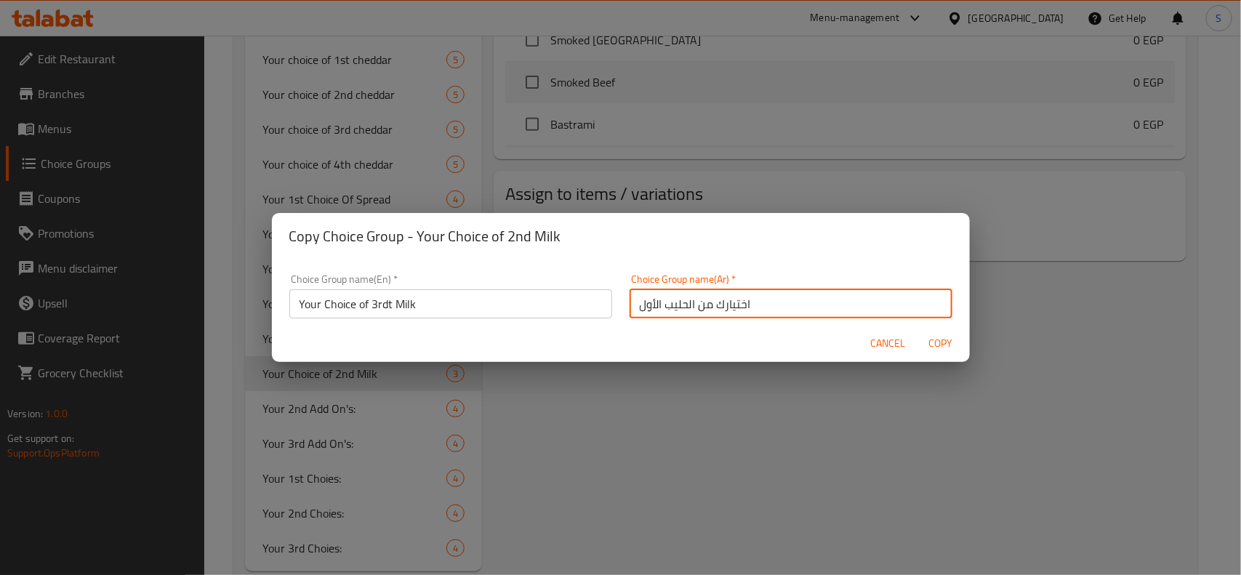
drag, startPoint x: 649, startPoint y: 304, endPoint x: 615, endPoint y: 304, distance: 33.5
click at [621, 304] on div "Choice Group name(Ar)   * اختيارك من الحليب الأول Choice Group name(Ar) *" at bounding box center [791, 296] width 340 height 62
type input "اختيارك من الحليب الثالث"
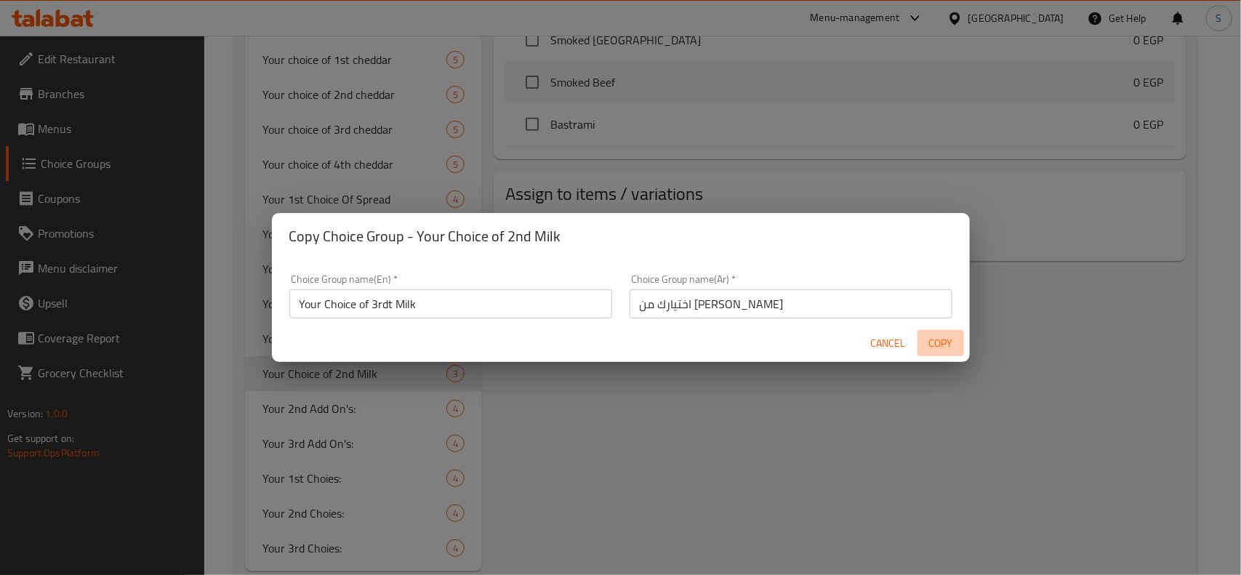
click at [937, 338] on span "Copy" at bounding box center [941, 344] width 35 height 18
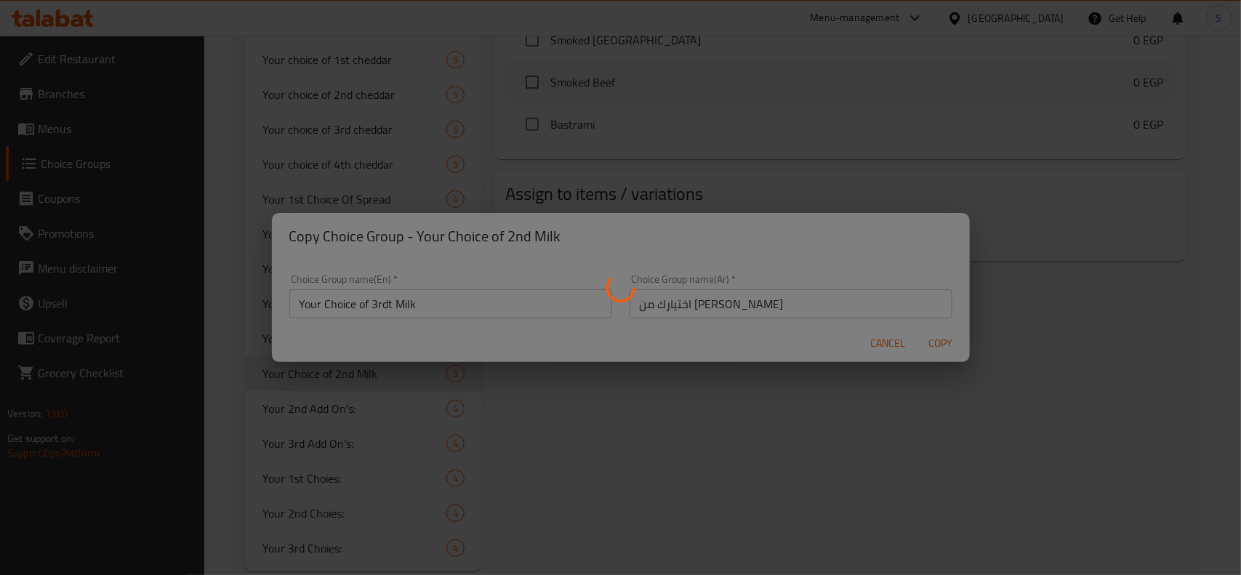
type input "Your Choice of 3rdt Milk"
type input "اختيارك من الحليب الثالث"
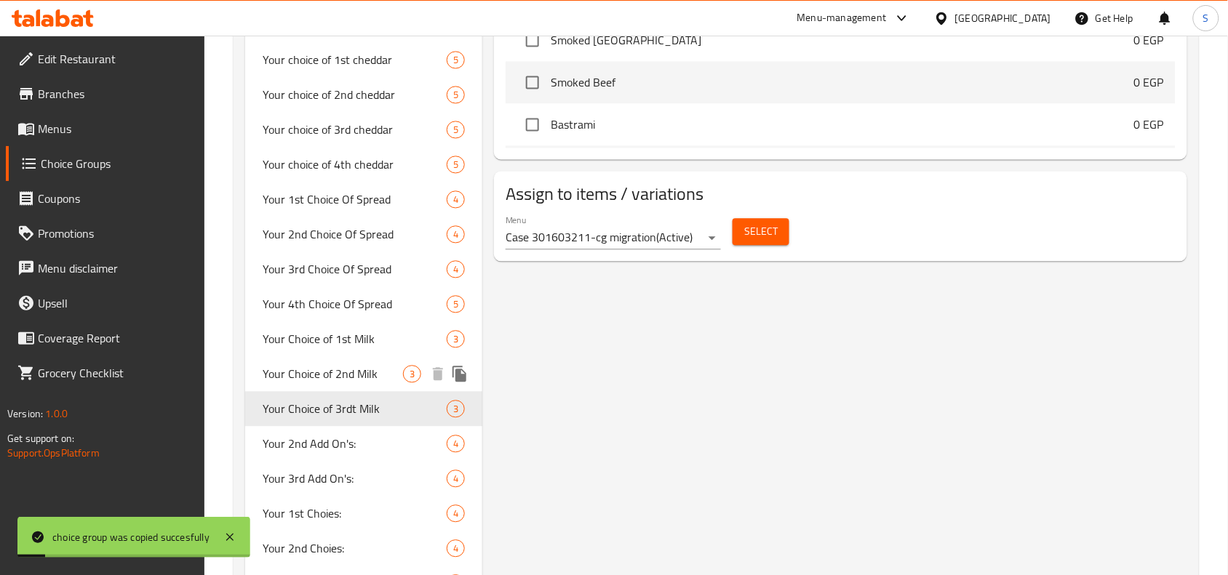
click at [353, 369] on span "Your Choice of 2nd Milk" at bounding box center [333, 373] width 140 height 17
type input "Your Choice of 2nd Milk"
type input "اختيارك من الحليب الثاني"
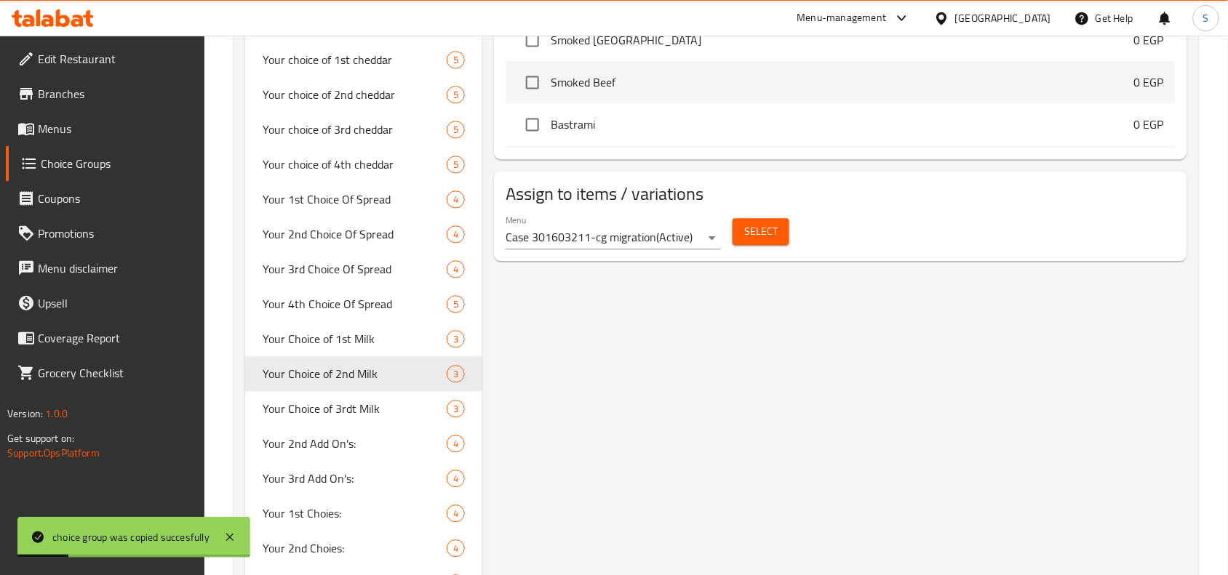
click at [772, 234] on span "Select" at bounding box center [760, 232] width 33 height 18
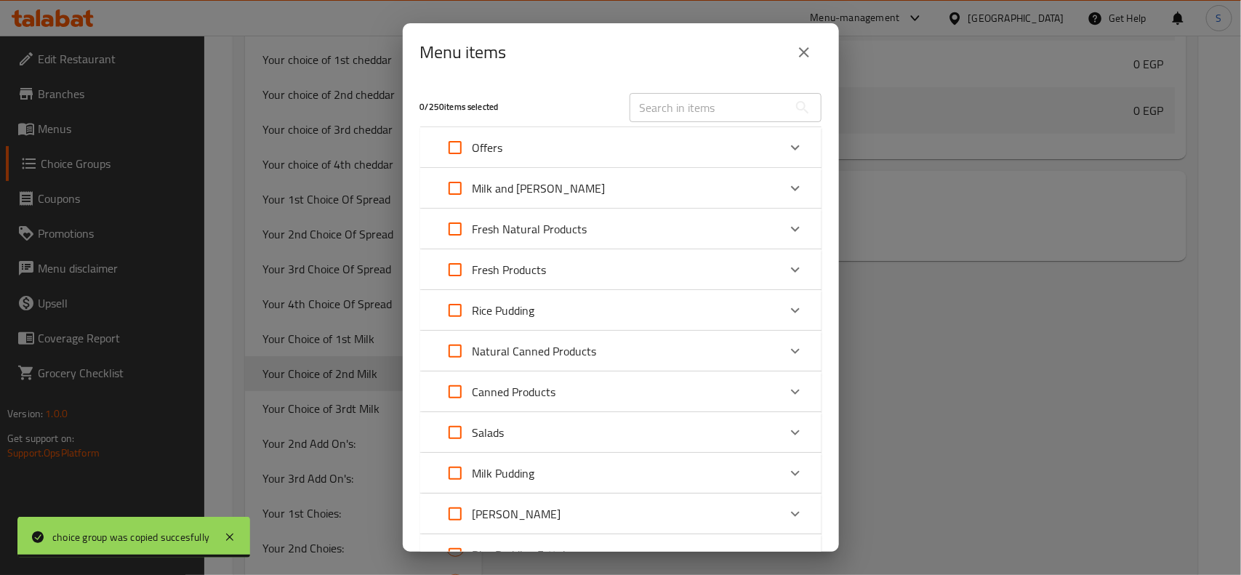
click at [631, 149] on div "Offers" at bounding box center [608, 147] width 340 height 35
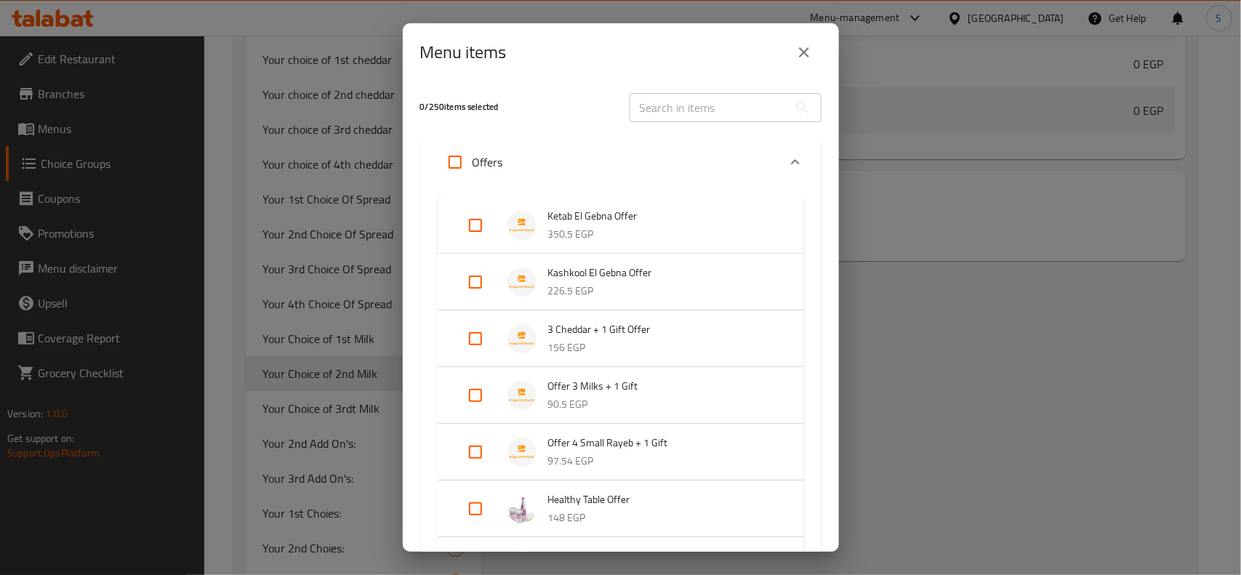
click at [467, 391] on input "Expand" at bounding box center [475, 395] width 35 height 35
checkbox input "true"
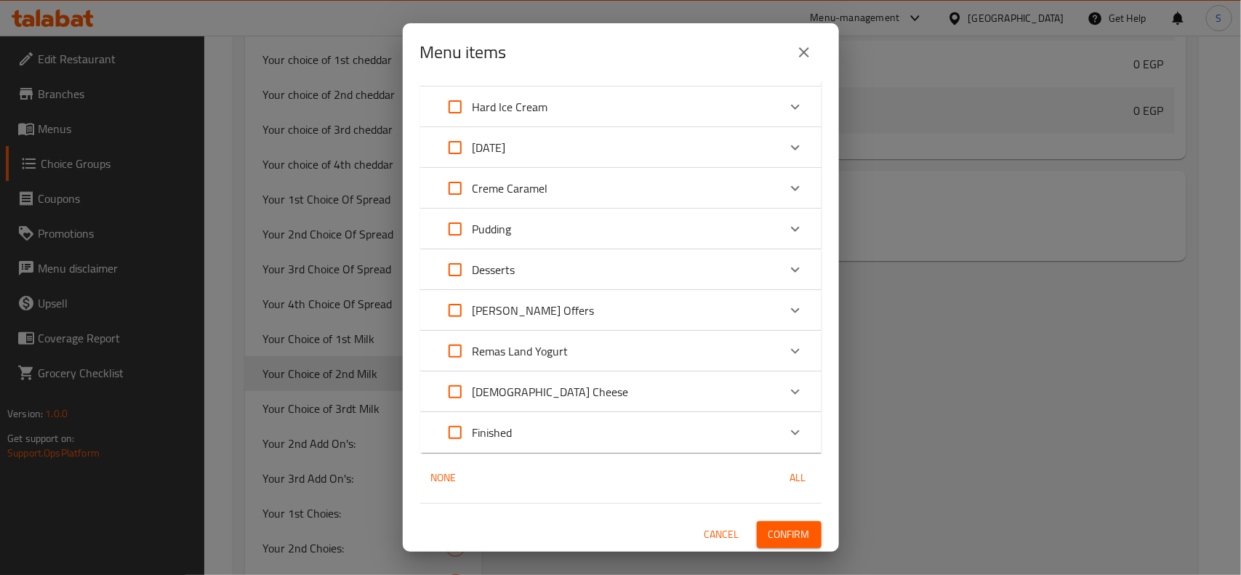
click at [786, 535] on span "Confirm" at bounding box center [789, 535] width 41 height 18
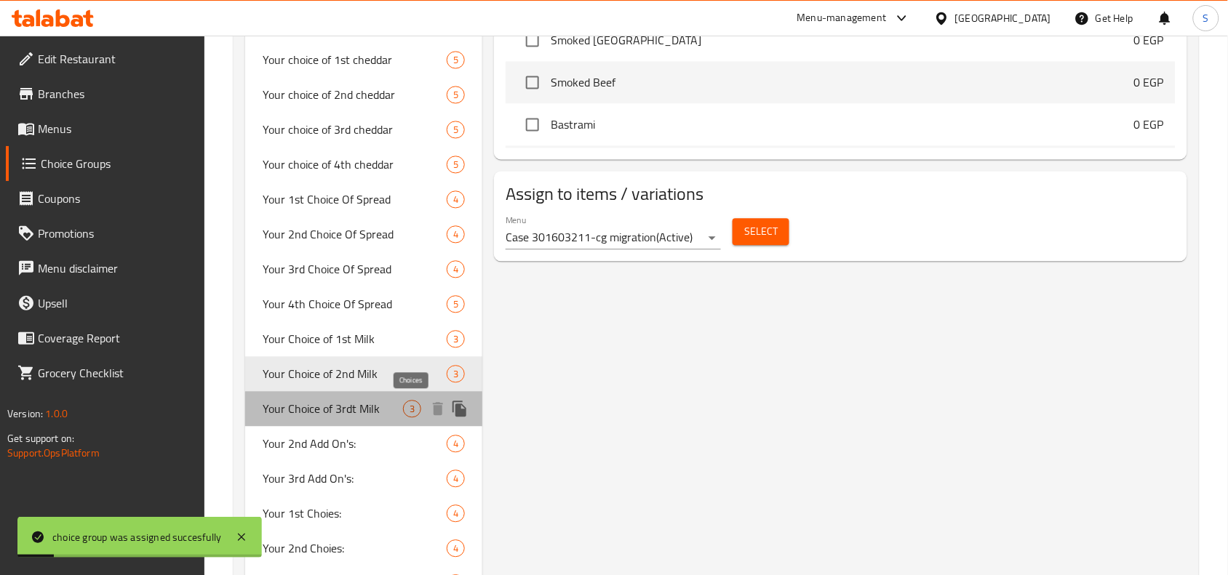
click at [405, 409] on span "3" at bounding box center [412, 409] width 17 height 14
type input "Your Choice of 3rdt Milk"
type input "اختيارك من الحليب الثالث"
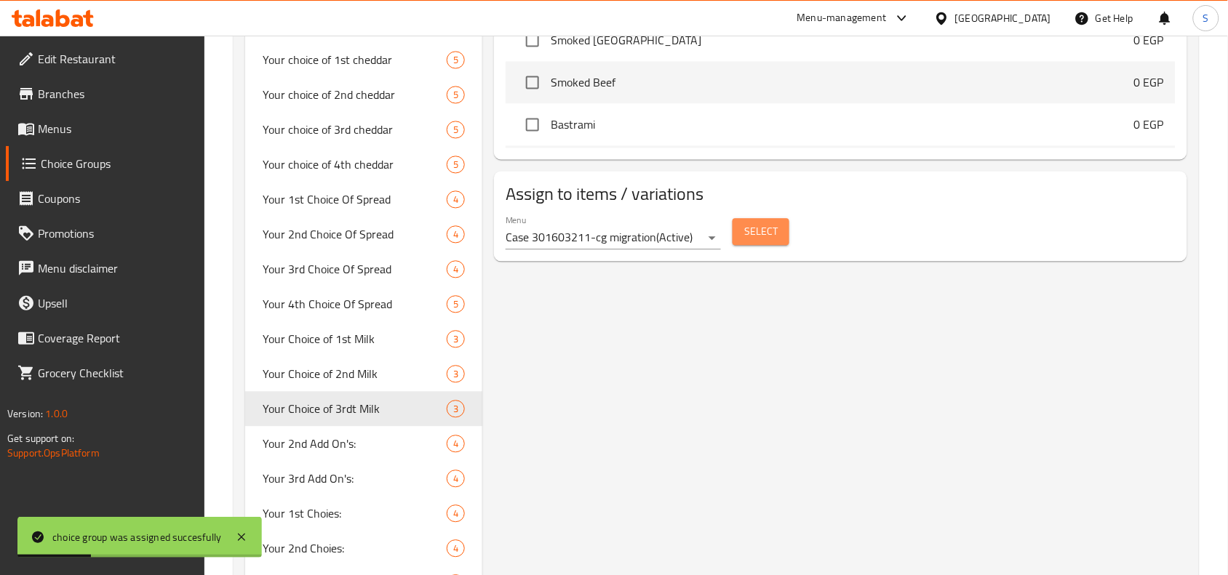
click at [766, 236] on span "Select" at bounding box center [760, 232] width 33 height 18
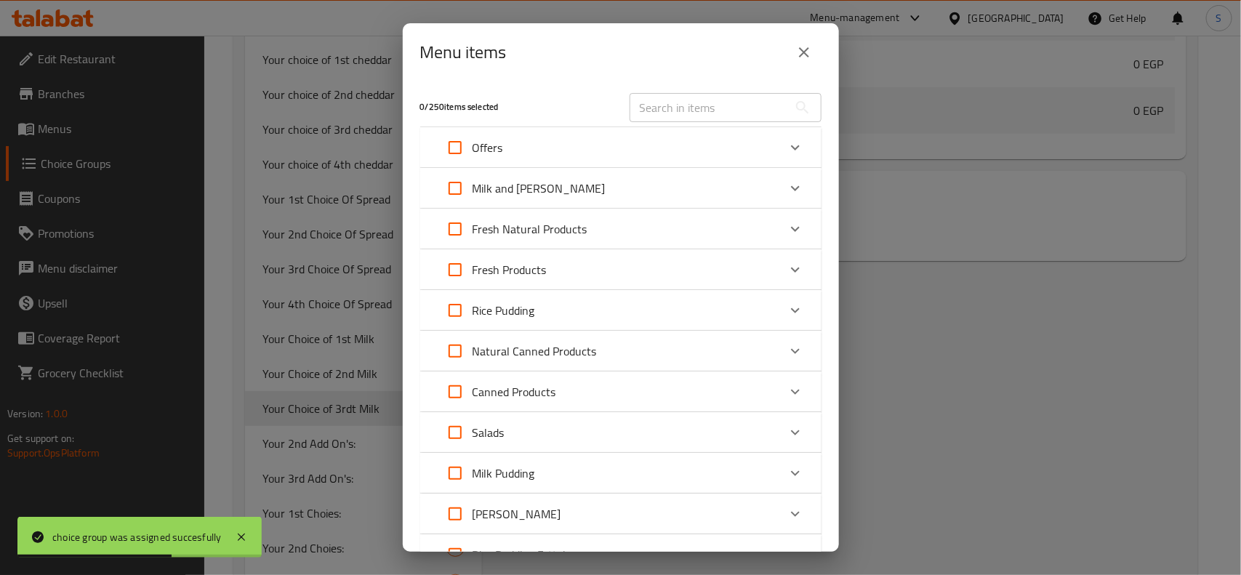
click at [594, 153] on div "Offers" at bounding box center [608, 147] width 340 height 35
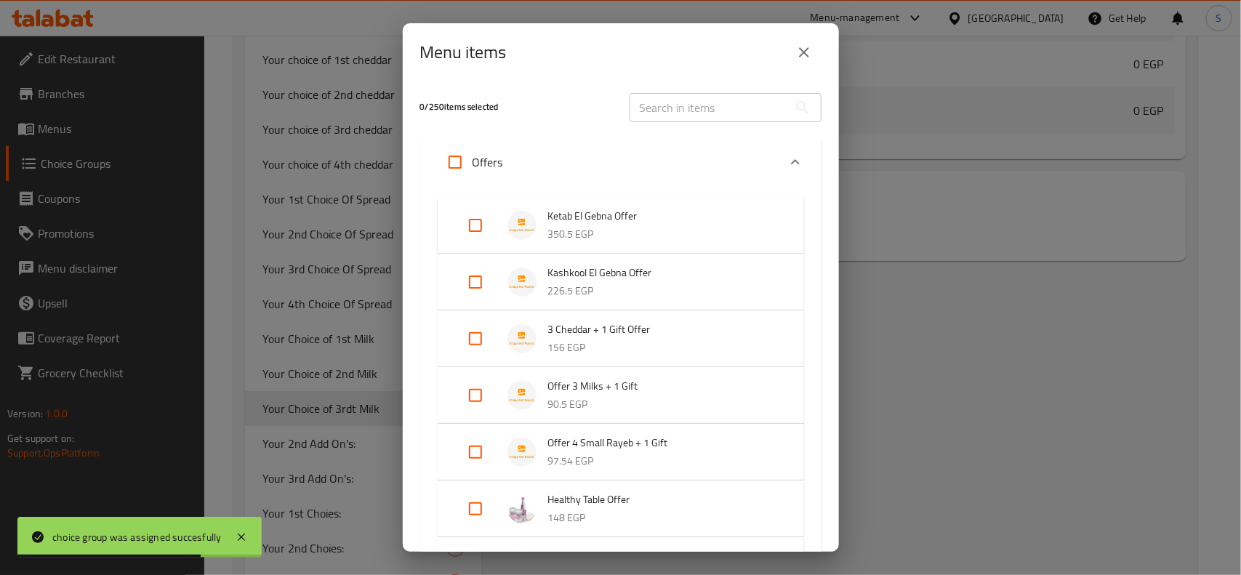
click at [481, 380] on input "Expand" at bounding box center [475, 395] width 35 height 35
checkbox input "true"
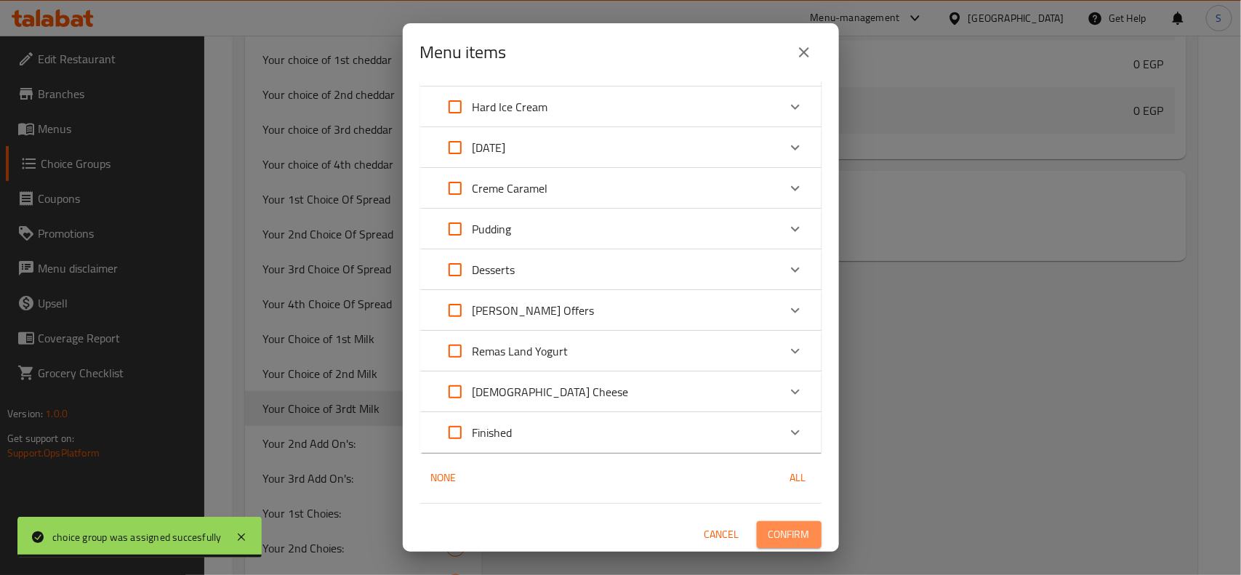
click at [787, 535] on span "Confirm" at bounding box center [789, 535] width 41 height 18
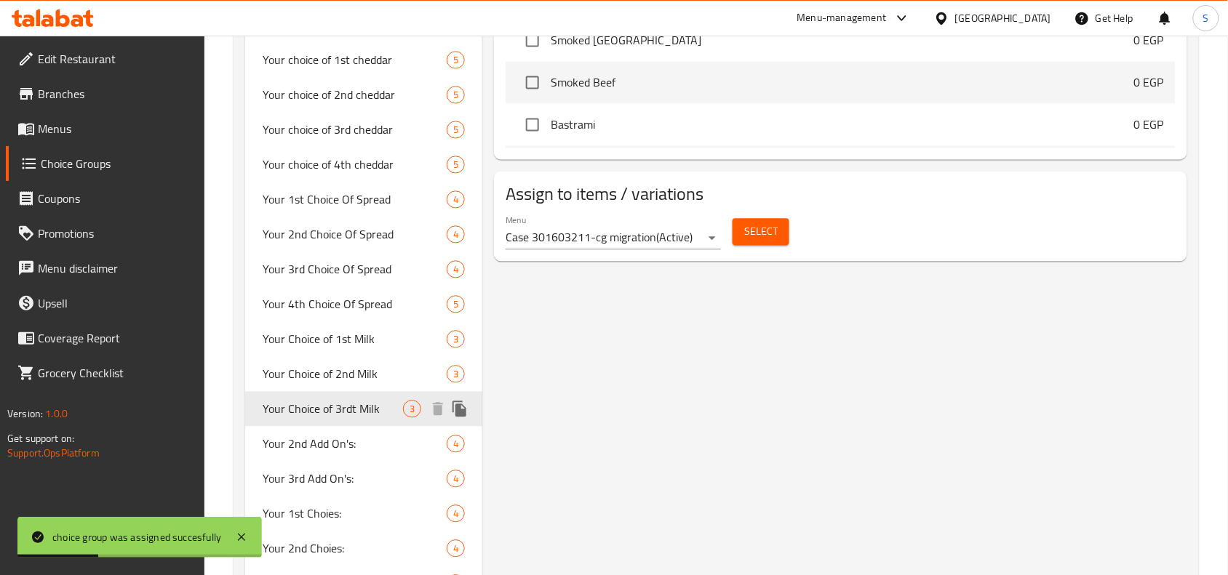
click at [463, 407] on icon "duplicate" at bounding box center [459, 409] width 14 height 16
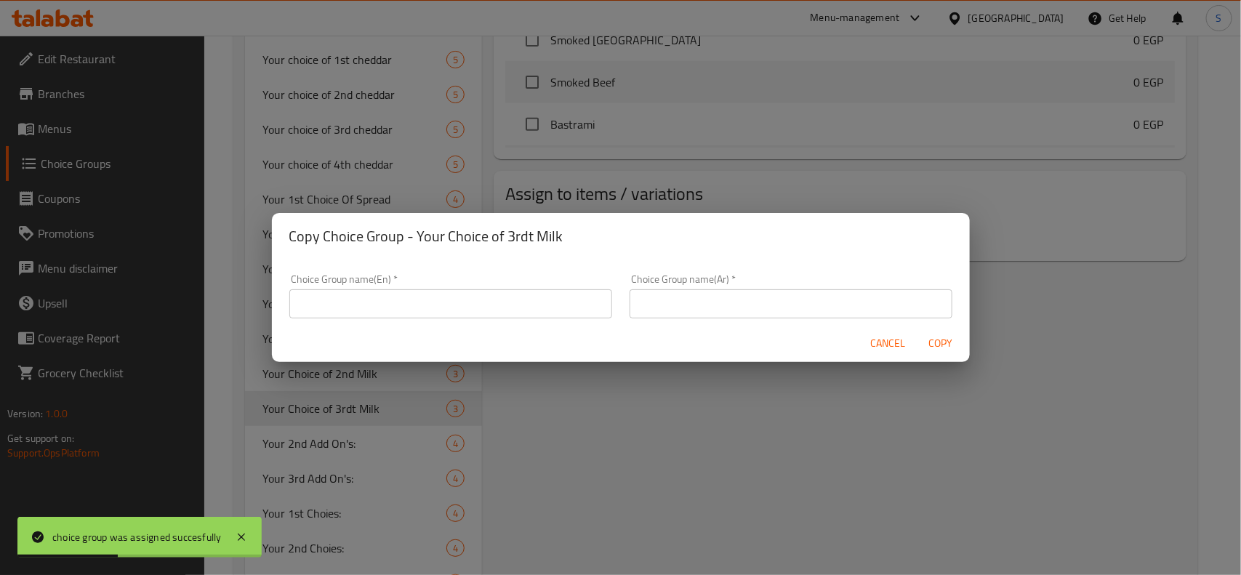
click at [533, 314] on input "text" at bounding box center [450, 303] width 323 height 29
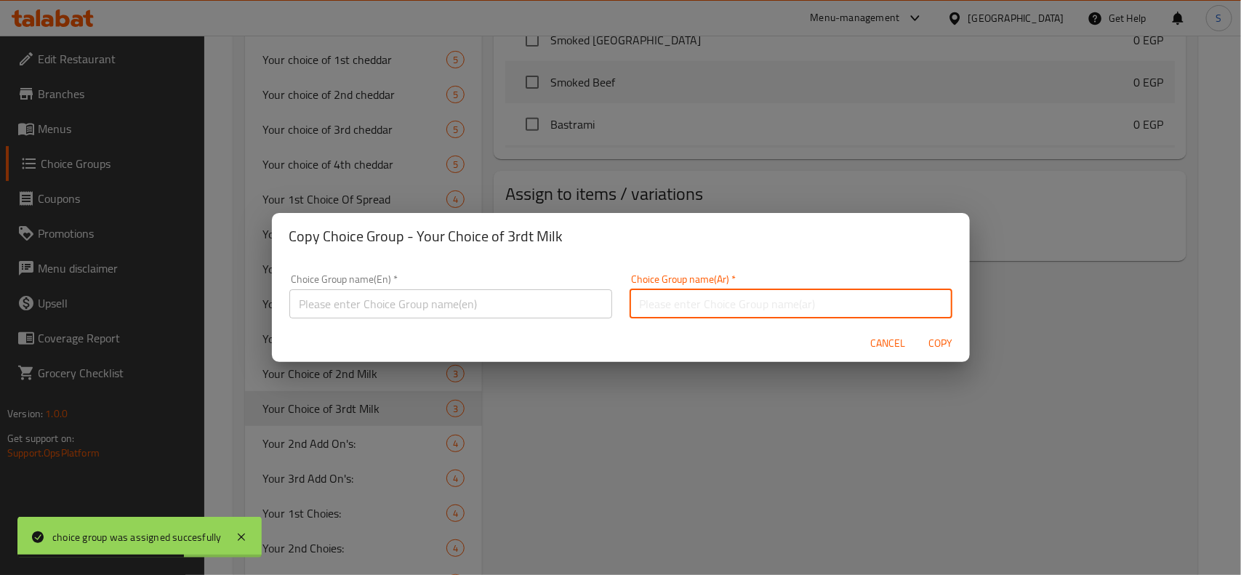
click at [724, 303] on input "text" at bounding box center [791, 303] width 323 height 29
paste input "اختيارك من الحليب الأول"
type input "اختيارك من الحليب الأول"
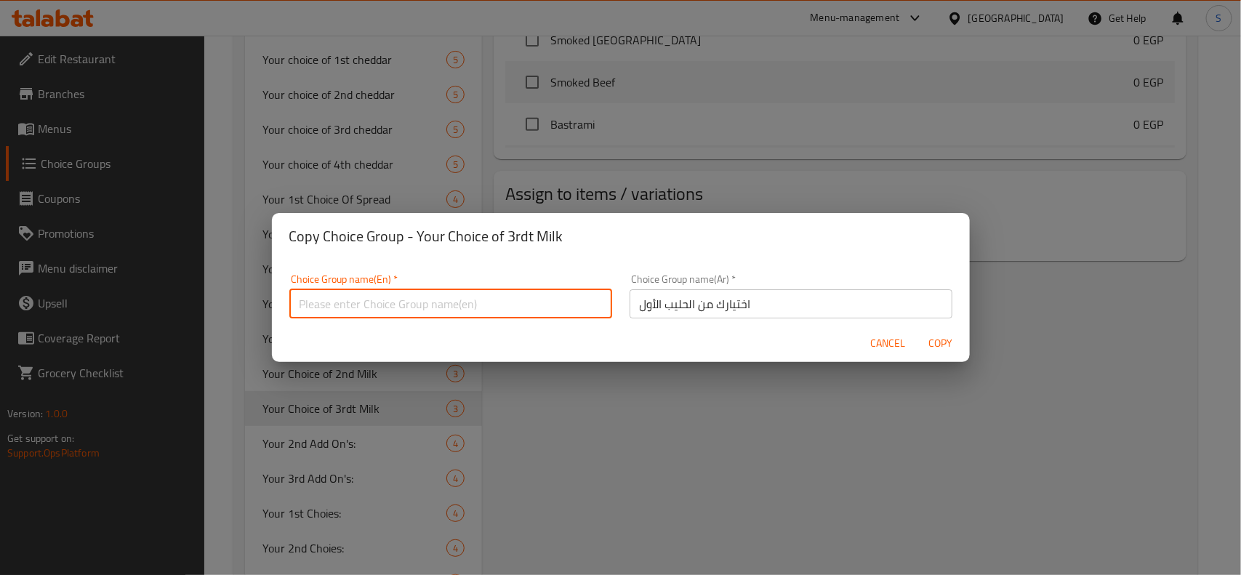
click at [422, 315] on input "text" at bounding box center [450, 303] width 323 height 29
paste input "Your Choice of 1st Milk"
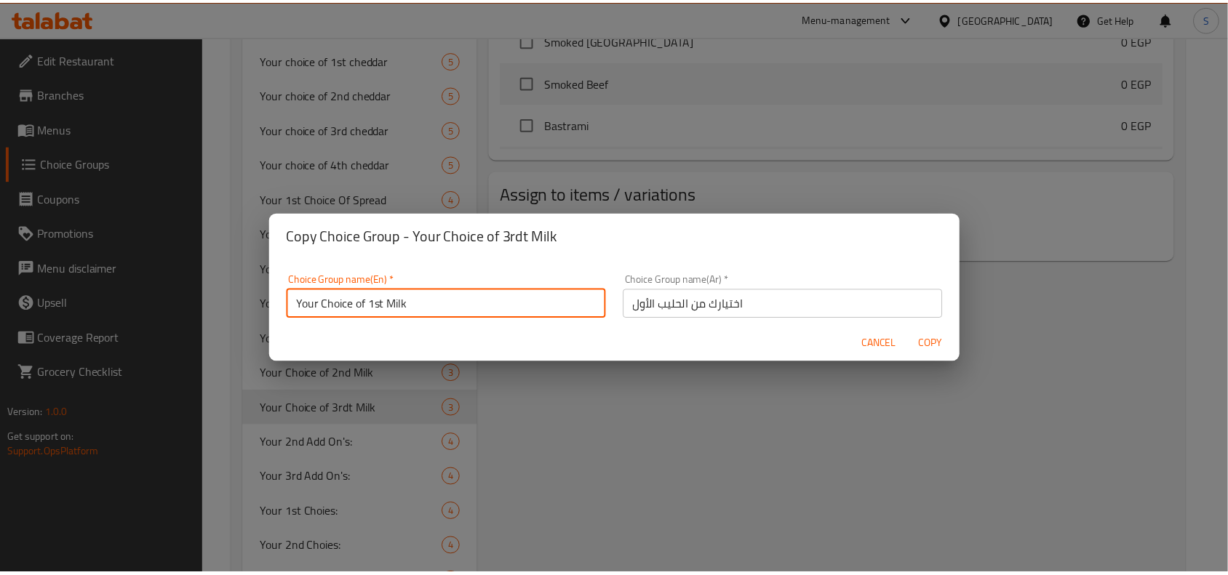
scroll to position [4, 0]
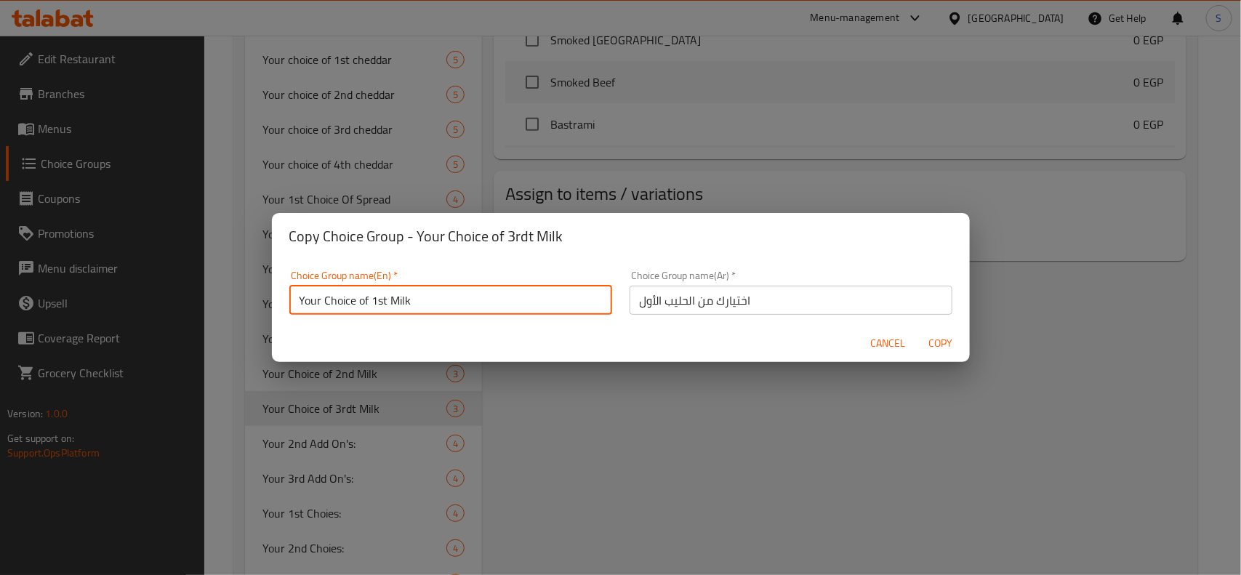
drag, startPoint x: 385, startPoint y: 311, endPoint x: 372, endPoint y: 302, distance: 15.7
click at [372, 302] on input "Your Choice of 1st Milk" at bounding box center [450, 300] width 323 height 29
type input "Your Choice of 4th Milk"
click at [689, 300] on input "اختيارك من الحليب الأول" at bounding box center [791, 300] width 323 height 29
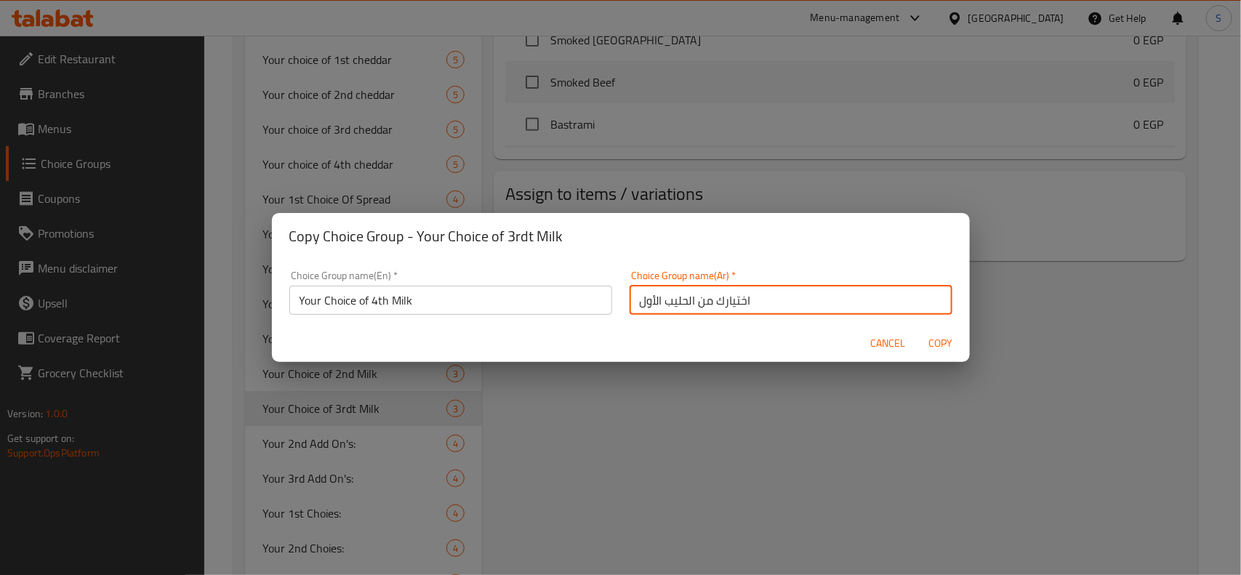
drag, startPoint x: 651, startPoint y: 300, endPoint x: 607, endPoint y: 296, distance: 43.9
click at [607, 296] on div "Choice Group name(En)   * Your Choice of 4th Milk Choice Group name(En) * Choic…" at bounding box center [621, 293] width 681 height 62
type input "اختيارك من الحليب الرابع"
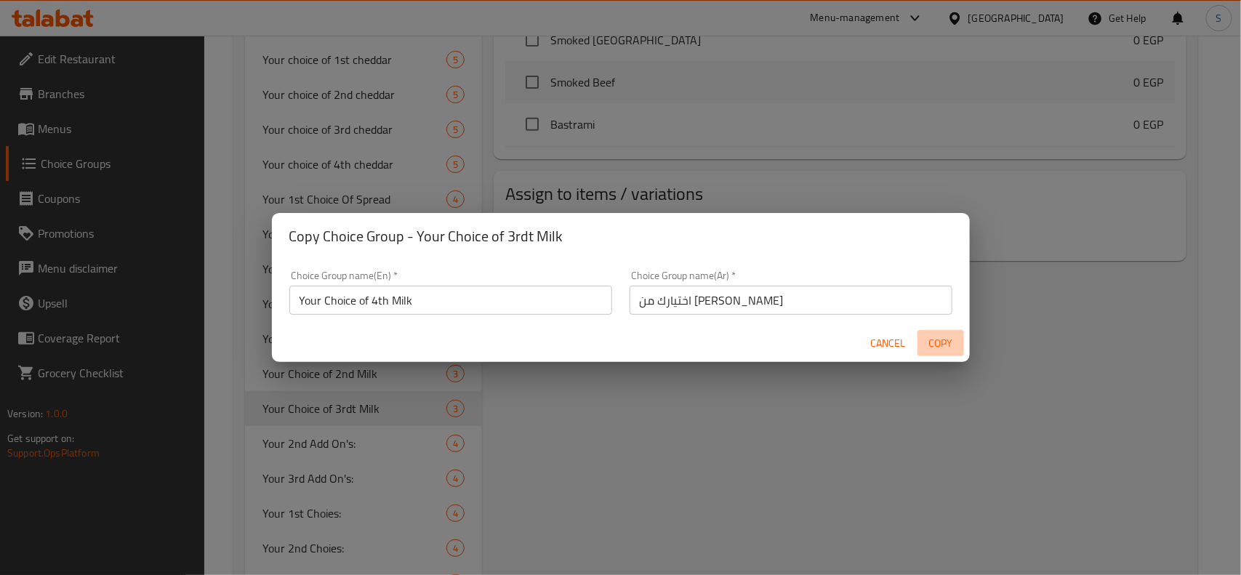
click at [945, 339] on span "Copy" at bounding box center [941, 344] width 35 height 18
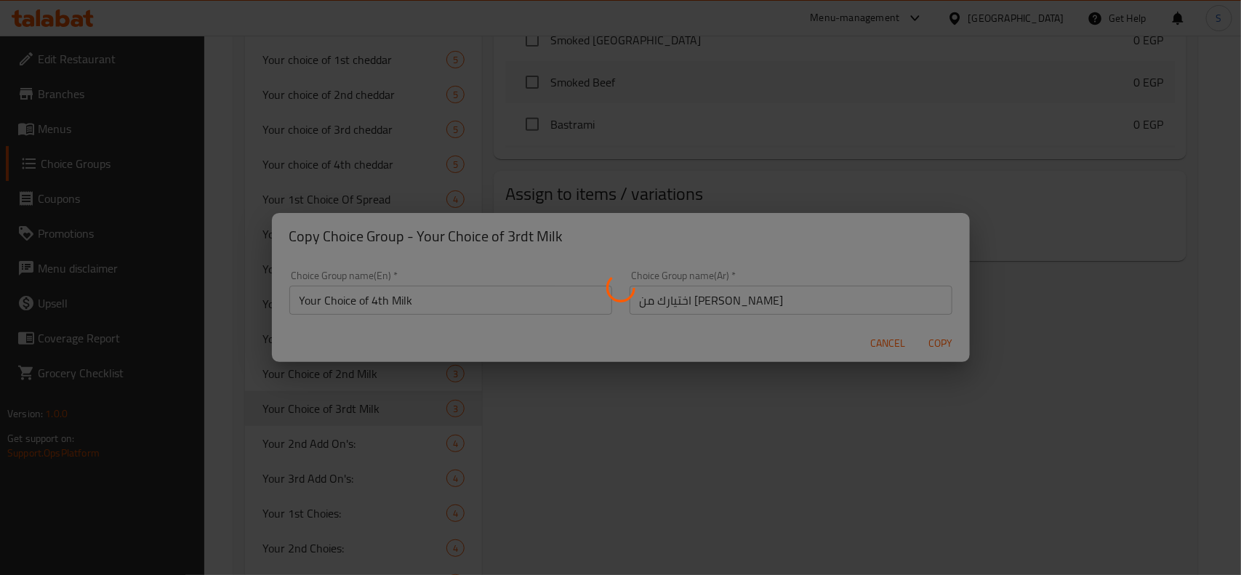
type input "Your Choice of 4th Milk"
type input "اختيارك من الحليب الرابع"
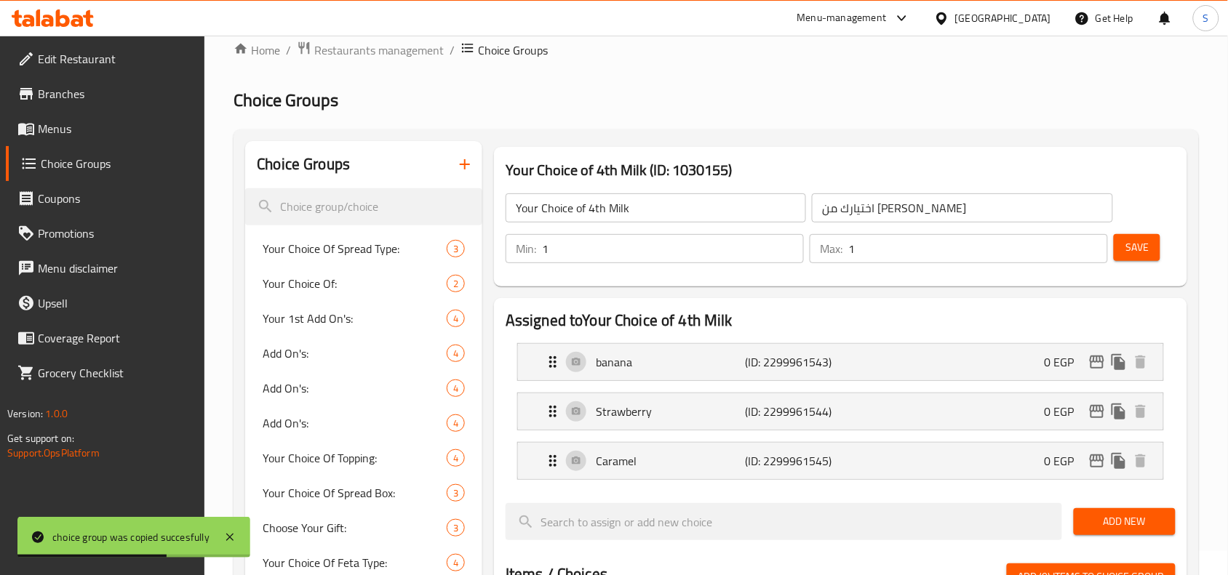
scroll to position [6, 0]
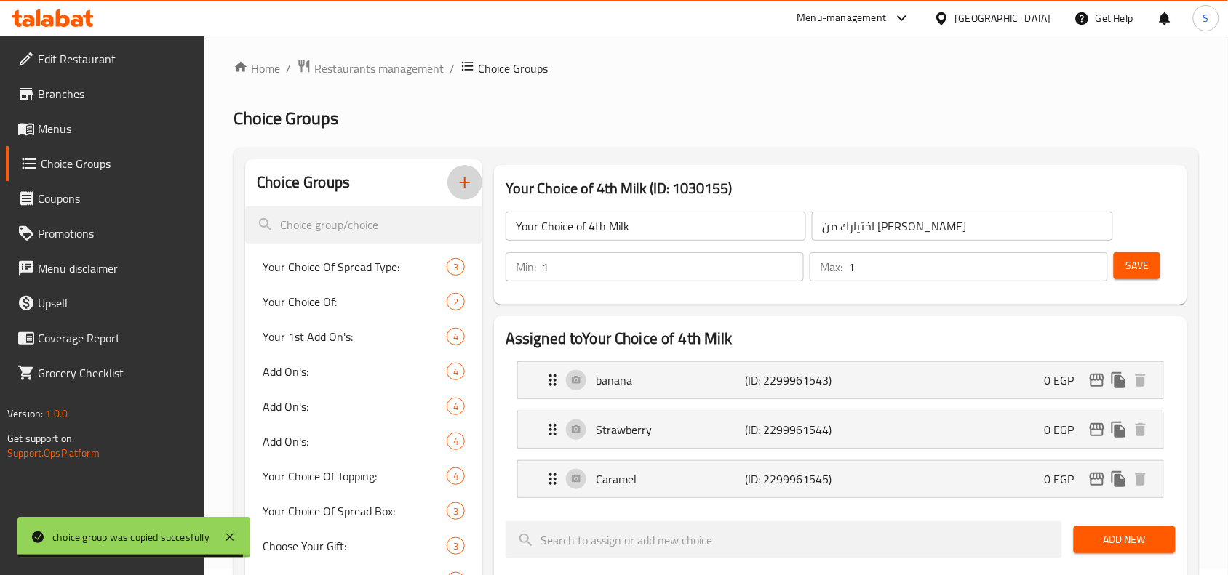
click at [471, 182] on icon "button" at bounding box center [464, 182] width 17 height 17
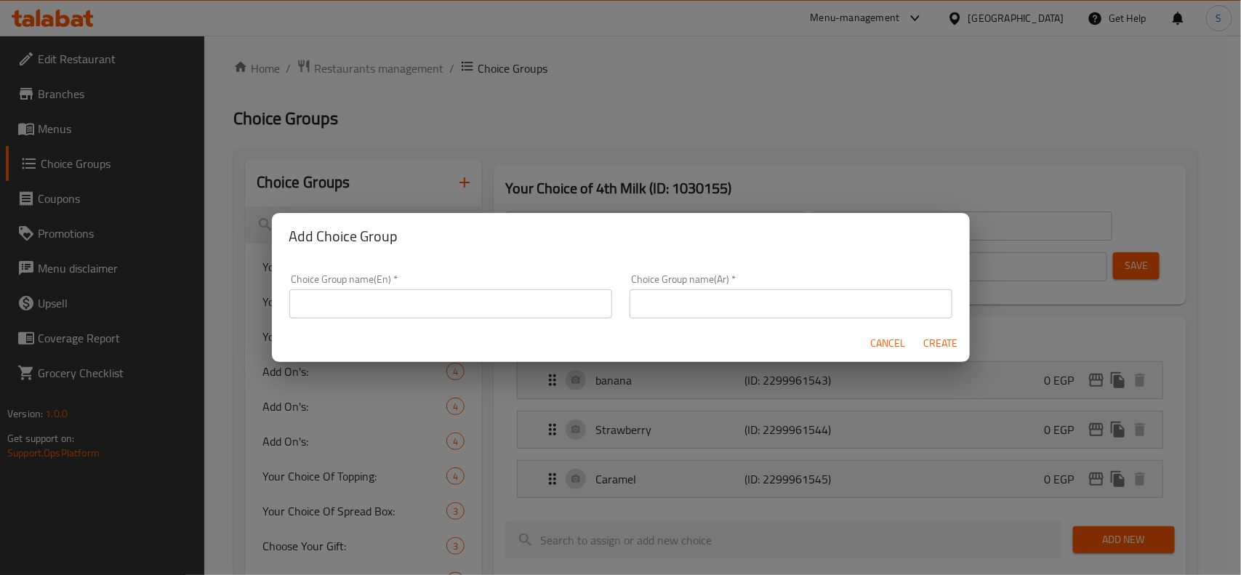
drag, startPoint x: 473, startPoint y: 309, endPoint x: 498, endPoint y: 303, distance: 26.3
click at [473, 309] on input "text" at bounding box center [450, 303] width 323 height 29
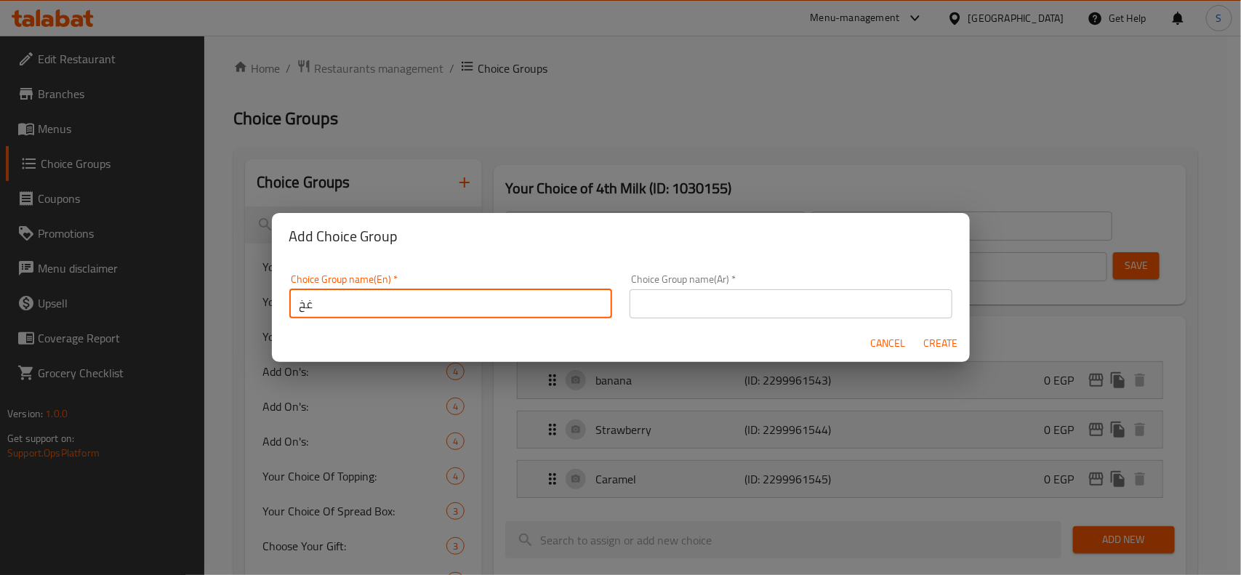
type input "غ"
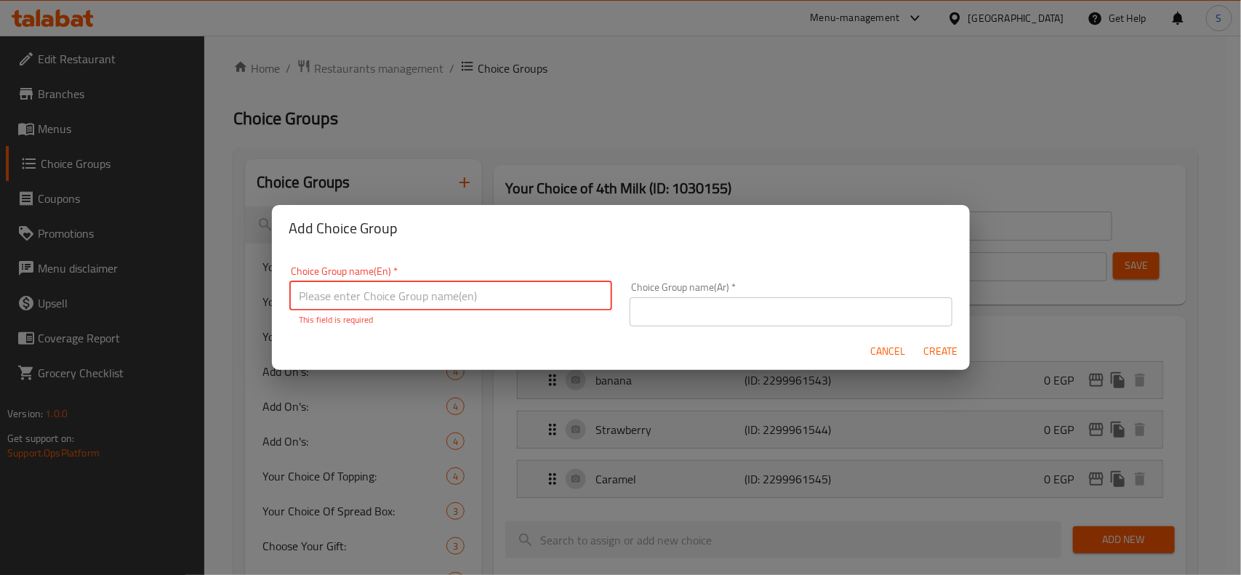
type input "Y"
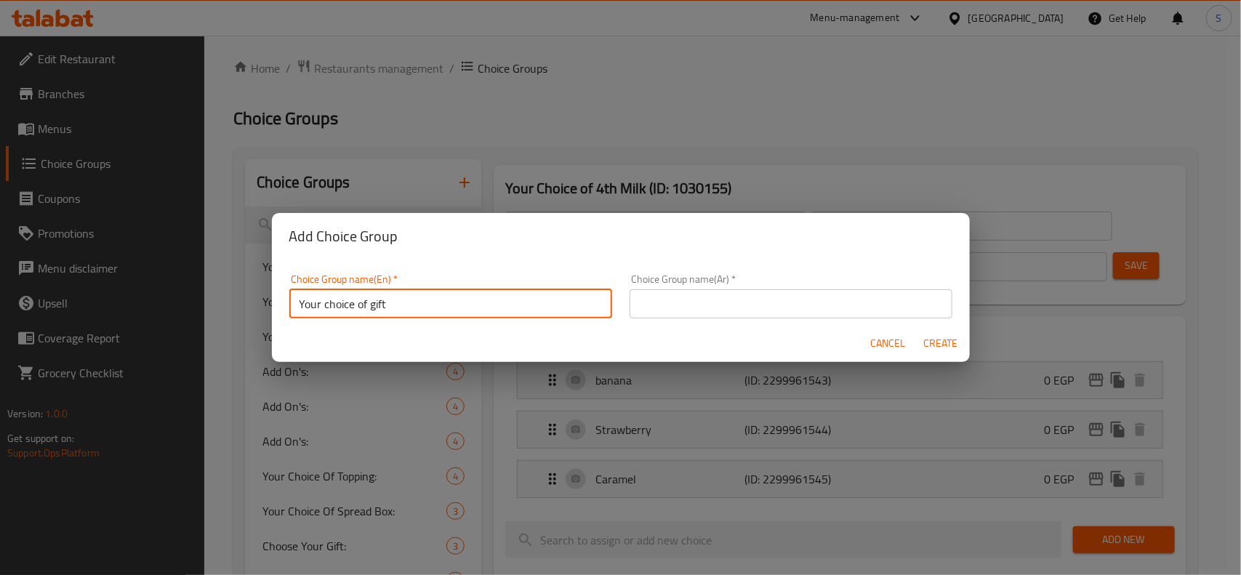
type input "Your choice of gift"
click at [711, 304] on input "text" at bounding box center [791, 303] width 323 height 29
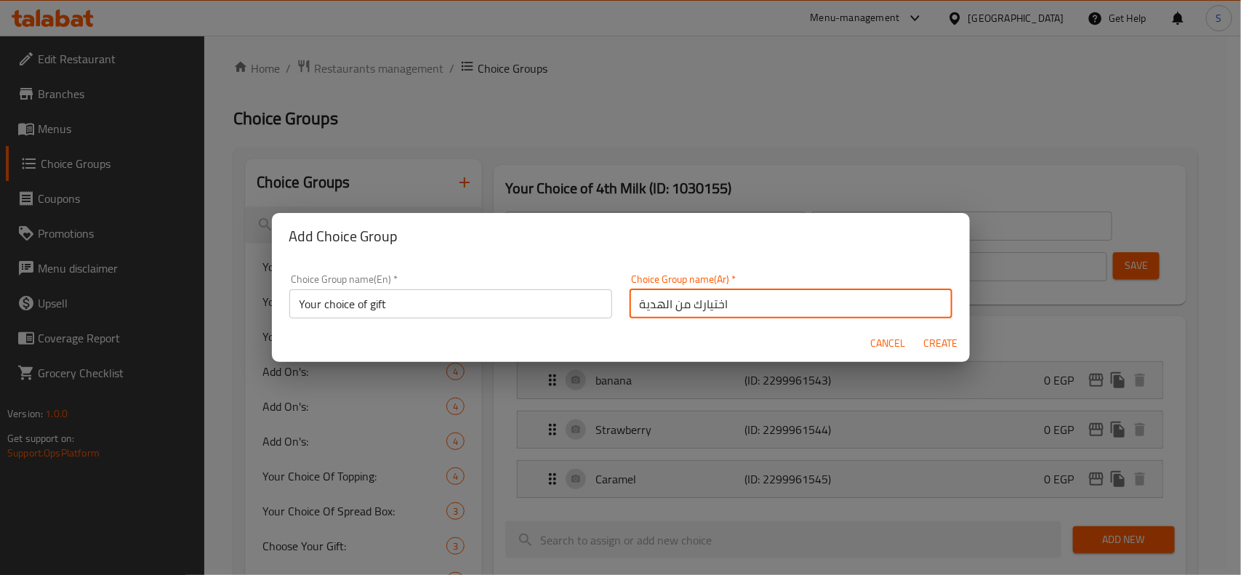
type input "اختيارك من الهدية"
drag, startPoint x: 950, startPoint y: 338, endPoint x: 893, endPoint y: 354, distance: 58.9
click at [949, 338] on span "Create" at bounding box center [941, 344] width 35 height 18
type input "Your choice of gift"
type input "اختيارك من الهدية"
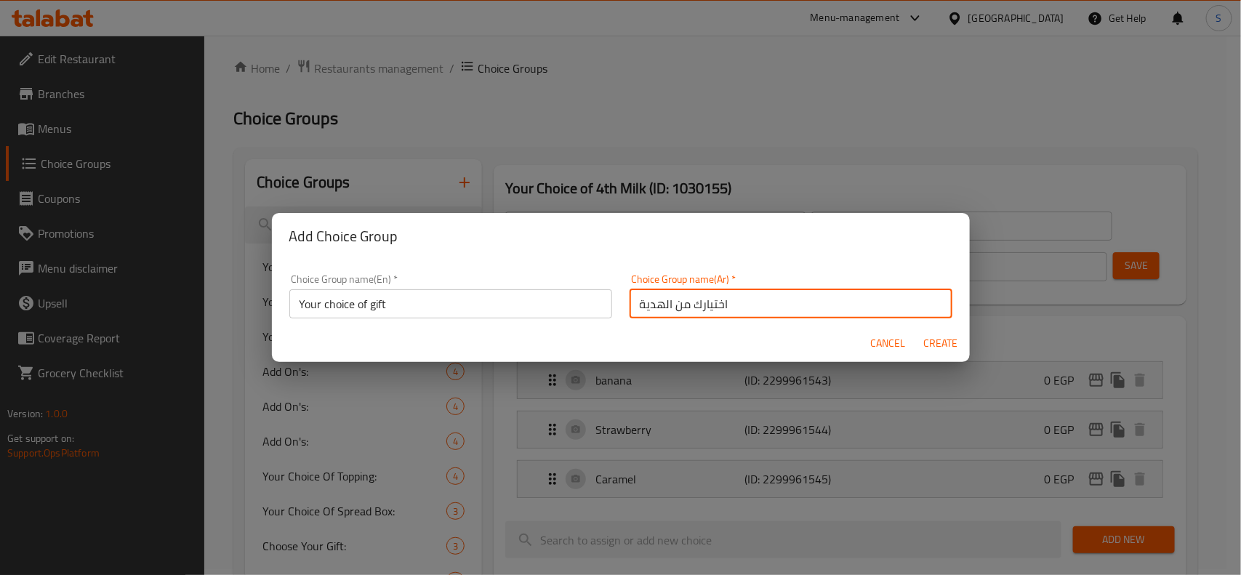
type input "0"
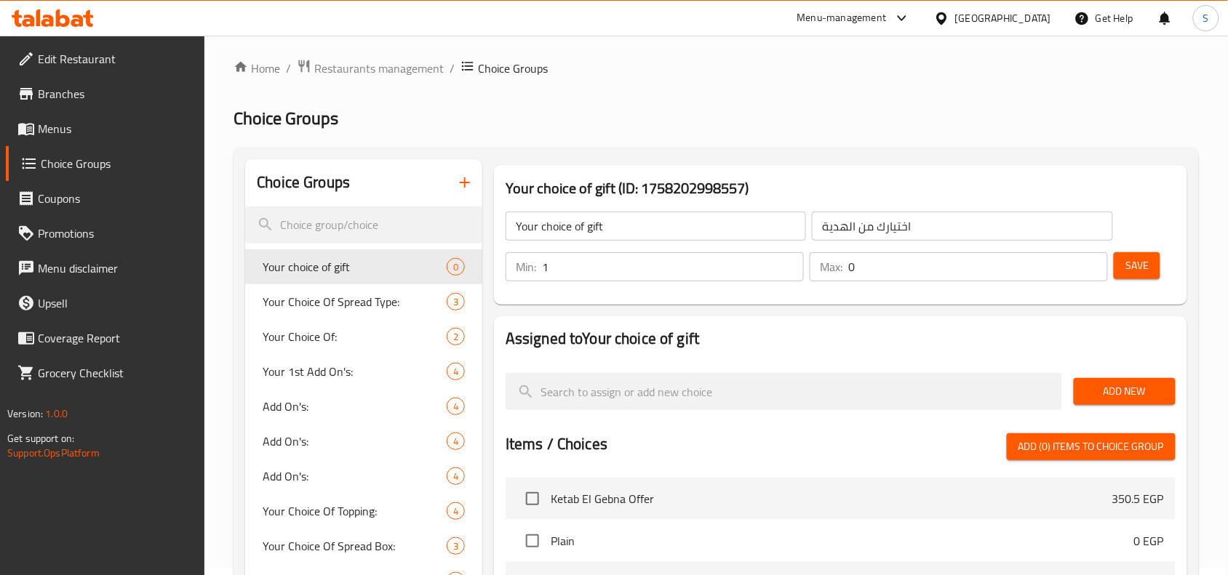
type input "1"
click at [788, 260] on input "1" at bounding box center [673, 266] width 262 height 29
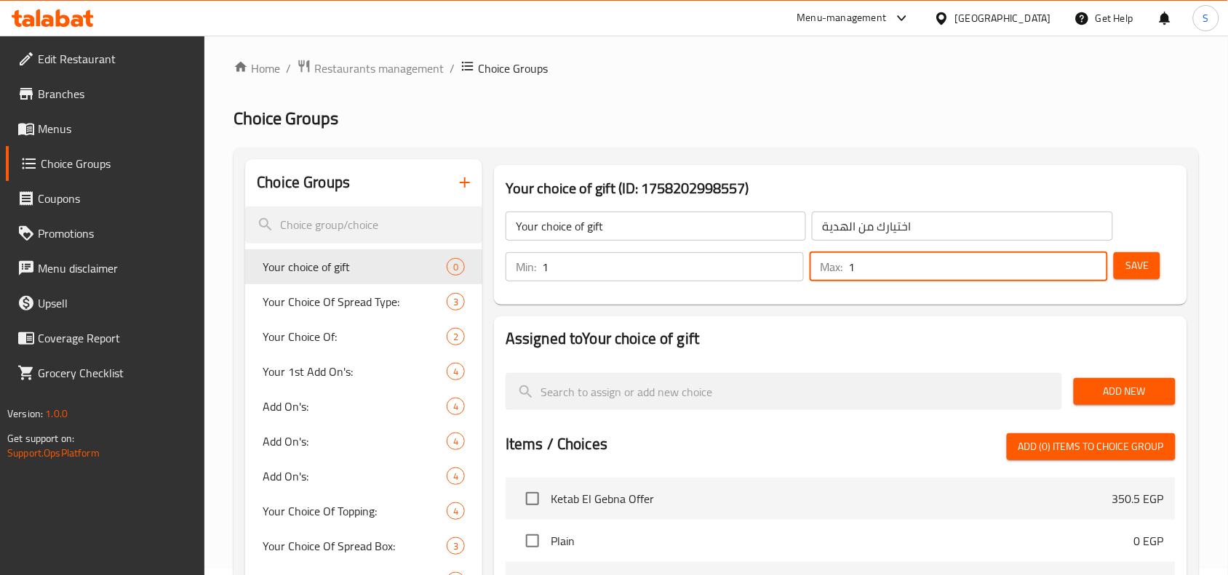
type input "1"
click at [1092, 263] on input "1" at bounding box center [978, 266] width 260 height 29
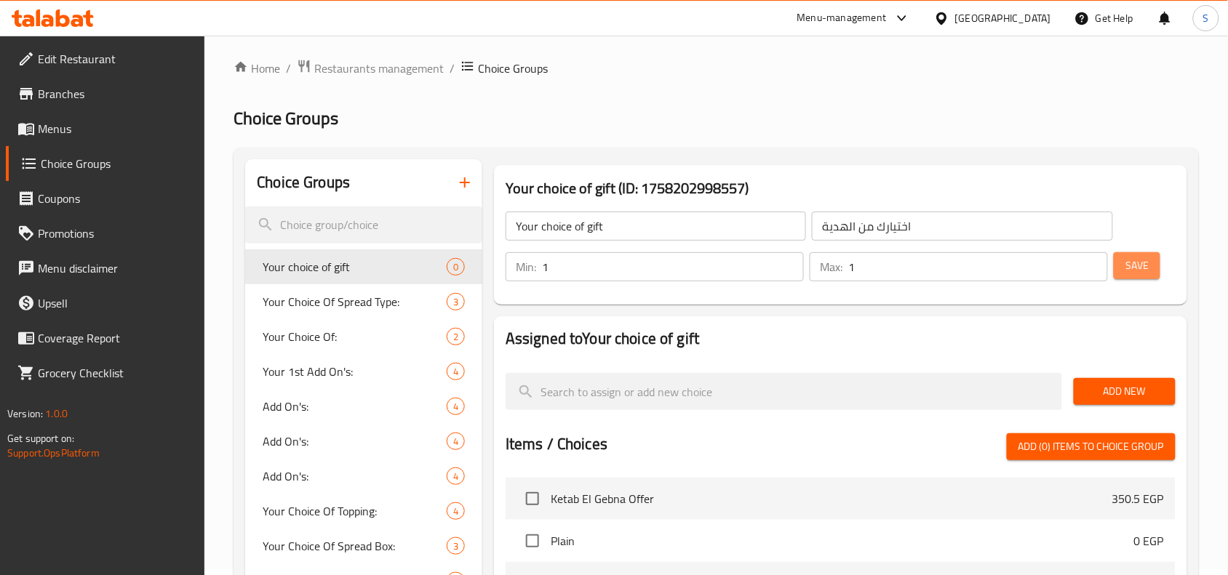
click at [1135, 271] on span "Save" at bounding box center [1136, 266] width 23 height 18
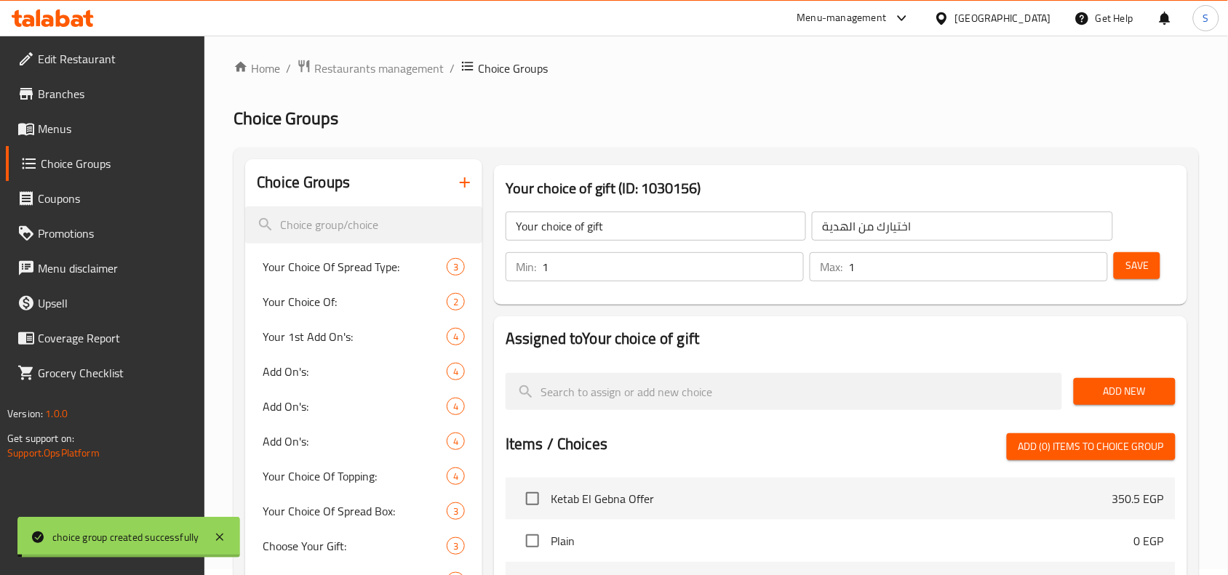
click at [1129, 393] on span "Add New" at bounding box center [1124, 392] width 79 height 18
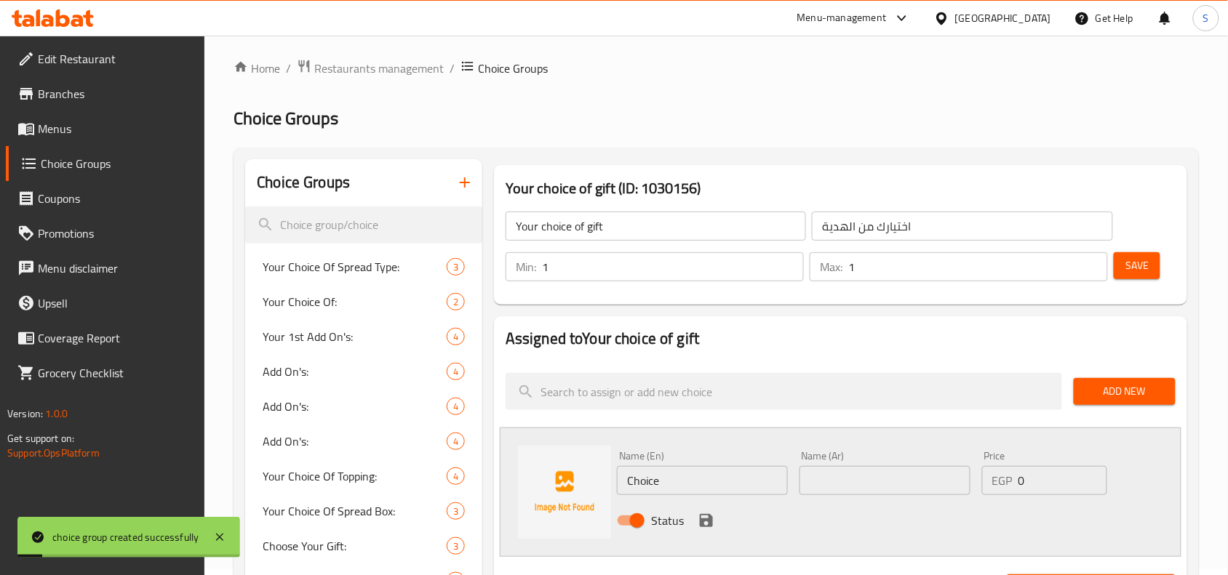
click at [718, 487] on input "Choice" at bounding box center [702, 480] width 171 height 29
click at [911, 482] on input "text" at bounding box center [884, 480] width 171 height 29
paste input "قهوه"
type input "قهوه"
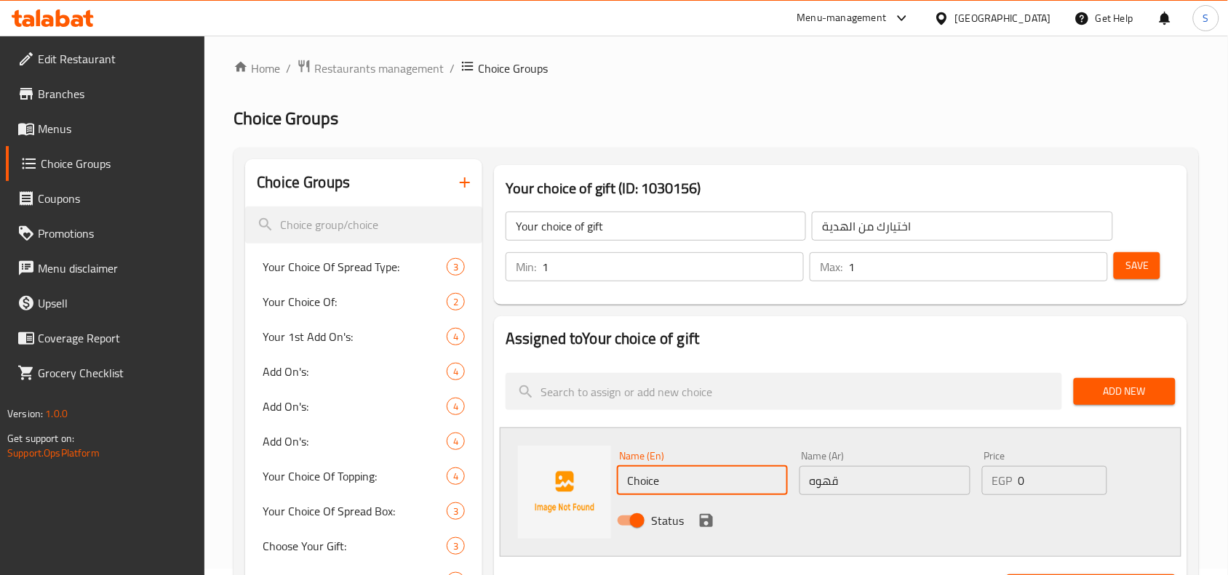
drag, startPoint x: 682, startPoint y: 466, endPoint x: 623, endPoint y: 470, distance: 59.7
click at [623, 470] on input "Choice" at bounding box center [702, 480] width 171 height 29
paste input "coffe"
type input "coffee"
click at [706, 516] on icon "save" at bounding box center [705, 520] width 17 height 17
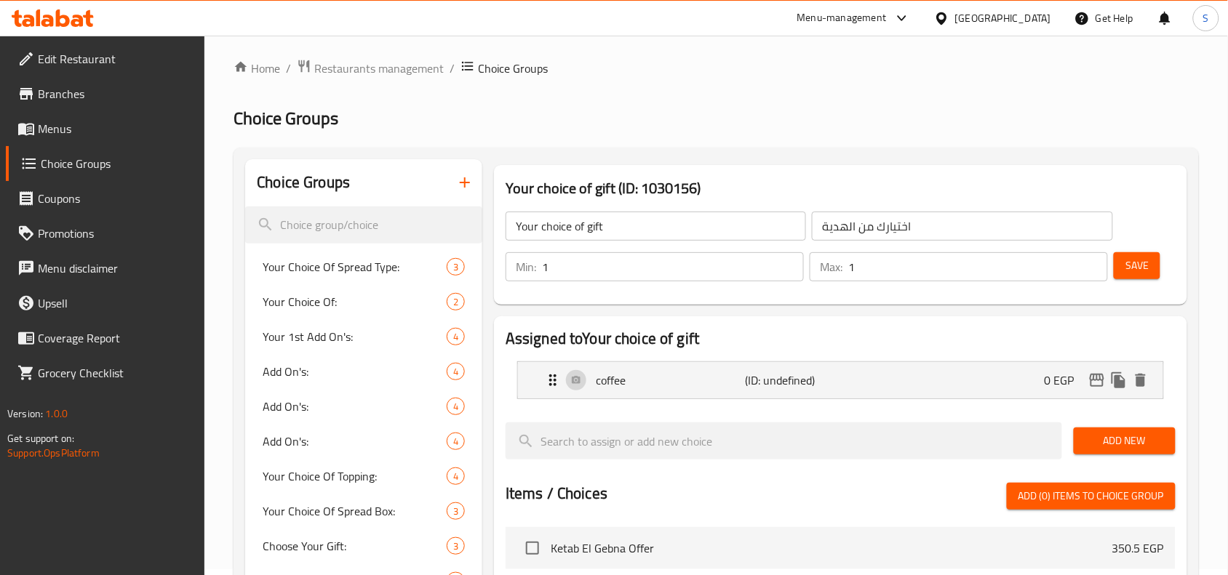
click at [1132, 449] on span "Add New" at bounding box center [1124, 441] width 79 height 18
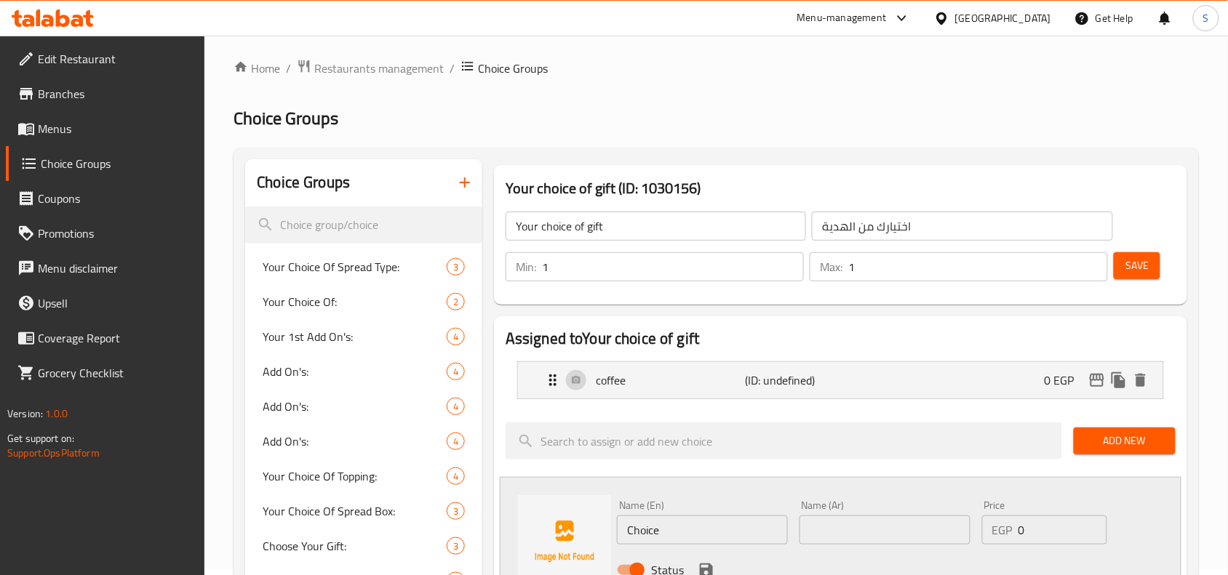
click at [867, 522] on input "text" at bounding box center [884, 530] width 171 height 29
paste input "تمر"
type input "تمر"
drag, startPoint x: 721, startPoint y: 524, endPoint x: 624, endPoint y: 532, distance: 97.1
click at [624, 532] on input "Choice" at bounding box center [702, 530] width 171 height 29
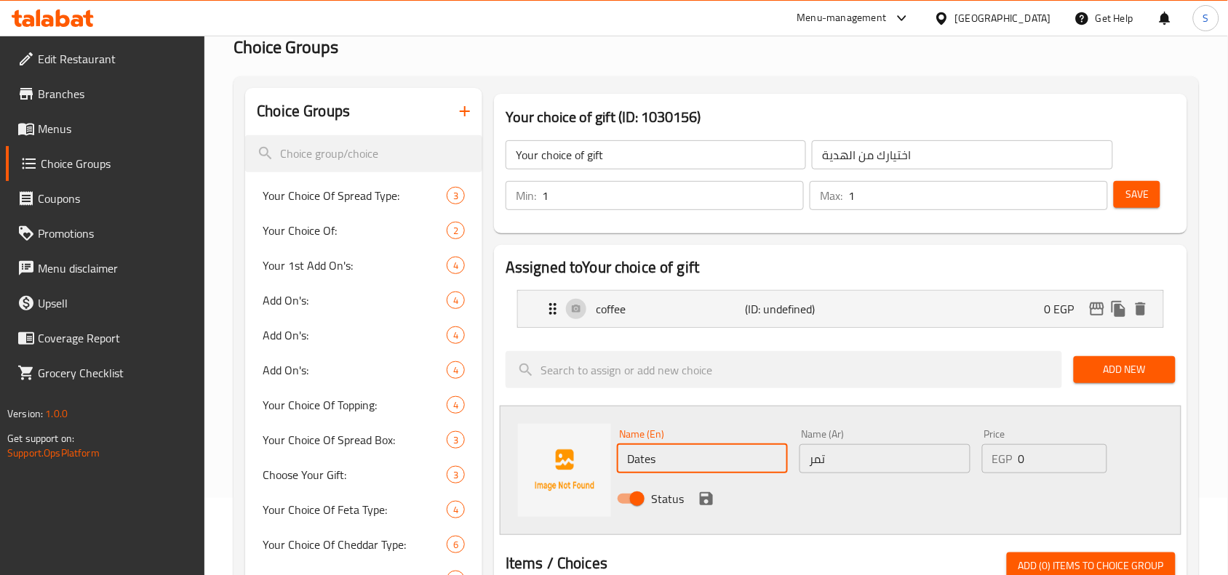
scroll to position [188, 0]
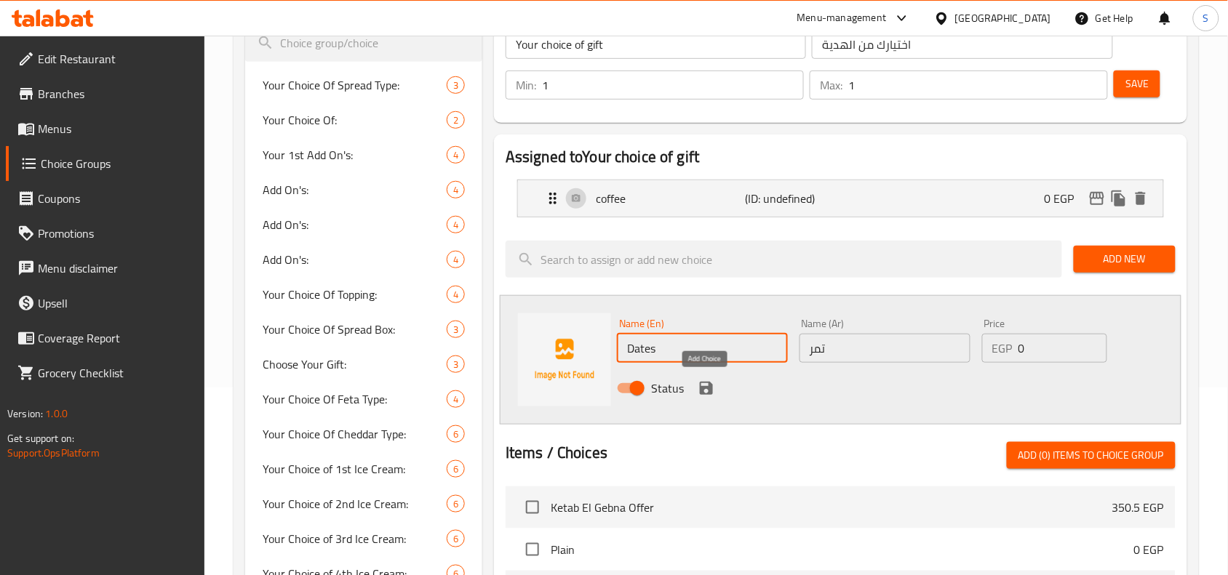
type input "Dates"
click at [699, 378] on button "save" at bounding box center [706, 388] width 22 height 22
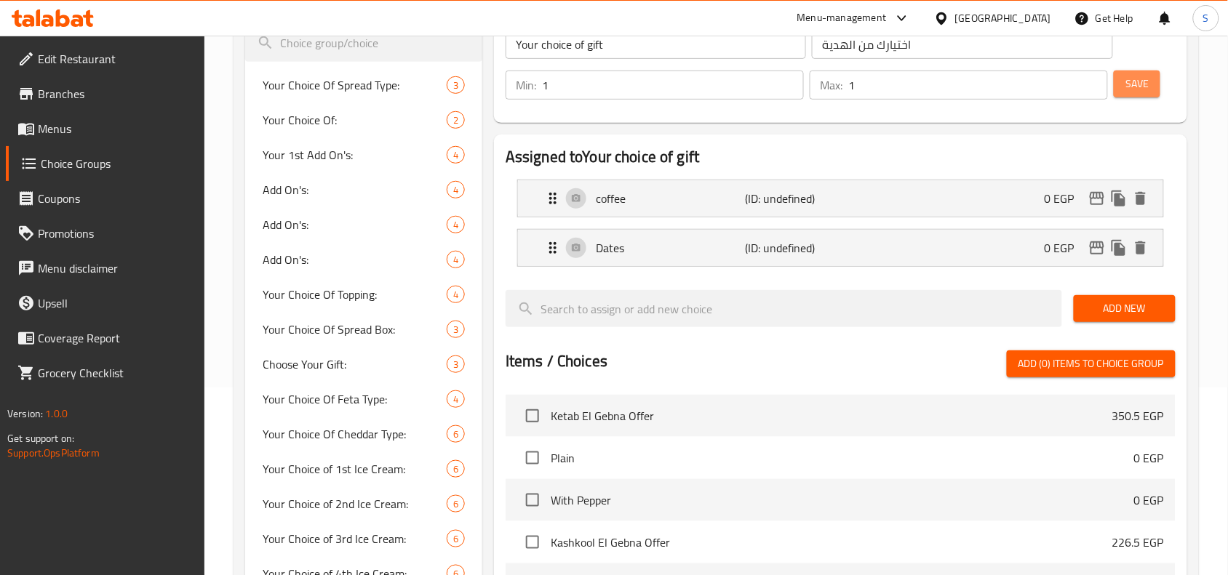
click at [1143, 77] on span "Save" at bounding box center [1136, 84] width 23 height 18
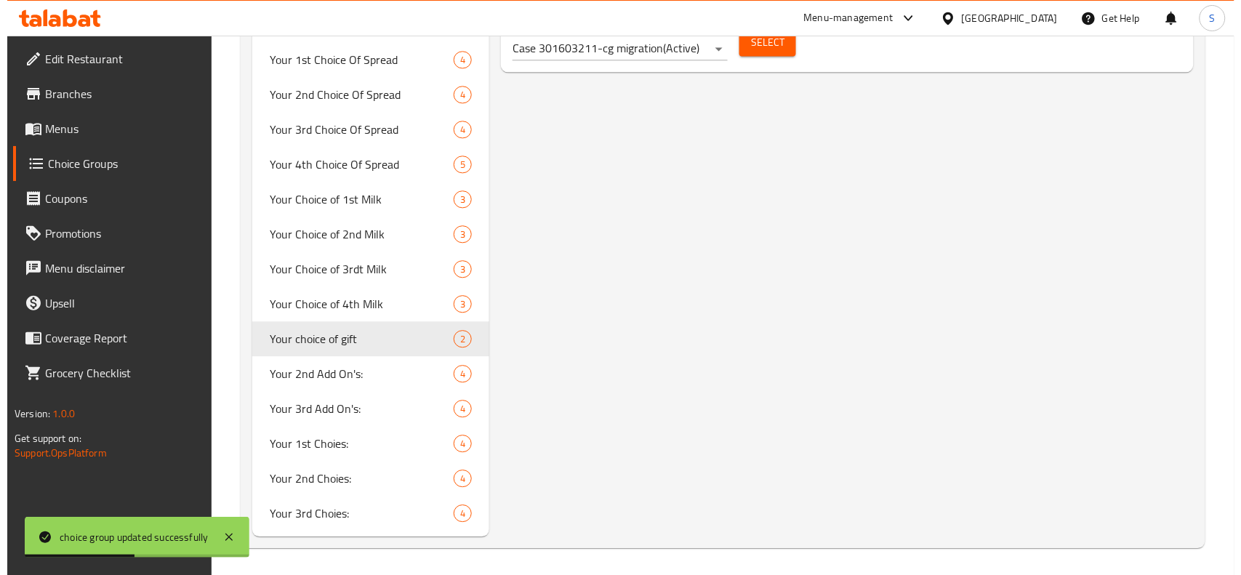
scroll to position [873, 0]
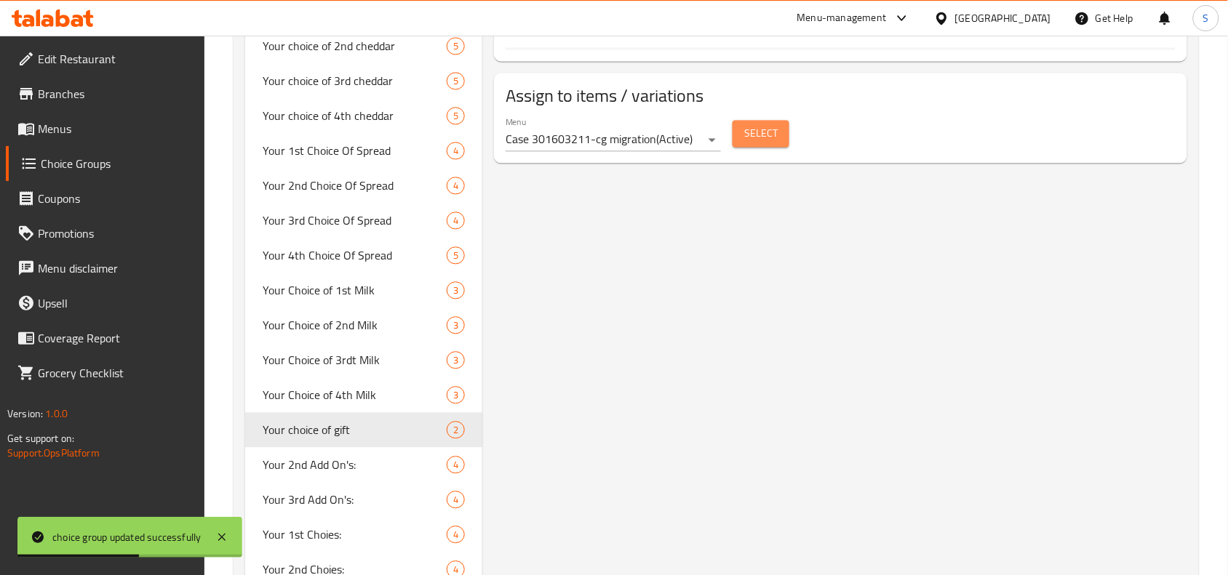
click at [764, 133] on span "Select" at bounding box center [760, 133] width 33 height 18
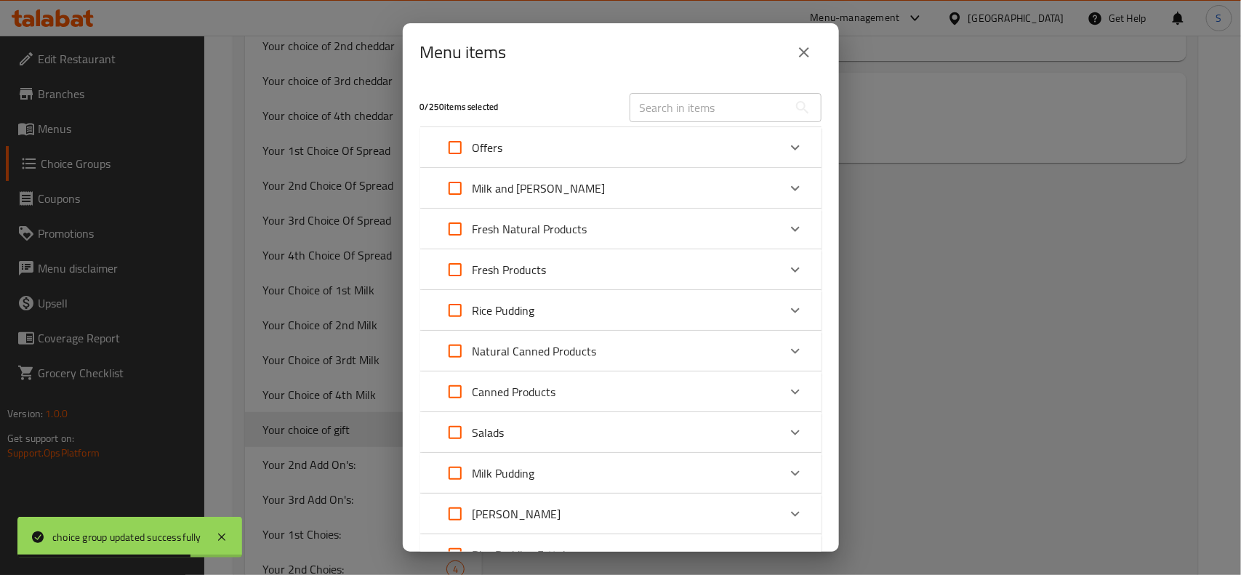
click at [698, 142] on div "Offers" at bounding box center [608, 147] width 340 height 35
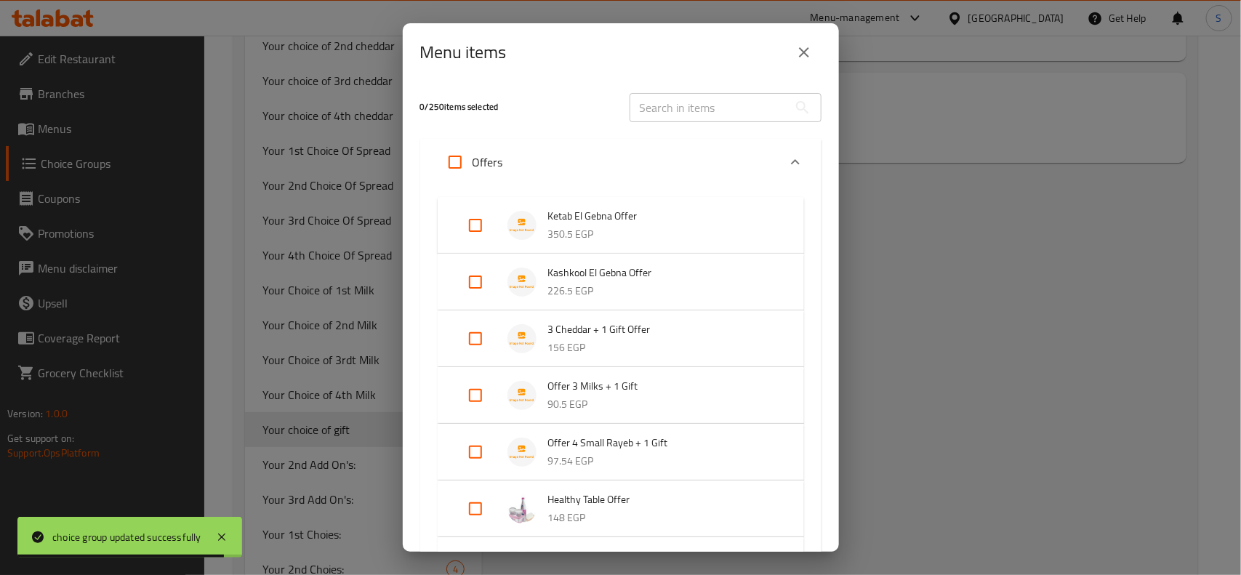
click at [479, 391] on input "Expand" at bounding box center [475, 395] width 35 height 35
checkbox input "true"
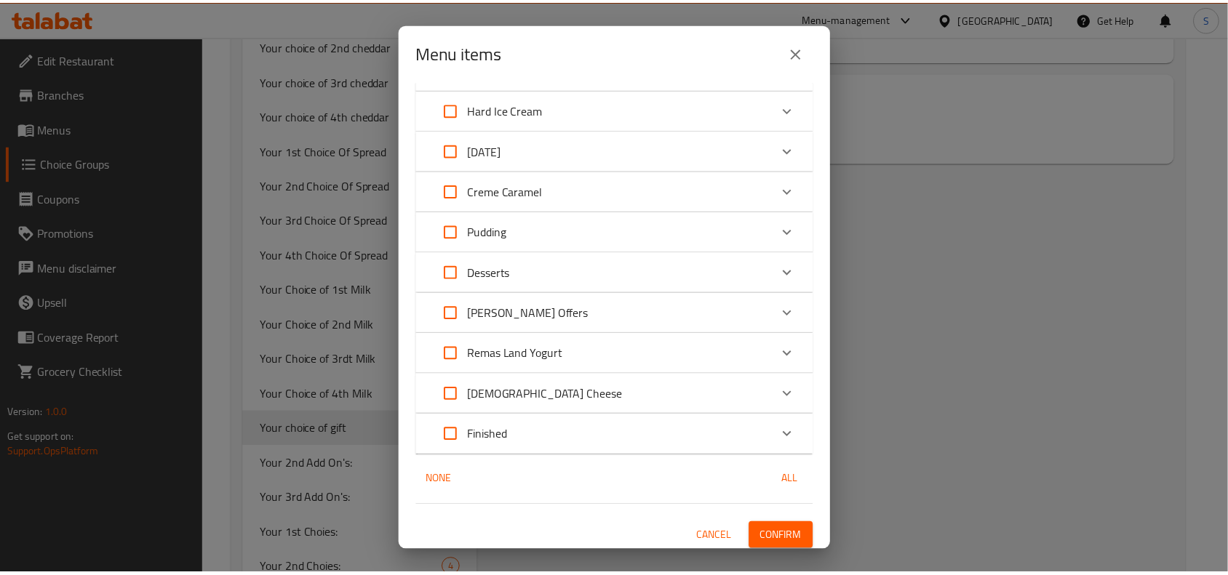
scroll to position [1648, 0]
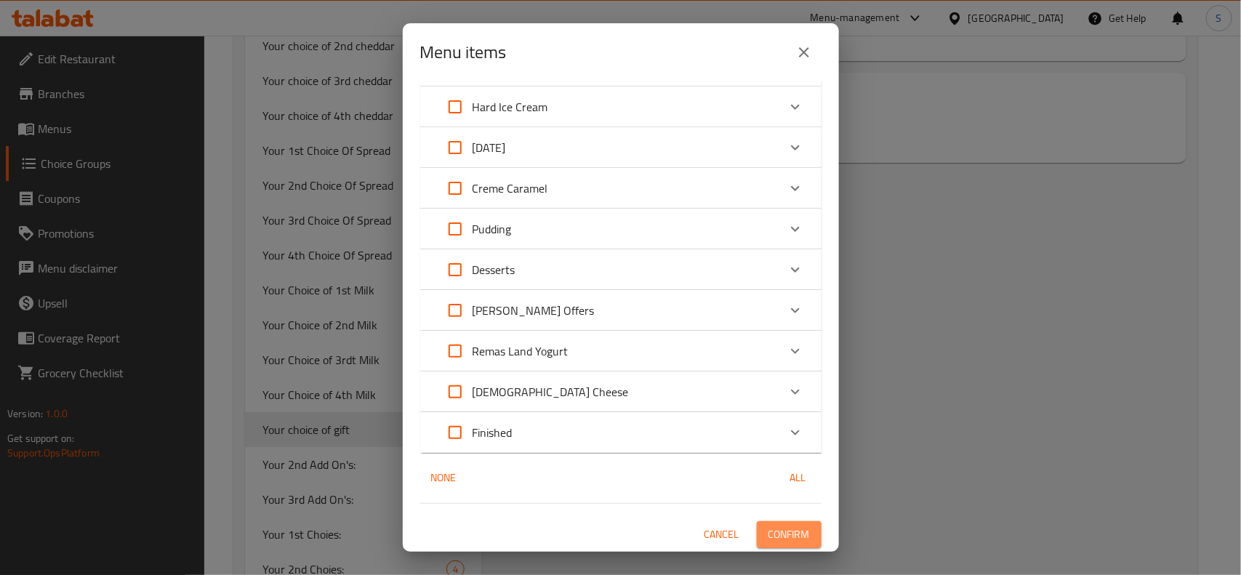
click at [775, 521] on button "Confirm" at bounding box center [789, 534] width 65 height 27
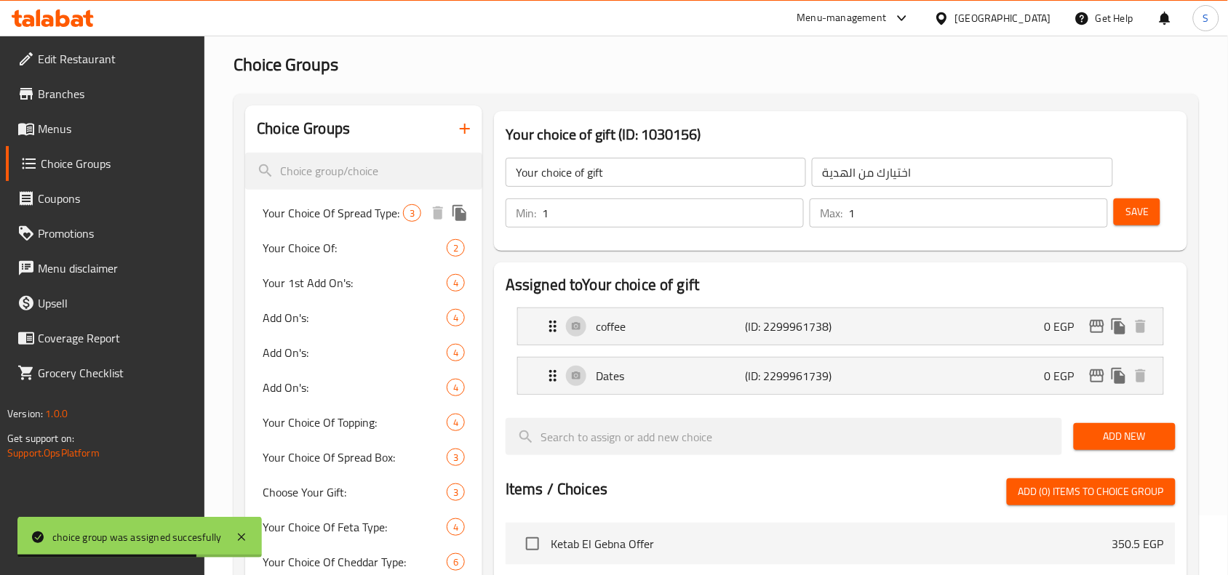
scroll to position [0, 0]
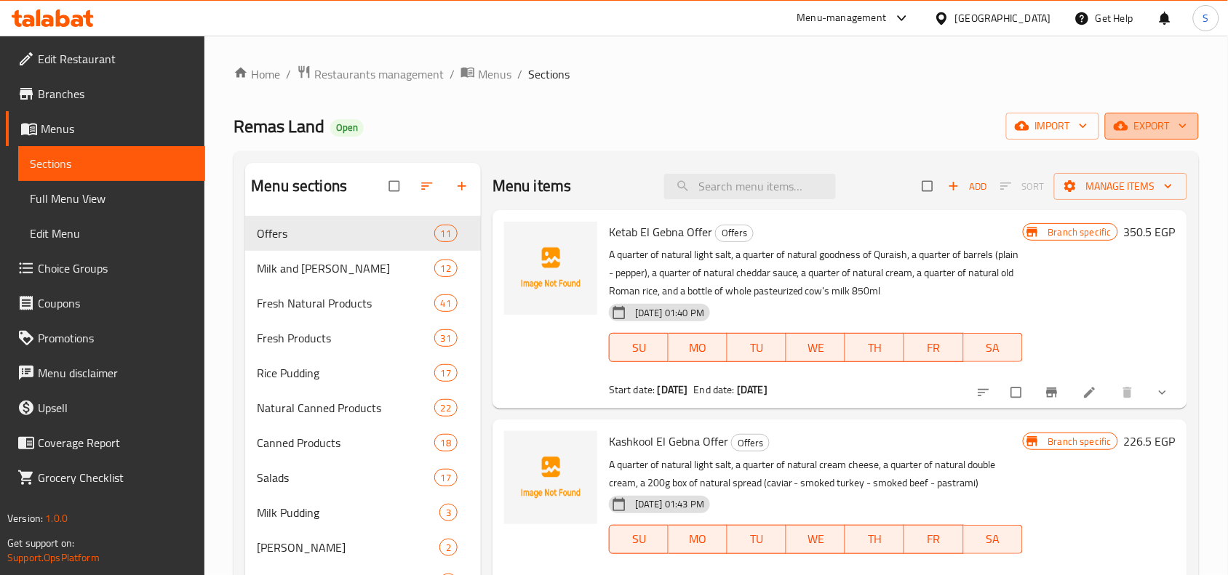
click at [1111, 128] on button "export" at bounding box center [1152, 126] width 94 height 27
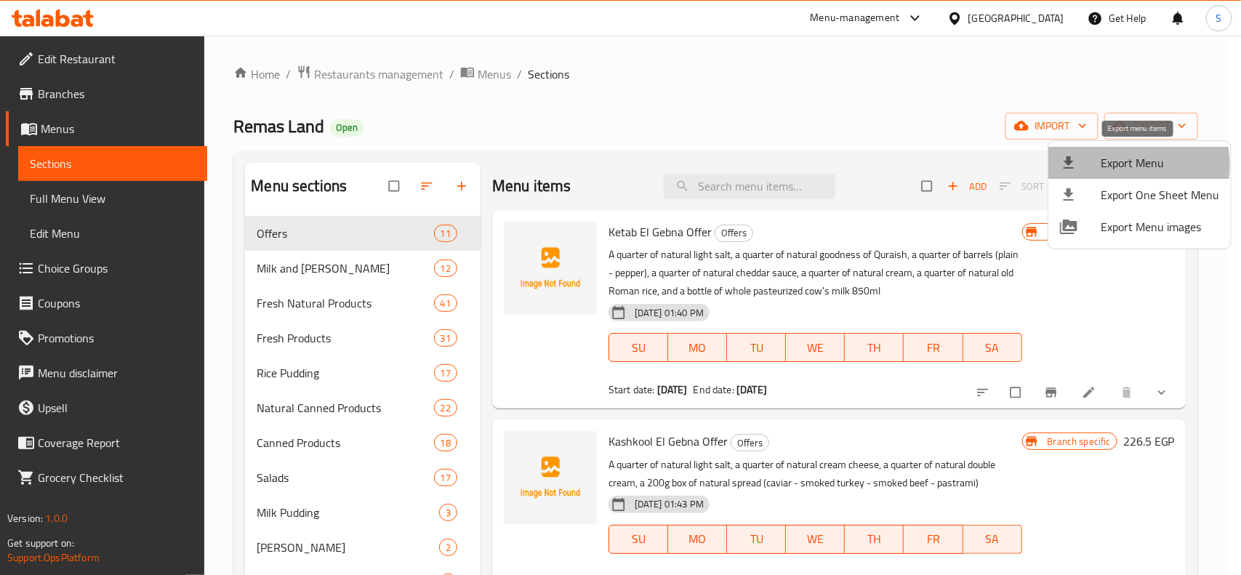
click at [1103, 165] on span "Export Menu" at bounding box center [1160, 162] width 119 height 17
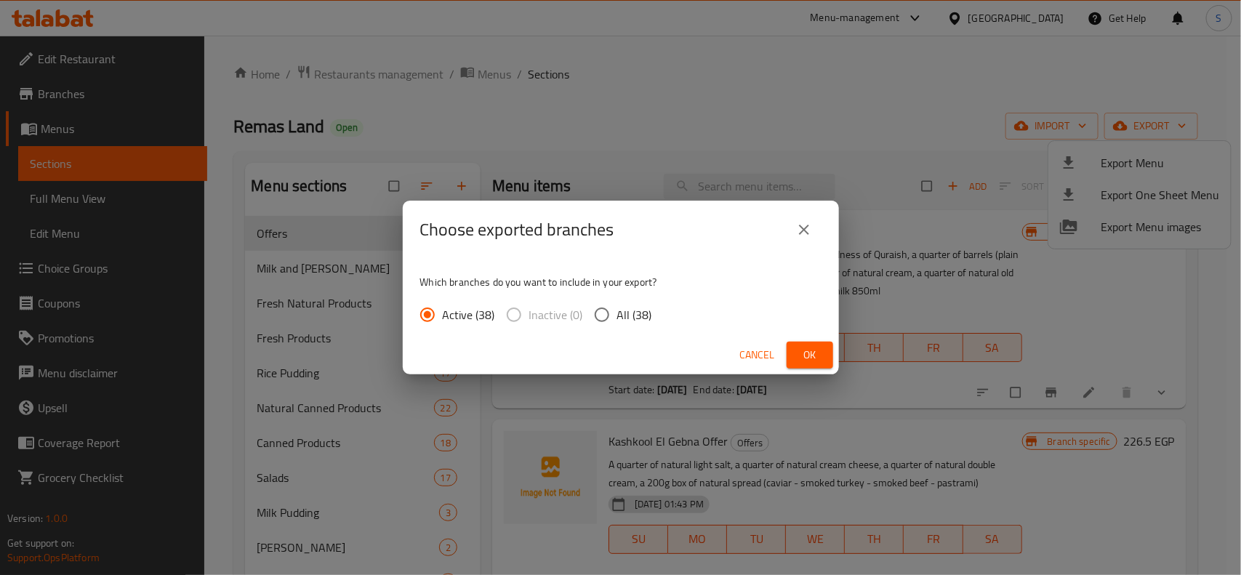
drag, startPoint x: 598, startPoint y: 319, endPoint x: 749, endPoint y: 319, distance: 151.3
click at [599, 318] on input "All (38)" at bounding box center [602, 315] width 31 height 31
radio input "true"
click at [805, 353] on span "Ok" at bounding box center [810, 355] width 23 height 18
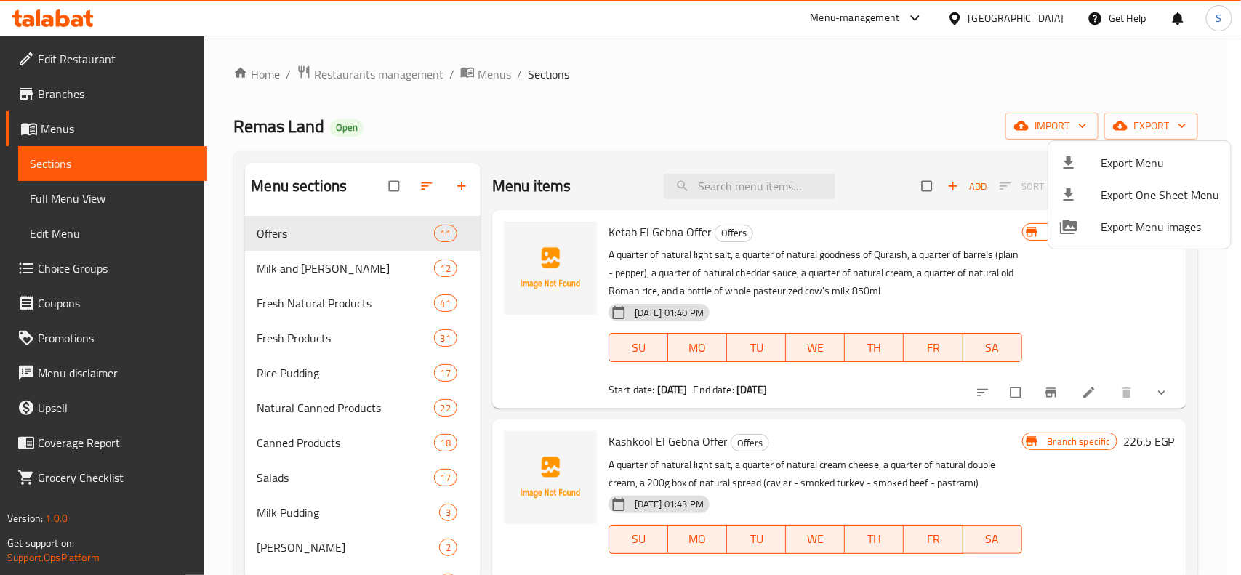
drag, startPoint x: 598, startPoint y: 225, endPoint x: 704, endPoint y: 233, distance: 106.4
click at [704, 233] on div at bounding box center [620, 287] width 1241 height 575
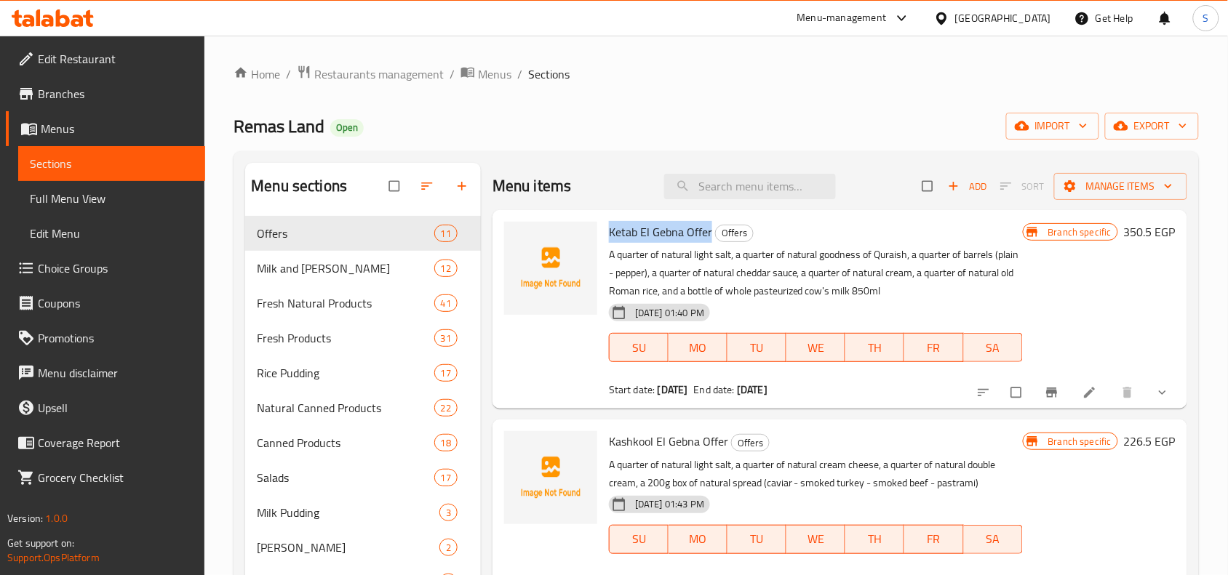
drag, startPoint x: 710, startPoint y: 231, endPoint x: 609, endPoint y: 228, distance: 100.4
click at [609, 228] on h6 "Ketab El Gebna Offer Offers" at bounding box center [816, 232] width 414 height 20
copy span "Ketab El Gebna Offer"
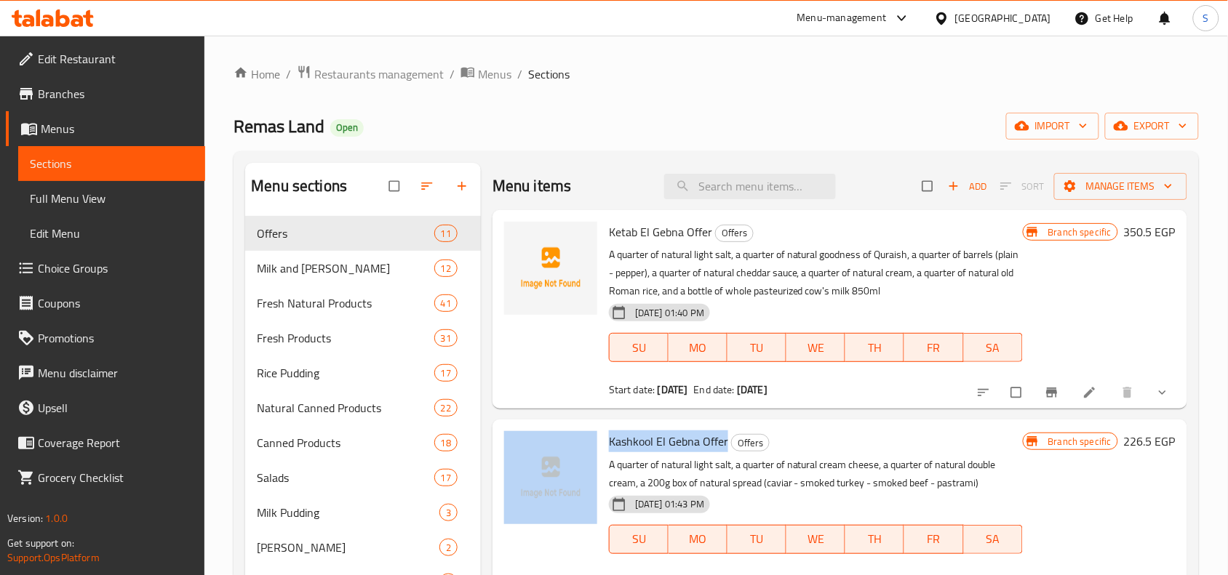
drag, startPoint x: 727, startPoint y: 440, endPoint x: 599, endPoint y: 438, distance: 128.7
click at [599, 438] on div "Kashkool El Gebna Offer Offers A quarter of natural light salt, a quarter of na…" at bounding box center [839, 509] width 683 height 169
copy div "Kashkool El Gebna Offer"
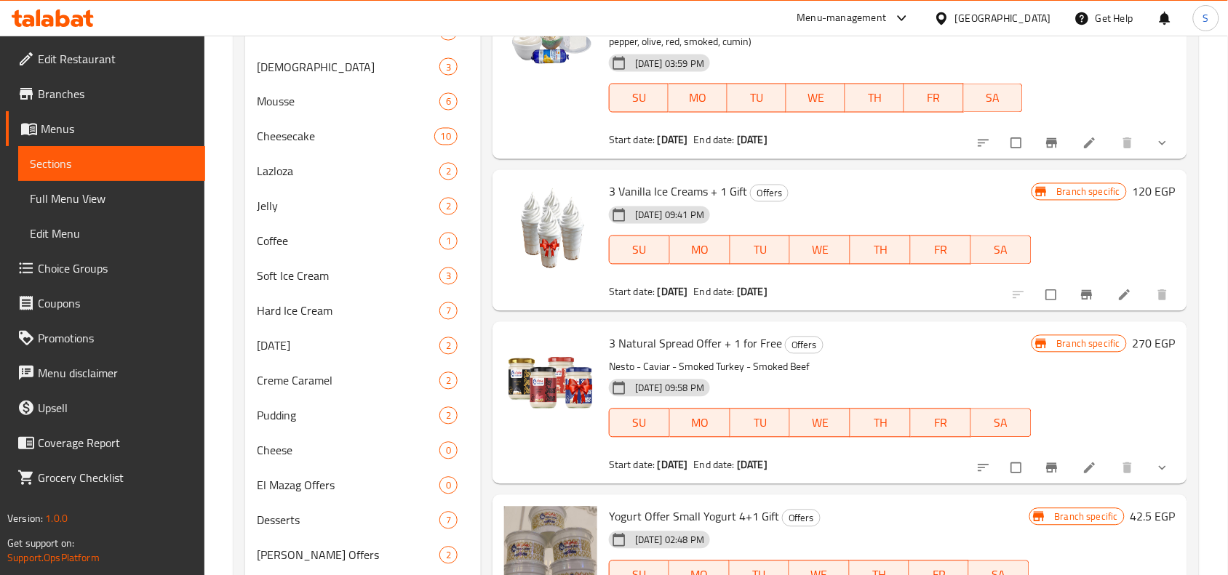
scroll to position [727, 0]
